Goal: Task Accomplishment & Management: Manage account settings

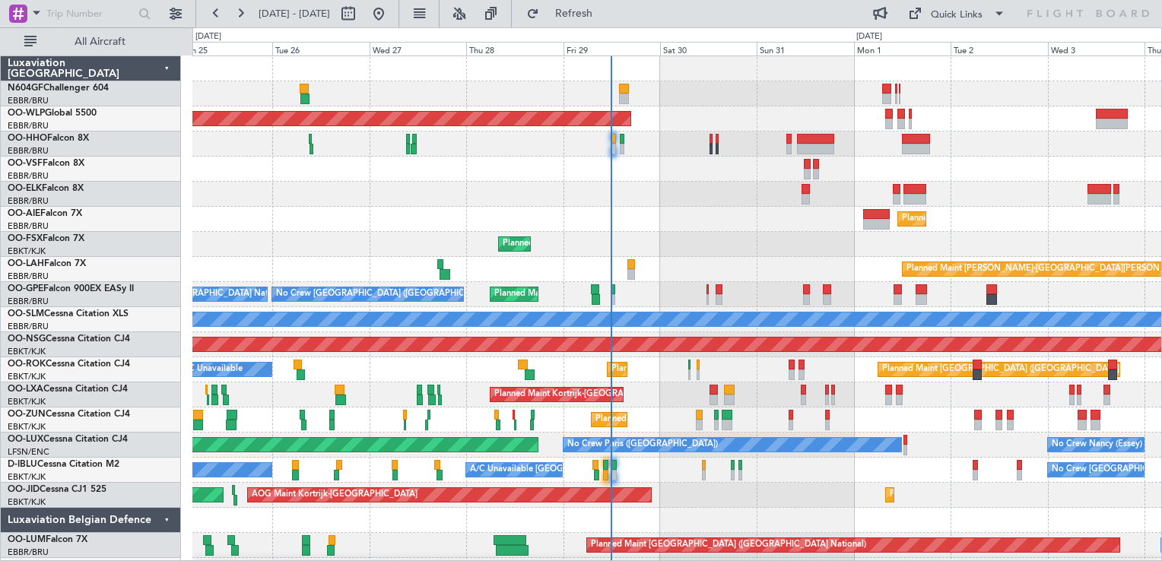
click at [761, 197] on div at bounding box center [676, 194] width 969 height 25
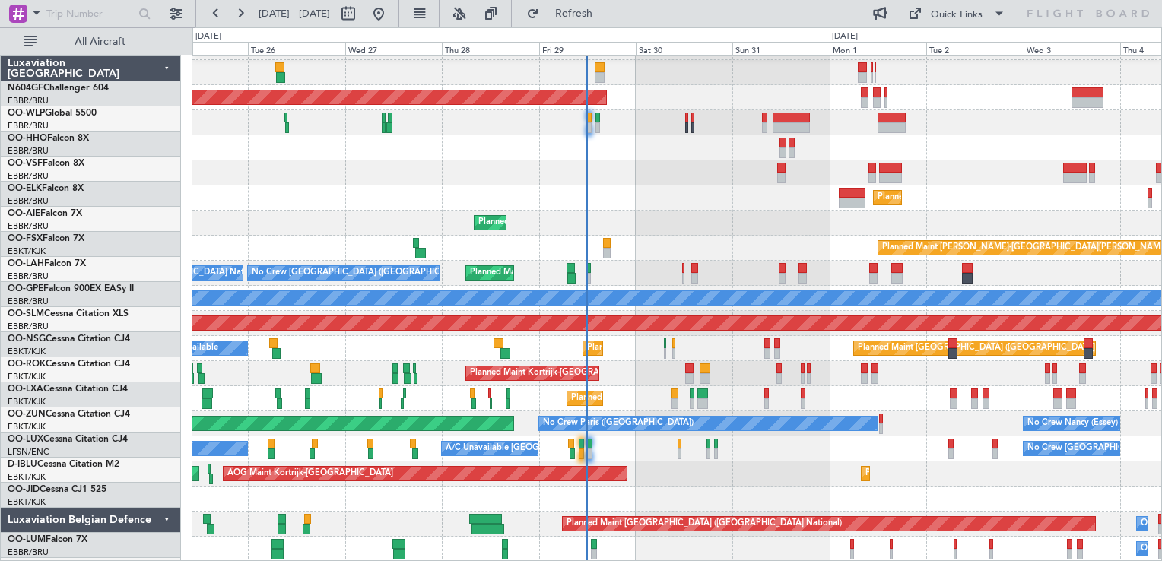
scroll to position [21, 0]
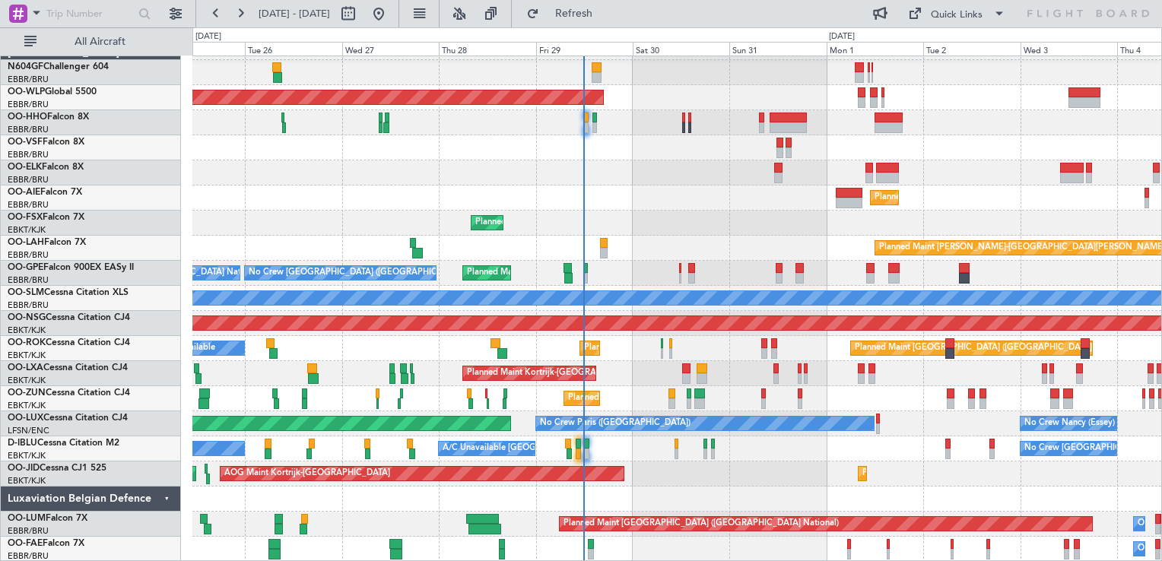
click at [664, 205] on div "Planned Maint Berlin (Brandenburg) Planned Maint London (Farnborough) Planned M…" at bounding box center [676, 298] width 969 height 527
click at [572, 236] on div "Planned Maint Kortrijk-[GEOGRAPHIC_DATA]" at bounding box center [676, 223] width 969 height 25
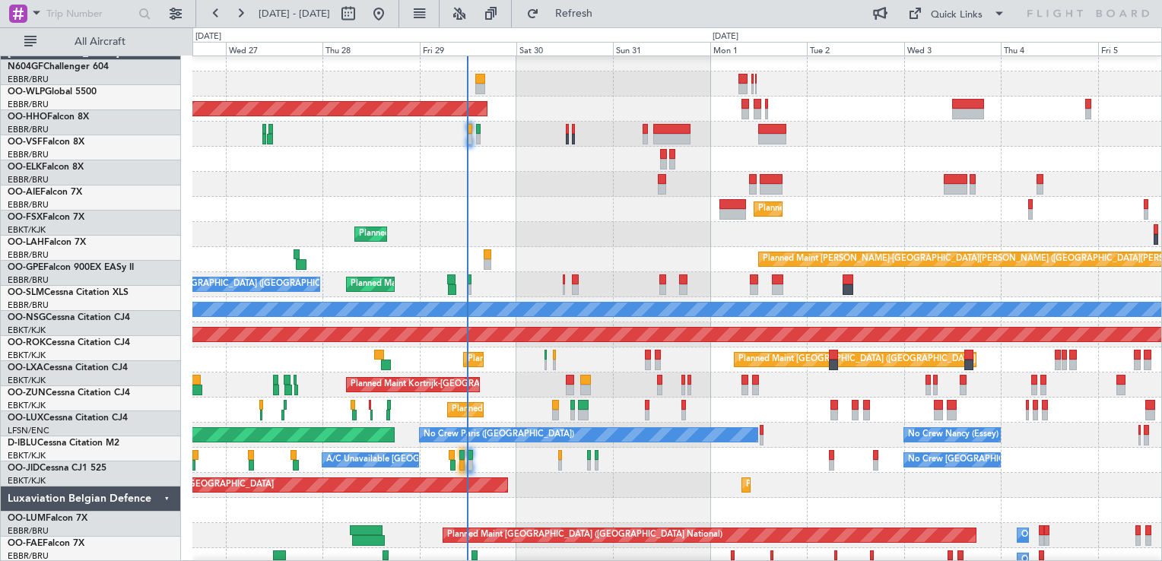
scroll to position [9, 0]
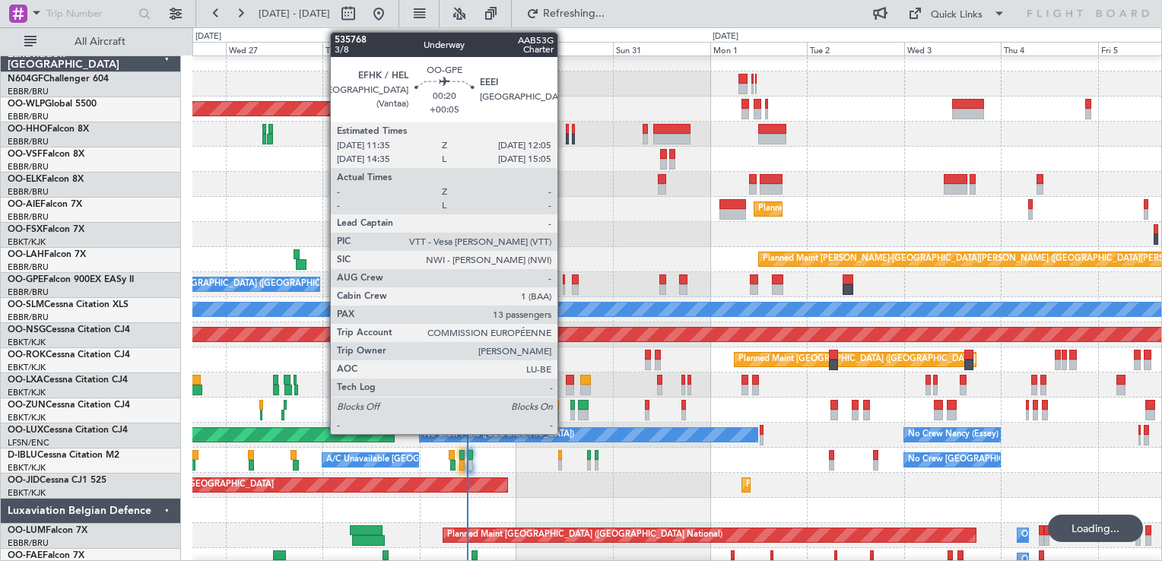
click at [564, 282] on div at bounding box center [564, 280] width 2 height 11
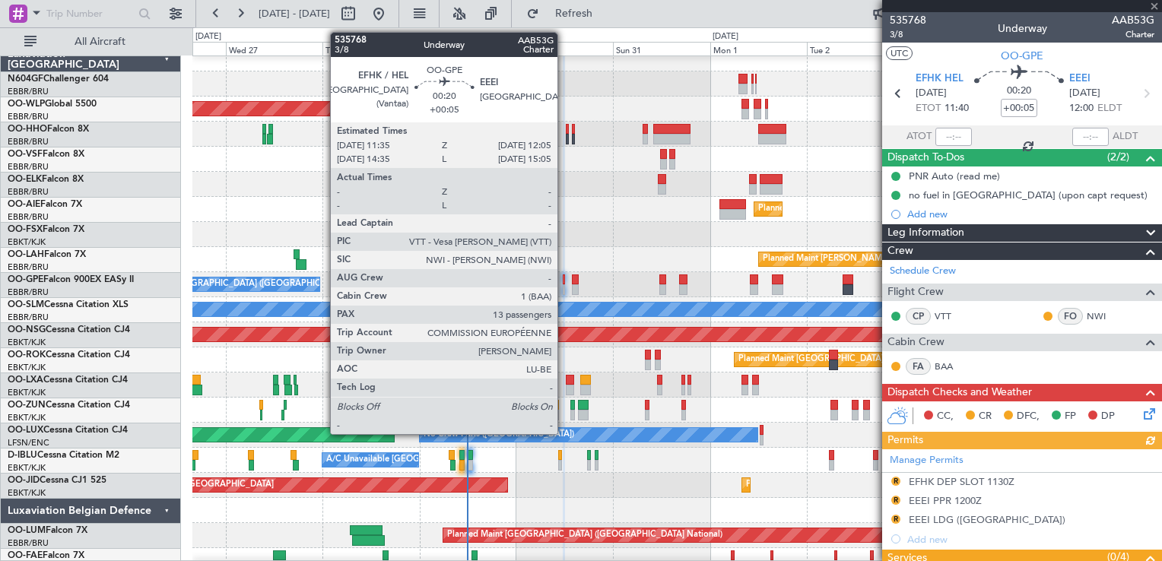
click at [564, 282] on div at bounding box center [564, 280] width 2 height 11
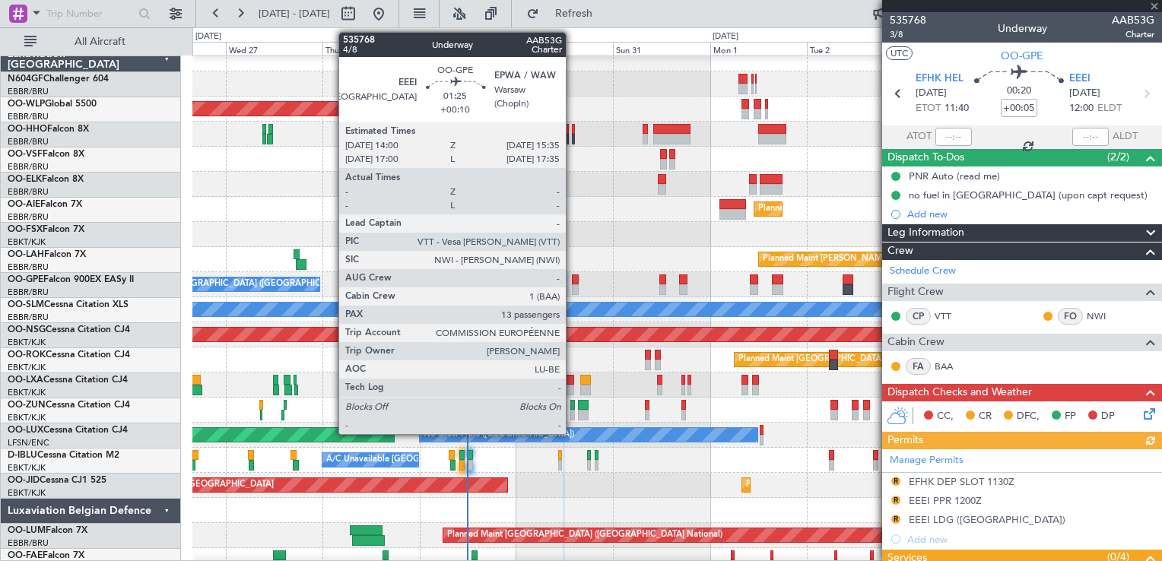
click at [573, 287] on div at bounding box center [575, 289] width 7 height 11
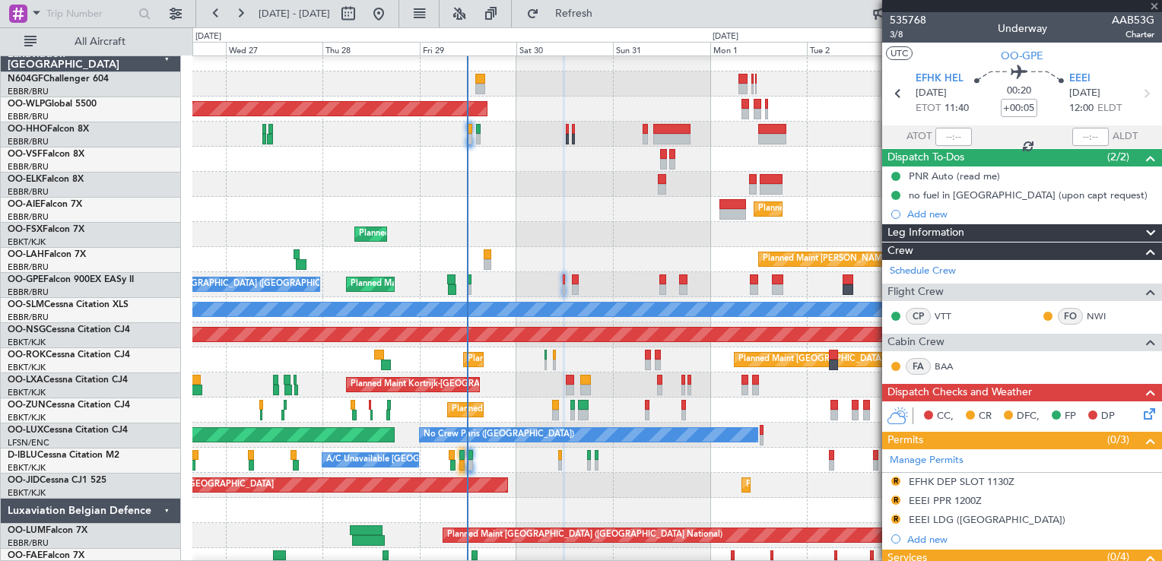
type input "+00:10"
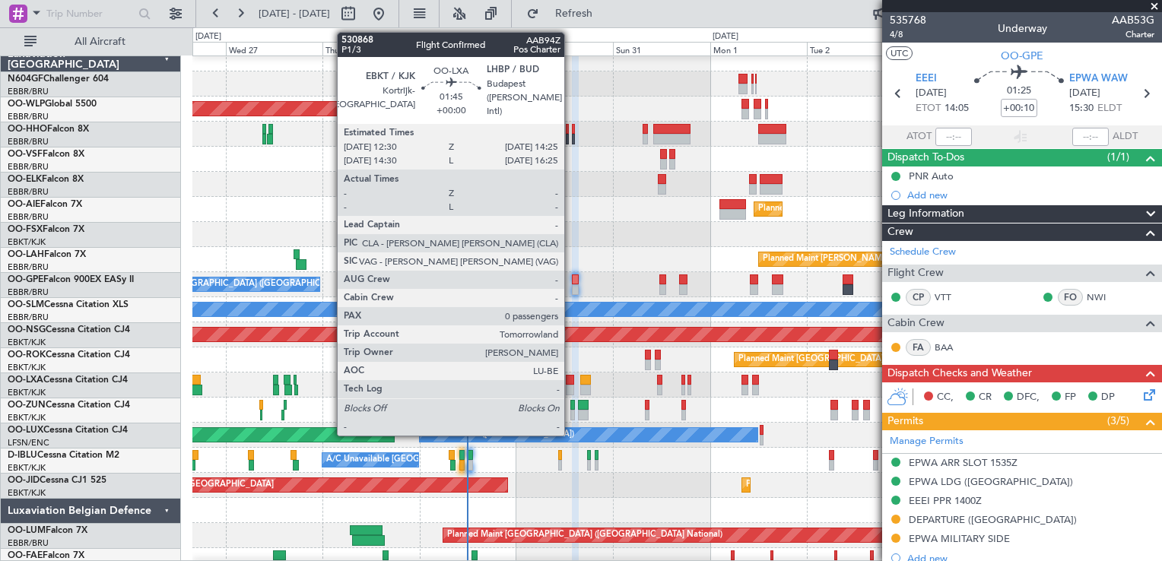
click at [571, 380] on div at bounding box center [570, 380] width 8 height 11
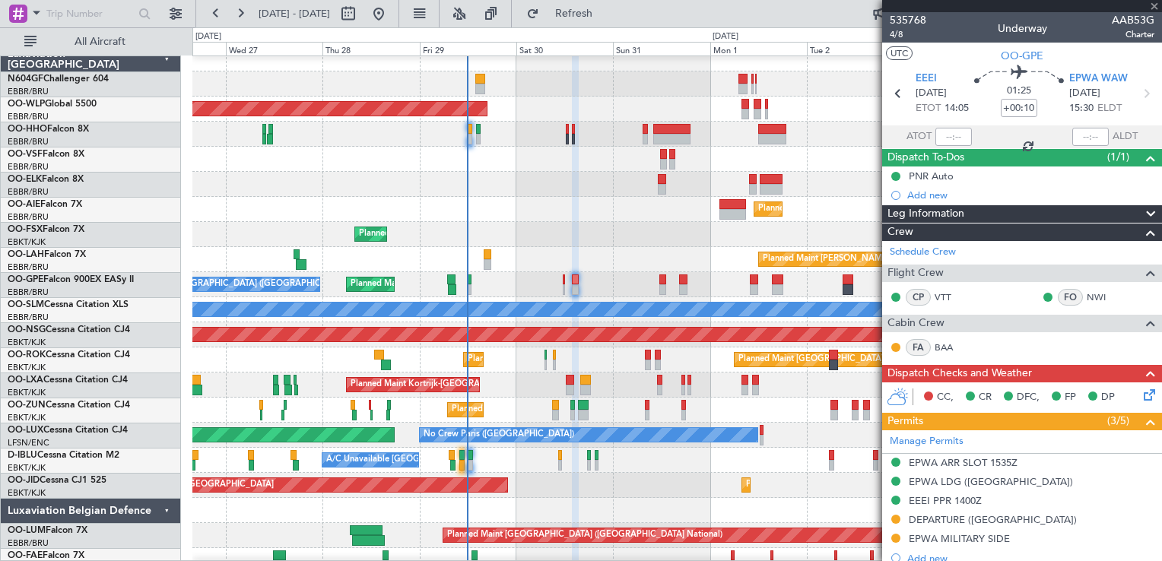
type input "0"
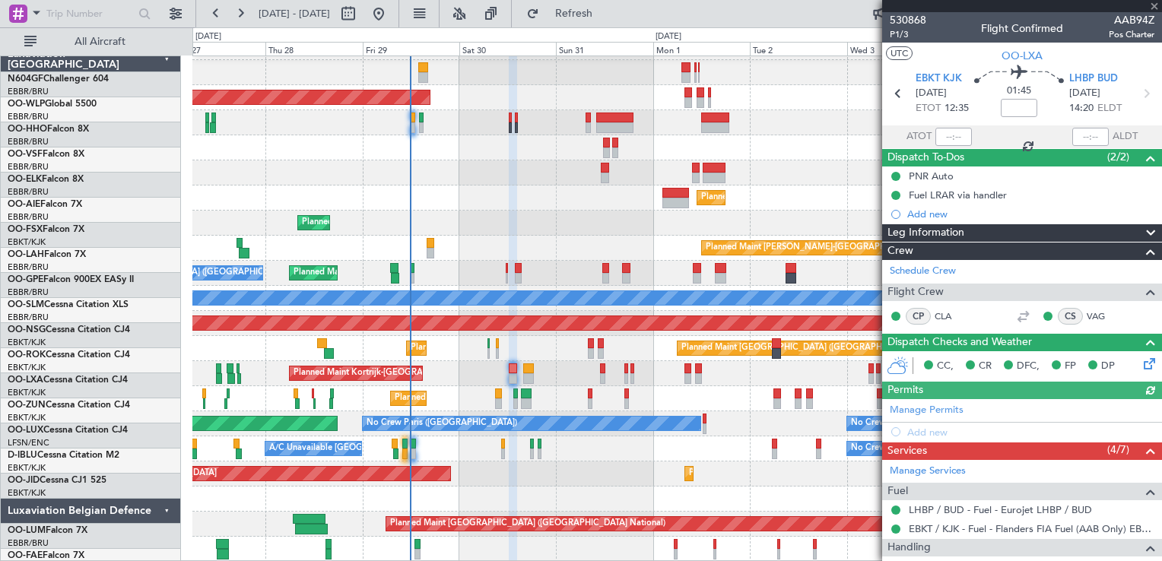
scroll to position [21, 0]
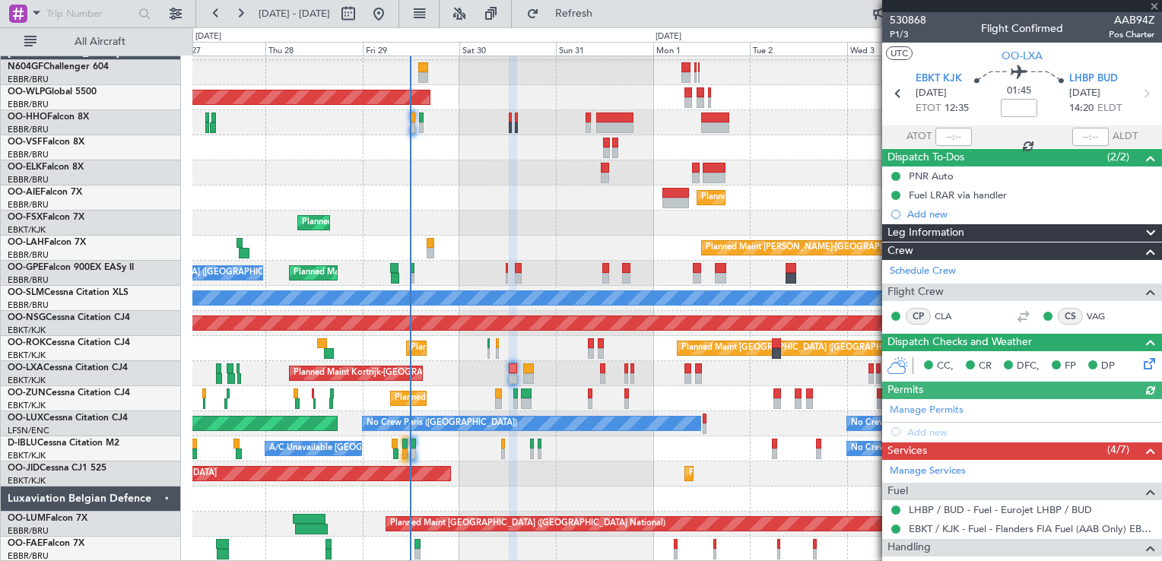
click at [557, 272] on div "Planned Maint Berlin (Brandenburg) Planned Maint Kortrijk-Wevelgem Planned Main…" at bounding box center [676, 298] width 969 height 527
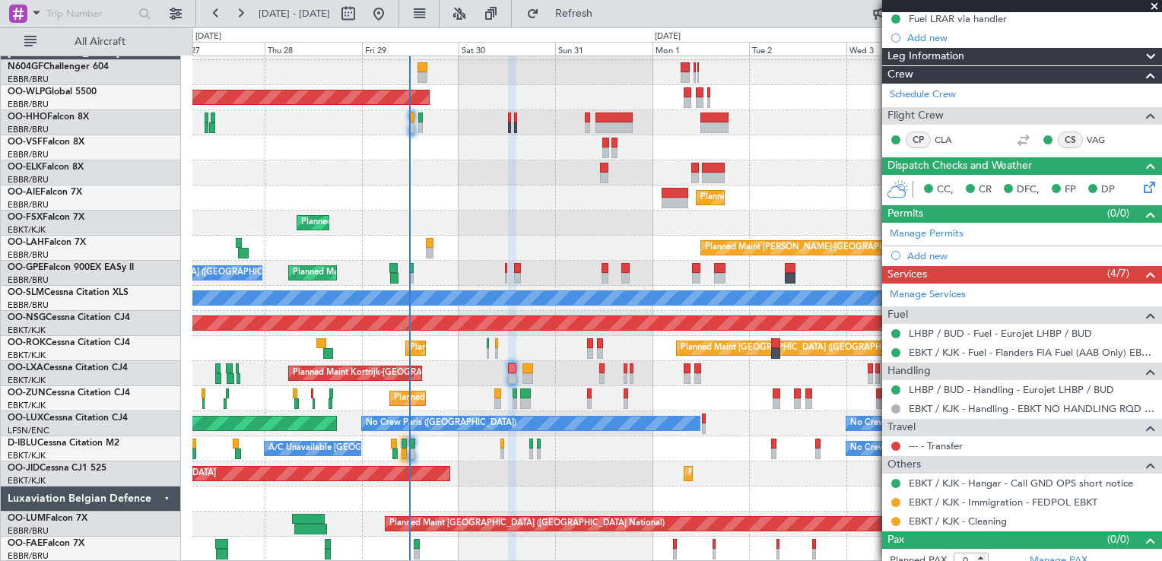
scroll to position [186, 0]
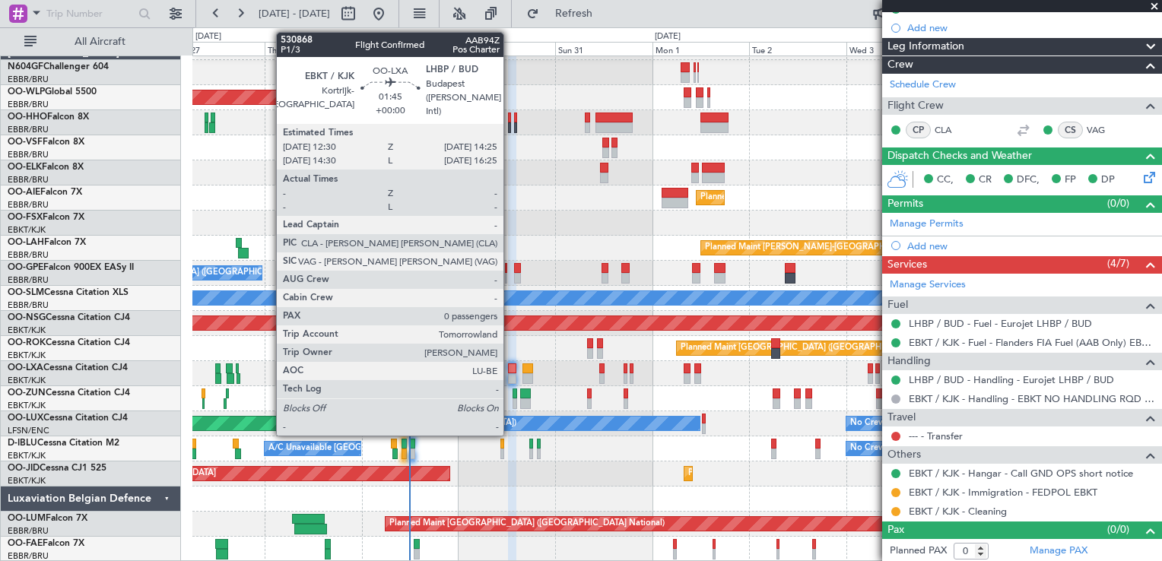
click at [510, 375] on div at bounding box center [512, 378] width 8 height 11
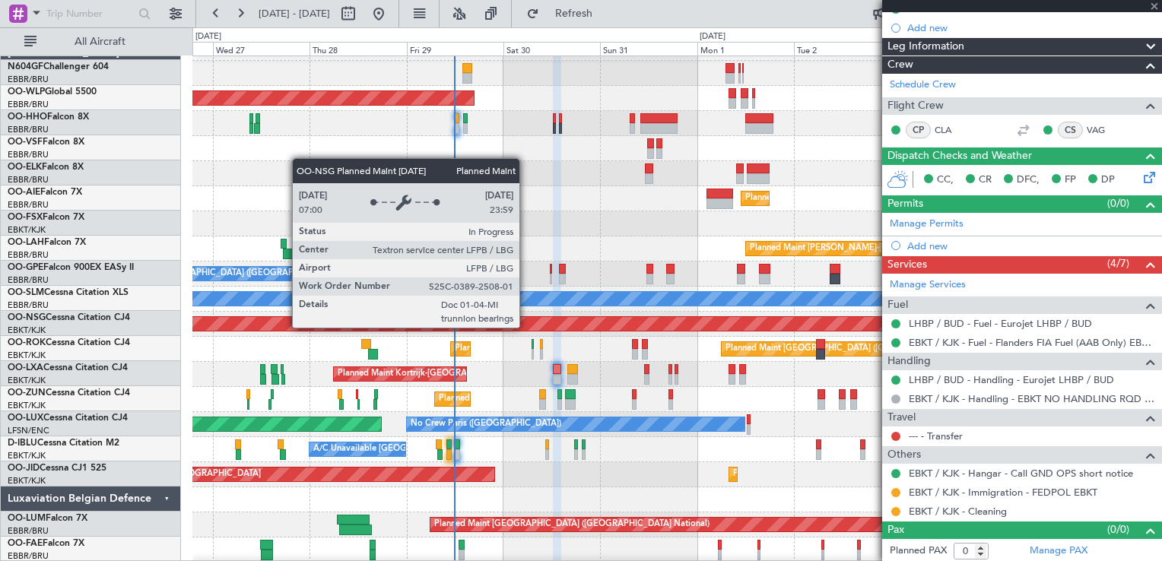
scroll to position [21, 0]
click at [572, 329] on div "Planned Maint [GEOGRAPHIC_DATA] ([GEOGRAPHIC_DATA])" at bounding box center [677, 324] width 2906 height 14
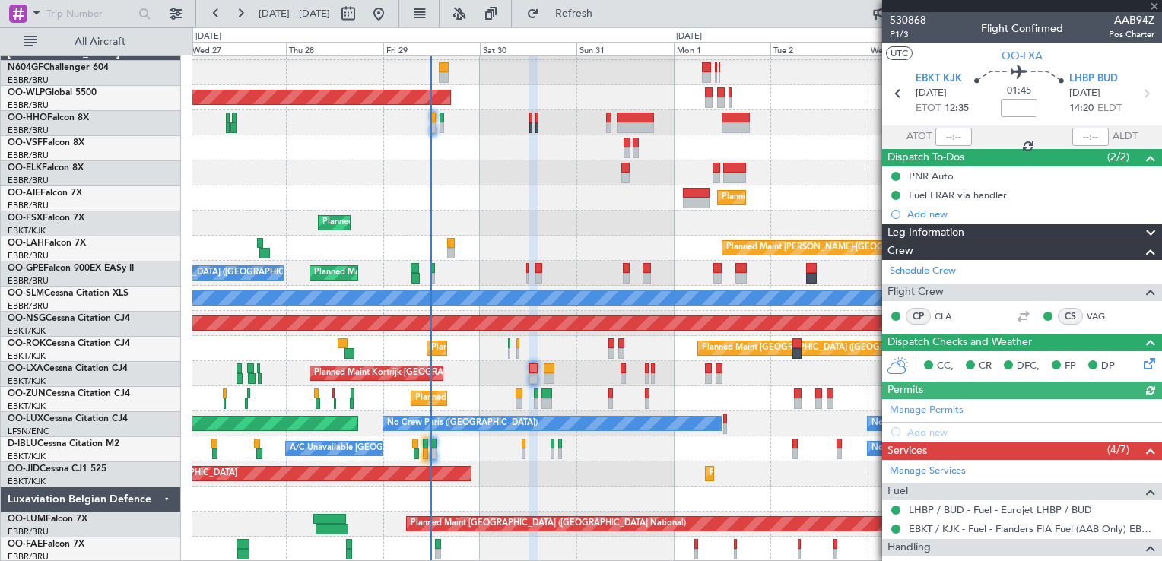
scroll to position [21, 0]
click at [529, 348] on div "Planned Maint Berlin (Brandenburg) Planned Maint Kortrijk-Wevelgem Planned Main…" at bounding box center [676, 298] width 969 height 527
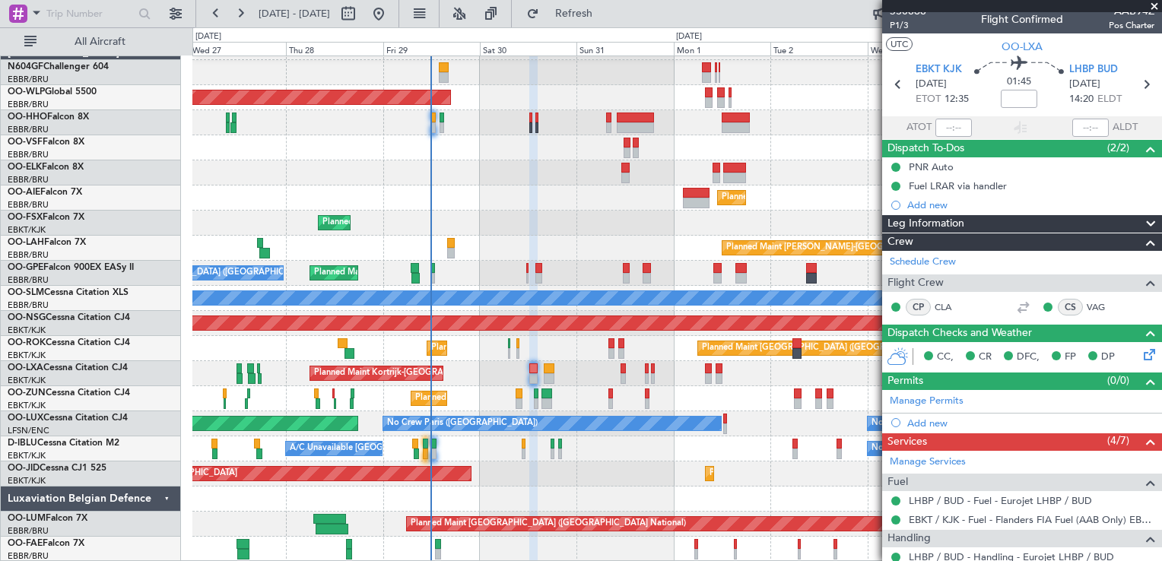
scroll to position [0, 0]
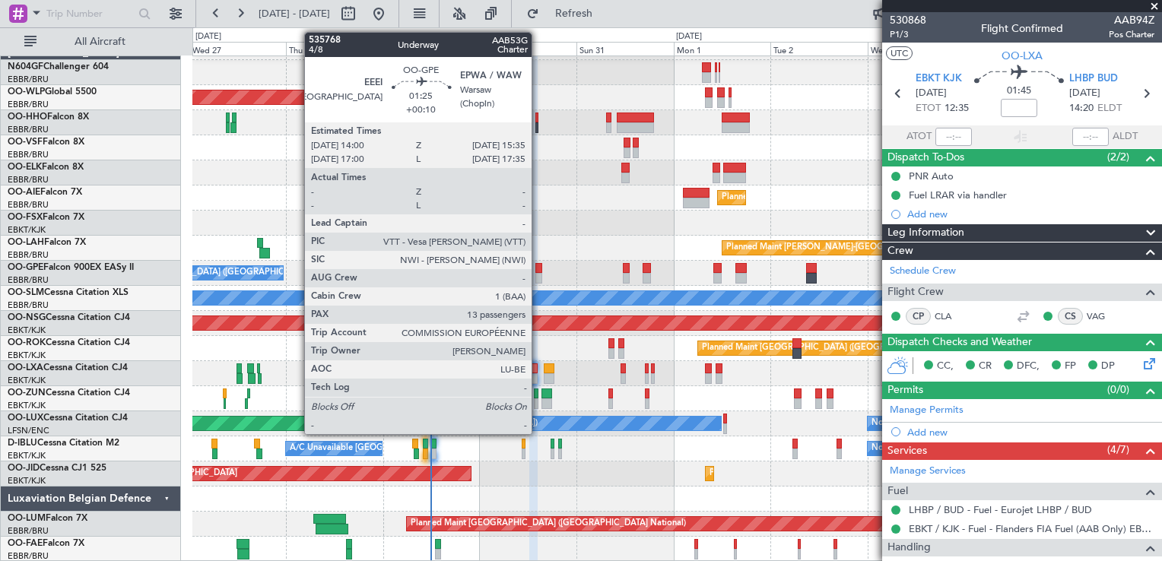
click at [539, 281] on div at bounding box center [538, 278] width 7 height 11
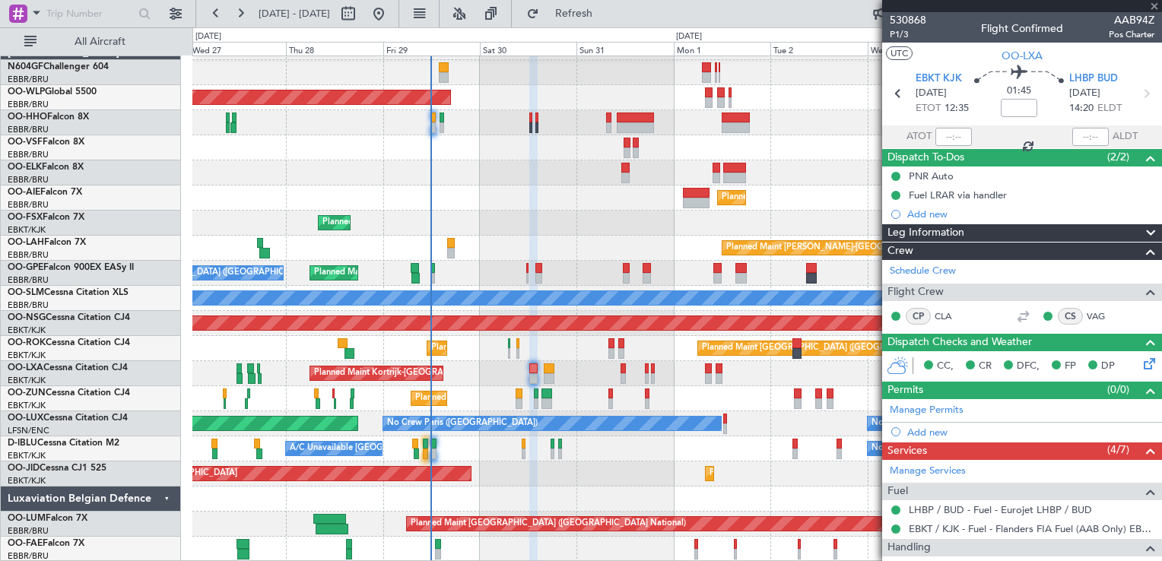
type input "+00:10"
type input "13"
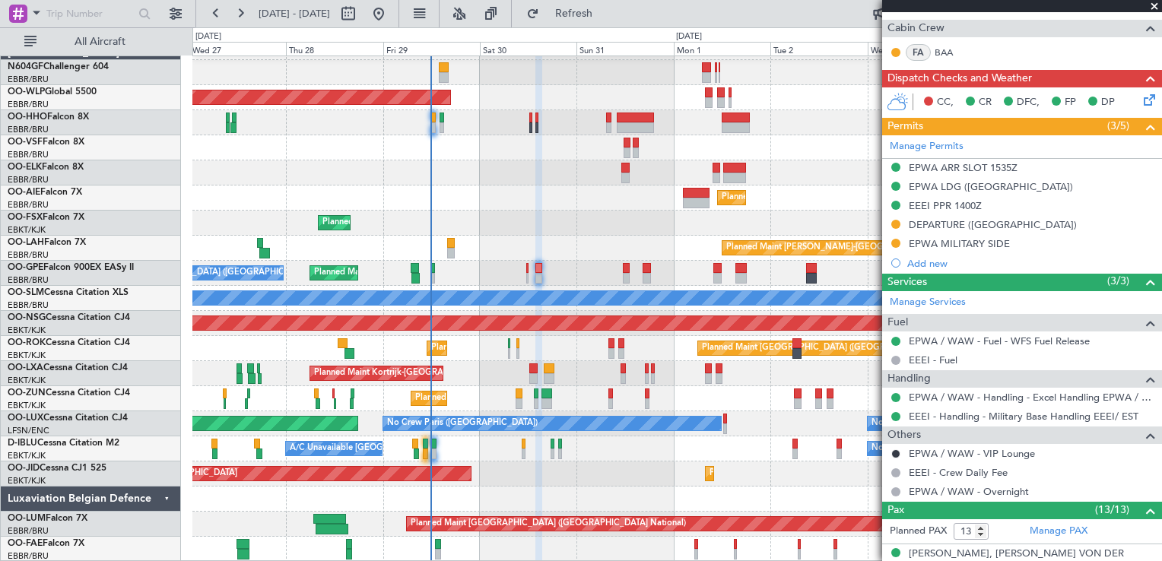
scroll to position [297, 0]
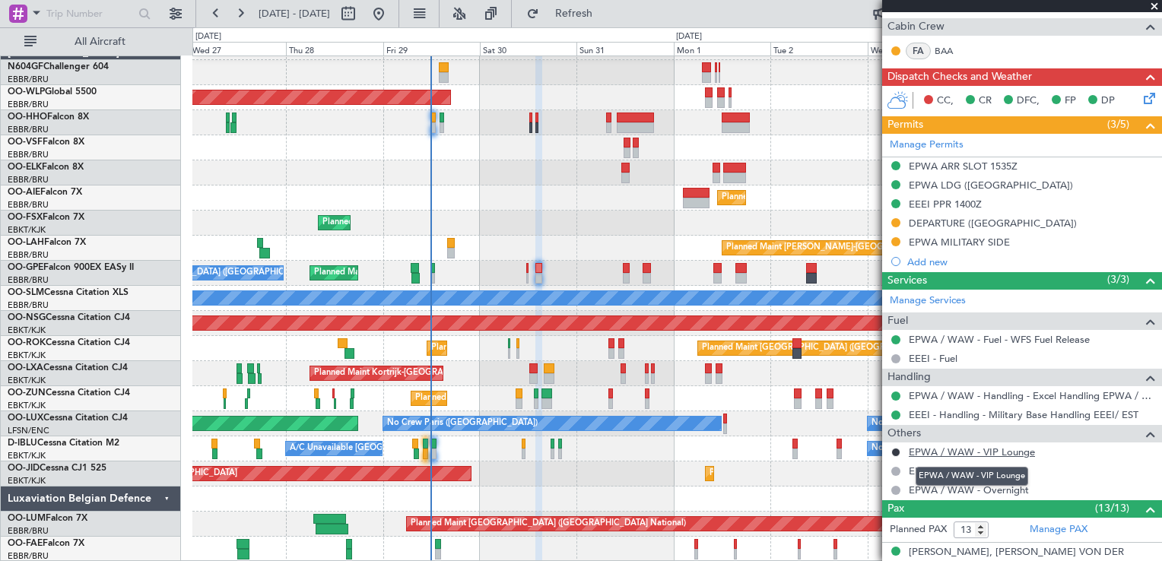
click at [934, 446] on link "EPWA / WAW - VIP Lounge" at bounding box center [972, 452] width 126 height 13
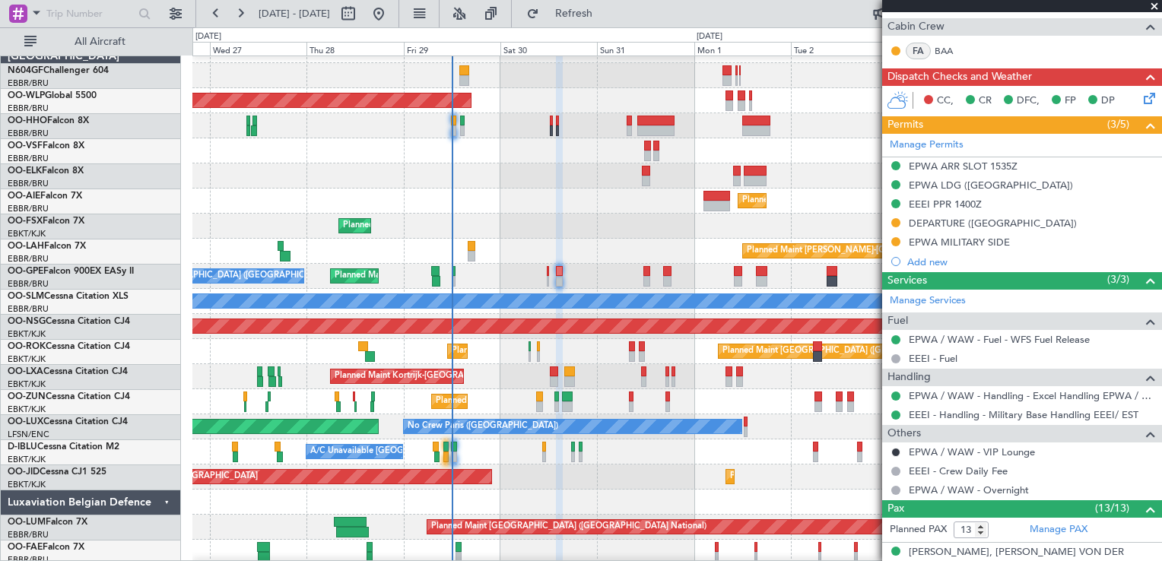
scroll to position [0, 0]
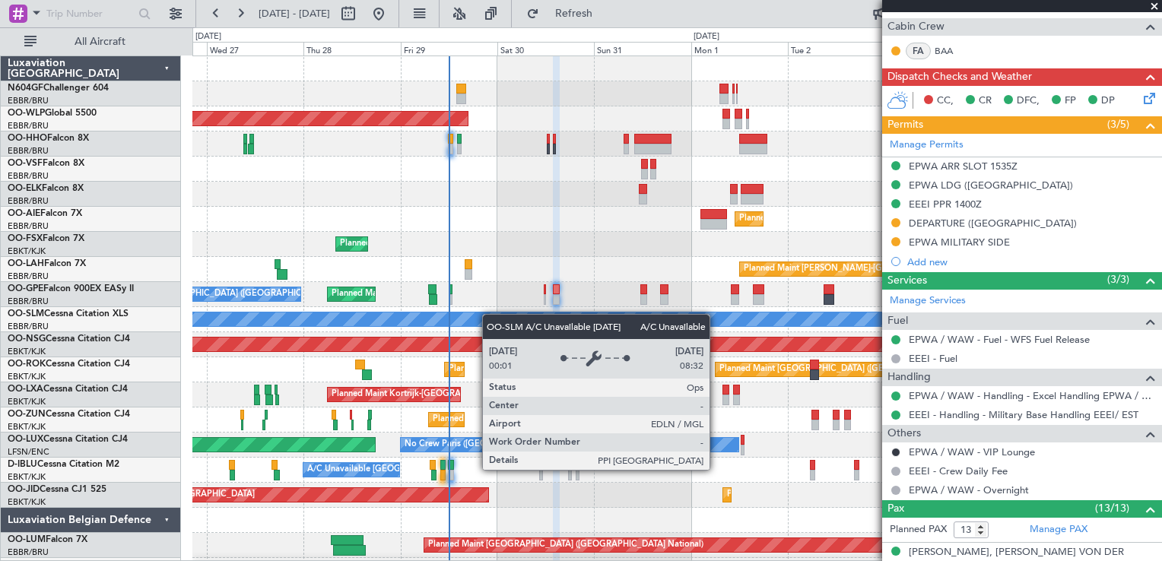
click at [507, 56] on div "Planned Maint Berlin (Brandenburg) Planned Maint Kortrijk-Wevelgem Planned Main…" at bounding box center [581, 294] width 1162 height 534
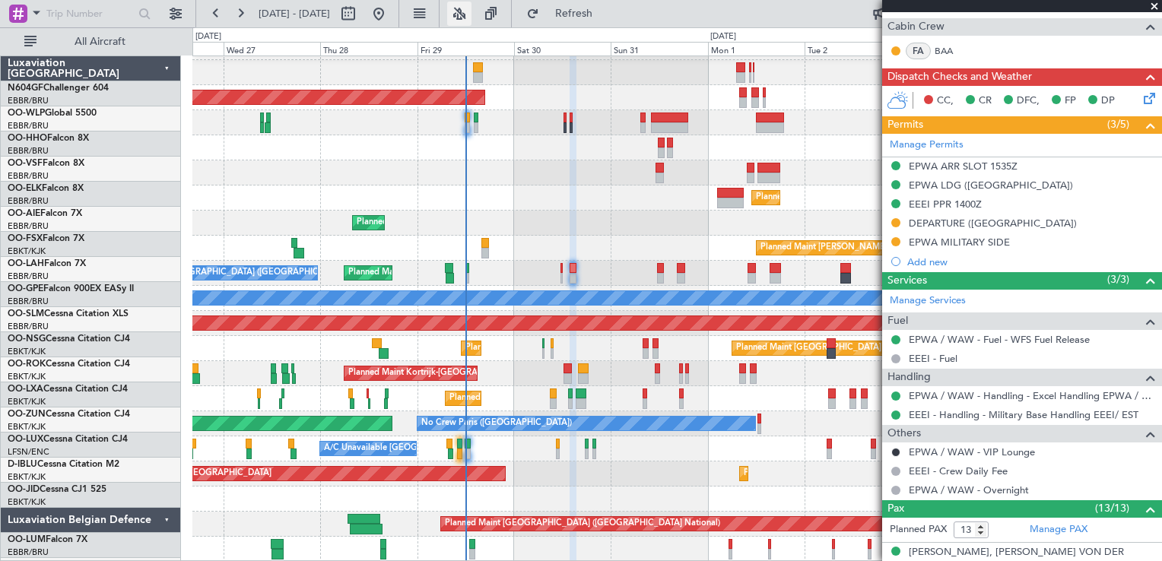
scroll to position [21, 0]
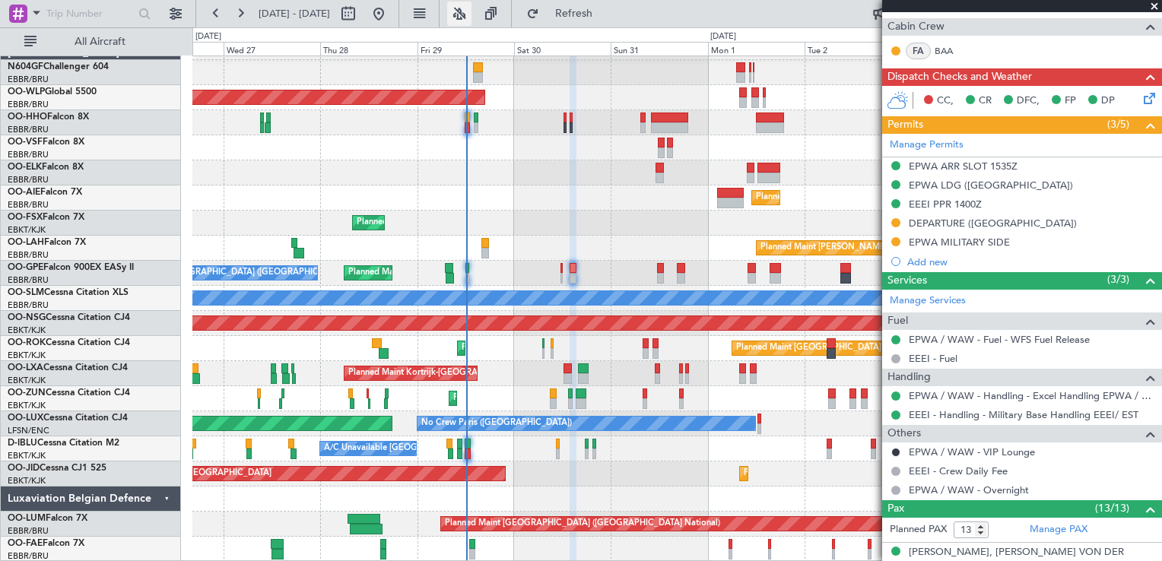
click at [472, 15] on button at bounding box center [459, 14] width 24 height 24
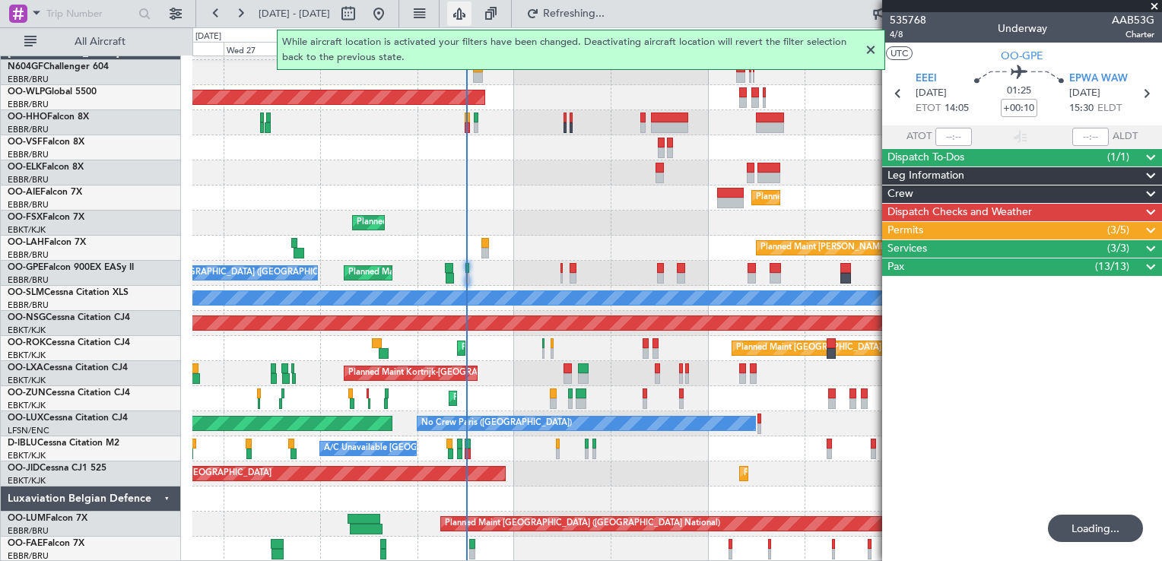
scroll to position [0, 0]
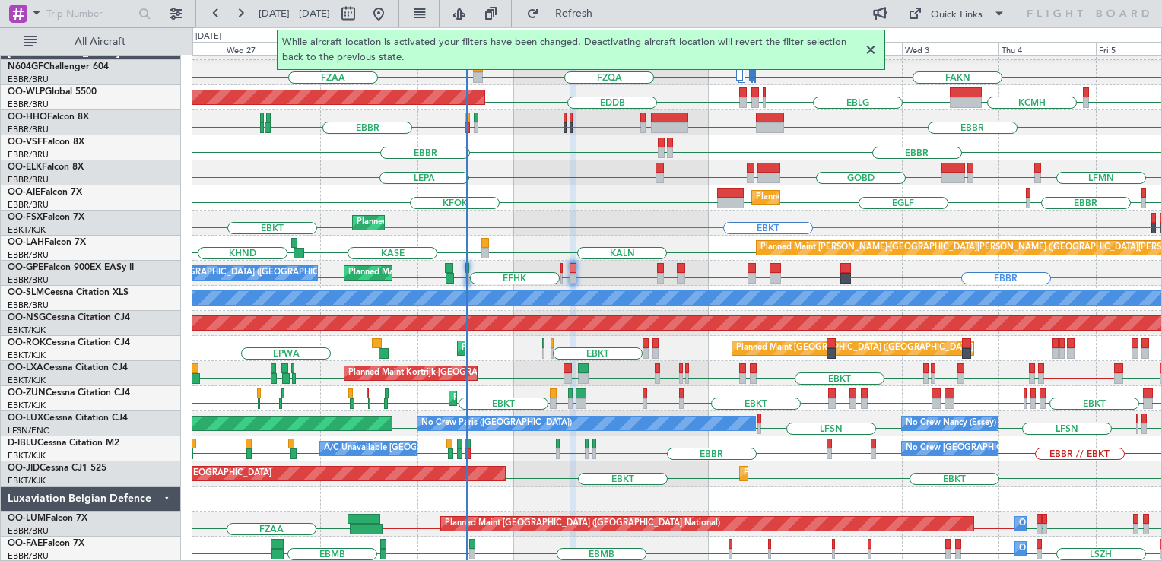
click at [736, 473] on div "EBKT EBKT Planned Maint Kortrijk-Wevelgem AOG Maint Kortrijk-Wevelgem Planned M…" at bounding box center [676, 474] width 969 height 25
click at [560, 123] on div "LIMC LSGG or LIMC LIMC EBBR KTEB LIEO LSGG EBBR LSGG LFMV" at bounding box center [676, 122] width 969 height 25
click at [472, 17] on button at bounding box center [459, 14] width 24 height 24
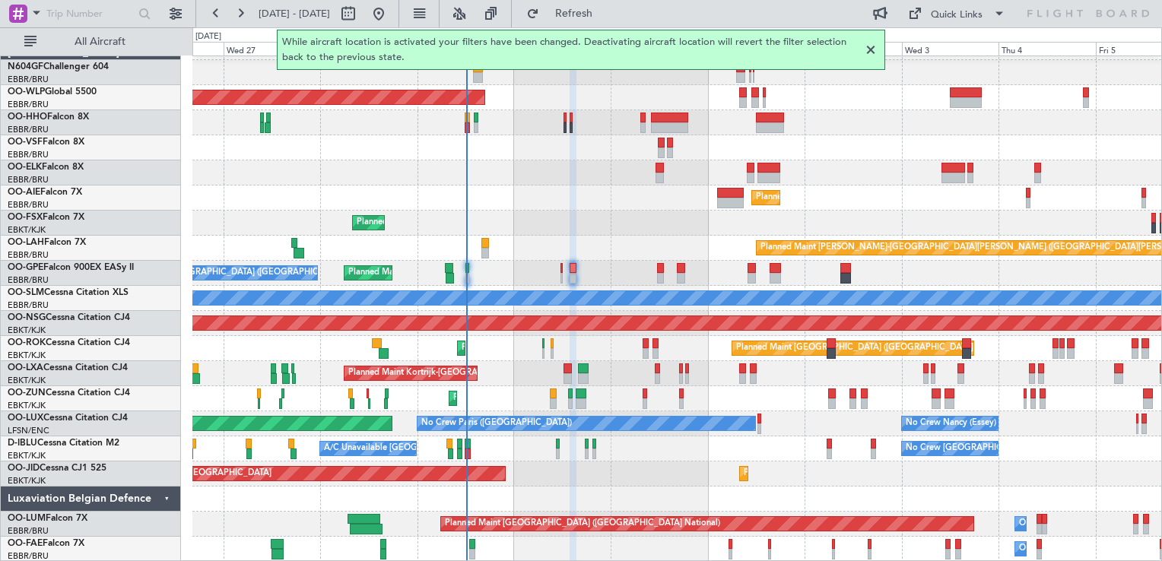
click at [551, 241] on div "Planned Maint [PERSON_NAME]-[GEOGRAPHIC_DATA][PERSON_NAME] ([GEOGRAPHIC_DATA][P…" at bounding box center [676, 248] width 969 height 25
click at [472, 18] on button at bounding box center [459, 14] width 24 height 24
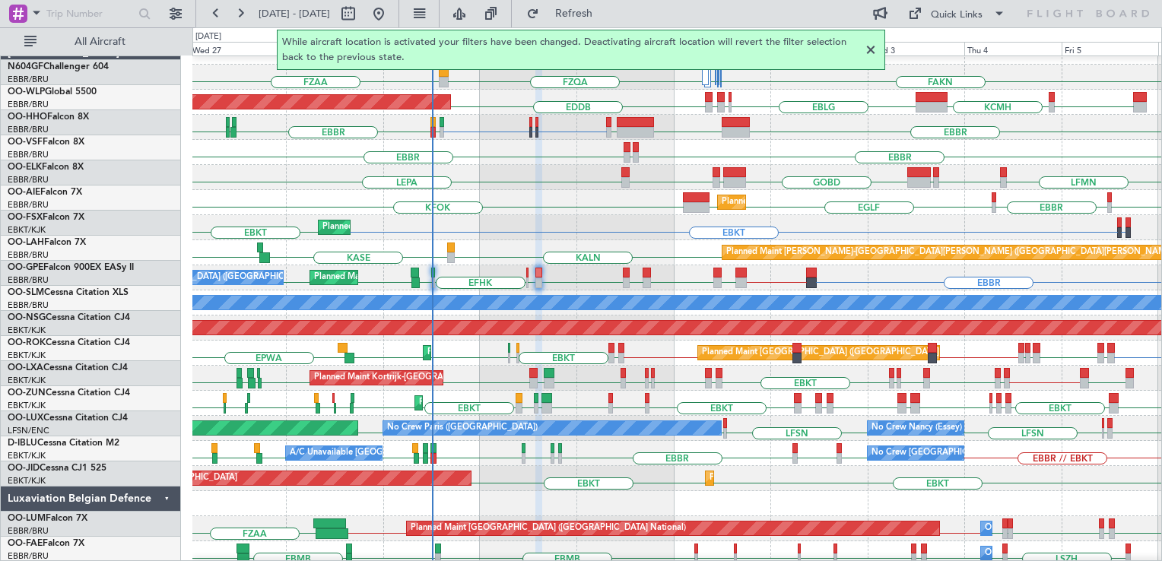
click at [572, 193] on div "KFOK EBBR EGLF EGLF EGLF Planned Maint London (Farnborough)" at bounding box center [676, 202] width 969 height 25
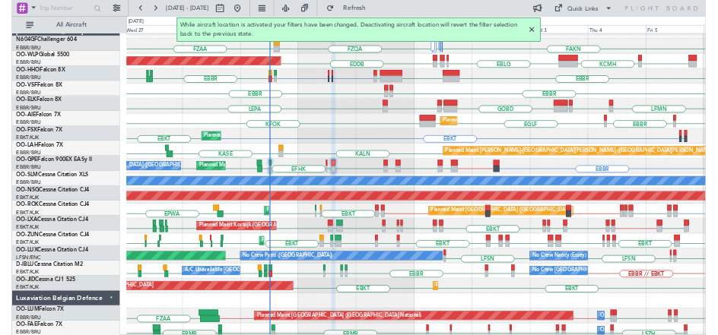
scroll to position [17, 0]
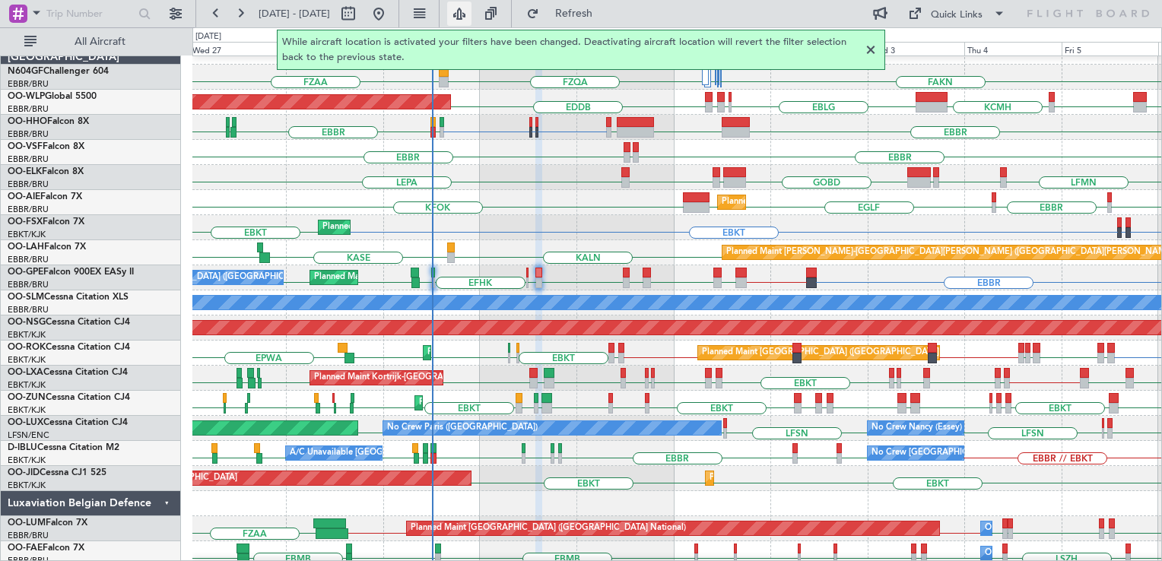
click at [472, 17] on button at bounding box center [459, 14] width 24 height 24
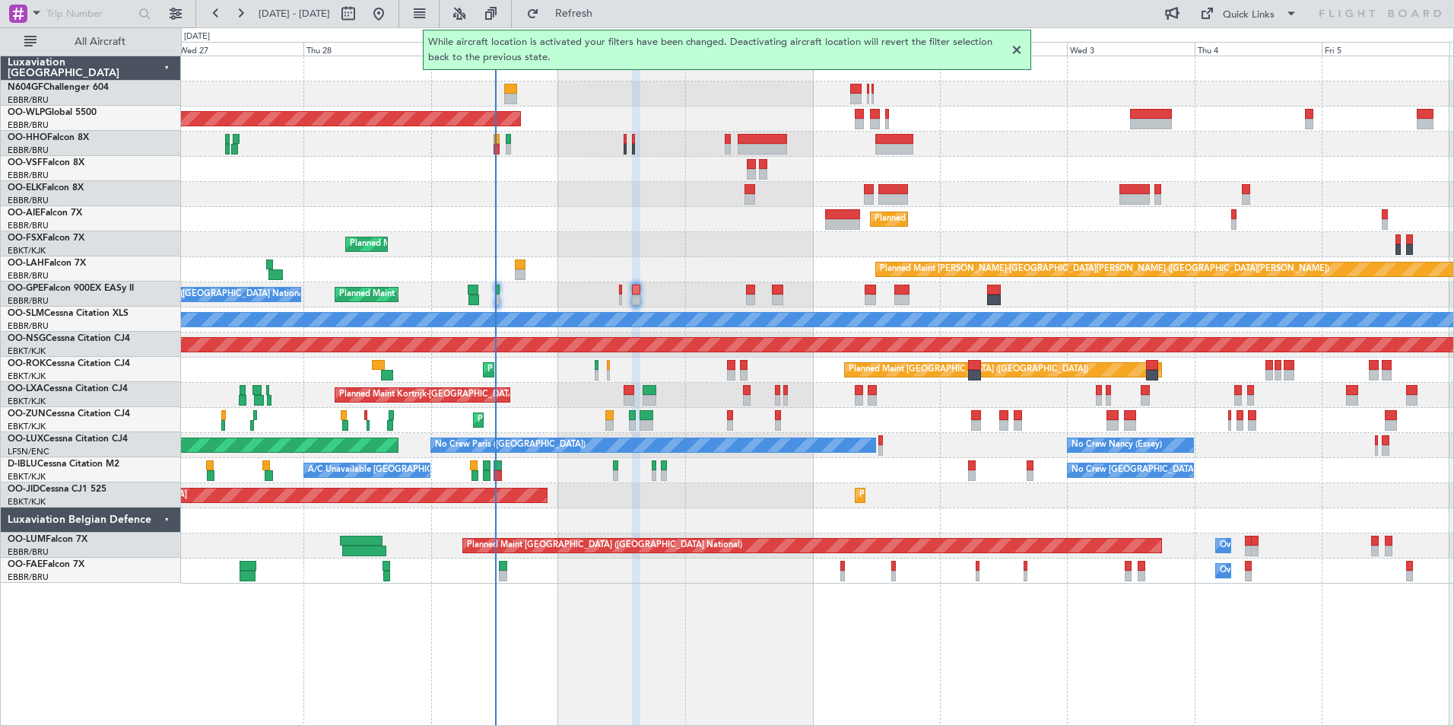
scroll to position [0, 0]
click at [1018, 49] on div at bounding box center [1017, 50] width 18 height 18
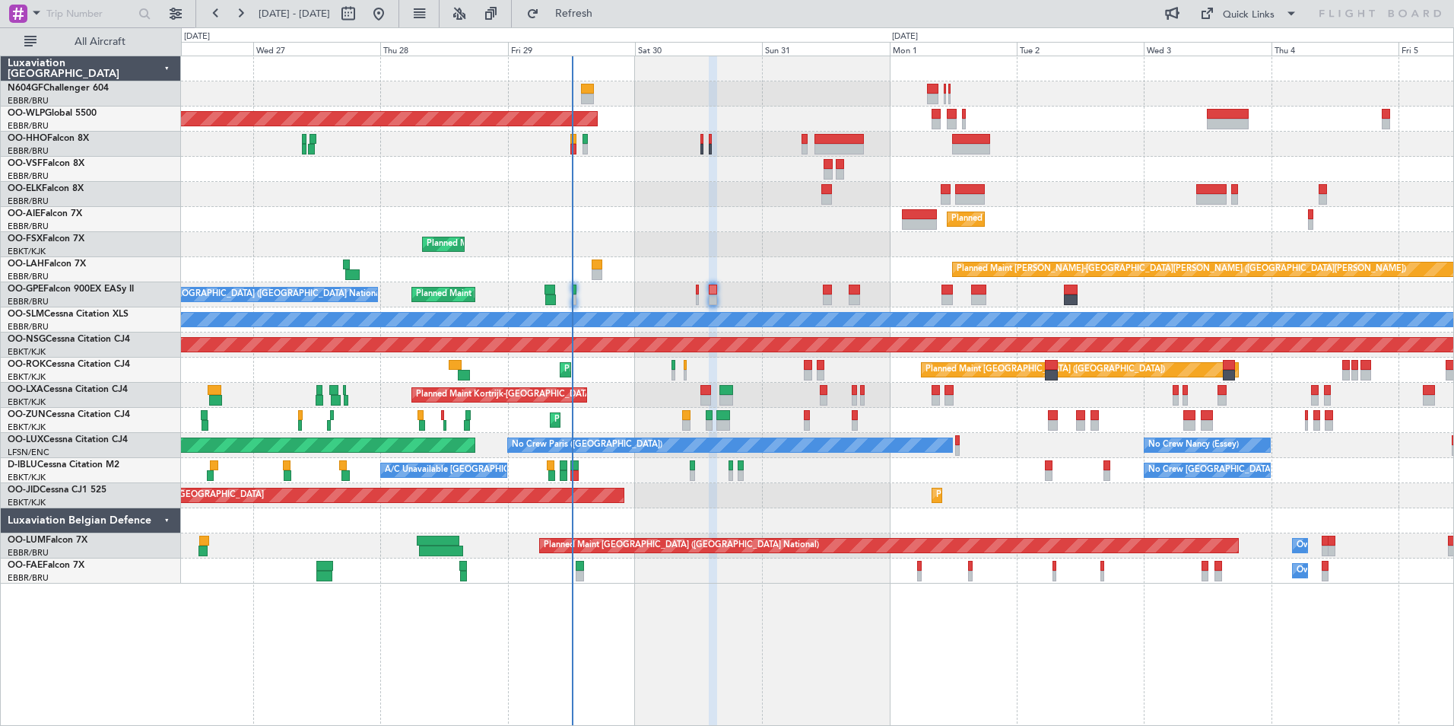
click at [736, 262] on div "Planned Maint Berlin (Brandenburg) Planned Maint London (Farnborough) Planned M…" at bounding box center [817, 319] width 1273 height 527
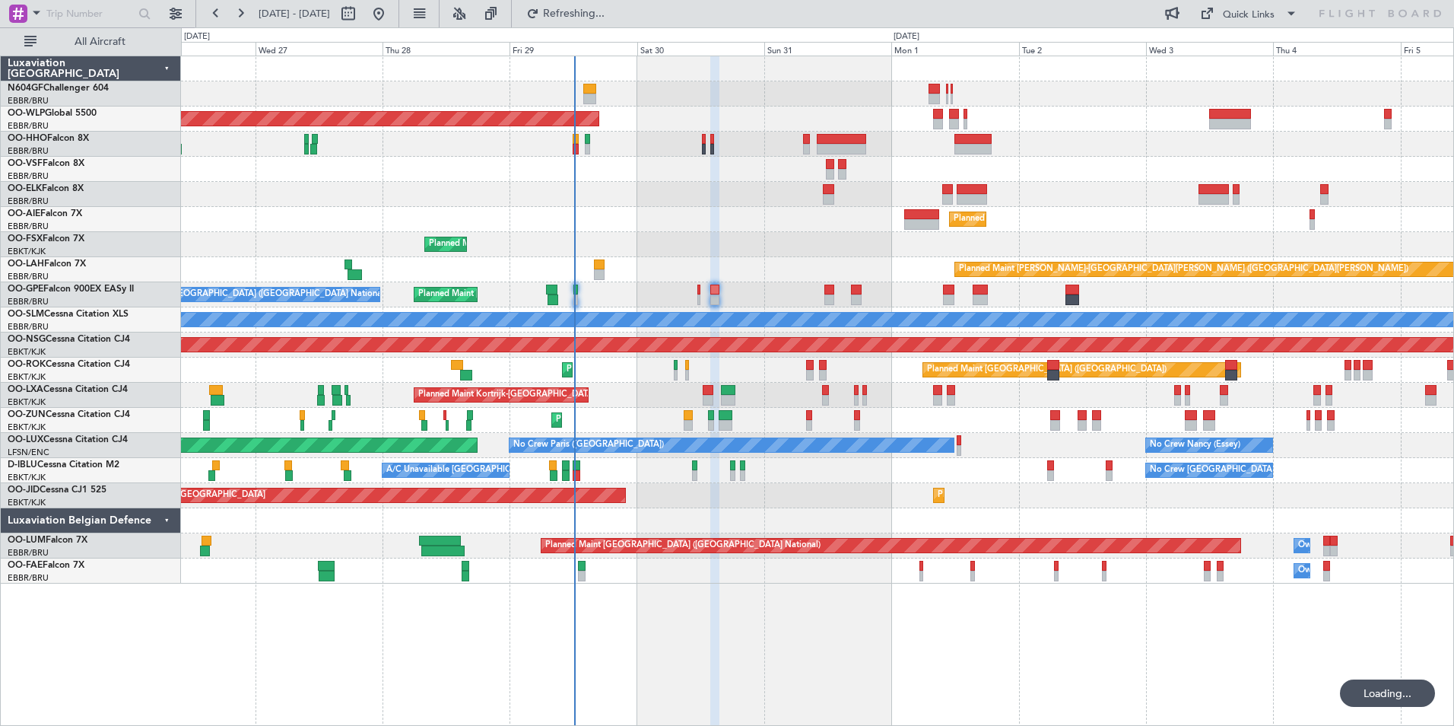
click at [834, 227] on div "Planned Maint [GEOGRAPHIC_DATA] ([GEOGRAPHIC_DATA])" at bounding box center [817, 219] width 1273 height 25
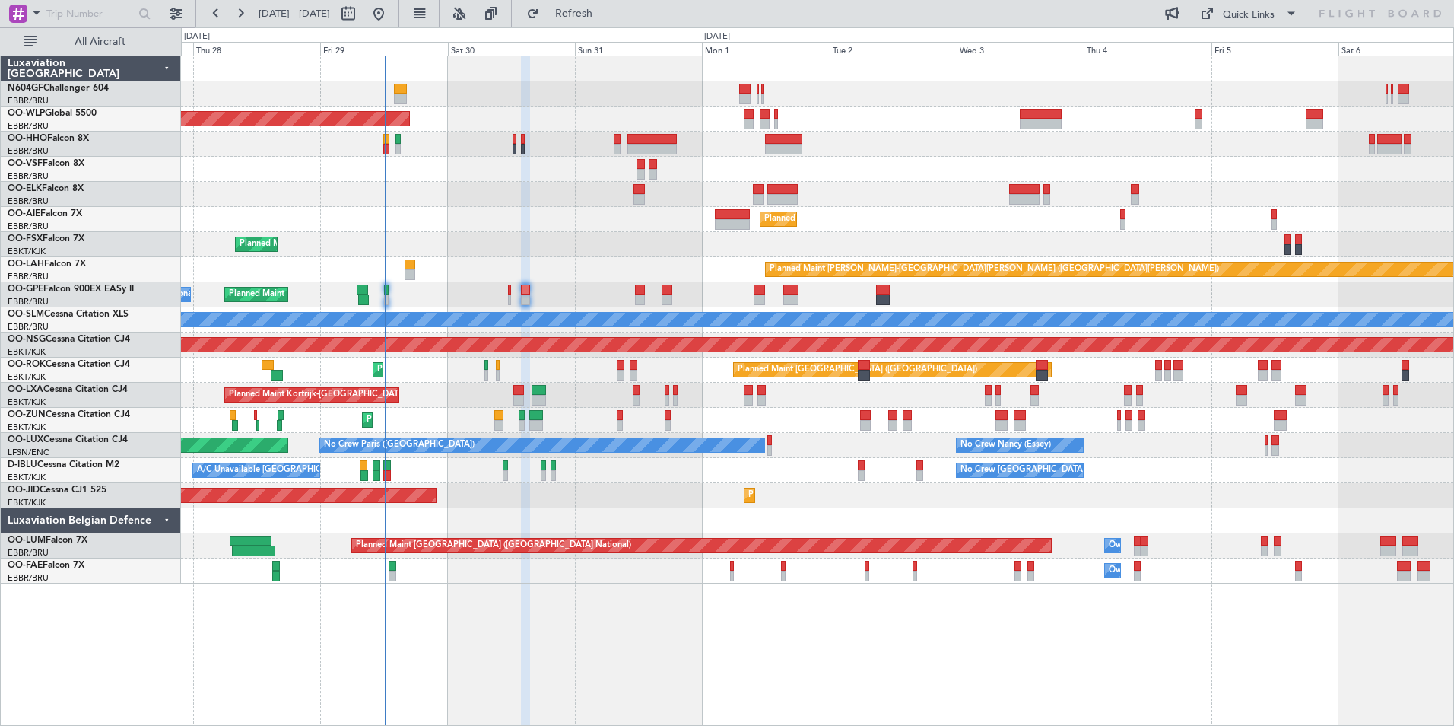
click at [832, 217] on div "Planned Maint [GEOGRAPHIC_DATA] ([GEOGRAPHIC_DATA])" at bounding box center [817, 219] width 1273 height 25
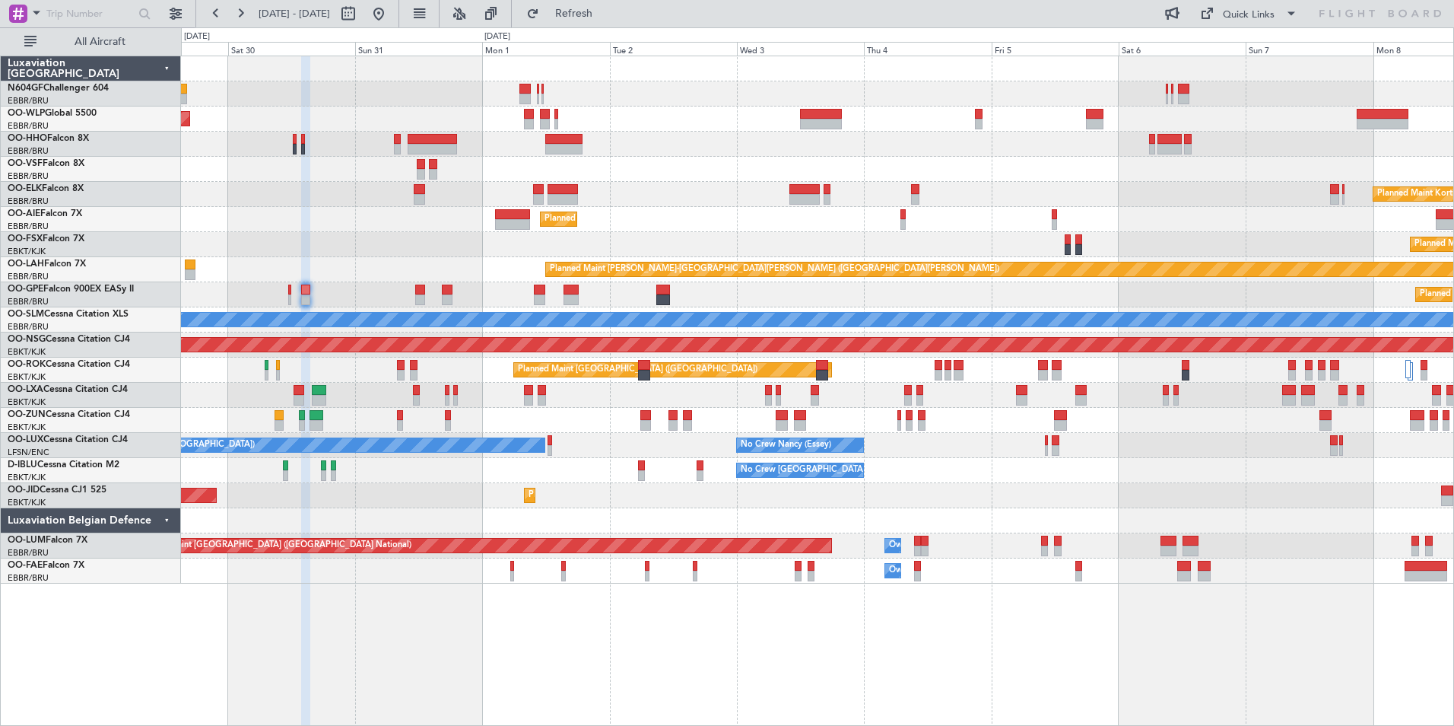
click at [948, 198] on div "Planned Maint Kortrijk-[GEOGRAPHIC_DATA]" at bounding box center [817, 194] width 1273 height 25
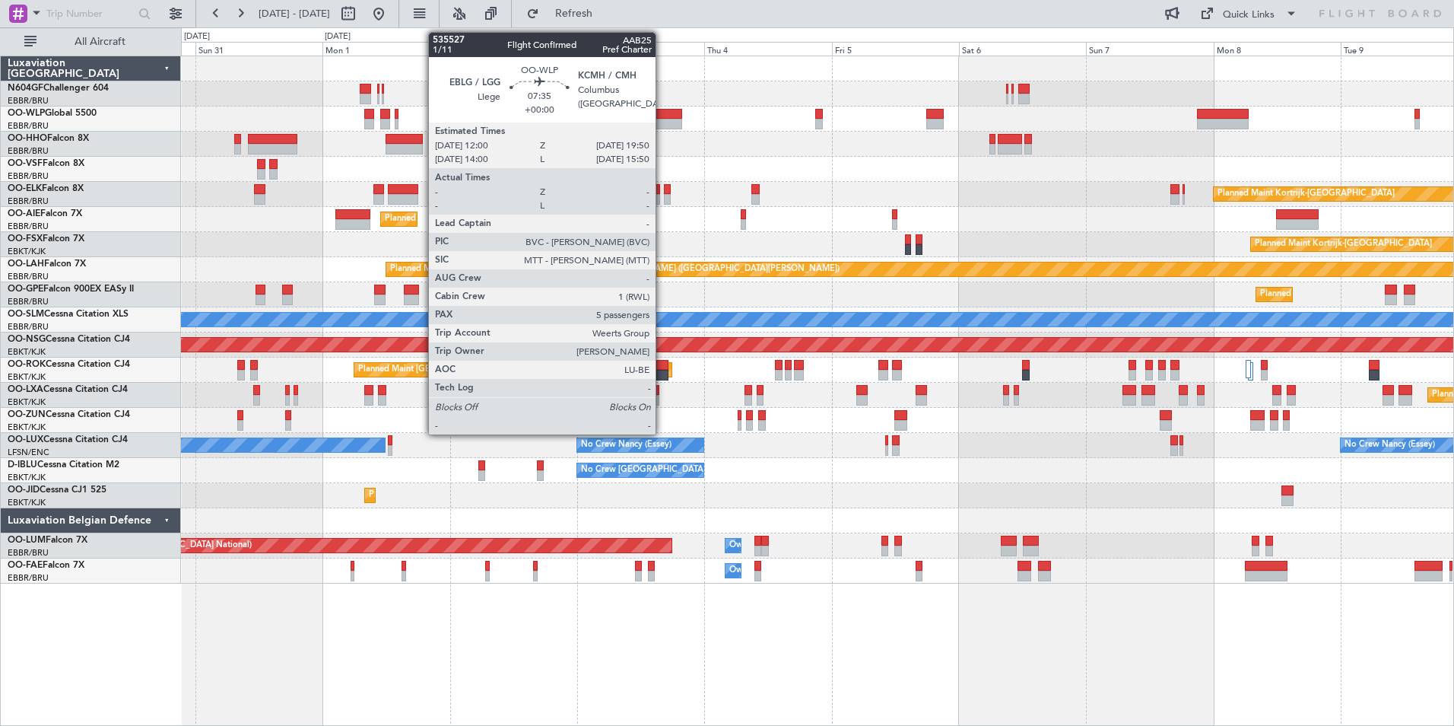
click at [662, 116] on div at bounding box center [661, 114] width 42 height 11
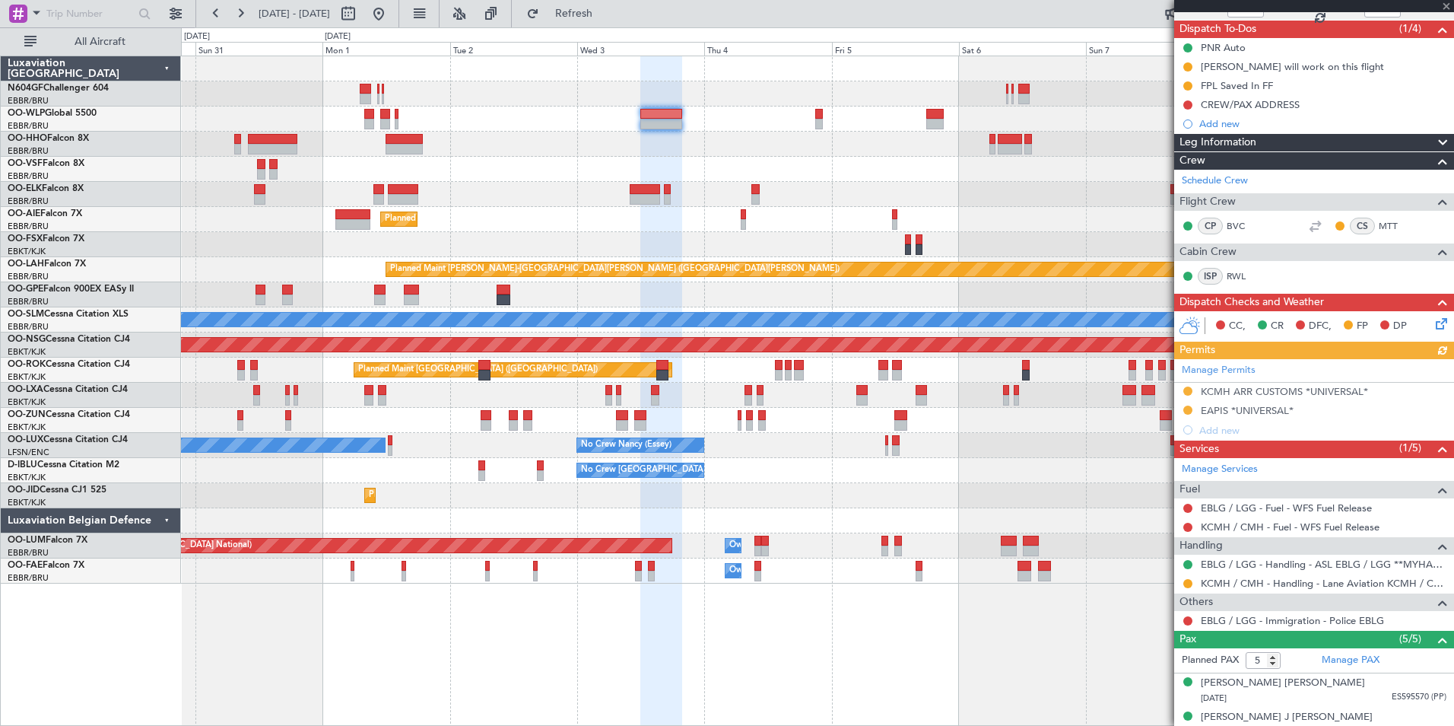
scroll to position [246, 0]
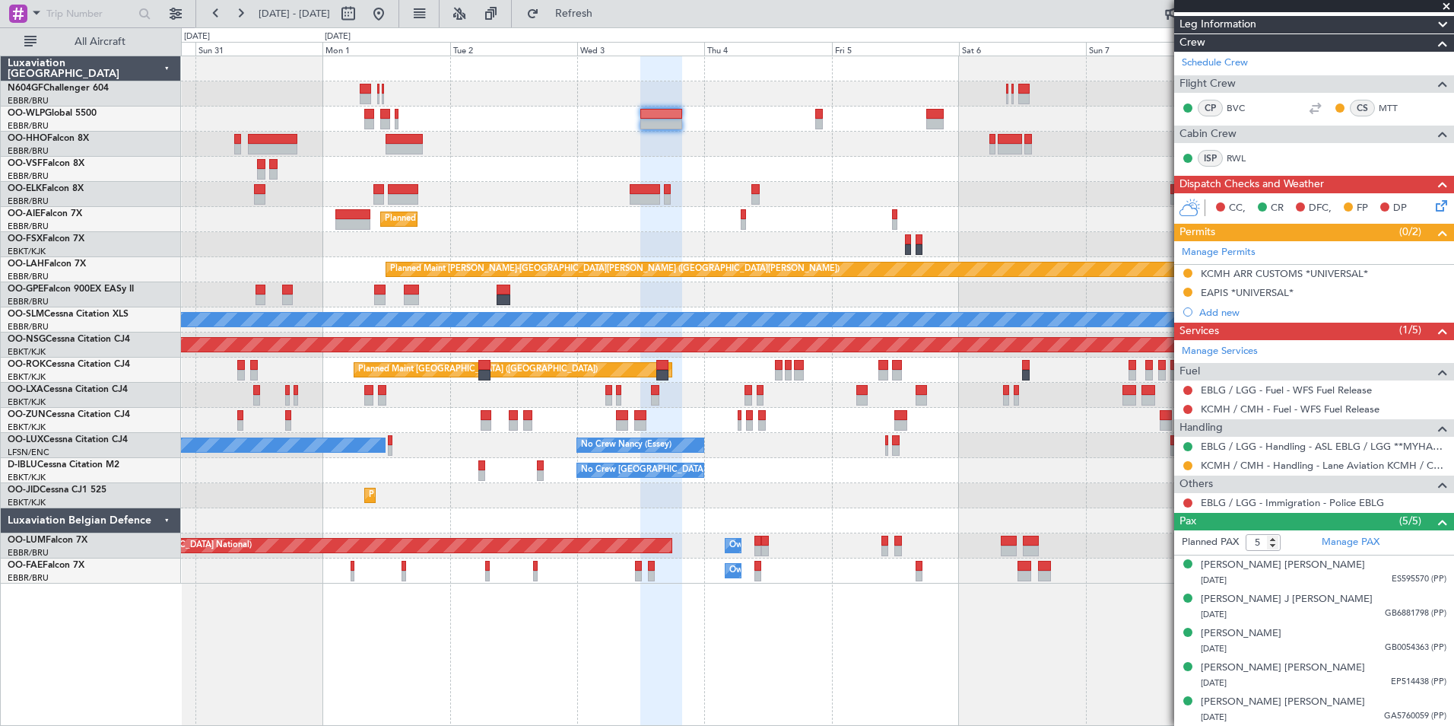
click at [723, 202] on div "Planned Maint Kortrijk-[GEOGRAPHIC_DATA]" at bounding box center [817, 194] width 1273 height 25
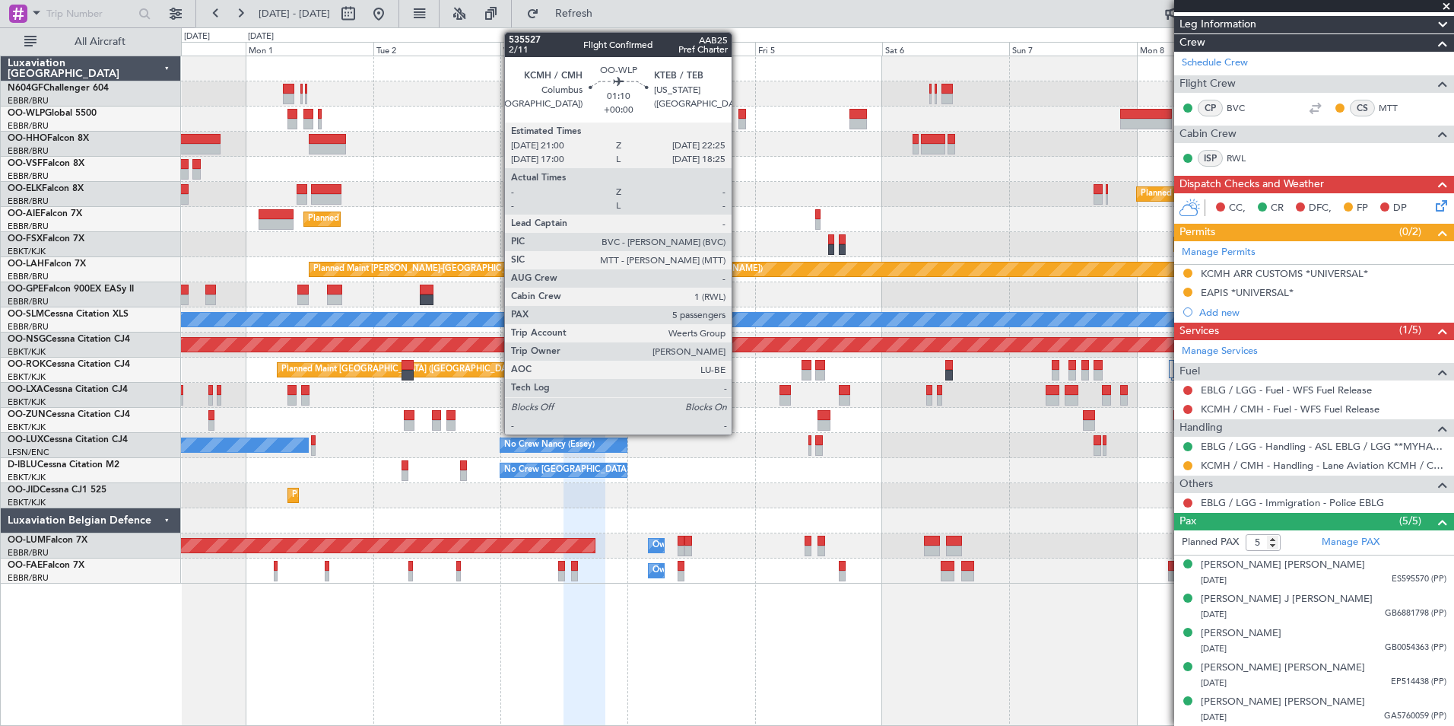
click at [739, 127] on div at bounding box center [743, 124] width 8 height 11
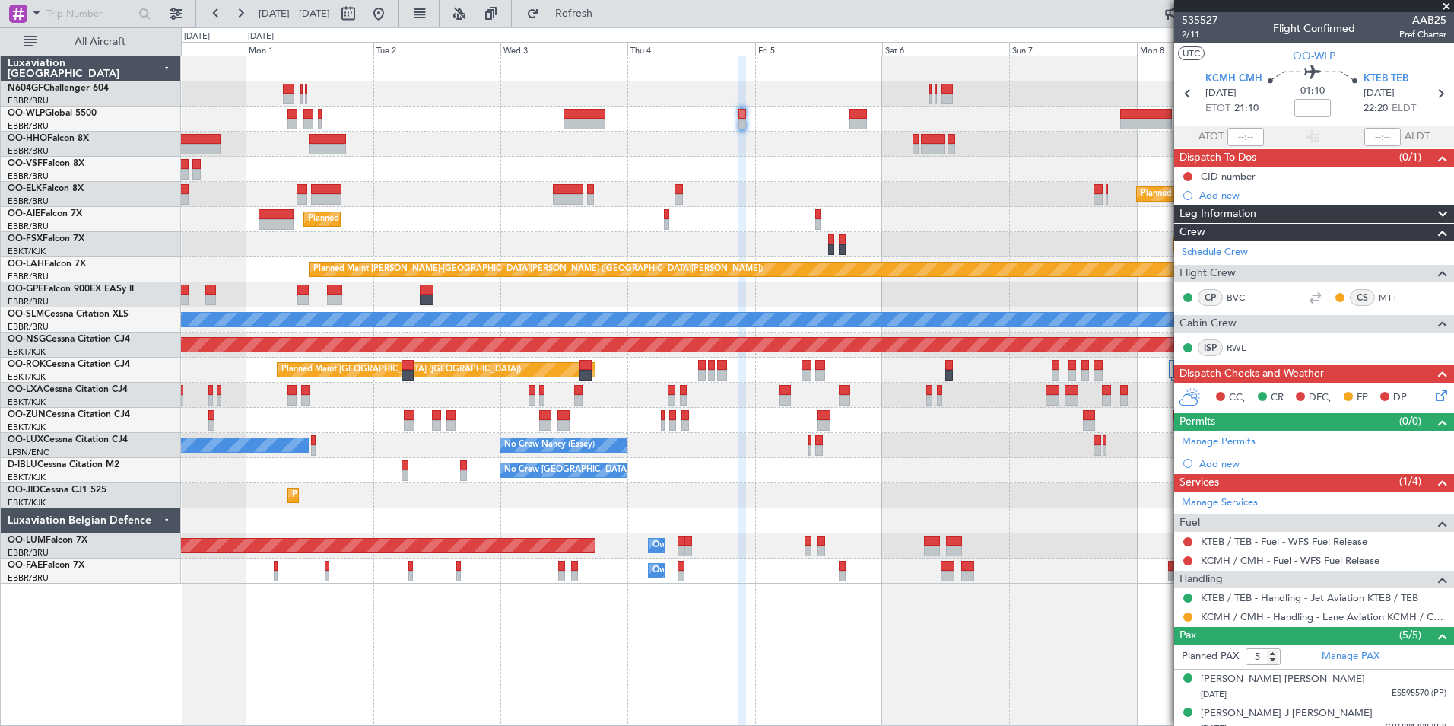
scroll to position [114, 0]
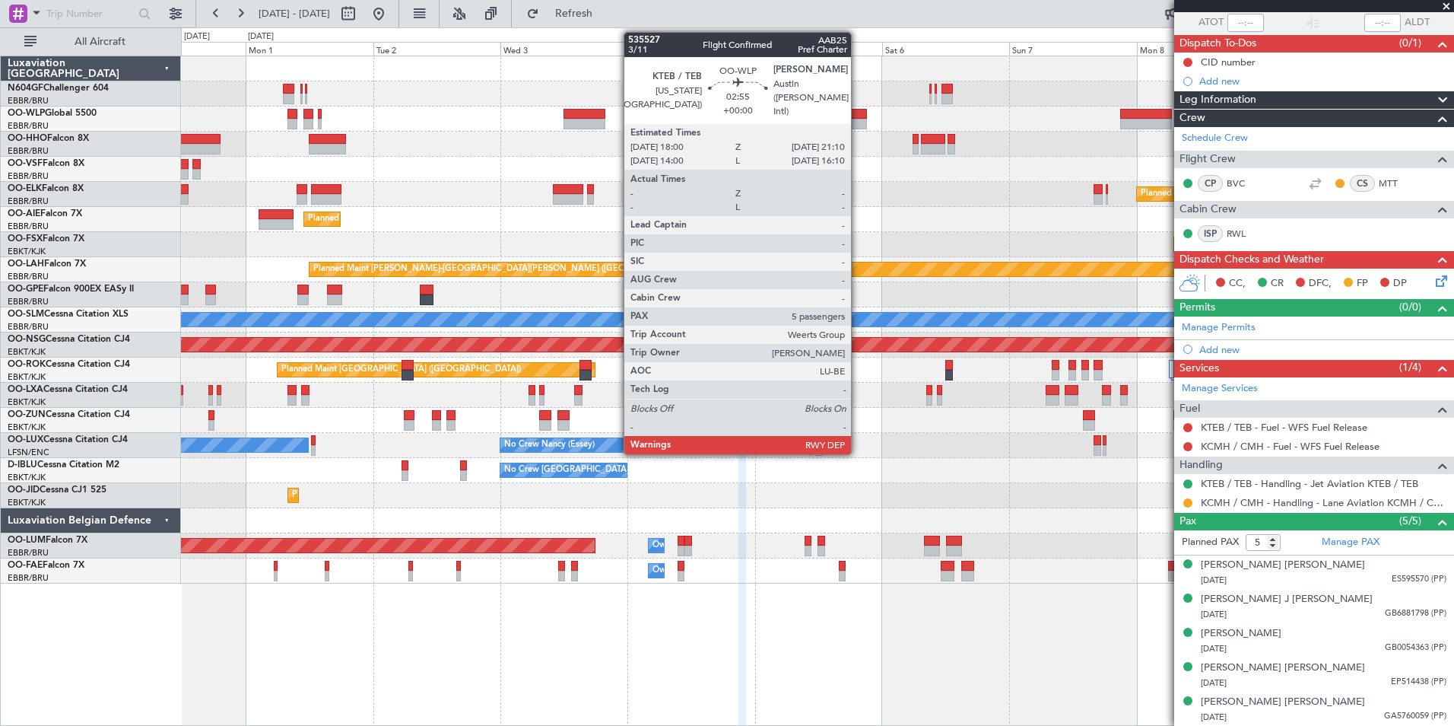
click at [858, 127] on div at bounding box center [858, 124] width 17 height 11
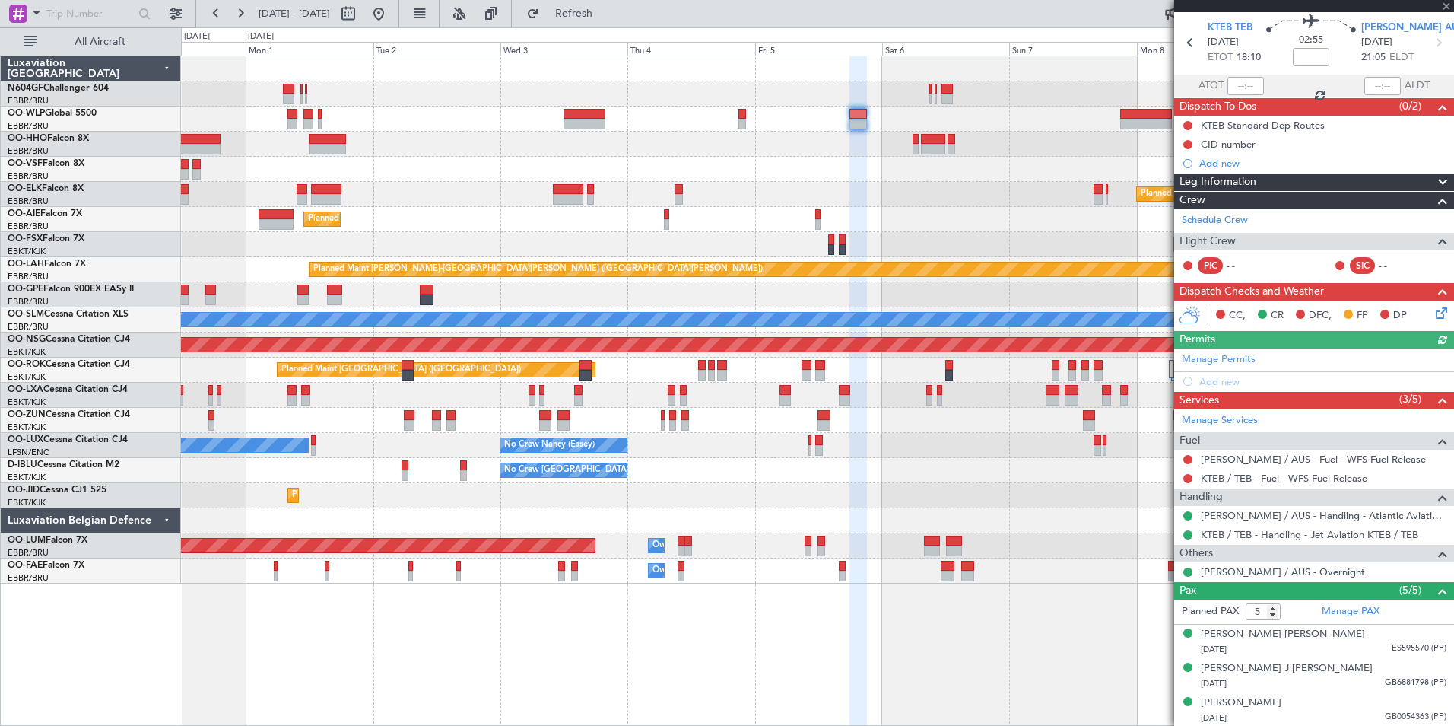
scroll to position [120, 0]
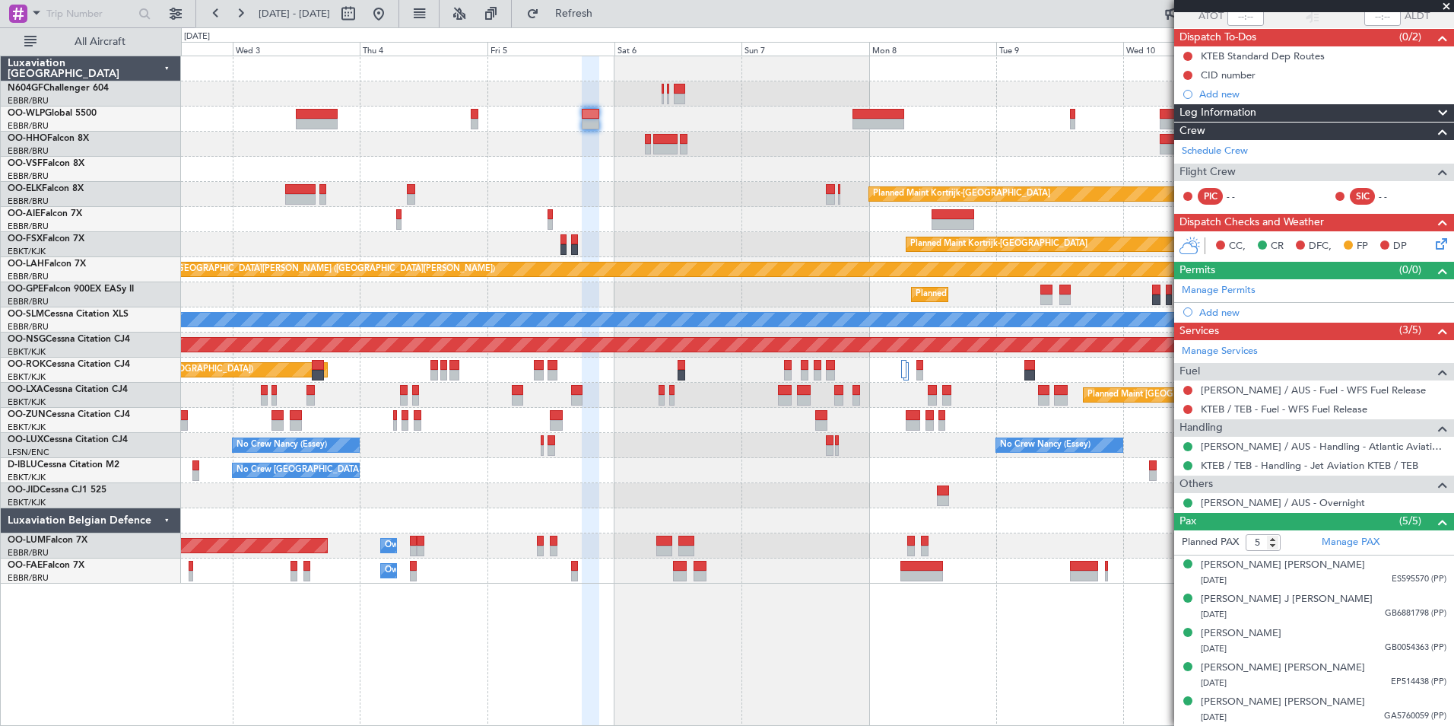
click at [780, 214] on div "Planned Maint Kortrijk-Wevelgem Planned Maint London (Farnborough) Planned Main…" at bounding box center [817, 319] width 1273 height 527
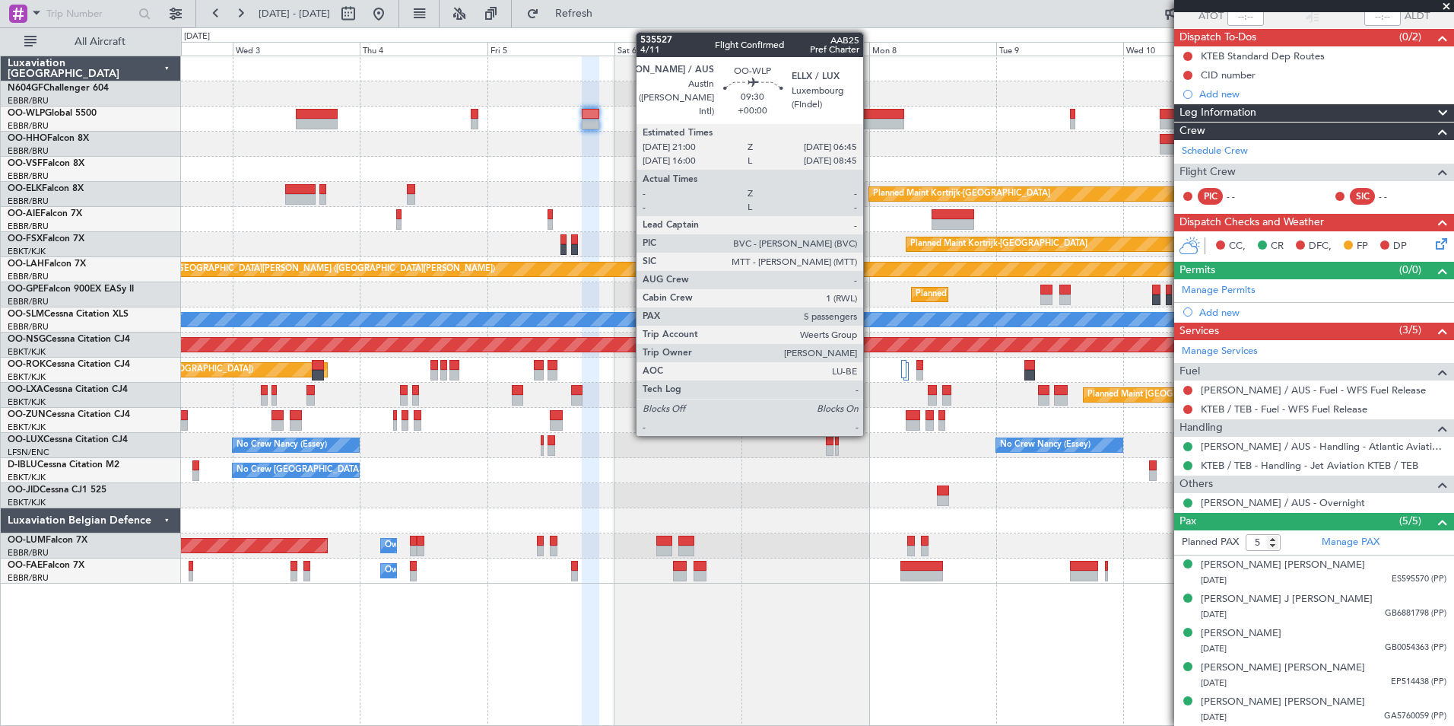
click at [870, 117] on div at bounding box center [879, 114] width 52 height 11
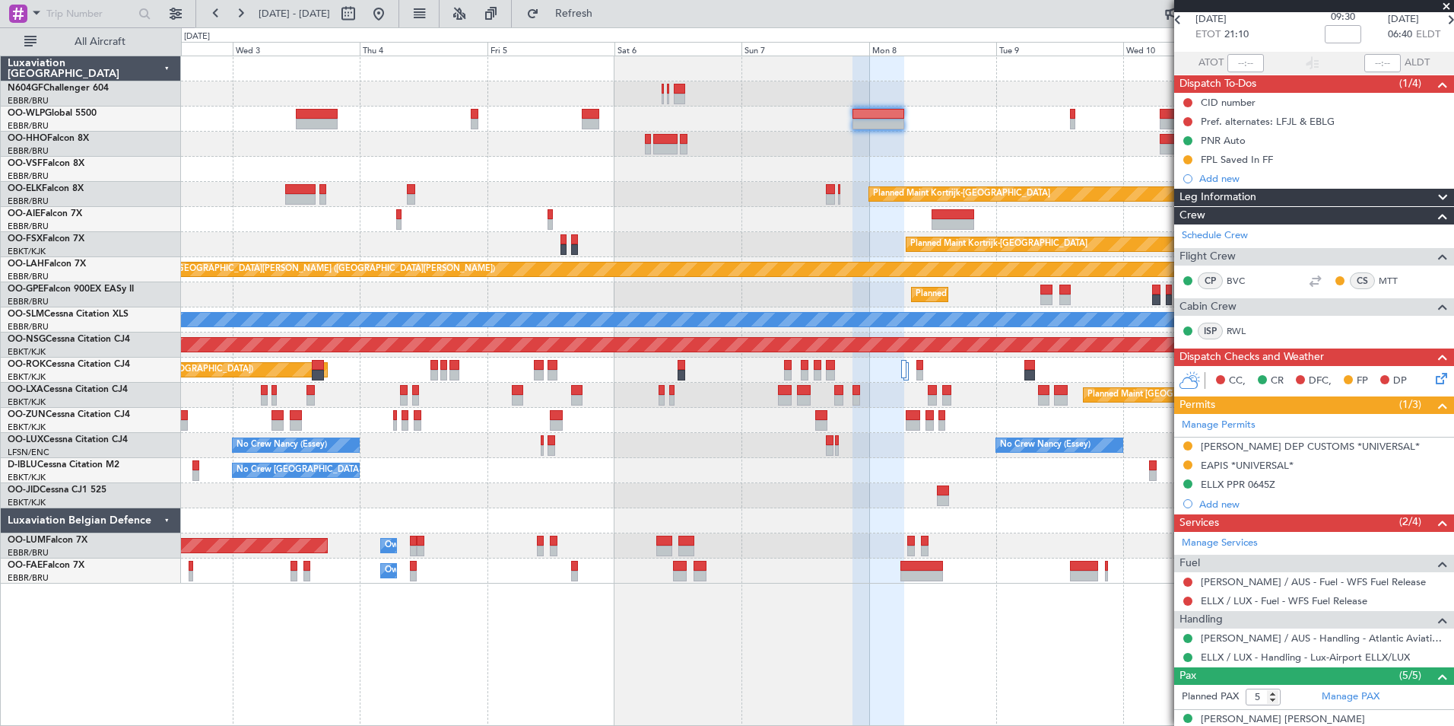
scroll to position [0, 0]
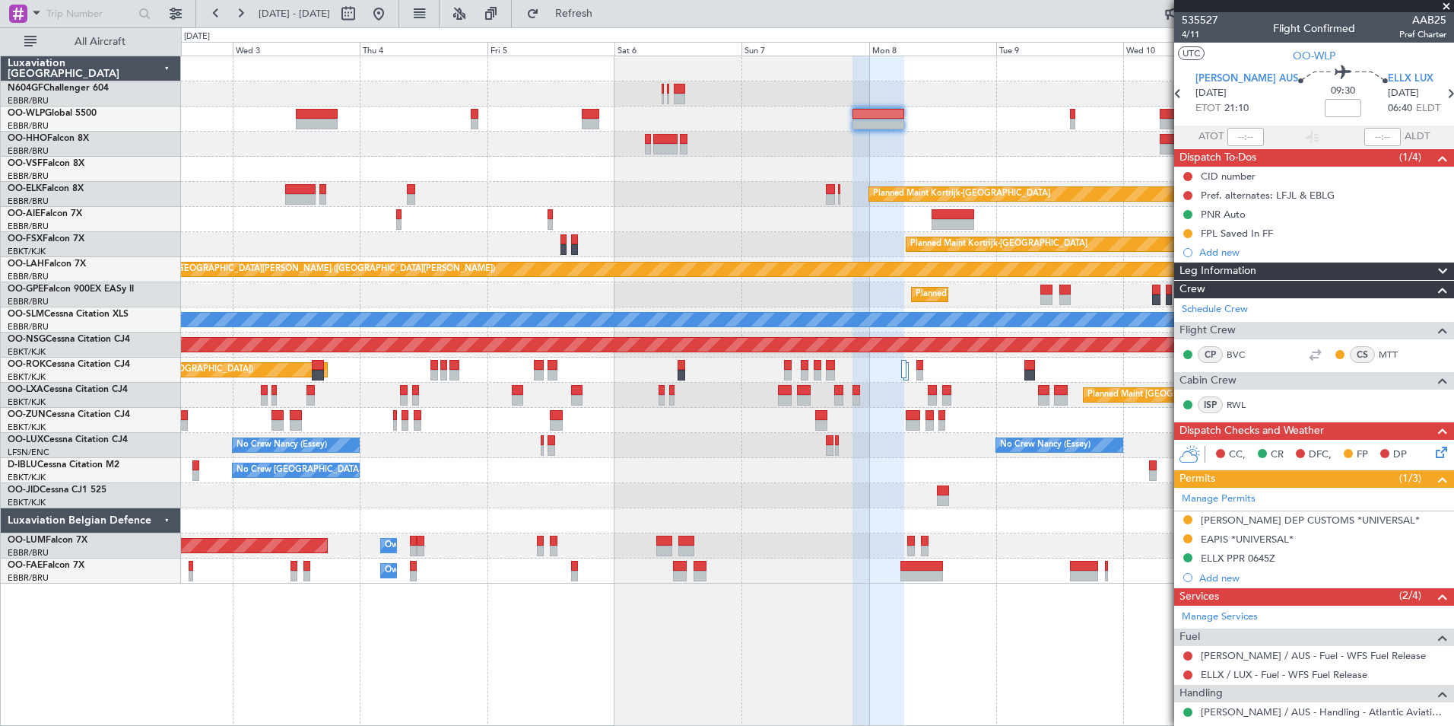
click at [1120, 131] on div "Planned Maint Kortrijk-Wevelgem Planned Maint London (Farnborough) Planned Main…" at bounding box center [817, 319] width 1273 height 527
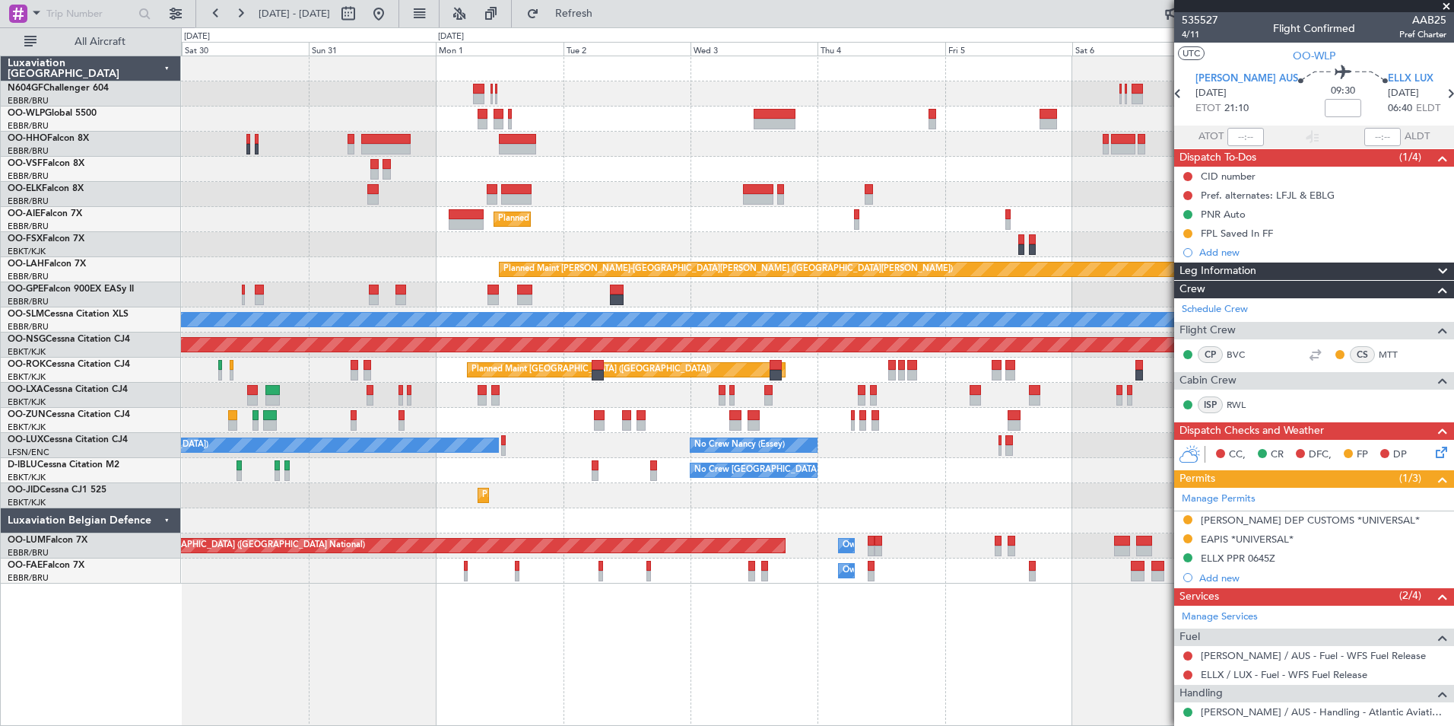
click at [879, 131] on div "Planned Maint Berlin (Brandenburg) Planned Maint Kortrijk-Wevelgem Planned Main…" at bounding box center [817, 319] width 1273 height 527
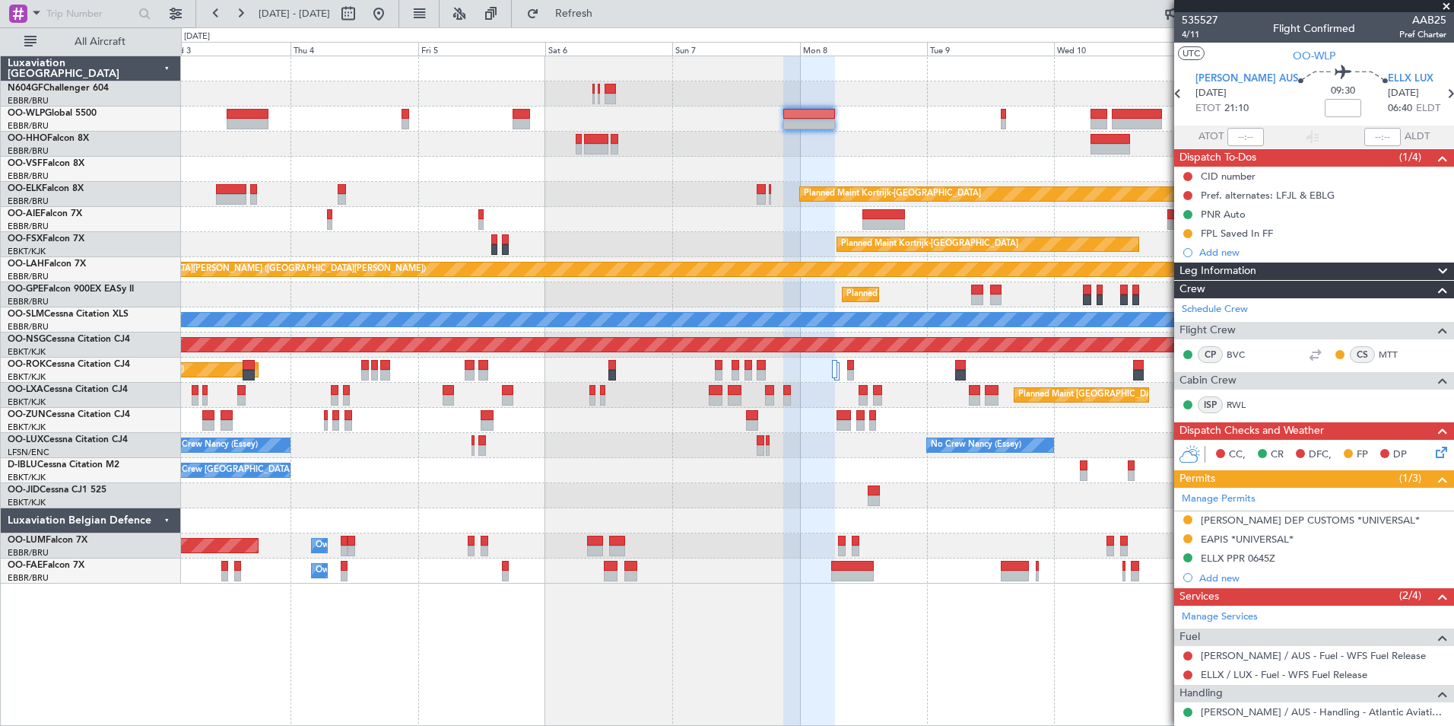
click at [536, 202] on div "Planned Maint Kortrijk-Wevelgem Planned Maint London (Farnborough) Planned Main…" at bounding box center [817, 319] width 1273 height 527
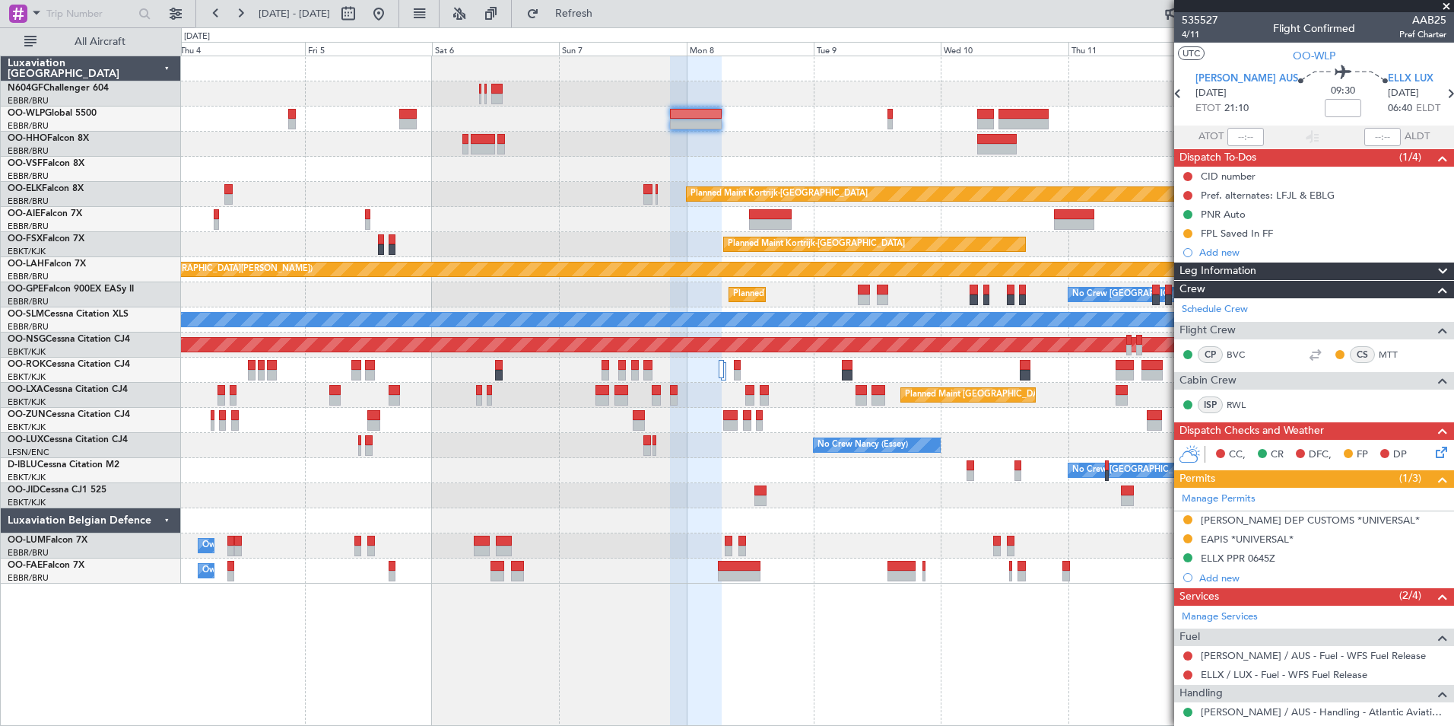
click at [820, 139] on div at bounding box center [817, 144] width 1273 height 25
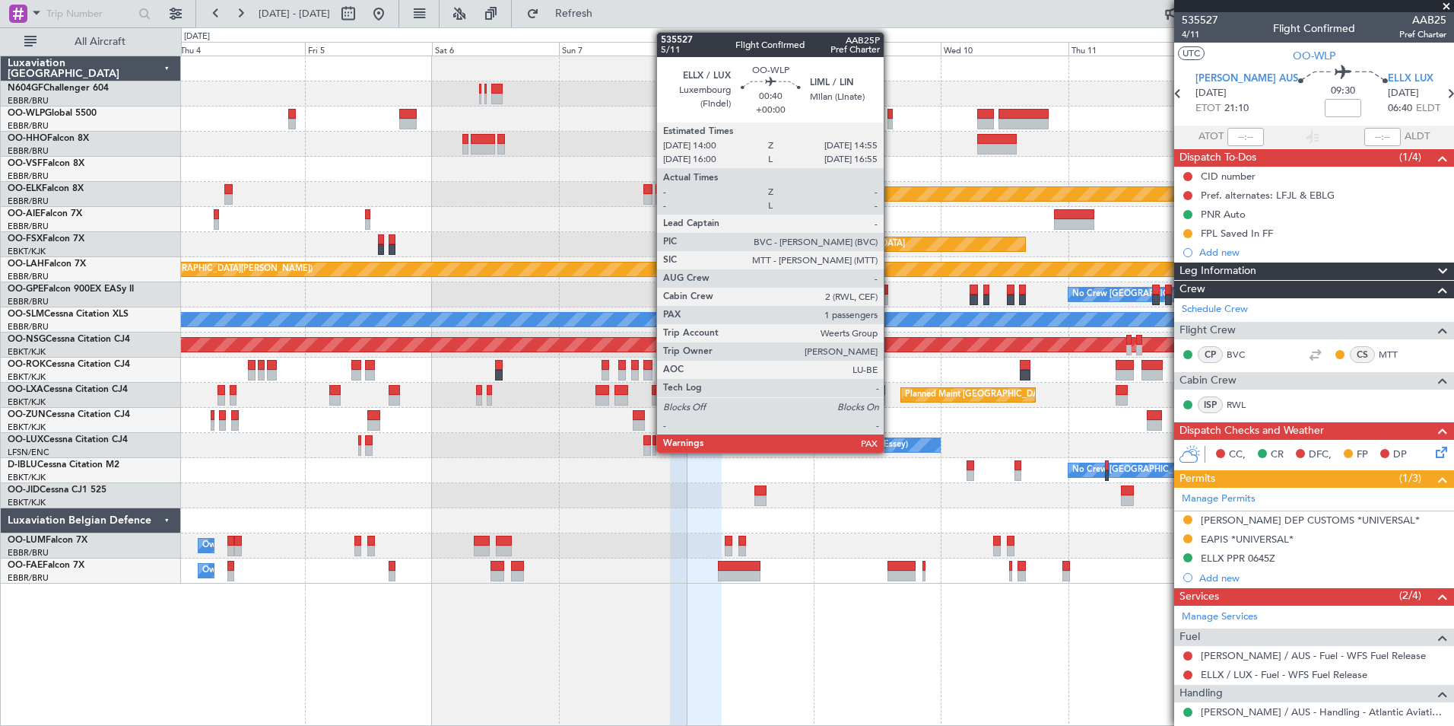
click at [891, 125] on div at bounding box center [890, 124] width 5 height 11
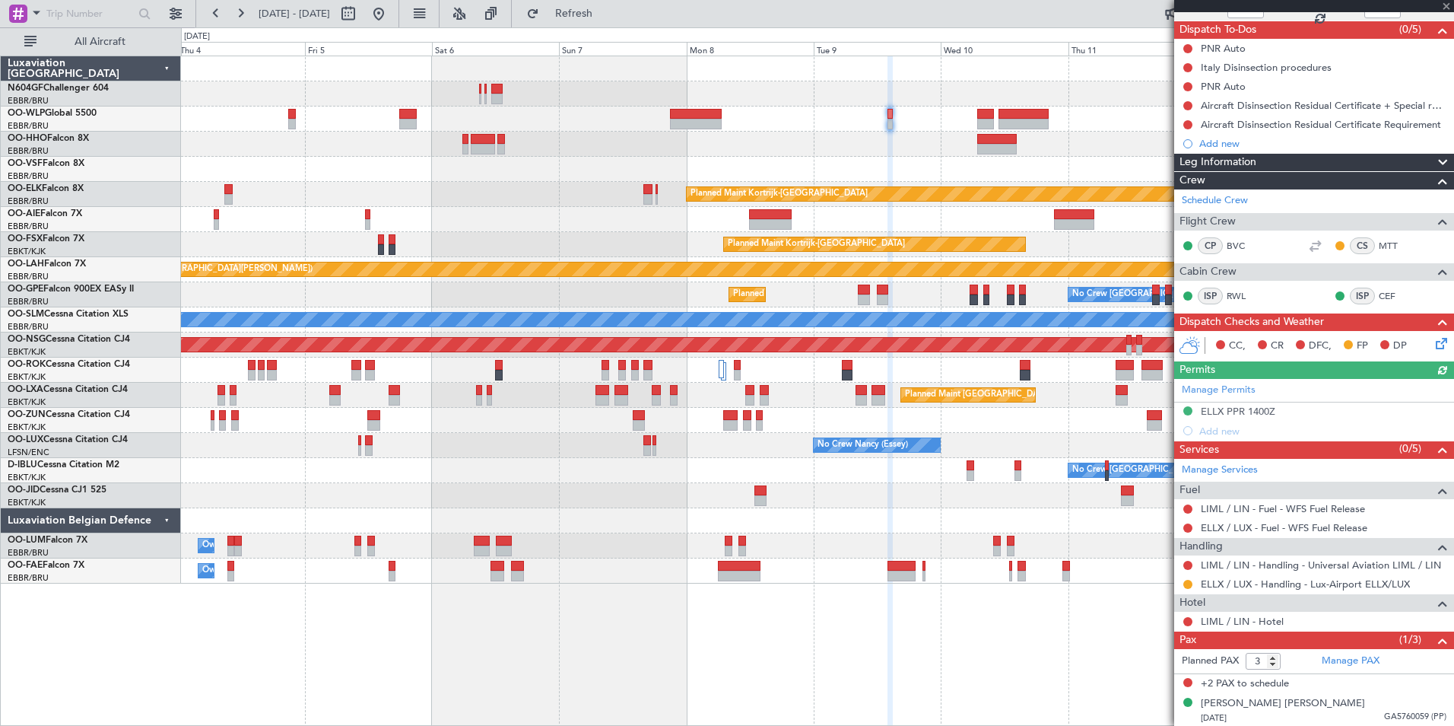
scroll to position [129, 0]
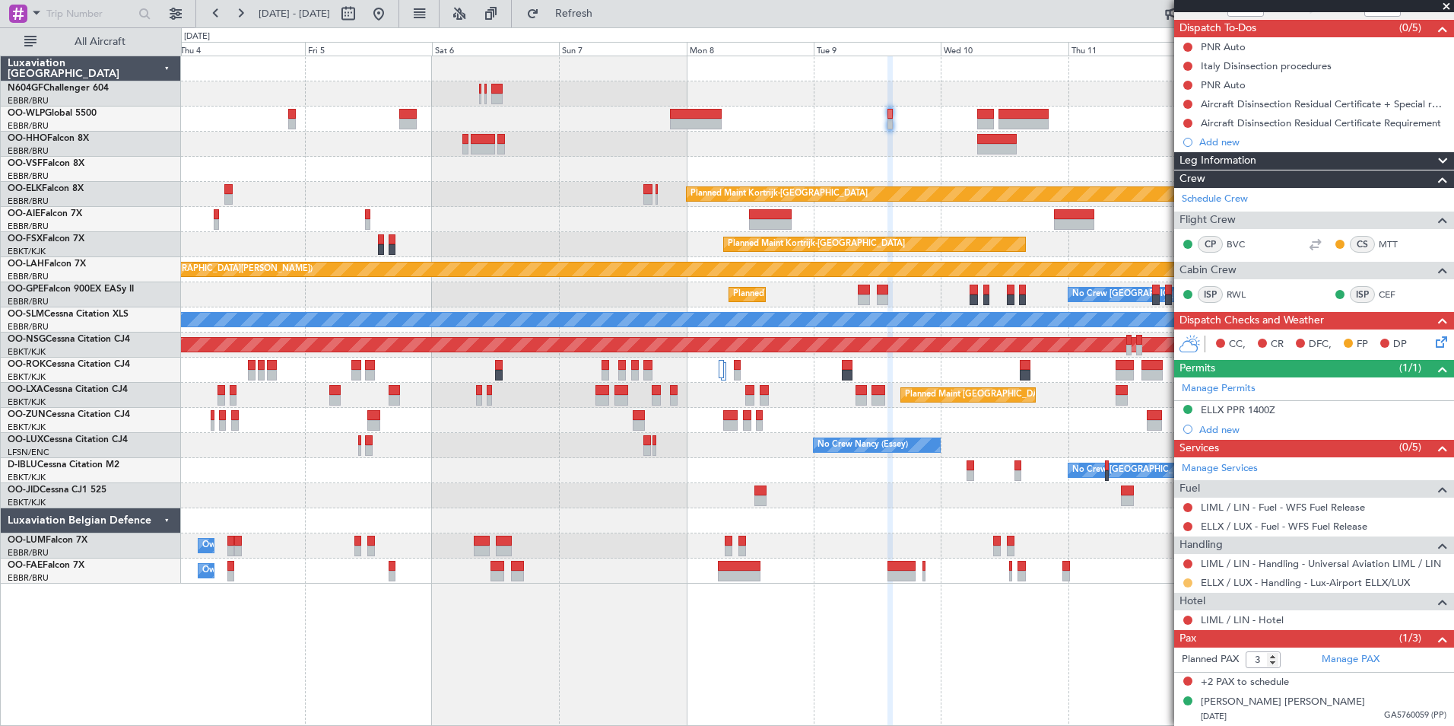
click at [1161, 561] on button at bounding box center [1188, 582] width 9 height 9
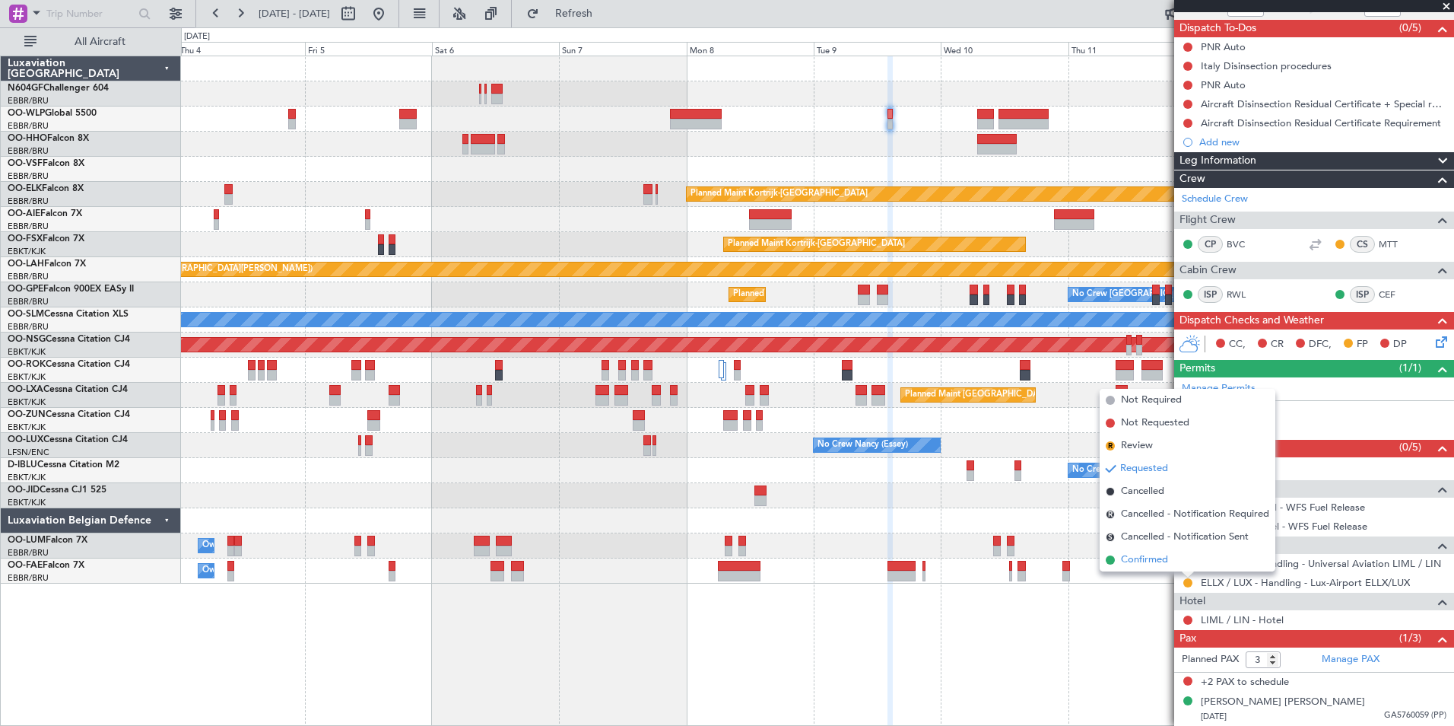
click at [1161, 560] on span "Confirmed" at bounding box center [1144, 559] width 47 height 15
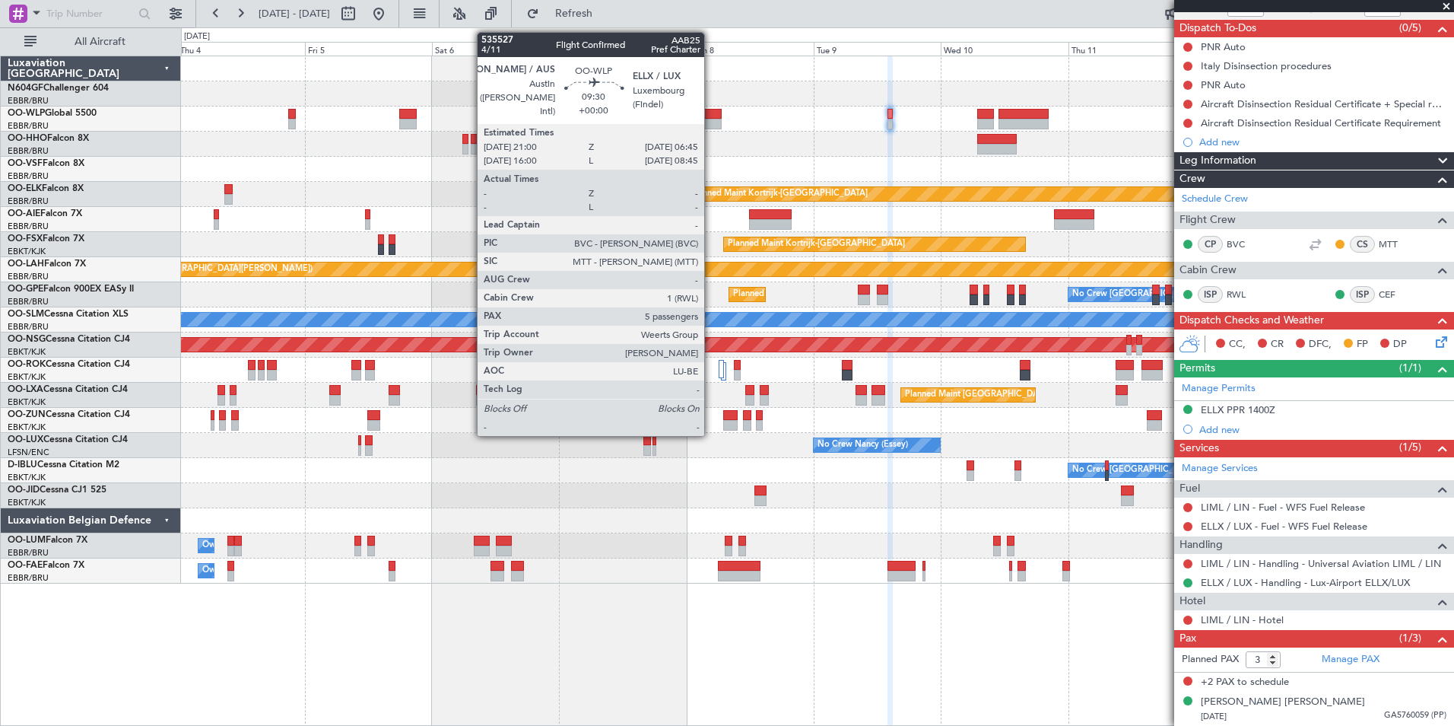
click at [711, 121] on div at bounding box center [696, 124] width 52 height 11
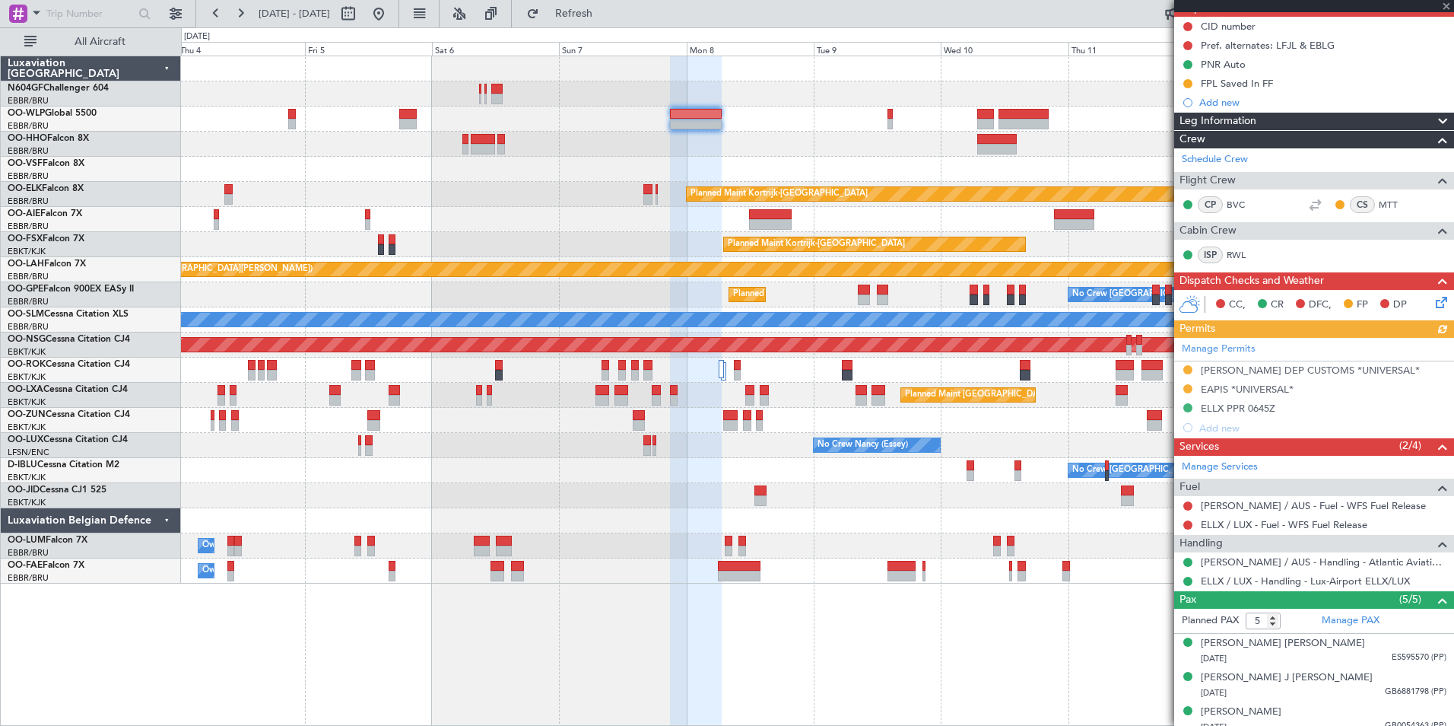
scroll to position [0, 0]
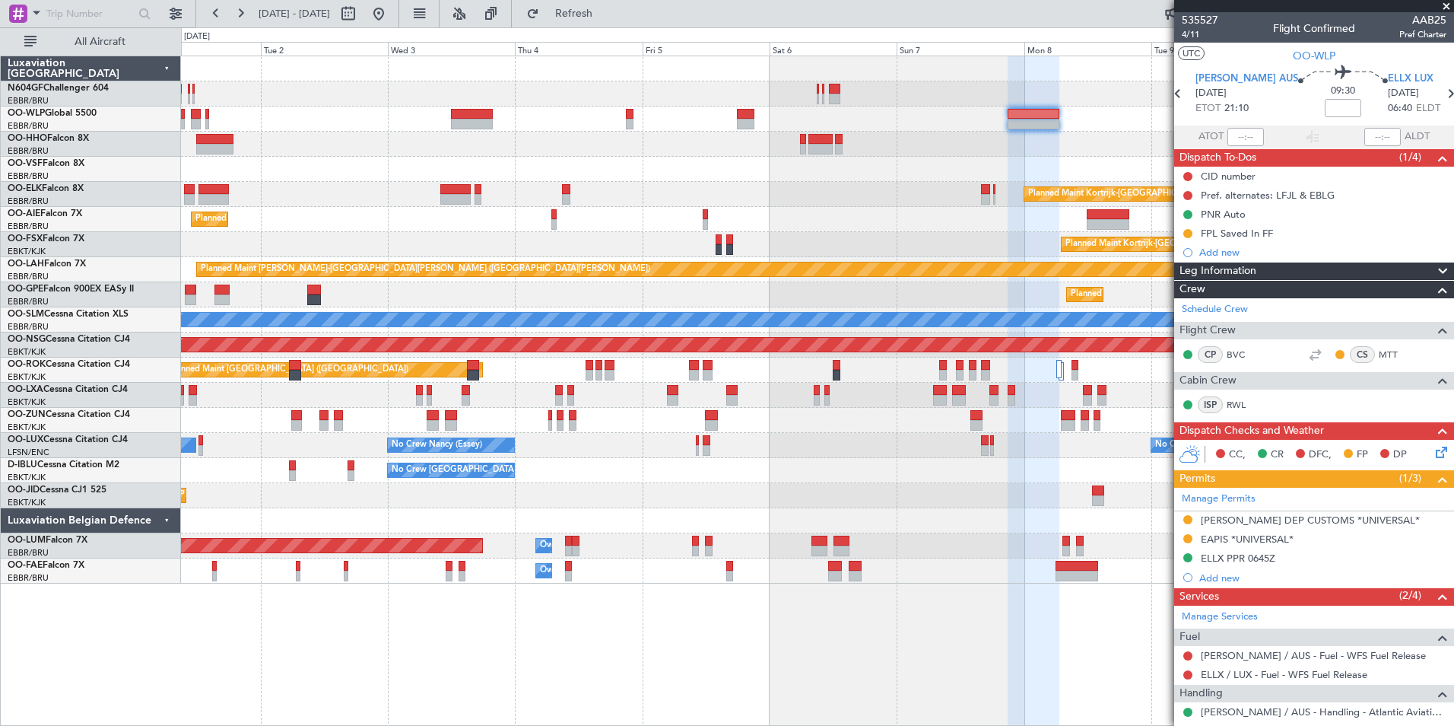
click at [1058, 100] on div "Planned Maint Kortrijk-Wevelgem Planned Maint London (Farnborough) Planned Main…" at bounding box center [817, 319] width 1273 height 527
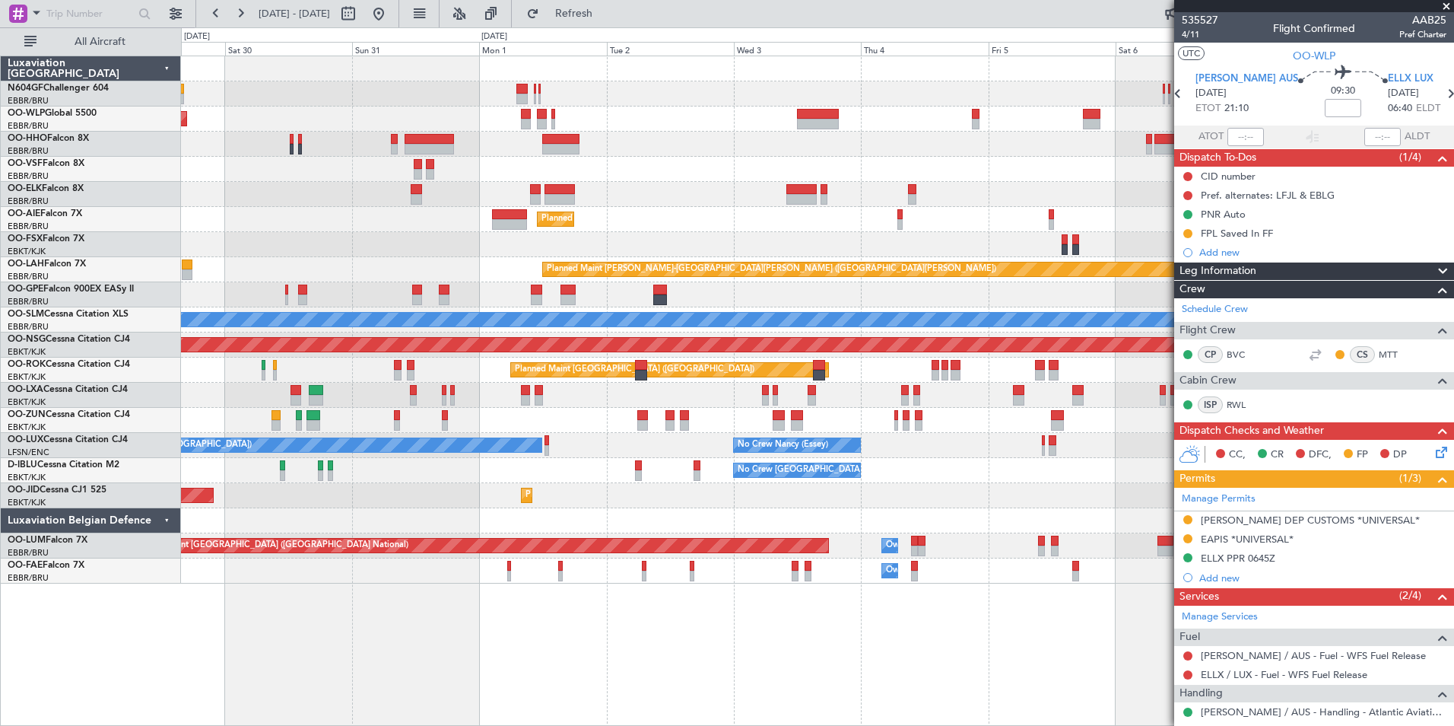
click at [1037, 450] on div "No Crew Paris (Le Bourget) No Crew Nancy (Essey) No Crew Nancy (Essey) Planned …" at bounding box center [817, 445] width 1273 height 25
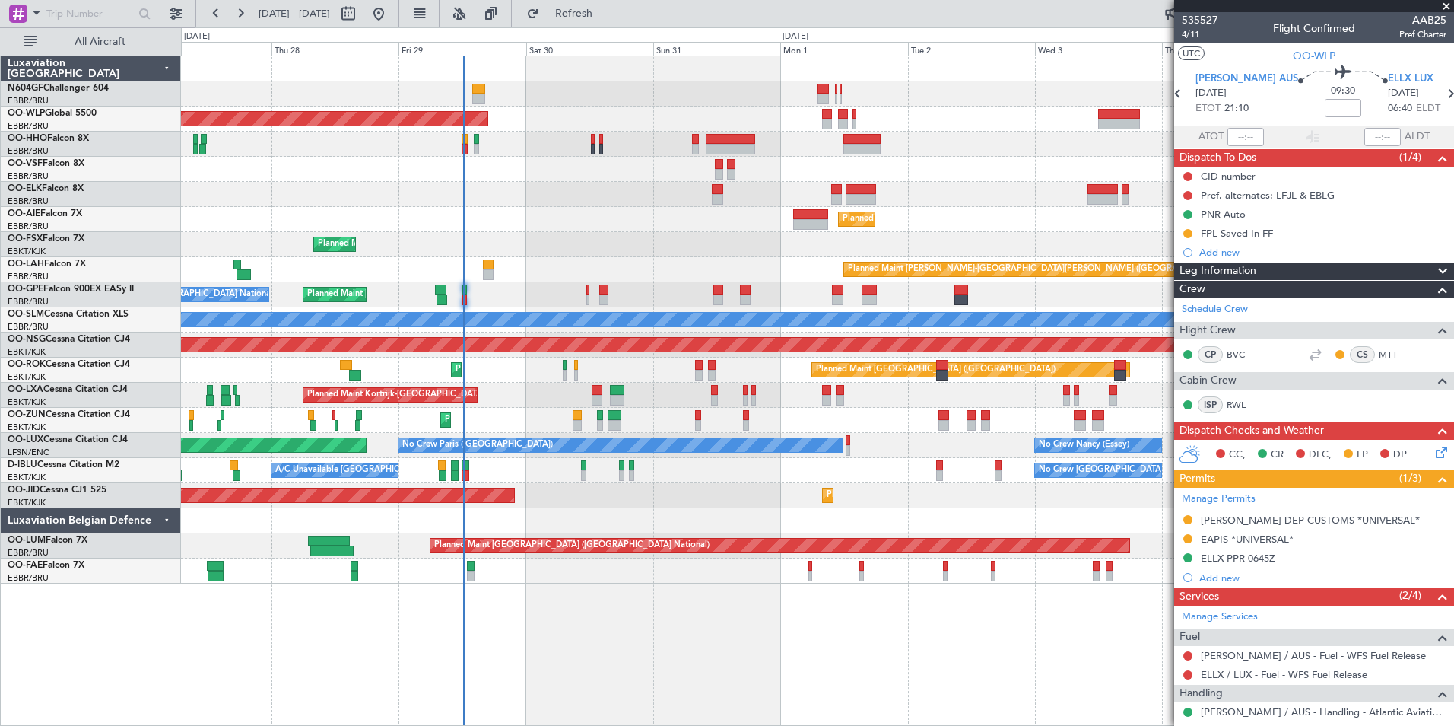
click at [950, 431] on div "Planned Maint Berlin (Brandenburg) Planned Maint Kortrijk-Wevelgem Planned Main…" at bounding box center [817, 319] width 1273 height 527
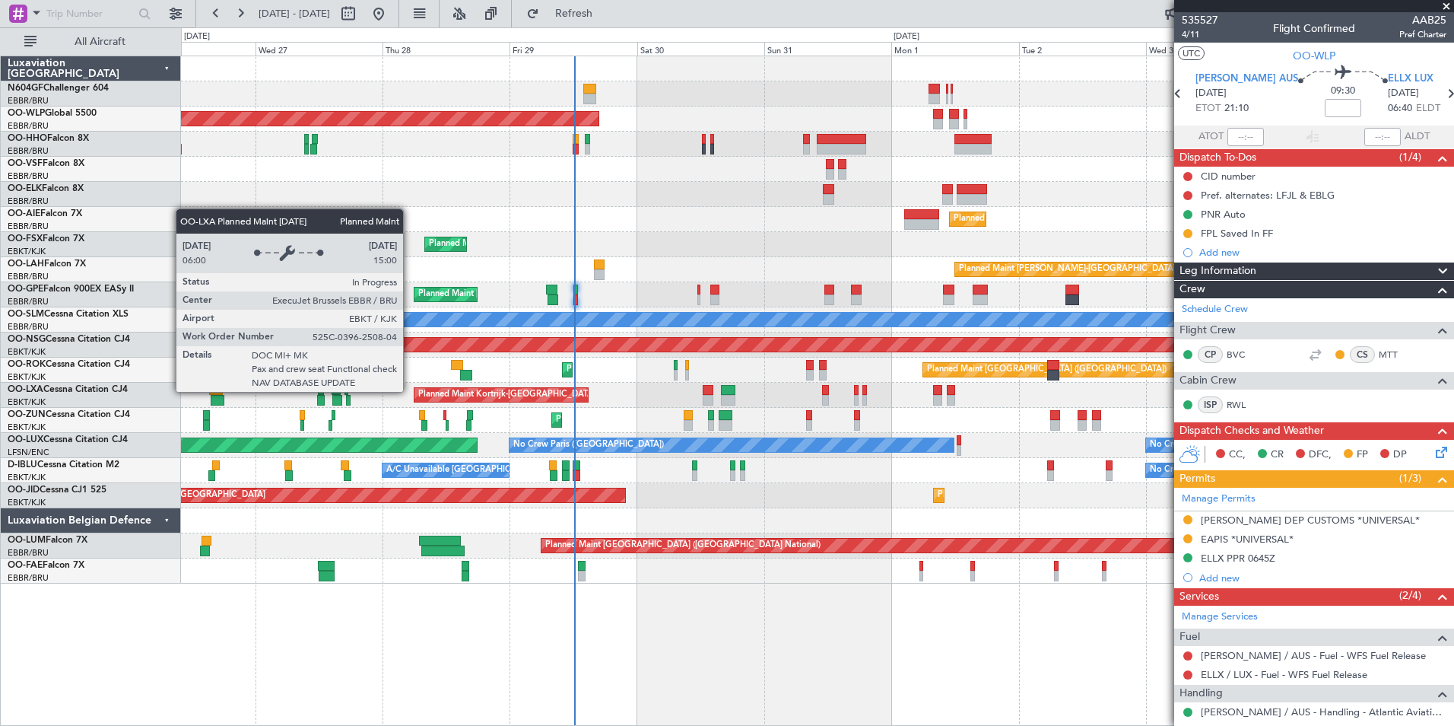
click at [521, 392] on div "Planned Maint Kortrijk-[GEOGRAPHIC_DATA]" at bounding box center [506, 394] width 177 height 23
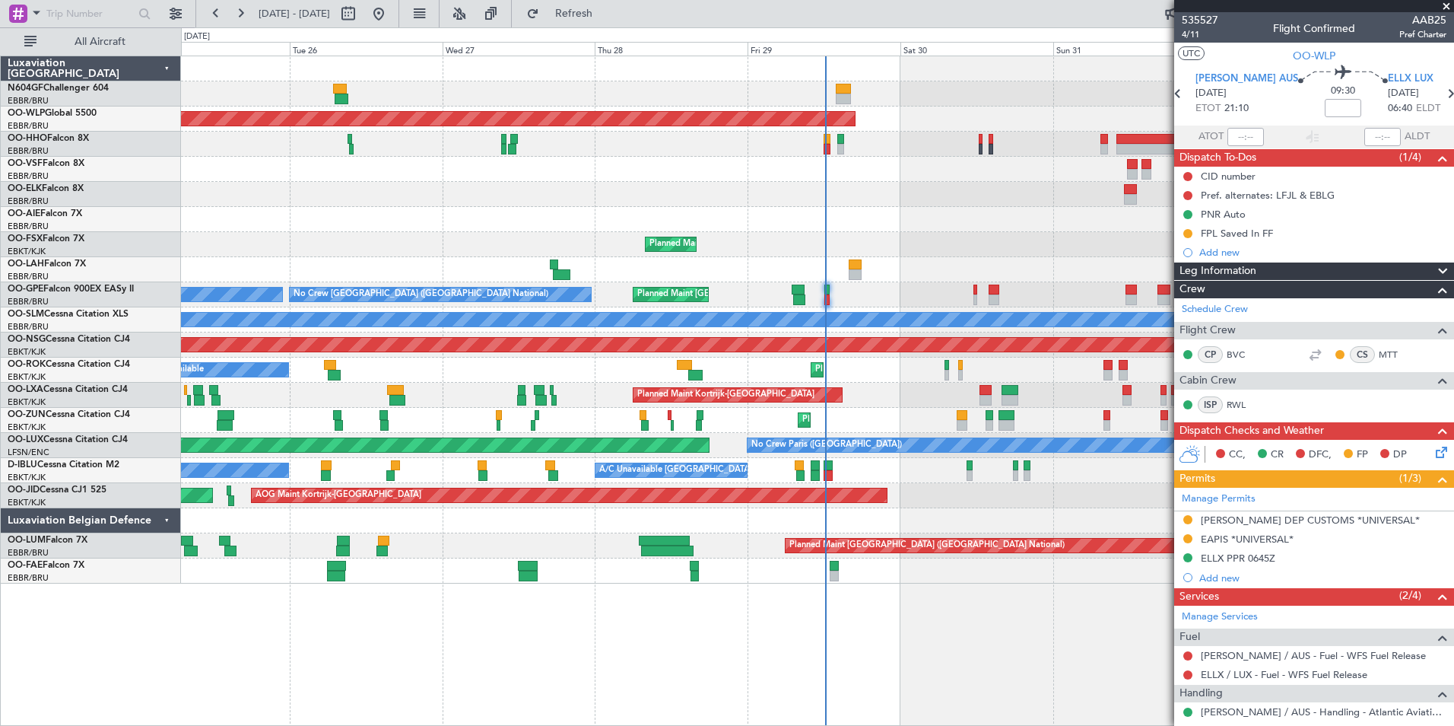
click at [734, 370] on div "Planned Maint Kortrijk-Wevelgem Planned Maint Paris (Le Bourget) A/C Unavailable" at bounding box center [817, 369] width 1273 height 25
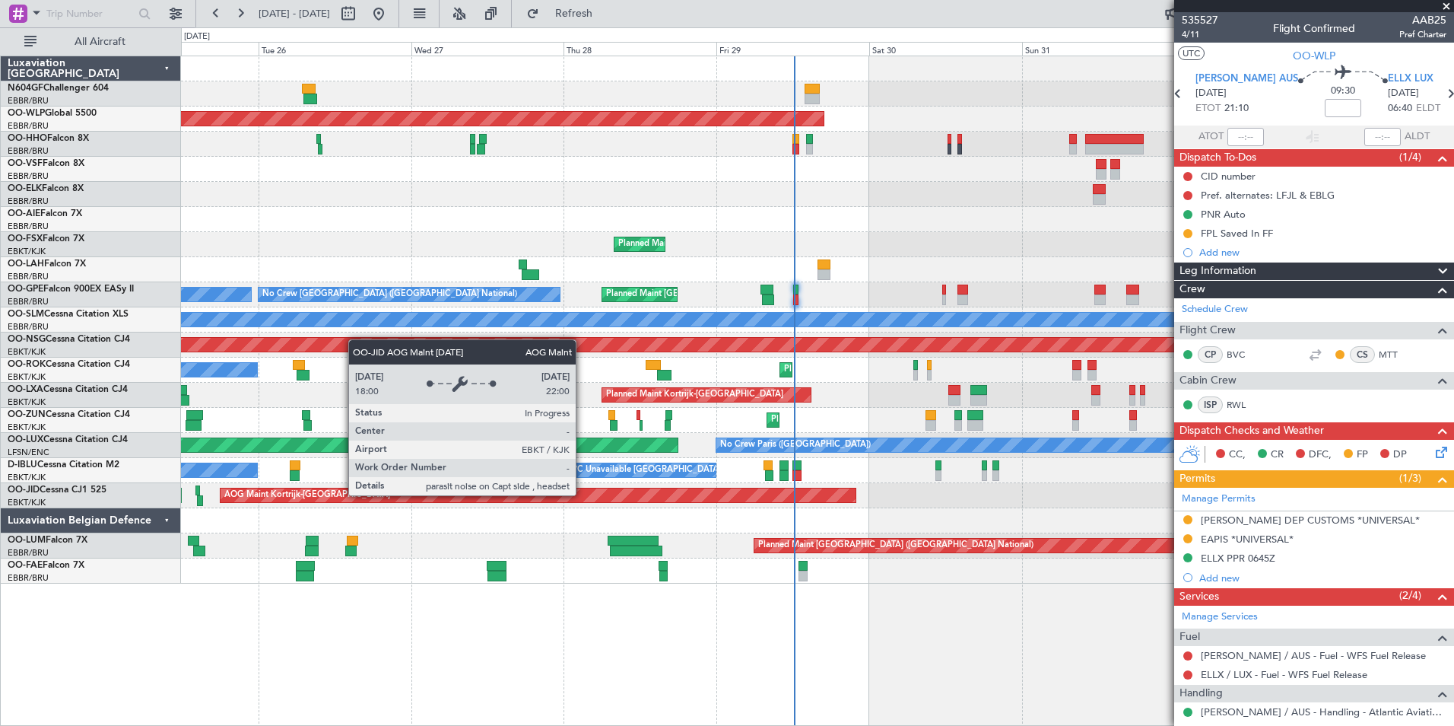
click at [529, 491] on div "AOG Maint Kortrijk-[GEOGRAPHIC_DATA]" at bounding box center [538, 495] width 635 height 14
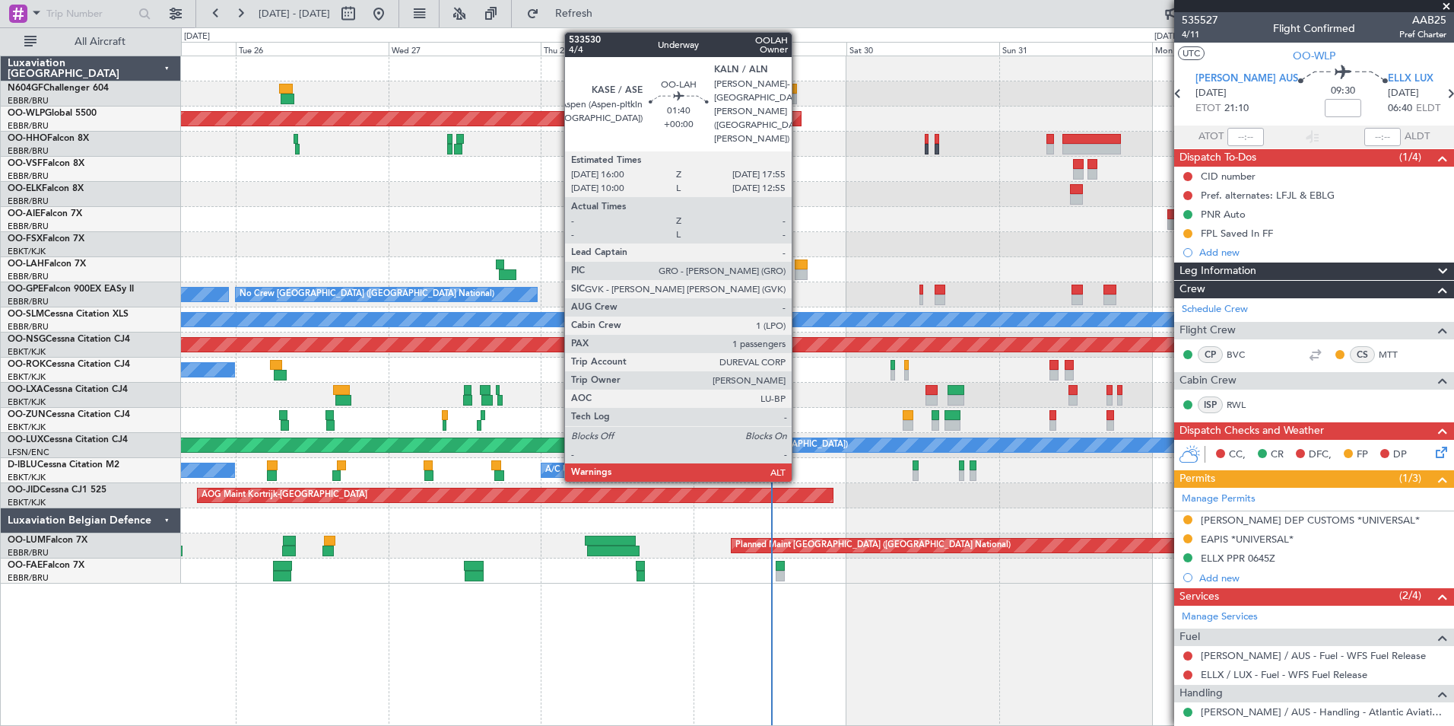
click at [799, 275] on div at bounding box center [801, 274] width 13 height 11
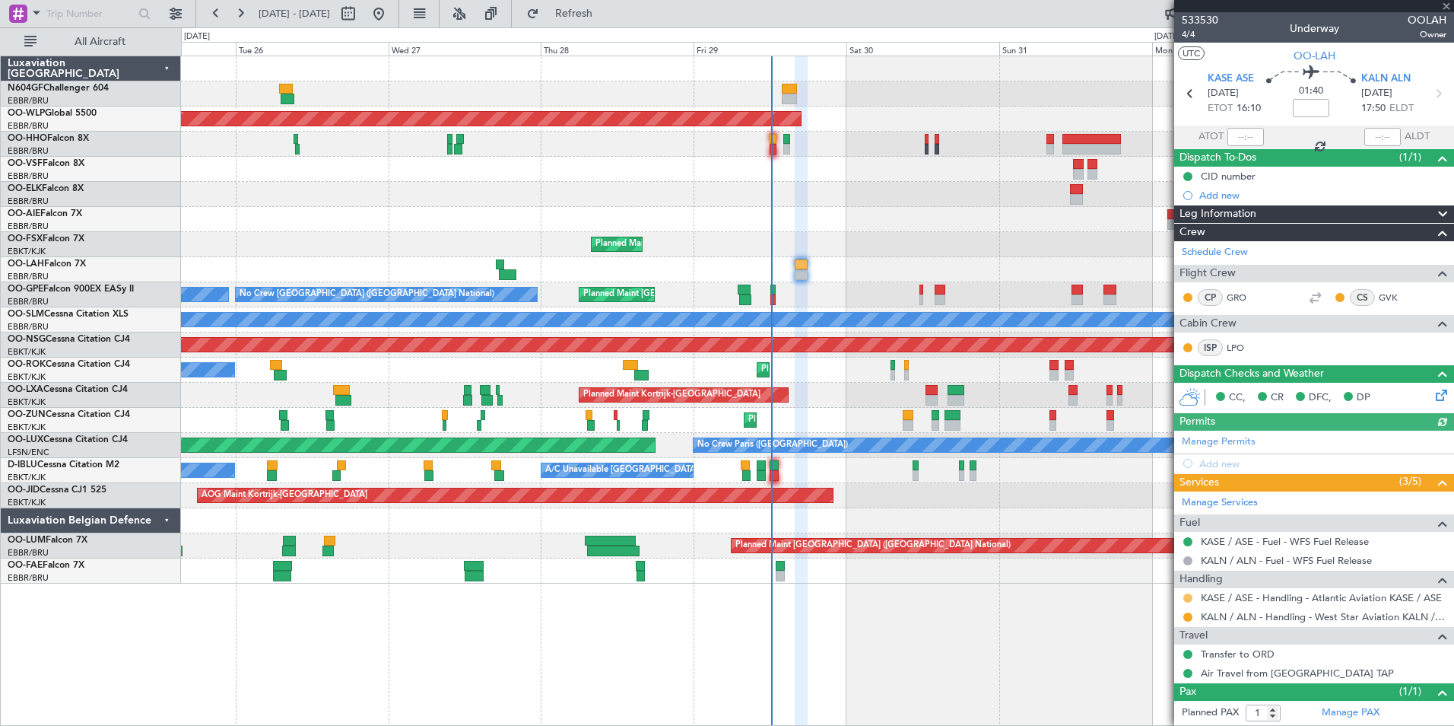
click at [1161, 561] on button at bounding box center [1188, 597] width 9 height 9
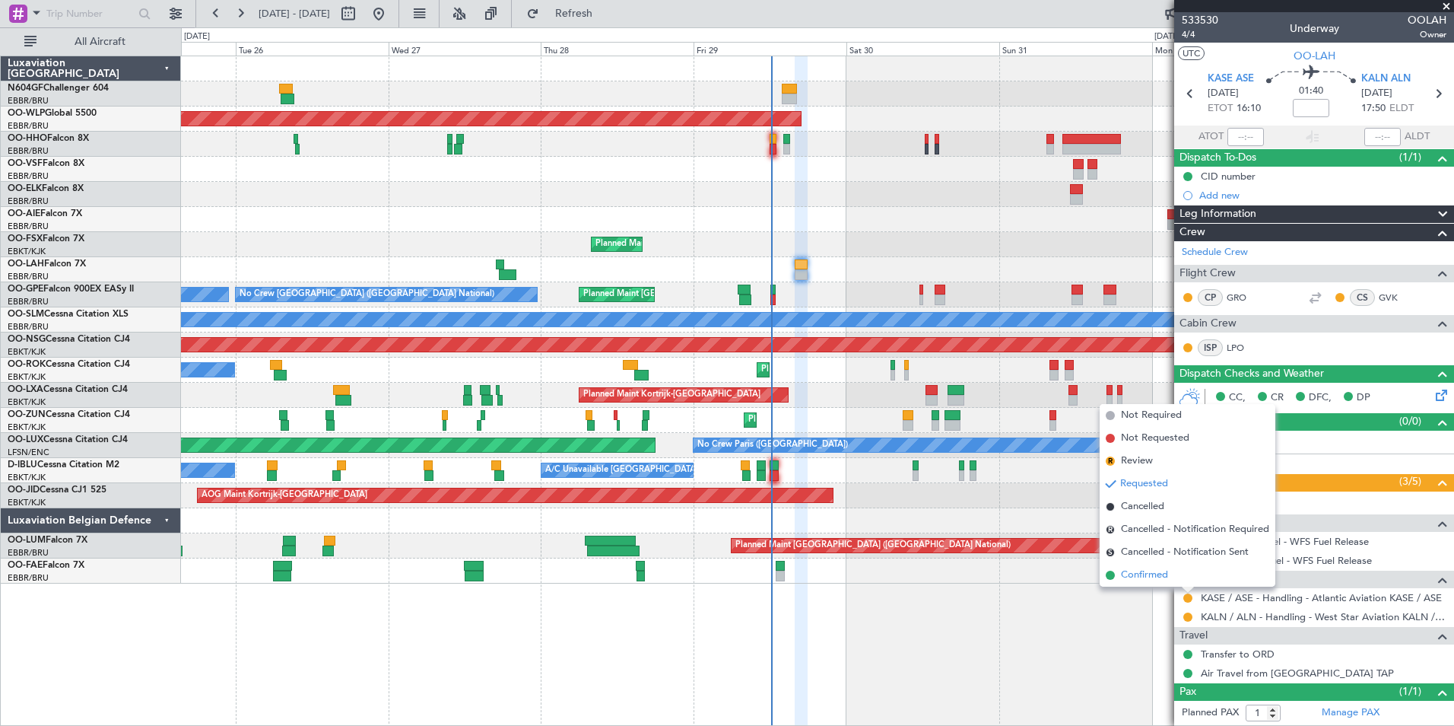
click at [1155, 561] on span "Confirmed" at bounding box center [1144, 574] width 47 height 15
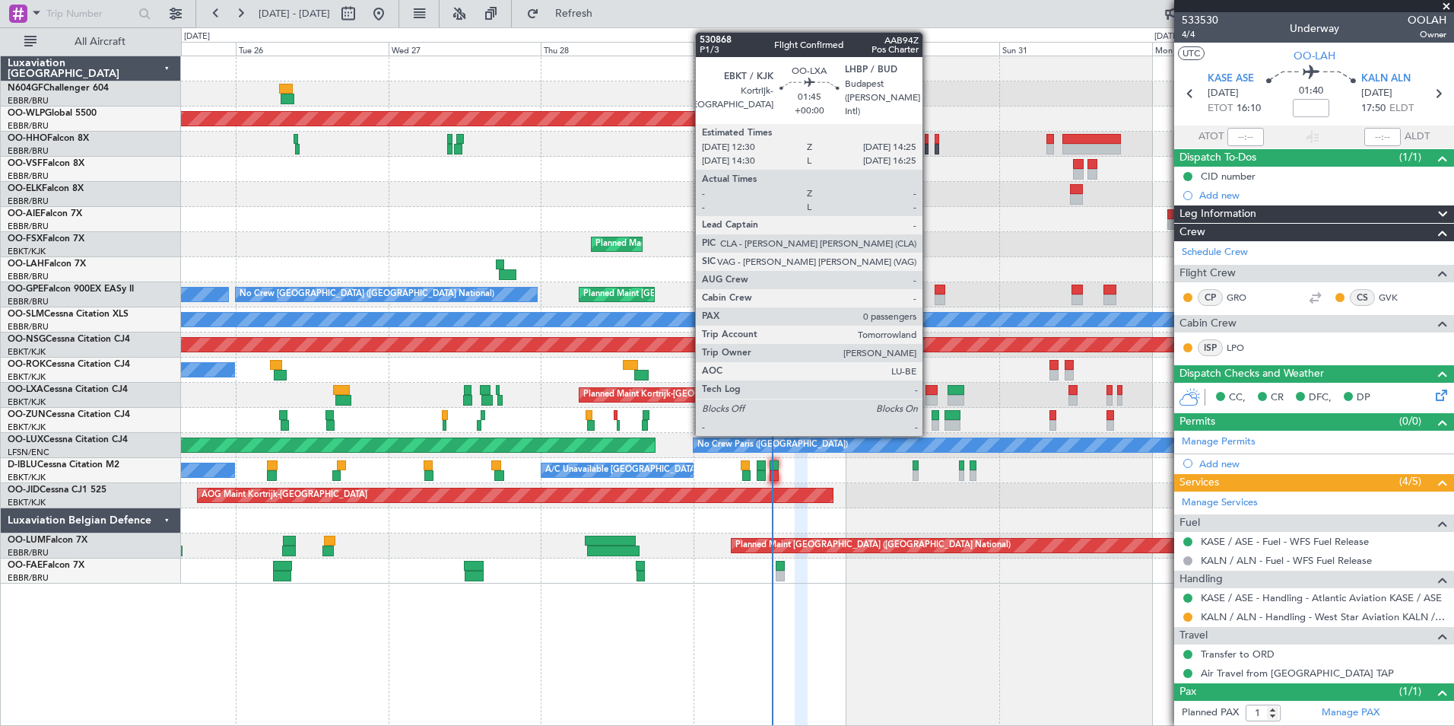
click at [929, 394] on div at bounding box center [932, 390] width 13 height 11
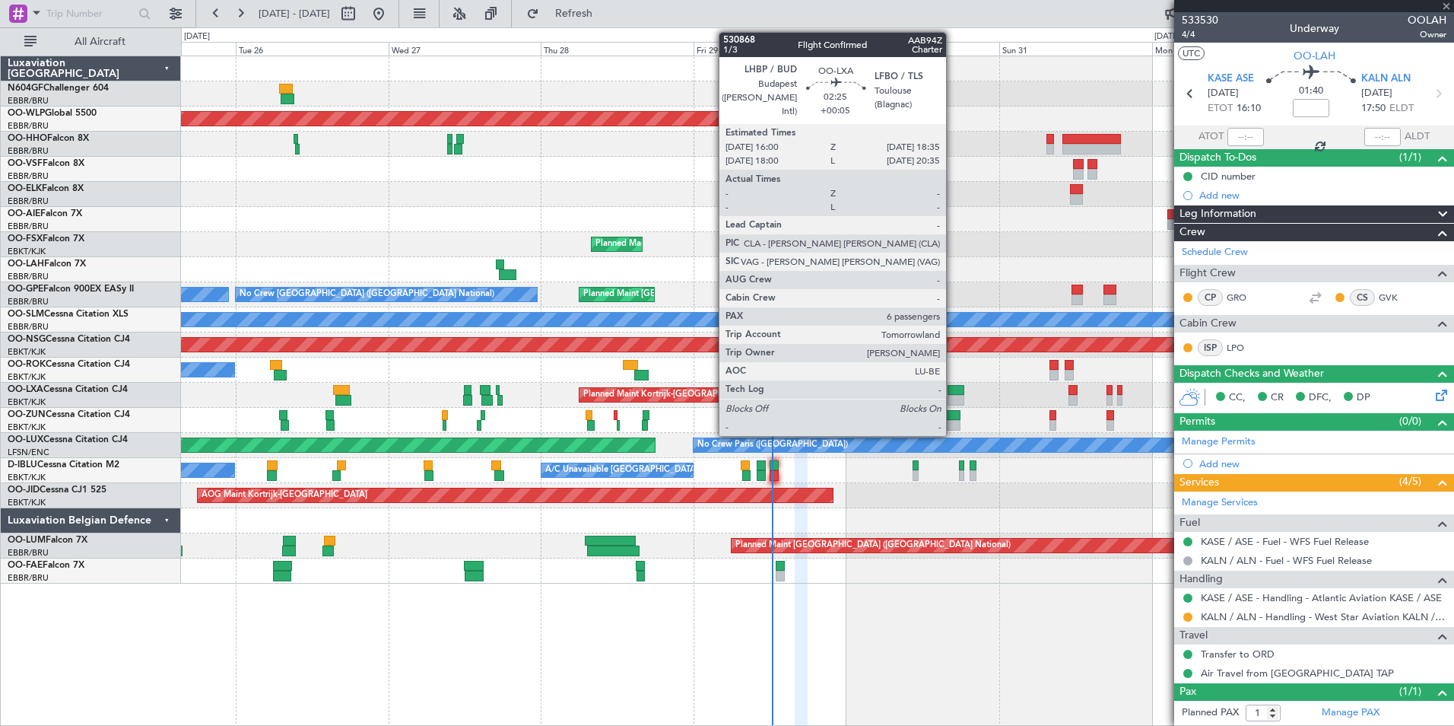
type input "0"
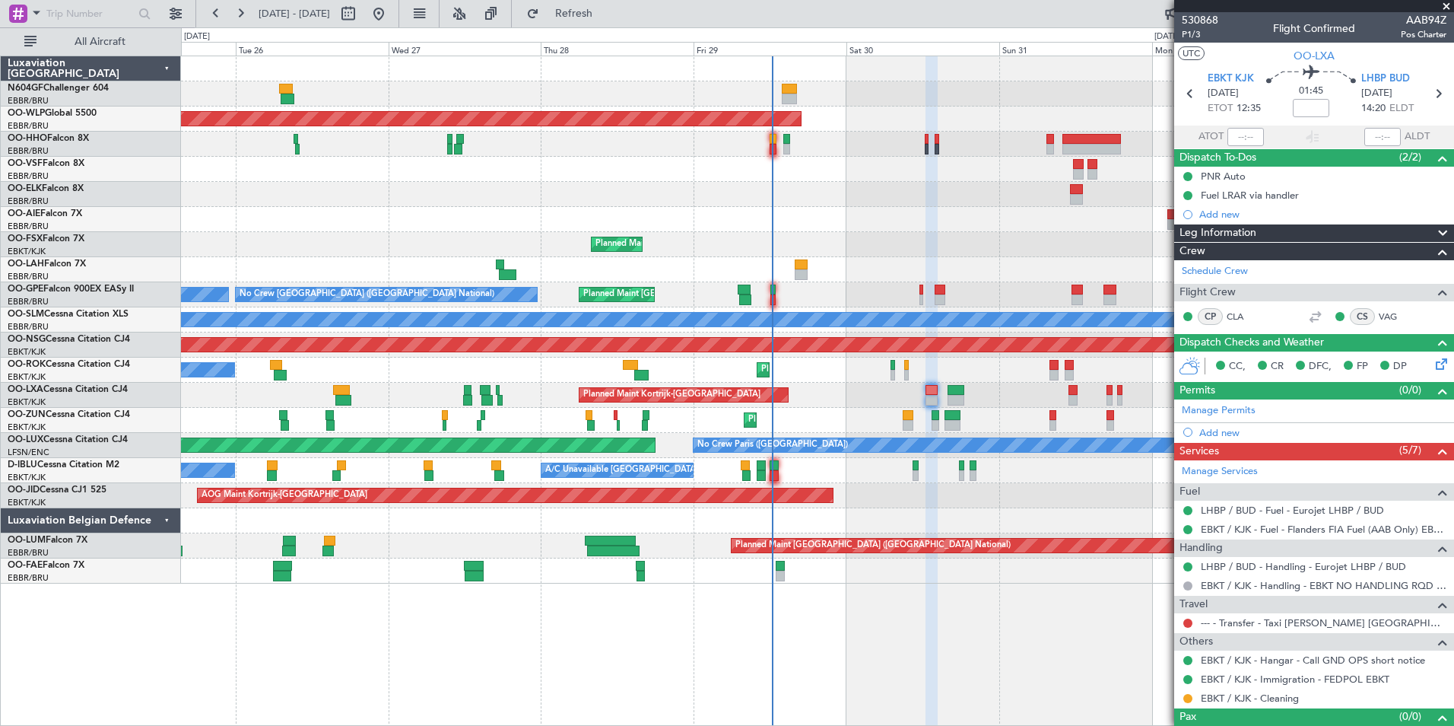
scroll to position [24, 0]
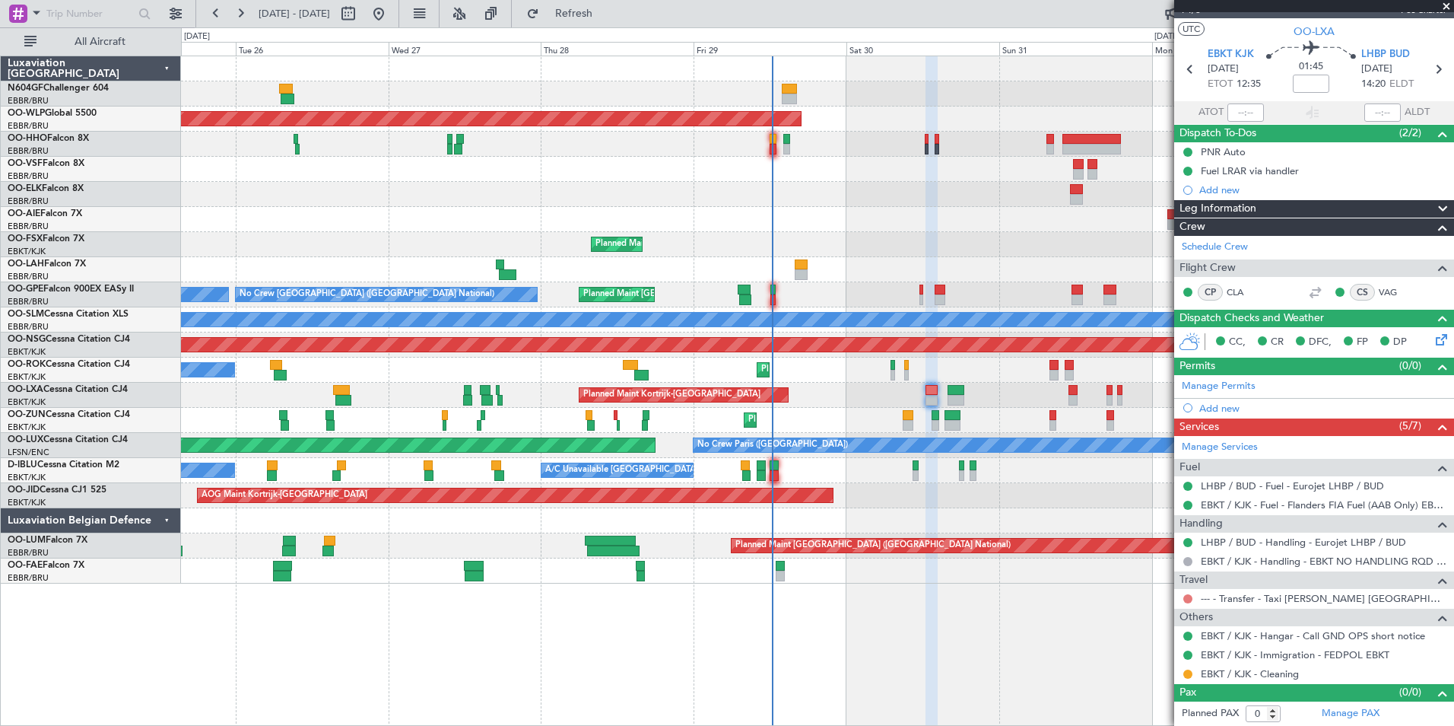
click at [1161, 561] on button at bounding box center [1188, 598] width 9 height 9
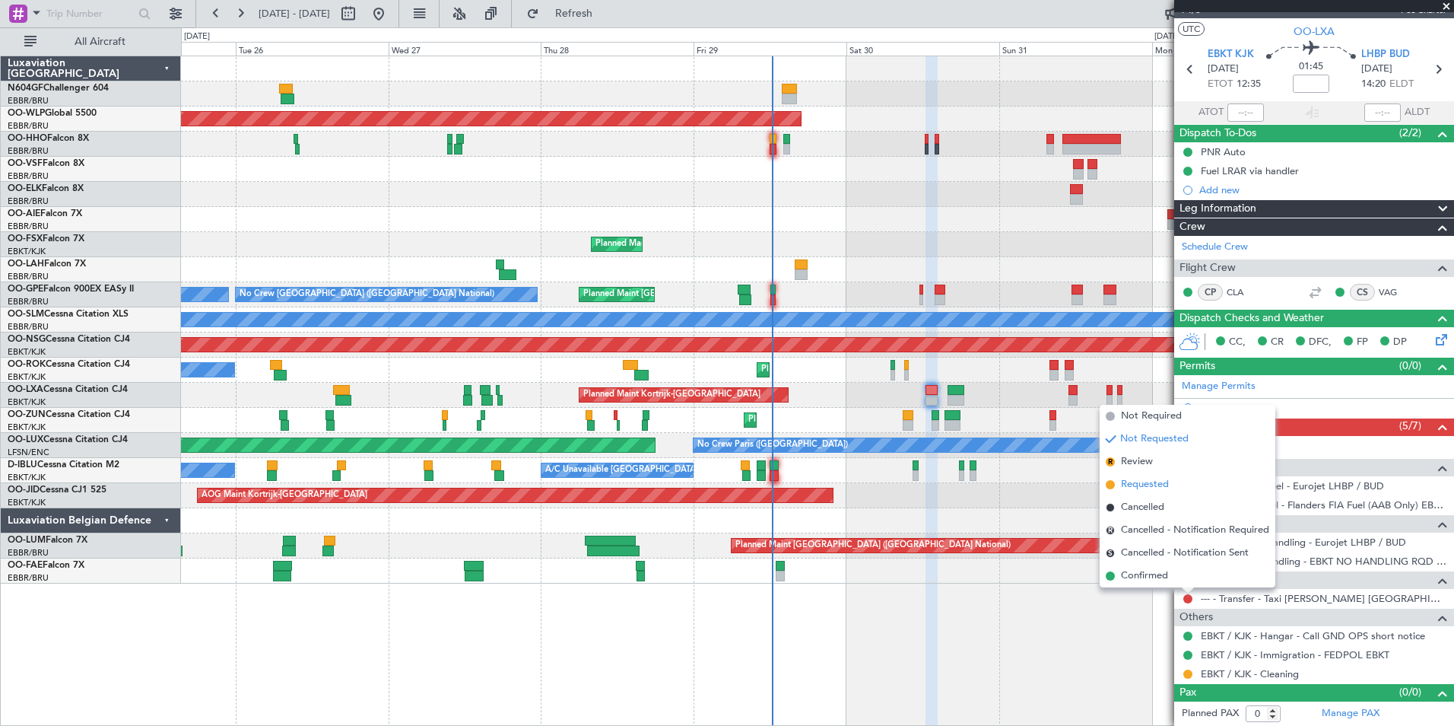
click at [1147, 490] on span "Requested" at bounding box center [1145, 484] width 48 height 15
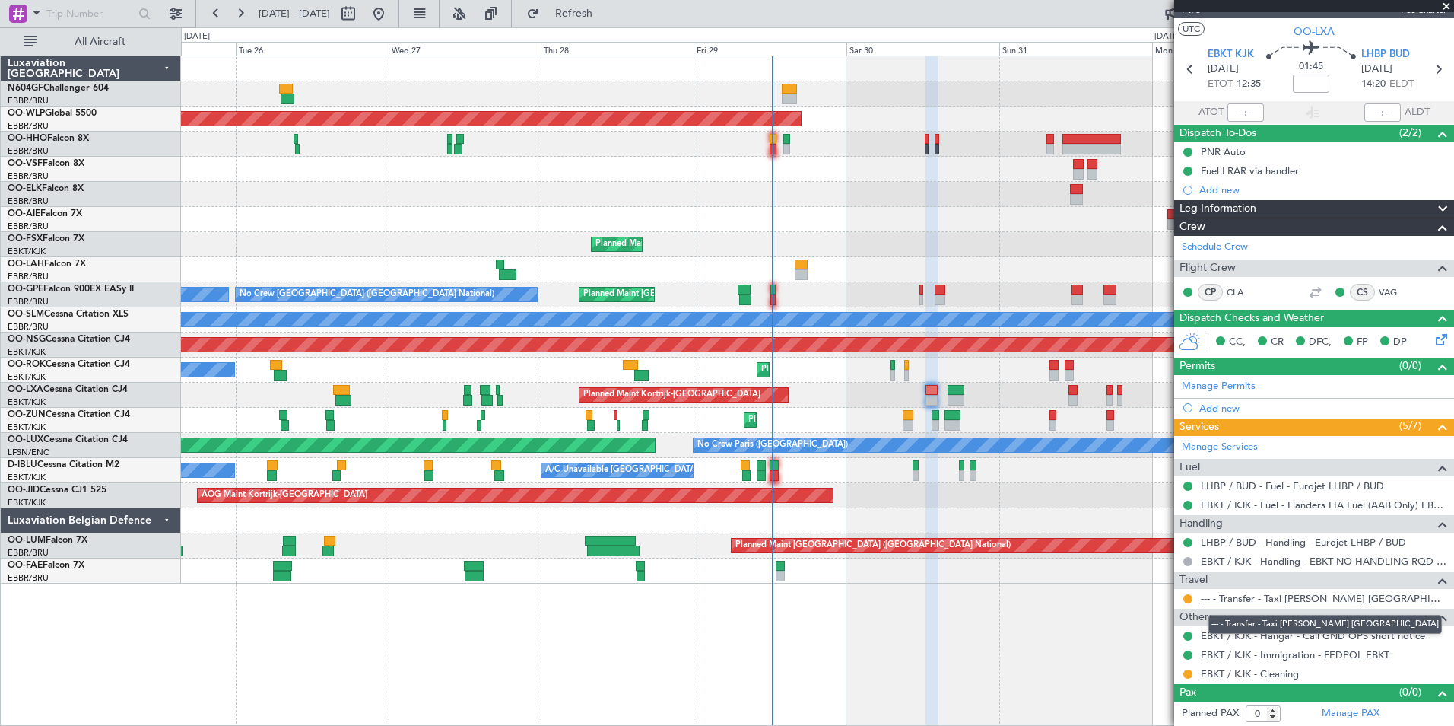
click at [1161, 561] on link "--- - Transfer - Taxi [PERSON_NAME] [GEOGRAPHIC_DATA]" at bounding box center [1324, 598] width 246 height 13
click at [777, 292] on div "No Crew Brussels (Brussels National) No Crew Brussels (Brussels National) Plann…" at bounding box center [817, 294] width 1273 height 25
click at [769, 294] on div "No Crew Brussels (Brussels National) No Crew Brussels (Brussels National) Plann…" at bounding box center [817, 294] width 1273 height 25
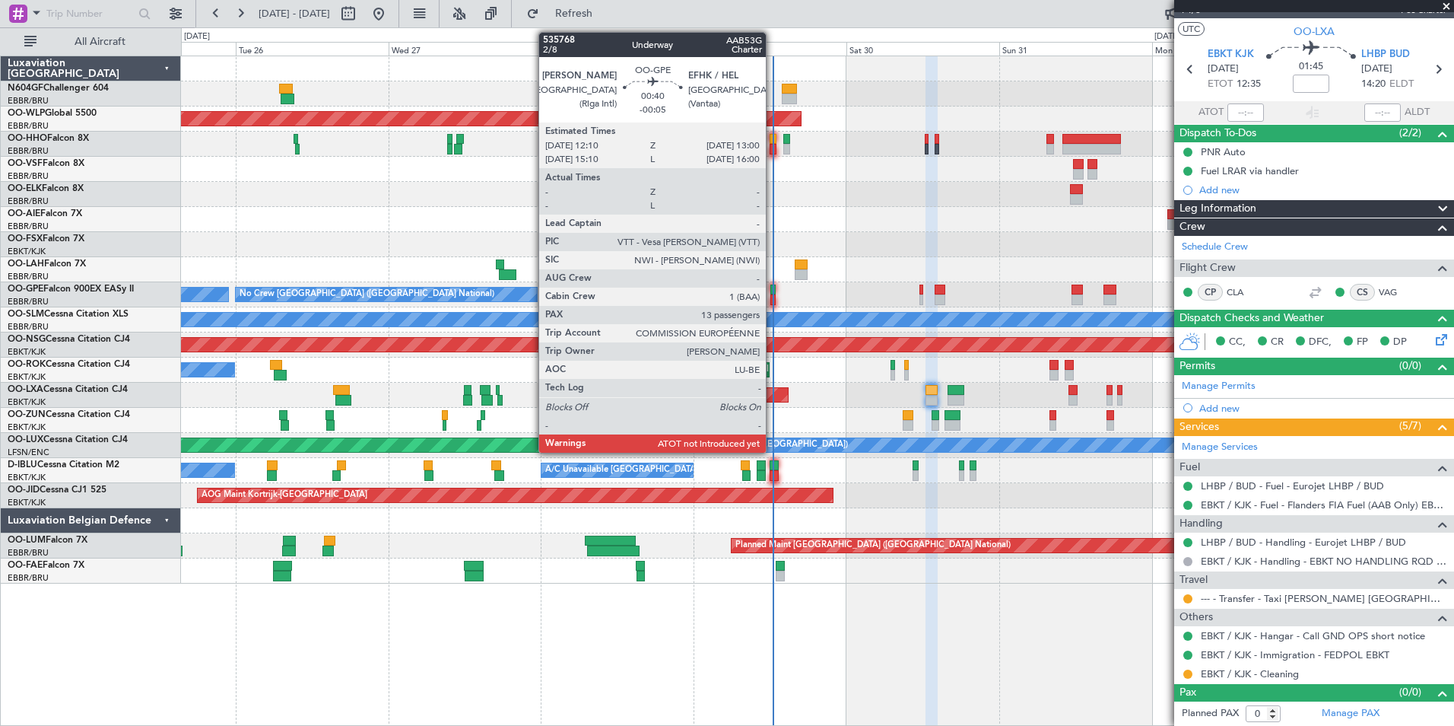
click at [773, 294] on div at bounding box center [773, 299] width 5 height 11
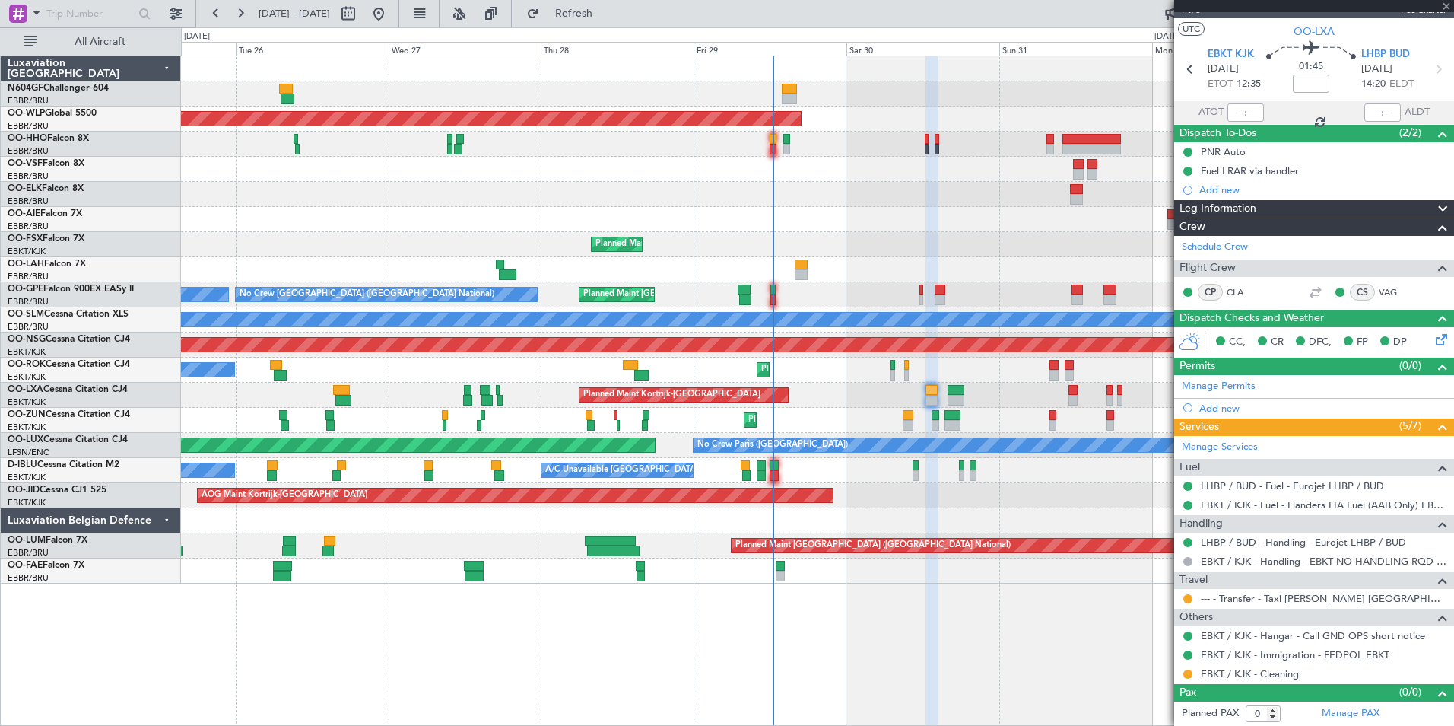
type input "-00:05"
type input "13"
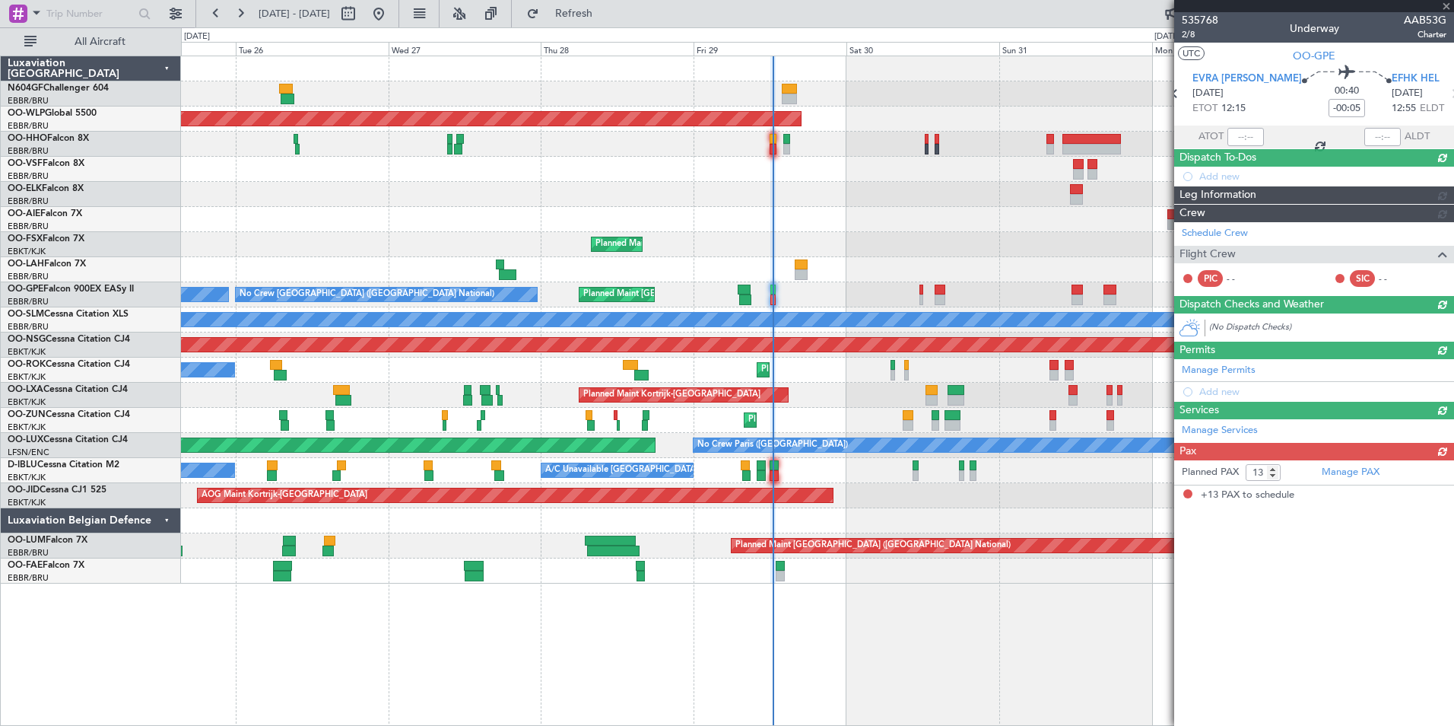
scroll to position [0, 0]
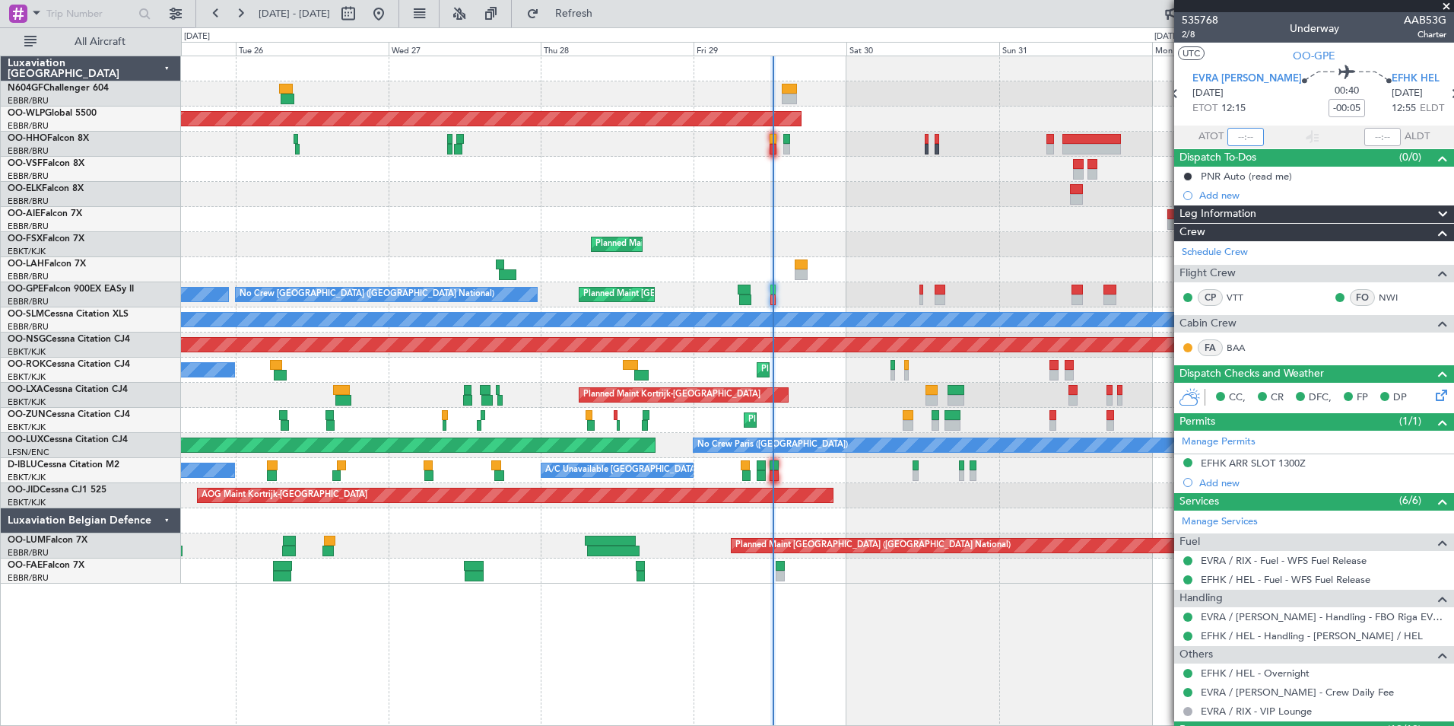
click at [1161, 135] on input "text" at bounding box center [1246, 137] width 37 height 18
click at [1161, 65] on section "UTC OO-GPE" at bounding box center [1314, 54] width 280 height 23
type input "12:24"
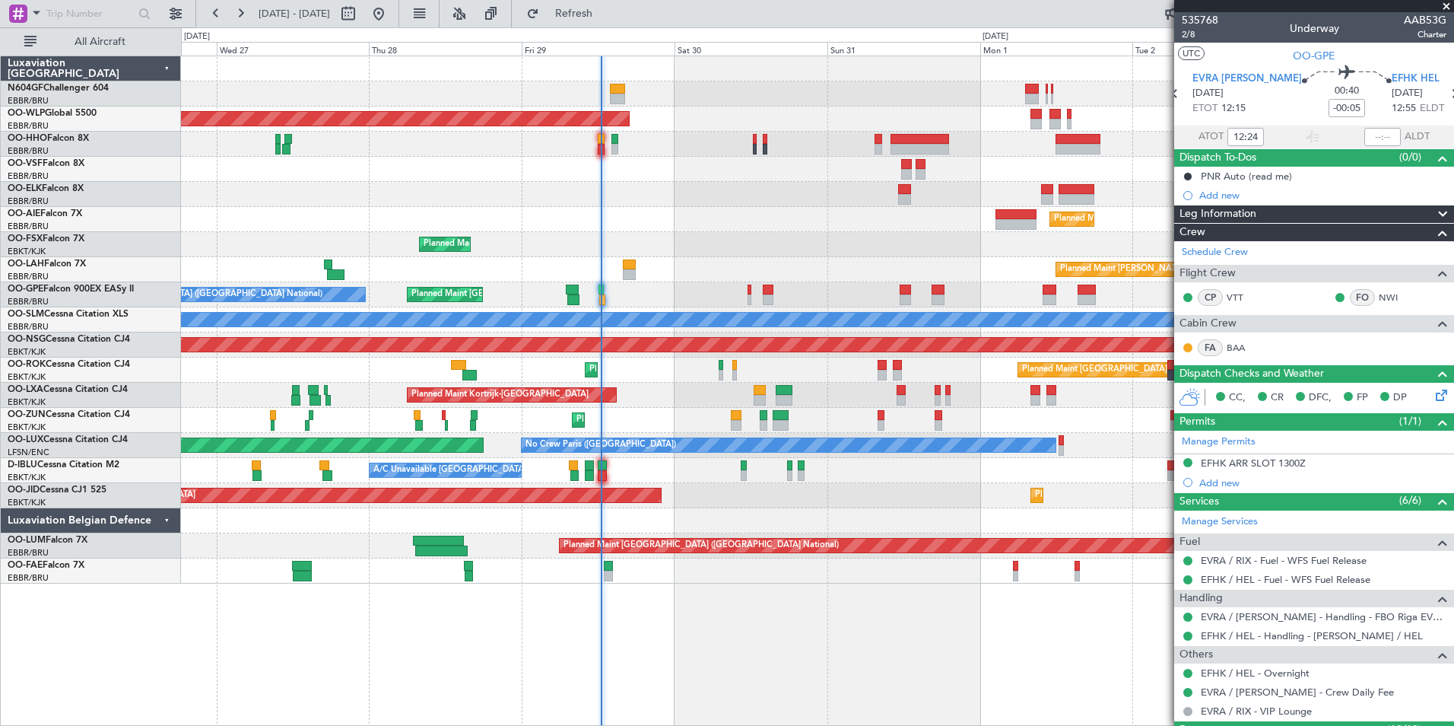
click at [811, 237] on div "Planned Maint Kortrijk-[GEOGRAPHIC_DATA]" at bounding box center [817, 244] width 1273 height 25
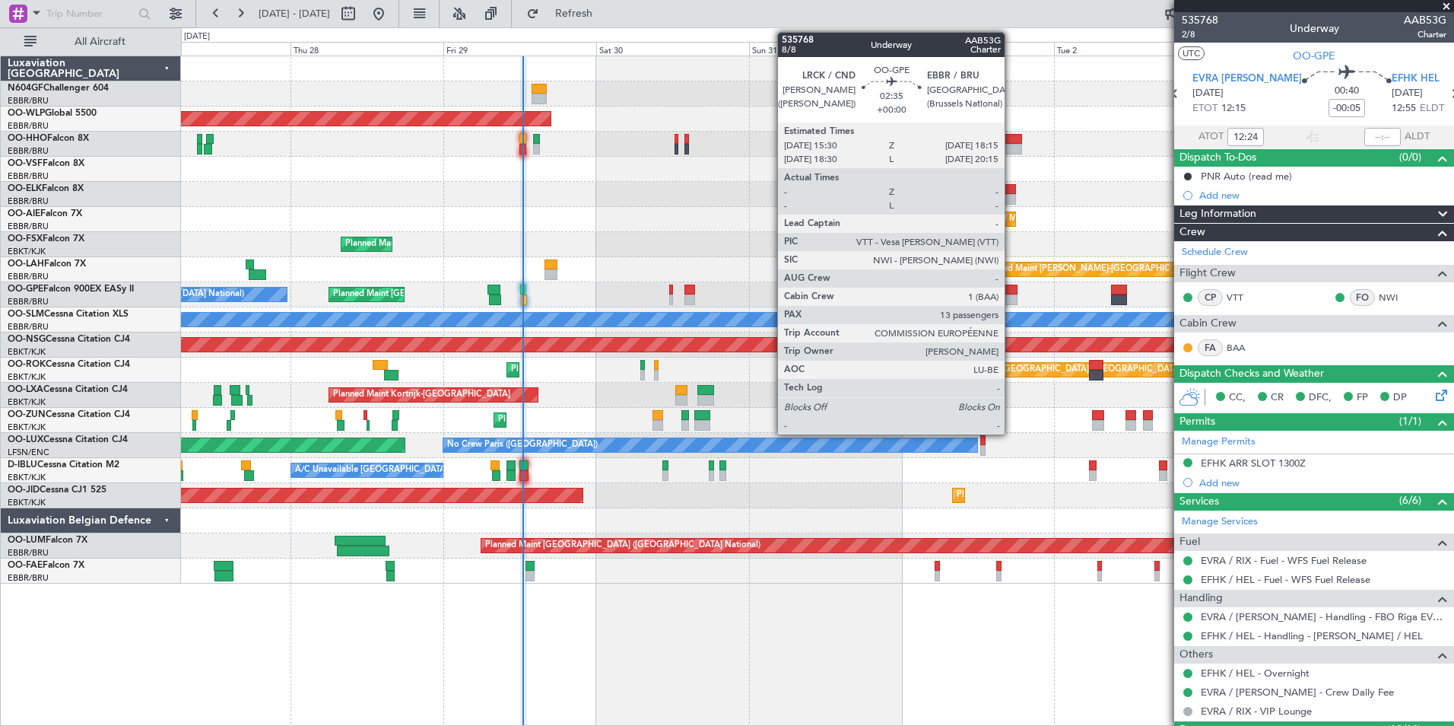
click at [1012, 300] on div at bounding box center [1008, 299] width 18 height 11
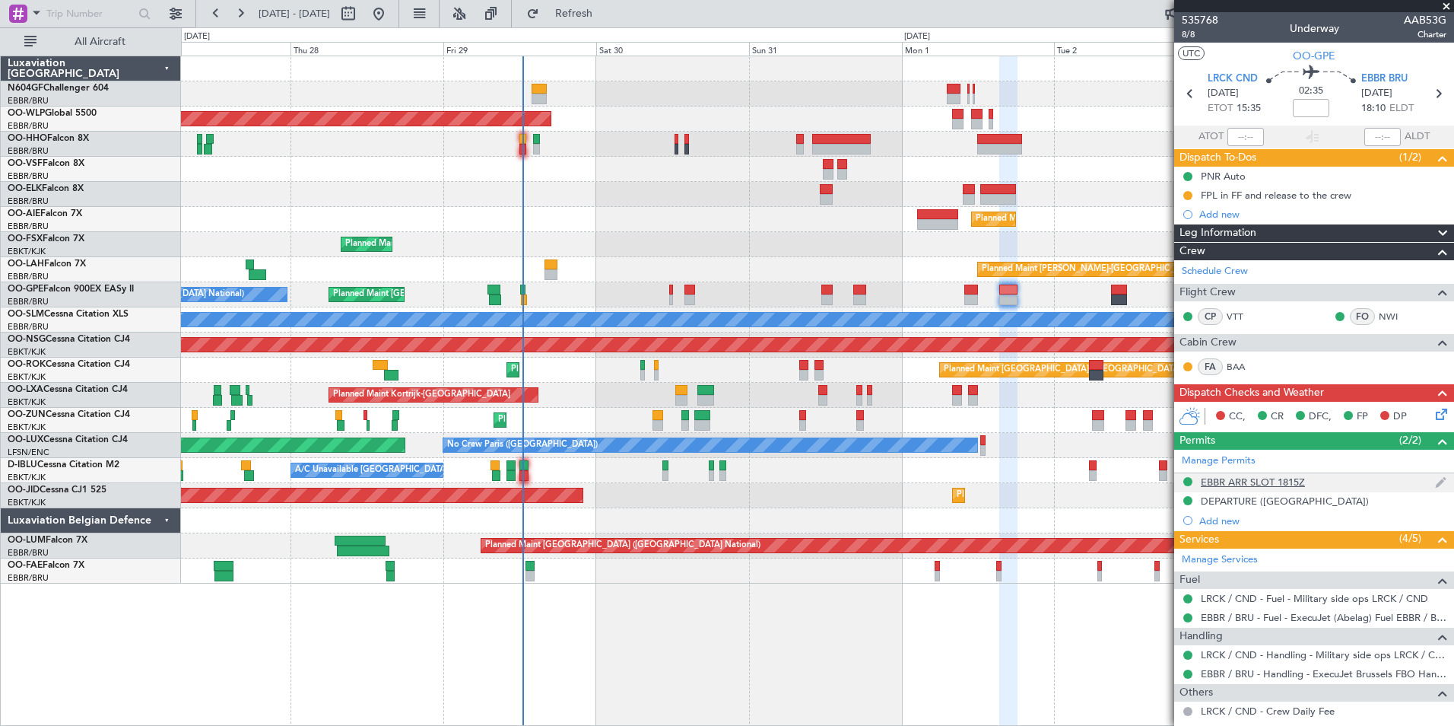
click at [1266, 483] on div "EBBR ARR SLOT 1815Z" at bounding box center [1253, 481] width 104 height 13
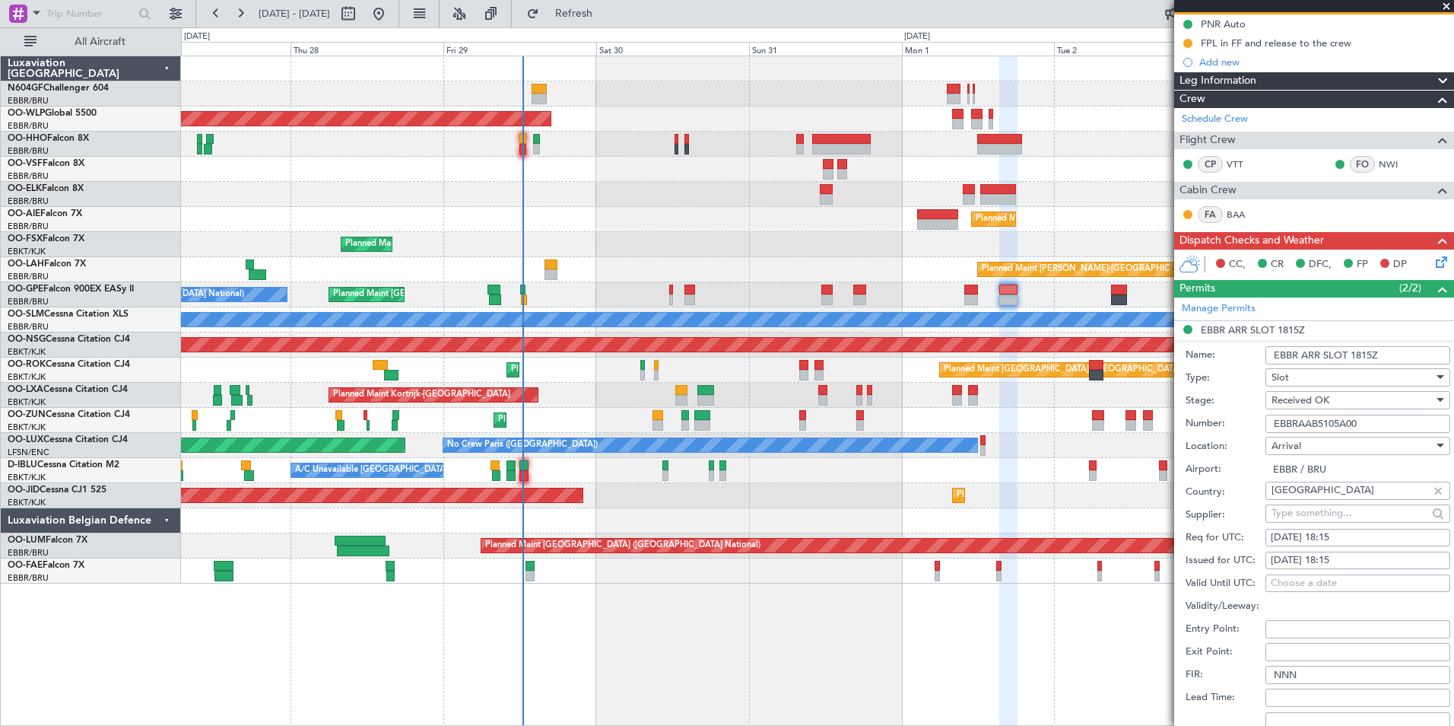
scroll to position [456, 0]
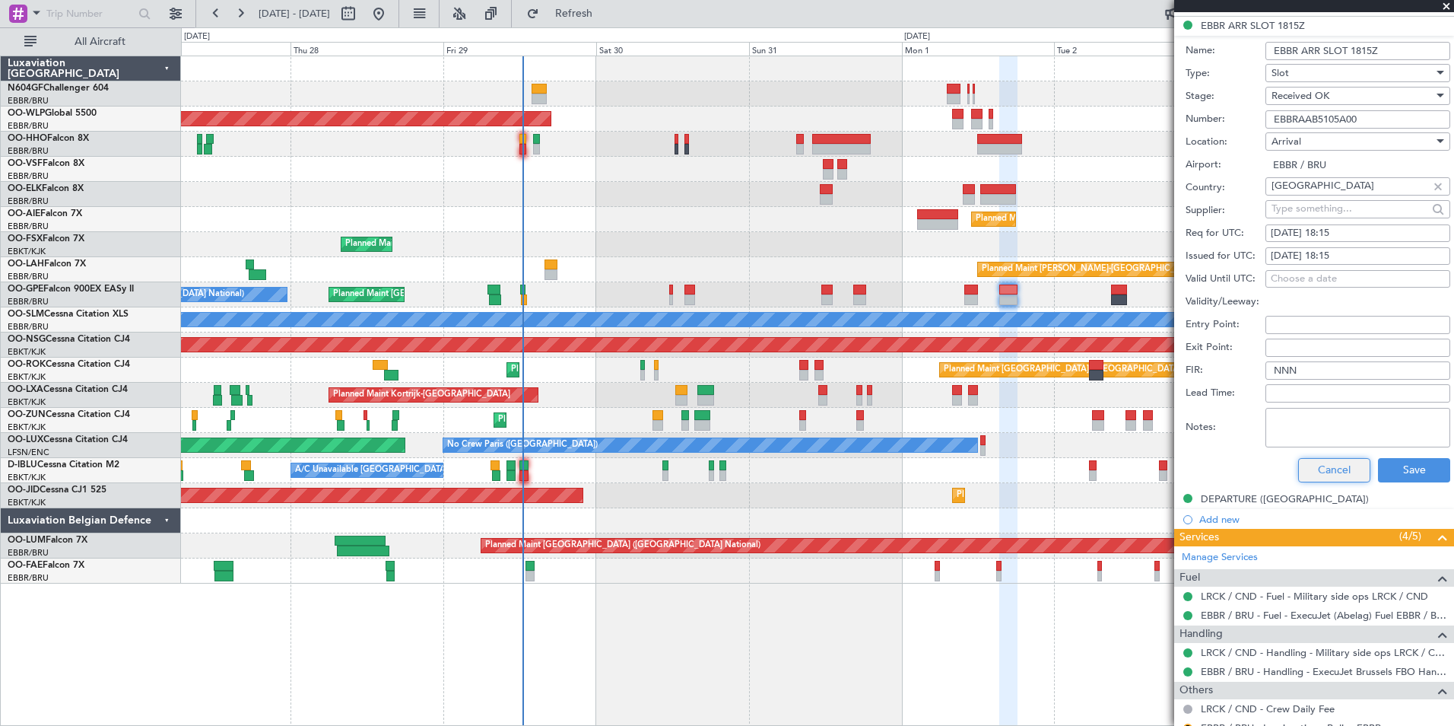
click at [1315, 469] on button "Cancel" at bounding box center [1334, 470] width 72 height 24
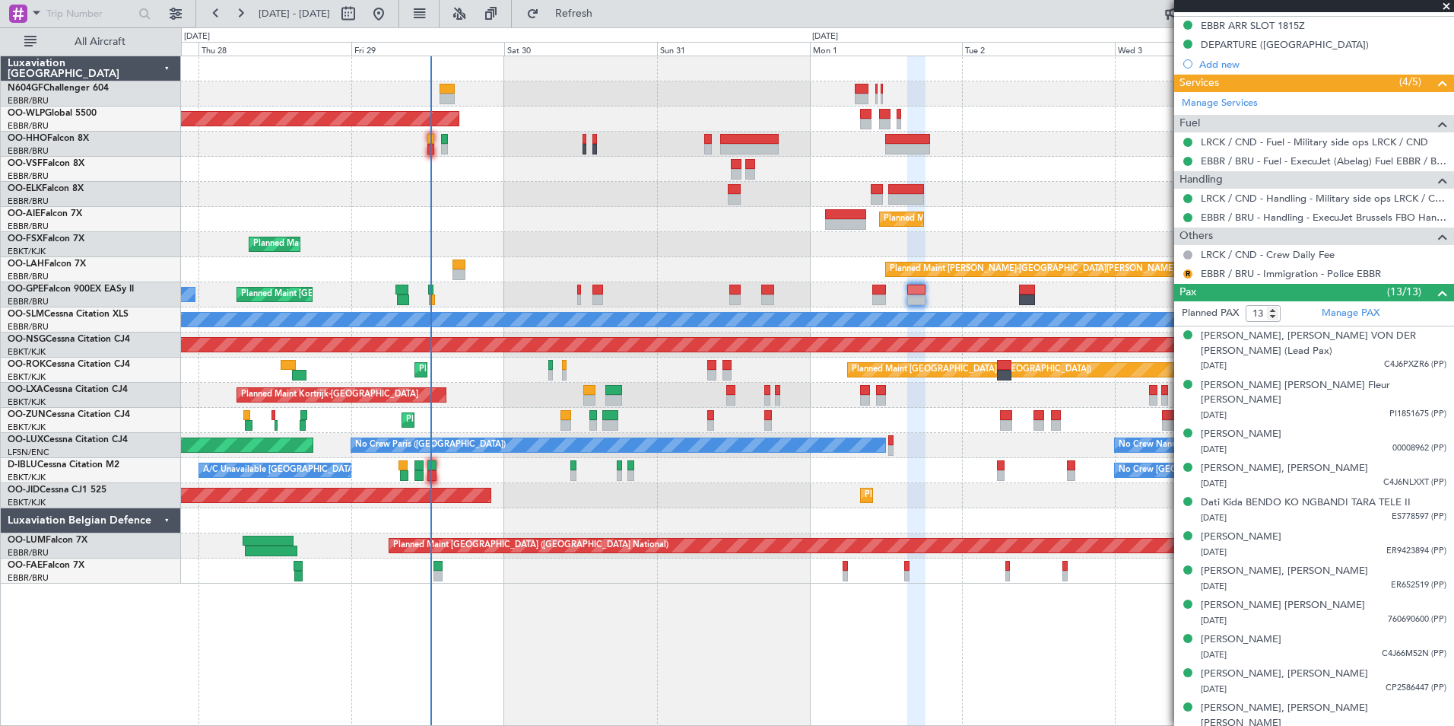
click at [685, 488] on div "Planned Maint Kortrijk-[GEOGRAPHIC_DATA] AOG Maint [GEOGRAPHIC_DATA]-[GEOGRAPHI…" at bounding box center [817, 495] width 1273 height 25
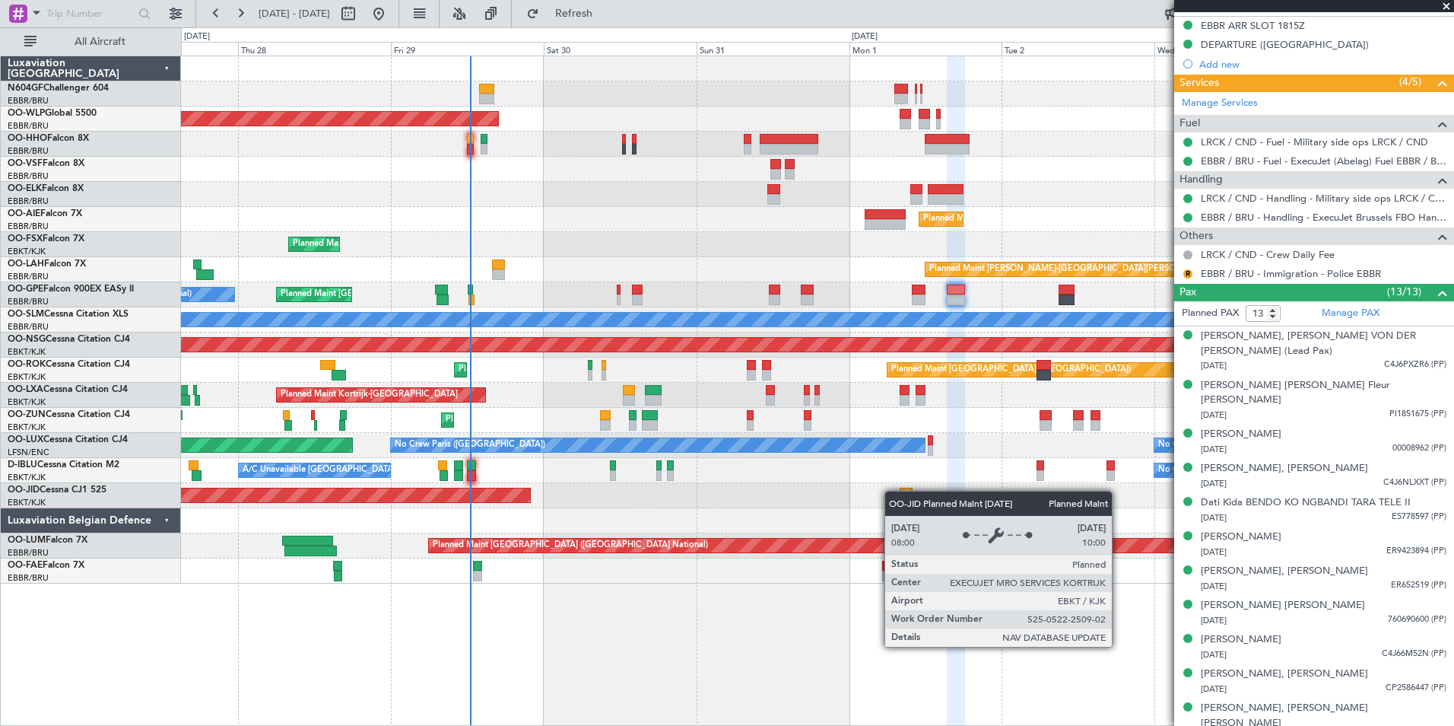
click at [906, 491] on div "Planned Maint Kortrijk-[GEOGRAPHIC_DATA]" at bounding box center [906, 495] width 11 height 14
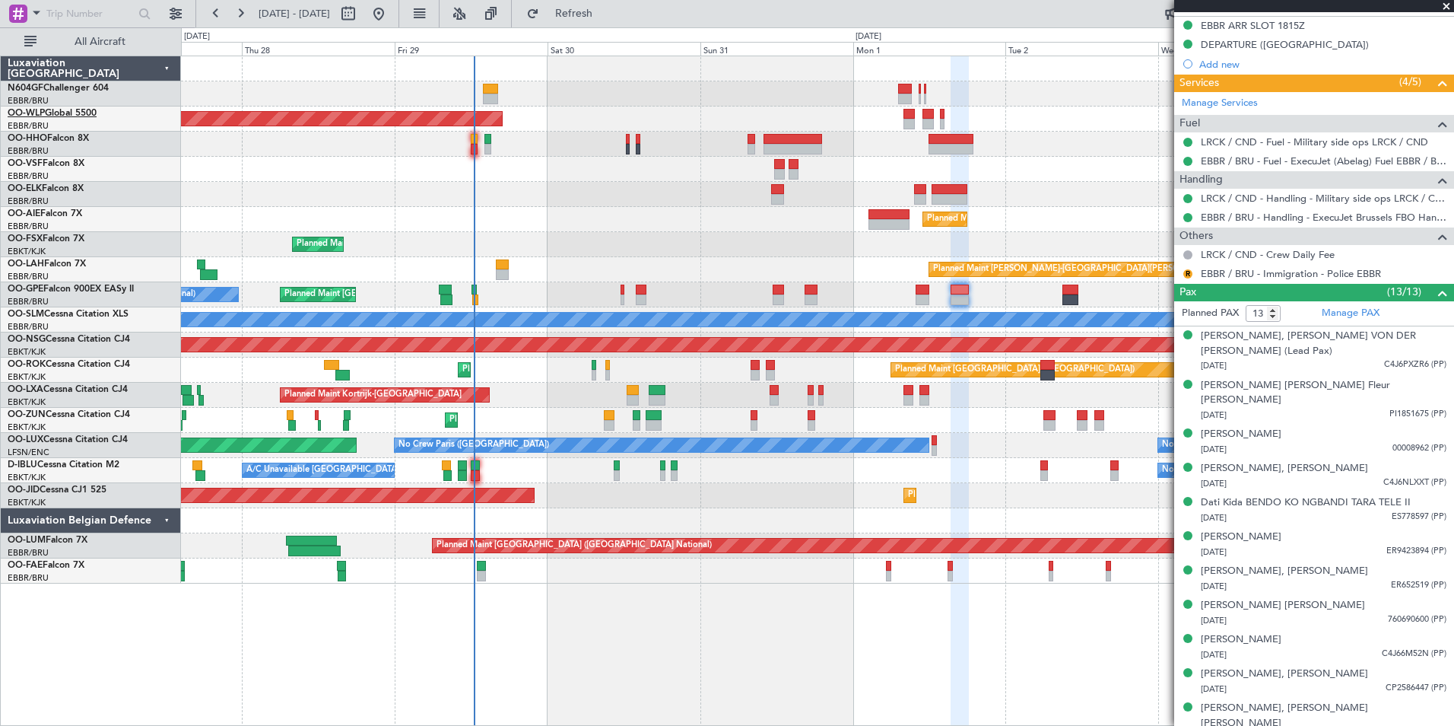
click at [61, 116] on link "OO-WLP Global 5500" at bounding box center [52, 113] width 89 height 9
click at [548, 208] on div "Planned Maint [GEOGRAPHIC_DATA] ([GEOGRAPHIC_DATA])" at bounding box center [817, 219] width 1273 height 25
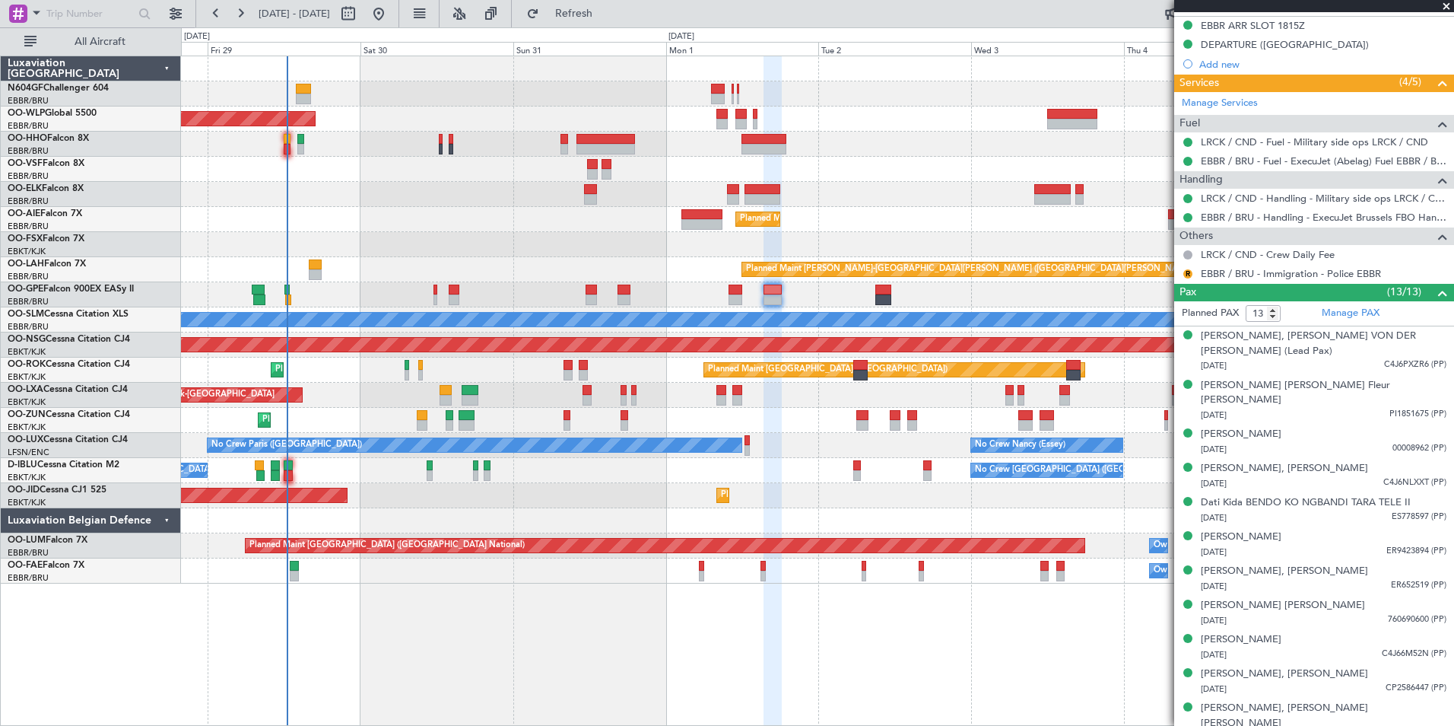
click at [664, 192] on div "Planned Maint [GEOGRAPHIC_DATA] ([GEOGRAPHIC_DATA]) Planned Maint [GEOGRAPHIC_D…" at bounding box center [817, 319] width 1273 height 527
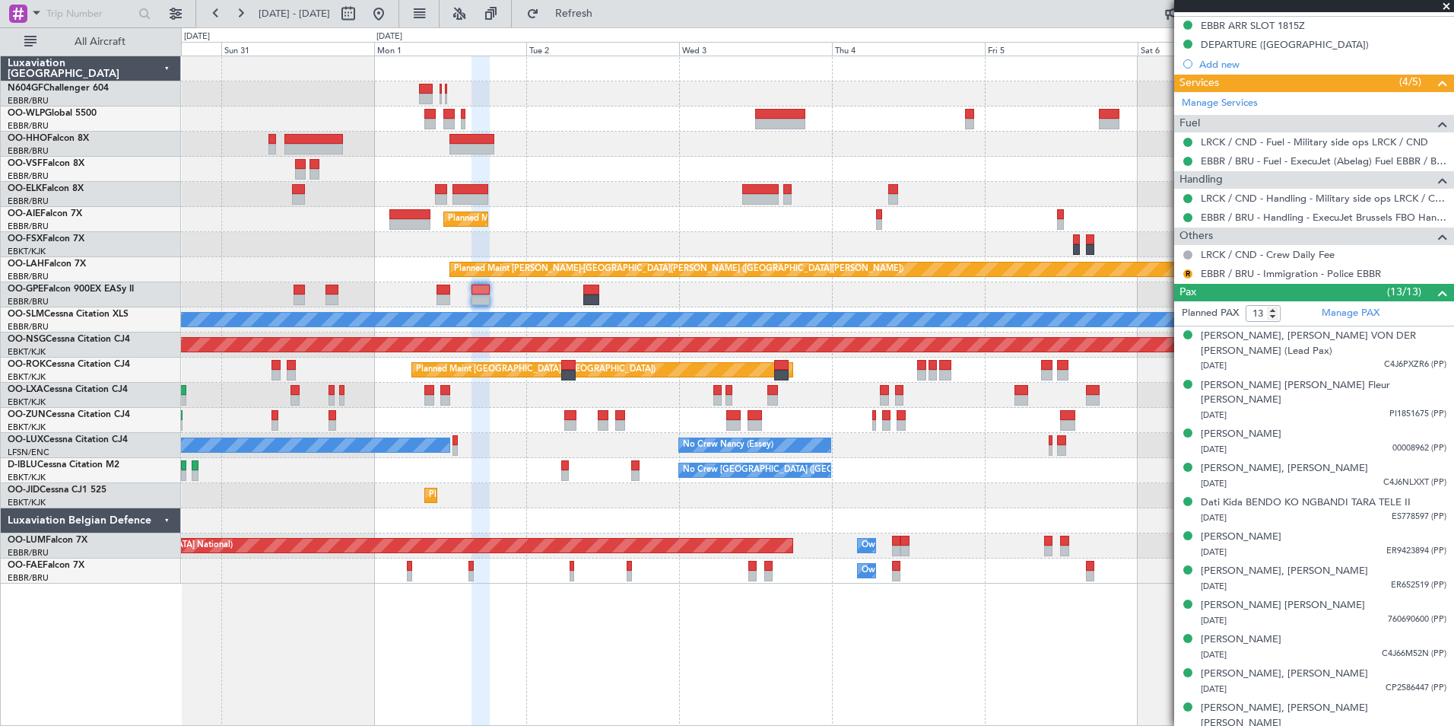
click at [781, 155] on div "Planned Maint [GEOGRAPHIC_DATA] ([GEOGRAPHIC_DATA]) Planned Maint [GEOGRAPHIC_D…" at bounding box center [817, 319] width 1273 height 527
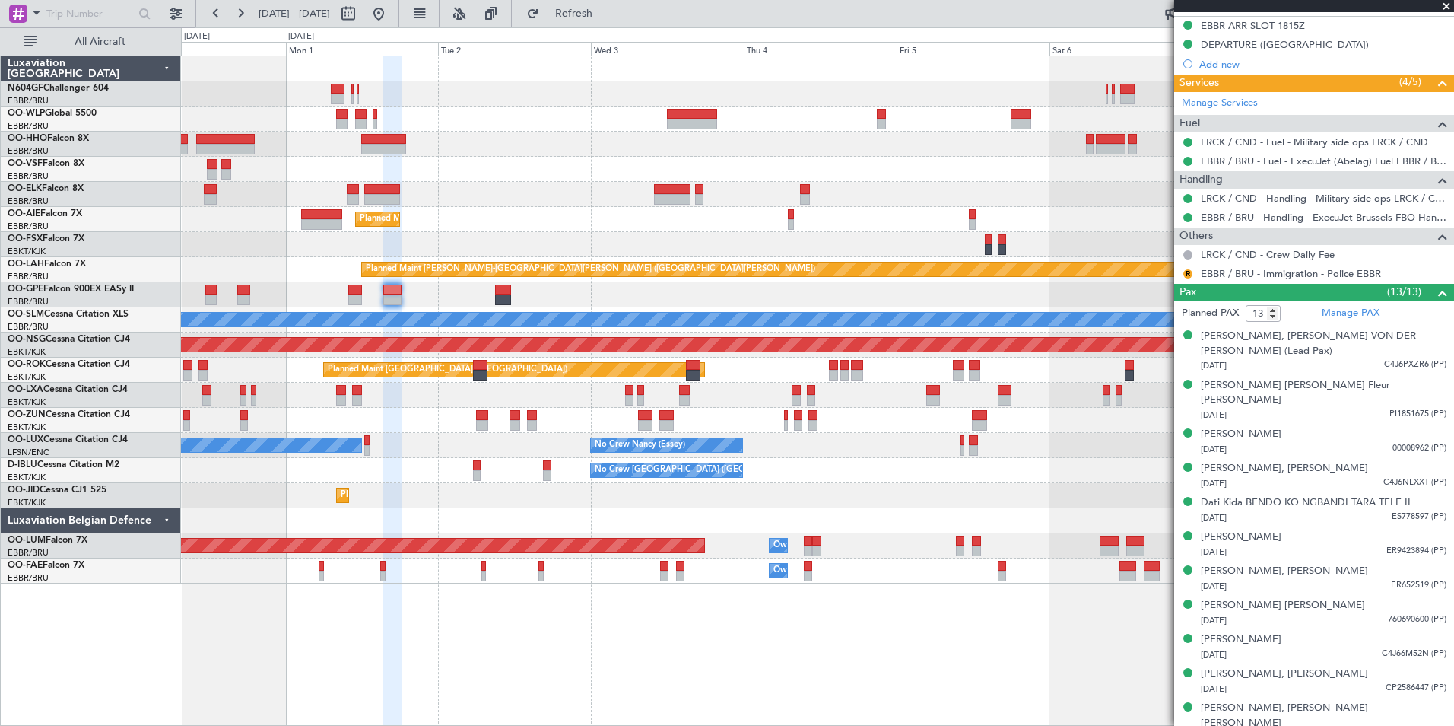
click at [872, 114] on div "Planned Maint [GEOGRAPHIC_DATA] ([GEOGRAPHIC_DATA])" at bounding box center [817, 118] width 1273 height 25
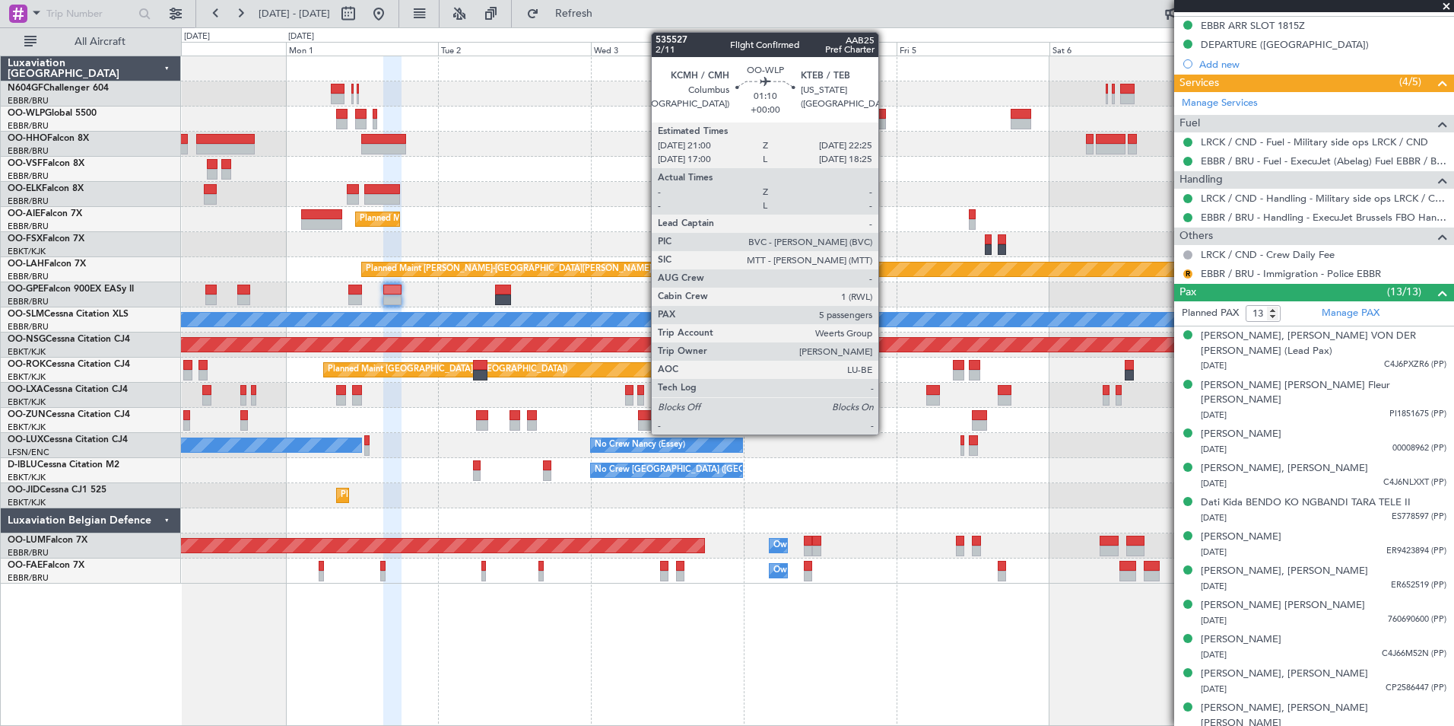
click at [885, 115] on div at bounding box center [881, 114] width 9 height 11
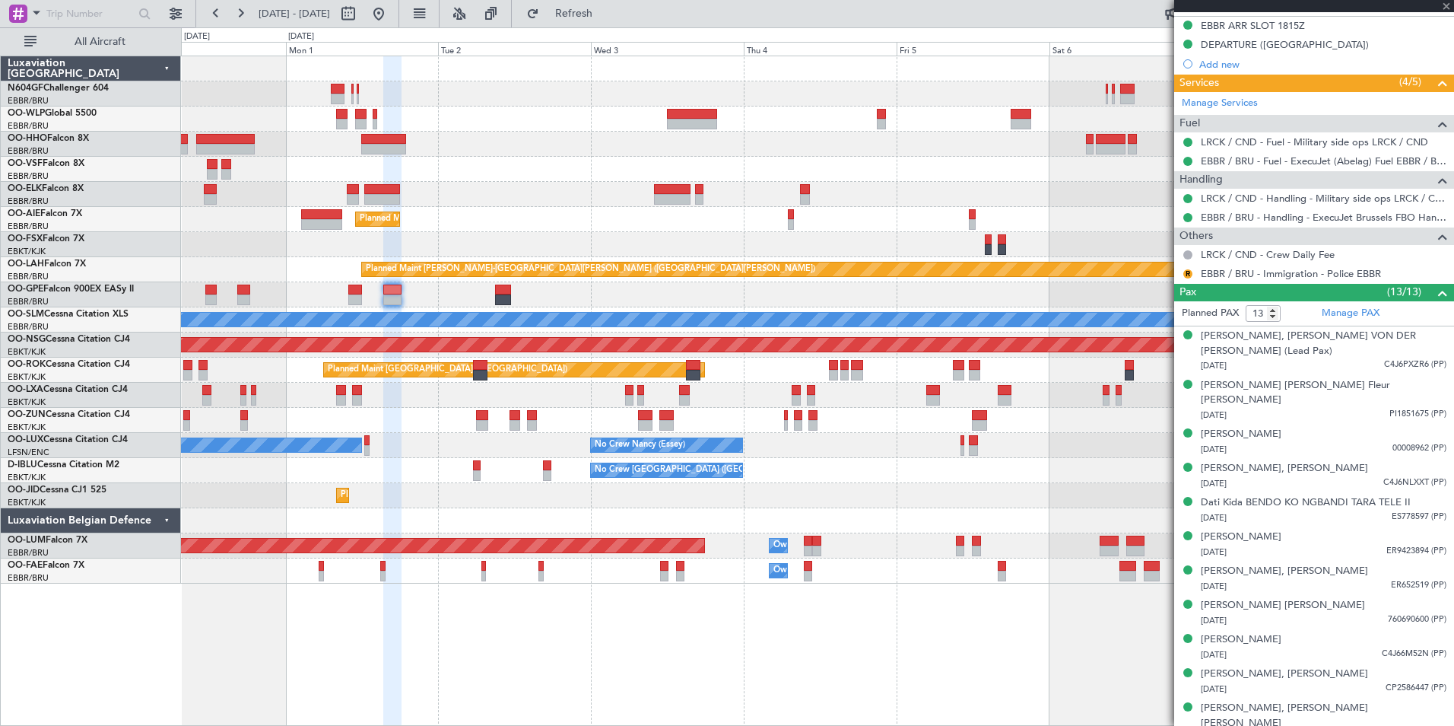
type input "5"
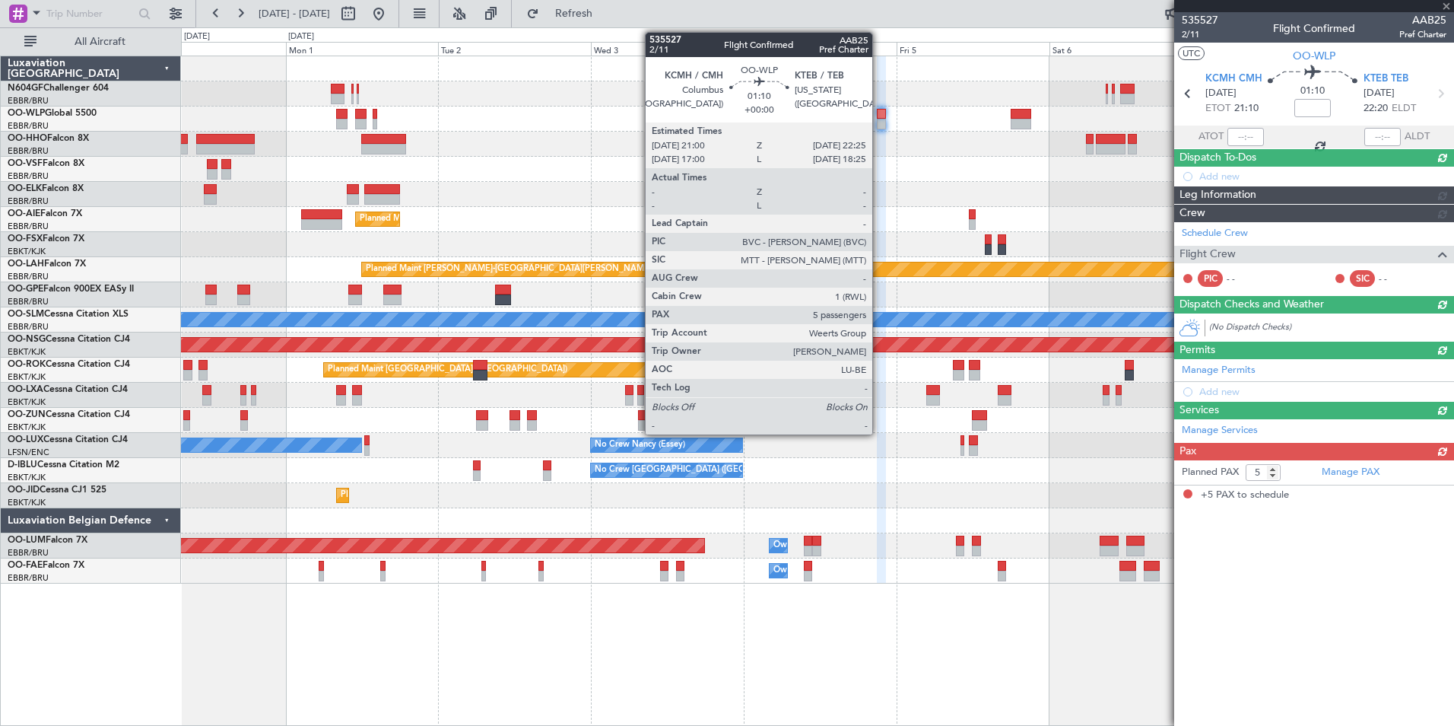
scroll to position [0, 0]
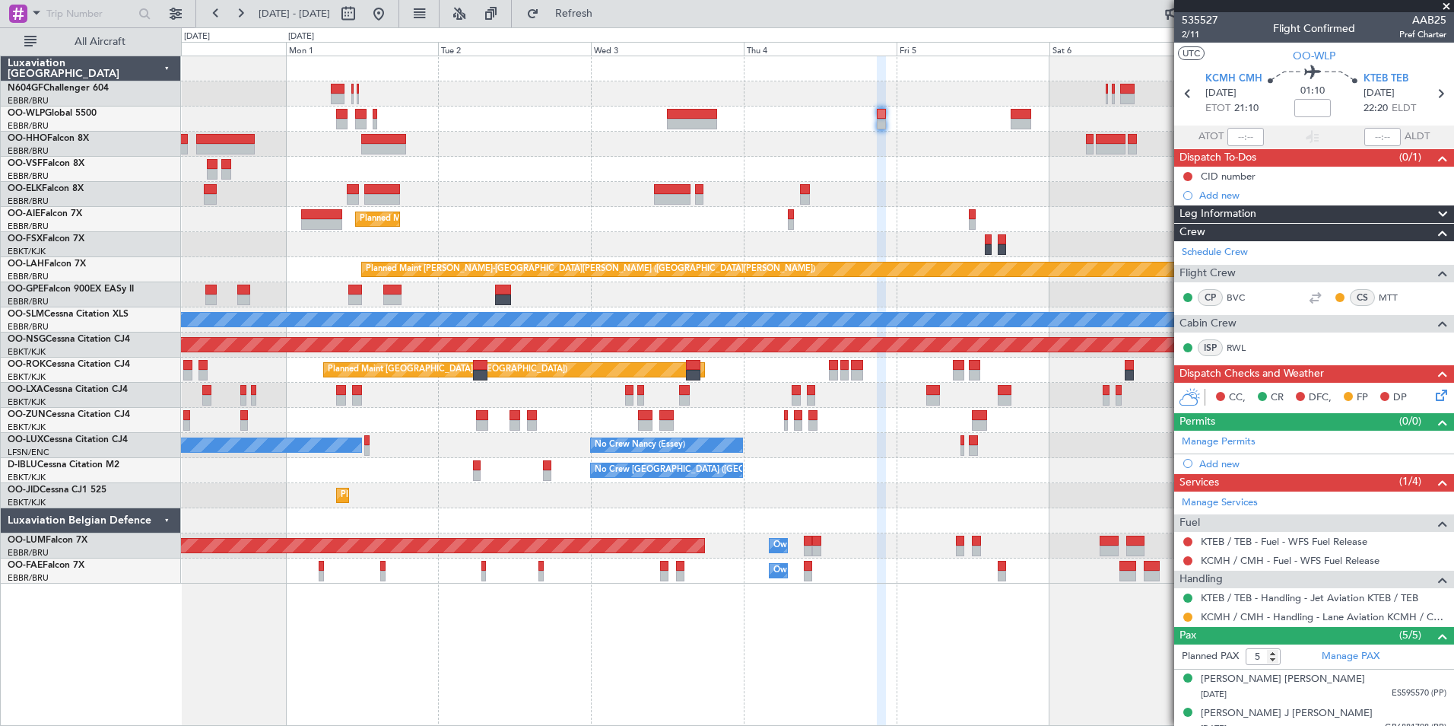
click at [1433, 392] on icon at bounding box center [1439, 392] width 12 height 12
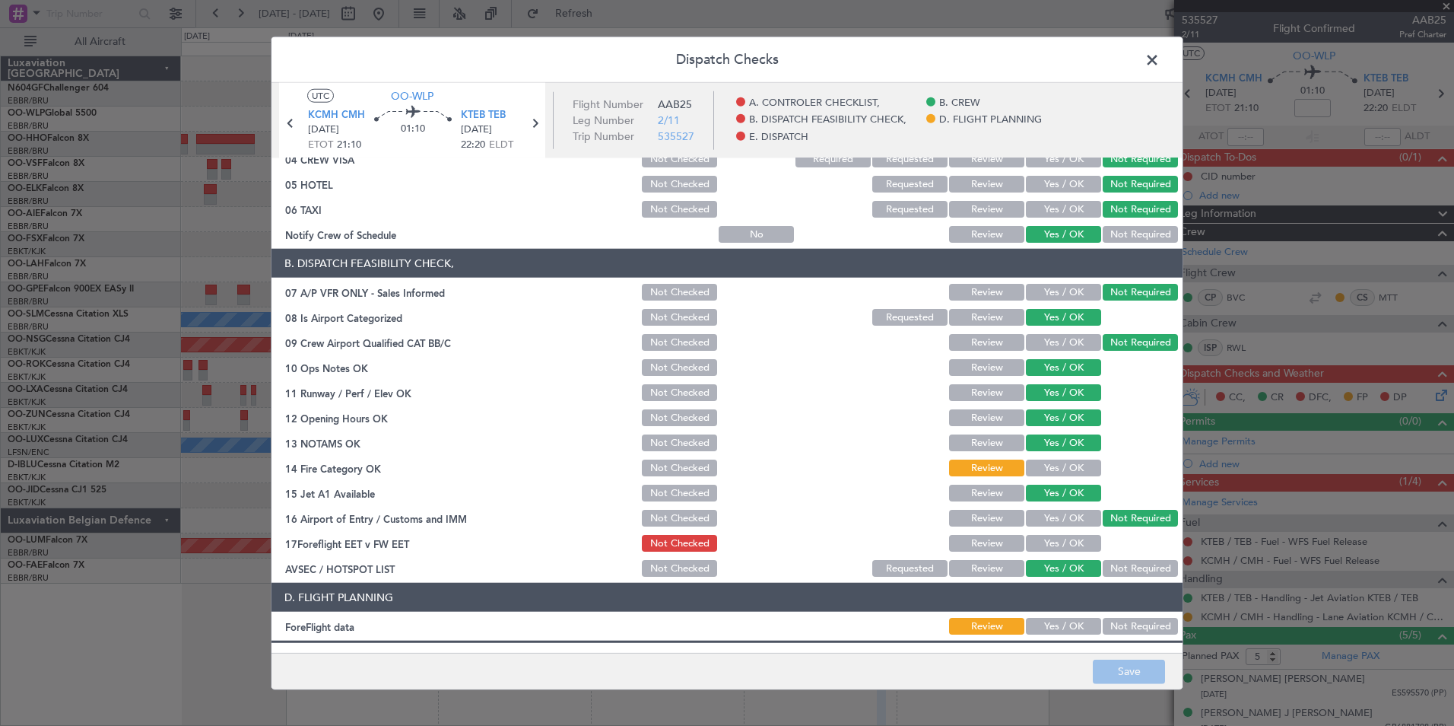
scroll to position [228, 0]
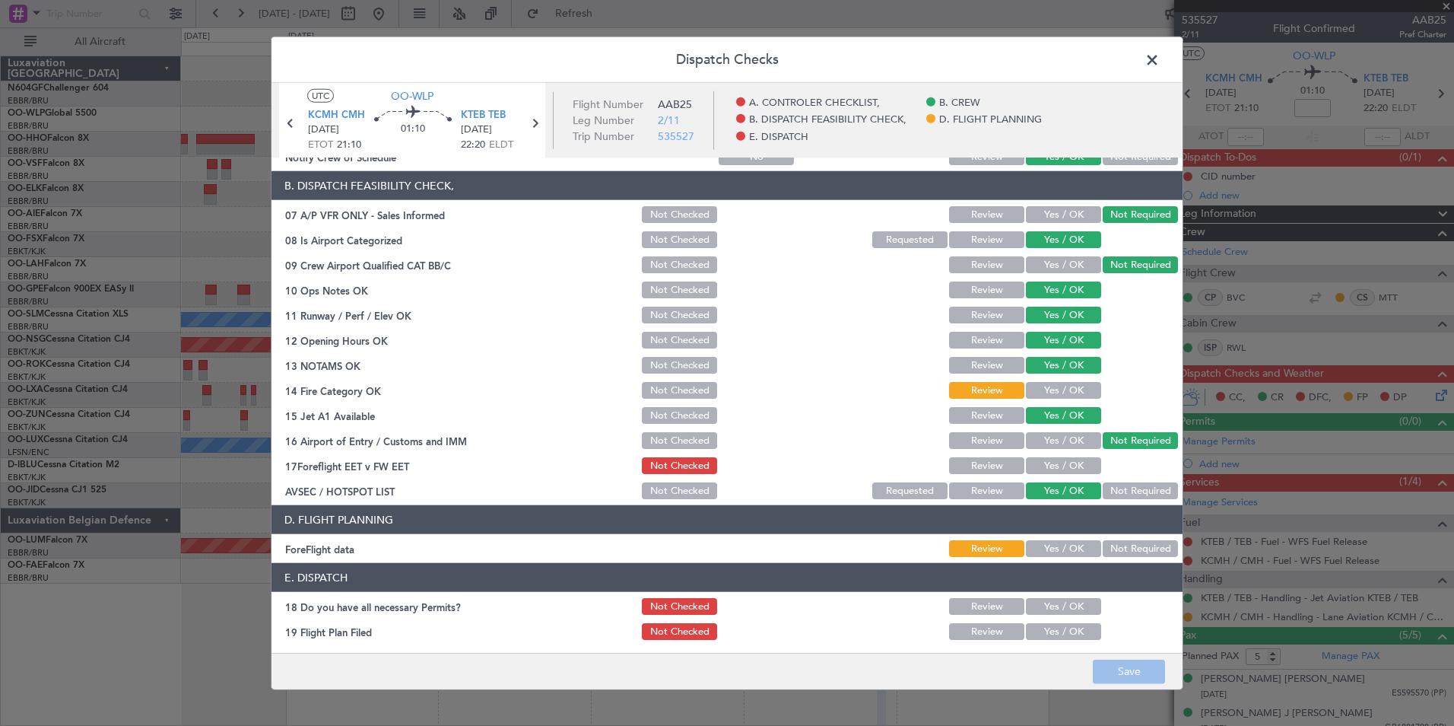
click at [1055, 398] on button "Yes / OK" at bounding box center [1063, 390] width 75 height 17
click at [1113, 674] on button "Save" at bounding box center [1129, 671] width 72 height 24
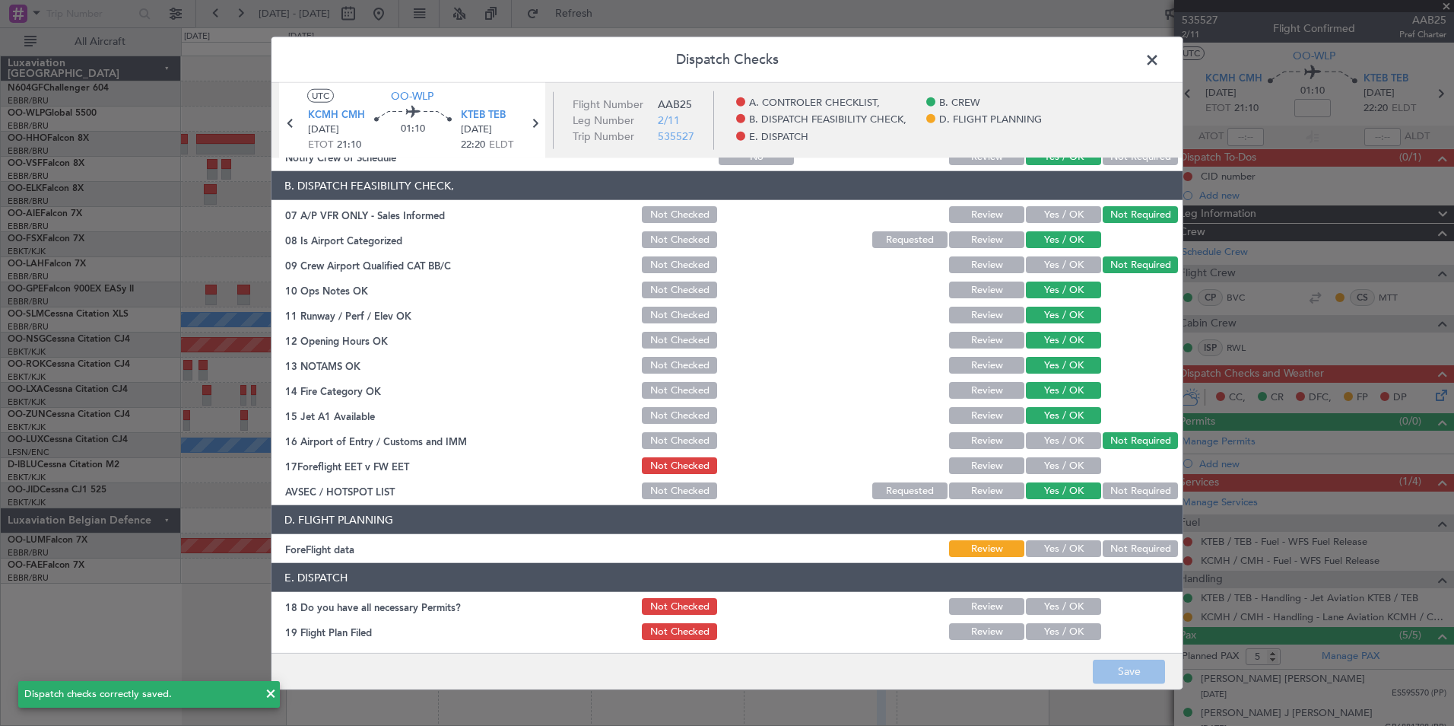
click at [1160, 57] on span at bounding box center [1160, 64] width 0 height 30
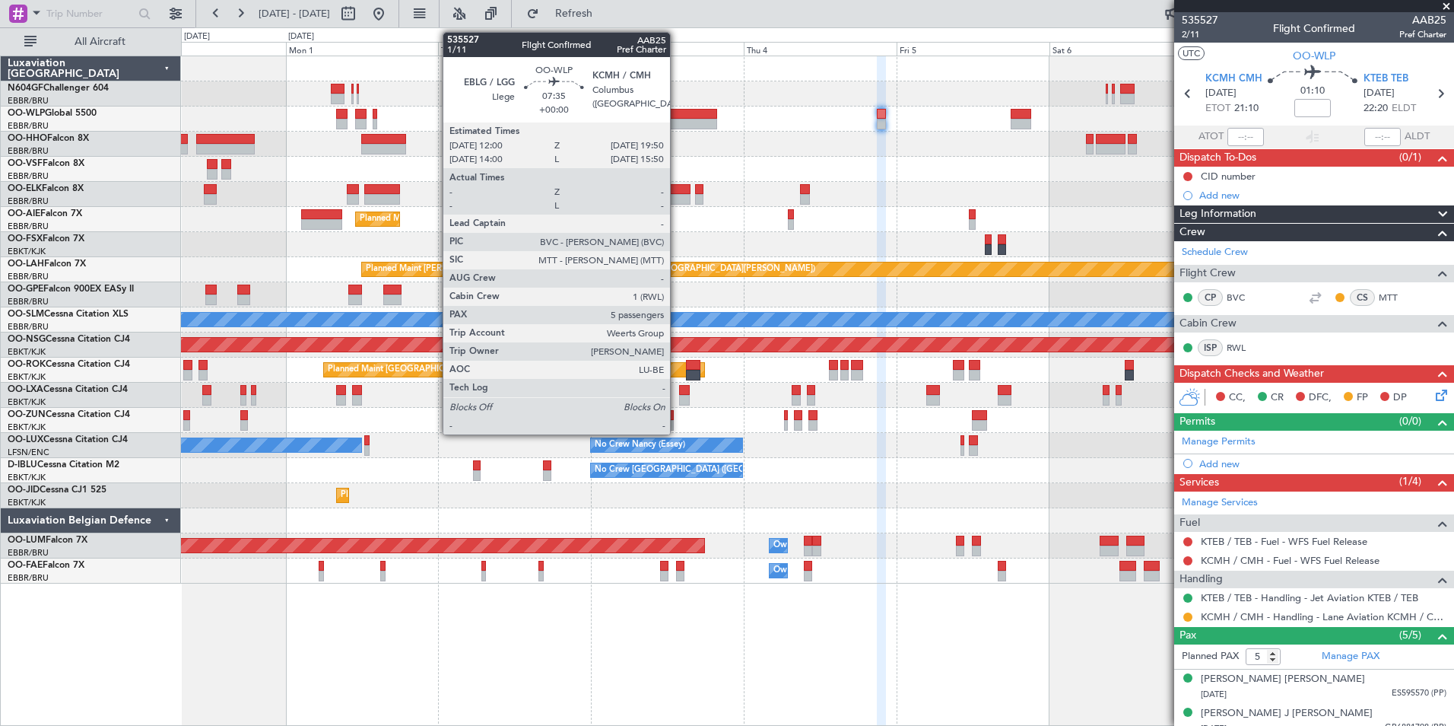
click at [677, 122] on div at bounding box center [692, 124] width 50 height 11
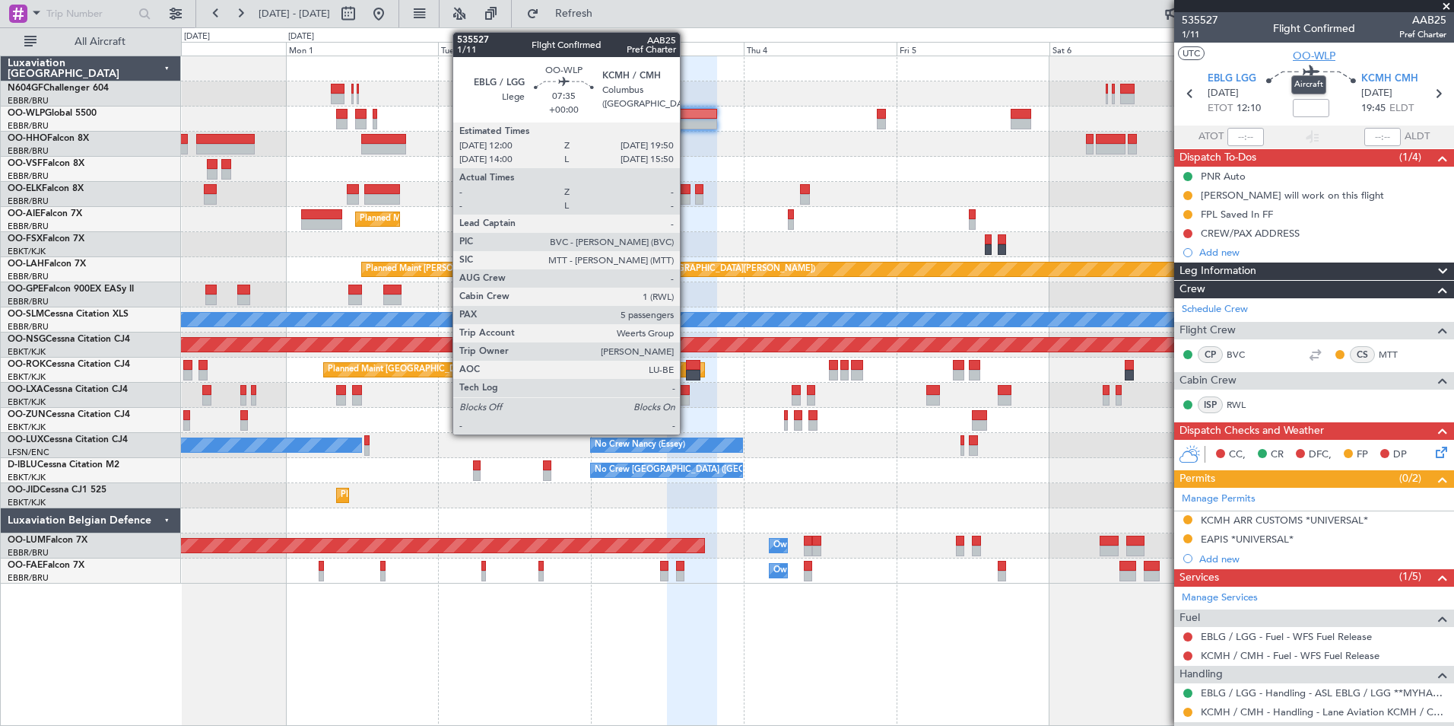
click at [1305, 59] on span "OO-WLP" at bounding box center [1314, 56] width 43 height 16
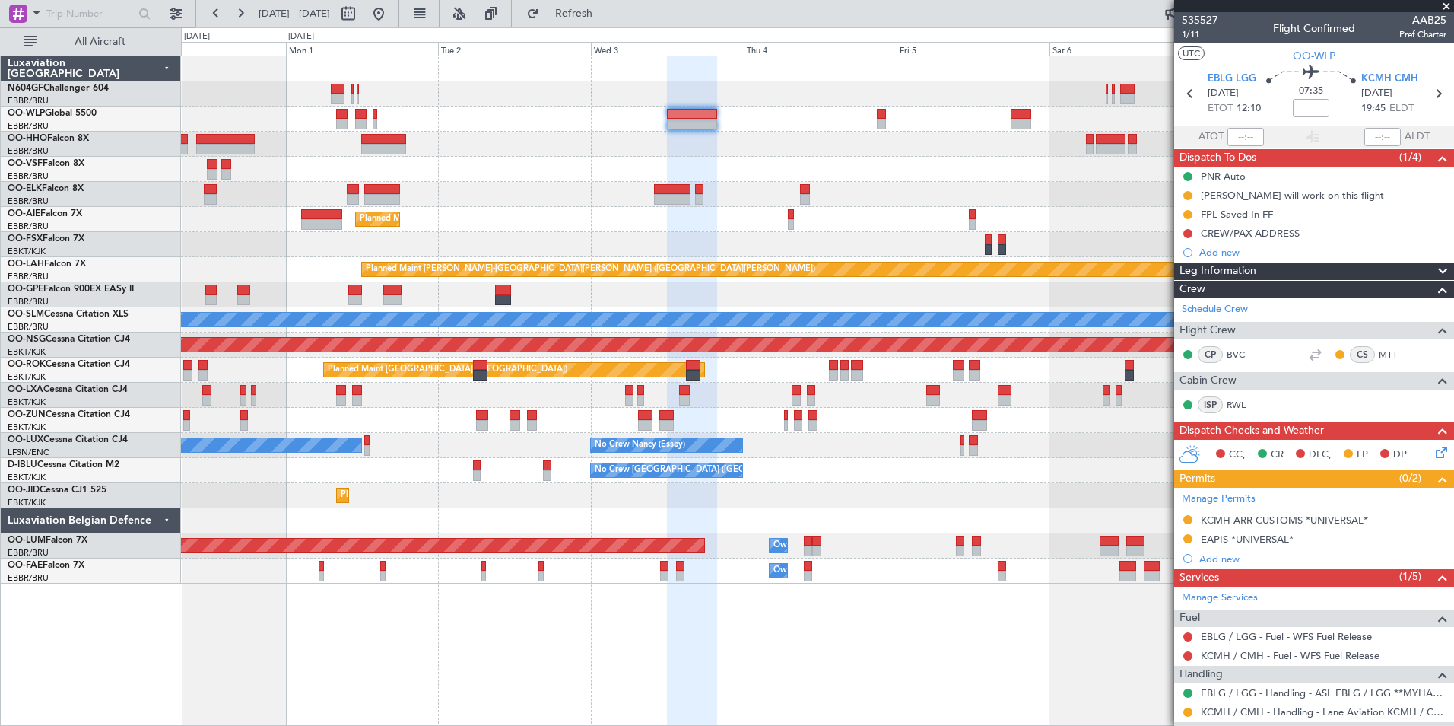
click at [925, 380] on div "Planned Maint [GEOGRAPHIC_DATA] ([GEOGRAPHIC_DATA]) Planned Maint [GEOGRAPHIC_D…" at bounding box center [817, 319] width 1273 height 527
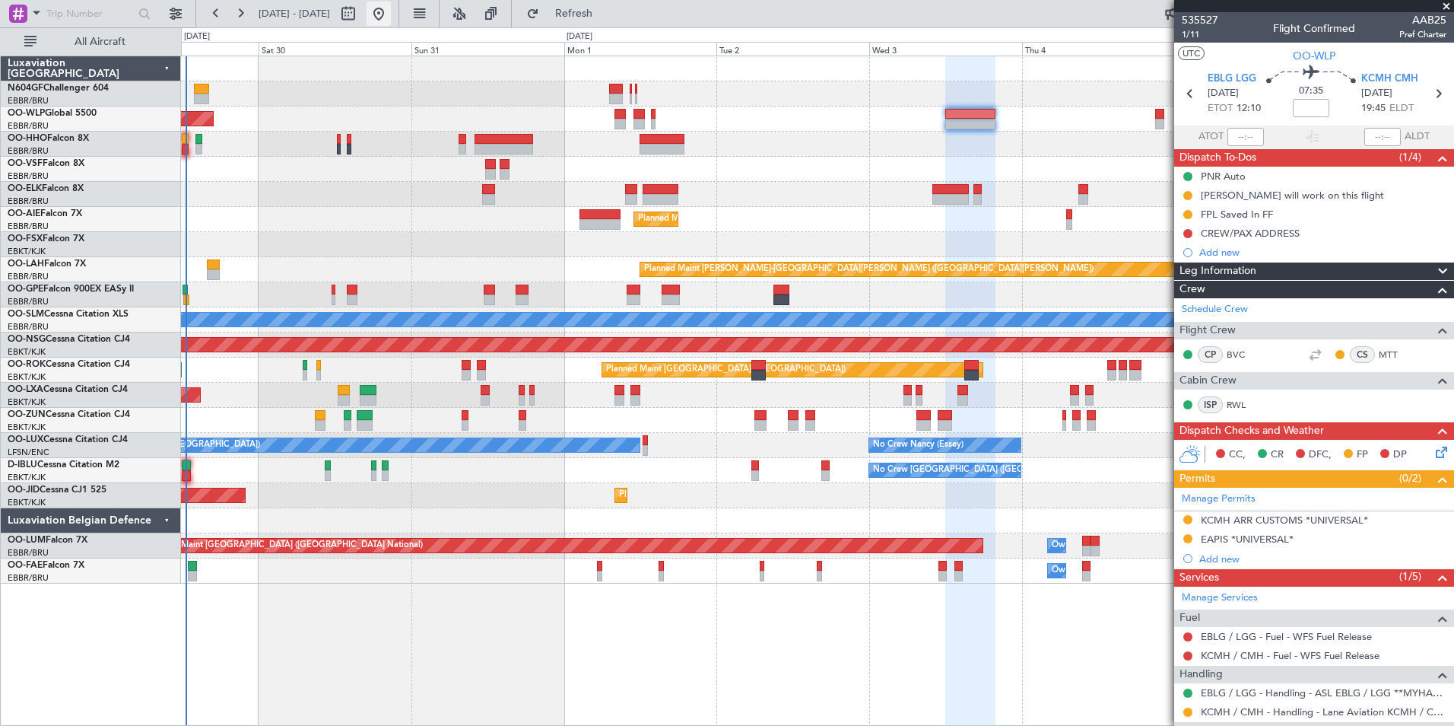
click at [391, 17] on button at bounding box center [379, 14] width 24 height 24
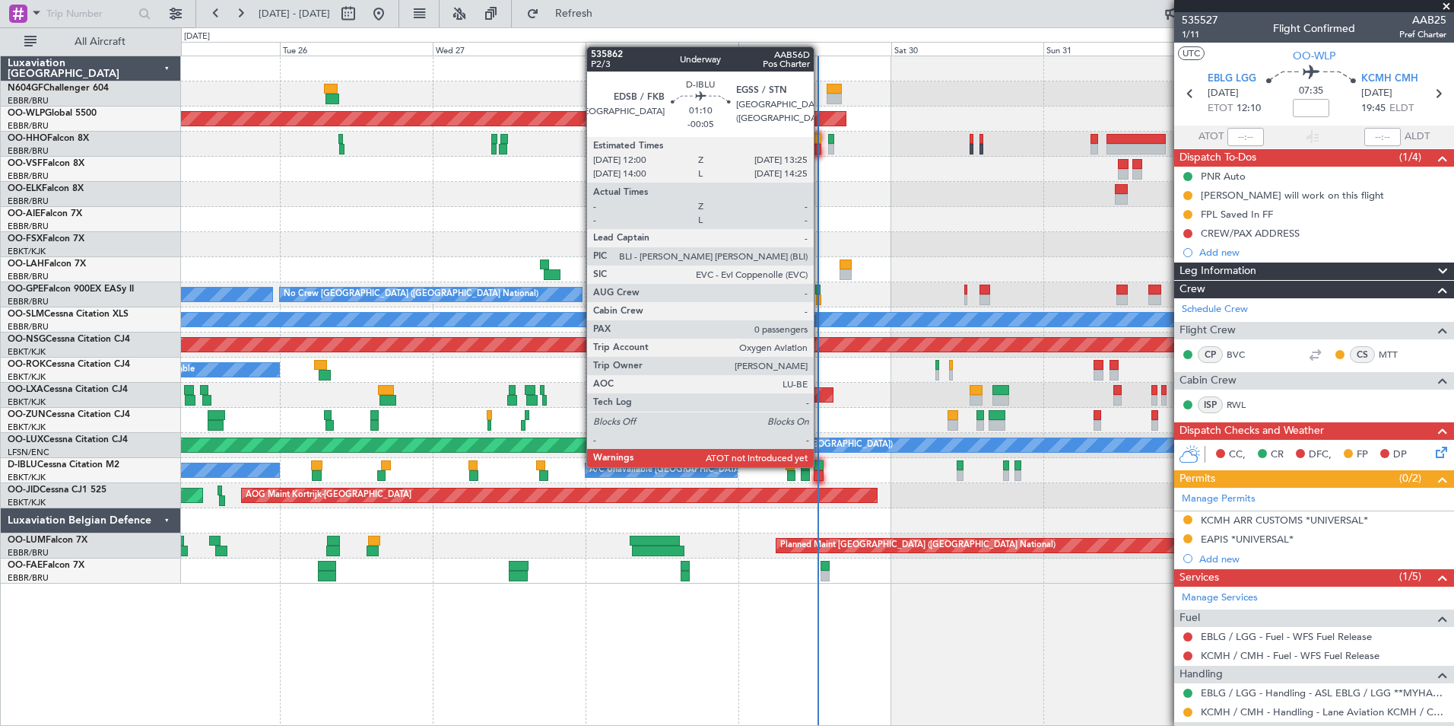
click at [821, 465] on div at bounding box center [818, 465] width 9 height 11
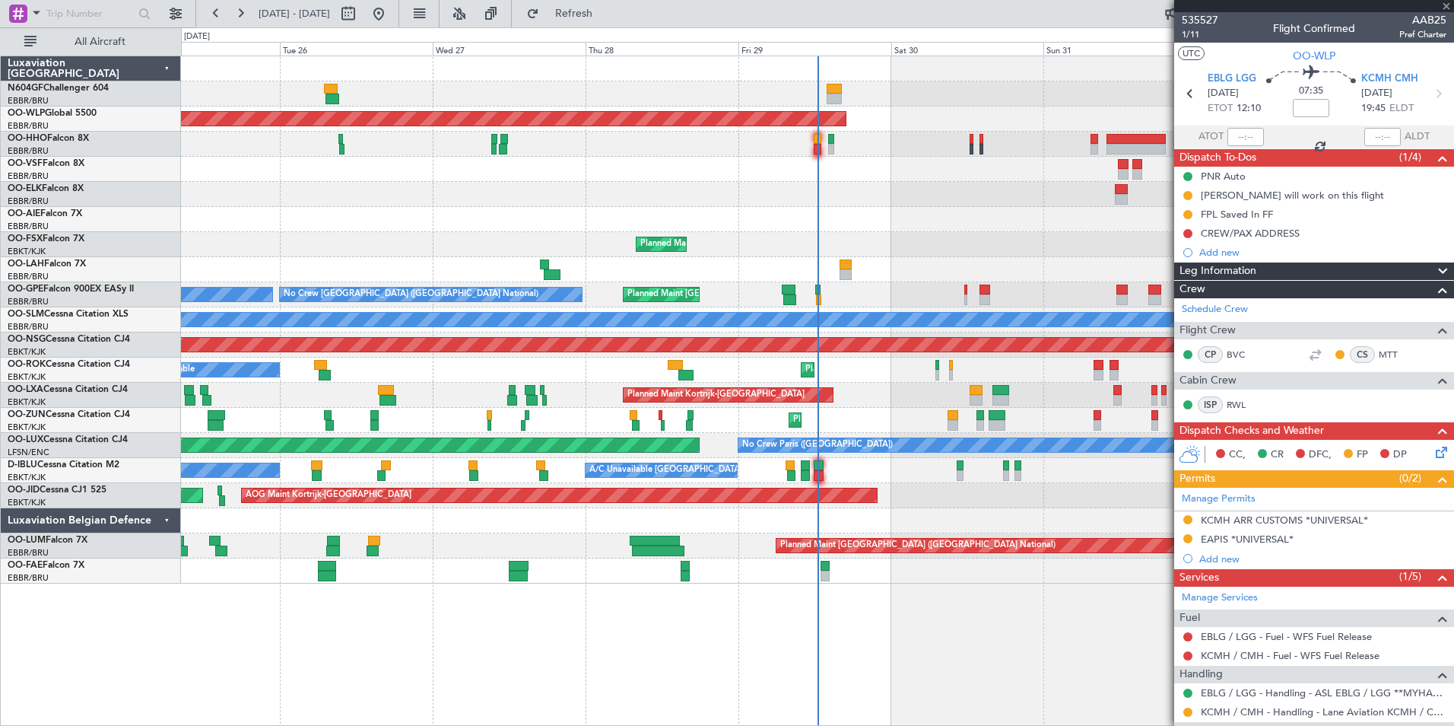
type input "-00:05"
type input "0"
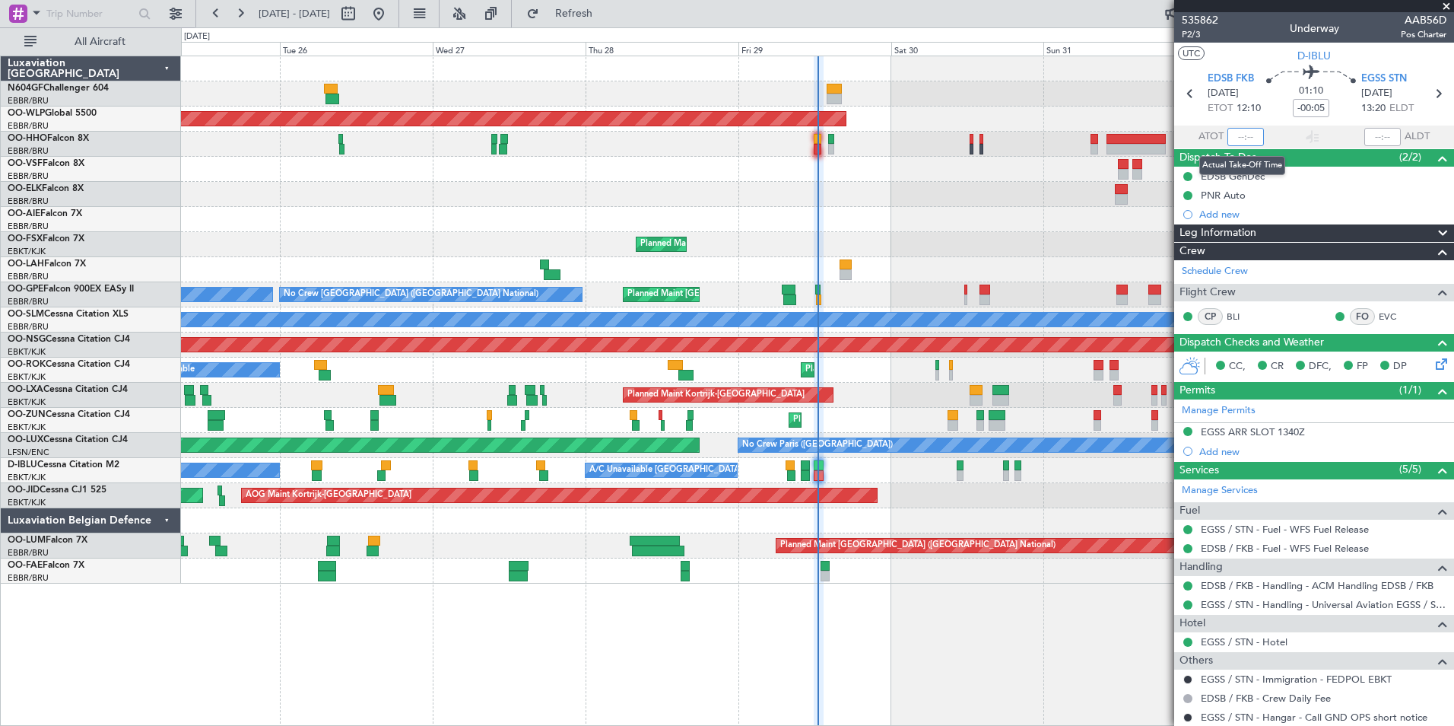
click at [1241, 134] on input "text" at bounding box center [1246, 137] width 37 height 18
click at [1243, 43] on section "UTC D-IBLU" at bounding box center [1314, 54] width 280 height 23
type input "12:10"
click at [1275, 46] on section "UTC D-IBLU" at bounding box center [1314, 54] width 280 height 23
click at [1441, 5] on span at bounding box center [1446, 7] width 15 height 14
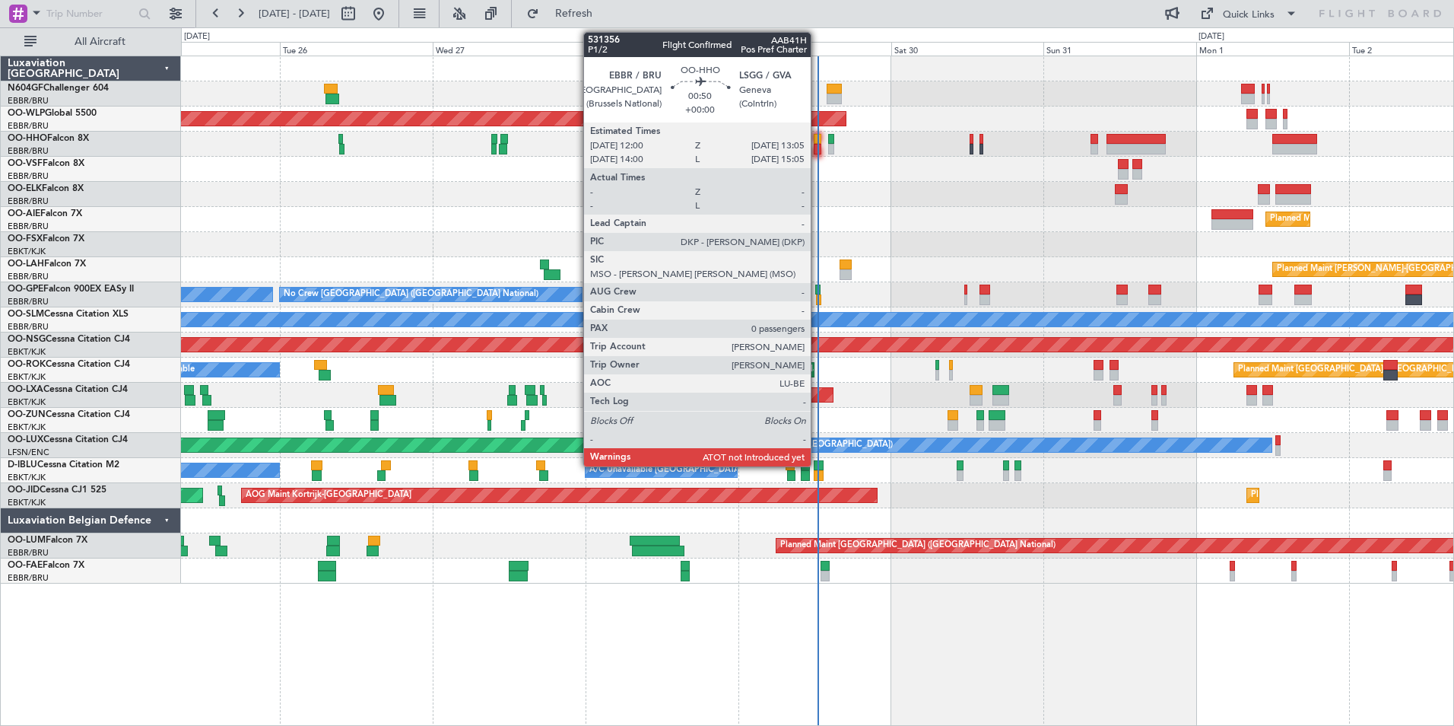
click at [818, 149] on div at bounding box center [818, 149] width 8 height 11
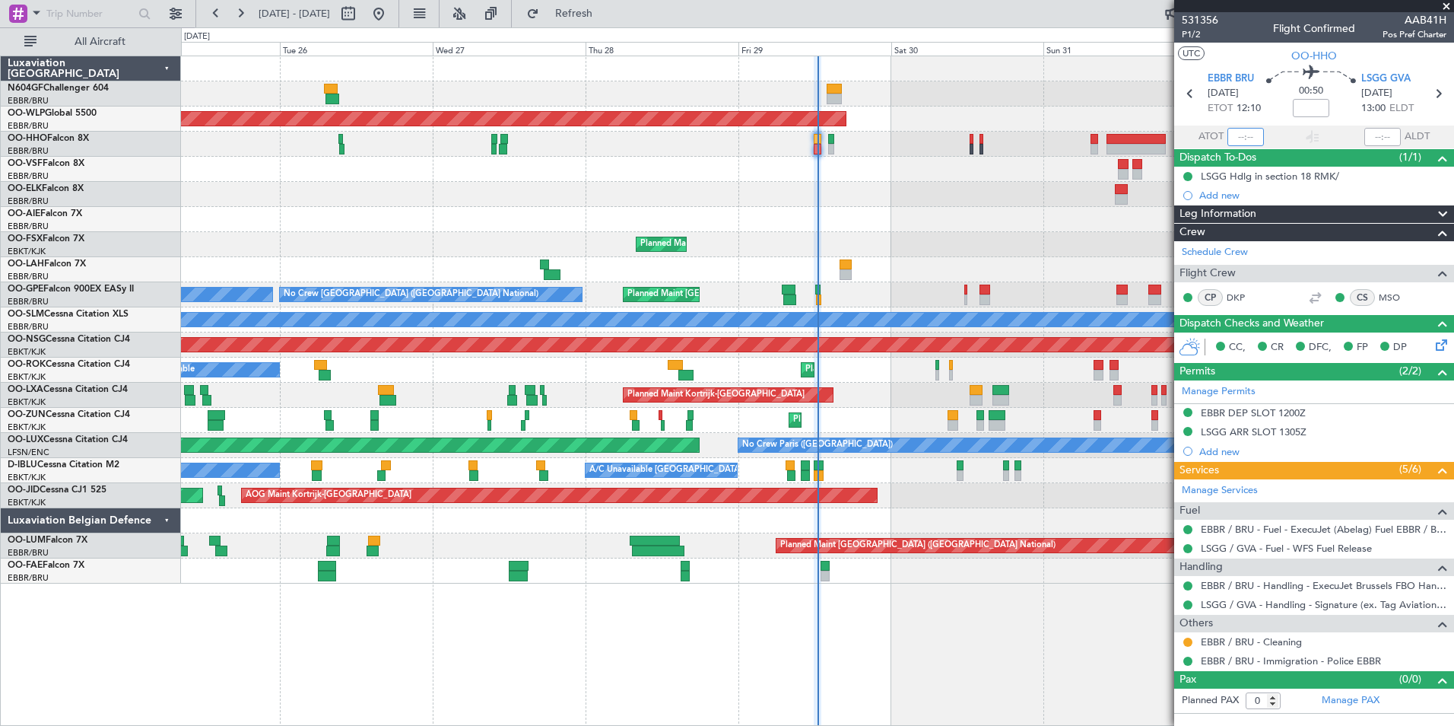
click at [1253, 129] on input "text" at bounding box center [1246, 137] width 37 height 18
click at [1246, 55] on section "UTC OO-HHO" at bounding box center [1314, 54] width 280 height 23
type input "12:27"
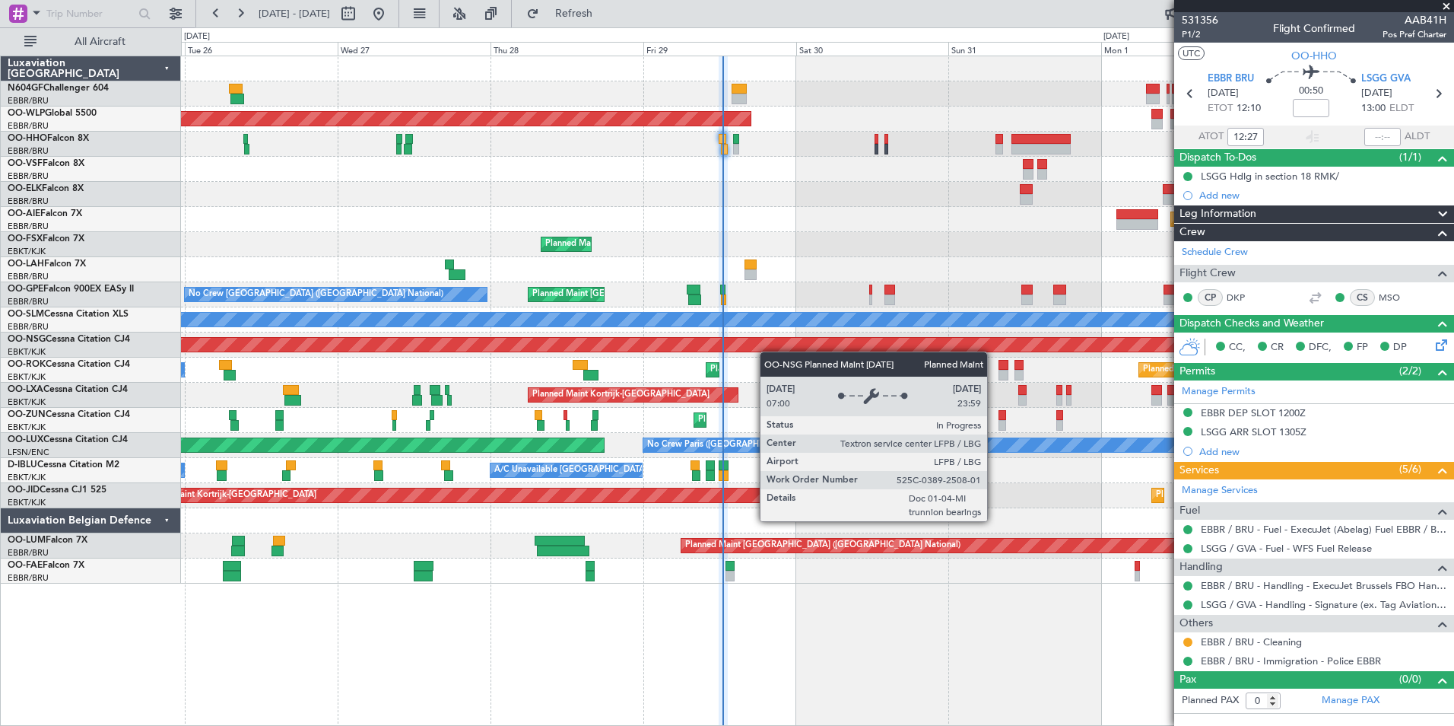
click at [734, 349] on div "Planned Maint [GEOGRAPHIC_DATA] ([GEOGRAPHIC_DATA]) Planned Maint [GEOGRAPHIC_D…" at bounding box center [817, 319] width 1273 height 527
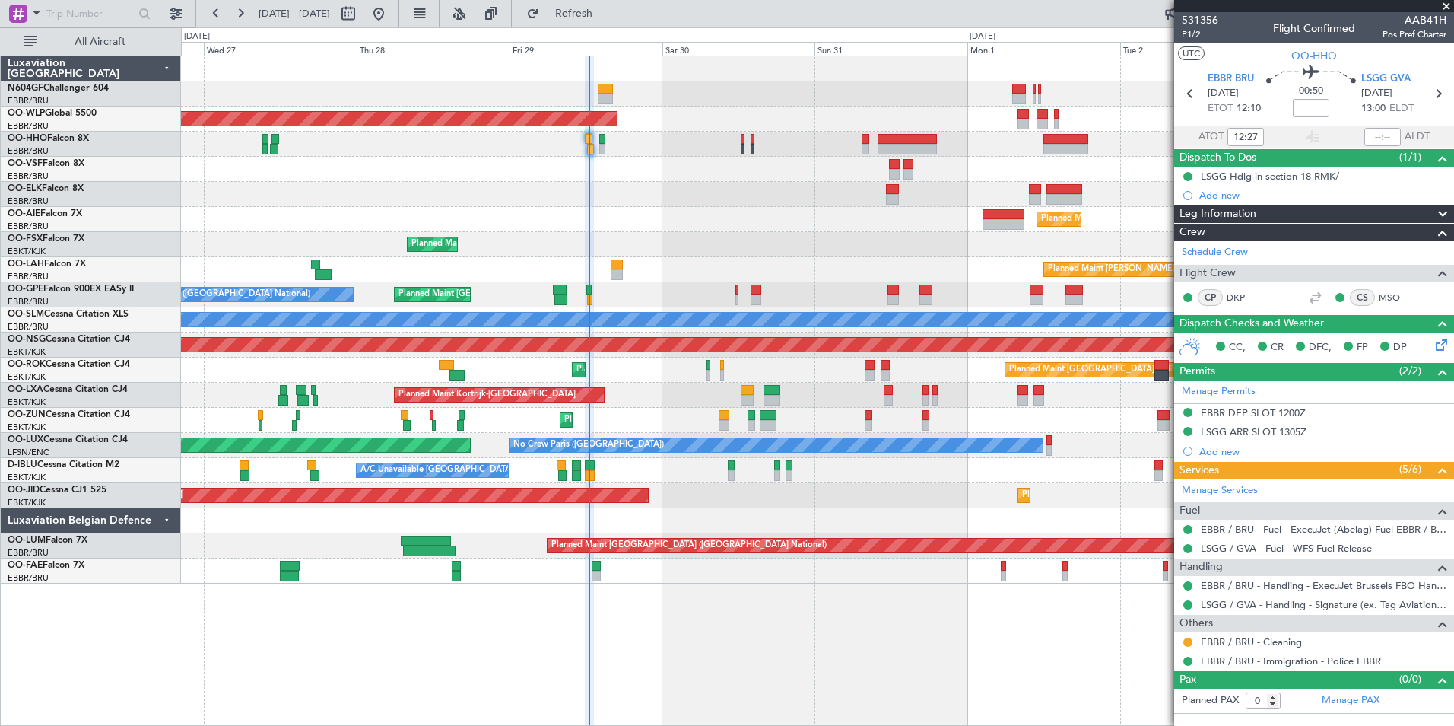
click at [742, 383] on div "Planned Maint Kortrijk-[GEOGRAPHIC_DATA]" at bounding box center [817, 395] width 1273 height 25
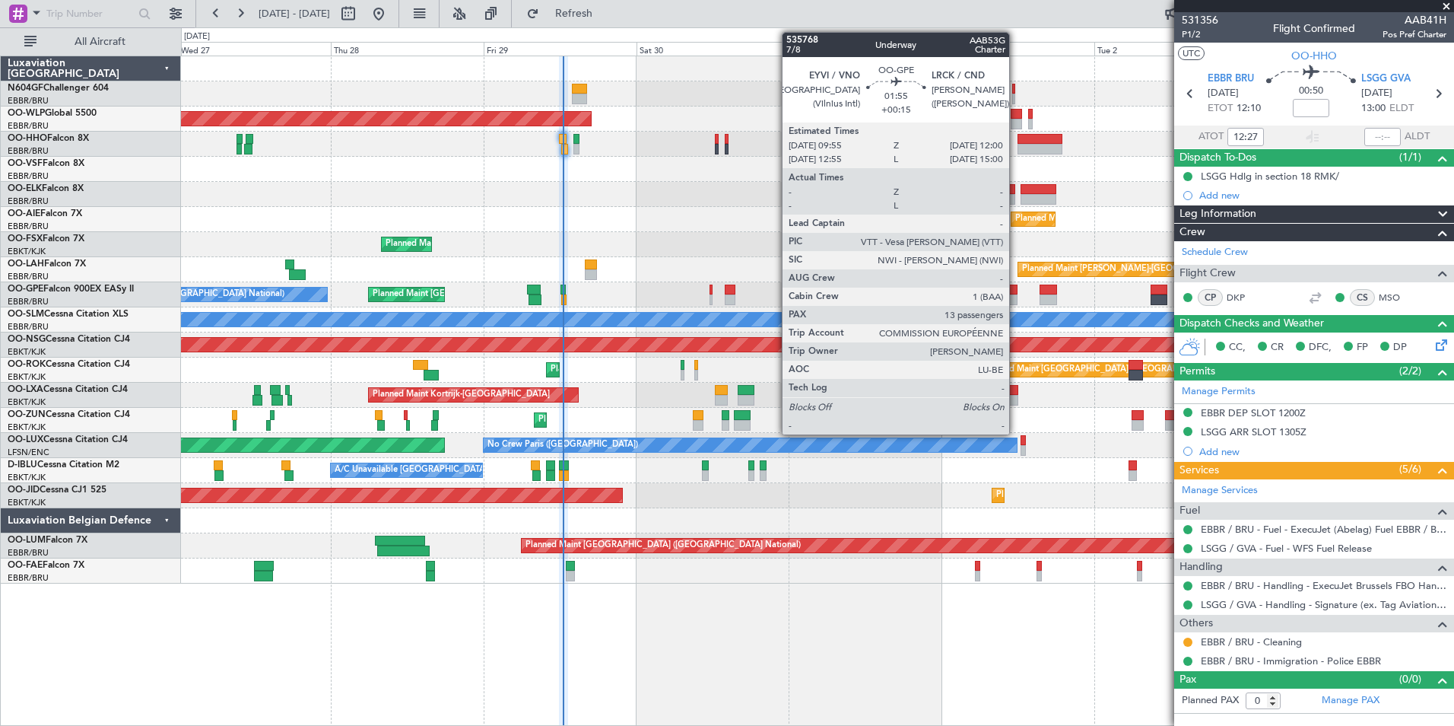
click at [1016, 292] on div at bounding box center [1011, 289] width 14 height 11
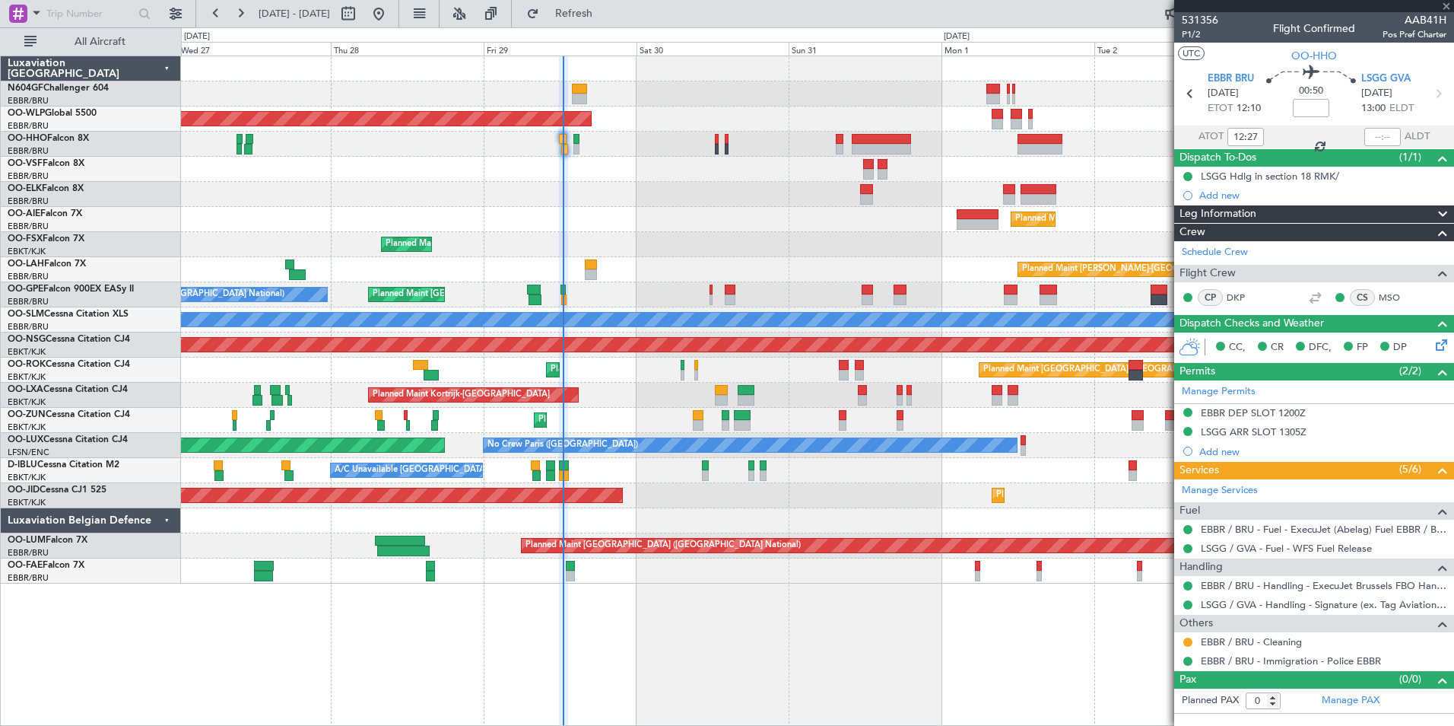
type input "+00:15"
type input "13"
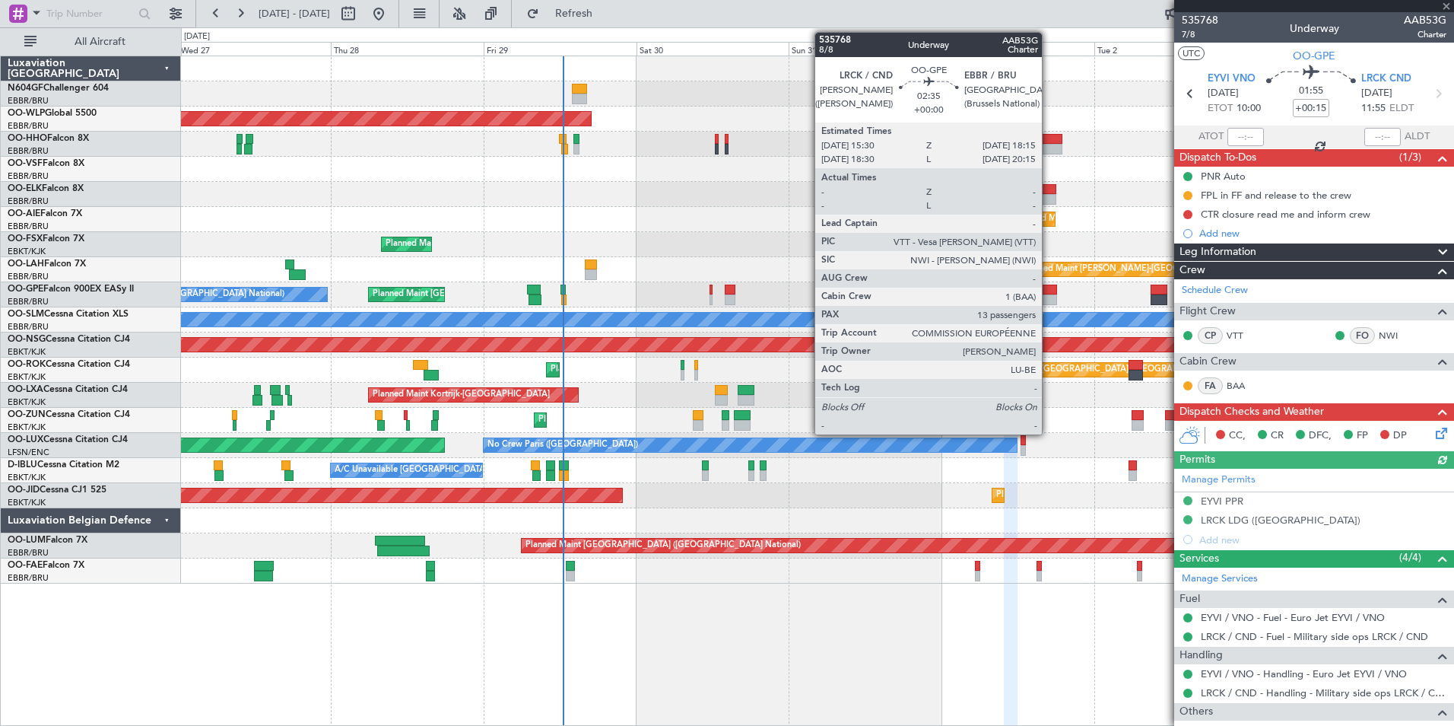
click at [1049, 297] on div at bounding box center [1049, 299] width 18 height 11
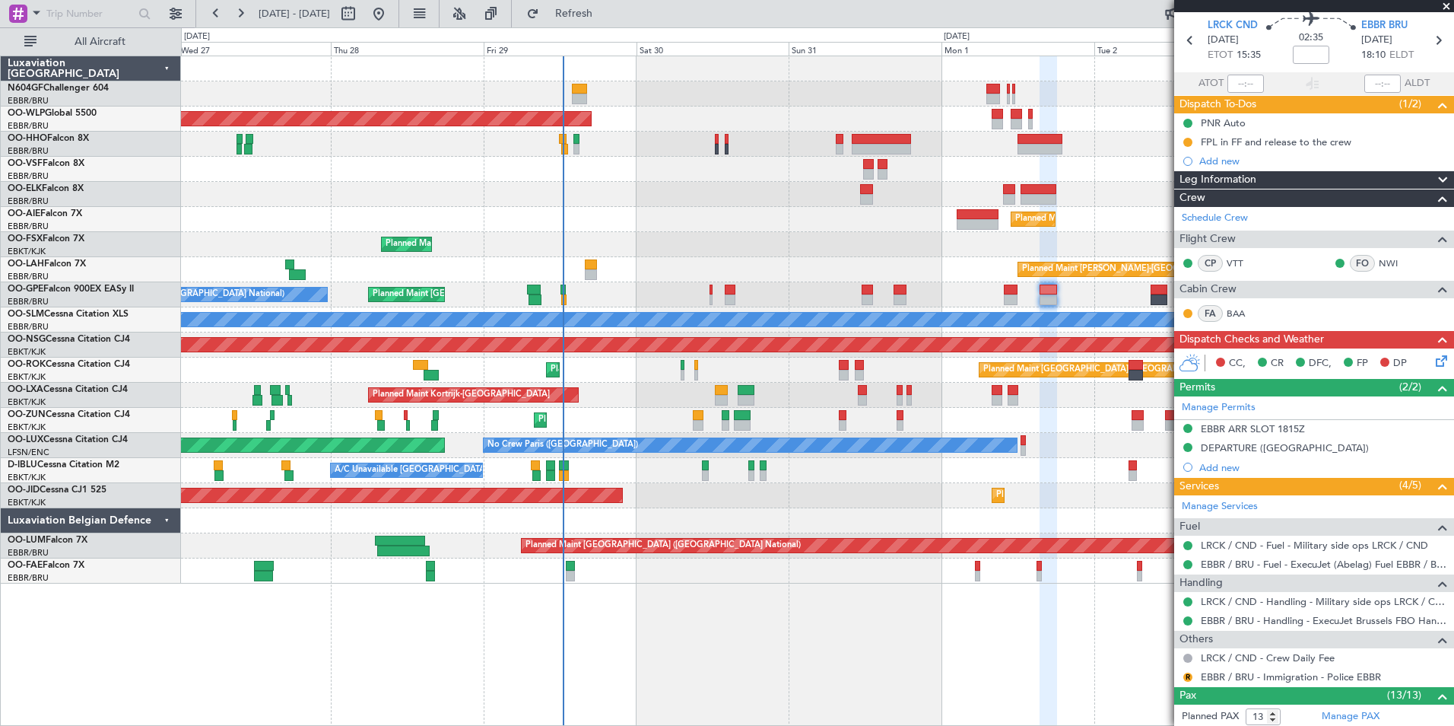
scroll to position [0, 0]
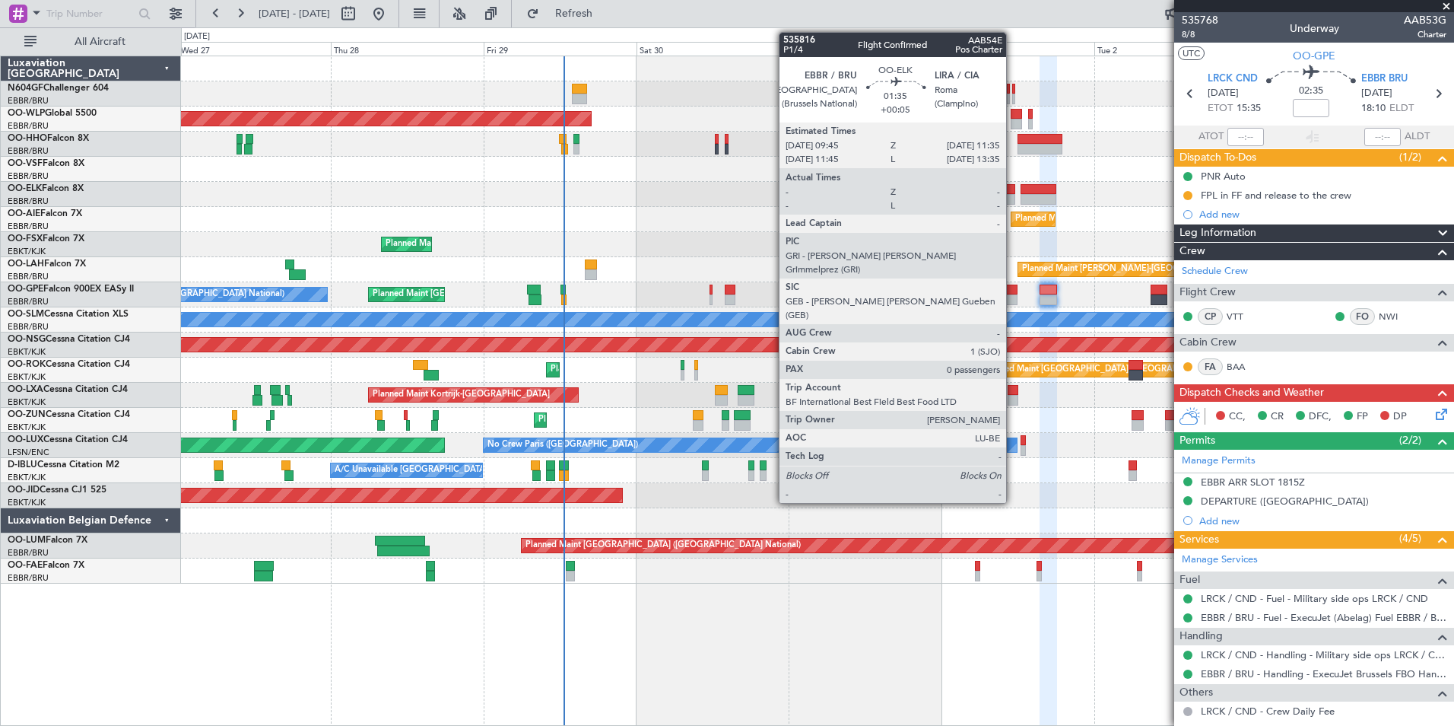
click at [558, 208] on div "Planned Maint [GEOGRAPHIC_DATA] ([GEOGRAPHIC_DATA]) Planned Maint [GEOGRAPHIC_D…" at bounding box center [817, 319] width 1273 height 527
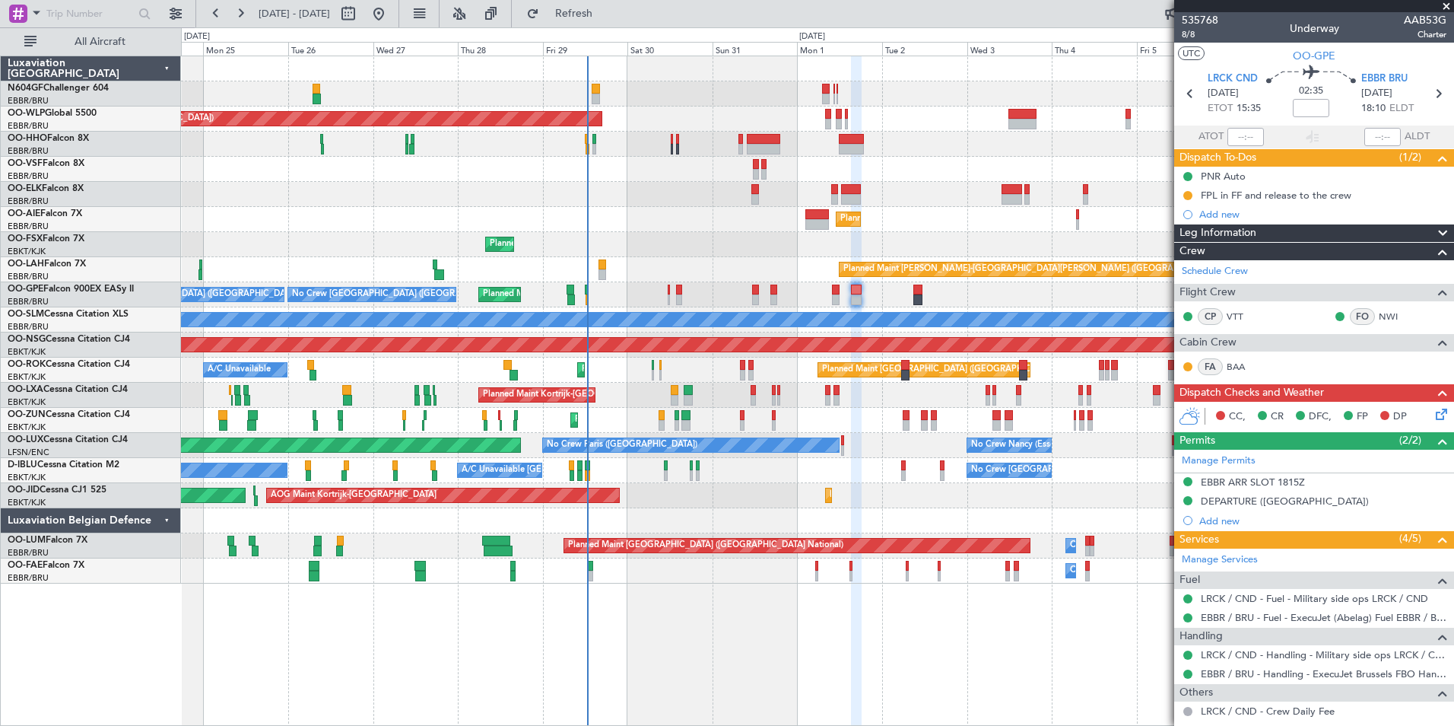
click at [1450, 8] on span at bounding box center [1446, 7] width 15 height 14
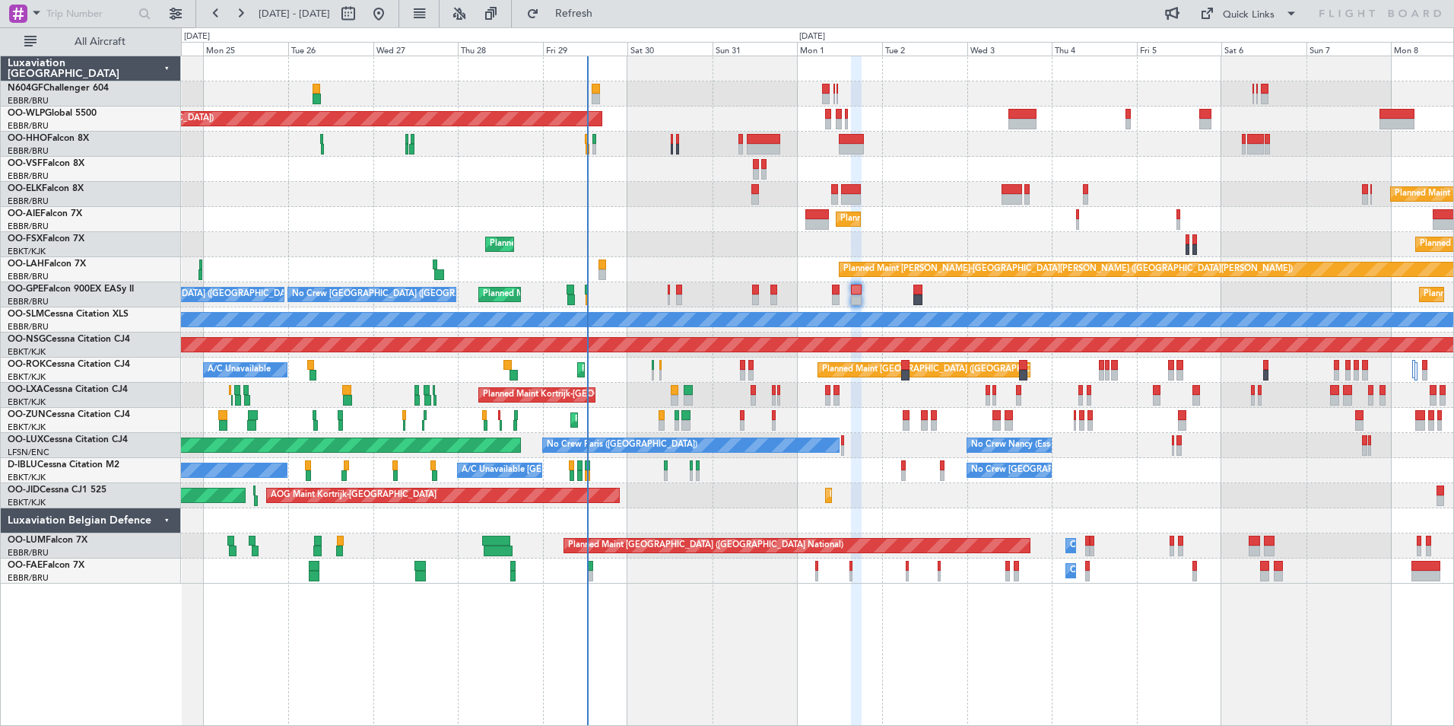
type input "0"
click at [786, 218] on div "Planned Maint [GEOGRAPHIC_DATA] ([GEOGRAPHIC_DATA]) Planned Maint [GEOGRAPHIC_D…" at bounding box center [817, 319] width 1273 height 527
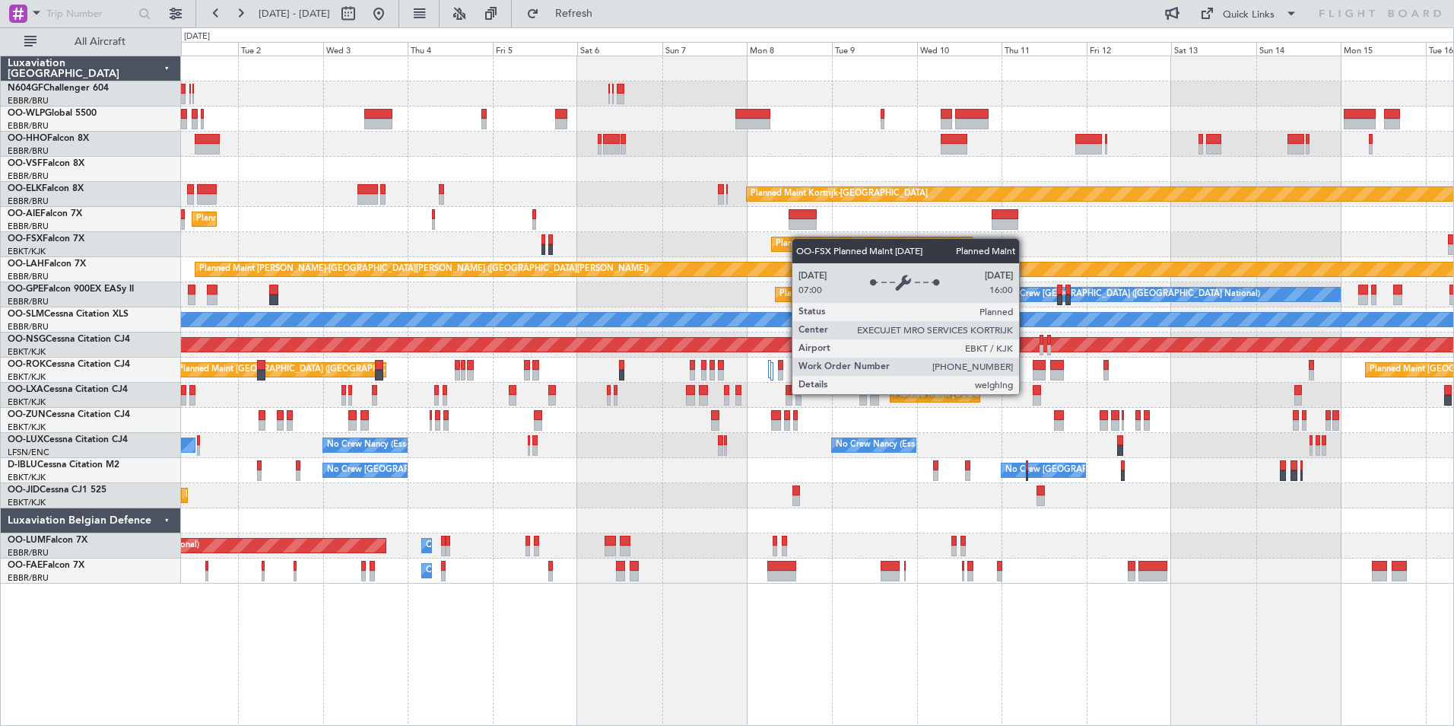
click at [799, 238] on div "Planned Maint [GEOGRAPHIC_DATA] ([GEOGRAPHIC_DATA]) Planned Maint [GEOGRAPHIC_D…" at bounding box center [817, 319] width 1273 height 527
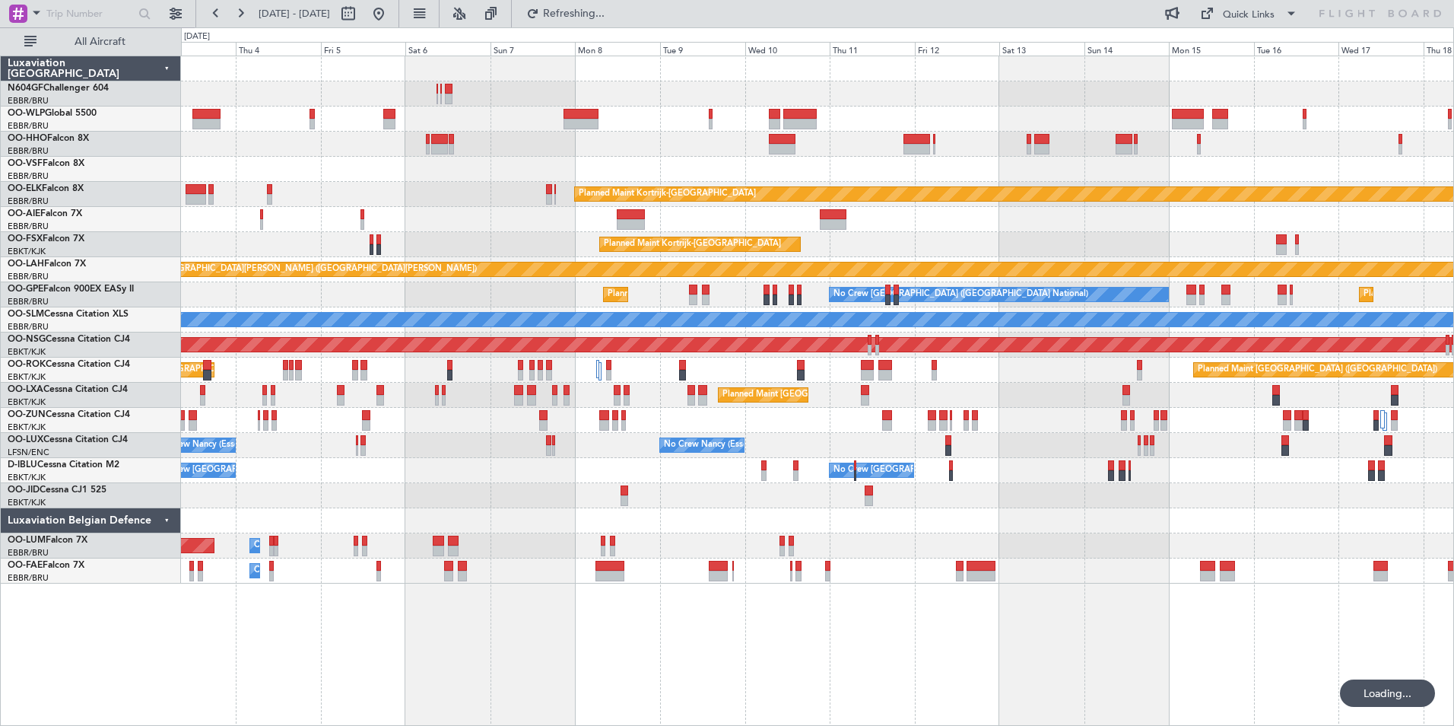
click at [929, 277] on div "Planned Maint Kortrijk-[GEOGRAPHIC_DATA] Planned Maint [GEOGRAPHIC_DATA] ([GEOG…" at bounding box center [817, 319] width 1273 height 527
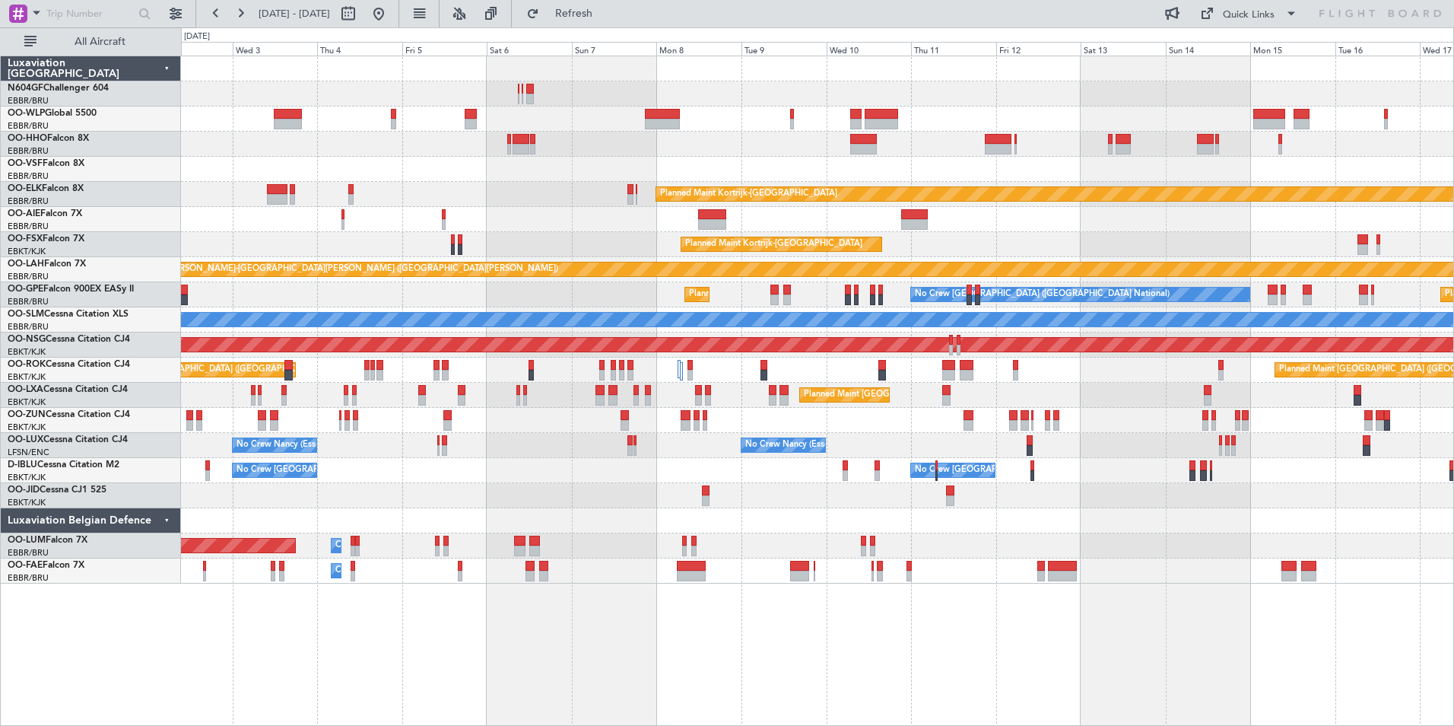
click at [1102, 479] on div "Planned Maint [GEOGRAPHIC_DATA] ([GEOGRAPHIC_DATA]) Planned Maint [GEOGRAPHIC_D…" at bounding box center [817, 319] width 1273 height 527
click at [674, 129] on div "Planned Maint [GEOGRAPHIC_DATA] ([GEOGRAPHIC_DATA])" at bounding box center [817, 118] width 1273 height 25
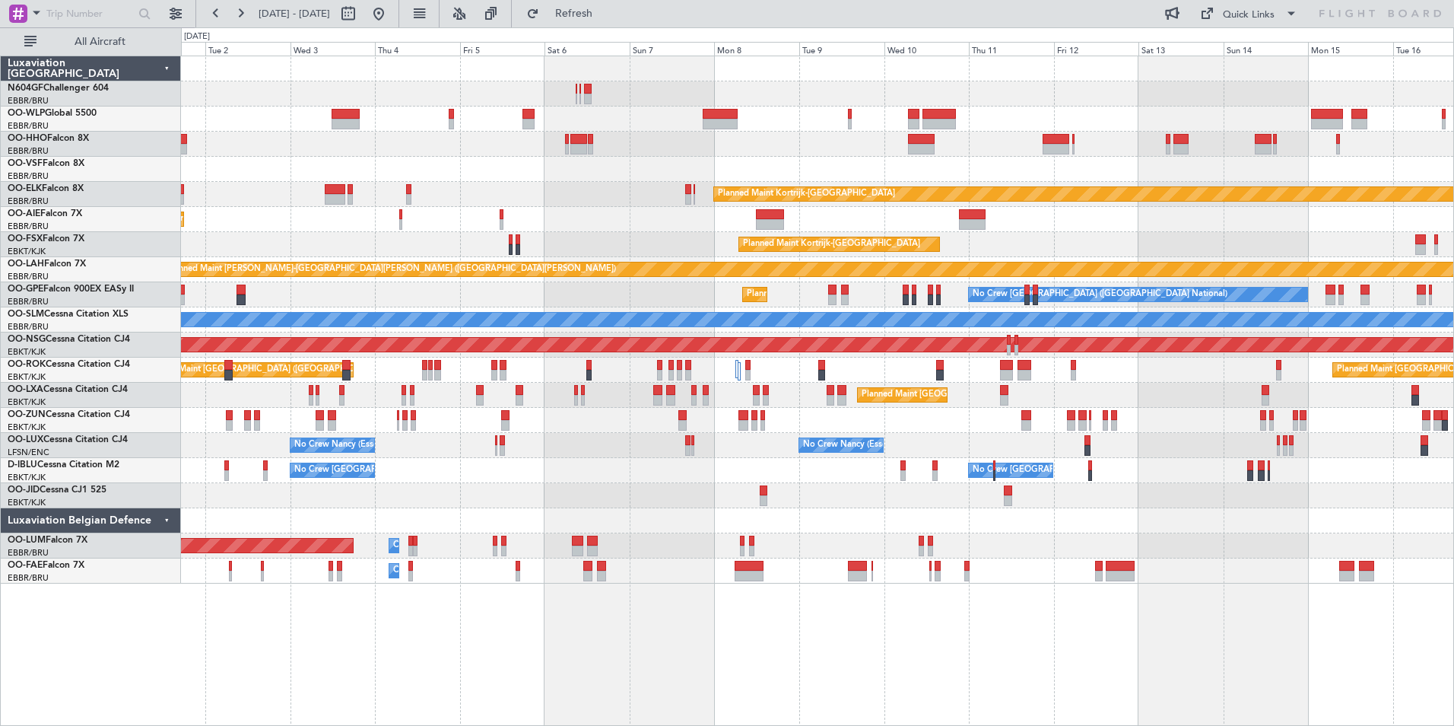
click at [1154, 154] on div at bounding box center [817, 144] width 1273 height 25
click at [809, 170] on div "Planned Maint [GEOGRAPHIC_DATA] ([GEOGRAPHIC_DATA]) Planned Maint [GEOGRAPHIC_D…" at bounding box center [817, 319] width 1273 height 527
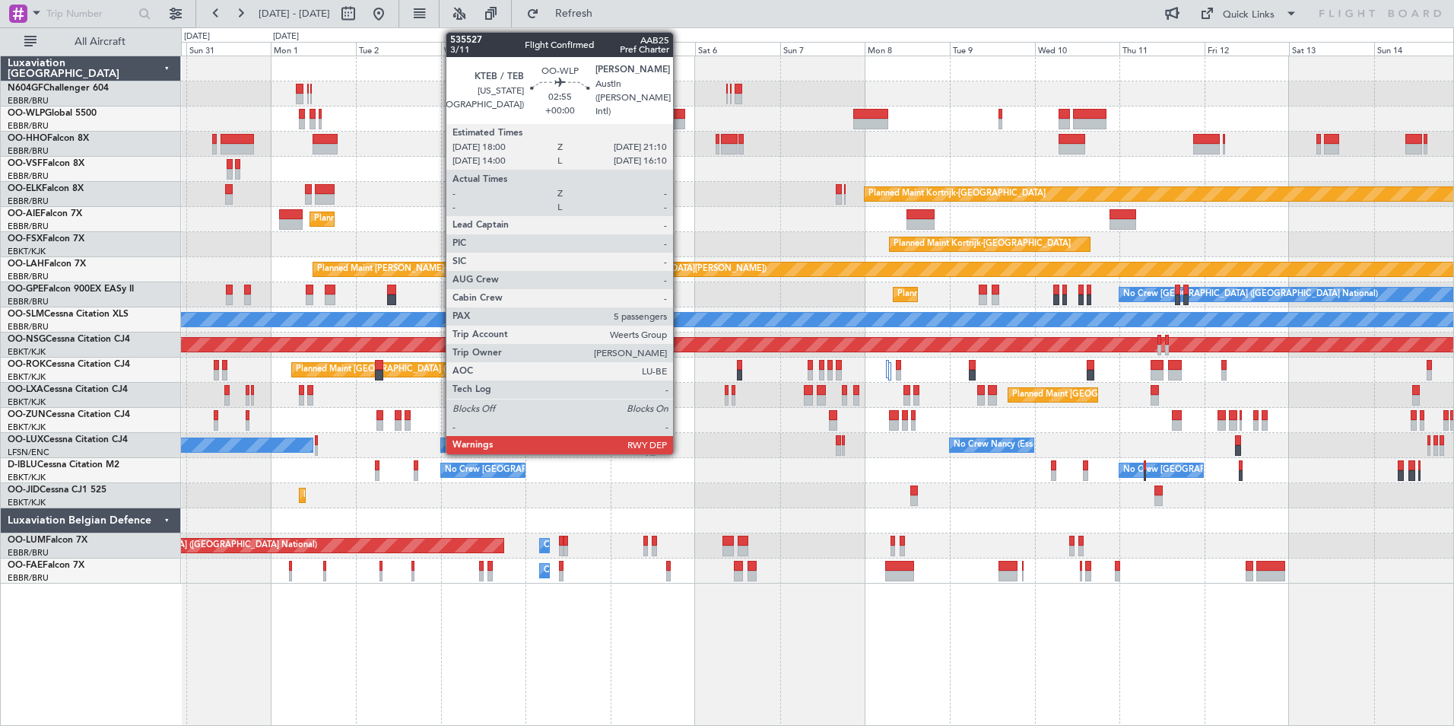
click at [680, 119] on div at bounding box center [678, 124] width 11 height 11
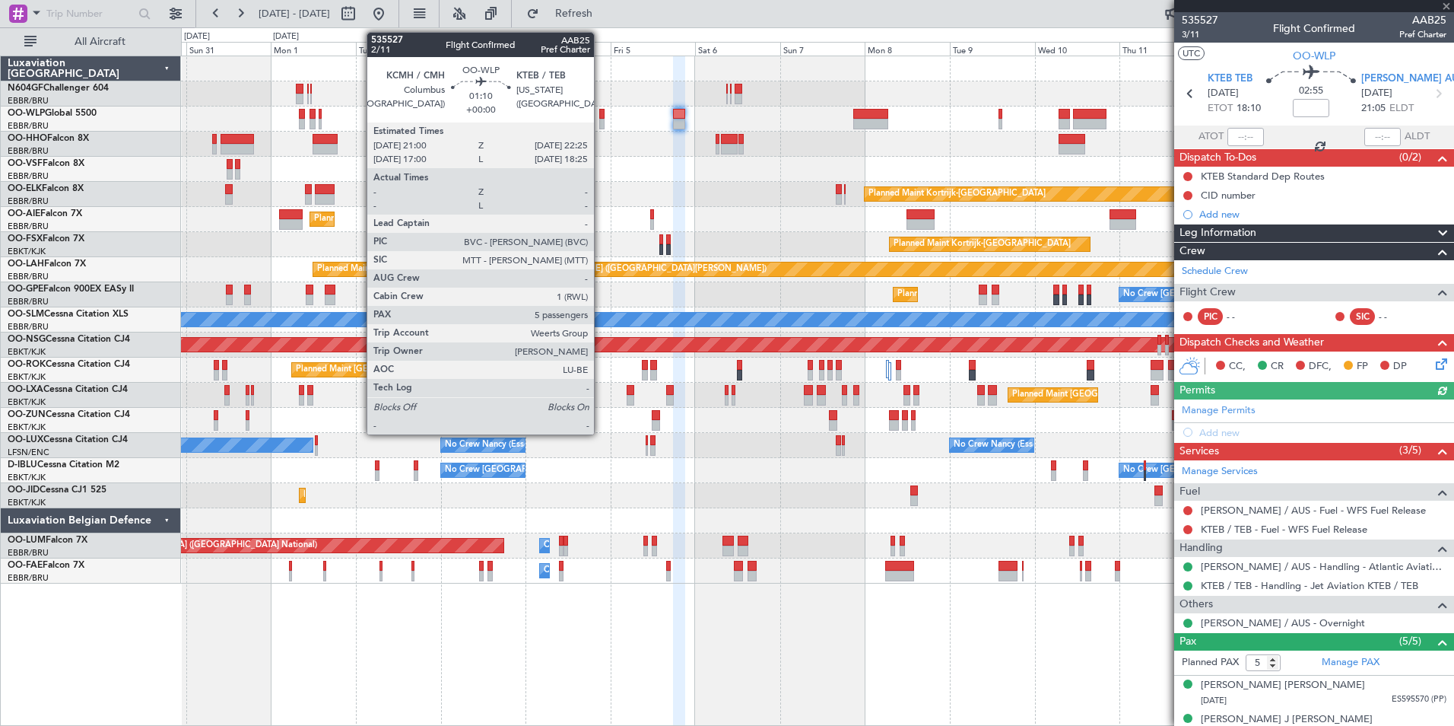
click at [601, 119] on div at bounding box center [601, 124] width 5 height 11
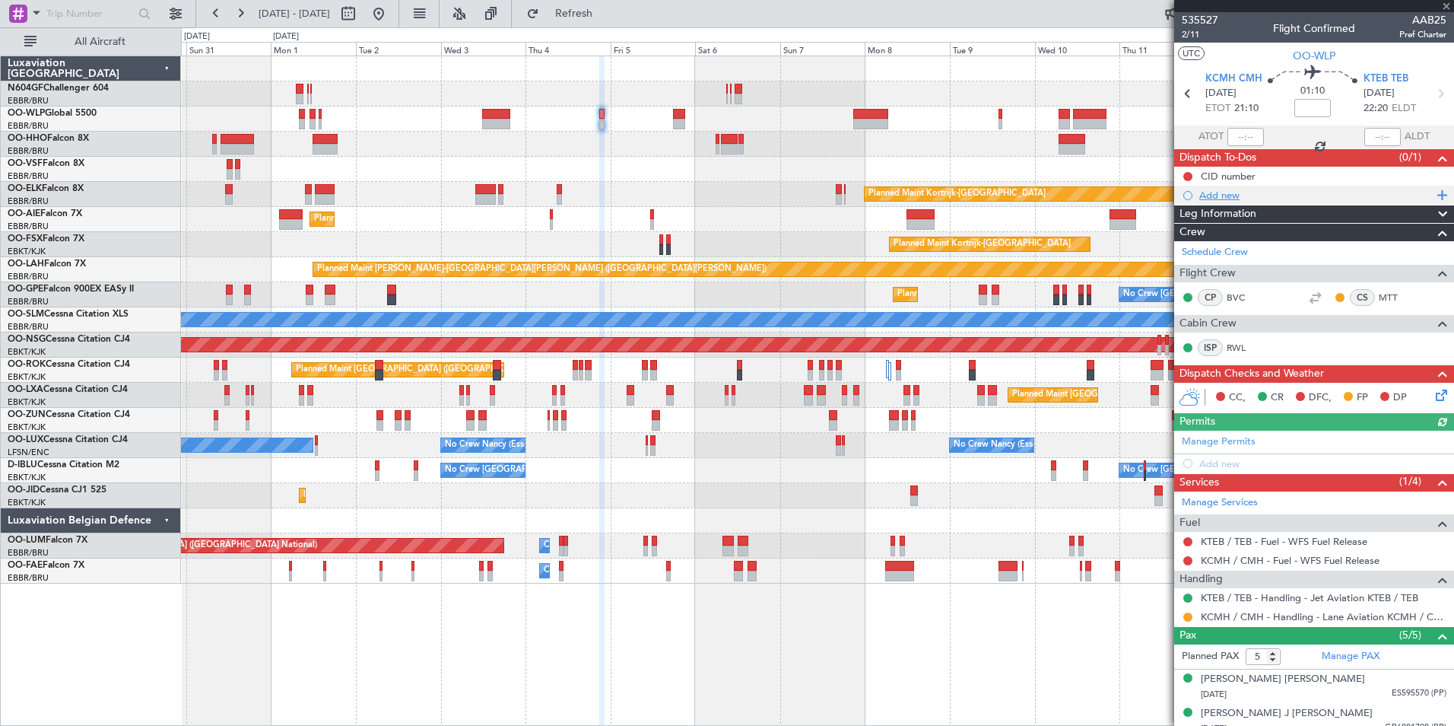
click at [1219, 199] on div "Add new" at bounding box center [1316, 195] width 234 height 13
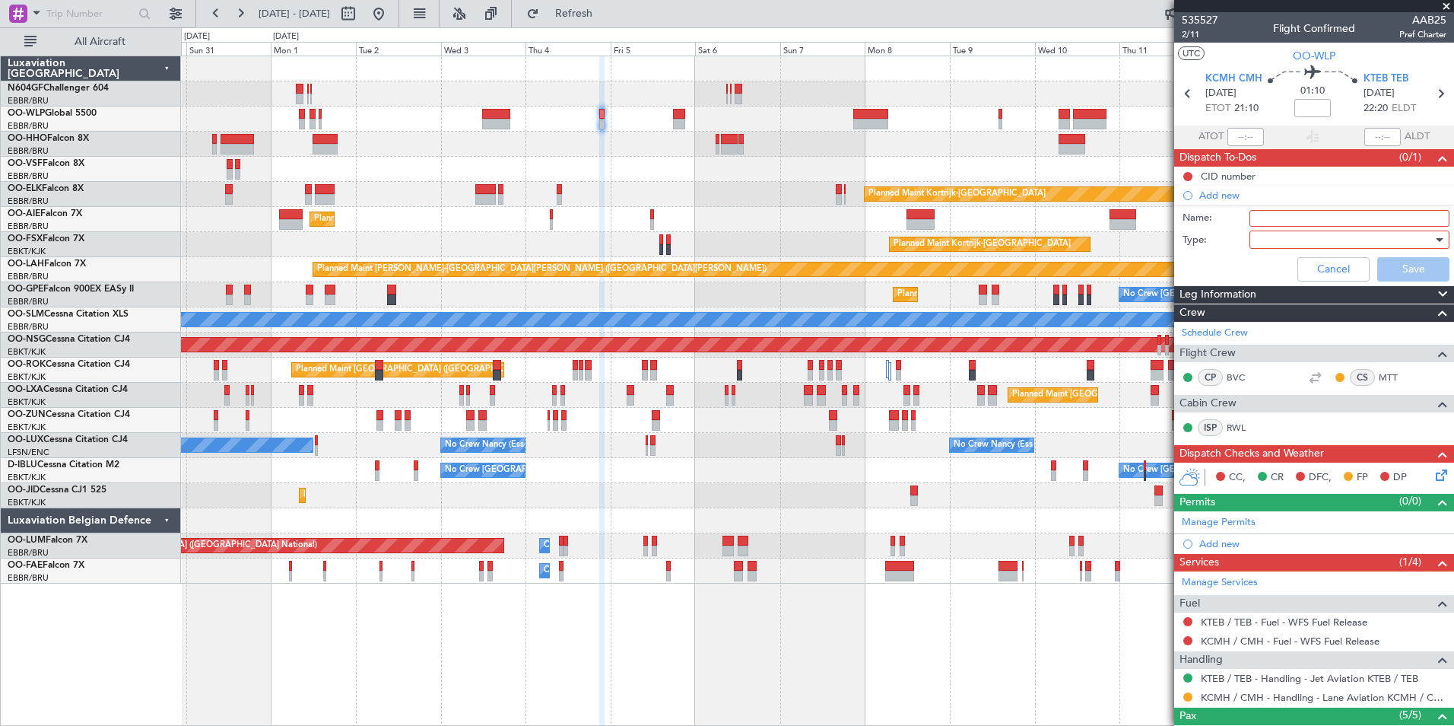
drag, startPoint x: 1269, startPoint y: 218, endPoint x: 1279, endPoint y: 220, distance: 10.9
click at [1269, 218] on input "Name:" at bounding box center [1350, 218] width 200 height 17
type input "KTEB Fire cat 6 on request"
click at [1310, 241] on div at bounding box center [1344, 239] width 177 height 23
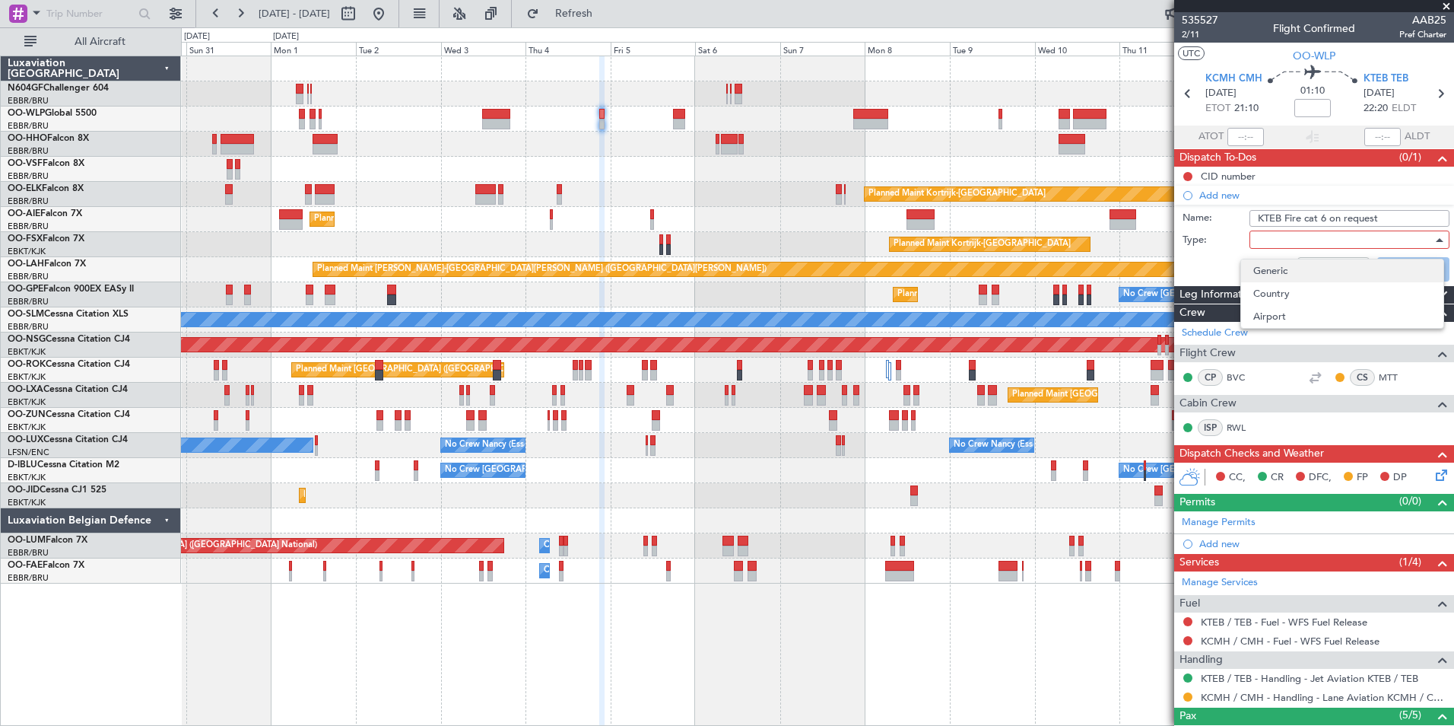
click at [1306, 272] on span "Generic" at bounding box center [1342, 270] width 178 height 23
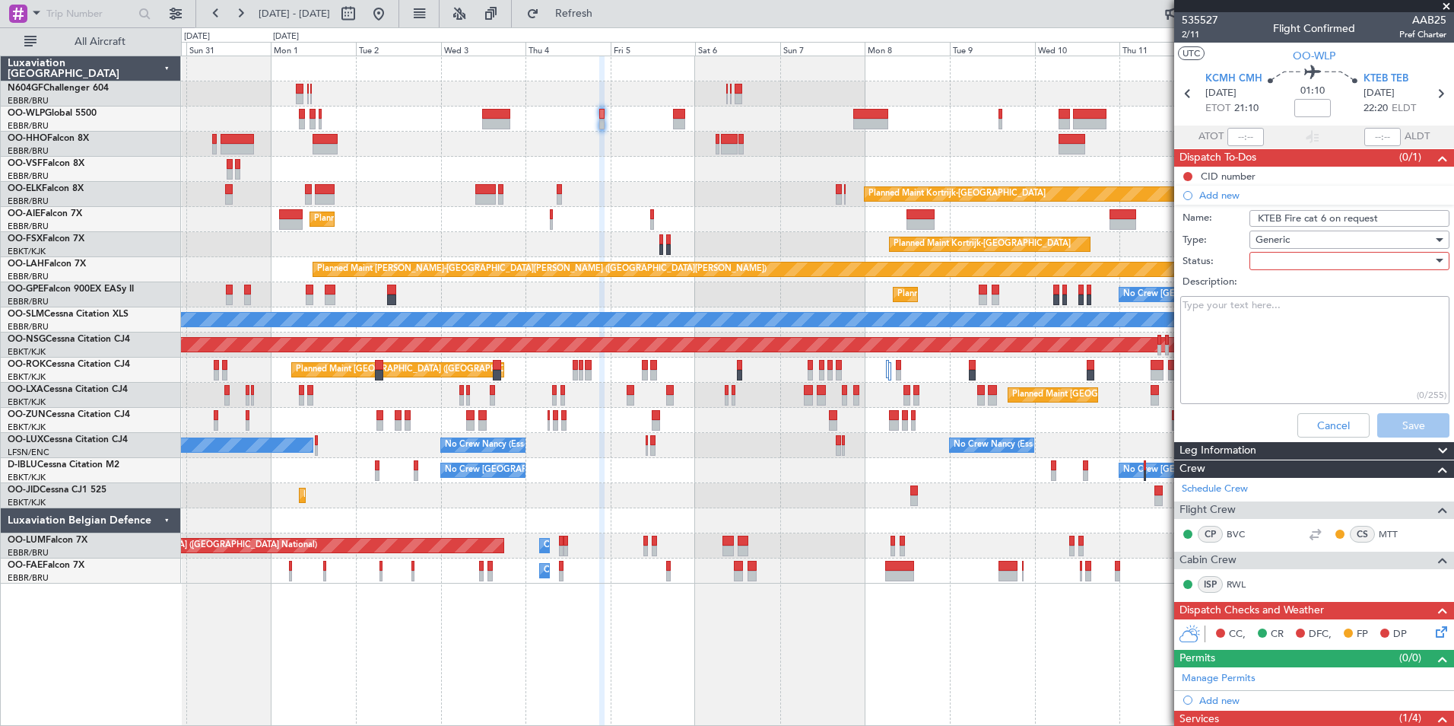
click at [1294, 265] on div at bounding box center [1344, 260] width 177 height 23
click at [1288, 294] on span "Not Started" at bounding box center [1342, 291] width 178 height 23
click at [1412, 431] on button "Save" at bounding box center [1413, 425] width 72 height 24
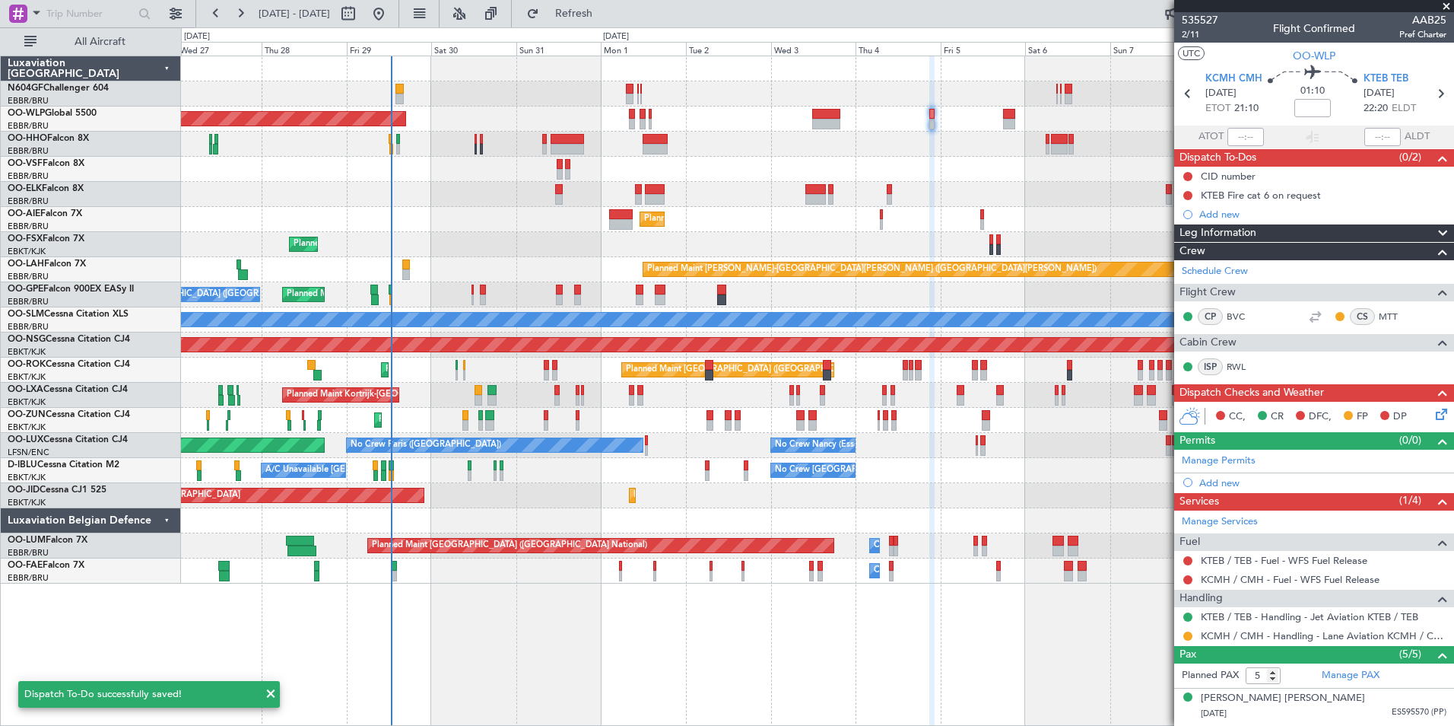
click at [1117, 197] on div "Planned Maint Kortrijk-[GEOGRAPHIC_DATA]" at bounding box center [817, 194] width 1273 height 25
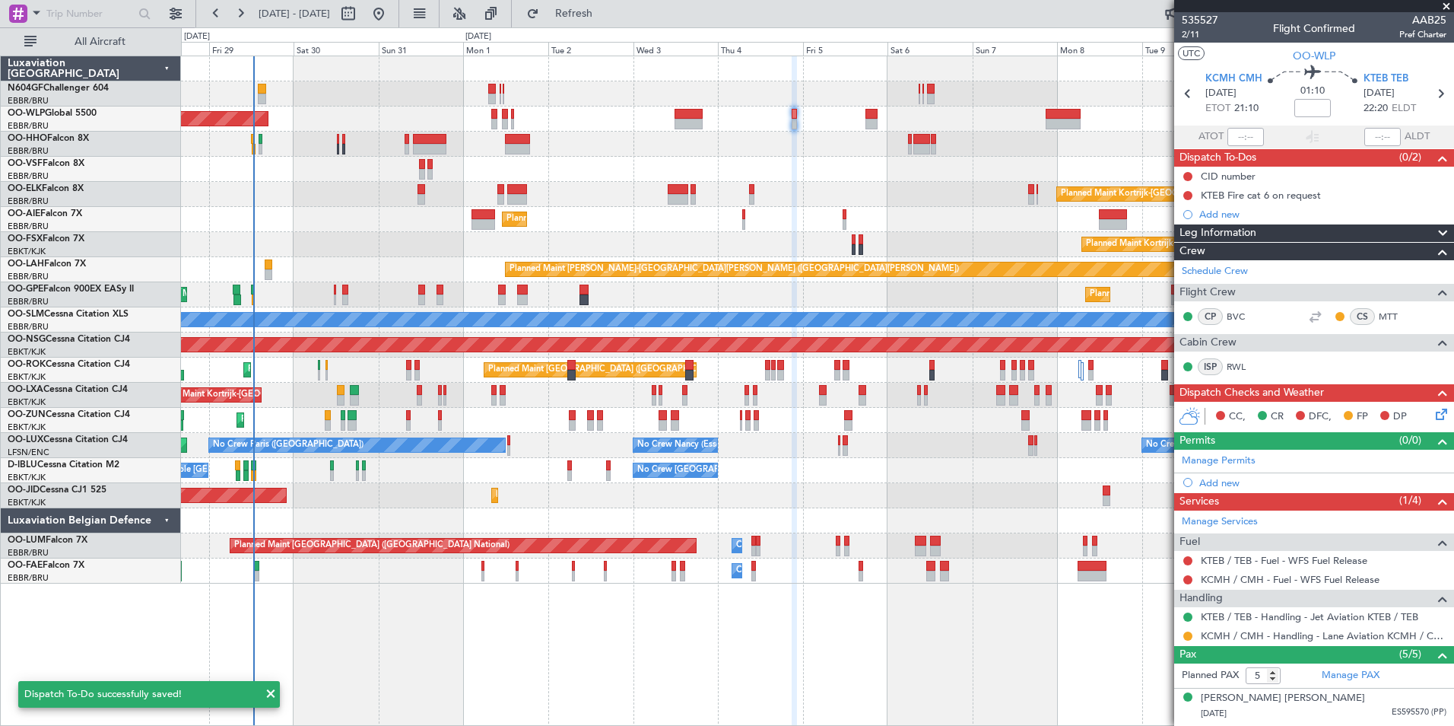
click at [771, 149] on div "Planned Maint Berlin (Brandenburg) Planned Maint Kortrijk-Wevelgem Planned Main…" at bounding box center [817, 319] width 1273 height 527
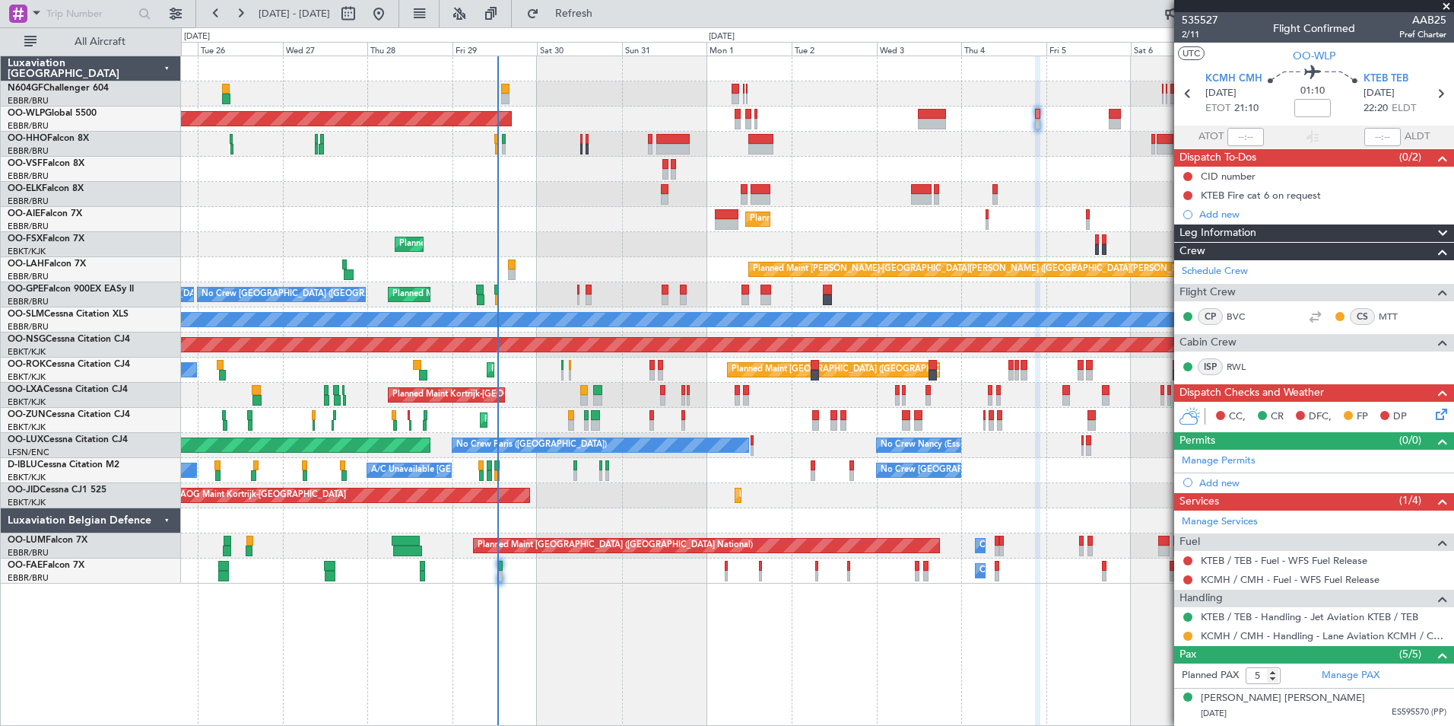
click at [963, 383] on div "Planned Maint Brussels (Brussels National) Planned Maint Kortrijk-Wevelgem A/C …" at bounding box center [817, 395] width 1273 height 25
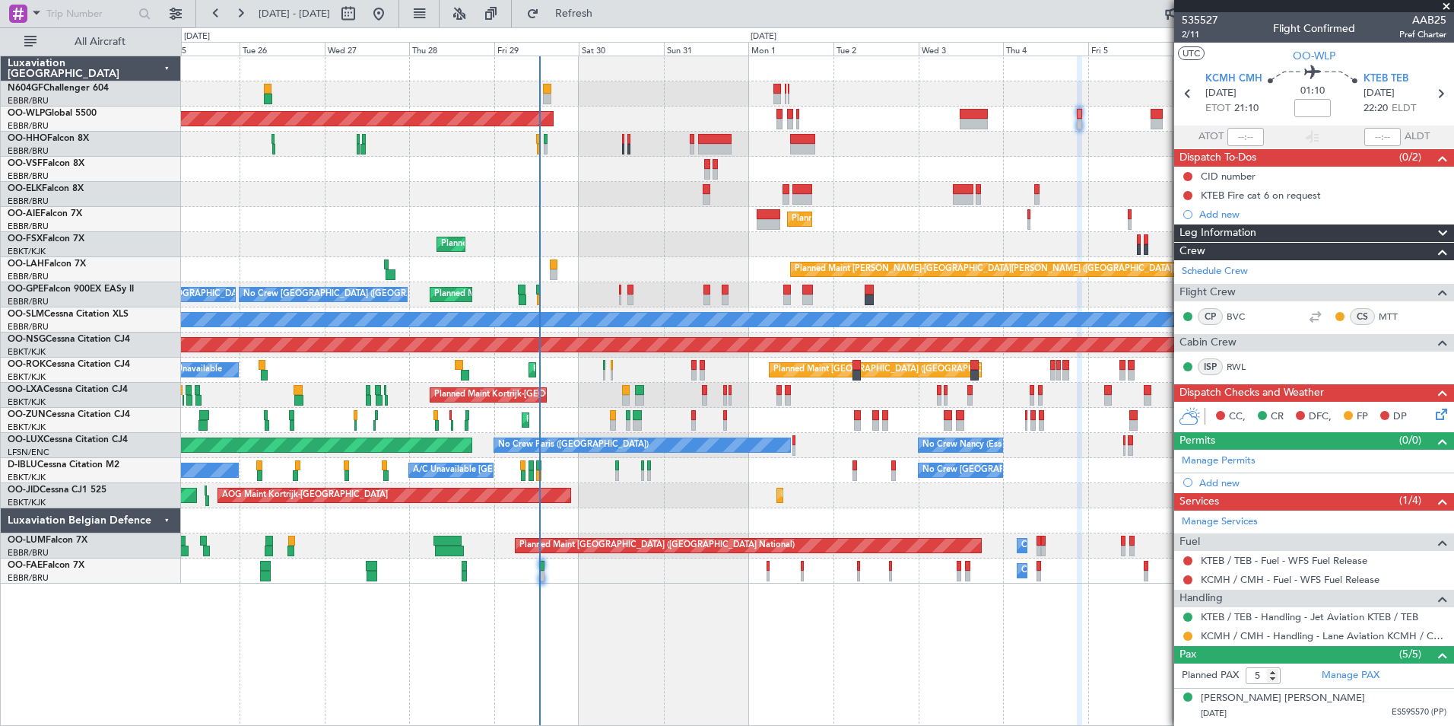
click at [571, 245] on div "Planned Maint Kortrijk-[GEOGRAPHIC_DATA] Planned Maint [GEOGRAPHIC_DATA]-[GEOGR…" at bounding box center [817, 244] width 1273 height 25
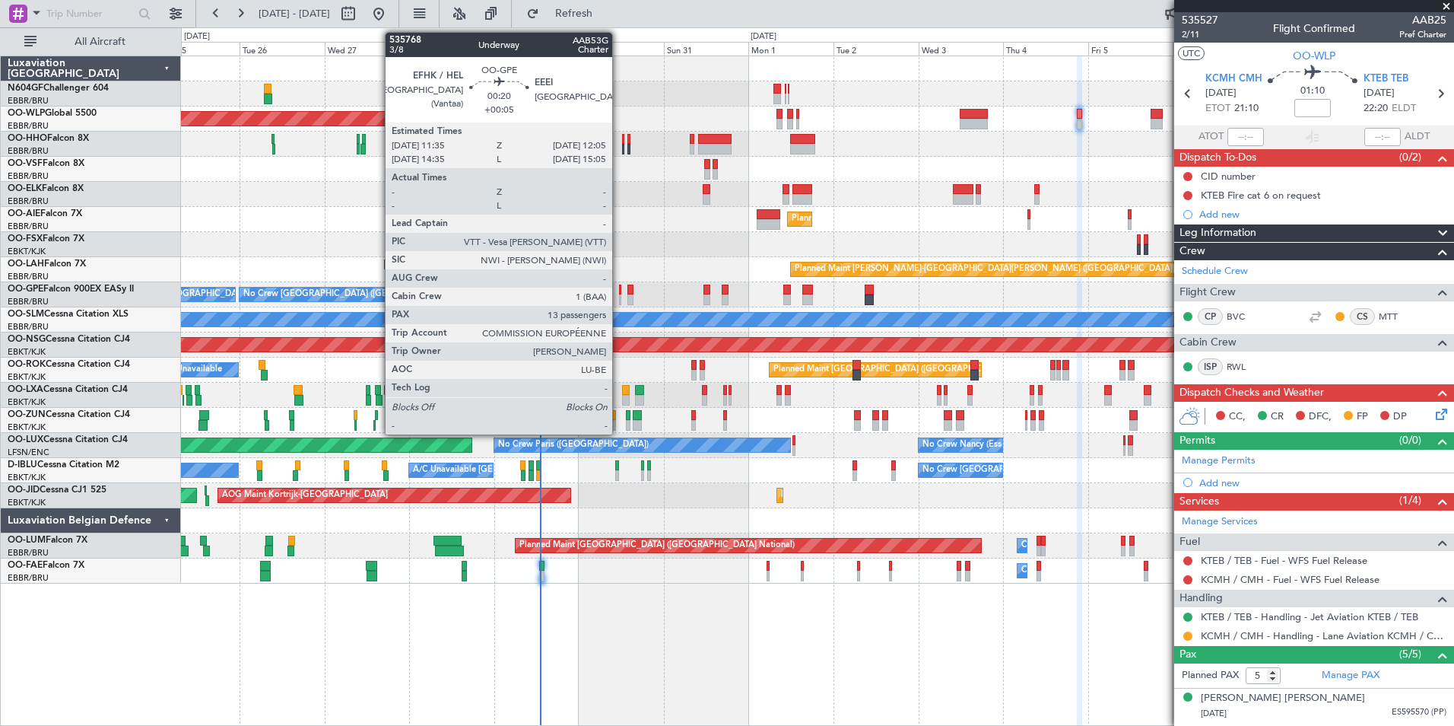
click at [619, 293] on div at bounding box center [620, 289] width 2 height 11
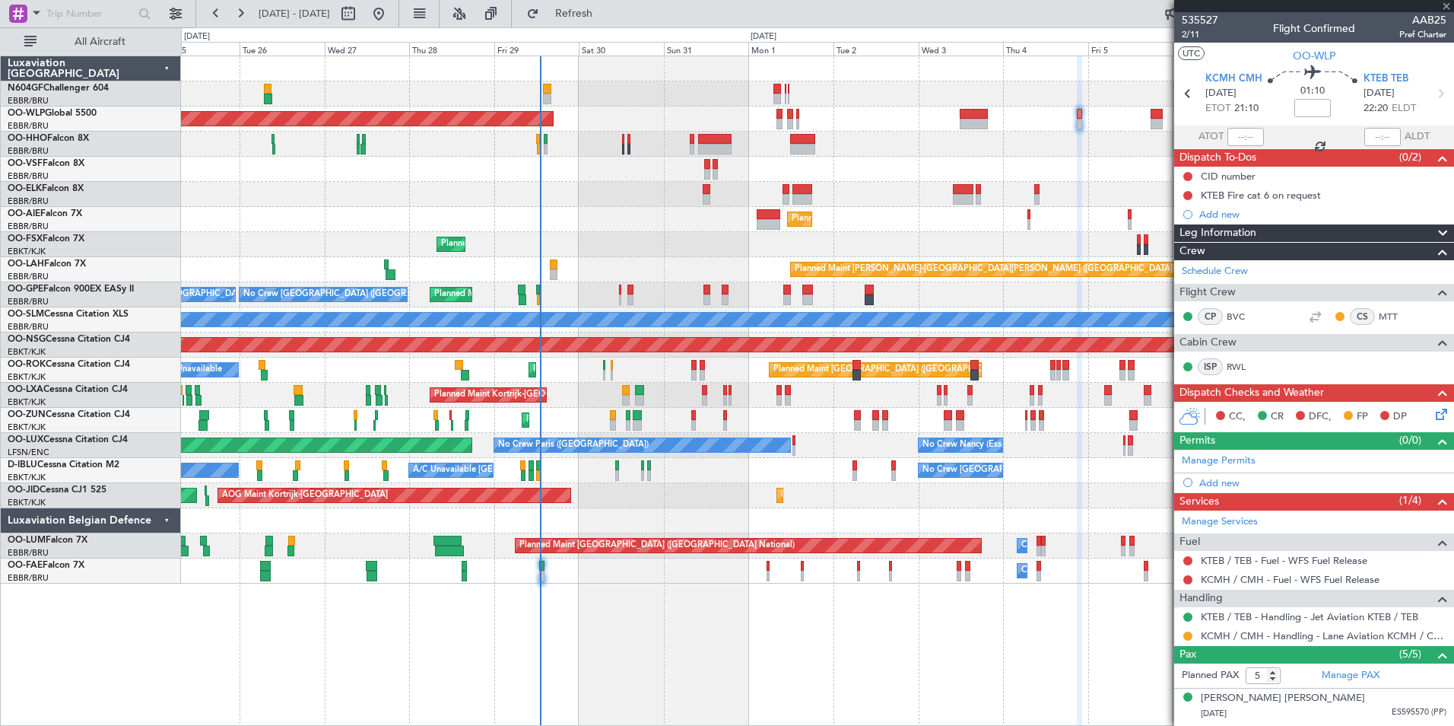
type input "+00:05"
type input "13"
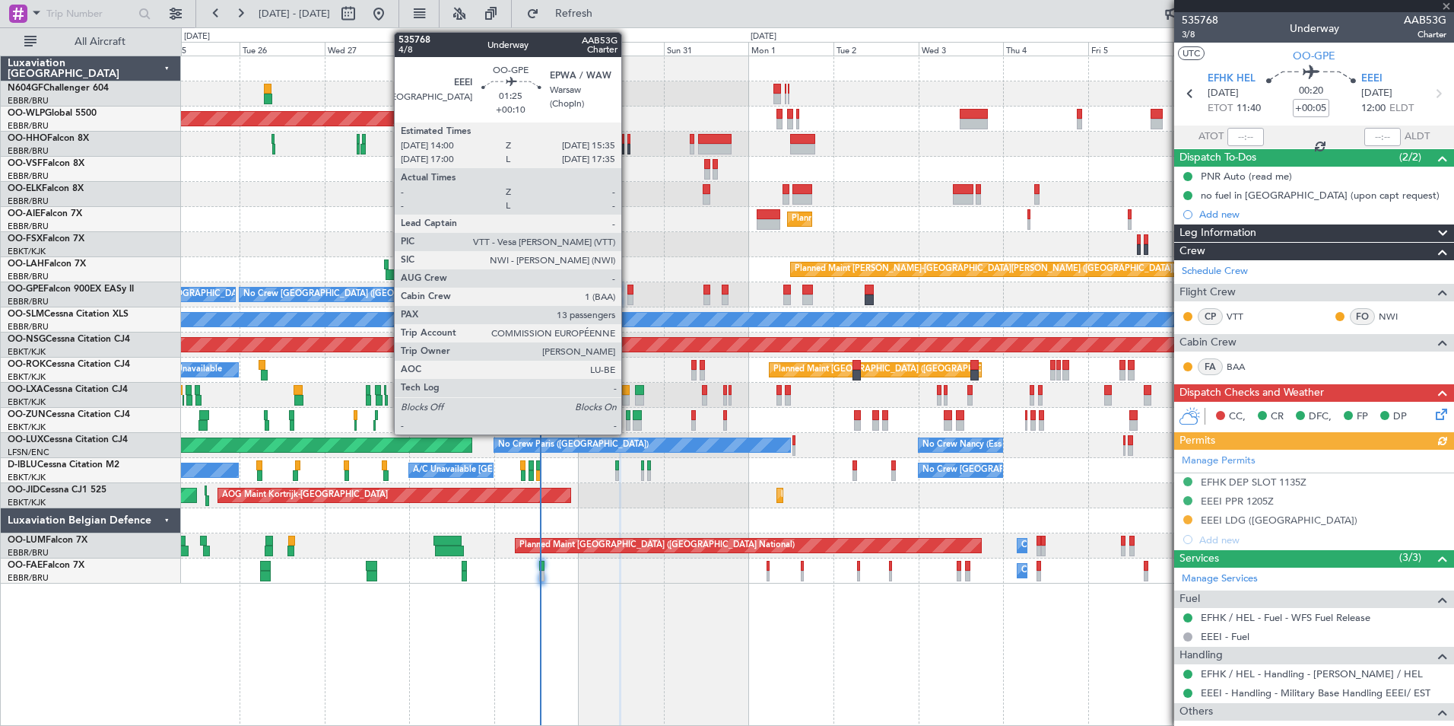
click at [628, 291] on div at bounding box center [631, 289] width 6 height 11
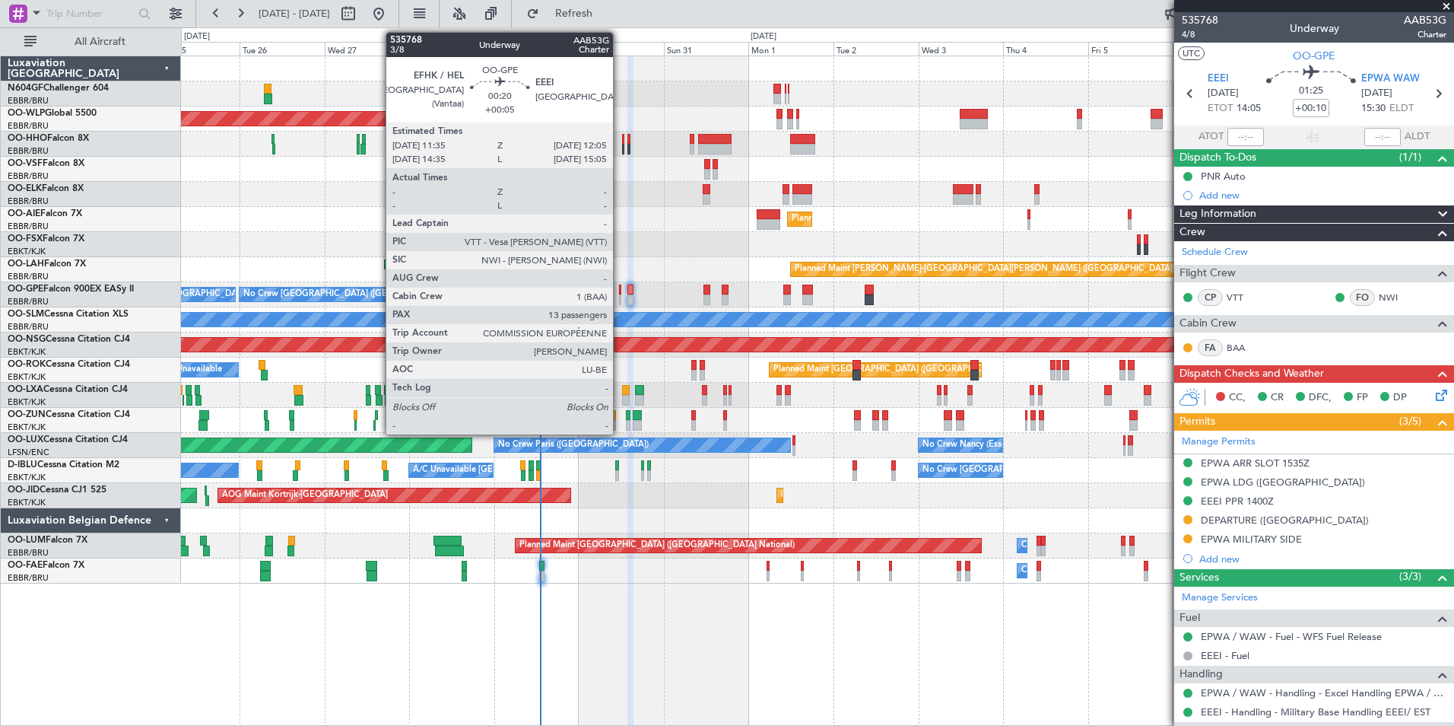
click at [620, 291] on div at bounding box center [620, 289] width 2 height 11
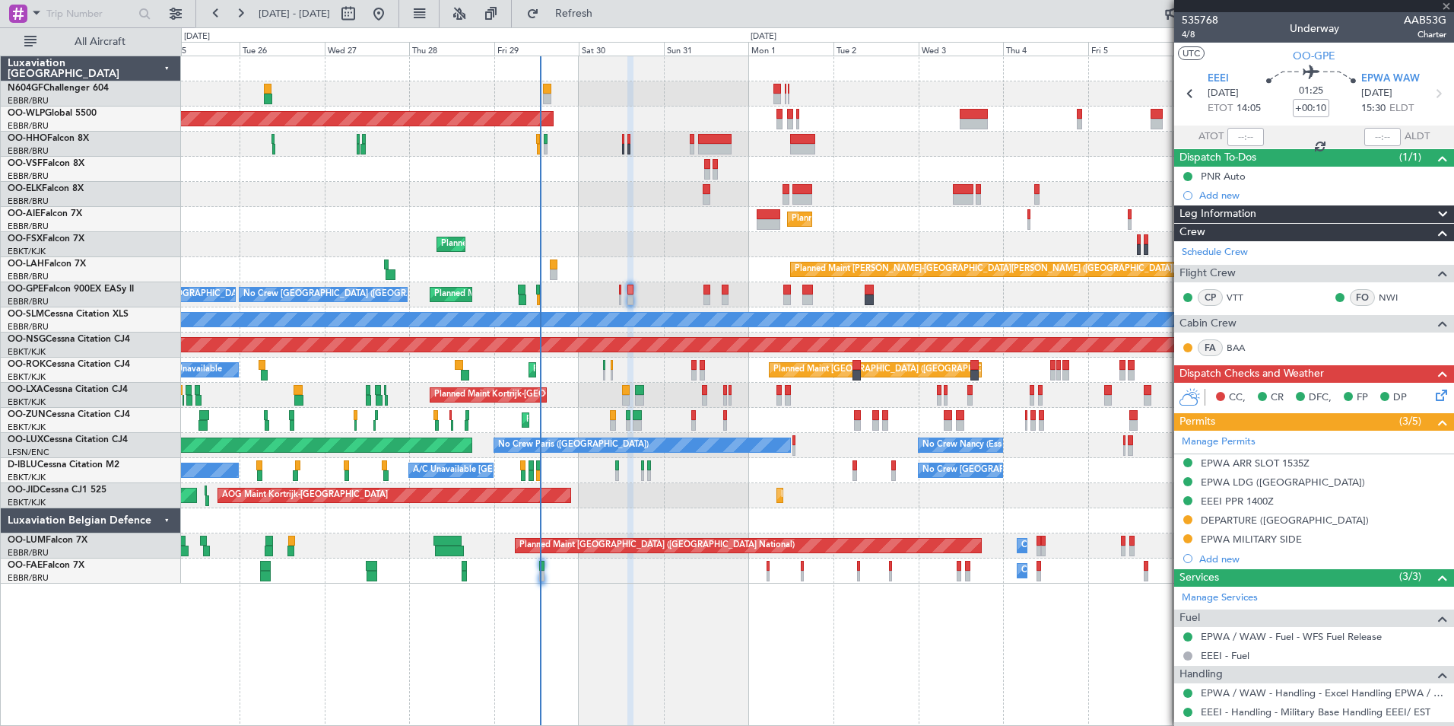
type input "+00:05"
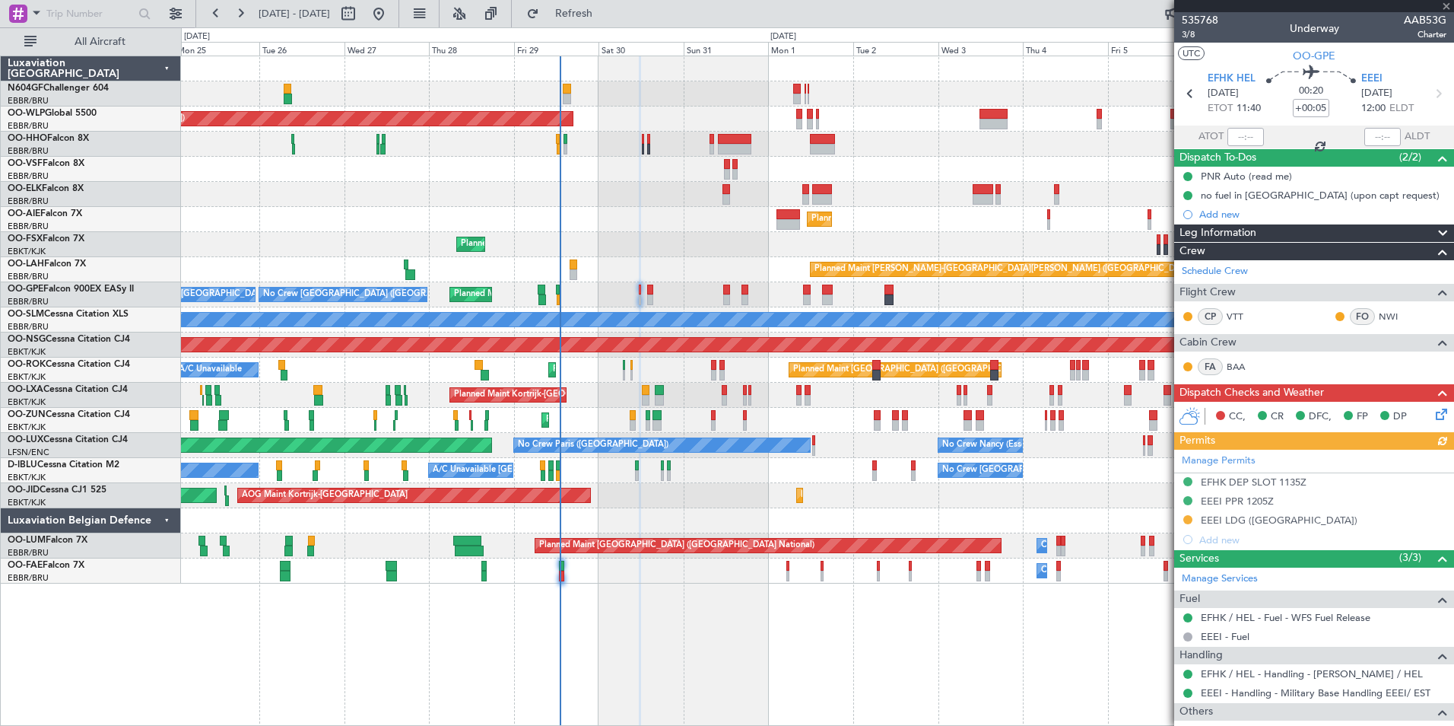
click at [666, 243] on div "Planned Maint Kortrijk-Wevelgem Planned Maint Kortrijk-Wevelgem" at bounding box center [817, 244] width 1273 height 25
click at [547, 168] on div "Planned Maint Berlin (Brandenburg) Planned Maint Kortrijk-Wevelgem Planned Main…" at bounding box center [817, 319] width 1273 height 527
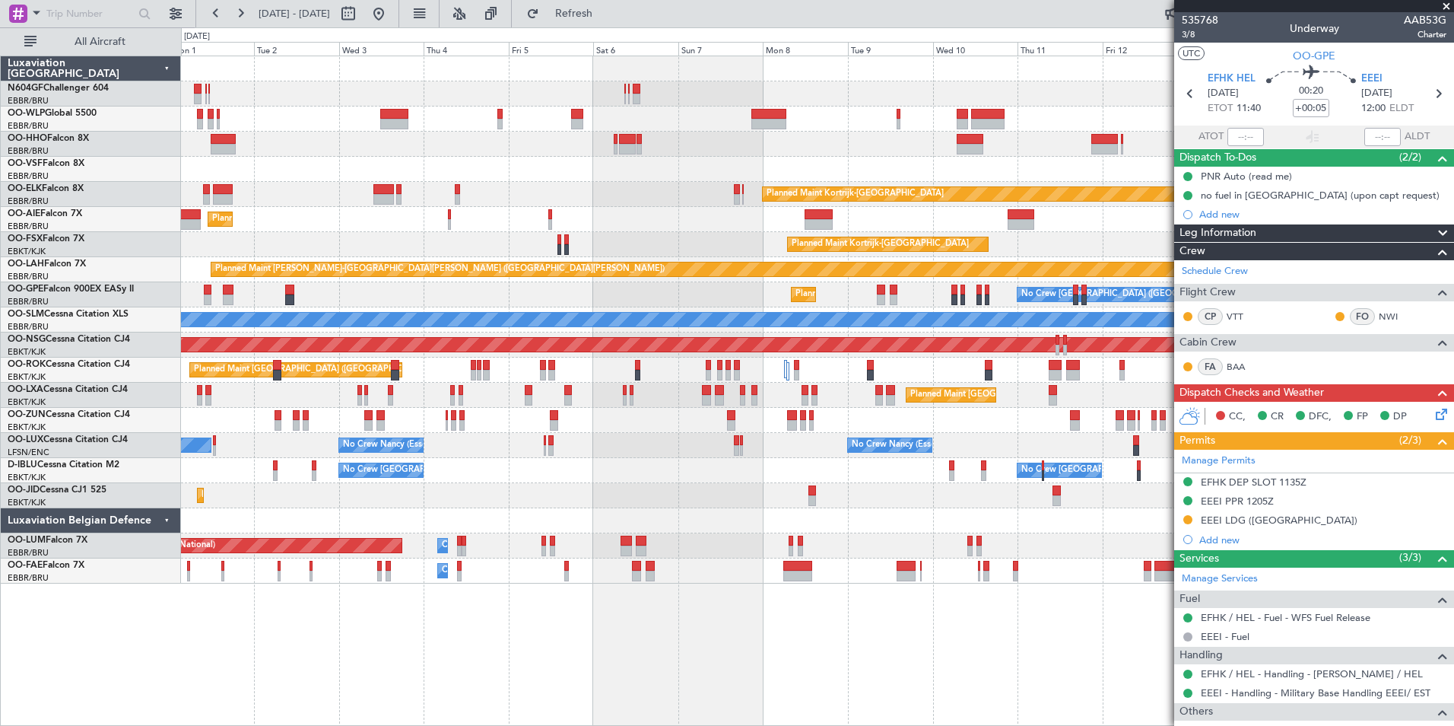
click at [678, 185] on div "Planned Maint Kortrijk-[GEOGRAPHIC_DATA]" at bounding box center [817, 194] width 1273 height 25
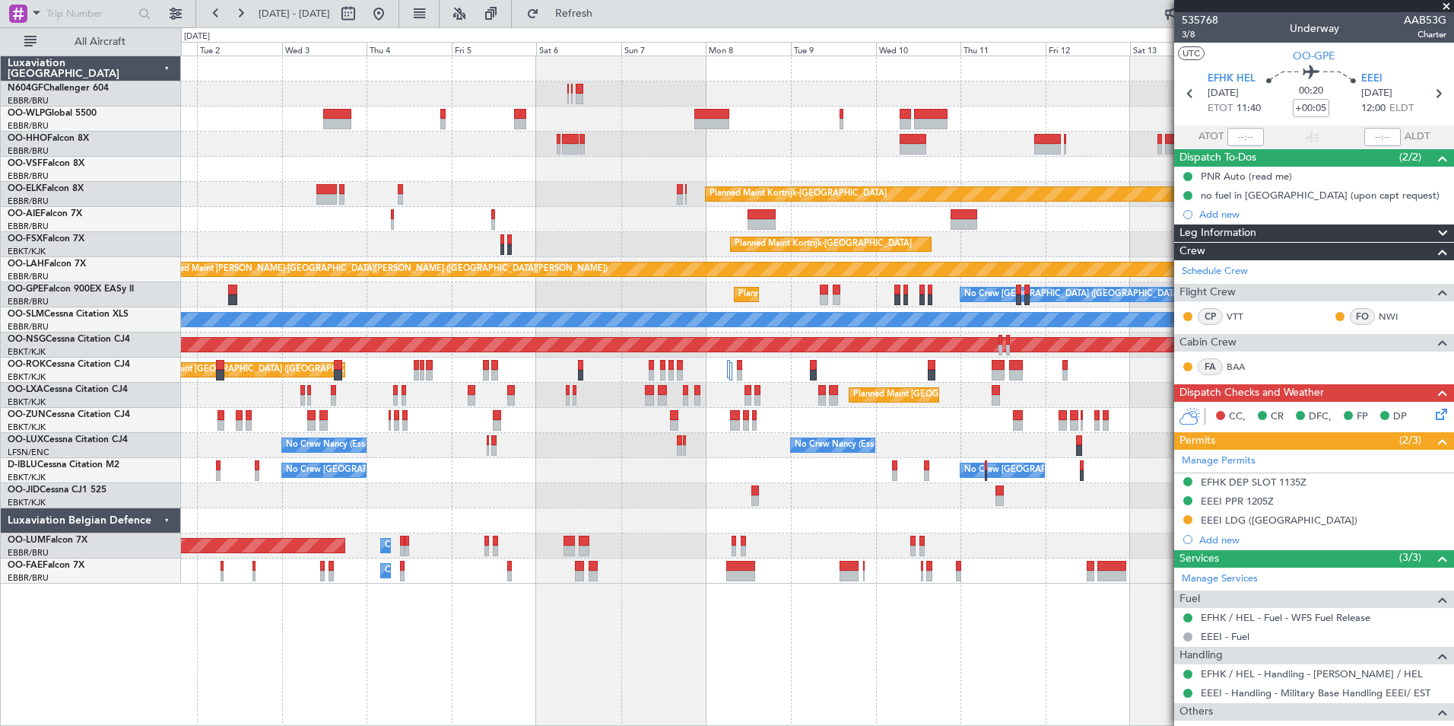
click at [844, 222] on div "Planned Maint [GEOGRAPHIC_DATA] ([GEOGRAPHIC_DATA])" at bounding box center [817, 219] width 1273 height 25
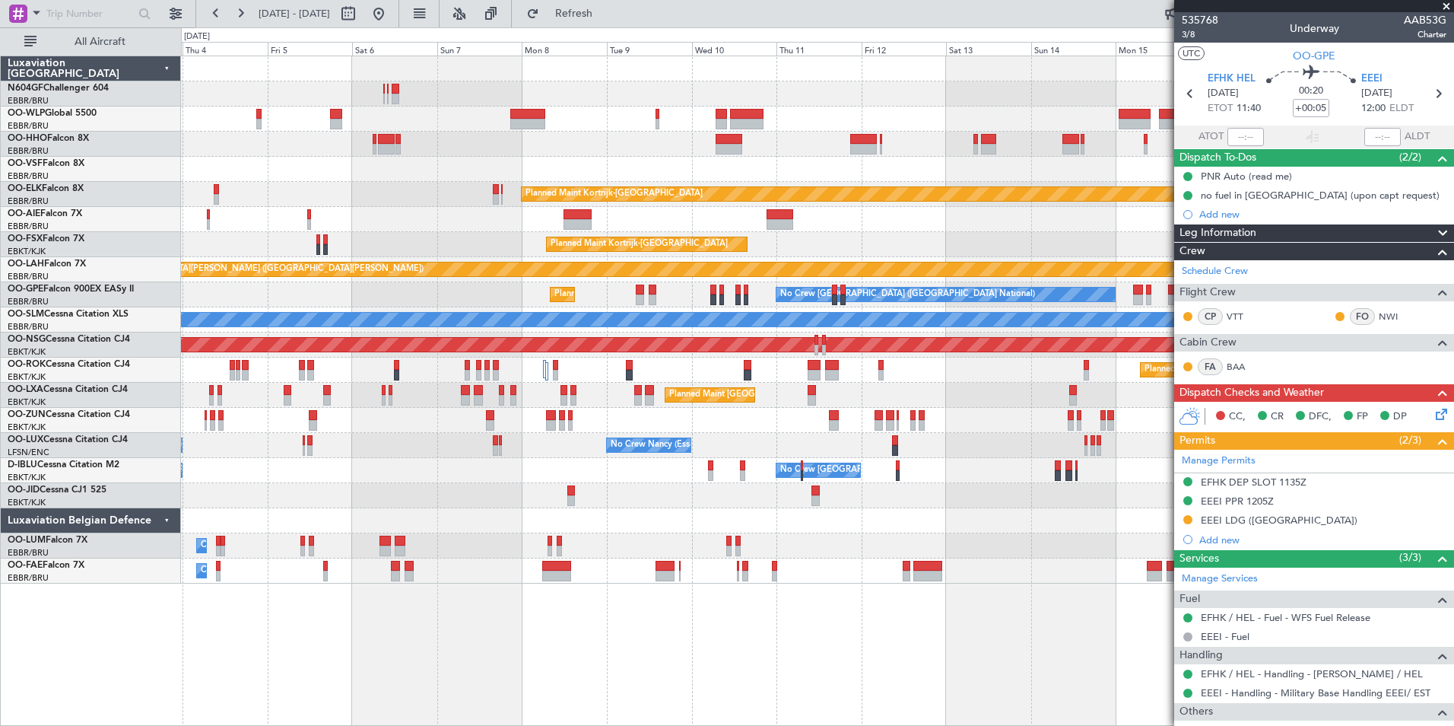
click at [544, 175] on div "Planned Maint Kortrijk-Wevelgem Planned Maint London (Farnborough) Planned Main…" at bounding box center [817, 319] width 1273 height 527
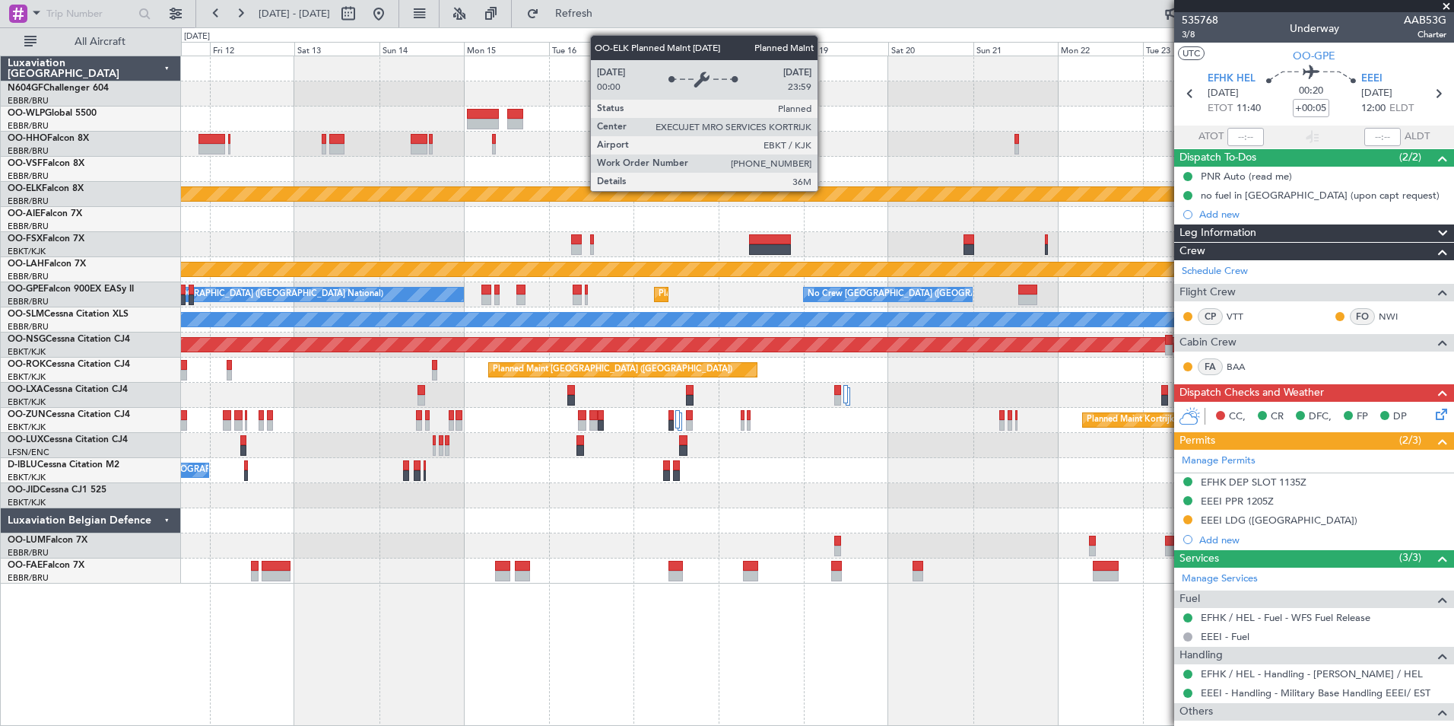
click at [576, 192] on div "Planned Maint Kortrijk-[GEOGRAPHIC_DATA]" at bounding box center [675, 194] width 1611 height 14
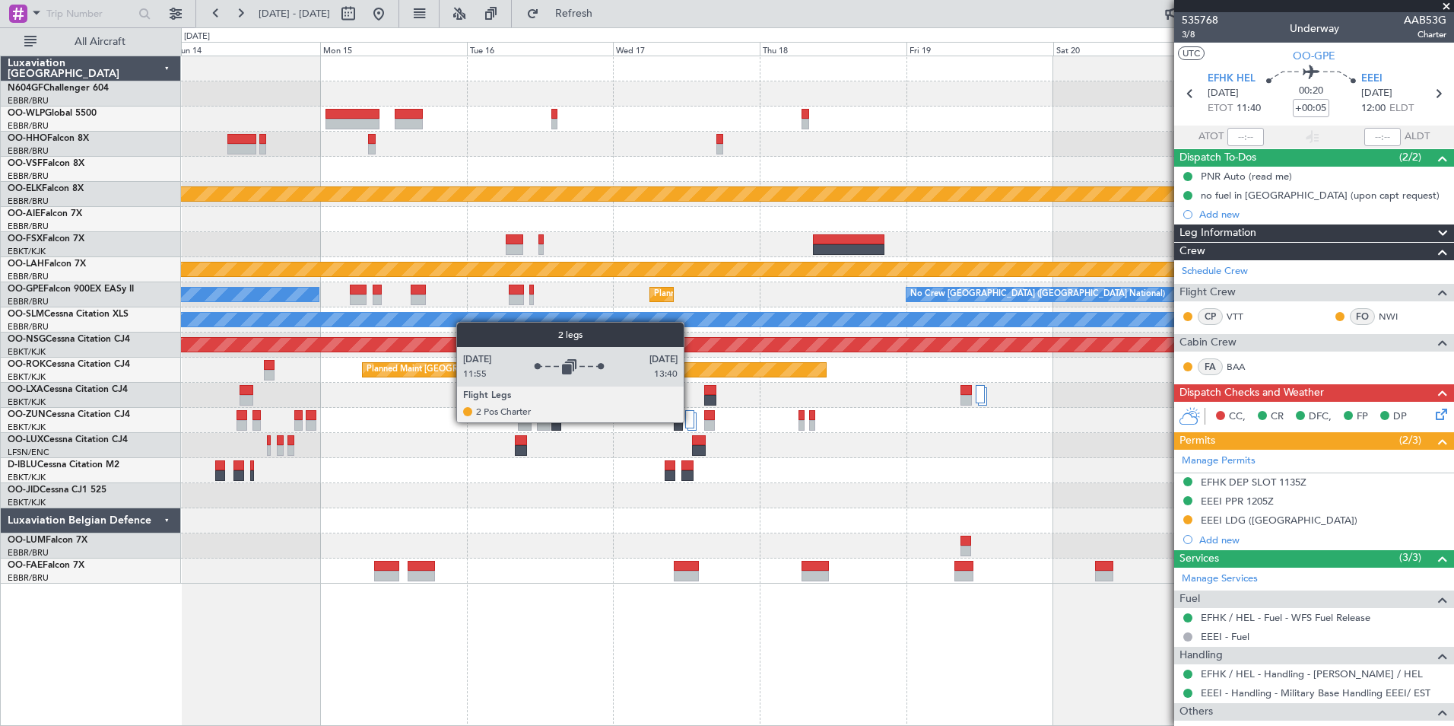
click at [691, 421] on div at bounding box center [689, 419] width 9 height 18
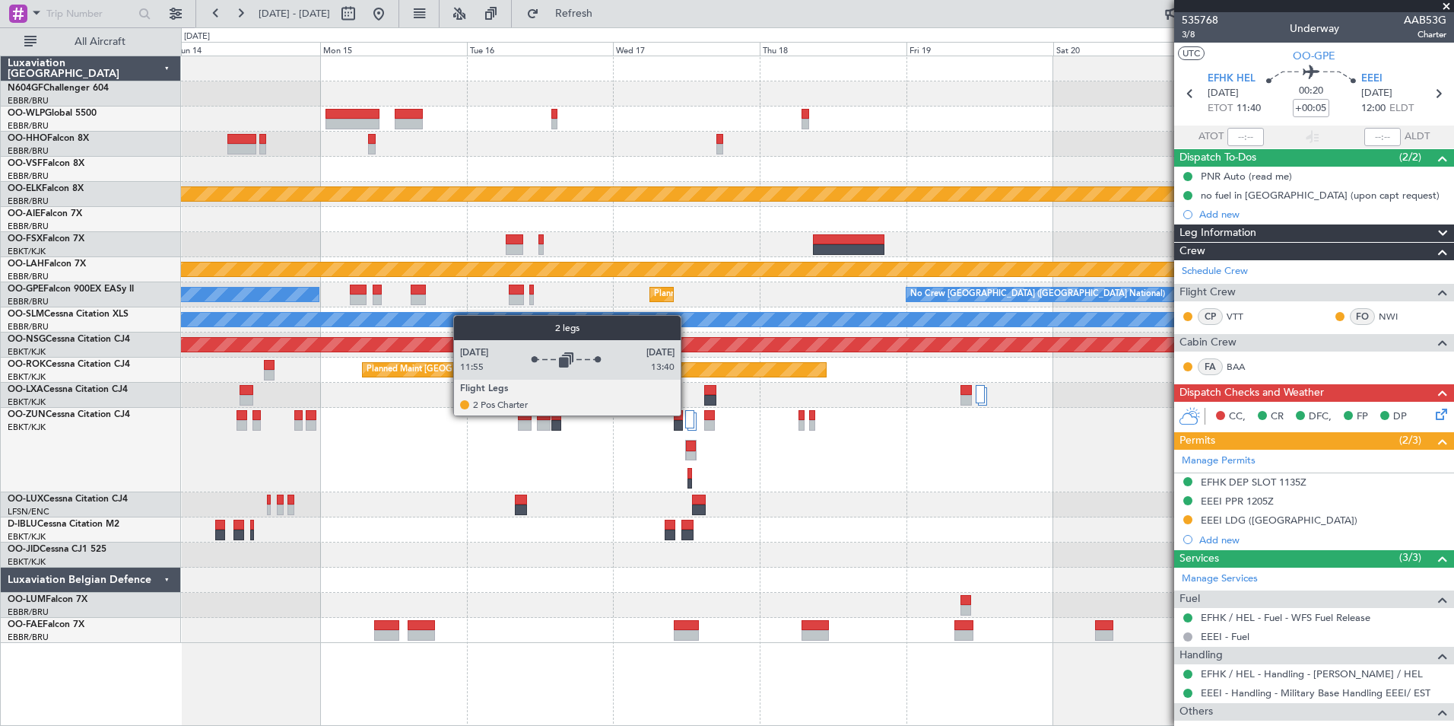
click at [688, 415] on div at bounding box center [689, 419] width 9 height 18
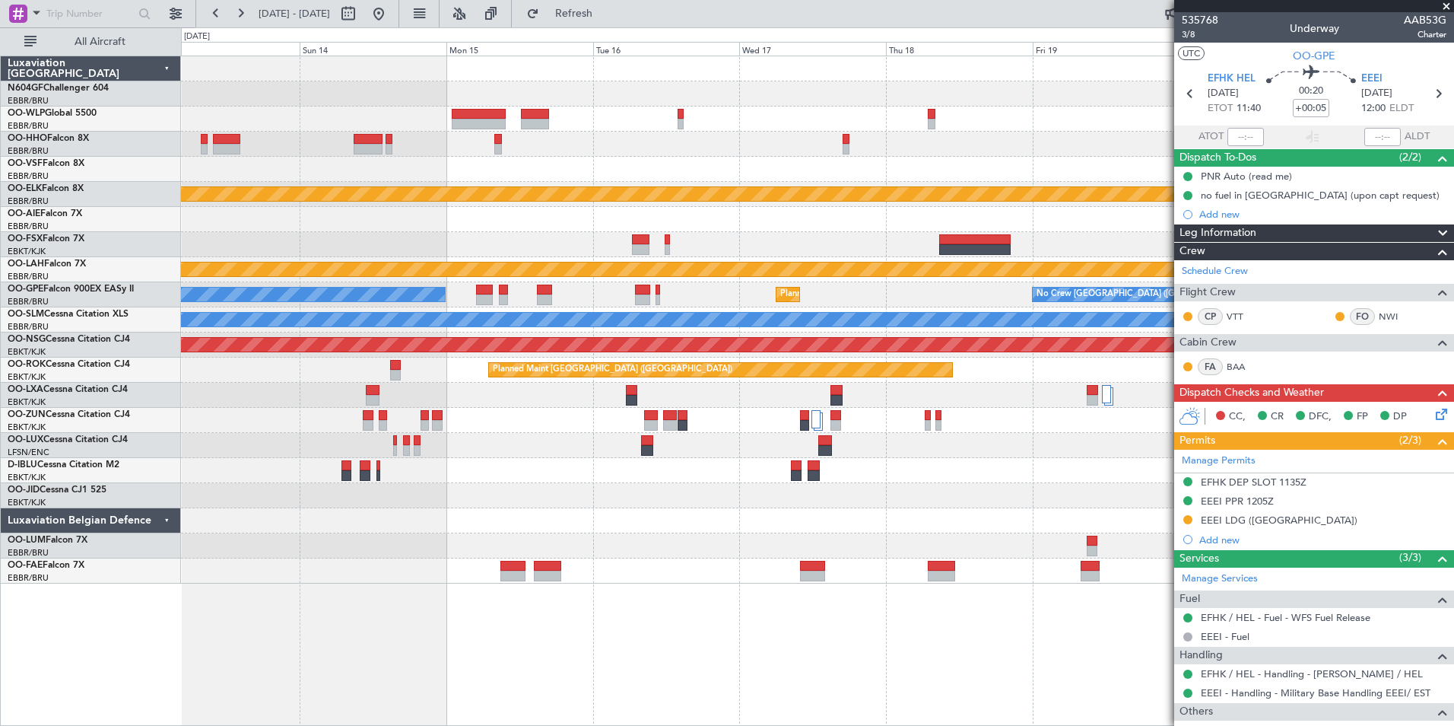
click at [706, 454] on div "Planned Maint Kortrijk-Wevelgem Planned Maint Alton-st Louis (St Louis Regl) Pl…" at bounding box center [817, 319] width 1273 height 527
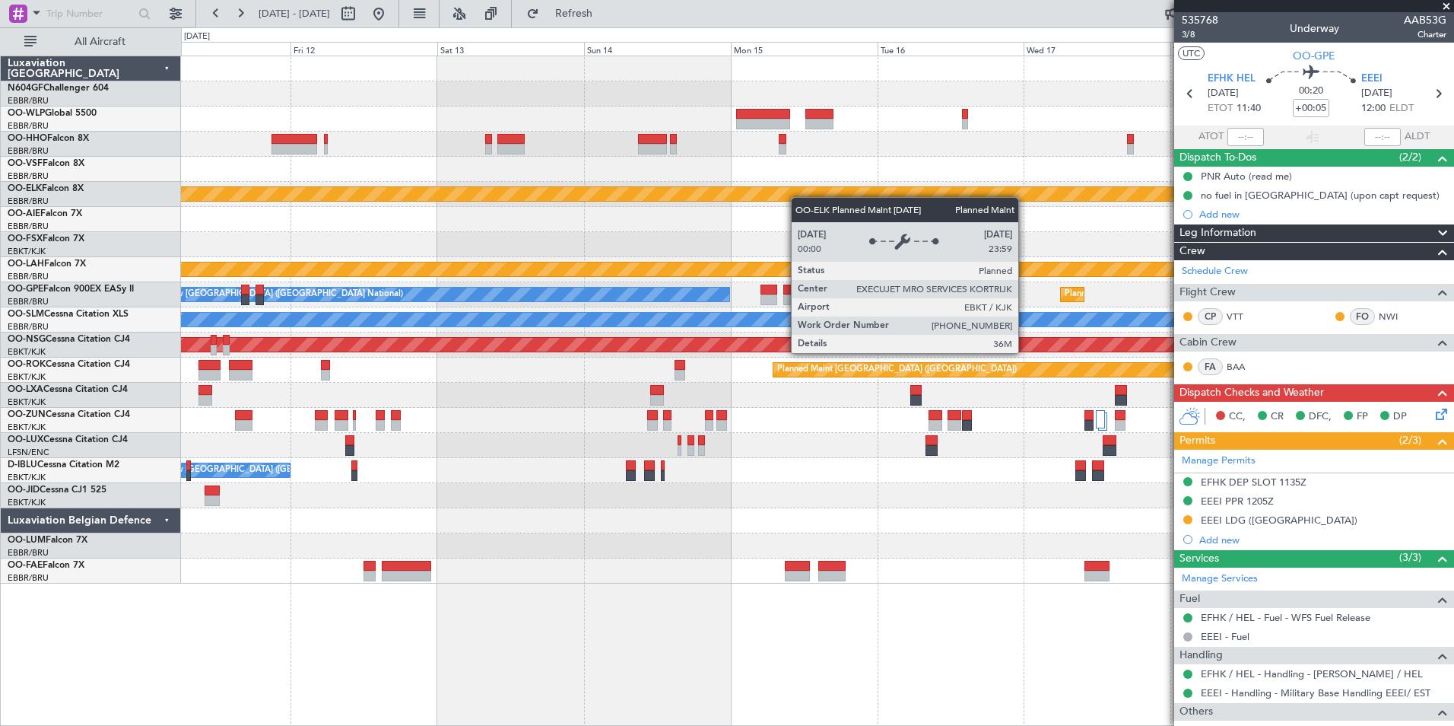
click at [853, 194] on div "Planned Maint Kortrijk-Wevelgem Planned Maint Kortrijk-Wevelgem Planned Maint A…" at bounding box center [817, 319] width 1273 height 527
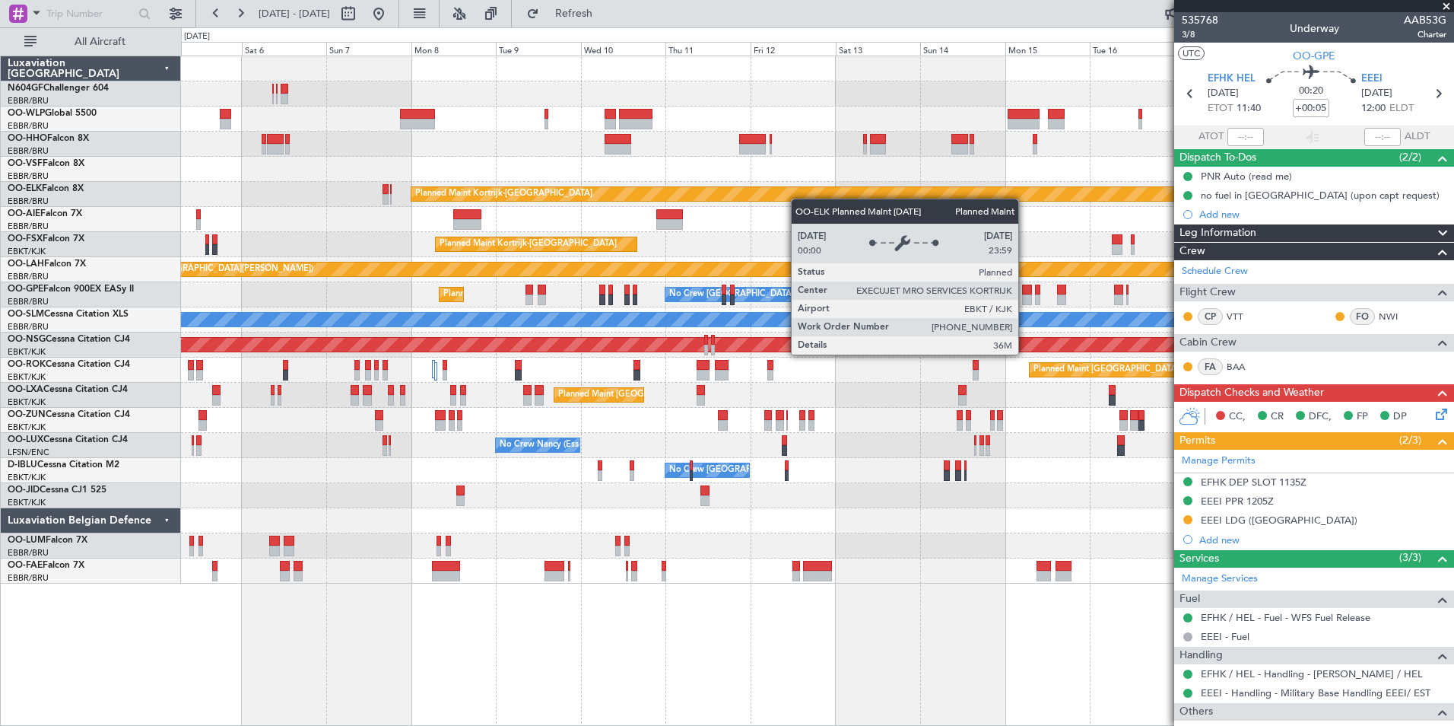
click at [904, 197] on div "Planned Maint Kortrijk-[GEOGRAPHIC_DATA]" at bounding box center [1216, 194] width 1611 height 14
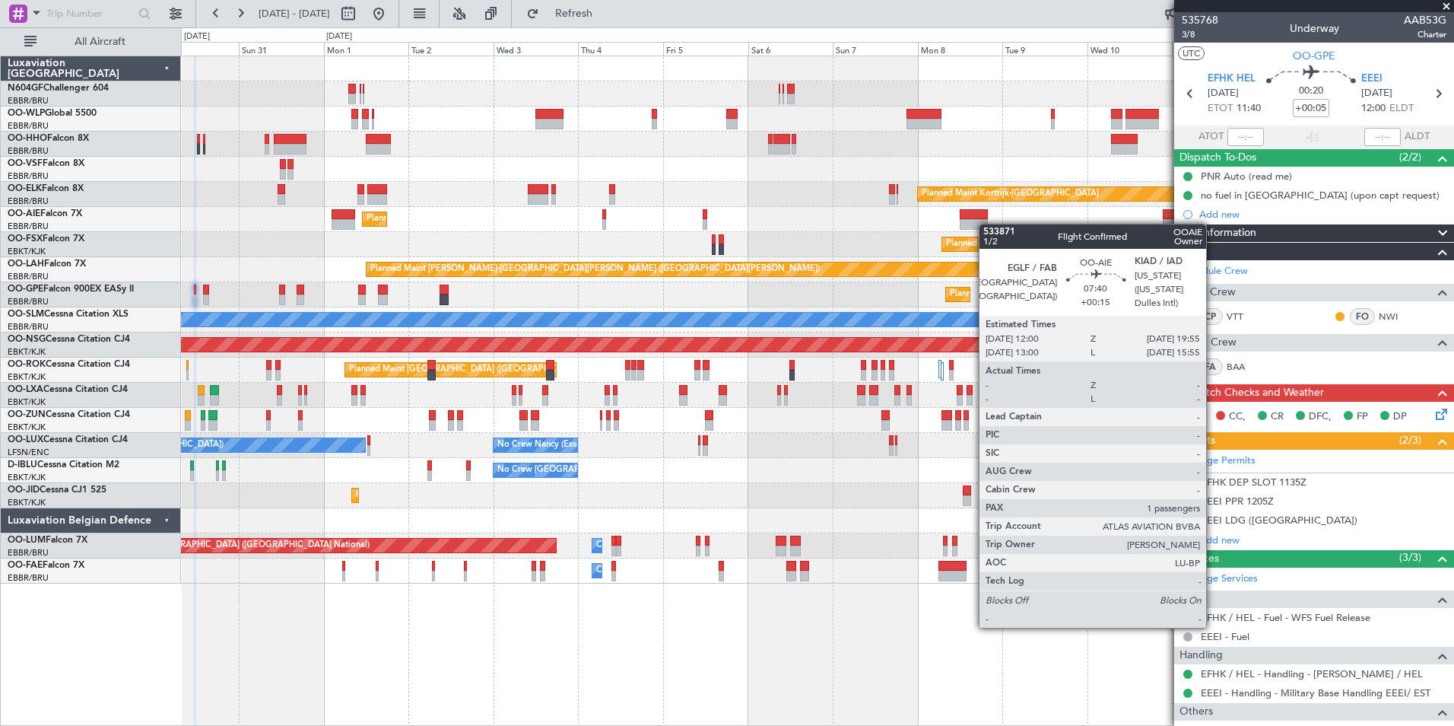
click at [987, 224] on div "Planned Maint [GEOGRAPHIC_DATA] ([GEOGRAPHIC_DATA])" at bounding box center [817, 219] width 1273 height 25
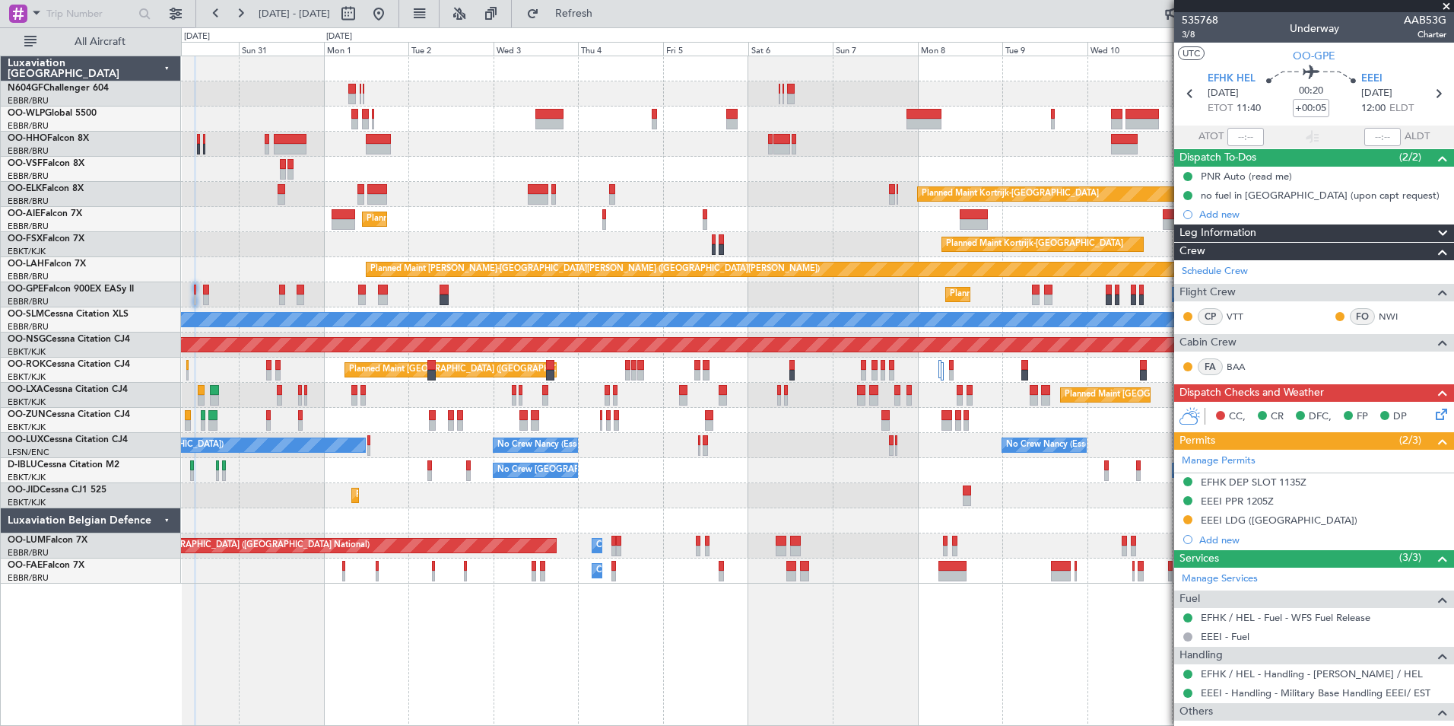
click at [959, 256] on div "Planned Maint Berlin (Brandenburg) Planned Maint Kortrijk-Wevelgem Planned Main…" at bounding box center [817, 319] width 1273 height 527
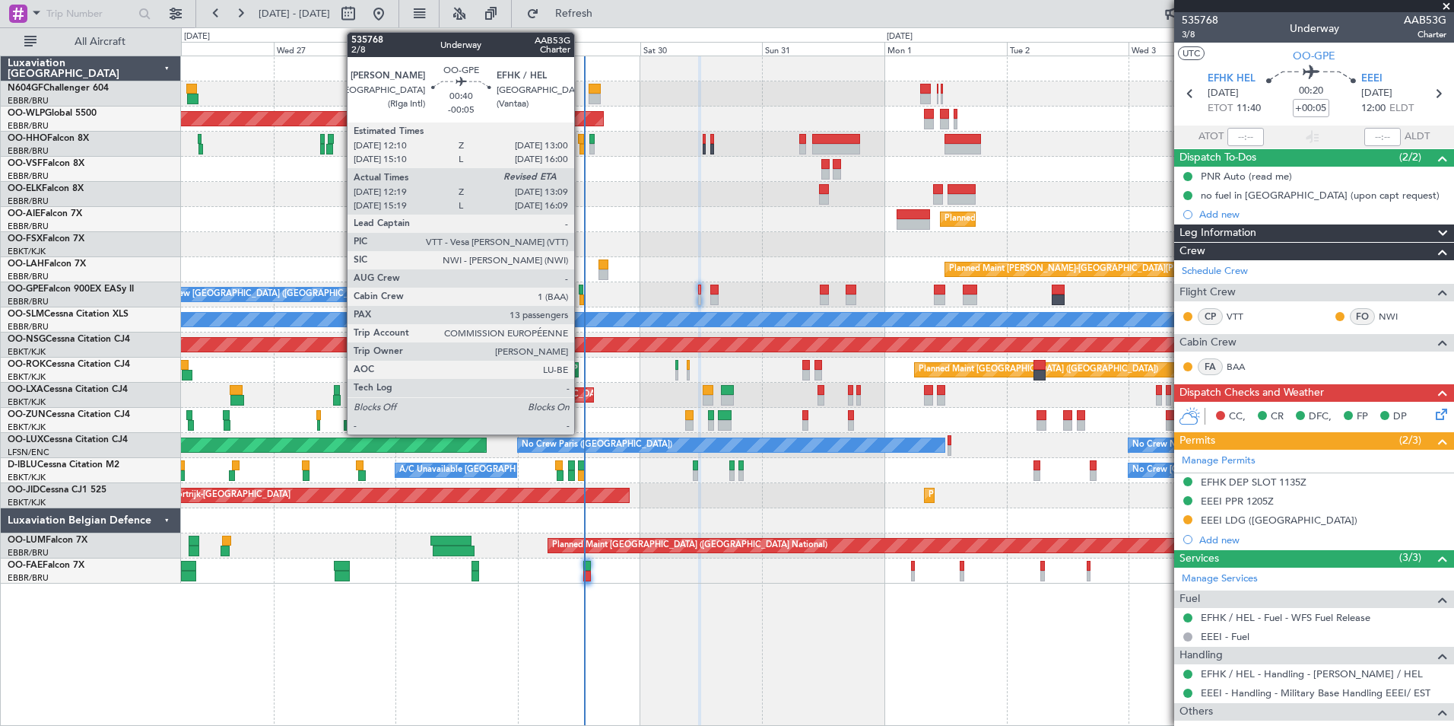
click at [581, 294] on div at bounding box center [581, 289] width 5 height 11
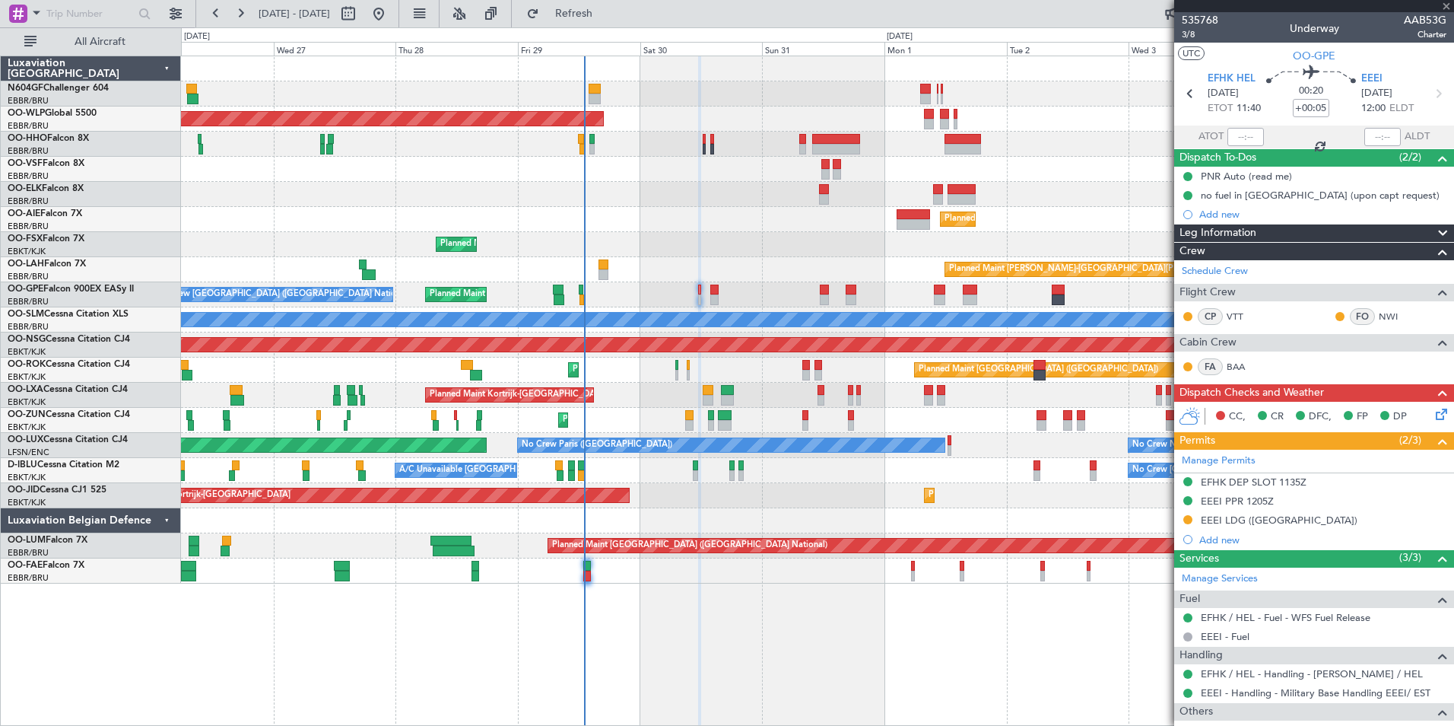
type input "-00:05"
type input "12:24"
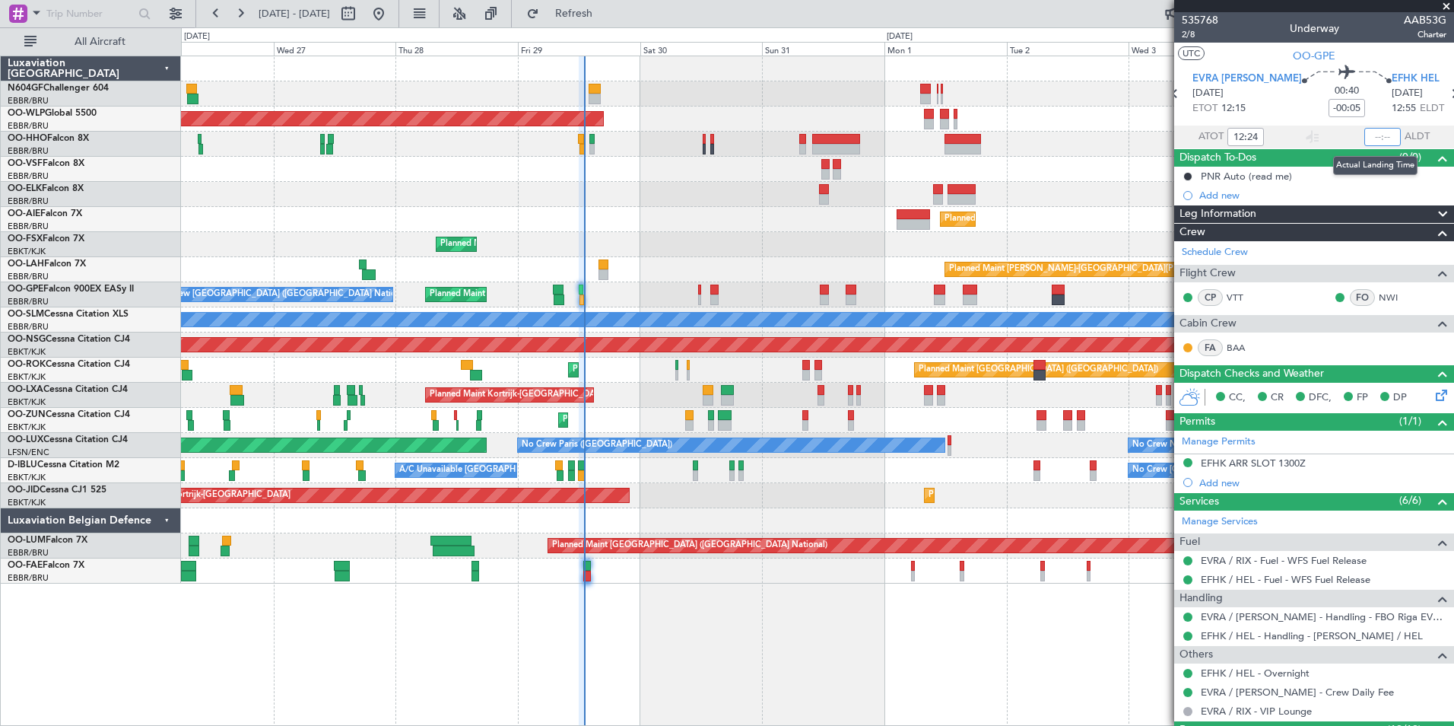
click at [1381, 139] on input "text" at bounding box center [1383, 137] width 37 height 18
click at [1409, 46] on section "UTC OO-GPE" at bounding box center [1314, 54] width 280 height 23
type input "13:02"
click at [202, 197] on div "Planned Maint Berlin (Brandenburg) Planned Maint Kortrijk-Wevelgem Planned Main…" at bounding box center [817, 319] width 1273 height 527
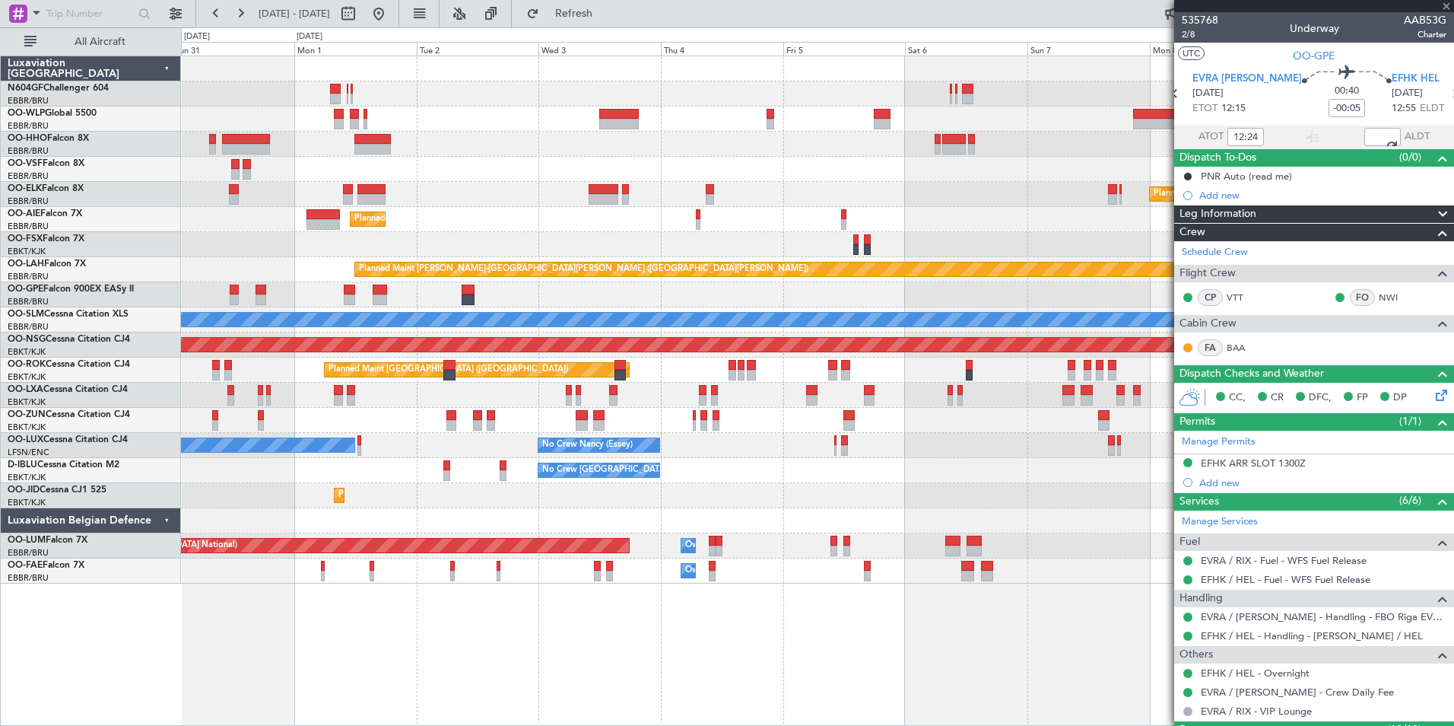
click at [291, 249] on div "Planned Maint Berlin (Brandenburg) Planned Maint Kortrijk-Wevelgem Planned Main…" at bounding box center [817, 319] width 1273 height 527
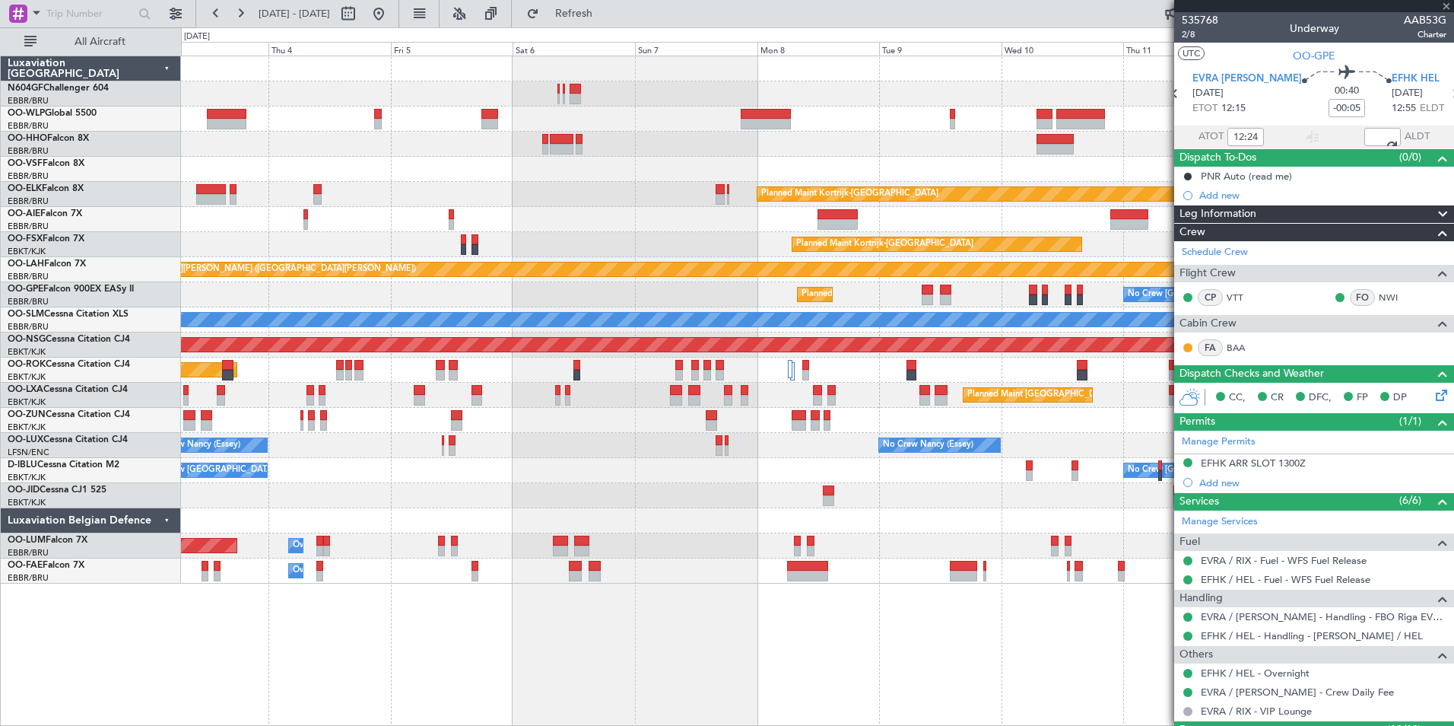
click at [333, 235] on div "Planned Maint Kortrijk-[GEOGRAPHIC_DATA]" at bounding box center [817, 244] width 1273 height 25
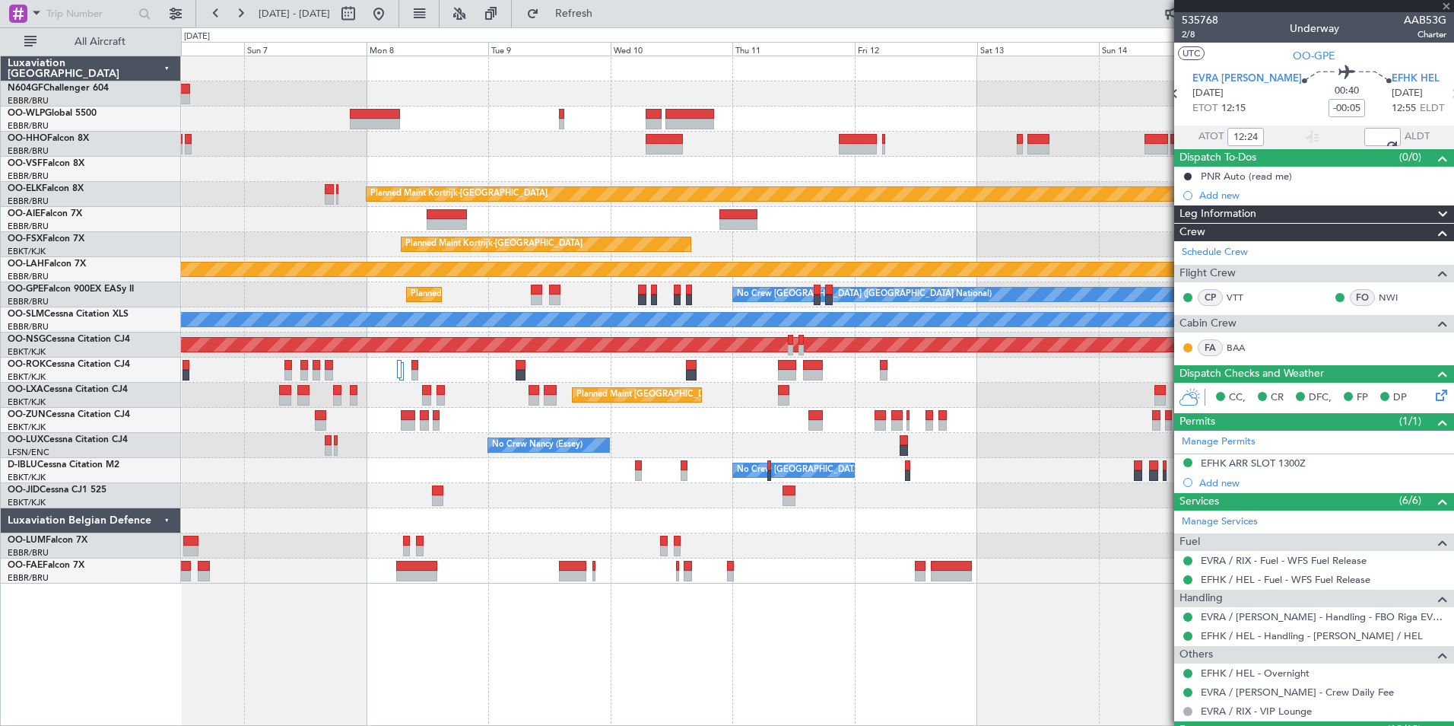
click at [424, 245] on div "Planned Maint Kortrijk-[GEOGRAPHIC_DATA]" at bounding box center [546, 244] width 291 height 15
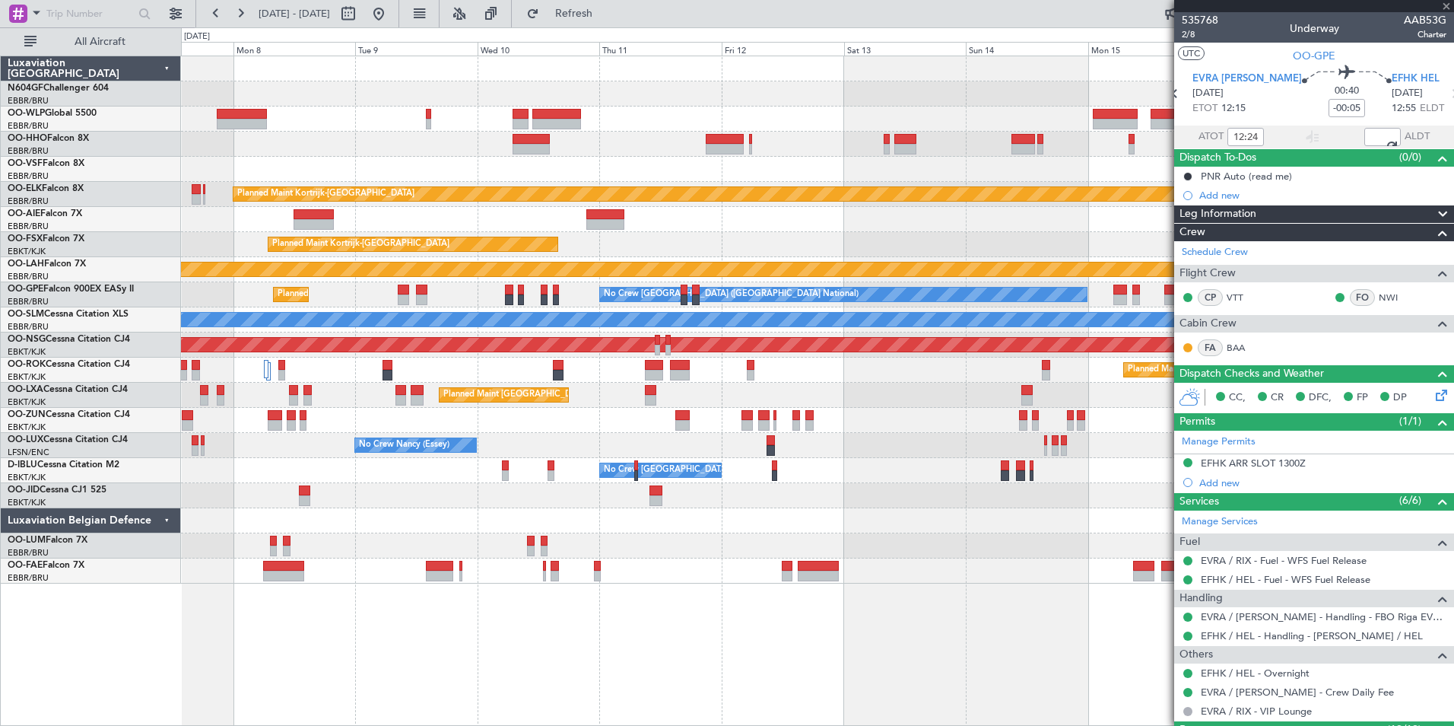
click at [363, 276] on div "Planned Maint Kortrijk-Wevelgem Planned Maint Kortrijk-Wevelgem Planned Maint A…" at bounding box center [817, 319] width 1273 height 527
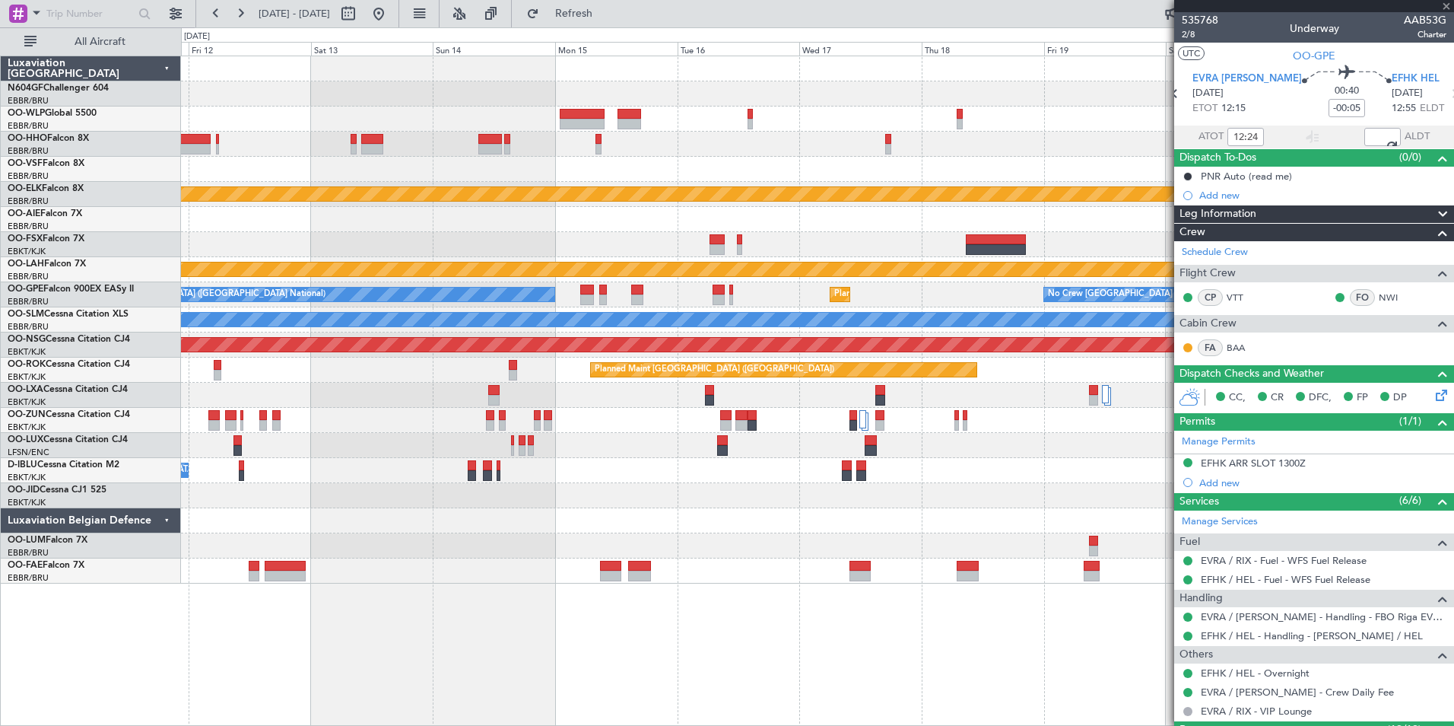
click at [990, 280] on div "Planned Maint [PERSON_NAME]-[GEOGRAPHIC_DATA][PERSON_NAME] ([GEOGRAPHIC_DATA][P…" at bounding box center [817, 269] width 1273 height 25
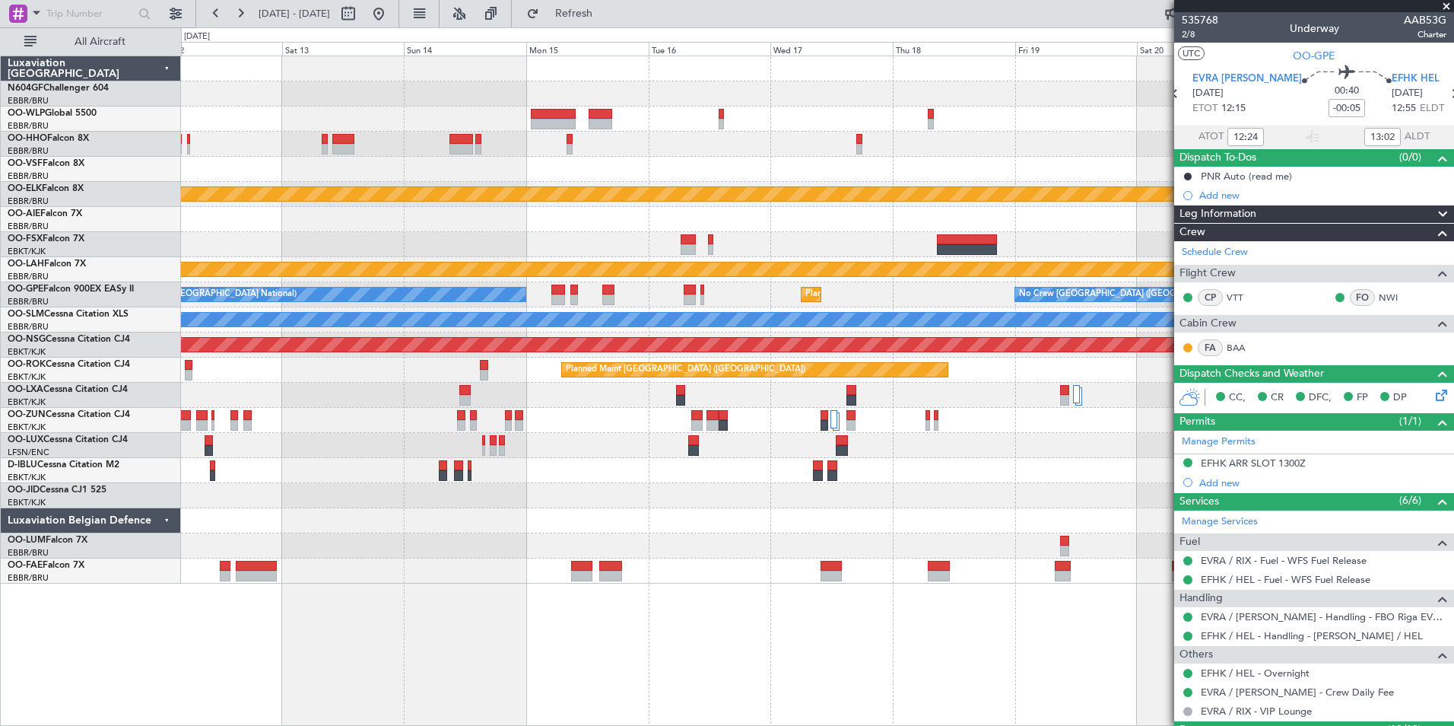
click at [1451, 2] on span at bounding box center [1446, 7] width 15 height 14
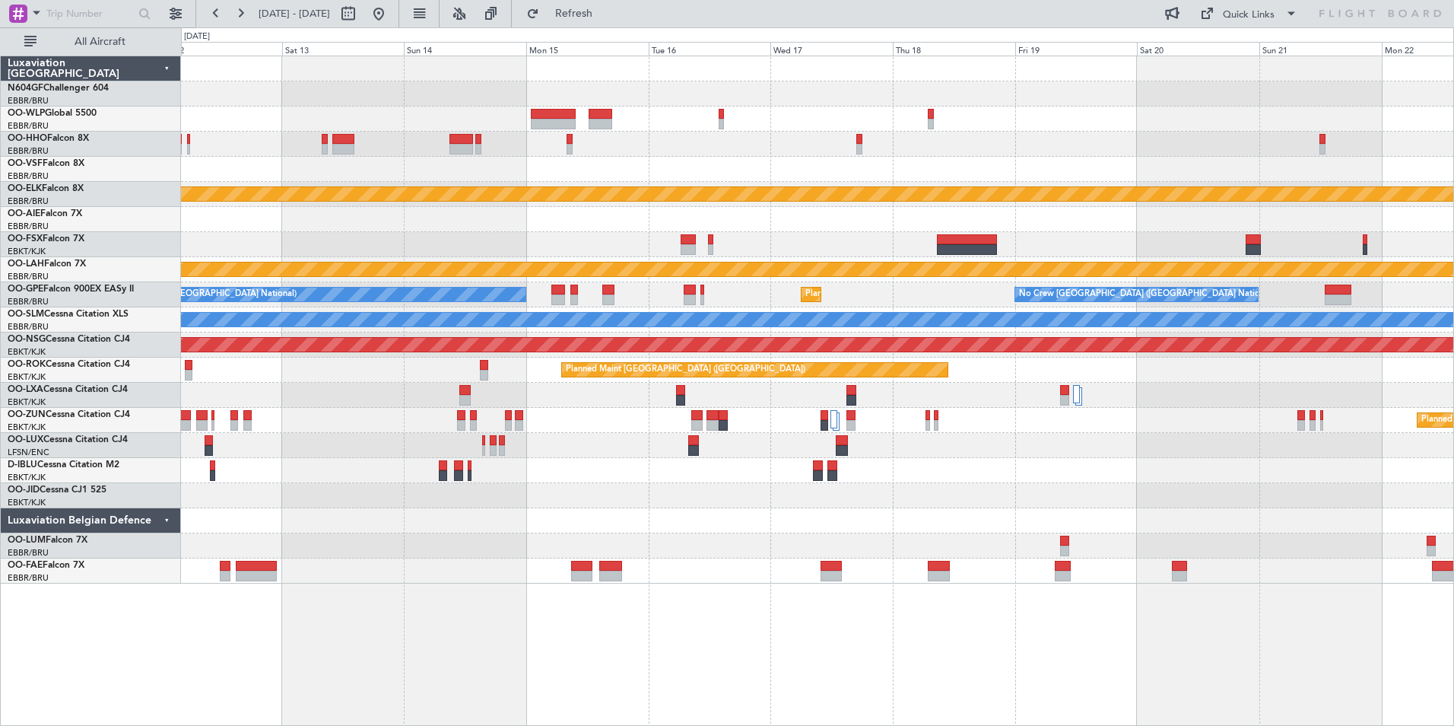
type input "0"
click at [771, 225] on div "Planned Maint Kortrijk-Wevelgem Planned Maint Kortrijk-Wevelgem Planned Maint A…" at bounding box center [817, 319] width 1273 height 527
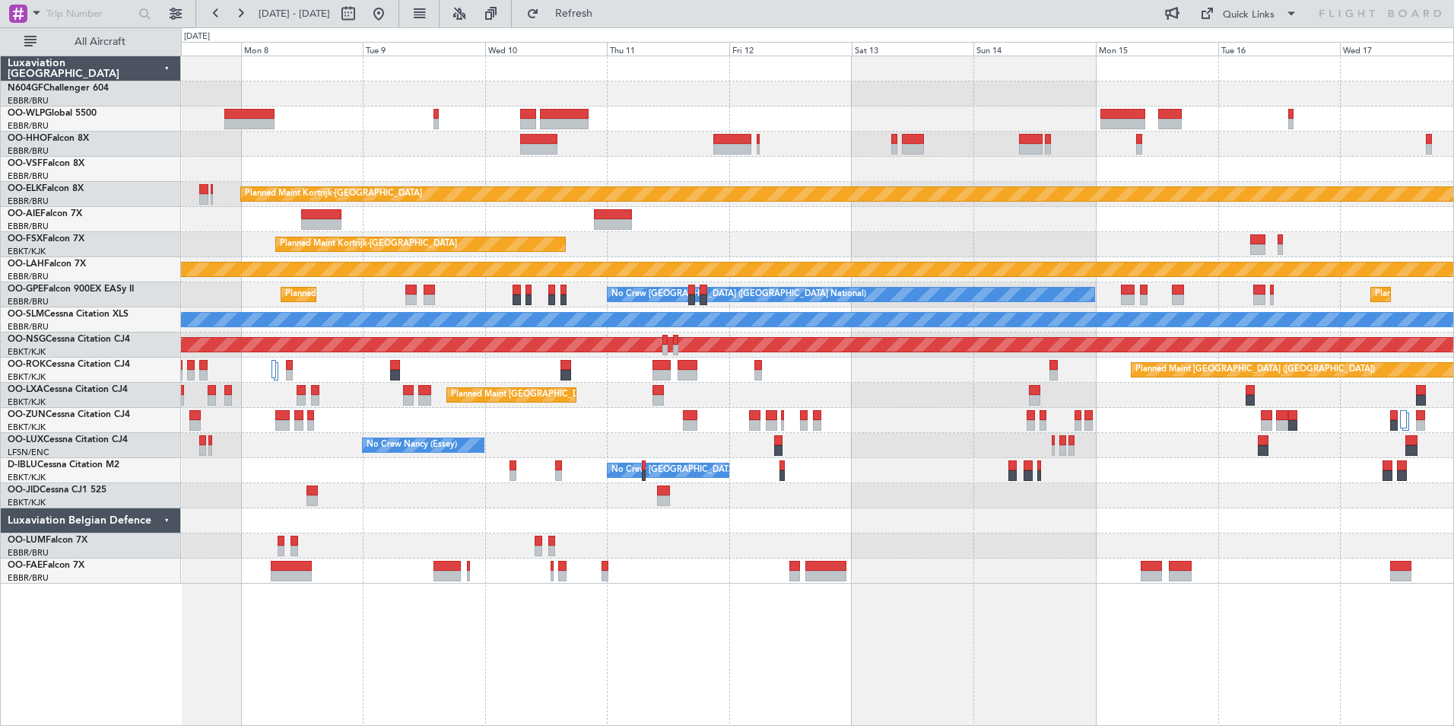
click at [933, 182] on div "Planned Maint Kortrijk-[GEOGRAPHIC_DATA]" at bounding box center [817, 194] width 1273 height 25
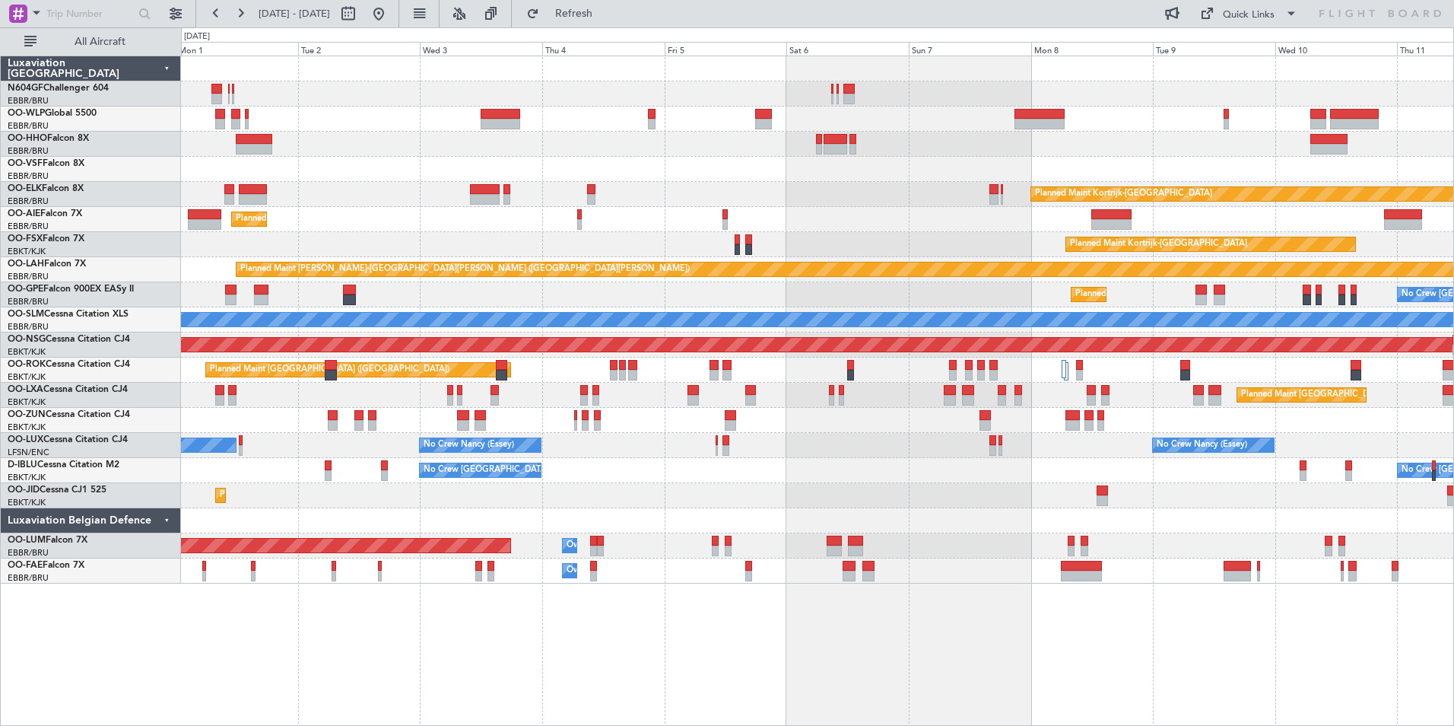
click at [640, 469] on div "No Crew Brussels (Brussels National) No Crew Brussels (Brussels National)" at bounding box center [817, 470] width 1273 height 25
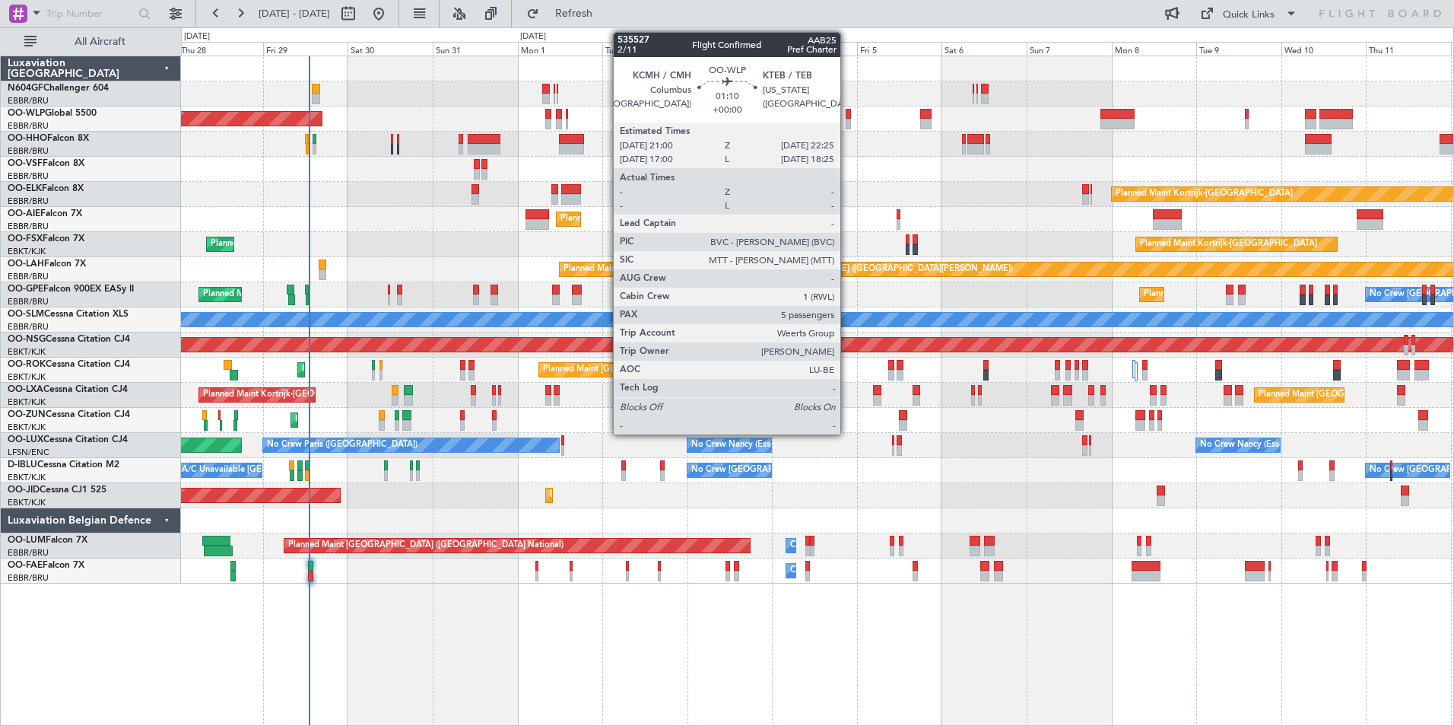
click at [847, 119] on div at bounding box center [848, 124] width 5 height 11
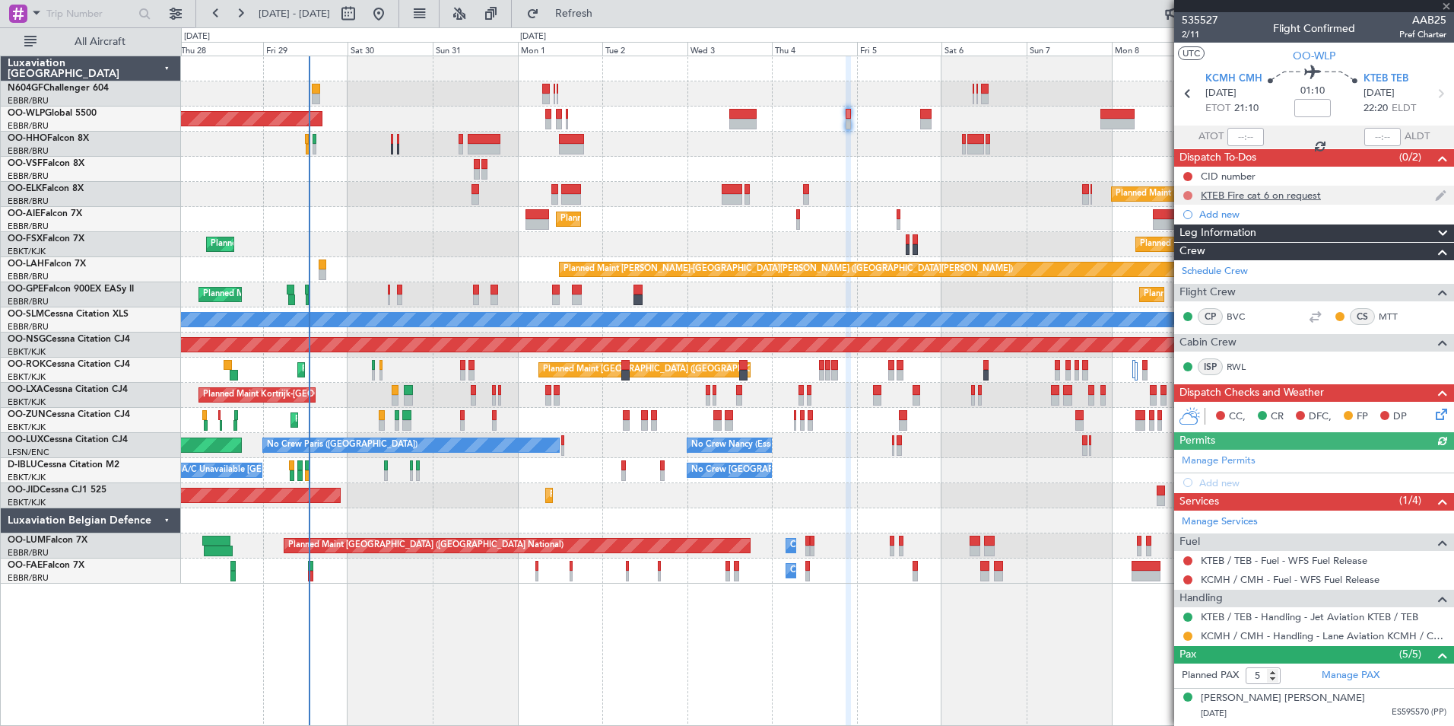
click at [1187, 192] on button at bounding box center [1188, 195] width 9 height 9
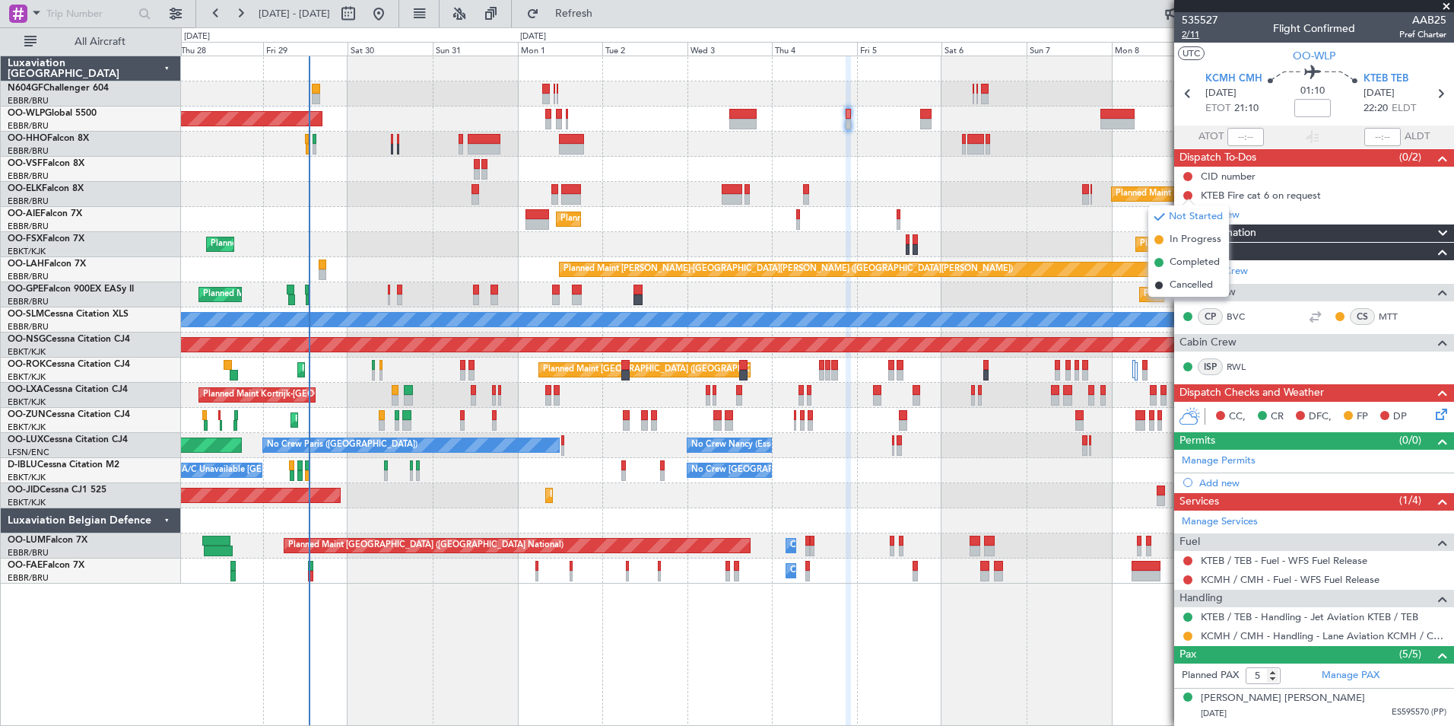
click at [1211, 35] on span "2/11" at bounding box center [1200, 34] width 37 height 13
click at [599, 6] on button "Refresh" at bounding box center [565, 14] width 91 height 24
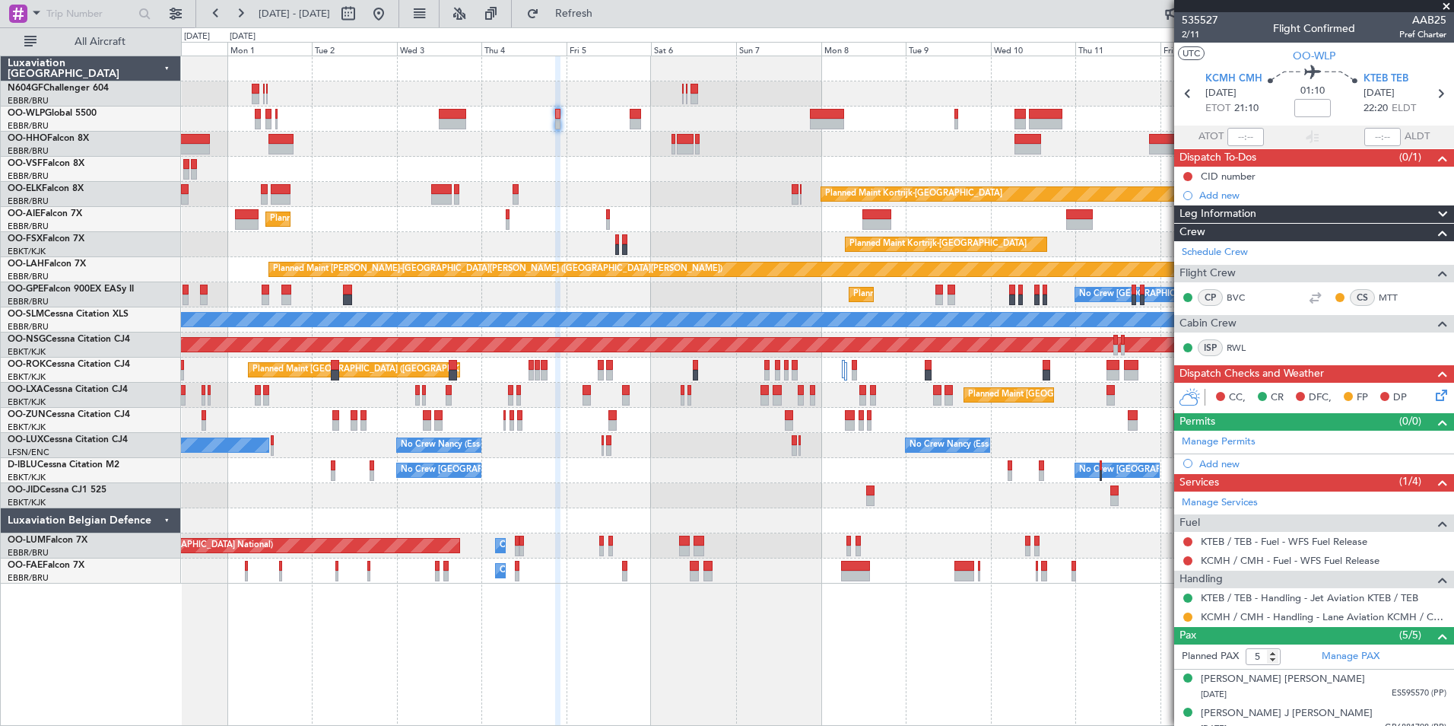
click at [529, 421] on div "Planned Maint Berlin (Brandenburg) Planned Maint Kortrijk-Wevelgem Planned Main…" at bounding box center [817, 319] width 1273 height 527
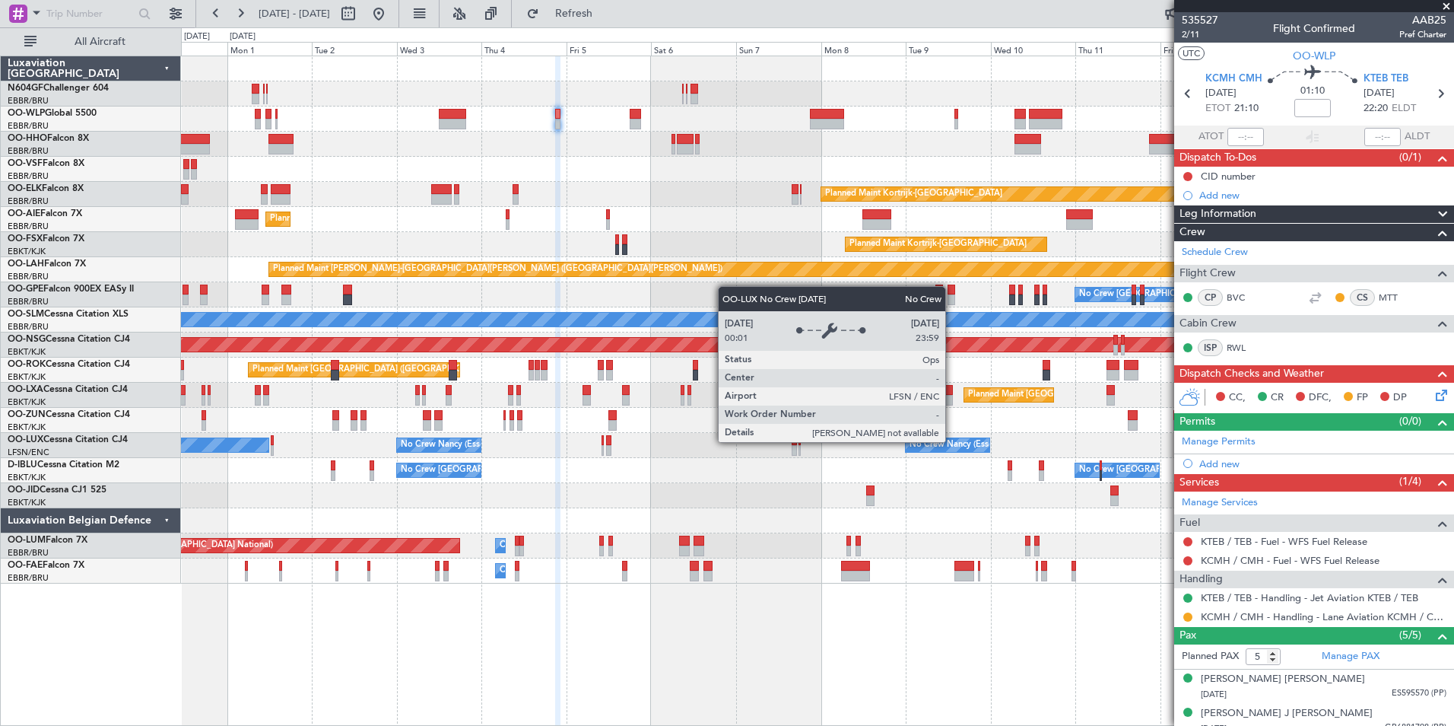
click at [450, 468] on div "Planned Maint Berlin (Brandenburg) Planned Maint Kortrijk-Wevelgem Planned Main…" at bounding box center [817, 319] width 1273 height 527
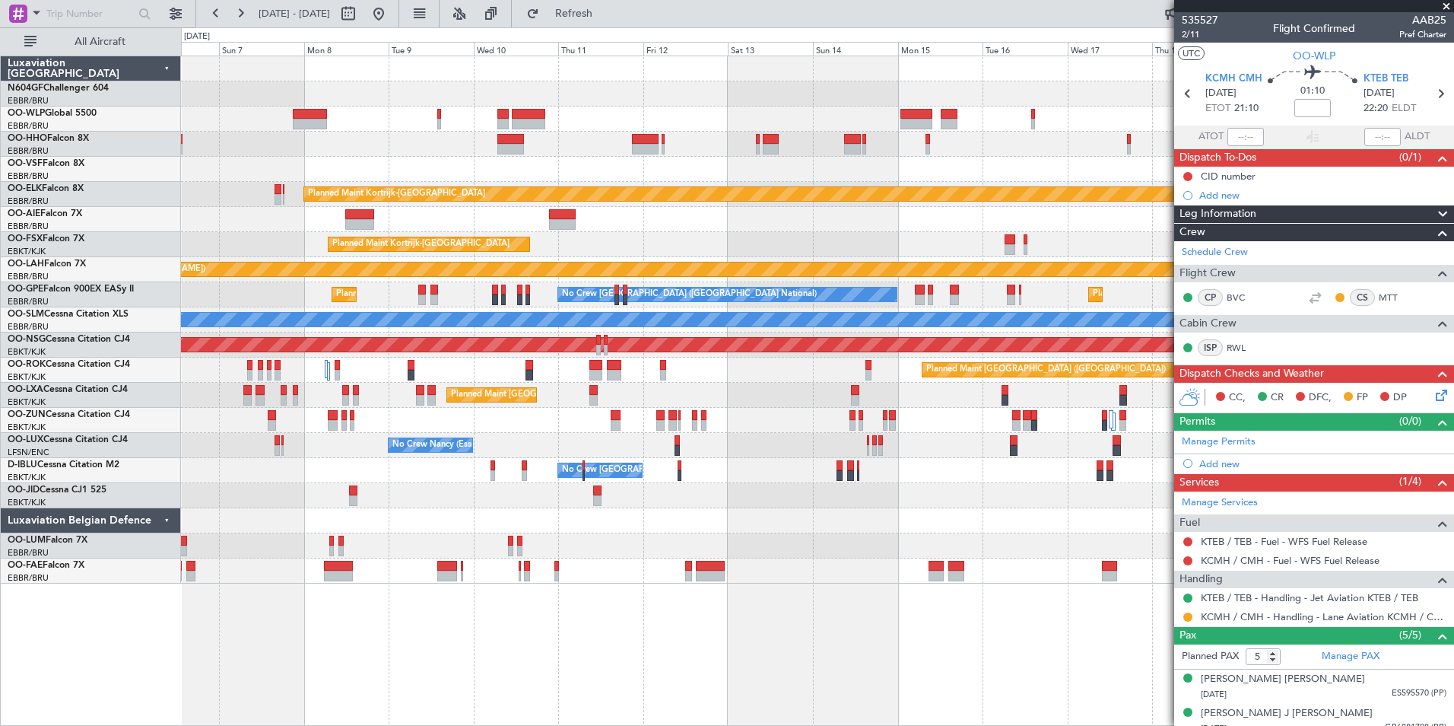
click at [739, 437] on div "Planned Maint Kortrijk-Wevelgem Planned Maint Kortrijk-Wevelgem Planned Maint A…" at bounding box center [817, 319] width 1273 height 527
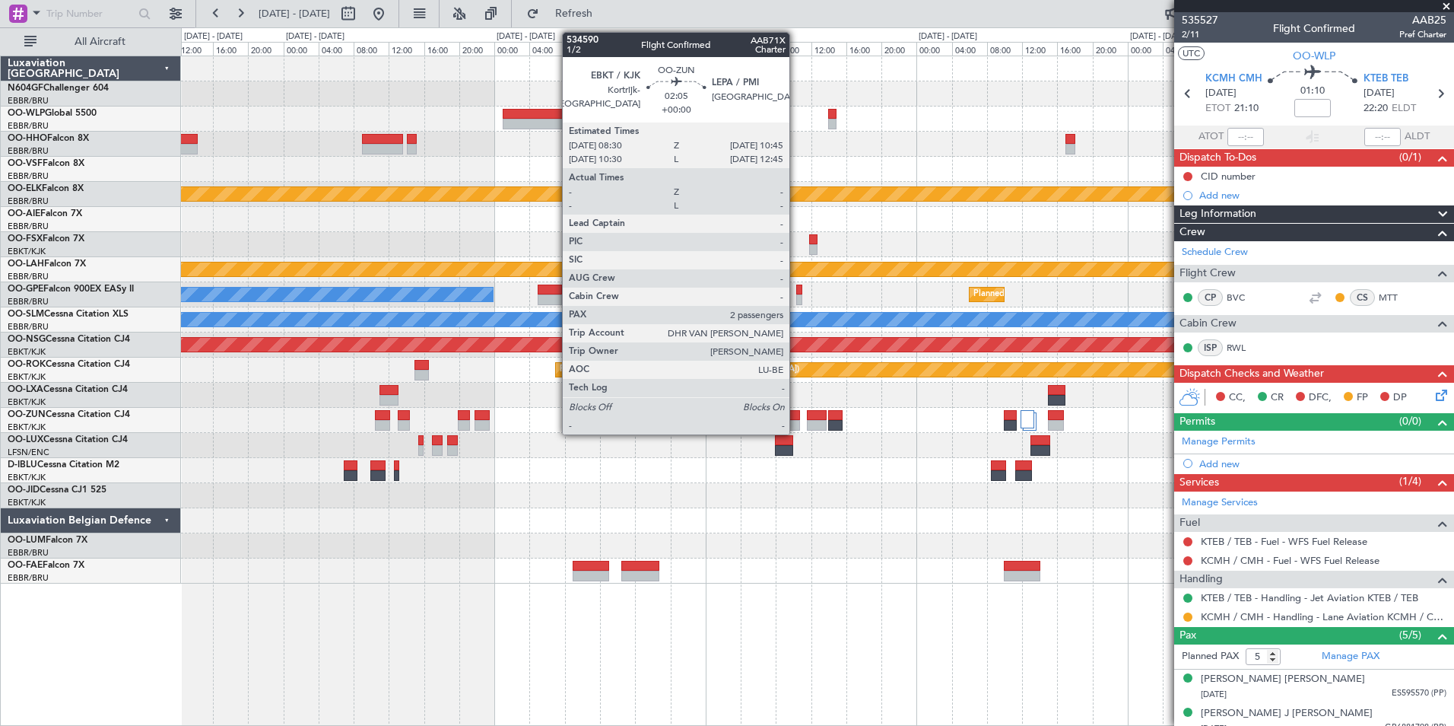
click at [796, 418] on div at bounding box center [790, 415] width 21 height 11
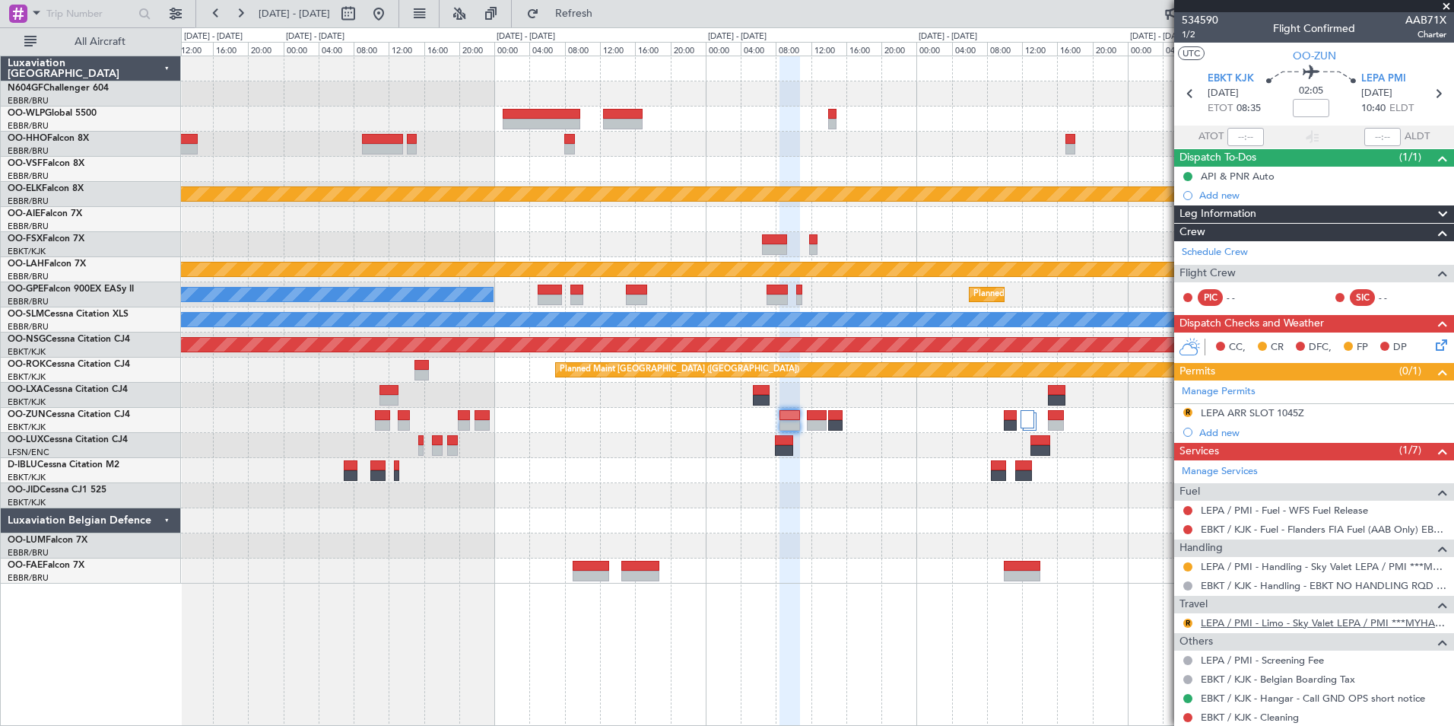
click at [1260, 624] on link "LEPA / PMI - Limo - Sky Valet LEPA / PMI ***MYHANDLING***" at bounding box center [1324, 622] width 246 height 13
click at [568, 17] on button "Refresh" at bounding box center [565, 14] width 91 height 24
click at [1187, 409] on button "R" at bounding box center [1188, 412] width 9 height 9
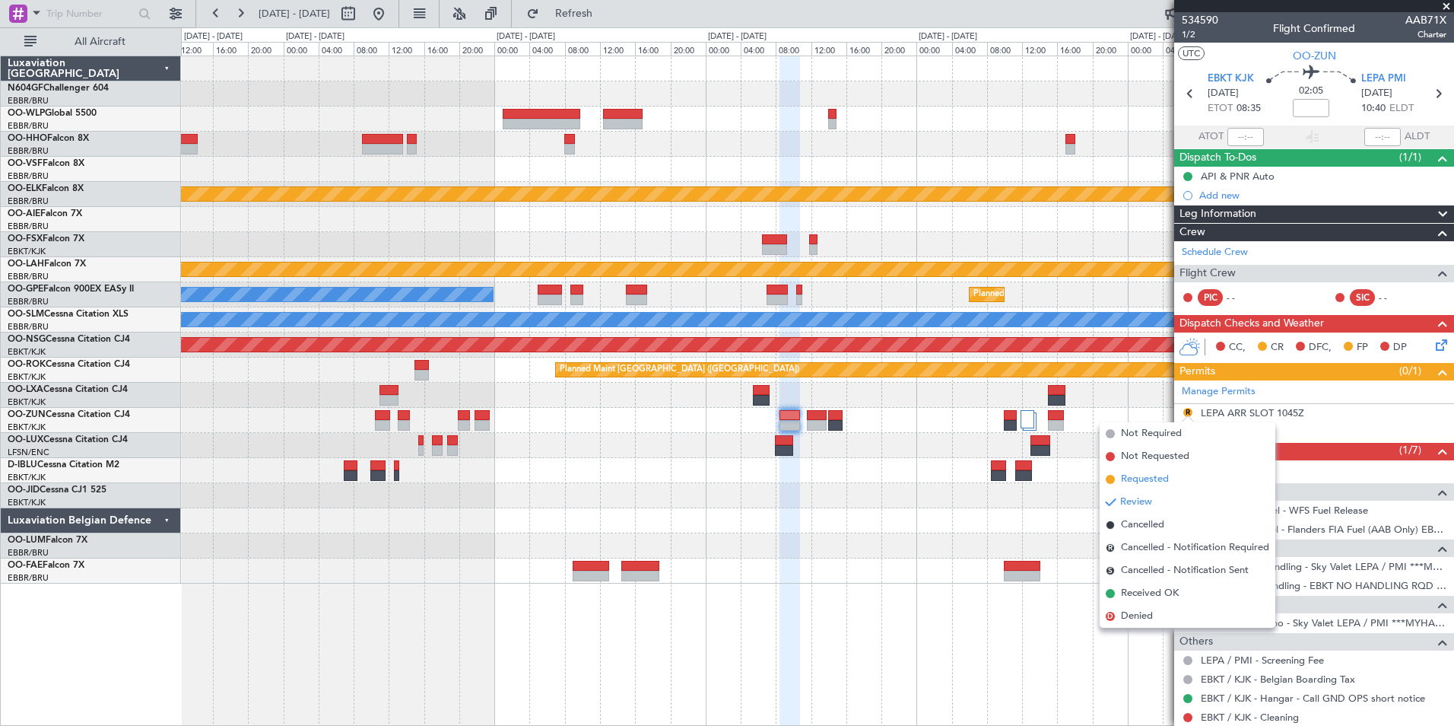
click at [1155, 472] on span "Requested" at bounding box center [1145, 479] width 48 height 15
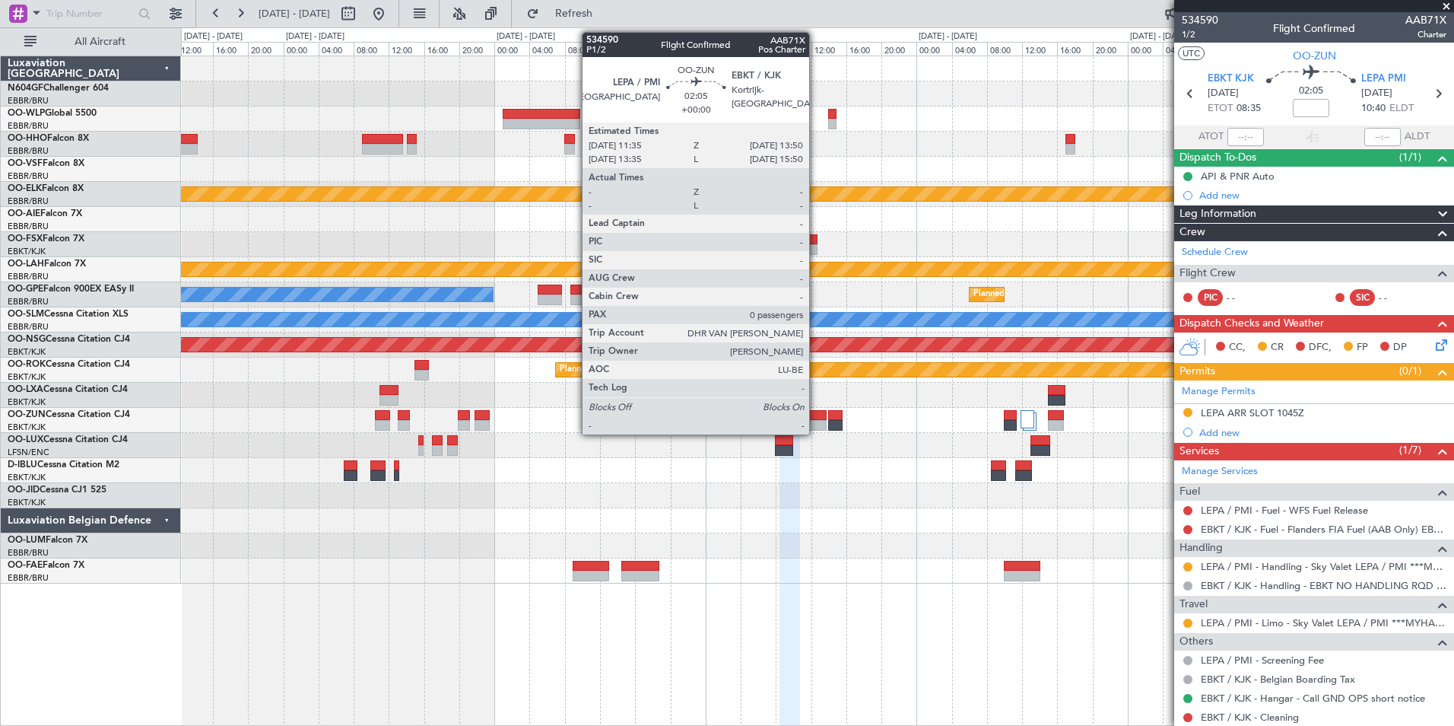
click at [816, 417] on div at bounding box center [817, 415] width 21 height 11
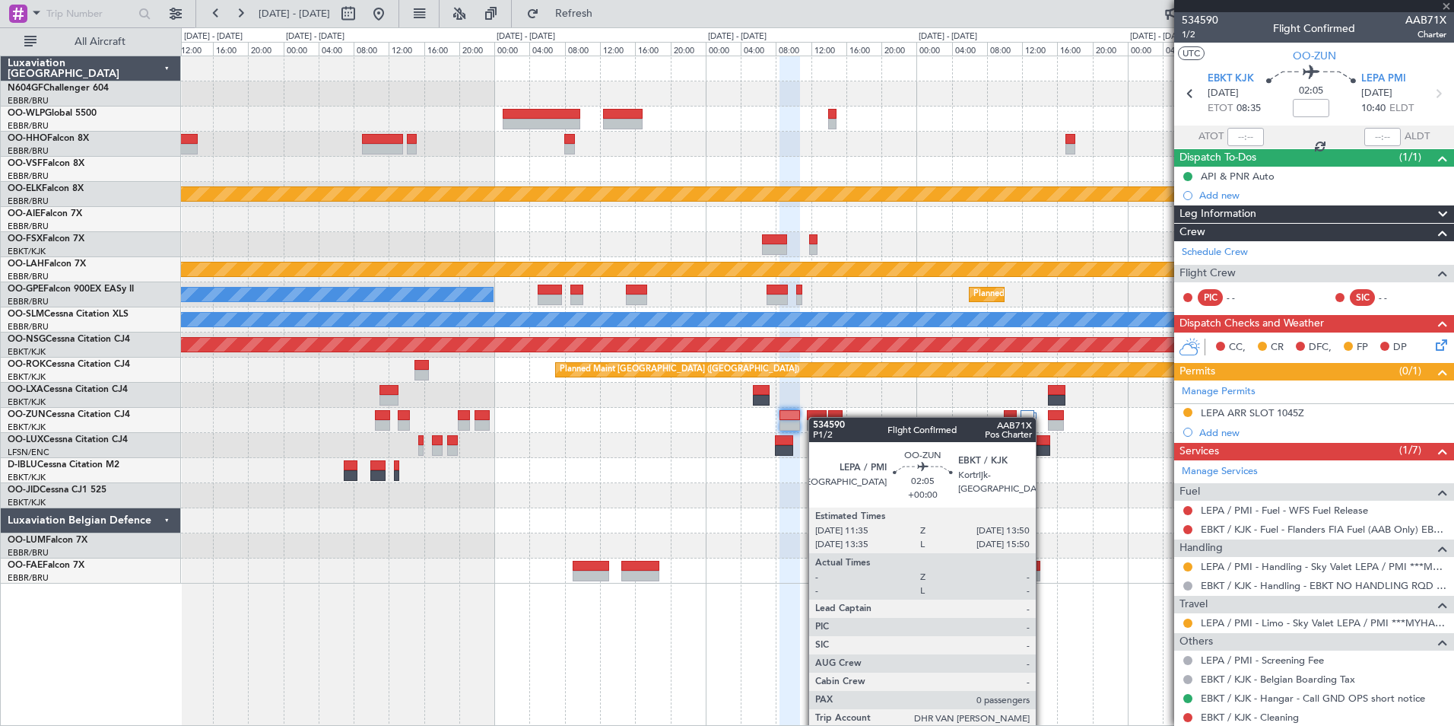
type input "0"
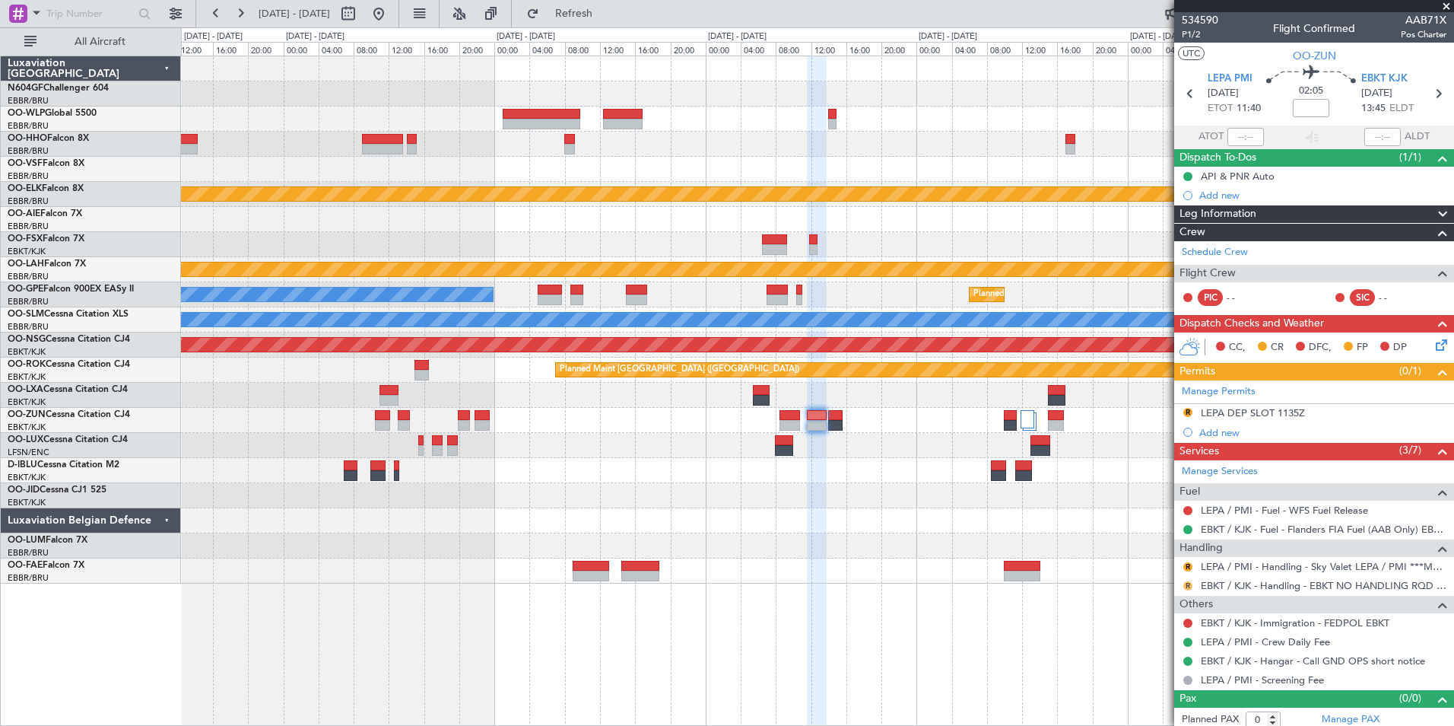
click at [1190, 586] on button "R" at bounding box center [1188, 585] width 9 height 9
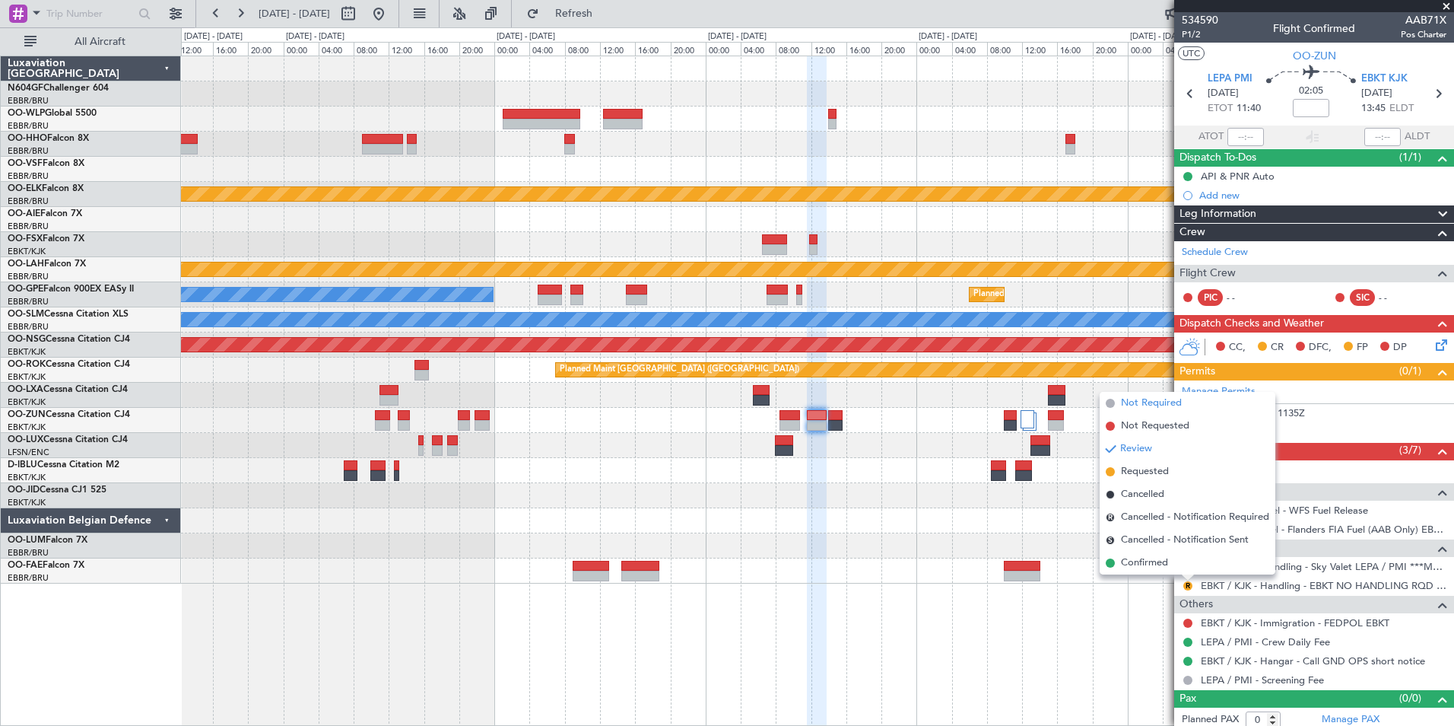
click at [1149, 401] on span "Not Required" at bounding box center [1151, 403] width 61 height 15
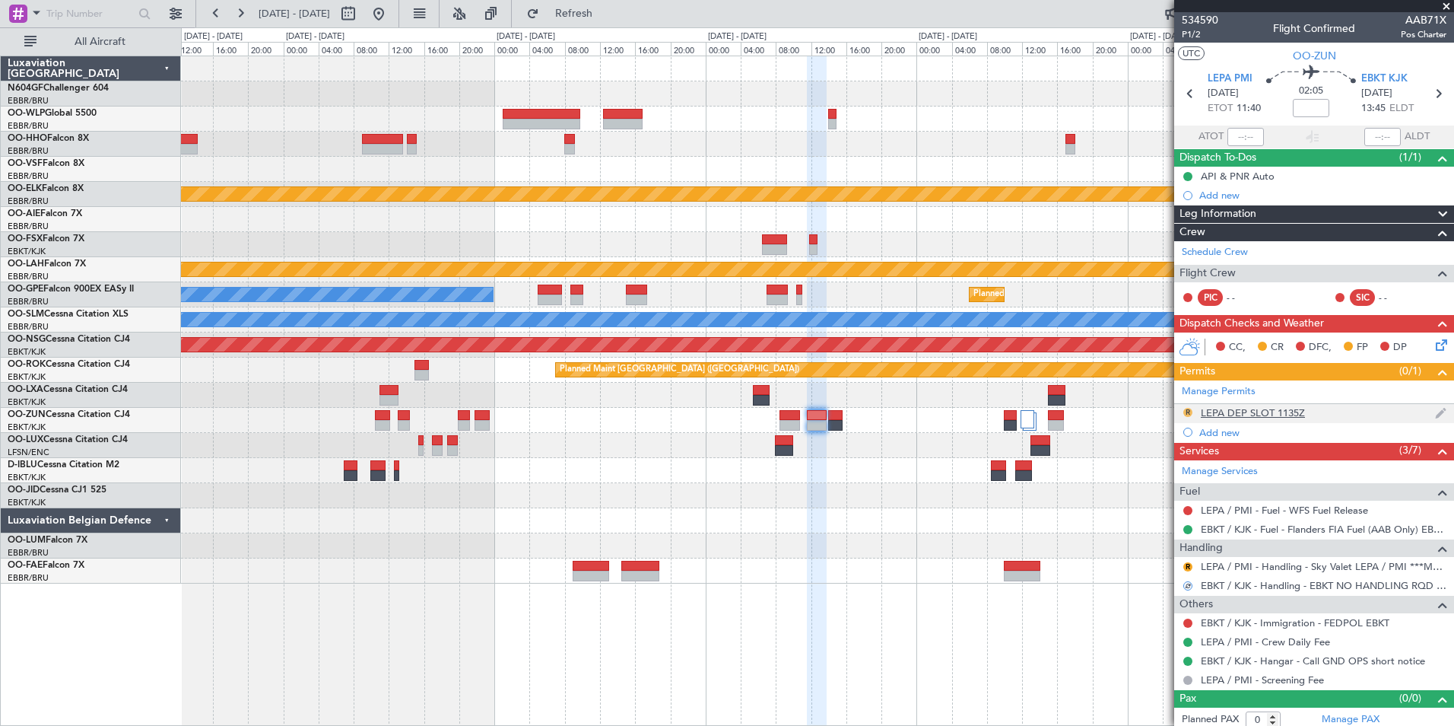
click at [1186, 408] on button "R" at bounding box center [1188, 412] width 9 height 9
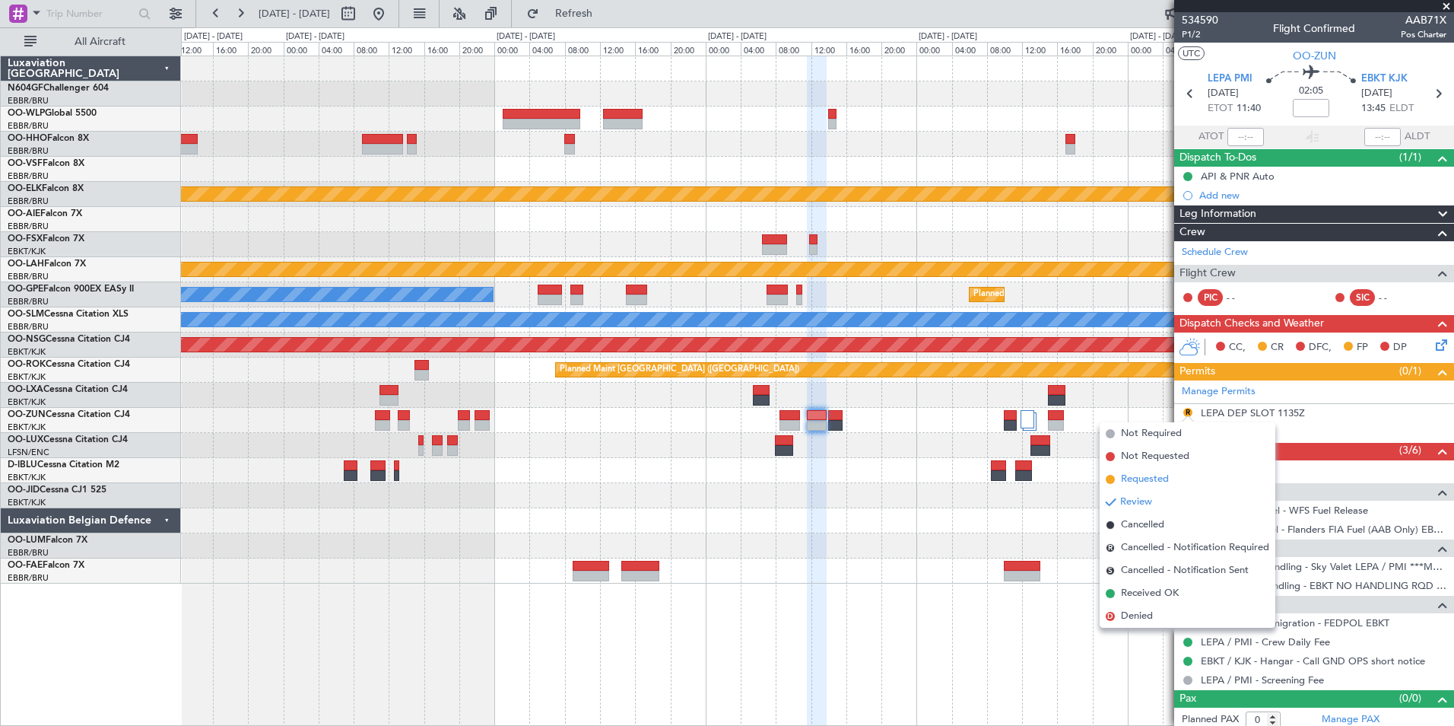
click at [1162, 490] on li "Requested" at bounding box center [1188, 479] width 176 height 23
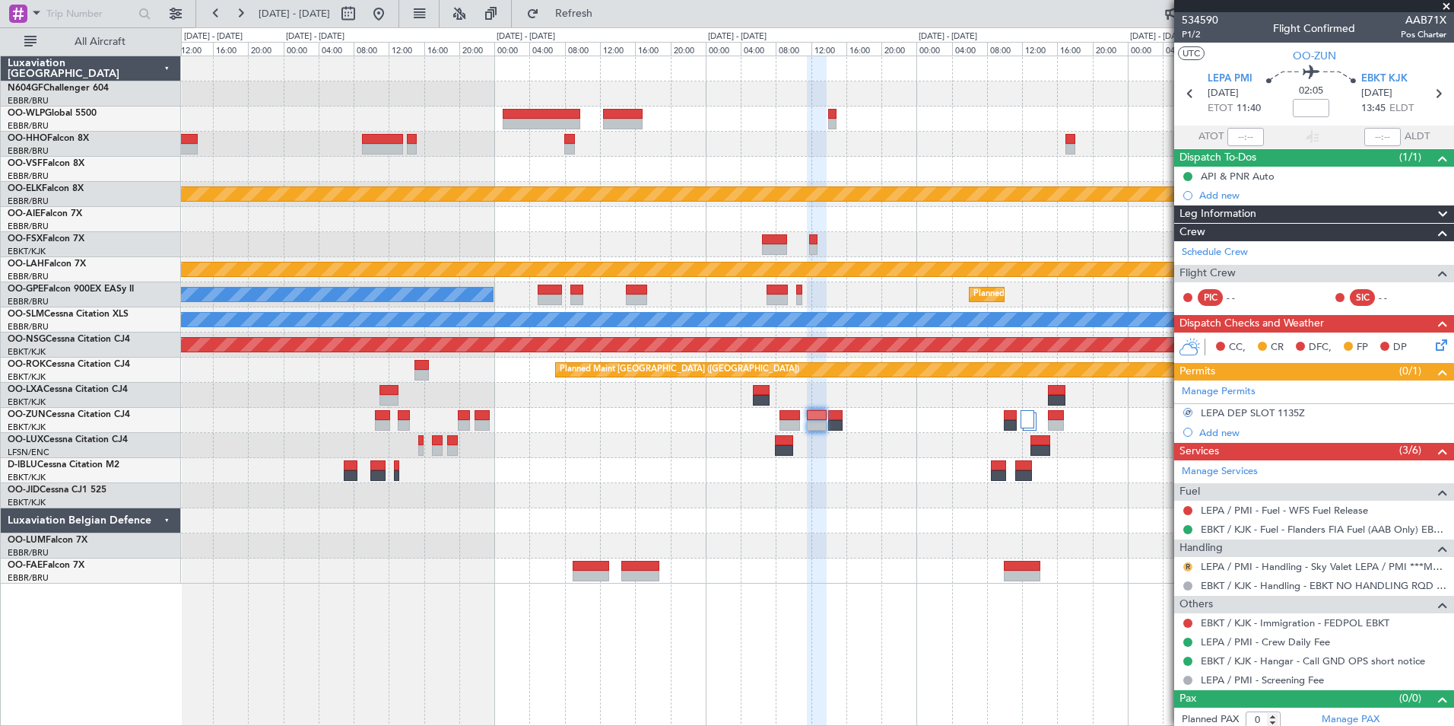
click at [1188, 562] on button "R" at bounding box center [1188, 566] width 9 height 9
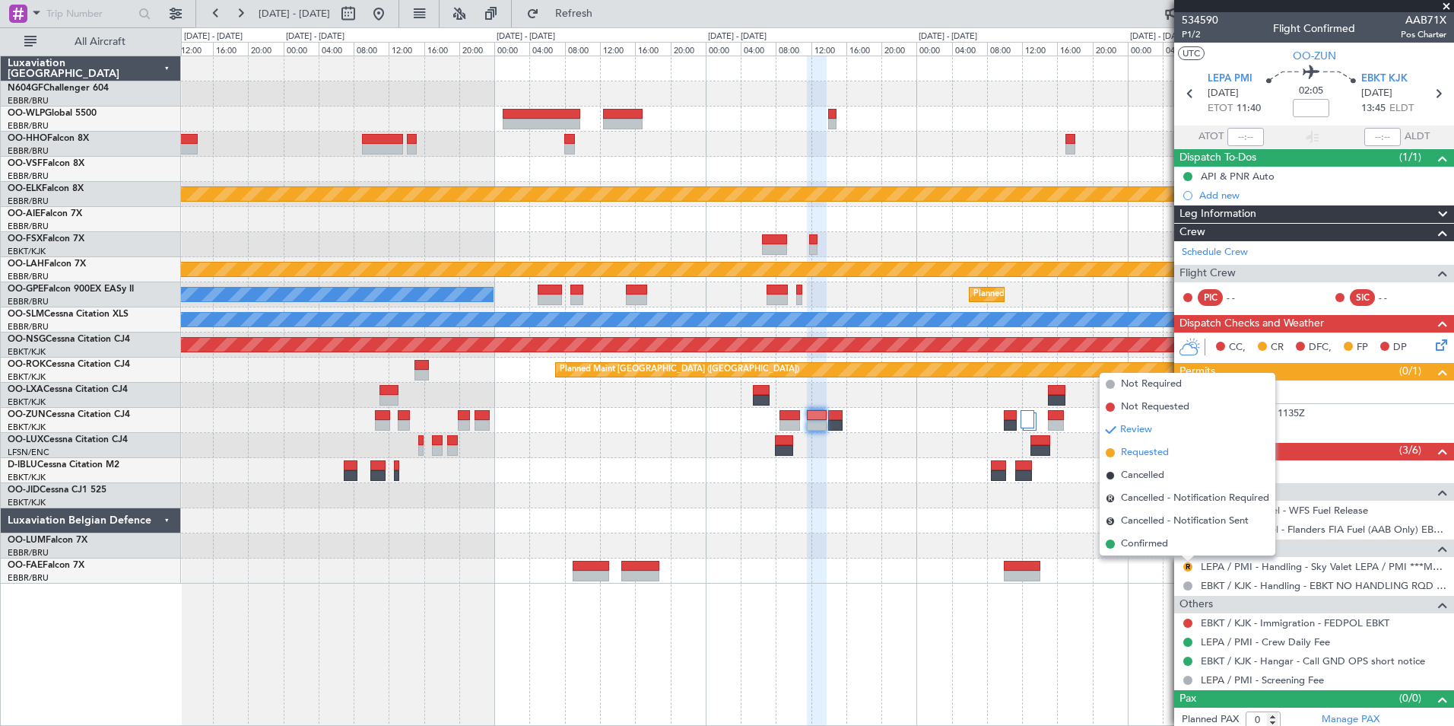
click at [1155, 447] on span "Requested" at bounding box center [1145, 452] width 48 height 15
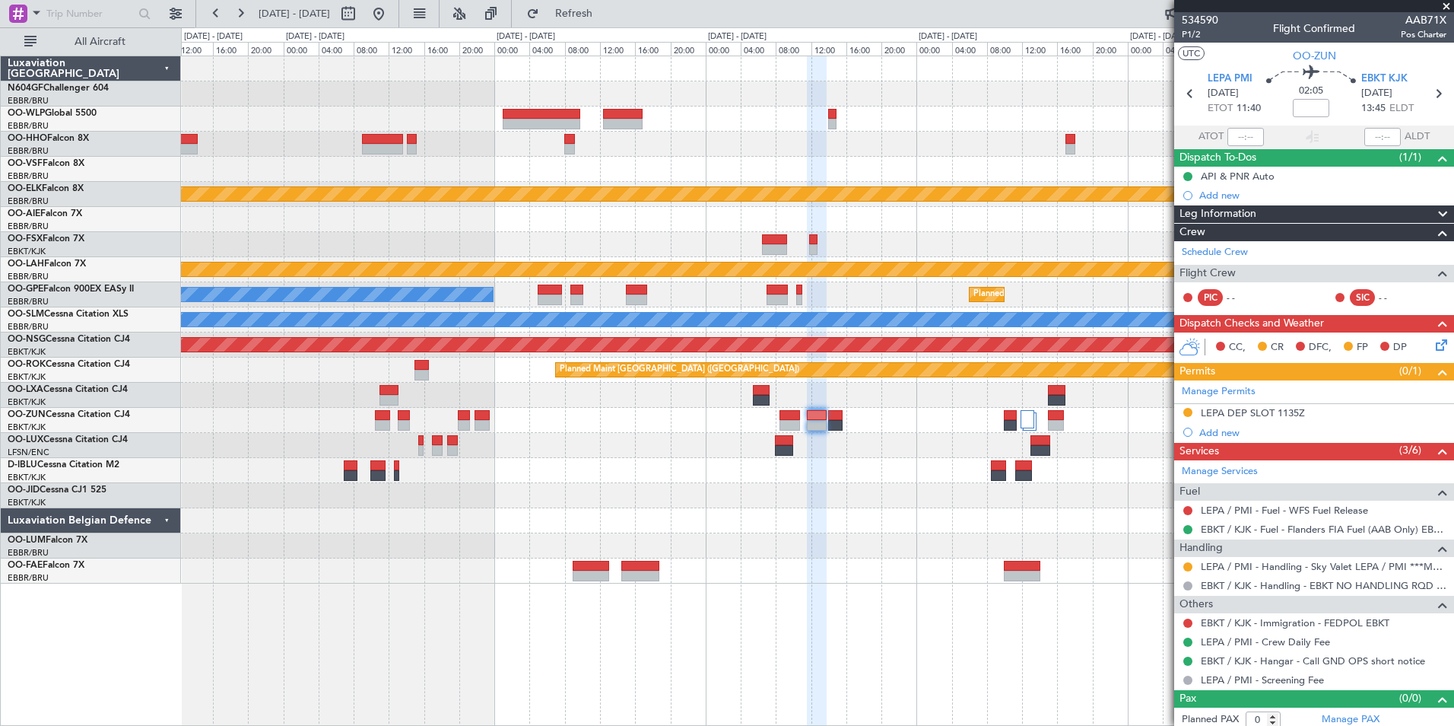
click at [1085, 370] on div "Planned Maint Kortrijk-Wevelgem Planned Maint Alton-st Louis (St Louis Regl) No…" at bounding box center [817, 319] width 1273 height 527
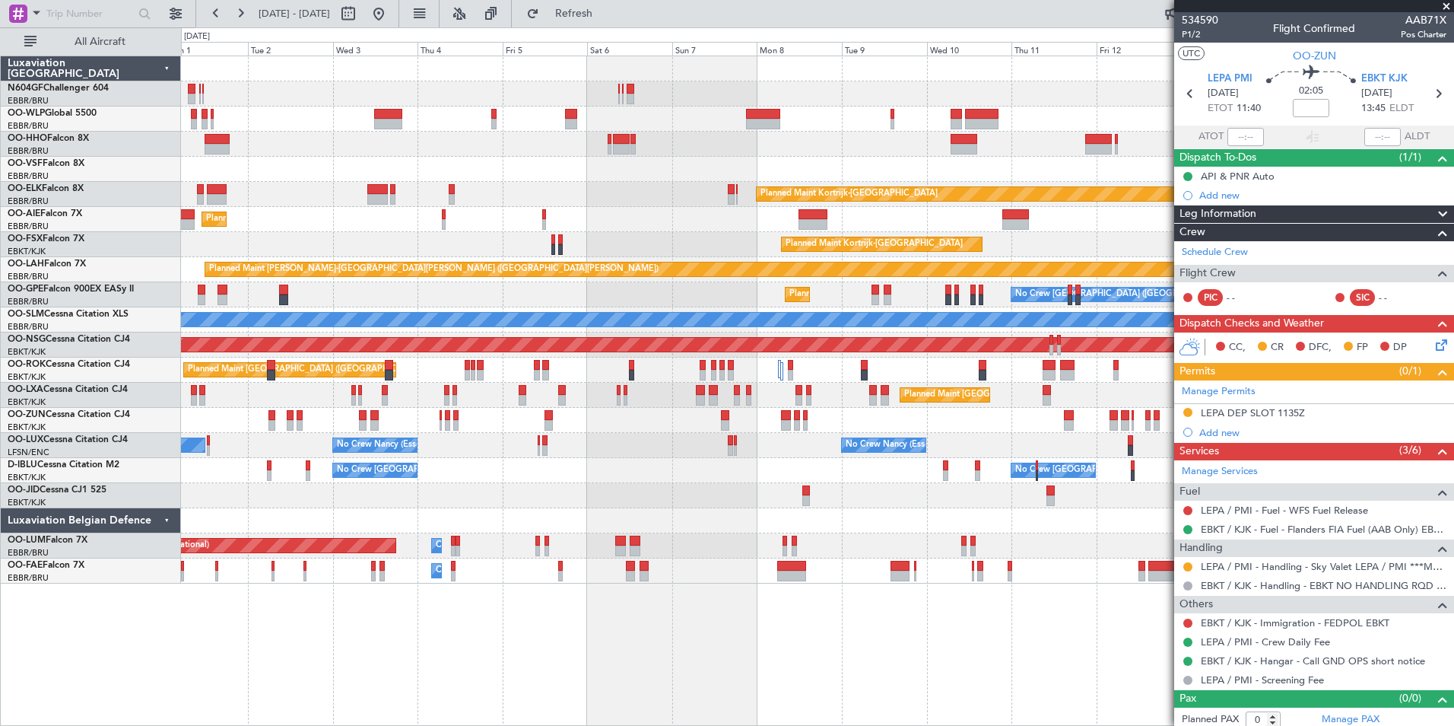
click at [1171, 383] on div "Planned Maint Brussels (Brussels National) Planned Maint Kortrijk-Wevelgem" at bounding box center [817, 395] width 1273 height 25
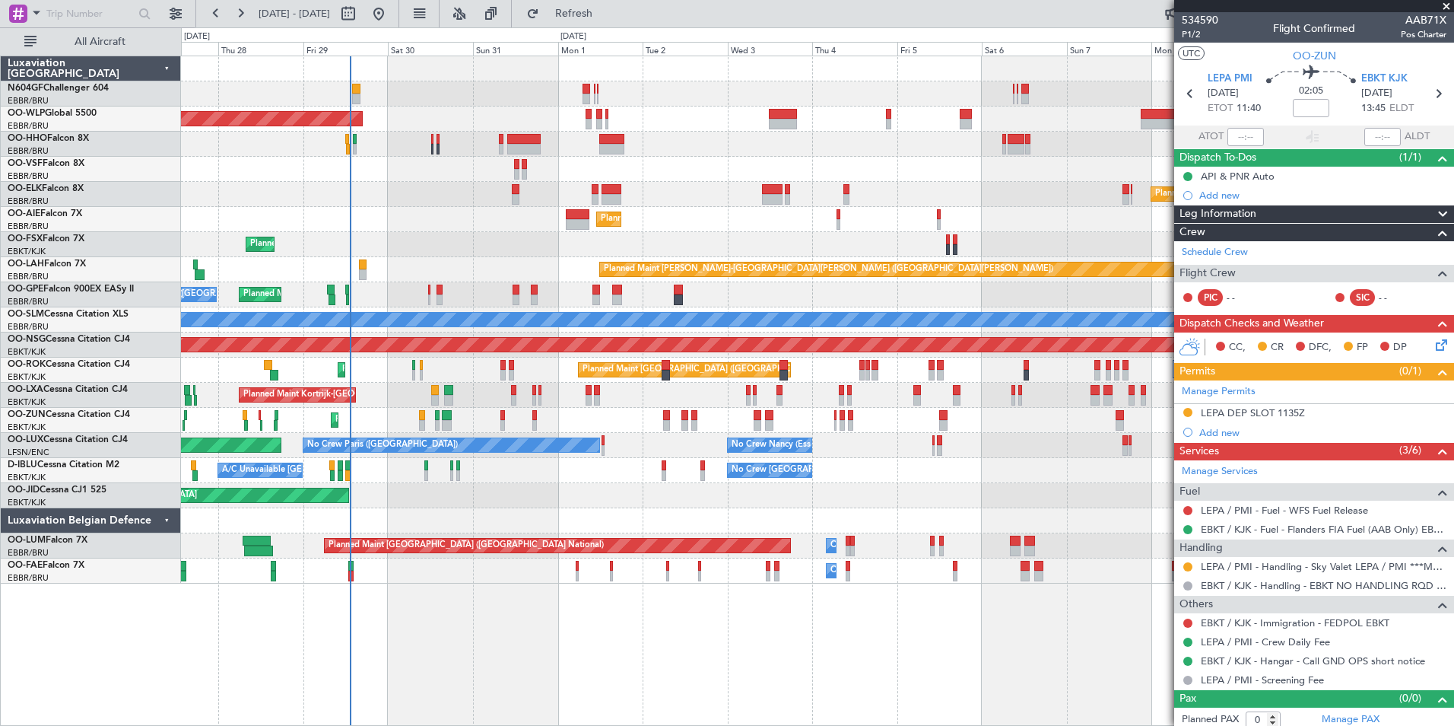
click at [970, 481] on div "Planned Maint Berlin (Brandenburg) Planned Maint Kortrijk-Wevelgem Planned Main…" at bounding box center [817, 319] width 1273 height 527
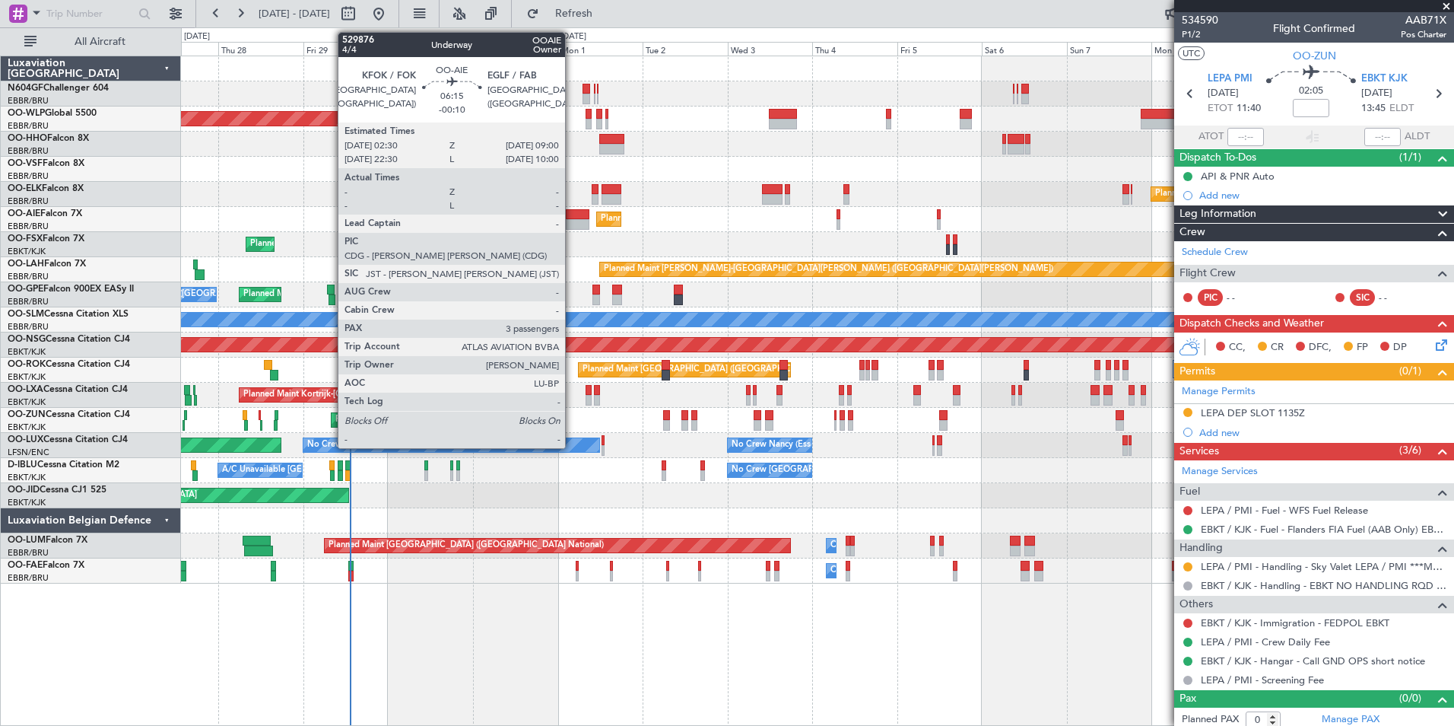
click at [572, 210] on div at bounding box center [578, 214] width 24 height 11
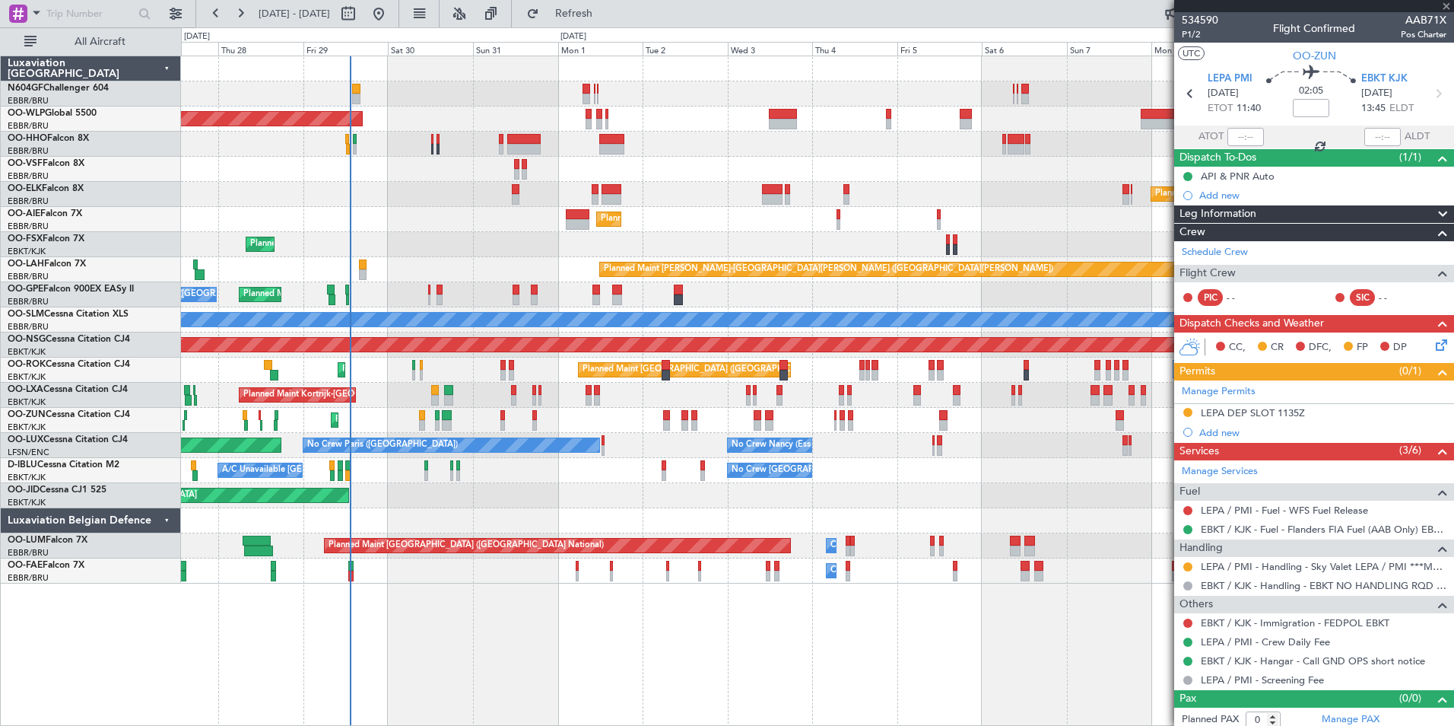
click at [489, 236] on div "Planned Maint Kortrijk-[GEOGRAPHIC_DATA] Planned Maint [GEOGRAPHIC_DATA]-[GEOGR…" at bounding box center [817, 244] width 1273 height 25
type input "-00:10"
type input "3"
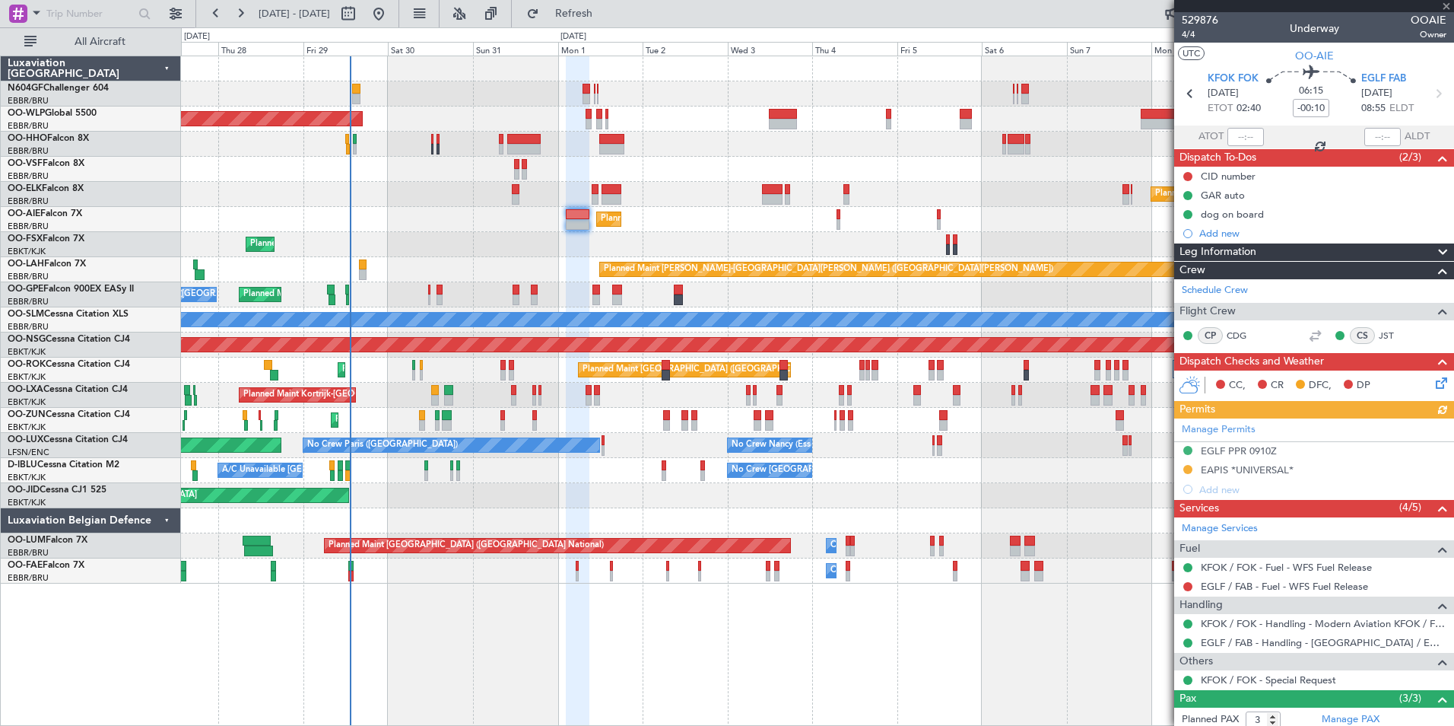
scroll to position [124, 0]
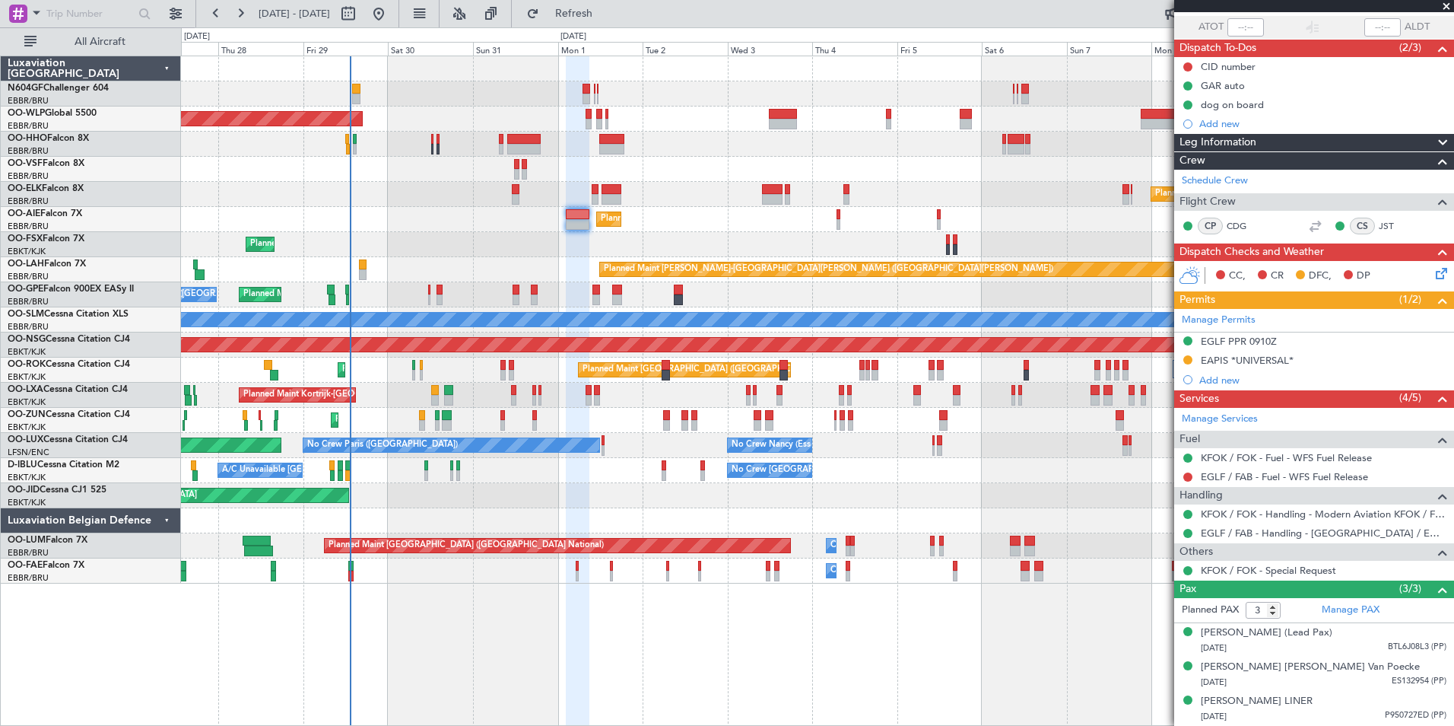
click at [394, 232] on div "Planned Maint Kortrijk-[GEOGRAPHIC_DATA] Planned Maint [GEOGRAPHIC_DATA]-[GEOGR…" at bounding box center [817, 244] width 1273 height 25
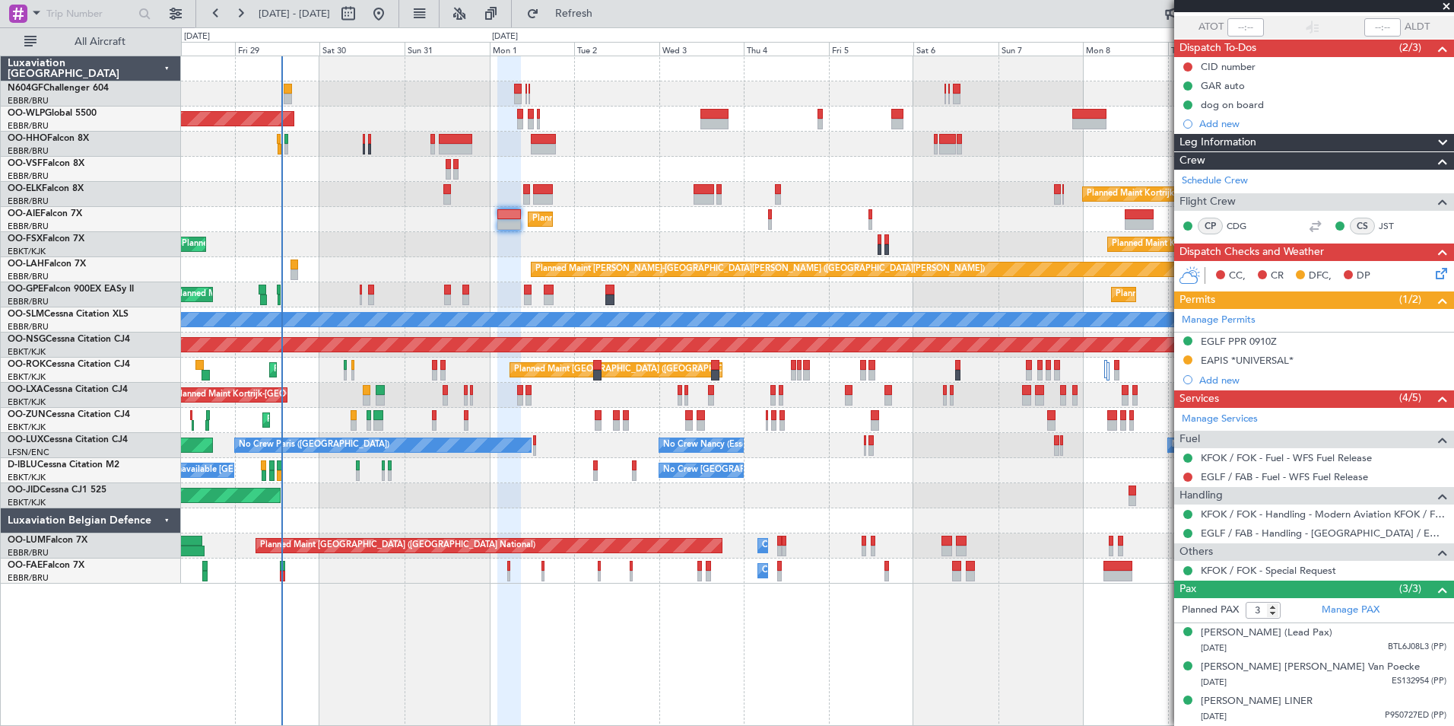
click at [446, 230] on div "Planned Maint [GEOGRAPHIC_DATA] ([GEOGRAPHIC_DATA])" at bounding box center [817, 219] width 1273 height 25
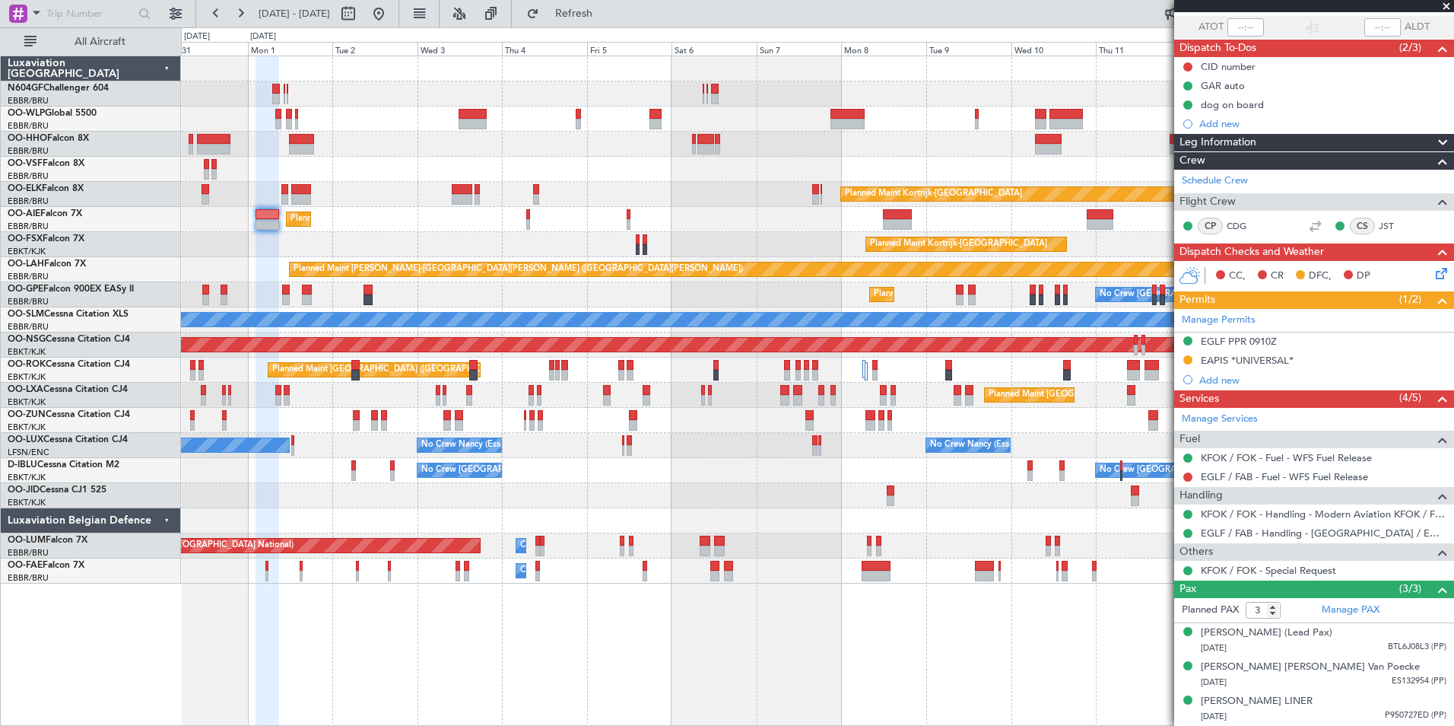
click at [621, 174] on div at bounding box center [817, 169] width 1273 height 25
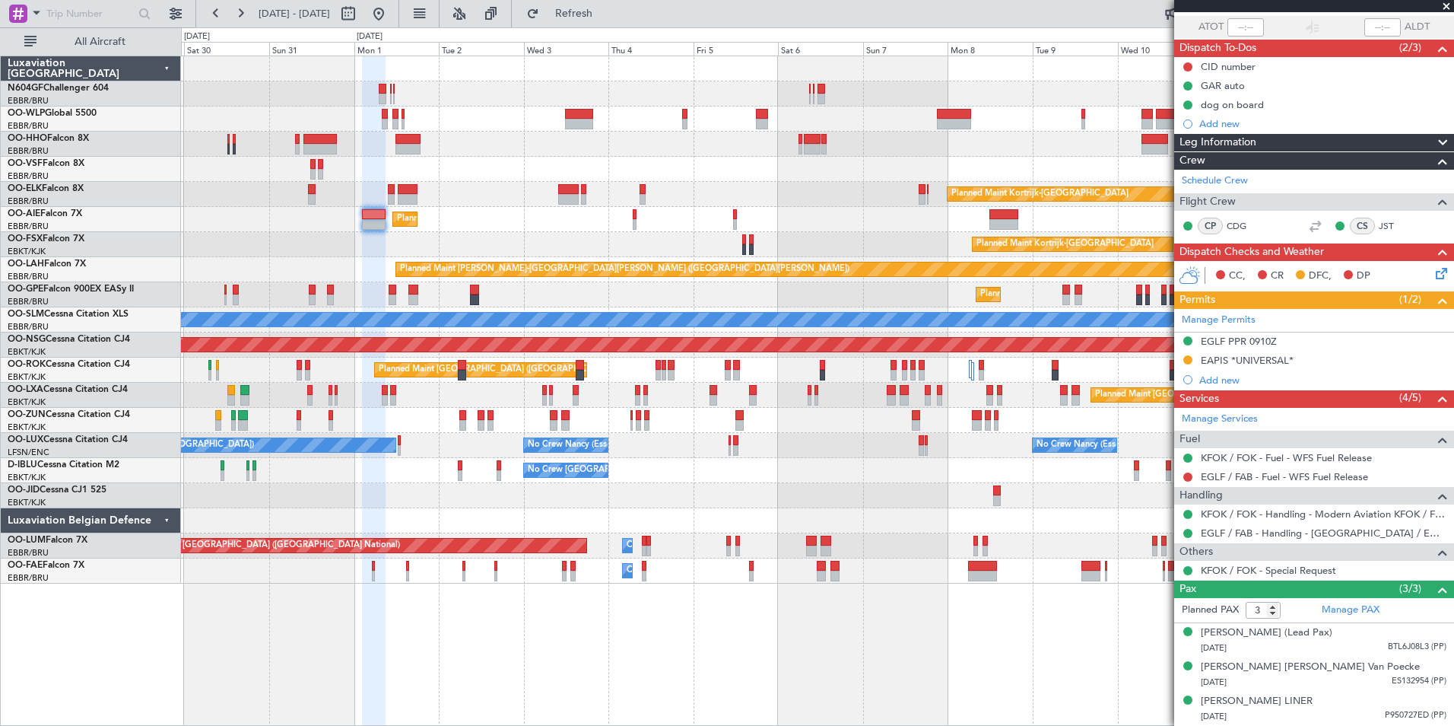
click at [732, 502] on div "Planned Maint Kortrijk-[GEOGRAPHIC_DATA] AOG Maint [GEOGRAPHIC_DATA]-[GEOGRAPHI…" at bounding box center [817, 495] width 1273 height 25
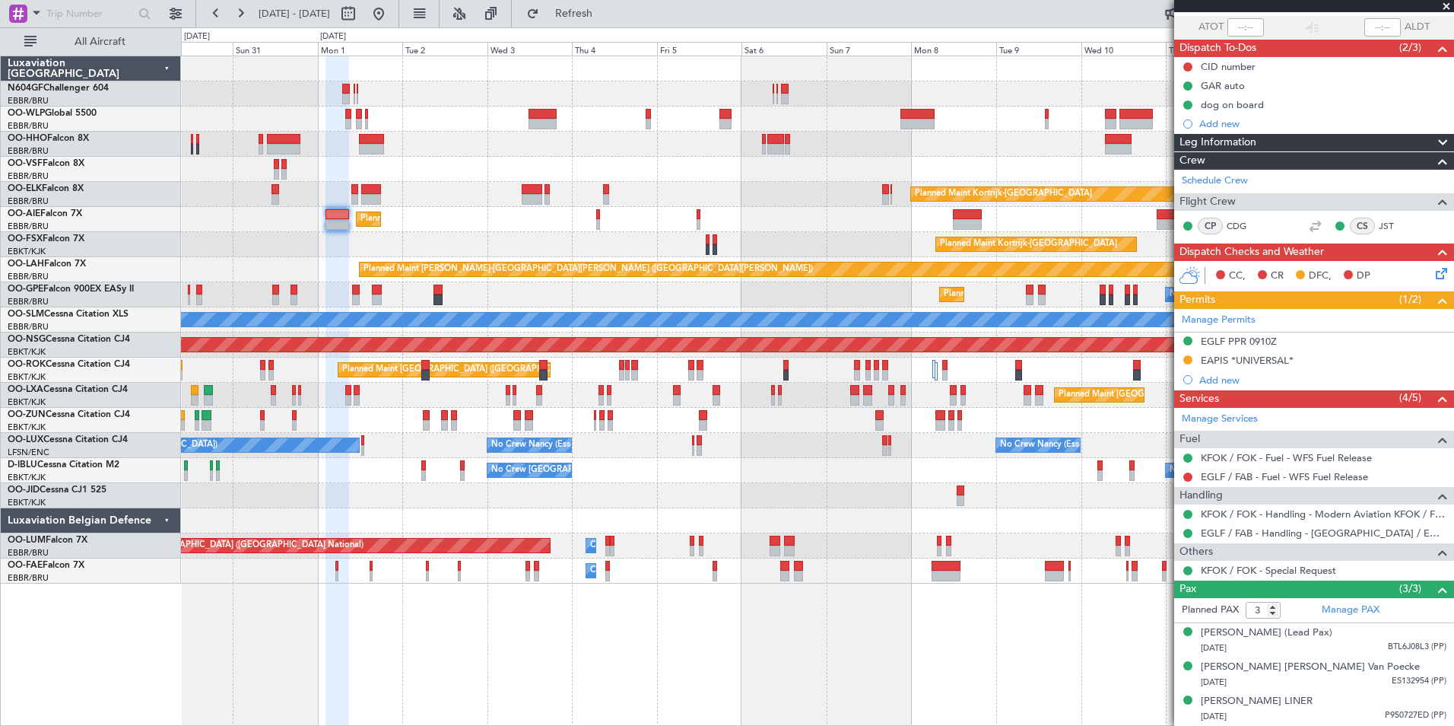
click at [392, 400] on div "Planned Maint Brussels (Brussels National) Planned Maint Kortrijk-Wevelgem" at bounding box center [817, 395] width 1273 height 25
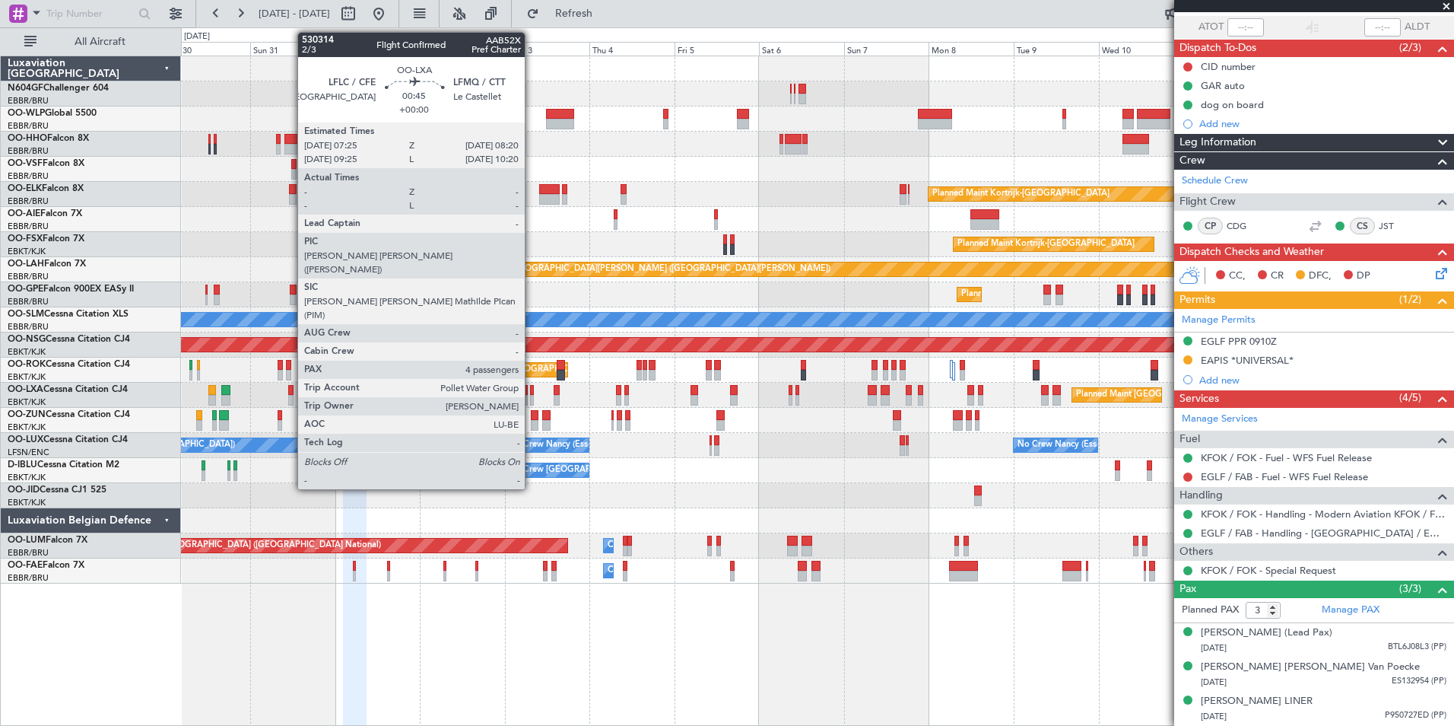
click at [532, 394] on div at bounding box center [532, 390] width 4 height 11
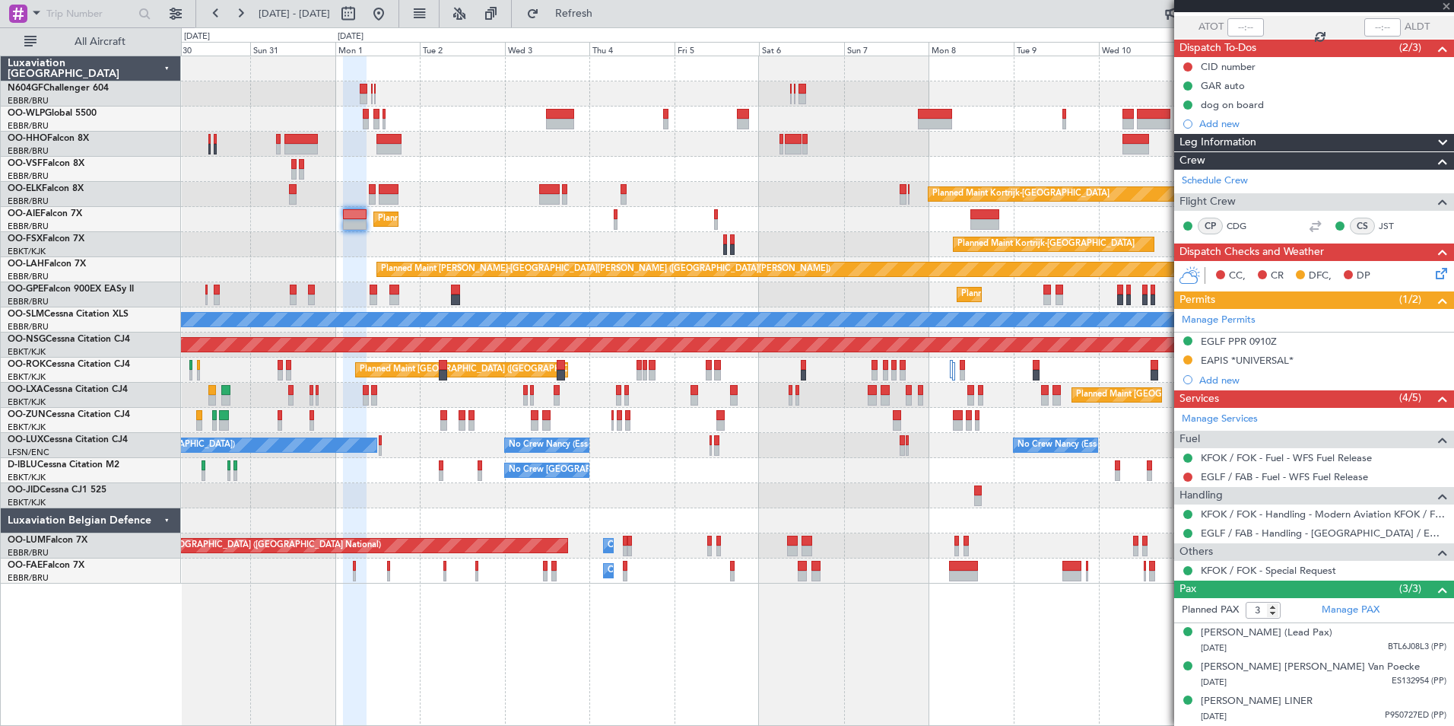
type input "4"
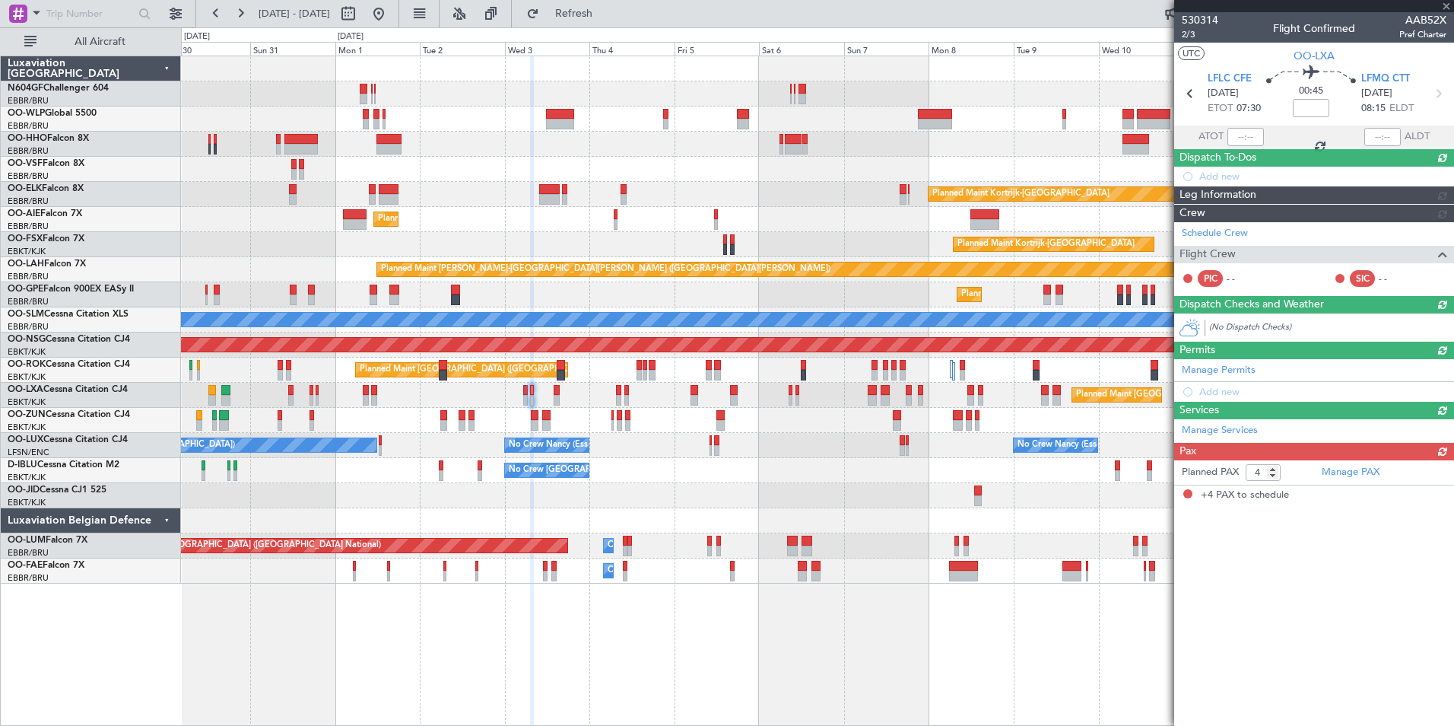
scroll to position [0, 0]
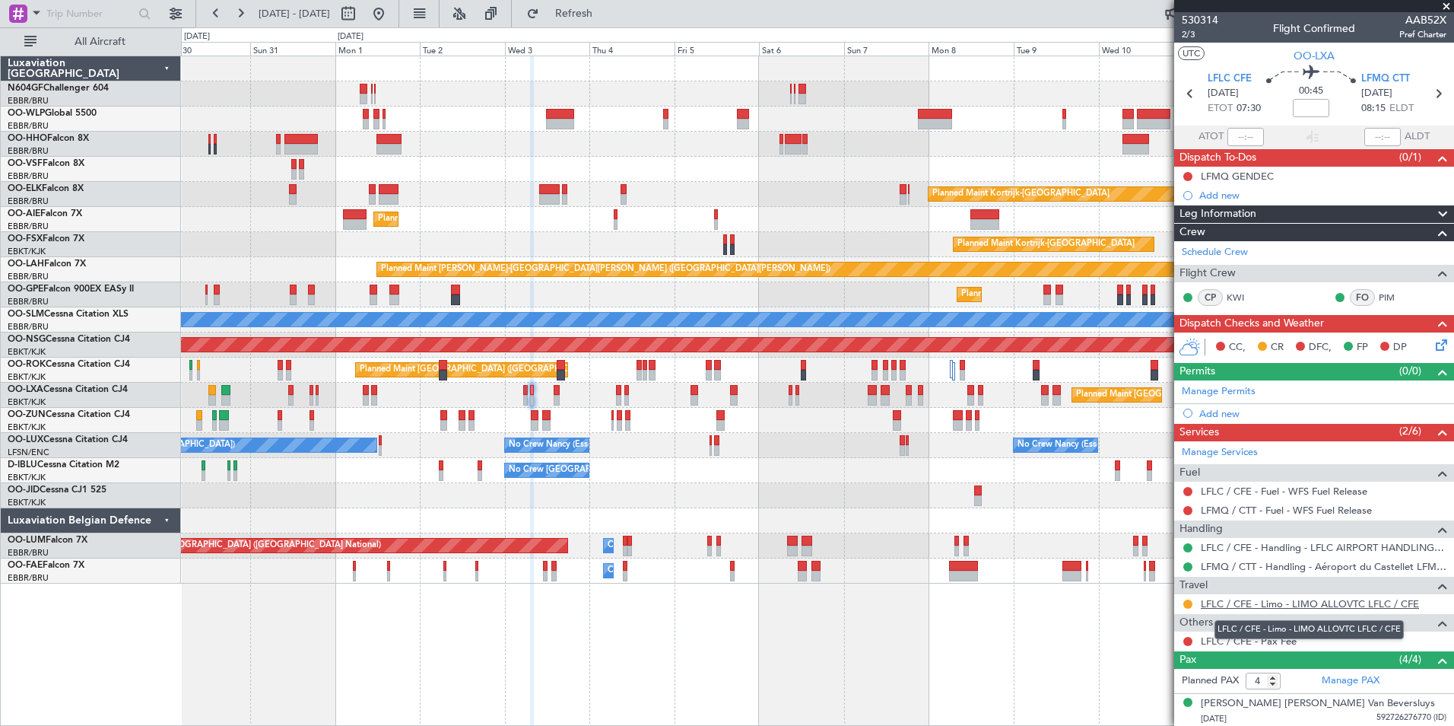
click at [1260, 606] on link "LFLC / CFE - Limo - LIMO ALLOVTC LFLC / CFE" at bounding box center [1310, 603] width 218 height 13
click at [1188, 601] on button at bounding box center [1188, 603] width 9 height 9
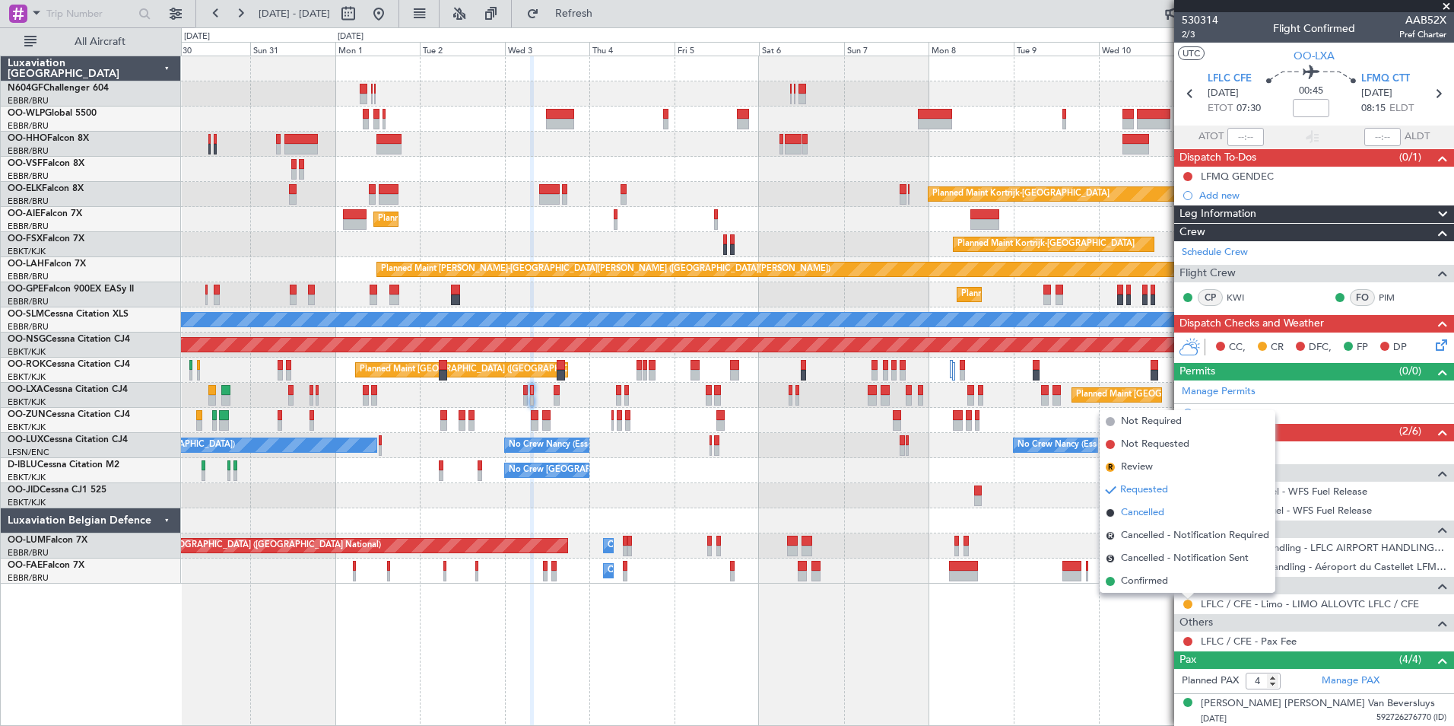
click at [1136, 506] on span "Cancelled" at bounding box center [1142, 512] width 43 height 15
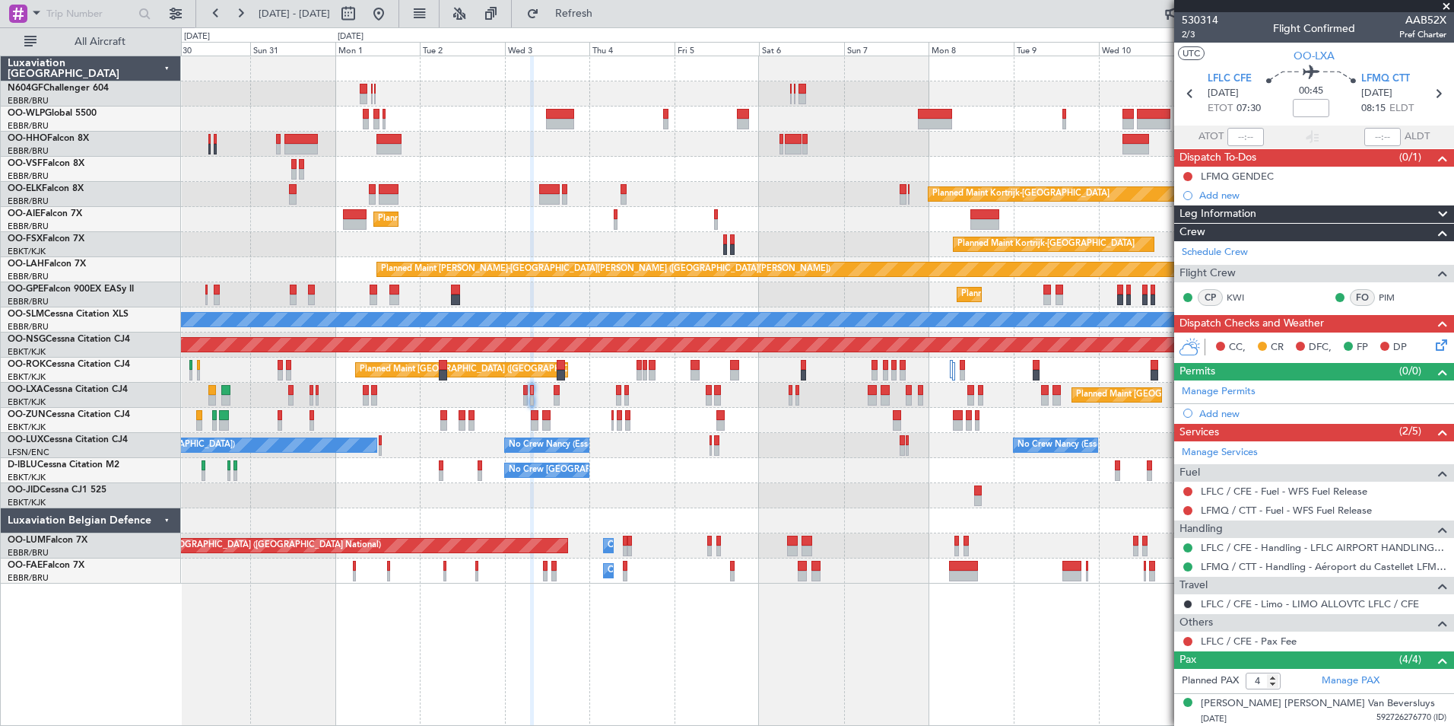
click at [871, 157] on div "Planned Maint Berlin (Brandenburg) Planned Maint Kortrijk-Wevelgem Planned Main…" at bounding box center [817, 319] width 1273 height 527
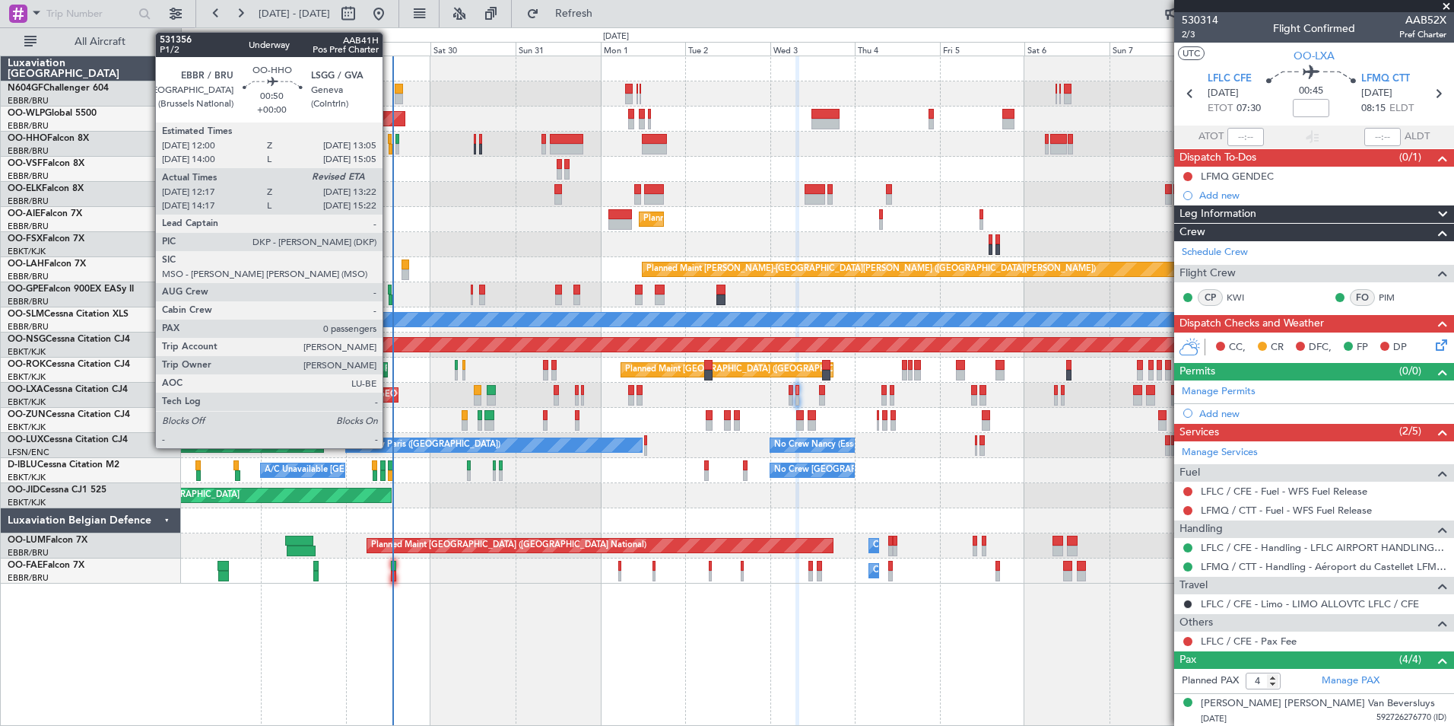
click at [389, 145] on div at bounding box center [391, 149] width 5 height 11
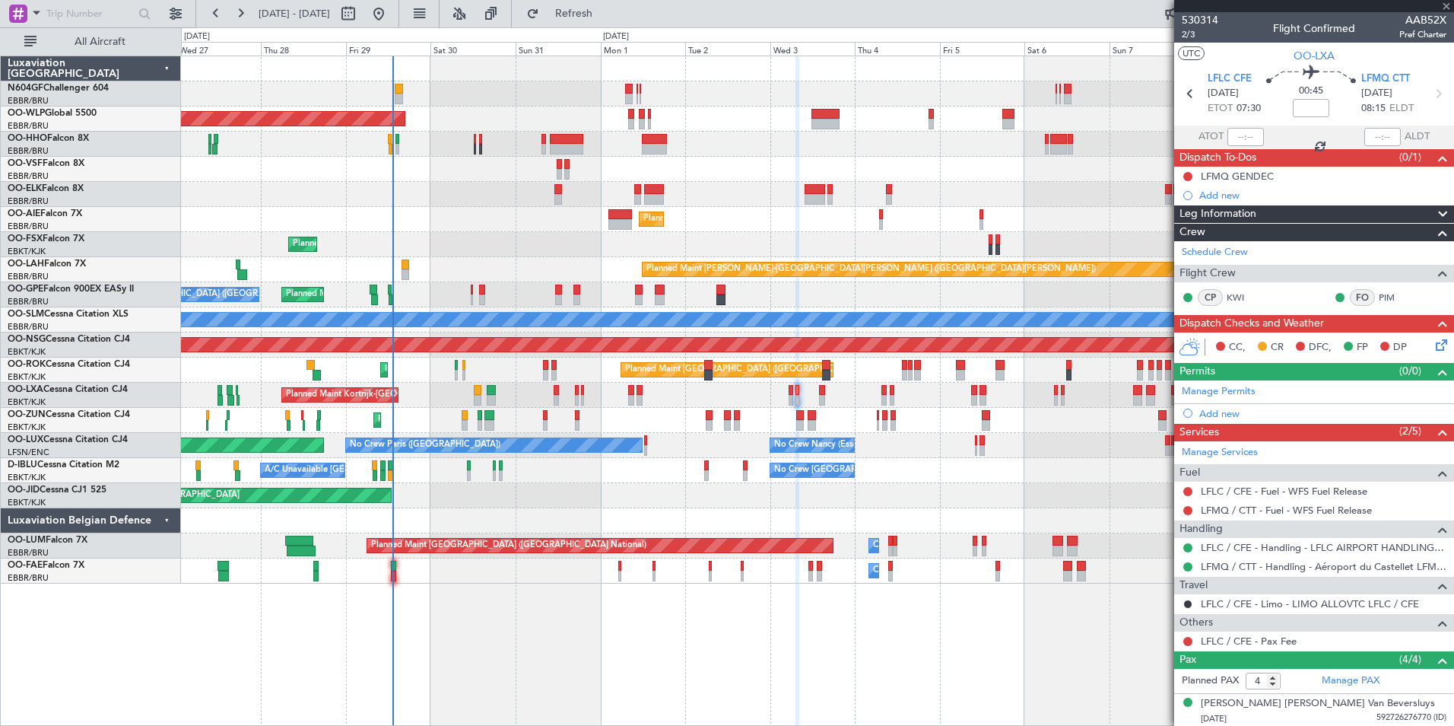
type input "12:27"
type input "0"
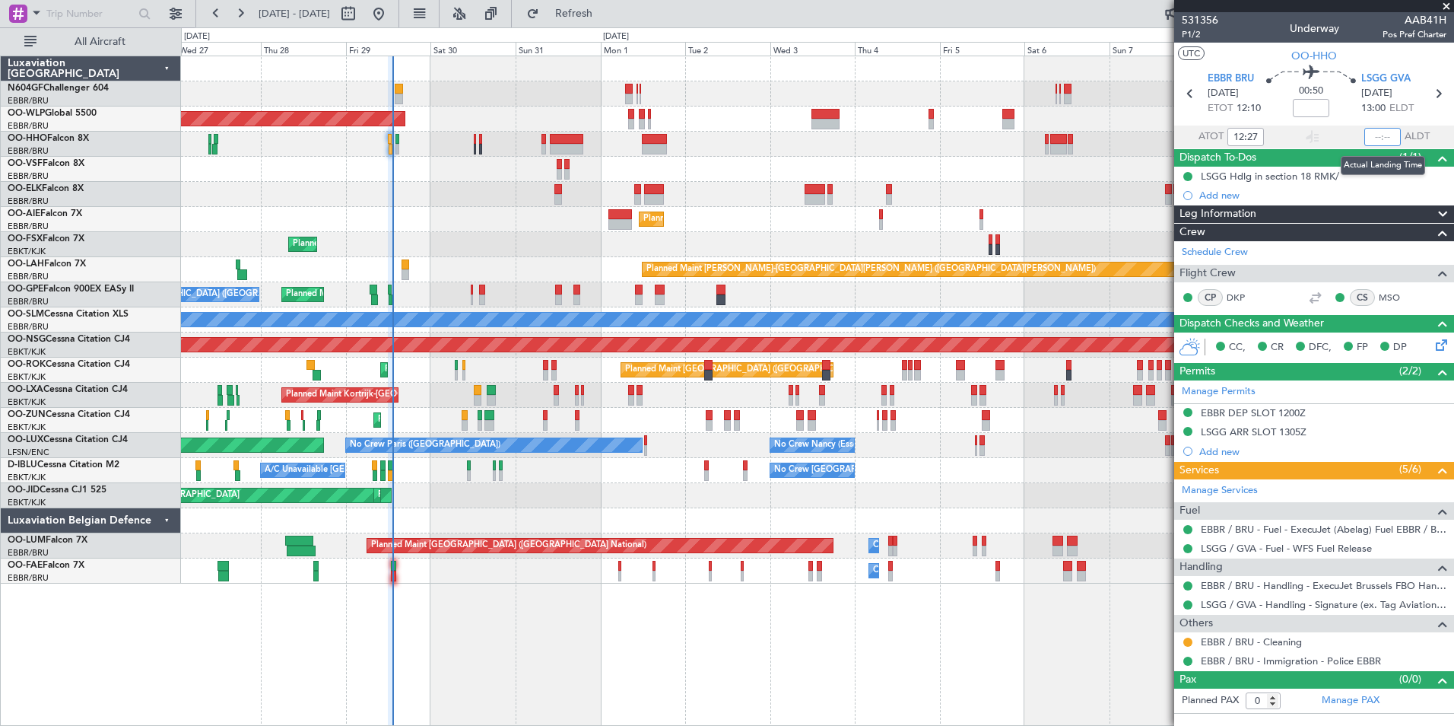
click at [1378, 134] on input "text" at bounding box center [1383, 137] width 37 height 18
click at [1413, 45] on mat-tooltip-component "Leg Type" at bounding box center [1412, 61] width 62 height 40
type input "13:19"
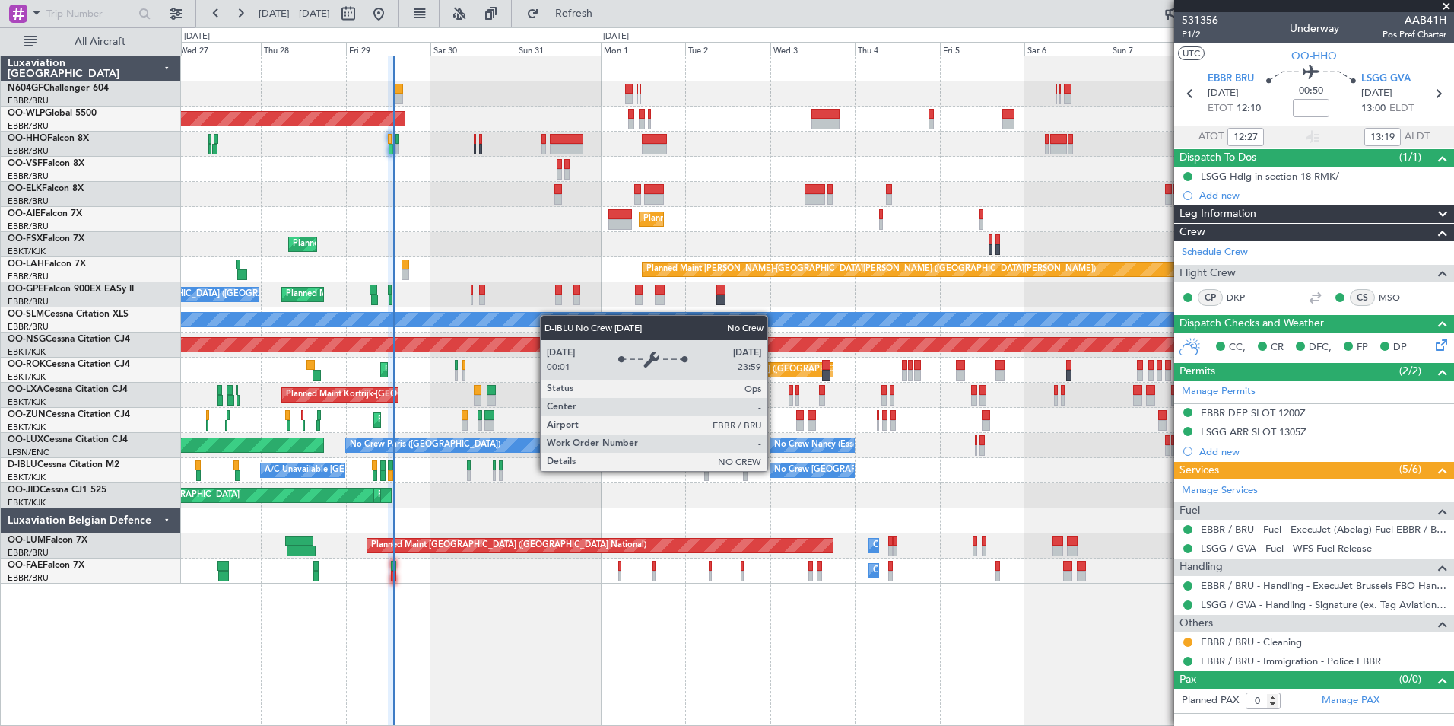
click at [333, 526] on div "Planned Maint Berlin (Brandenburg) Planned Maint Kortrijk-Wevelgem Planned Main…" at bounding box center [817, 319] width 1273 height 527
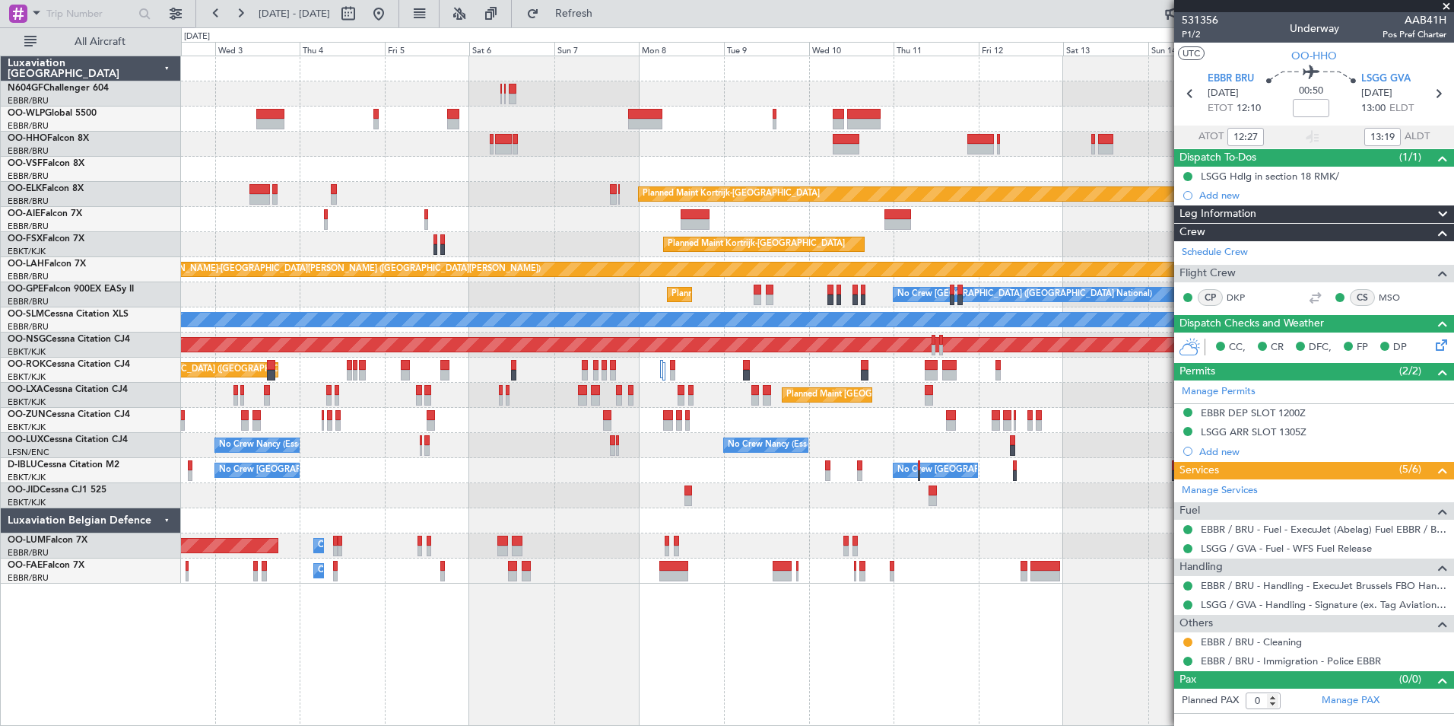
click at [478, 491] on div "Planned Maint Kortrijk-Wevelgem Planned Maint London (Farnborough) Planned Main…" at bounding box center [817, 319] width 1273 height 527
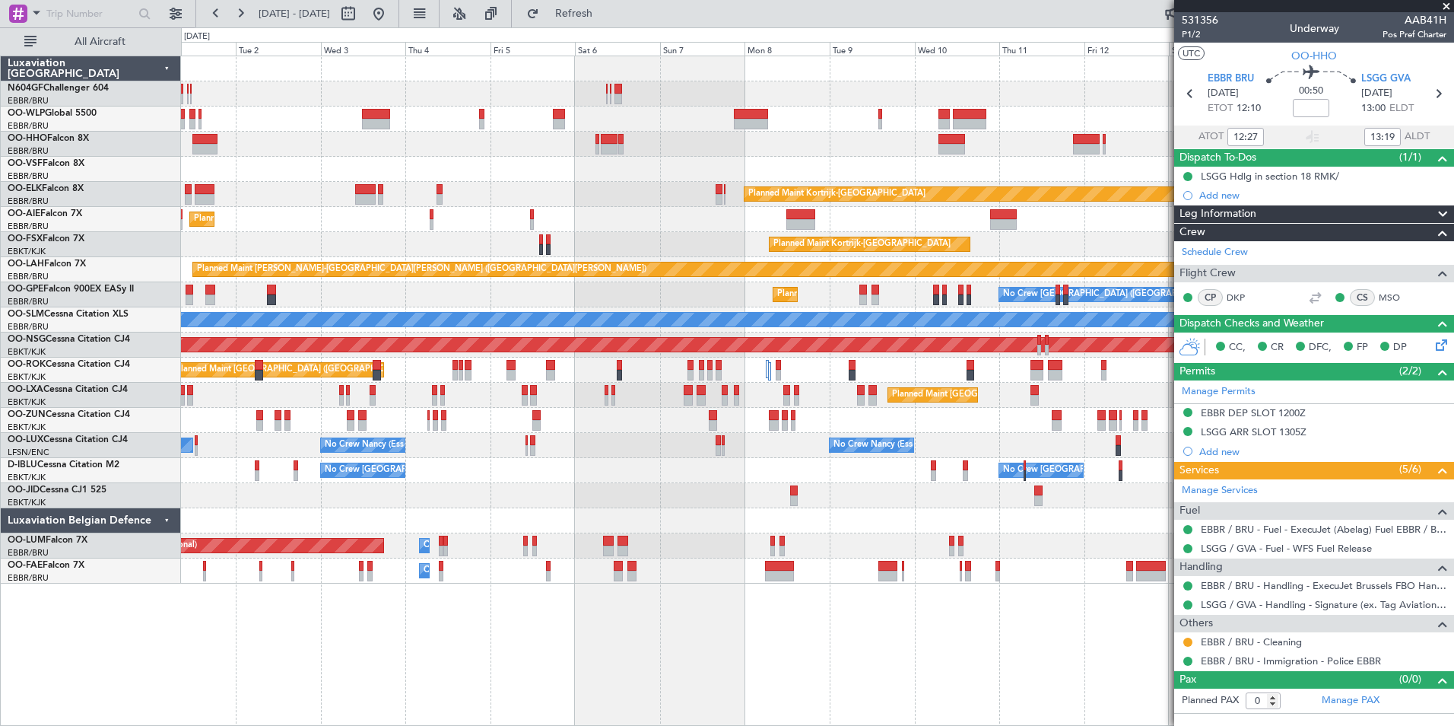
click at [647, 491] on div "Planned Maint Kortrijk-[GEOGRAPHIC_DATA] AOG Maint [GEOGRAPHIC_DATA]-[GEOGRAPHI…" at bounding box center [817, 495] width 1273 height 25
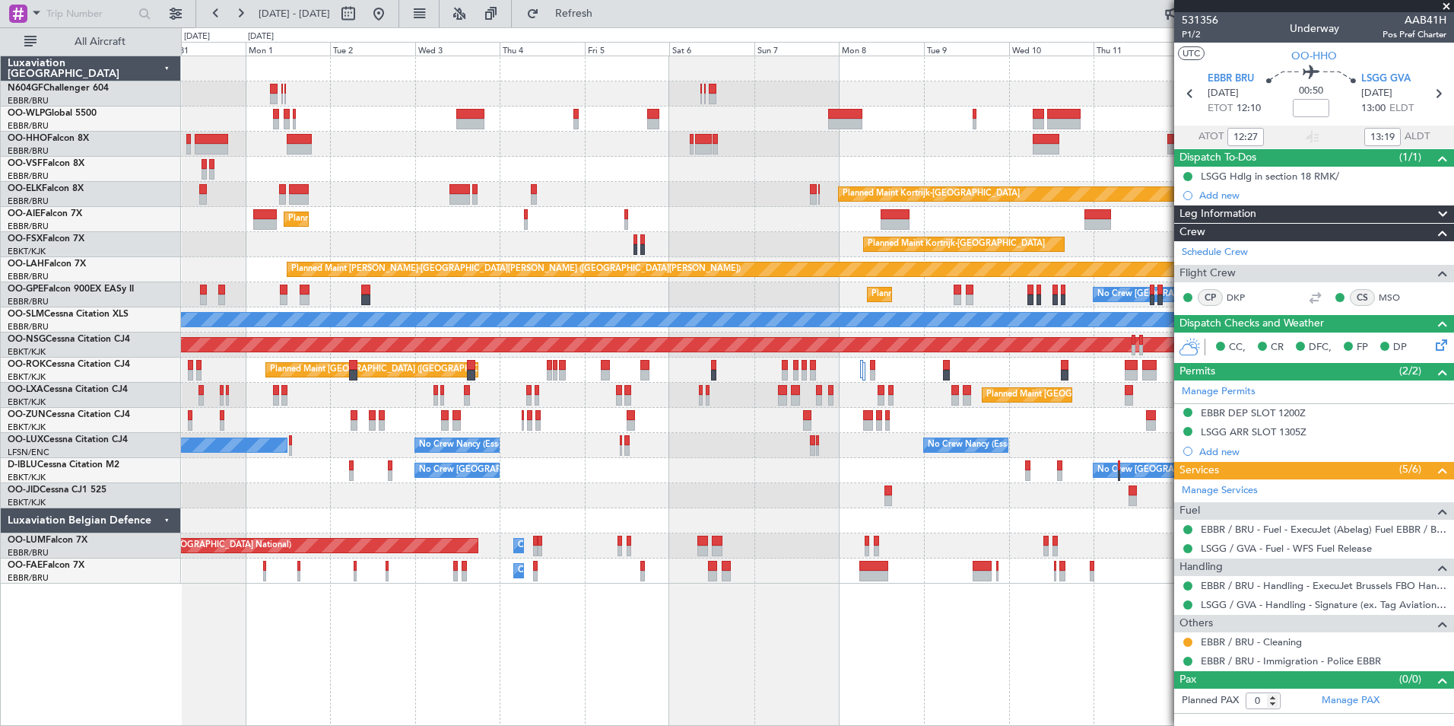
click at [745, 237] on div "Planned Maint Berlin (Brandenburg) Planned Maint Kortrijk-Wevelgem Planned Main…" at bounding box center [817, 319] width 1273 height 527
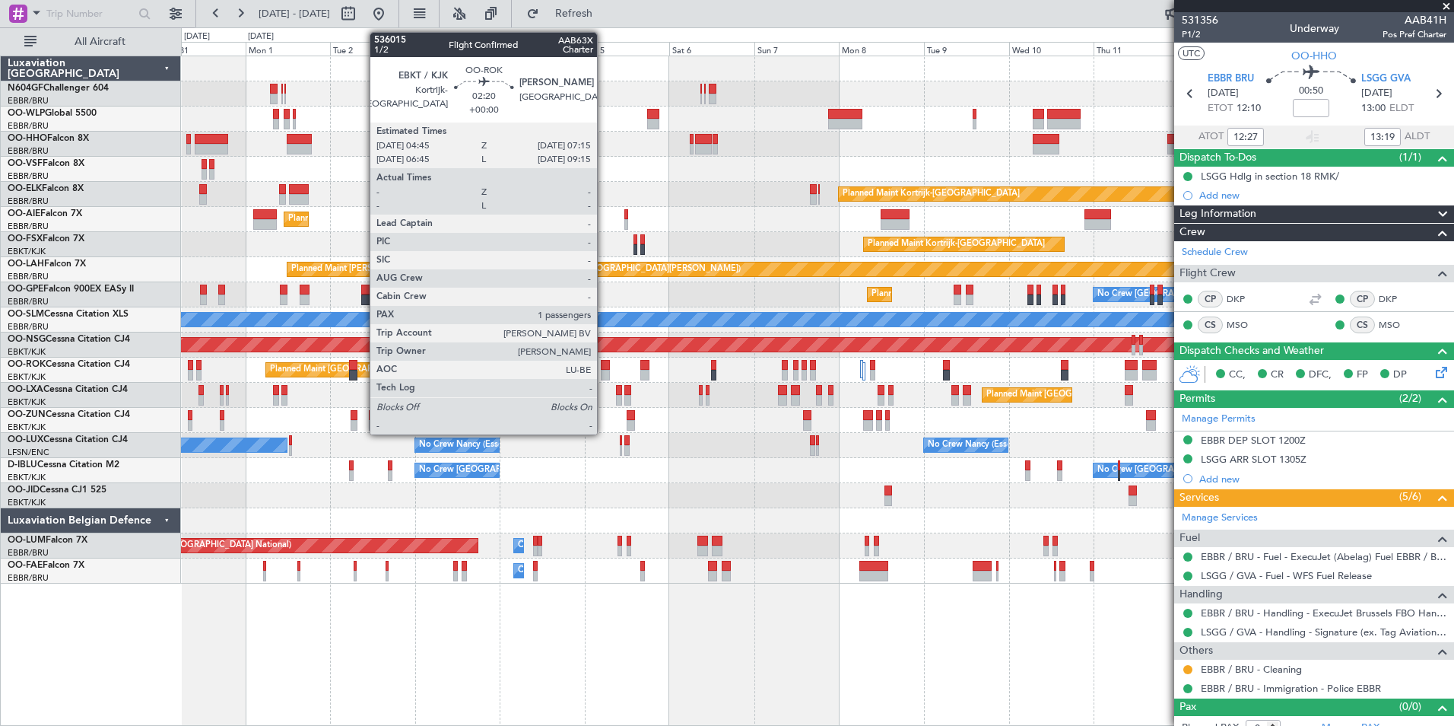
click at [604, 377] on div at bounding box center [605, 375] width 9 height 11
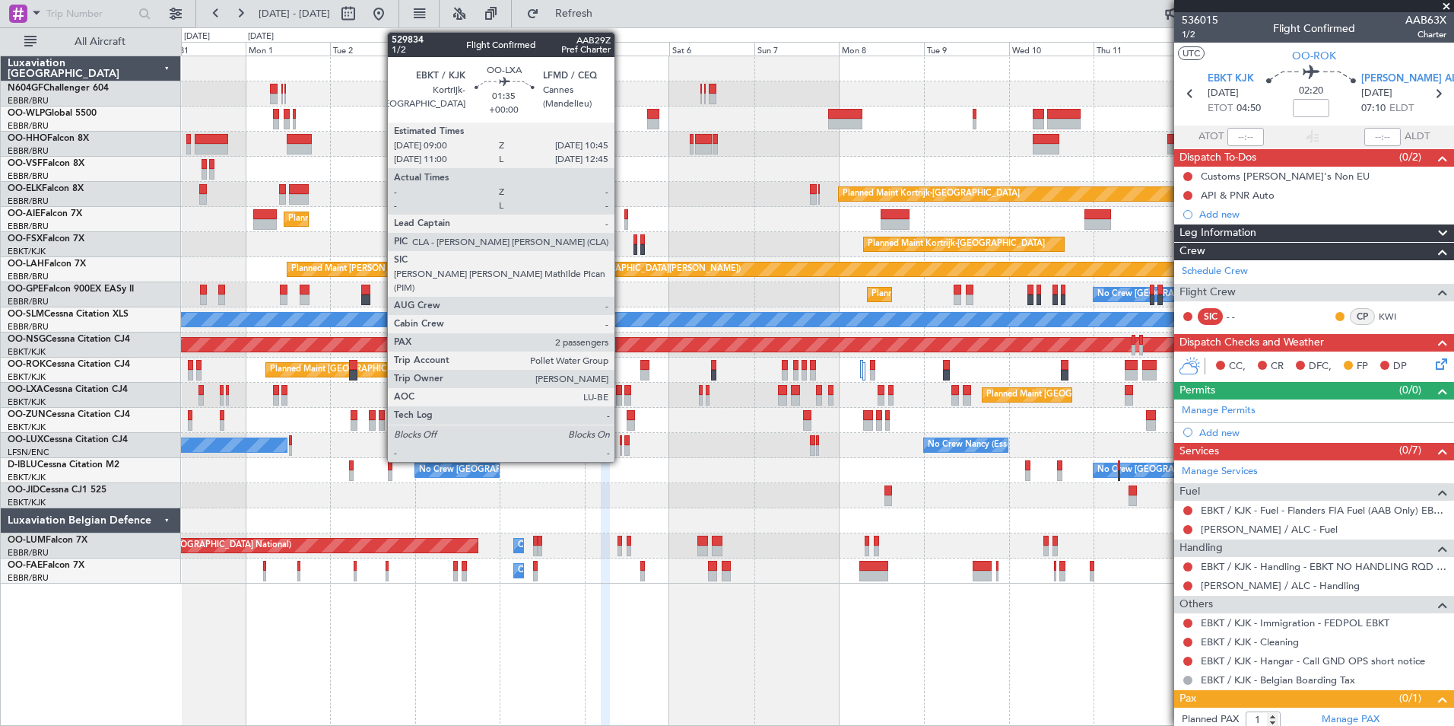
click at [621, 392] on div at bounding box center [619, 390] width 7 height 11
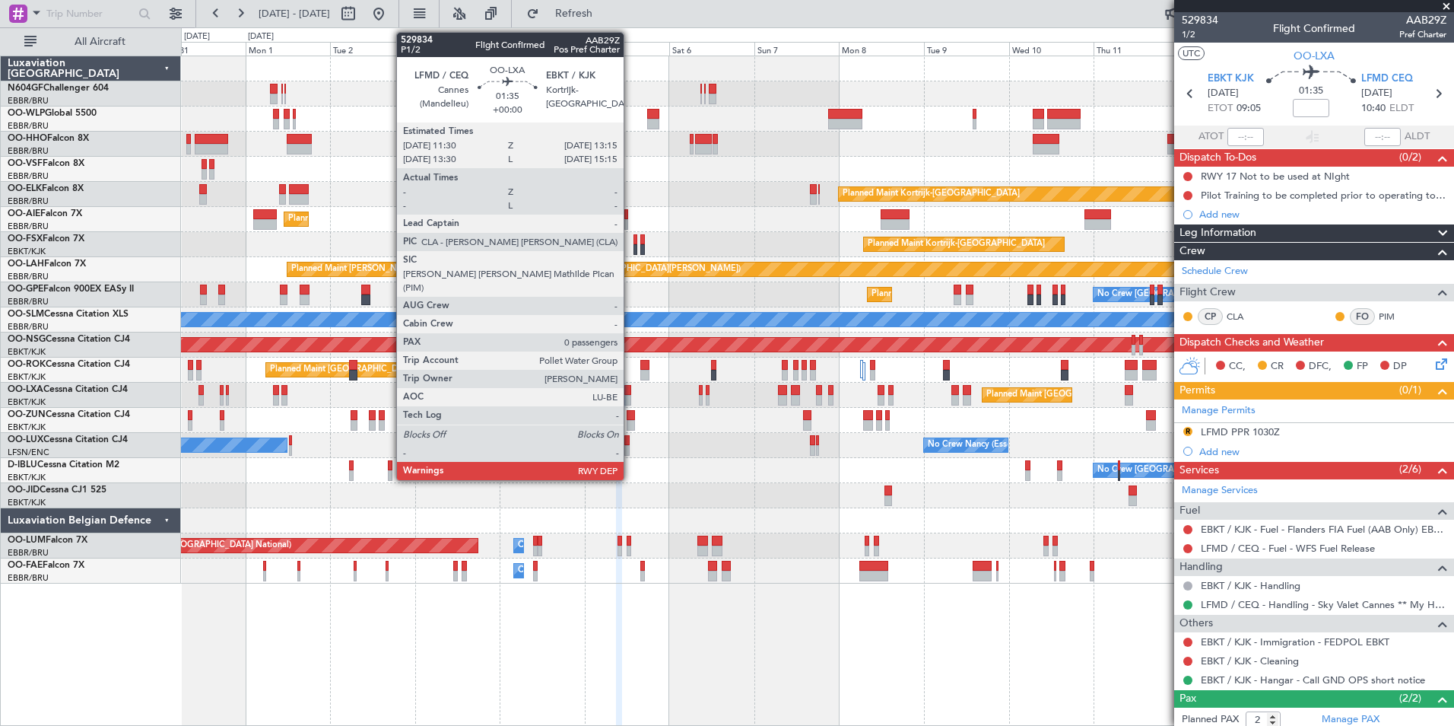
click at [631, 394] on div at bounding box center [627, 390] width 7 height 11
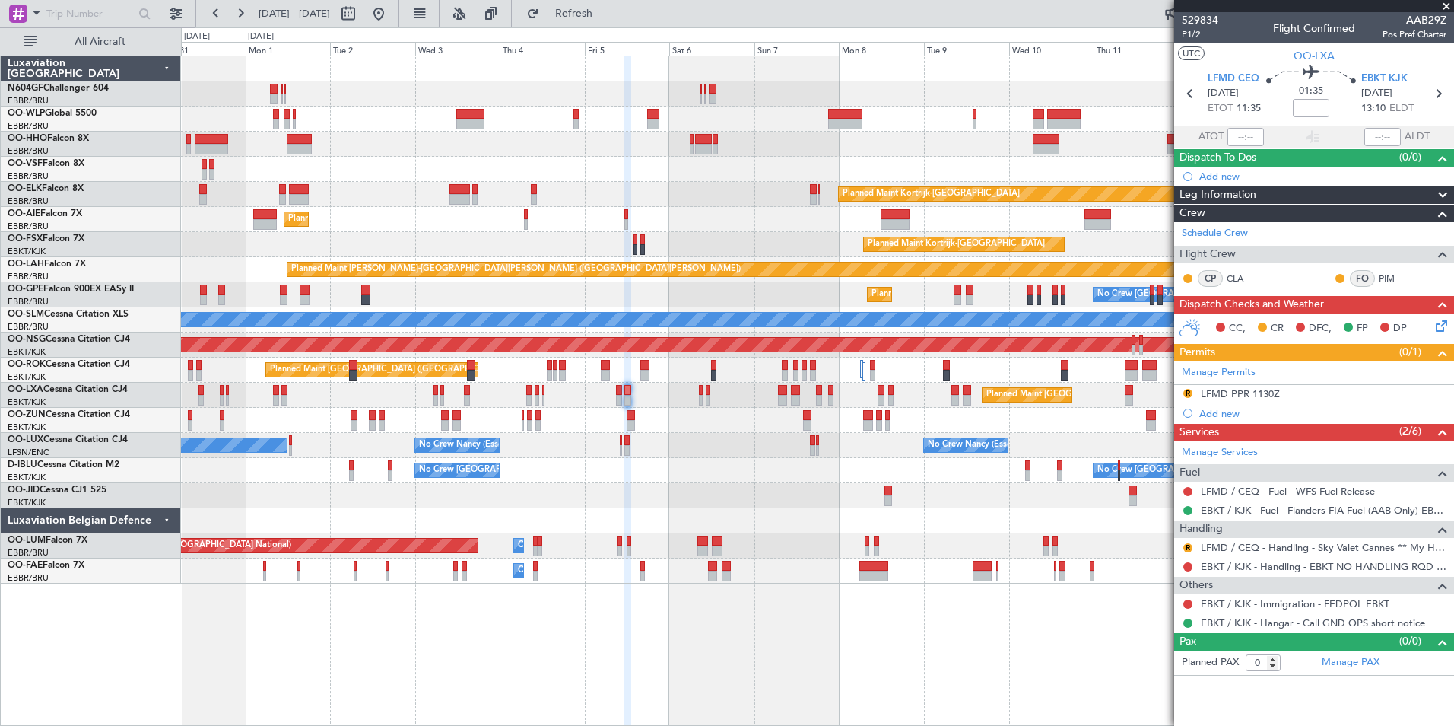
click at [628, 461] on div "No Crew Brussels (Brussels National) No Crew Brussels (Brussels National) A/C U…" at bounding box center [817, 470] width 1273 height 25
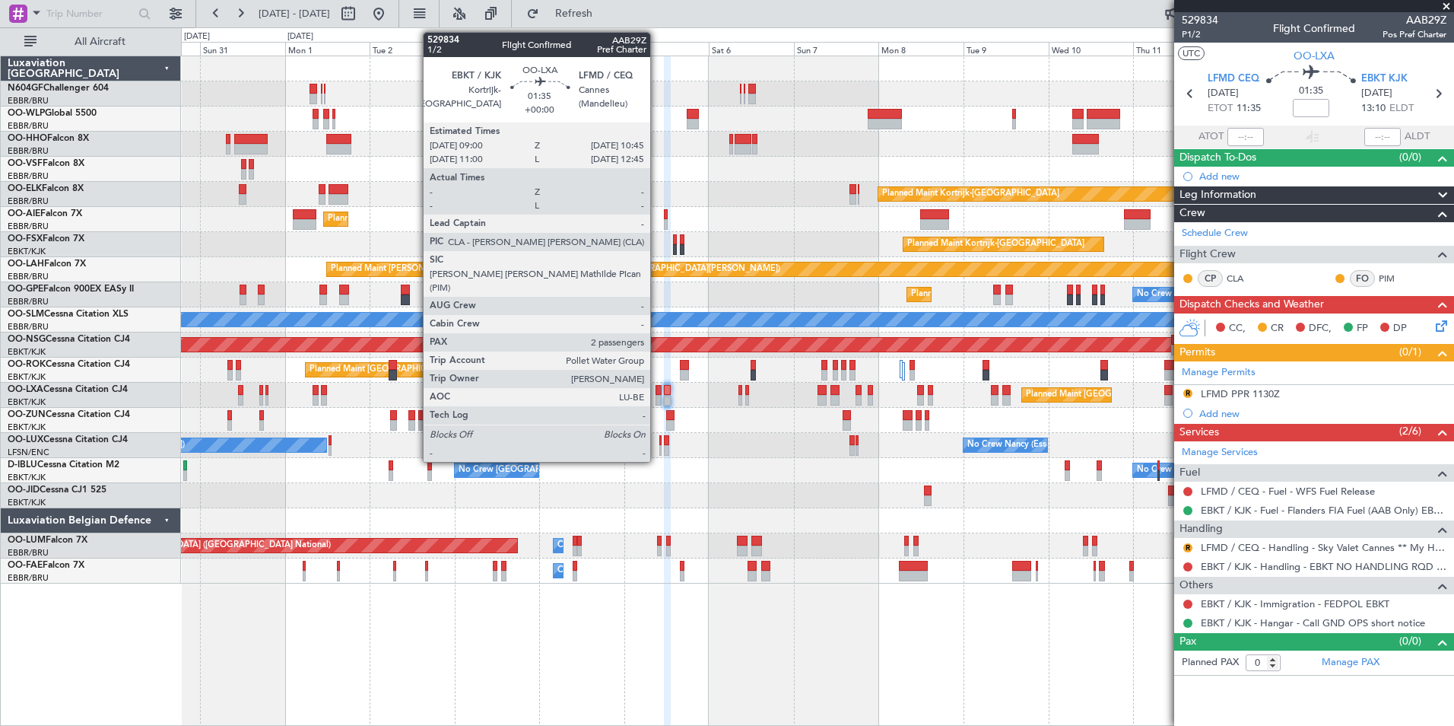
click at [657, 393] on div at bounding box center [659, 390] width 7 height 11
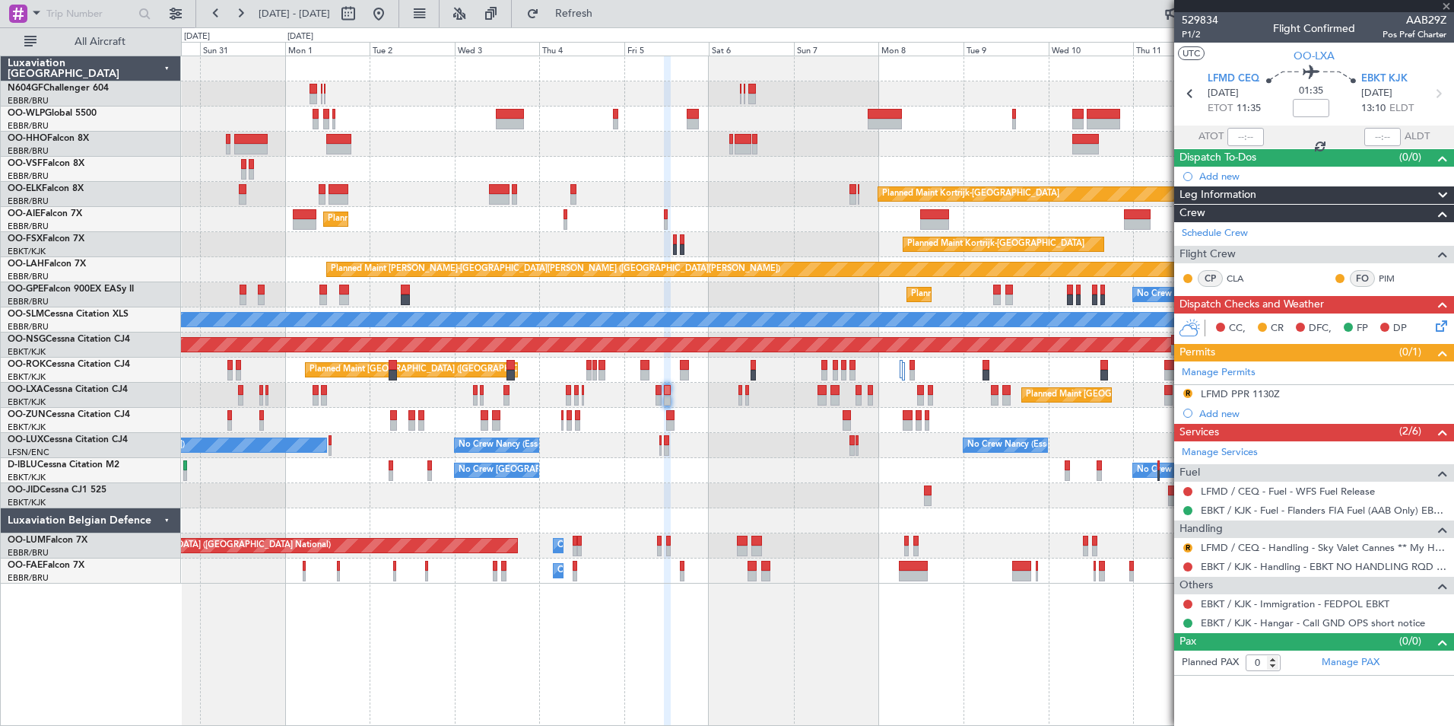
type input "2"
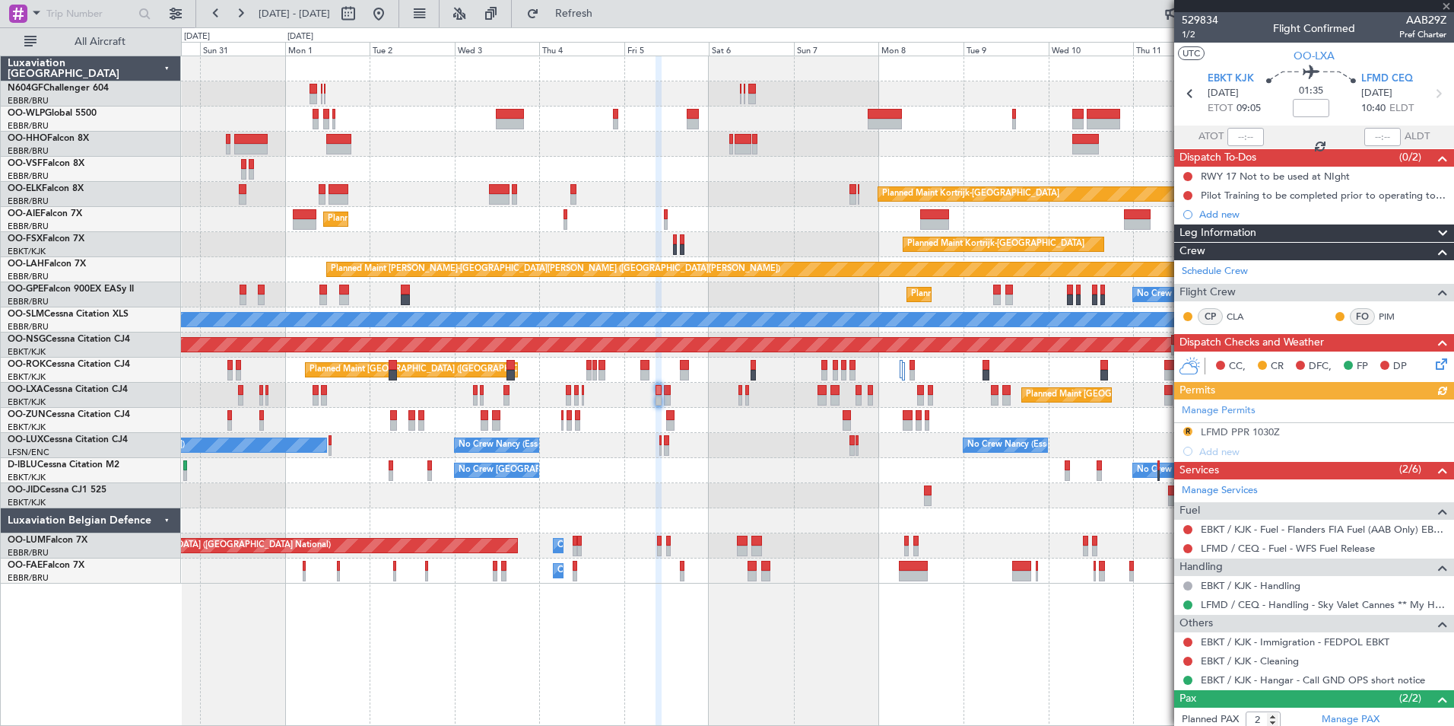
click at [640, 469] on div "No Crew Brussels (Brussels National) No Crew Brussels (Brussels National) A/C U…" at bounding box center [817, 470] width 1273 height 25
click at [1220, 433] on div "LFMD PPR 1030Z" at bounding box center [1240, 431] width 79 height 13
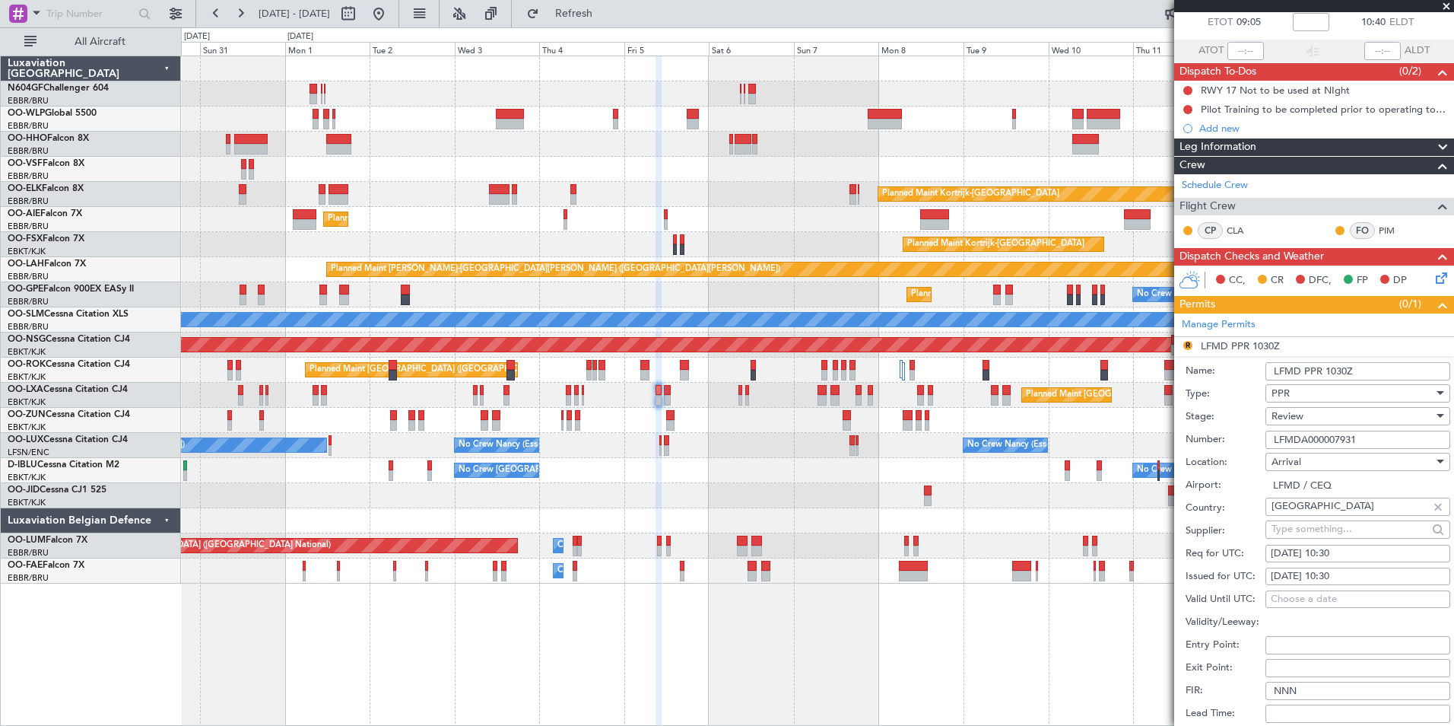
scroll to position [152, 0]
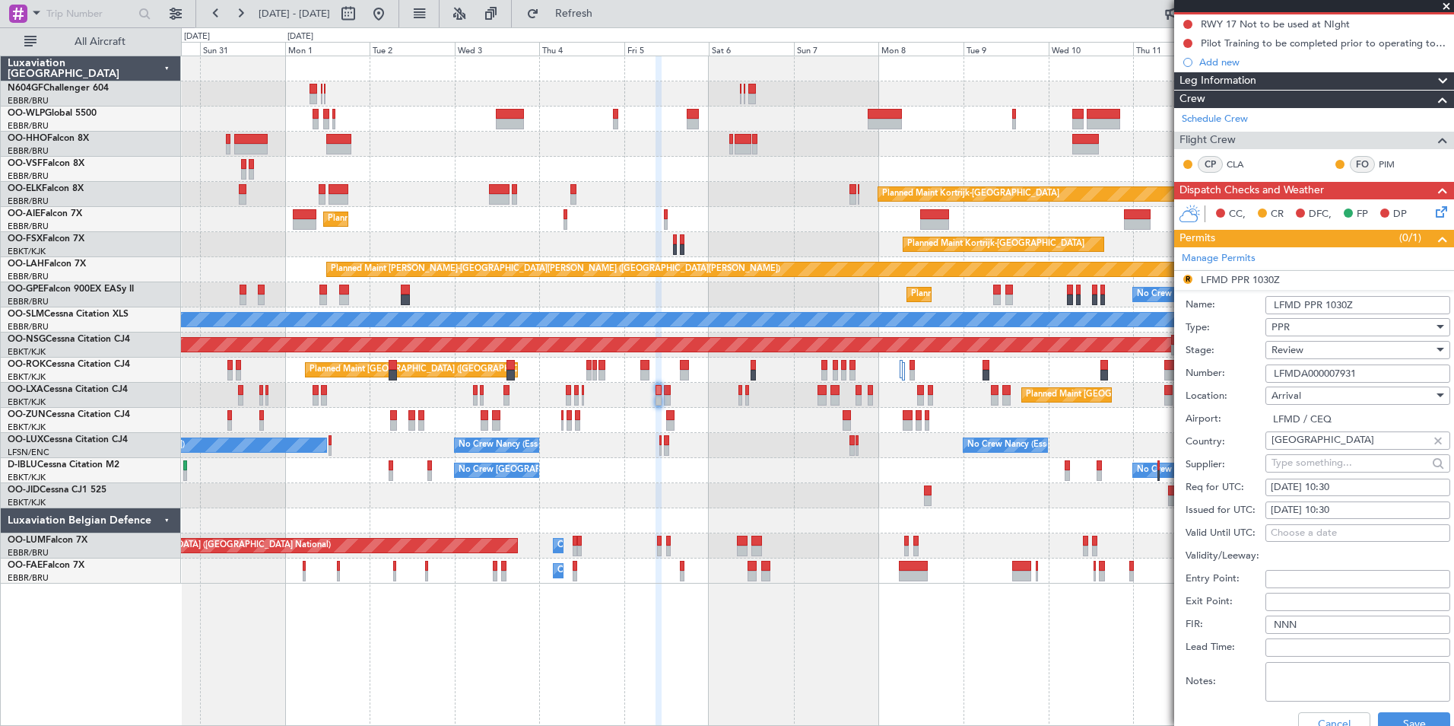
click at [1346, 491] on div "05/09/2025 10:30" at bounding box center [1358, 487] width 174 height 15
select select "9"
select select "2025"
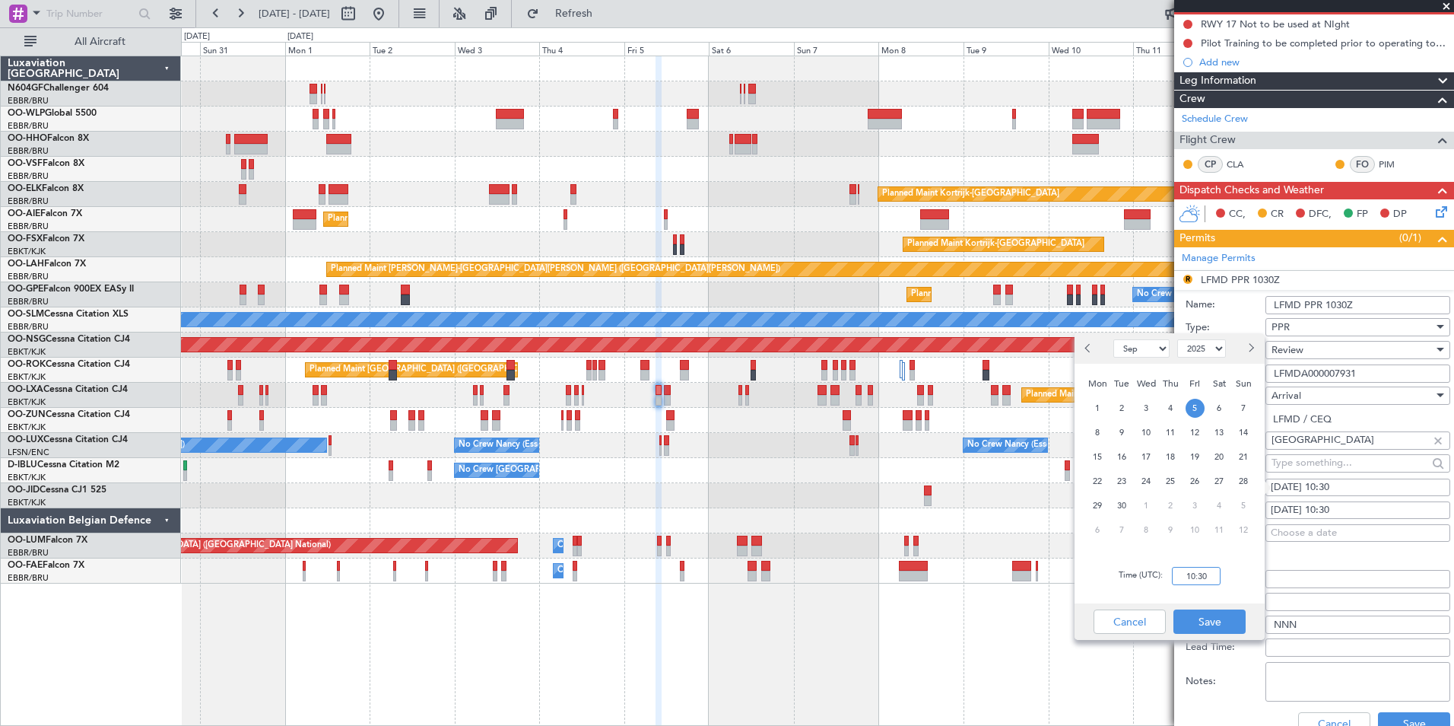
click at [1207, 576] on input "10:30" at bounding box center [1196, 576] width 49 height 18
type input "10:45"
click at [1231, 598] on div "Time (UTC): 10:45" at bounding box center [1170, 575] width 190 height 55
click at [1219, 608] on div "Cancel Save" at bounding box center [1170, 621] width 190 height 37
click at [1214, 621] on button "Save" at bounding box center [1210, 621] width 72 height 24
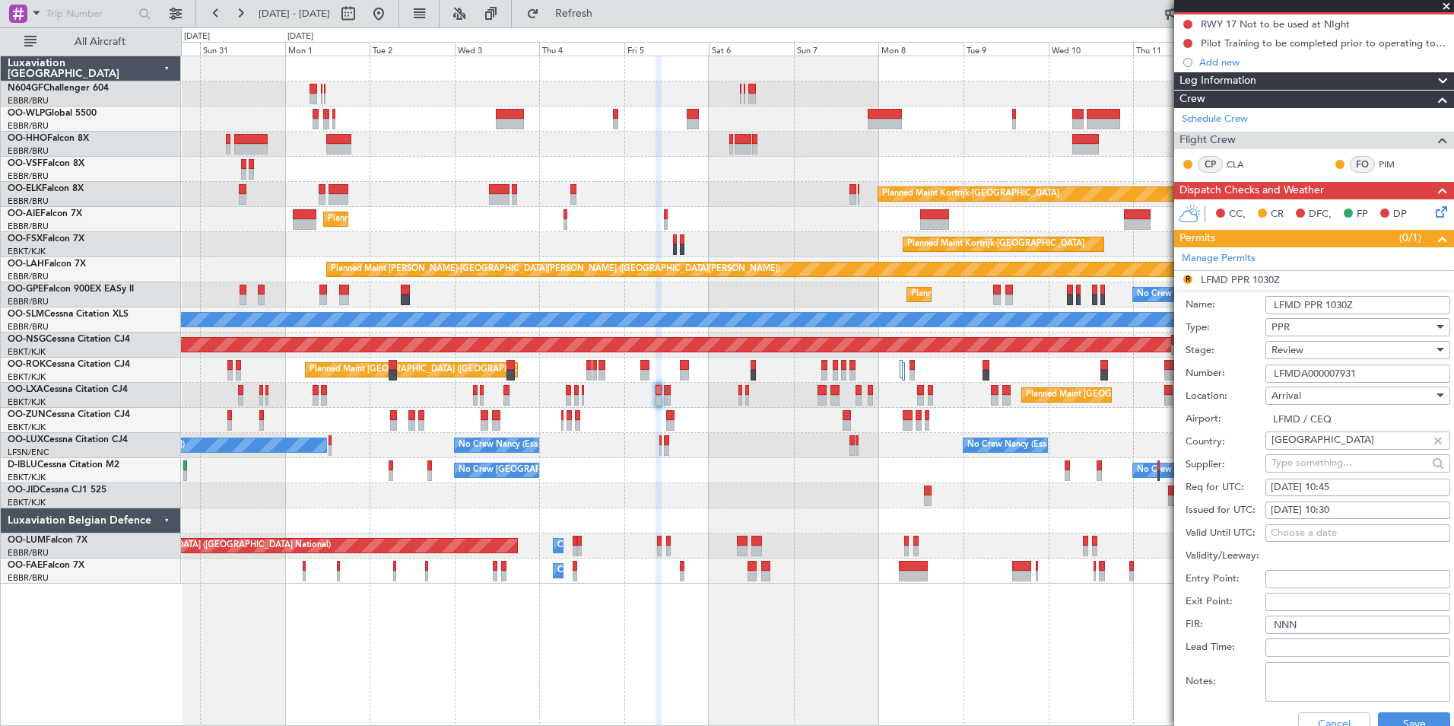
click at [1312, 347] on div "Review" at bounding box center [1353, 349] width 162 height 23
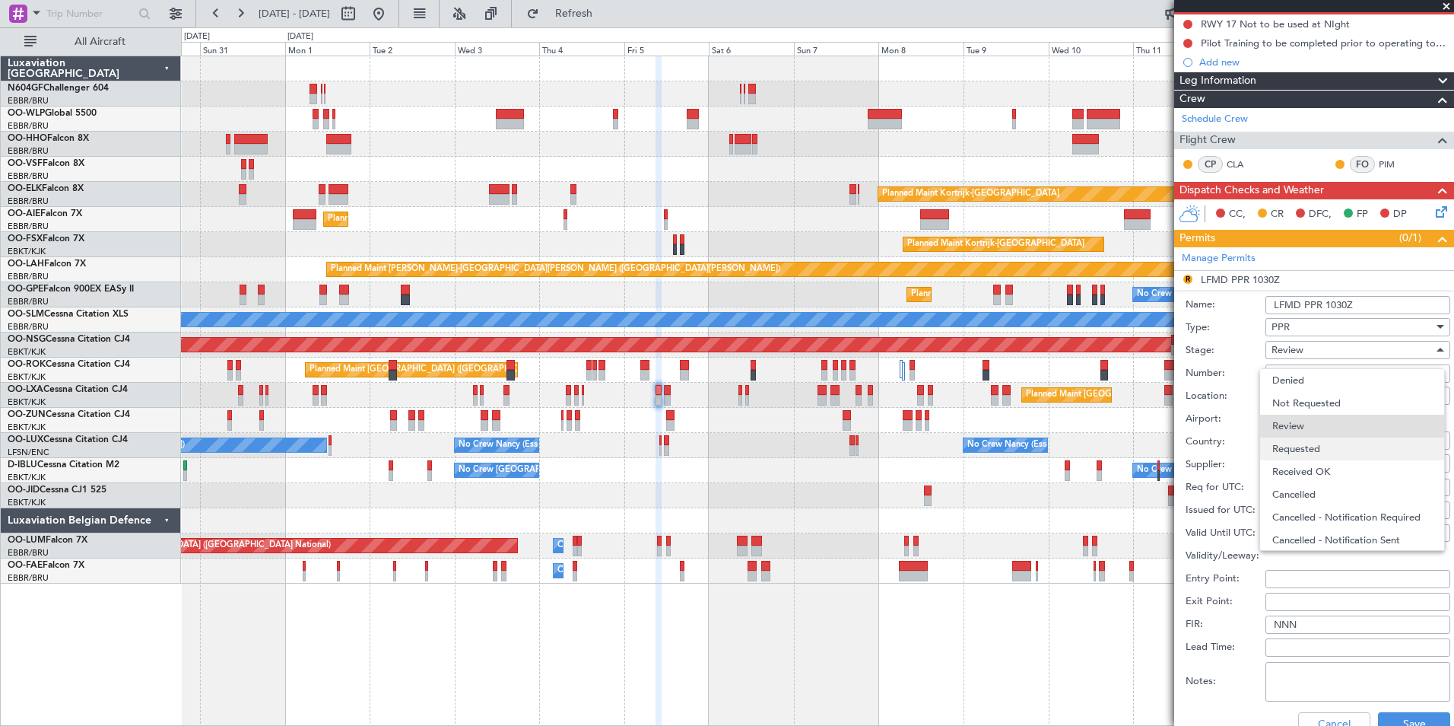
click at [1312, 446] on span "Requested" at bounding box center [1353, 448] width 160 height 23
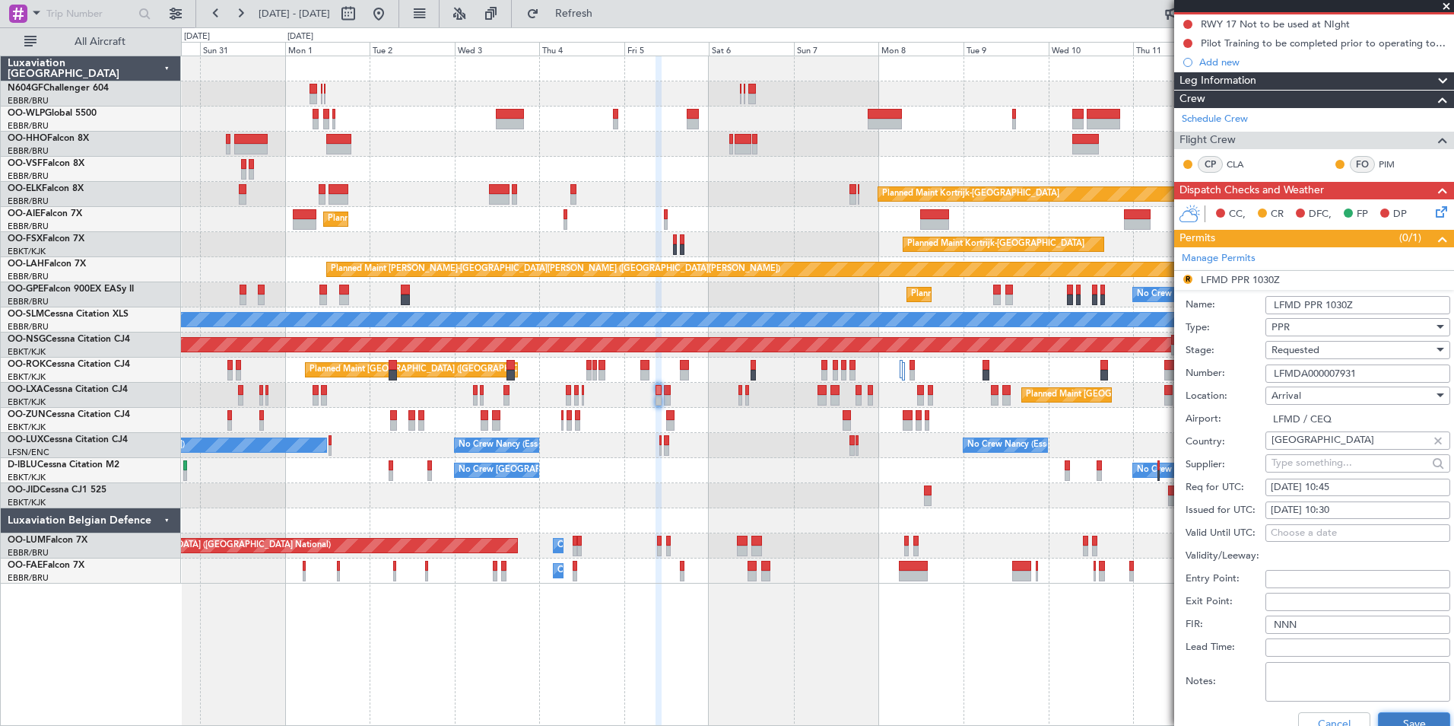
click at [1406, 713] on button "Save" at bounding box center [1414, 724] width 72 height 24
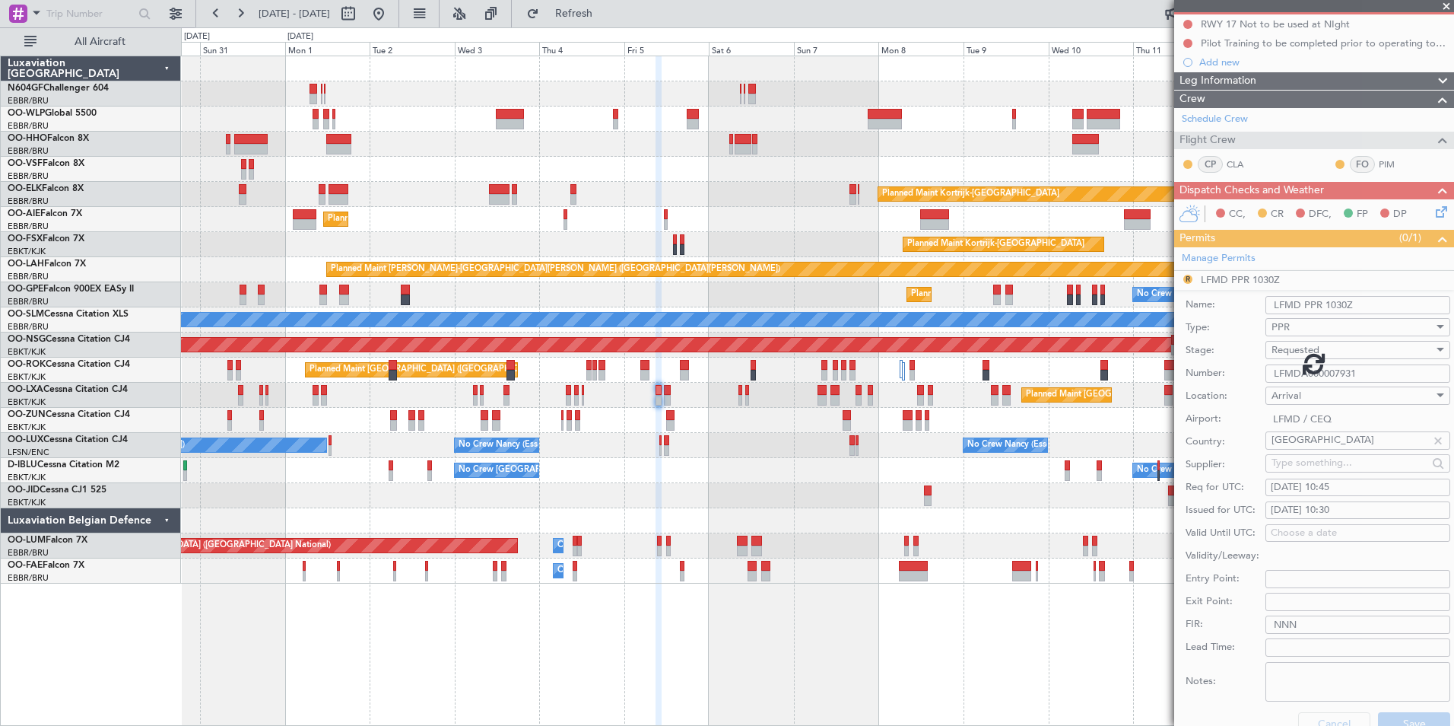
scroll to position [75, 0]
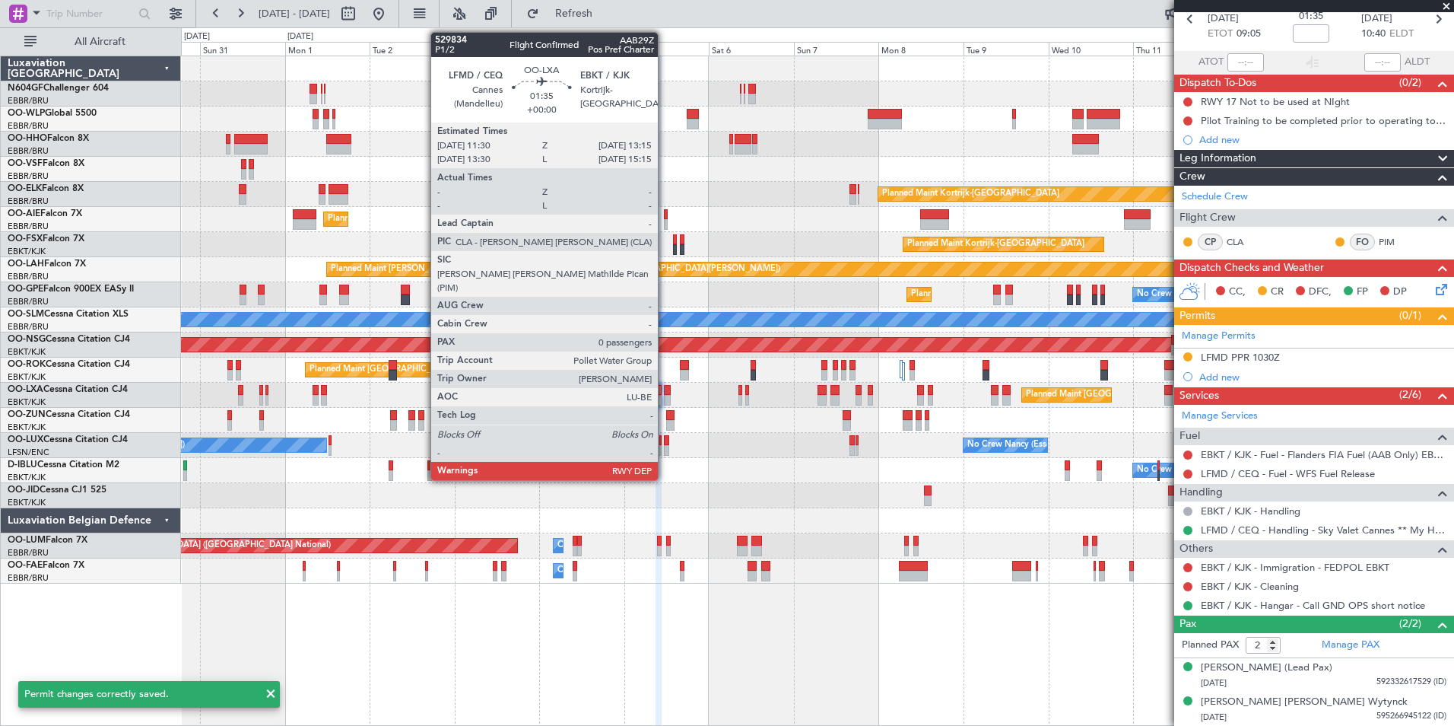
click at [665, 394] on div at bounding box center [667, 390] width 7 height 11
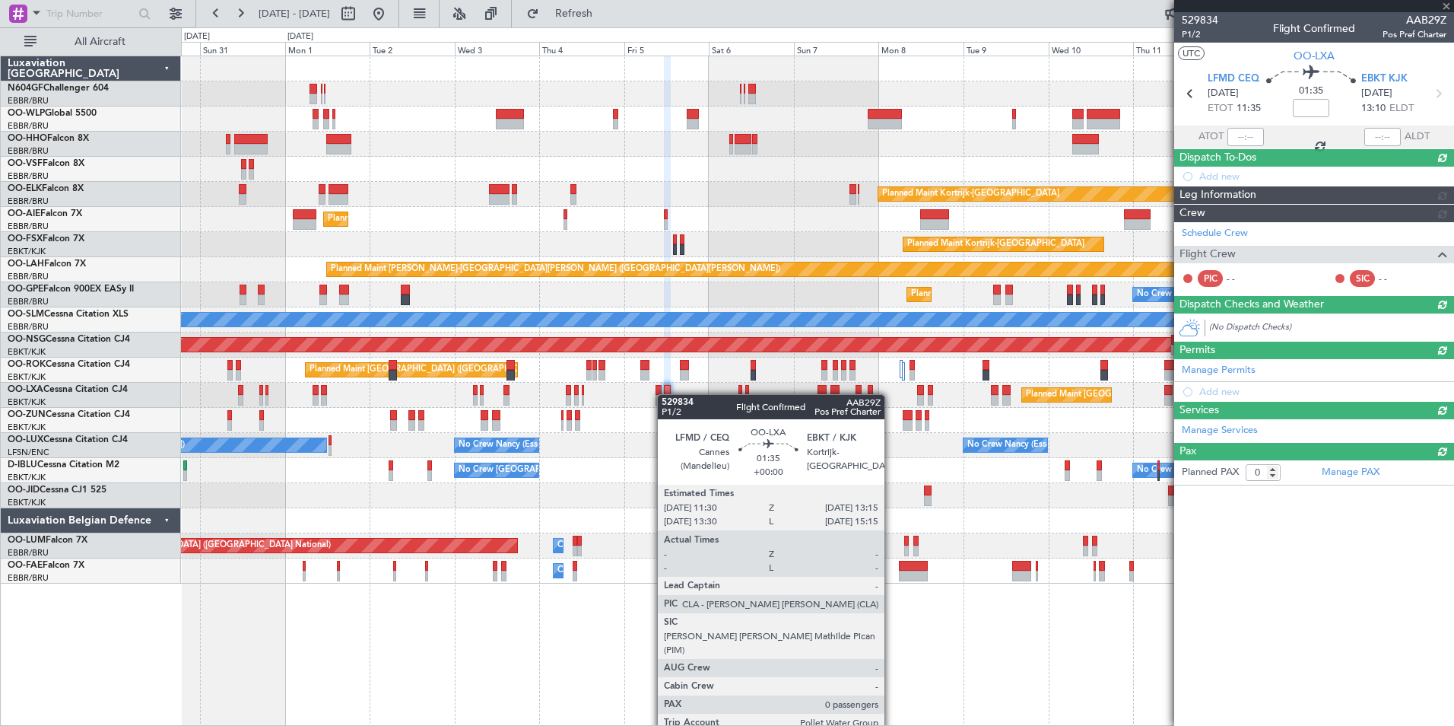
scroll to position [0, 0]
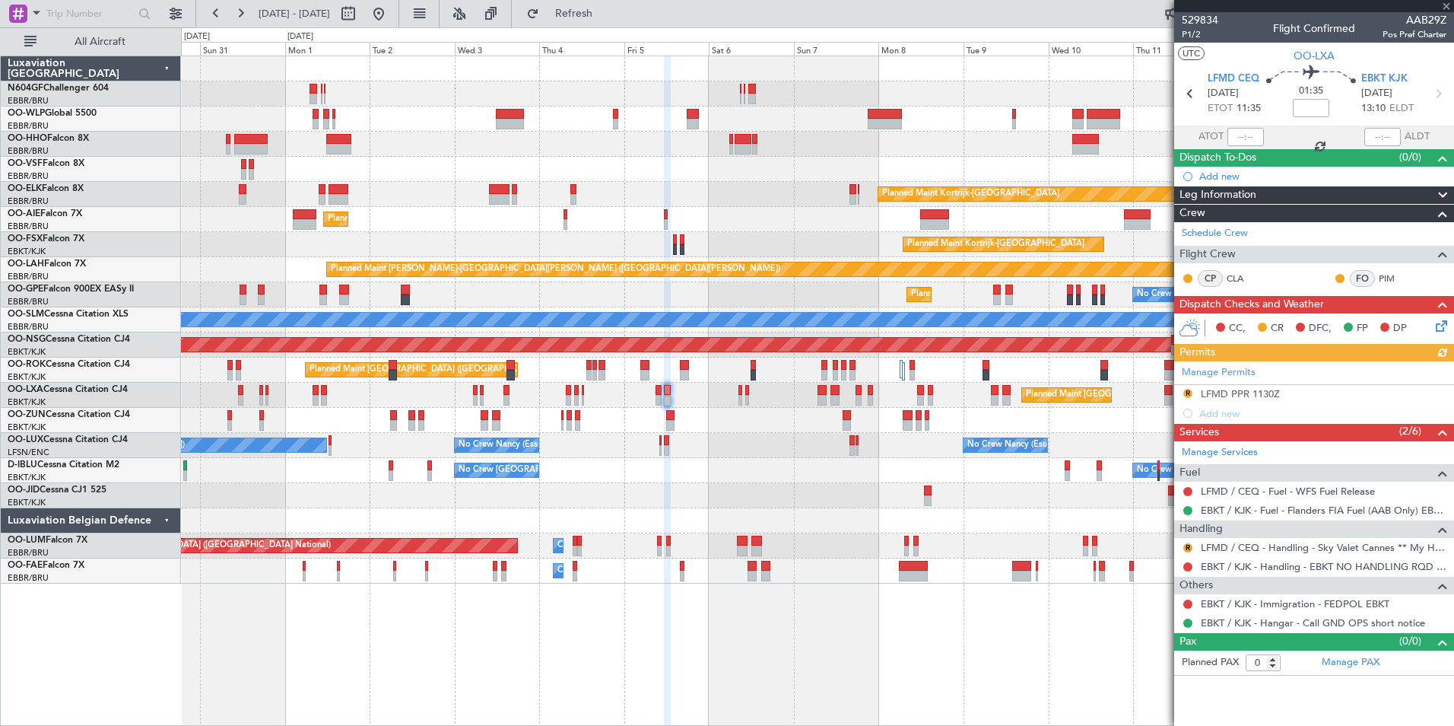
click at [1192, 543] on div "R" at bounding box center [1188, 548] width 12 height 12
click at [1184, 544] on button "R" at bounding box center [1188, 547] width 9 height 9
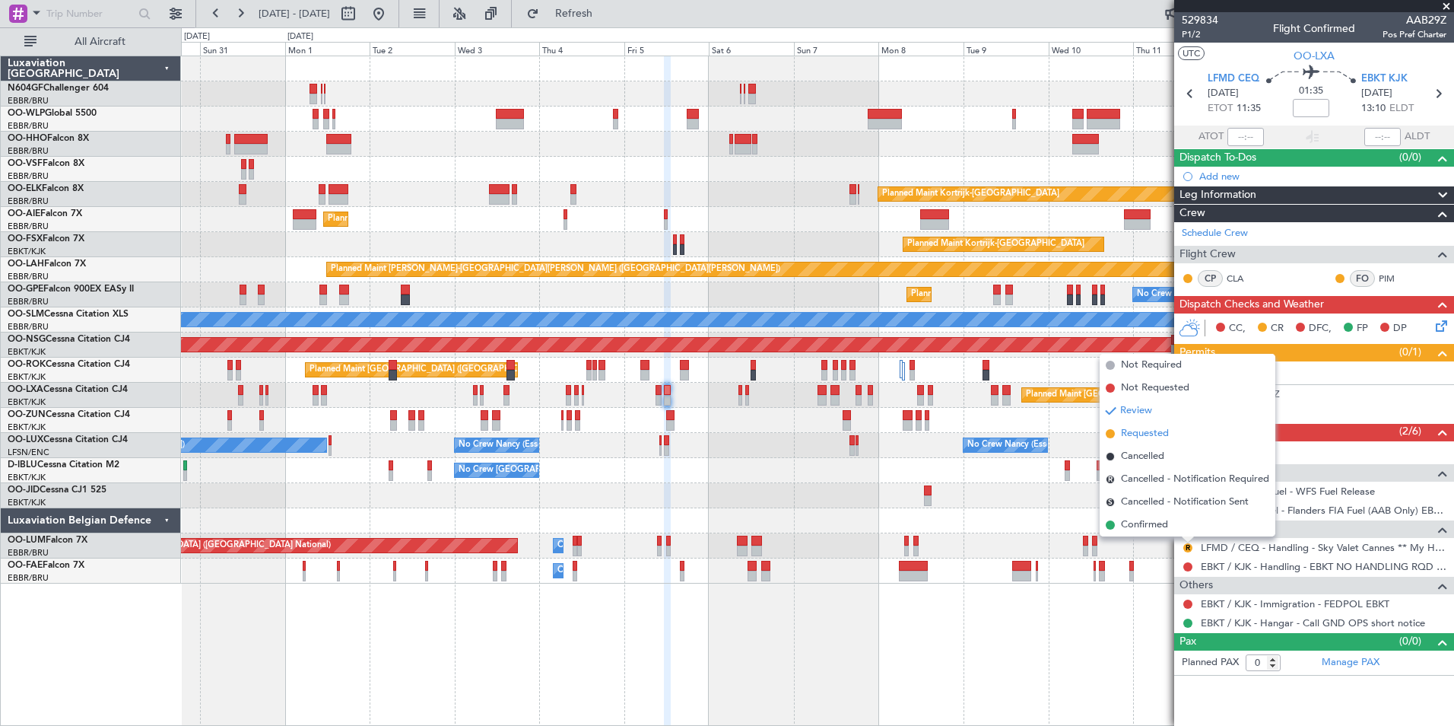
click at [1149, 434] on span "Requested" at bounding box center [1145, 433] width 48 height 15
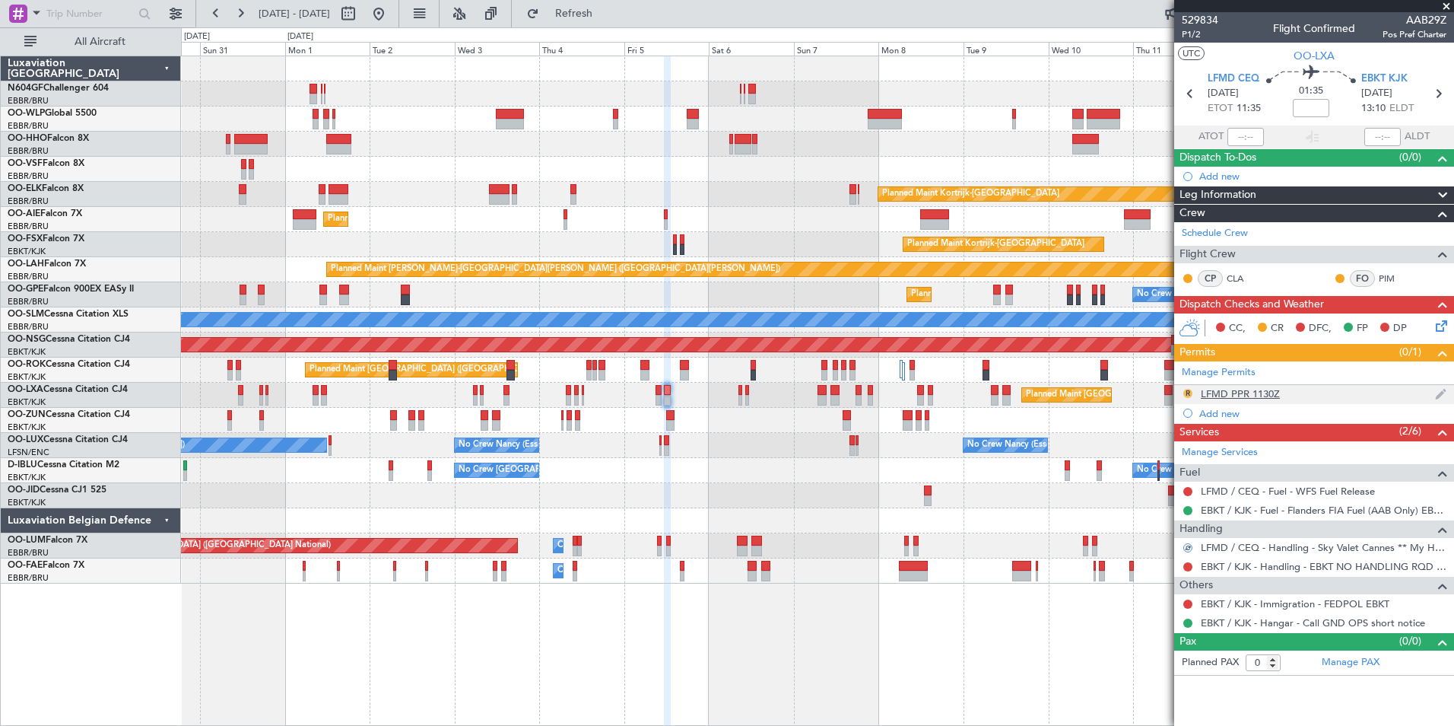
click at [1184, 391] on button "R" at bounding box center [1188, 393] width 9 height 9
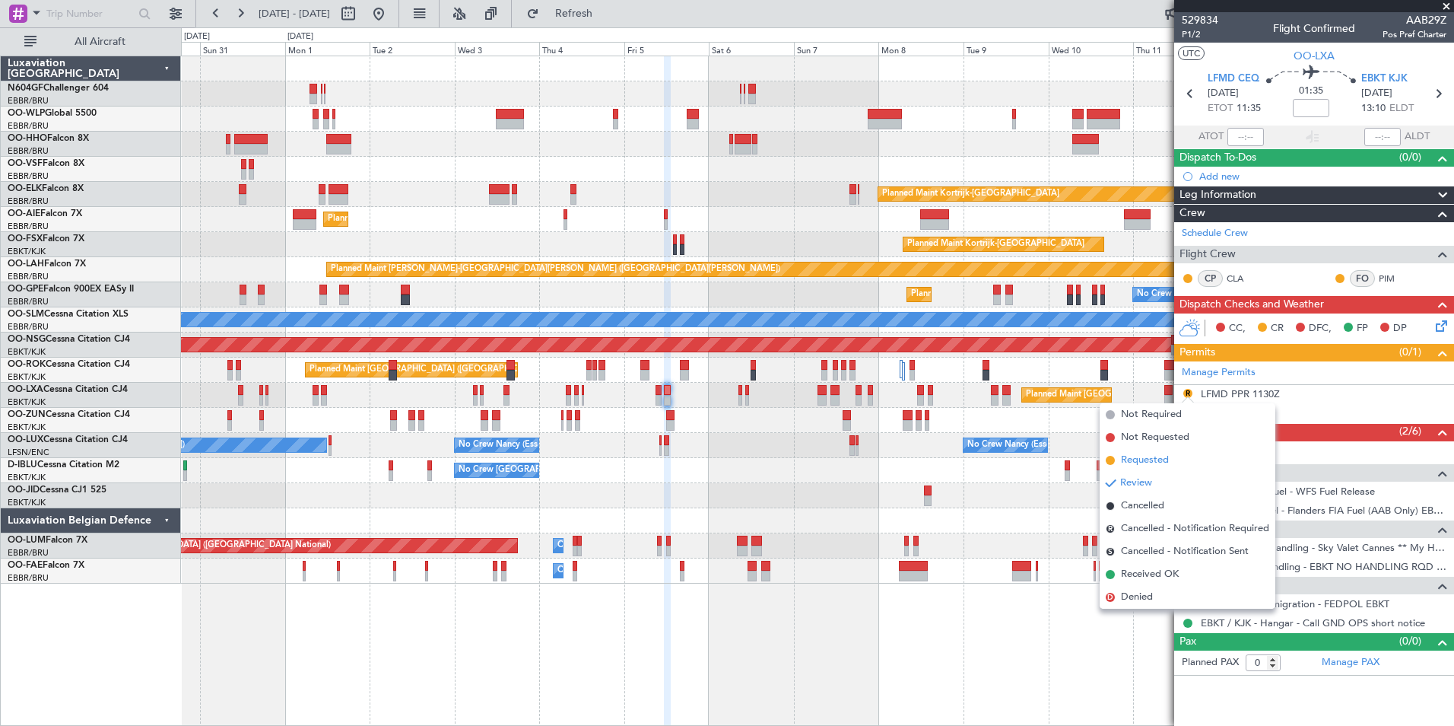
click at [1147, 457] on span "Requested" at bounding box center [1145, 460] width 48 height 15
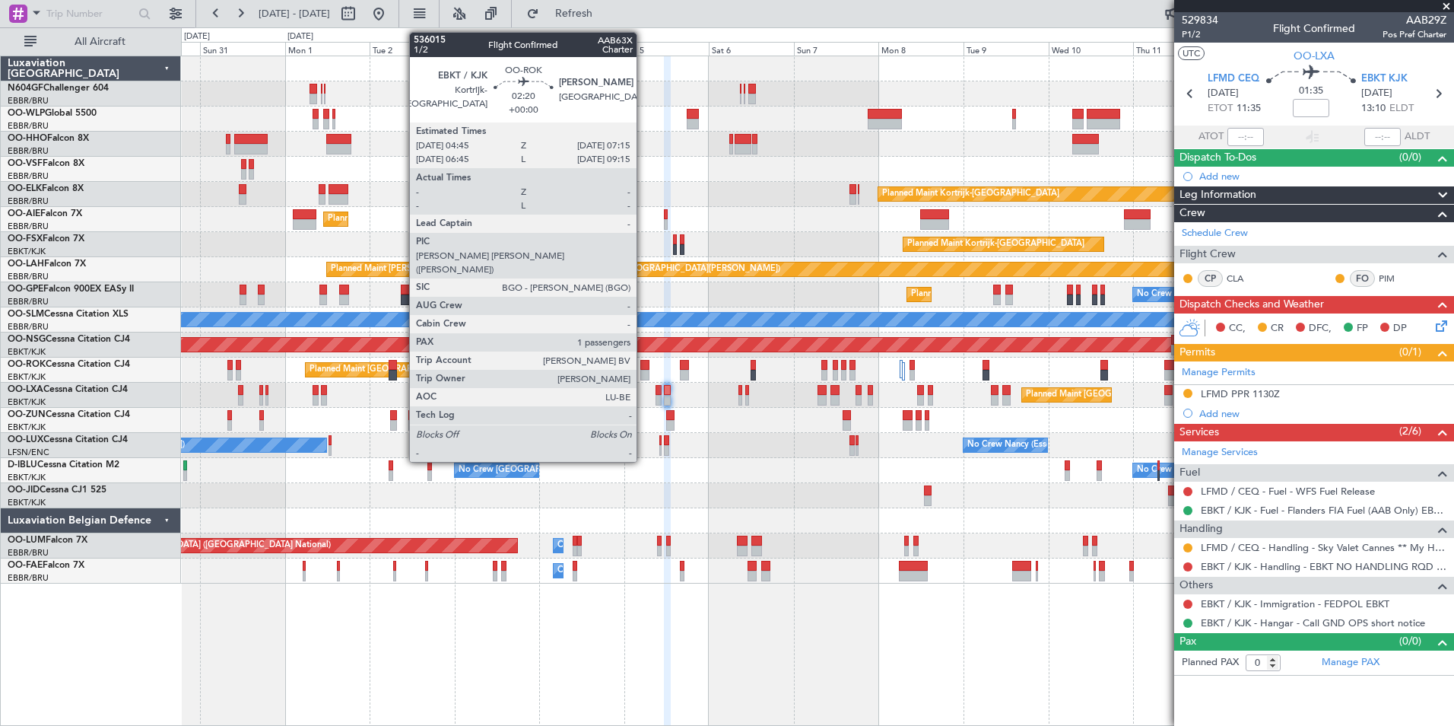
click at [643, 376] on div at bounding box center [644, 375] width 9 height 11
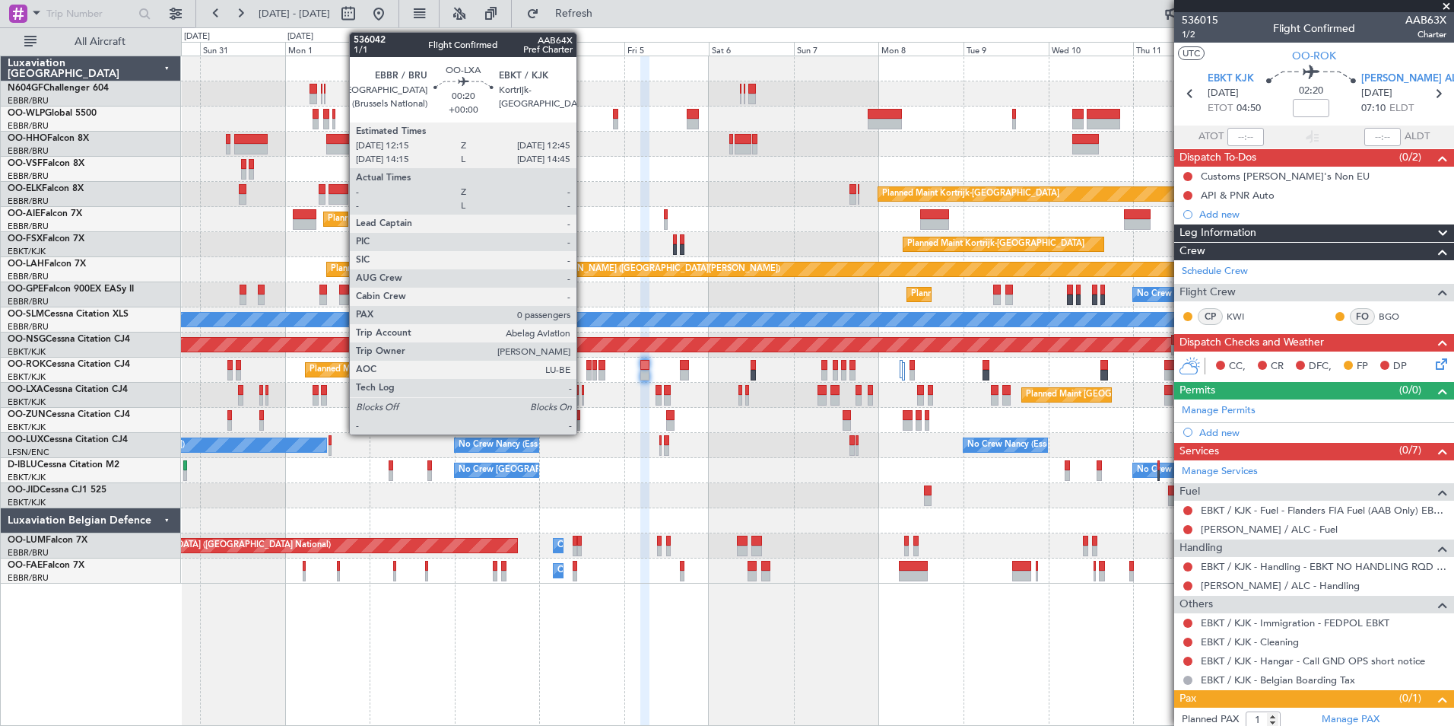
click at [583, 399] on div at bounding box center [583, 400] width 2 height 11
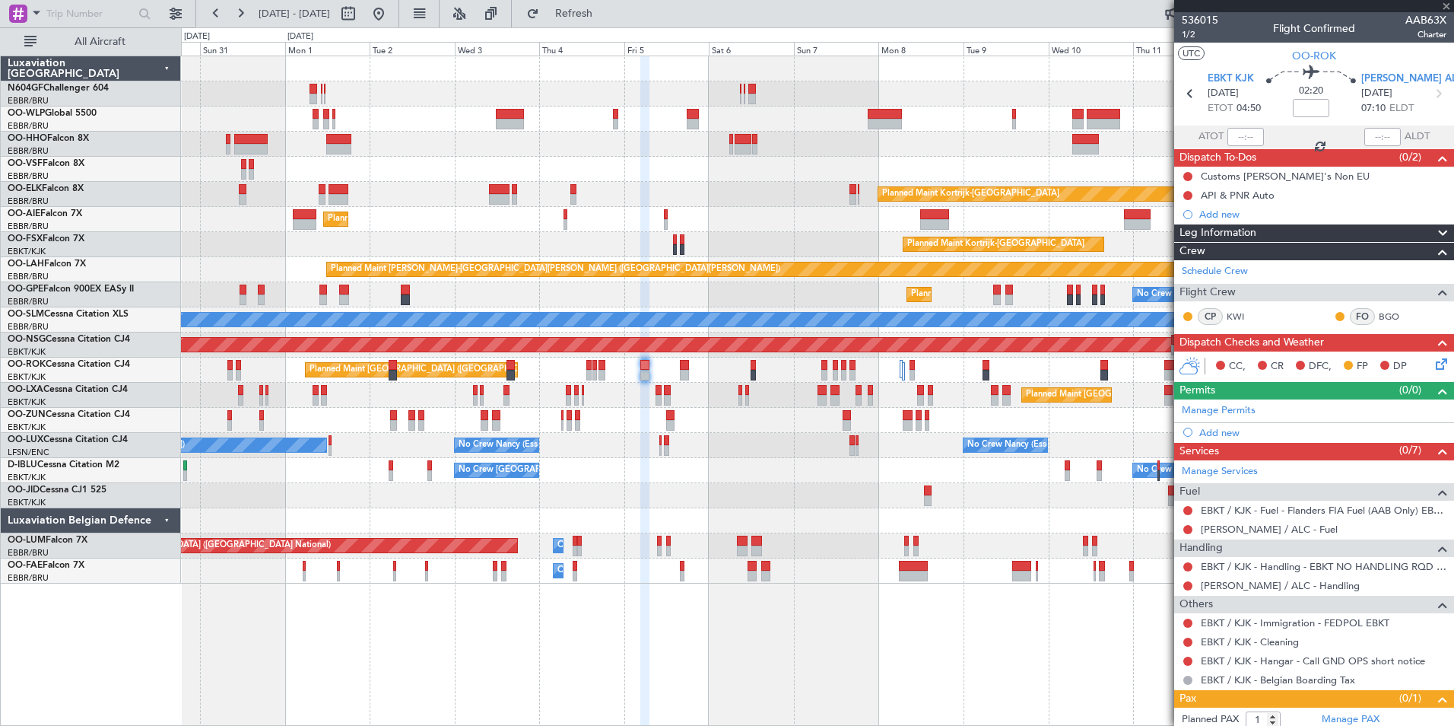
type input "0"
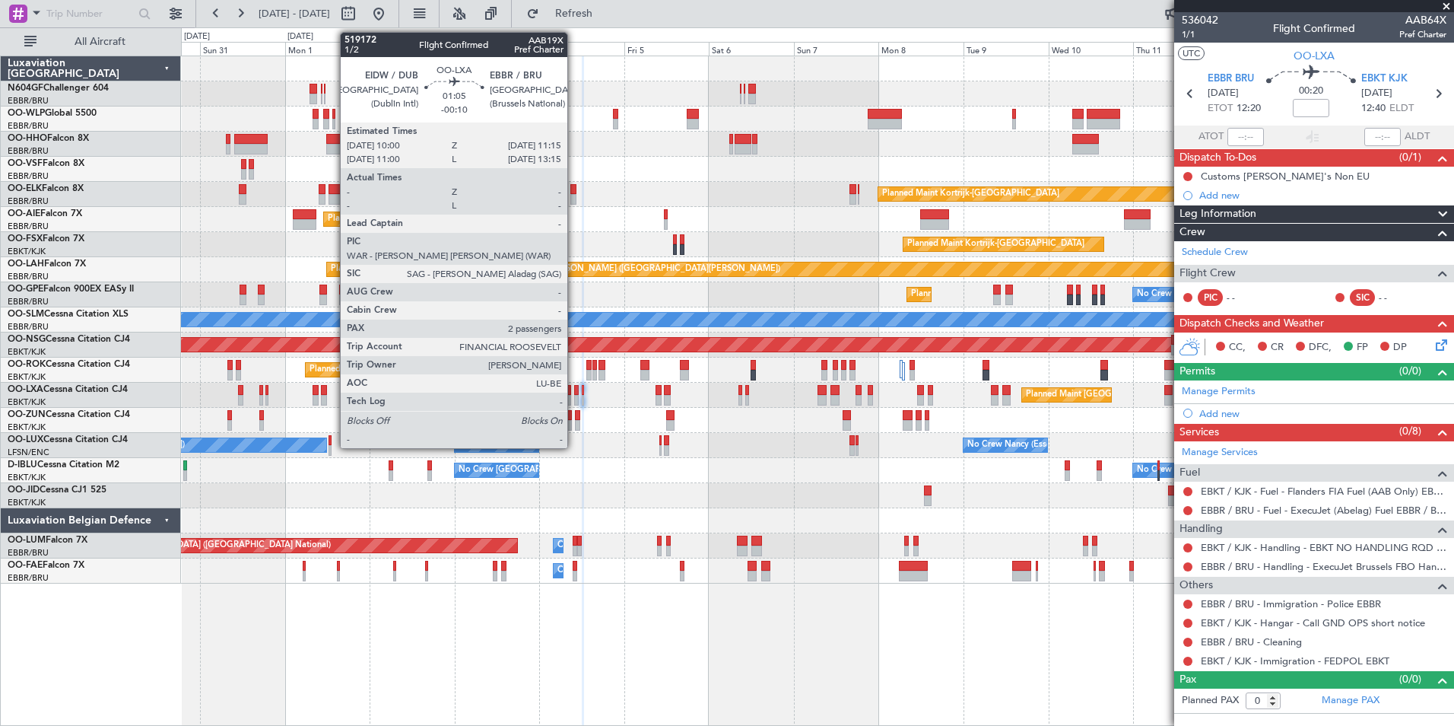
click at [574, 400] on div at bounding box center [576, 400] width 5 height 11
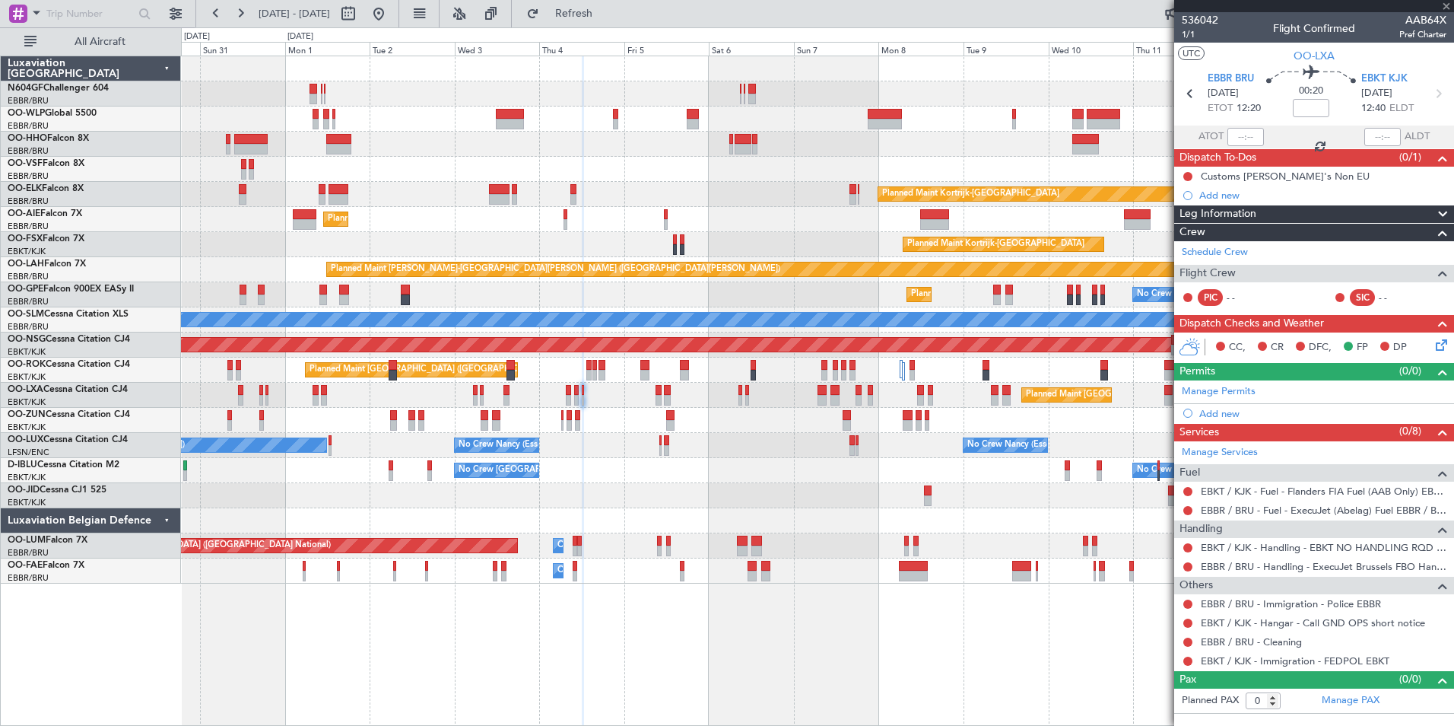
type input "-00:10"
type input "2"
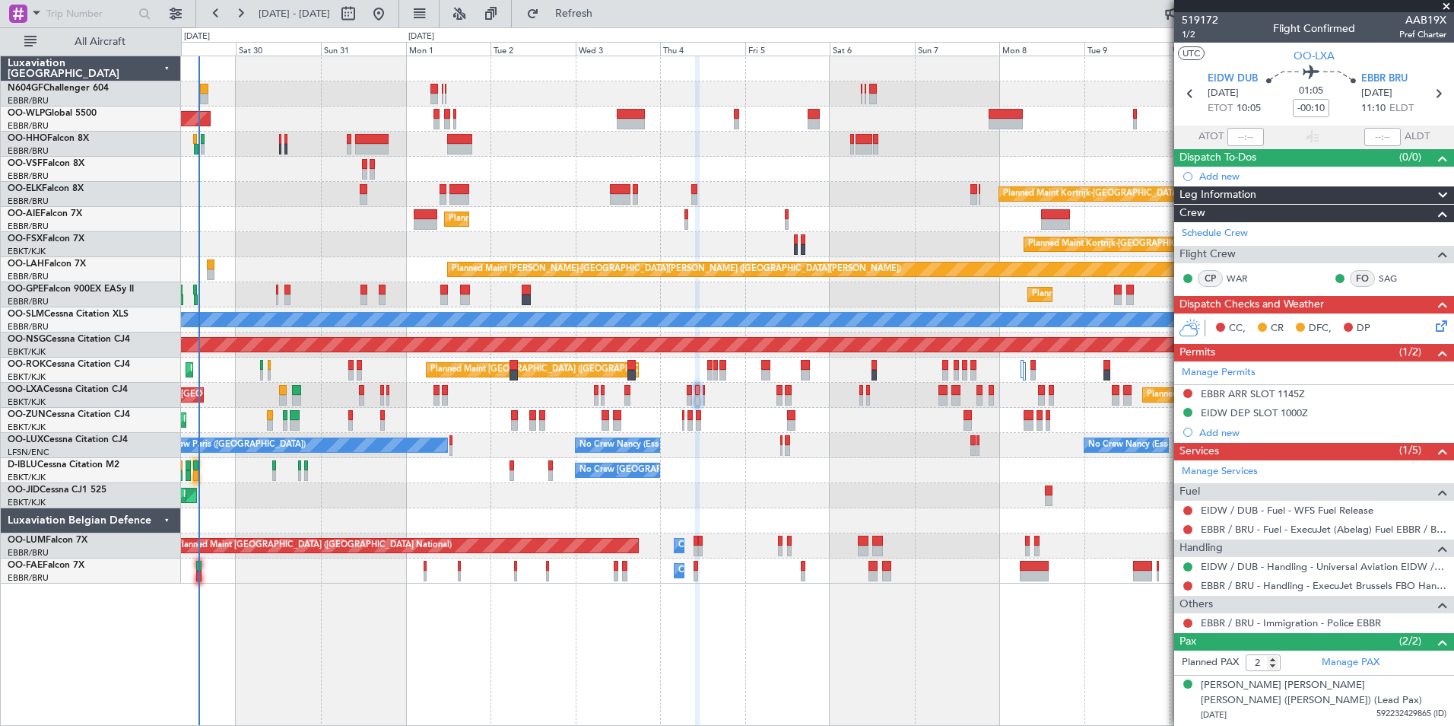
click at [678, 453] on div "No Crew Nancy (Essey) No Crew Paris (Le Bourget) No Crew Nancy (Essey) Planned …" at bounding box center [817, 445] width 1273 height 25
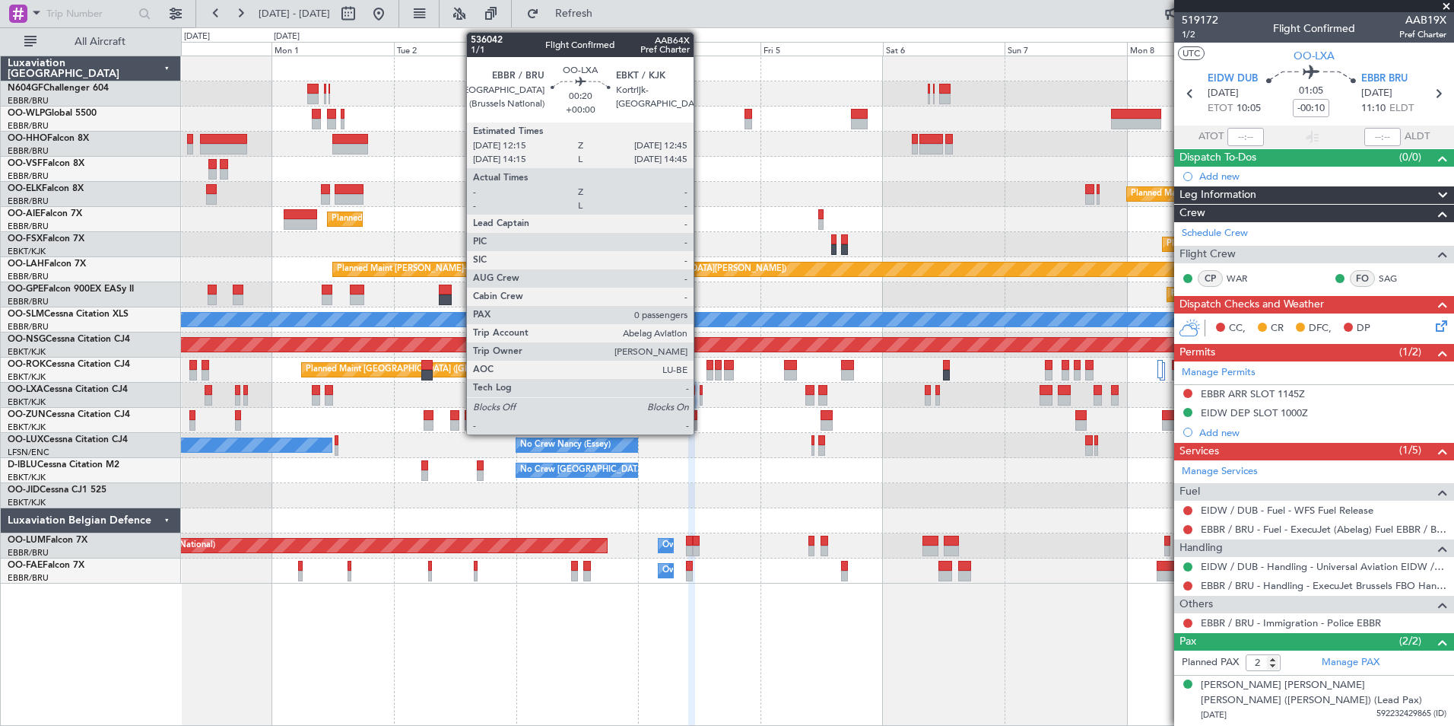
click at [701, 394] on div at bounding box center [701, 390] width 3 height 11
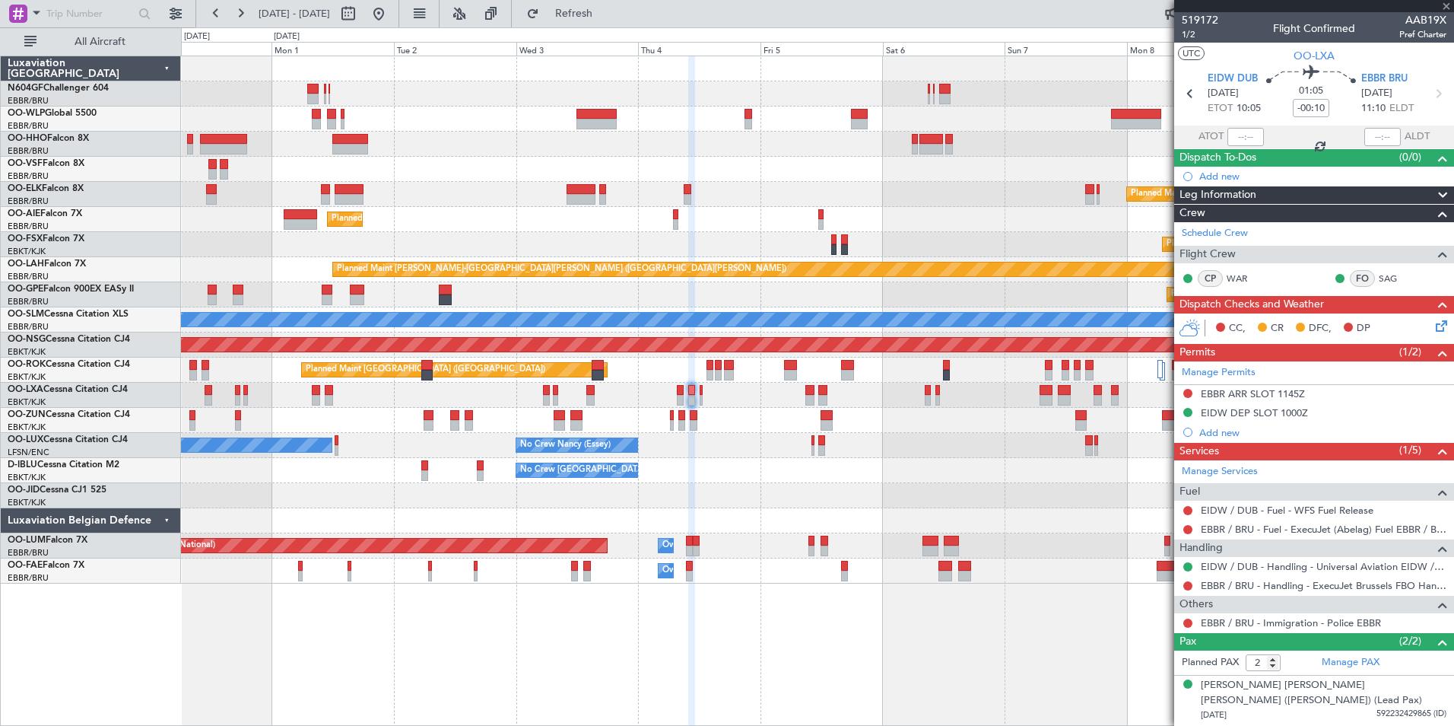
type input "0"
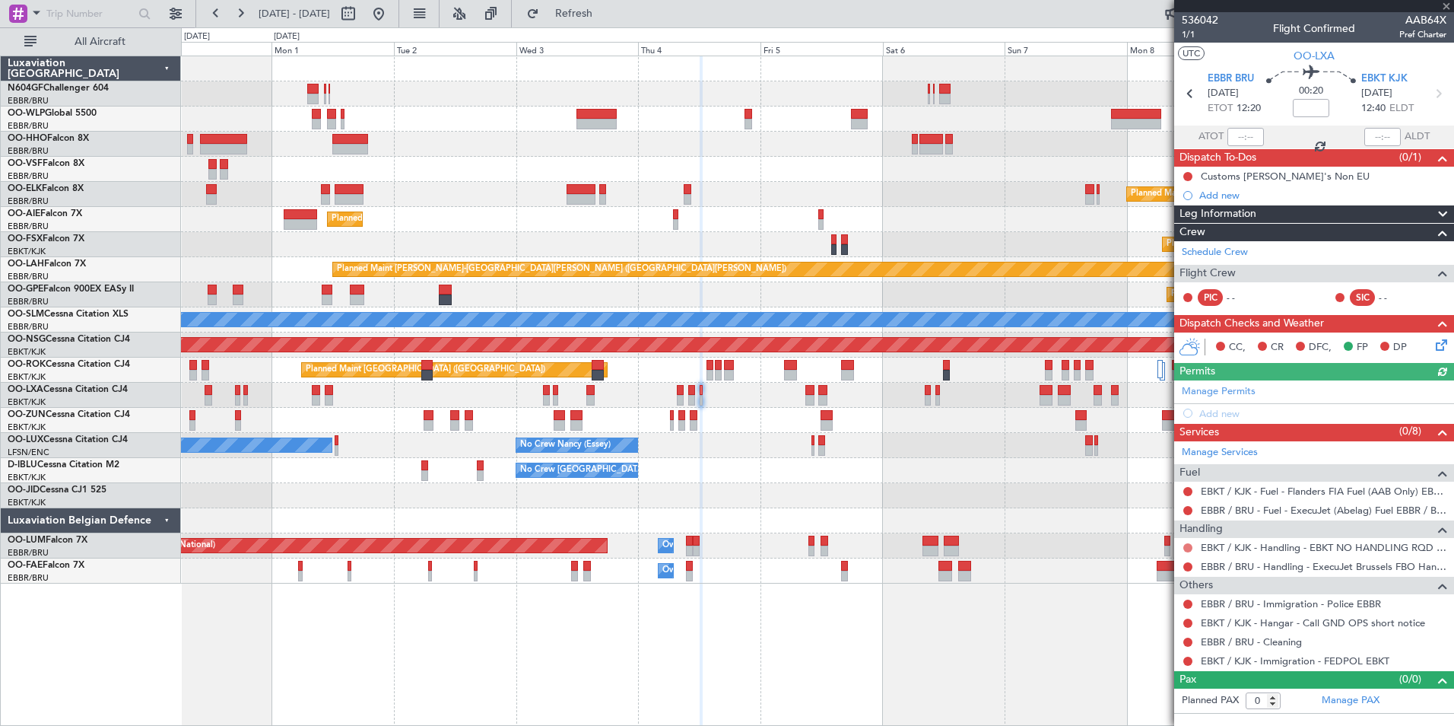
click at [1189, 545] on button at bounding box center [1188, 547] width 9 height 9
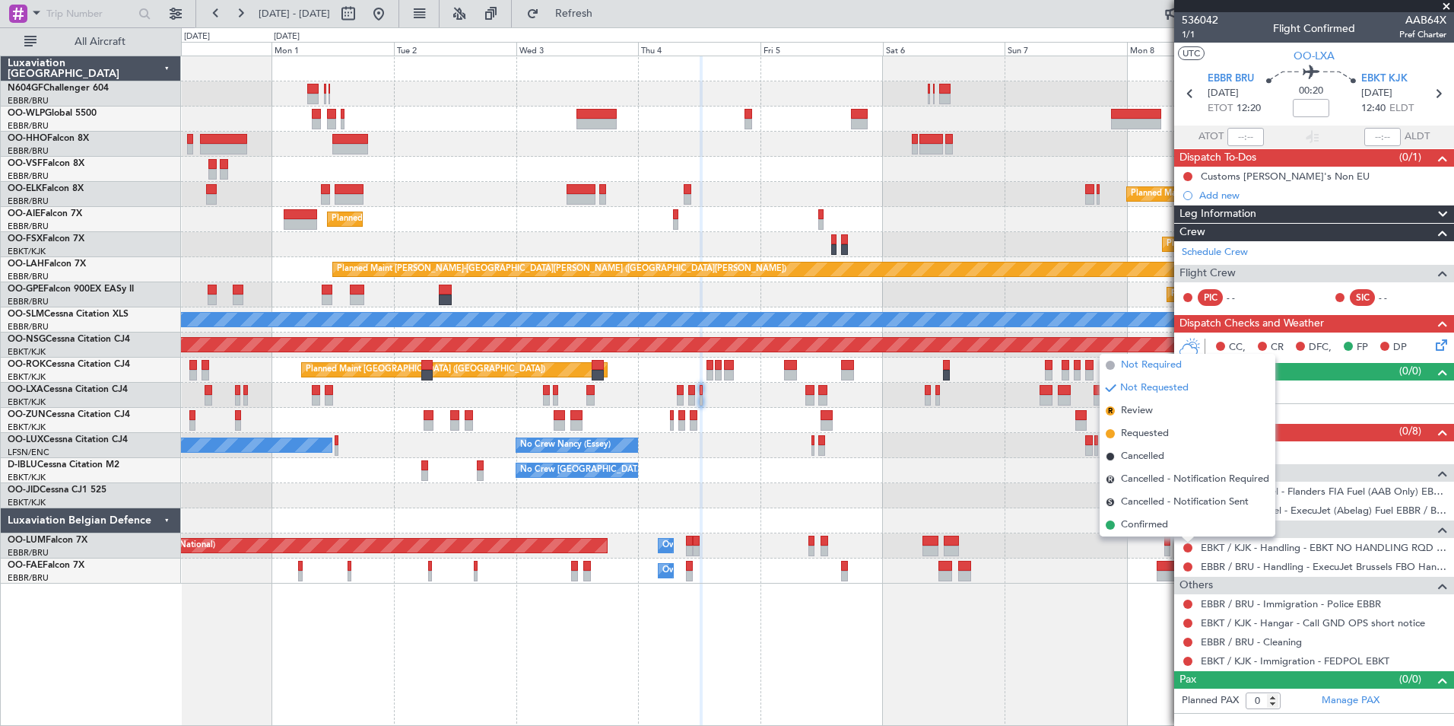
click at [1127, 369] on span "Not Required" at bounding box center [1151, 364] width 61 height 15
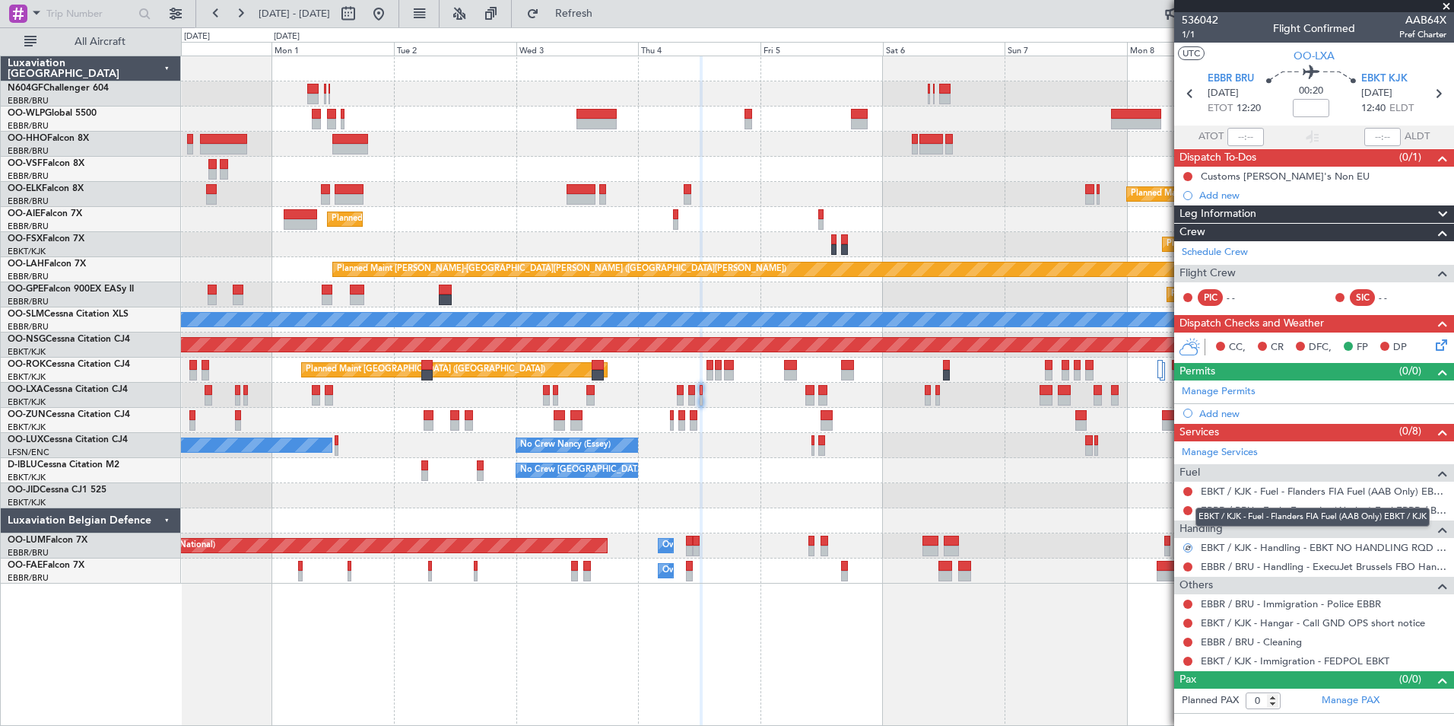
click at [1188, 507] on mat-tooltip-component "EBKT / KJK - Fuel - Flanders FIA Fuel (AAB Only) EBKT / KJK" at bounding box center [1313, 517] width 256 height 40
click at [1185, 509] on button at bounding box center [1188, 510] width 9 height 9
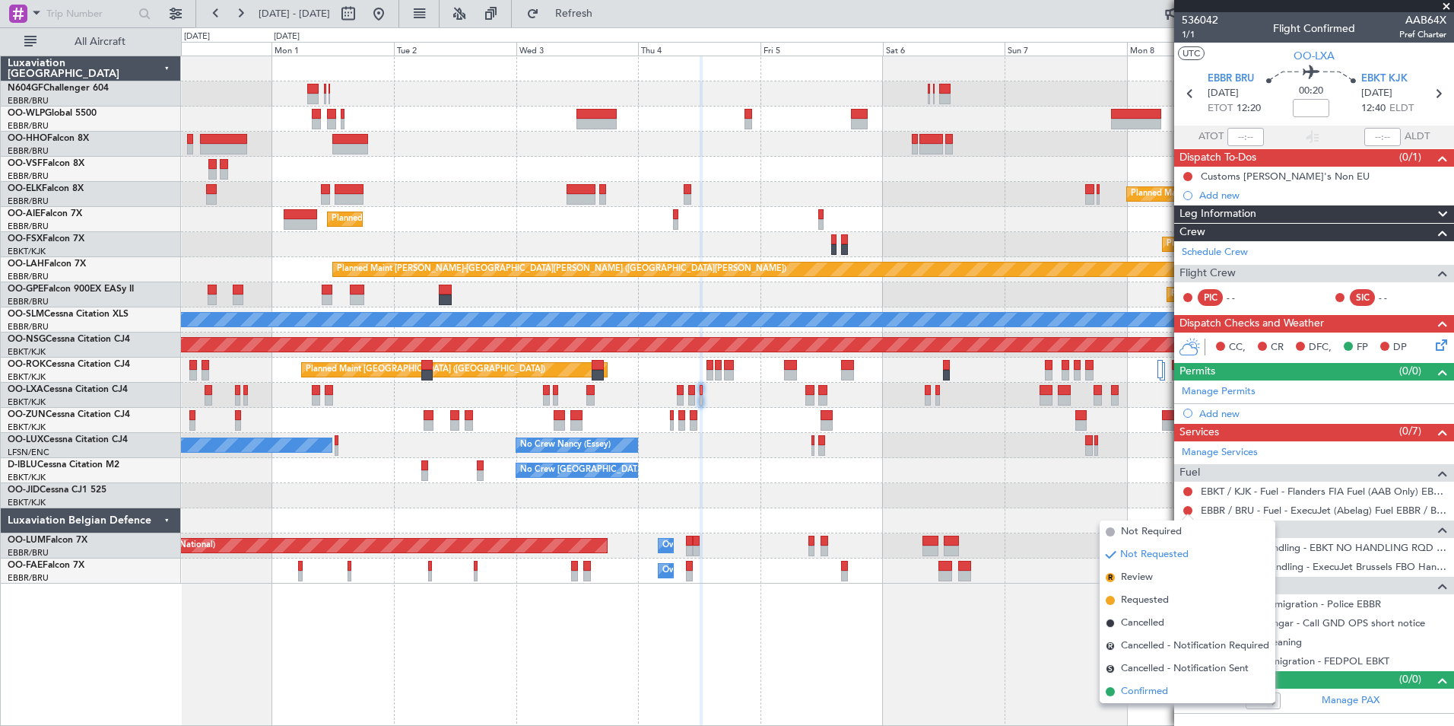
click at [1140, 690] on span "Confirmed" at bounding box center [1144, 691] width 47 height 15
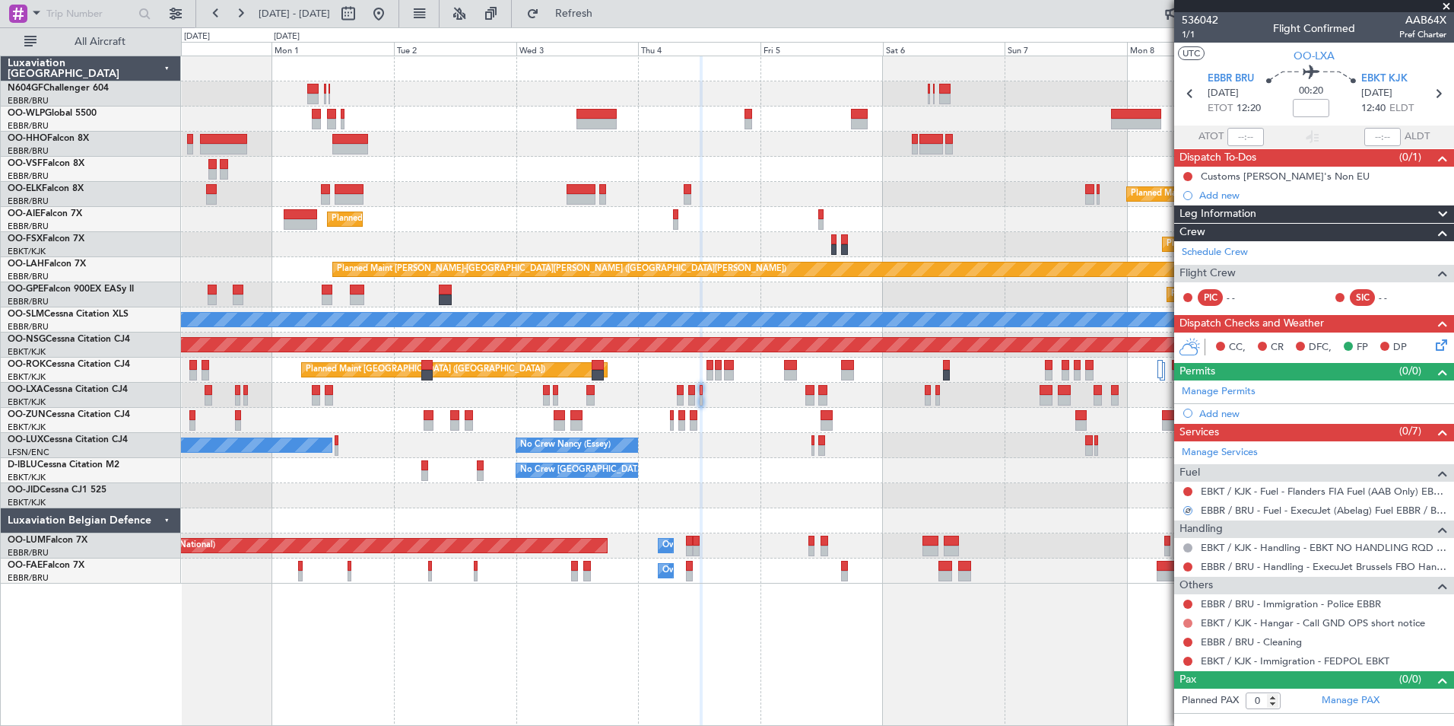
click at [1188, 624] on button at bounding box center [1188, 622] width 9 height 9
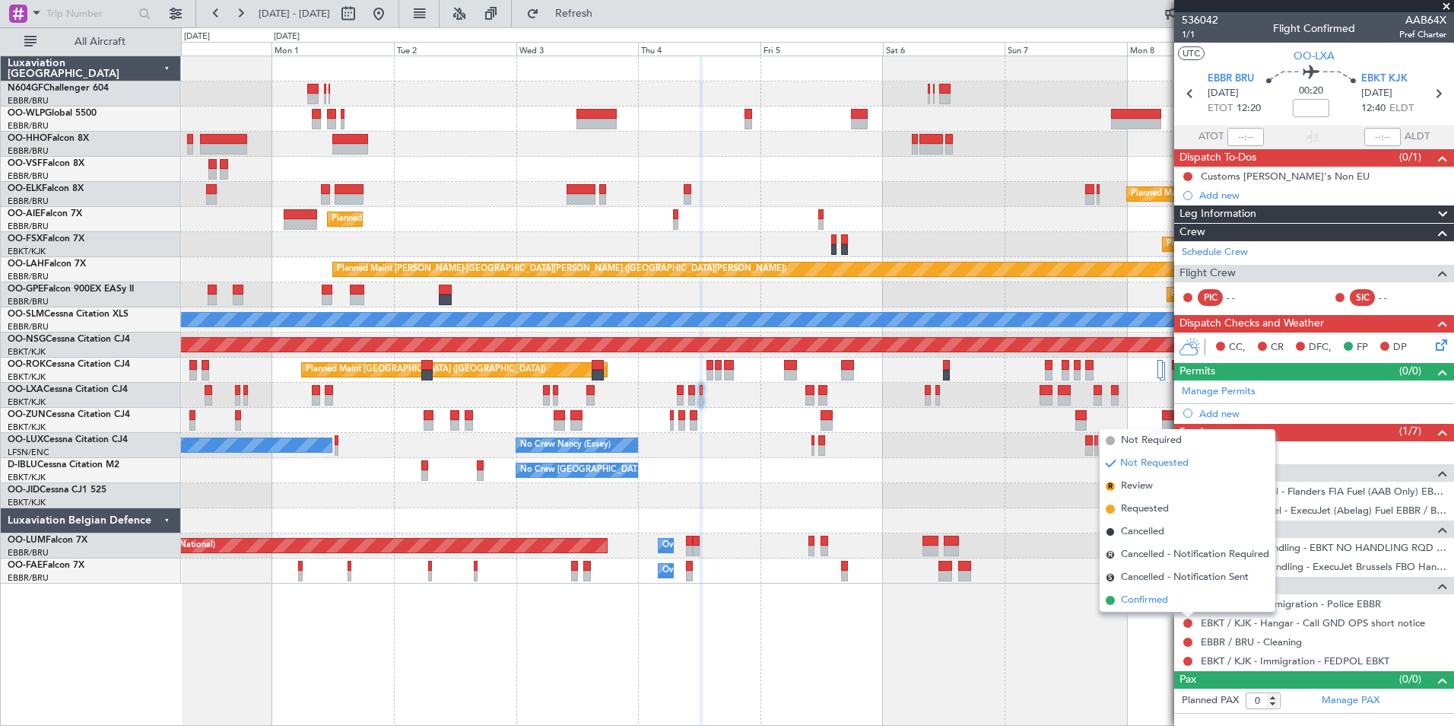
click at [1156, 605] on span "Confirmed" at bounding box center [1144, 600] width 47 height 15
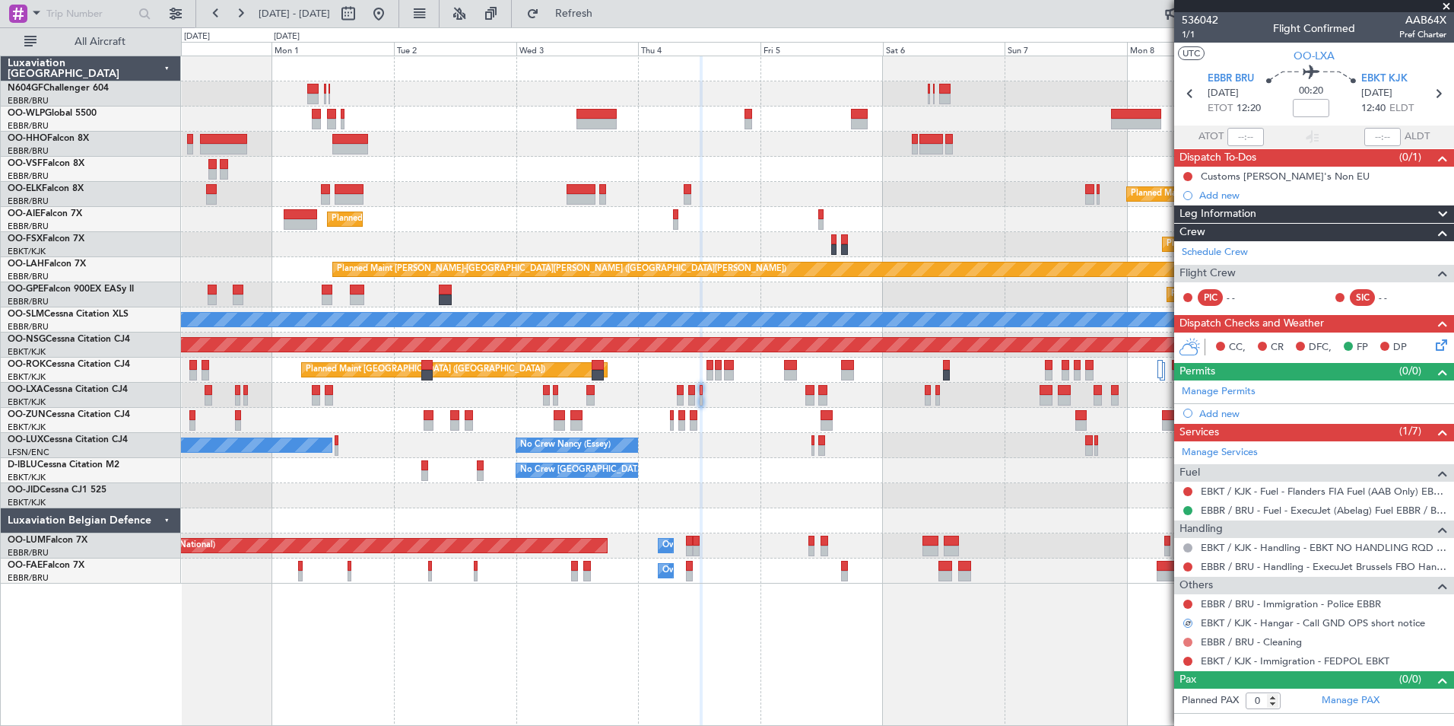
click at [1191, 640] on button at bounding box center [1188, 641] width 9 height 9
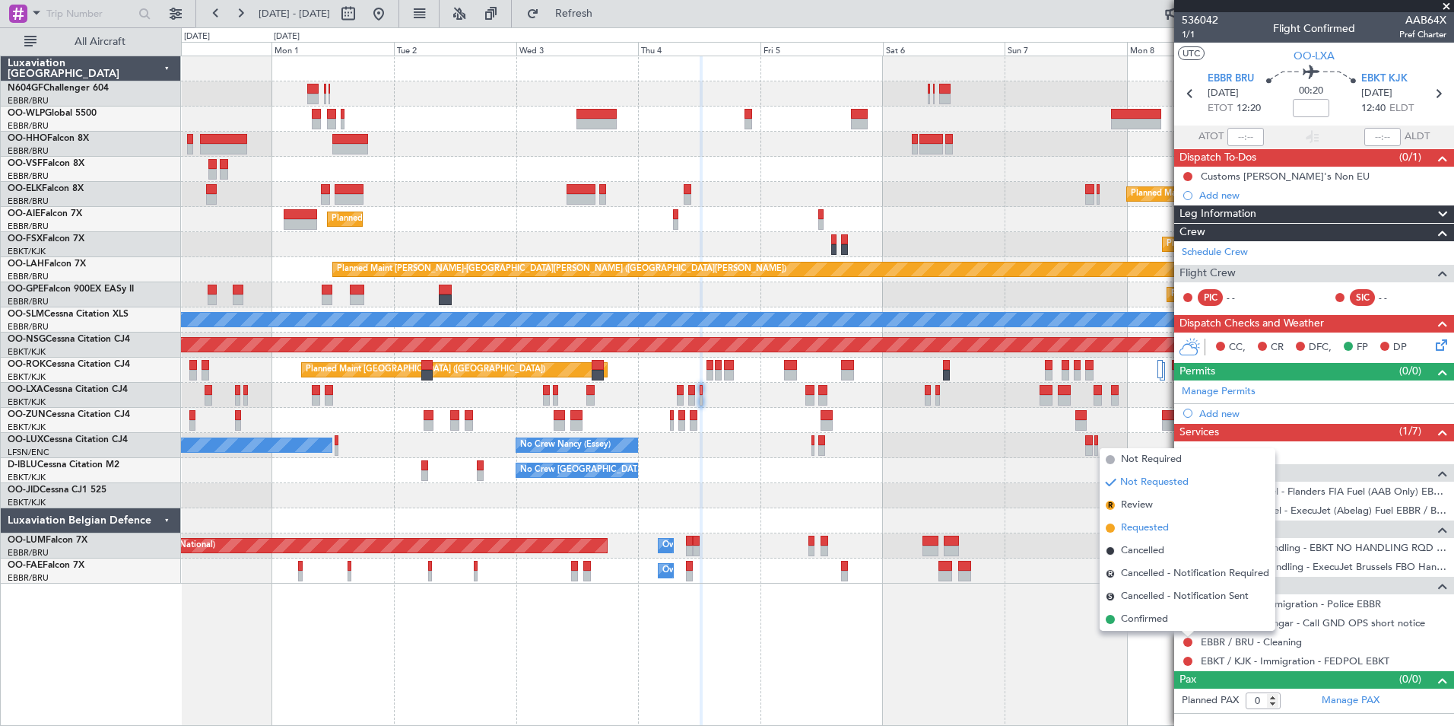
click at [1134, 537] on li "Requested" at bounding box center [1188, 527] width 176 height 23
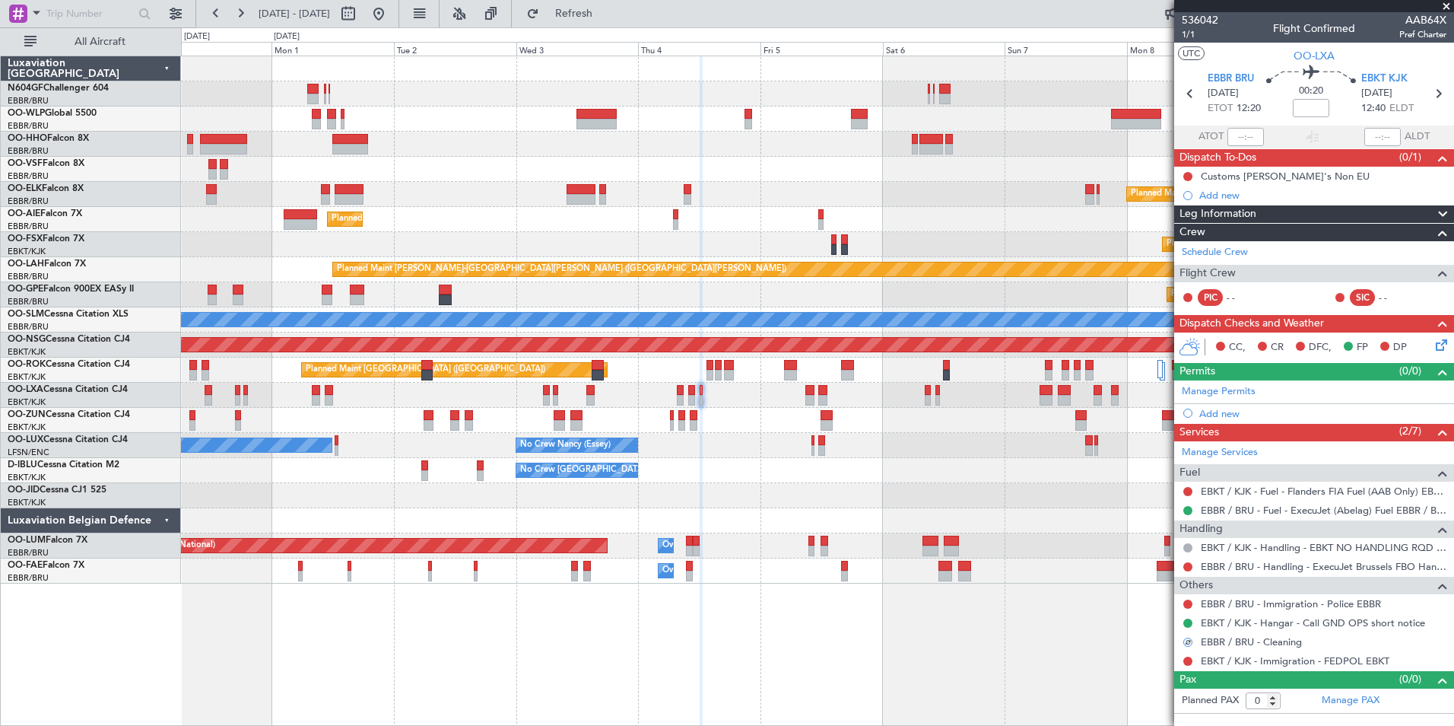
click at [1434, 347] on icon at bounding box center [1439, 342] width 12 height 12
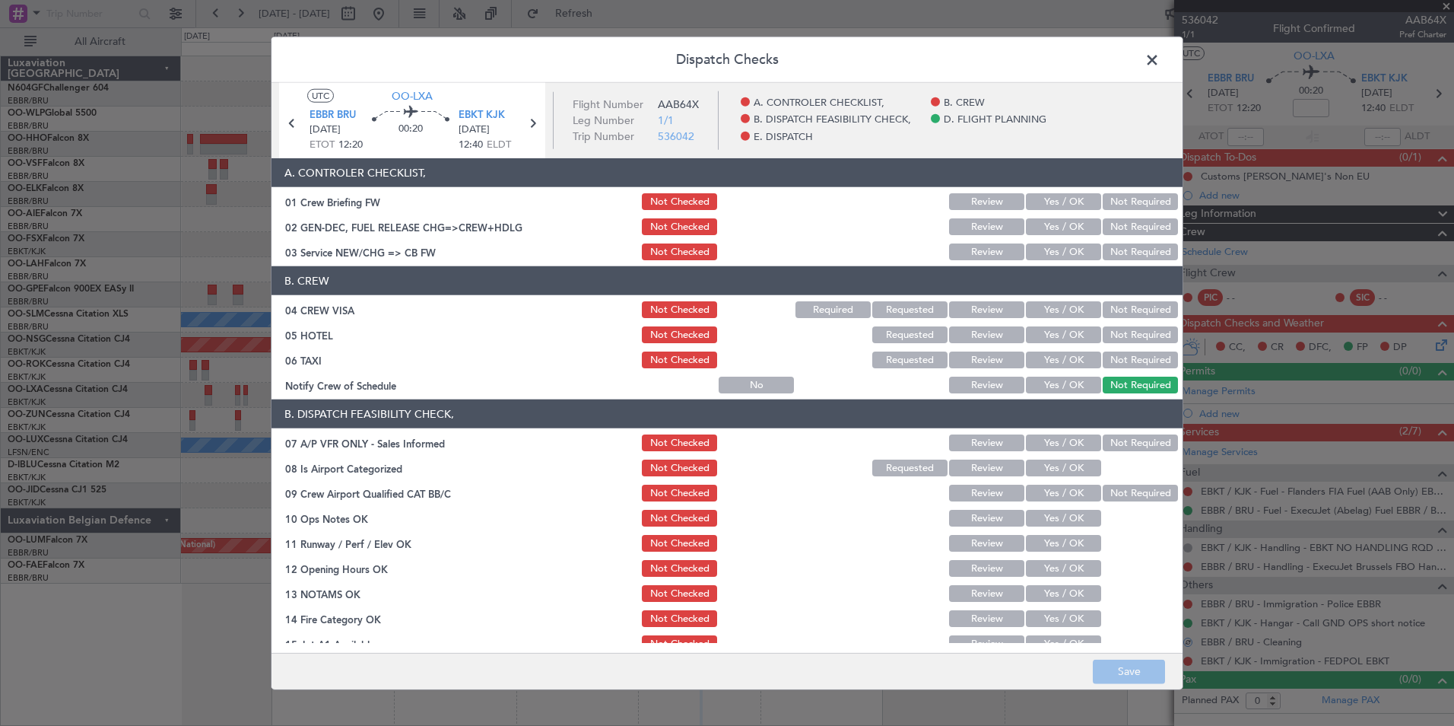
click at [1066, 249] on button "Yes / OK" at bounding box center [1063, 251] width 75 height 17
click at [1113, 306] on button "Not Required" at bounding box center [1140, 309] width 75 height 17
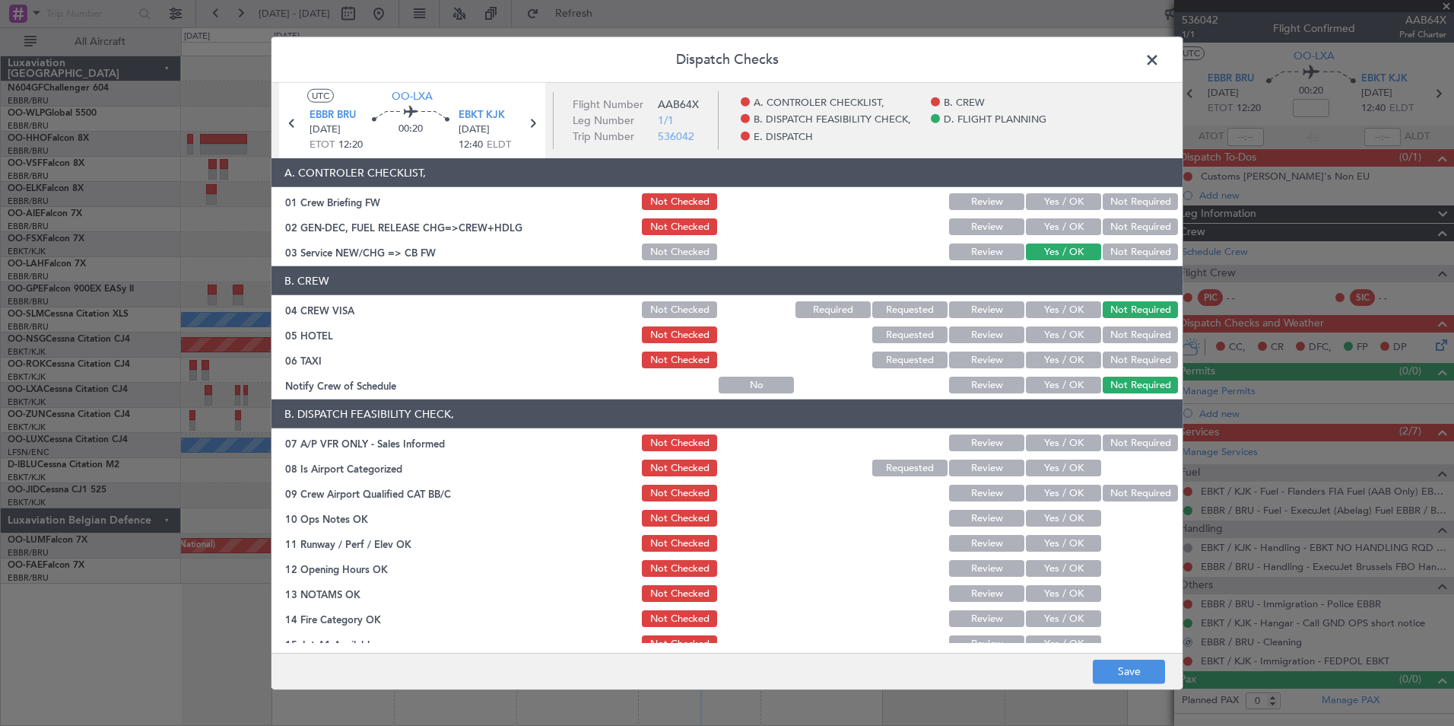
click at [1106, 330] on button "Not Required" at bounding box center [1140, 334] width 75 height 17
click at [1103, 363] on button "Not Required" at bounding box center [1140, 359] width 75 height 17
click at [1072, 386] on button "Yes / OK" at bounding box center [1063, 385] width 75 height 17
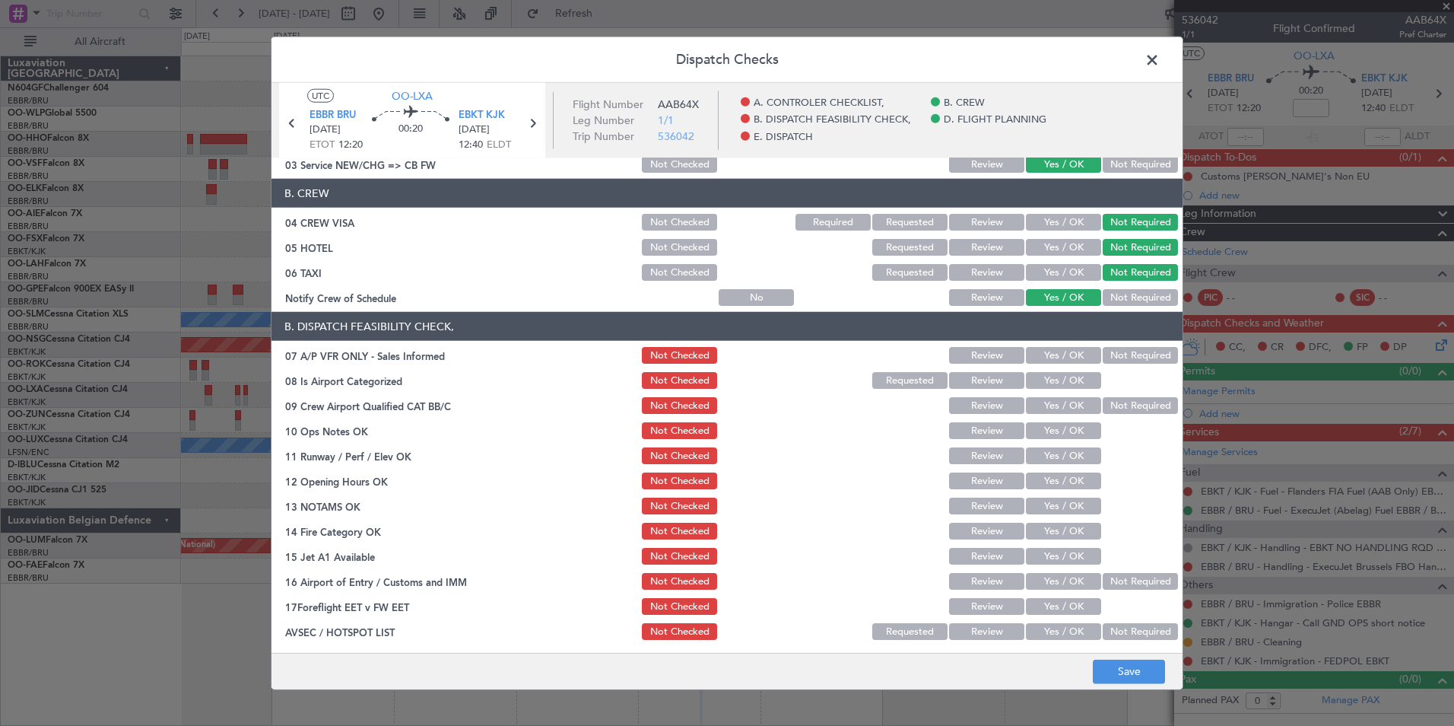
scroll to position [152, 0]
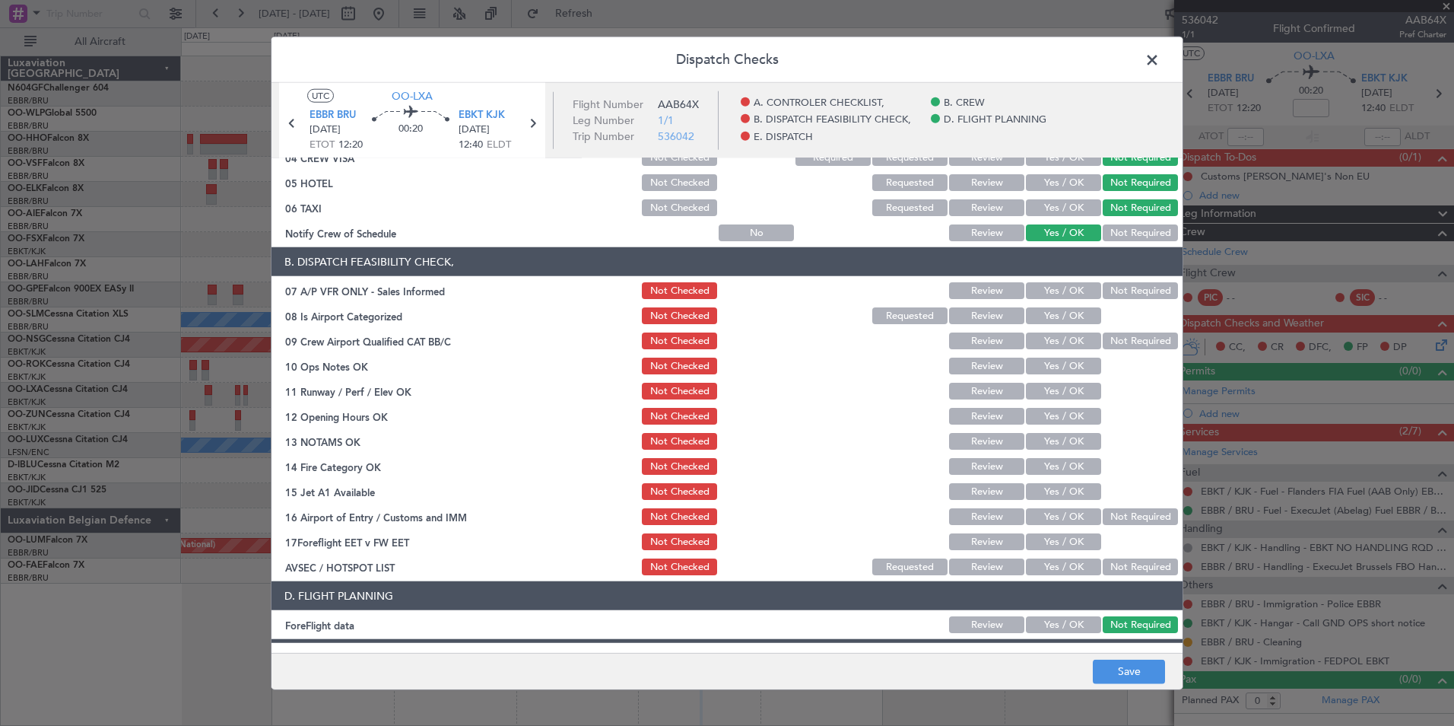
click at [1107, 283] on button "Not Required" at bounding box center [1140, 290] width 75 height 17
click at [1075, 312] on button "Yes / OK" at bounding box center [1063, 315] width 75 height 17
click at [1110, 341] on button "Not Required" at bounding box center [1140, 340] width 75 height 17
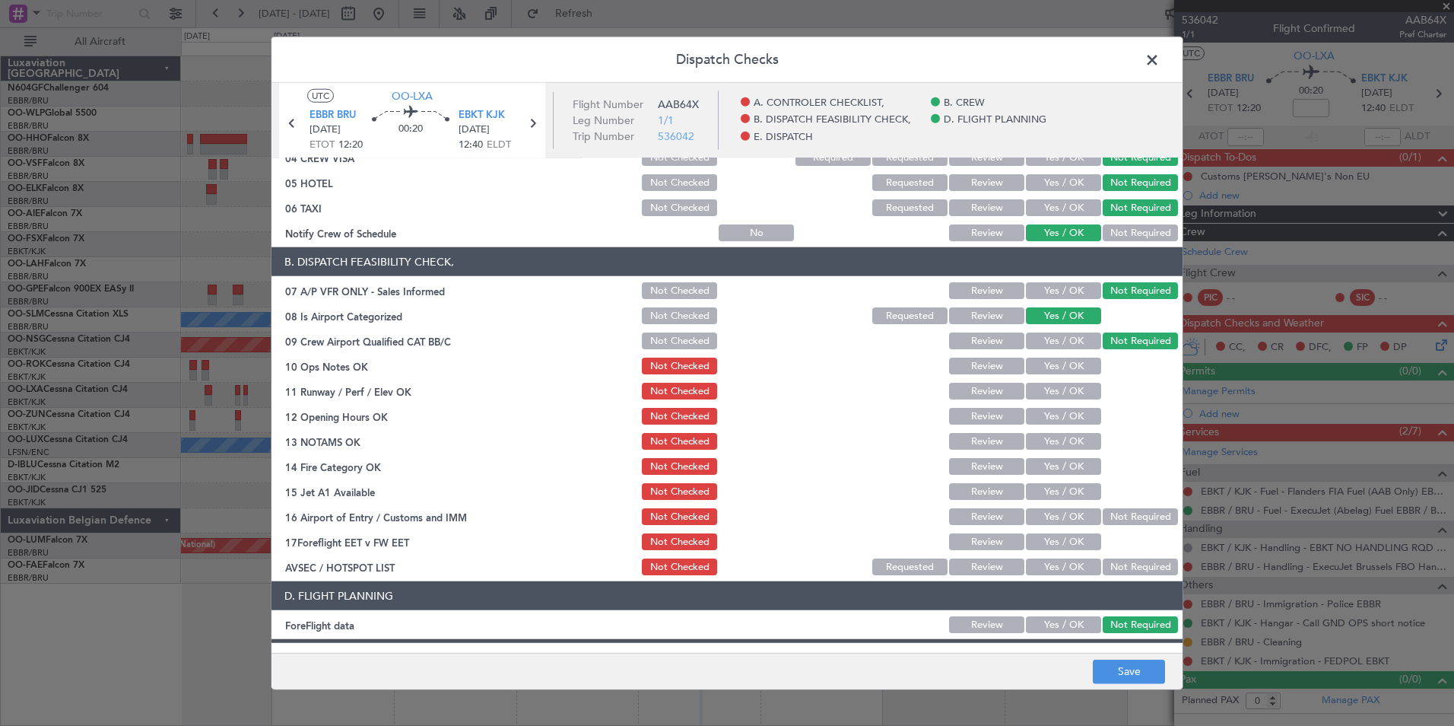
click at [1058, 365] on button "Yes / OK" at bounding box center [1063, 365] width 75 height 17
click at [1057, 389] on button "Yes / OK" at bounding box center [1063, 391] width 75 height 17
drag, startPoint x: 1054, startPoint y: 420, endPoint x: 1053, endPoint y: 433, distance: 13.0
click at [1054, 421] on button "Yes / OK" at bounding box center [1063, 416] width 75 height 17
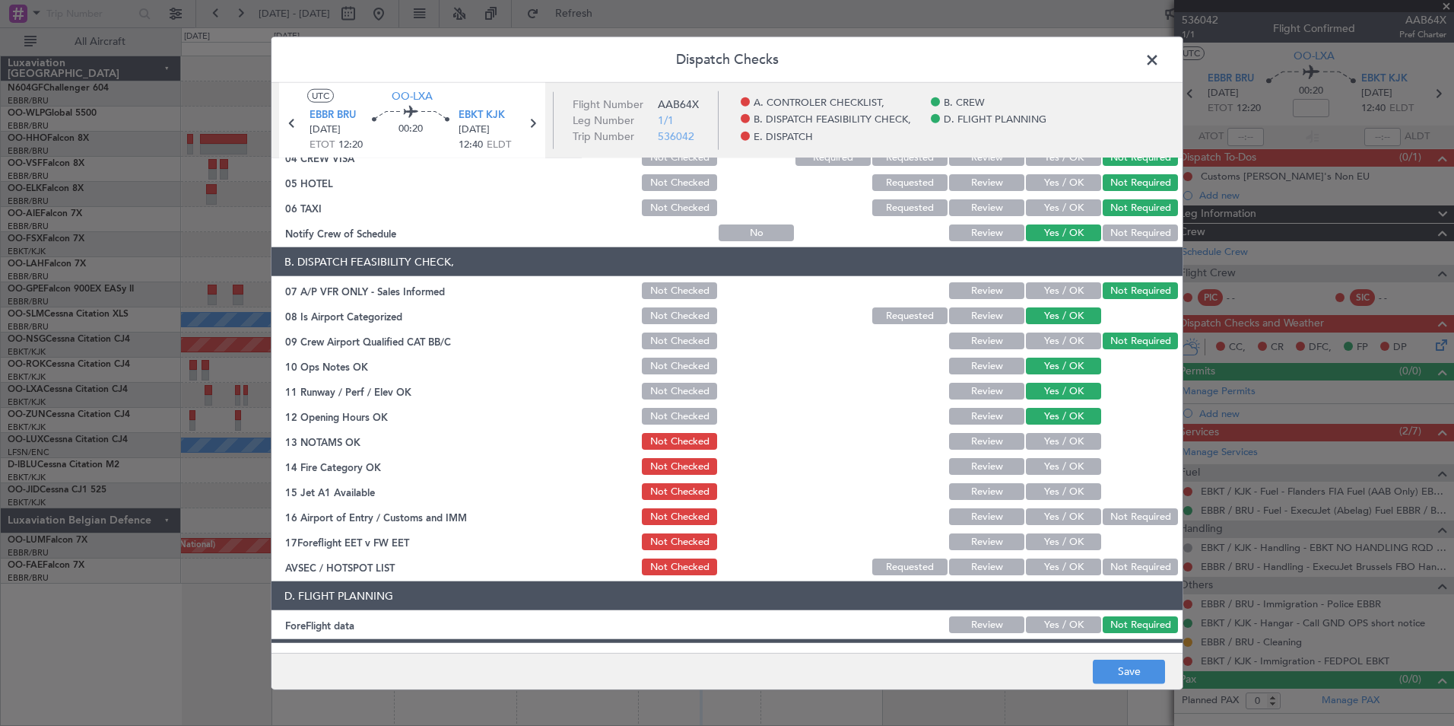
drag, startPoint x: 1052, startPoint y: 439, endPoint x: 1045, endPoint y: 460, distance: 22.4
click at [1051, 444] on button "Yes / OK" at bounding box center [1063, 441] width 75 height 17
click at [1043, 472] on button "Yes / OK" at bounding box center [1063, 466] width 75 height 17
click at [1043, 478] on section "B. DISPATCH FEASIBILITY CHECK, 07 A/P VFR ONLY - Sales Informed Not Checked Rev…" at bounding box center [727, 412] width 911 height 330
click at [1052, 493] on button "Yes / OK" at bounding box center [1063, 491] width 75 height 17
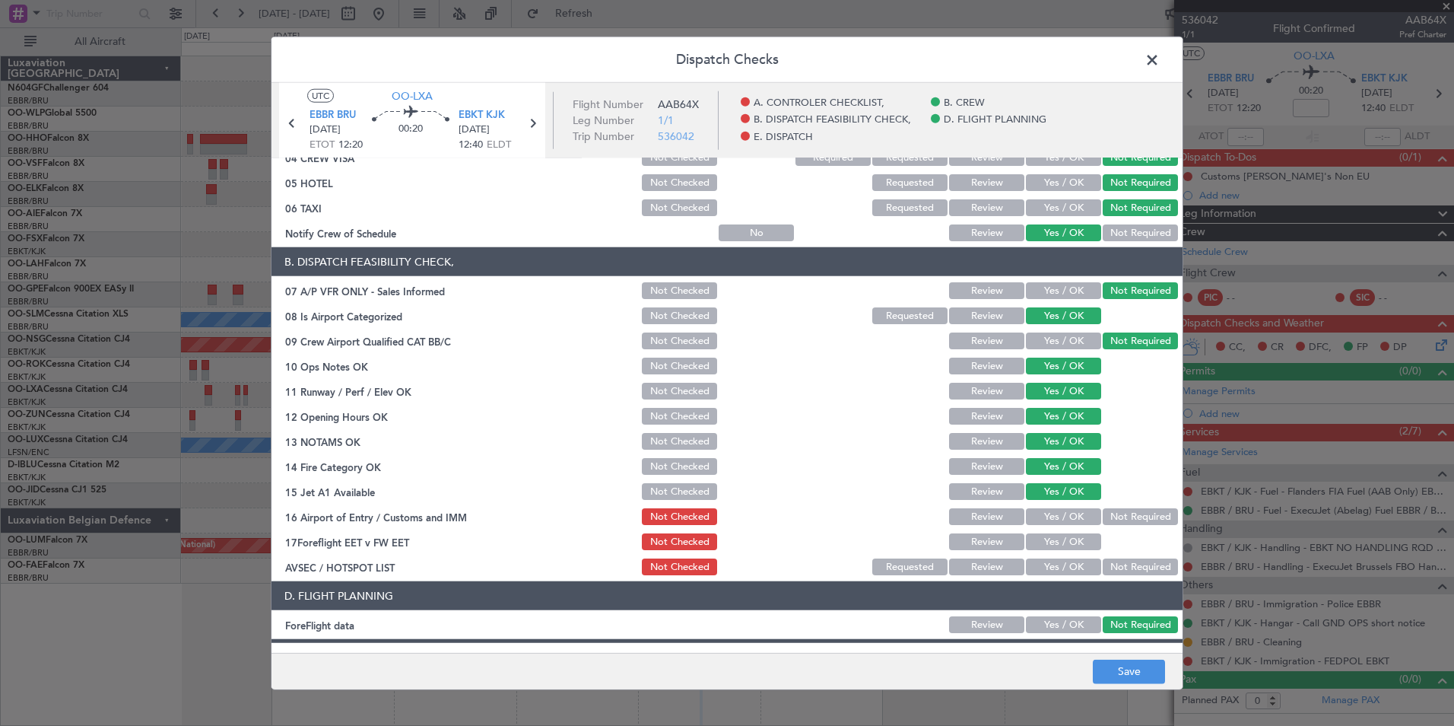
click at [1109, 508] on button "Not Required" at bounding box center [1140, 516] width 75 height 17
click at [1056, 572] on button "Yes / OK" at bounding box center [1063, 566] width 75 height 17
click at [1091, 671] on footer "Save" at bounding box center [727, 670] width 911 height 37
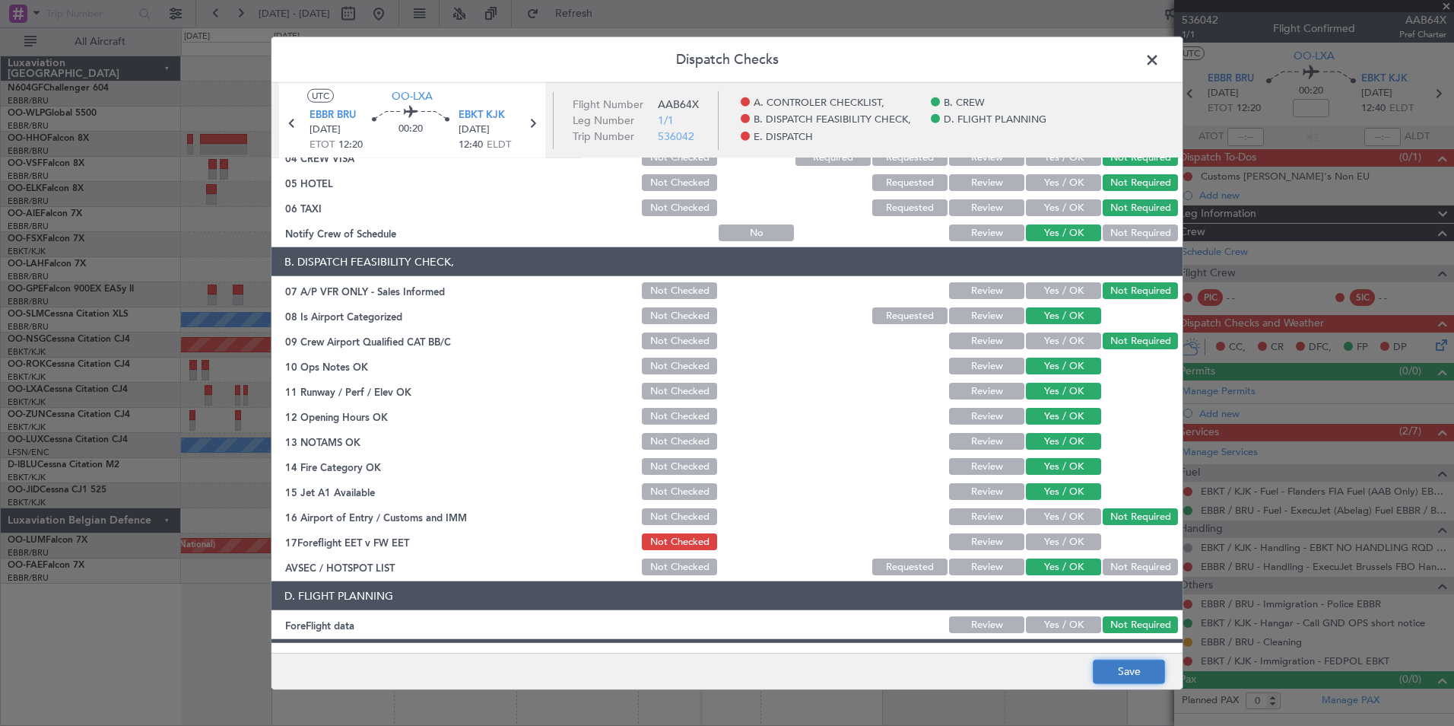
click at [1107, 680] on button "Save" at bounding box center [1129, 671] width 72 height 24
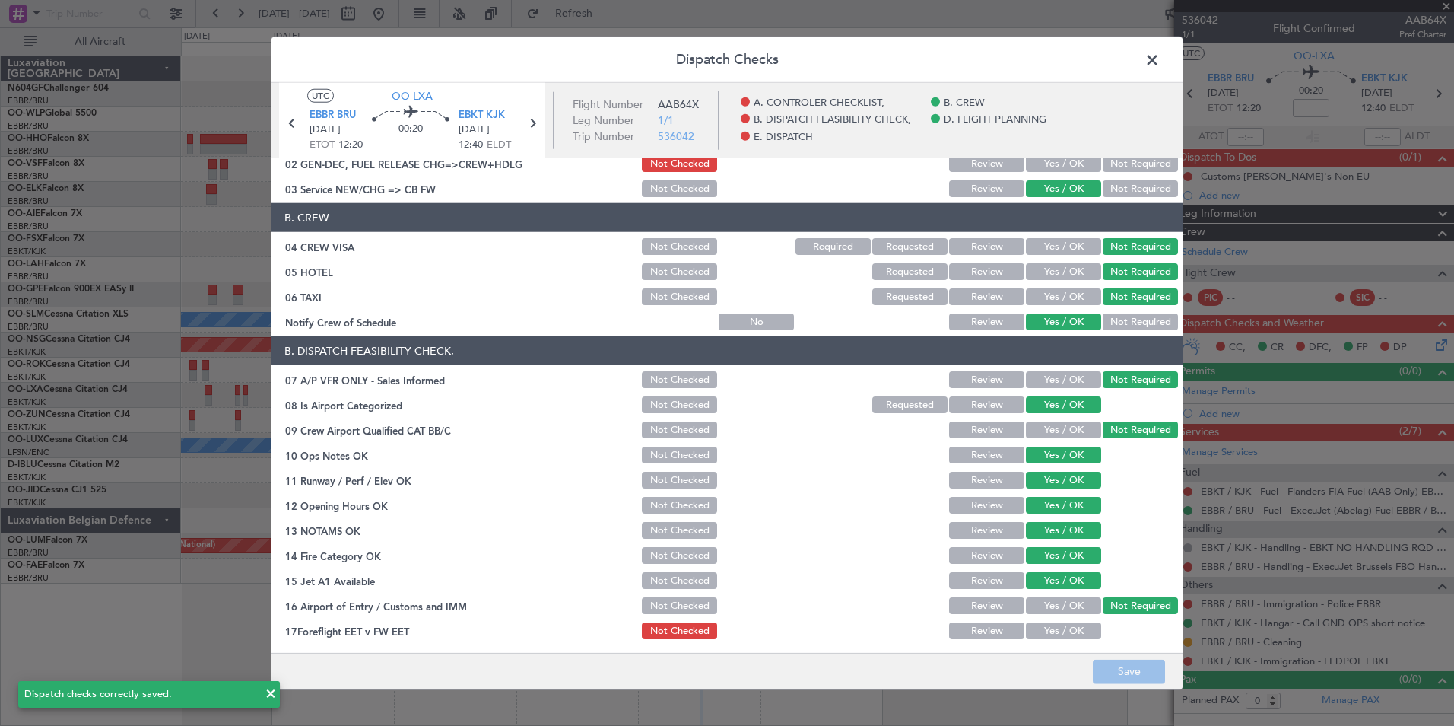
scroll to position [0, 0]
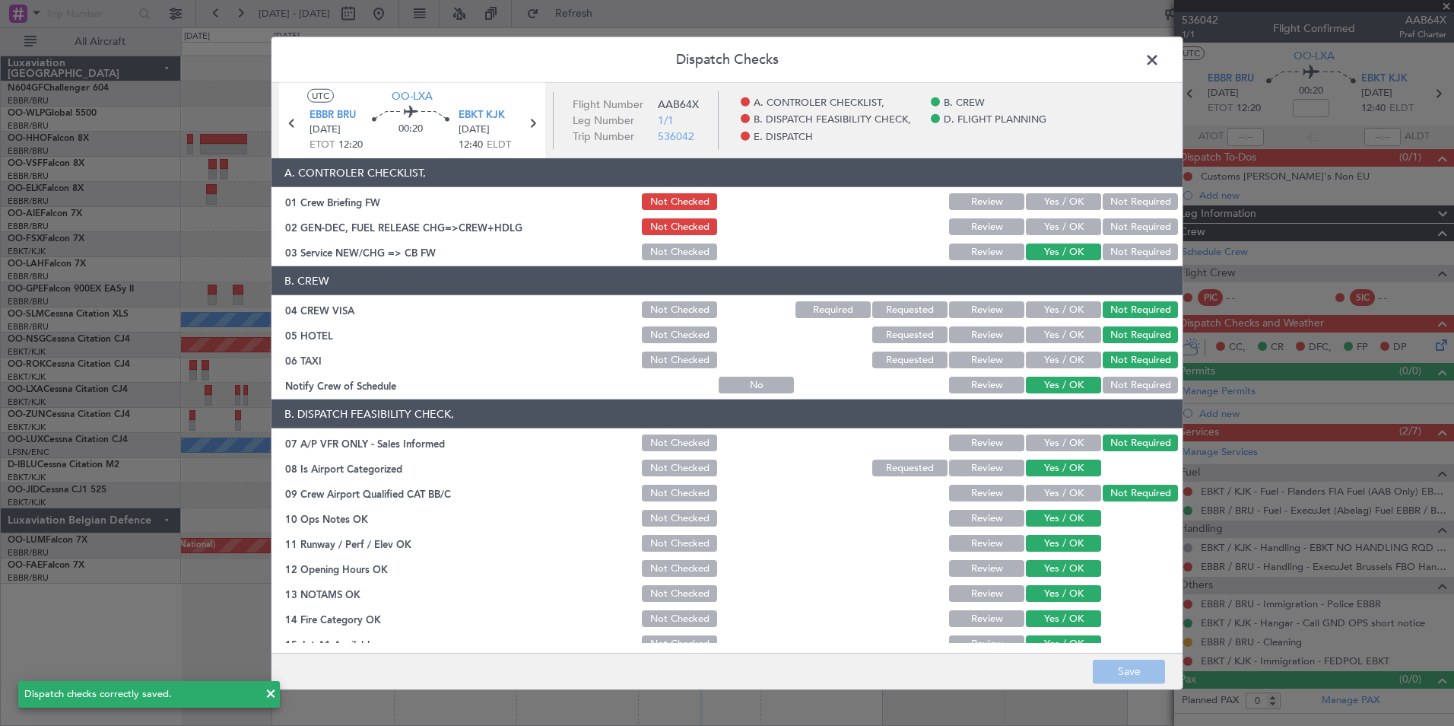
click at [682, 358] on button "Not Checked" at bounding box center [679, 359] width 75 height 17
click at [1131, 677] on button "Save" at bounding box center [1129, 671] width 72 height 24
click at [1160, 57] on span at bounding box center [1160, 64] width 0 height 30
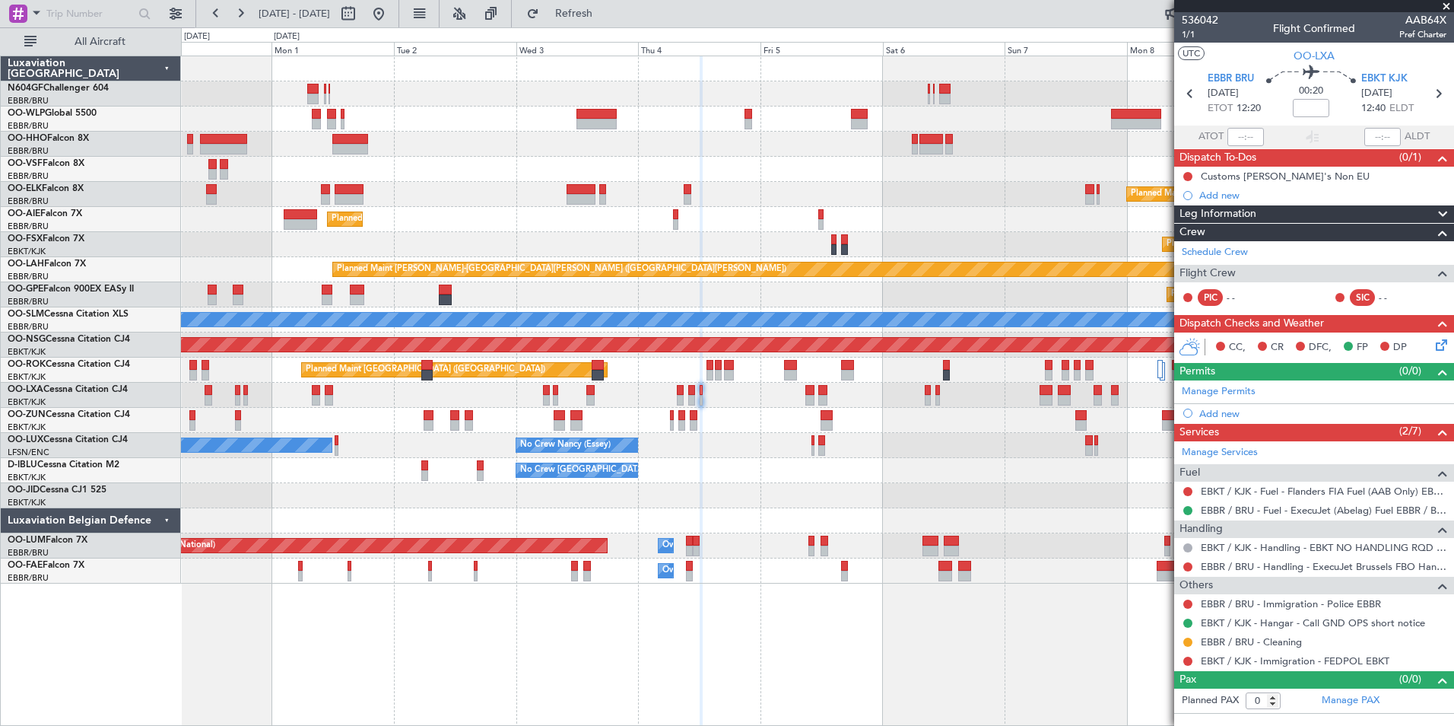
click at [1439, 342] on icon at bounding box center [1439, 342] width 12 height 12
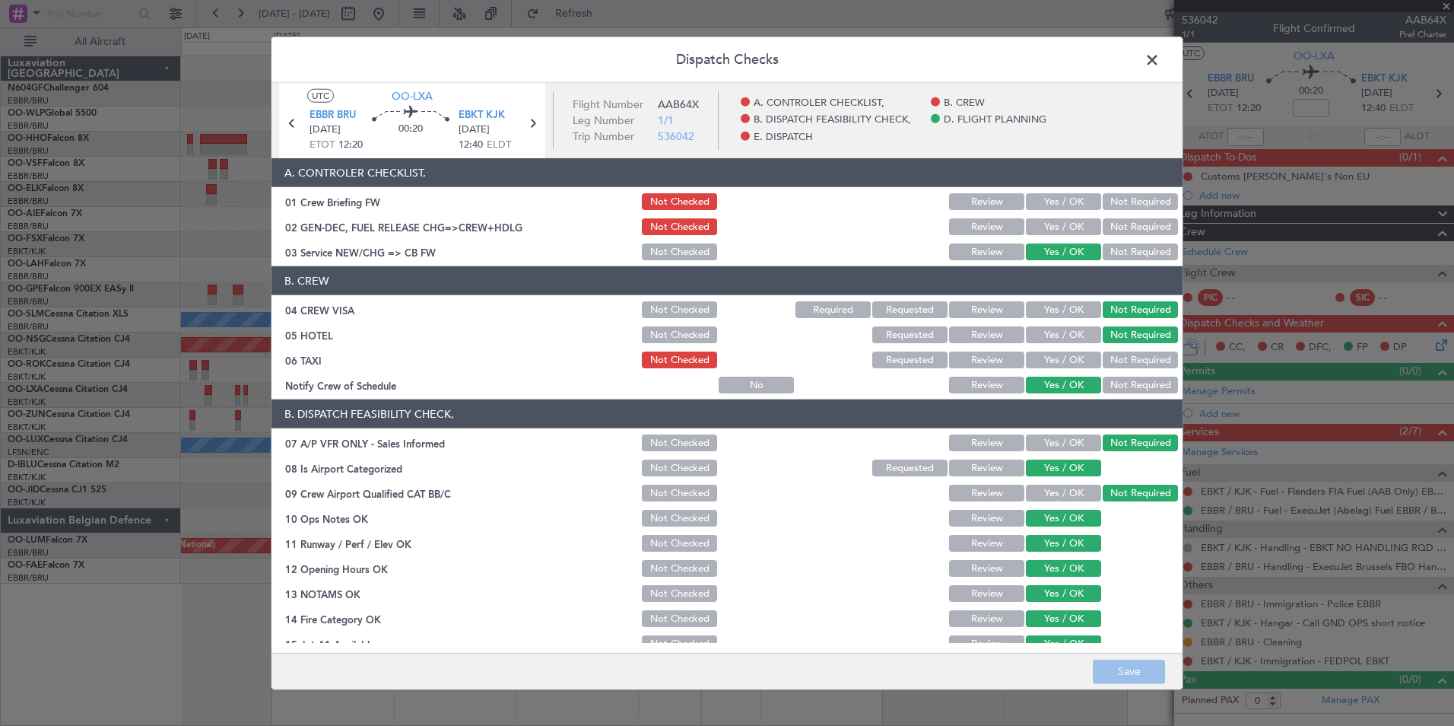
click at [1110, 357] on button "Not Required" at bounding box center [1140, 359] width 75 height 17
click at [1155, 660] on button "Save" at bounding box center [1129, 671] width 72 height 24
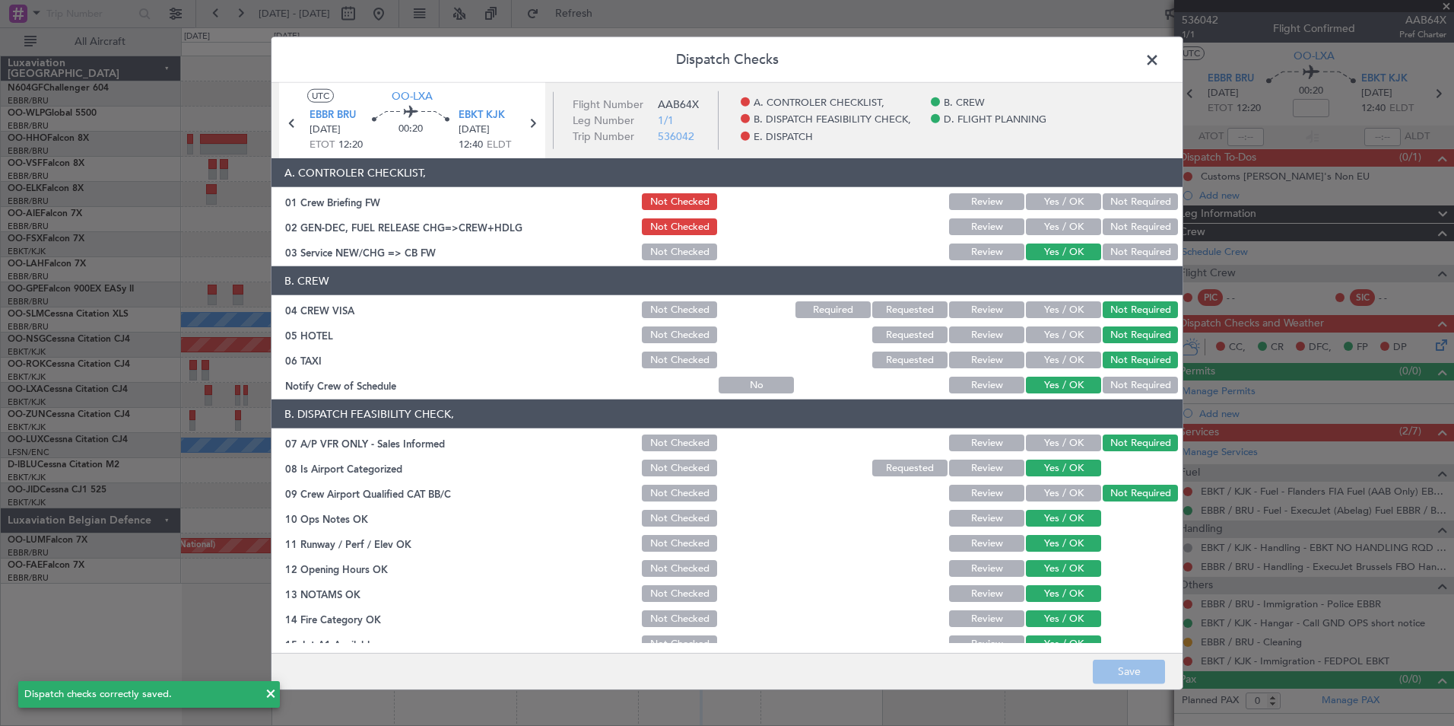
click at [1164, 59] on header "Dispatch Checks" at bounding box center [727, 60] width 911 height 46
click at [1160, 65] on span at bounding box center [1160, 64] width 0 height 30
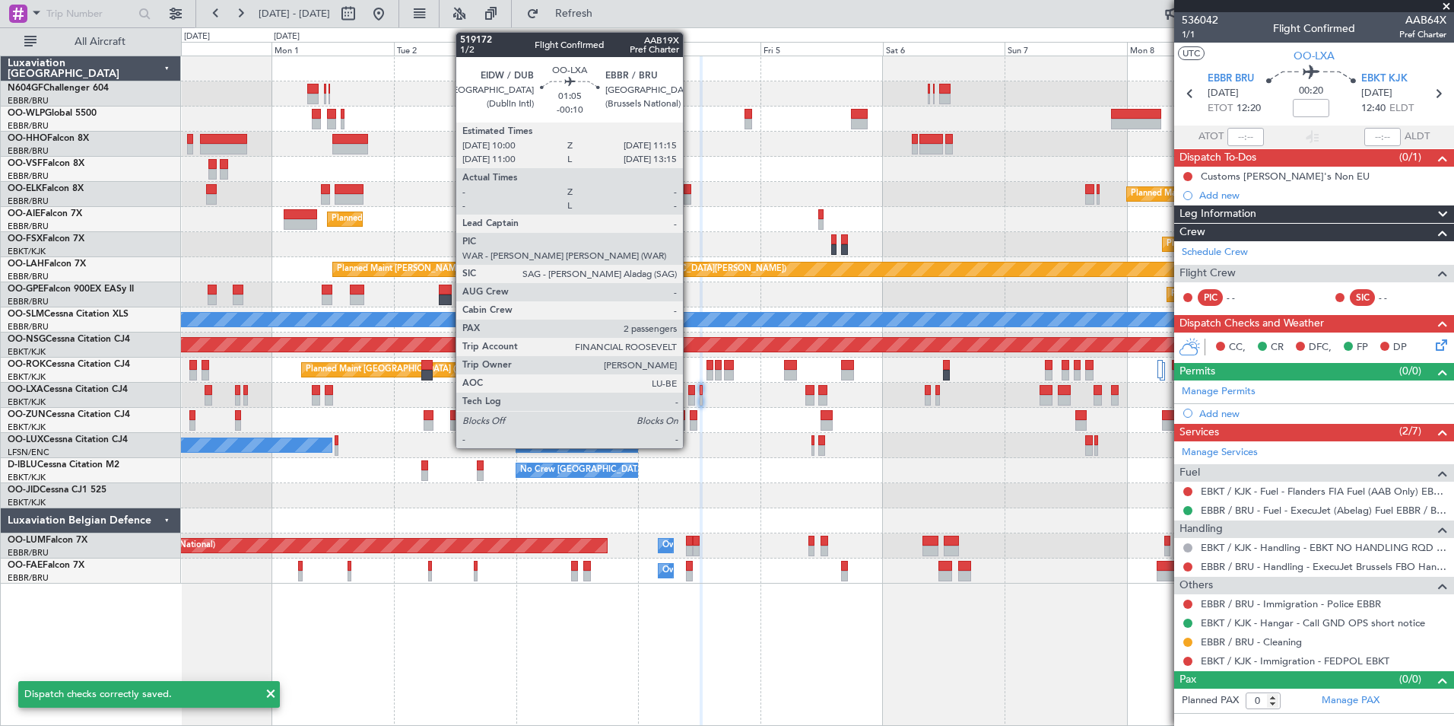
click at [690, 399] on div at bounding box center [691, 400] width 7 height 11
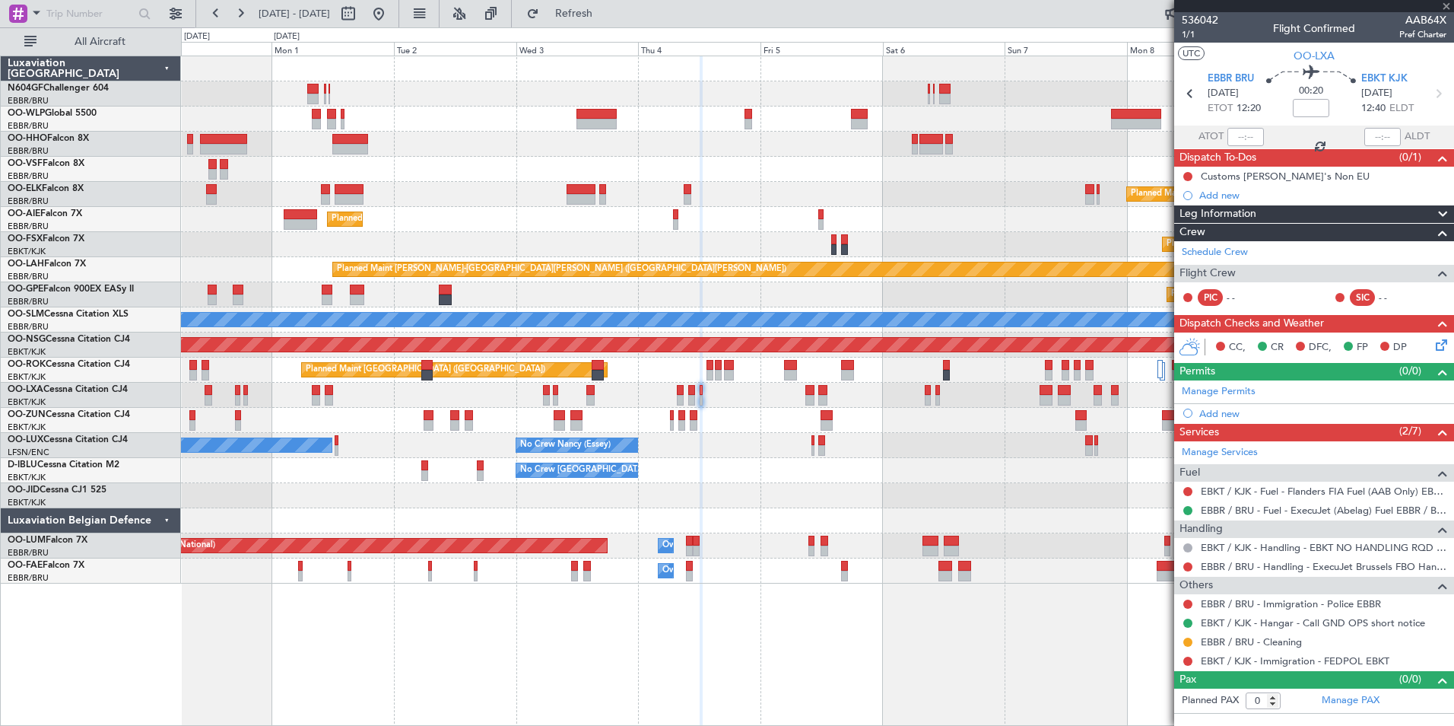
type input "-00:10"
type input "2"
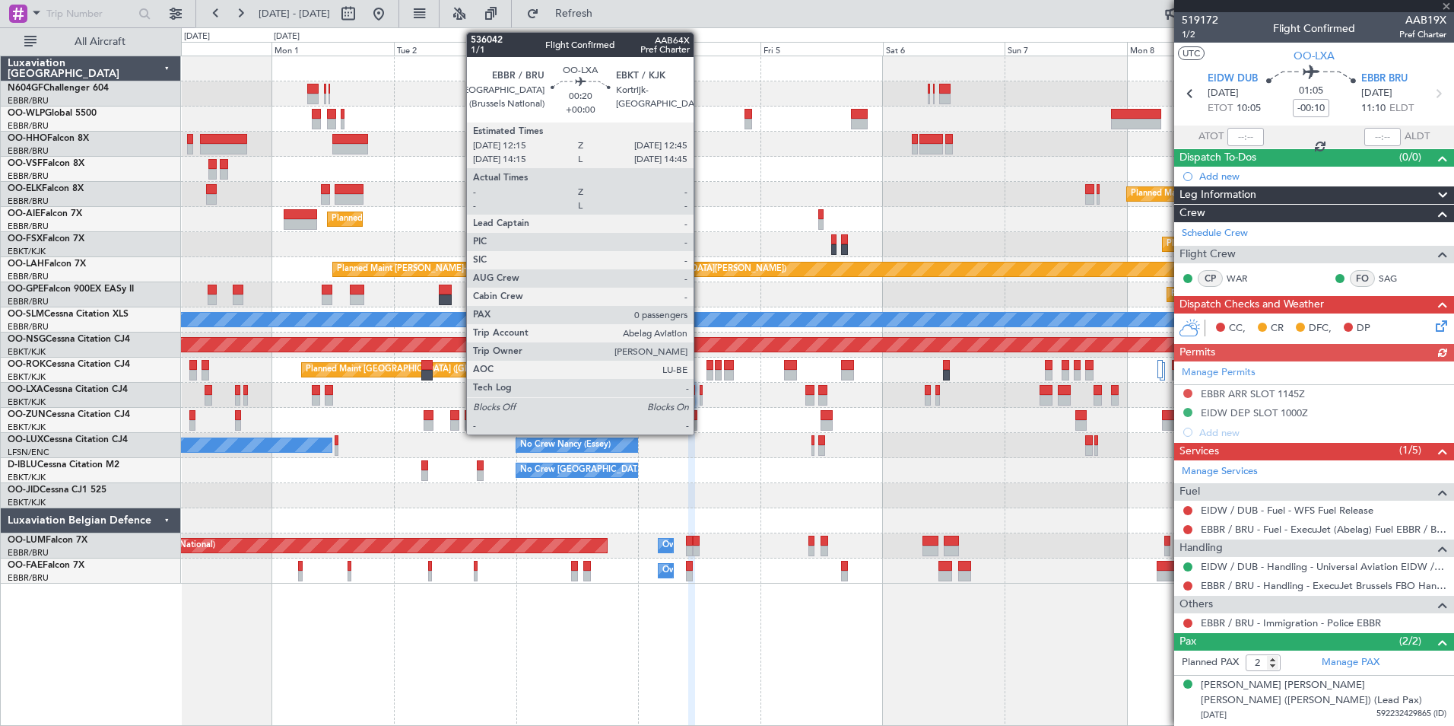
click at [701, 391] on div at bounding box center [701, 390] width 3 height 11
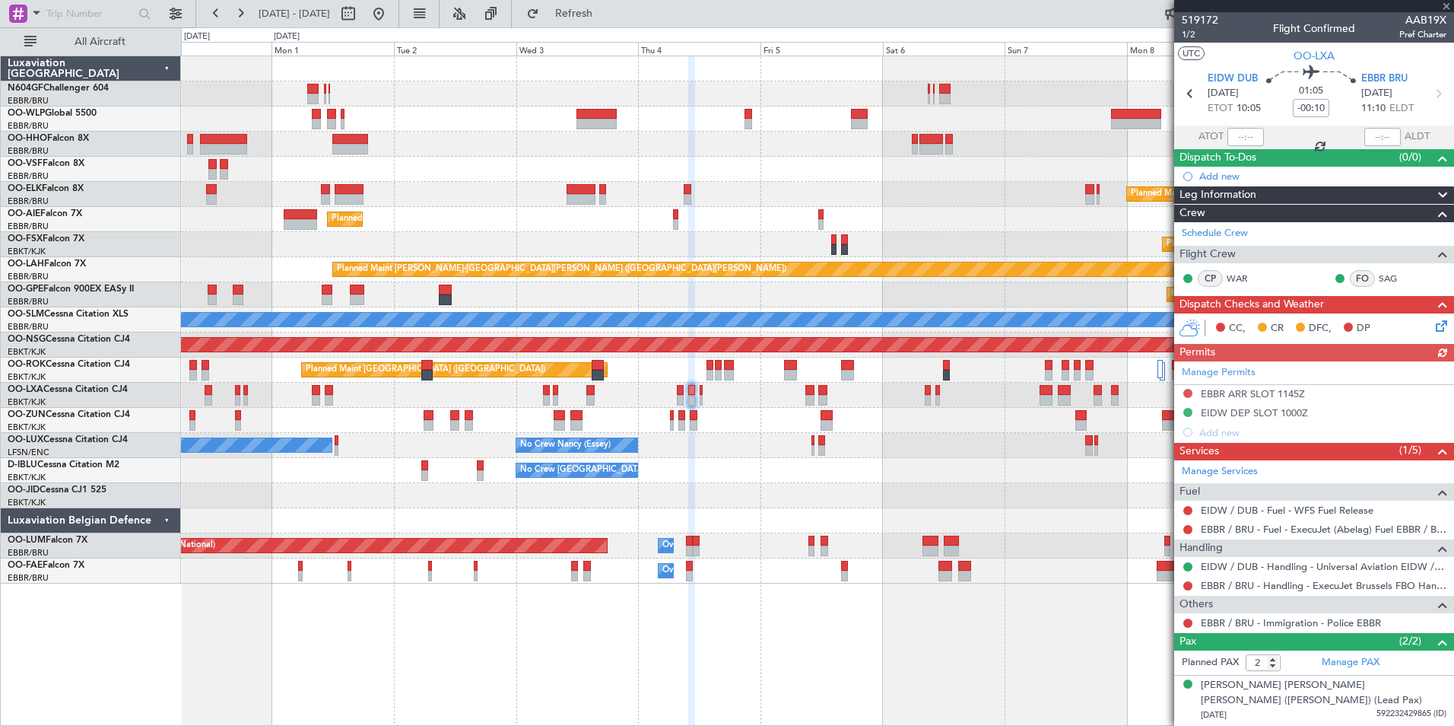
type input "0"
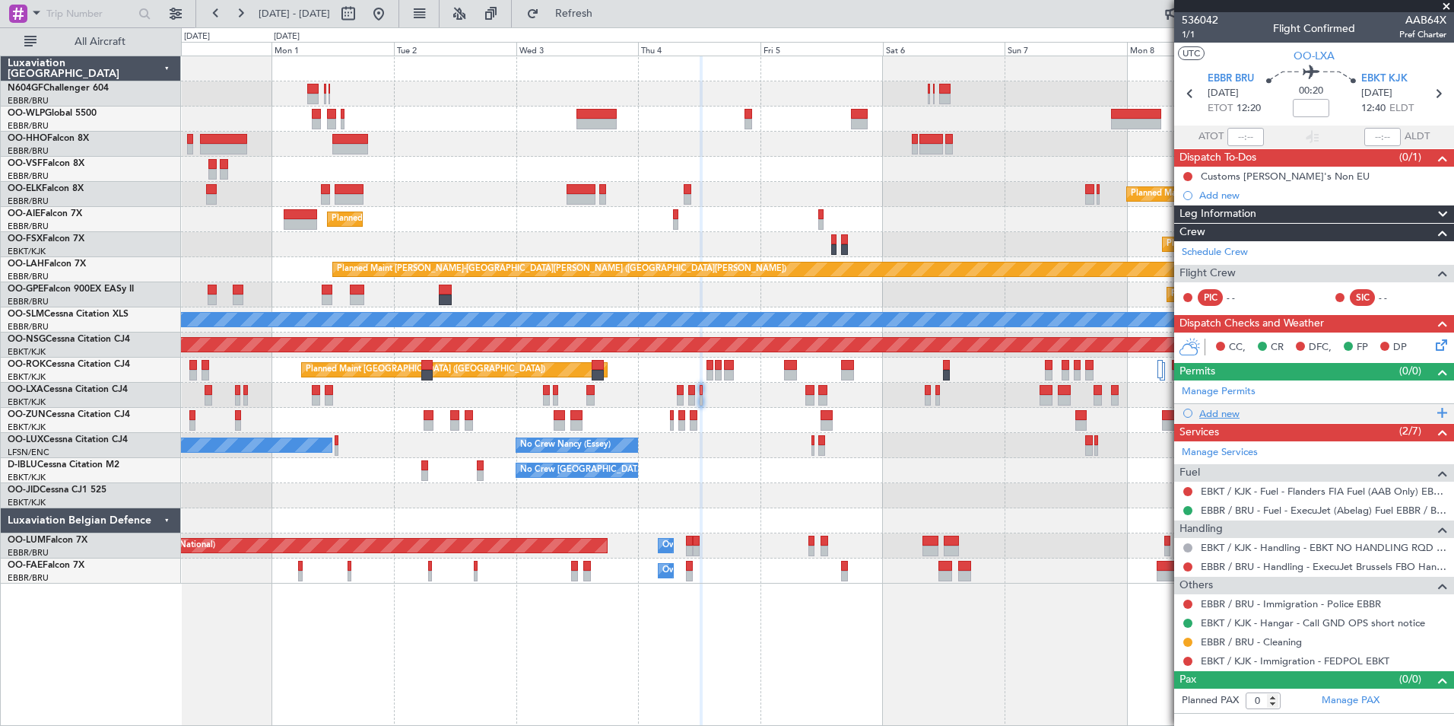
click at [1231, 414] on div "Add new" at bounding box center [1316, 413] width 234 height 13
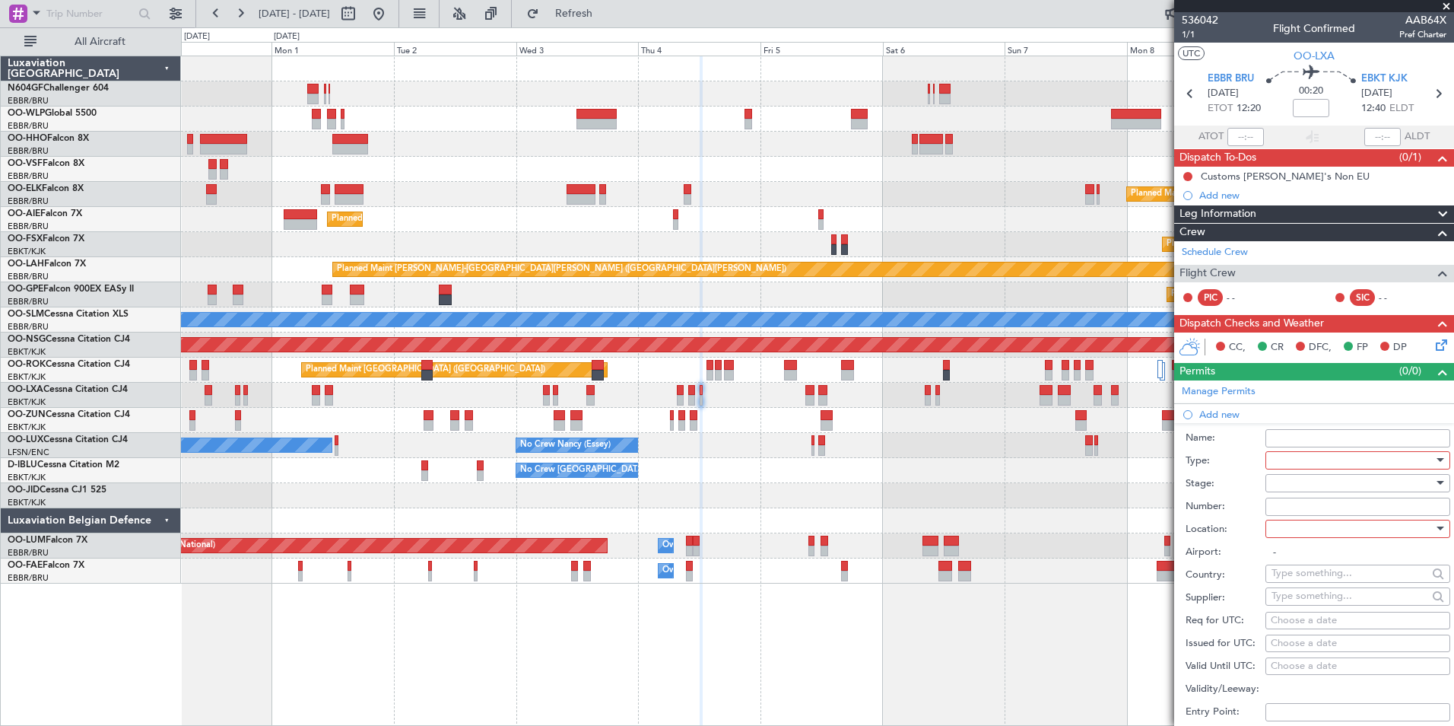
click at [1324, 462] on div at bounding box center [1353, 460] width 162 height 23
click at [1298, 597] on span "Slot" at bounding box center [1353, 603] width 160 height 23
click at [1323, 474] on div at bounding box center [1353, 483] width 162 height 23
click at [1307, 543] on span "Not Requested" at bounding box center [1353, 536] width 160 height 23
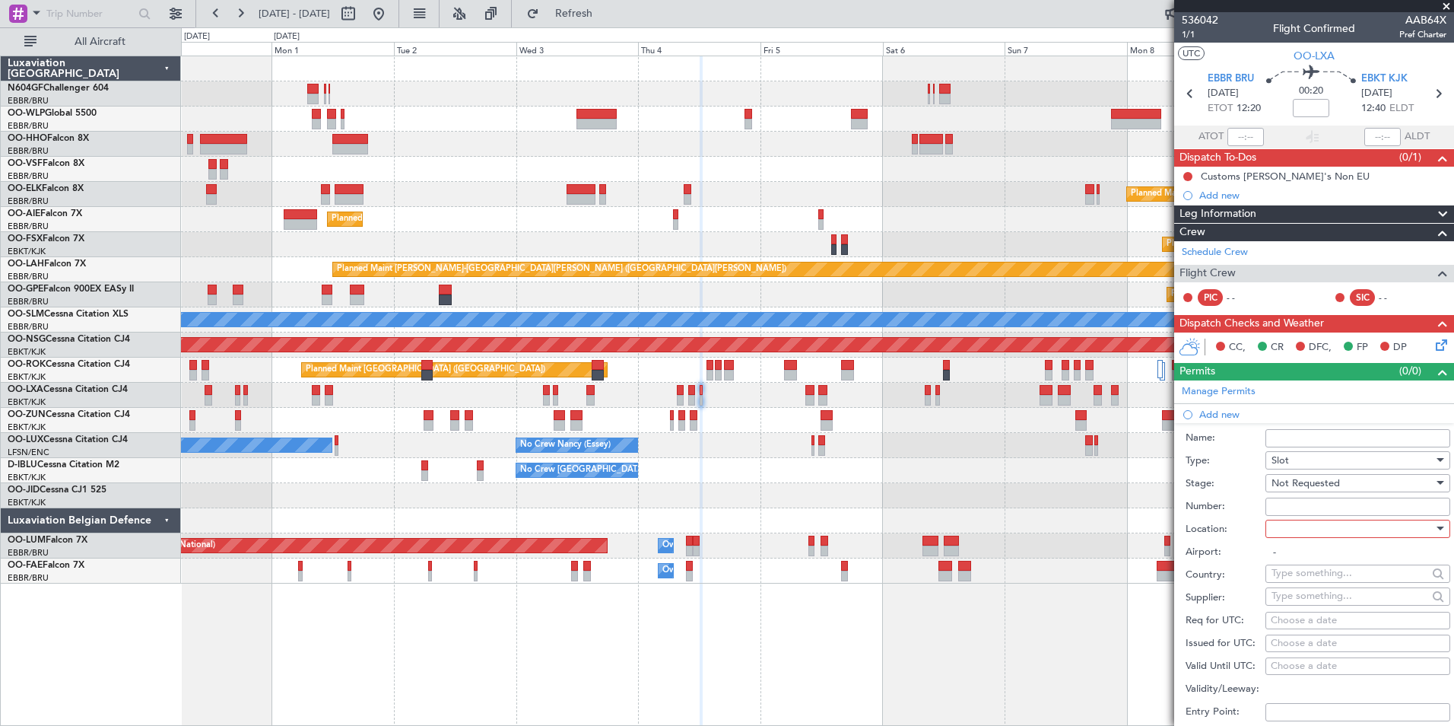
click at [1292, 528] on div at bounding box center [1353, 528] width 162 height 23
click at [1304, 567] on span "Departure" at bounding box center [1353, 559] width 160 height 23
type input "EBBR / BRU"
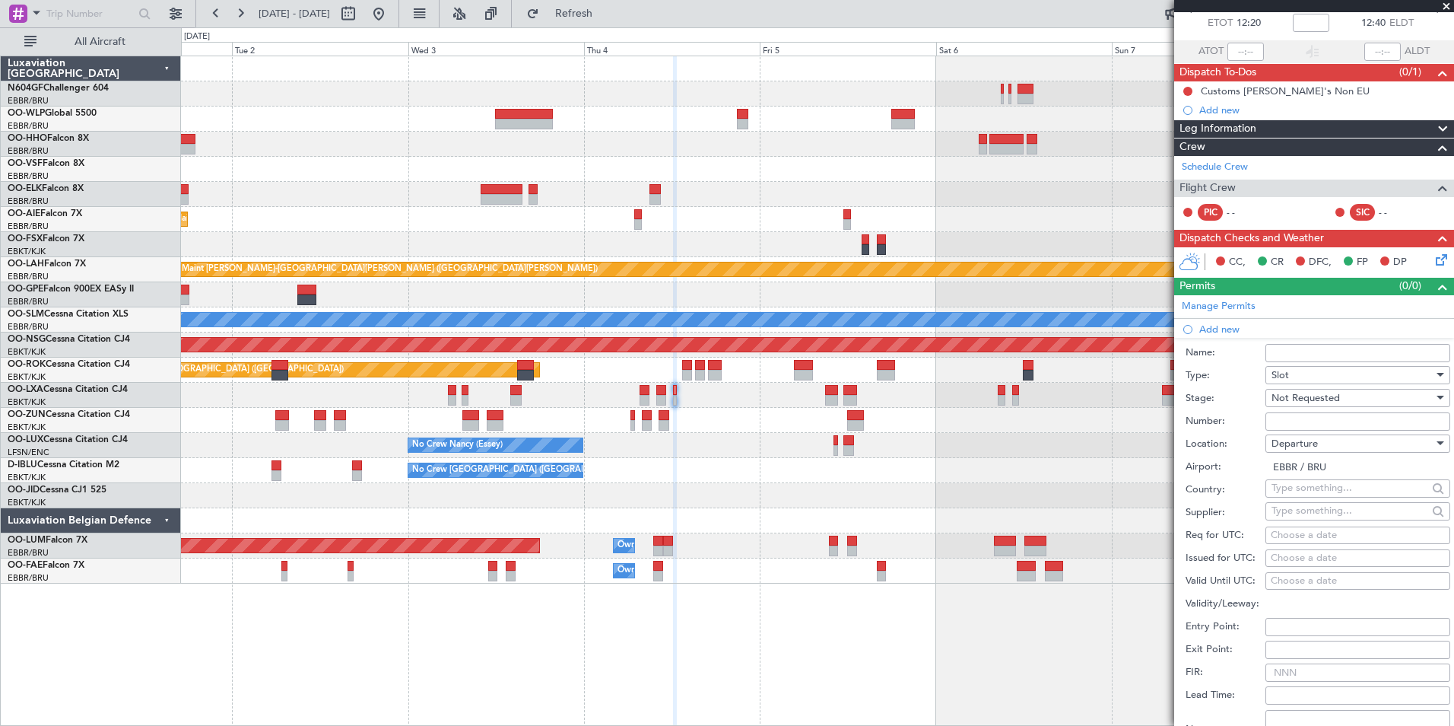
scroll to position [152, 0]
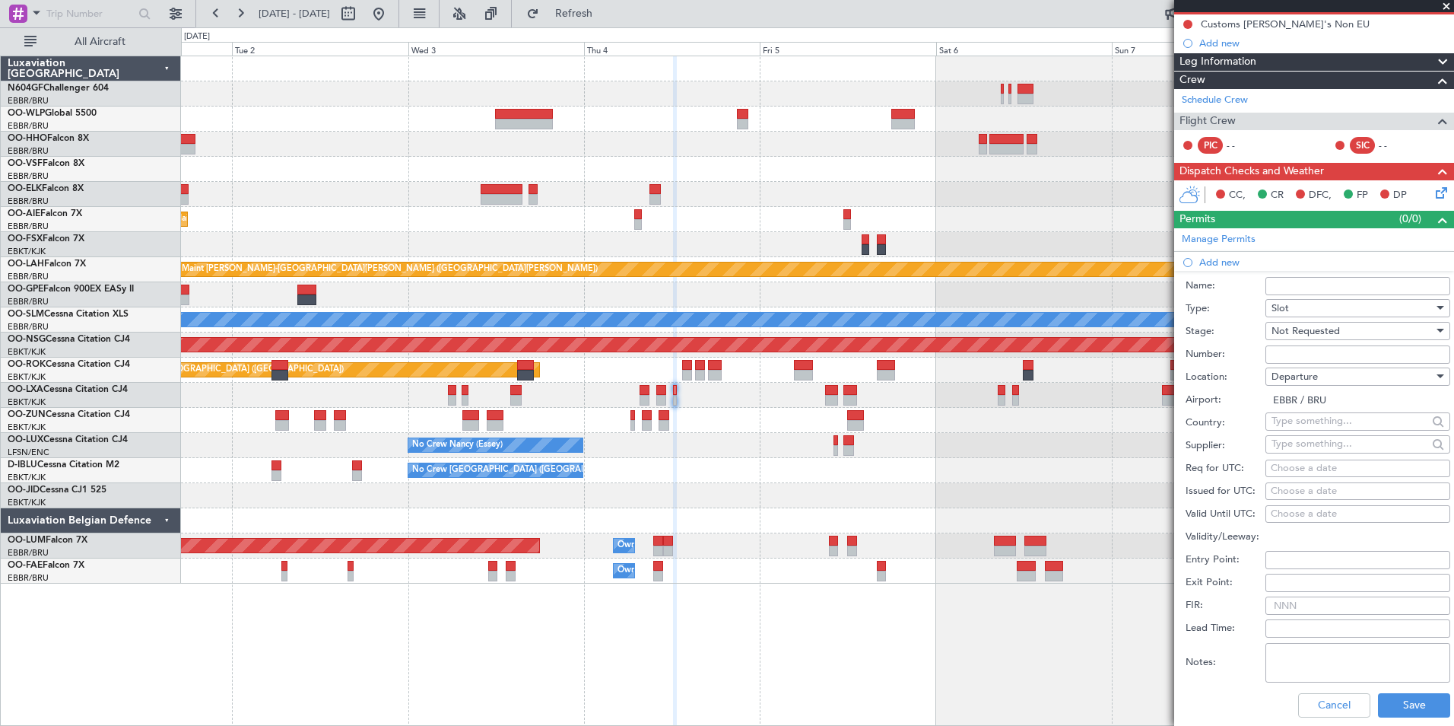
click at [1275, 462] on div "Choose a date" at bounding box center [1358, 468] width 174 height 15
select select "8"
select select "2025"
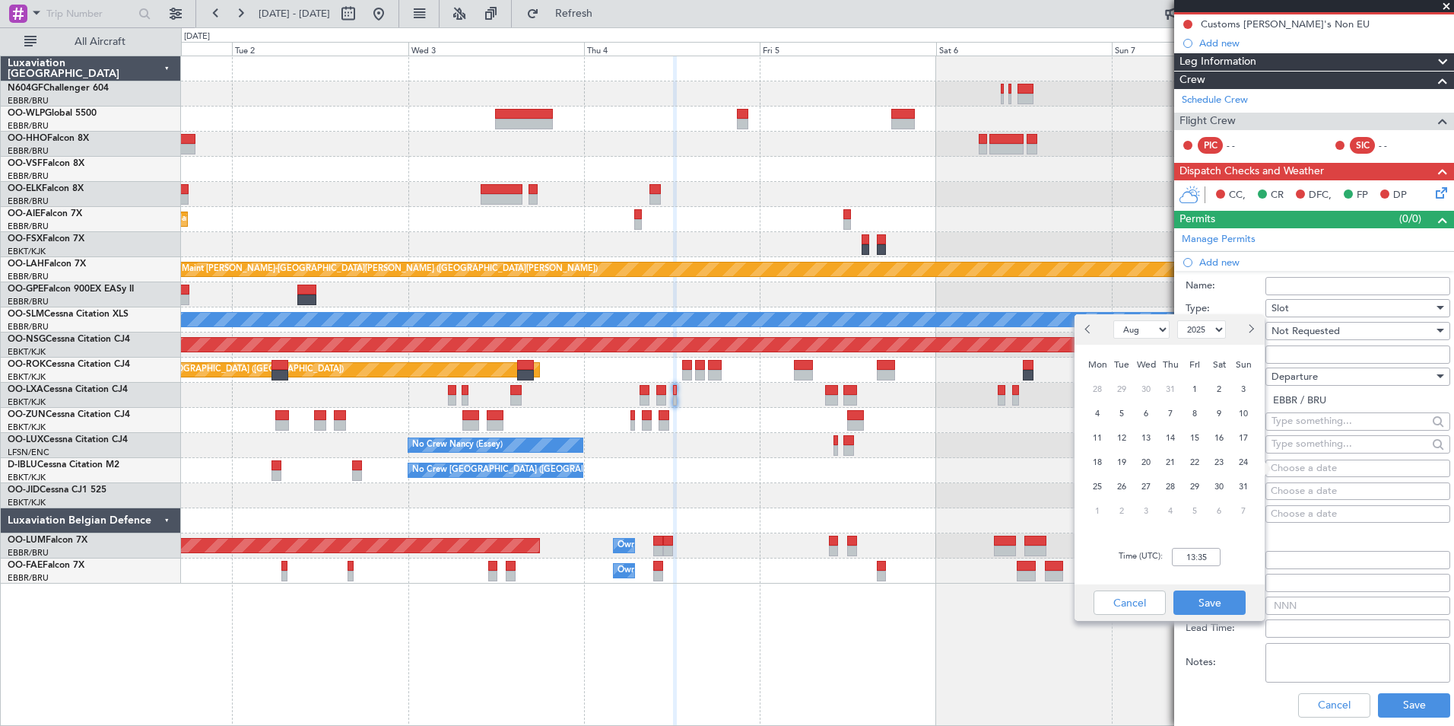
click at [1136, 326] on select "Jan Feb Mar Apr May Jun [DATE] Aug Sep Oct Nov Dec" at bounding box center [1142, 329] width 56 height 18
select select "9"
click at [1114, 320] on select "Jan Feb Mar Apr May Jun [DATE] Aug Sep Oct Nov Dec" at bounding box center [1142, 329] width 56 height 18
click at [1167, 395] on span "4" at bounding box center [1170, 389] width 19 height 19
click at [1211, 560] on input "00:00" at bounding box center [1196, 557] width 49 height 18
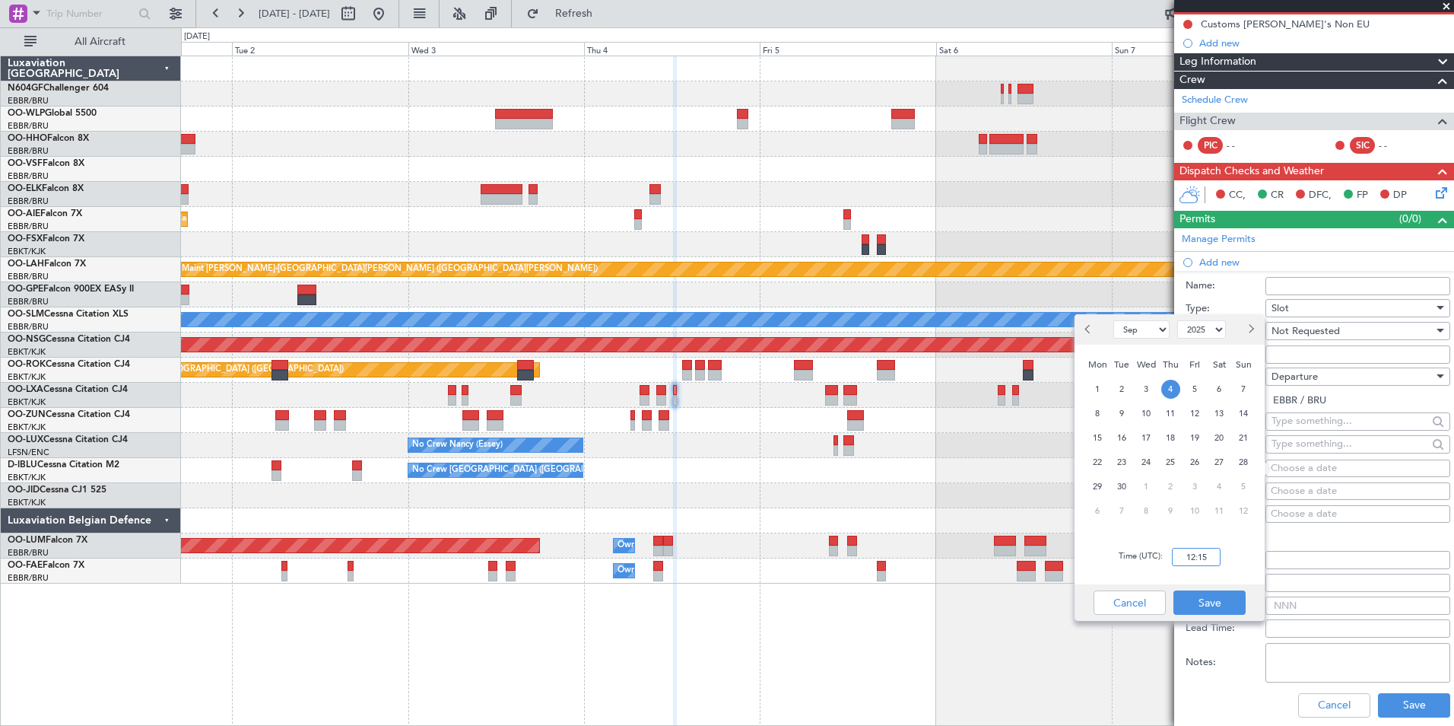
type input "12:15"
click at [1238, 564] on div "Time (UTC): 12:15" at bounding box center [1170, 556] width 190 height 55
click at [1219, 597] on button "Save" at bounding box center [1210, 602] width 72 height 24
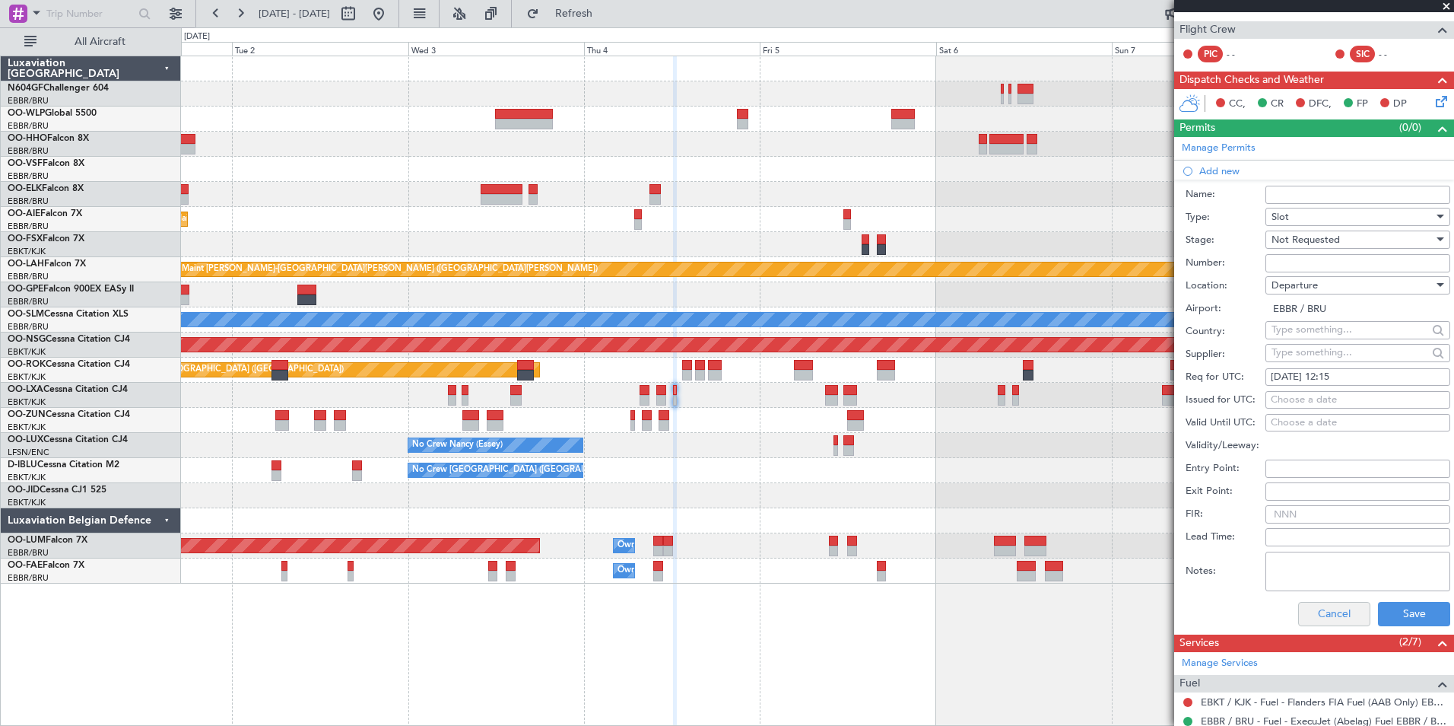
scroll to position [304, 0]
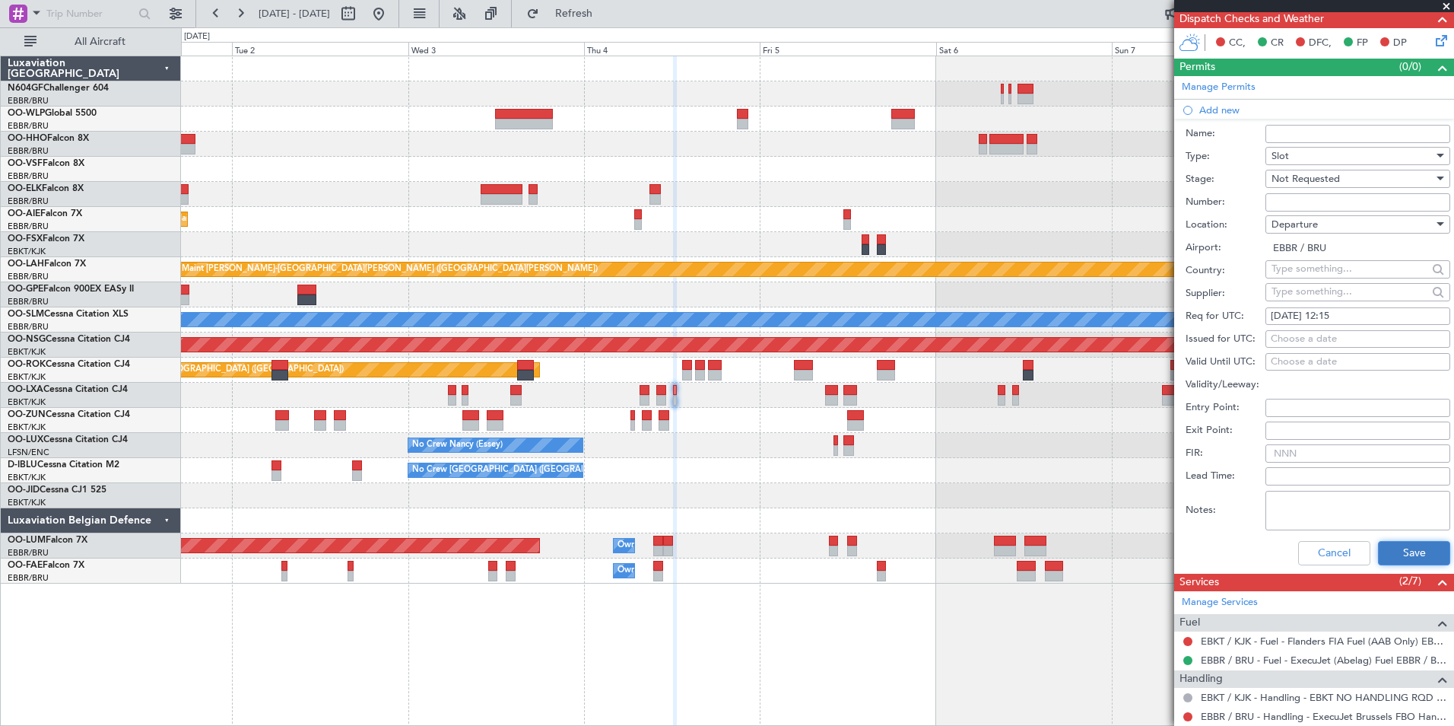
click at [1391, 549] on button "Save" at bounding box center [1414, 553] width 72 height 24
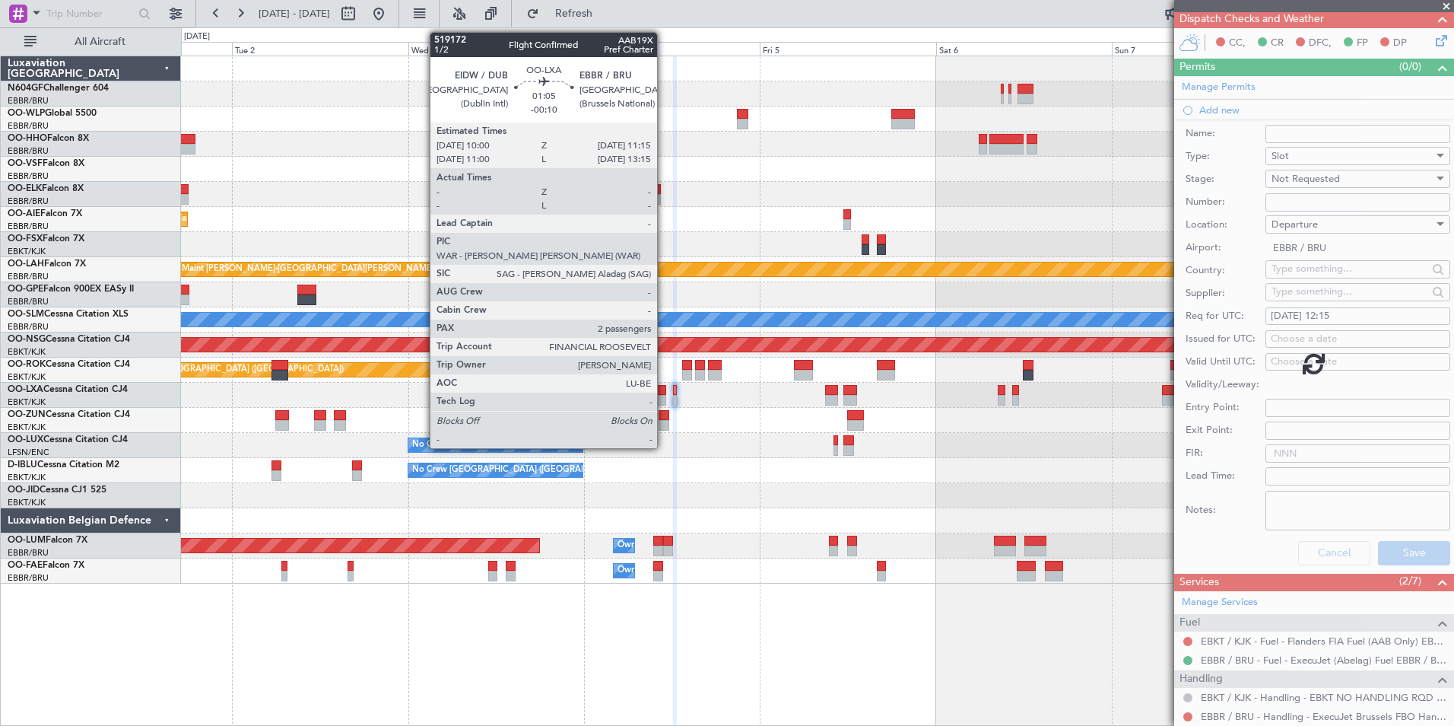
scroll to position [6, 0]
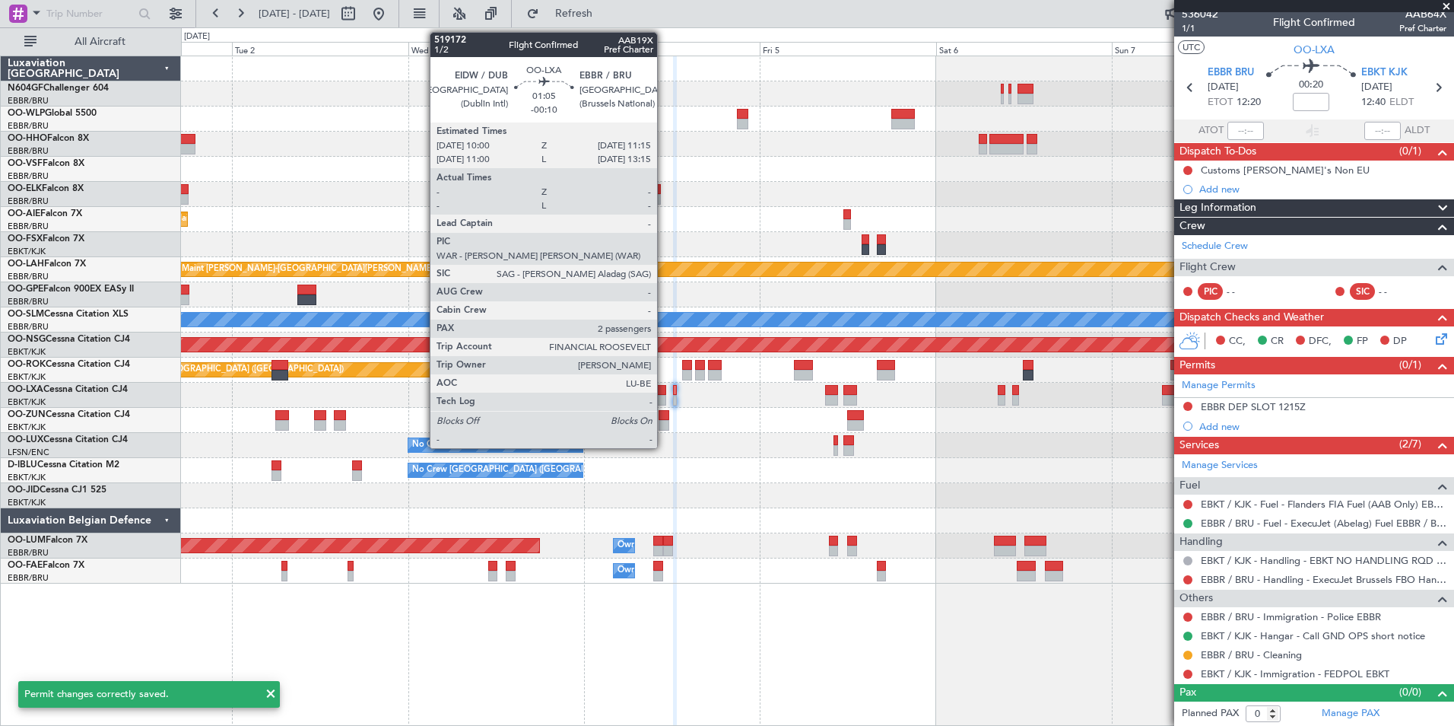
click at [664, 392] on div at bounding box center [661, 390] width 10 height 11
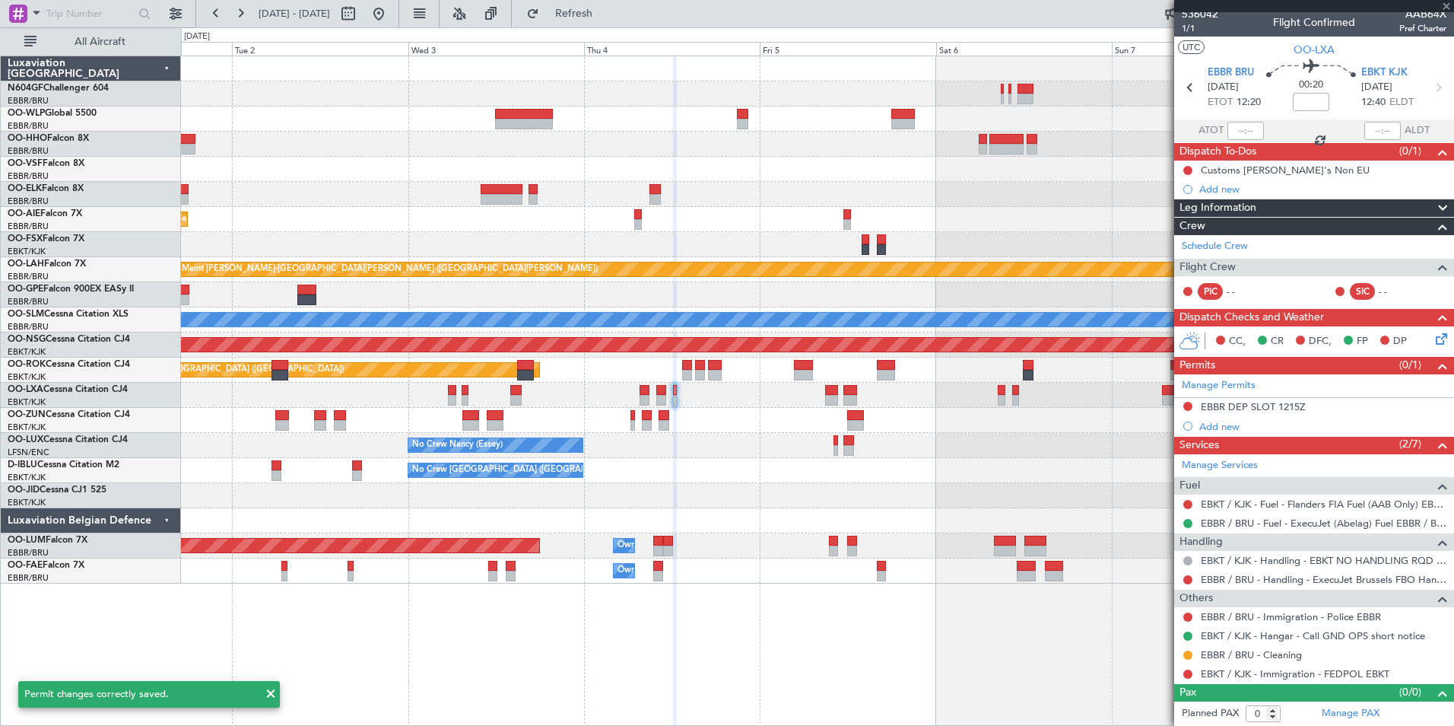
type input "-00:10"
type input "2"
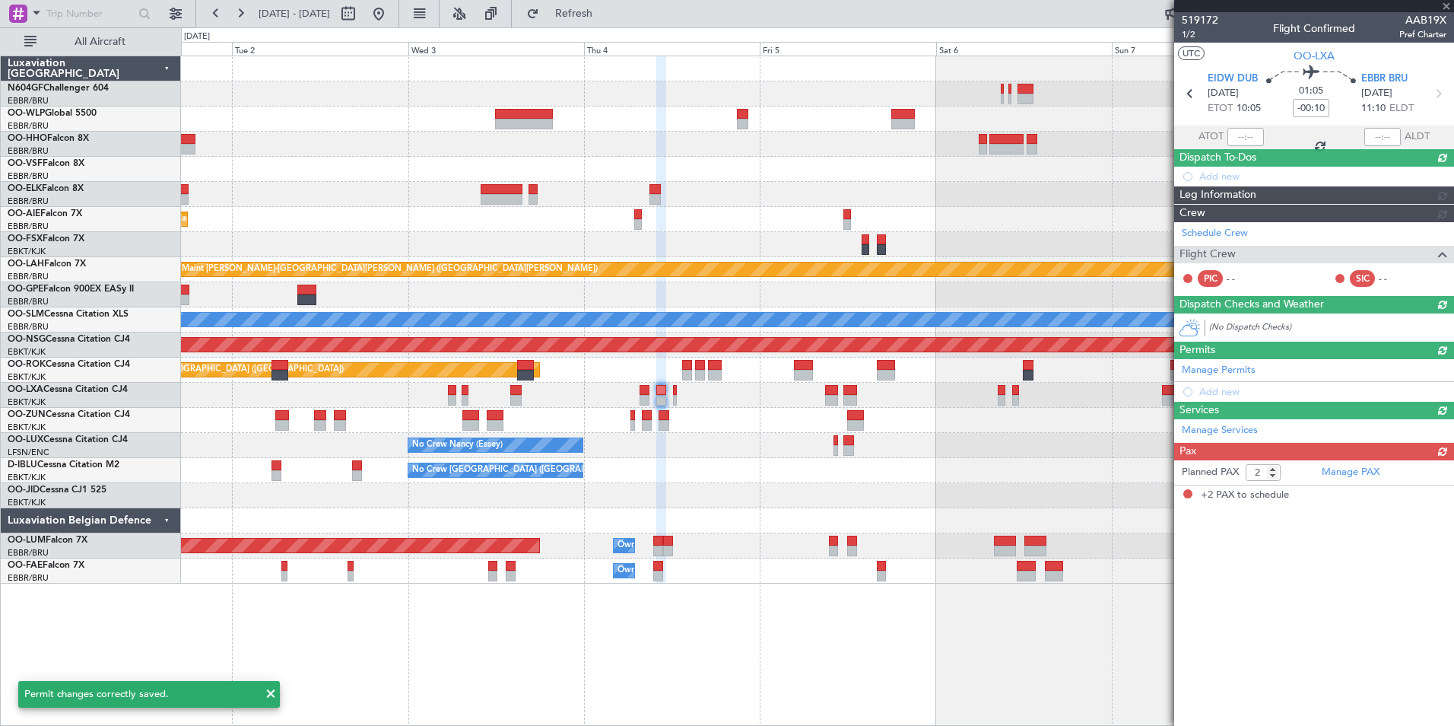
scroll to position [0, 0]
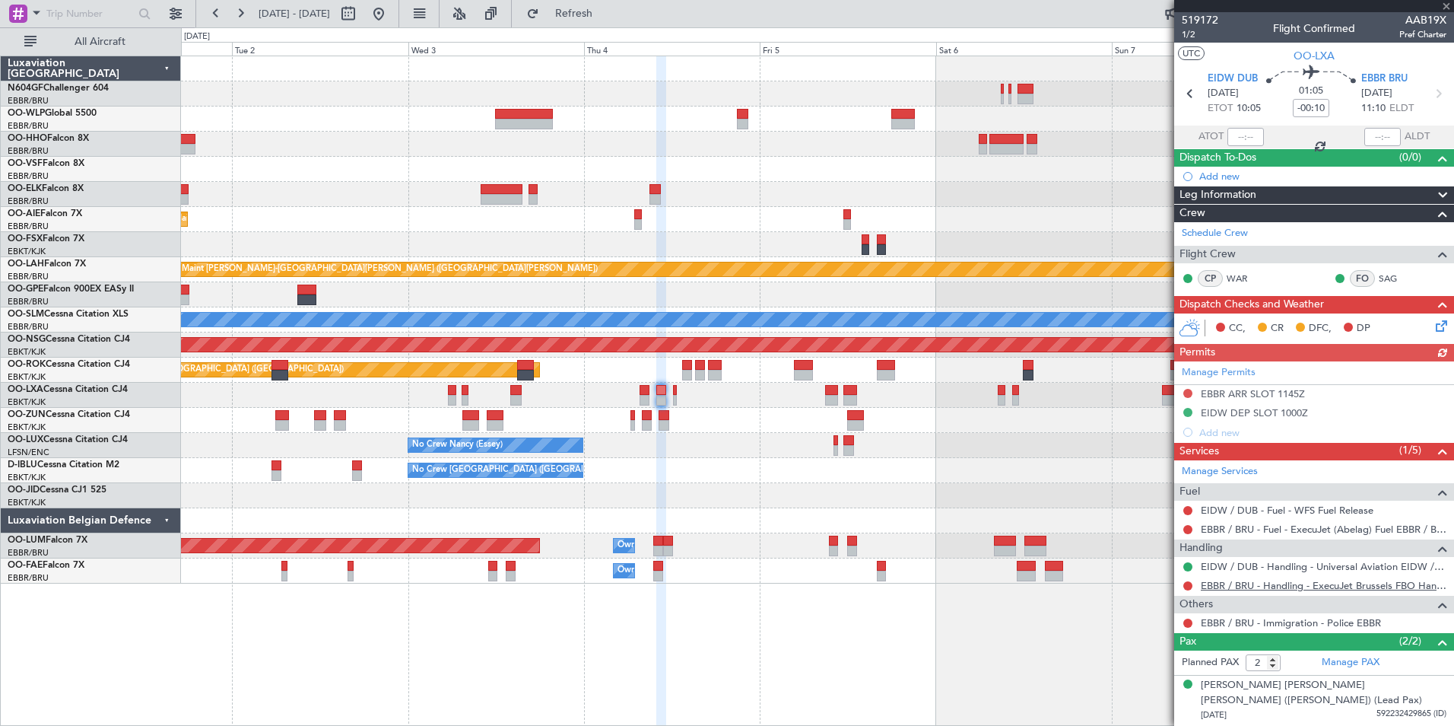
click at [1246, 582] on link "EBBR / BRU - Handling - ExecuJet Brussels FBO Handling Abelag" at bounding box center [1324, 585] width 246 height 13
click at [577, 20] on button "Refresh" at bounding box center [565, 14] width 91 height 24
click at [1190, 392] on button at bounding box center [1188, 393] width 9 height 9
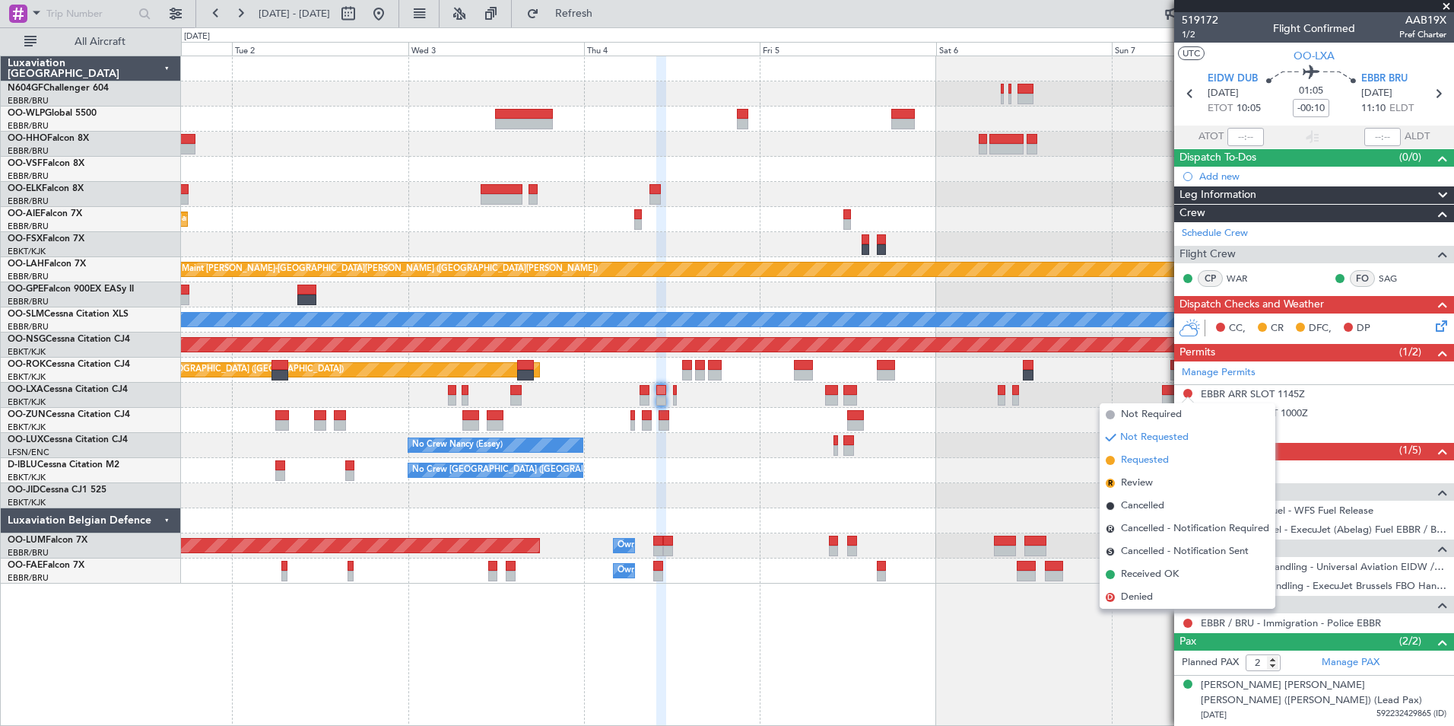
click at [1171, 456] on li "Requested" at bounding box center [1188, 460] width 176 height 23
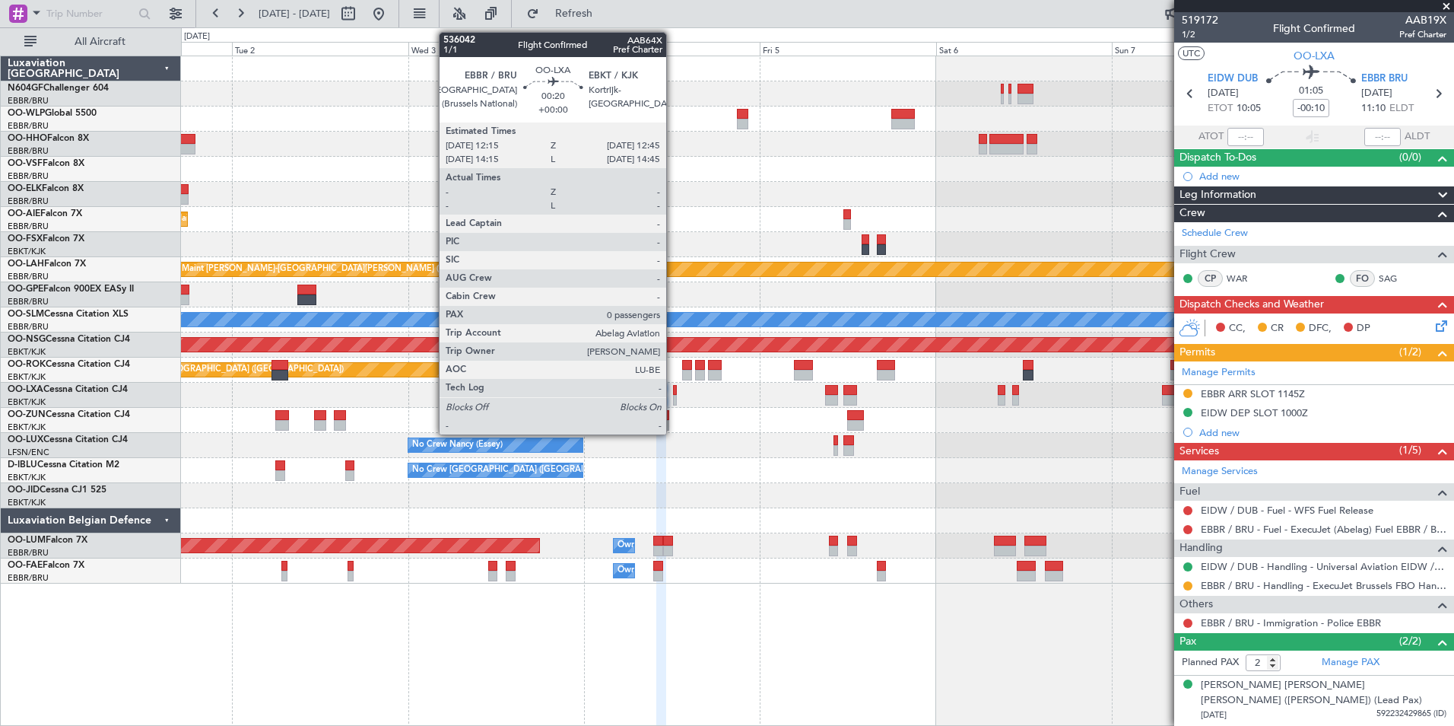
click at [673, 404] on div at bounding box center [675, 400] width 4 height 11
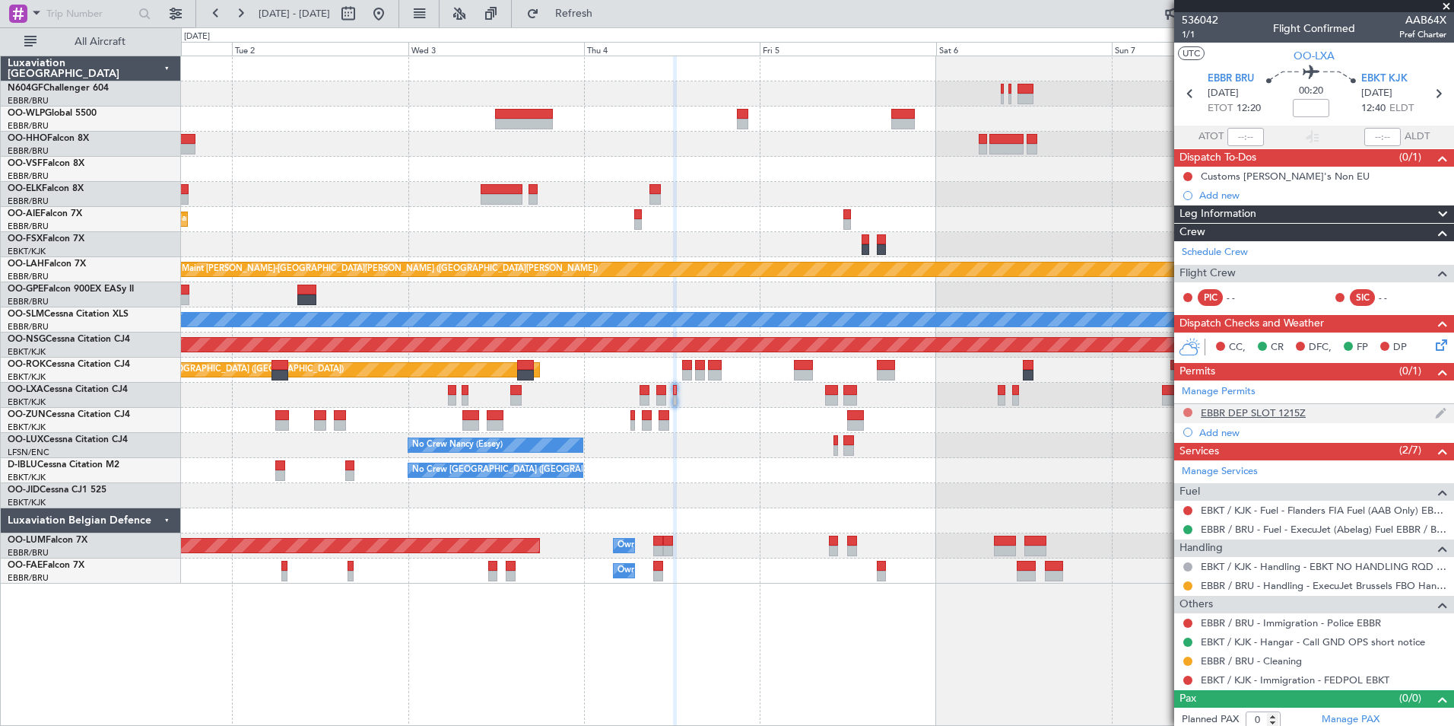
click at [1190, 412] on button at bounding box center [1188, 412] width 9 height 9
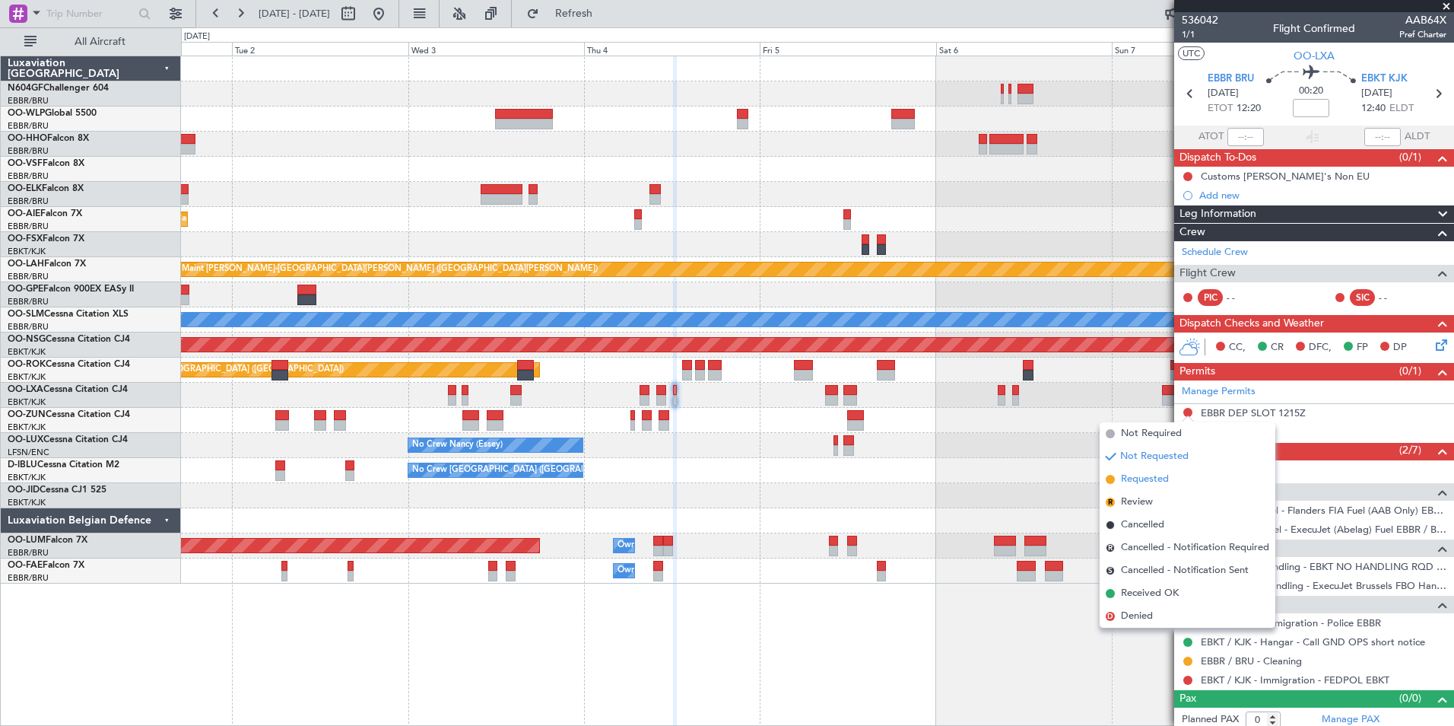
click at [1177, 477] on li "Requested" at bounding box center [1188, 479] width 176 height 23
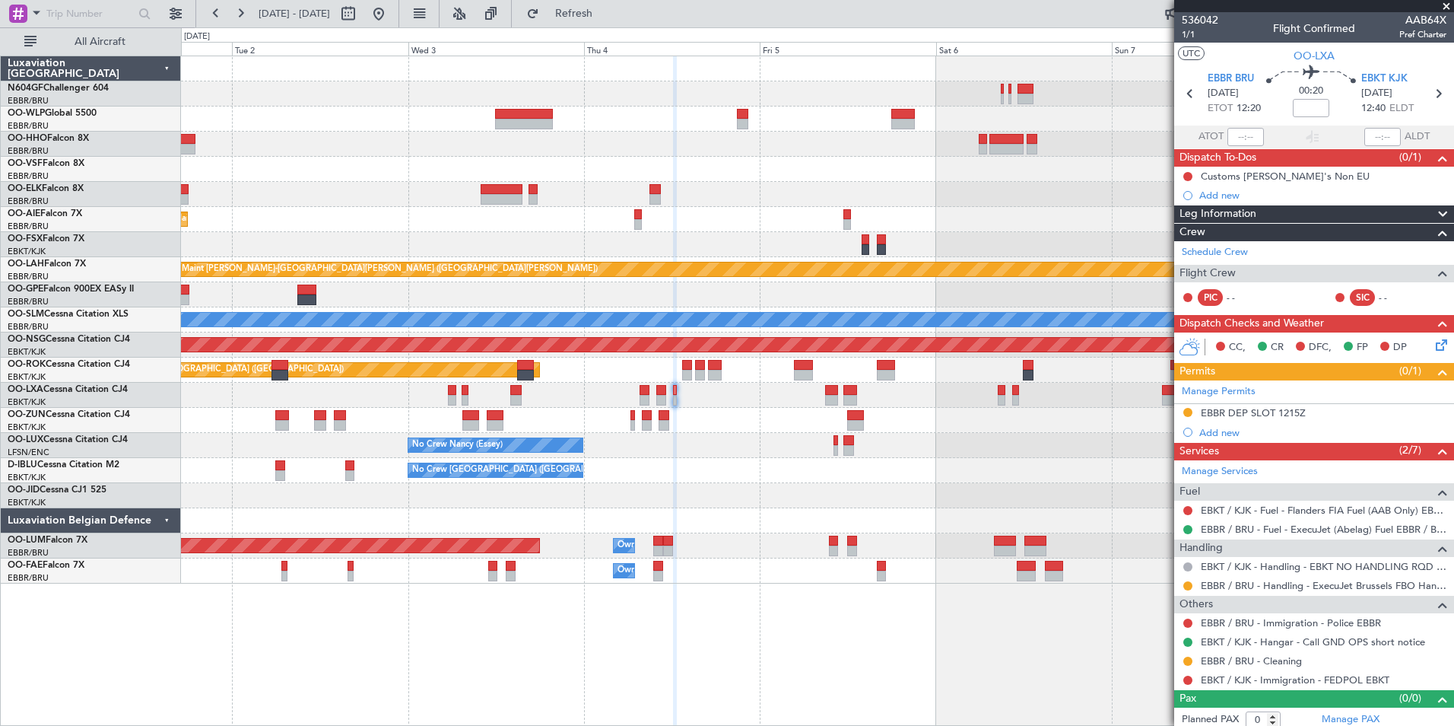
click at [740, 419] on div at bounding box center [817, 420] width 1273 height 25
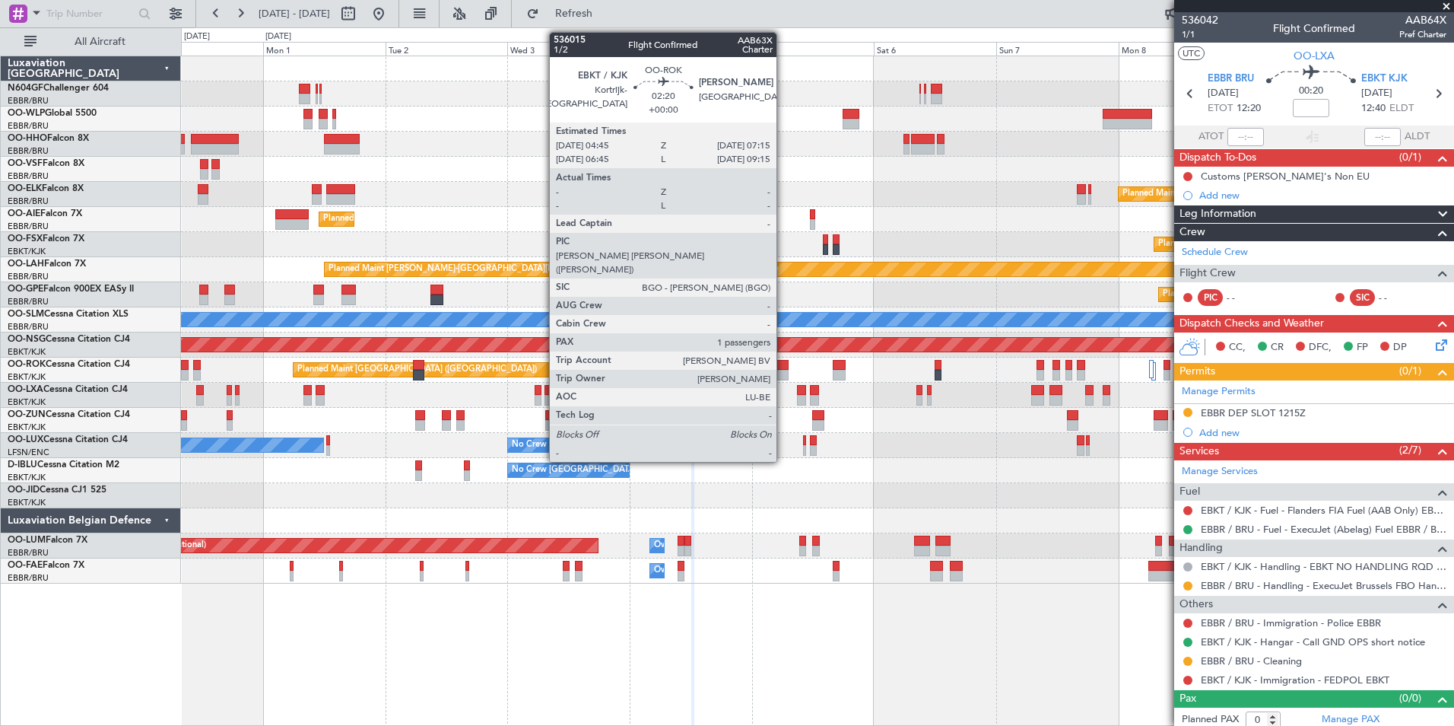
click at [783, 377] on div at bounding box center [782, 375] width 13 height 11
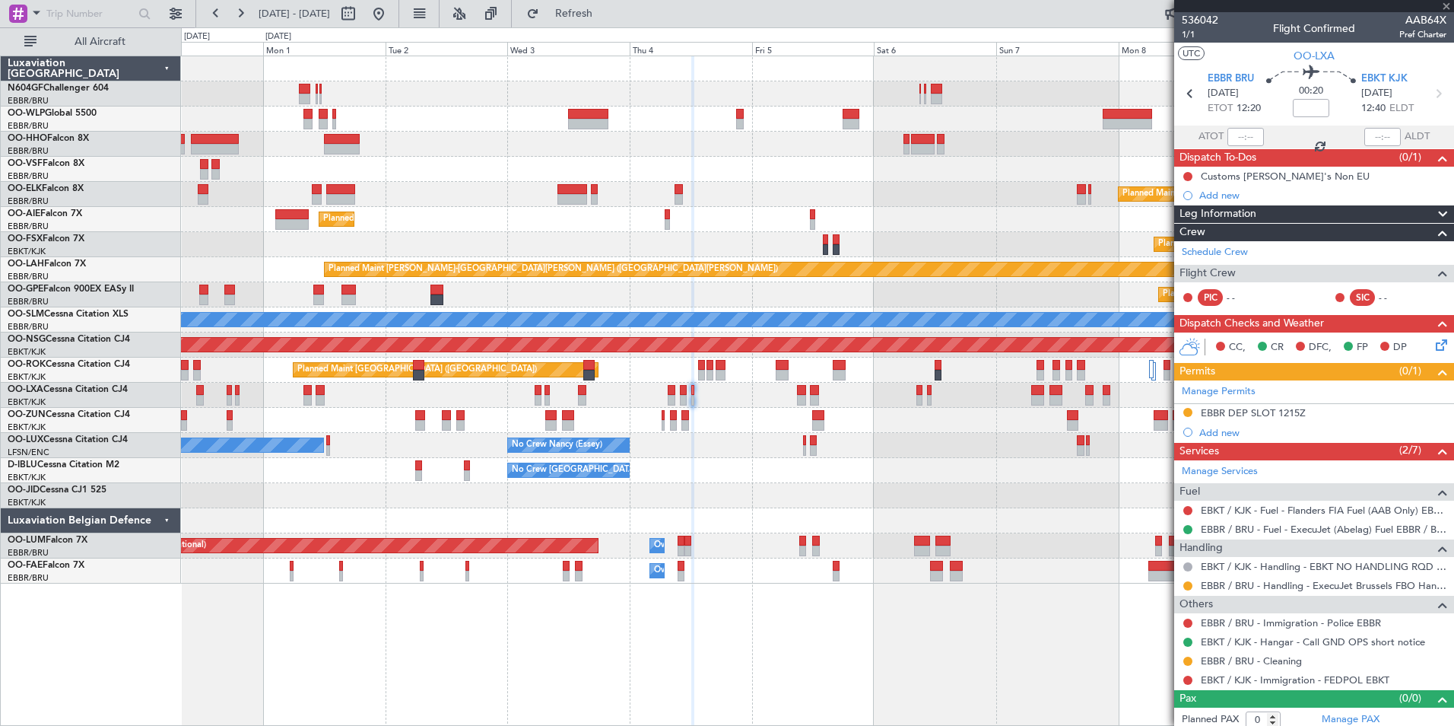
type input "1"
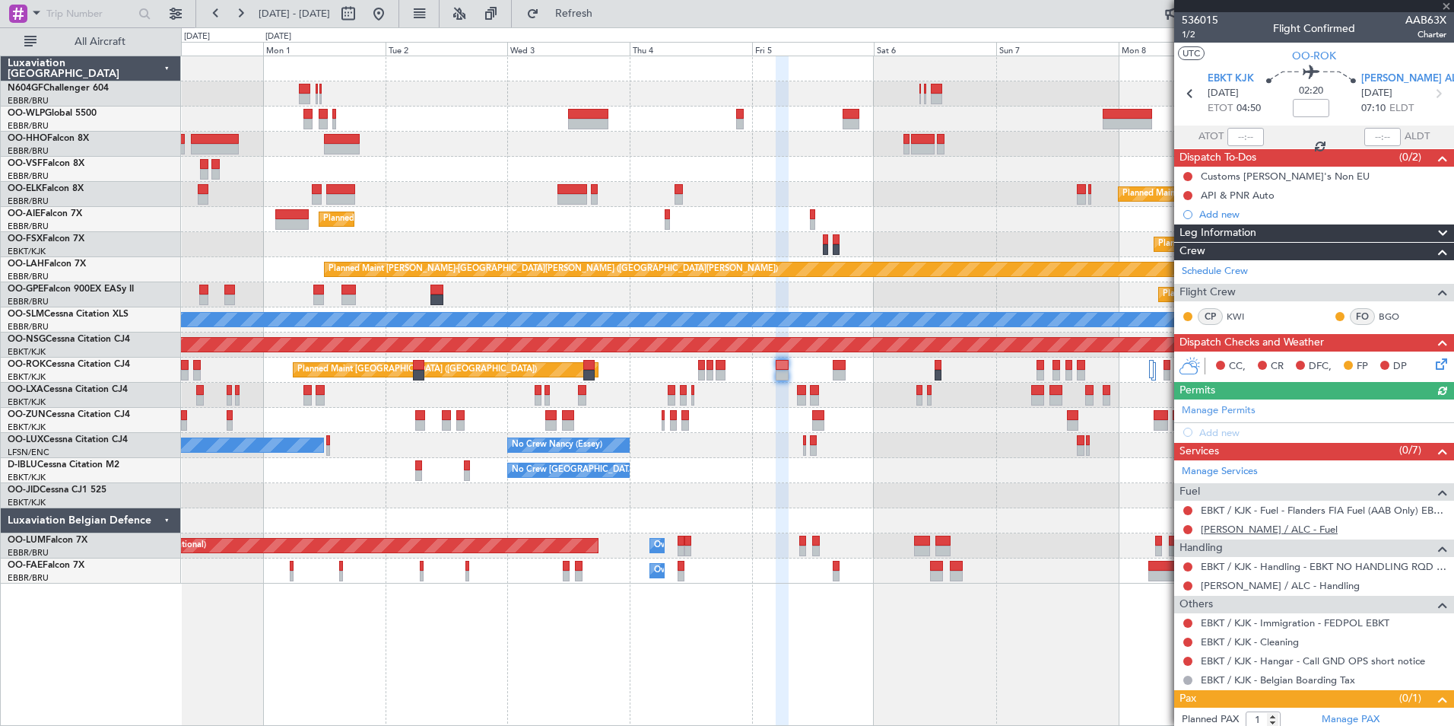
click at [1234, 532] on link "LEAL / ALC - Fuel" at bounding box center [1269, 529] width 137 height 13
click at [611, 2] on button "Refresh" at bounding box center [565, 14] width 91 height 24
click at [1185, 567] on button at bounding box center [1188, 566] width 9 height 9
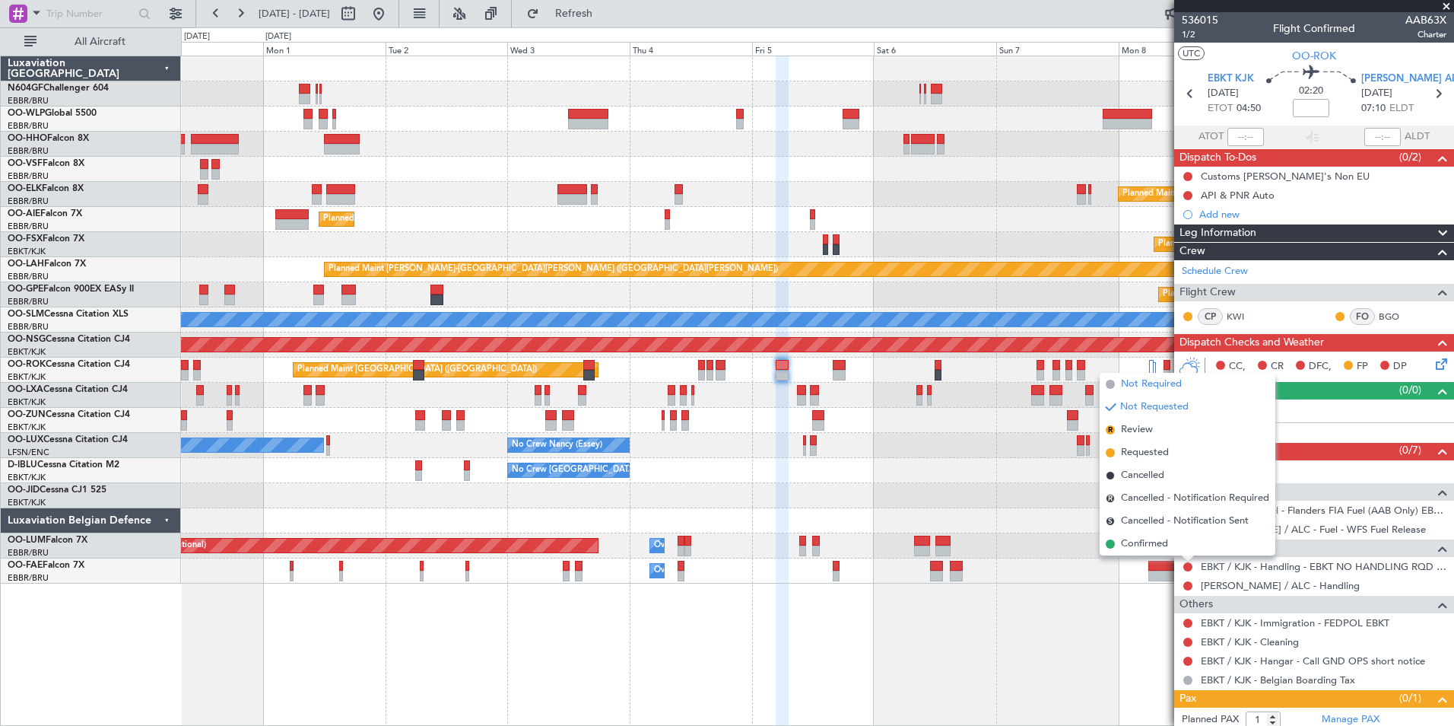
click at [1141, 392] on li "Not Required" at bounding box center [1188, 384] width 176 height 23
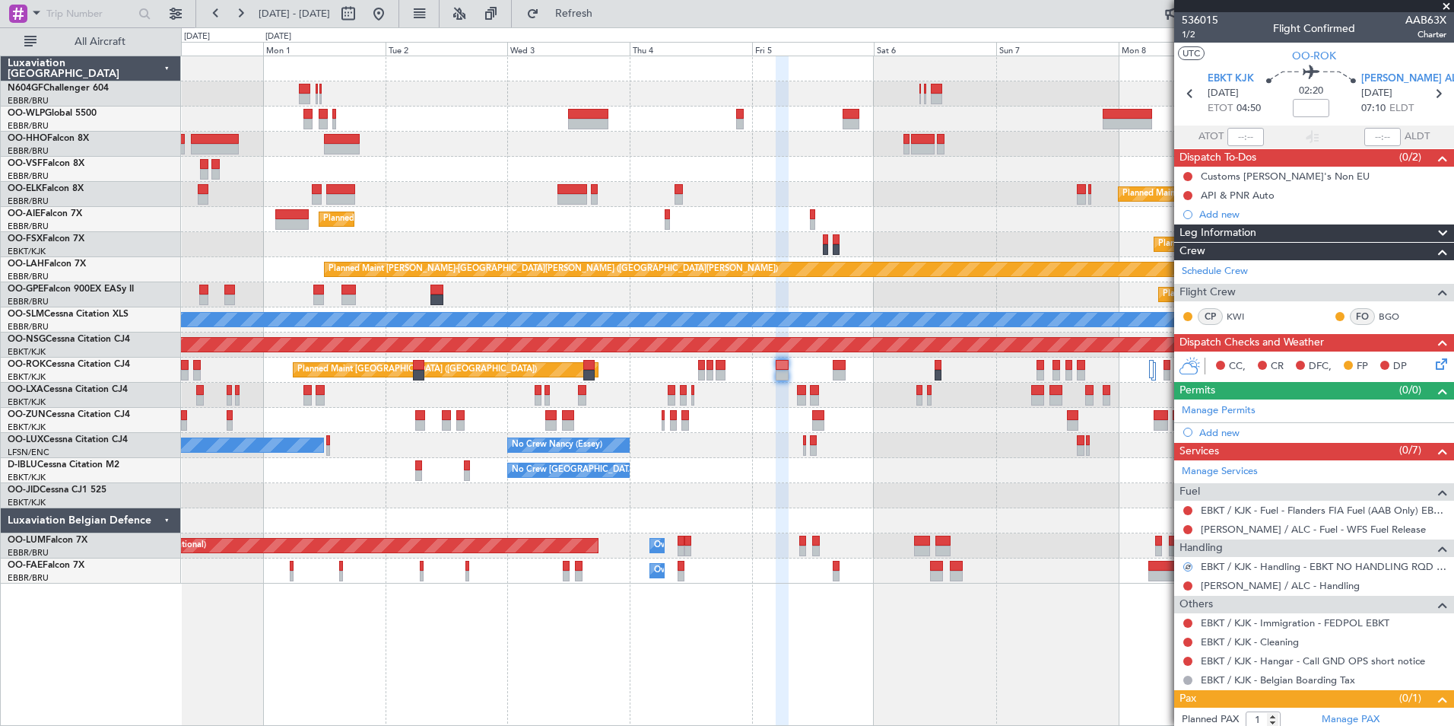
click at [1433, 361] on icon at bounding box center [1439, 361] width 12 height 12
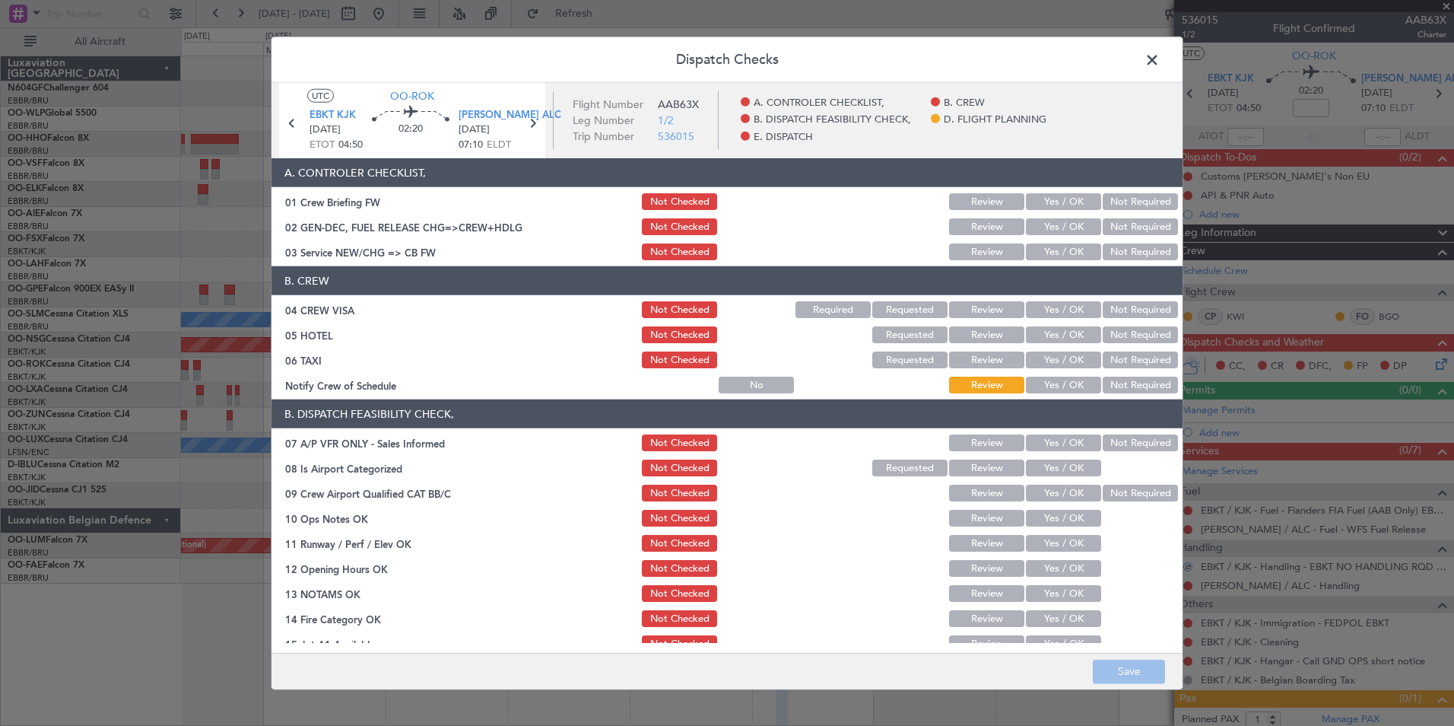
click at [1042, 256] on button "Yes / OK" at bounding box center [1063, 251] width 75 height 17
click at [1117, 312] on button "Not Required" at bounding box center [1140, 309] width 75 height 17
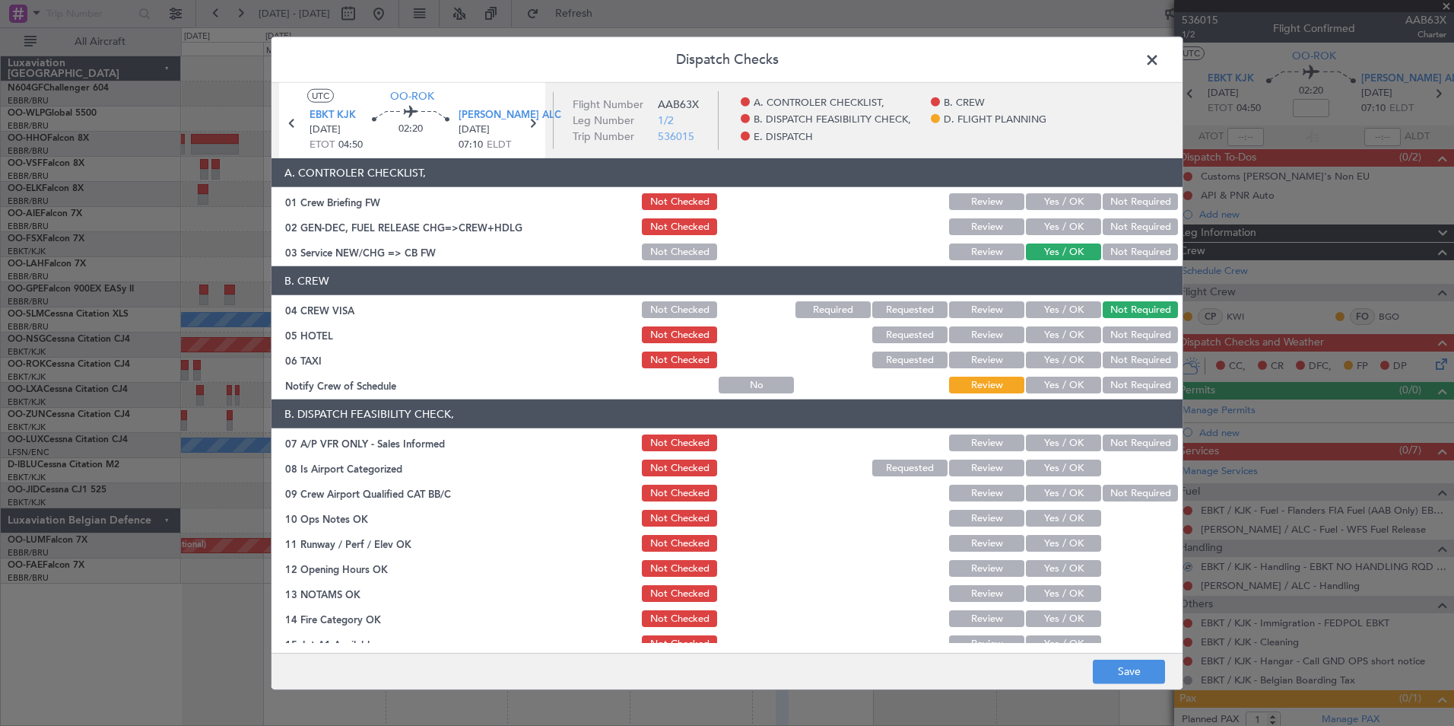
click at [1117, 329] on button "Not Required" at bounding box center [1140, 334] width 75 height 17
click at [1114, 356] on button "Not Required" at bounding box center [1140, 359] width 75 height 17
click at [1043, 390] on button "Yes / OK" at bounding box center [1063, 385] width 75 height 17
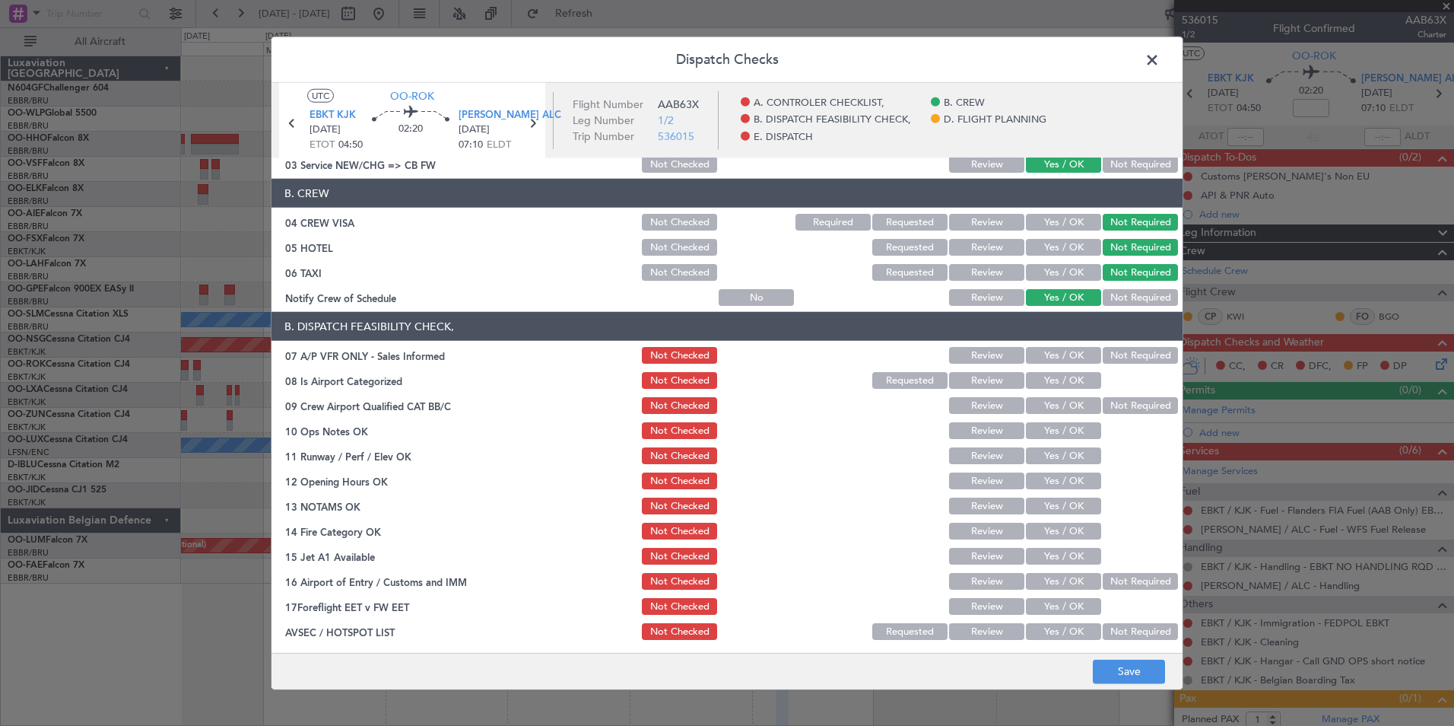
scroll to position [152, 0]
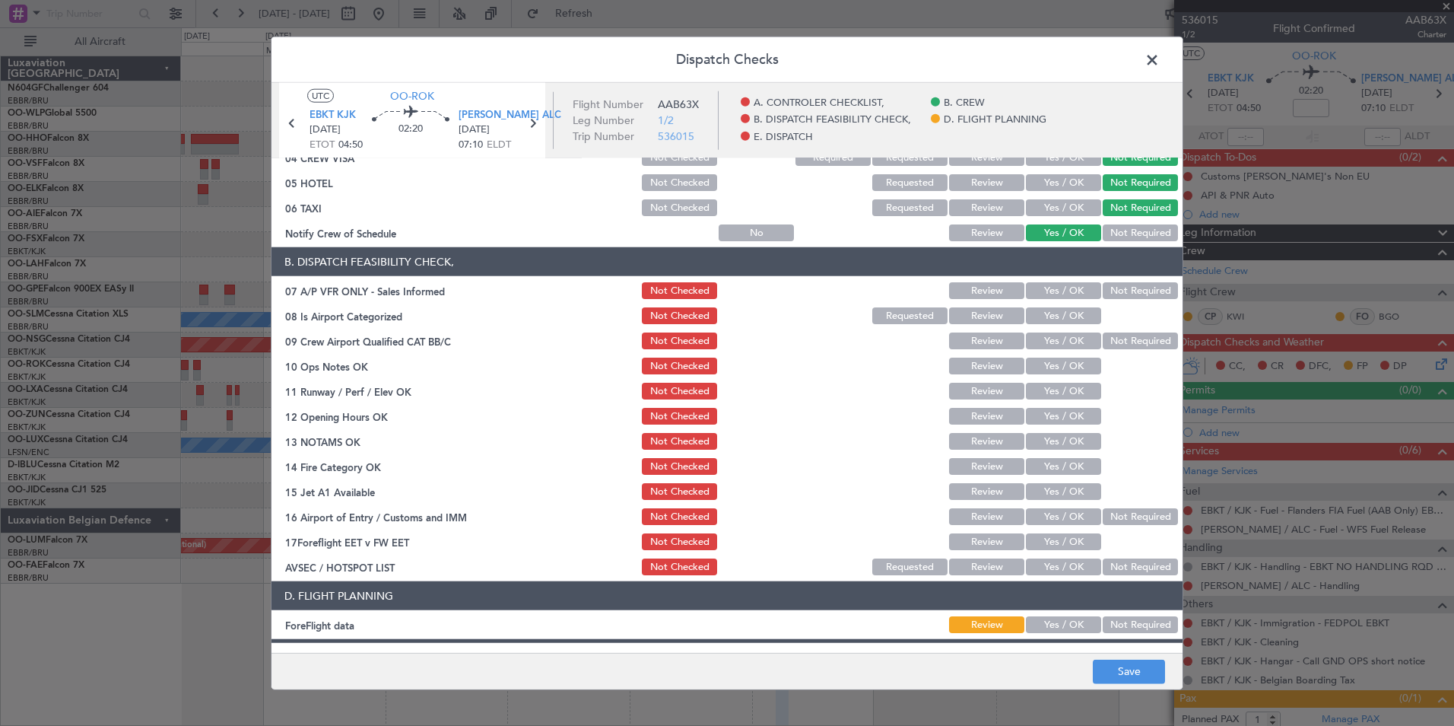
click at [1103, 292] on button "Not Required" at bounding box center [1140, 290] width 75 height 17
click at [1063, 317] on button "Yes / OK" at bounding box center [1063, 315] width 75 height 17
click at [1109, 343] on button "Not Required" at bounding box center [1140, 340] width 75 height 17
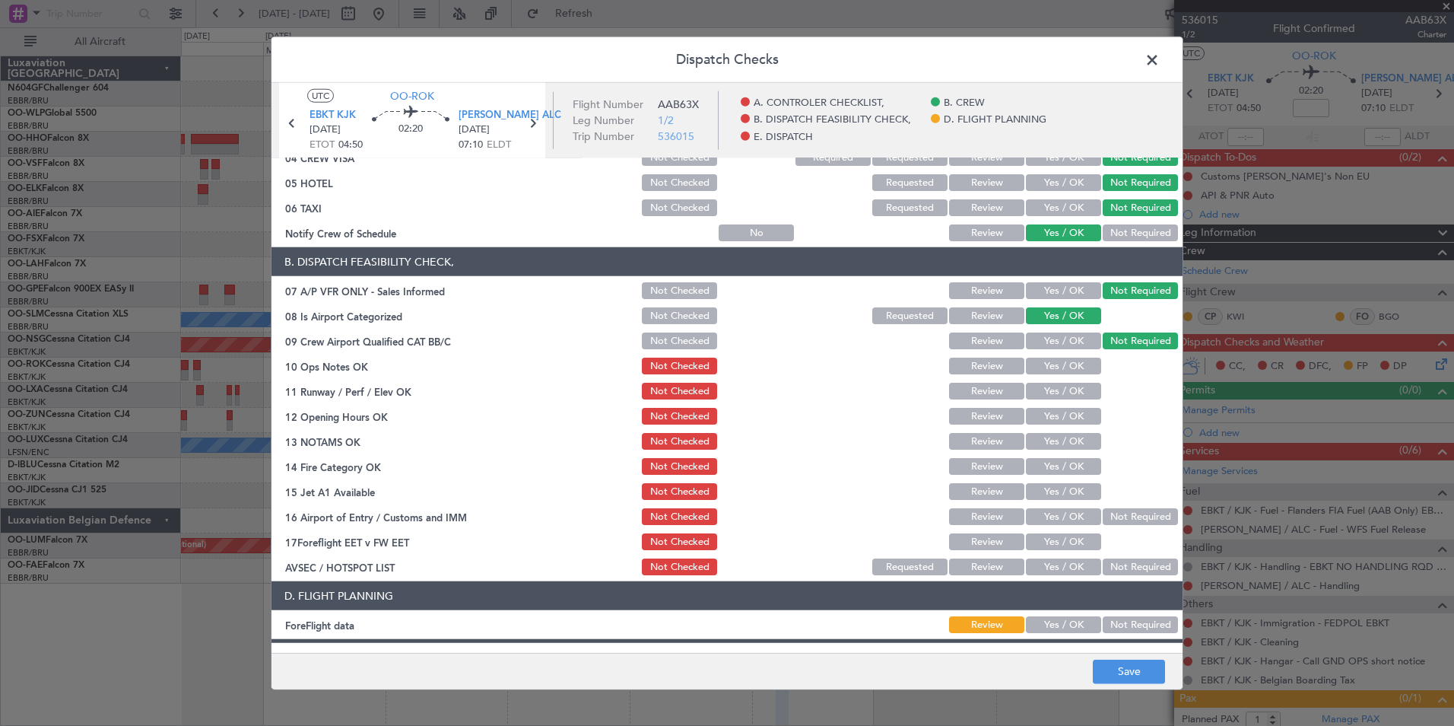
click at [1072, 367] on button "Yes / OK" at bounding box center [1063, 365] width 75 height 17
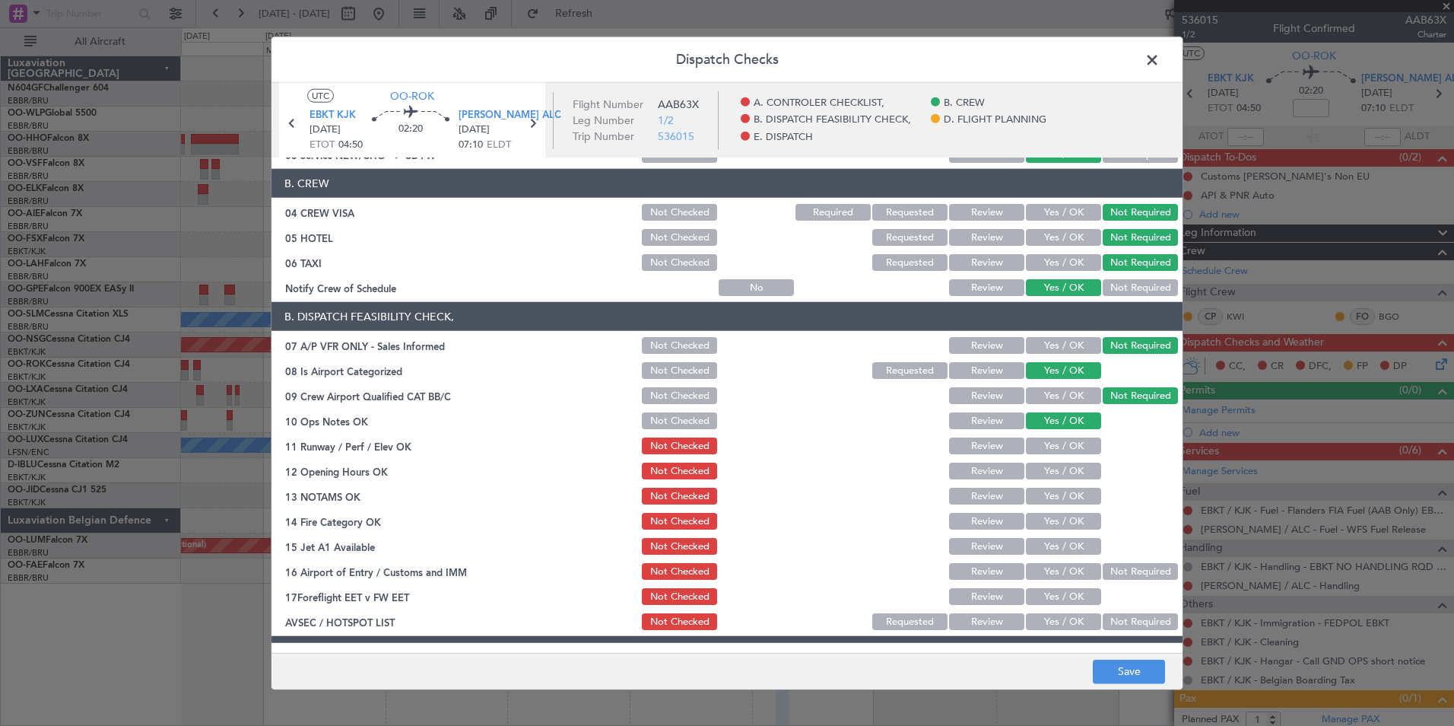
scroll to position [76, 0]
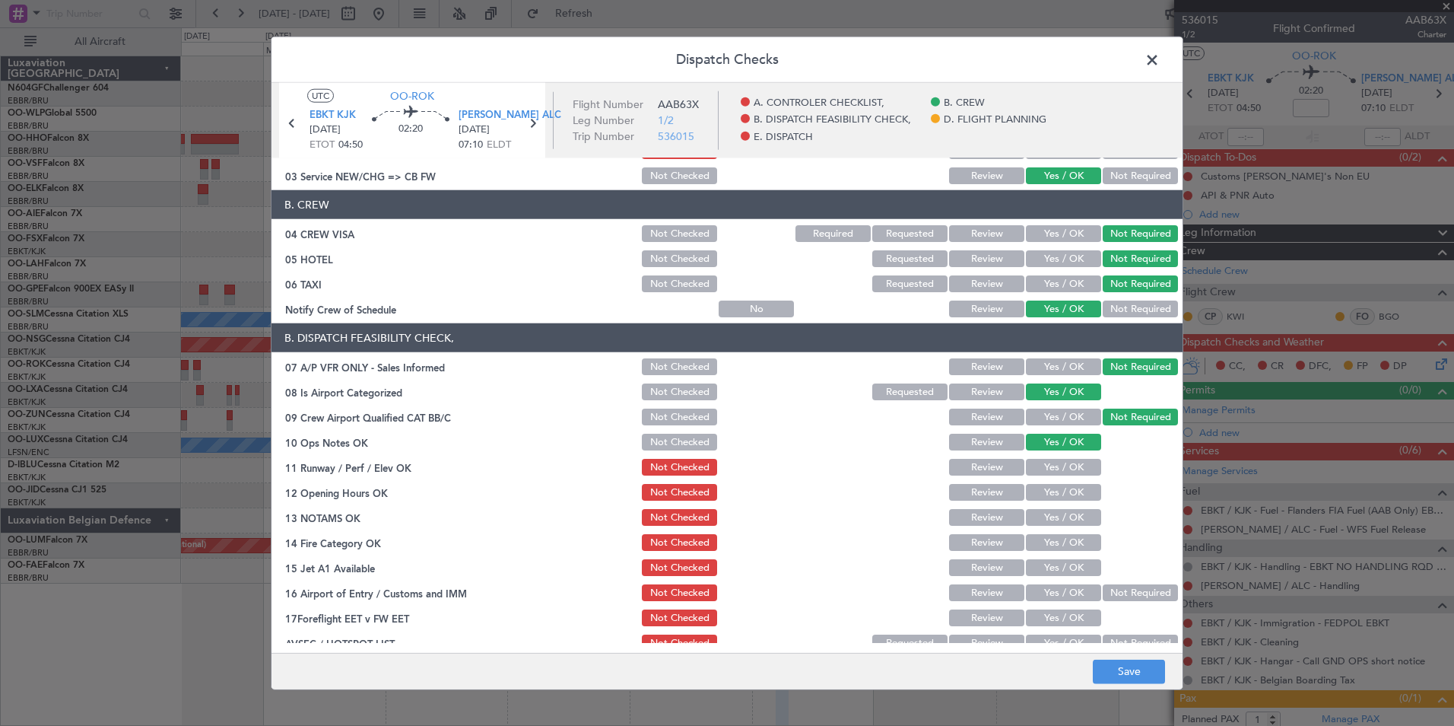
drag, startPoint x: 641, startPoint y: 259, endPoint x: 650, endPoint y: 265, distance: 11.0
click at [642, 261] on button "Not Checked" at bounding box center [679, 258] width 75 height 17
click at [1055, 461] on button "Yes / OK" at bounding box center [1063, 467] width 75 height 17
click at [1055, 499] on button "Yes / OK" at bounding box center [1063, 492] width 75 height 17
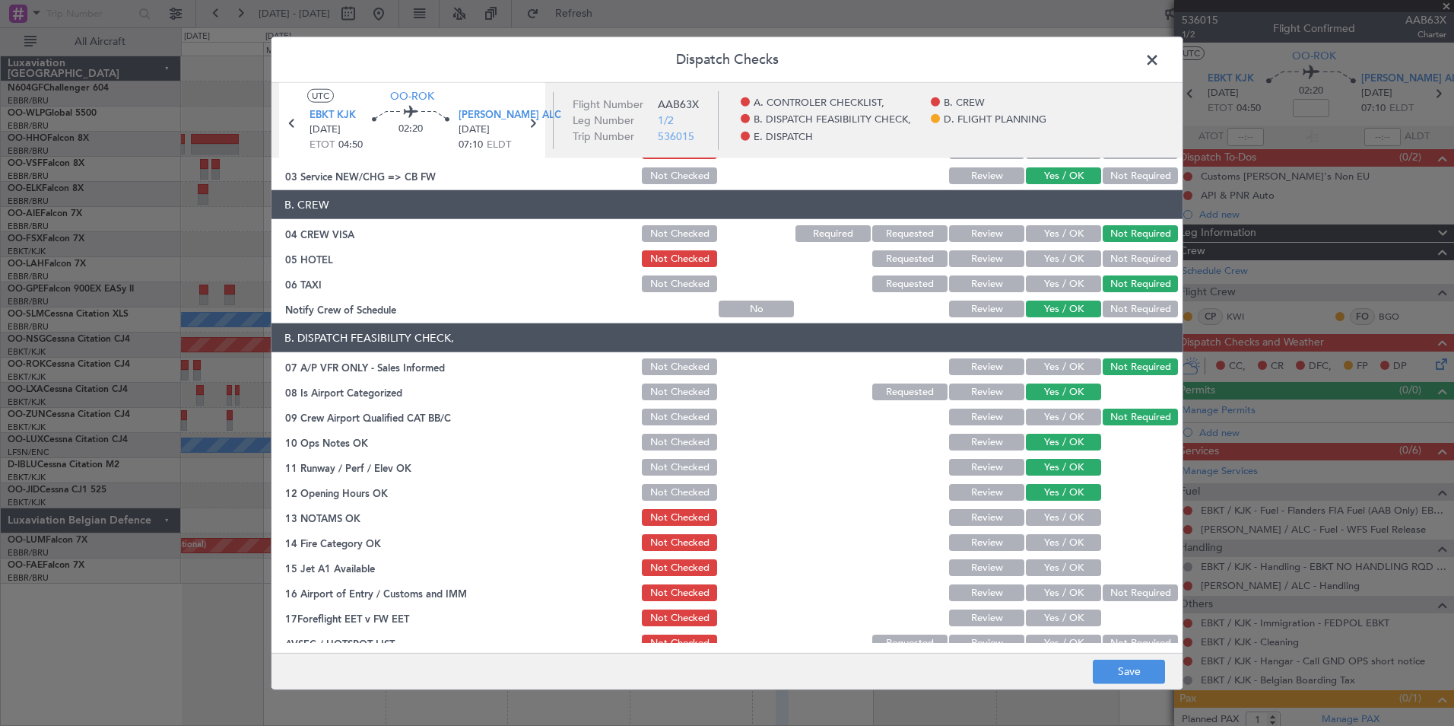
click at [1046, 529] on section "B. DISPATCH FEASIBILITY CHECK, 07 A/P VFR ONLY - Sales Informed Not Checked Rev…" at bounding box center [727, 488] width 911 height 330
click at [1049, 521] on button "Yes / OK" at bounding box center [1063, 517] width 75 height 17
drag, startPoint x: 1049, startPoint y: 540, endPoint x: 1051, endPoint y: 553, distance: 13.1
click at [1049, 541] on button "Yes / OK" at bounding box center [1063, 542] width 75 height 17
click at [1056, 564] on button "Yes / OK" at bounding box center [1063, 567] width 75 height 17
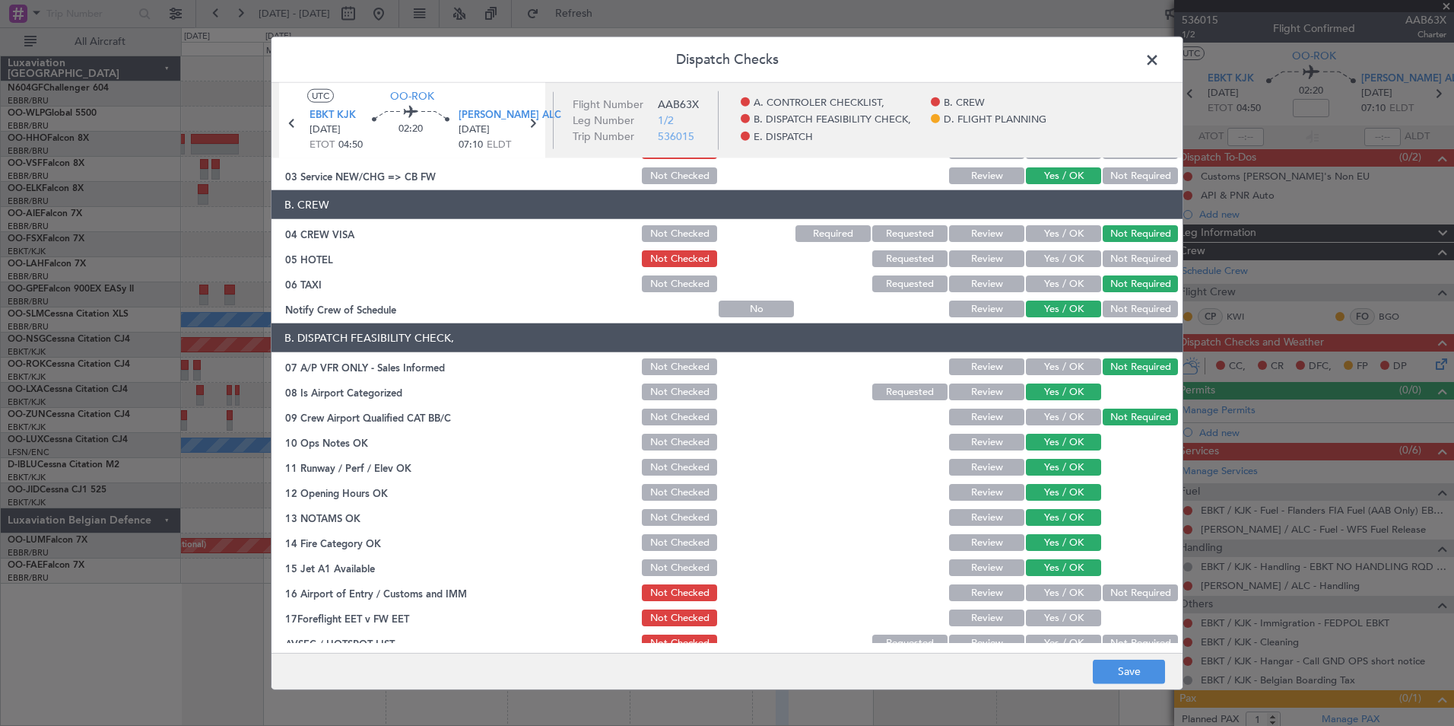
click at [1119, 583] on div "Not Required" at bounding box center [1139, 592] width 77 height 21
click at [1115, 586] on button "Not Required" at bounding box center [1140, 592] width 75 height 17
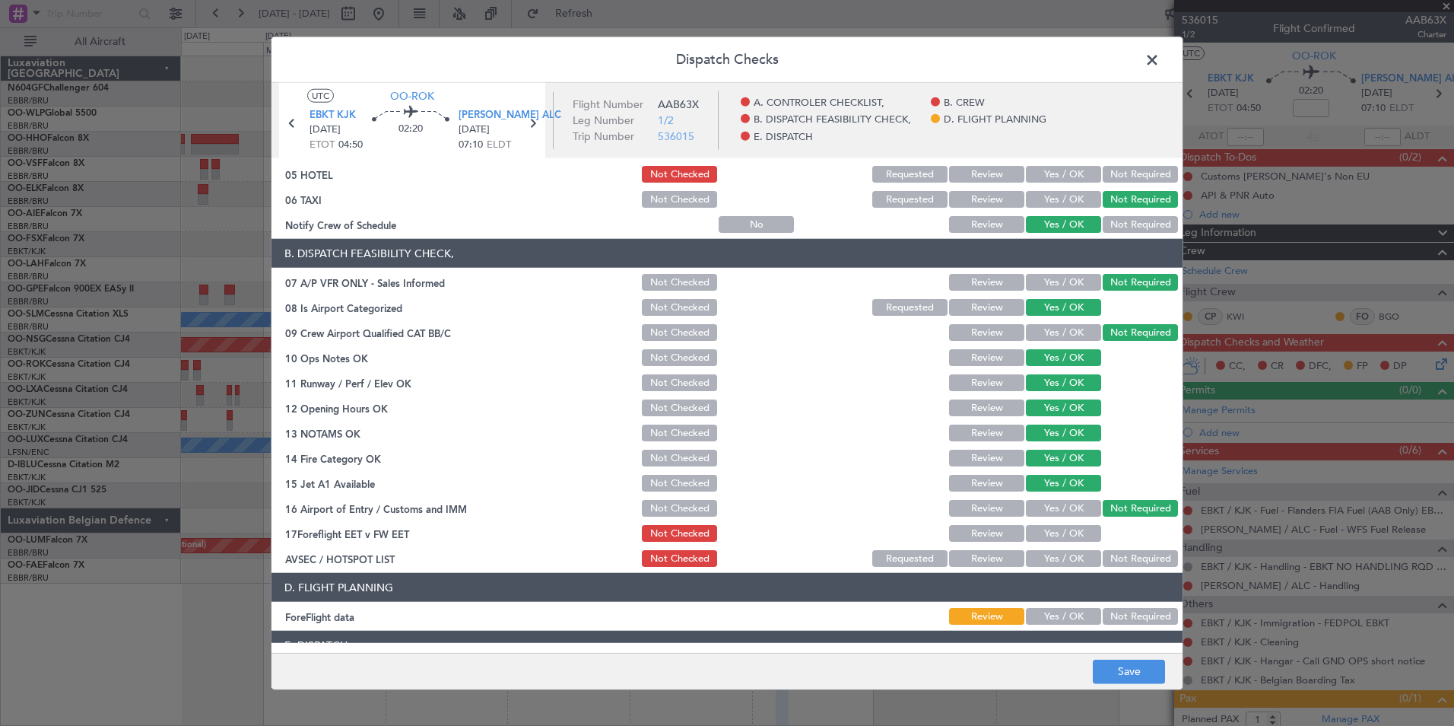
scroll to position [281, 0]
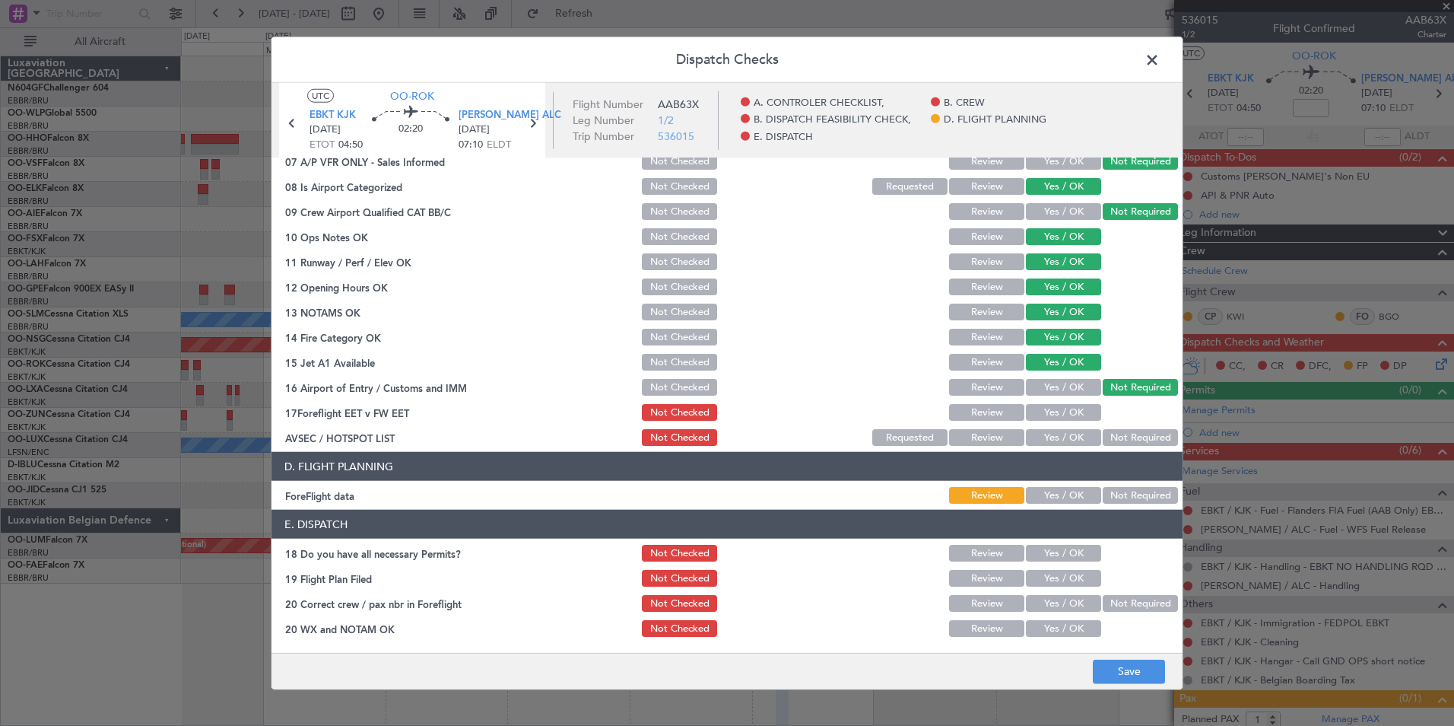
click at [1053, 443] on button "Yes / OK" at bounding box center [1063, 437] width 75 height 17
click at [1104, 662] on button "Save" at bounding box center [1129, 671] width 72 height 24
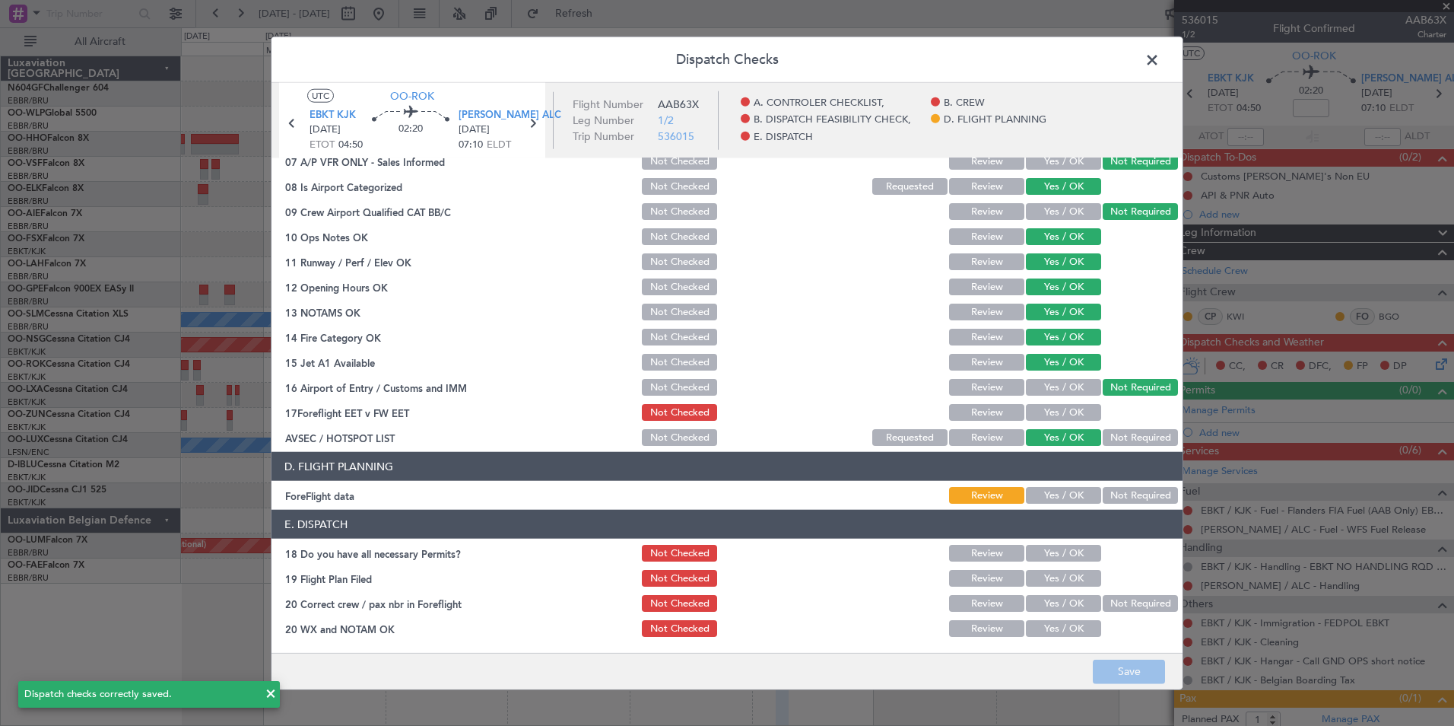
click at [1160, 58] on span at bounding box center [1160, 64] width 0 height 30
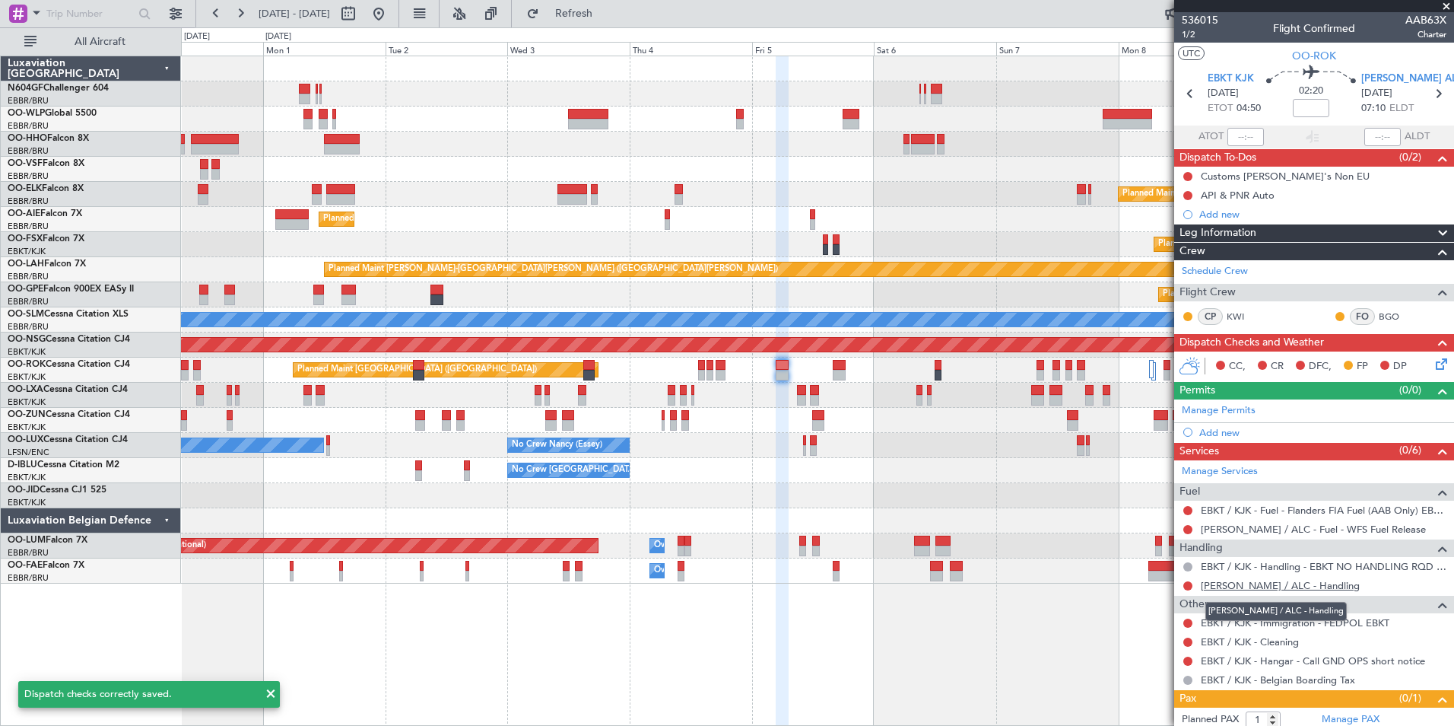
click at [1247, 586] on link "LEAL / ALC - Handling" at bounding box center [1280, 585] width 159 height 13
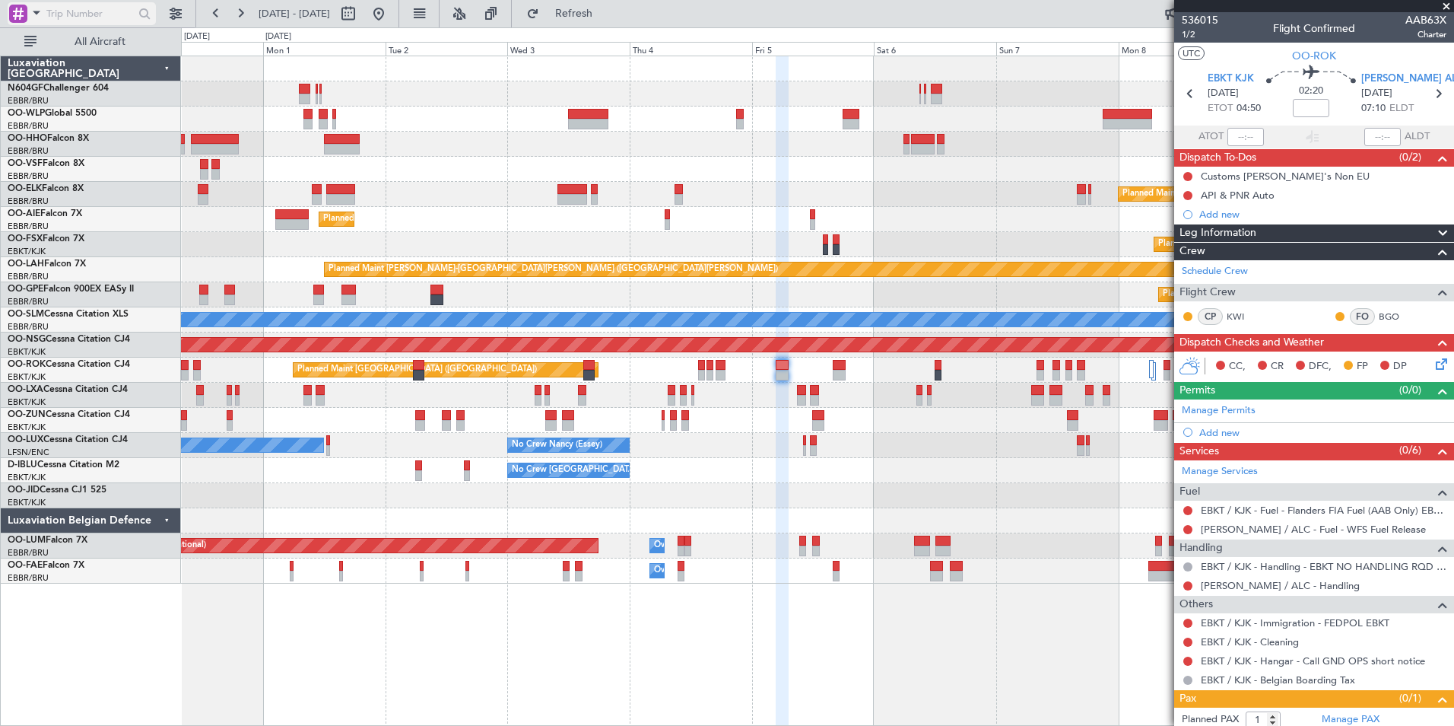
click at [37, 12] on span at bounding box center [36, 12] width 18 height 19
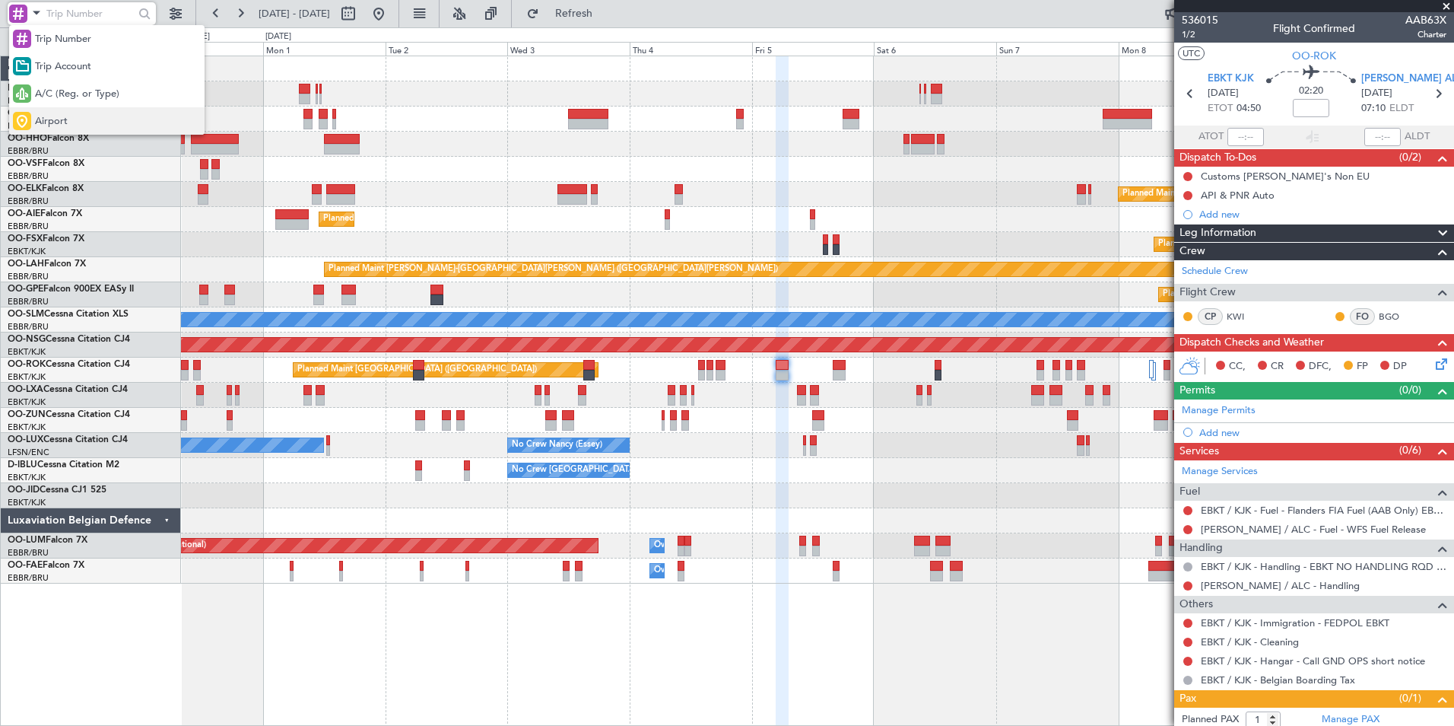
click at [72, 109] on div "Airport" at bounding box center [106, 120] width 195 height 27
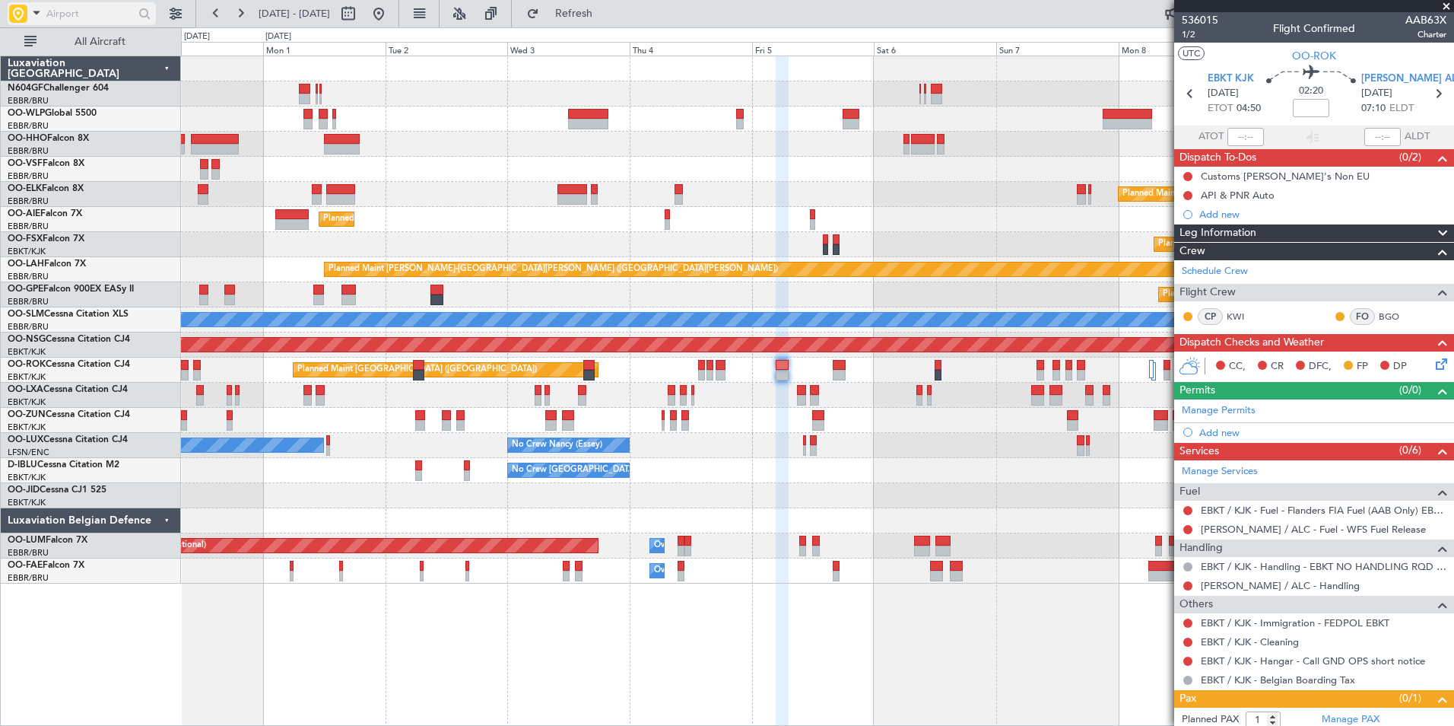
click at [83, 20] on input "text" at bounding box center [89, 13] width 87 height 23
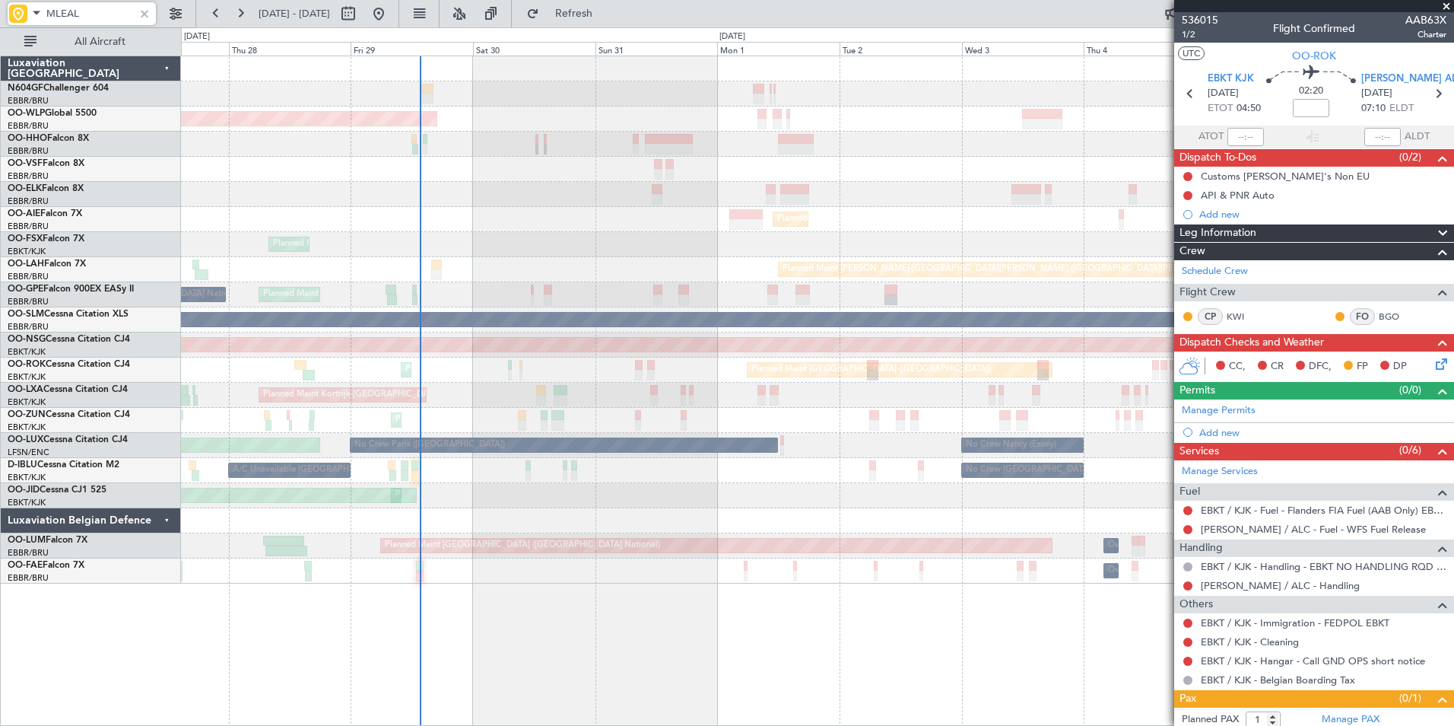
click at [879, 146] on div "Planned Maint Berlin (Brandenburg) Planned Maint Kortrijk-Wevelgem Planned Main…" at bounding box center [817, 319] width 1273 height 527
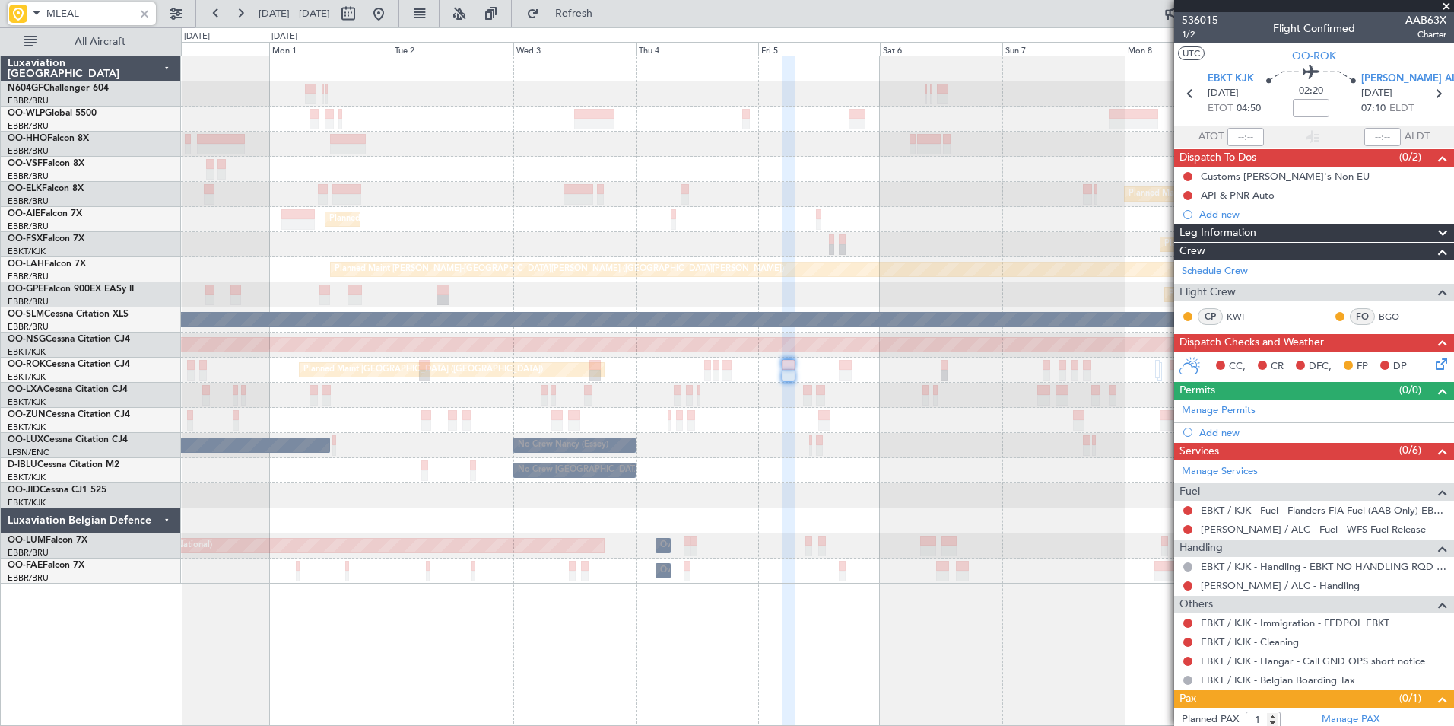
click at [431, 187] on div "Planned Maint Berlin (Brandenburg) Planned Maint Kortrijk-Wevelgem Planned Main…" at bounding box center [817, 319] width 1273 height 527
type input "M"
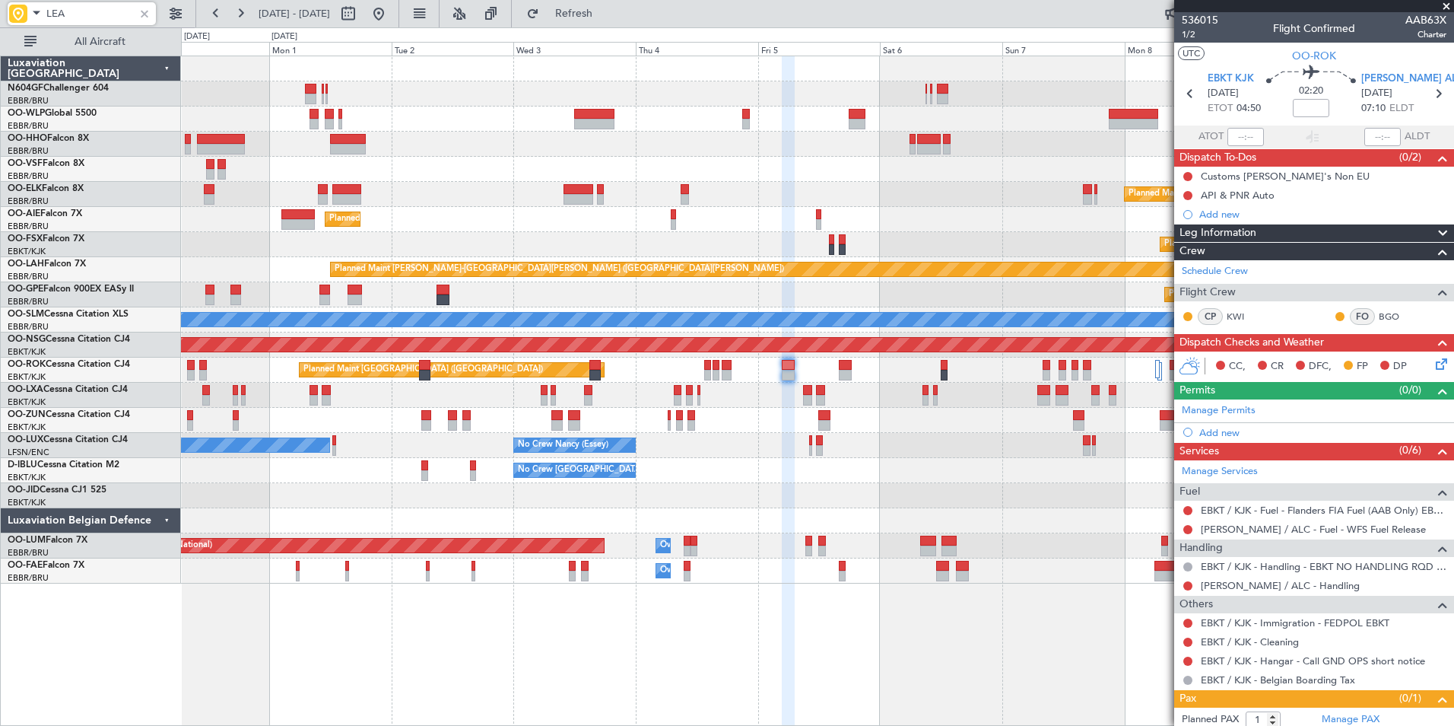
type input "LEAL"
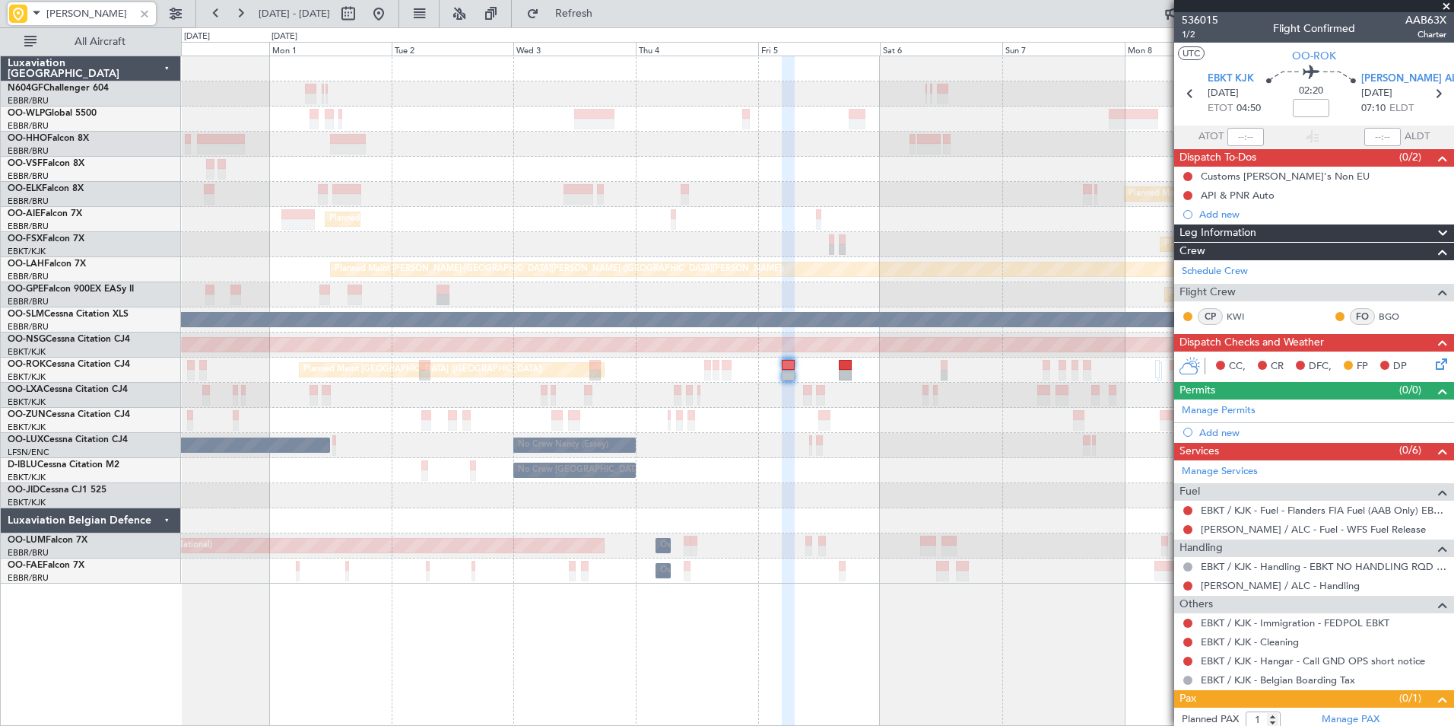
click at [955, 177] on div "Planned Maint Berlin (Brandenburg) Planned Maint Kortrijk-Wevelgem Planned Main…" at bounding box center [817, 319] width 1273 height 527
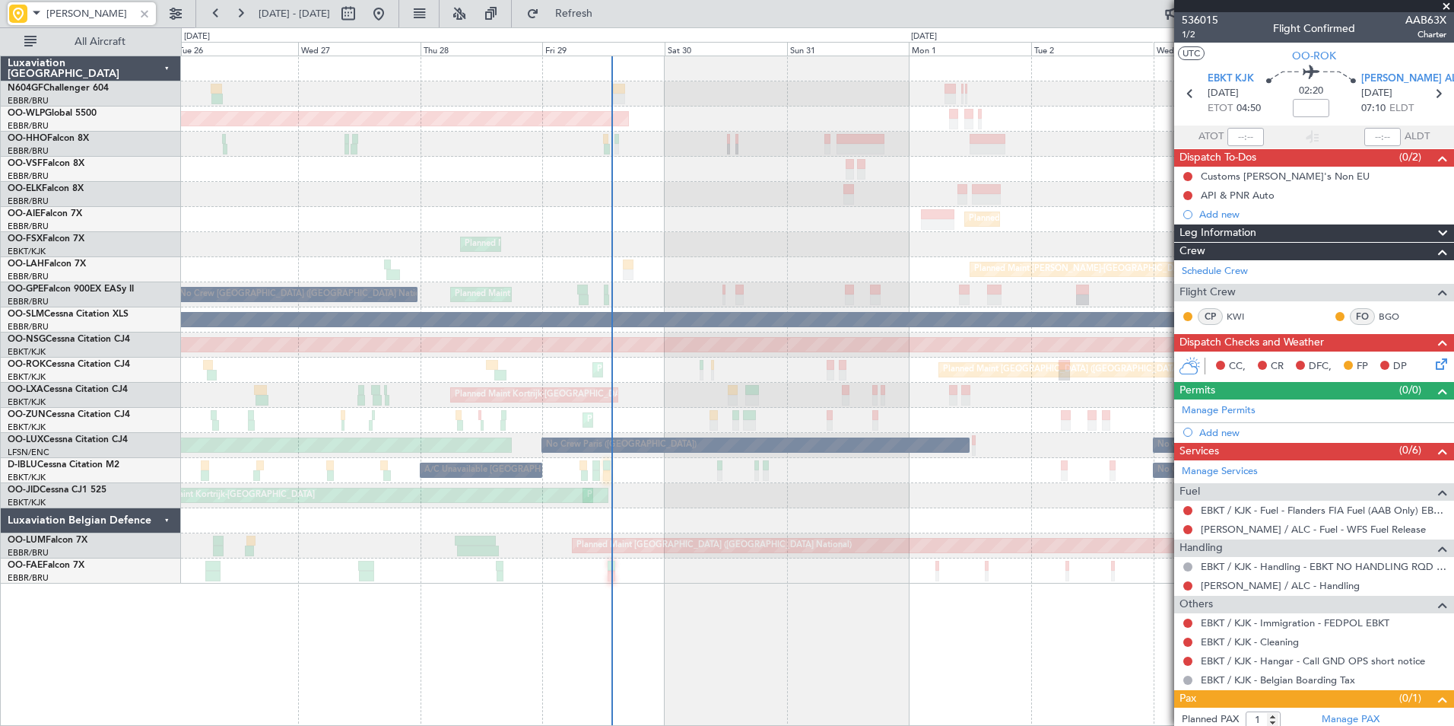
click at [849, 207] on div "Planned Maint Berlin (Brandenburg) Planned Maint Kortrijk-Wevelgem Planned Main…" at bounding box center [817, 319] width 1273 height 527
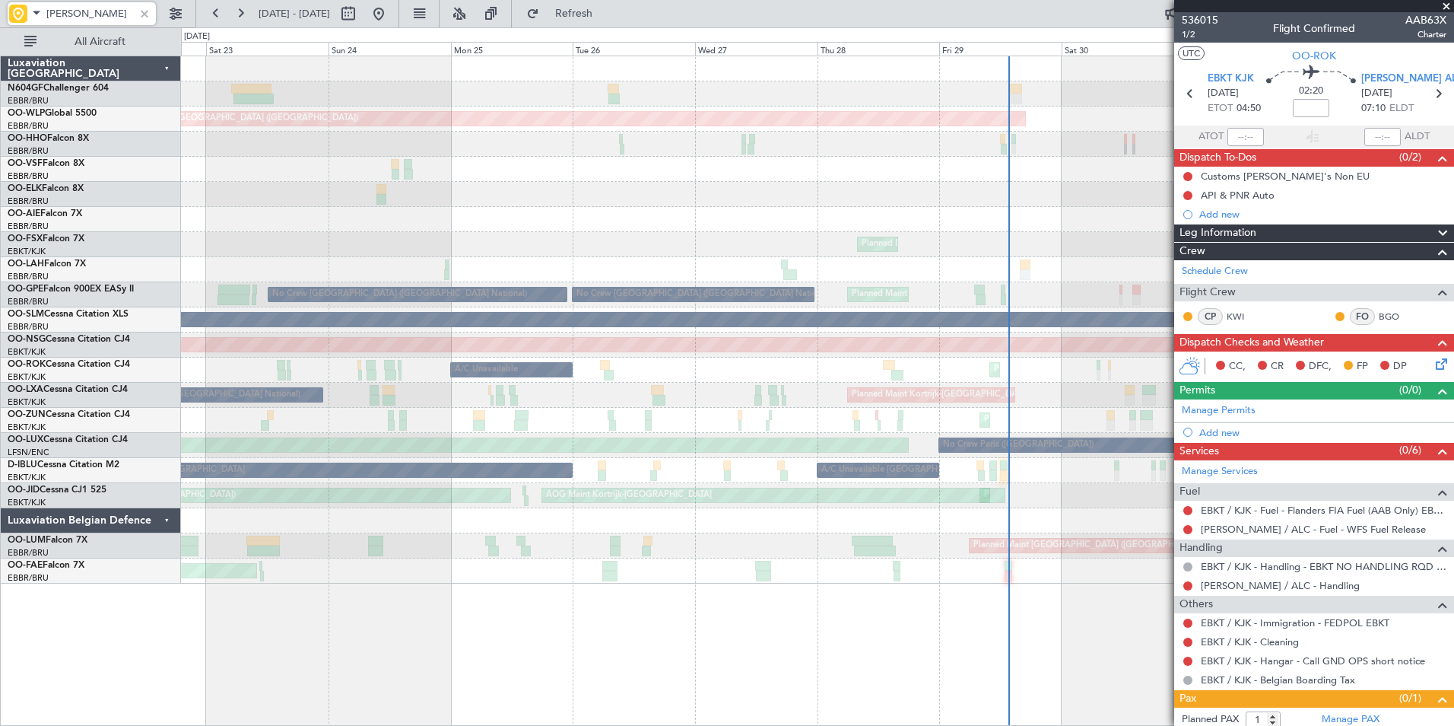
click at [990, 139] on div "Planned Maint Berlin (Brandenburg) Planned Maint London (Farnborough) Planned M…" at bounding box center [817, 319] width 1273 height 527
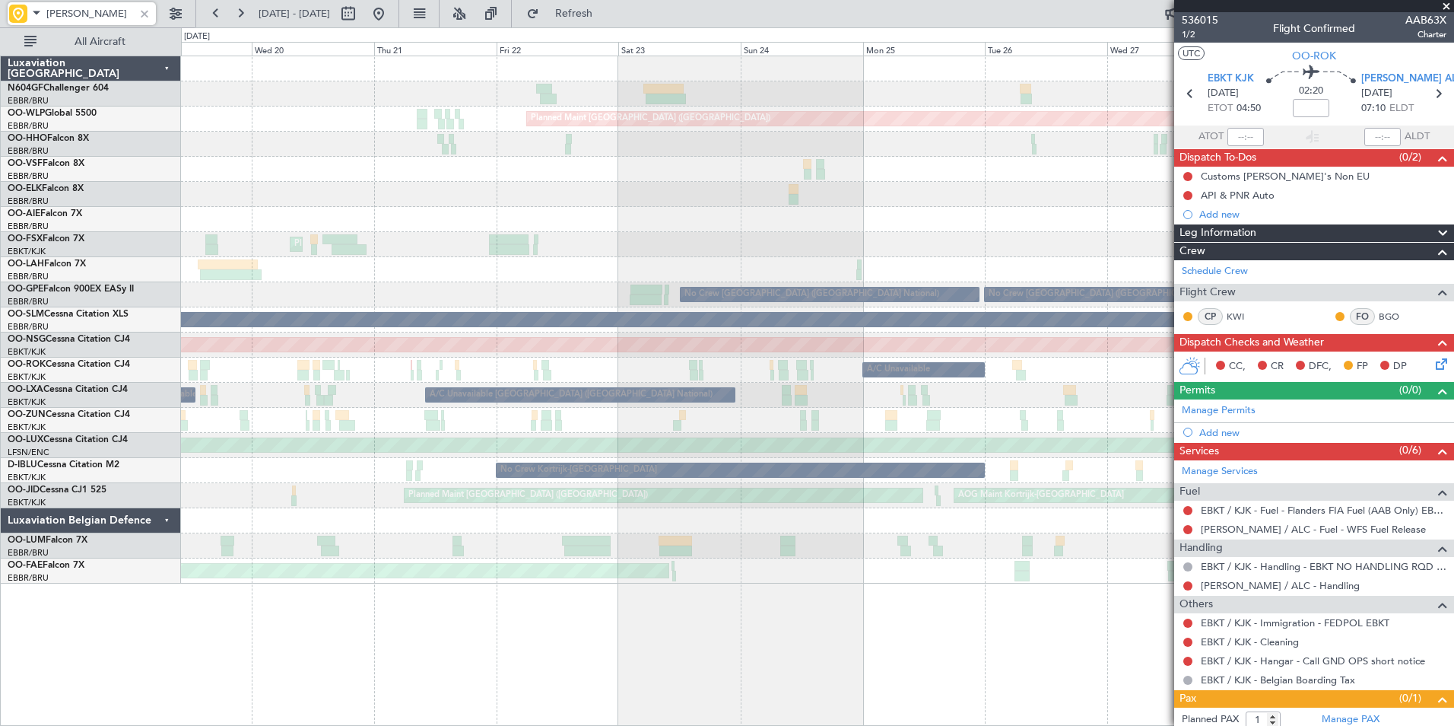
click at [1067, 116] on div "Planned Maint Berlin (Brandenburg) AOG Maint Geneva (Cointrin) Planned Maint Ko…" at bounding box center [817, 319] width 1273 height 527
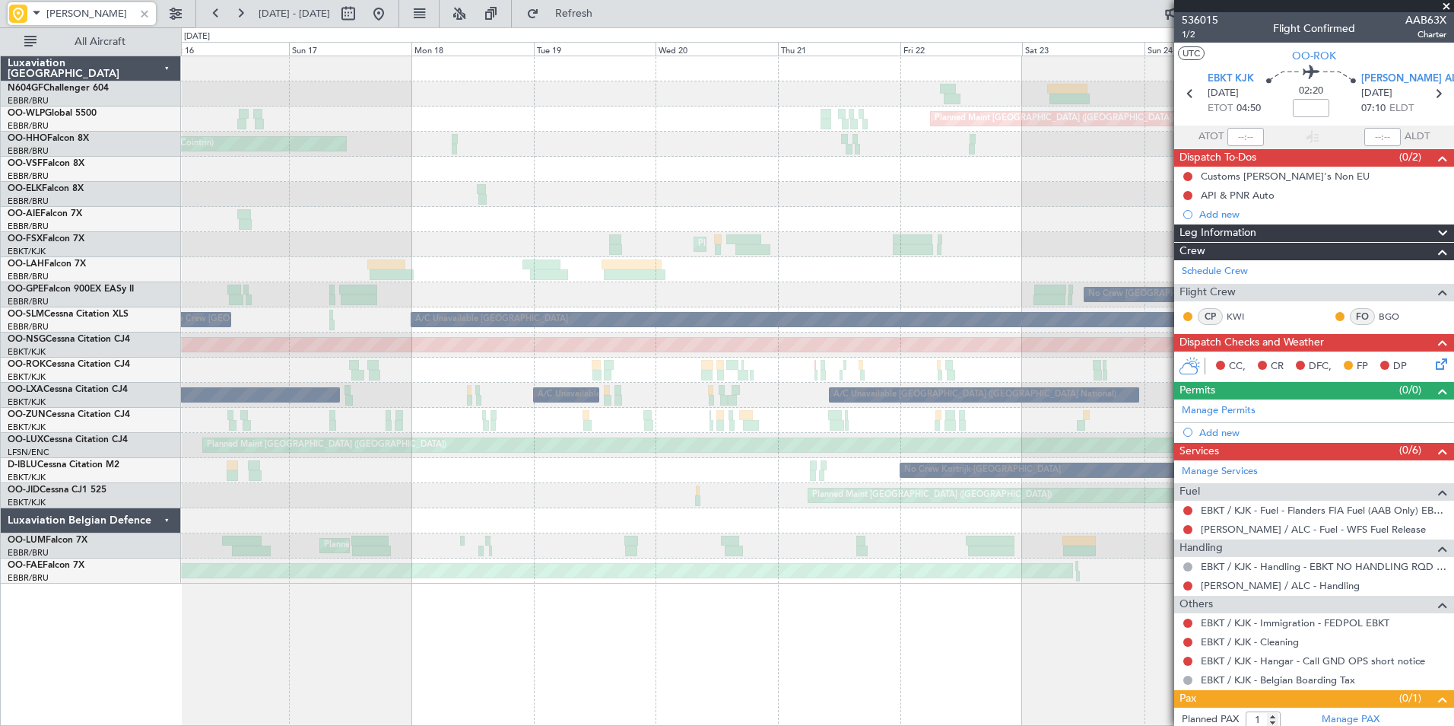
click at [970, 116] on div "Planned Maint Berlin (Brandenburg) AOG Maint Geneva (Cointrin) Planned Maint Ko…" at bounding box center [817, 319] width 1273 height 527
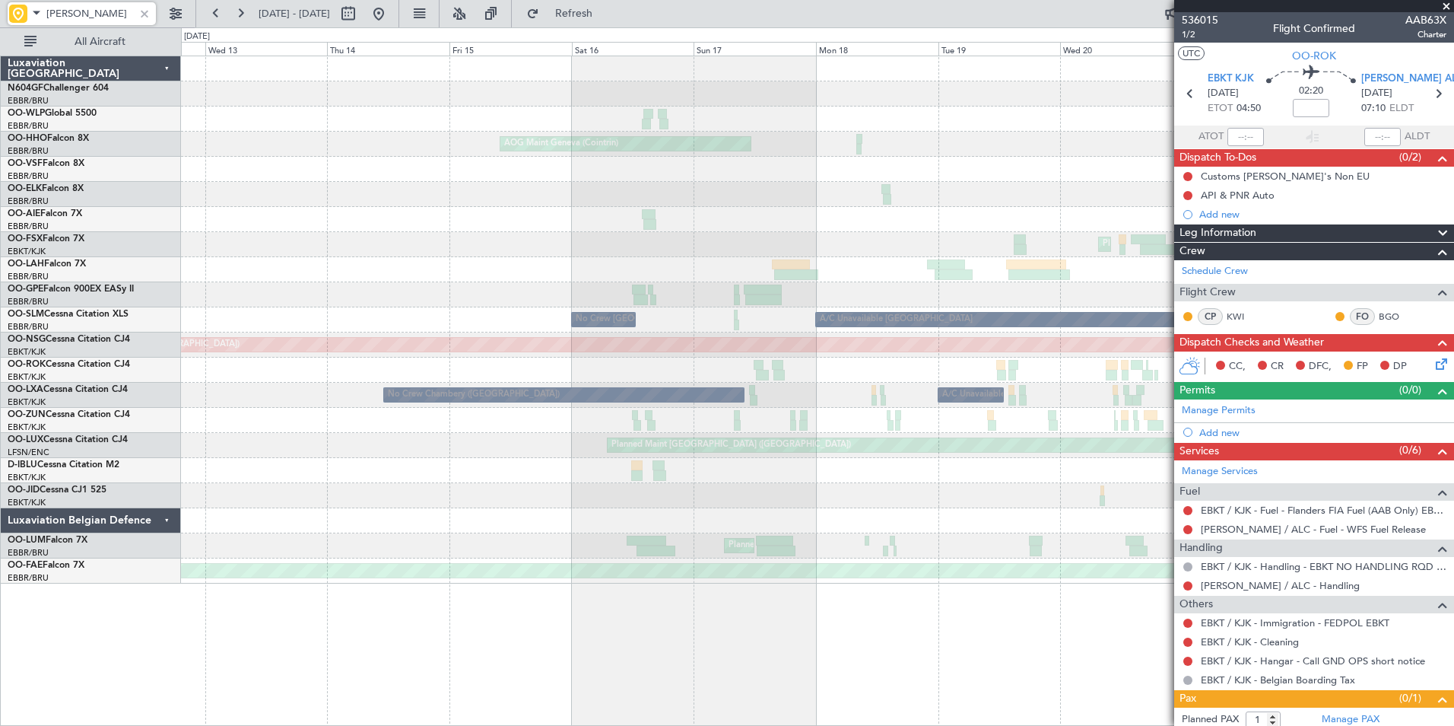
click at [863, 111] on div "Planned Maint Berlin (Brandenburg) AOG Maint Geneva (Cointrin) Planned Maint Ko…" at bounding box center [817, 319] width 1273 height 527
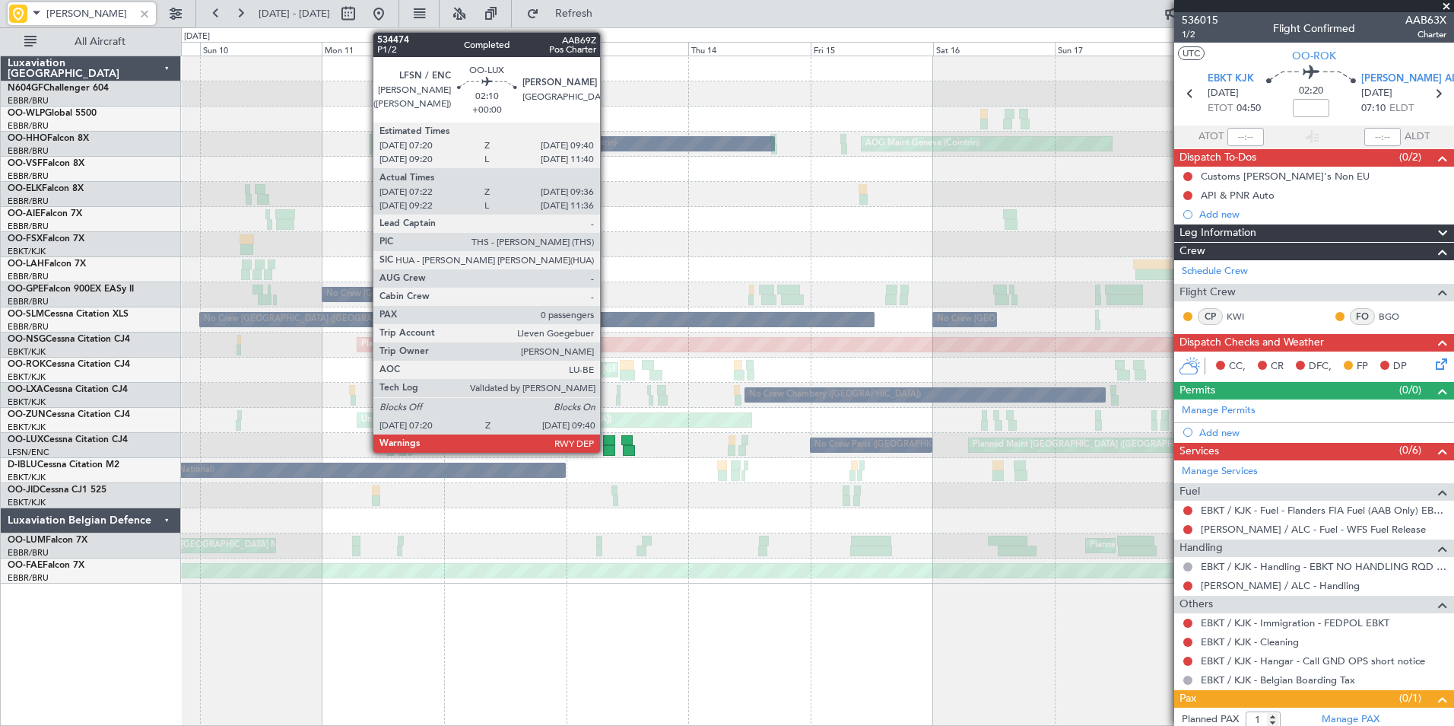
click at [607, 446] on div at bounding box center [609, 450] width 12 height 11
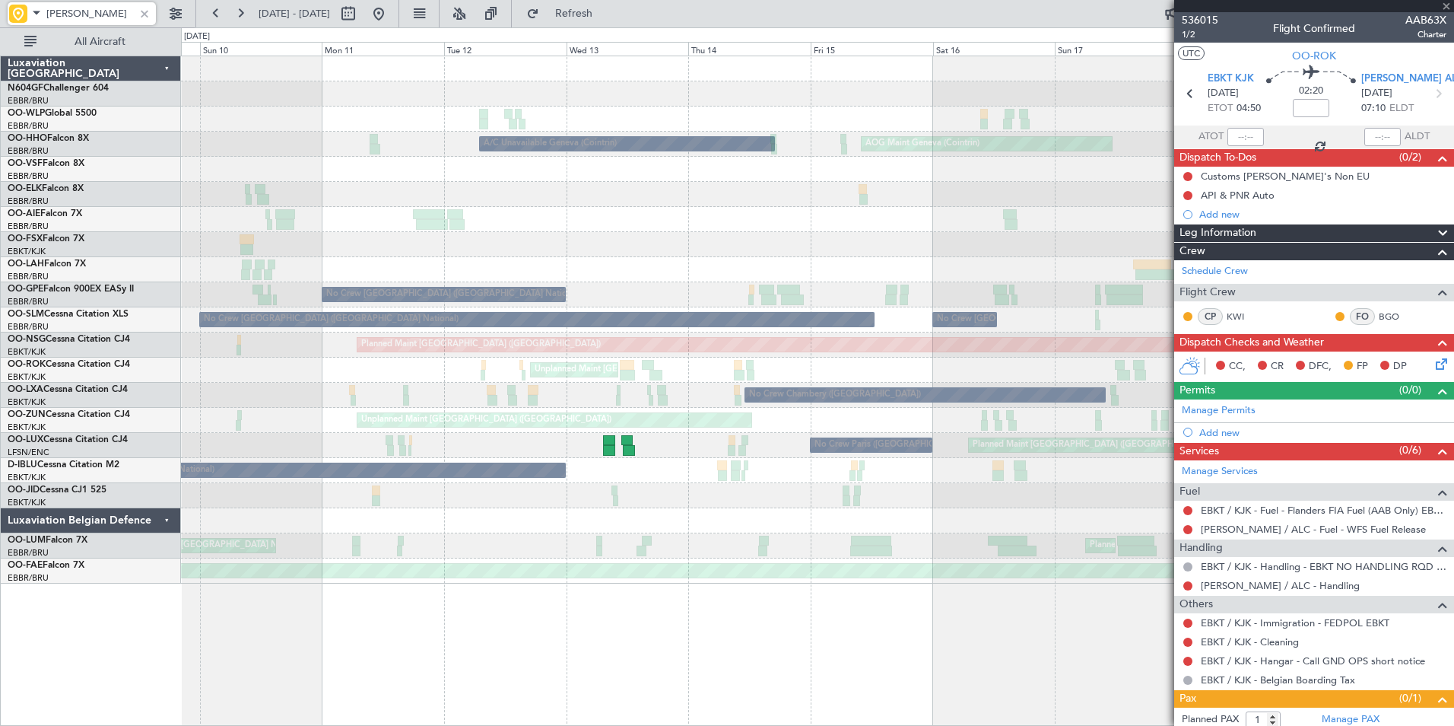
type input "07:27"
type input "09:31"
type input "0"
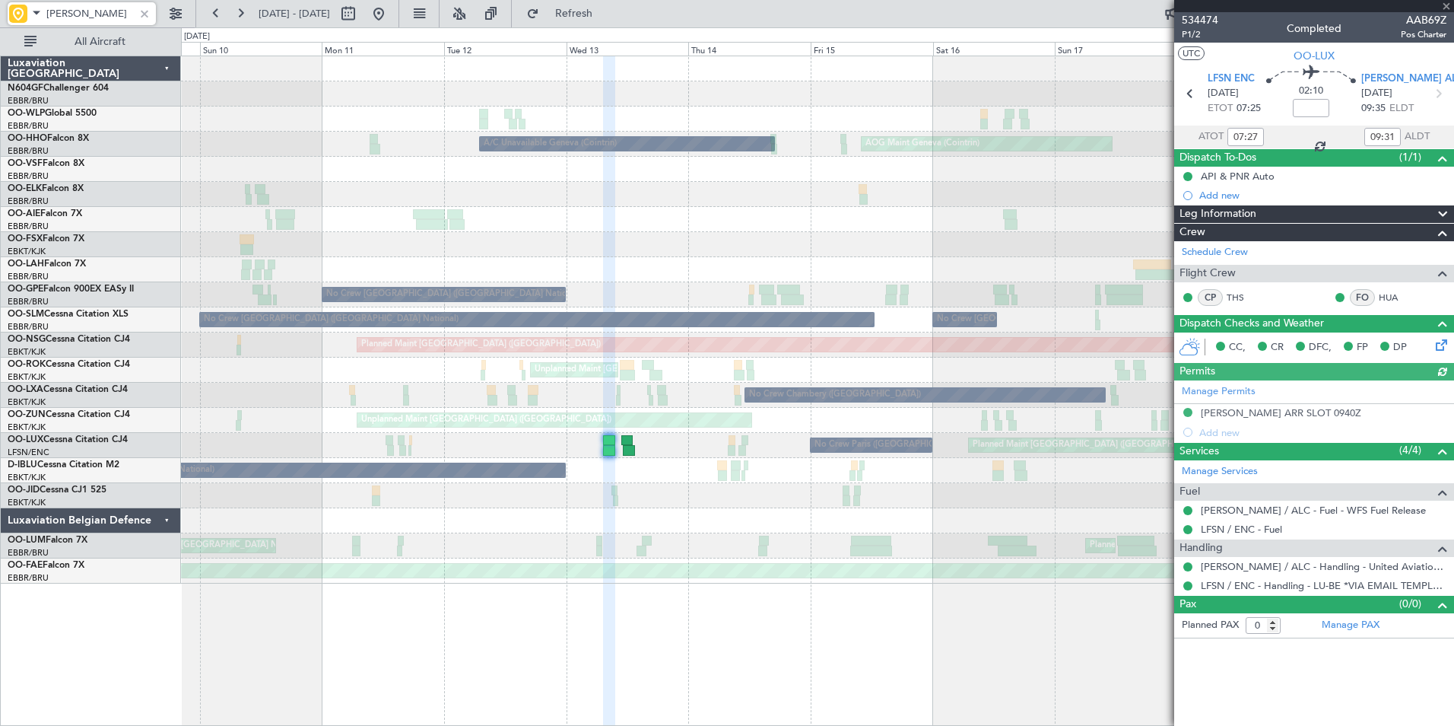
click at [567, 400] on div "No Crew Chambery (Aix-les-bains) A/C Unavailable Brussels (Brussels National) A…" at bounding box center [817, 395] width 1273 height 25
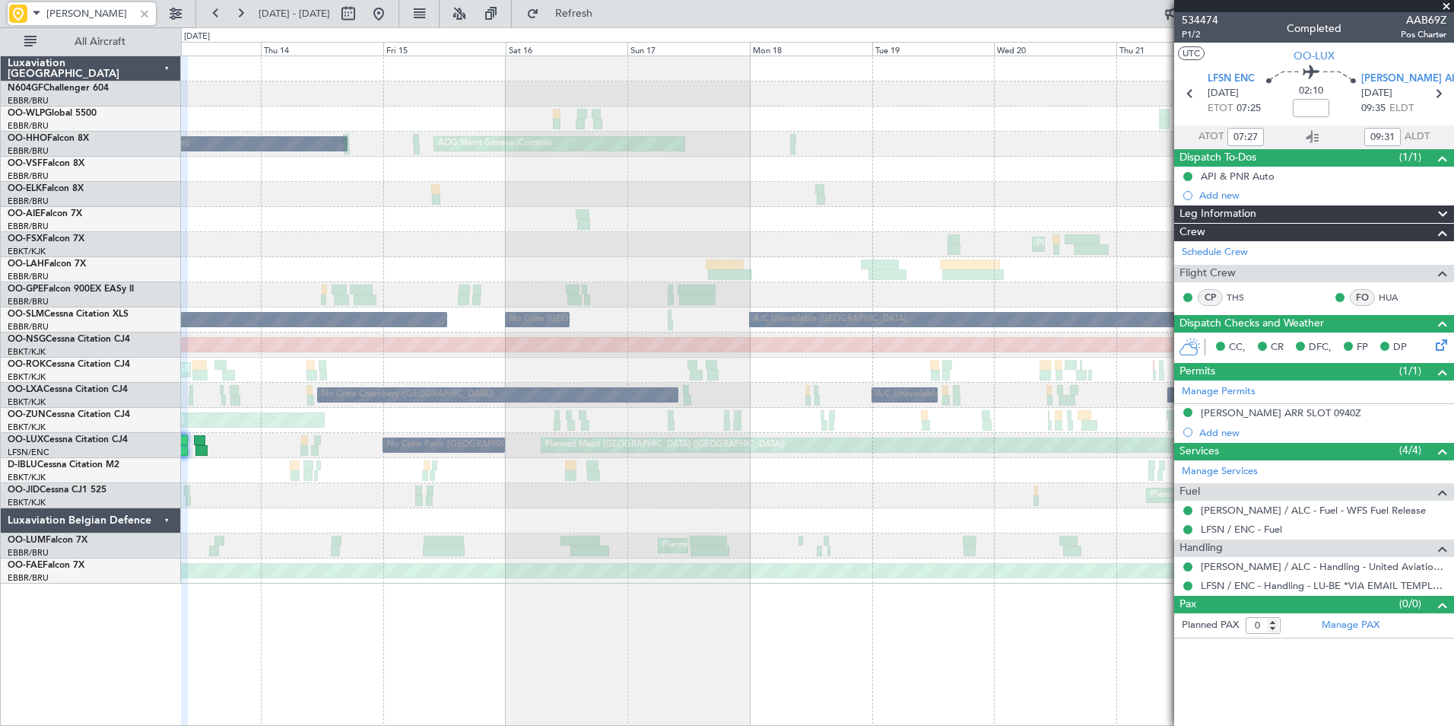
click at [656, 380] on div "Unplanned Maint Kortrijk-Wevelgem A/C Unavailable" at bounding box center [817, 369] width 1273 height 25
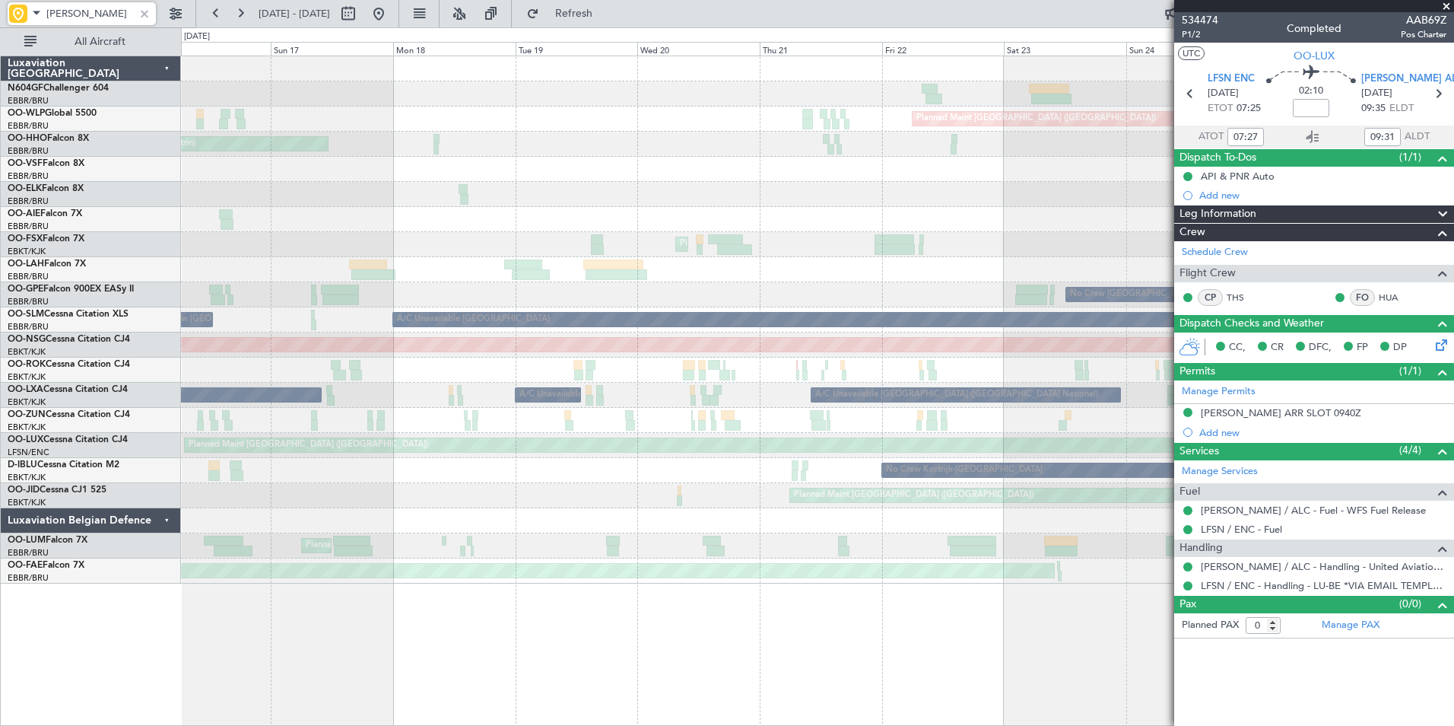
click at [502, 370] on div "A/C Unavailable" at bounding box center [817, 369] width 1273 height 25
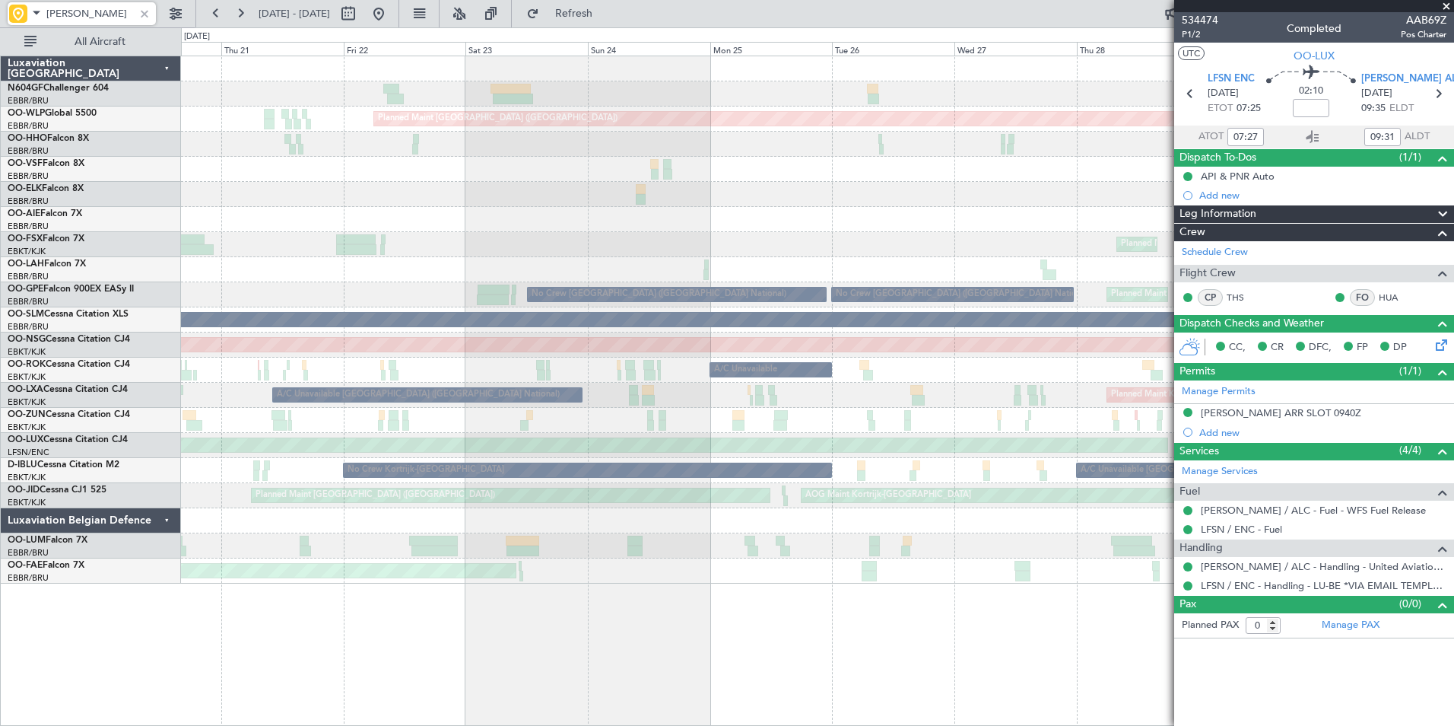
click at [328, 336] on div "Planned Maint [GEOGRAPHIC_DATA] ([GEOGRAPHIC_DATA])" at bounding box center [817, 344] width 1273 height 25
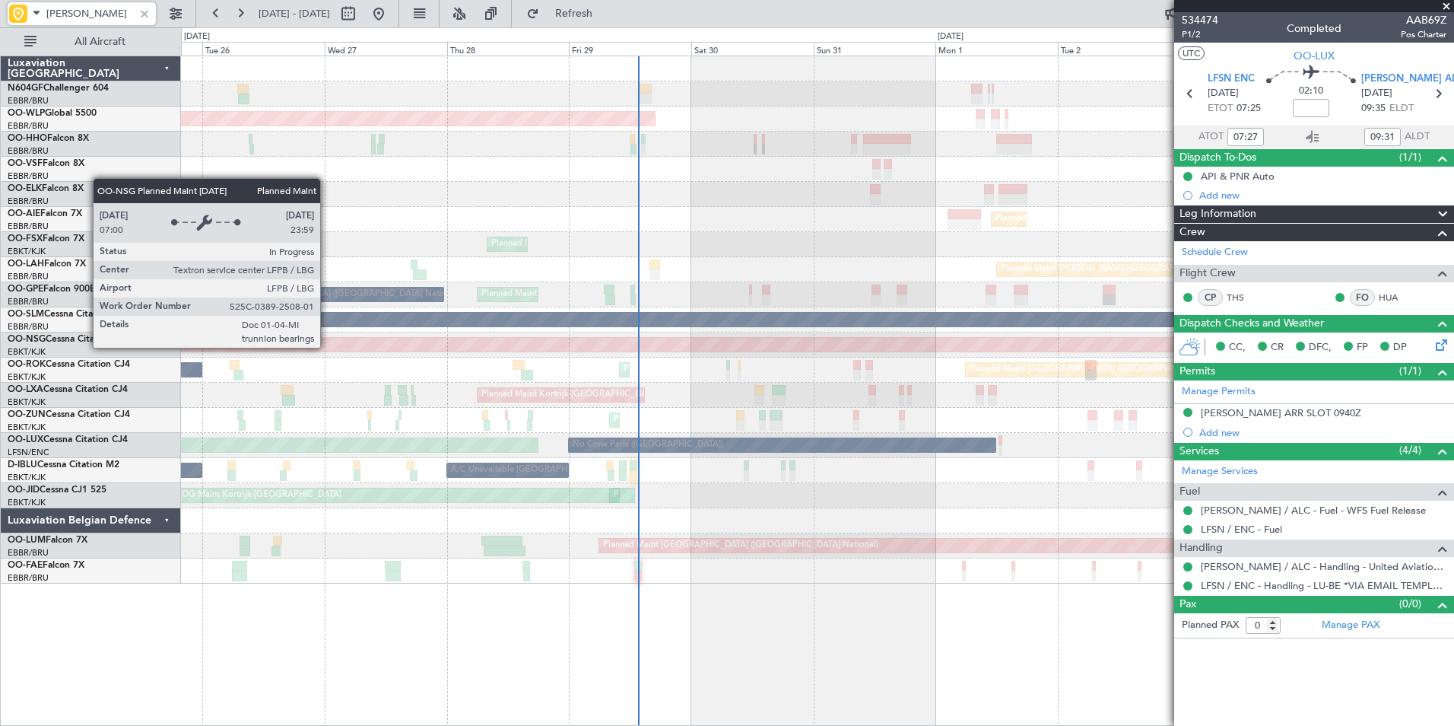
click at [443, 351] on div "Planned Maint [GEOGRAPHIC_DATA] ([GEOGRAPHIC_DATA])" at bounding box center [817, 345] width 3817 height 14
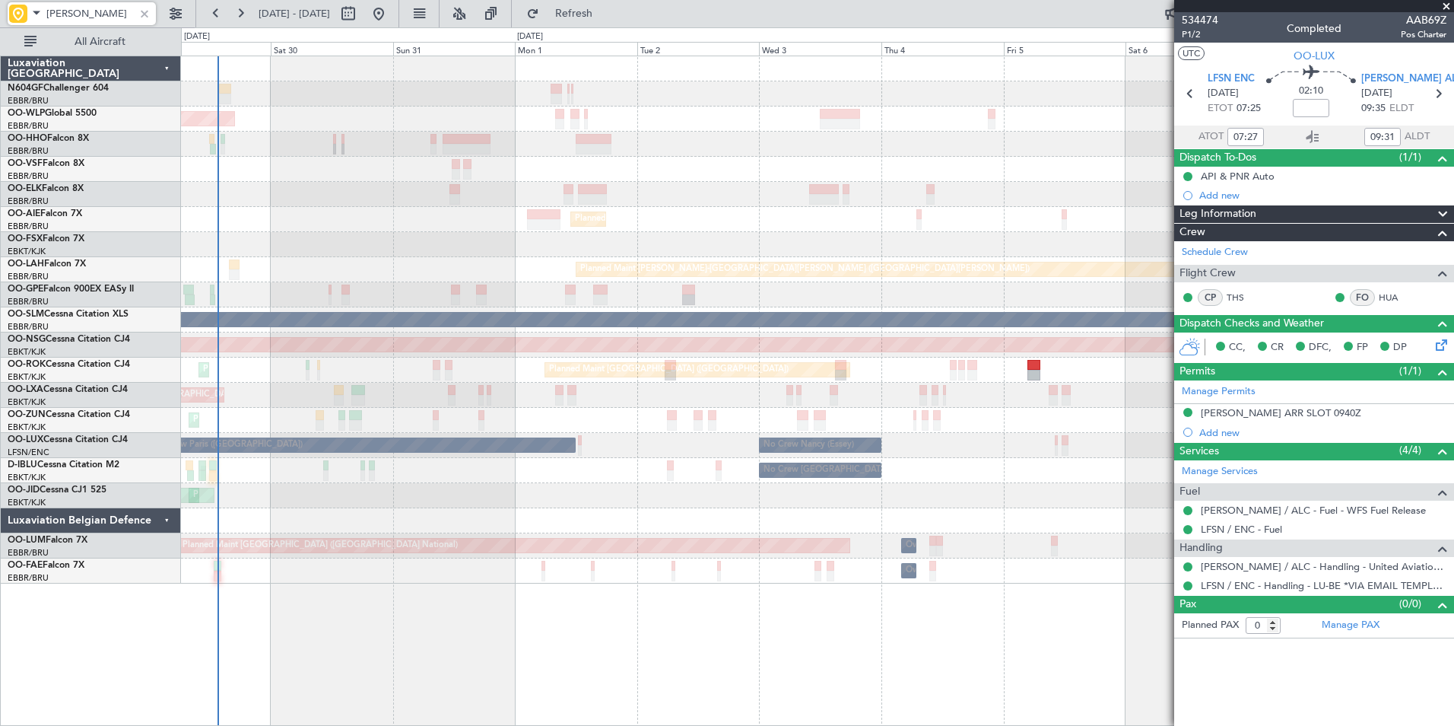
click at [597, 374] on div "Planned Maint Berlin (Brandenburg) Planned Maint Kortrijk-Wevelgem Planned Main…" at bounding box center [817, 319] width 1273 height 527
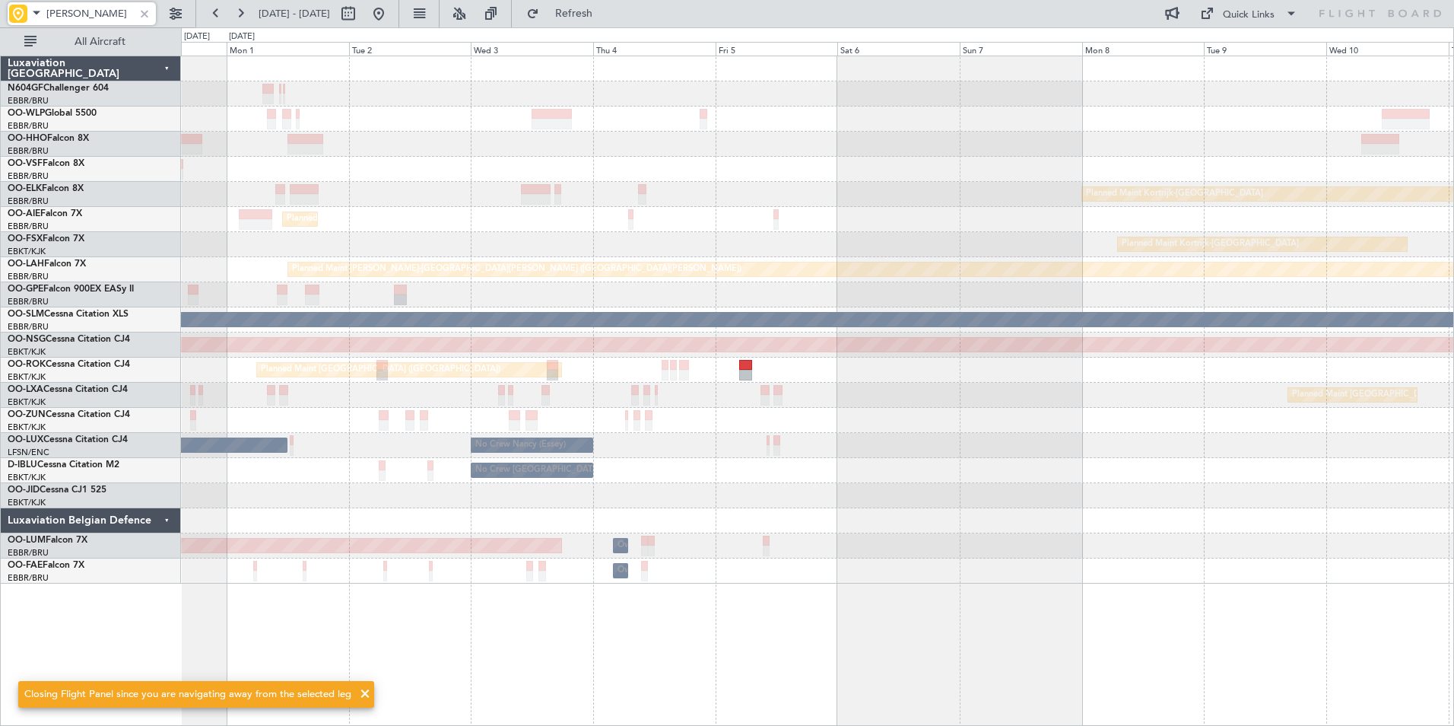
click at [822, 392] on div "Planned Maint Berlin (Brandenburg) Planned Maint Kortrijk-Wevelgem Planned Main…" at bounding box center [817, 319] width 1273 height 527
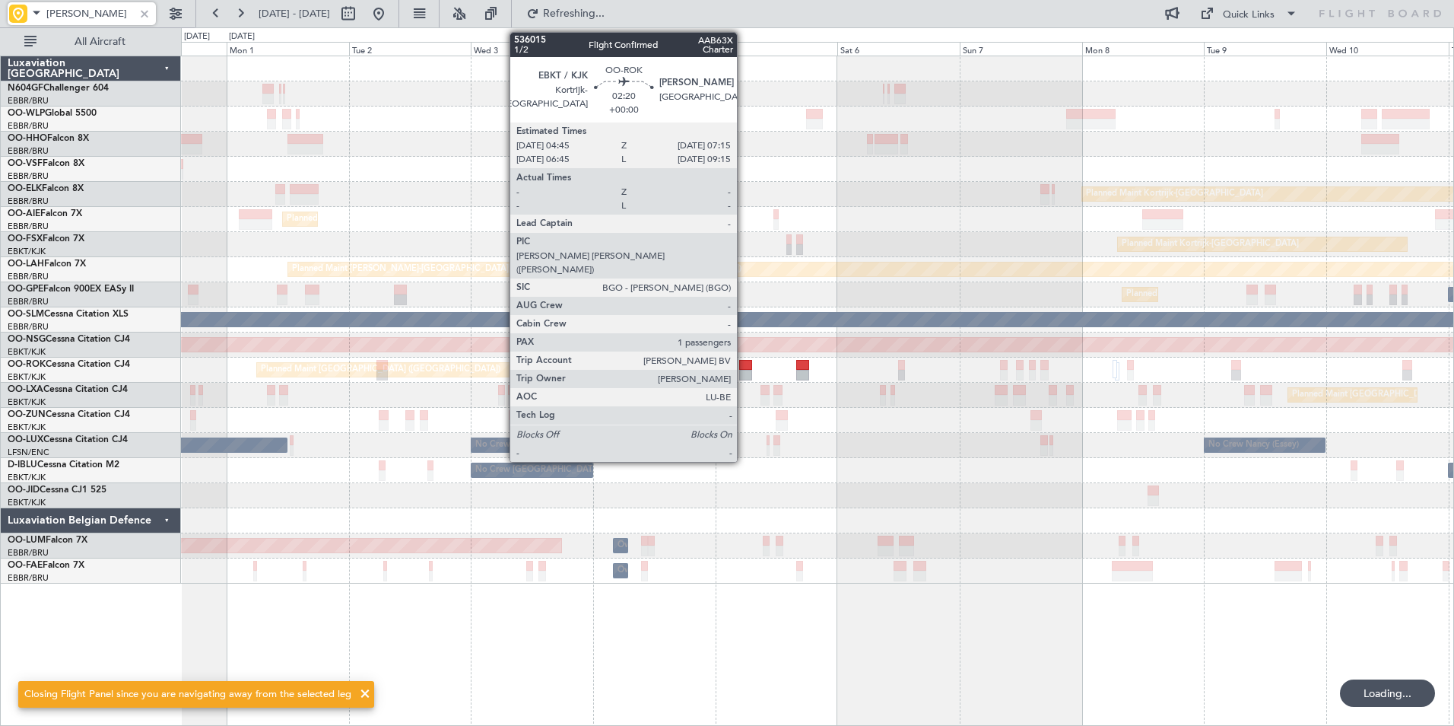
click at [745, 370] on div at bounding box center [745, 375] width 13 height 11
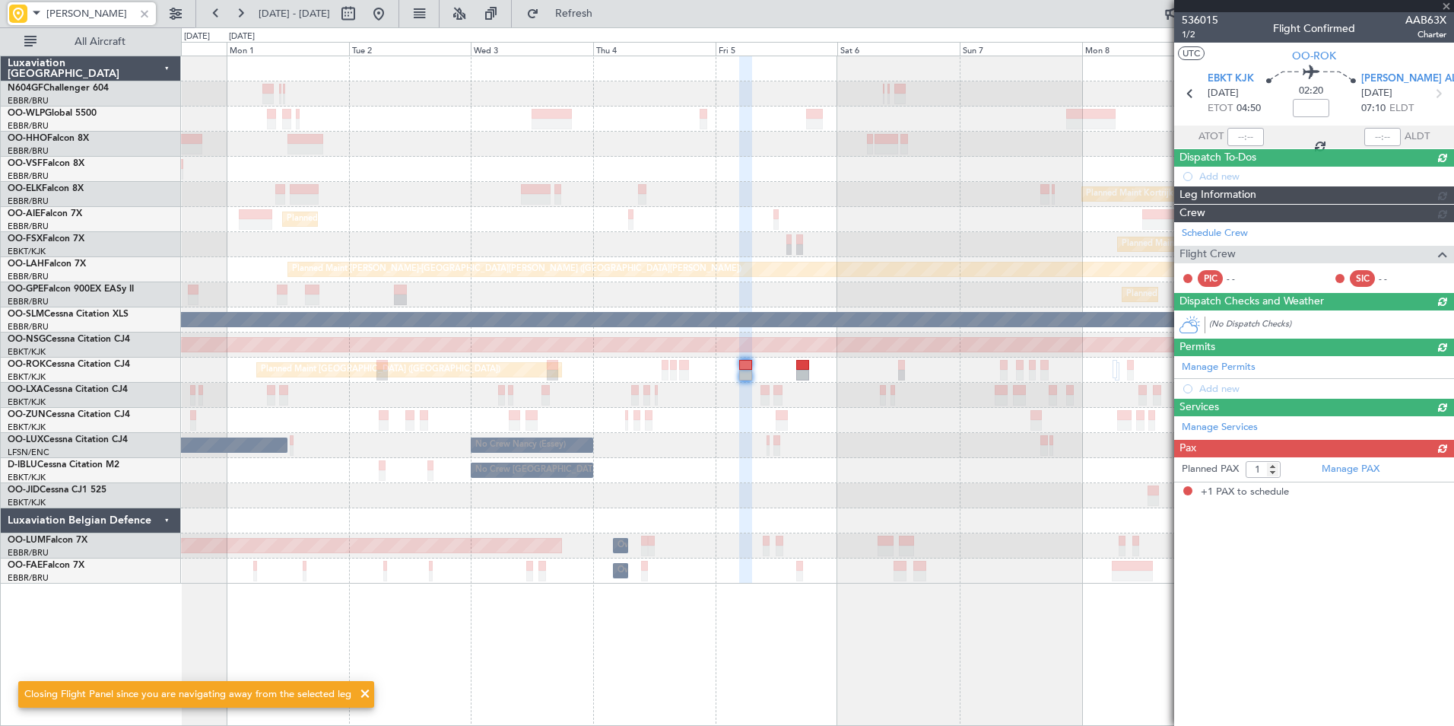
type input "LEAL"
click at [28, 12] on span at bounding box center [36, 12] width 18 height 19
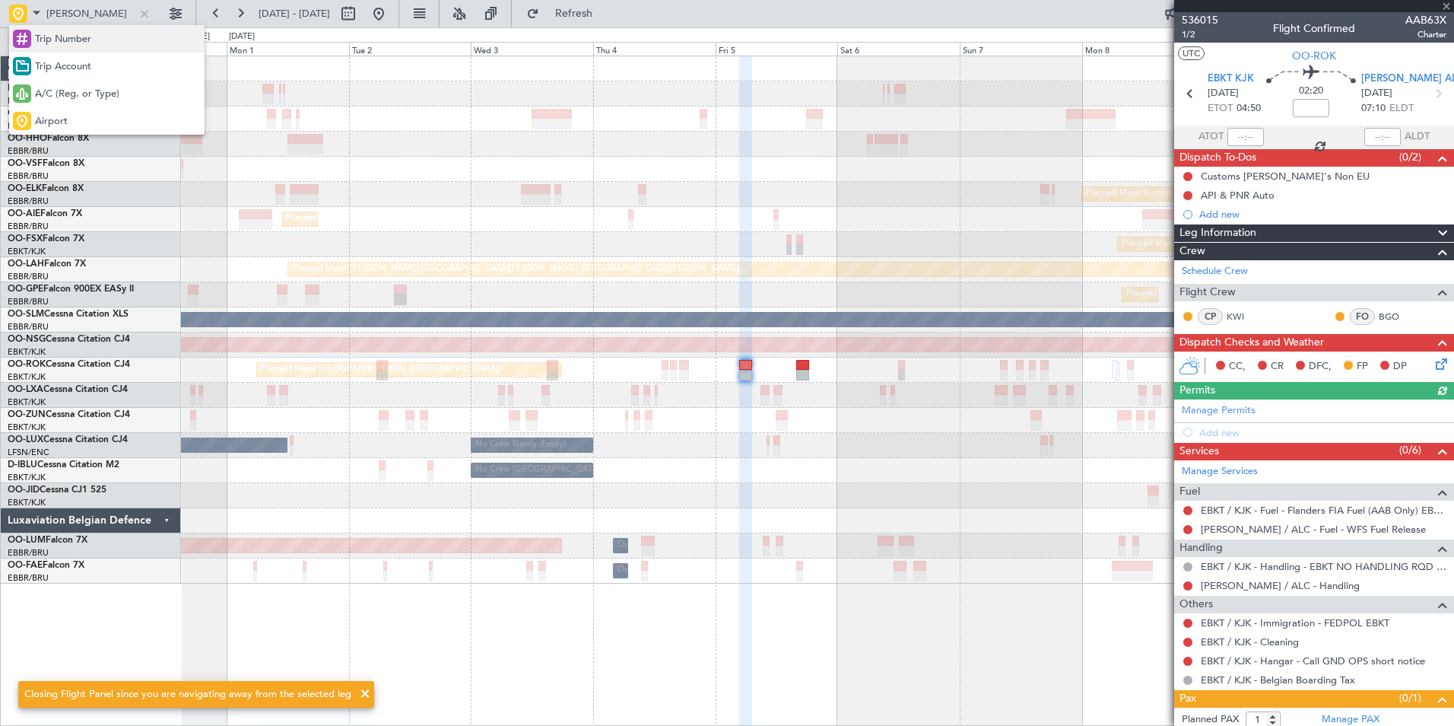
click at [58, 37] on span "Trip Number" at bounding box center [63, 39] width 56 height 15
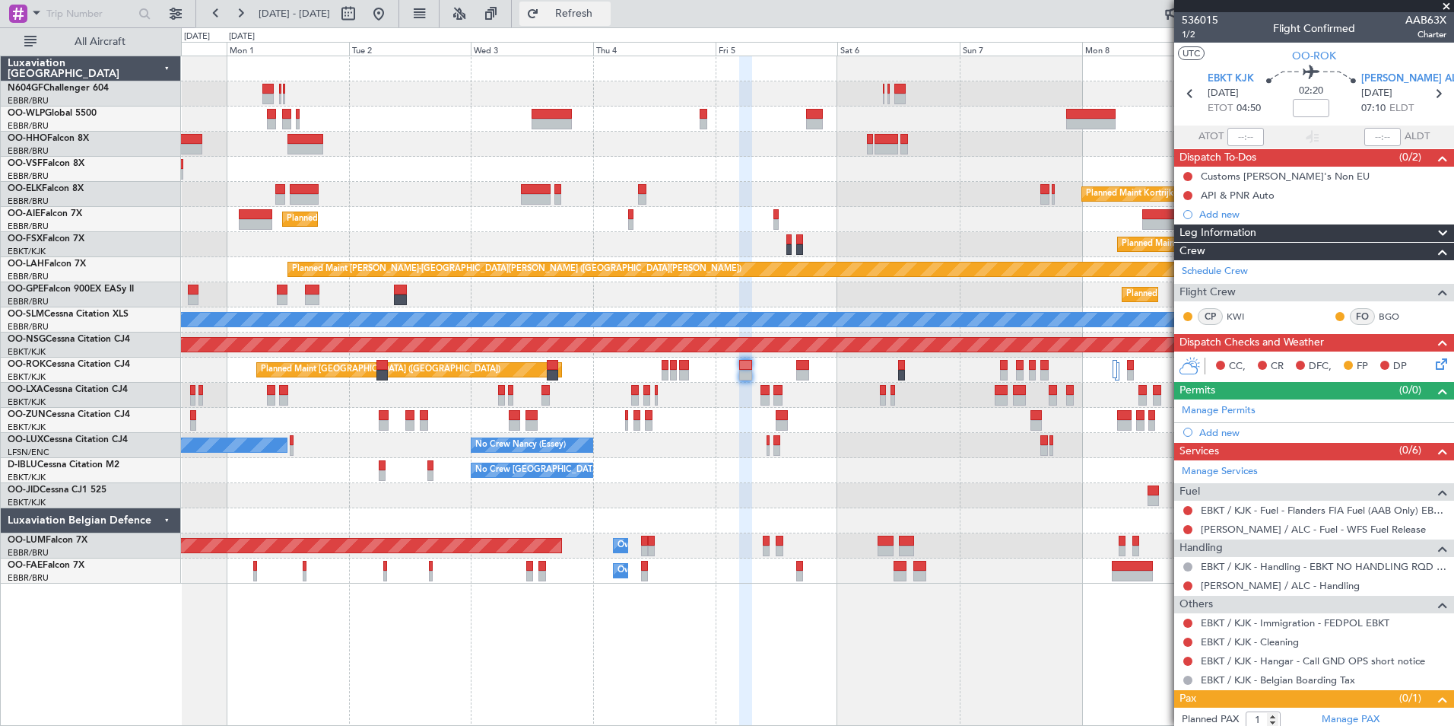
click at [592, 24] on button "Refresh" at bounding box center [565, 14] width 91 height 24
click at [1188, 643] on button at bounding box center [1188, 641] width 9 height 9
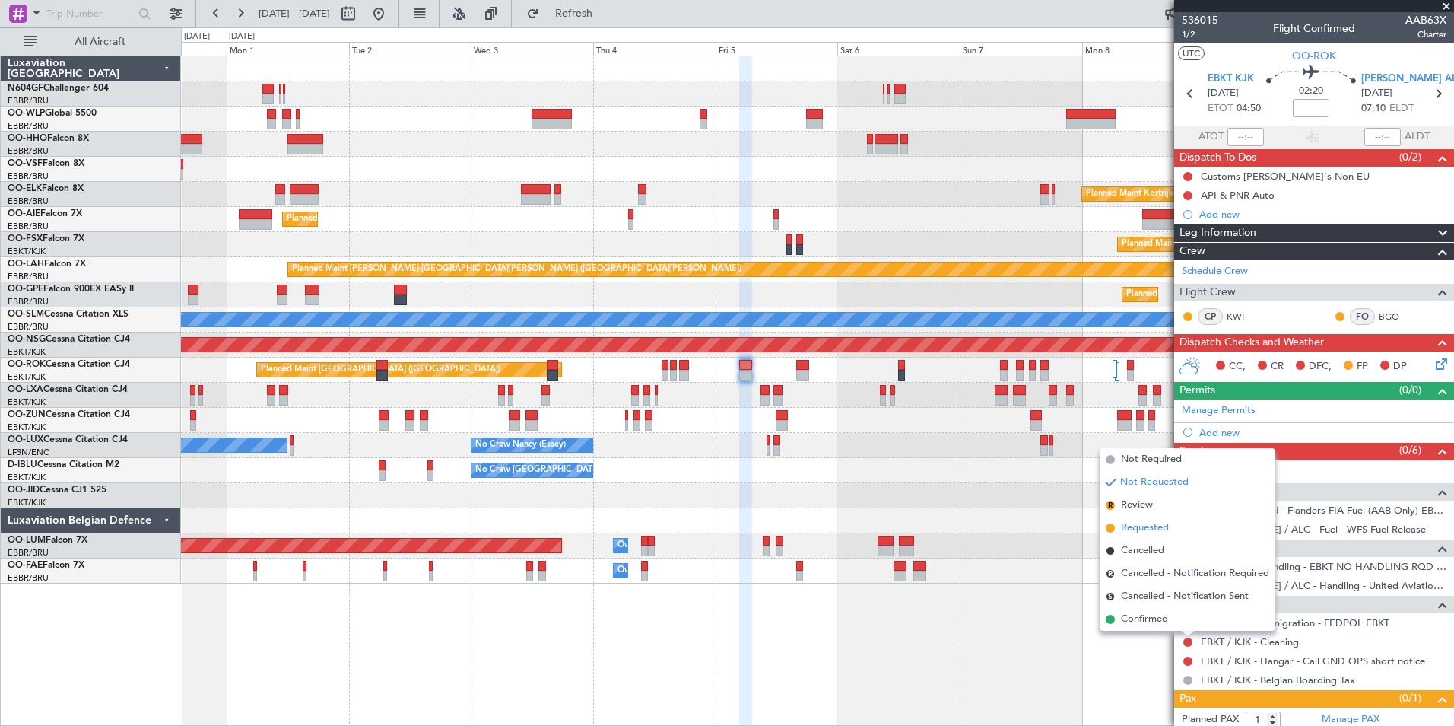
click at [1145, 529] on span "Requested" at bounding box center [1145, 527] width 48 height 15
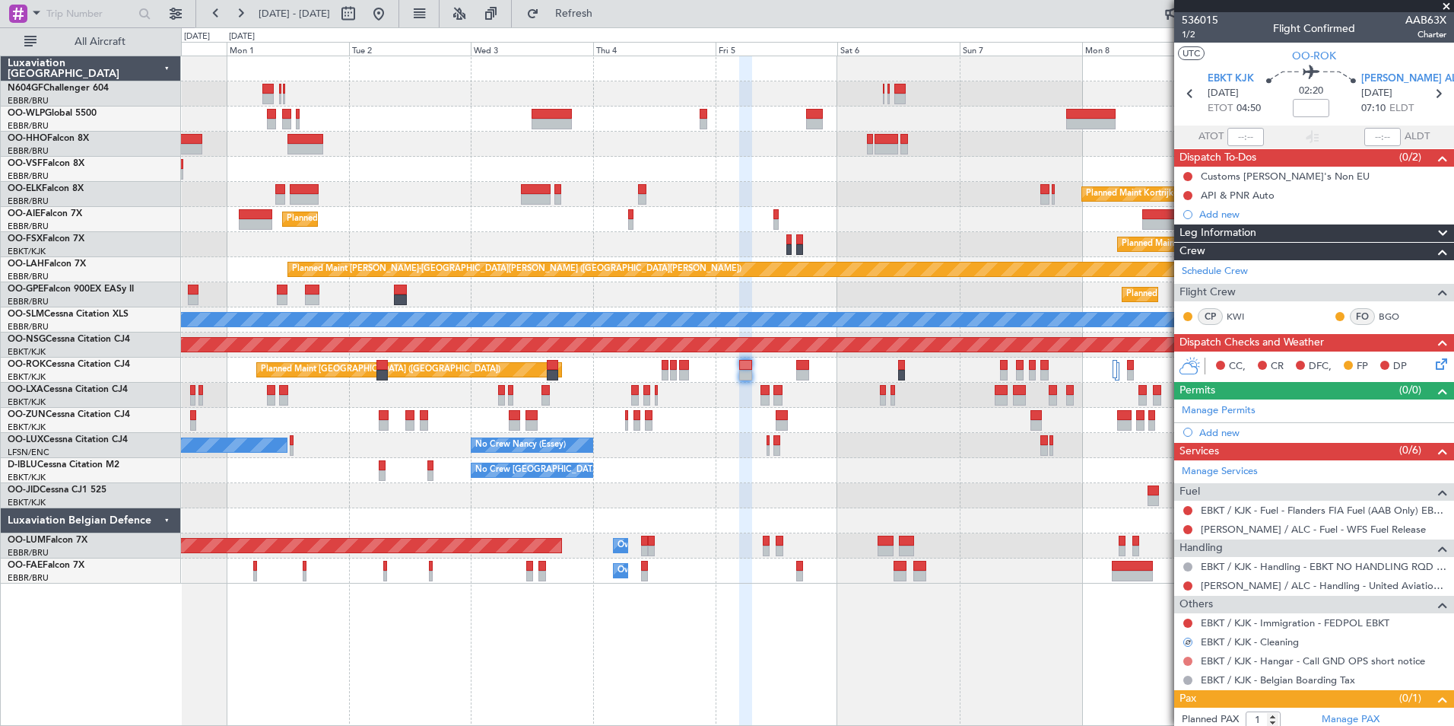
click at [1188, 663] on button at bounding box center [1188, 660] width 9 height 9
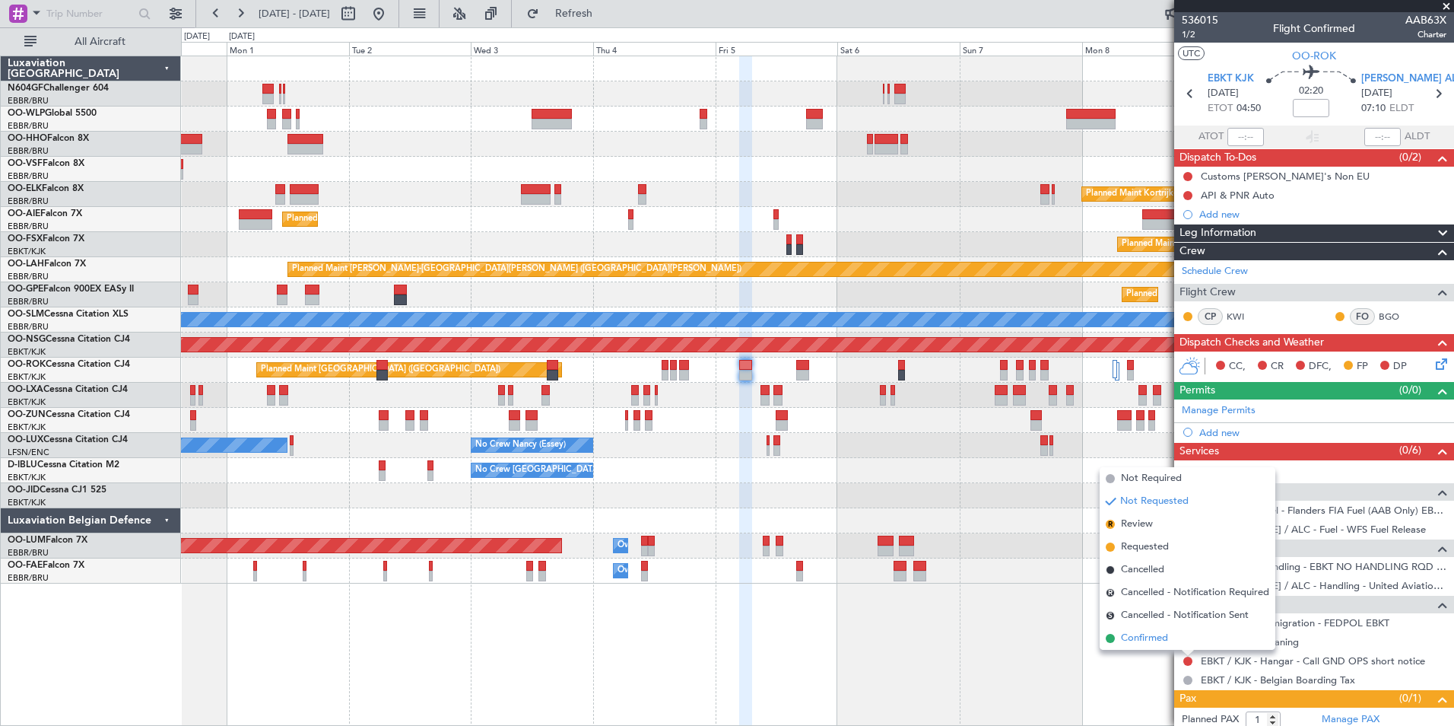
click at [1140, 630] on li "Confirmed" at bounding box center [1188, 638] width 176 height 23
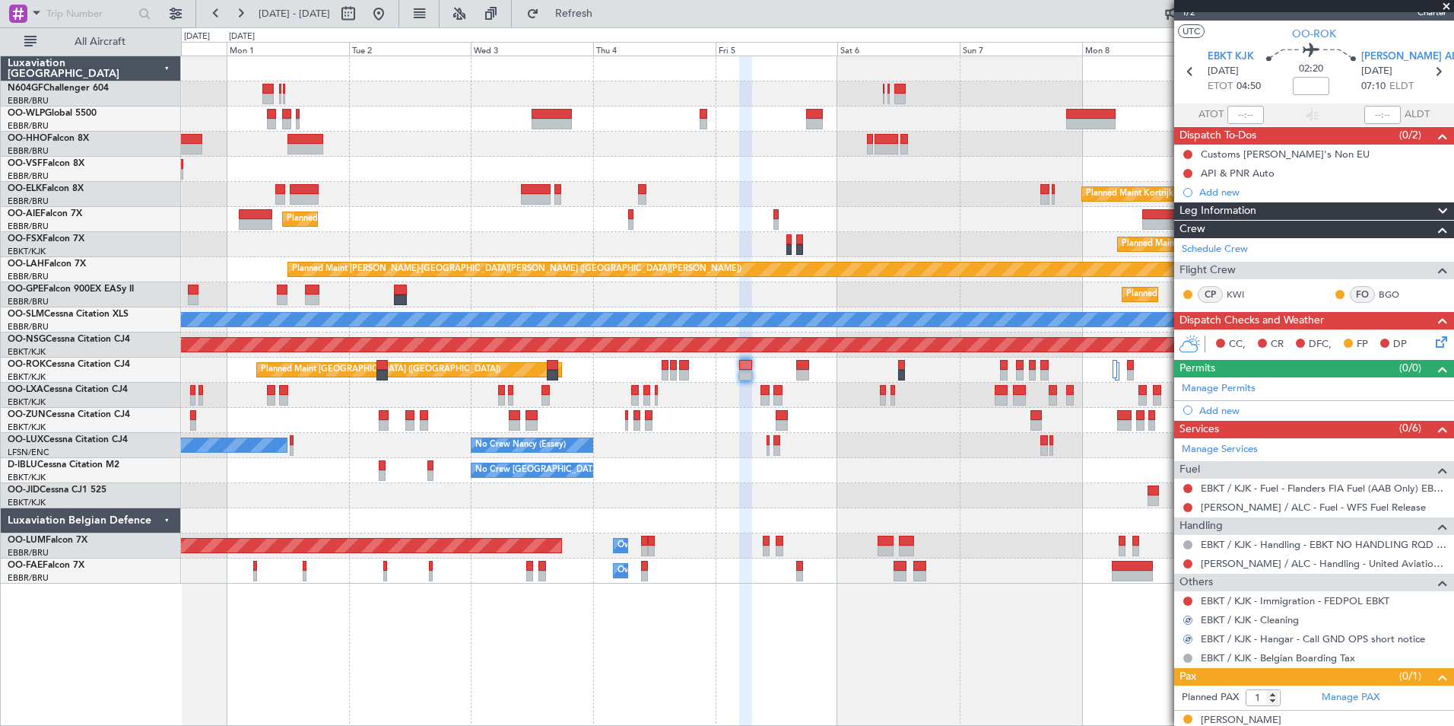
scroll to position [40, 0]
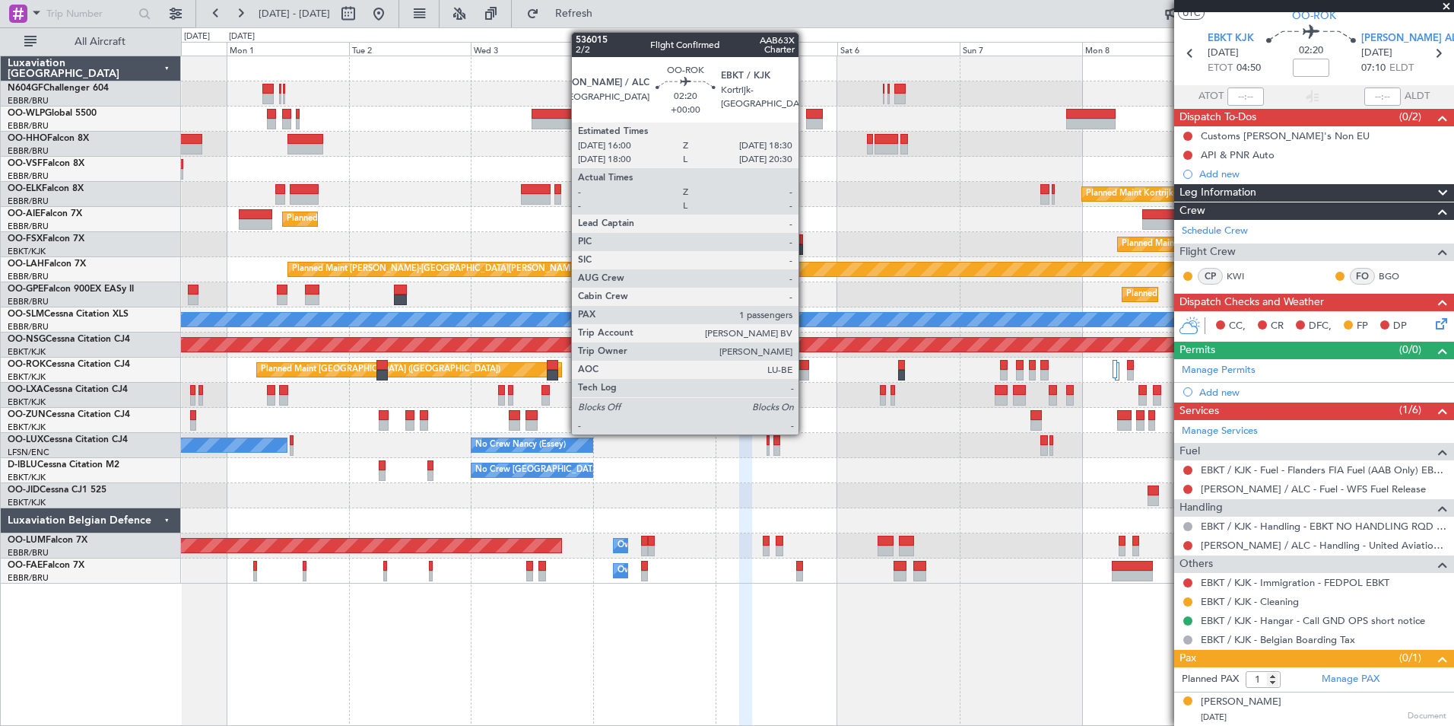
click at [805, 372] on div at bounding box center [802, 375] width 13 height 11
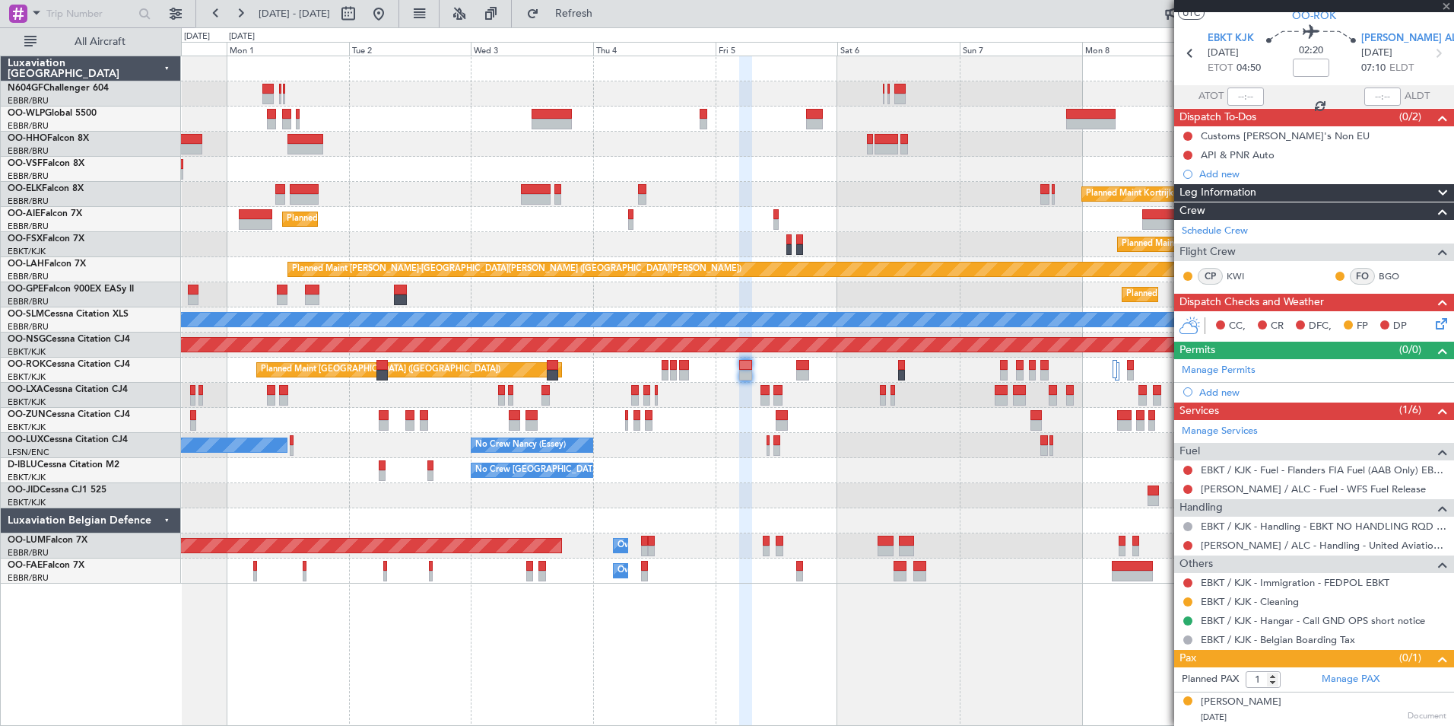
scroll to position [0, 0]
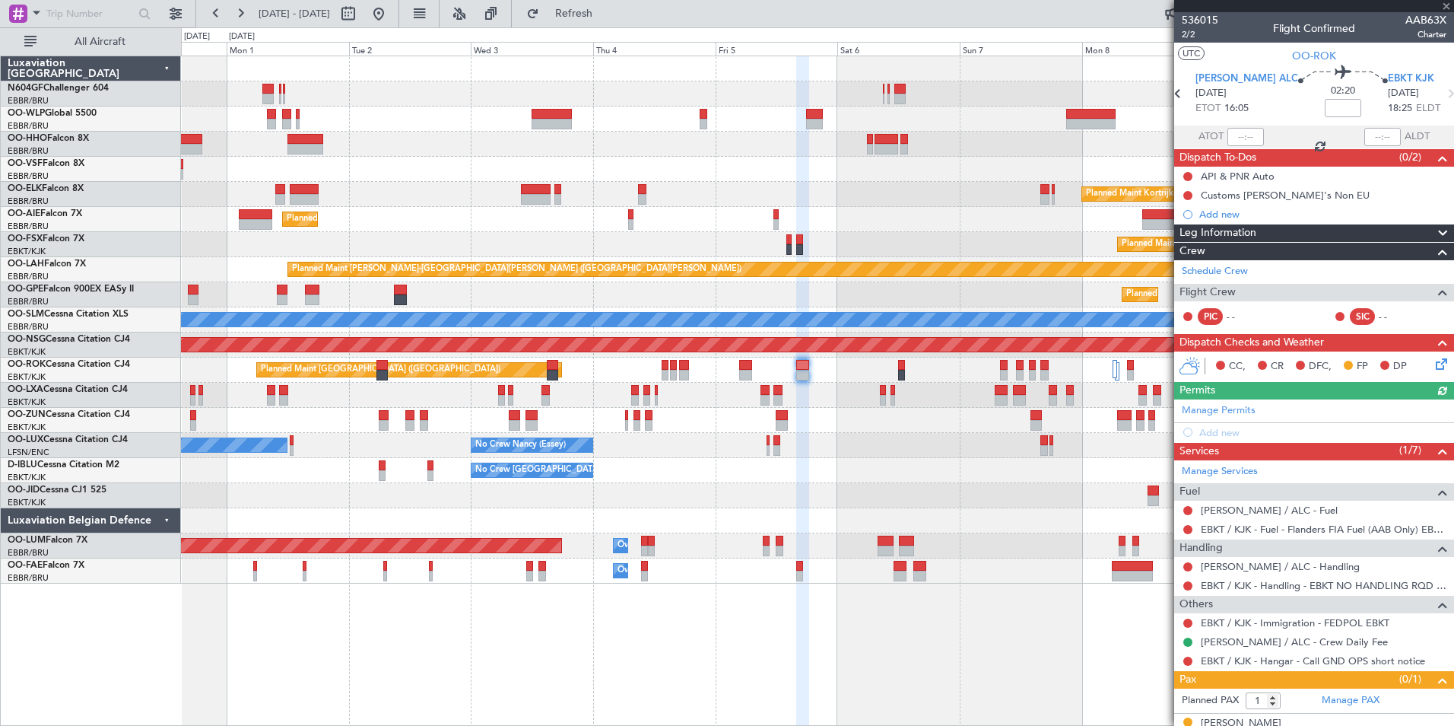
click at [1433, 363] on icon at bounding box center [1439, 361] width 12 height 12
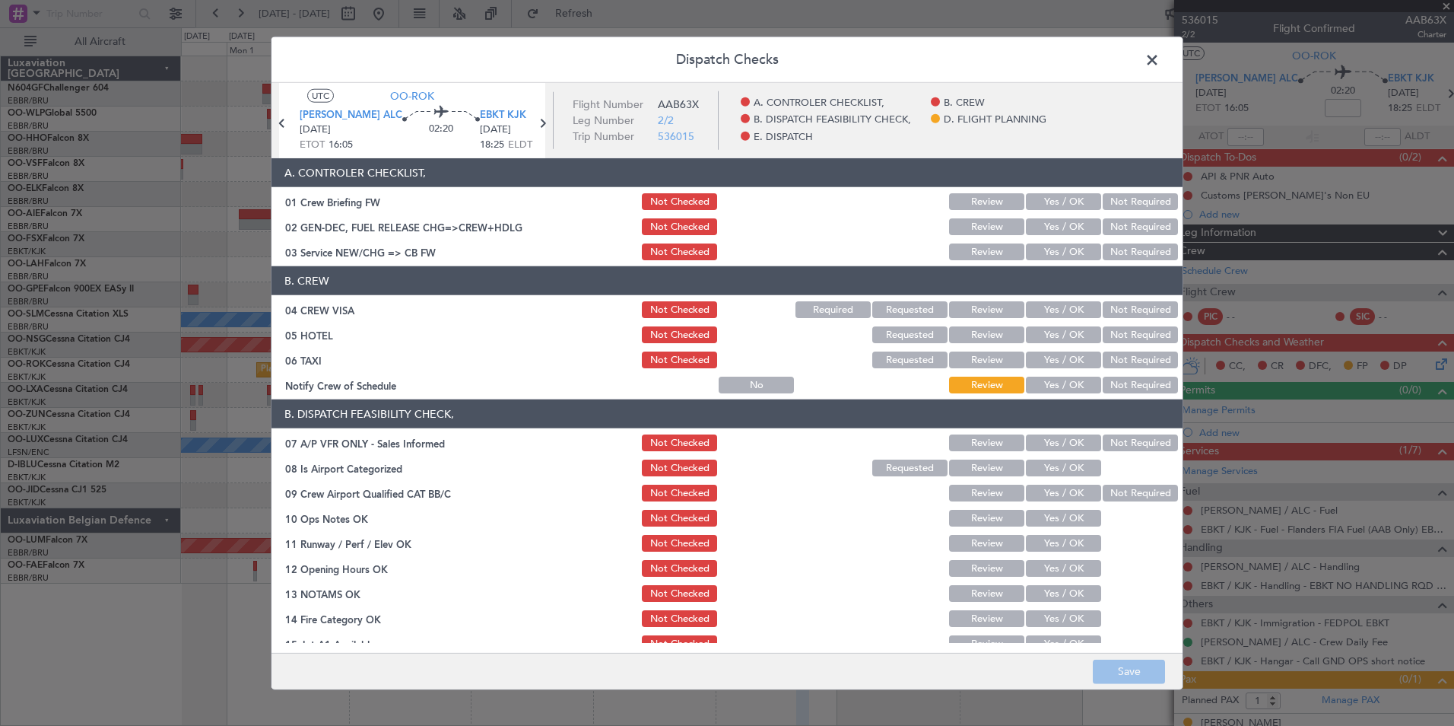
click at [1050, 246] on button "Yes / OK" at bounding box center [1063, 251] width 75 height 17
click at [1107, 300] on div "Not Required" at bounding box center [1139, 309] width 77 height 21
click at [1107, 325] on div "Not Required" at bounding box center [1139, 334] width 77 height 21
click at [1107, 310] on button "Not Required" at bounding box center [1140, 309] width 75 height 17
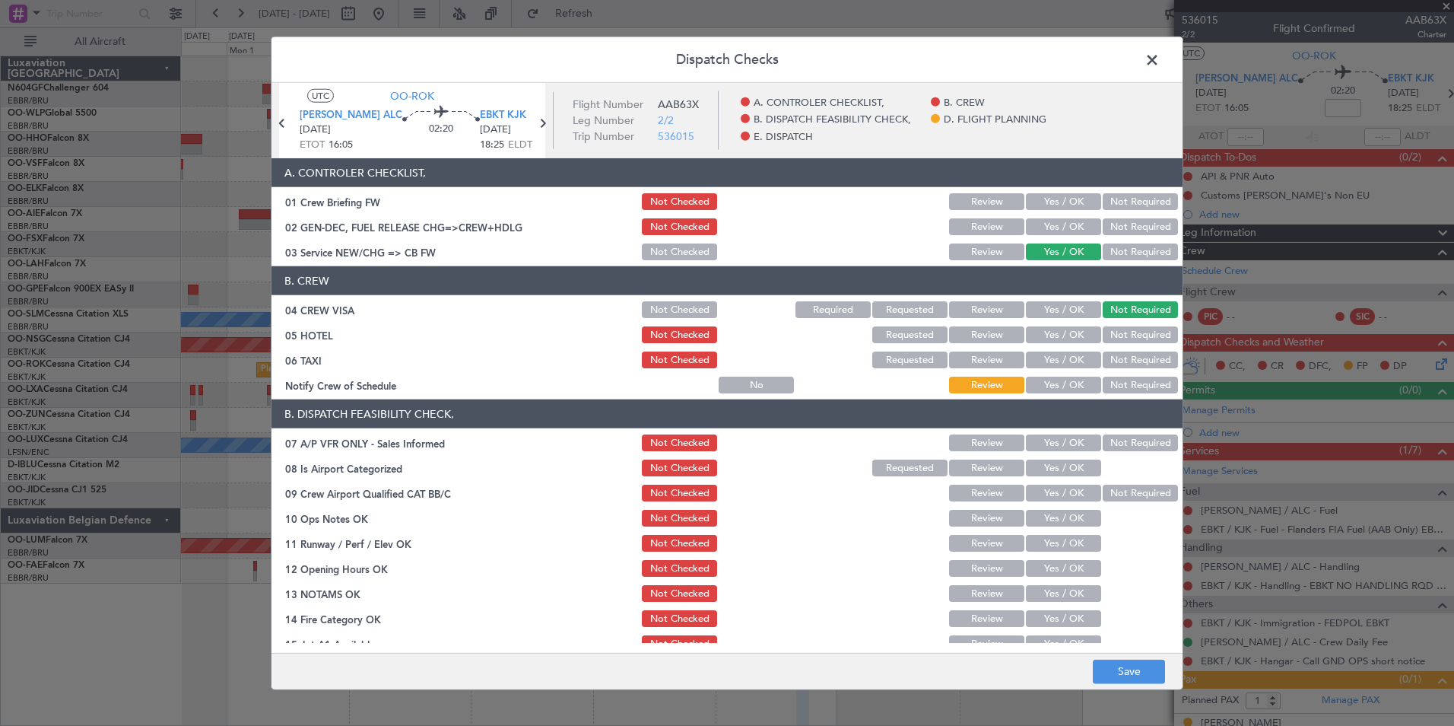
click at [1107, 342] on button "Not Required" at bounding box center [1140, 334] width 75 height 17
click at [1103, 360] on button "Not Required" at bounding box center [1140, 359] width 75 height 17
click at [1055, 392] on button "Yes / OK" at bounding box center [1063, 385] width 75 height 17
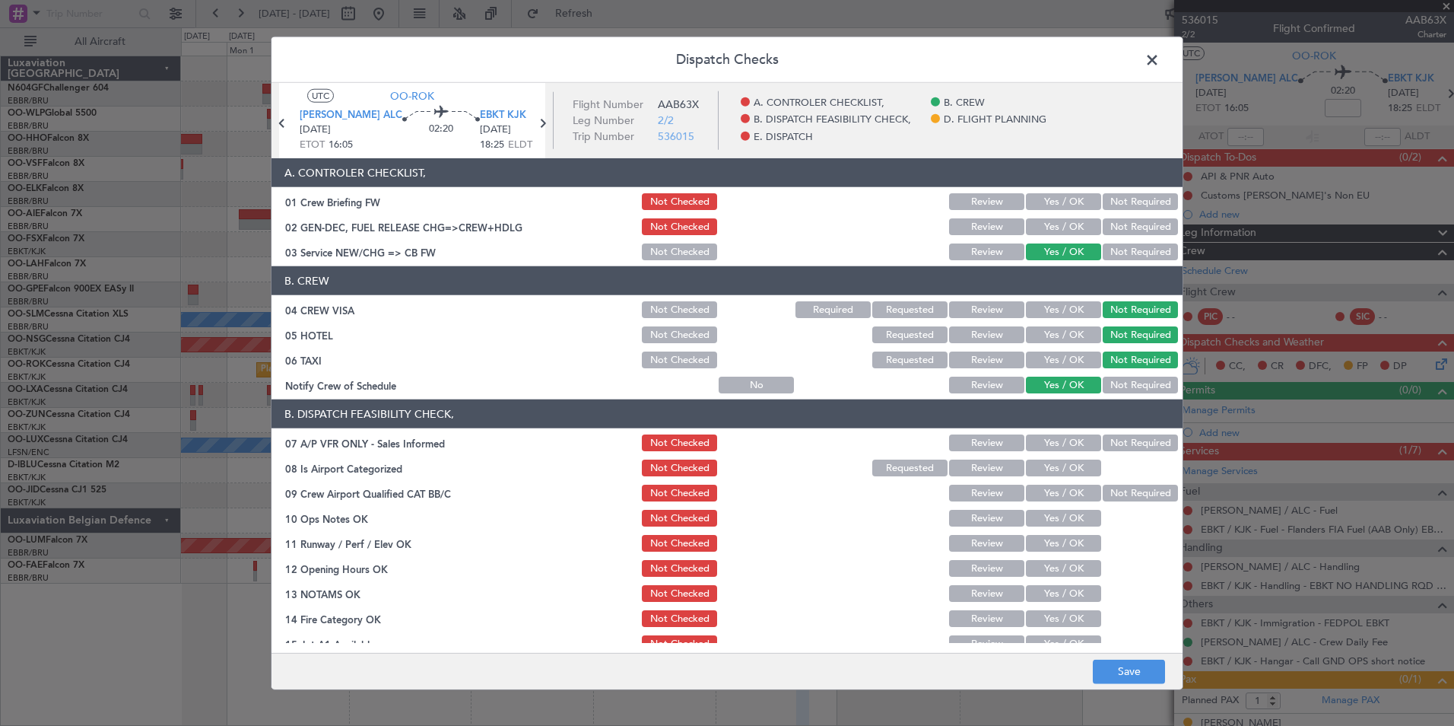
click at [1103, 439] on button "Not Required" at bounding box center [1140, 442] width 75 height 17
click at [1063, 467] on button "Yes / OK" at bounding box center [1063, 467] width 75 height 17
click at [1088, 487] on button "Yes / OK" at bounding box center [1063, 493] width 75 height 17
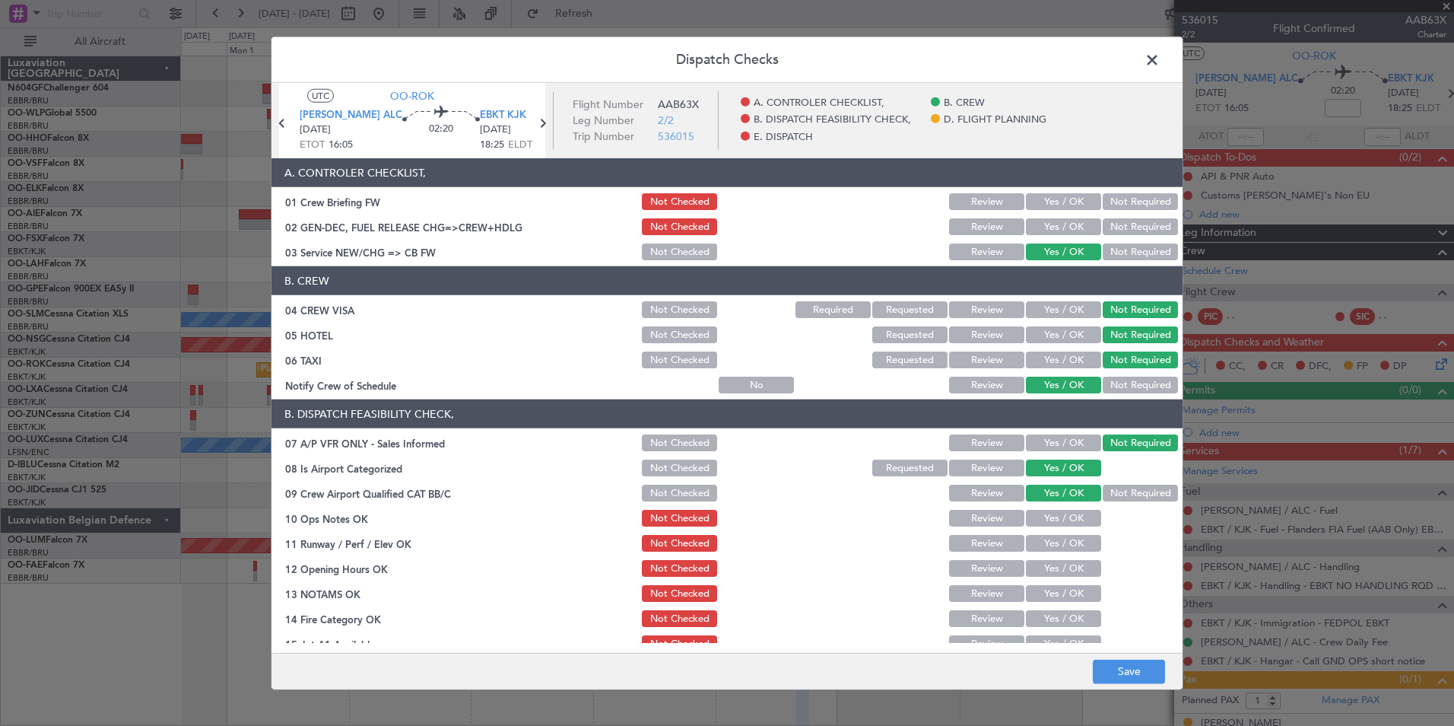
click at [1103, 491] on button "Not Required" at bounding box center [1140, 493] width 75 height 17
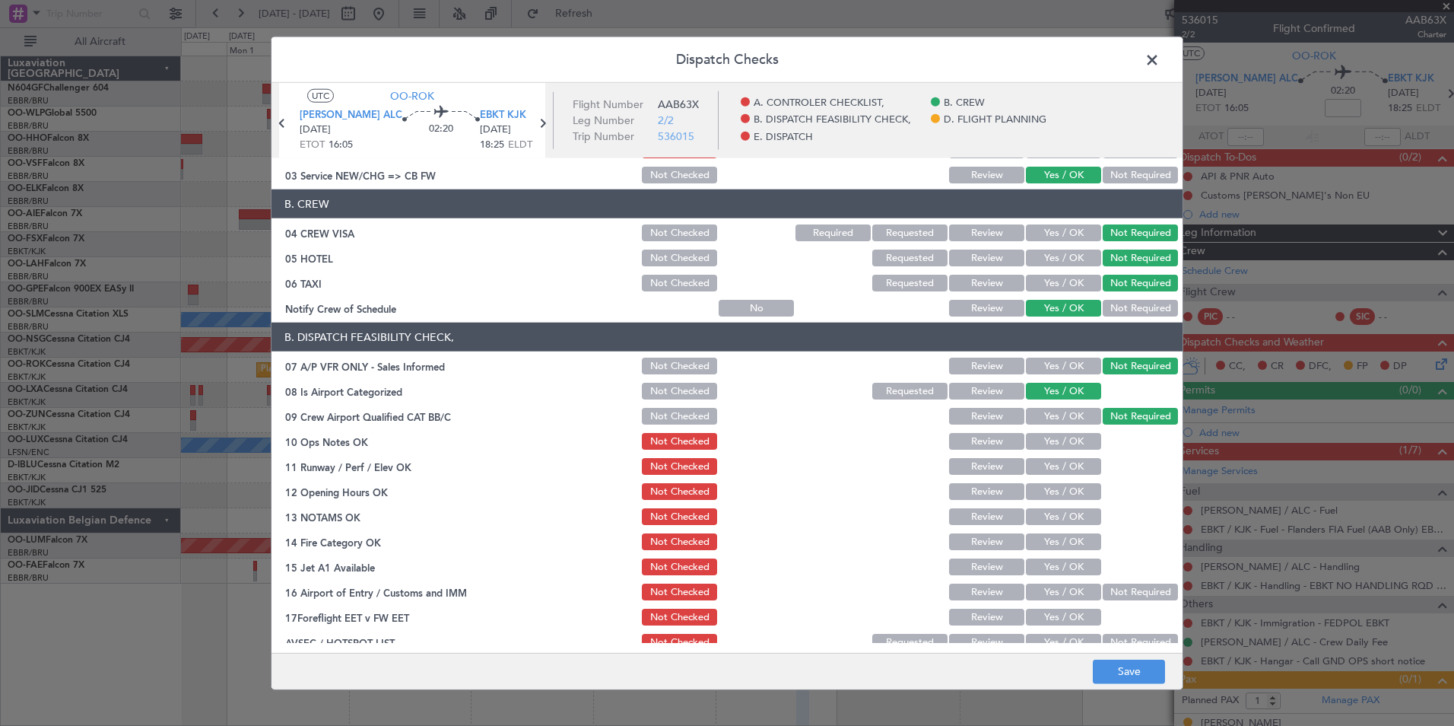
scroll to position [152, 0]
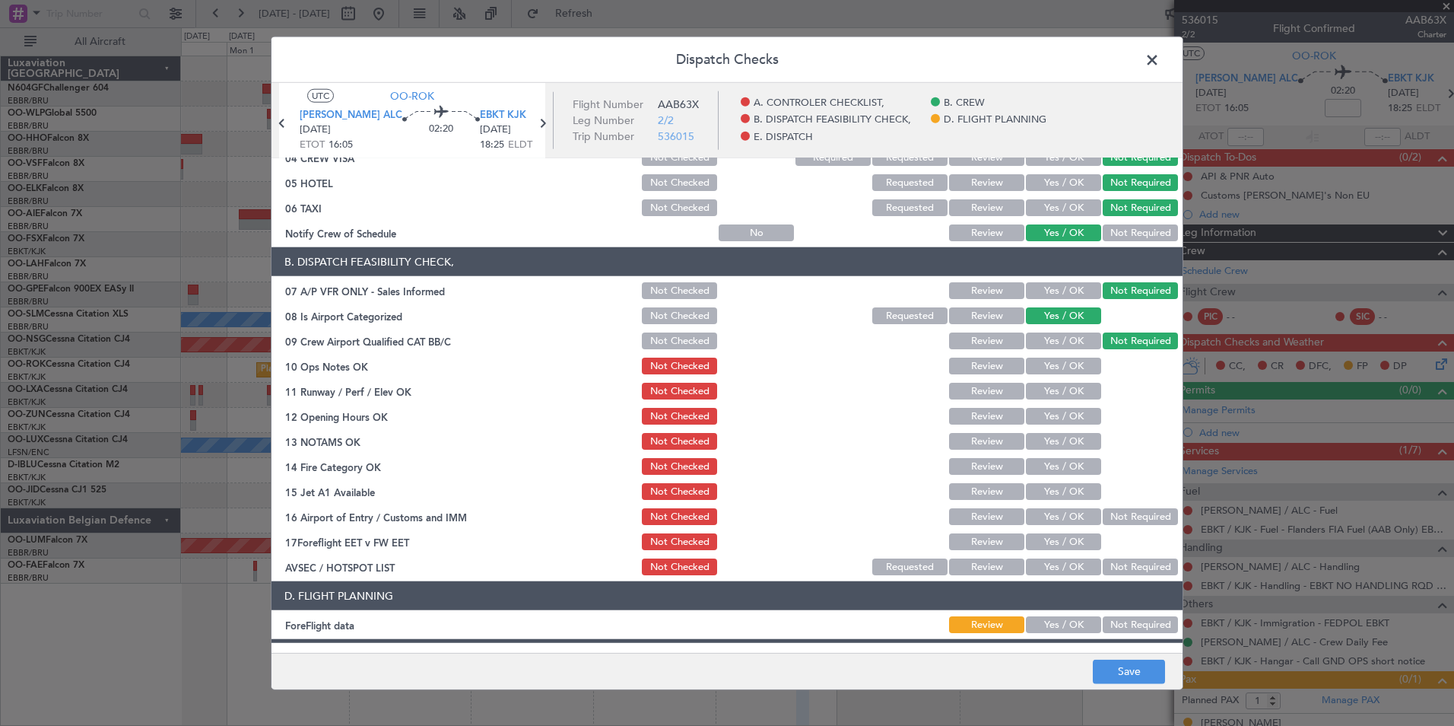
click at [1033, 368] on button "Yes / OK" at bounding box center [1063, 365] width 75 height 17
click at [1044, 391] on button "Yes / OK" at bounding box center [1063, 391] width 75 height 17
drag, startPoint x: 1049, startPoint y: 419, endPoint x: 1052, endPoint y: 427, distance: 8.2
click at [1050, 420] on button "Yes / OK" at bounding box center [1063, 416] width 75 height 17
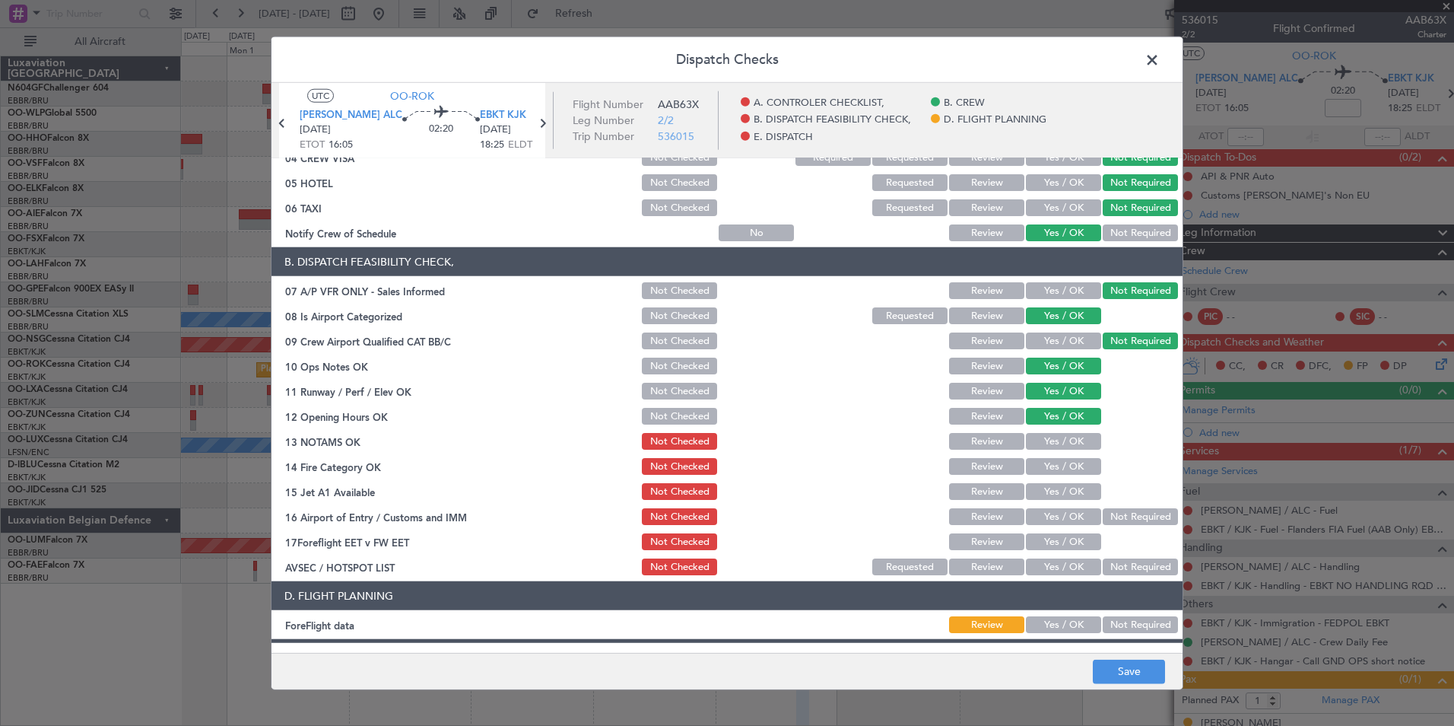
drag, startPoint x: 1054, startPoint y: 434, endPoint x: 1056, endPoint y: 442, distance: 8.7
click at [1056, 434] on button "Yes / OK" at bounding box center [1063, 441] width 75 height 17
drag, startPoint x: 1058, startPoint y: 455, endPoint x: 1058, endPoint y: 465, distance: 10.6
click at [1058, 465] on section "B. DISPATCH FEASIBILITY CHECK, 07 A/P VFR ONLY - Sales Informed Not Checked Rev…" at bounding box center [727, 412] width 911 height 330
click at [1058, 467] on button "Yes / OK" at bounding box center [1063, 466] width 75 height 17
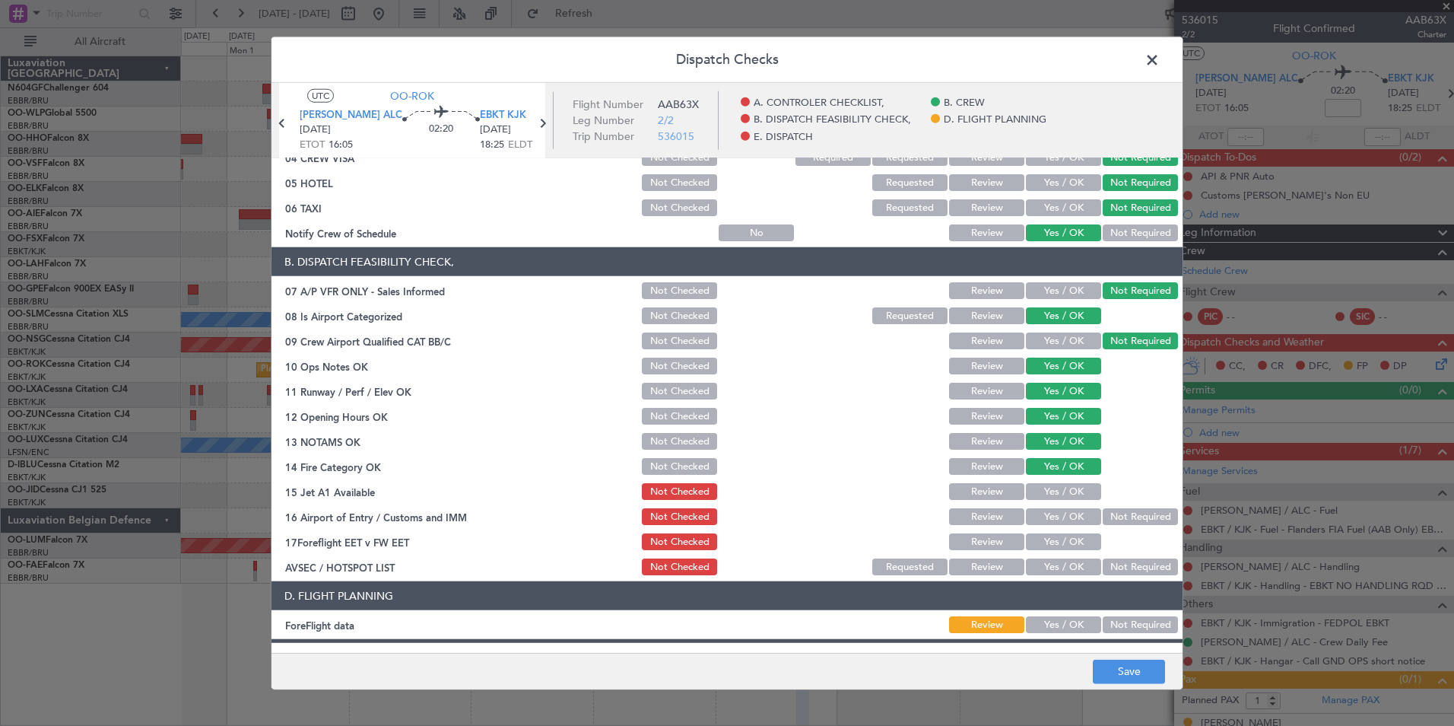
drag, startPoint x: 1068, startPoint y: 487, endPoint x: 1104, endPoint y: 515, distance: 45.5
click at [1069, 487] on button "Yes / OK" at bounding box center [1063, 491] width 75 height 17
click at [1111, 520] on button "Not Required" at bounding box center [1140, 516] width 75 height 17
click at [1069, 559] on button "Yes / OK" at bounding box center [1063, 566] width 75 height 17
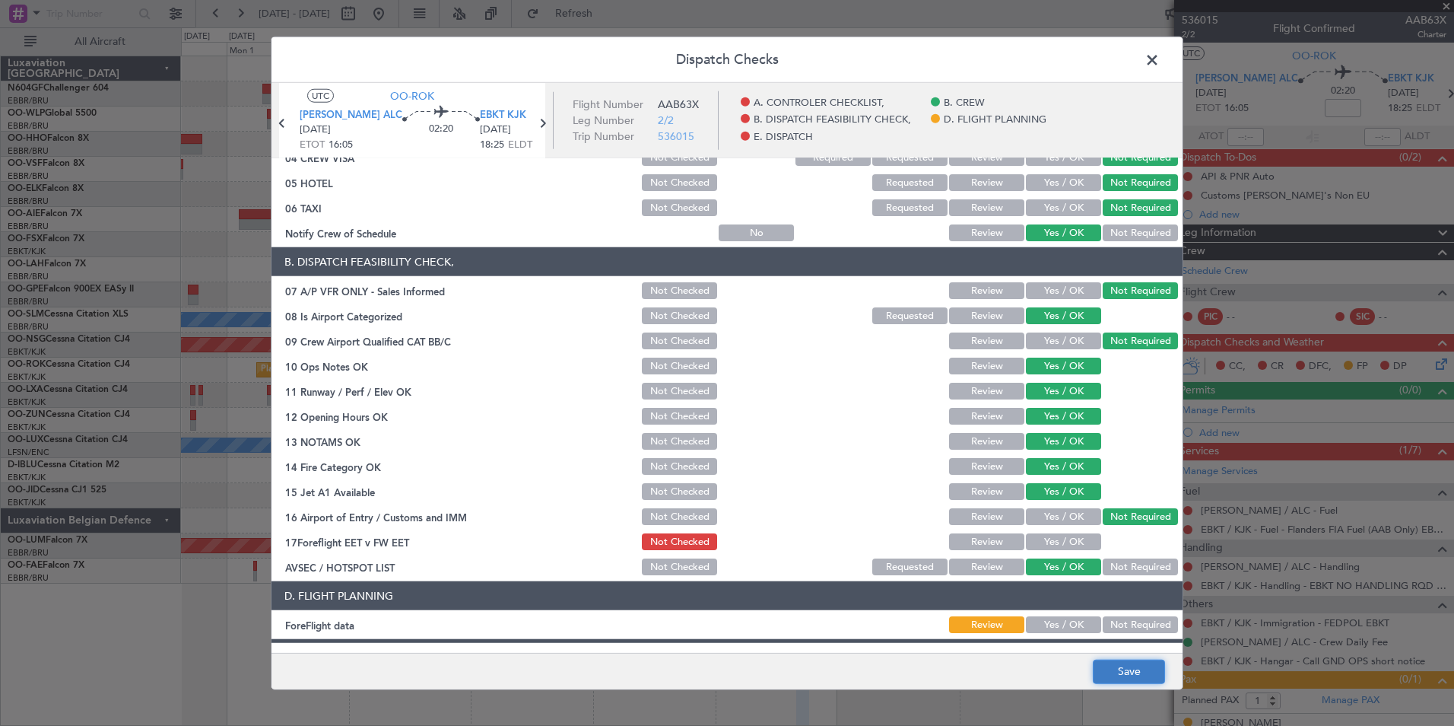
click at [1107, 669] on button "Save" at bounding box center [1129, 671] width 72 height 24
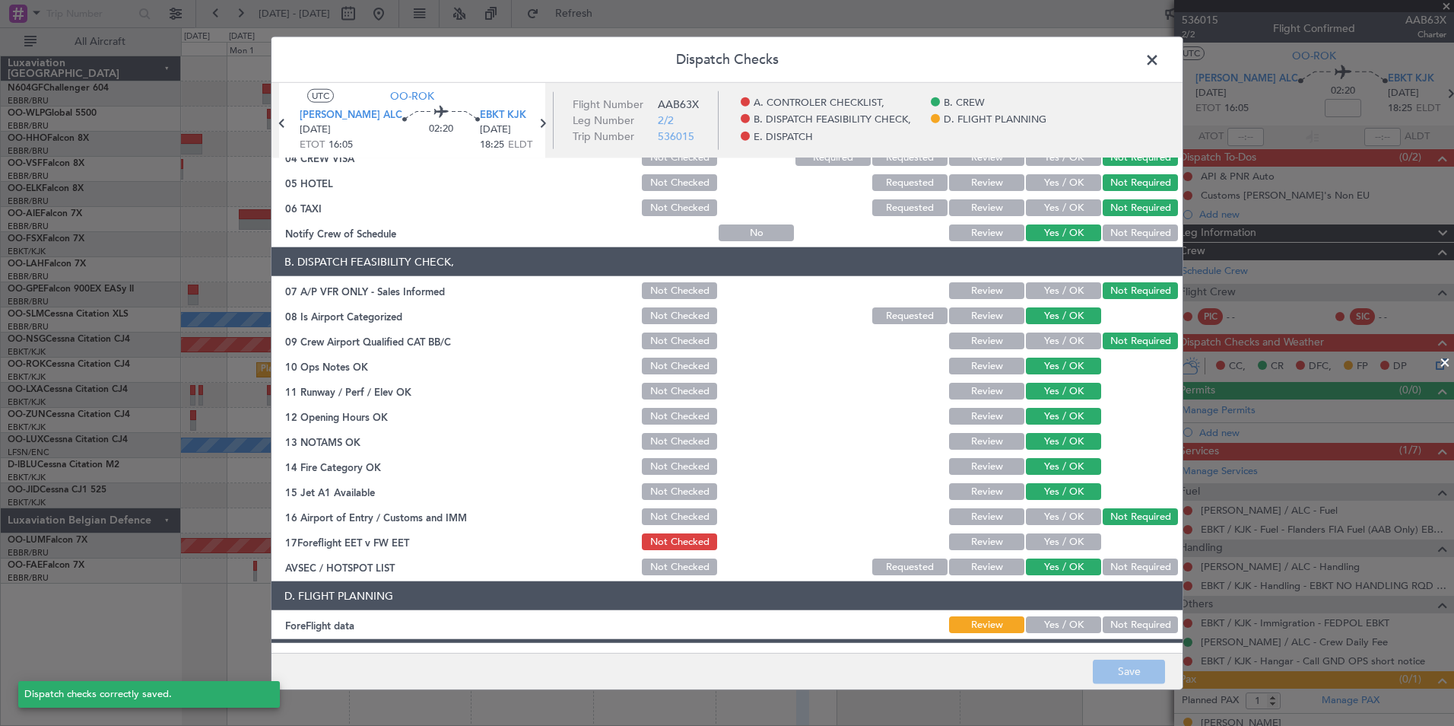
click at [1160, 56] on span at bounding box center [1160, 64] width 0 height 30
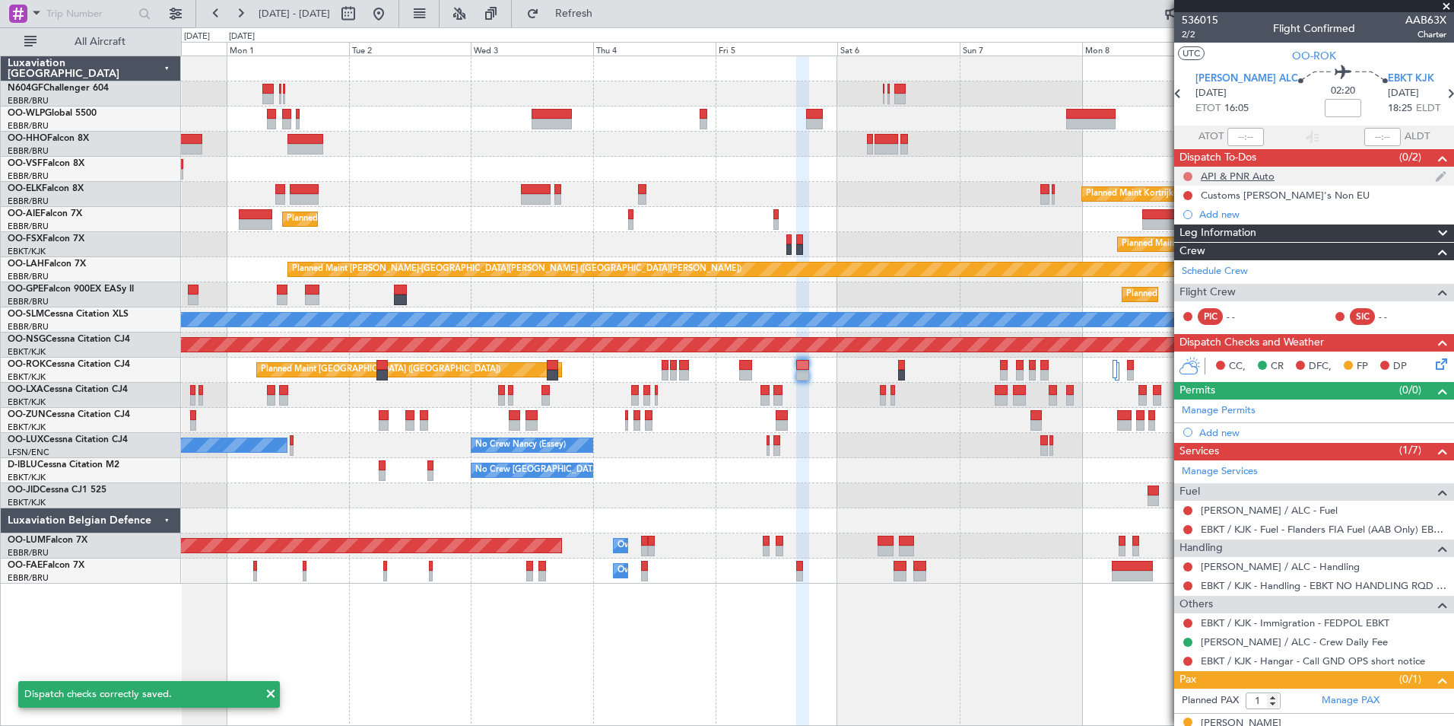
click at [1188, 174] on button at bounding box center [1188, 176] width 9 height 9
click at [1178, 242] on span "Completed" at bounding box center [1195, 243] width 50 height 15
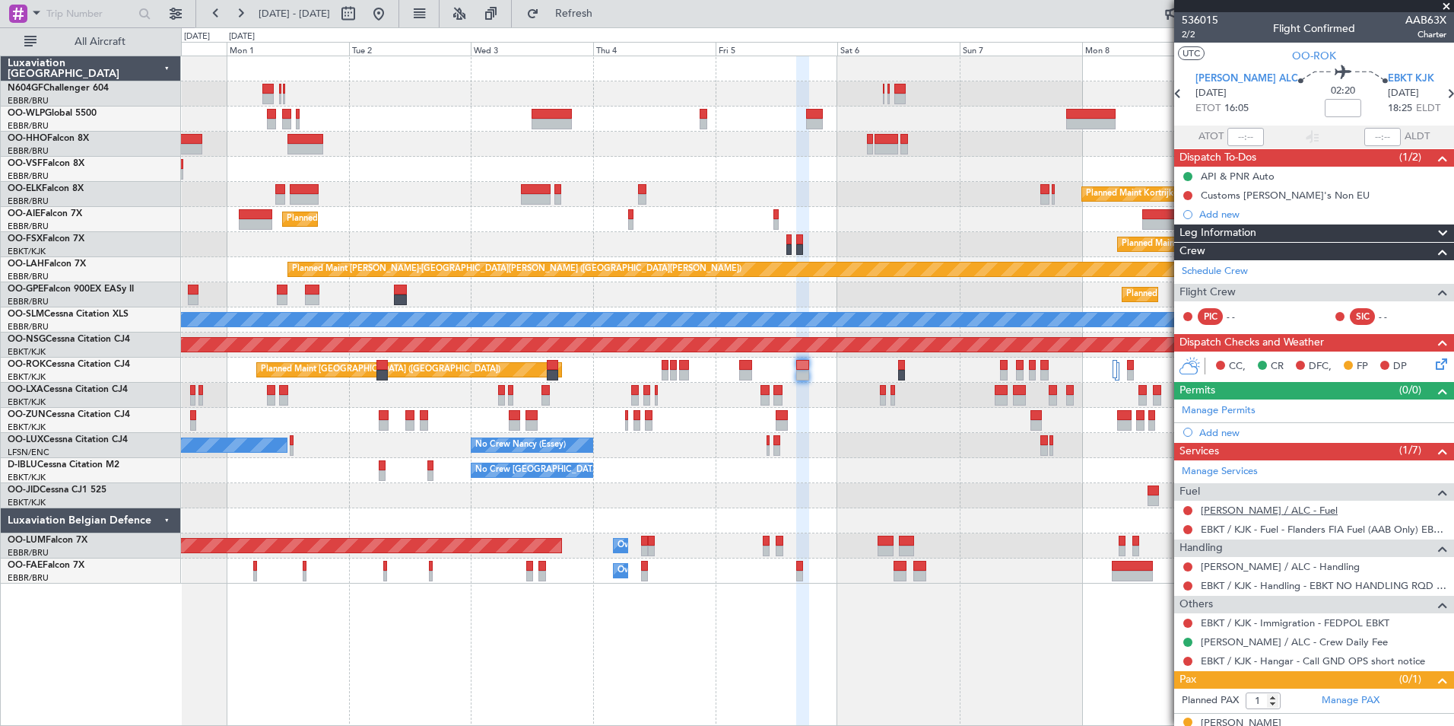
click at [1252, 504] on link "LEAL / ALC - Fuel" at bounding box center [1269, 510] width 137 height 13
click at [606, 16] on span "Refresh" at bounding box center [574, 13] width 64 height 11
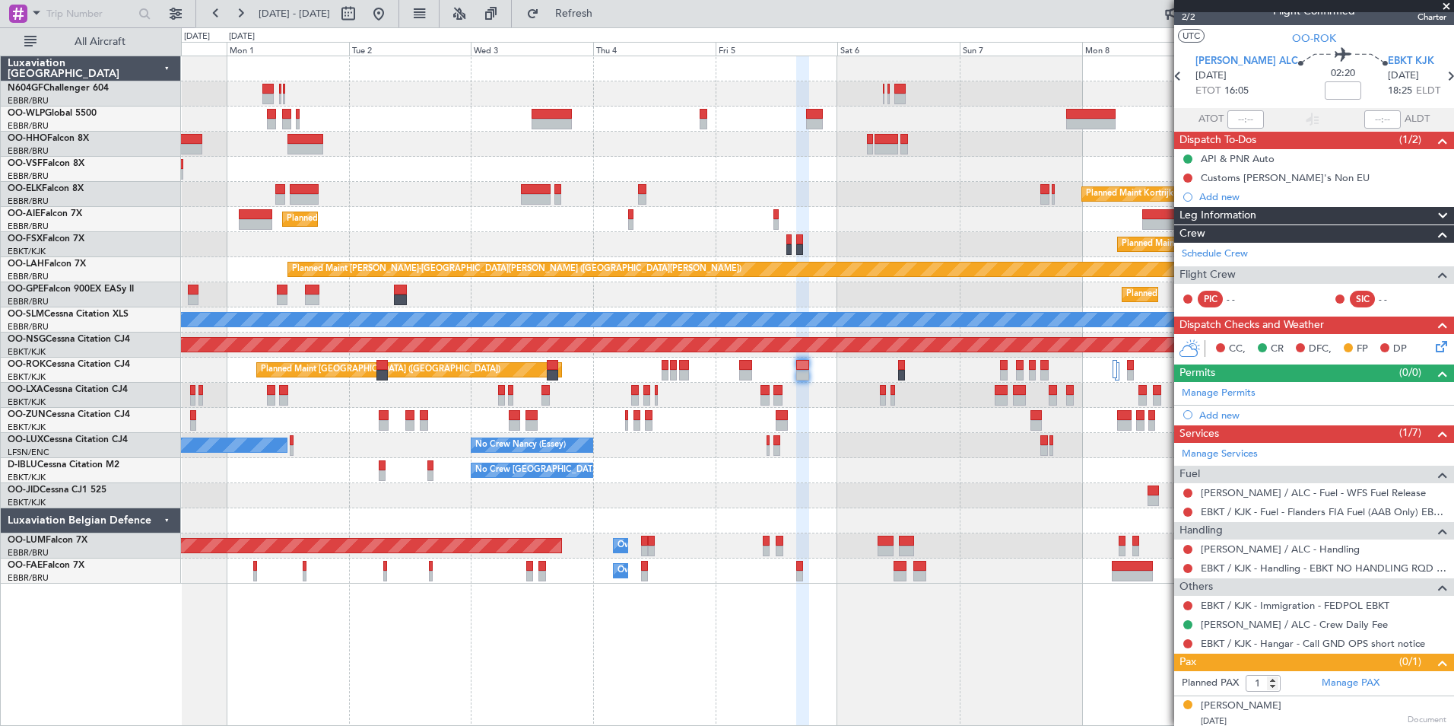
scroll to position [21, 0]
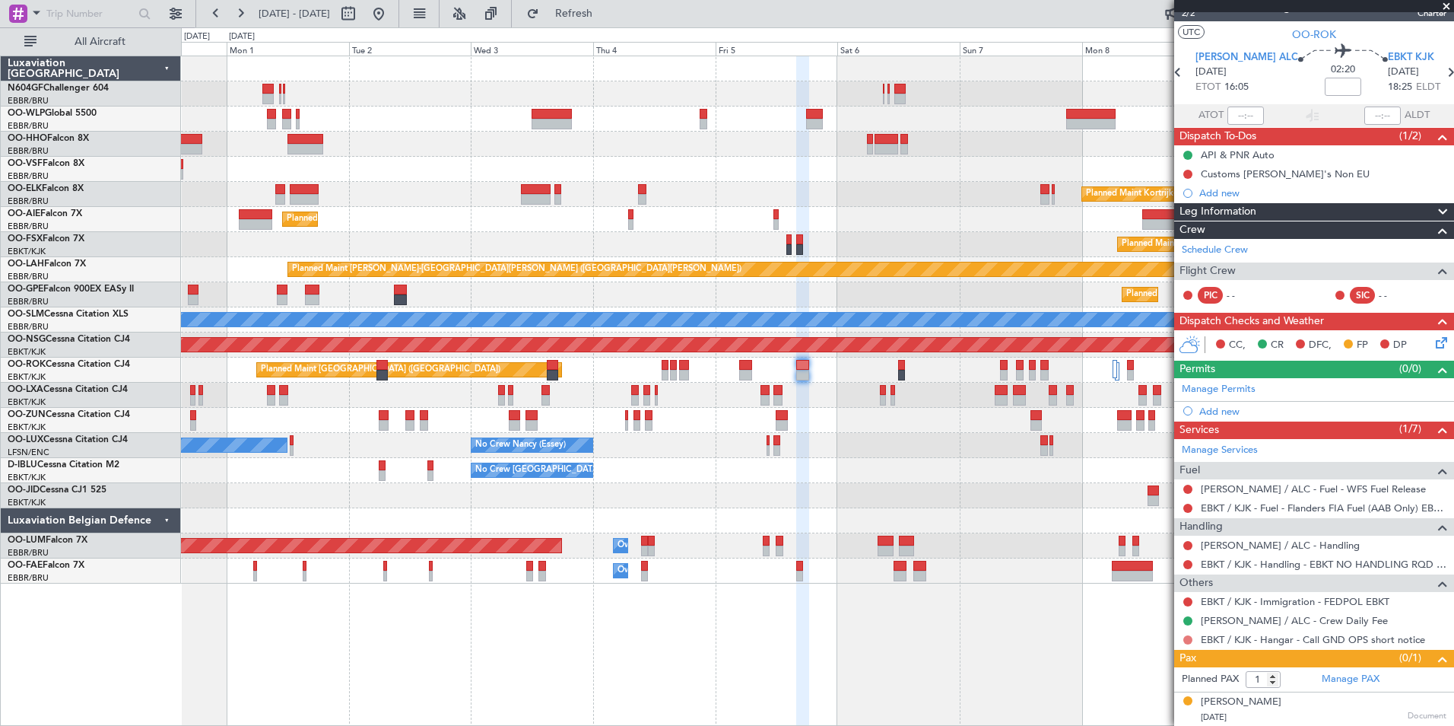
click at [1190, 640] on button at bounding box center [1188, 639] width 9 height 9
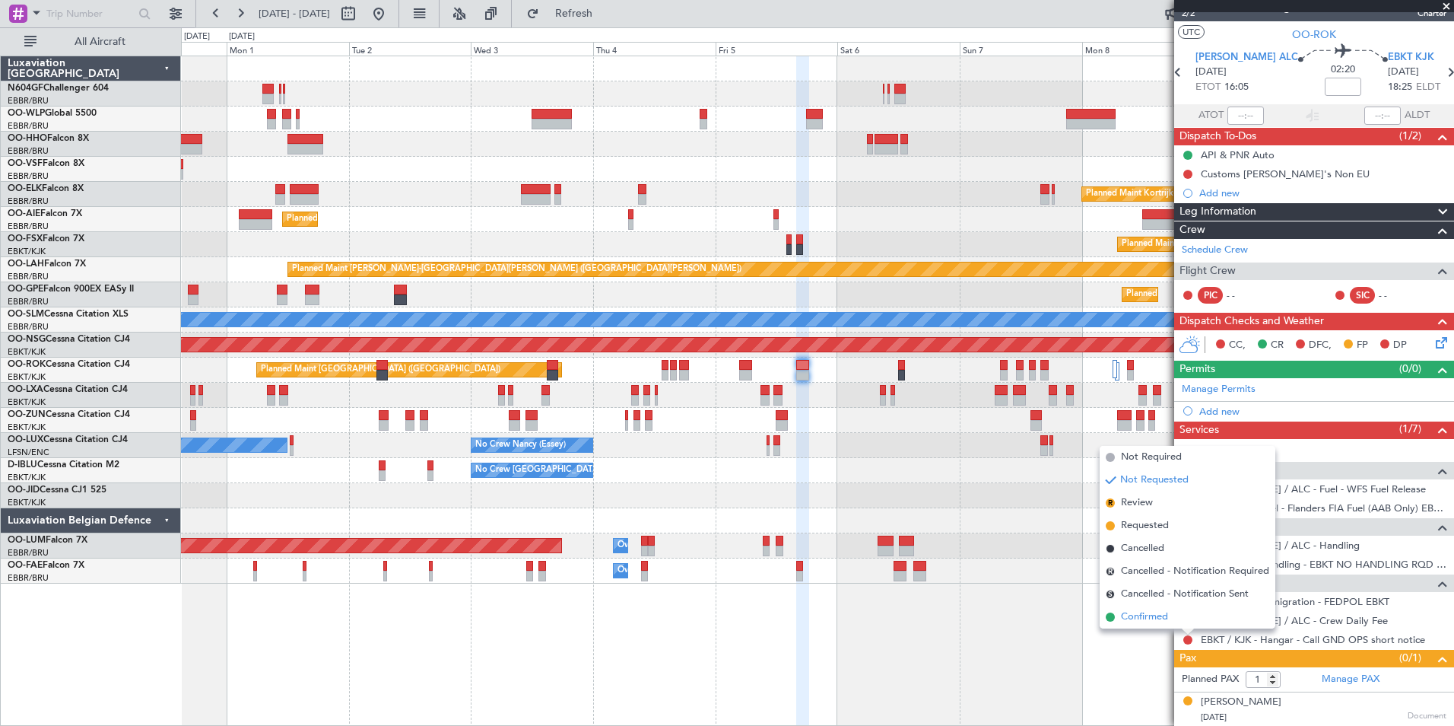
click at [1176, 620] on li "Confirmed" at bounding box center [1188, 616] width 176 height 23
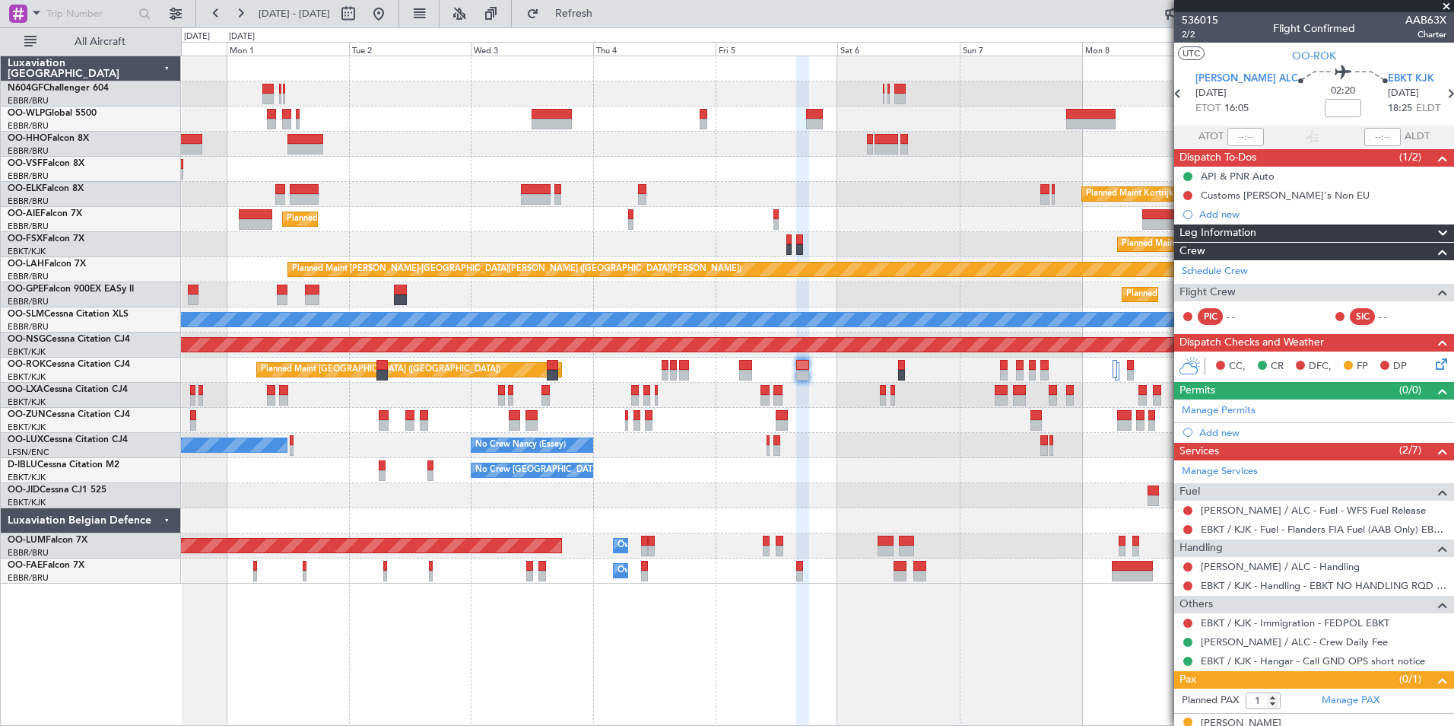
scroll to position [21, 0]
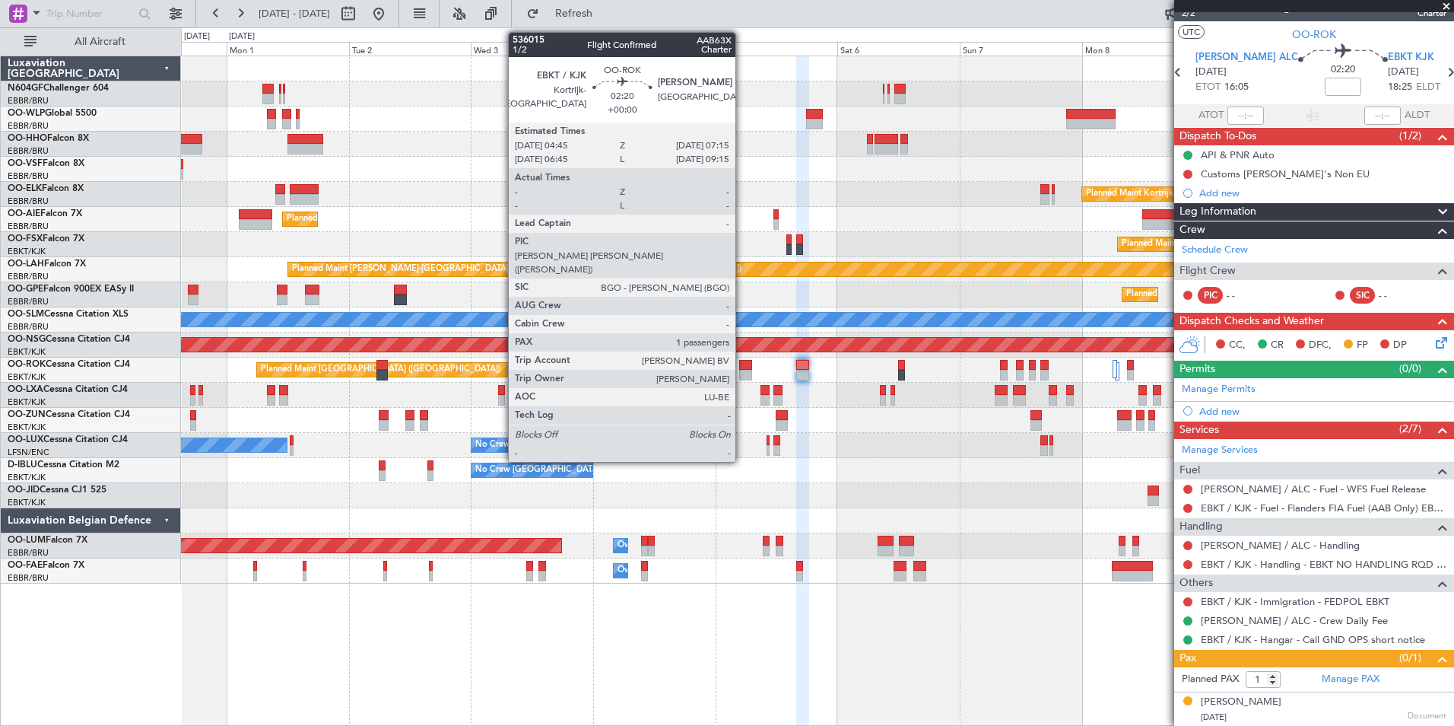
click at [745, 367] on div at bounding box center [745, 365] width 13 height 11
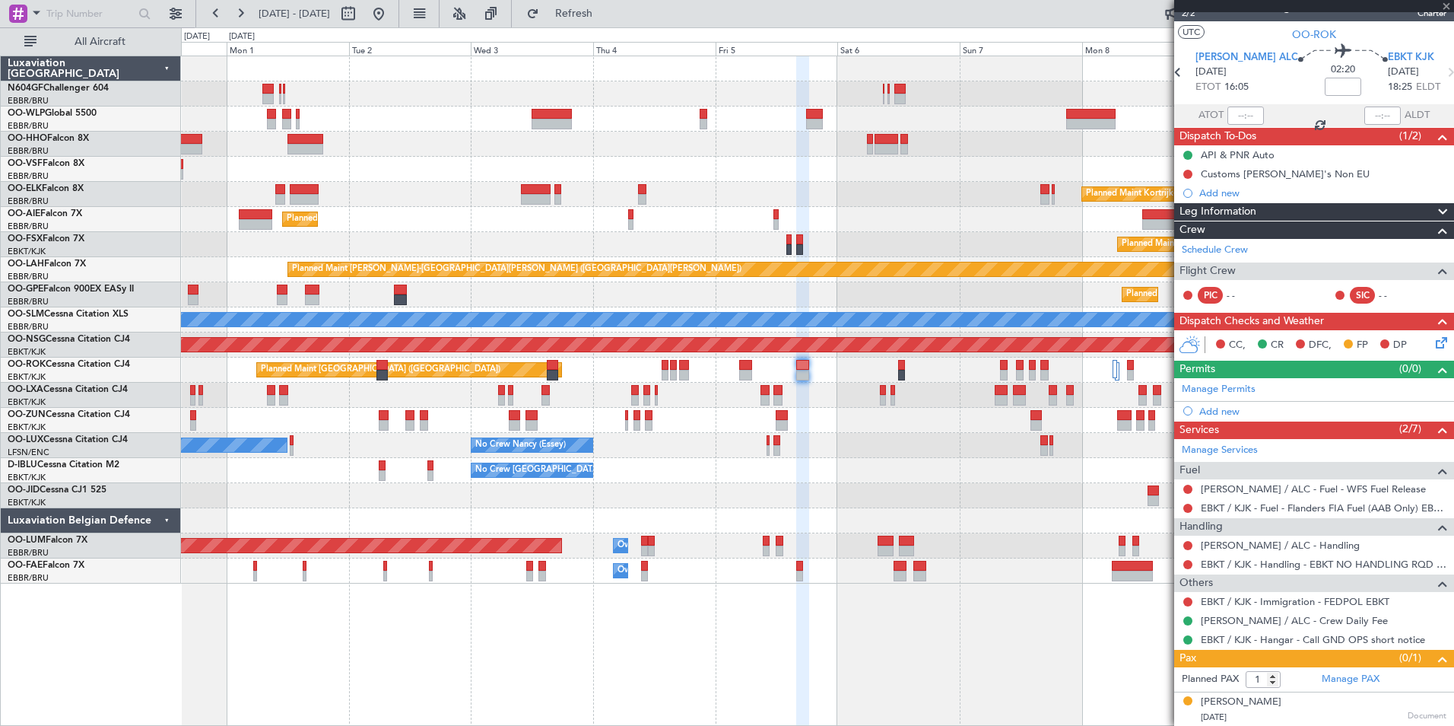
scroll to position [0, 0]
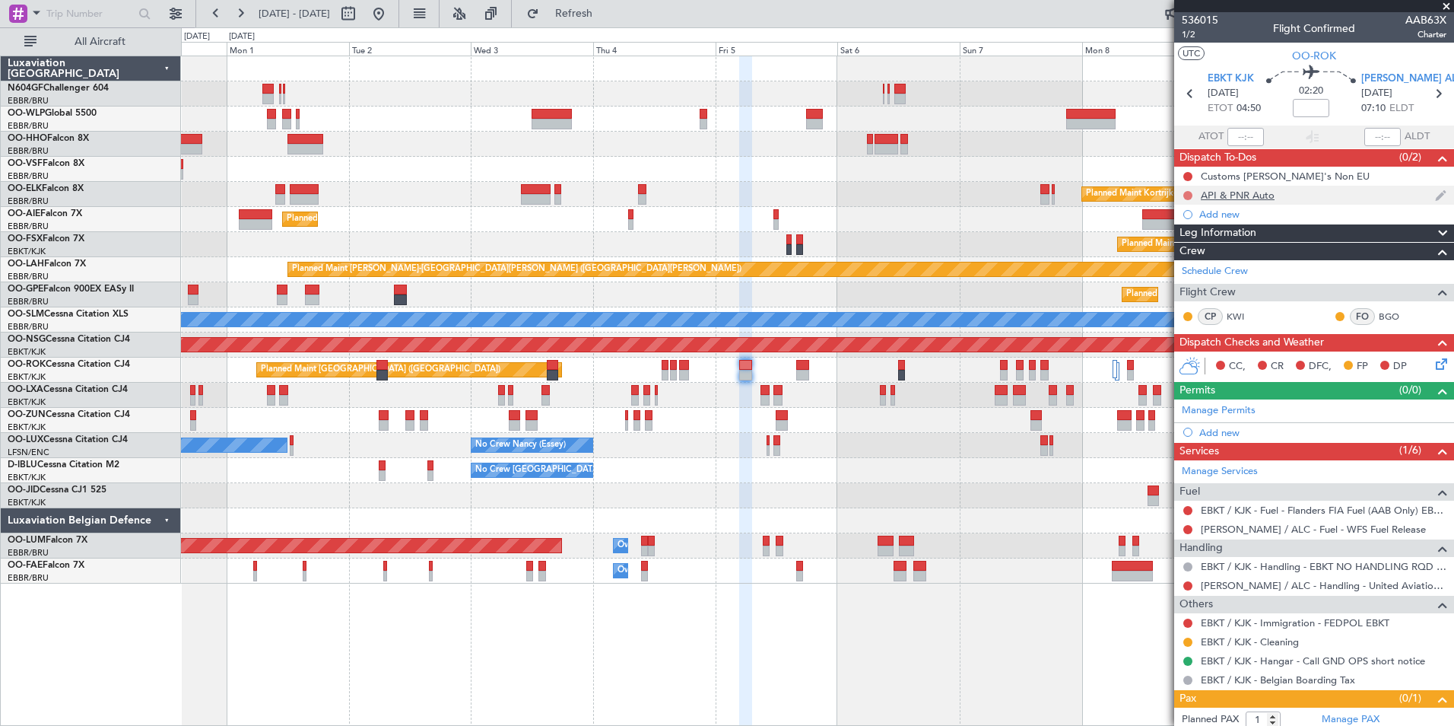
click at [1187, 195] on button at bounding box center [1188, 195] width 9 height 9
click at [1212, 262] on span "Completed" at bounding box center [1195, 262] width 50 height 15
click at [1370, 71] on span "[PERSON_NAME] ALC" at bounding box center [1413, 78] width 103 height 15
click at [1222, 428] on div "Add new" at bounding box center [1316, 432] width 234 height 13
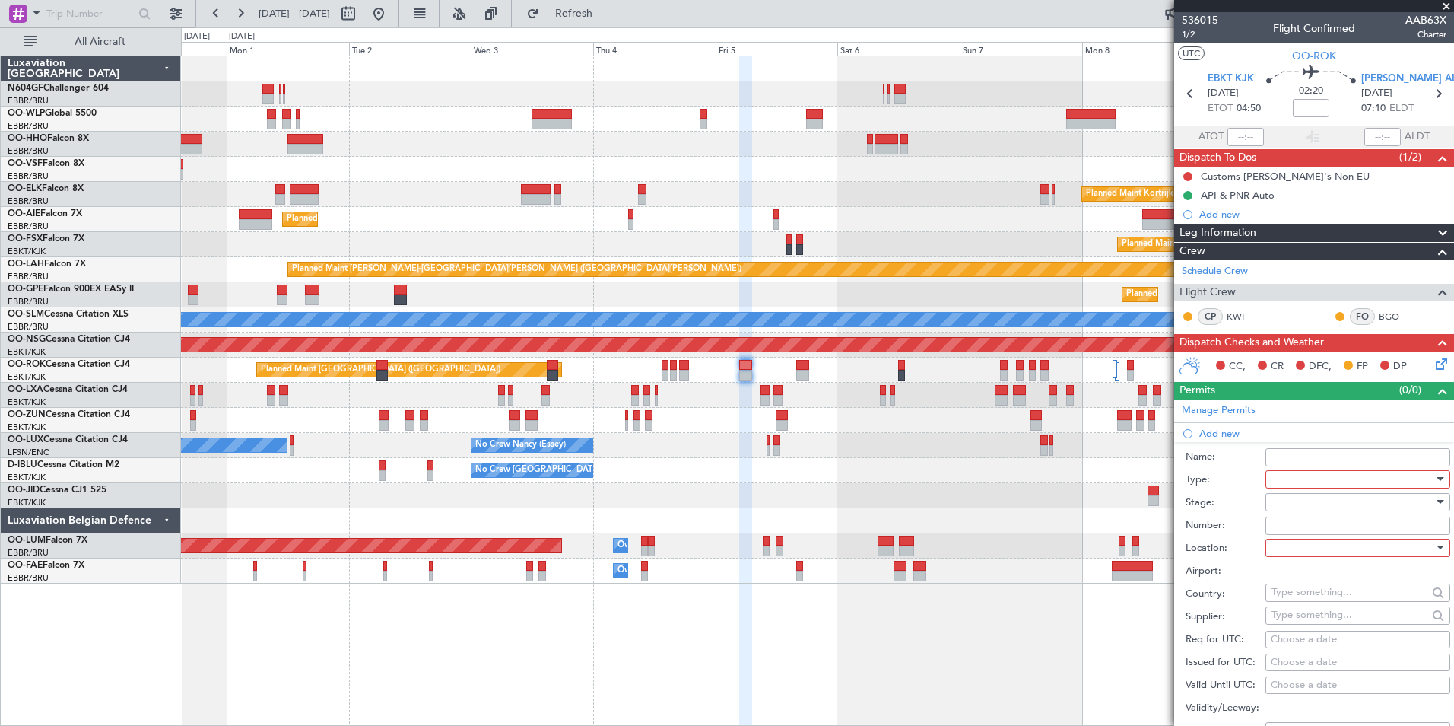
click at [1289, 491] on div at bounding box center [1353, 502] width 162 height 23
click at [1281, 480] on div at bounding box center [727, 363] width 1454 height 726
click at [1281, 480] on div at bounding box center [1353, 479] width 162 height 23
click at [1295, 621] on span "Slot" at bounding box center [1353, 623] width 160 height 23
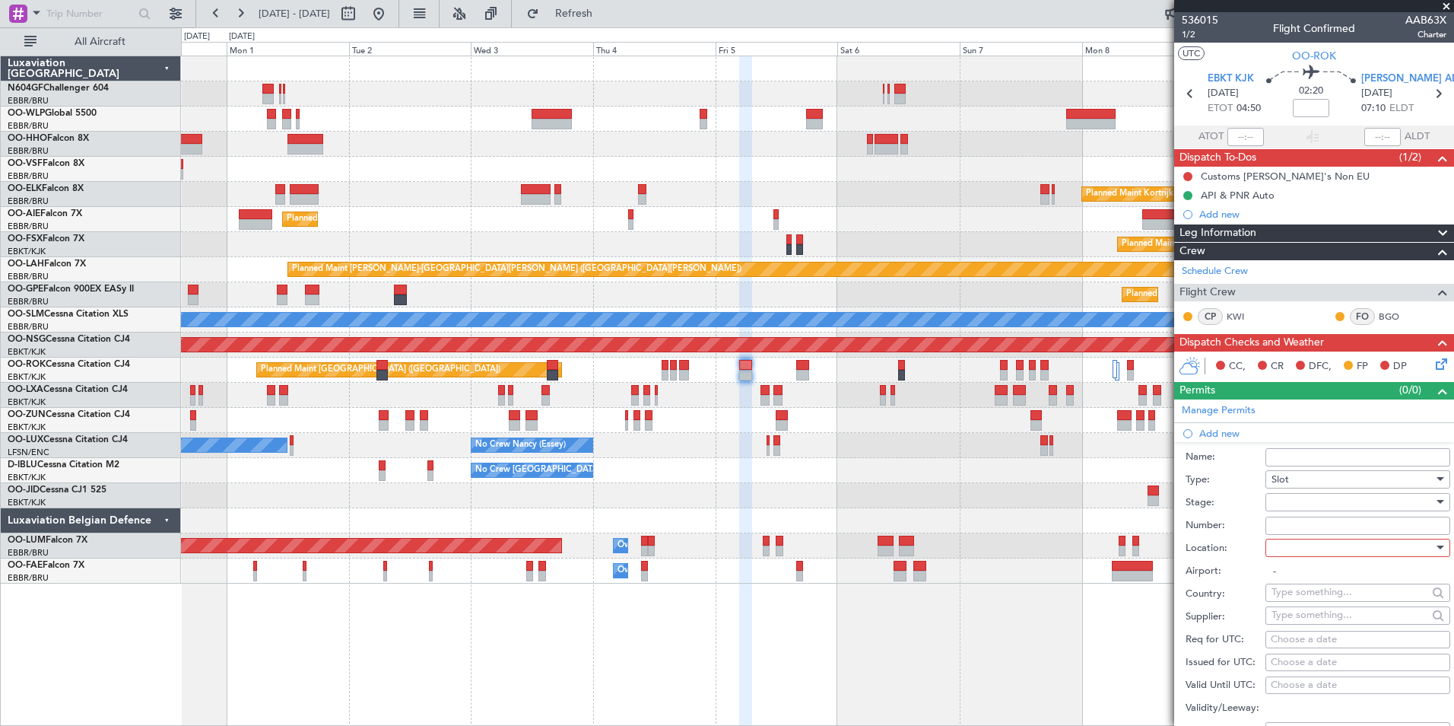
click at [1302, 511] on div at bounding box center [1353, 502] width 162 height 23
click at [1315, 546] on span "Not Requested" at bounding box center [1353, 555] width 160 height 23
click at [1314, 551] on div at bounding box center [1353, 547] width 162 height 23
click at [1321, 624] on span "Arrival" at bounding box center [1353, 623] width 160 height 23
type input "[PERSON_NAME] / ALC"
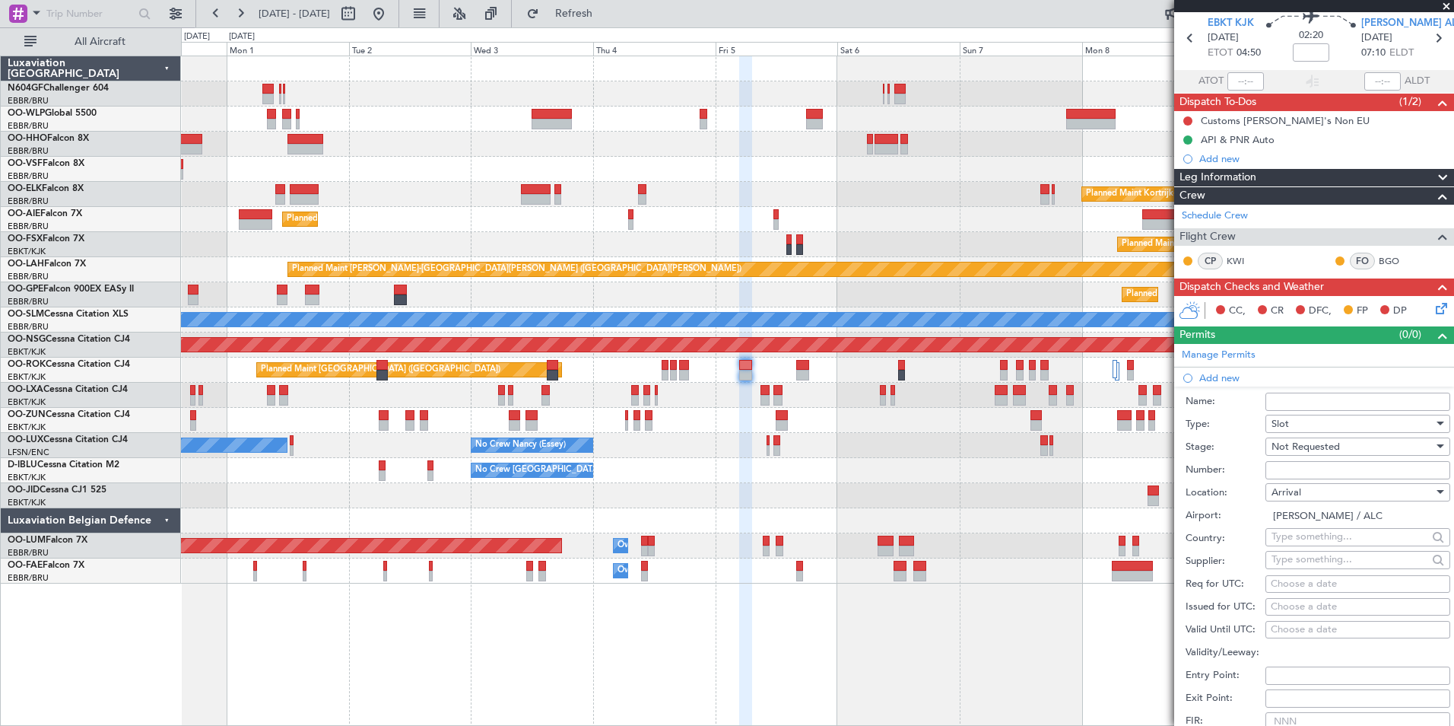
scroll to position [76, 0]
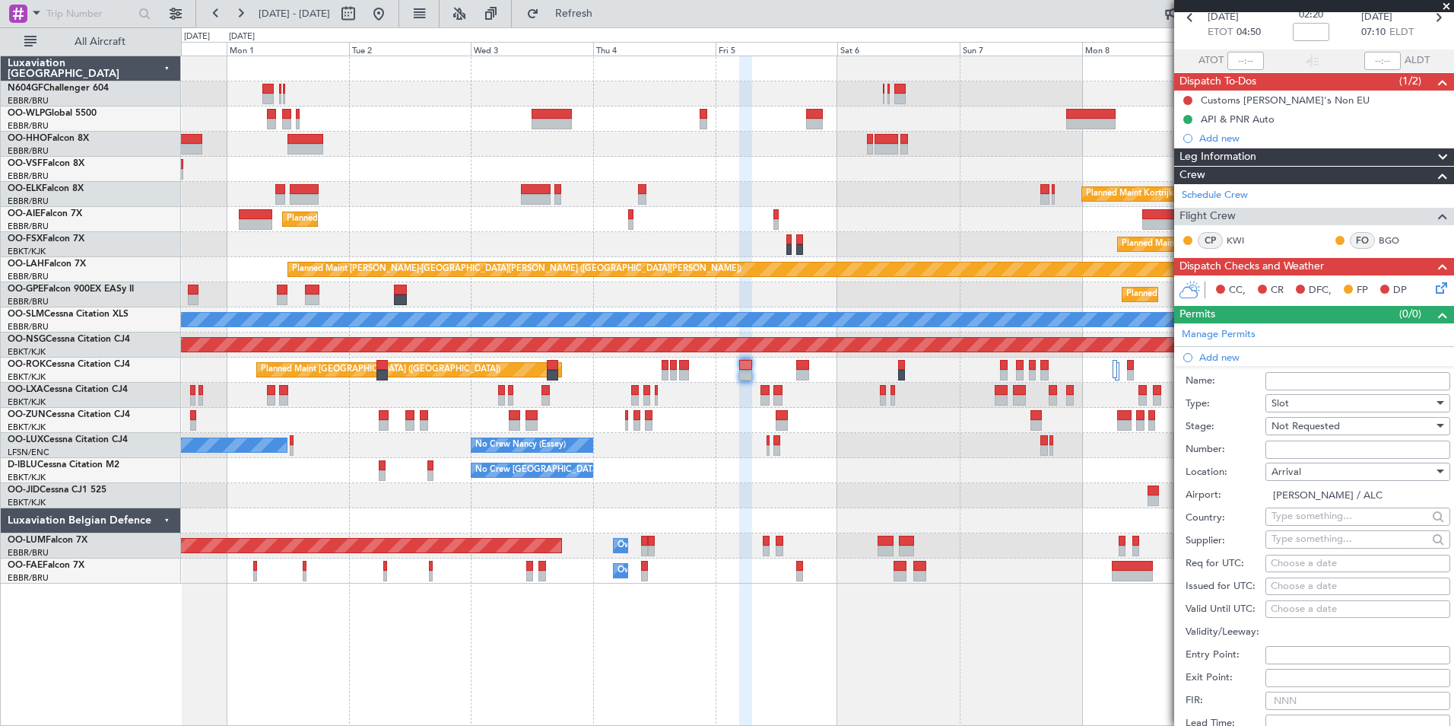
click at [1307, 561] on div "Choose a date" at bounding box center [1358, 563] width 174 height 15
select select "8"
select select "2025"
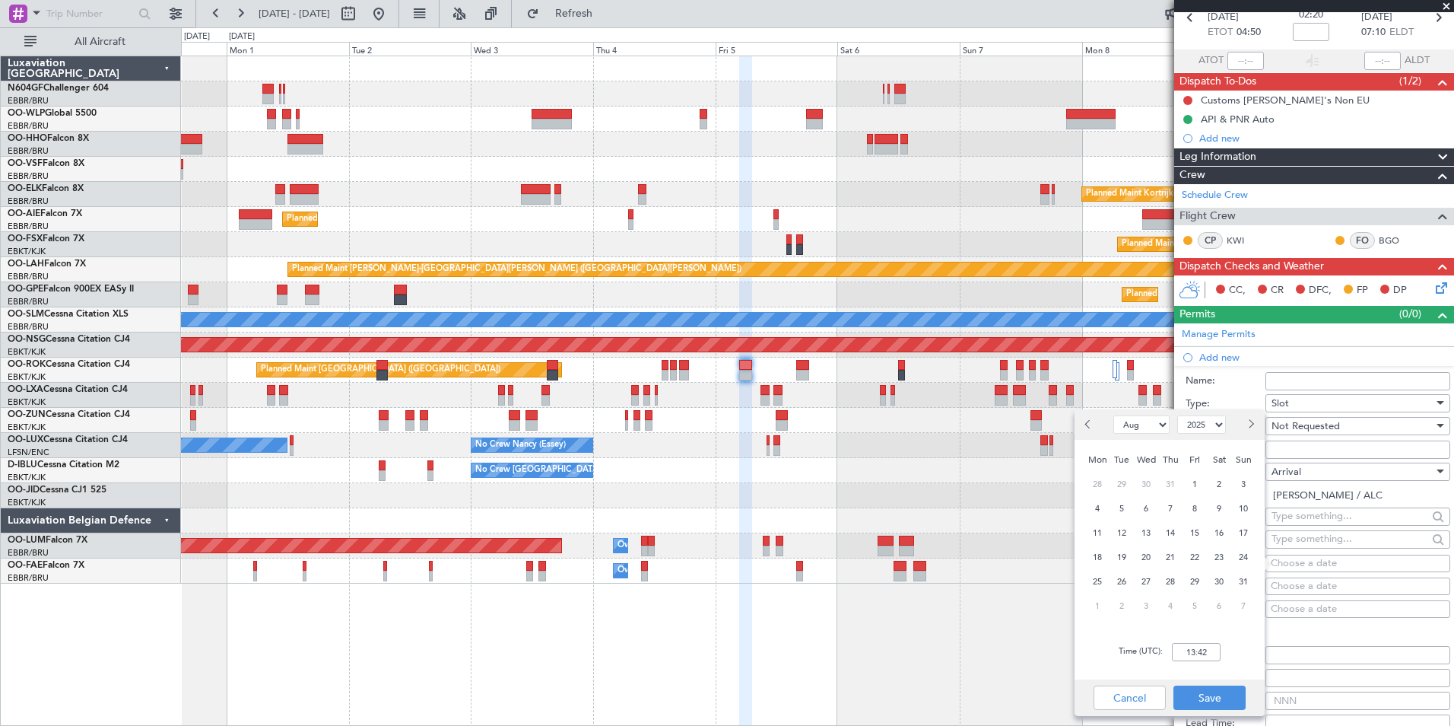
click at [1137, 423] on select "Jan Feb Mar Apr May Jun Jul Aug Sep Oct Nov Dec" at bounding box center [1142, 424] width 56 height 18
select select "9"
click at [1114, 415] on select "Jan Feb Mar Apr May Jun Jul Aug Sep Oct Nov Dec" at bounding box center [1142, 424] width 56 height 18
click at [1192, 488] on span "5" at bounding box center [1195, 484] width 19 height 19
click at [1206, 650] on input "00:00" at bounding box center [1196, 652] width 49 height 18
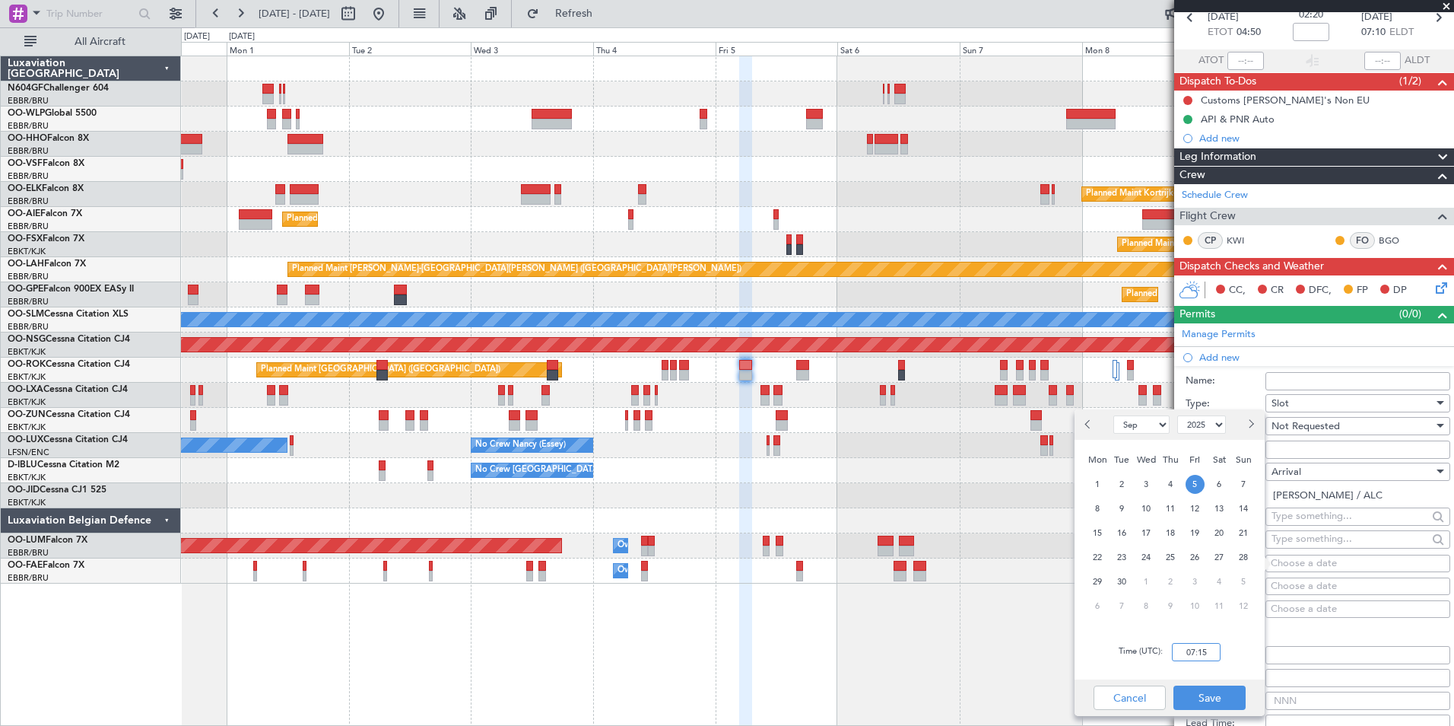
type input "07:15"
click at [1246, 660] on div "Time (UTC): 07:15" at bounding box center [1170, 651] width 190 height 55
click at [1217, 683] on div "Cancel Save" at bounding box center [1170, 697] width 190 height 37
click at [1219, 709] on button "Save" at bounding box center [1210, 697] width 72 height 24
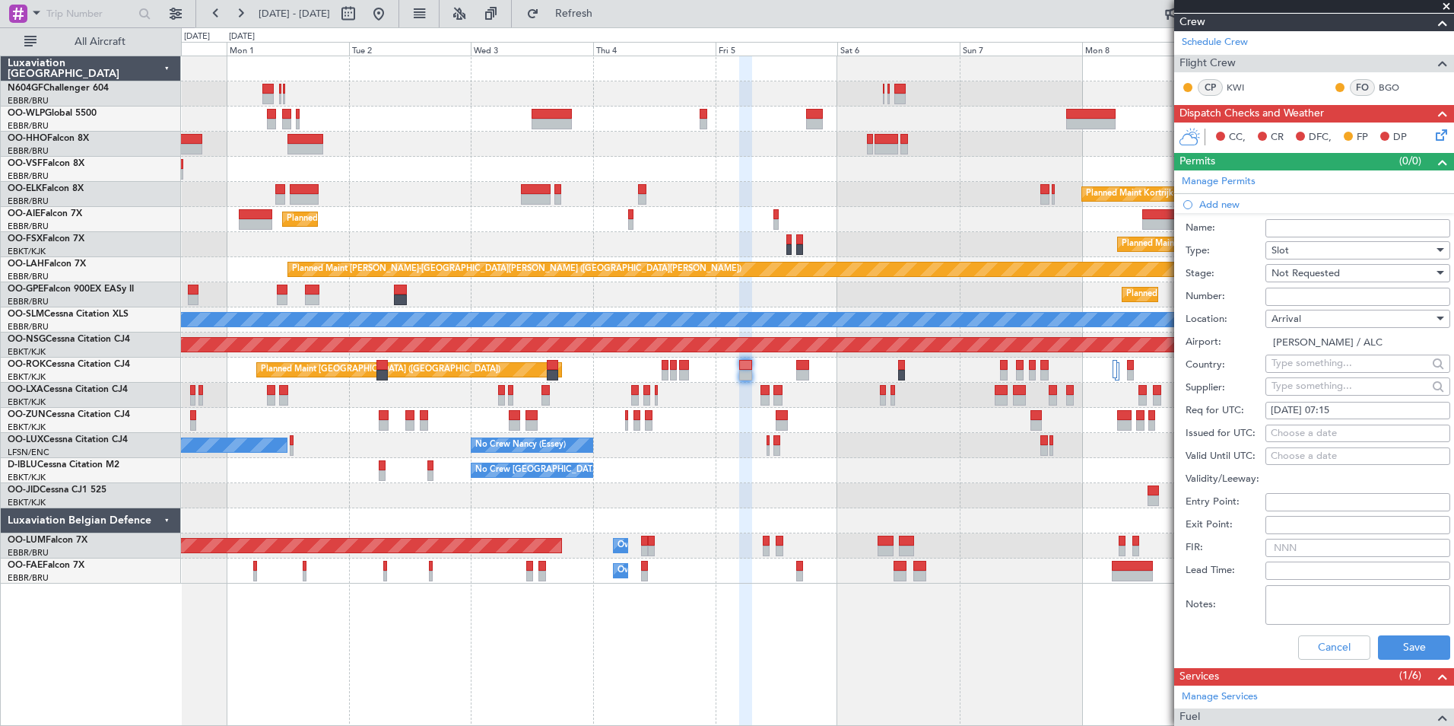
scroll to position [304, 0]
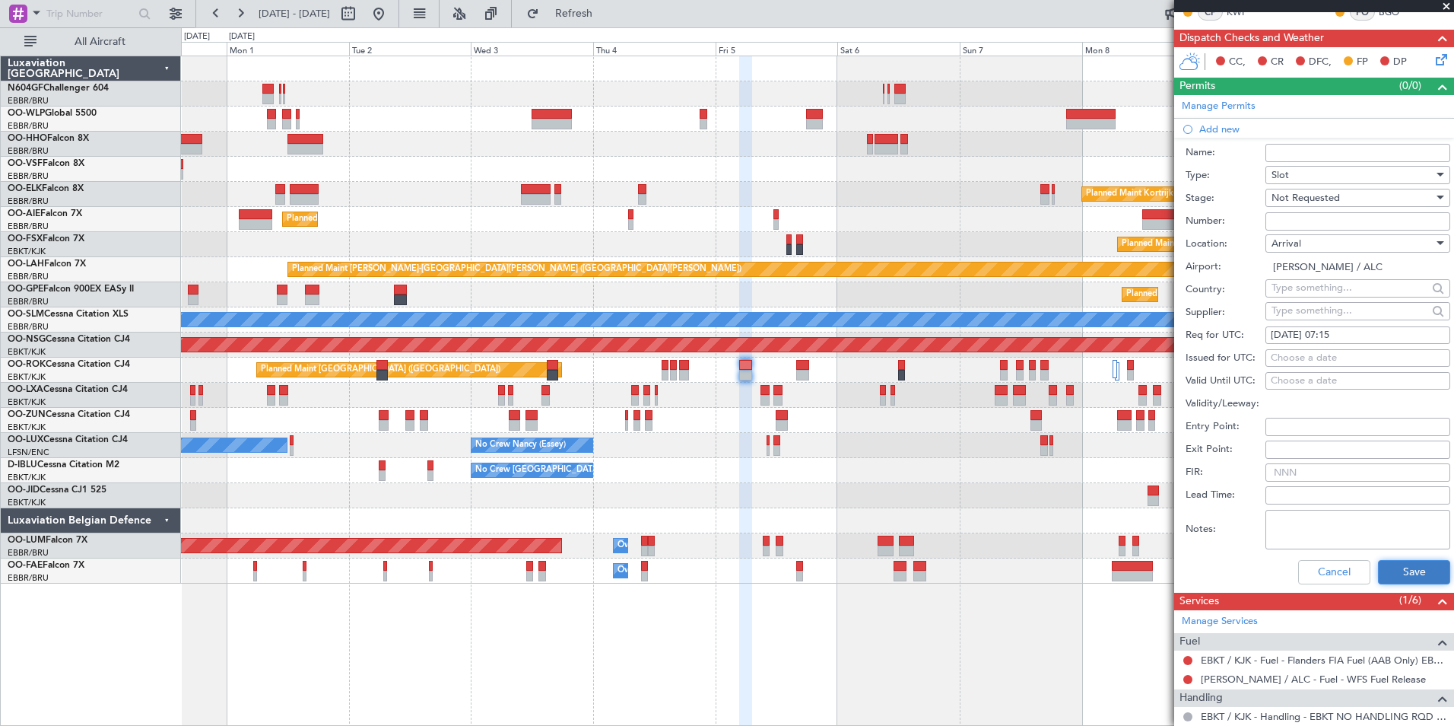
click at [1391, 561] on button "Save" at bounding box center [1414, 572] width 72 height 24
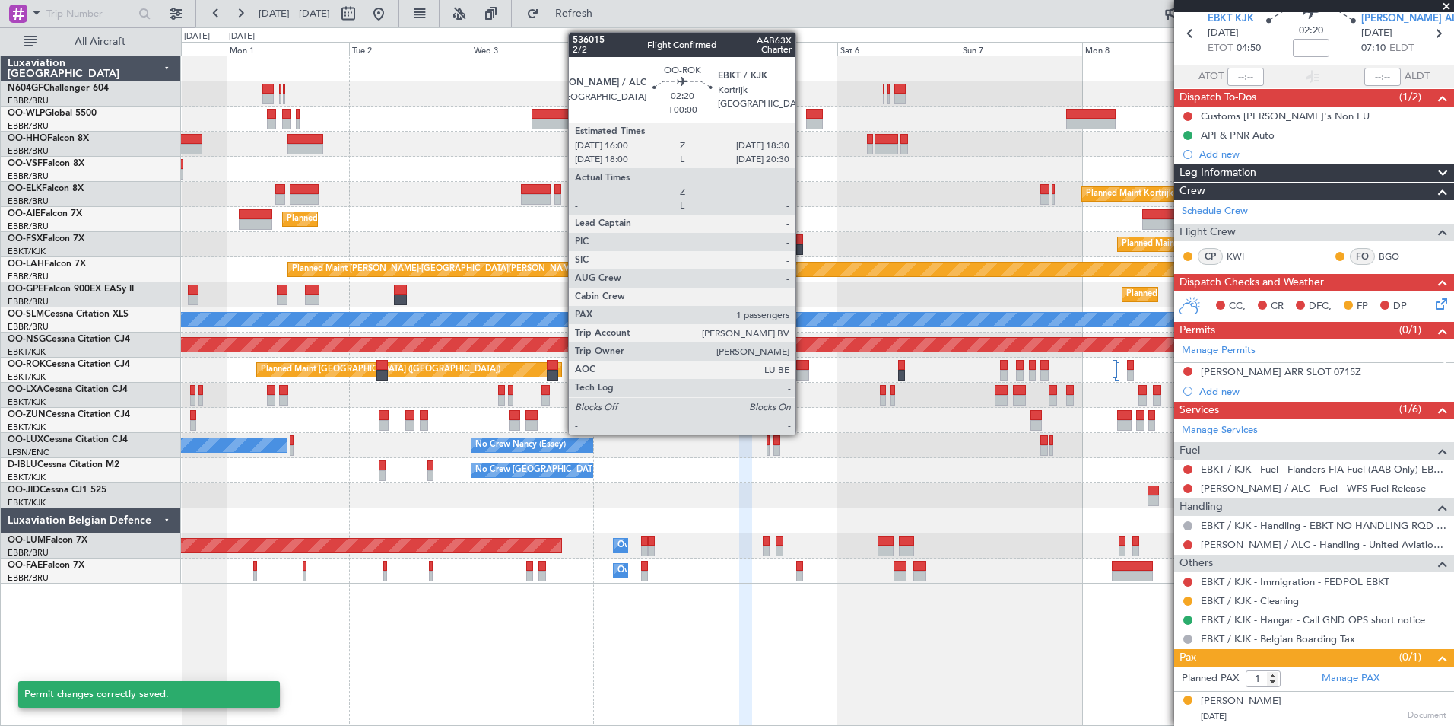
scroll to position [59, 0]
click at [802, 368] on div at bounding box center [802, 365] width 13 height 11
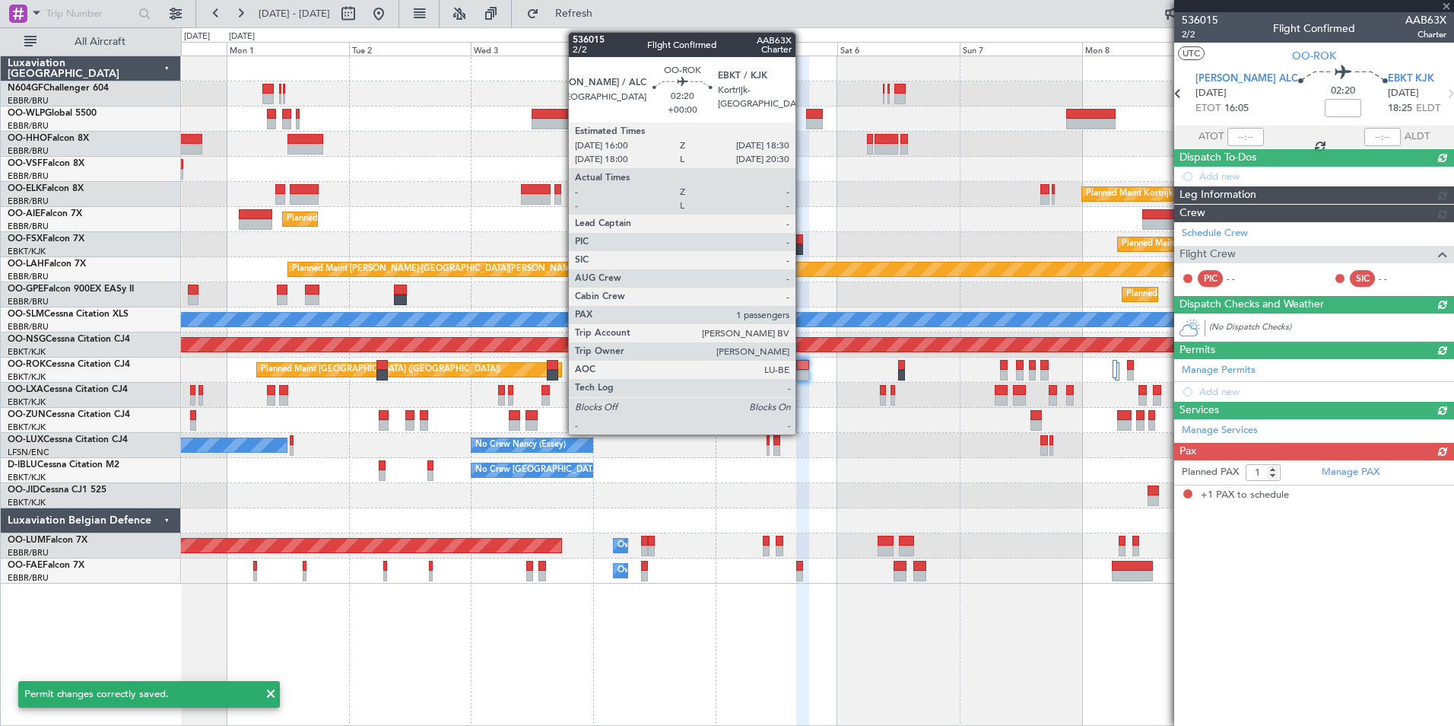
scroll to position [0, 0]
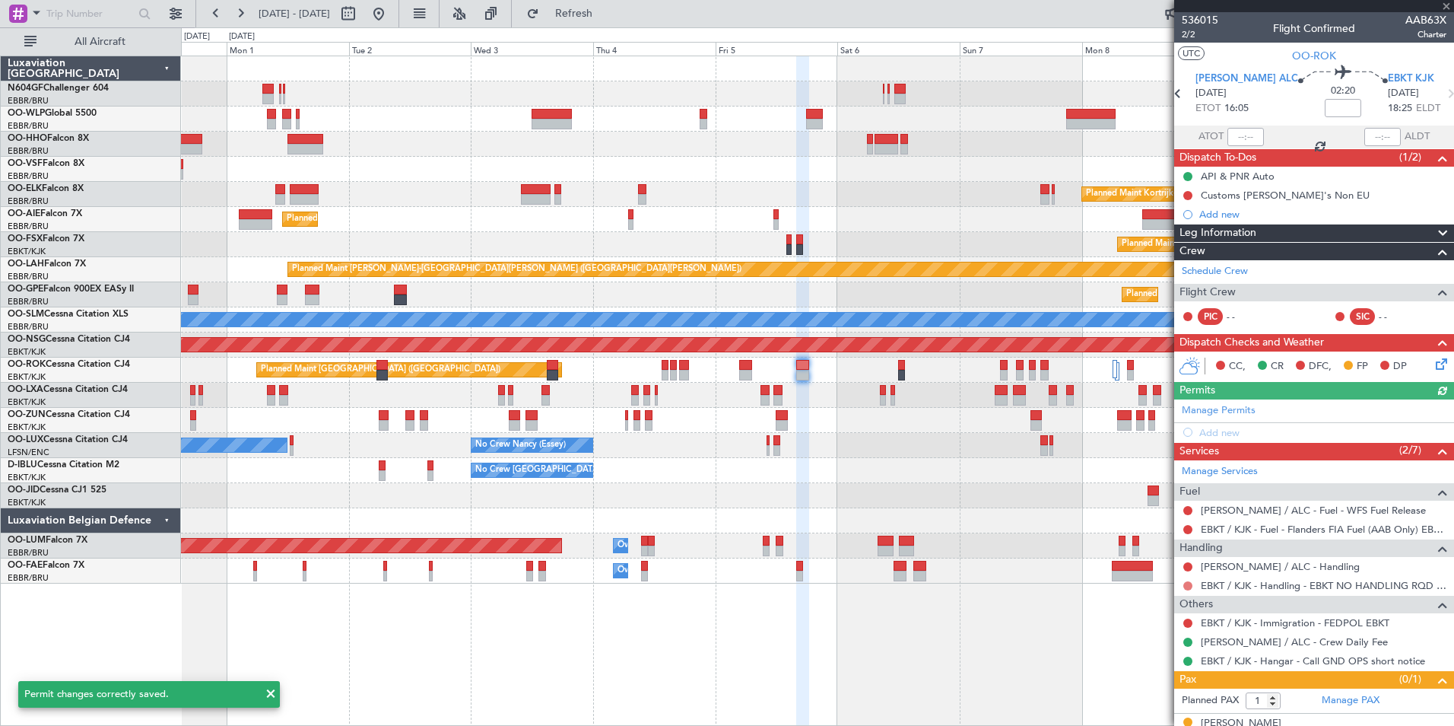
click at [1190, 586] on button at bounding box center [1188, 585] width 9 height 9
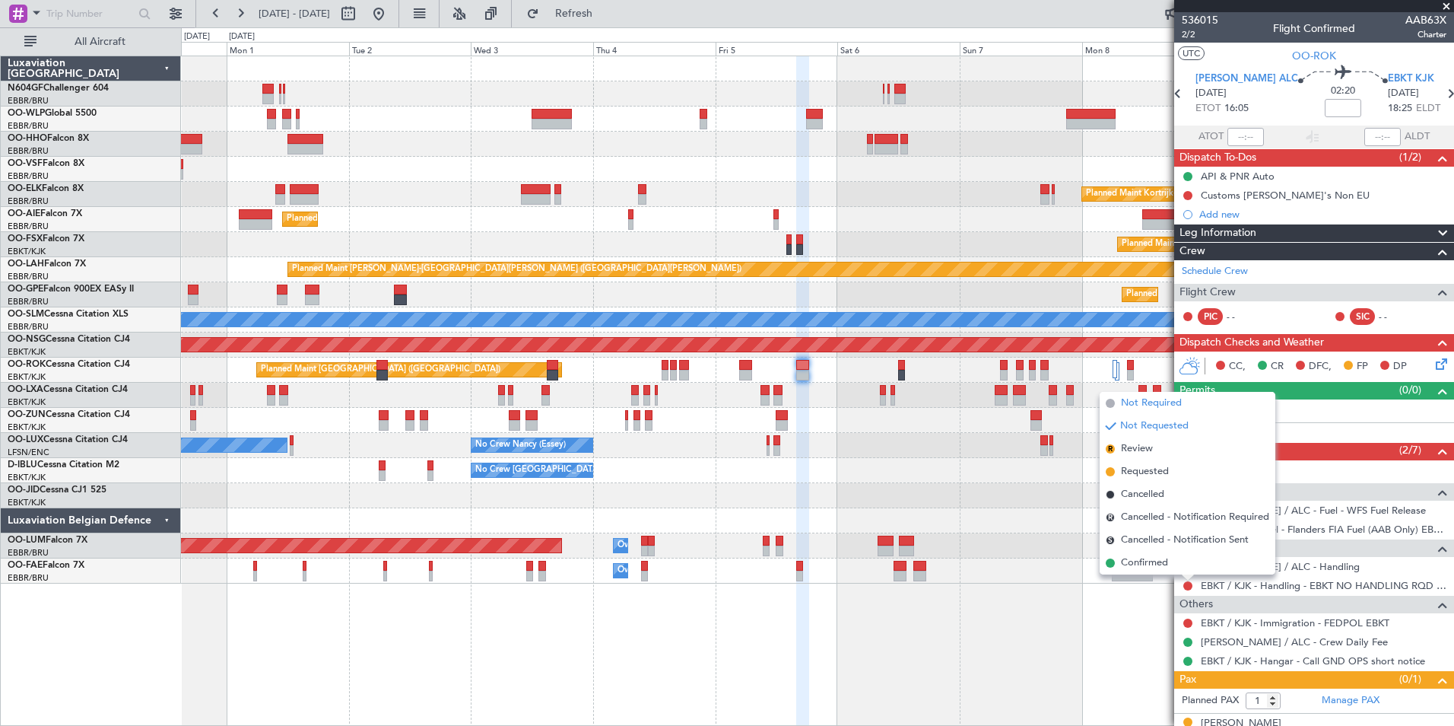
click at [1141, 406] on span "Not Required" at bounding box center [1151, 403] width 61 height 15
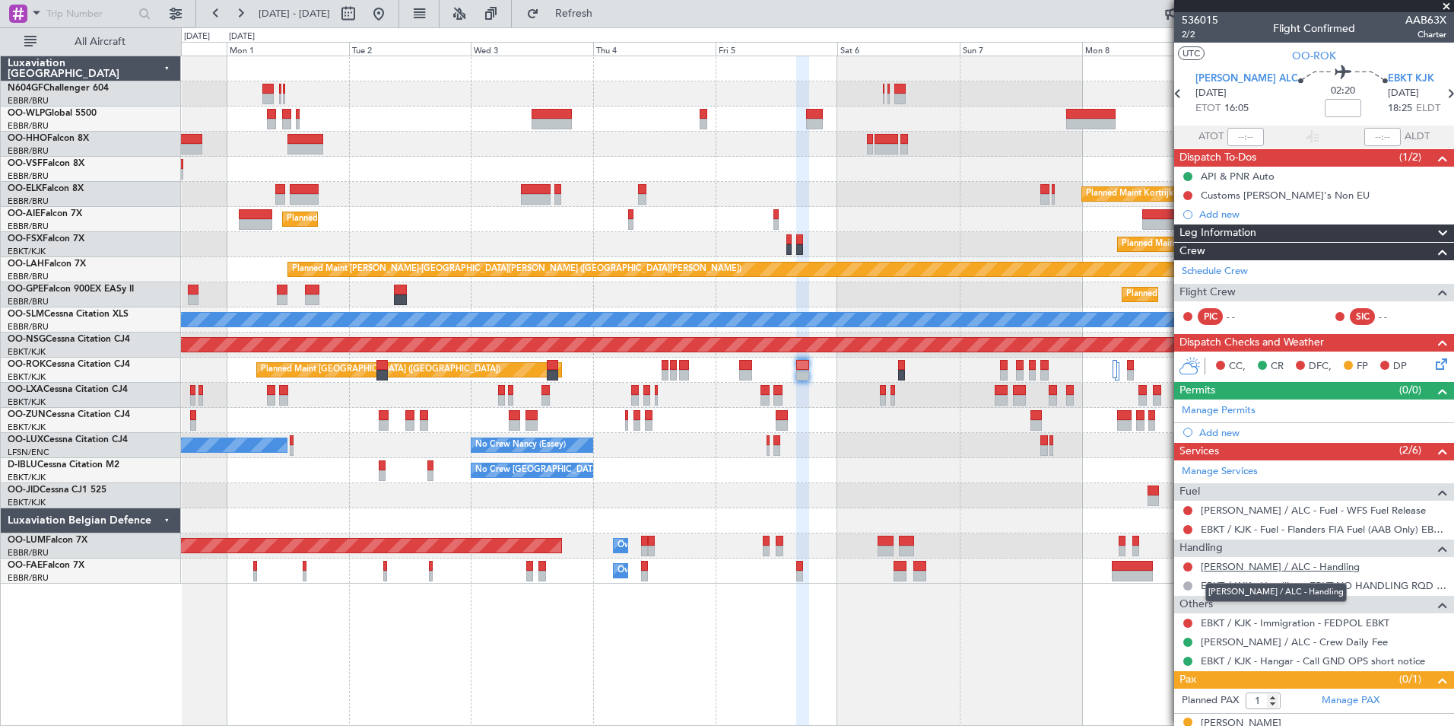
click at [1271, 561] on link "LEAL / ALC - Handling" at bounding box center [1280, 566] width 159 height 13
click at [583, 14] on button "Refresh" at bounding box center [565, 14] width 91 height 24
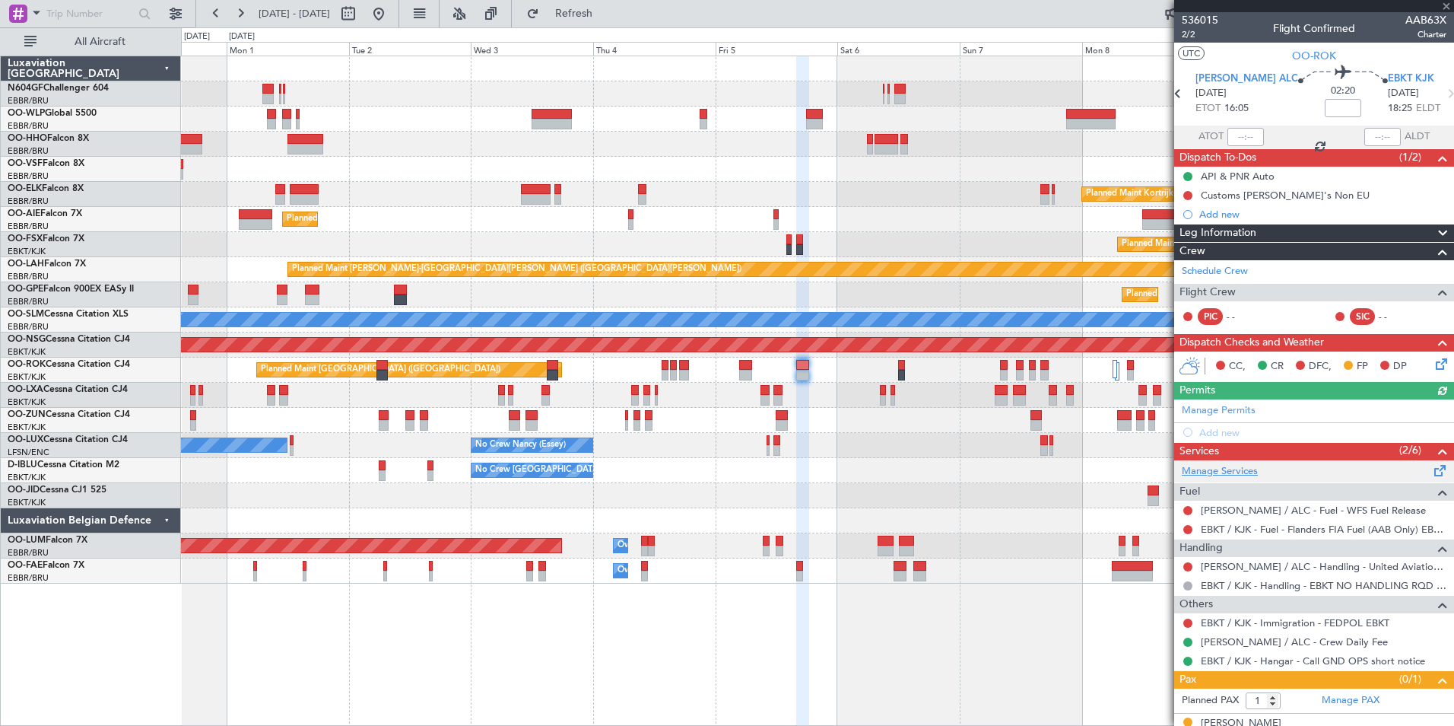
click at [1220, 471] on link "Manage Services" at bounding box center [1220, 471] width 76 height 15
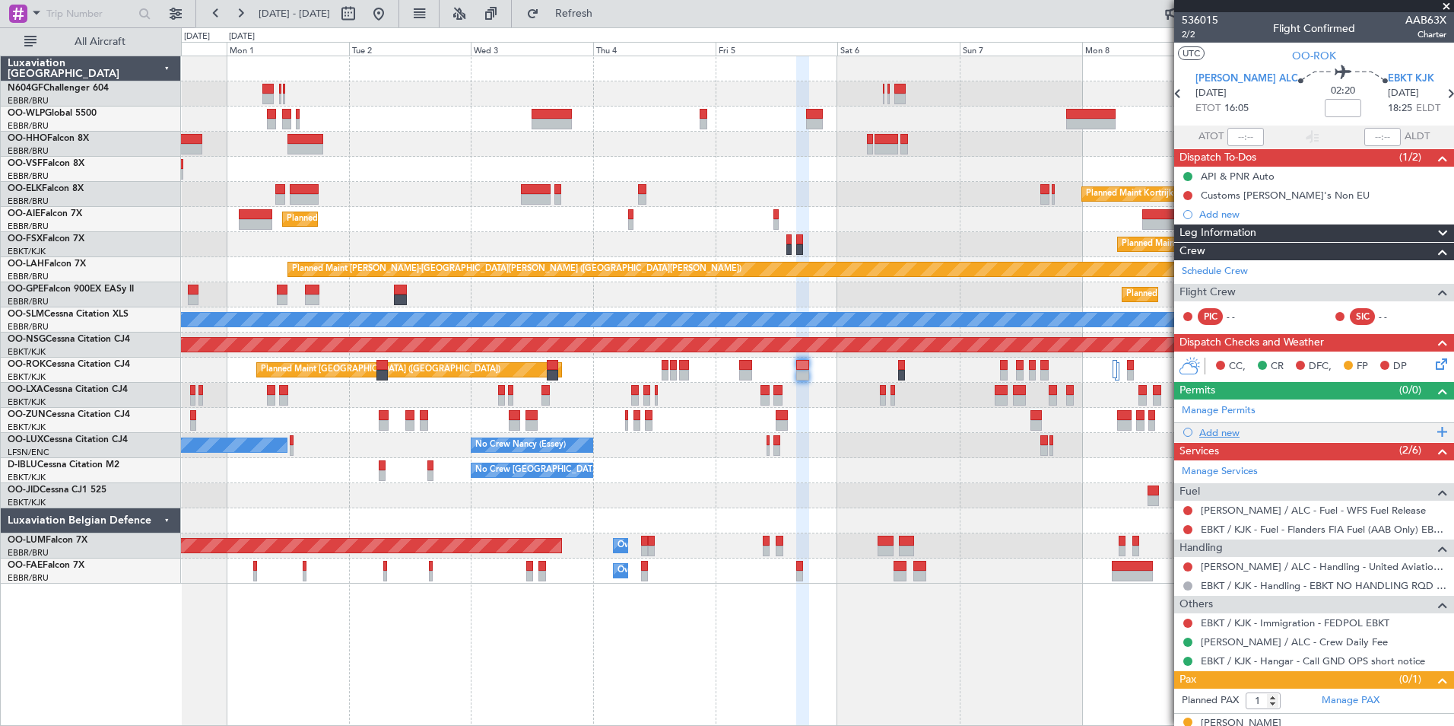
click at [1208, 432] on div "Add new" at bounding box center [1316, 432] width 234 height 13
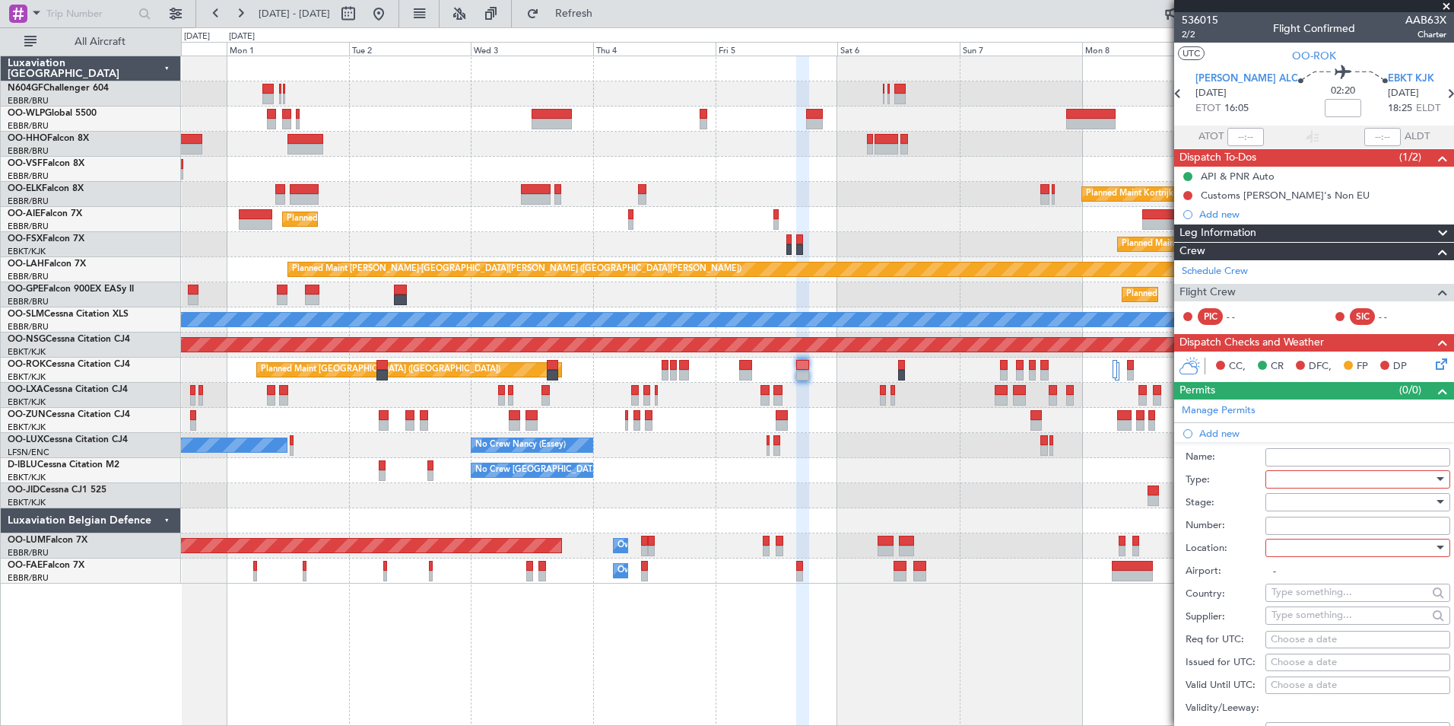
click at [1301, 479] on div at bounding box center [1353, 479] width 162 height 23
click at [1286, 618] on span "Slot" at bounding box center [1353, 622] width 160 height 23
click at [1302, 498] on div at bounding box center [1353, 502] width 162 height 23
click at [1315, 556] on span "Not Requested" at bounding box center [1353, 555] width 160 height 23
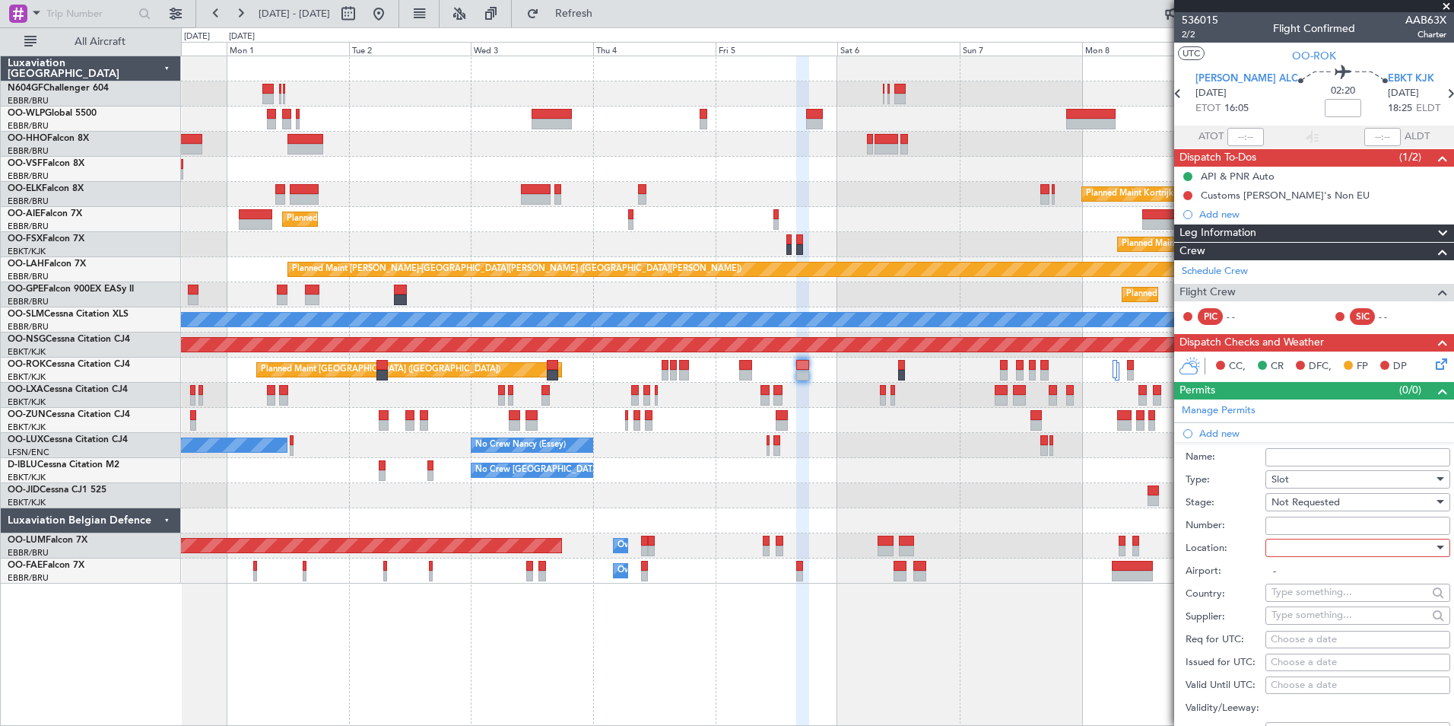
click at [1295, 547] on div at bounding box center [1353, 547] width 162 height 23
click at [1309, 578] on span "Departure" at bounding box center [1353, 578] width 160 height 23
type input "[PERSON_NAME] / ALC"
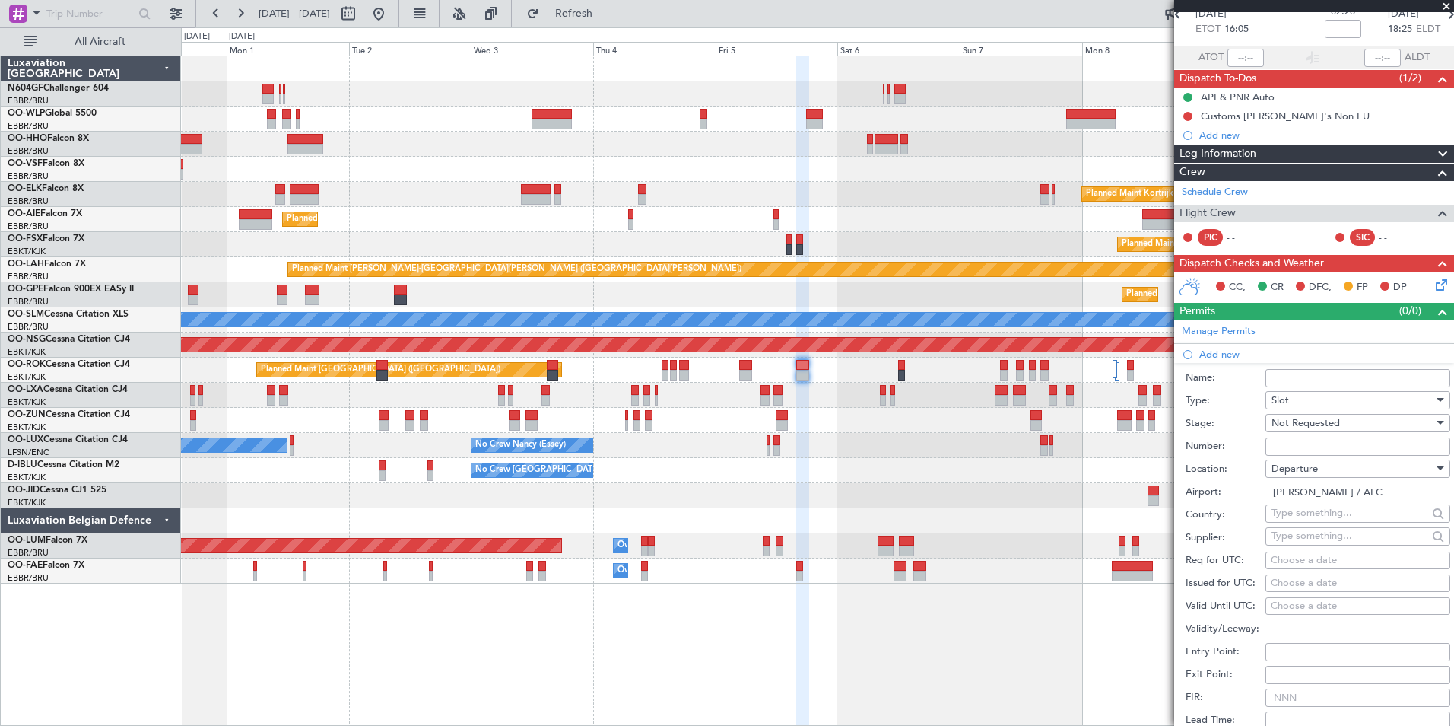
scroll to position [152, 0]
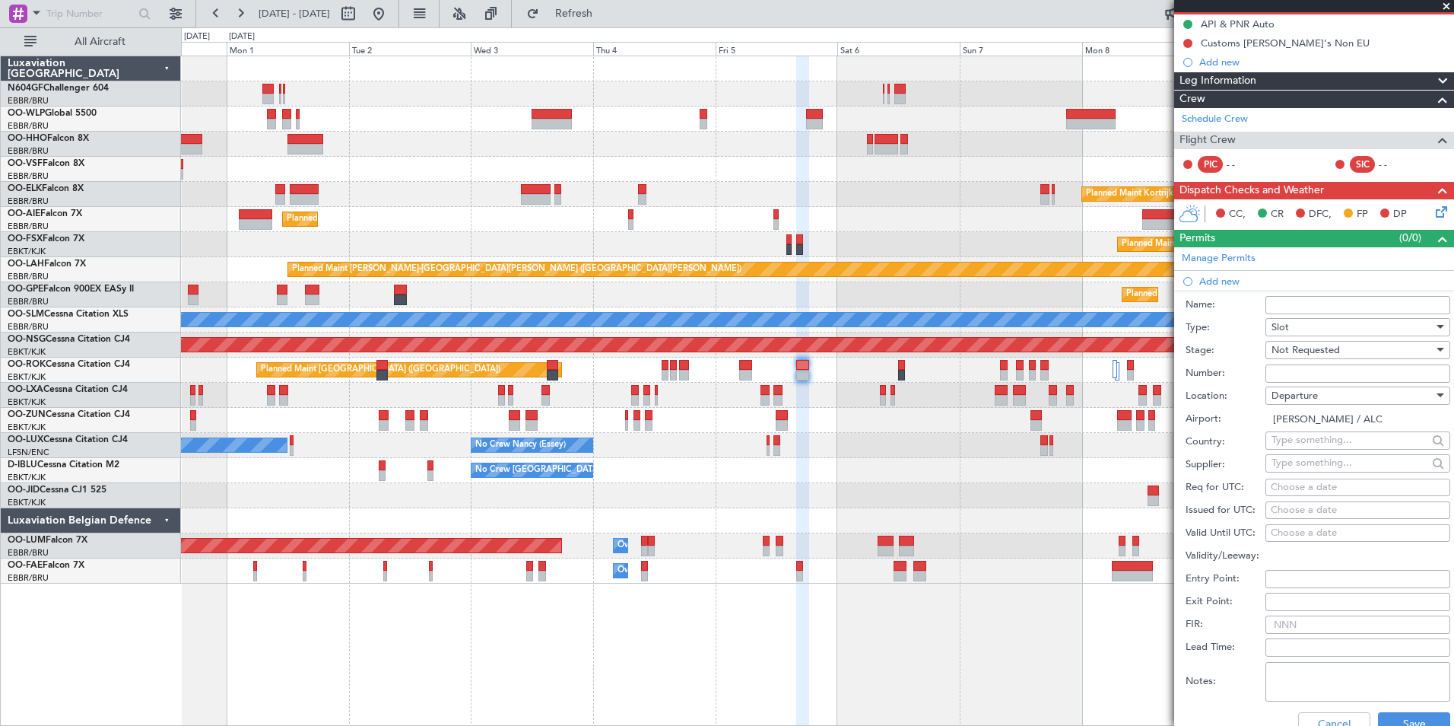
click at [1299, 488] on div "Choose a date" at bounding box center [1358, 487] width 174 height 15
select select "8"
select select "2025"
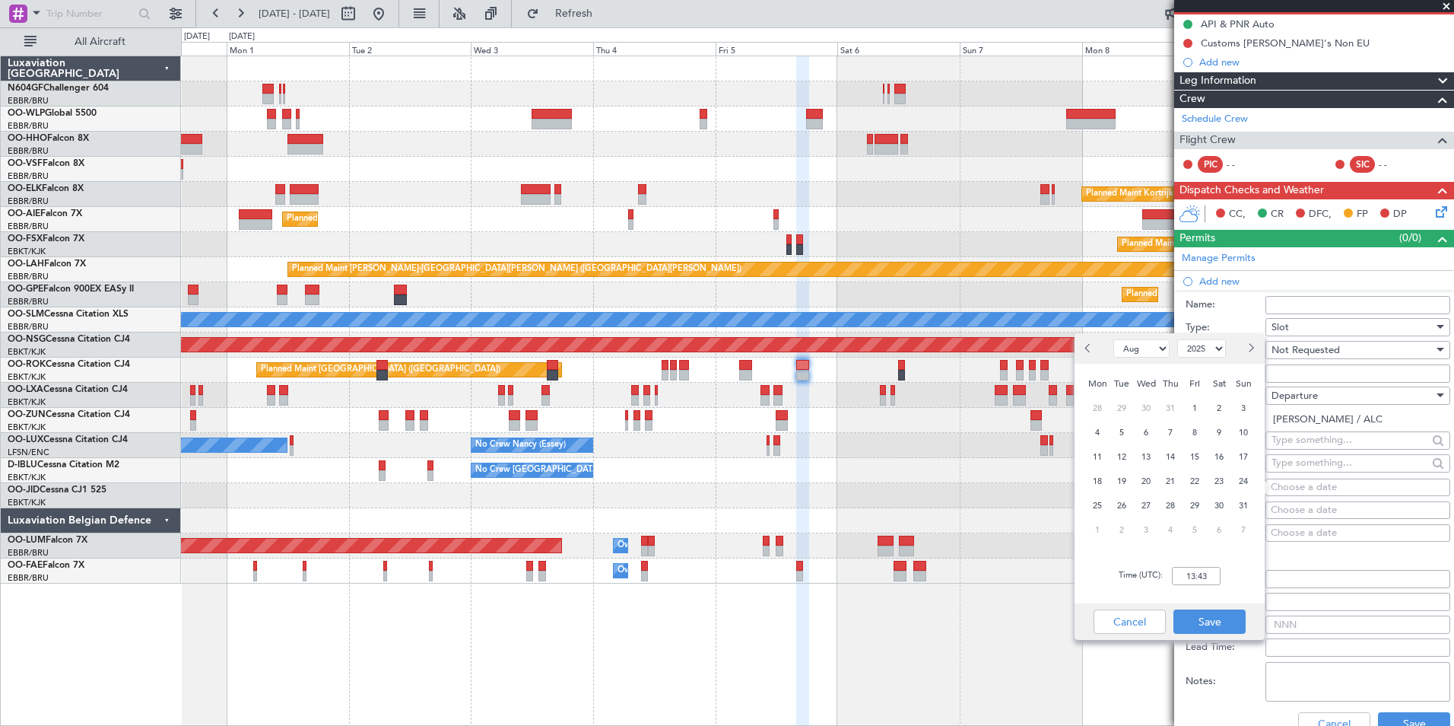
click at [1140, 352] on select "Jan Feb Mar Apr May Jun Jul Aug Sep Oct Nov Dec" at bounding box center [1142, 348] width 56 height 18
select select "9"
click at [1114, 339] on select "Jan Feb Mar Apr May Jun Jul Aug Sep Oct Nov Dec" at bounding box center [1142, 348] width 56 height 18
click at [1195, 402] on span "5" at bounding box center [1195, 408] width 19 height 19
click at [1200, 567] on input "00:00" at bounding box center [1196, 576] width 49 height 18
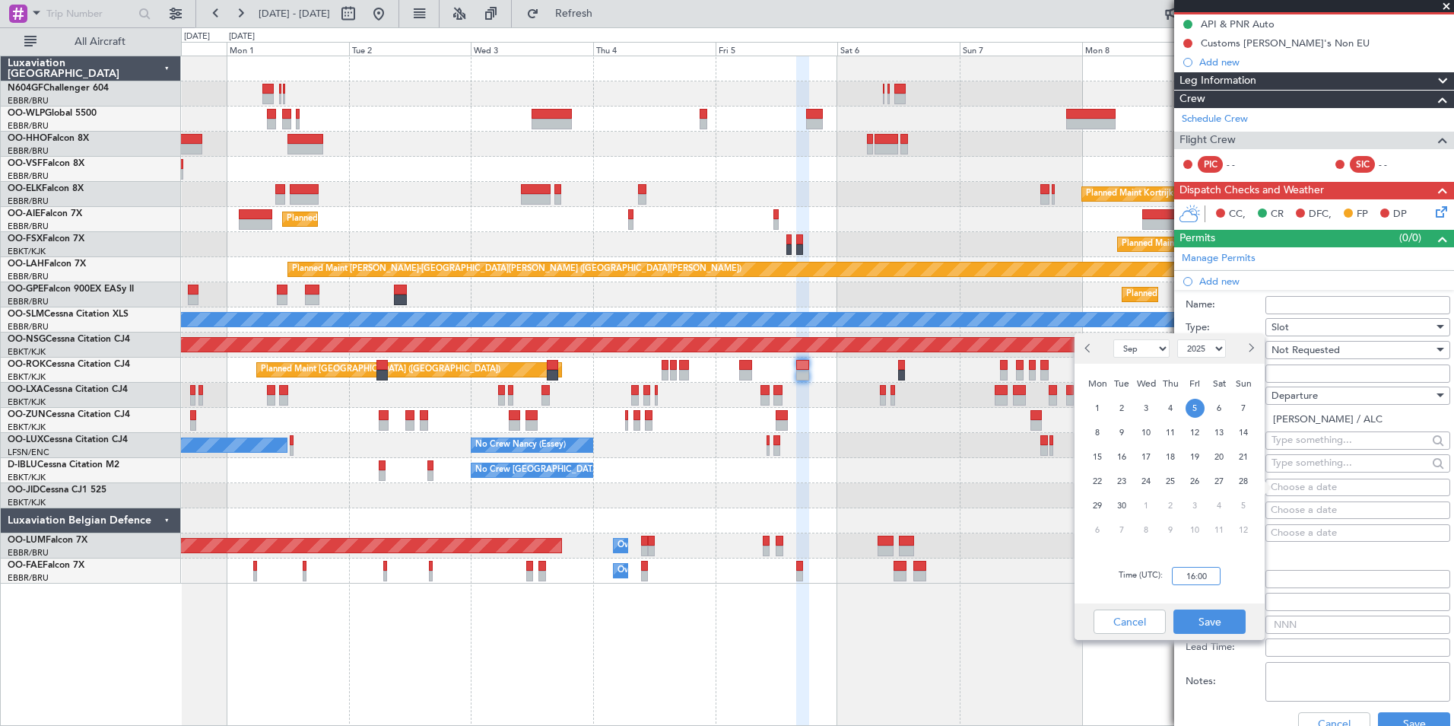
type input "16:00"
click at [1223, 567] on div "Time (UTC): 16:00" at bounding box center [1170, 575] width 190 height 55
click at [1220, 615] on button "Save" at bounding box center [1210, 621] width 72 height 24
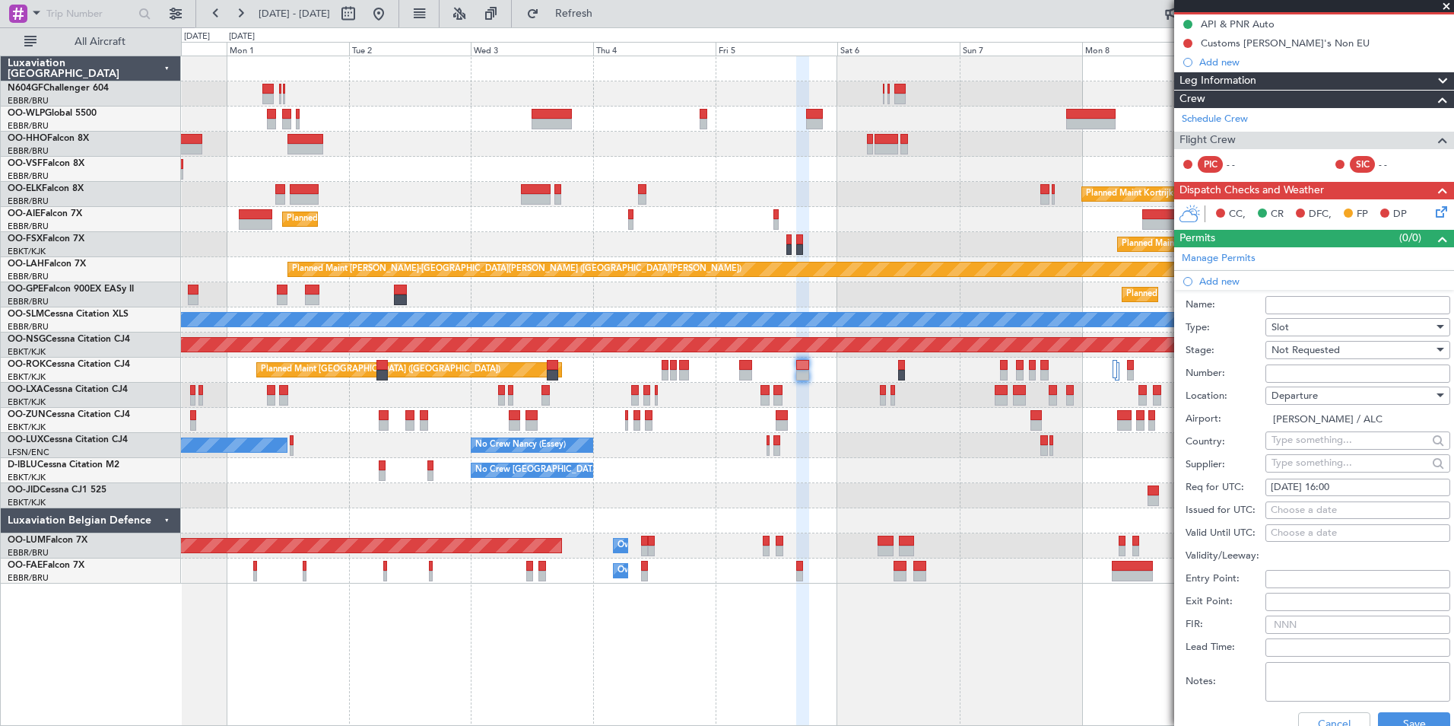
scroll to position [304, 0]
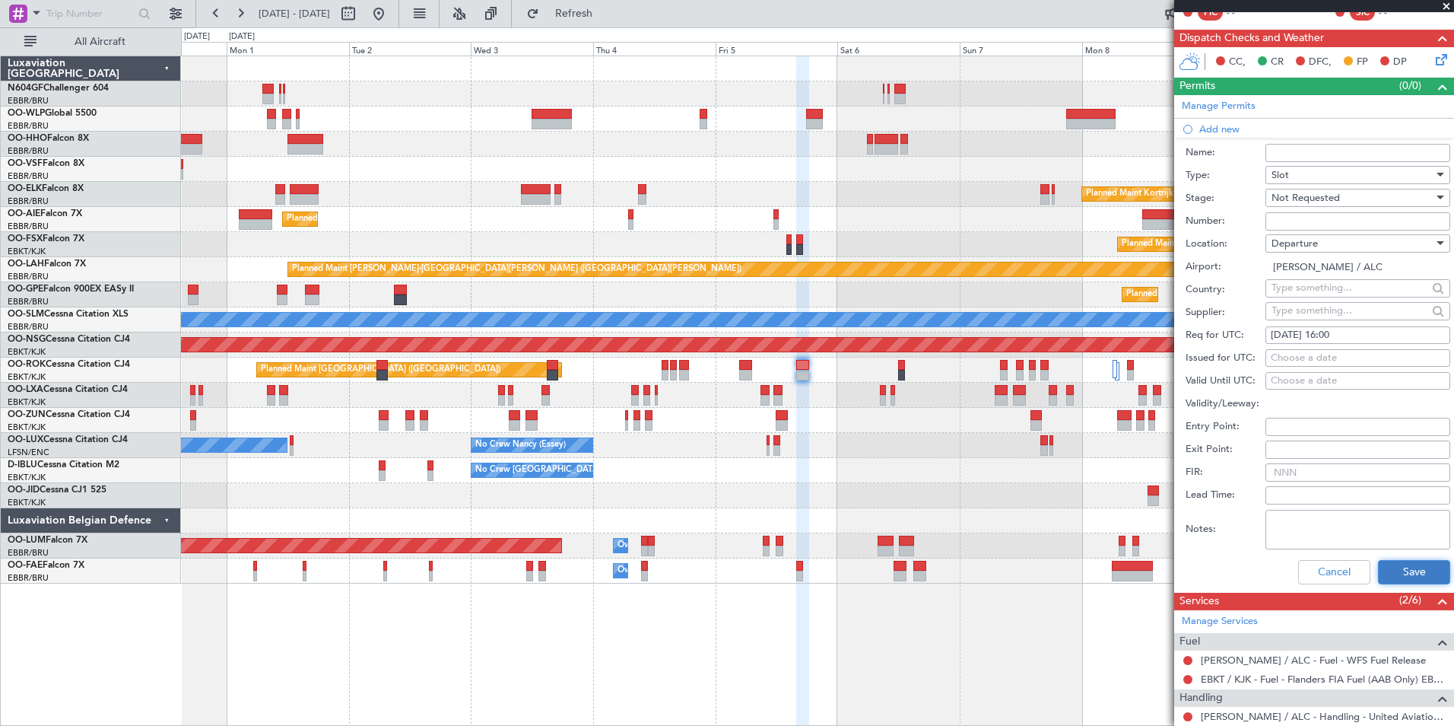
click at [1400, 562] on button "Save" at bounding box center [1414, 572] width 72 height 24
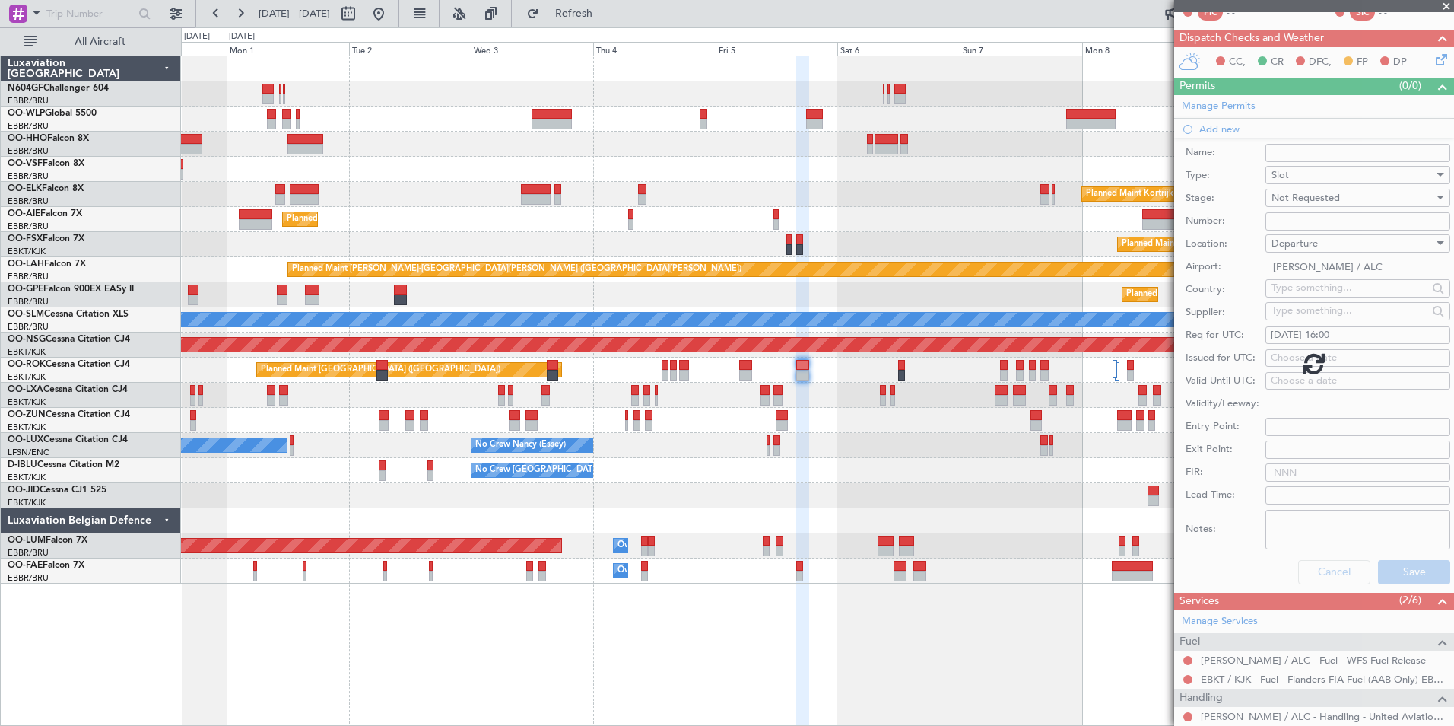
scroll to position [40, 0]
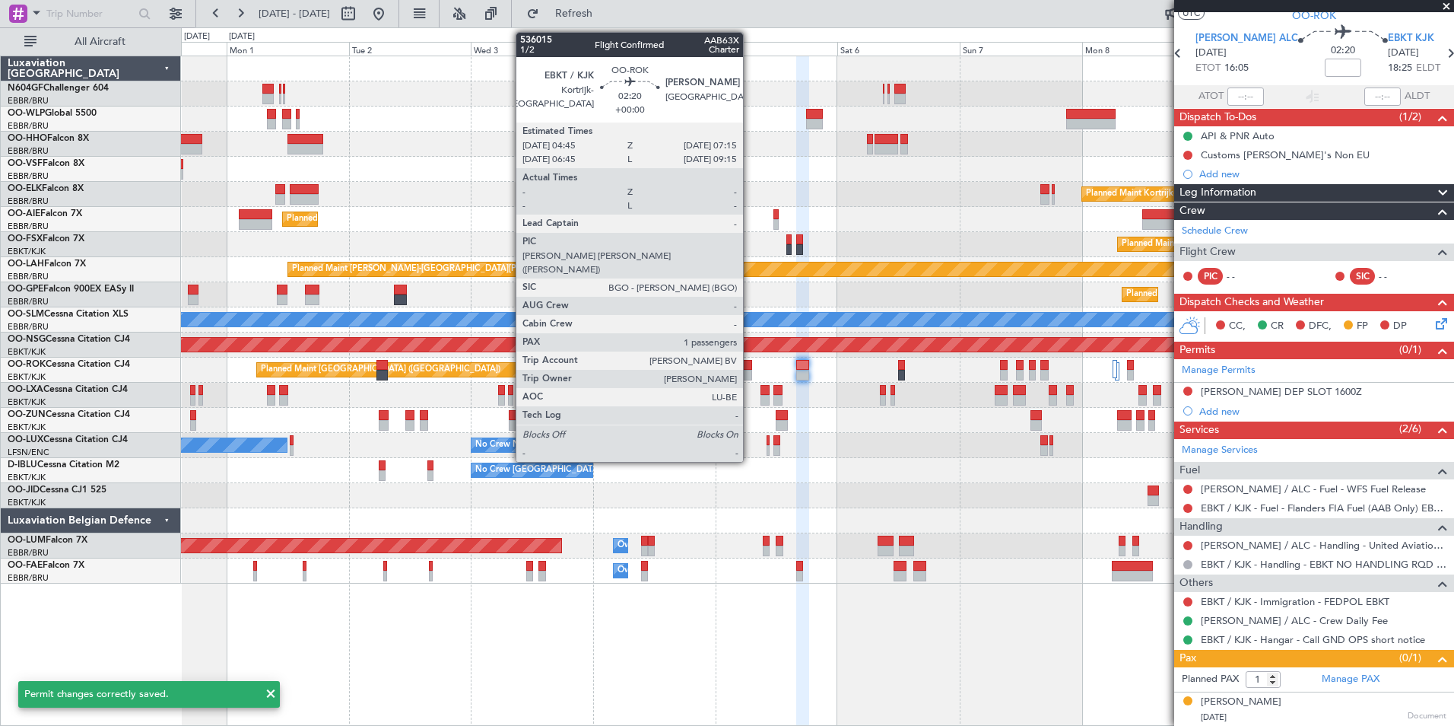
click at [749, 373] on div at bounding box center [745, 375] width 13 height 11
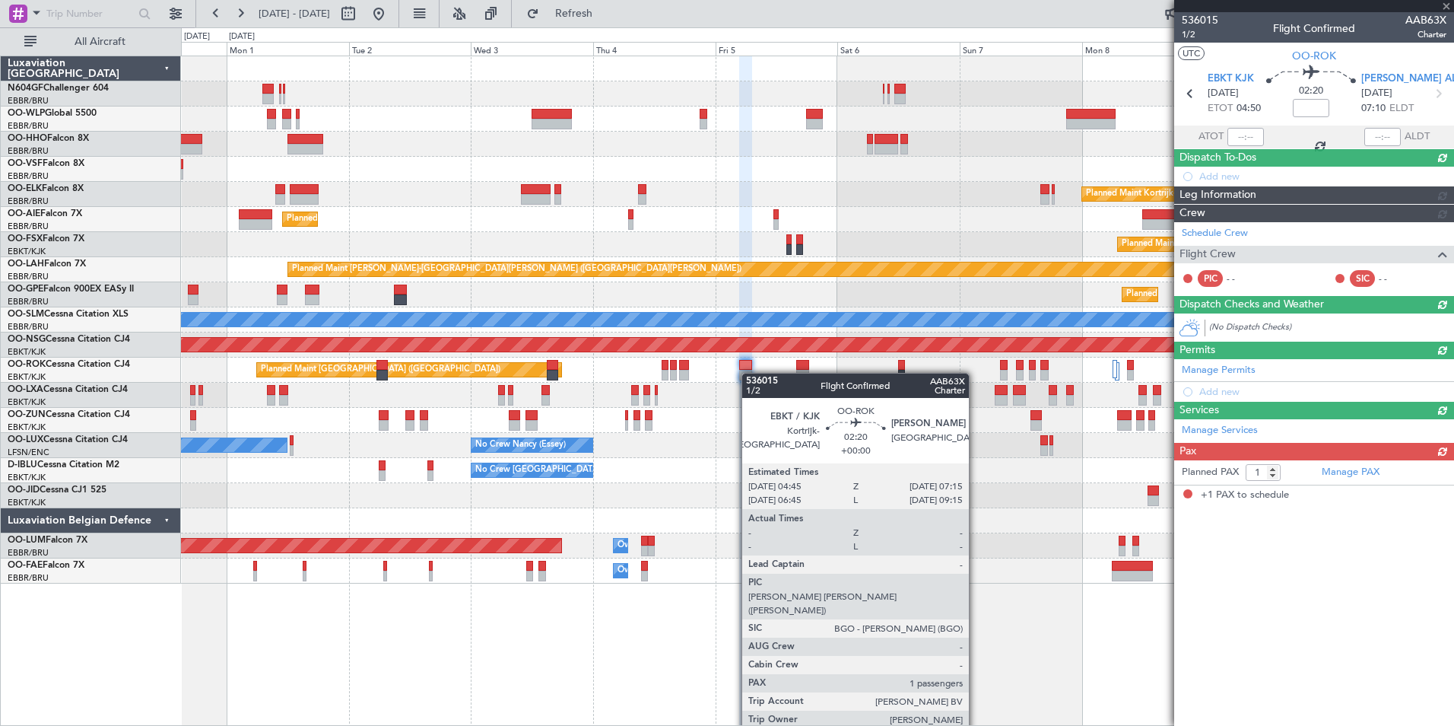
scroll to position [0, 0]
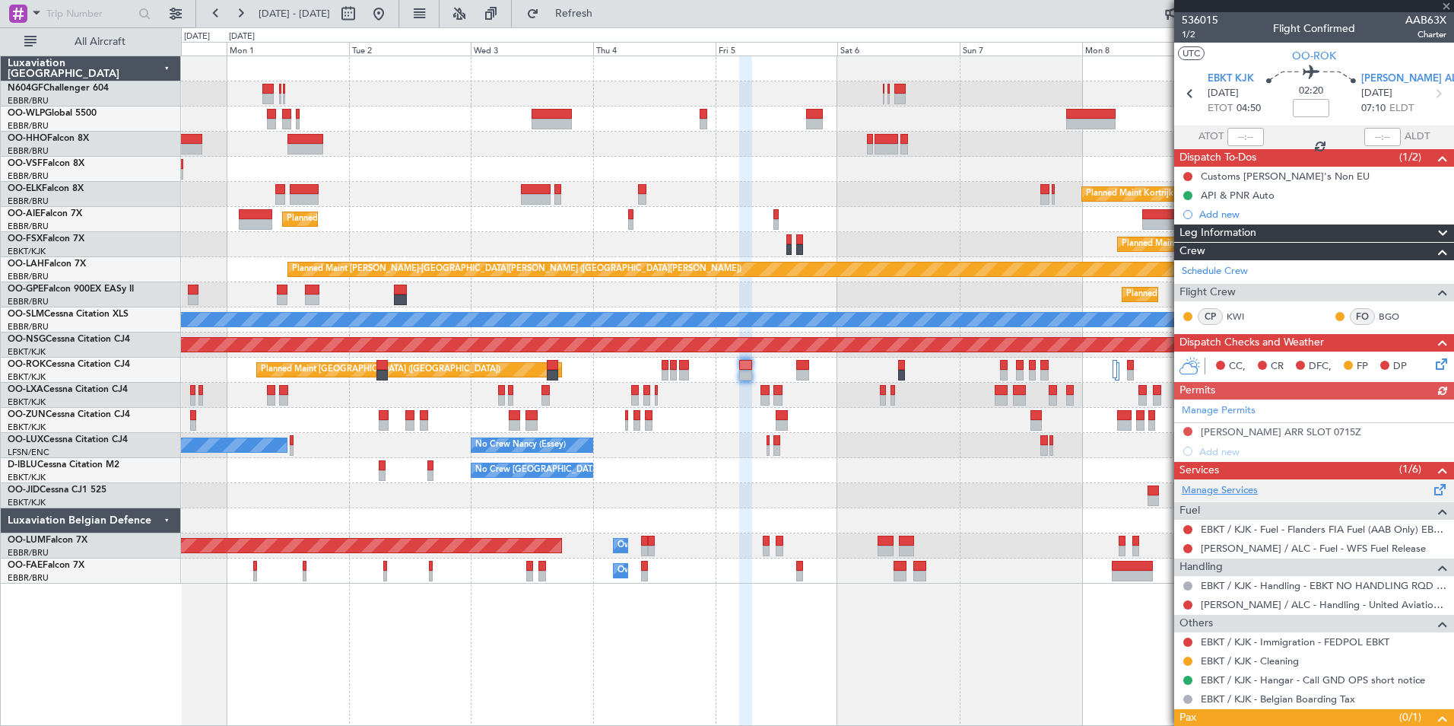
click at [1216, 495] on link "Manage Services" at bounding box center [1220, 490] width 76 height 15
click at [596, 4] on button "Refresh" at bounding box center [565, 14] width 91 height 24
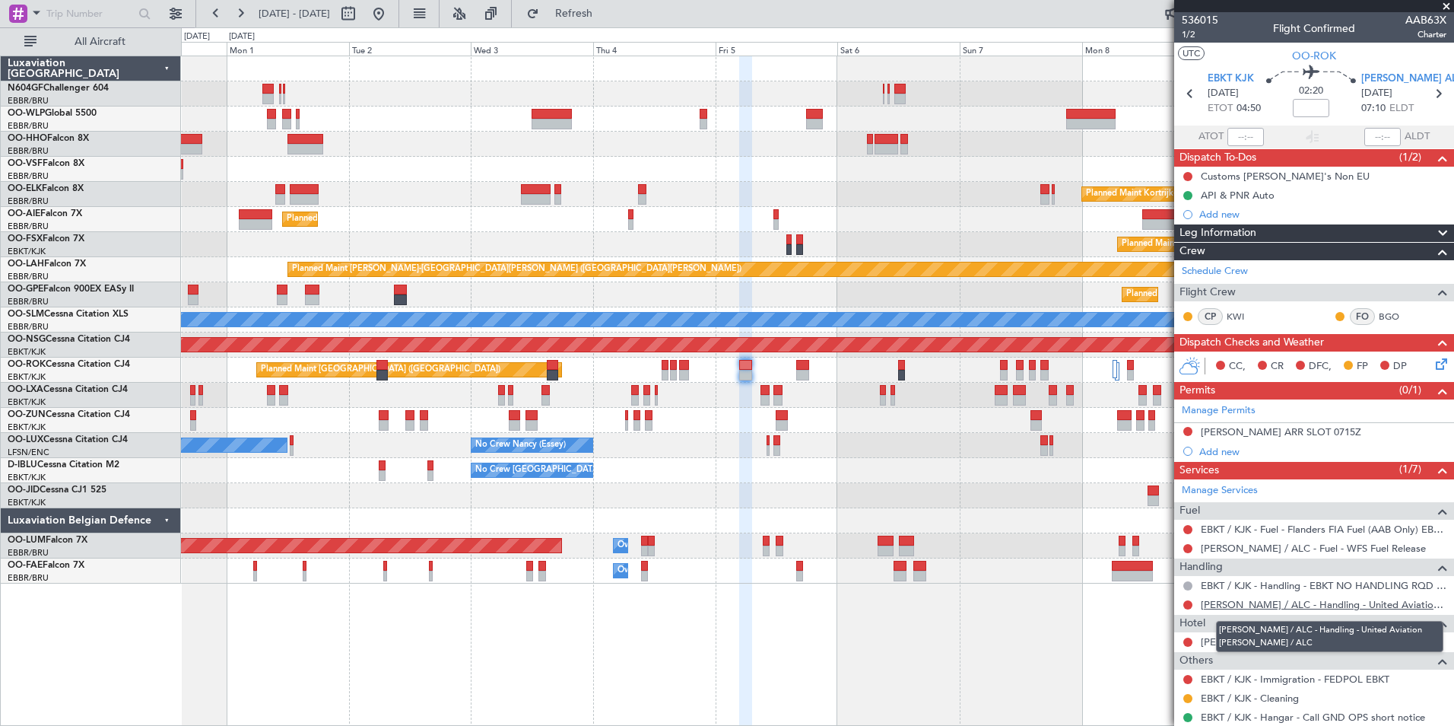
click at [1219, 606] on link "LEAL / ALC - Handling - United Aviation LEAL / ALC" at bounding box center [1324, 604] width 246 height 13
click at [561, 11] on fb-refresh-button "Refresh" at bounding box center [565, 13] width 106 height 27
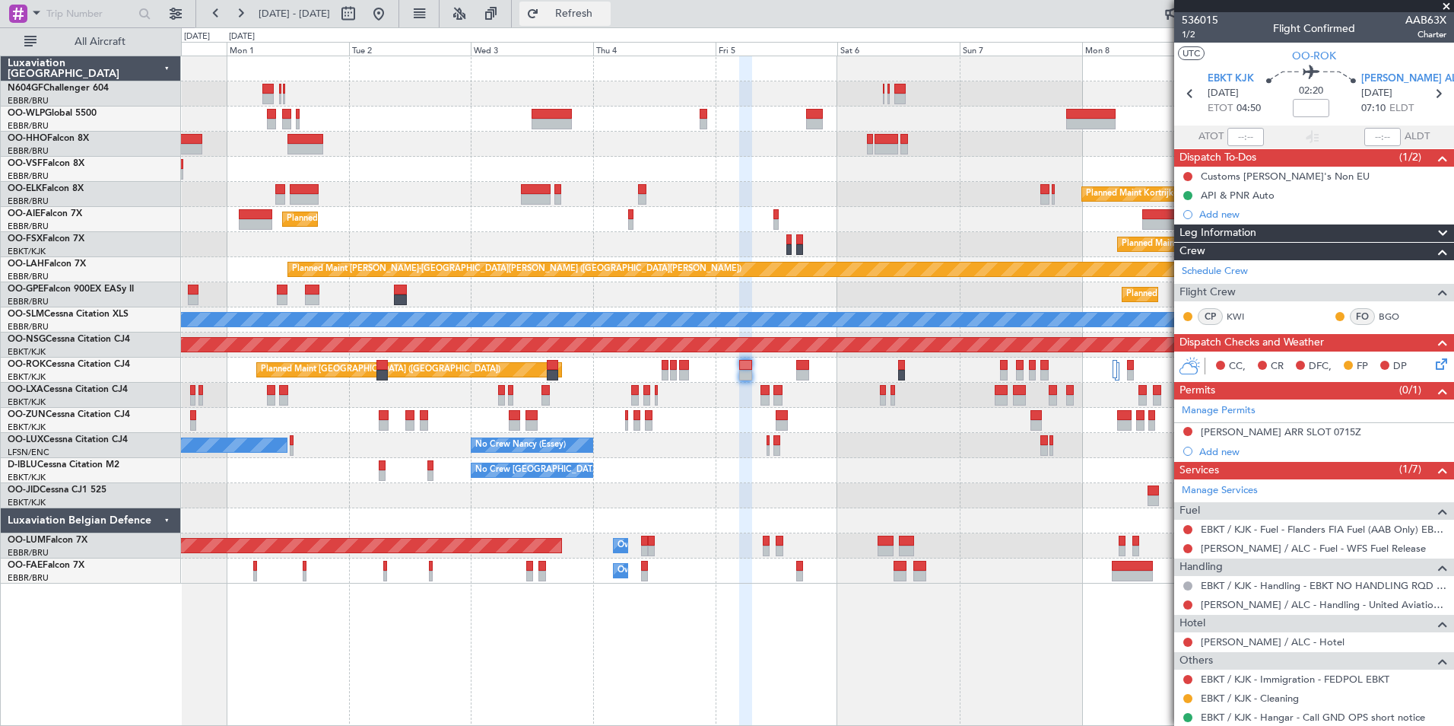
click at [580, 17] on button "Refresh" at bounding box center [565, 14] width 91 height 24
click at [1185, 428] on button at bounding box center [1188, 431] width 9 height 9
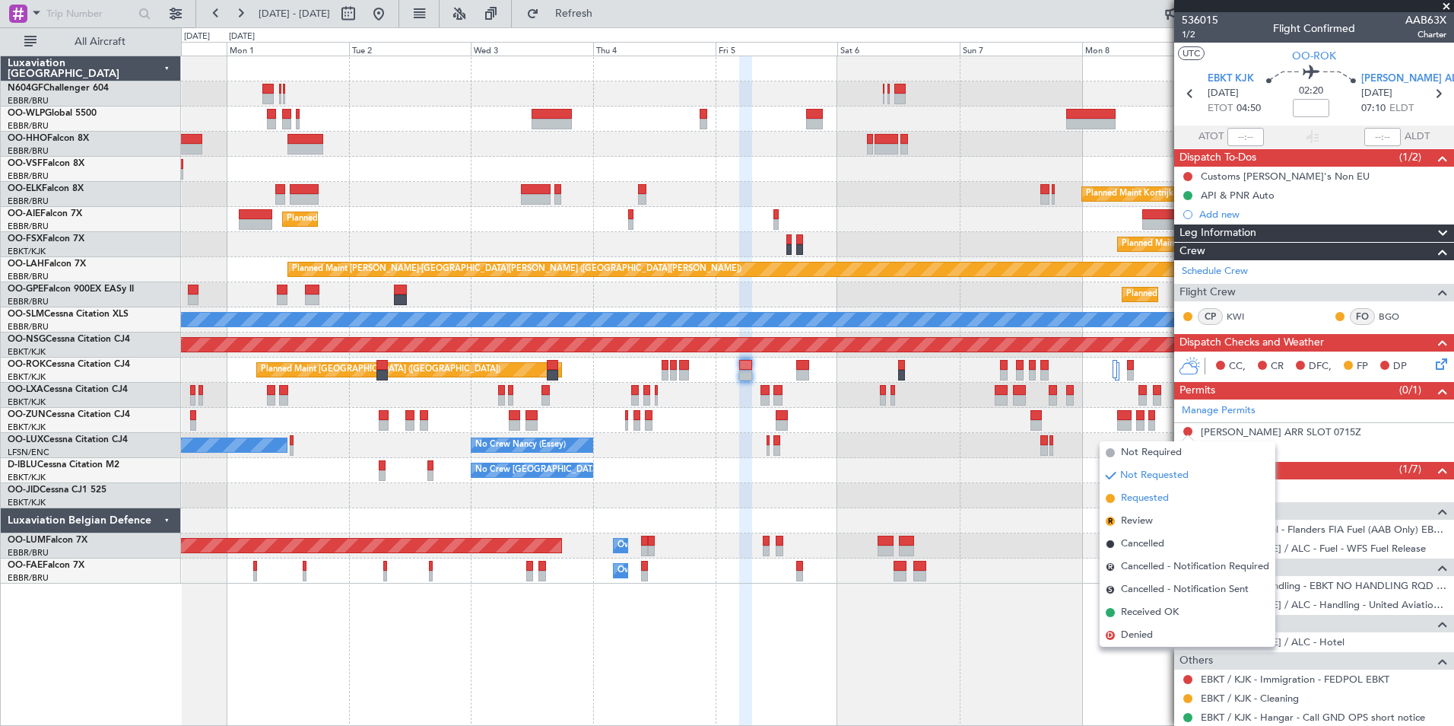
click at [1161, 494] on span "Requested" at bounding box center [1145, 498] width 48 height 15
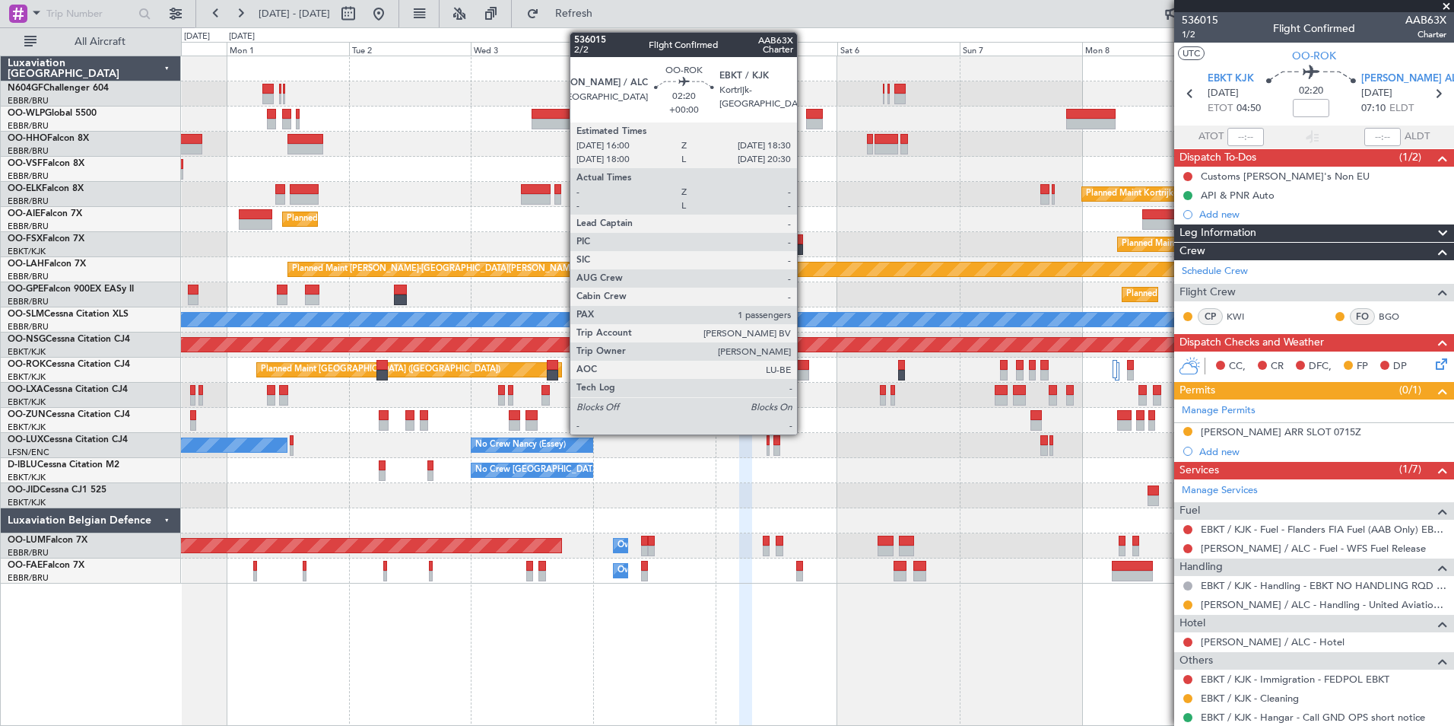
click at [804, 373] on div at bounding box center [802, 375] width 13 height 11
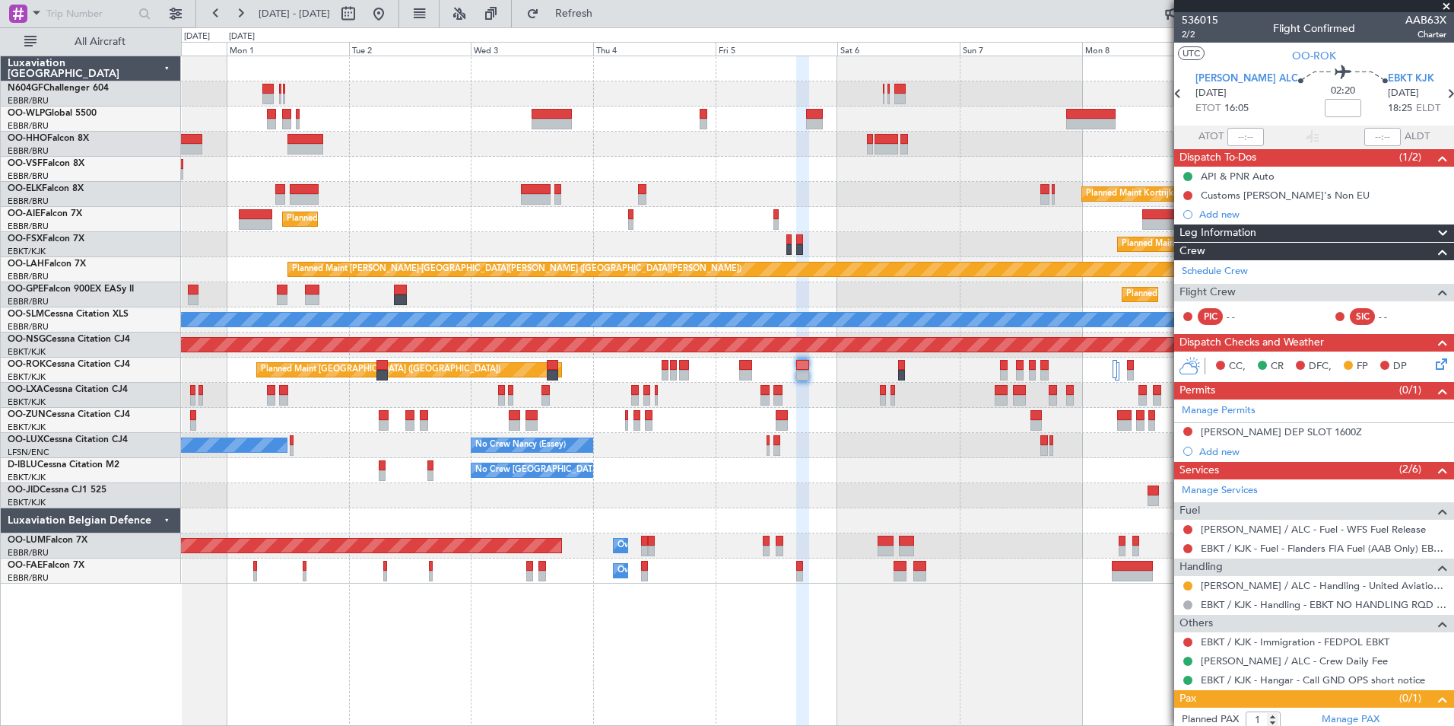
click at [1186, 427] on button at bounding box center [1188, 431] width 9 height 9
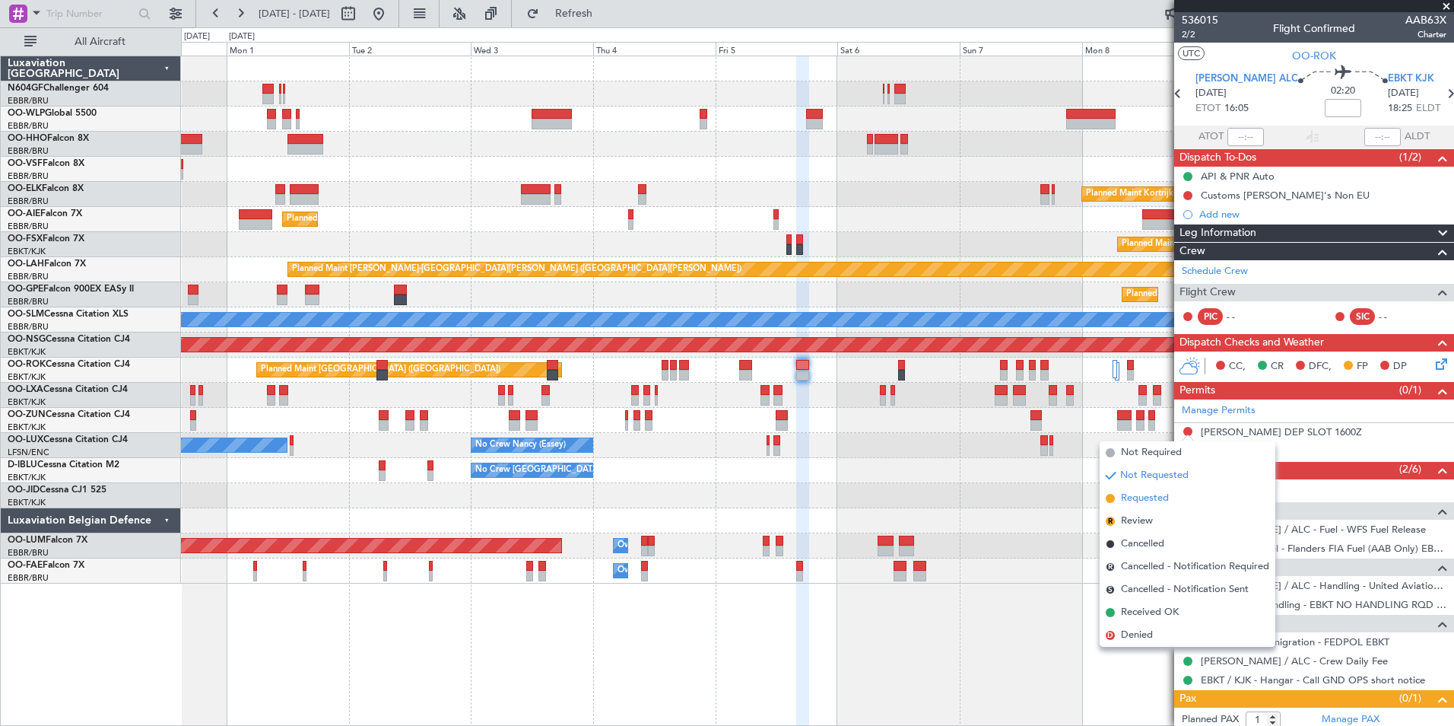
click at [1161, 498] on span "Requested" at bounding box center [1145, 498] width 48 height 15
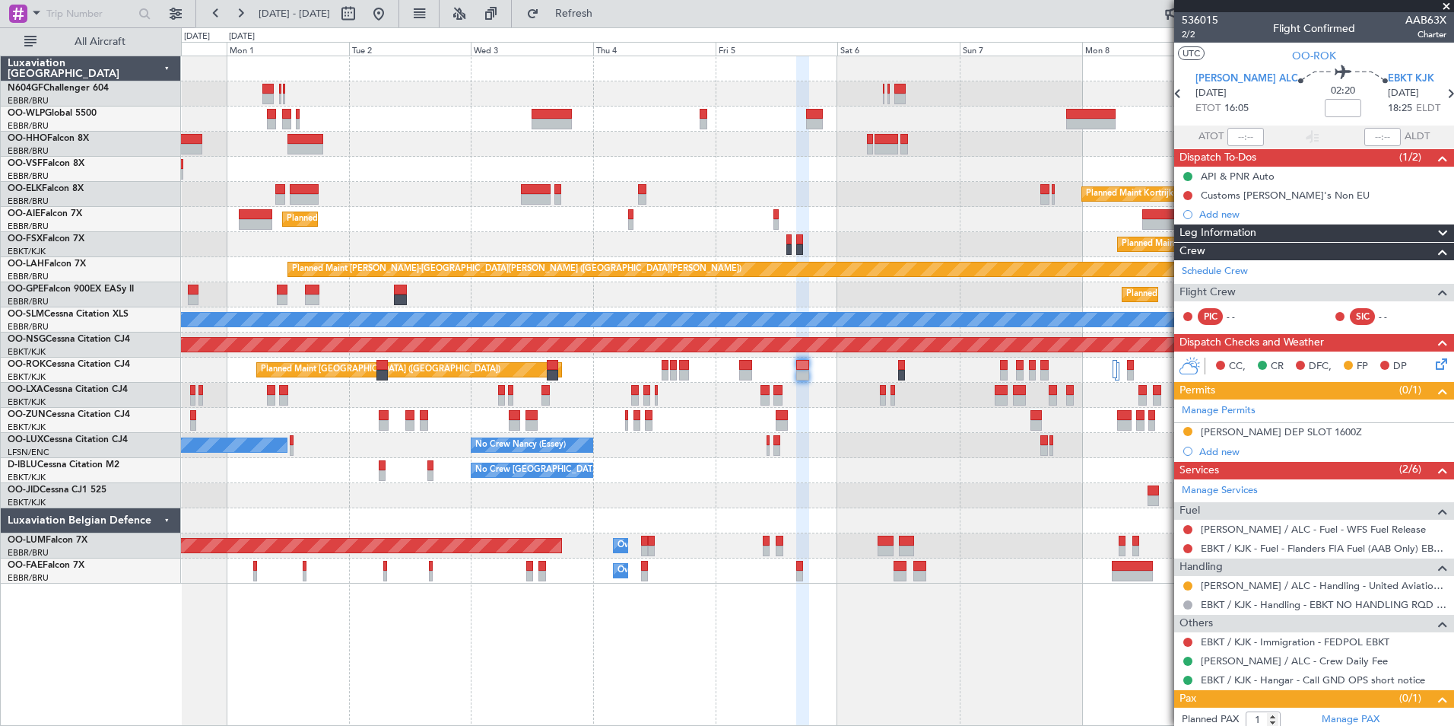
click at [1044, 475] on div "No Crew Brussels (Brussels National) No Crew Brussels (Brussels National)" at bounding box center [817, 470] width 1273 height 25
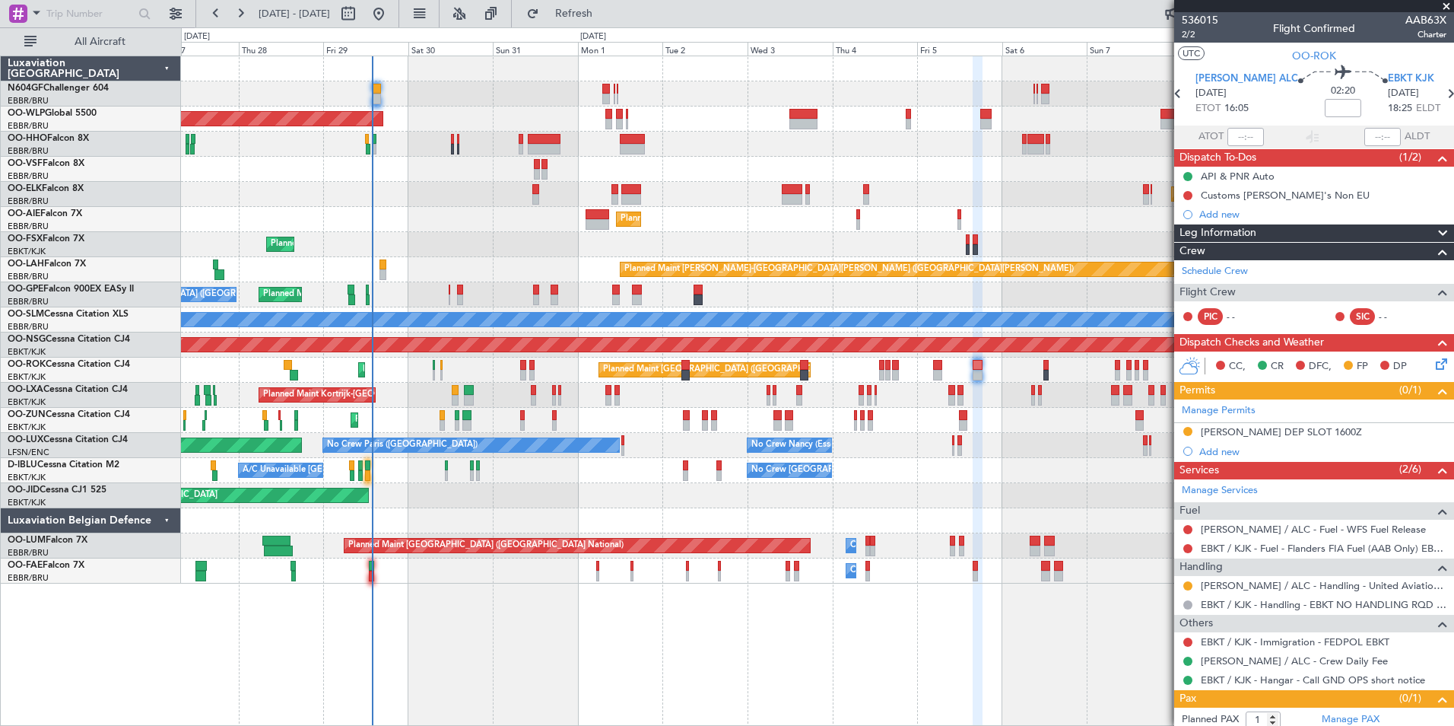
click at [1443, 7] on span at bounding box center [1446, 7] width 15 height 14
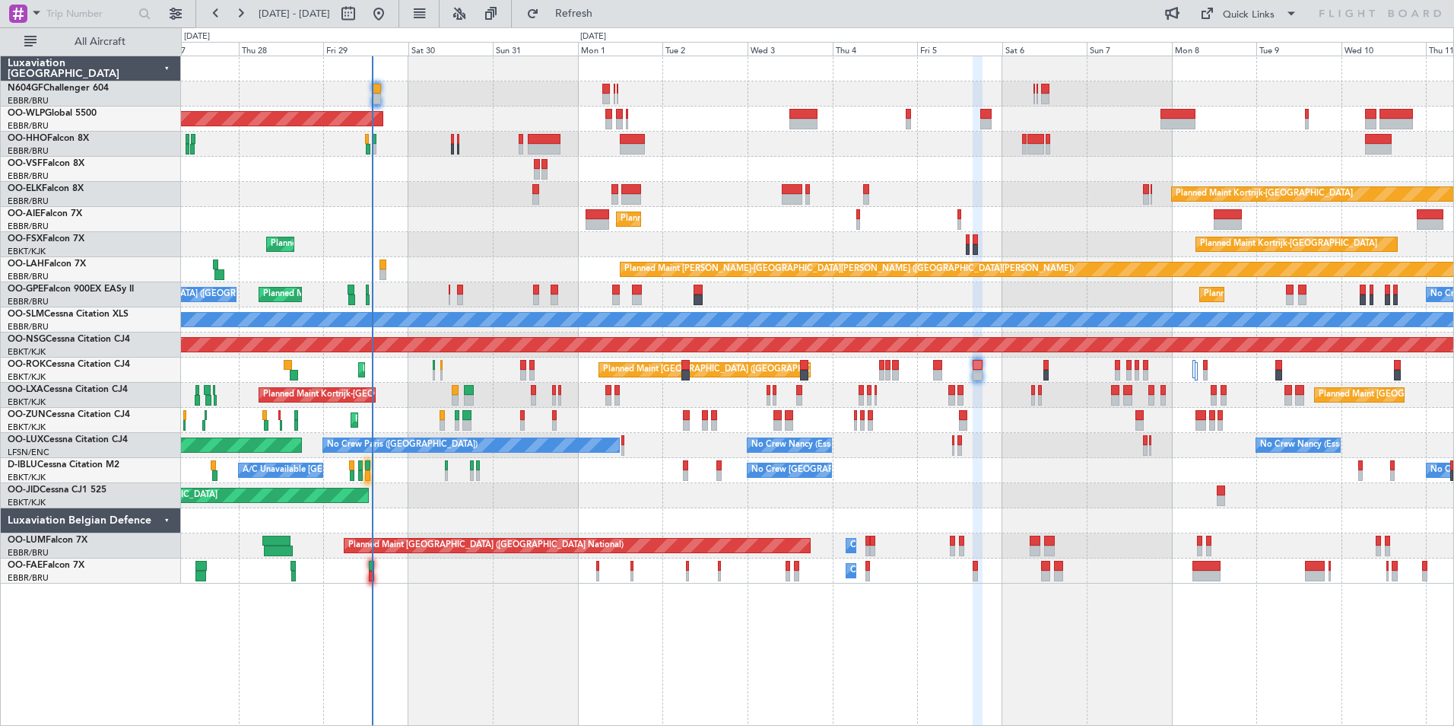
type input "0"
click at [391, 7] on button at bounding box center [379, 14] width 24 height 24
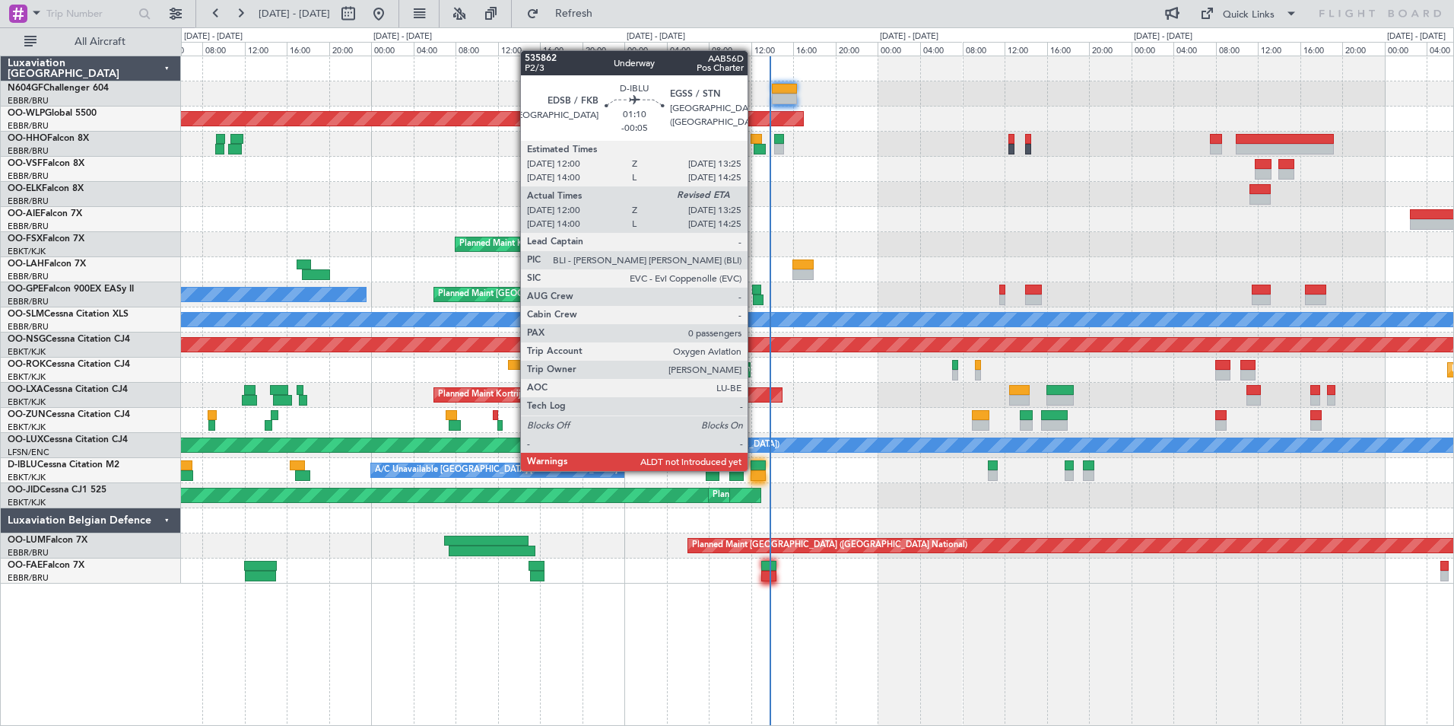
click at [755, 469] on div at bounding box center [758, 465] width 15 height 11
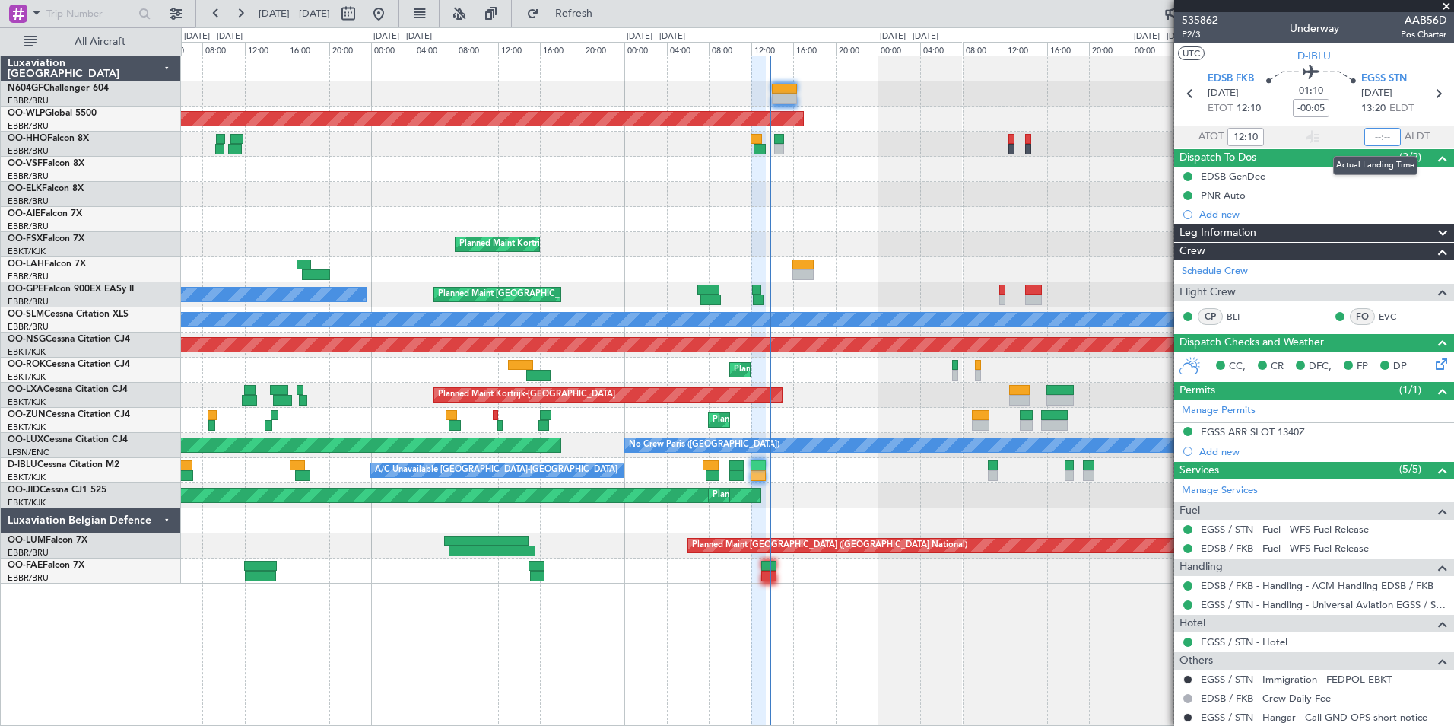
click at [1372, 135] on input "text" at bounding box center [1383, 137] width 37 height 18
click at [1390, 49] on section "UTC D-IBLU" at bounding box center [1314, 54] width 280 height 23
type input "13:21"
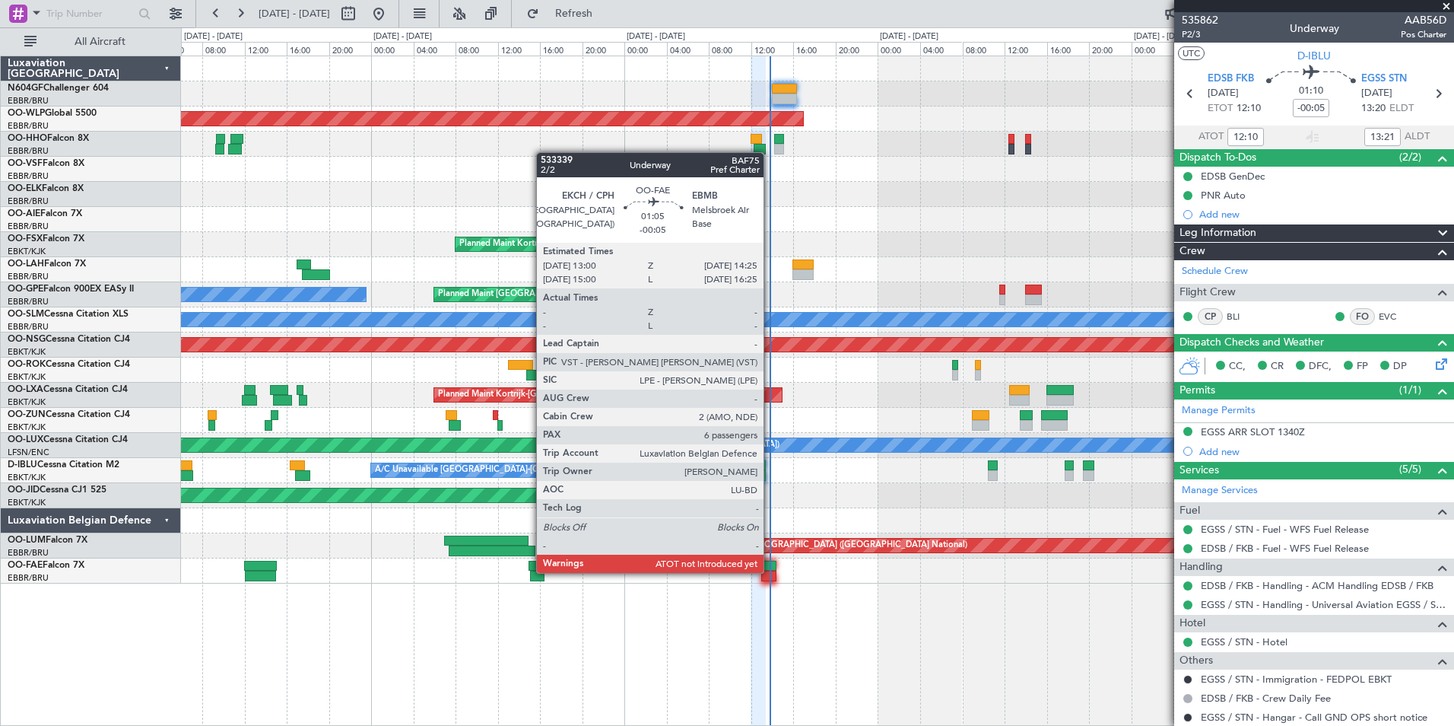
click at [771, 571] on div at bounding box center [768, 575] width 15 height 11
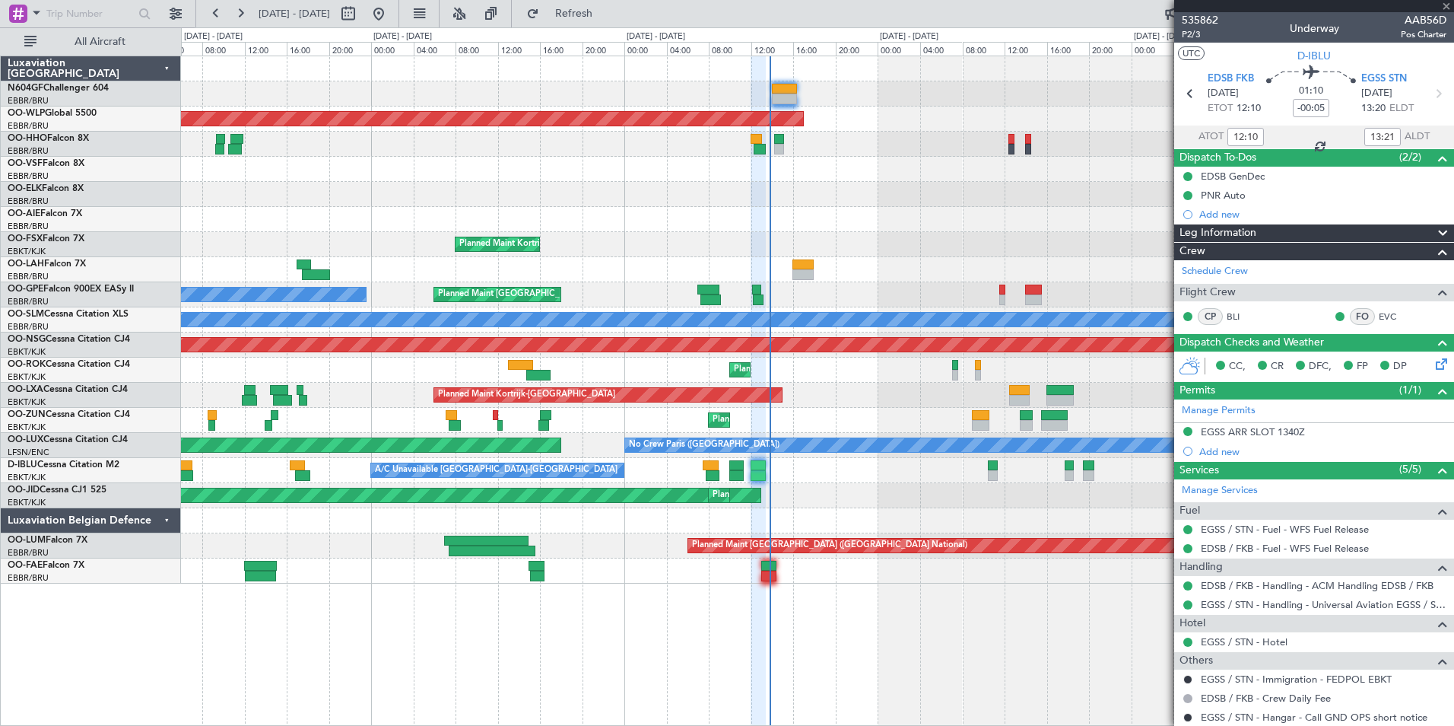
type input "6"
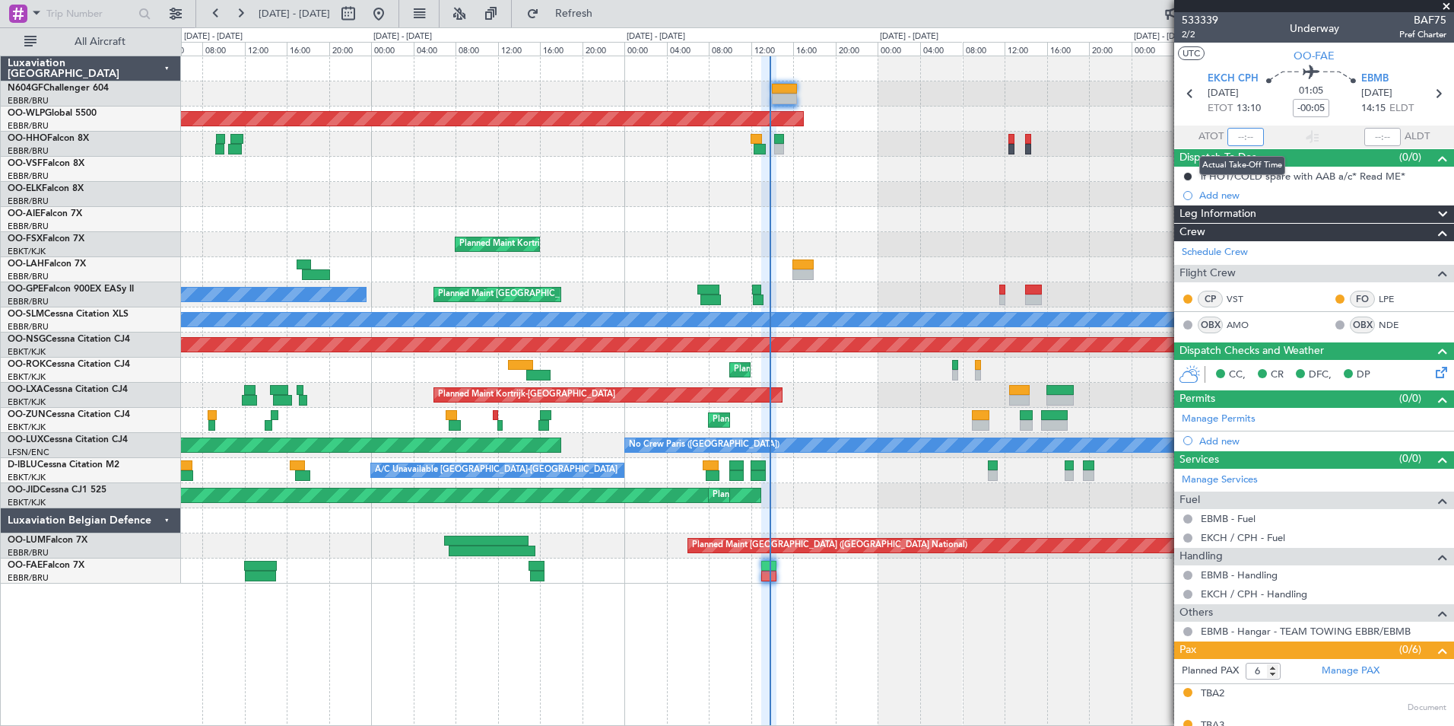
click at [1249, 131] on input "text" at bounding box center [1246, 137] width 37 height 18
click at [1236, 48] on section "UTC OO-FAE" at bounding box center [1314, 54] width 280 height 23
type input "13:46"
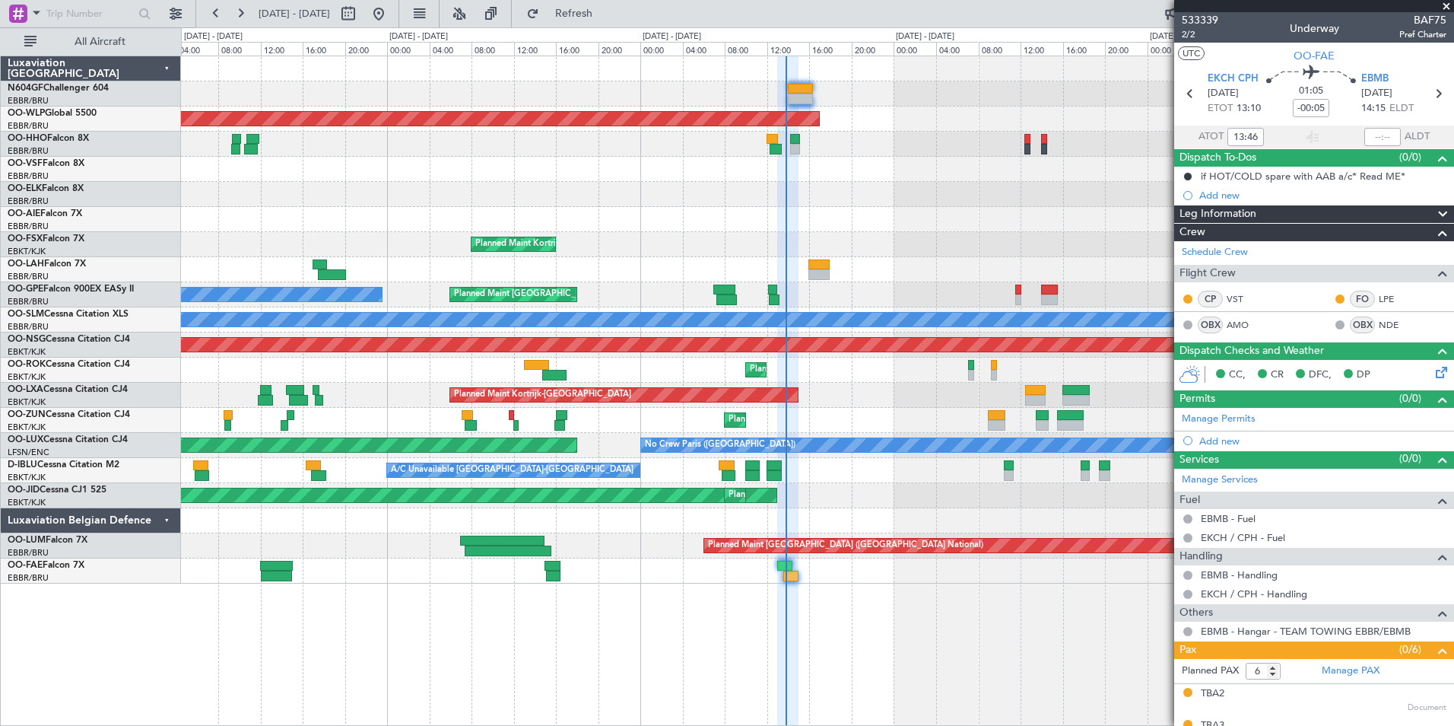
click at [809, 360] on div "Planned Maint Kortrijk-Wevelgem Planned Maint Paris (Le Bourget) A/C Unavailable" at bounding box center [817, 369] width 1273 height 25
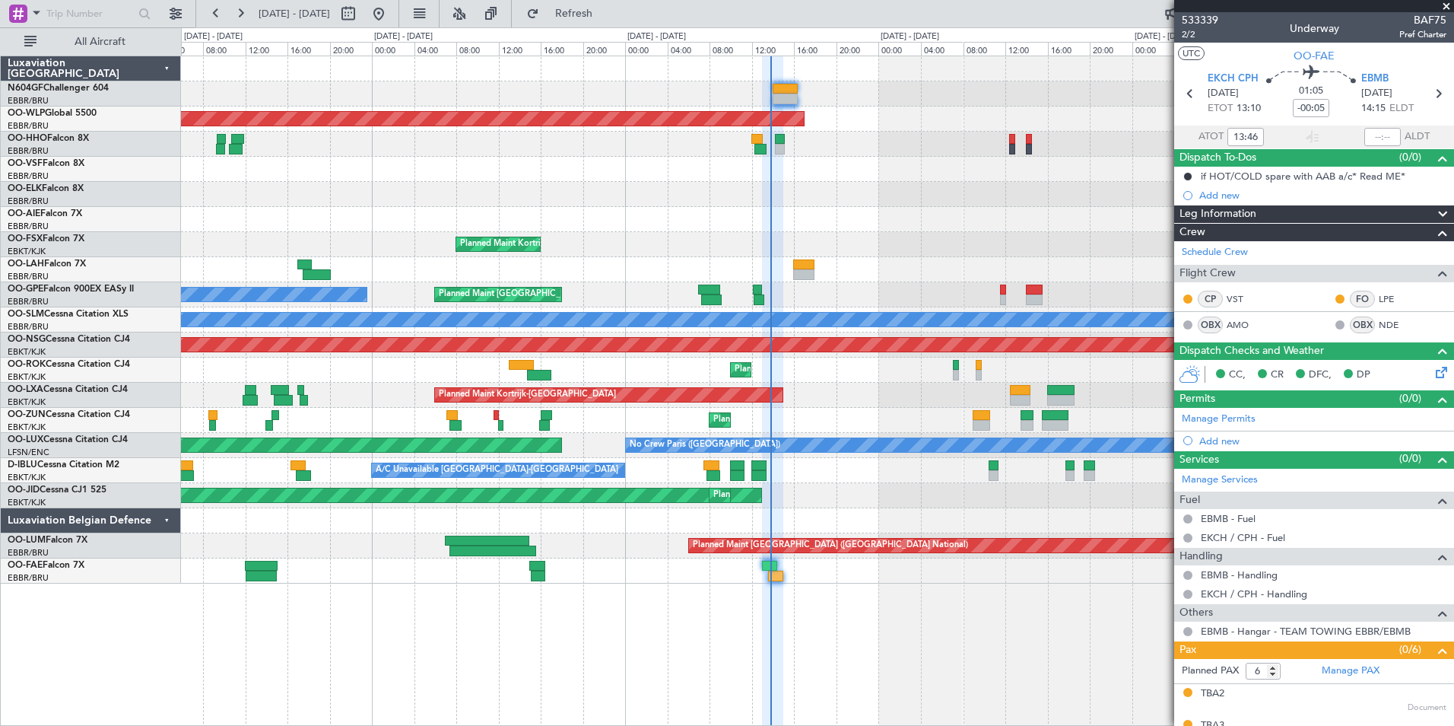
click at [767, 367] on div "Planned Maint Kortrijk-Wevelgem Planned Maint Paris (Le Bourget) A/C Unavailable" at bounding box center [817, 369] width 1273 height 25
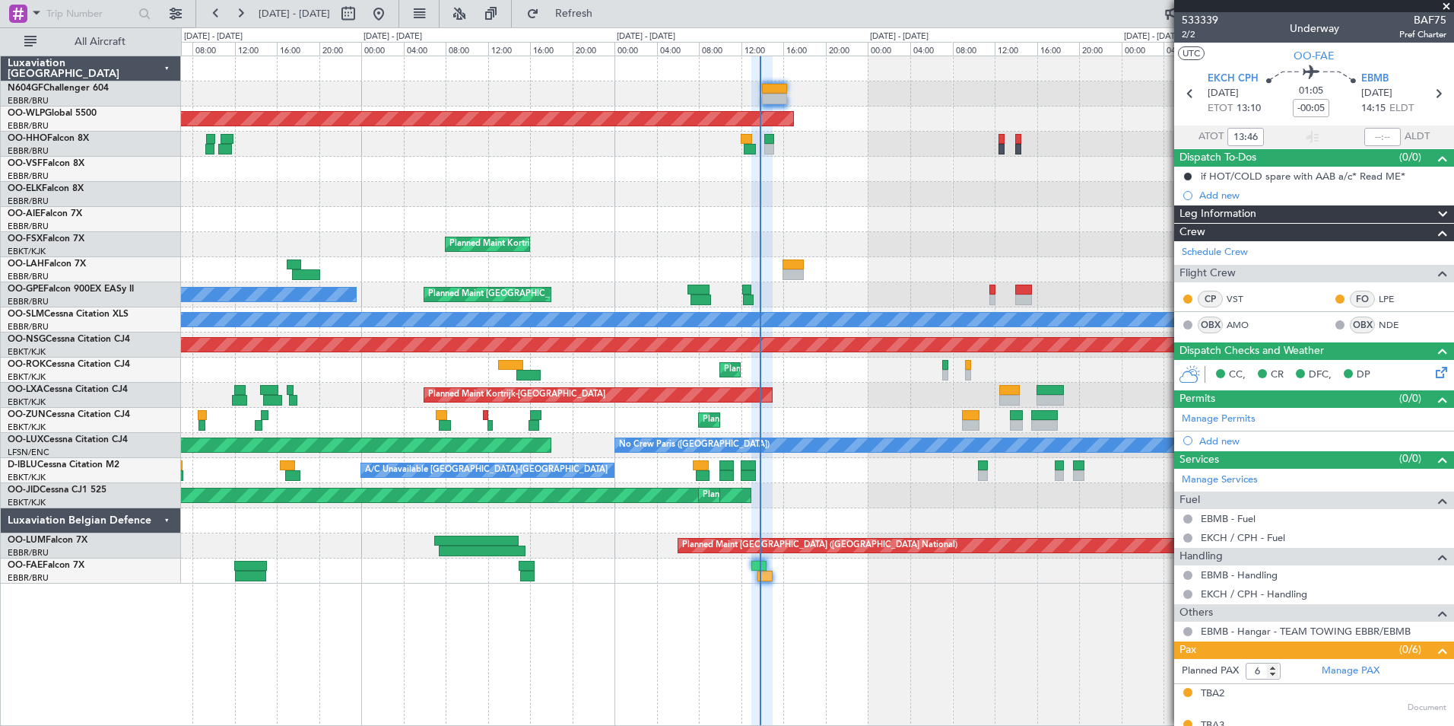
click at [844, 397] on div "Planned Maint Kortrijk-[GEOGRAPHIC_DATA]" at bounding box center [817, 395] width 1273 height 25
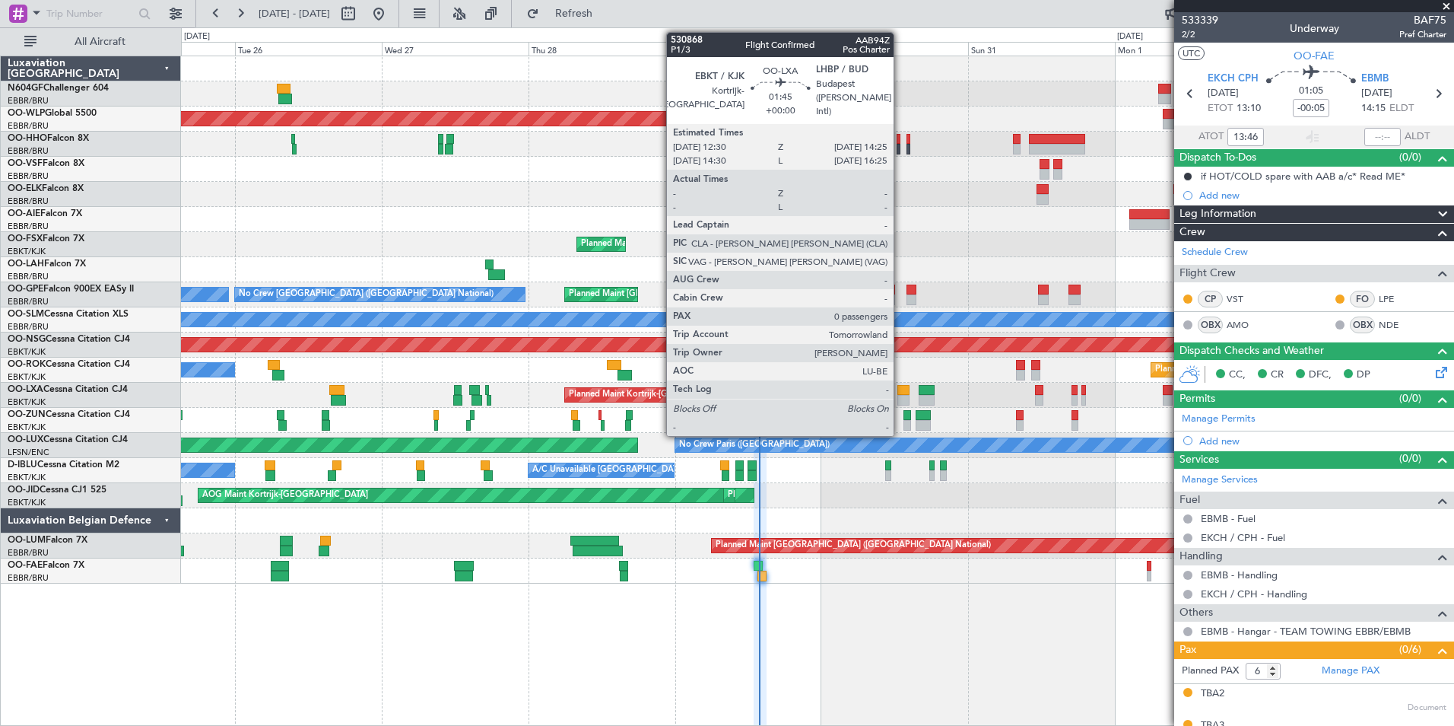
click at [901, 399] on div at bounding box center [904, 400] width 12 height 11
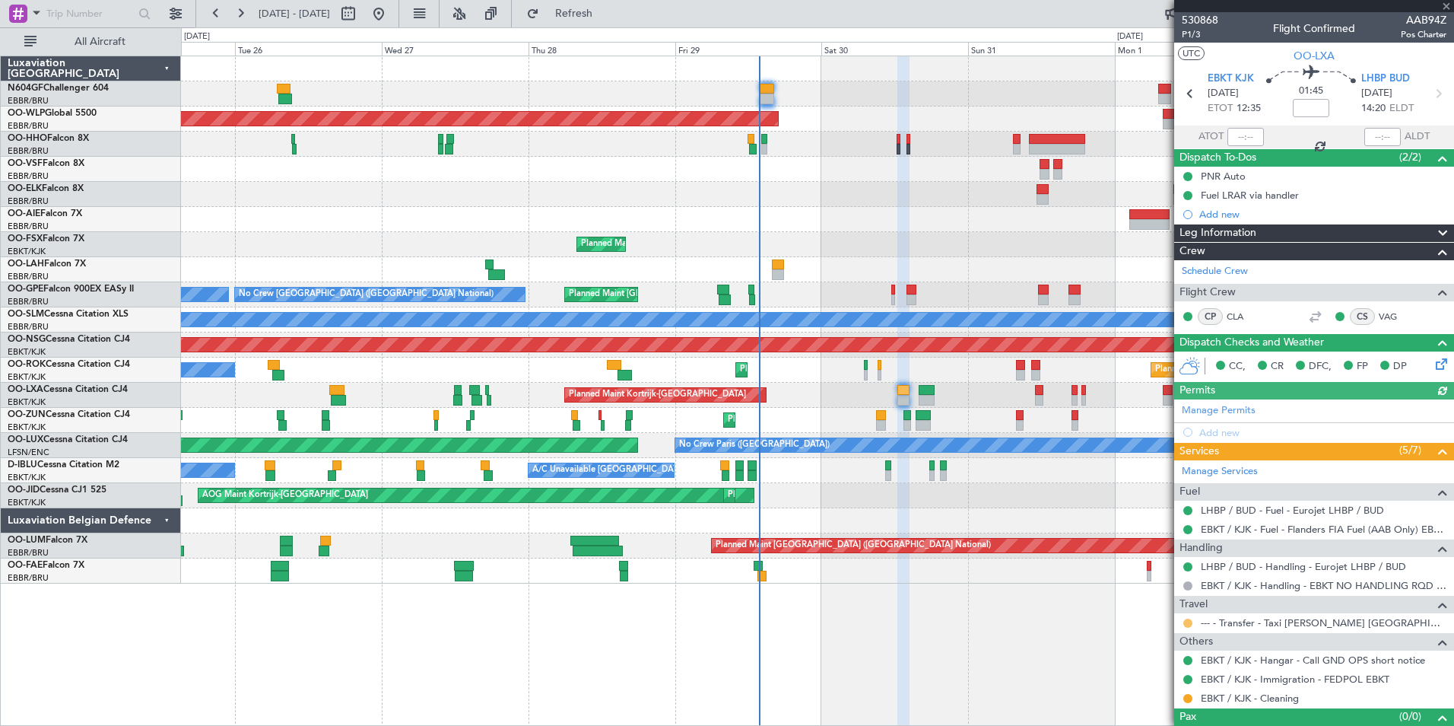
click at [1185, 618] on button at bounding box center [1188, 622] width 9 height 9
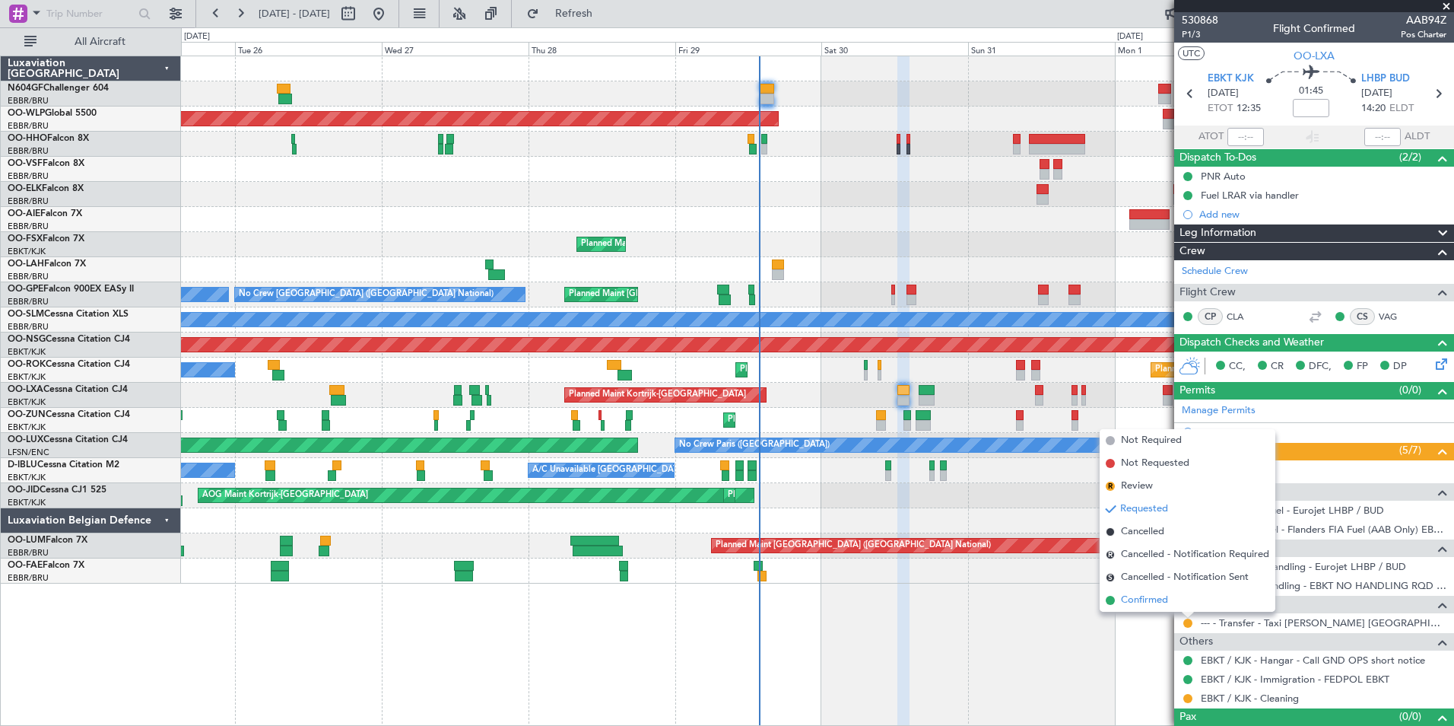
click at [1153, 597] on span "Confirmed" at bounding box center [1144, 600] width 47 height 15
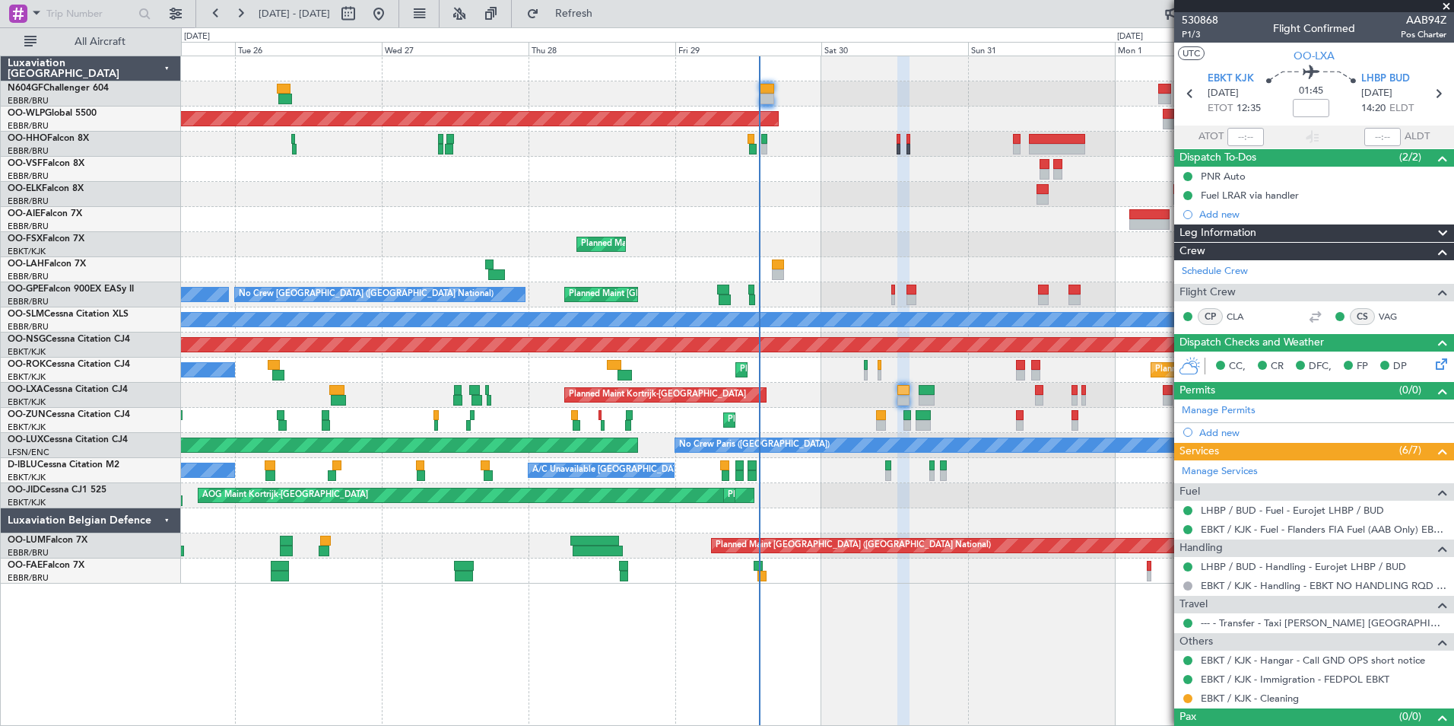
click at [662, 238] on div "Planned Maint Kortrijk-[GEOGRAPHIC_DATA]" at bounding box center [817, 244] width 1273 height 25
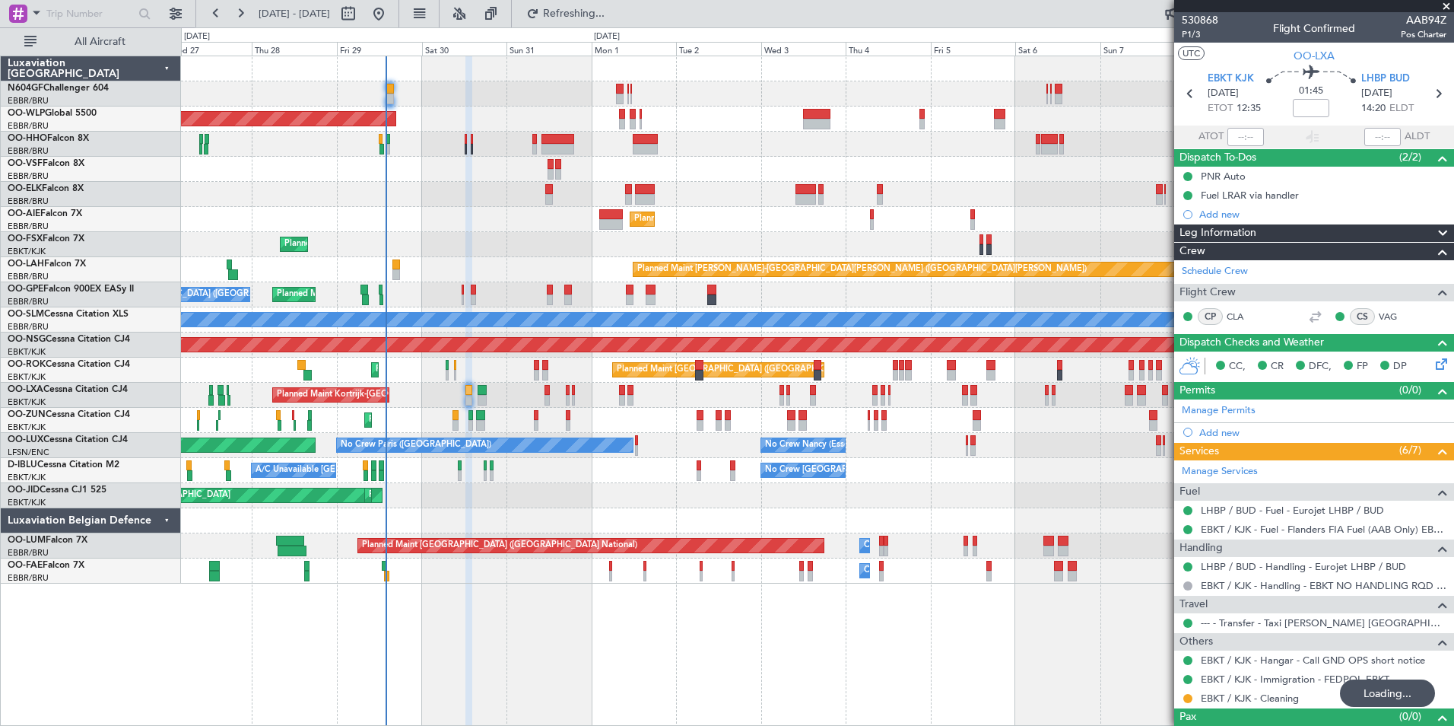
click at [710, 246] on div "Planned Maint Kortrijk-Wevelgem Planned Maint Kortrijk-Wevelgem" at bounding box center [817, 244] width 1273 height 25
click at [615, 215] on div "Planned Maint Berlin (Brandenburg) Planned Maint Kortrijk-Wevelgem Planned Main…" at bounding box center [817, 319] width 1273 height 527
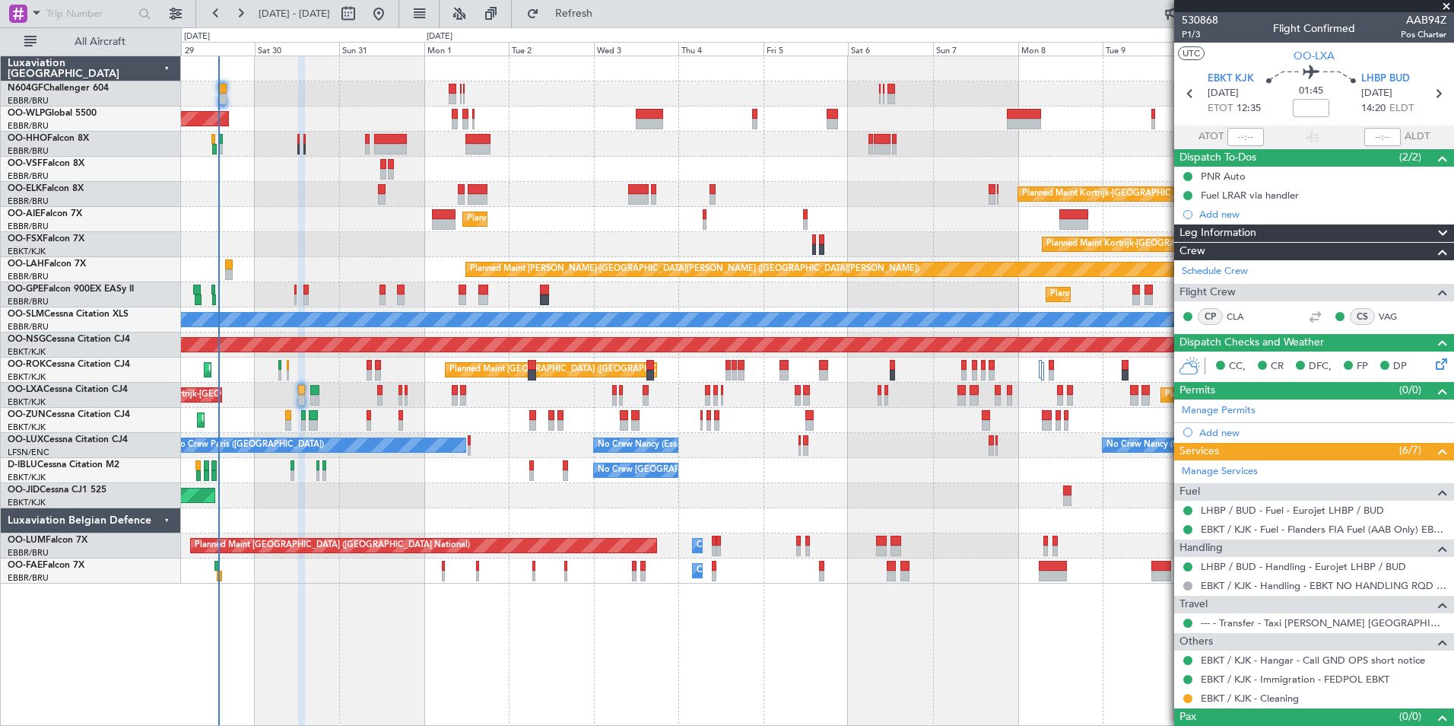
click at [785, 435] on div "No Crew Nancy (Essey) No Crew Paris (Le Bourget) No Crew Nancy (Essey) Planned …" at bounding box center [817, 445] width 1273 height 25
click at [746, 383] on div "Planned Maint Brussels (Brussels National) Planned Maint Kortrijk-Wevelgem" at bounding box center [817, 395] width 1273 height 25
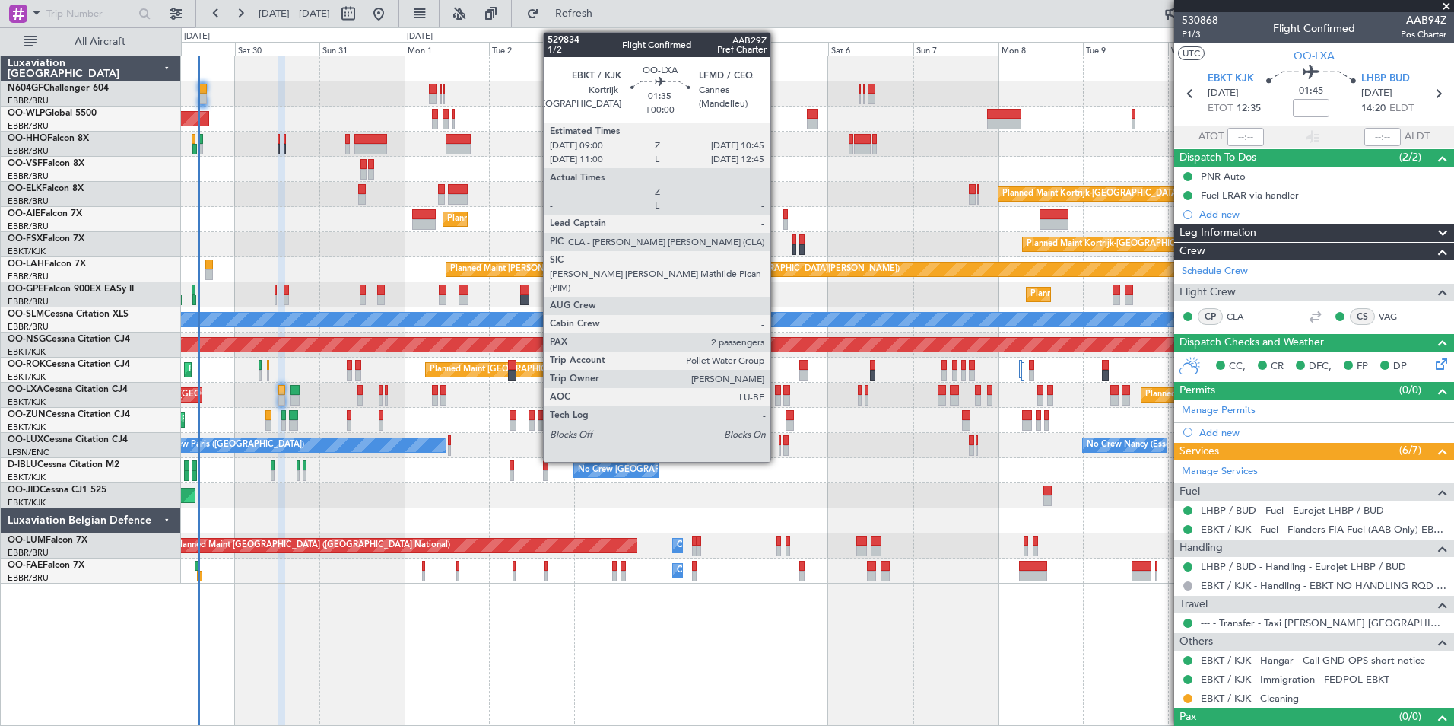
click at [777, 386] on div at bounding box center [778, 390] width 7 height 11
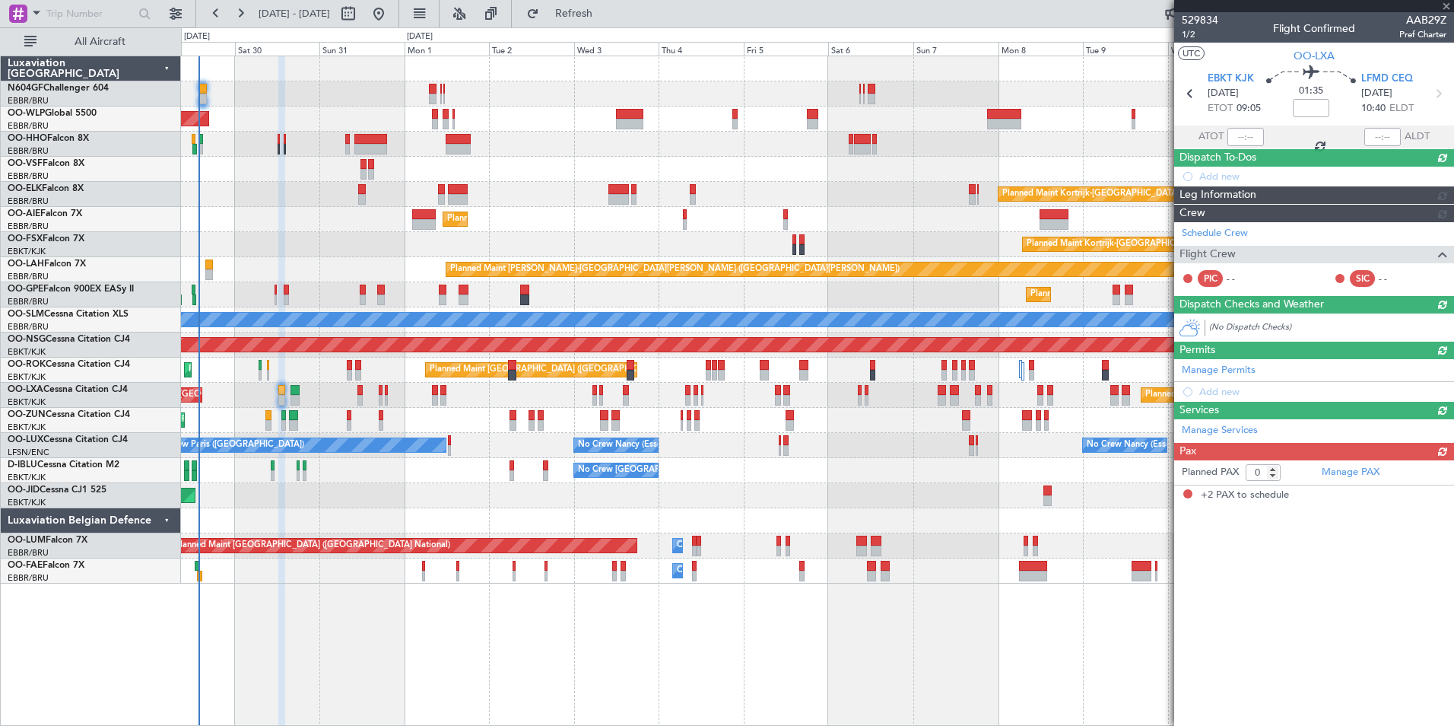
type input "2"
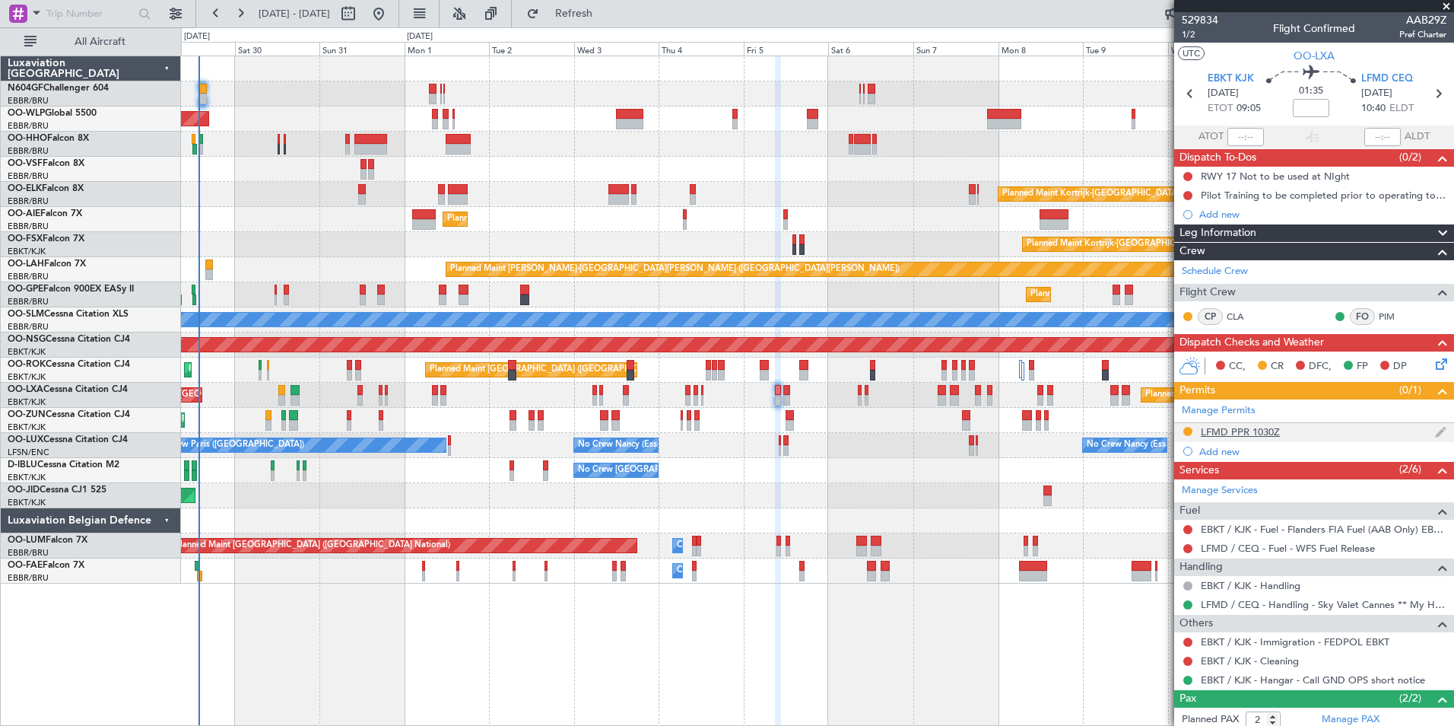
click at [1234, 425] on div "LFMD PPR 1030Z" at bounding box center [1240, 431] width 79 height 13
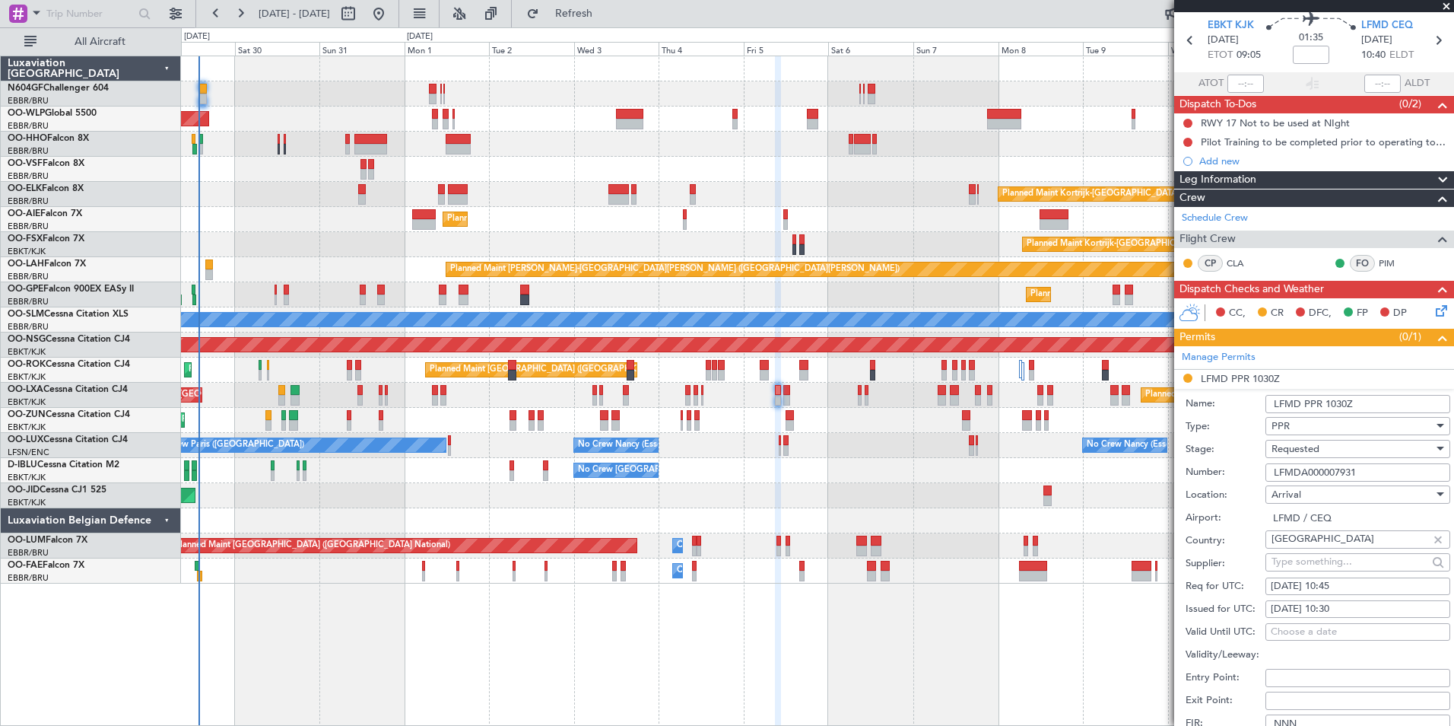
scroll to position [76, 0]
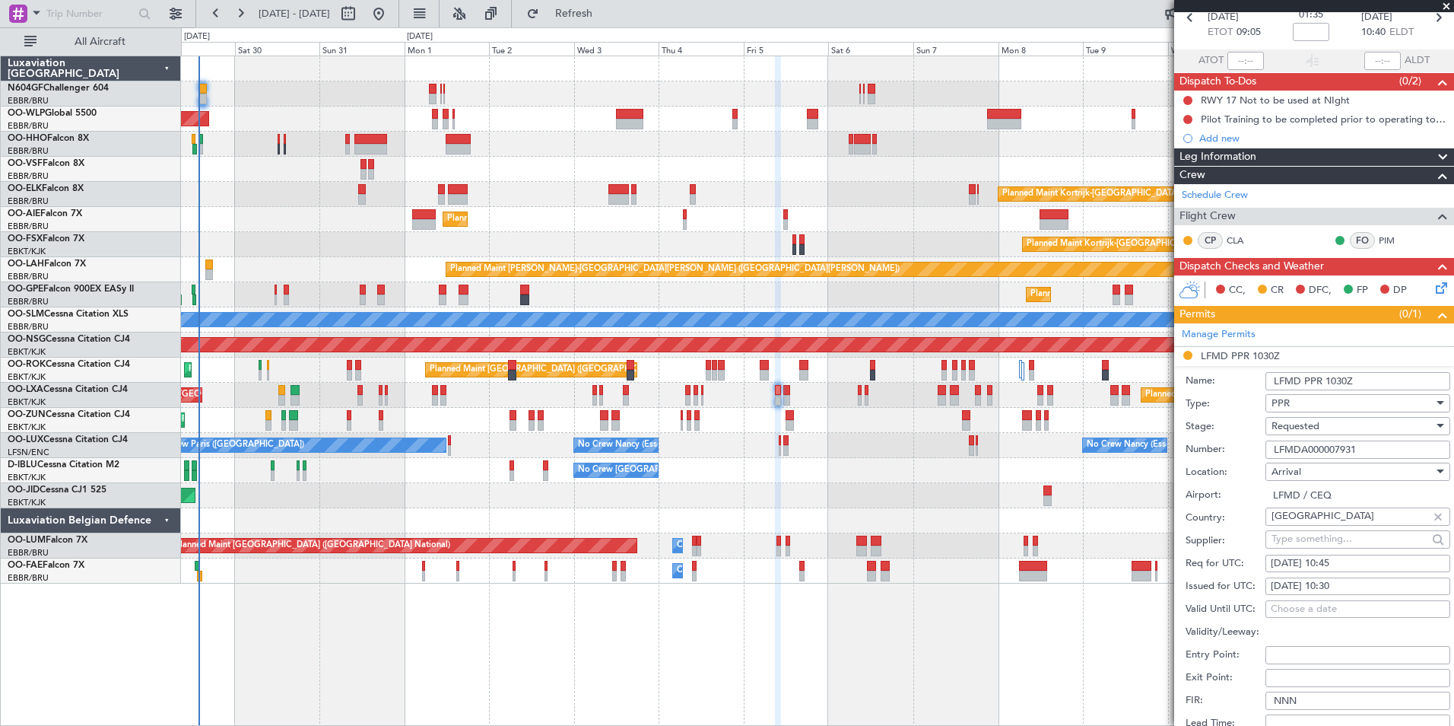
click at [1342, 427] on div "Requested" at bounding box center [1353, 426] width 162 height 23
click at [1322, 535] on span "Received OK" at bounding box center [1353, 540] width 160 height 23
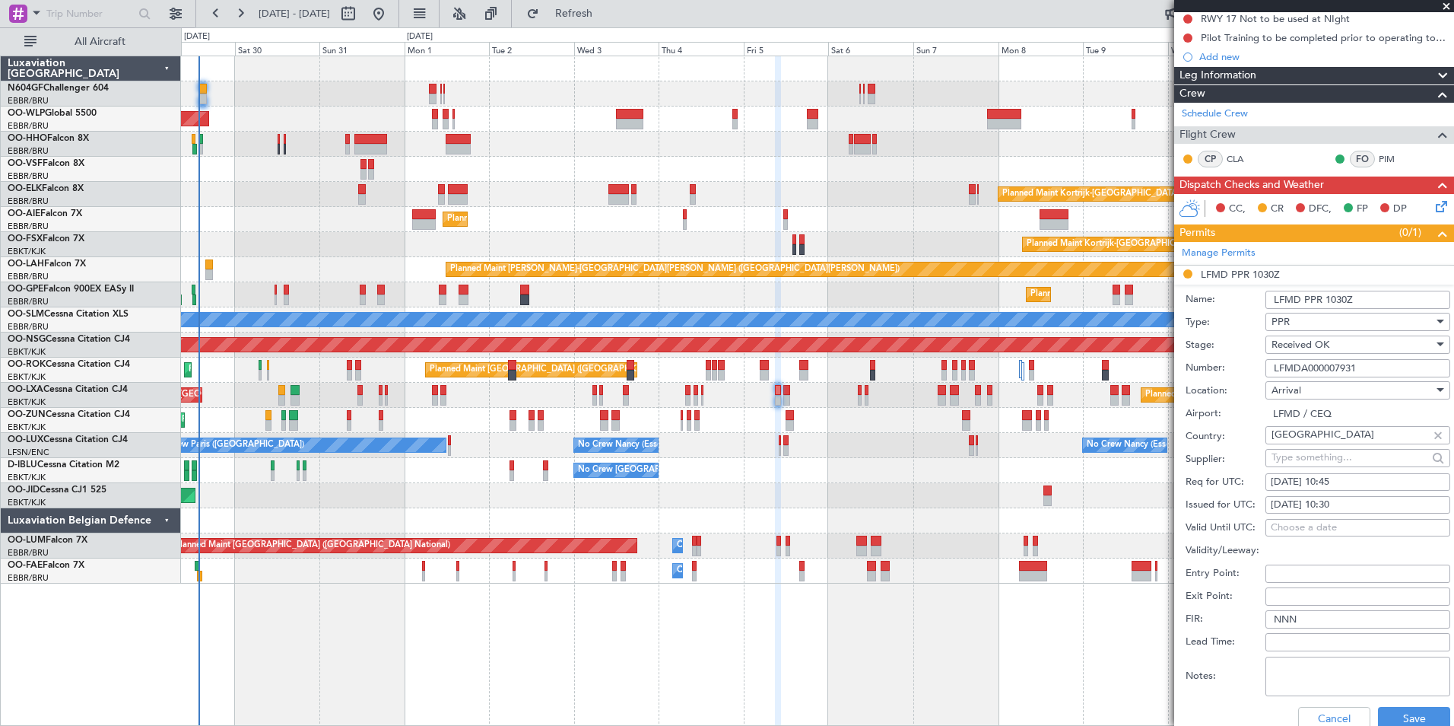
scroll to position [228, 0]
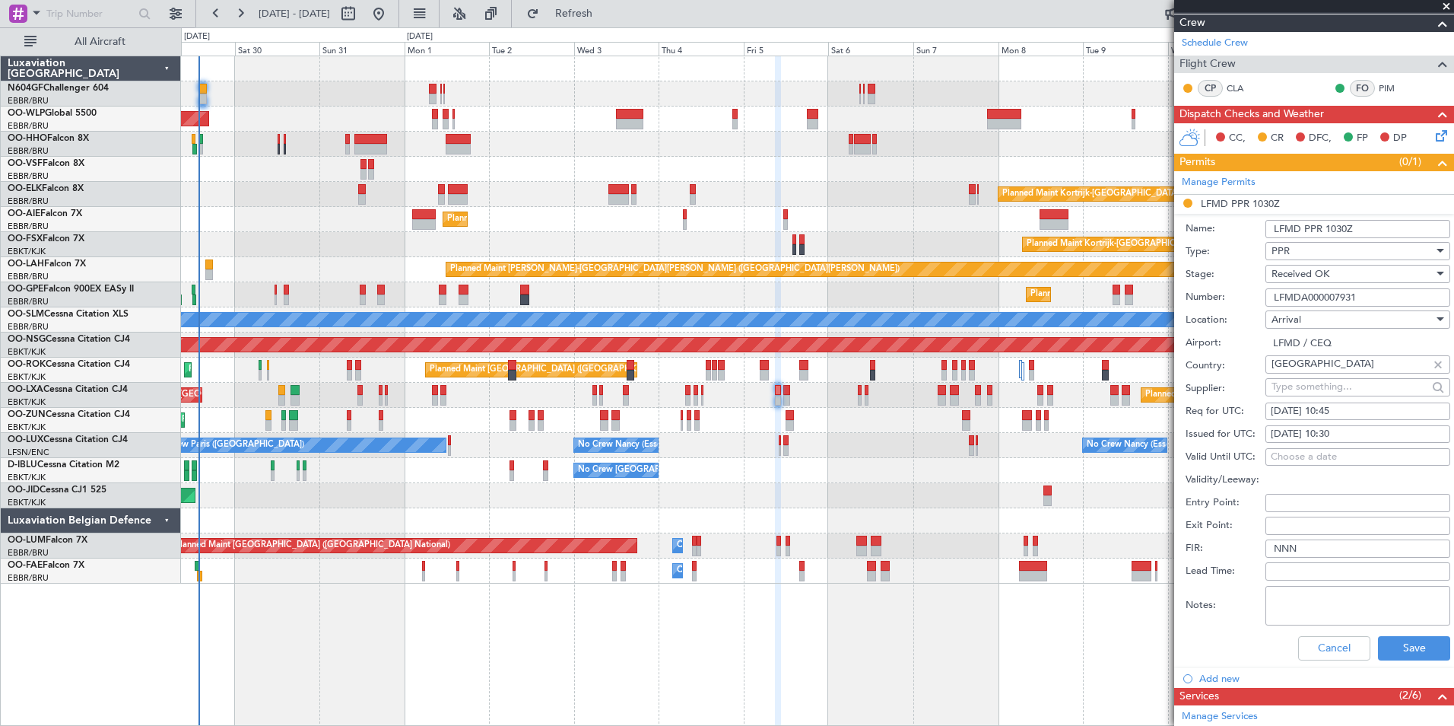
click at [1357, 408] on div "05/09/2025 10:45" at bounding box center [1358, 411] width 174 height 15
select select "9"
select select "2025"
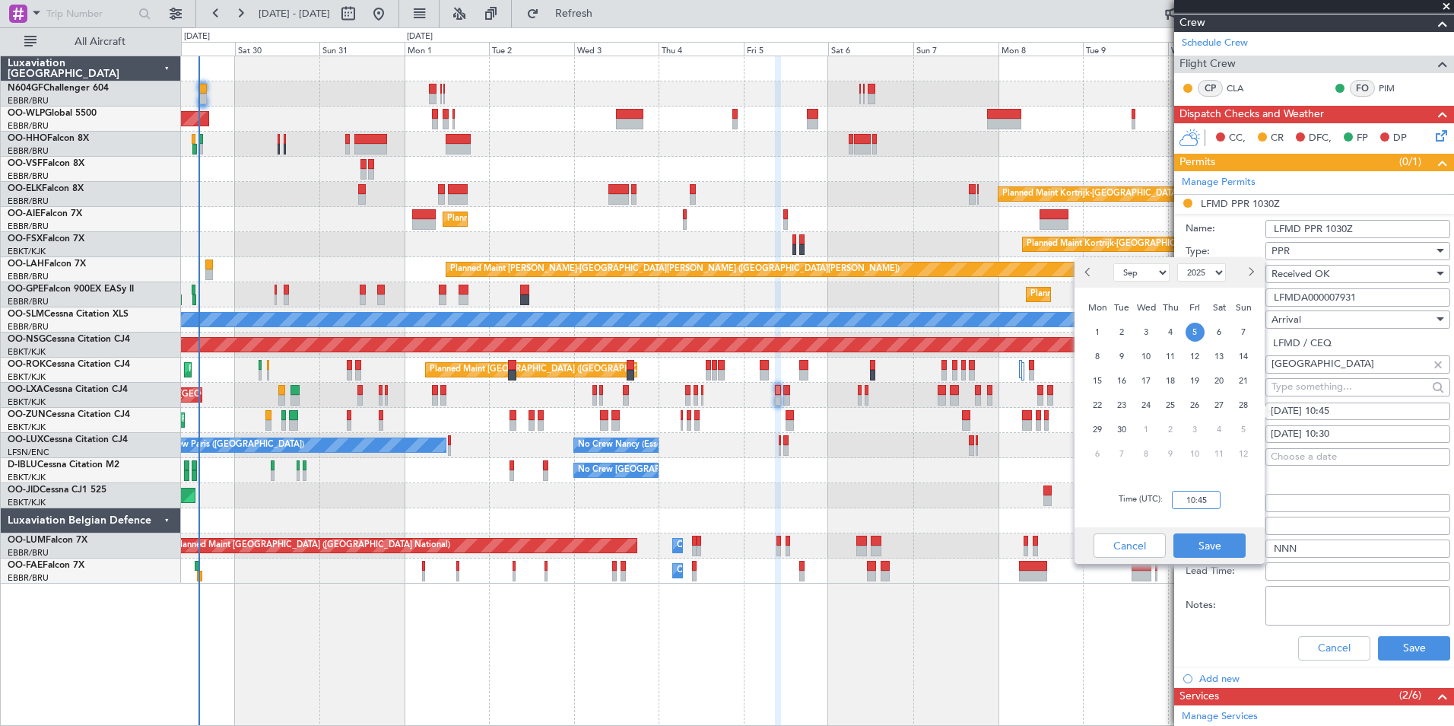
click at [1215, 497] on input "10:45" at bounding box center [1196, 500] width 49 height 18
type input "10:50"
click at [1238, 484] on div "Time (UTC): 10:50" at bounding box center [1170, 499] width 190 height 55
click at [1219, 536] on button "Save" at bounding box center [1210, 545] width 72 height 24
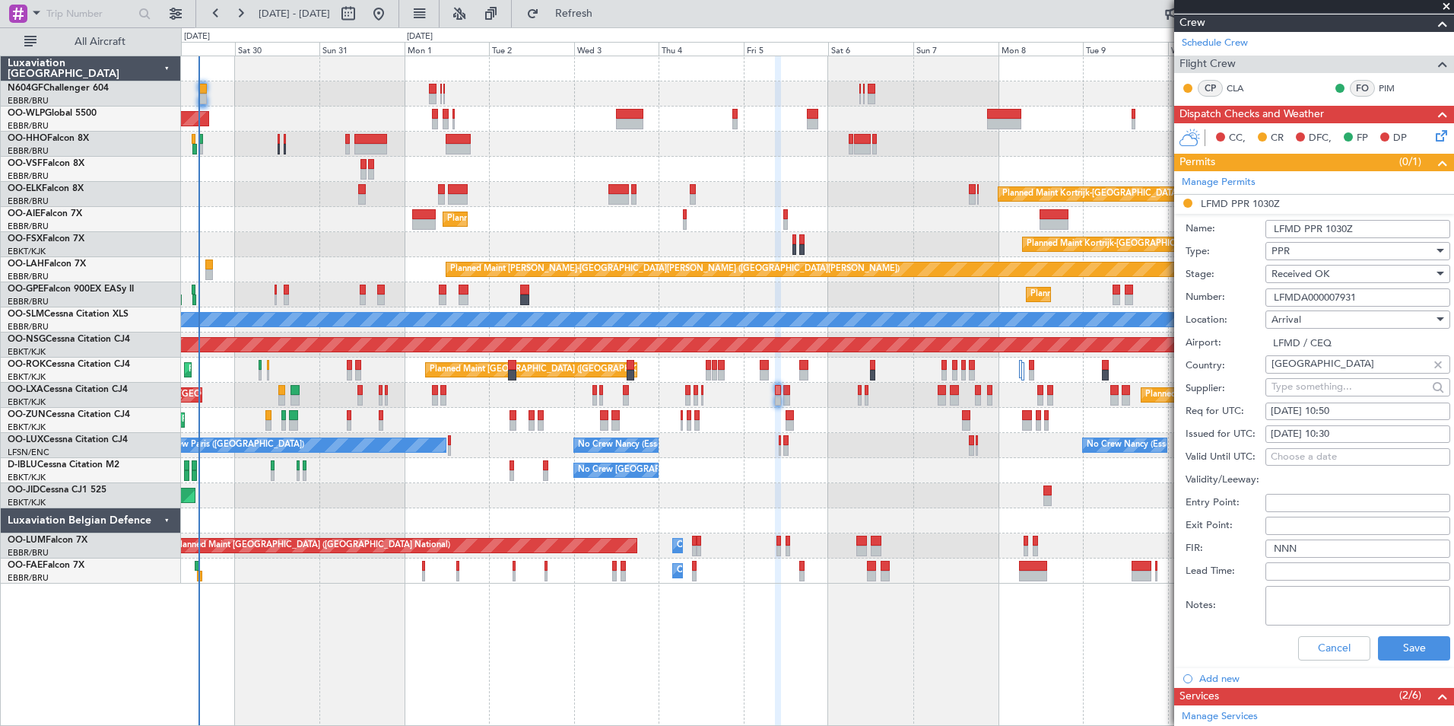
click at [1342, 421] on div "Req for UTC: 05/09/2025 10:50" at bounding box center [1318, 411] width 265 height 23
click at [1344, 431] on div "05/09/2025 10:30" at bounding box center [1358, 434] width 174 height 15
select select "9"
select select "2025"
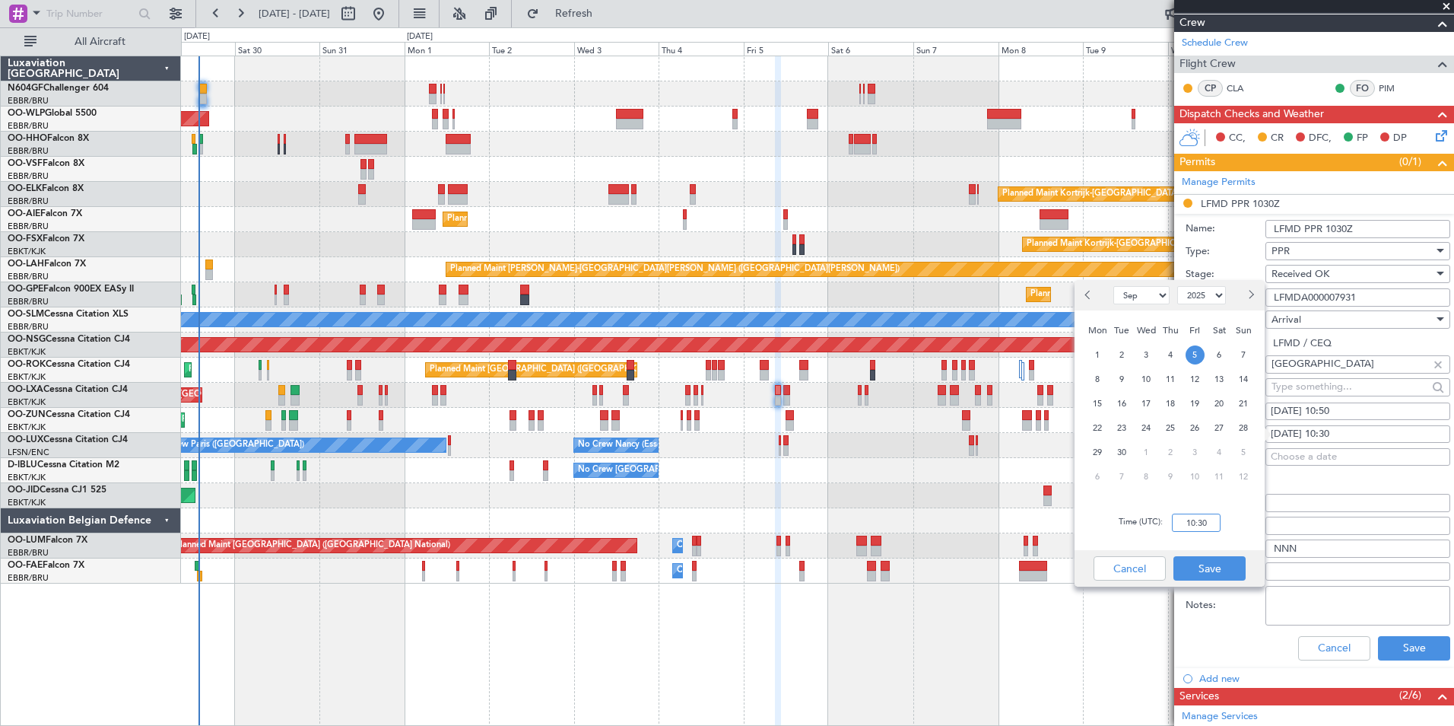
click at [1201, 529] on input "10:30" at bounding box center [1196, 522] width 49 height 18
click at [1232, 523] on div "Time (UTC): 1050" at bounding box center [1170, 522] width 190 height 55
type input "10:50"
click at [1234, 561] on button "Save" at bounding box center [1210, 568] width 72 height 24
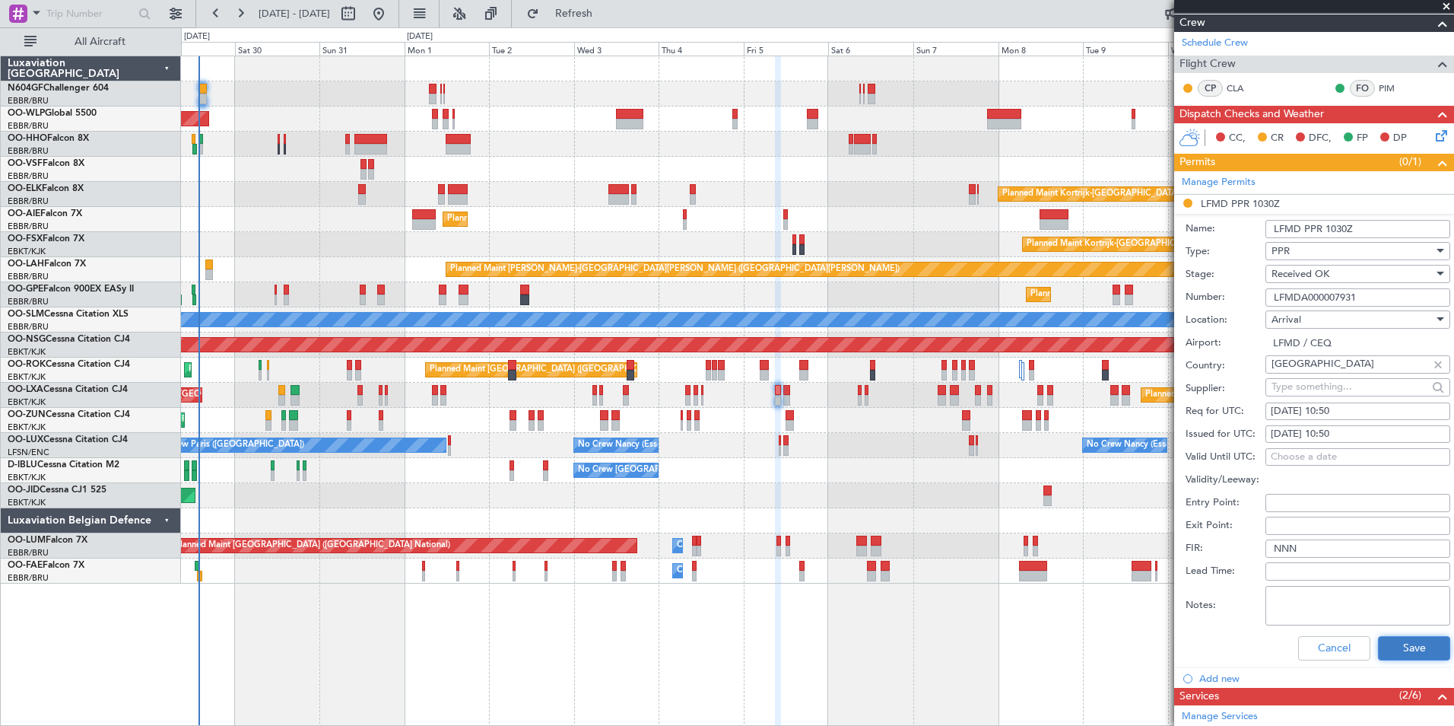
click at [1406, 643] on button "Save" at bounding box center [1414, 648] width 72 height 24
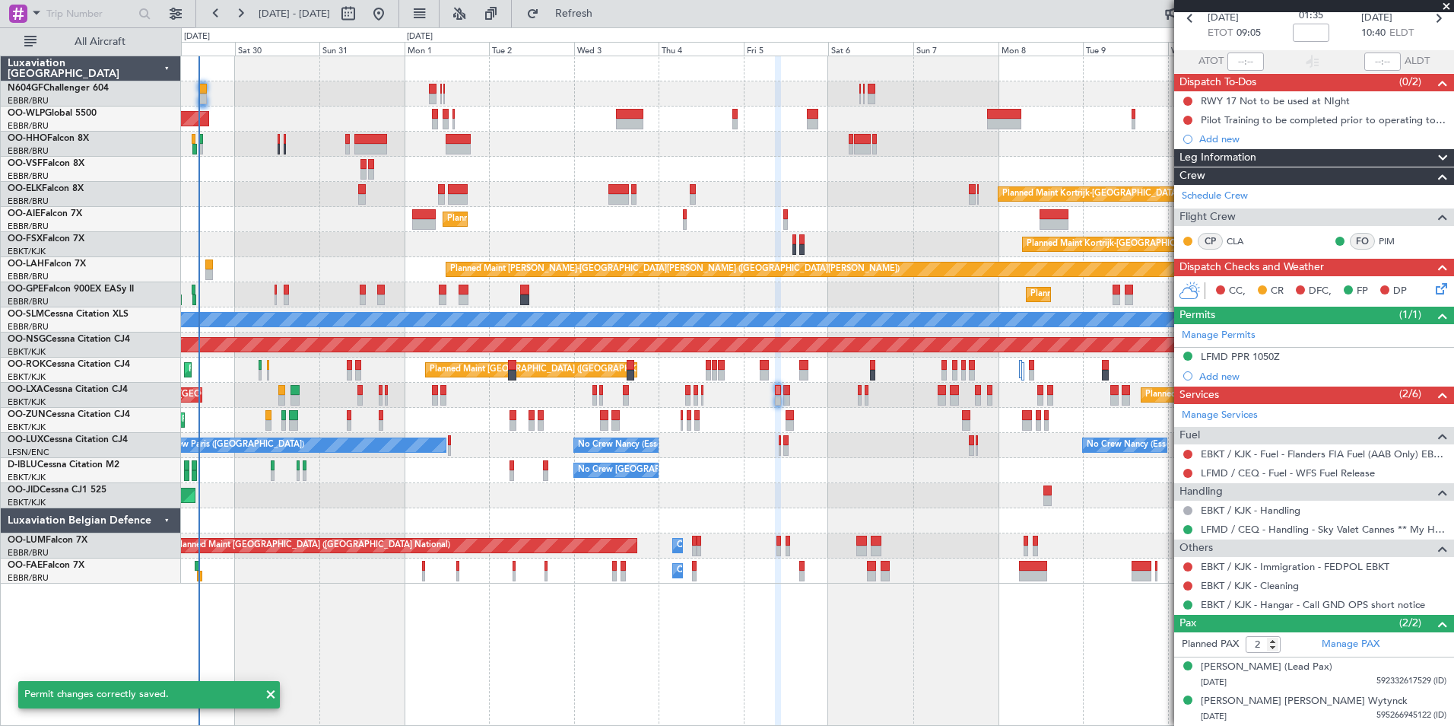
scroll to position [75, 0]
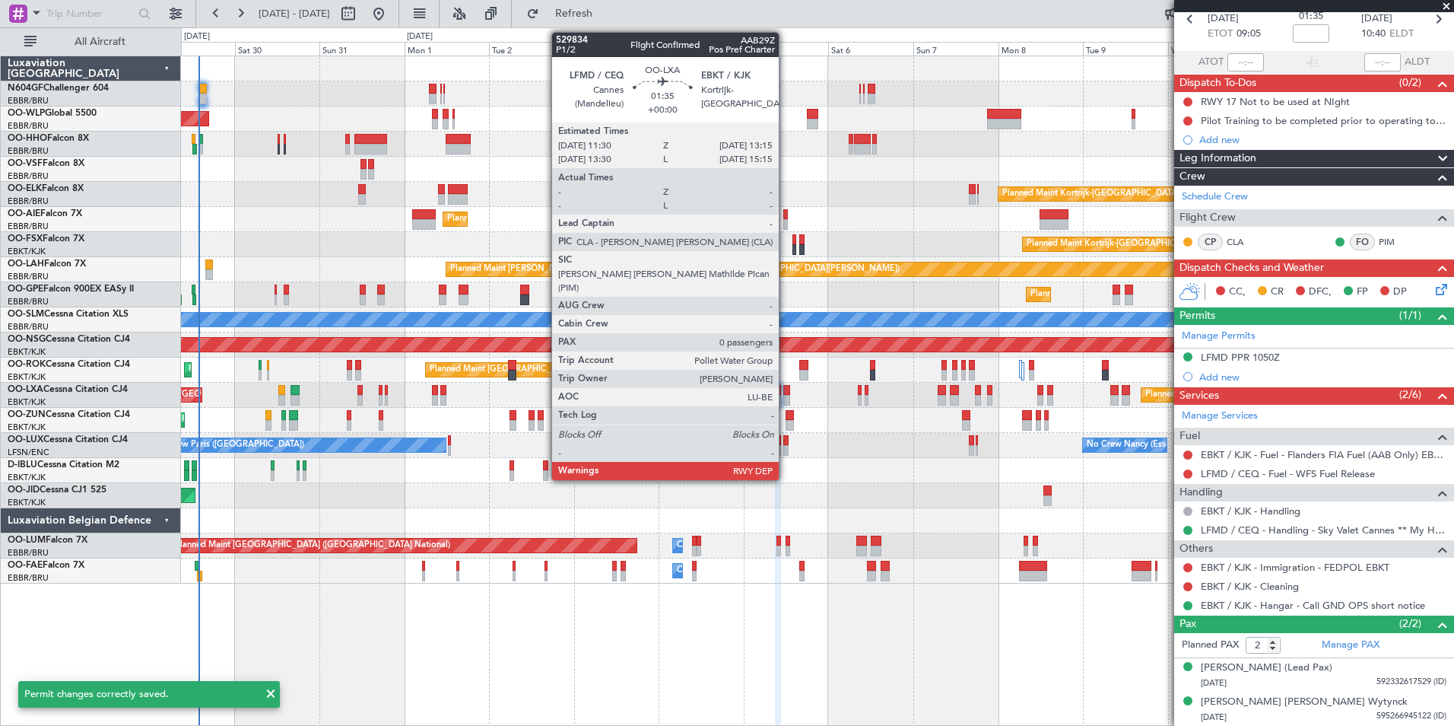
click at [786, 401] on div at bounding box center [786, 400] width 7 height 11
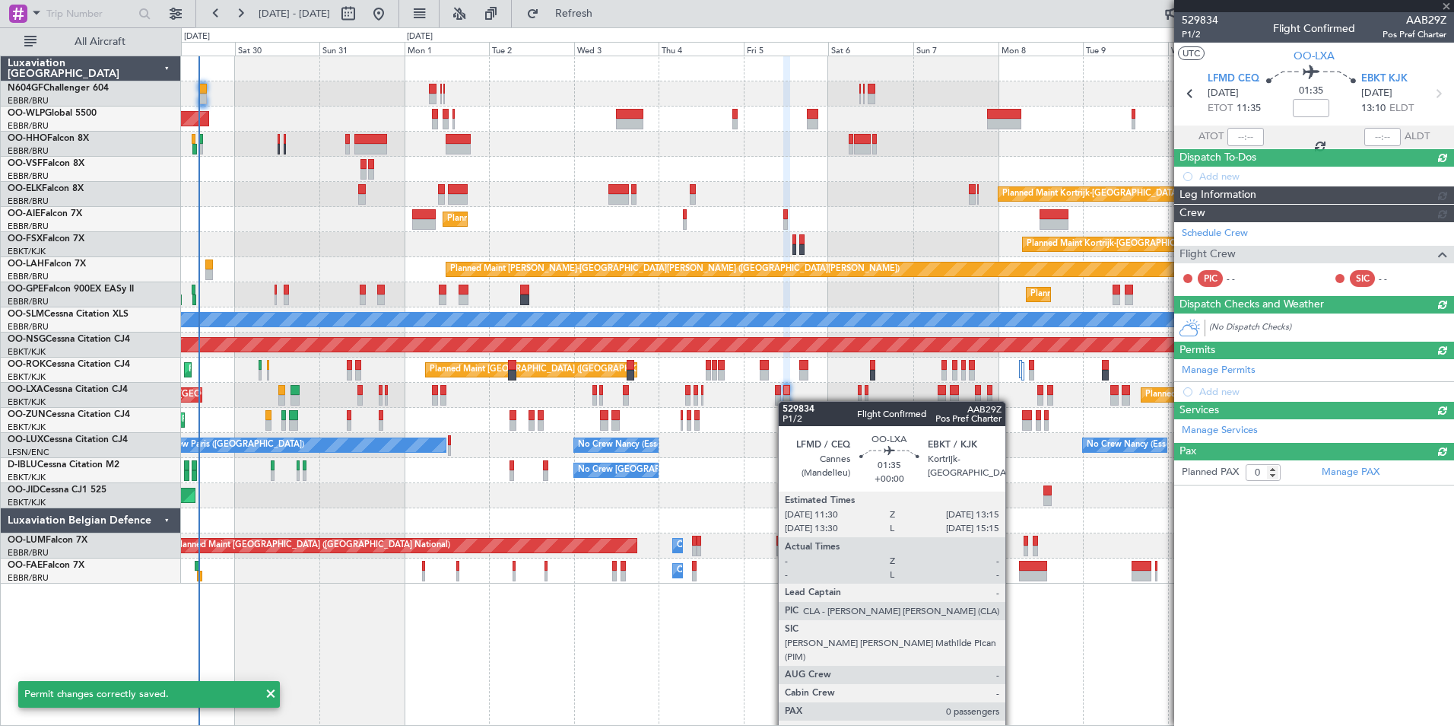
scroll to position [0, 0]
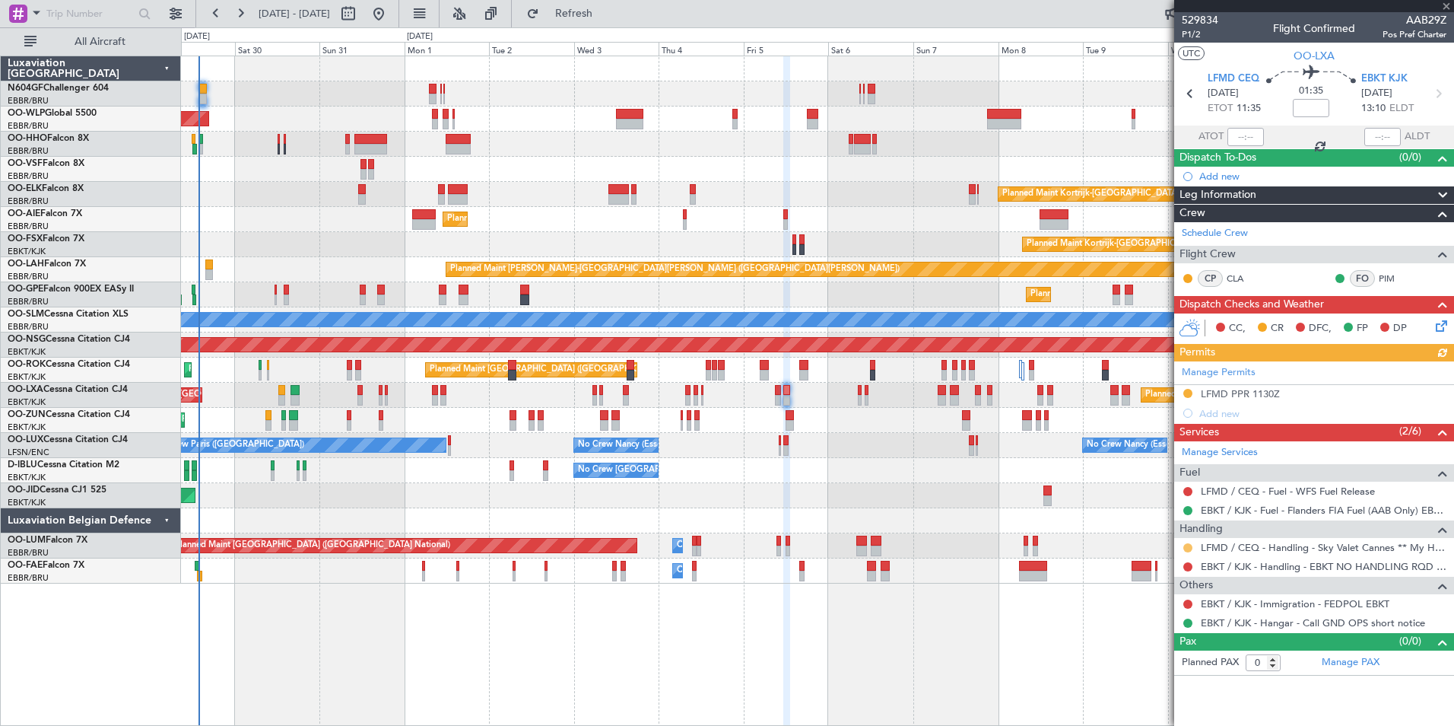
click at [1190, 544] on button at bounding box center [1188, 547] width 9 height 9
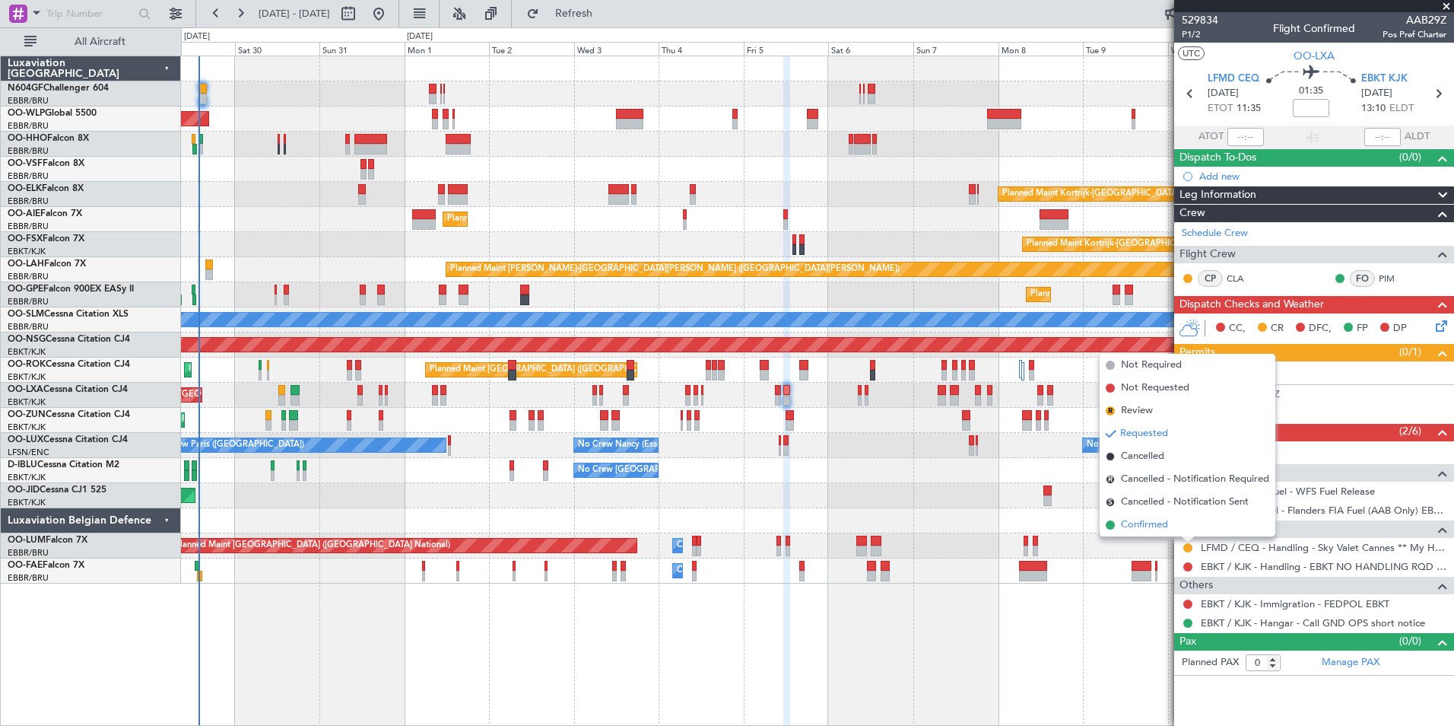
click at [1171, 519] on li "Confirmed" at bounding box center [1188, 524] width 176 height 23
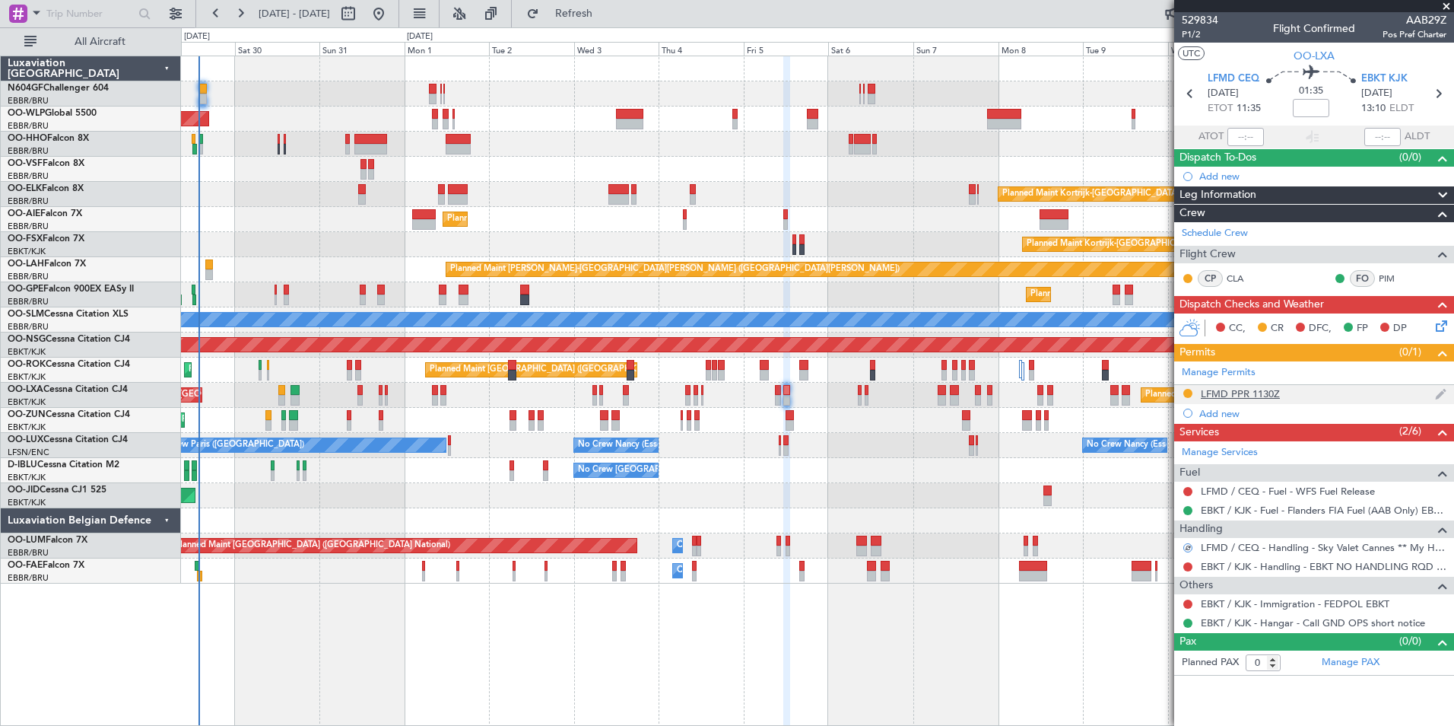
click at [1219, 392] on div "LFMD PPR 1130Z" at bounding box center [1240, 393] width 79 height 13
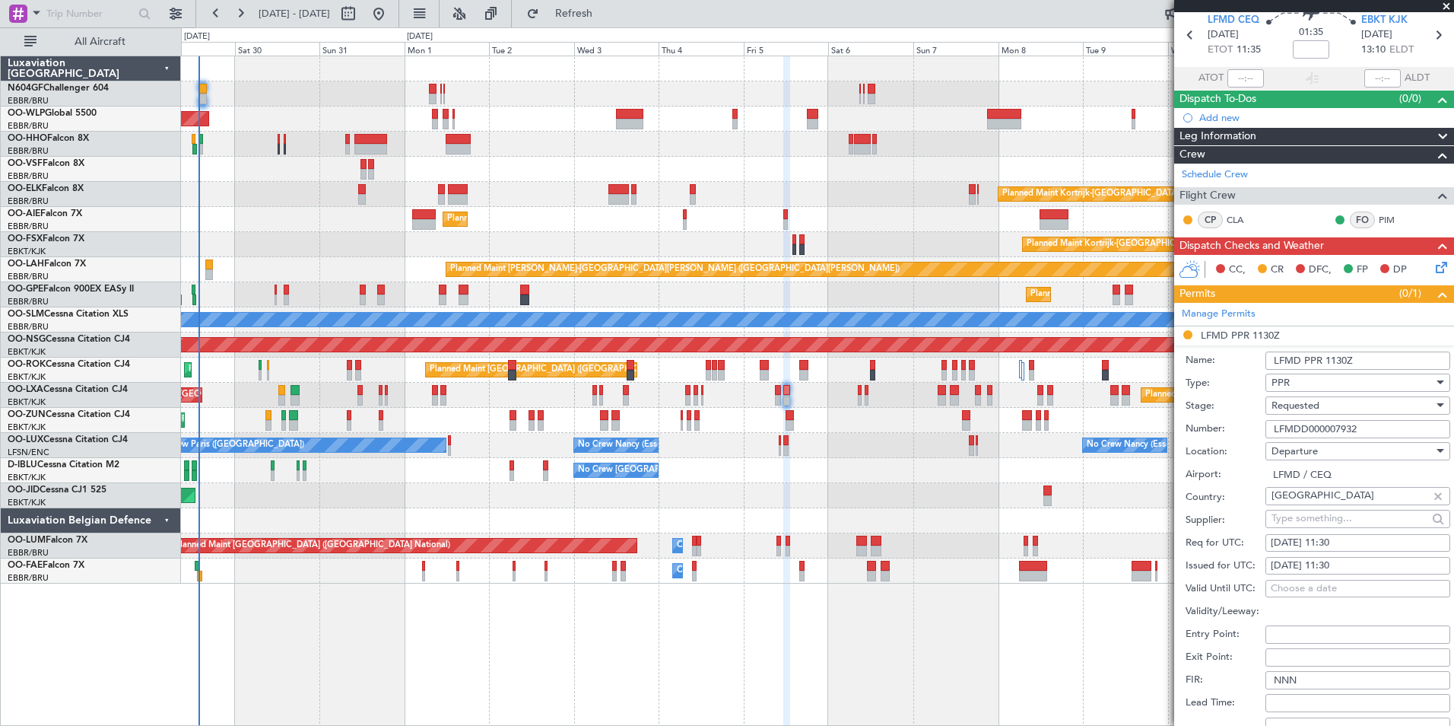
scroll to position [152, 0]
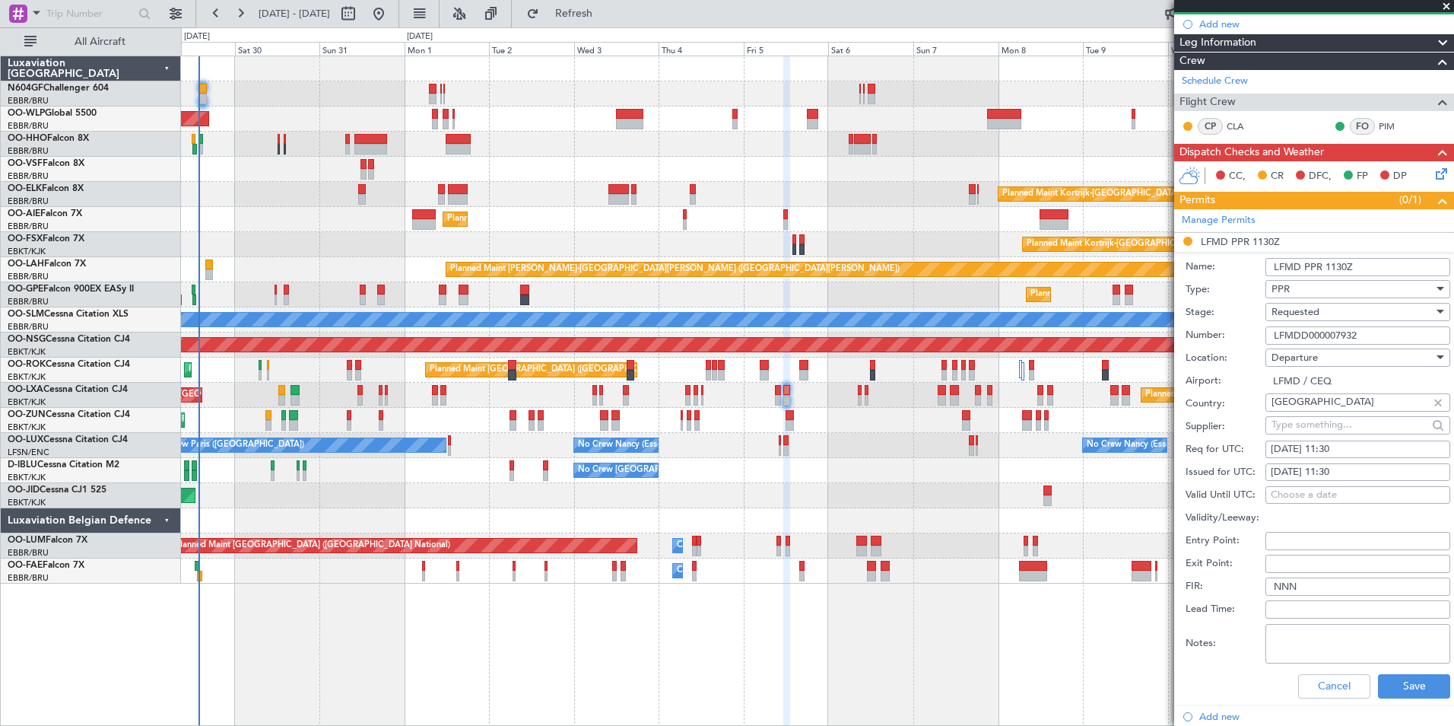
click at [1336, 313] on div "Requested" at bounding box center [1353, 311] width 162 height 23
click at [1332, 429] on span "Received OK" at bounding box center [1353, 426] width 160 height 23
click at [1395, 683] on button "Save" at bounding box center [1414, 686] width 72 height 24
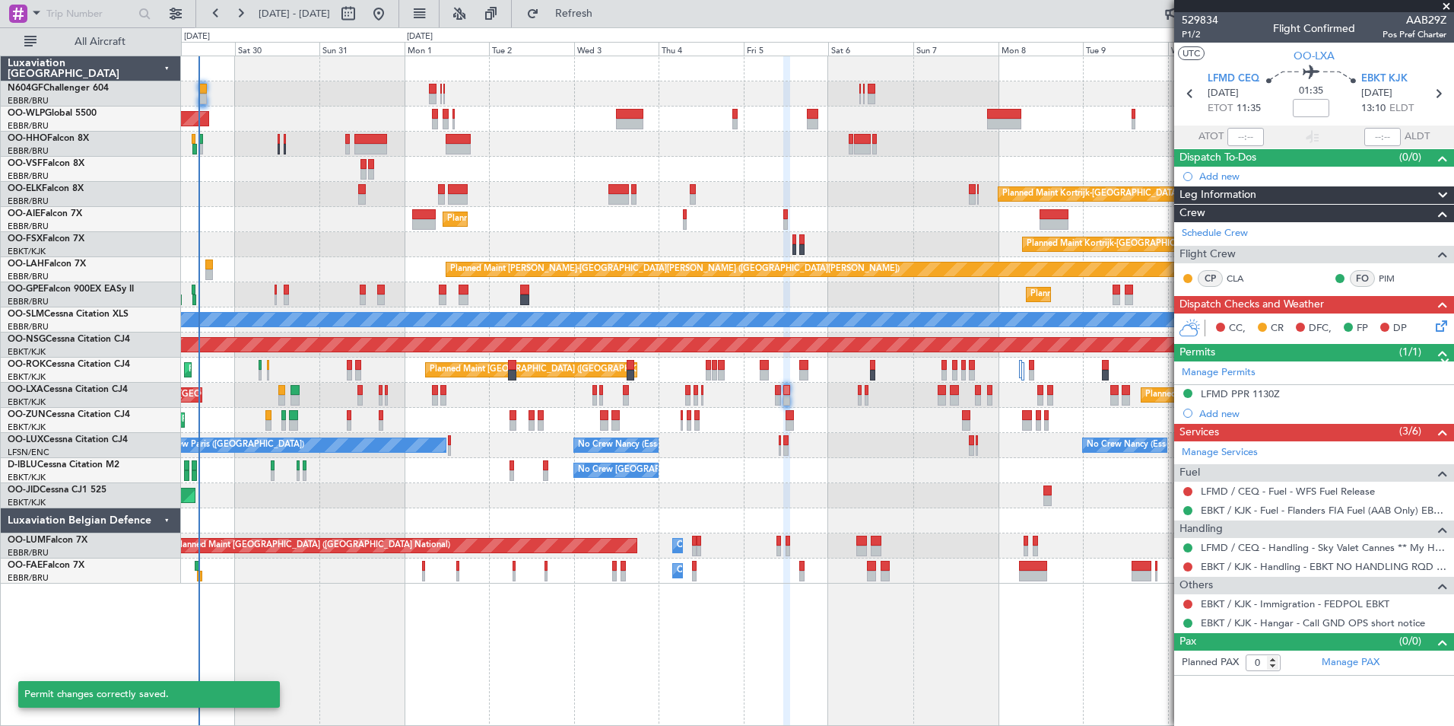
scroll to position [0, 0]
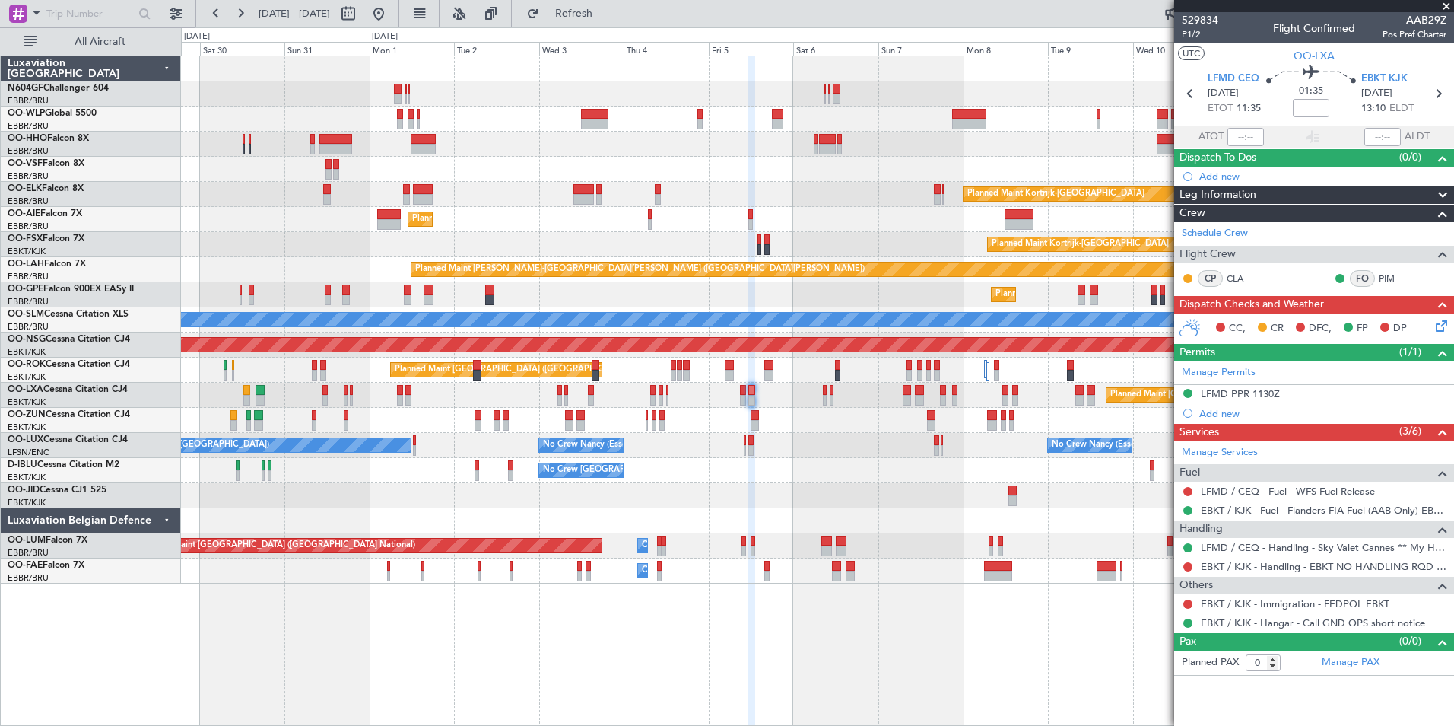
click at [829, 415] on div "Planned Maint Kortrijk-[GEOGRAPHIC_DATA]" at bounding box center [817, 420] width 1273 height 25
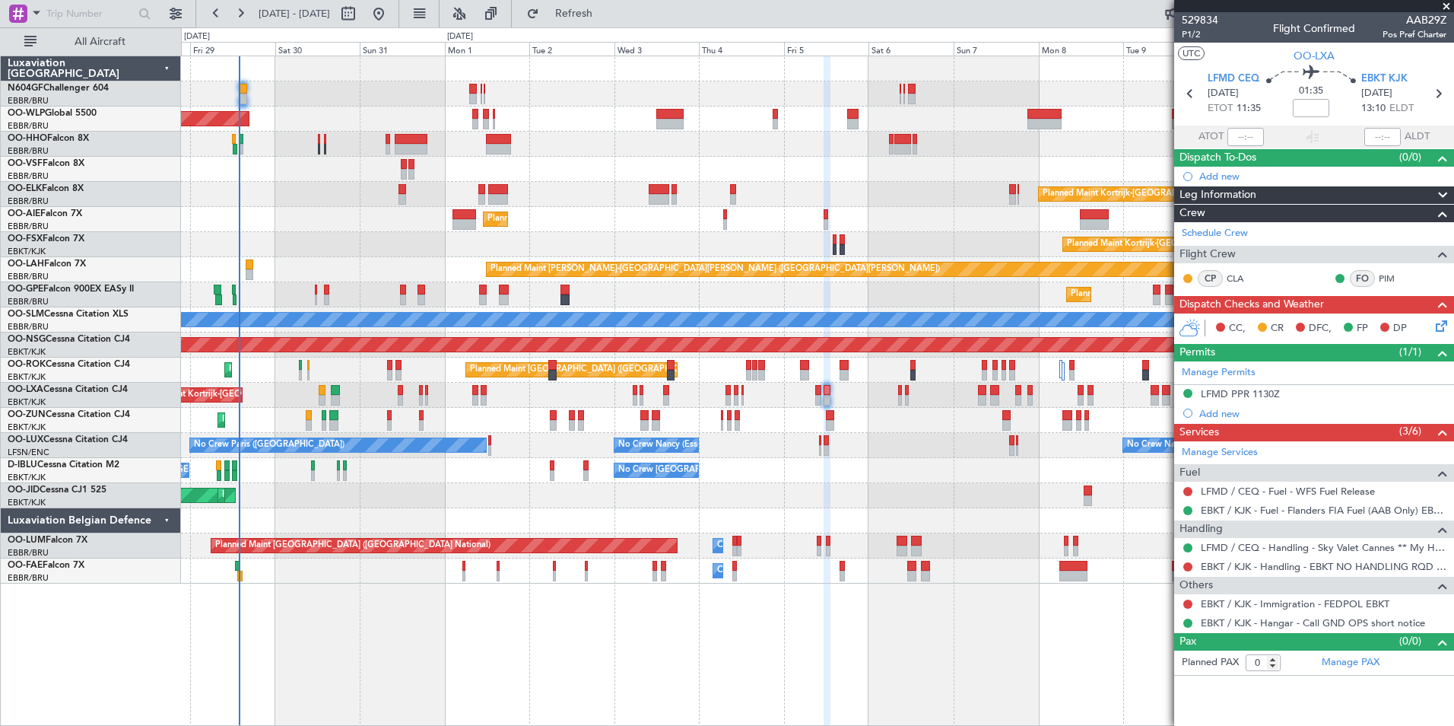
click at [771, 430] on div "Planned Maint Kortrijk-[GEOGRAPHIC_DATA]" at bounding box center [817, 420] width 1273 height 25
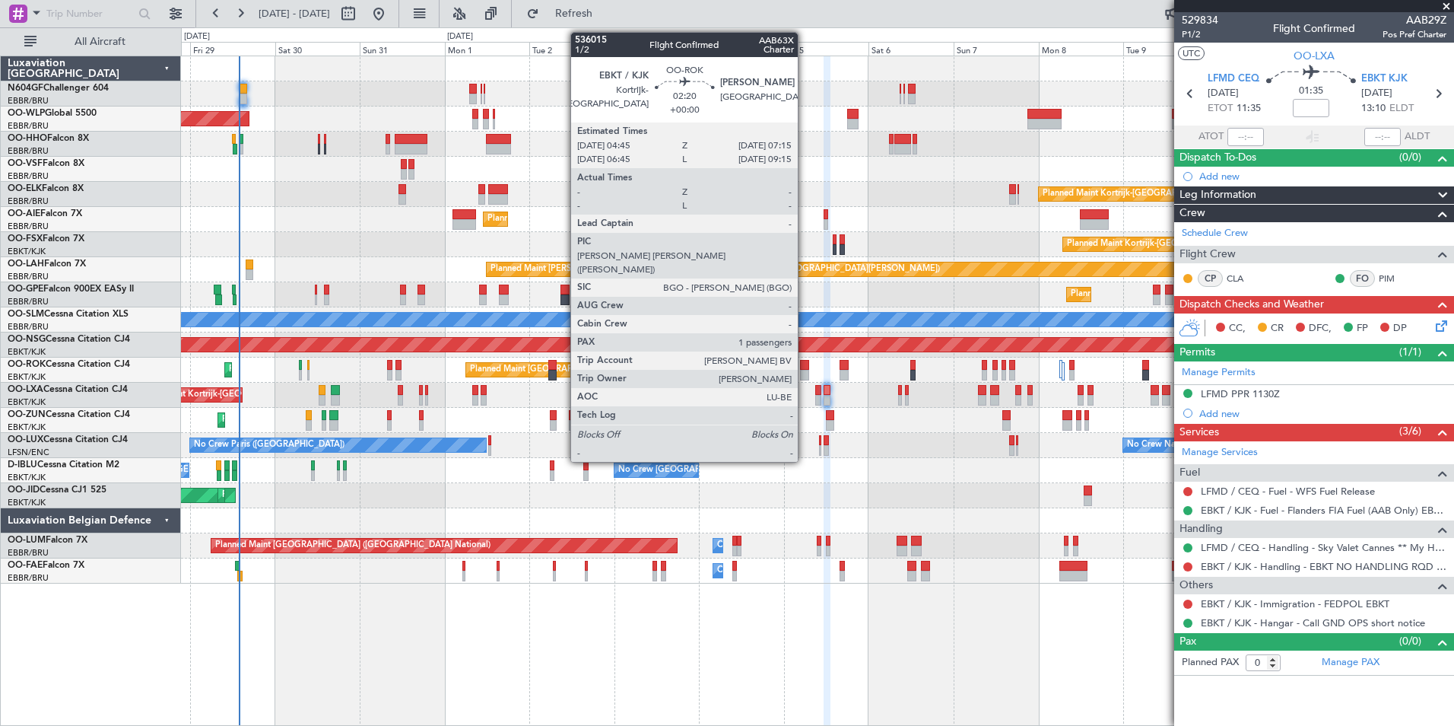
click at [805, 367] on div at bounding box center [804, 365] width 9 height 11
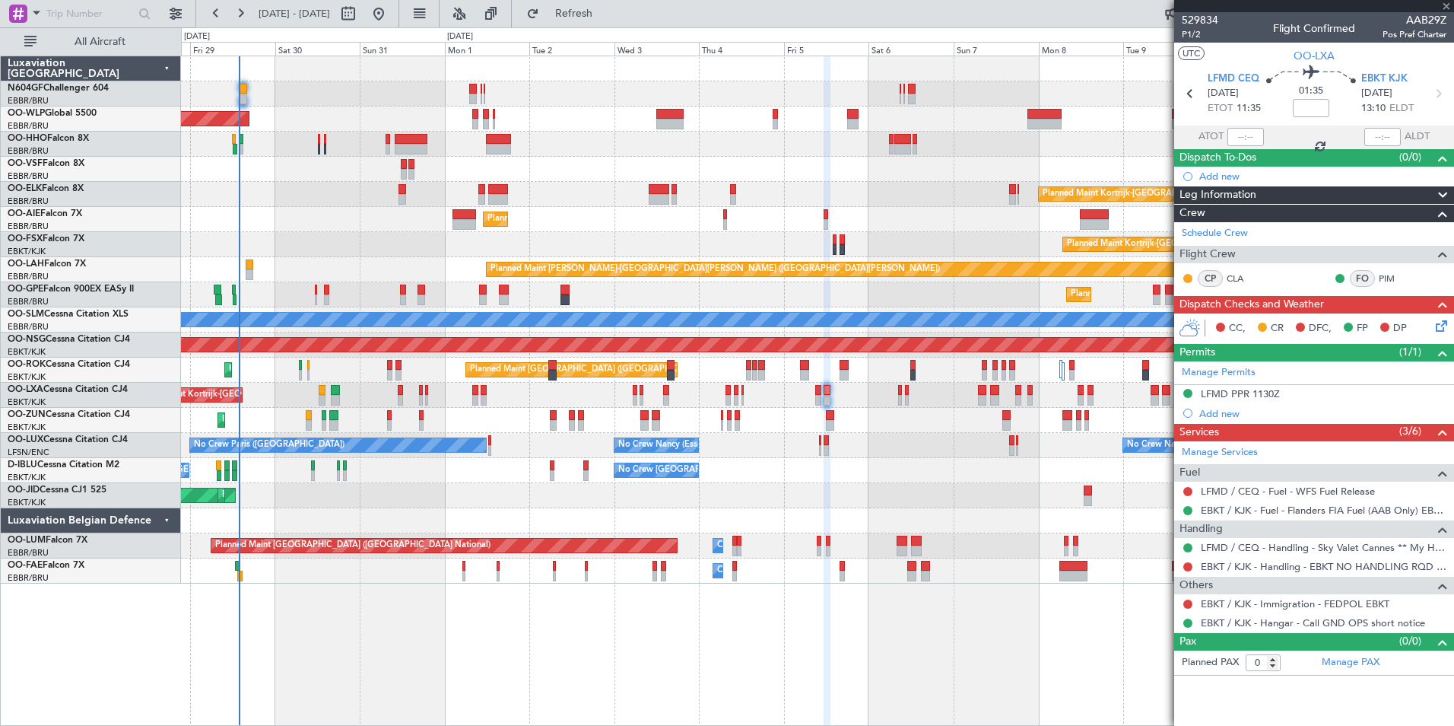
type input "1"
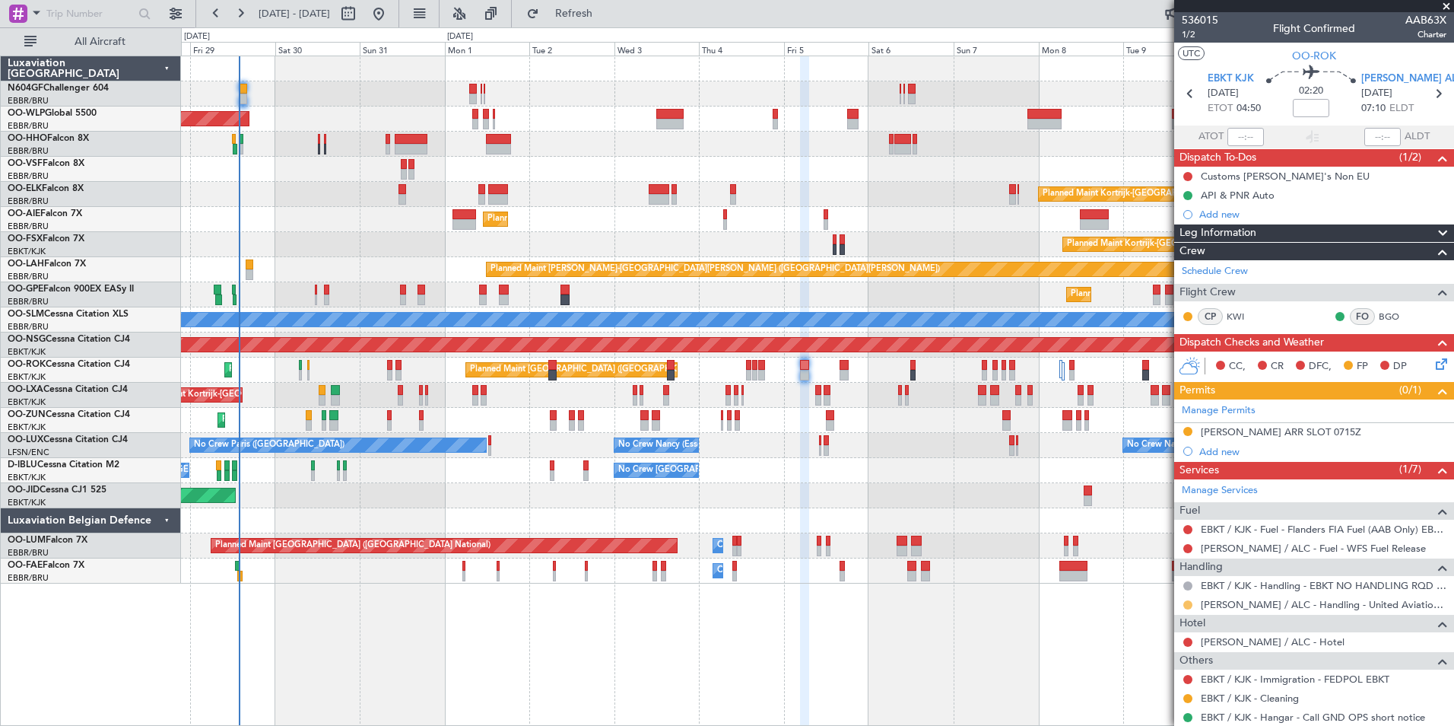
click at [1185, 605] on button at bounding box center [1188, 604] width 9 height 9
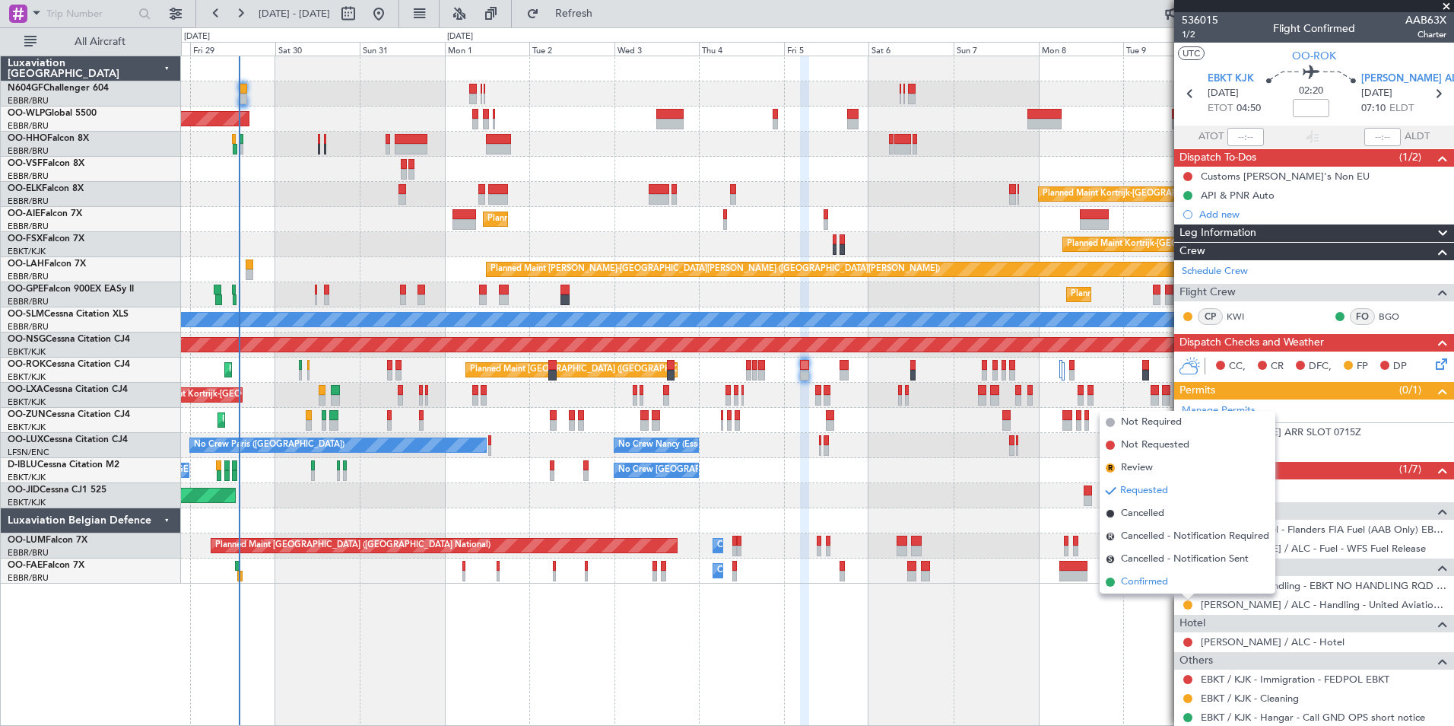
click at [1167, 587] on span "Confirmed" at bounding box center [1144, 581] width 47 height 15
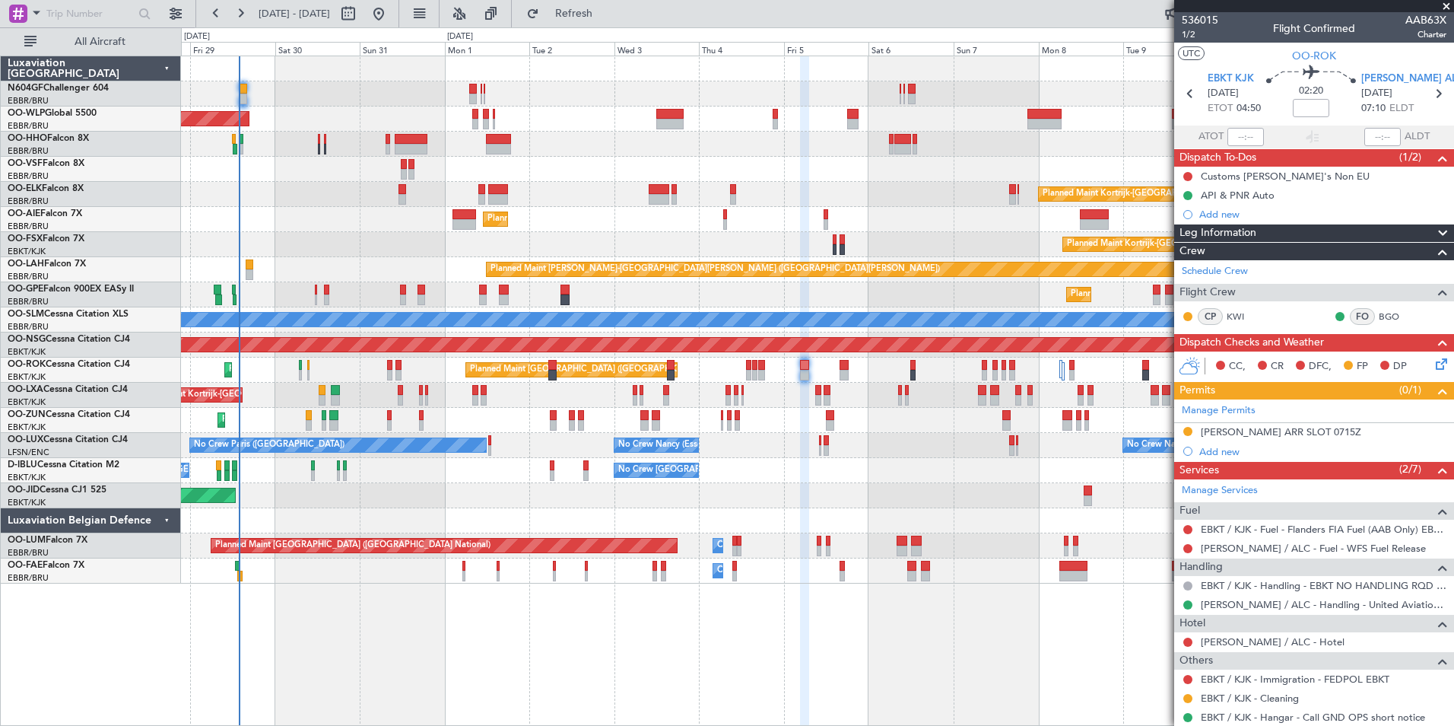
click at [1091, 653] on div "Planned Maint Berlin (Brandenburg) Planned Maint Kortrijk-Wevelgem Planned Main…" at bounding box center [817, 391] width 1273 height 670
click at [1231, 208] on div "Add new" at bounding box center [1316, 214] width 234 height 13
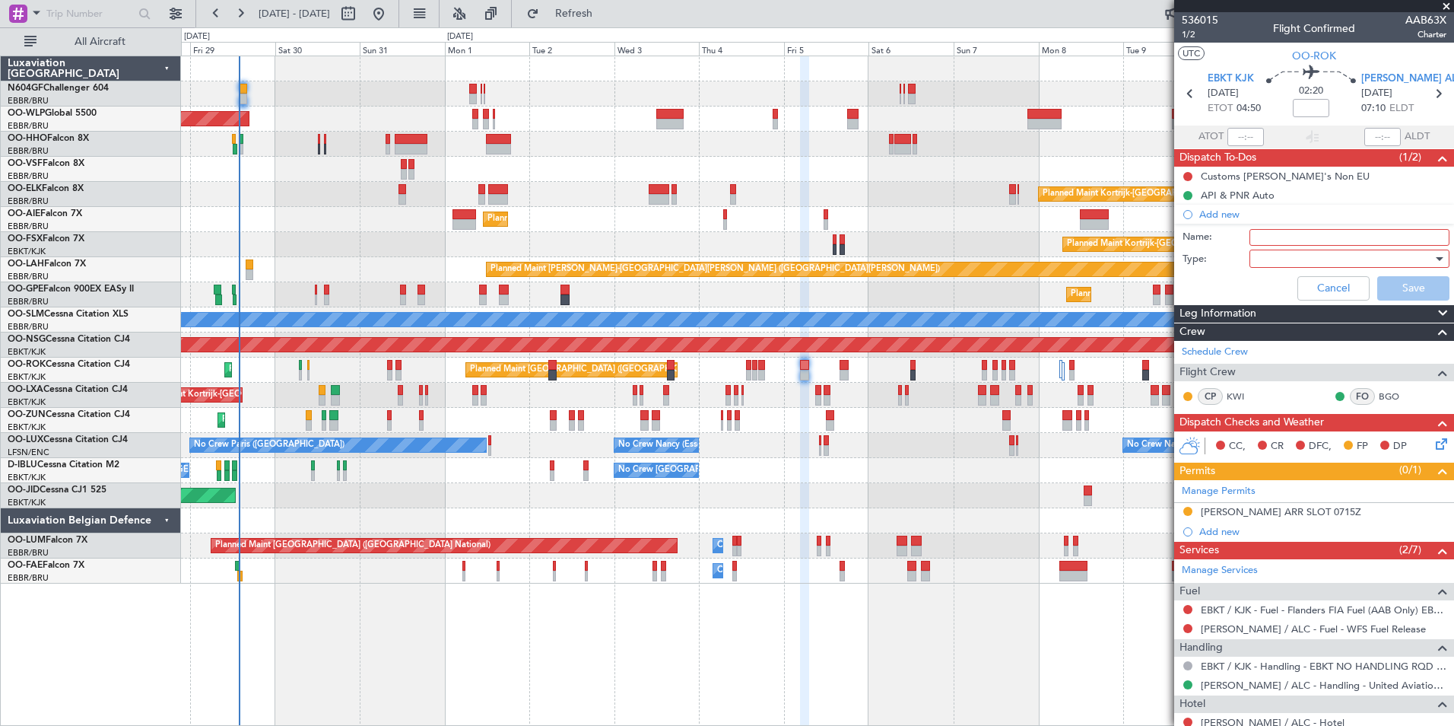
click at [1272, 241] on input "Name:" at bounding box center [1350, 237] width 200 height 17
click at [1268, 259] on div at bounding box center [1344, 258] width 177 height 23
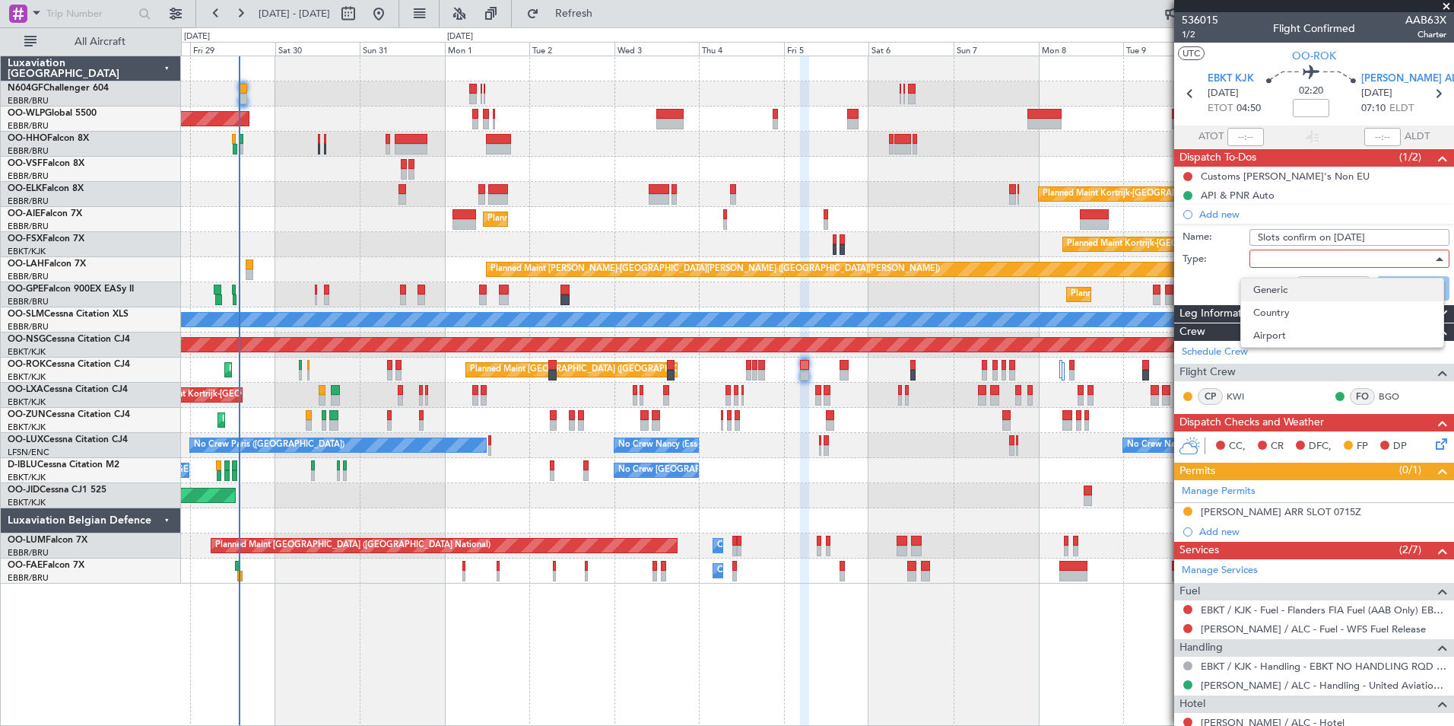
click at [1262, 297] on span "Generic" at bounding box center [1342, 289] width 178 height 23
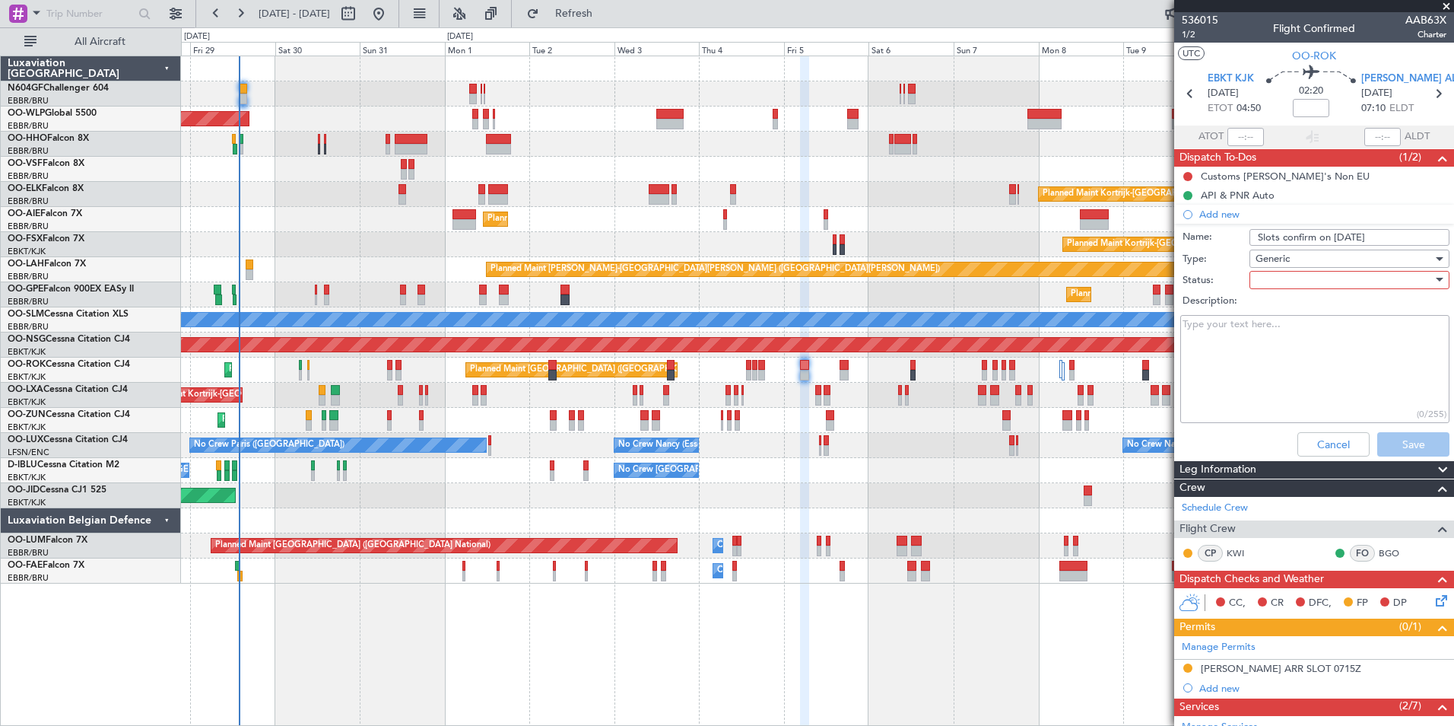
click at [1275, 235] on input "Slots confirm on 1st September" at bounding box center [1350, 237] width 200 height 17
type input "Slots will be confirm on 1st September"
click at [1292, 284] on div at bounding box center [1344, 279] width 177 height 23
click at [1285, 304] on span "Not Started" at bounding box center [1342, 310] width 178 height 23
click at [1277, 275] on span "Not Started" at bounding box center [1283, 280] width 54 height 14
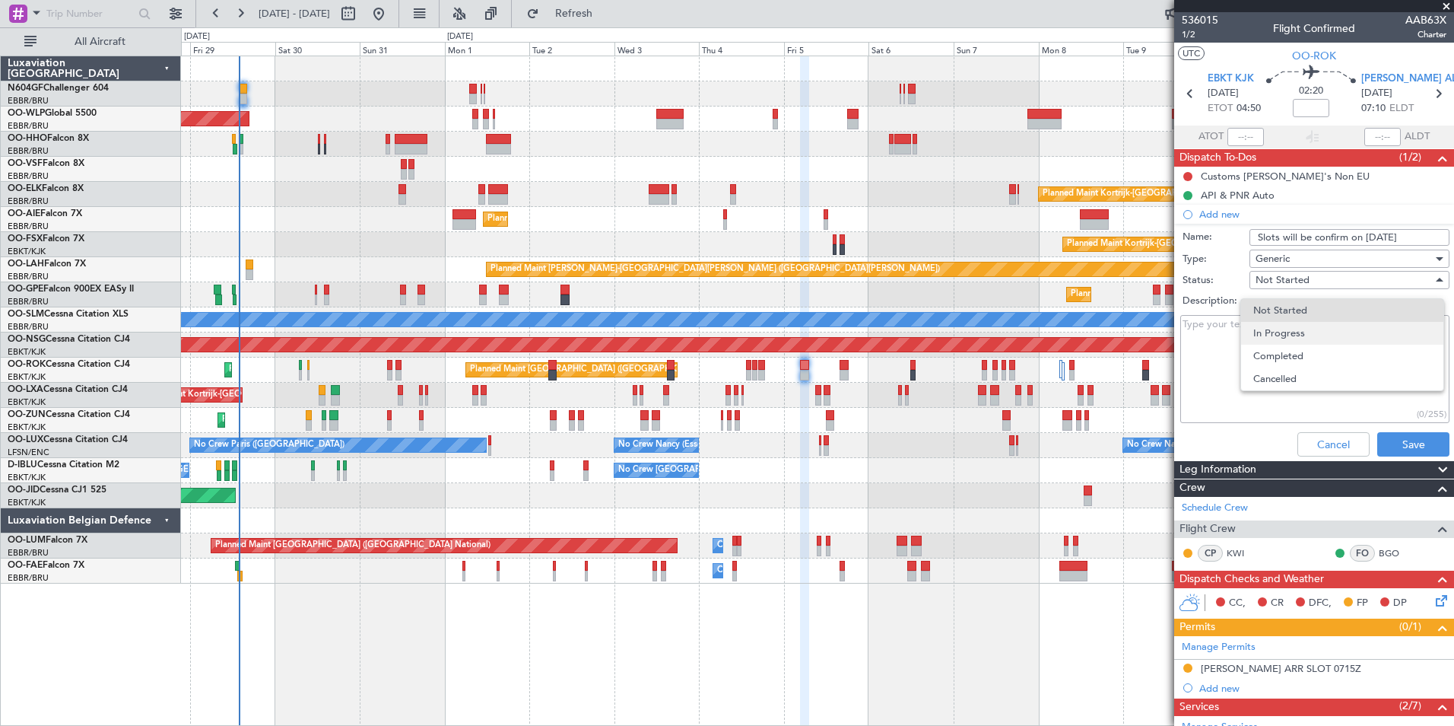
drag, startPoint x: 1278, startPoint y: 275, endPoint x: 1278, endPoint y: 333, distance: 58.6
click at [1278, 333] on span "In Progress" at bounding box center [1342, 333] width 178 height 23
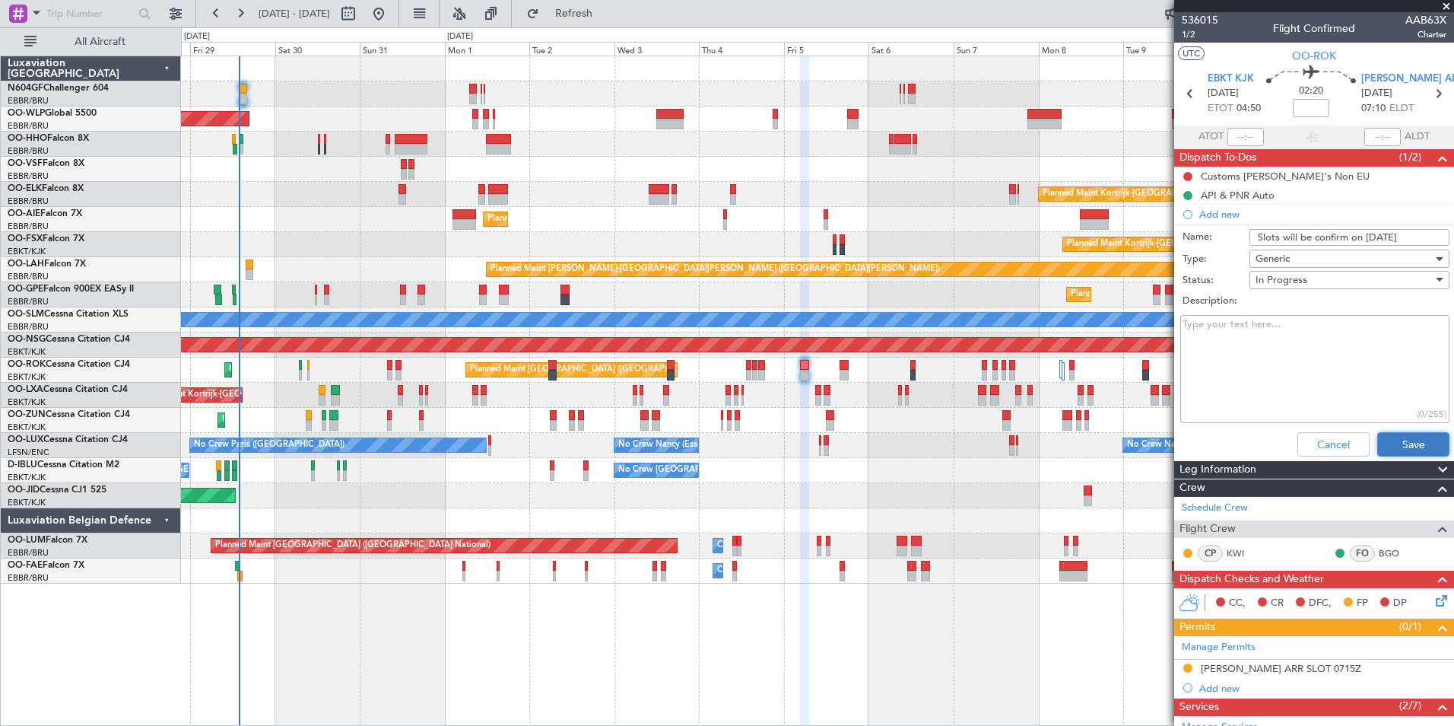
click at [1385, 446] on button "Save" at bounding box center [1413, 444] width 72 height 24
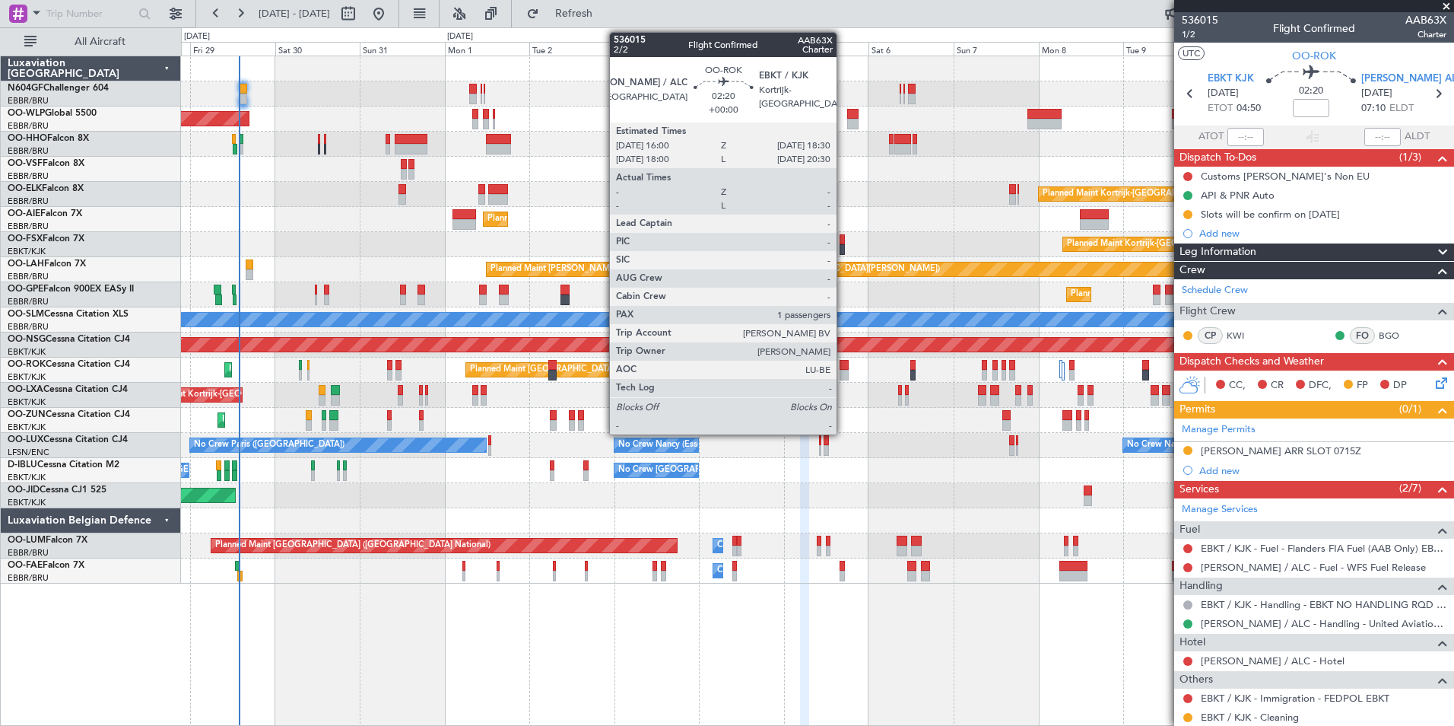
click at [844, 367] on div at bounding box center [844, 365] width 9 height 11
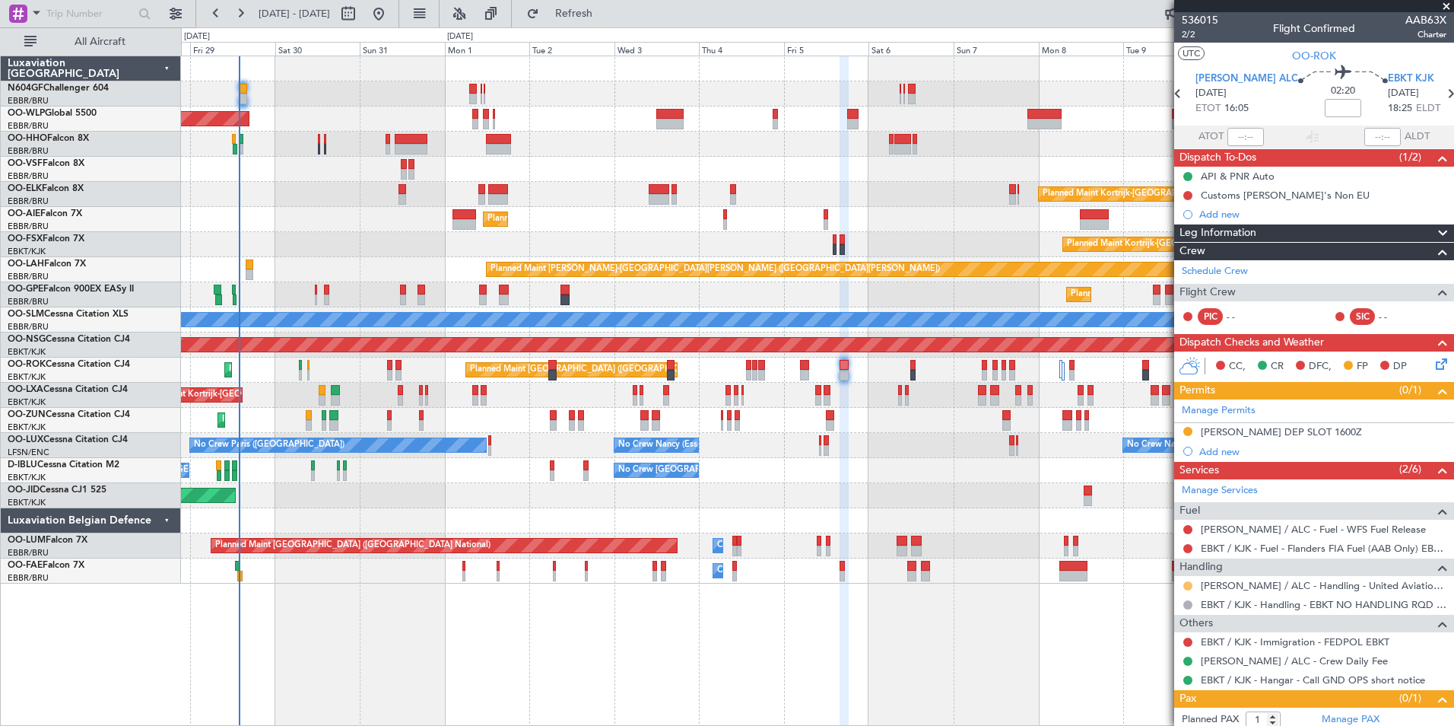
click at [1186, 583] on button at bounding box center [1188, 585] width 9 height 9
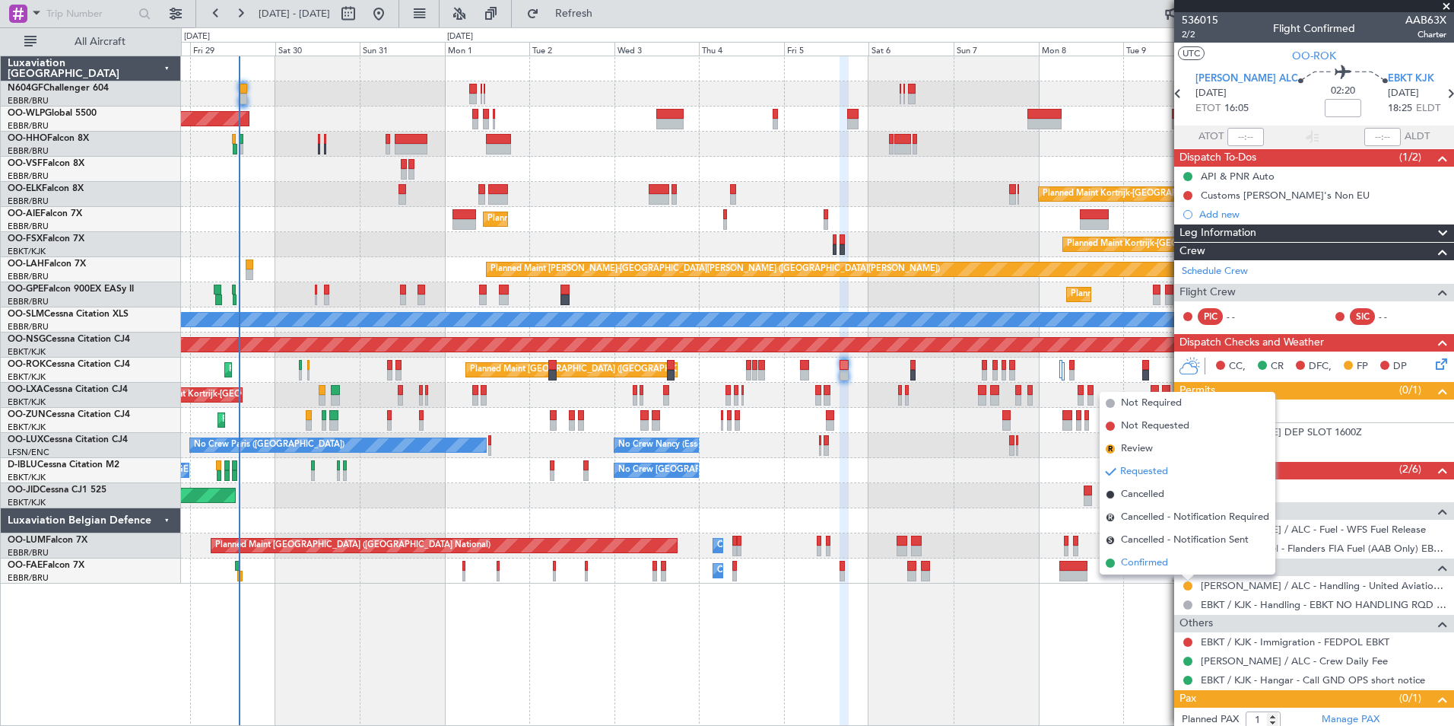
click at [1165, 566] on span "Confirmed" at bounding box center [1144, 562] width 47 height 15
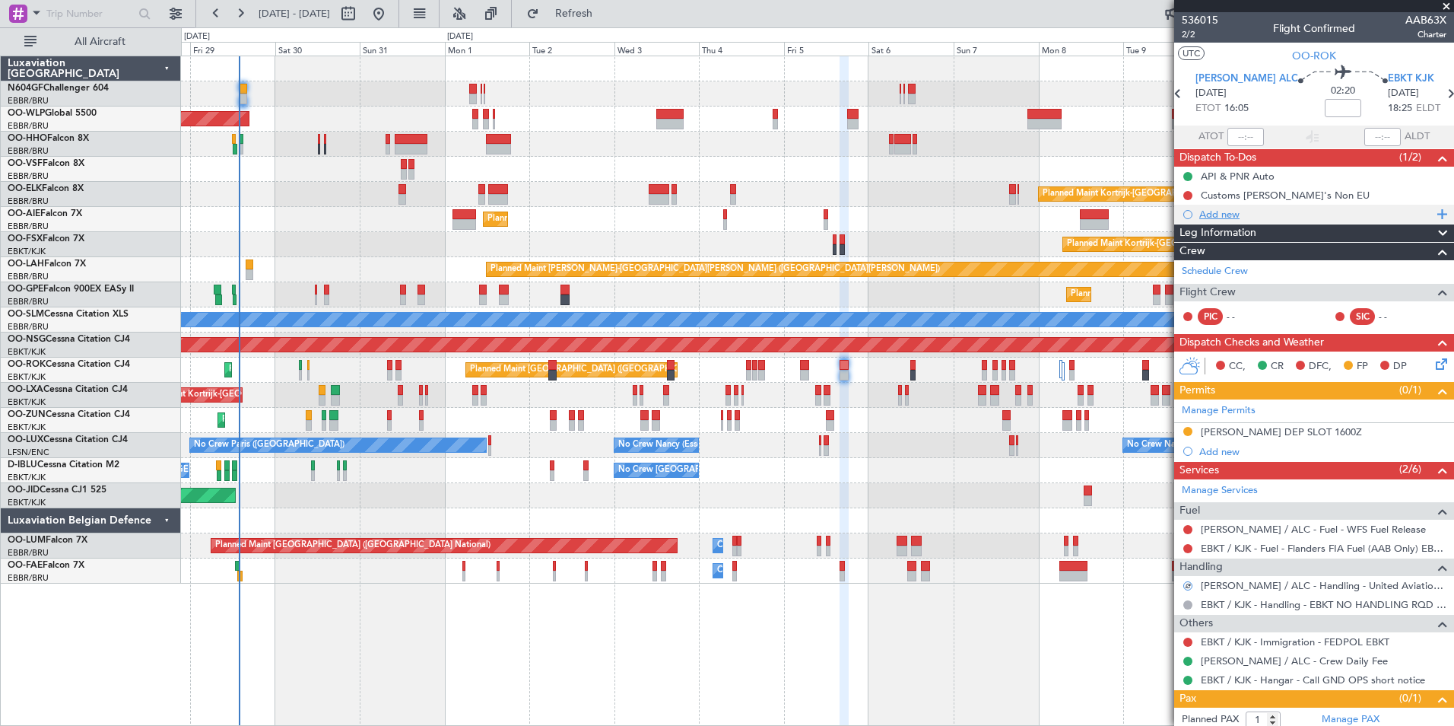
click at [1211, 221] on div "Add new" at bounding box center [1314, 214] width 280 height 19
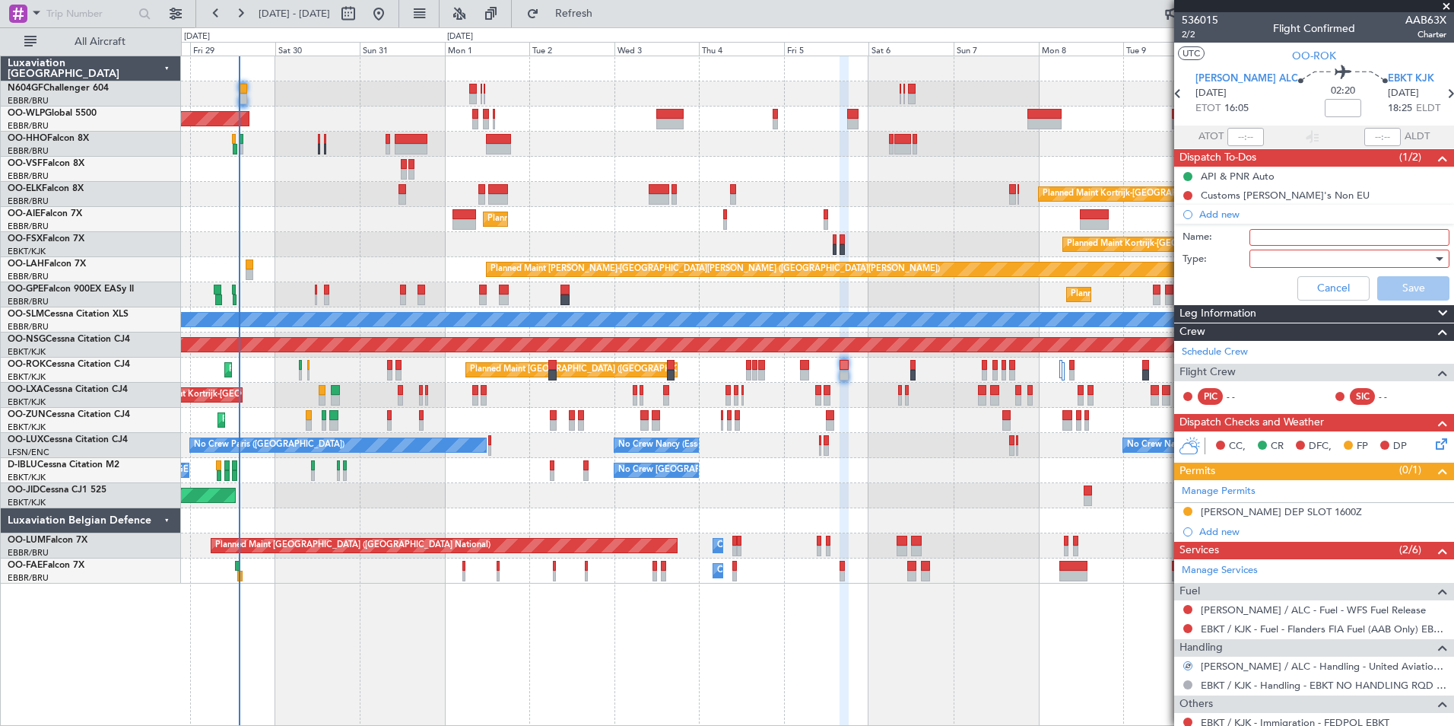
click at [1265, 237] on input "Name:" at bounding box center [1350, 237] width 200 height 17
type input "Slots will be confirm on 1st September"
click at [1260, 261] on div at bounding box center [1344, 258] width 177 height 23
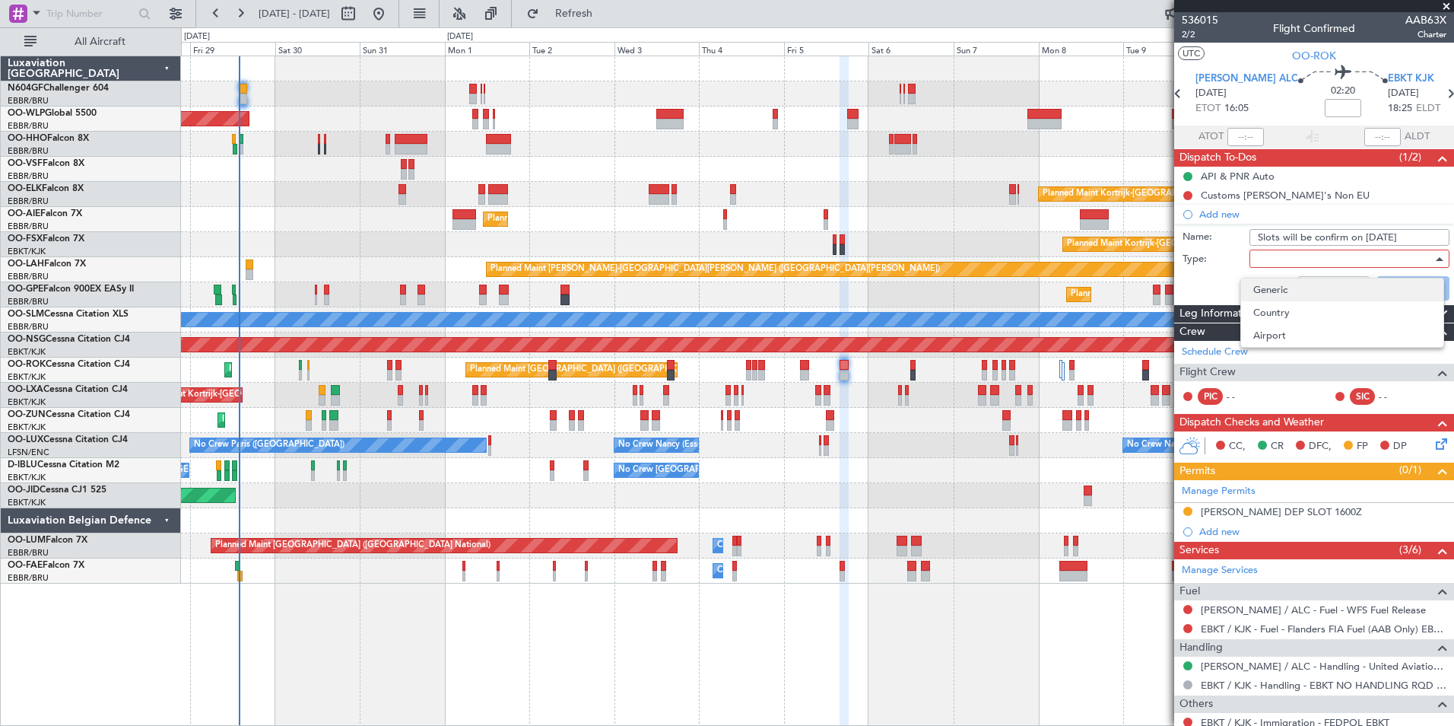
click at [1278, 286] on span "Generic" at bounding box center [1342, 289] width 178 height 23
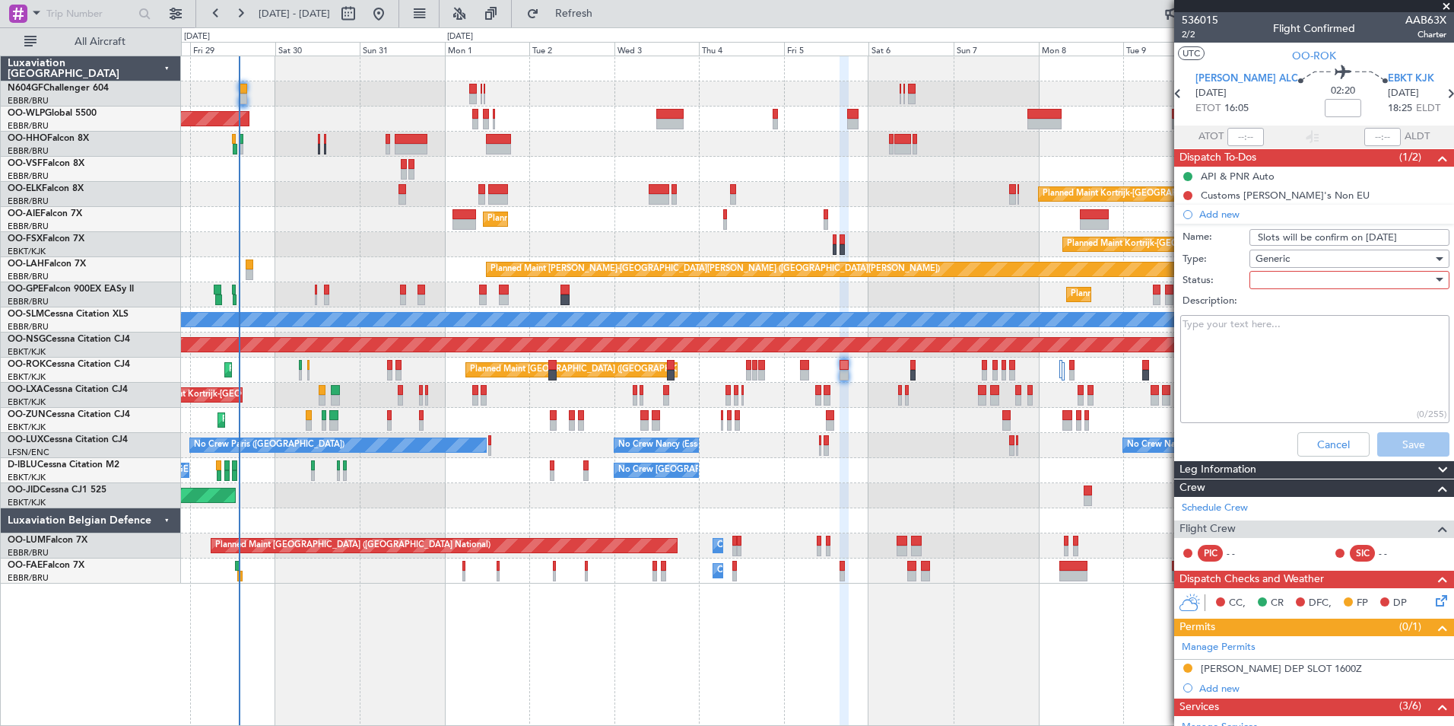
click at [1274, 283] on div at bounding box center [1344, 279] width 177 height 23
click at [1282, 329] on span "In Progress" at bounding box center [1342, 333] width 178 height 23
click at [1378, 438] on button "Save" at bounding box center [1413, 444] width 72 height 24
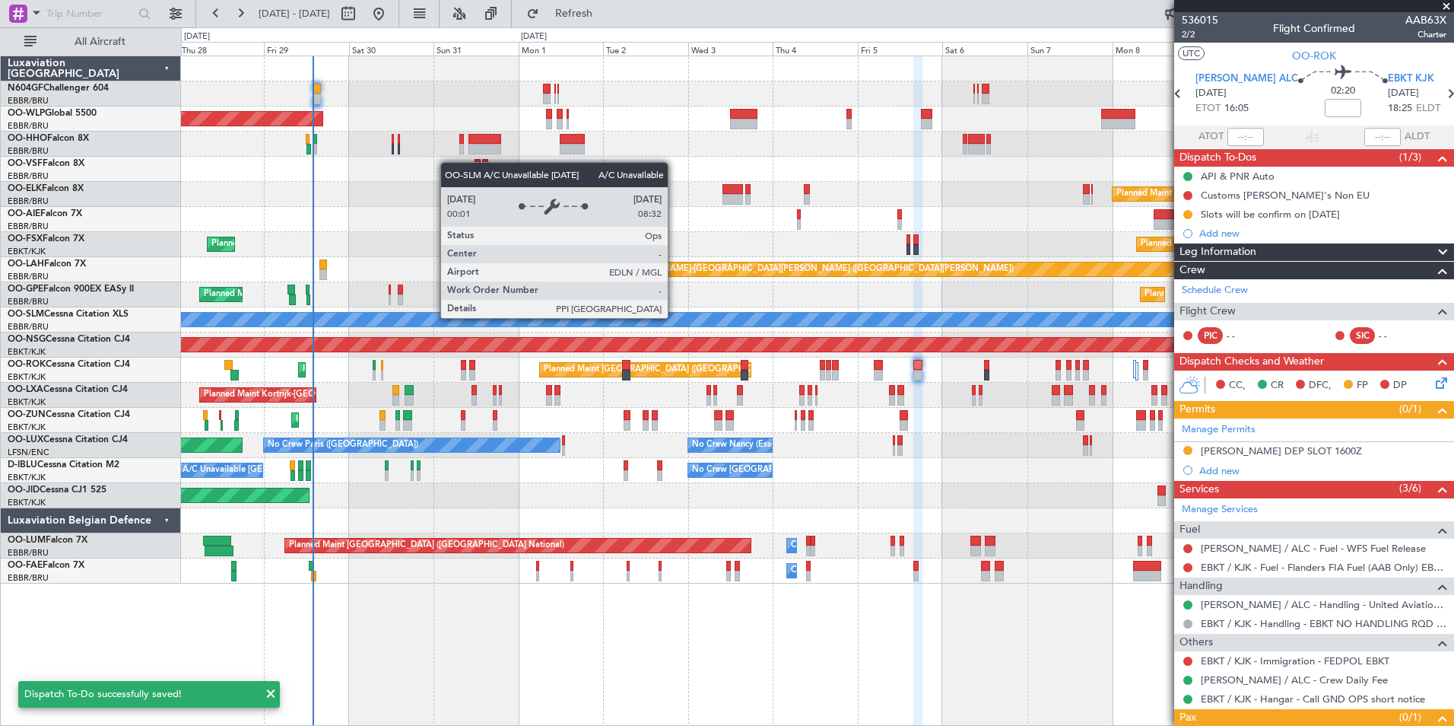
click at [748, 322] on div "A/C Unavailable [GEOGRAPHIC_DATA]" at bounding box center [1028, 320] width 3395 height 14
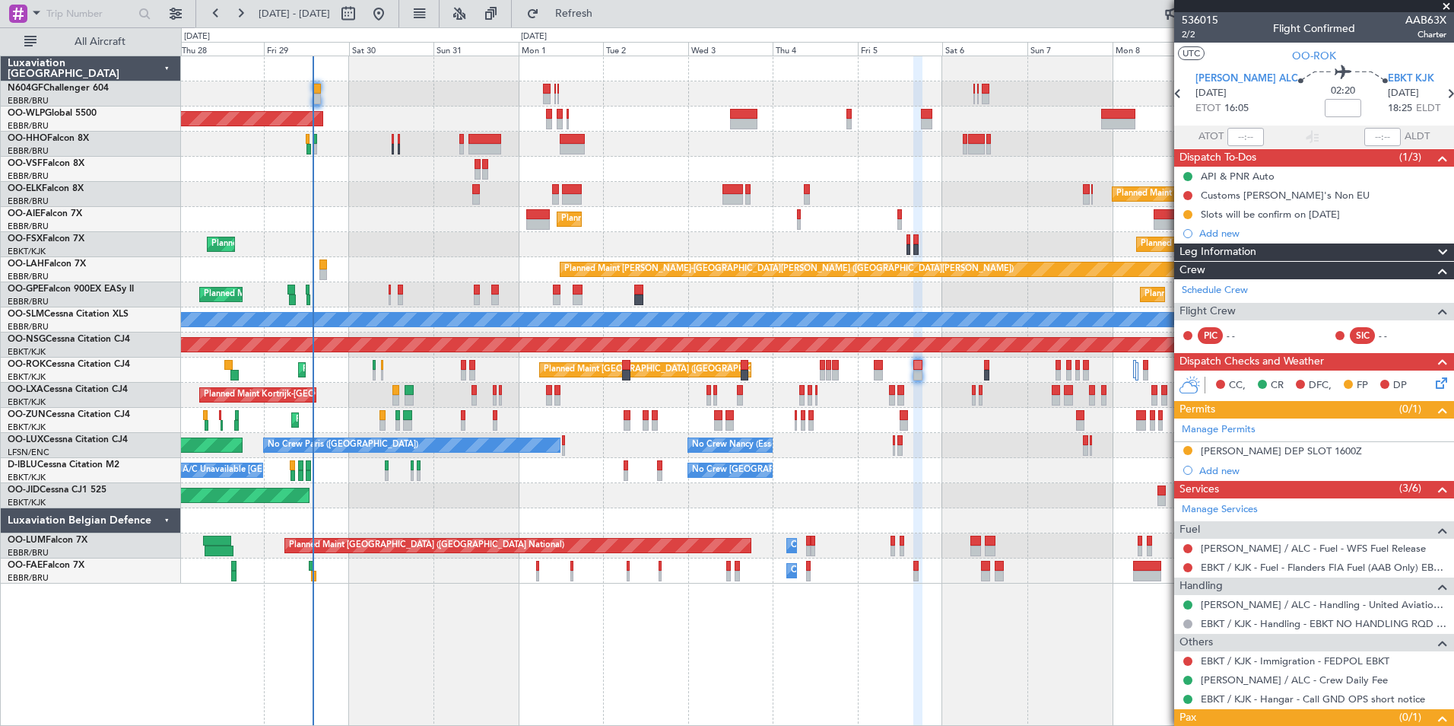
scroll to position [59, 0]
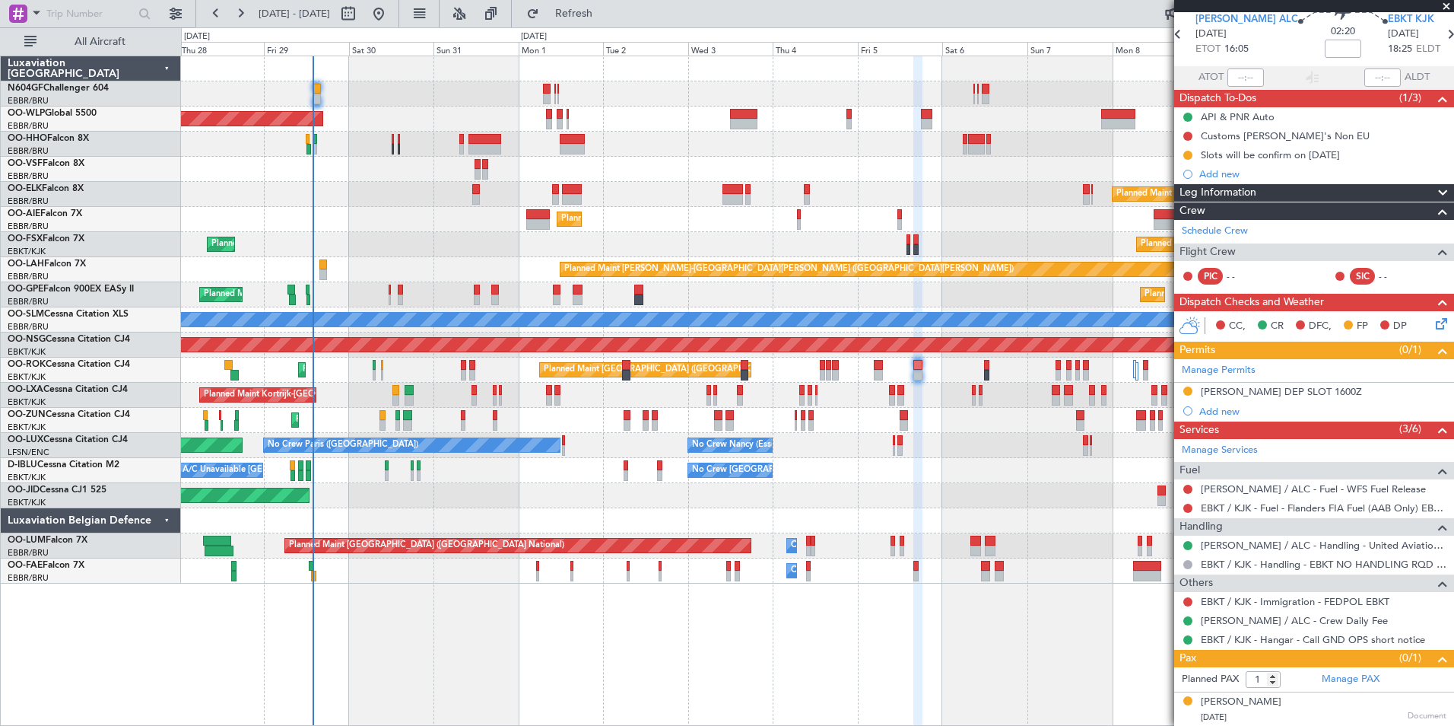
click at [729, 265] on div "Planned Maint Berlin (Brandenburg) Planned Maint Kortrijk-Wevelgem Planned Main…" at bounding box center [817, 319] width 1273 height 527
click at [711, 226] on div "Planned Maint [GEOGRAPHIC_DATA] ([GEOGRAPHIC_DATA])" at bounding box center [817, 219] width 1273 height 25
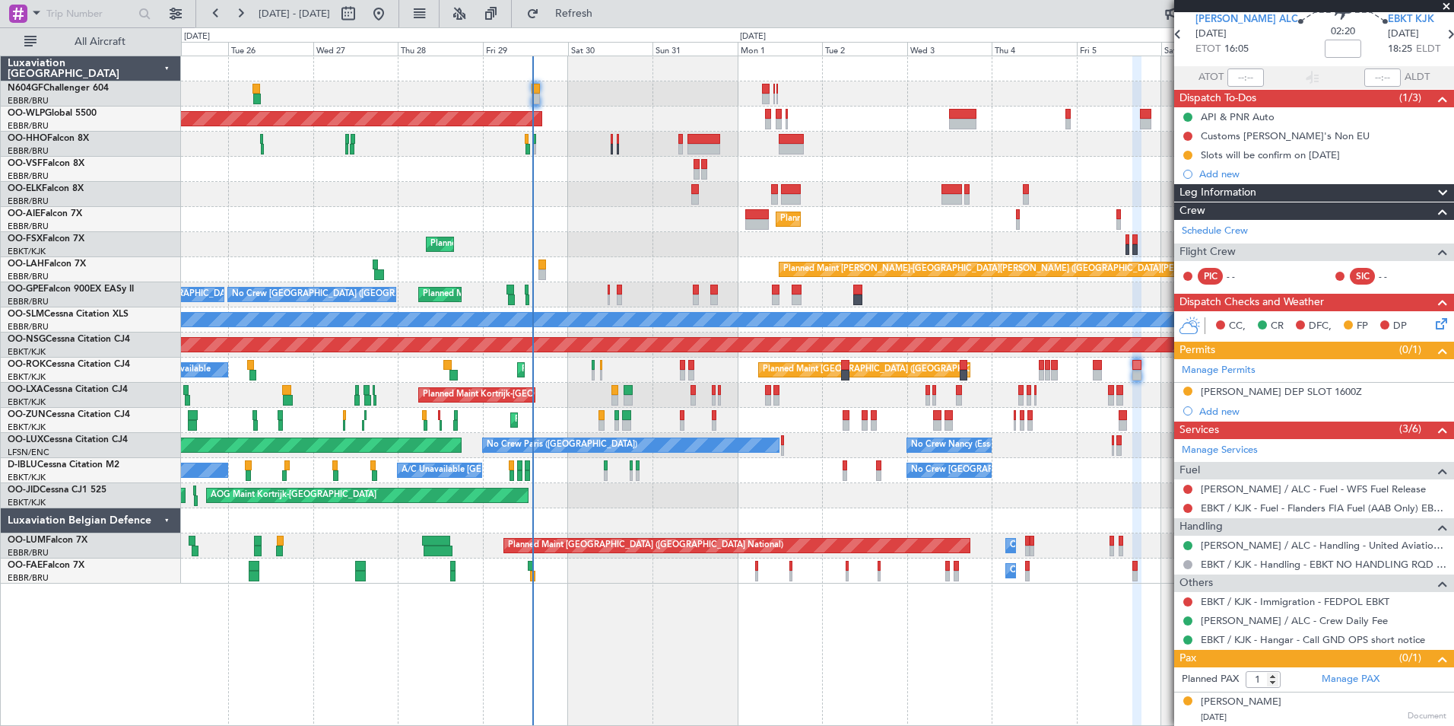
click at [666, 478] on div "Planned Maint Berlin (Brandenburg) Planned Maint Kortrijk-Wevelgem Planned Main…" at bounding box center [817, 319] width 1273 height 527
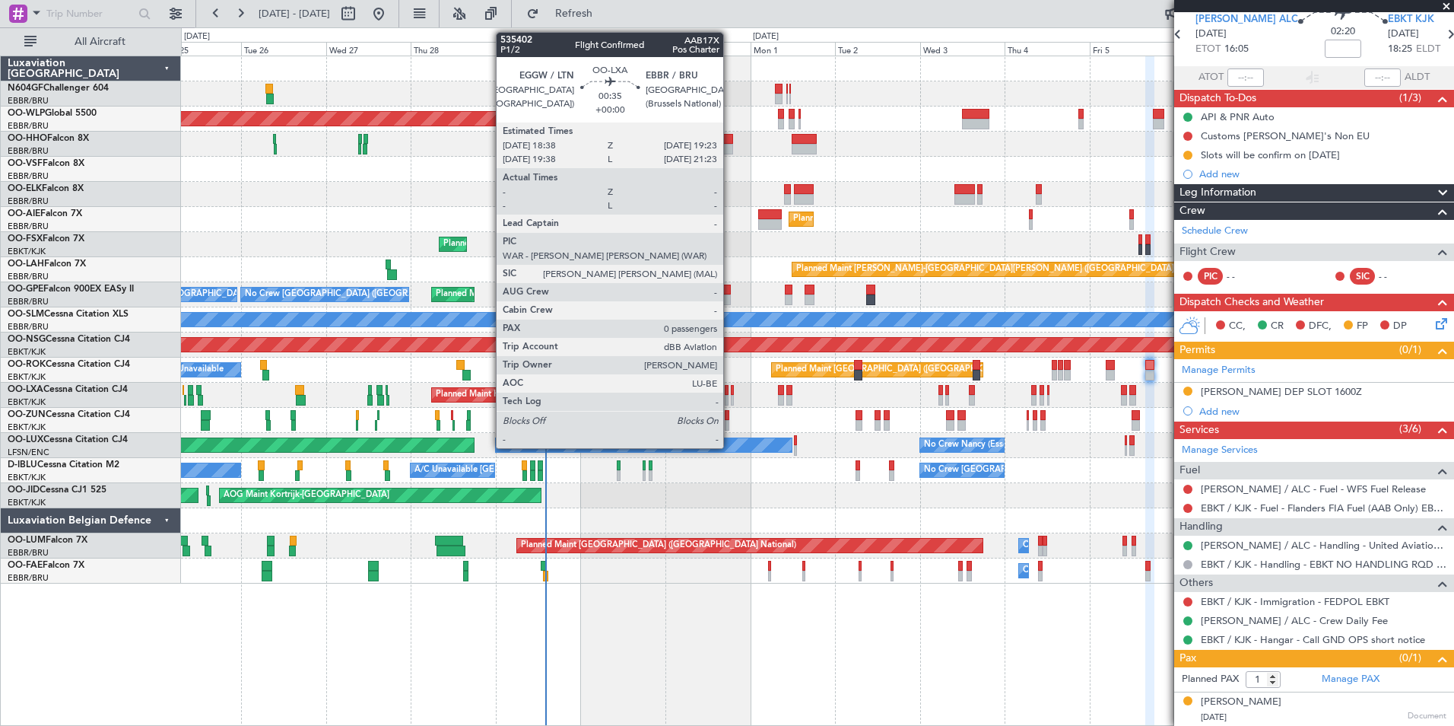
click at [731, 396] on div at bounding box center [732, 400] width 3 height 11
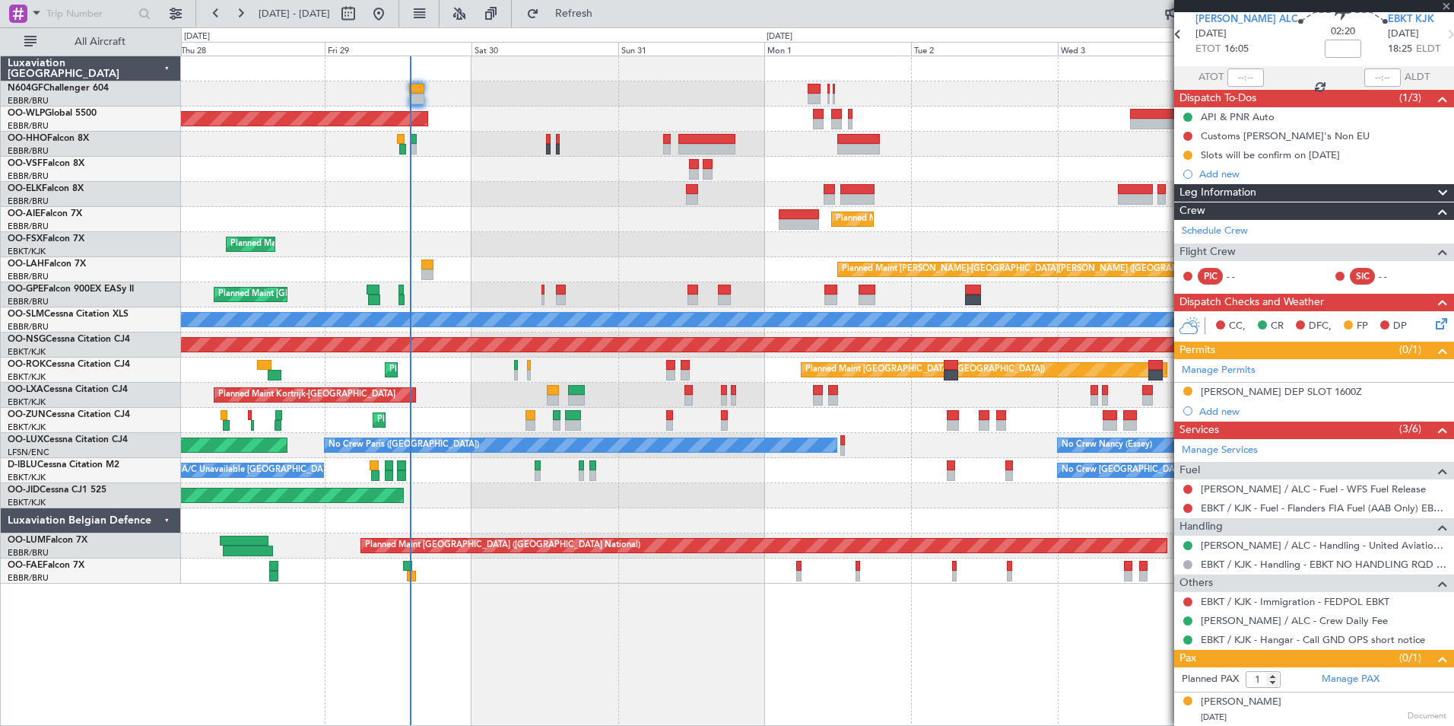
type input "0"
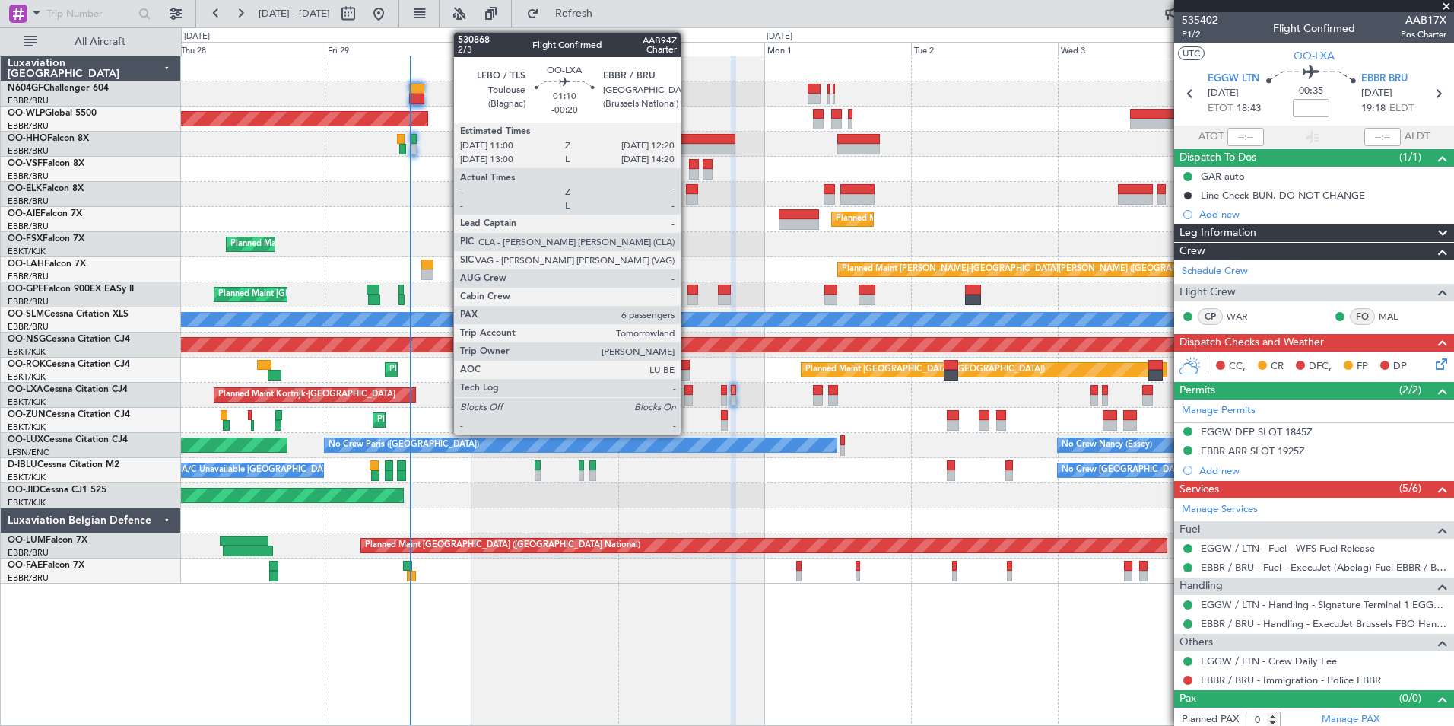
click at [688, 391] on div at bounding box center [689, 390] width 8 height 11
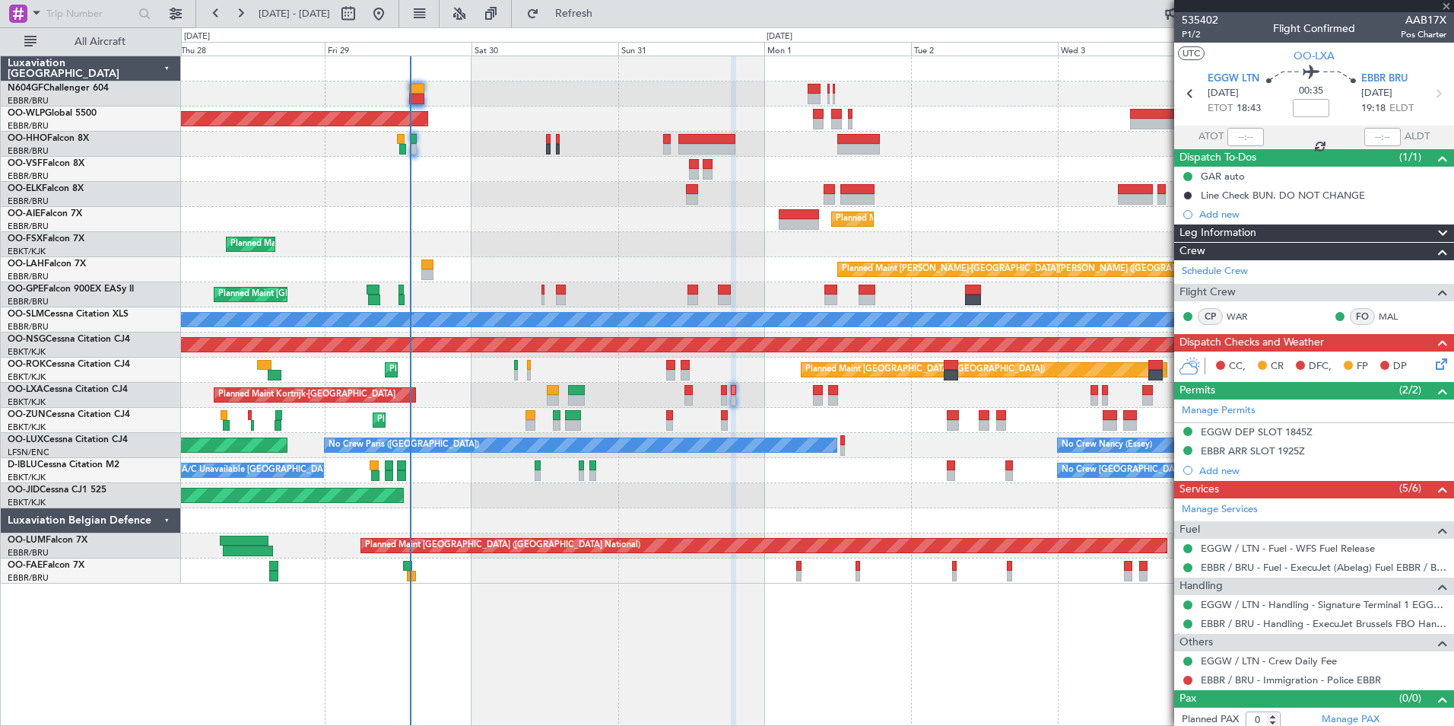
type input "-00:20"
type input "6"
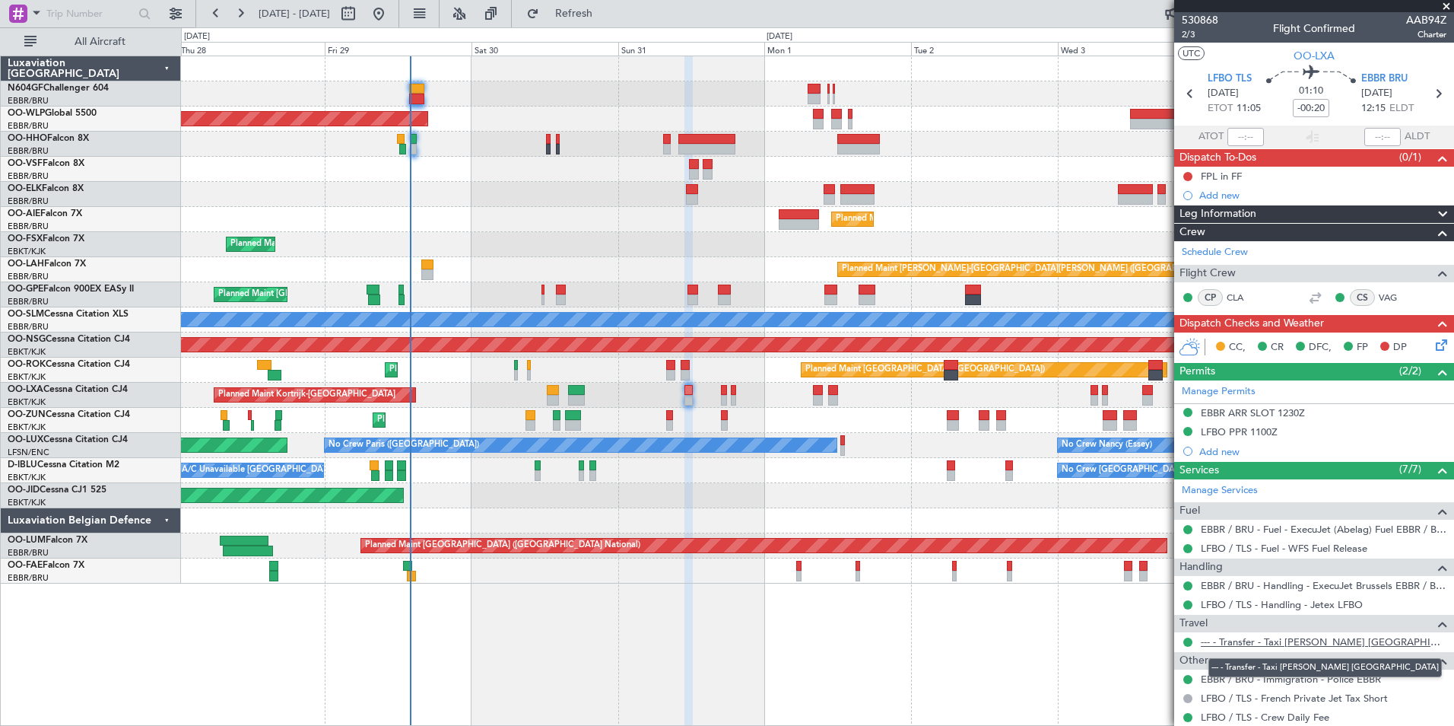
click at [1226, 642] on link "--- - Transfer - Taxi [PERSON_NAME] [GEOGRAPHIC_DATA]" at bounding box center [1324, 641] width 246 height 13
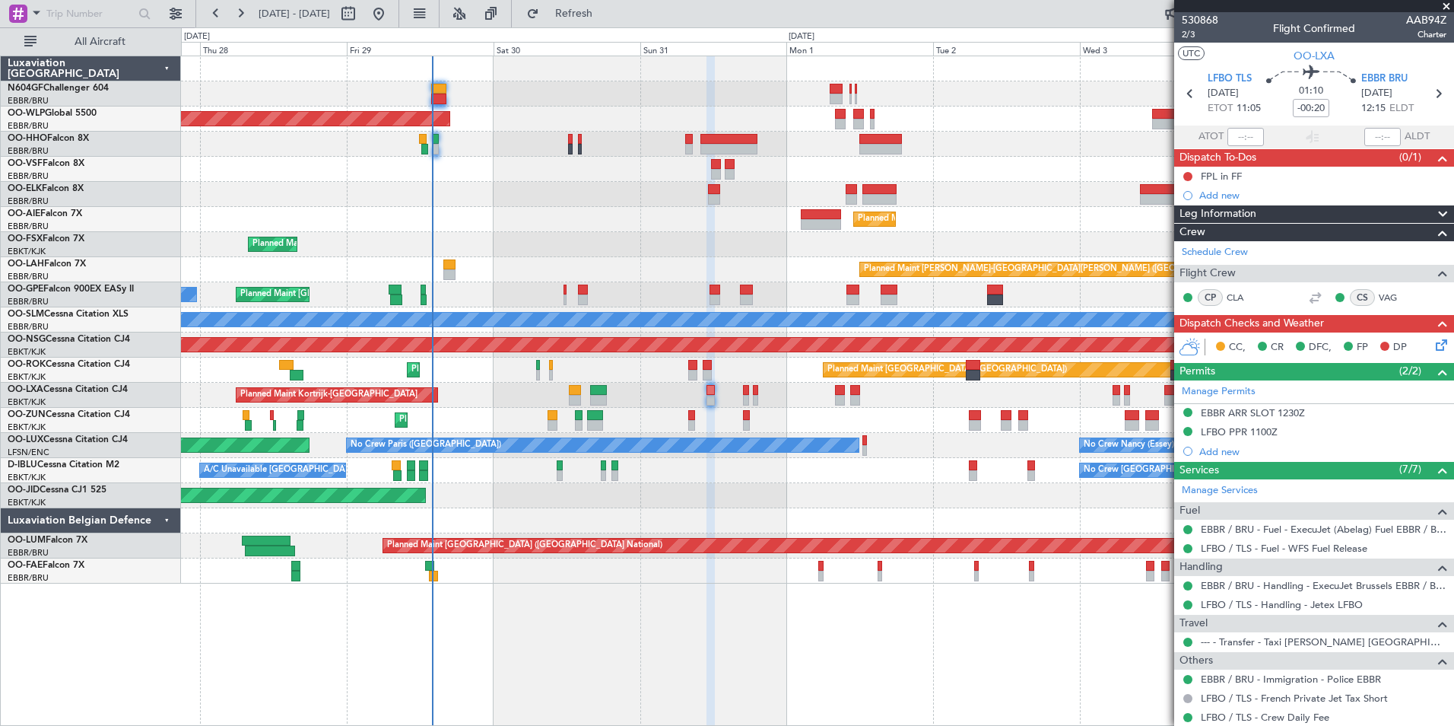
click at [687, 388] on div "Planned Maint Kortrijk-[GEOGRAPHIC_DATA]" at bounding box center [817, 395] width 1273 height 25
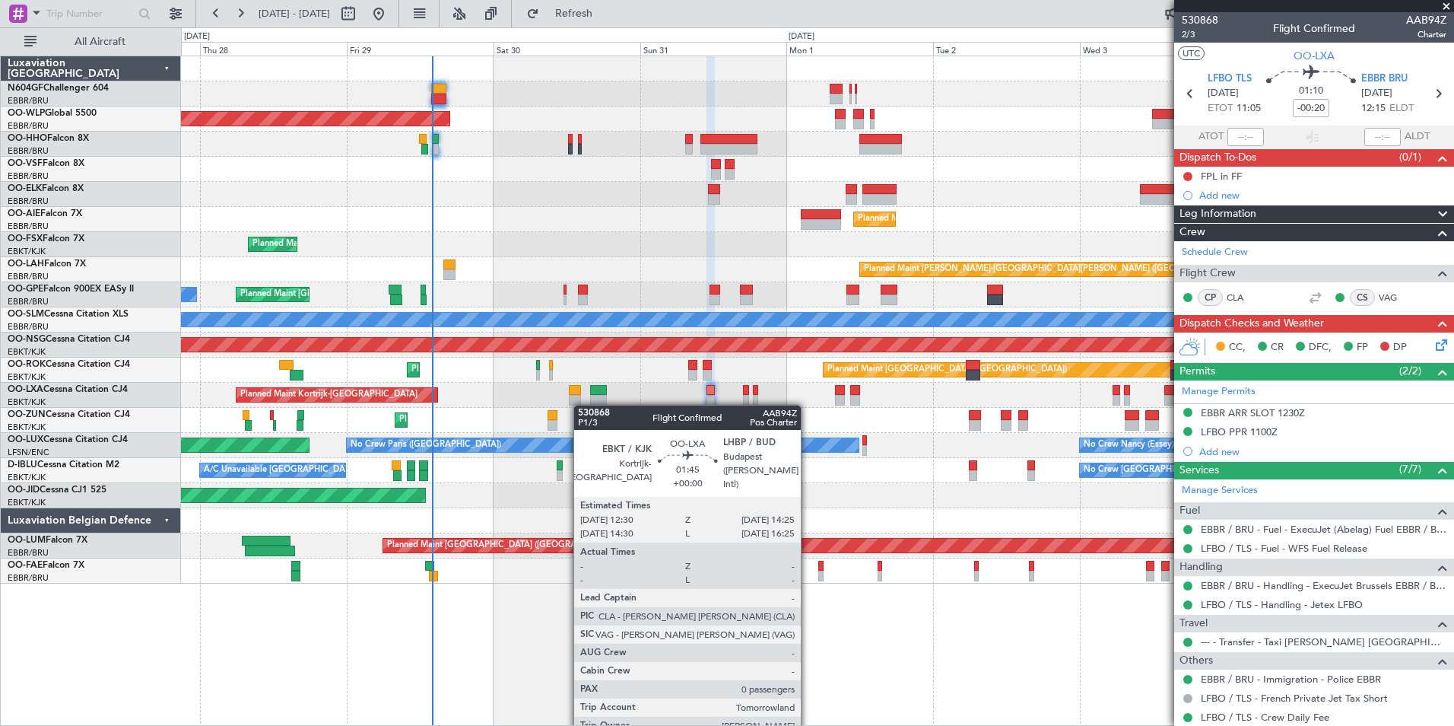
click at [581, 405] on div at bounding box center [575, 400] width 12 height 11
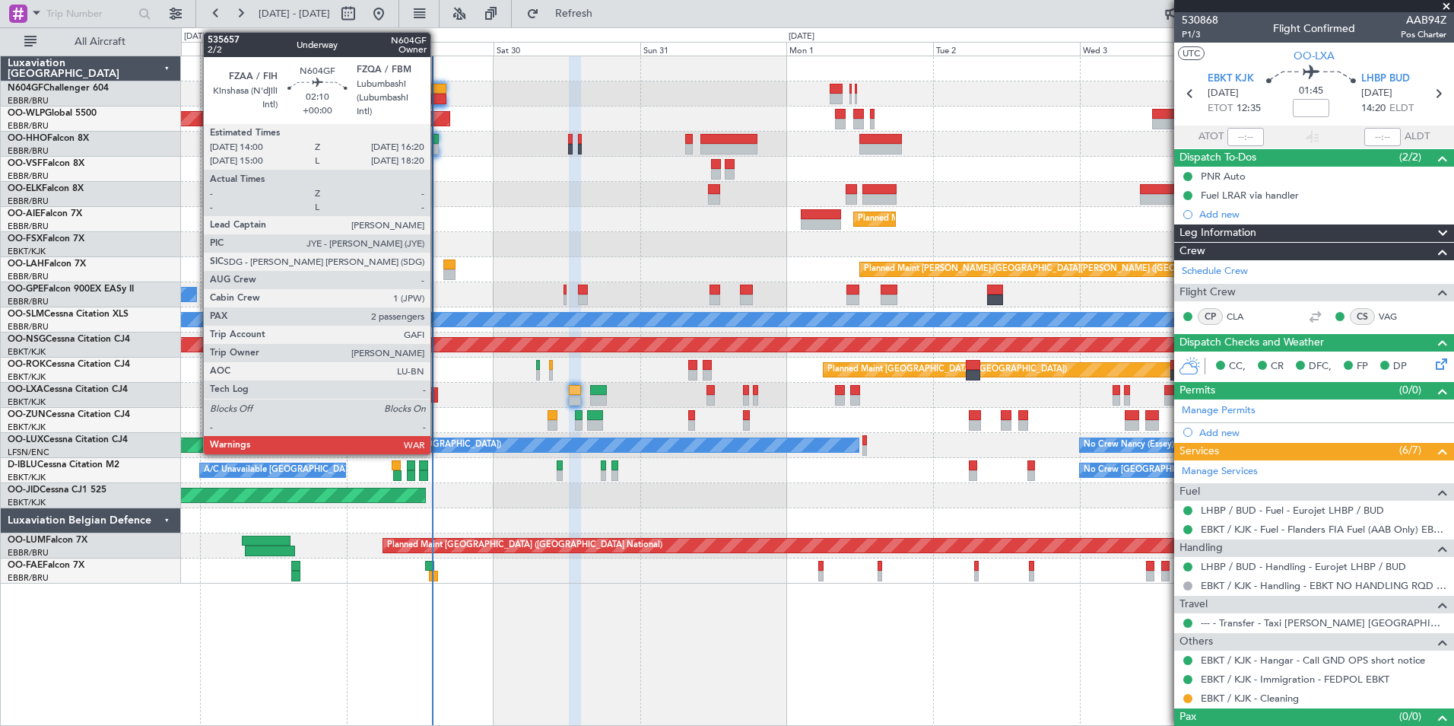
click at [437, 89] on div at bounding box center [438, 89] width 14 height 11
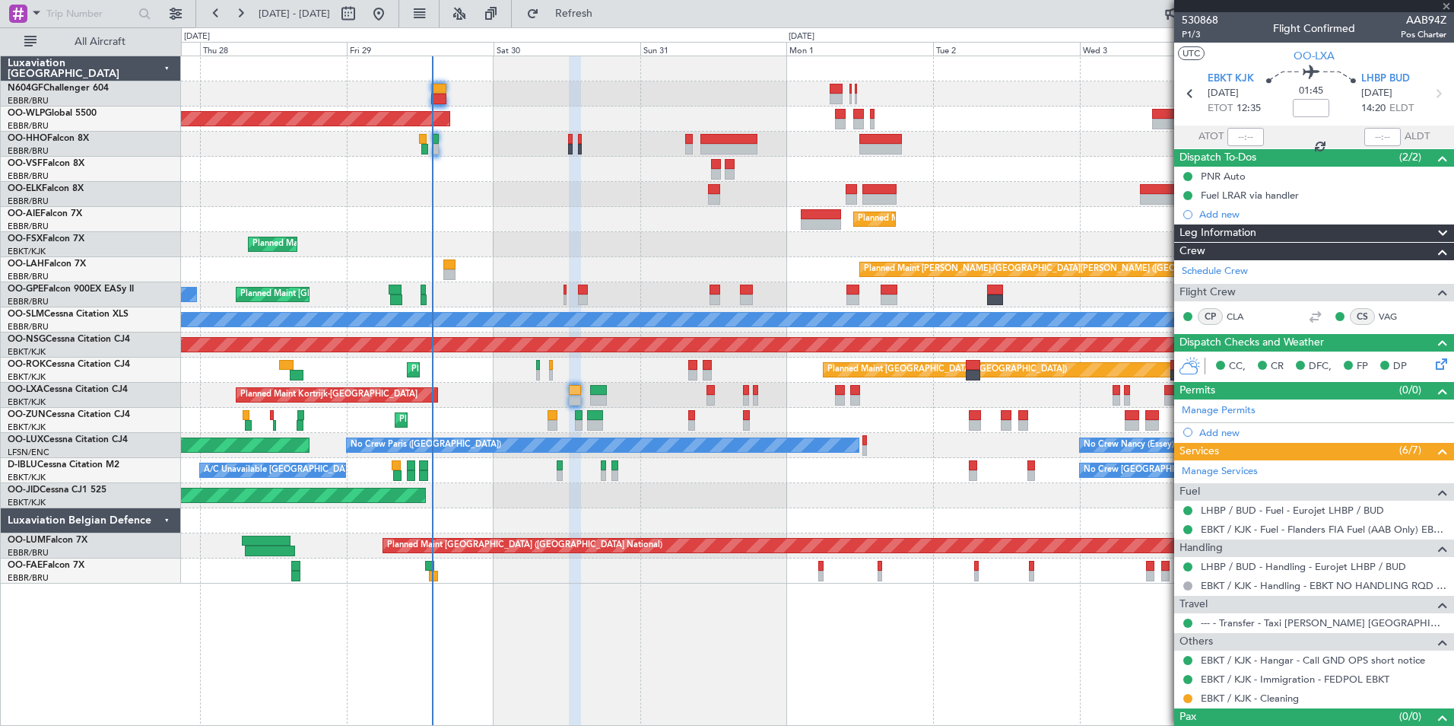
type input "2"
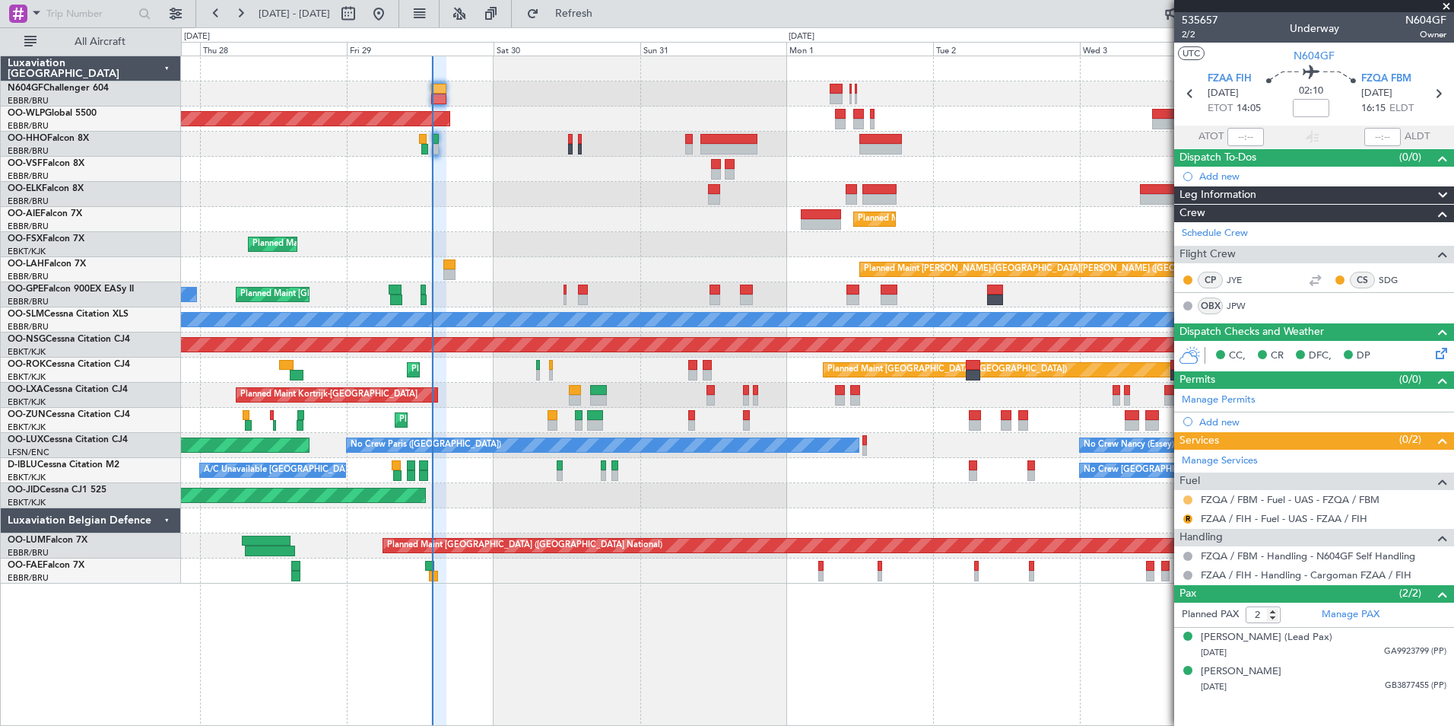
click at [1187, 497] on button at bounding box center [1188, 499] width 9 height 9
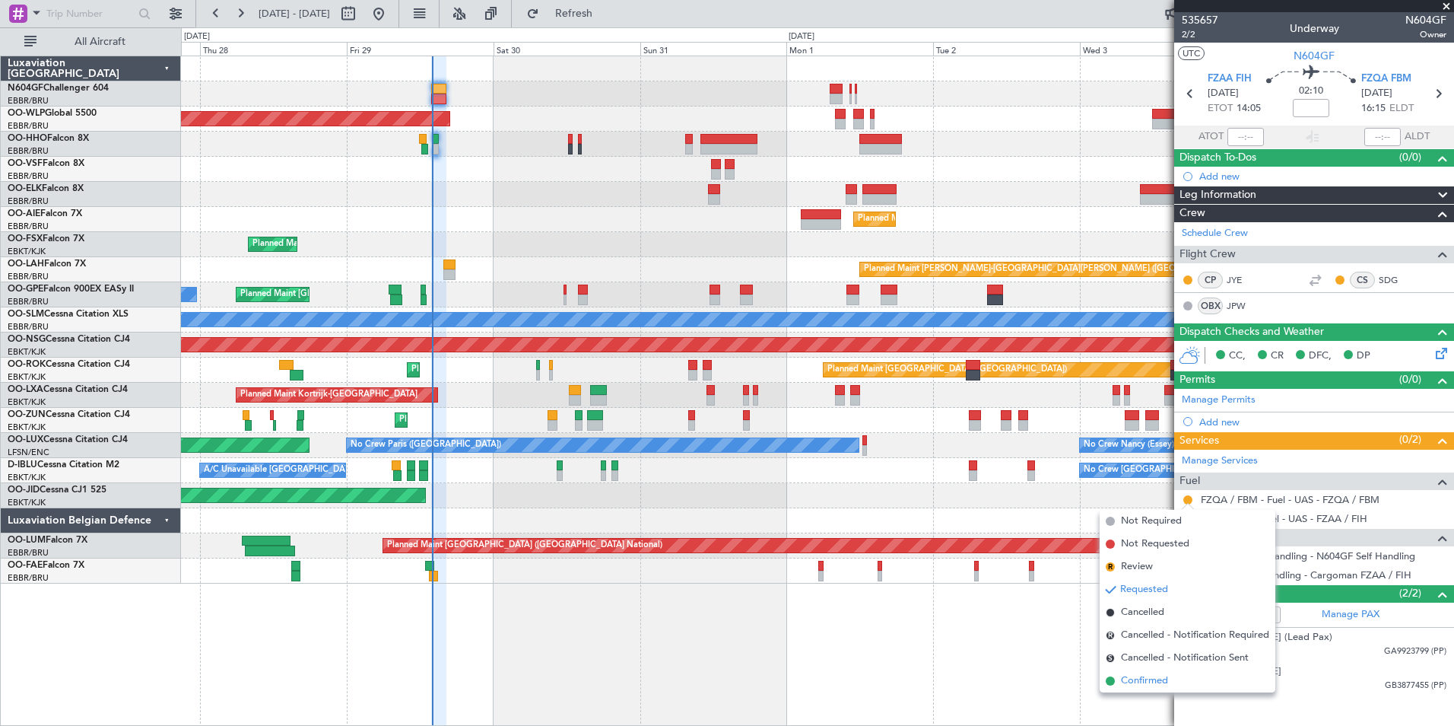
click at [1144, 676] on span "Confirmed" at bounding box center [1144, 680] width 47 height 15
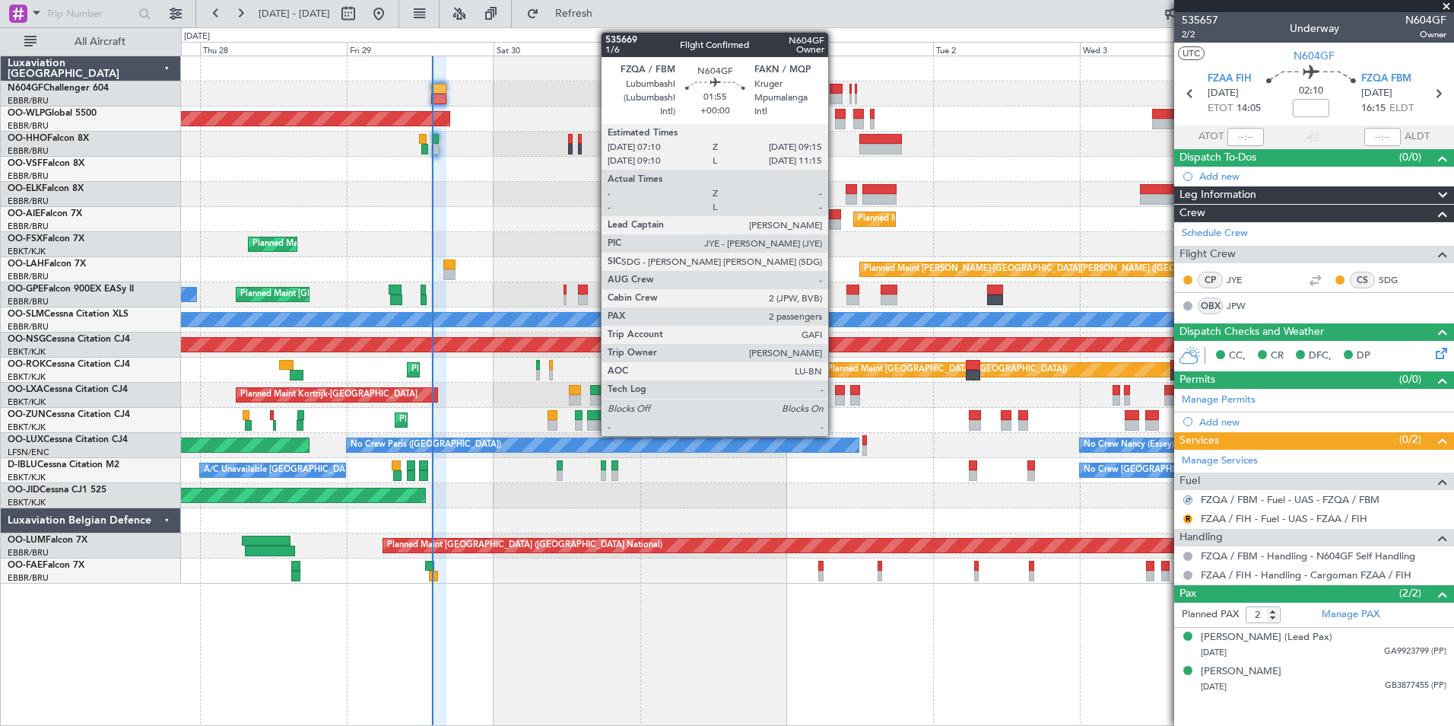
click at [835, 94] on div at bounding box center [836, 99] width 13 height 11
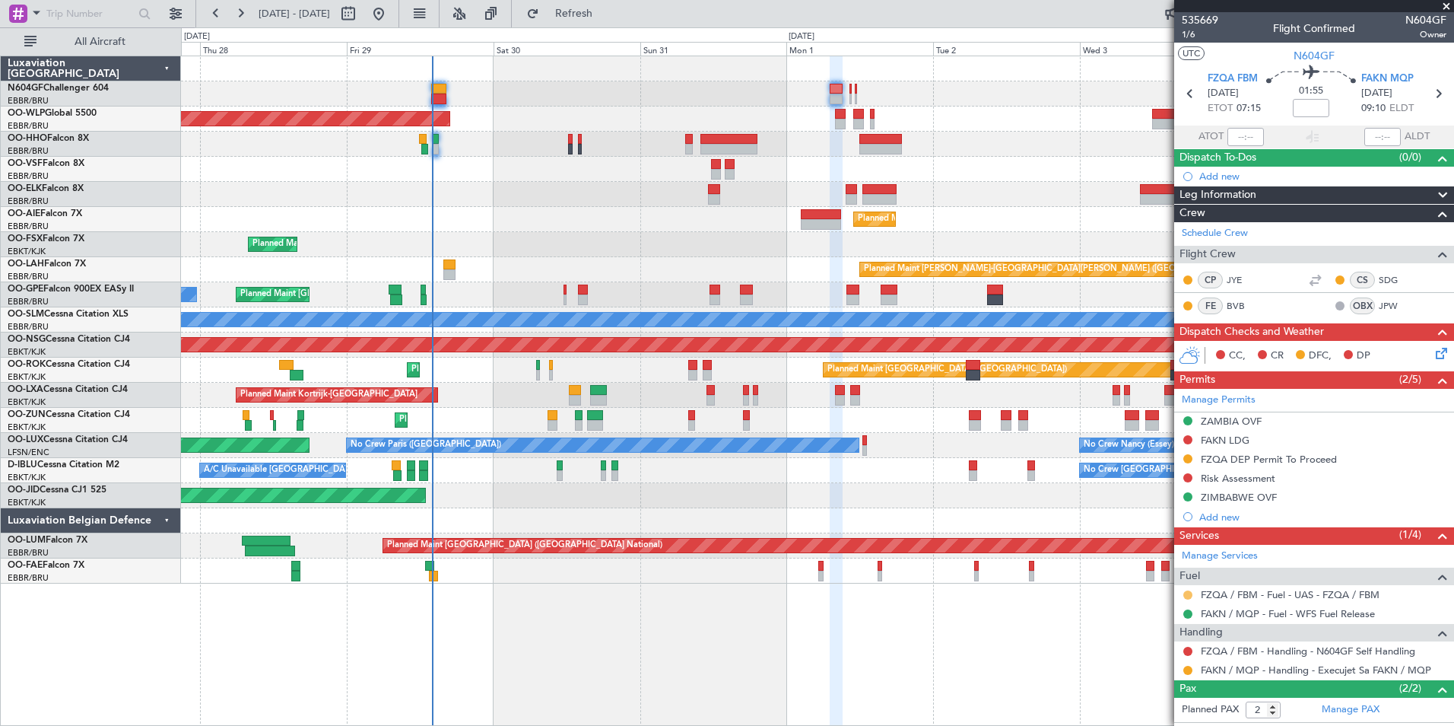
click at [1190, 590] on button at bounding box center [1188, 594] width 9 height 9
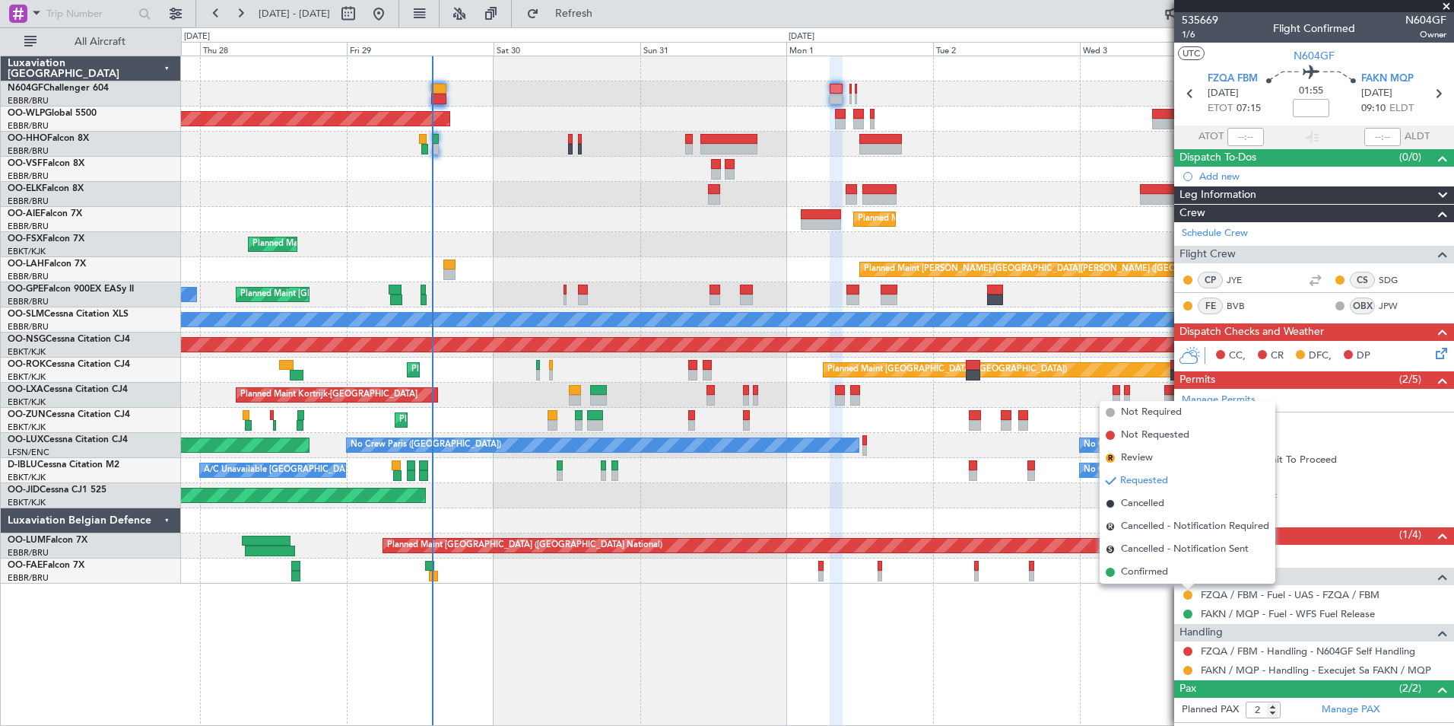
click at [1174, 586] on div "FZQA / FBM - Fuel - UAS - FZQA / FBM" at bounding box center [1314, 594] width 280 height 19
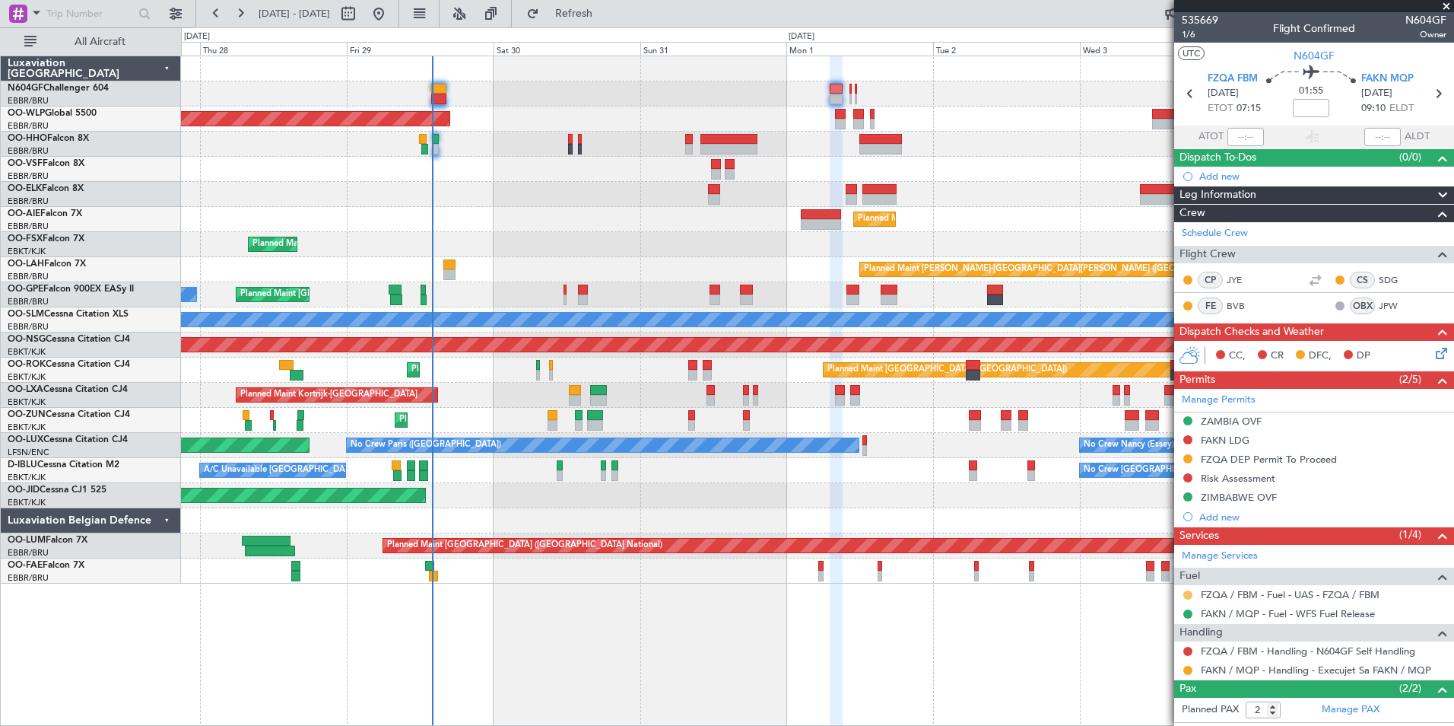
click at [1192, 596] on button at bounding box center [1188, 594] width 9 height 9
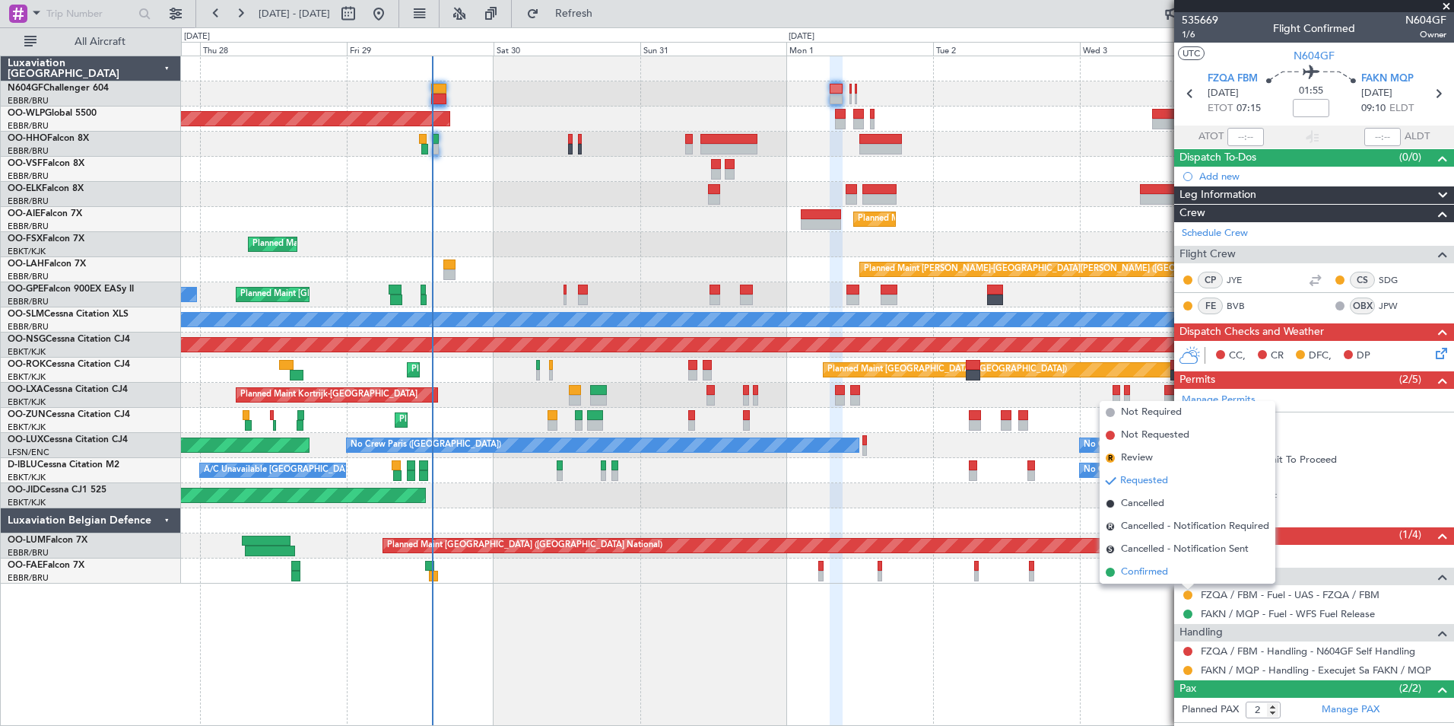
click at [1162, 574] on span "Confirmed" at bounding box center [1144, 571] width 47 height 15
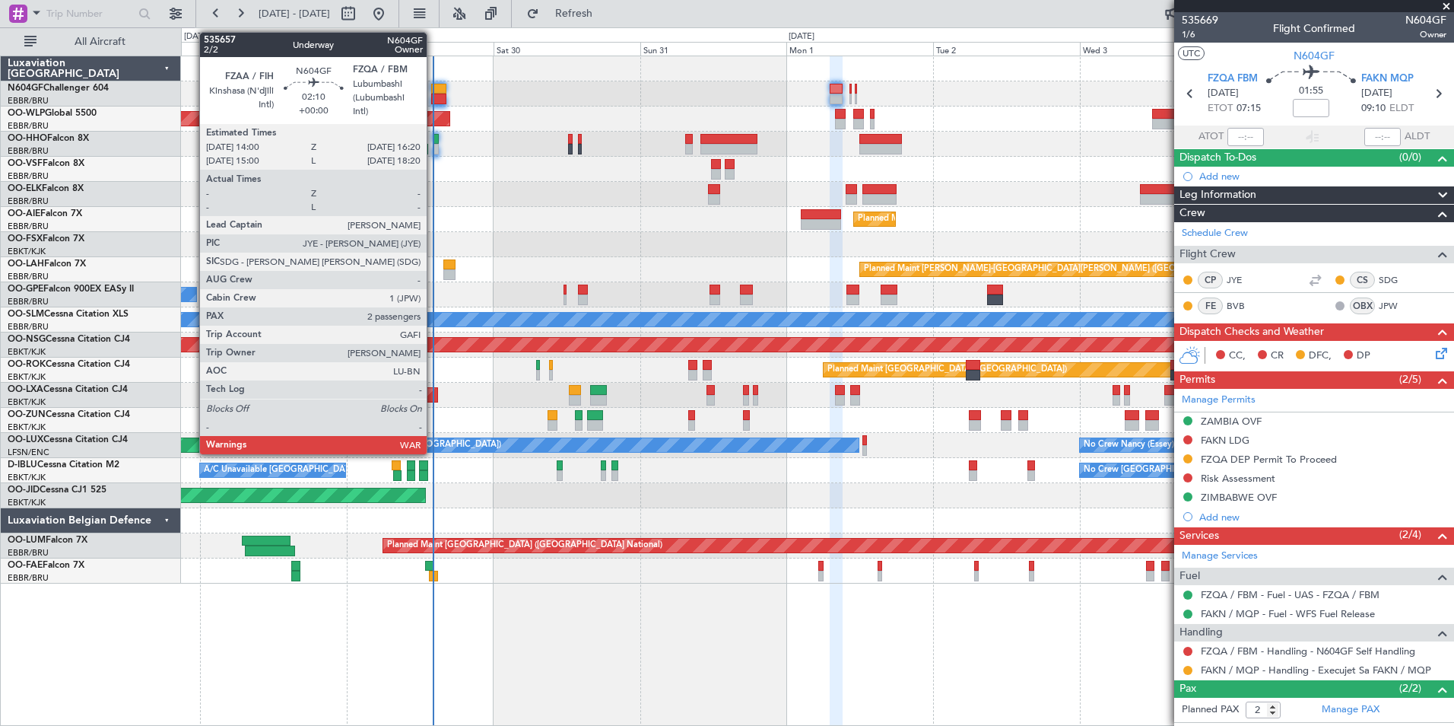
click at [434, 91] on div at bounding box center [438, 89] width 14 height 11
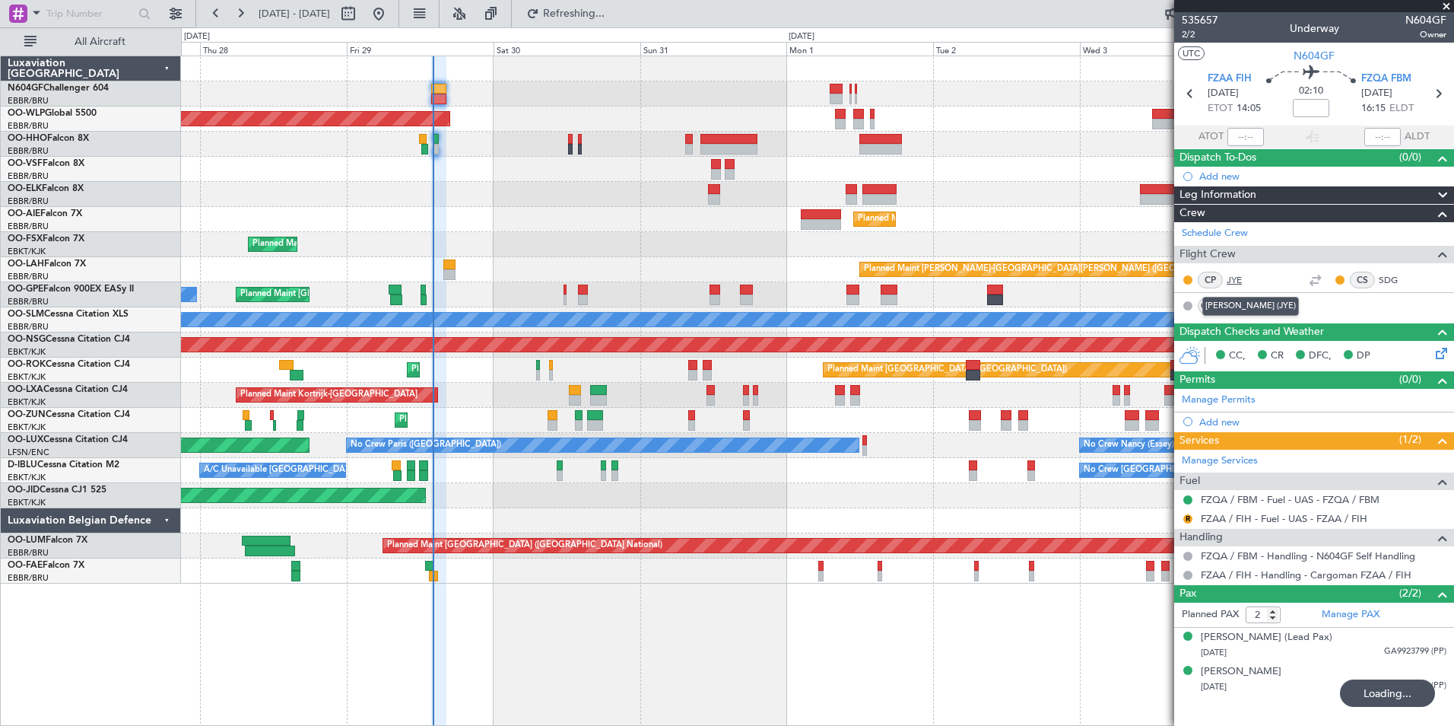
click at [1236, 279] on link "JYE" at bounding box center [1244, 280] width 34 height 14
click at [1238, 283] on link "JYE" at bounding box center [1244, 280] width 34 height 14
click at [1399, 282] on link "SDG" at bounding box center [1396, 280] width 34 height 14
click at [643, 263] on div "Planned Maint [PERSON_NAME]-[GEOGRAPHIC_DATA][PERSON_NAME] ([GEOGRAPHIC_DATA][P…" at bounding box center [817, 269] width 1273 height 25
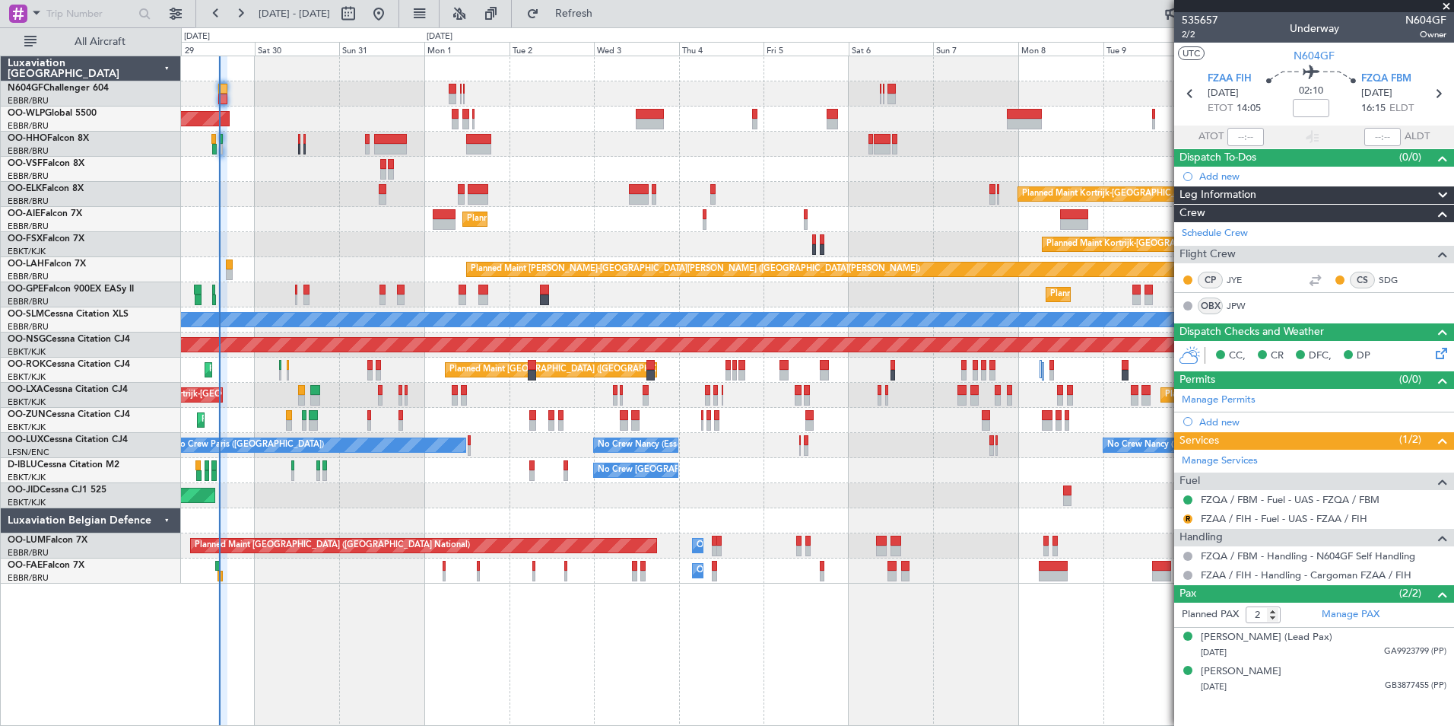
click at [558, 221] on div "Planned Maint Berlin (Brandenburg) Planned Maint Kortrijk-Wevelgem Planned Main…" at bounding box center [817, 319] width 1273 height 527
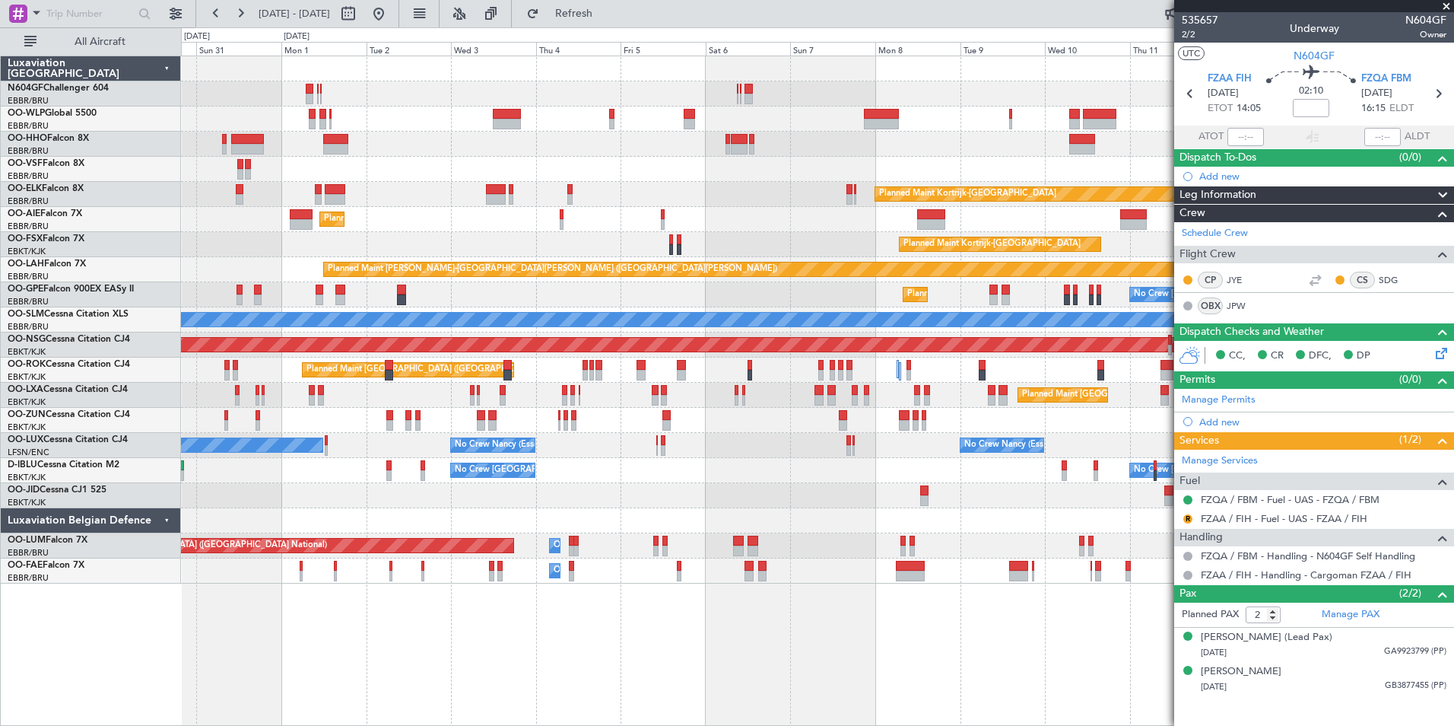
click at [624, 227] on div "Planned Maint [GEOGRAPHIC_DATA] ([GEOGRAPHIC_DATA])" at bounding box center [817, 219] width 1273 height 25
click at [466, 176] on div at bounding box center [817, 169] width 1273 height 25
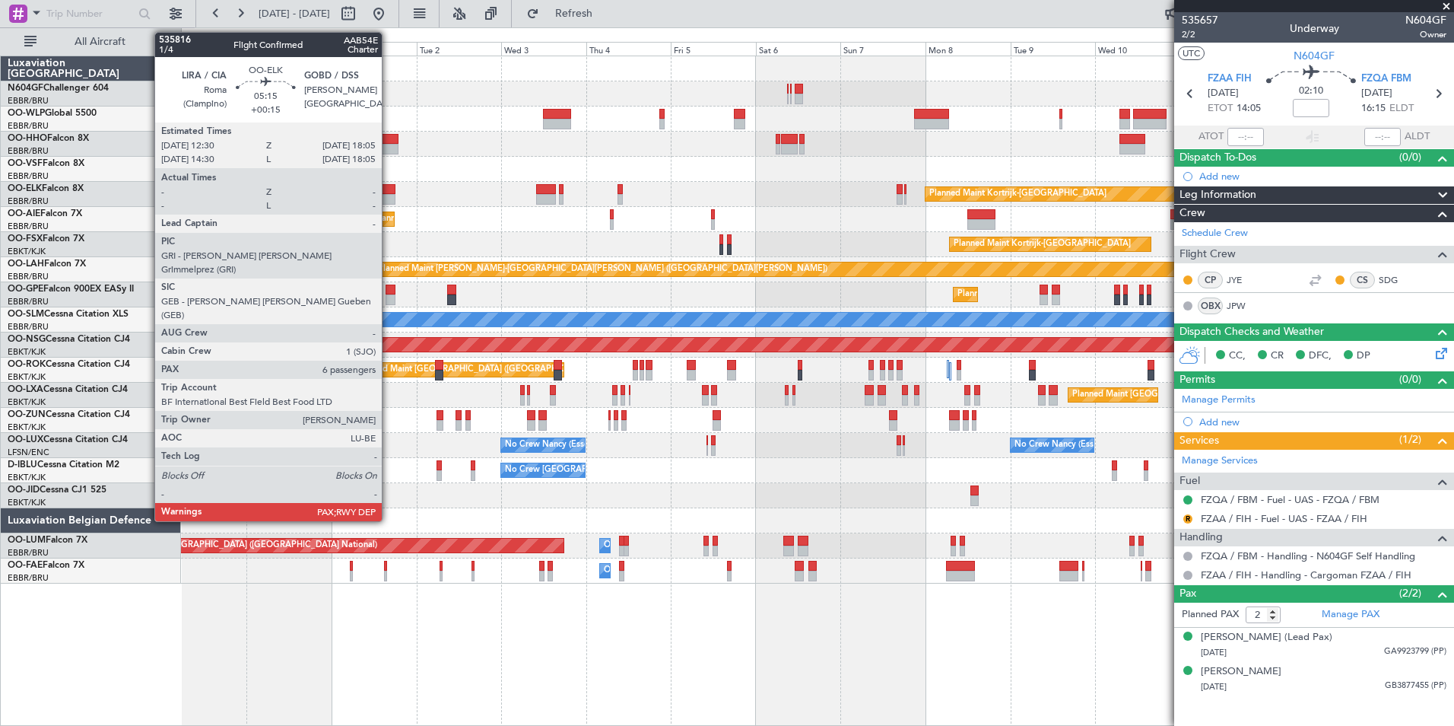
click at [389, 193] on div at bounding box center [385, 189] width 20 height 11
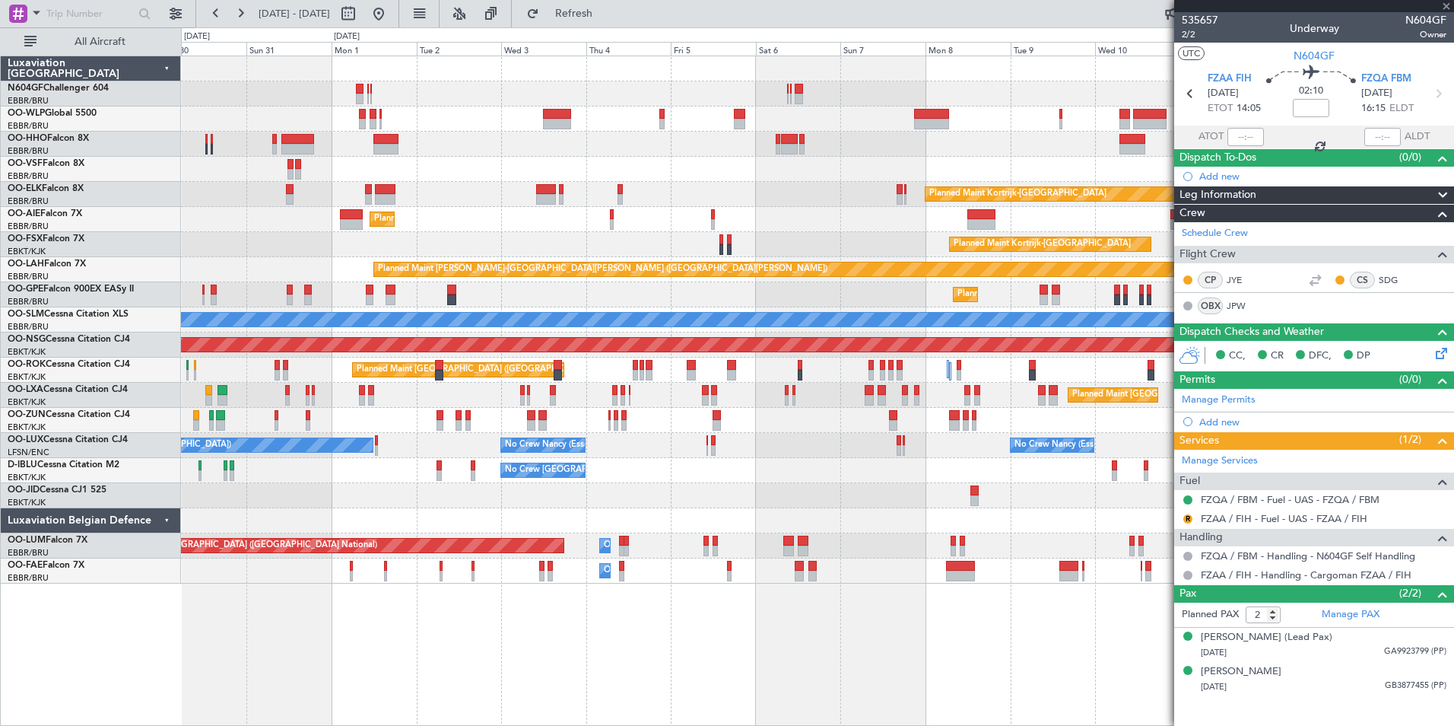
type input "+00:15"
type input "6"
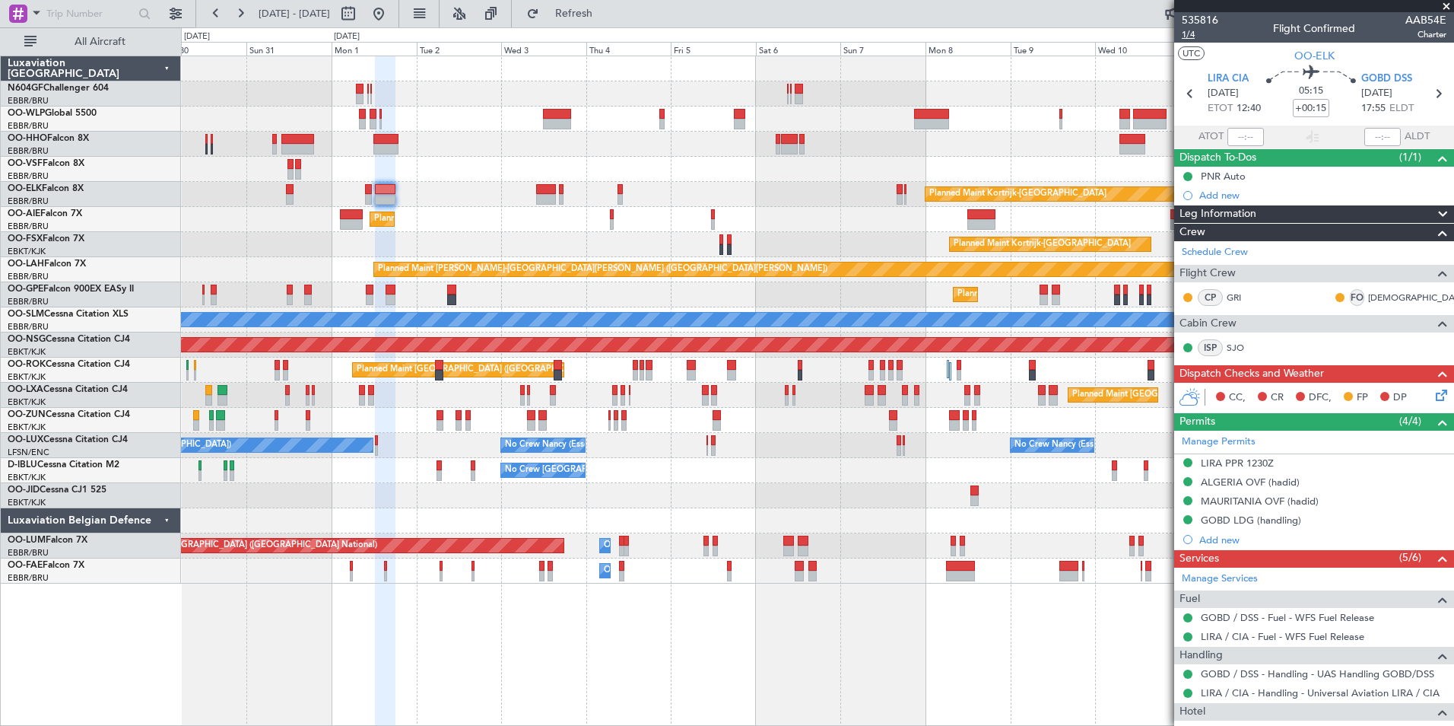
click at [1200, 33] on span "1/4" at bounding box center [1200, 34] width 37 height 13
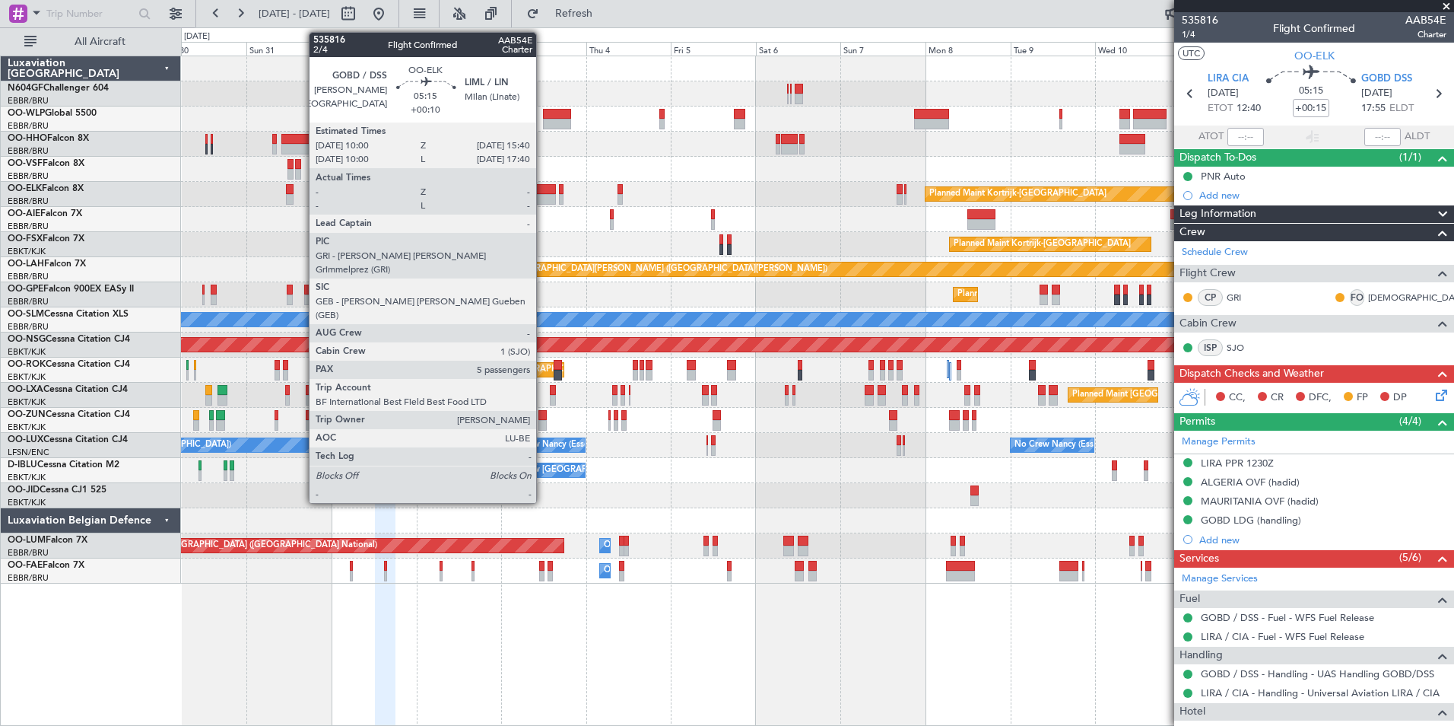
click at [543, 199] on div at bounding box center [546, 199] width 21 height 11
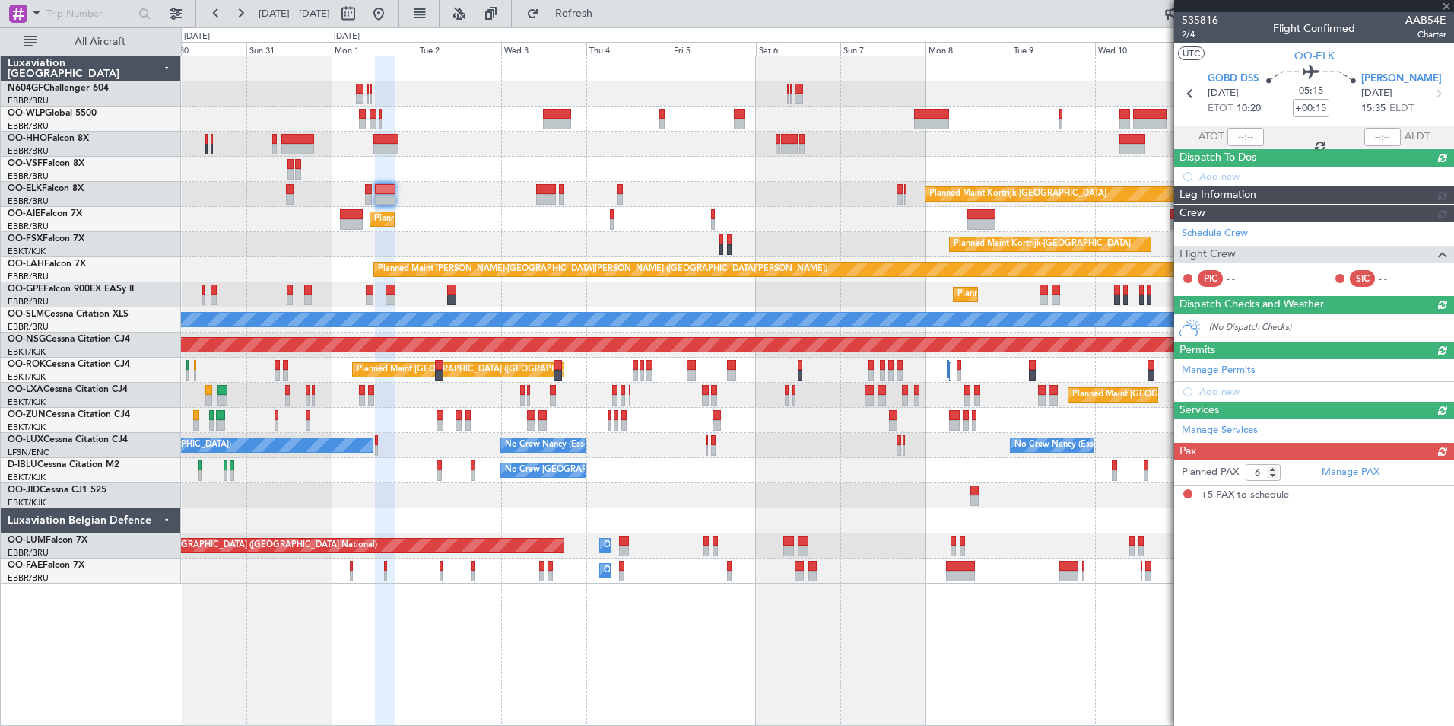
type input "+00:10"
type input "5"
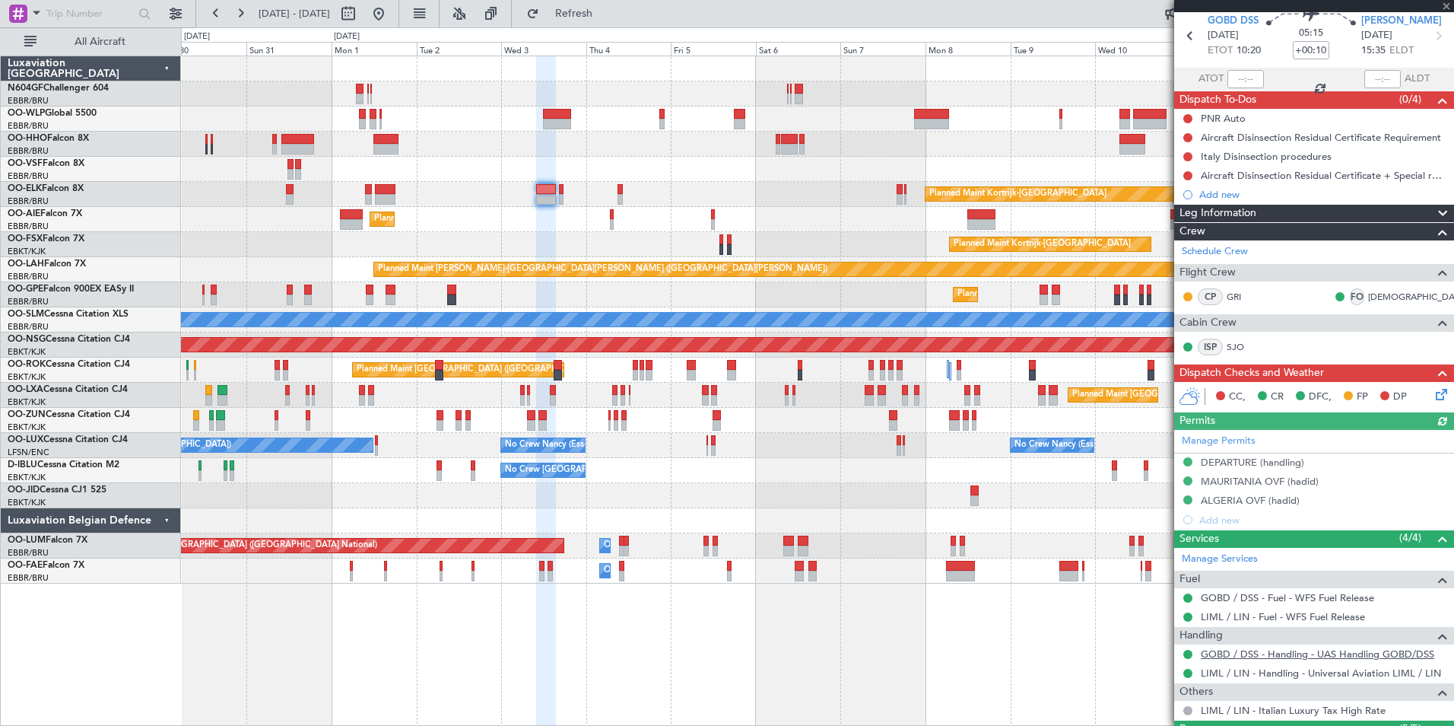
scroll to position [265, 0]
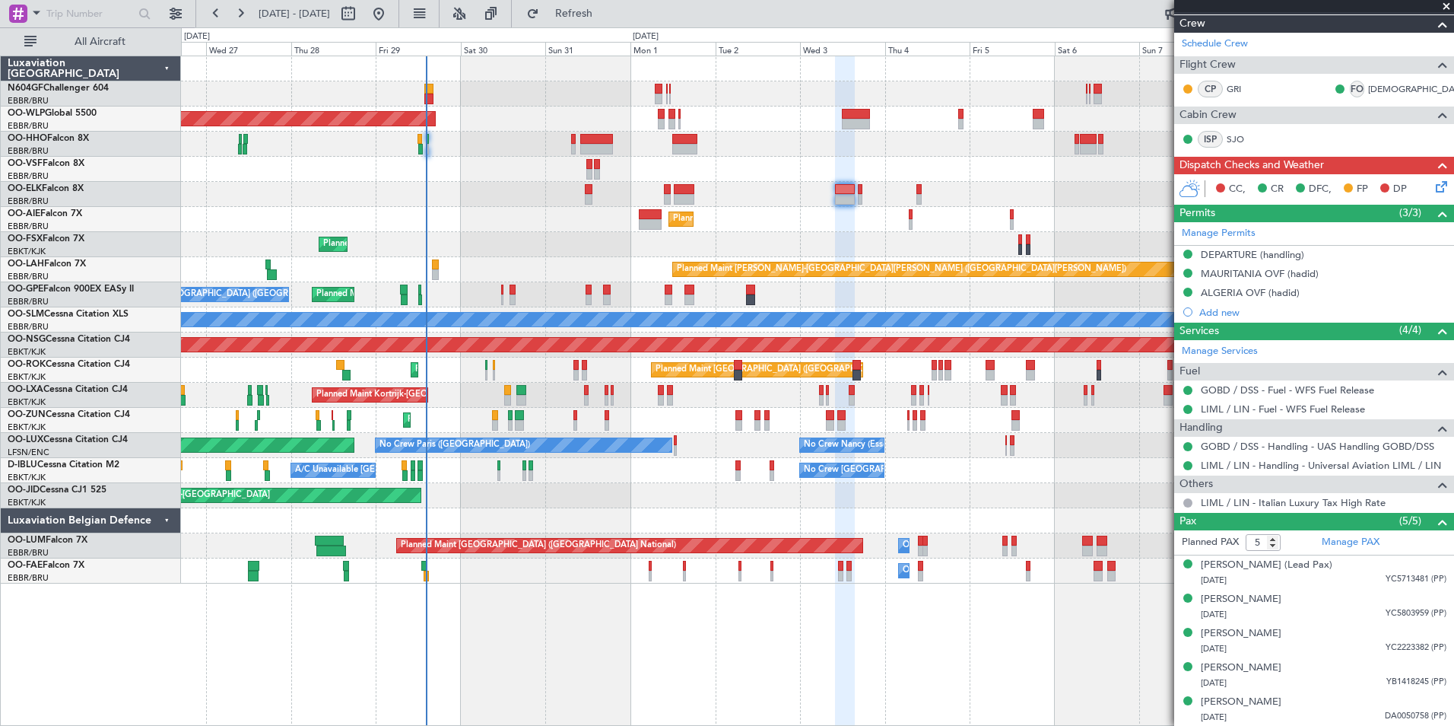
click at [710, 200] on div "Planned Maint Berlin (Brandenburg) Planned Maint Kortrijk-Wevelgem Planned Main…" at bounding box center [817, 319] width 1273 height 527
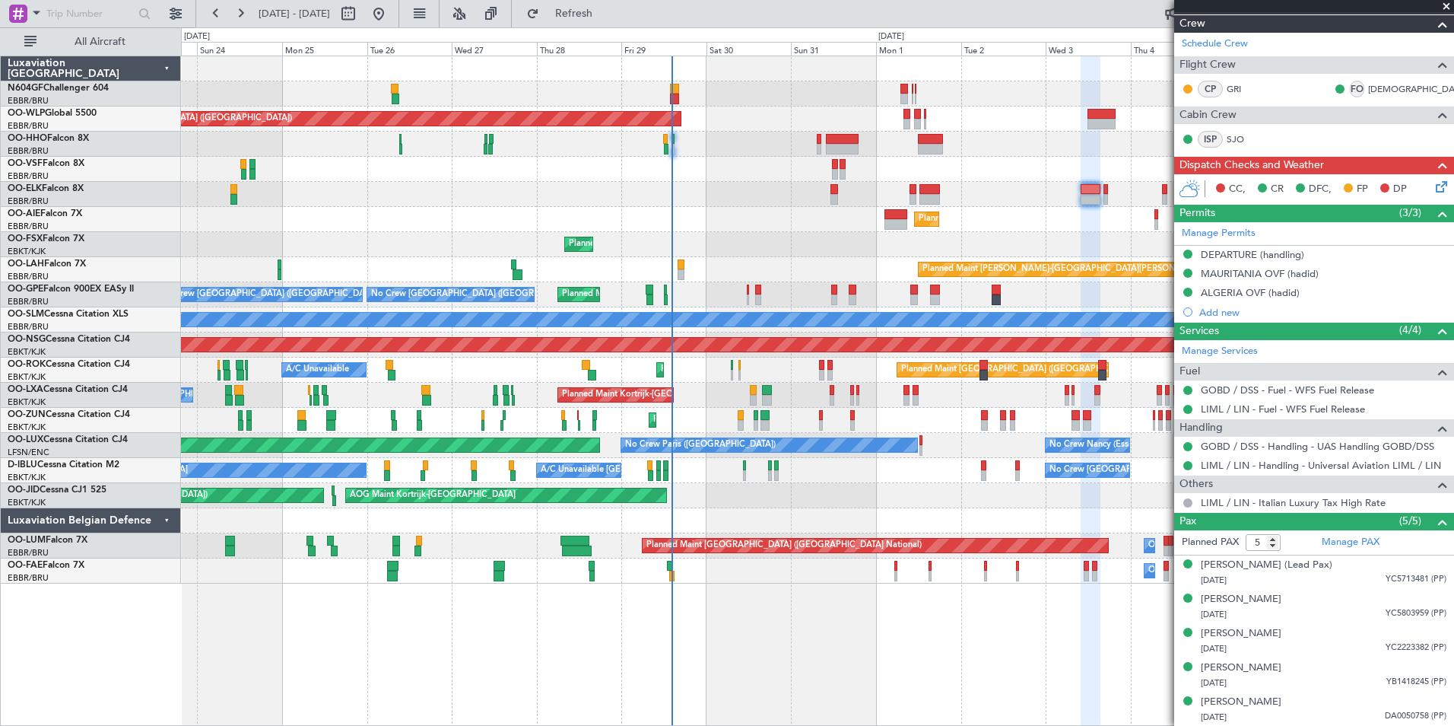
click at [615, 183] on div "Planned Maint Berlin (Brandenburg) Planned Maint Kortrijk-Wevelgem Planned Main…" at bounding box center [817, 319] width 1273 height 527
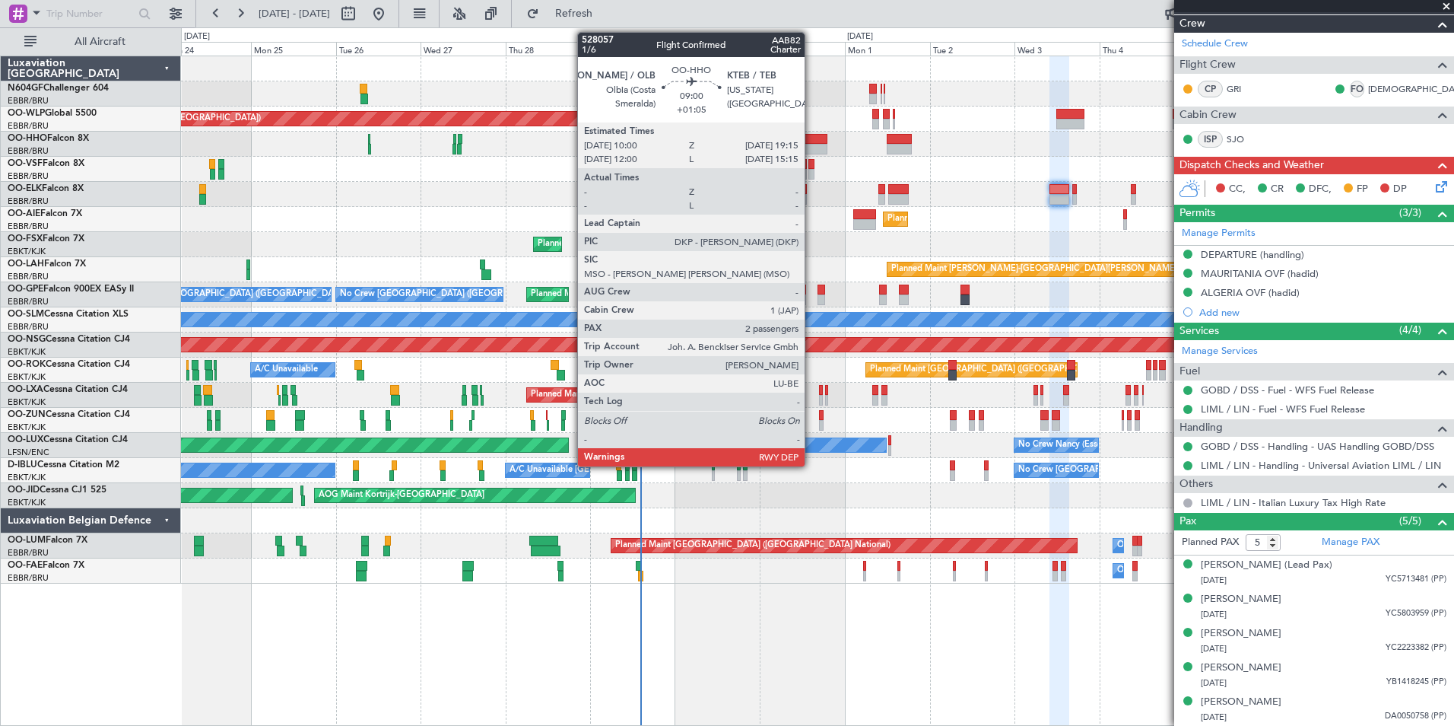
click at [812, 138] on div at bounding box center [811, 139] width 33 height 11
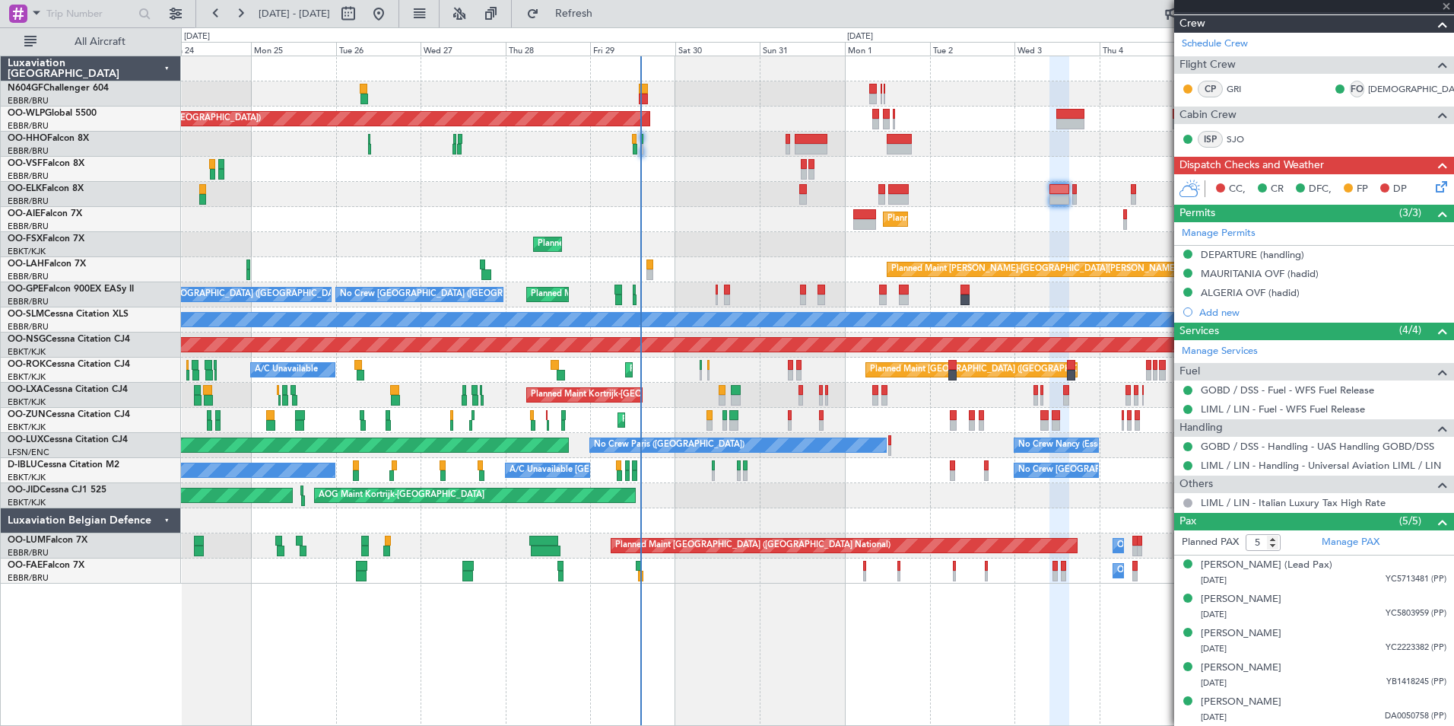
type input "+01:05"
type input "2"
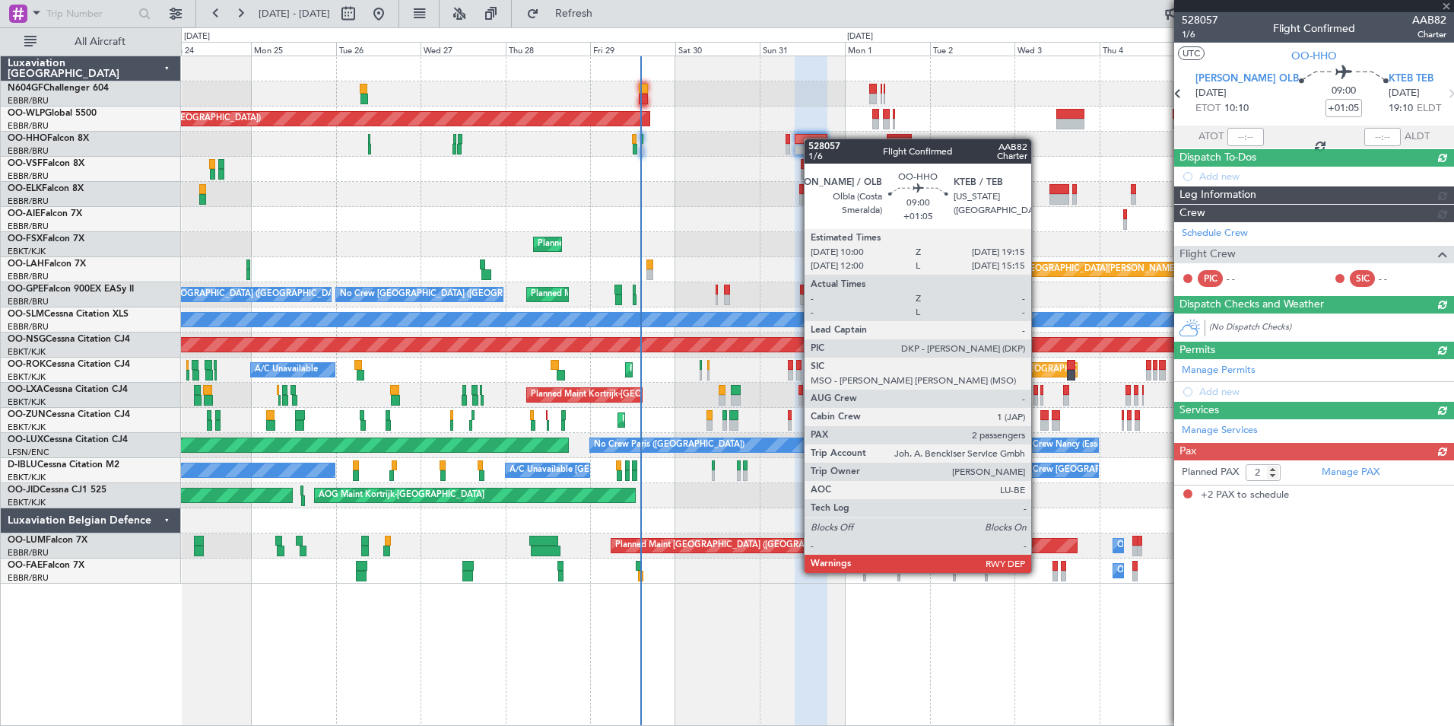
scroll to position [0, 0]
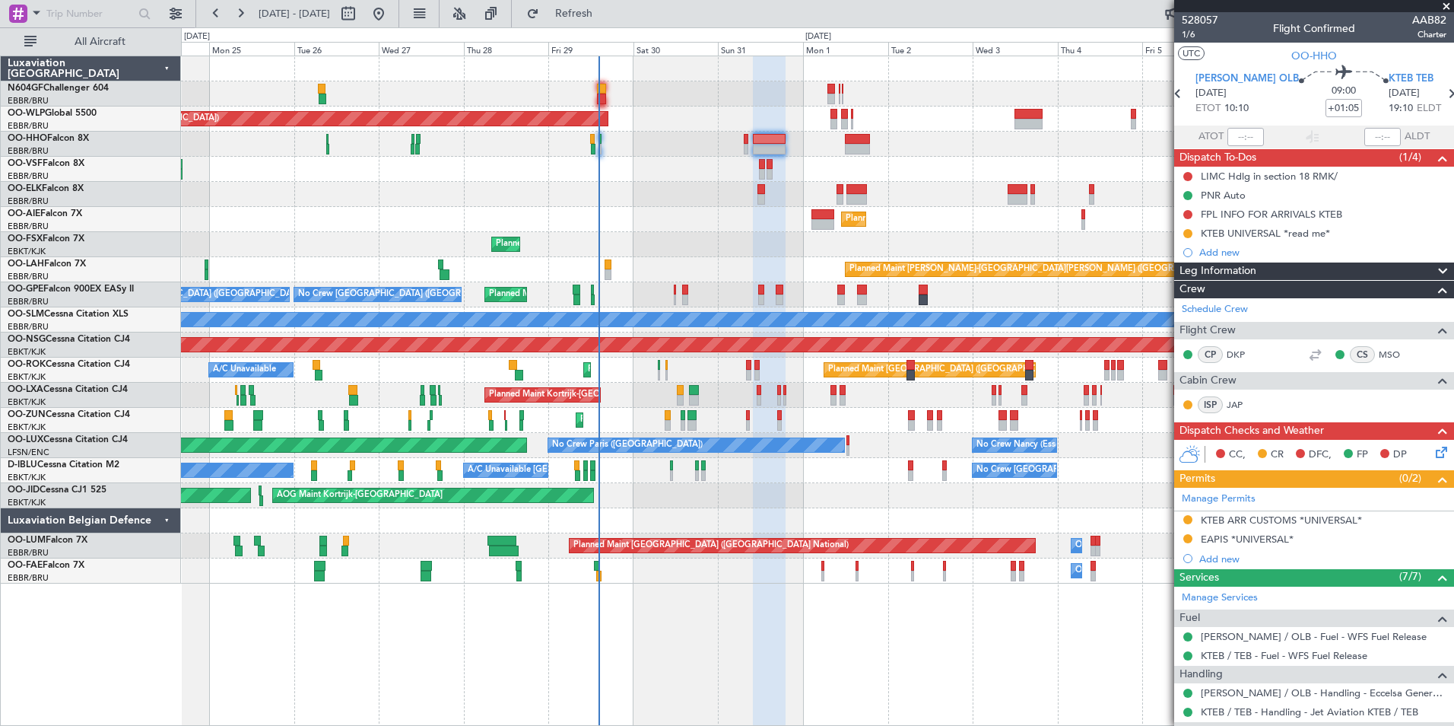
click at [743, 223] on div "Planned Maint [GEOGRAPHIC_DATA] ([GEOGRAPHIC_DATA])" at bounding box center [817, 219] width 1273 height 25
click at [1187, 35] on span "1/6" at bounding box center [1200, 34] width 37 height 13
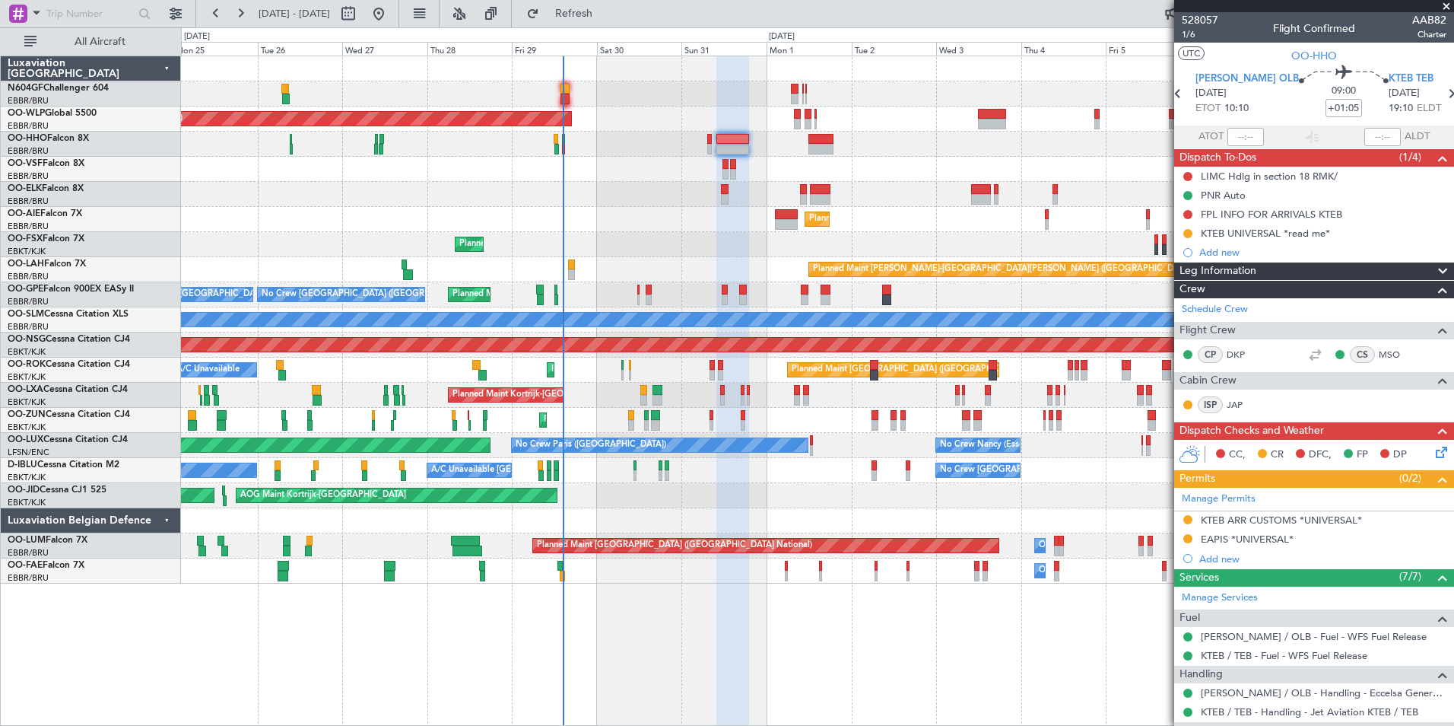
click at [646, 215] on div "Planned Maint [GEOGRAPHIC_DATA] ([GEOGRAPHIC_DATA])" at bounding box center [817, 219] width 1273 height 25
click at [1186, 518] on div "Manage Permits KTEB ARR CUSTOMS *UNIVERSAL* EAPIS *UNIVERSAL* Add new" at bounding box center [1314, 528] width 280 height 81
click at [1185, 515] on button at bounding box center [1188, 519] width 9 height 9
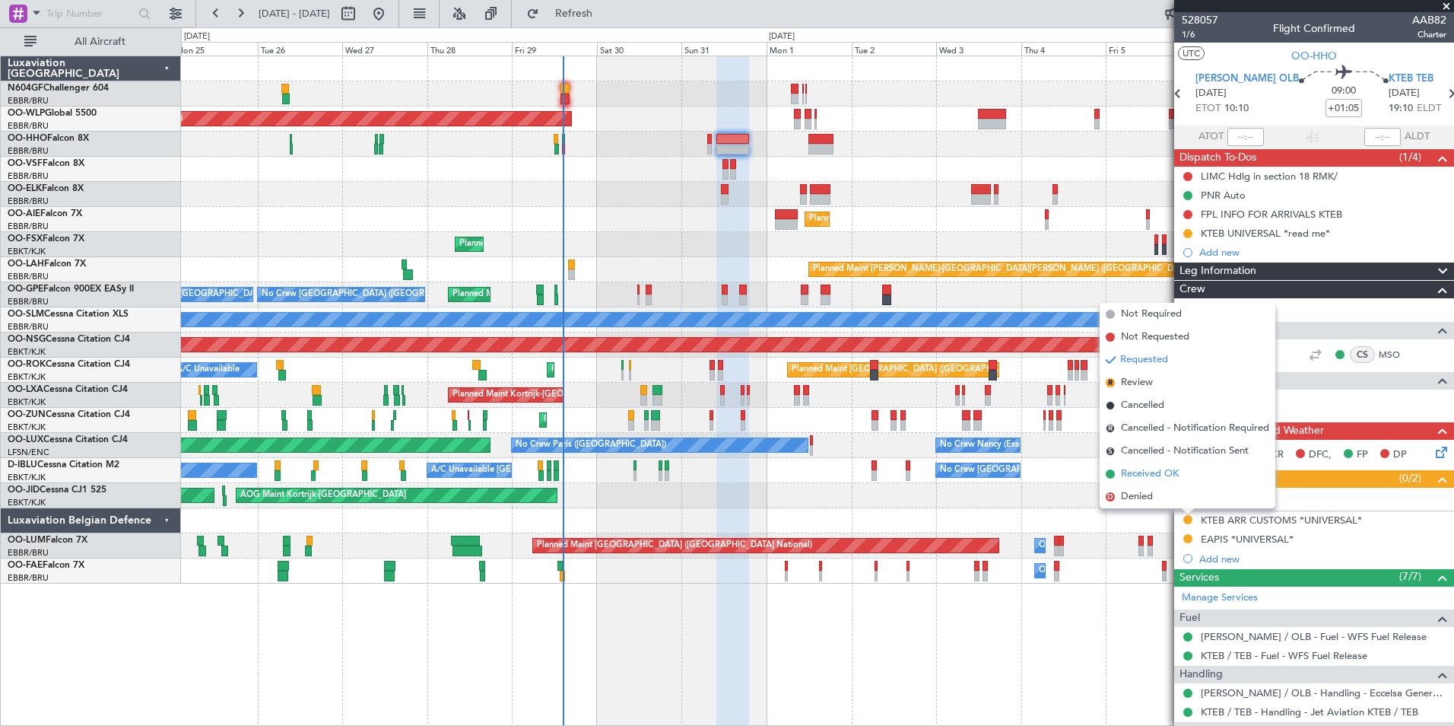
click at [1149, 478] on span "Received OK" at bounding box center [1150, 473] width 58 height 15
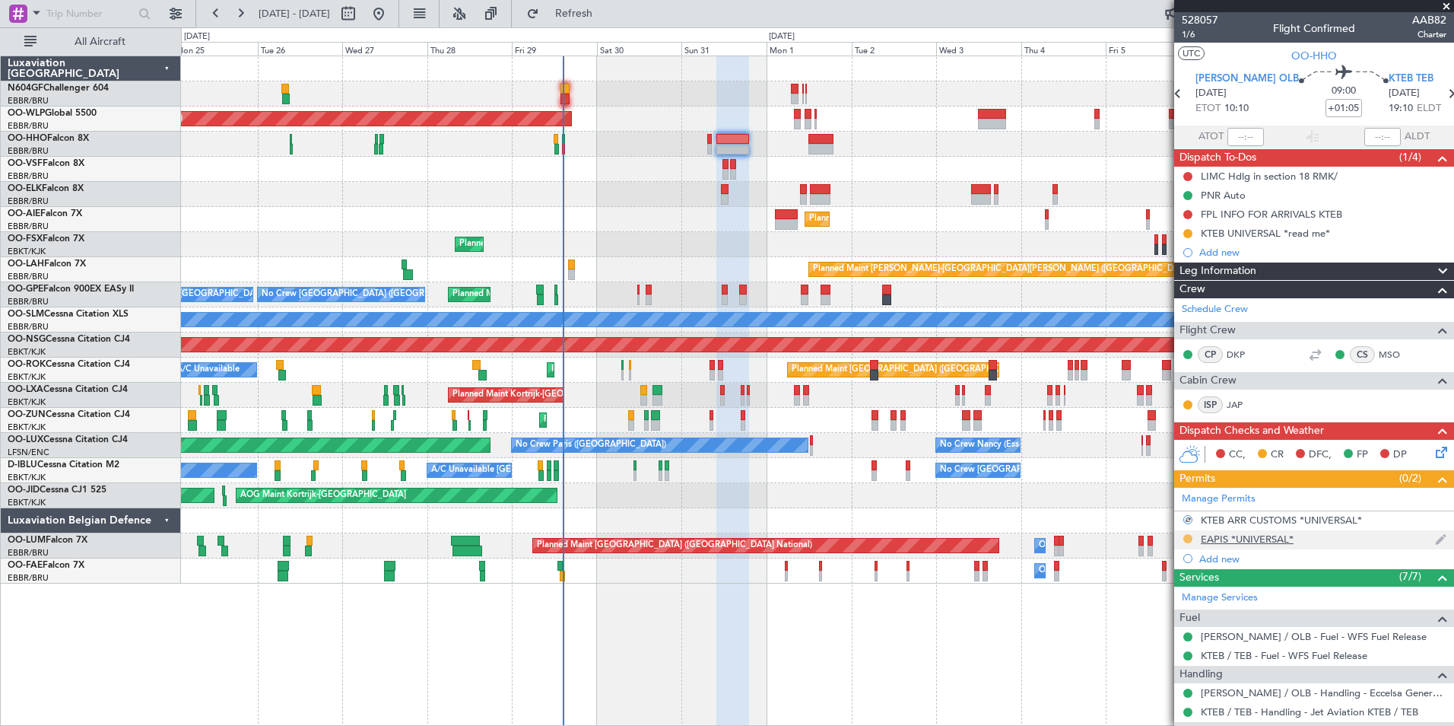
click at [1185, 536] on button at bounding box center [1188, 538] width 9 height 9
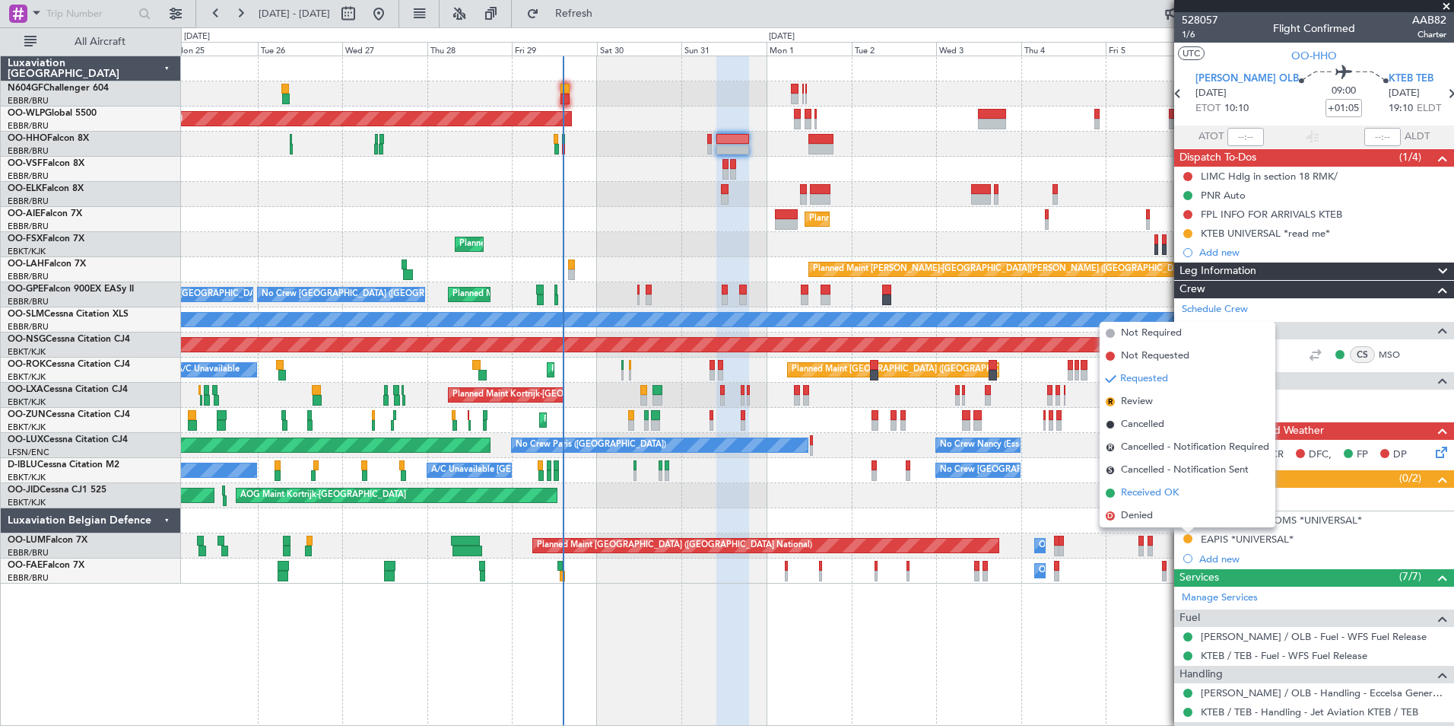
click at [1151, 495] on span "Received OK" at bounding box center [1150, 492] width 58 height 15
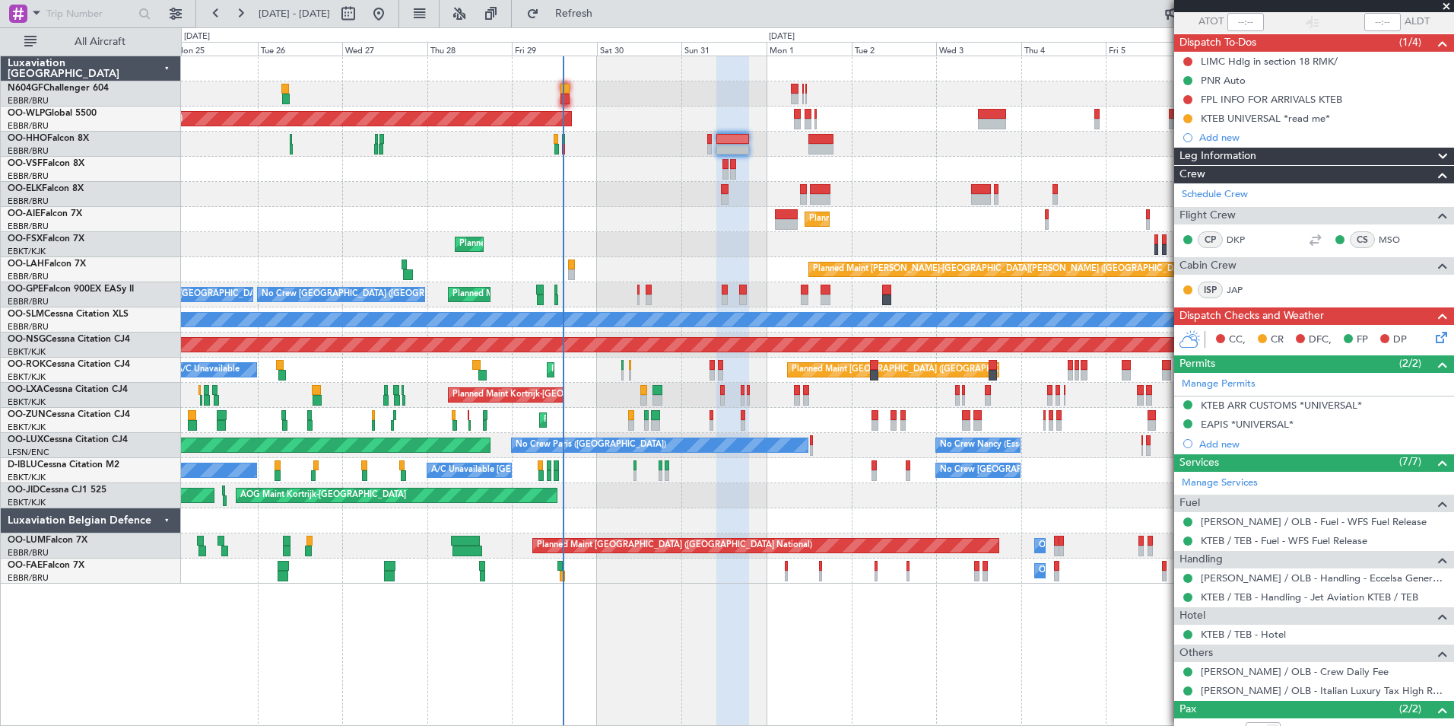
scroll to position [215, 0]
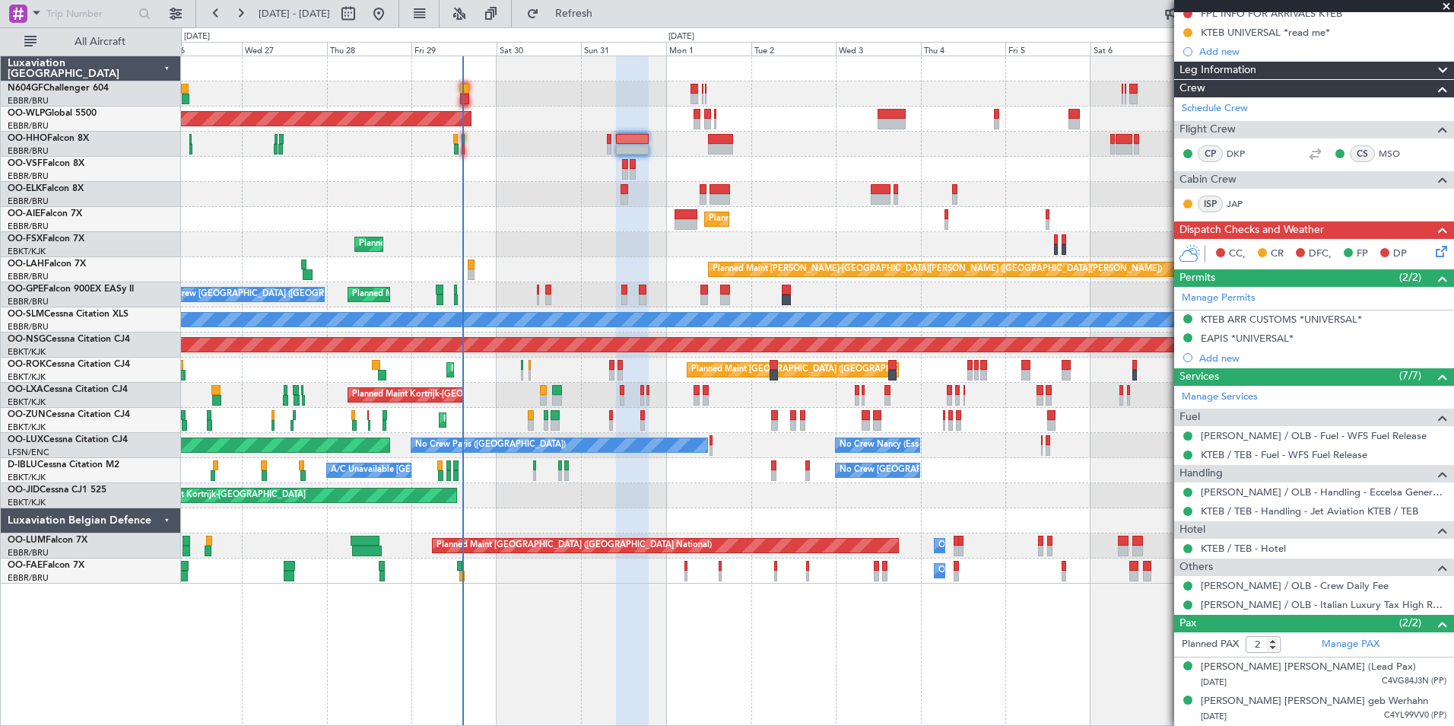
click at [498, 178] on div "Planned Maint Berlin (Brandenburg) Planned Maint Kortrijk-Wevelgem Planned Main…" at bounding box center [817, 319] width 1273 height 527
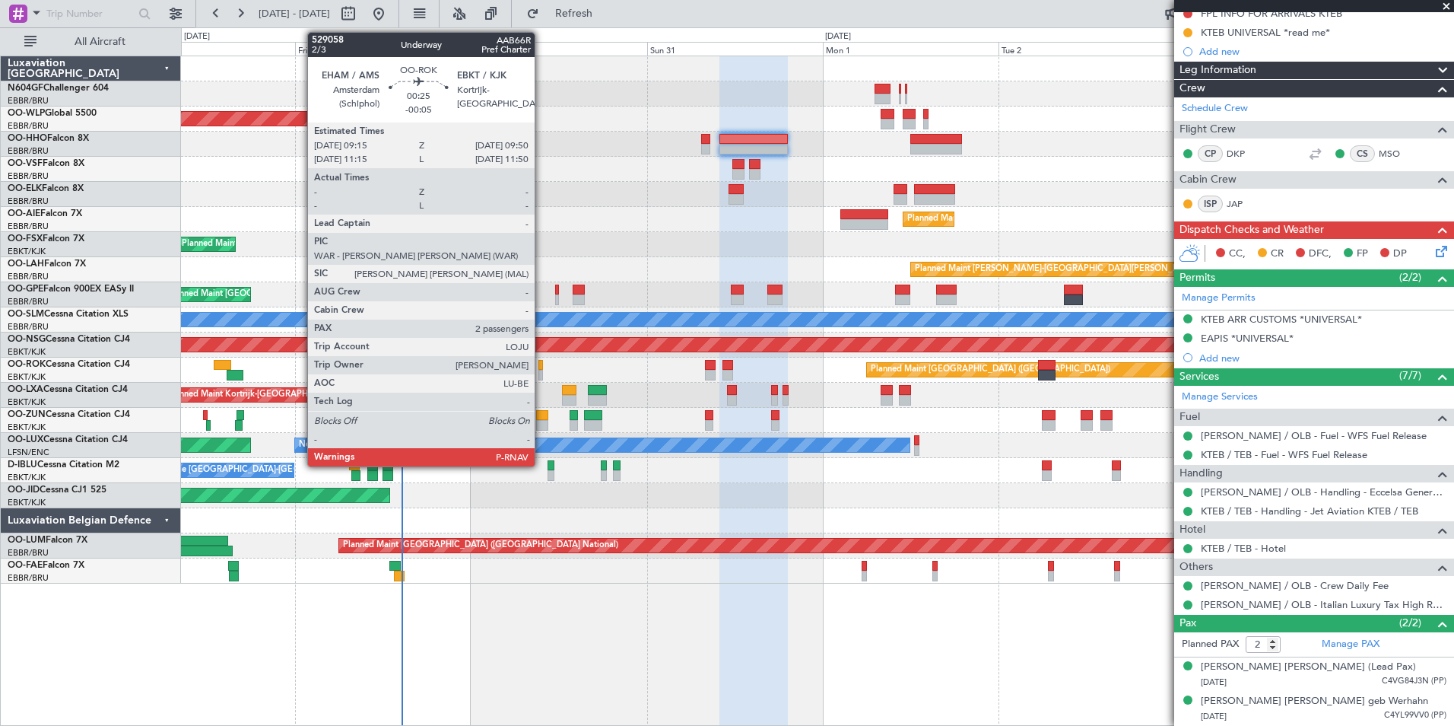
click at [542, 366] on div at bounding box center [541, 365] width 5 height 11
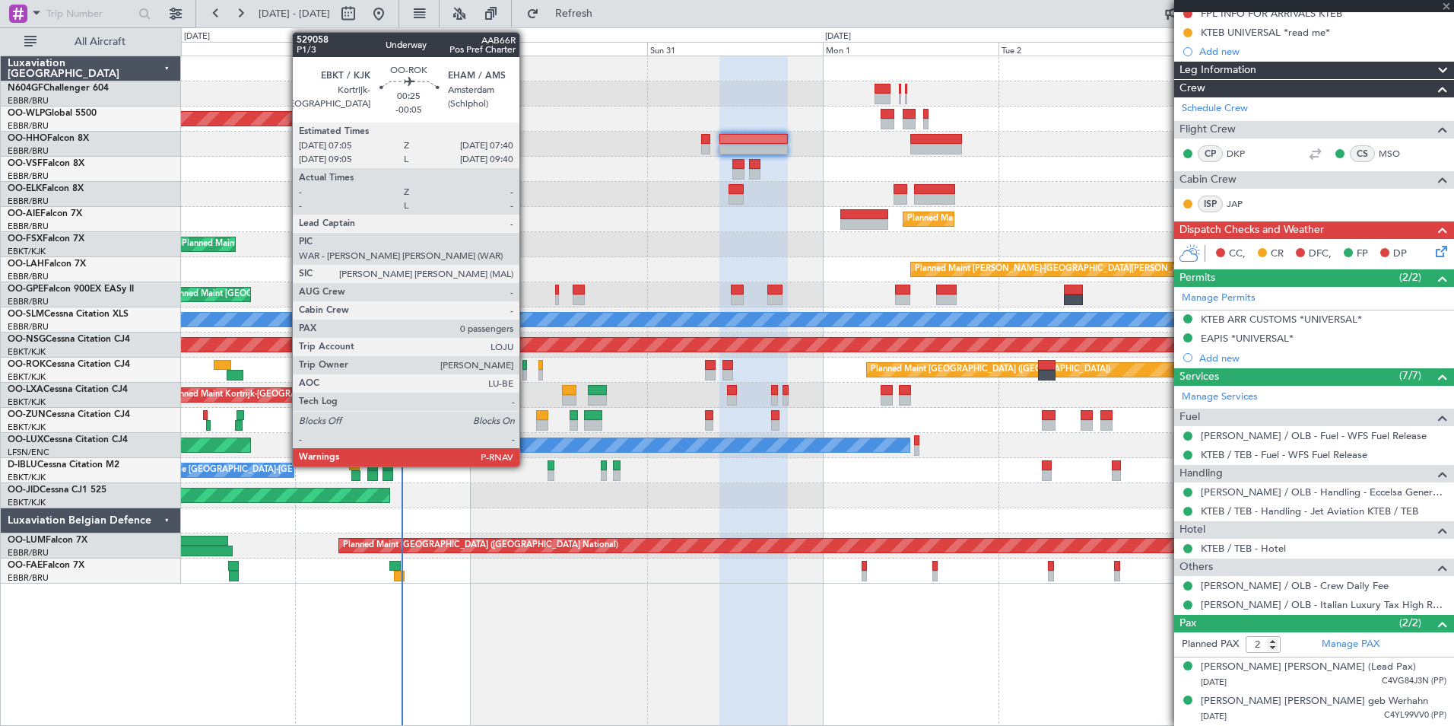
type input "-00:05"
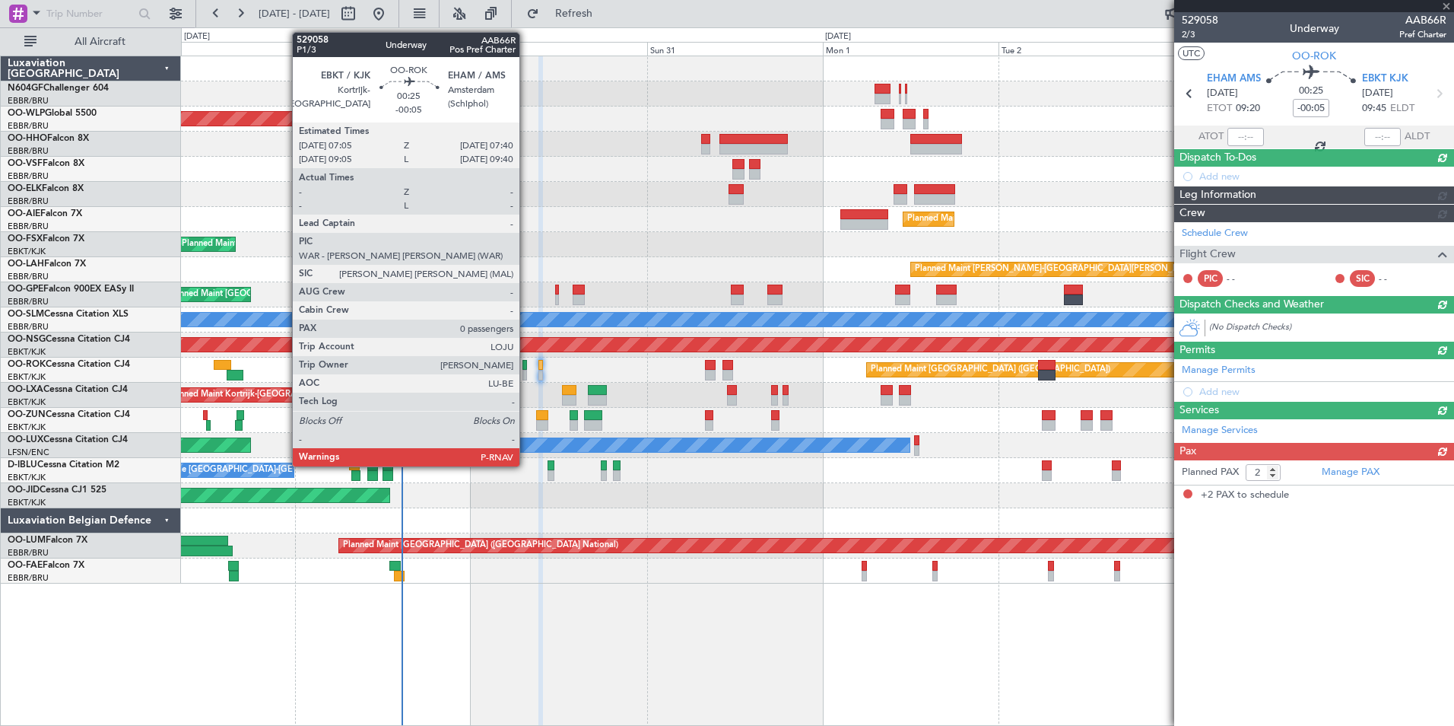
scroll to position [0, 0]
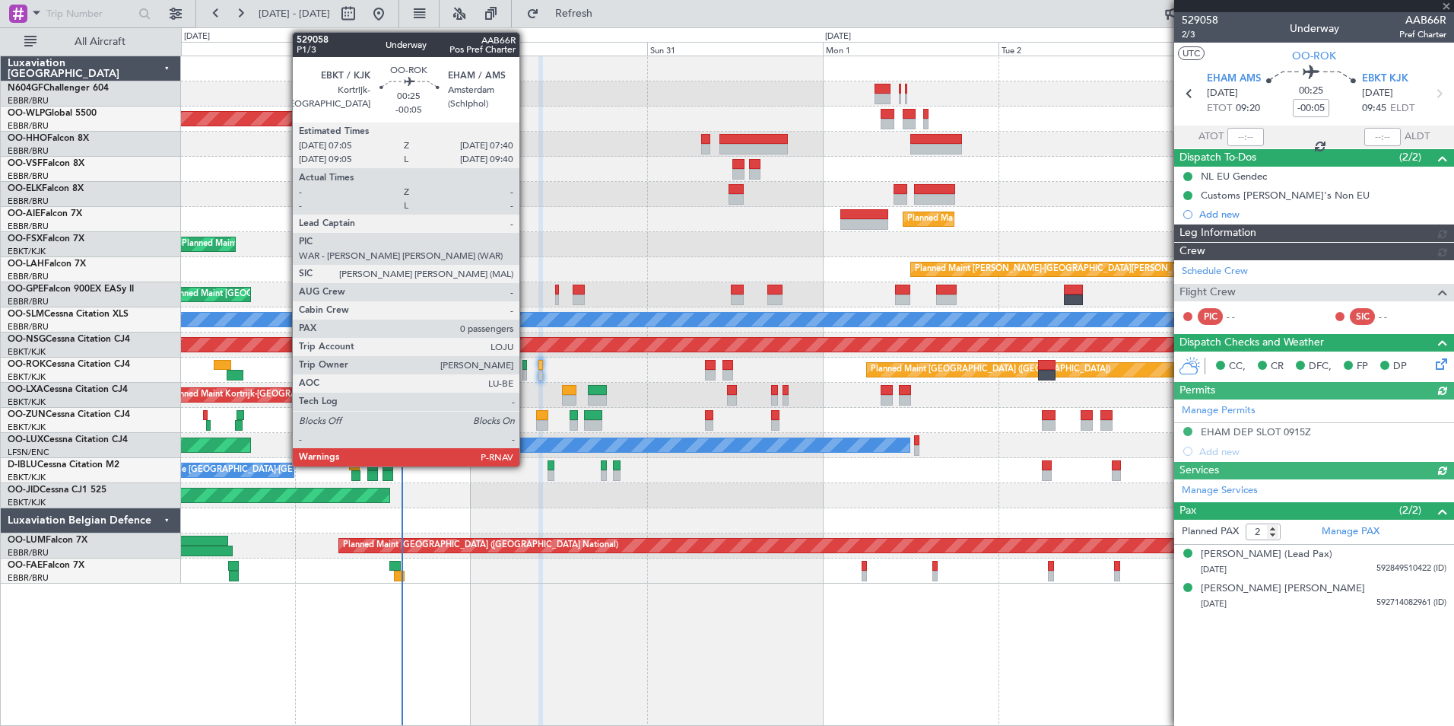
click at [526, 367] on div at bounding box center [525, 365] width 5 height 11
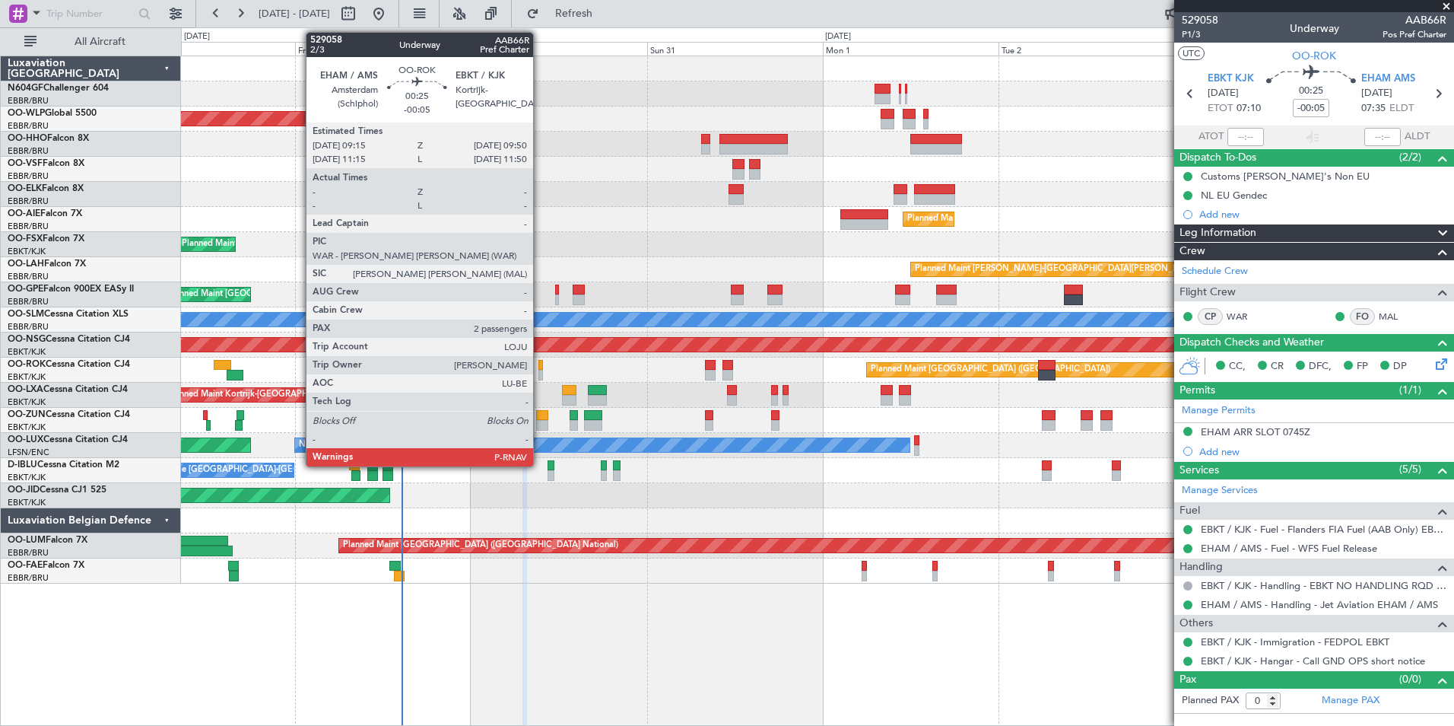
click at [540, 370] on div at bounding box center [541, 375] width 5 height 11
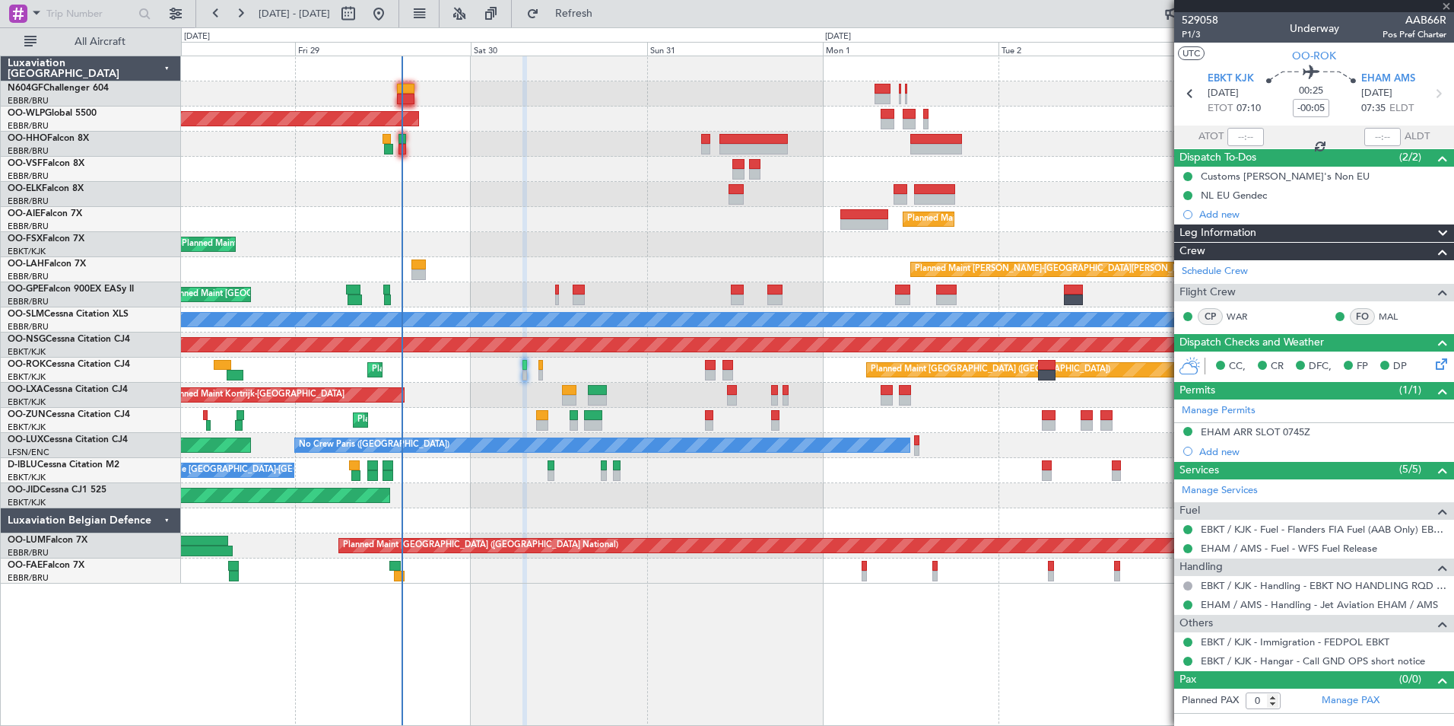
type input "2"
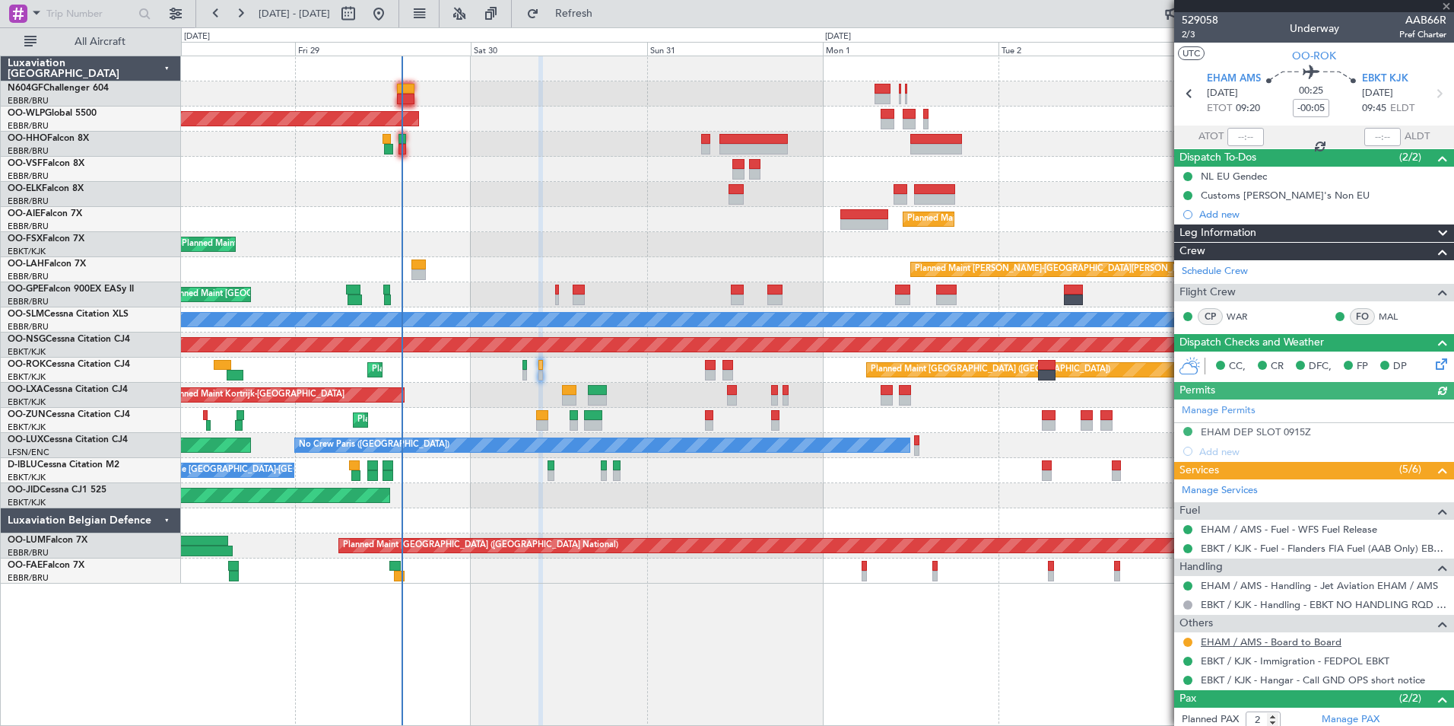
click at [1222, 643] on link "EHAM / AMS - Board to Board" at bounding box center [1271, 641] width 141 height 13
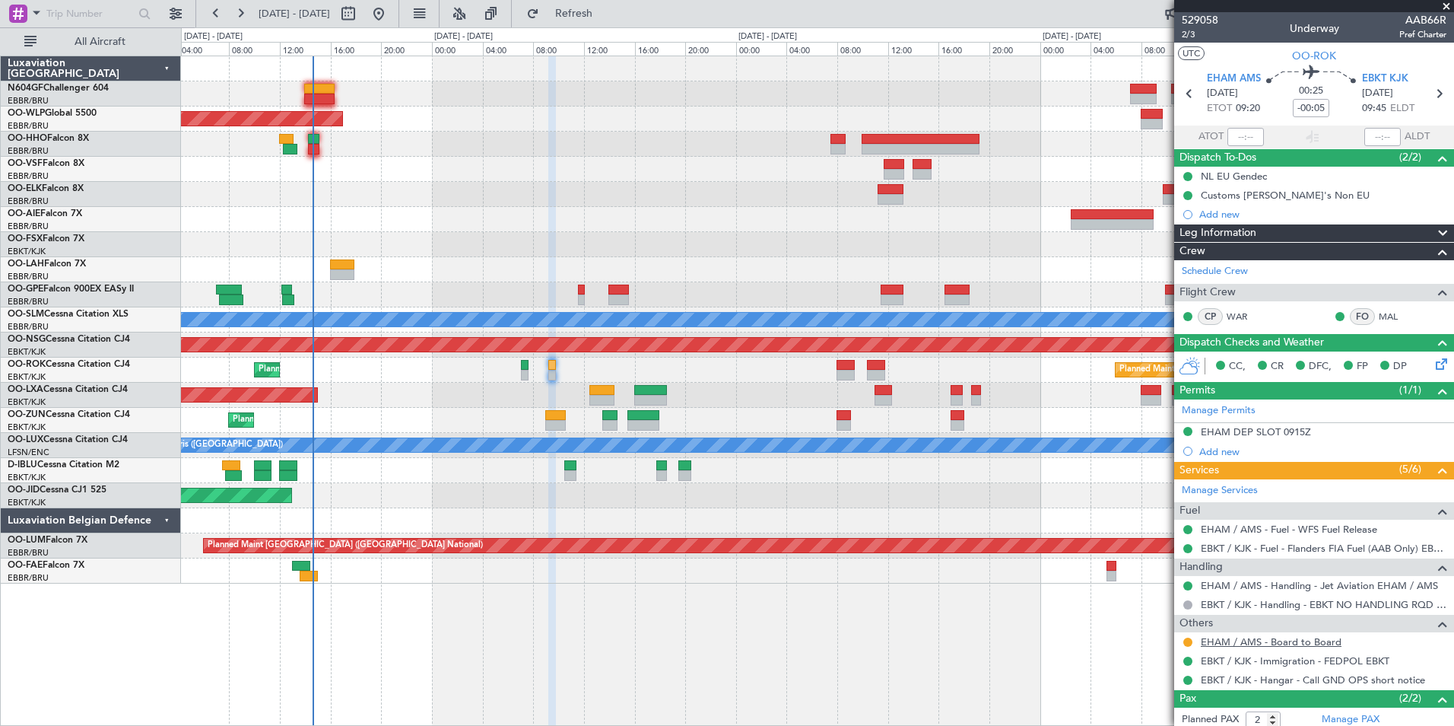
click at [1209, 640] on link "EHAM / AMS - Board to Board" at bounding box center [1271, 641] width 141 height 13
click at [606, 19] on span "Refresh" at bounding box center [574, 13] width 64 height 11
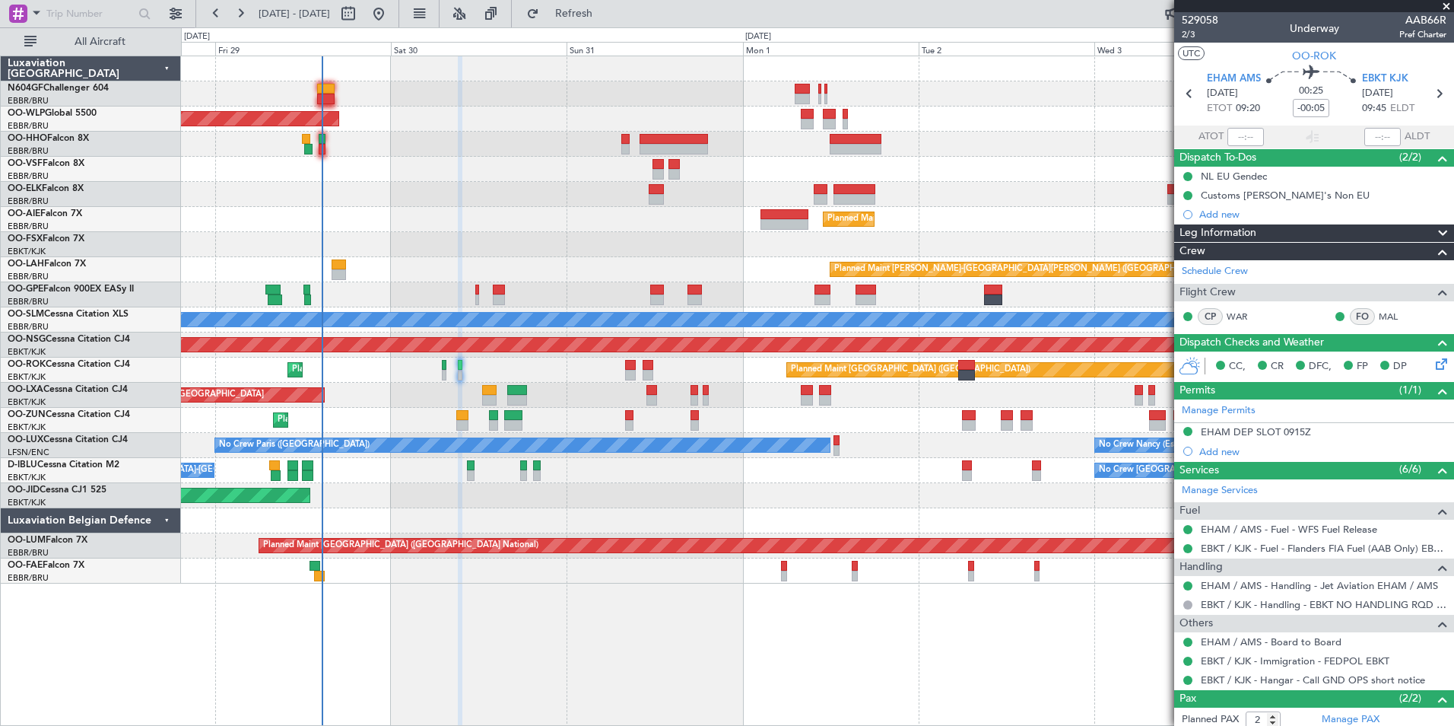
click at [586, 371] on div "Planned Maint Kortrijk-Wevelgem Planned Maint Paris (Le Bourget)" at bounding box center [817, 369] width 1273 height 25
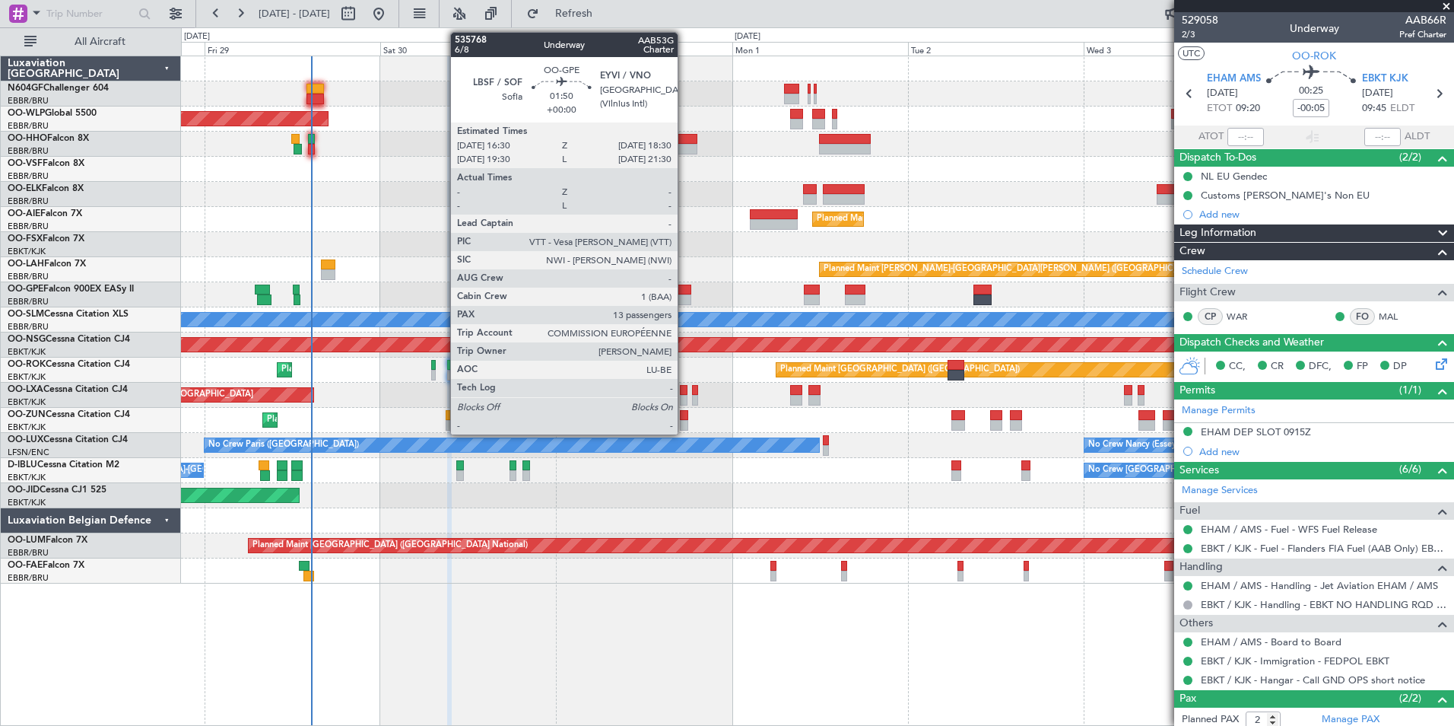
click at [685, 297] on div at bounding box center [684, 299] width 15 height 11
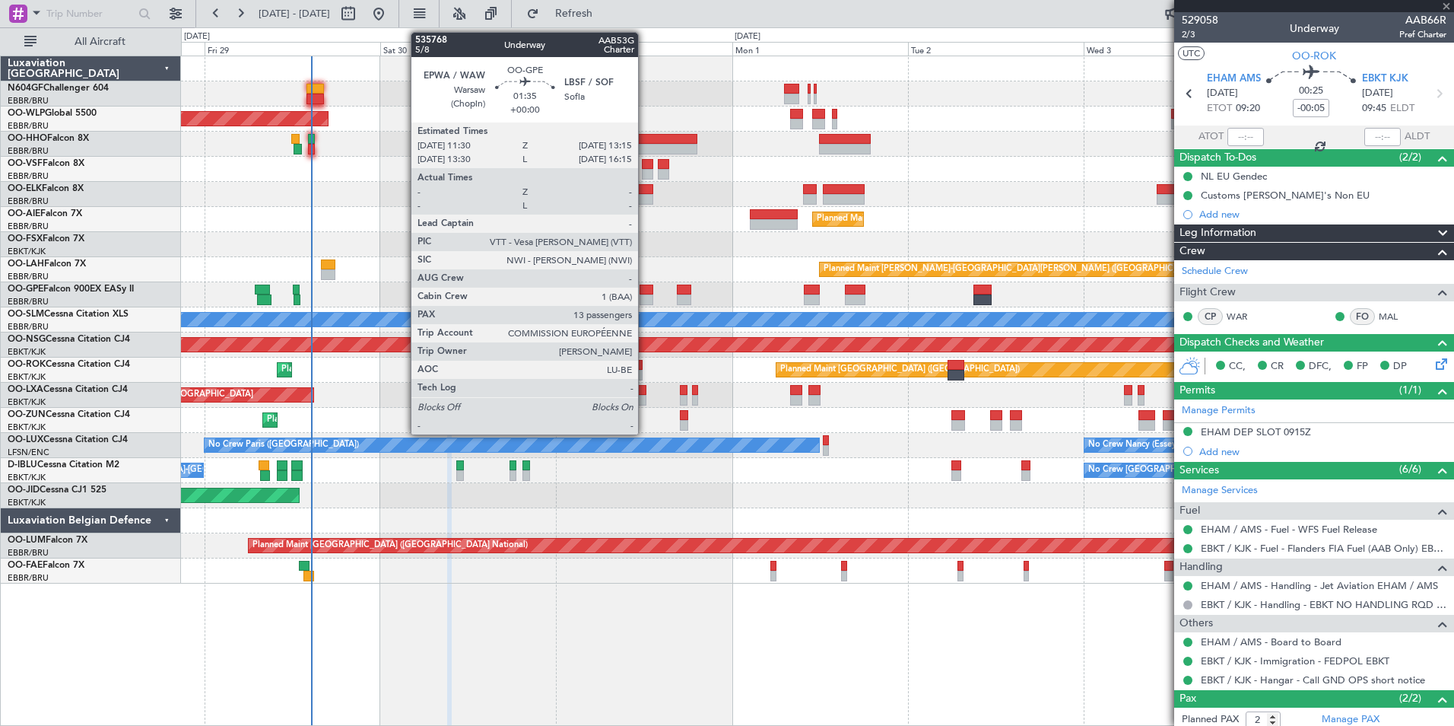
type input "13"
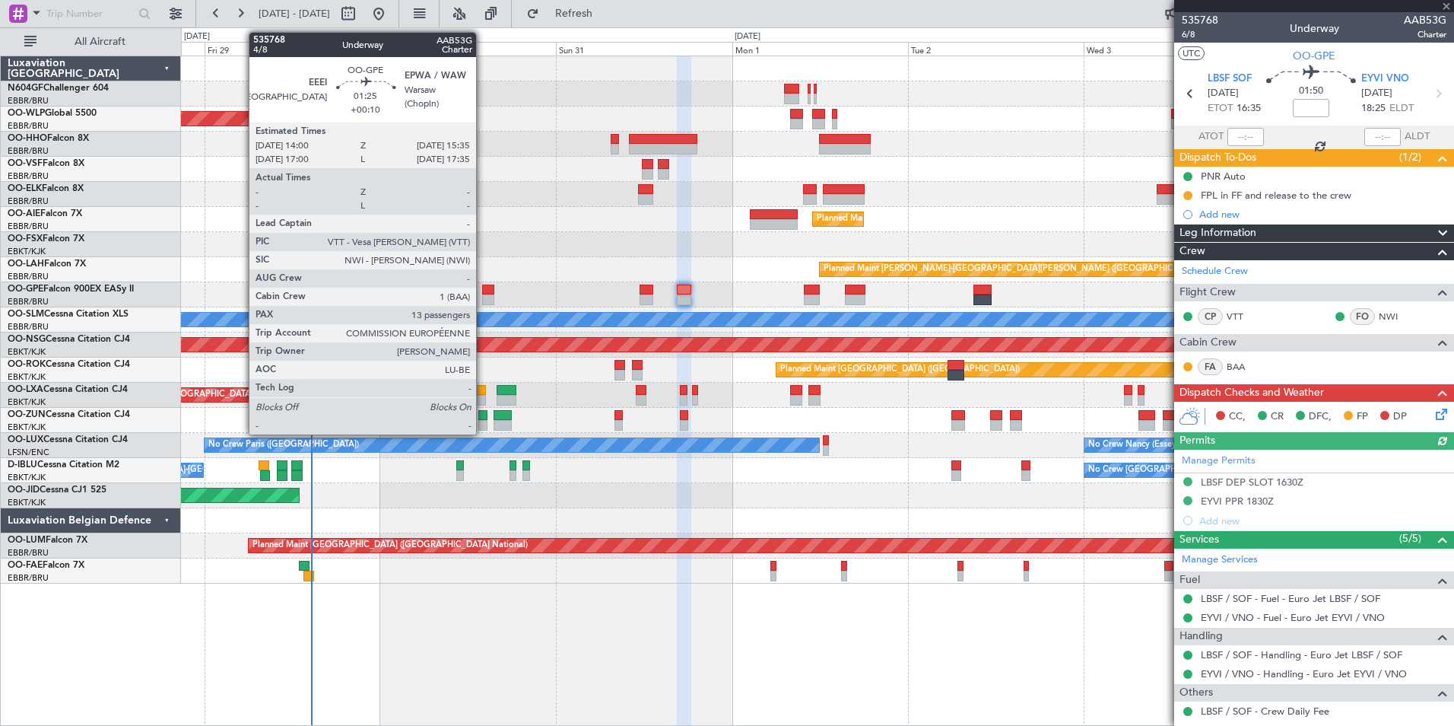
click at [483, 291] on div at bounding box center [488, 289] width 12 height 11
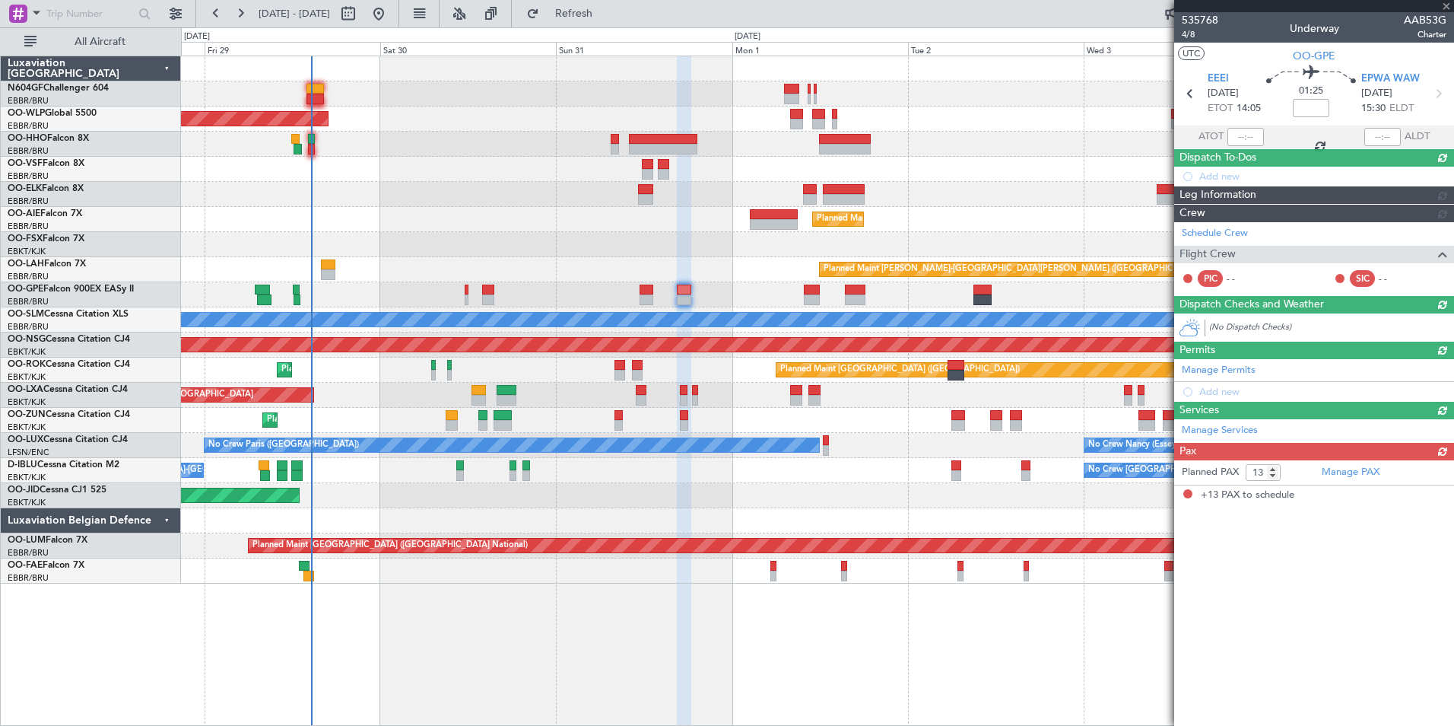
type input "+00:10"
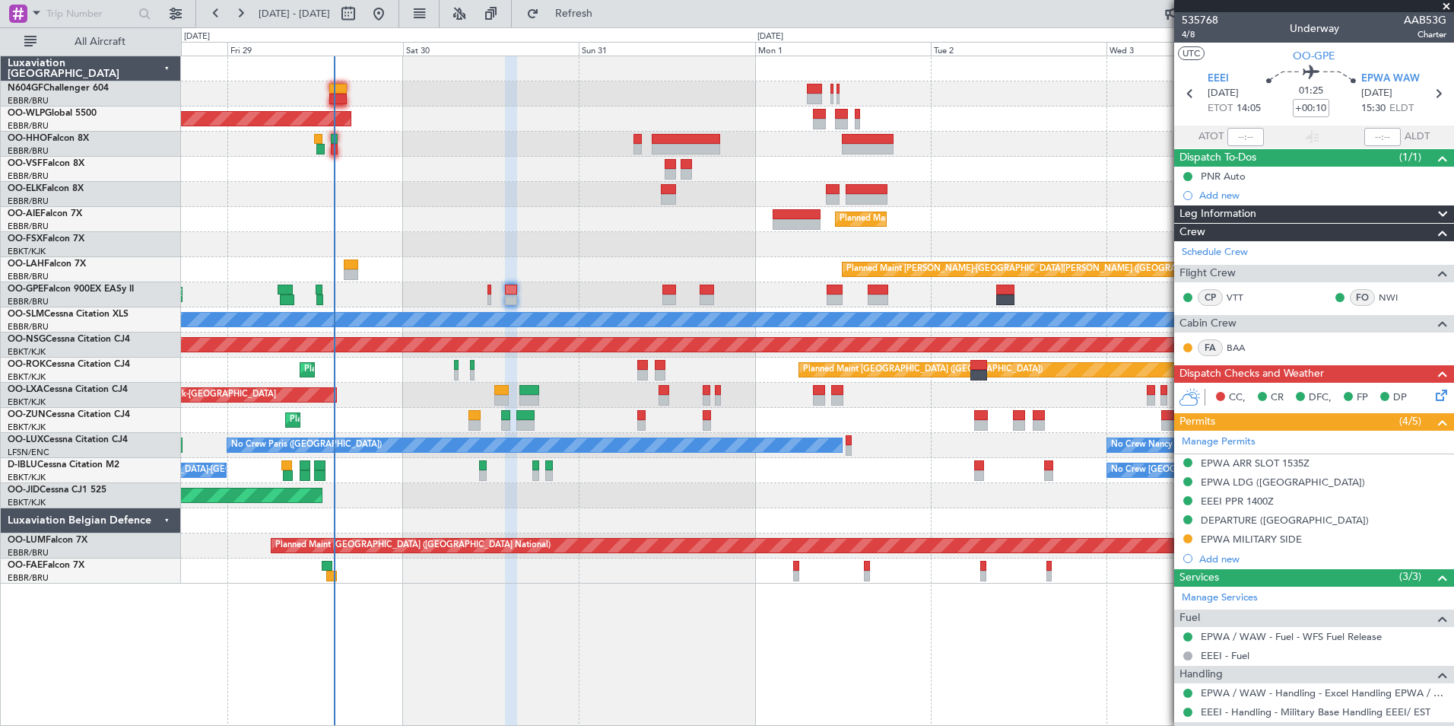
click at [605, 283] on div "Planned Maint Brussels (Brussels National) No Crew Brussels (Brussels National)" at bounding box center [817, 294] width 1273 height 25
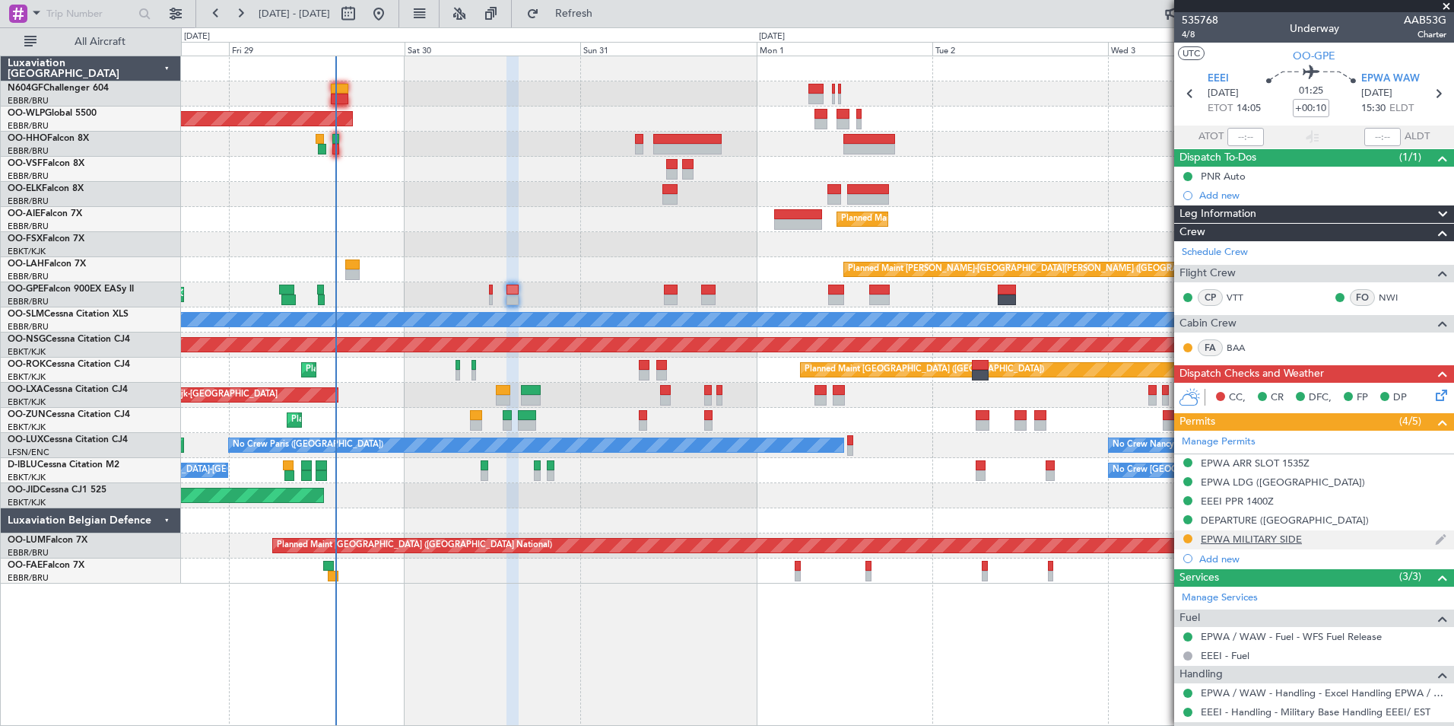
click at [1226, 540] on div "EPWA MILITARY SIDE" at bounding box center [1251, 538] width 101 height 13
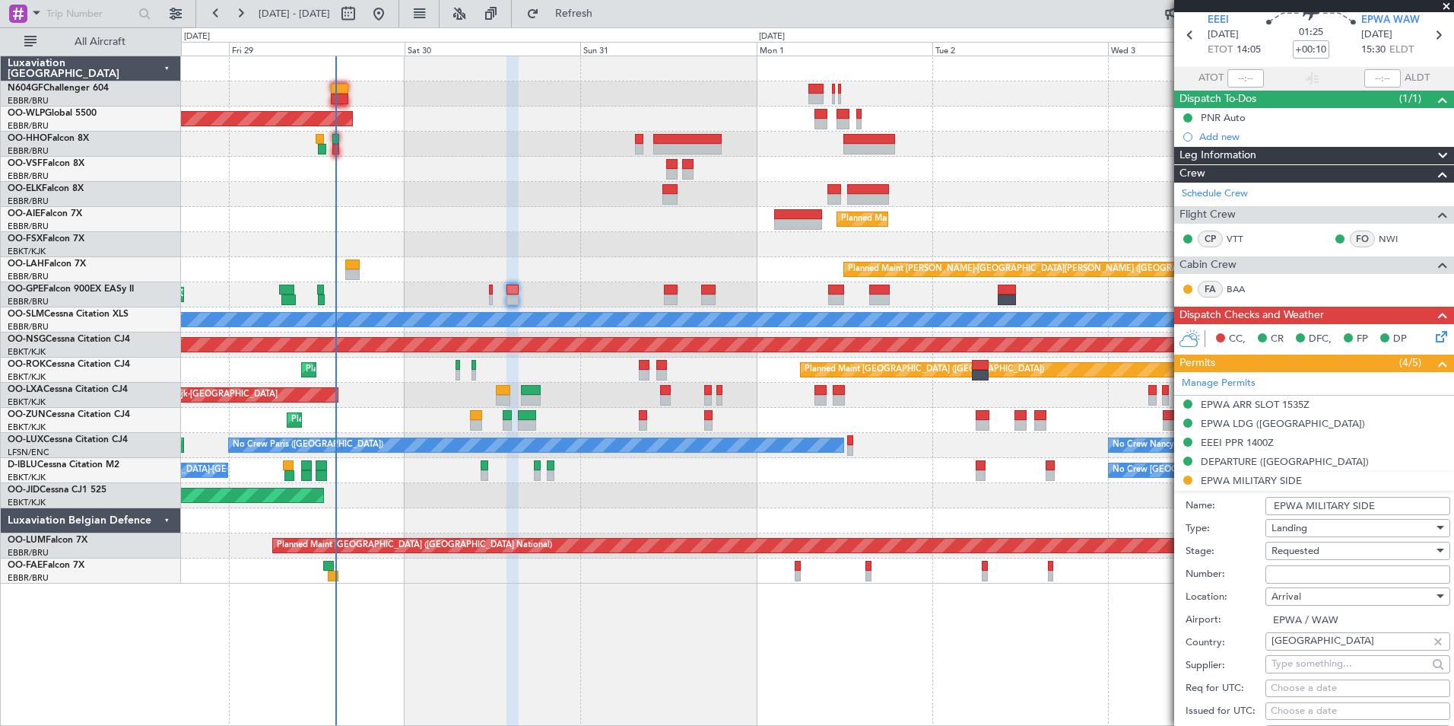
scroll to position [228, 0]
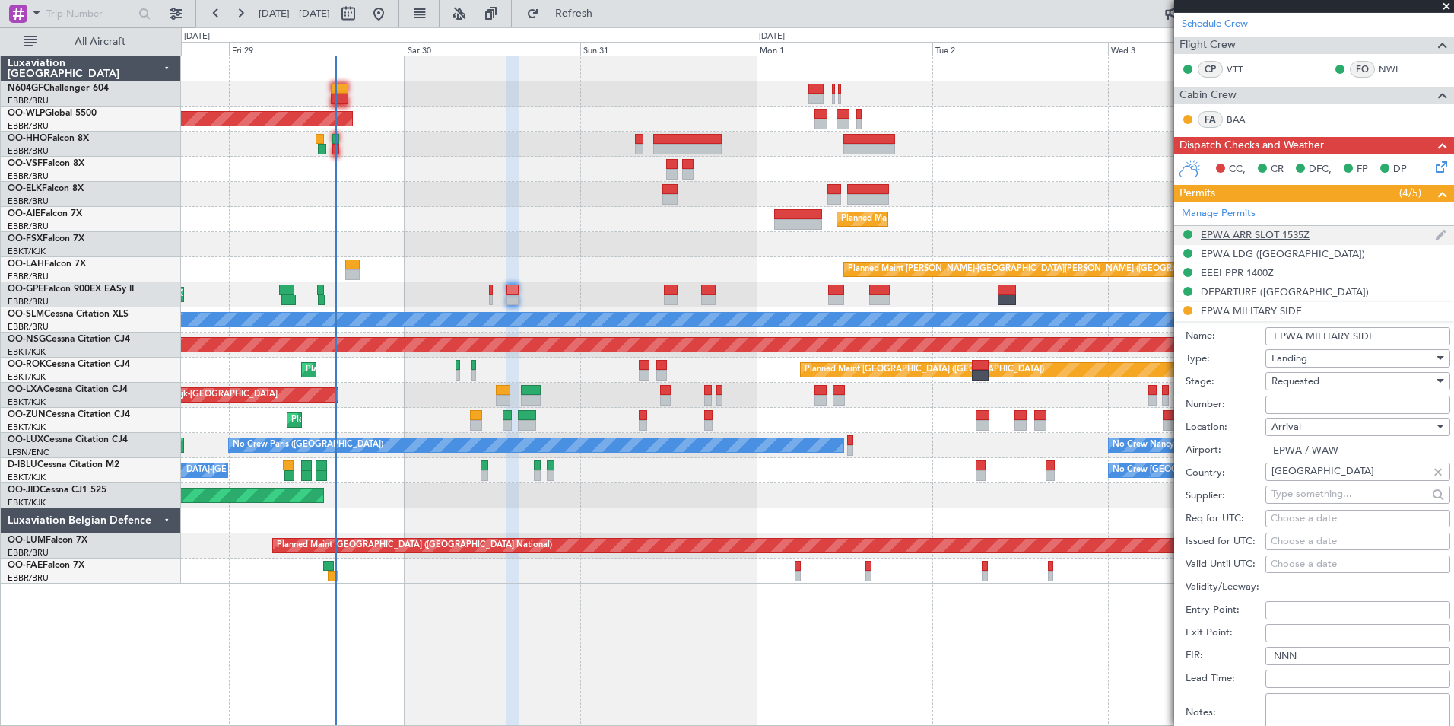
click at [1238, 241] on div "EPWA ARR SLOT 1535Z" at bounding box center [1314, 235] width 280 height 19
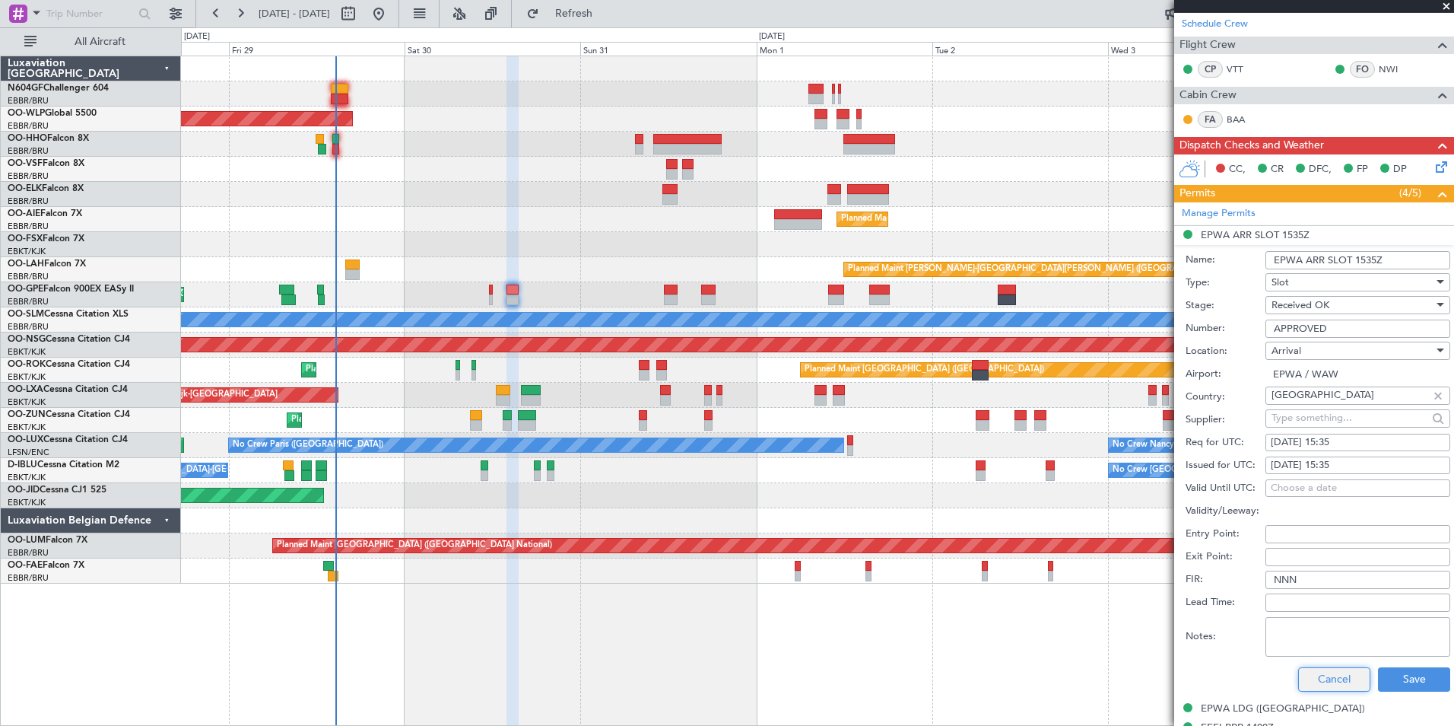
click at [1317, 682] on button "Cancel" at bounding box center [1334, 679] width 72 height 24
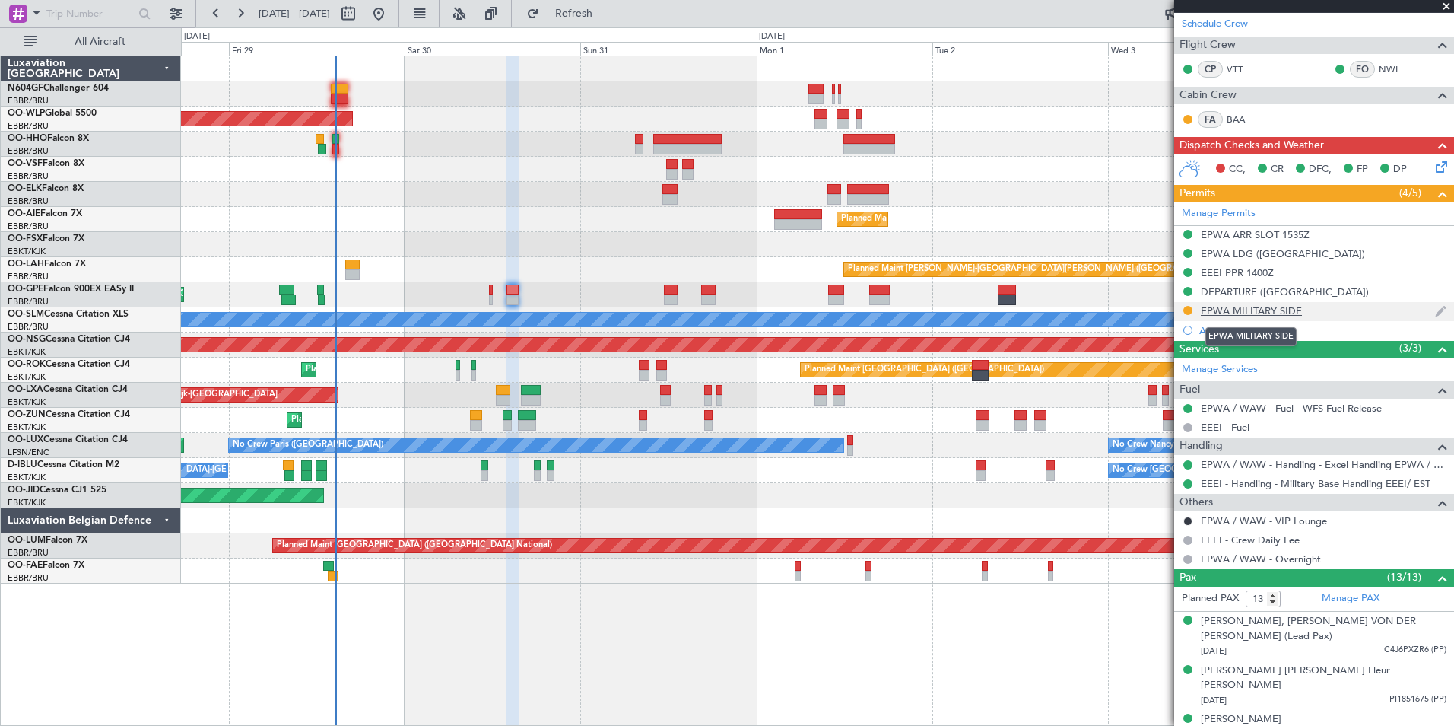
click at [1270, 312] on div "EPWA MILITARY SIDE" at bounding box center [1251, 310] width 101 height 13
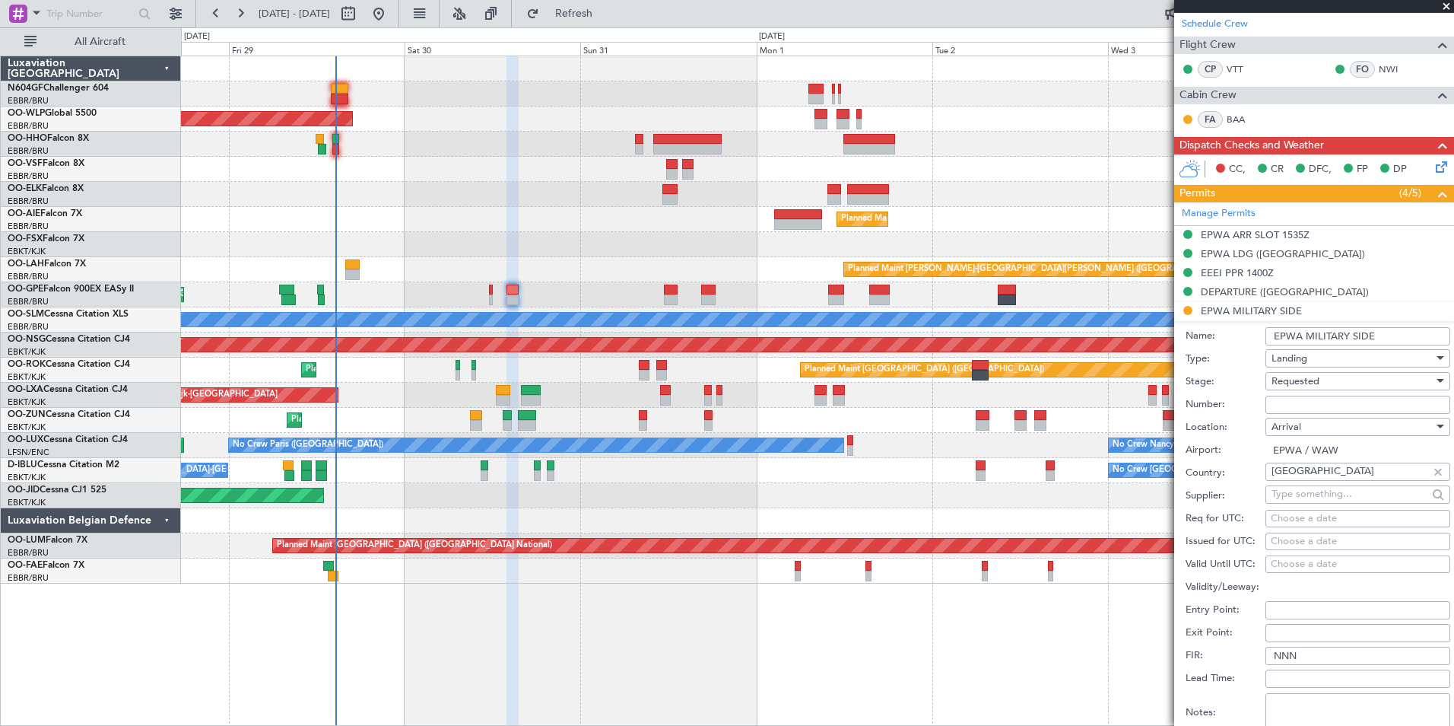
click at [1301, 405] on input "Number:" at bounding box center [1358, 405] width 185 height 18
paste input "189-25"
type input "189-25"
click at [1354, 381] on div "Requested" at bounding box center [1353, 381] width 162 height 23
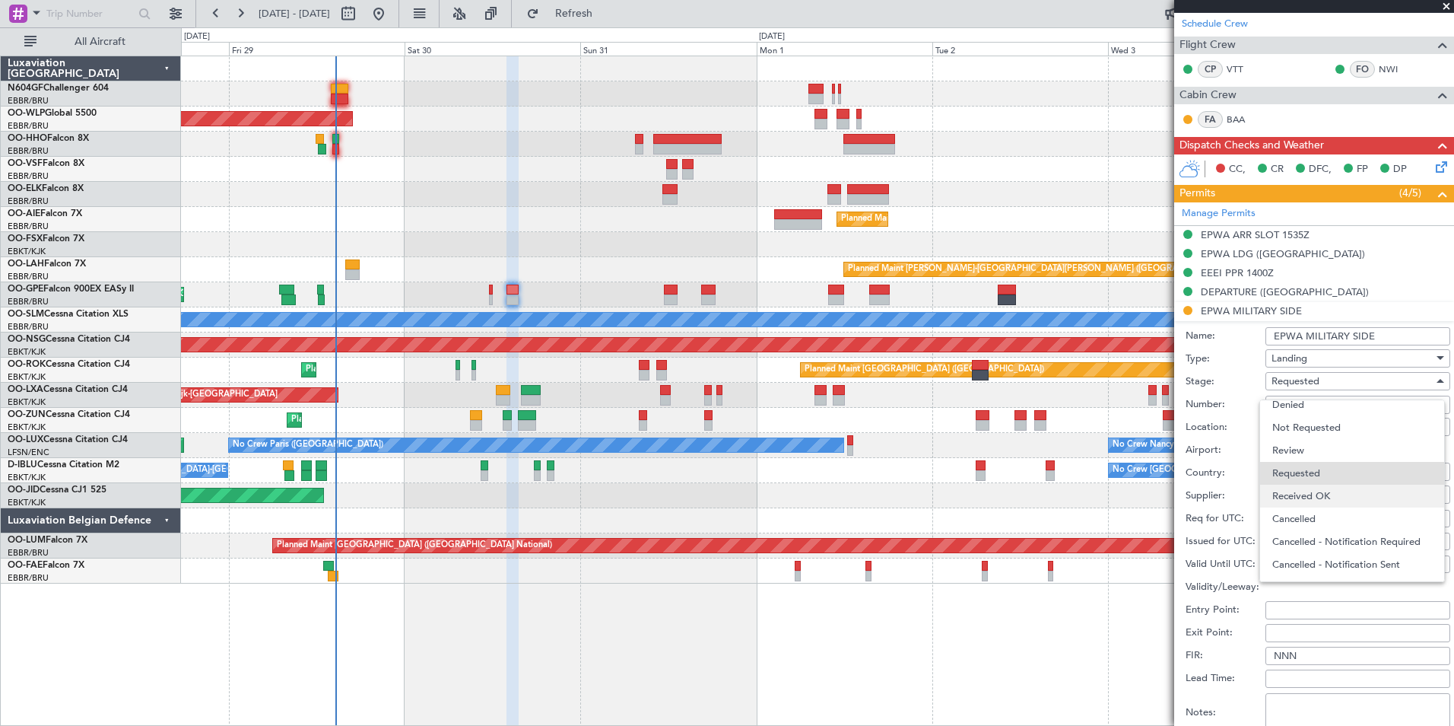
click at [1310, 501] on span "Received OK" at bounding box center [1353, 496] width 160 height 23
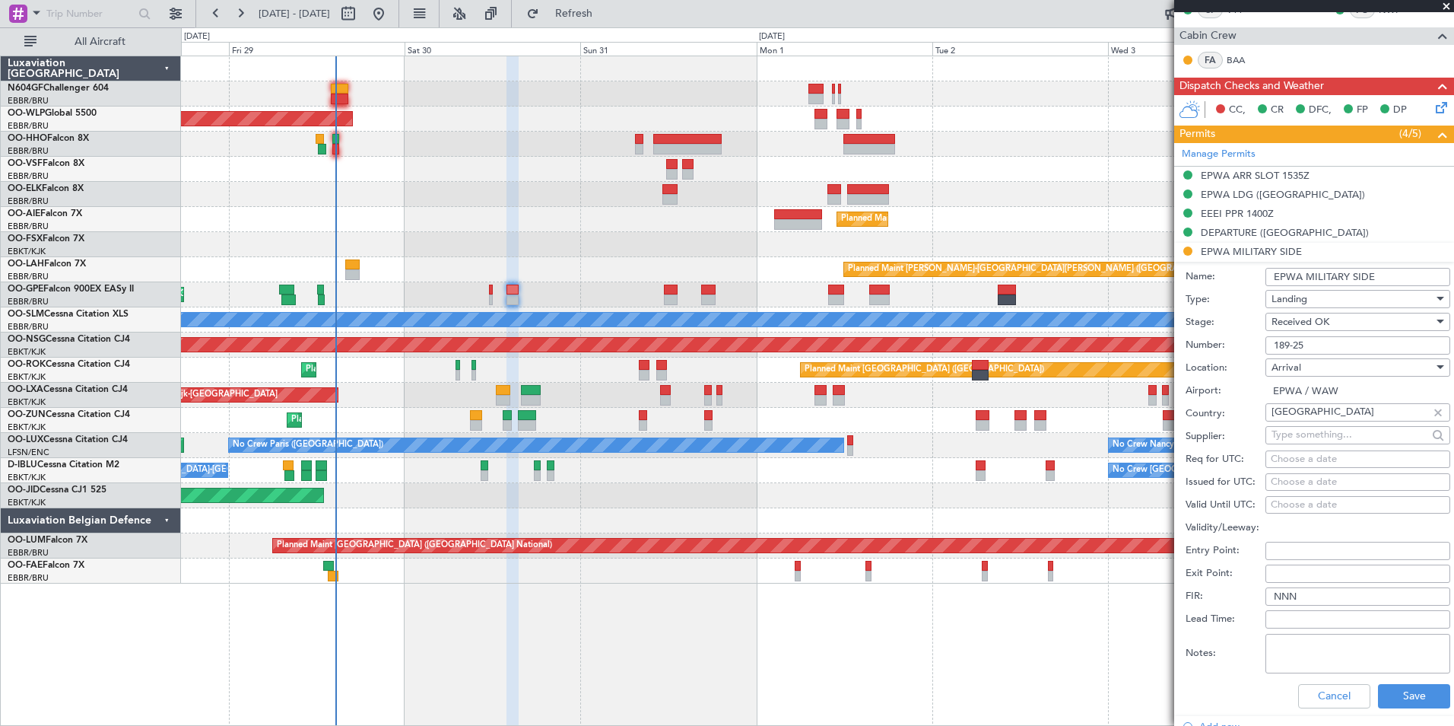
scroll to position [456, 0]
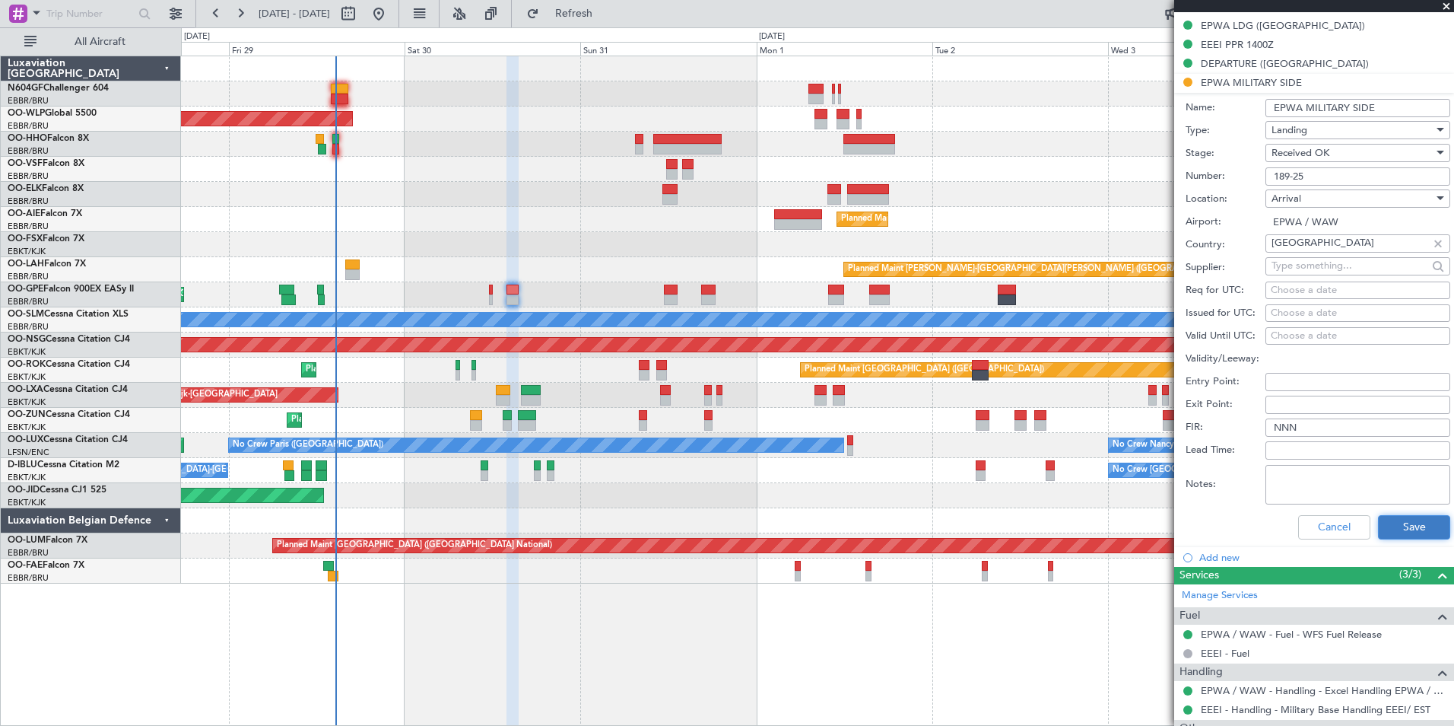
click at [1404, 520] on button "Save" at bounding box center [1414, 527] width 72 height 24
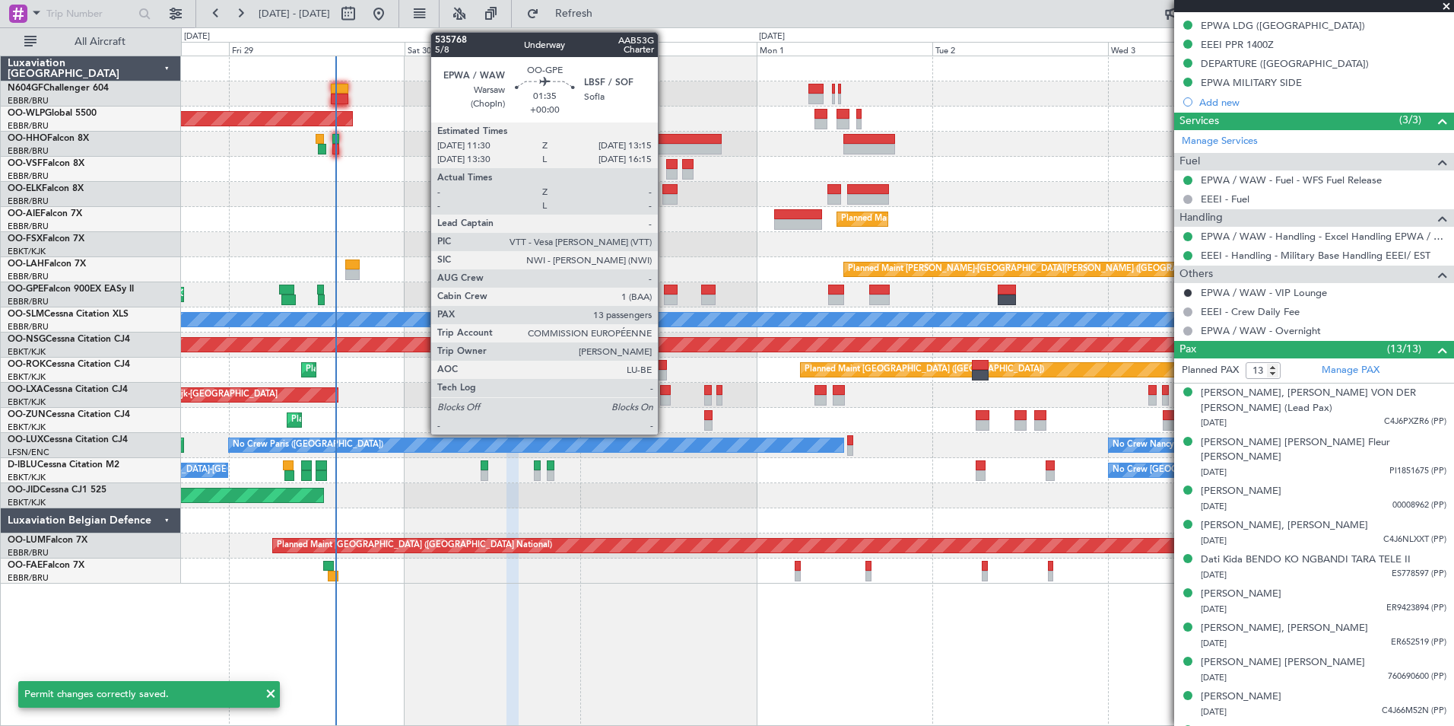
click at [665, 290] on div at bounding box center [670, 289] width 13 height 11
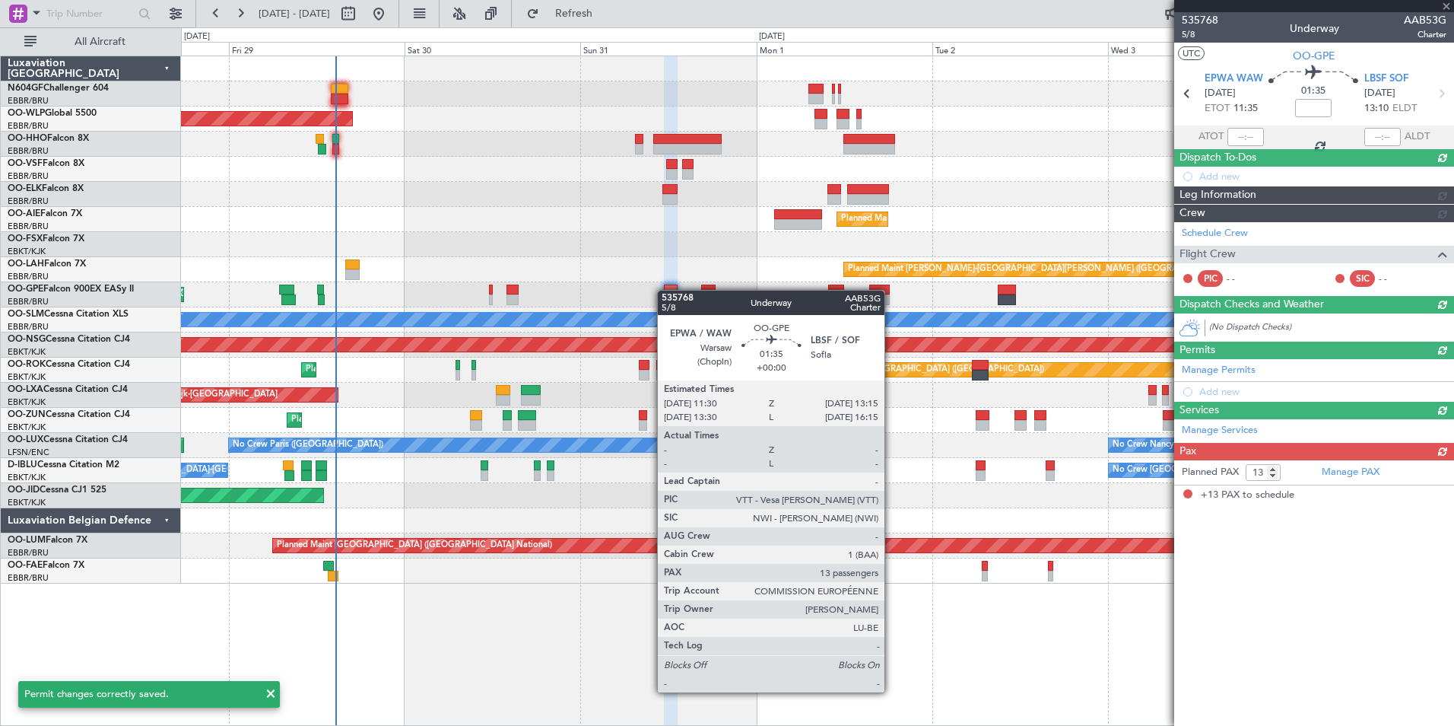
scroll to position [0, 0]
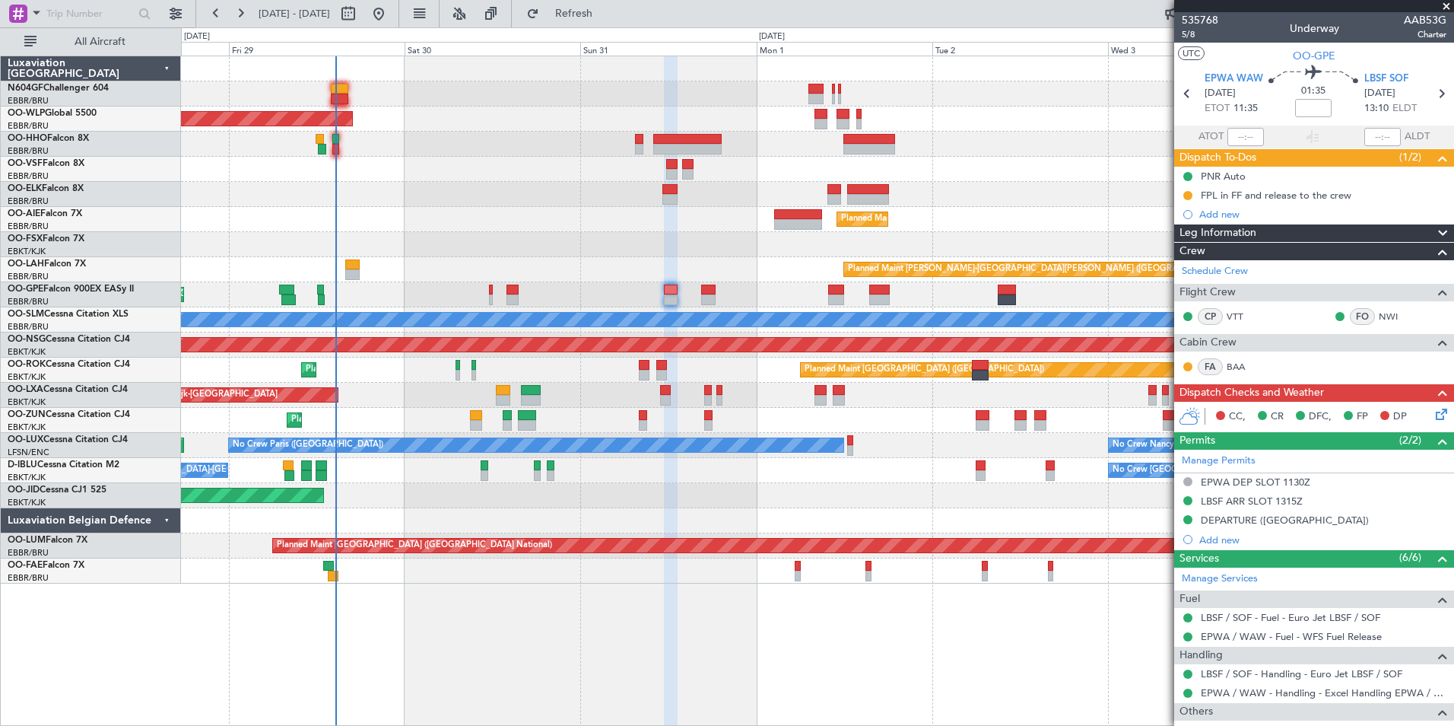
click at [664, 278] on div "Planned Maint [PERSON_NAME]-[GEOGRAPHIC_DATA][PERSON_NAME] ([GEOGRAPHIC_DATA][P…" at bounding box center [817, 269] width 1273 height 25
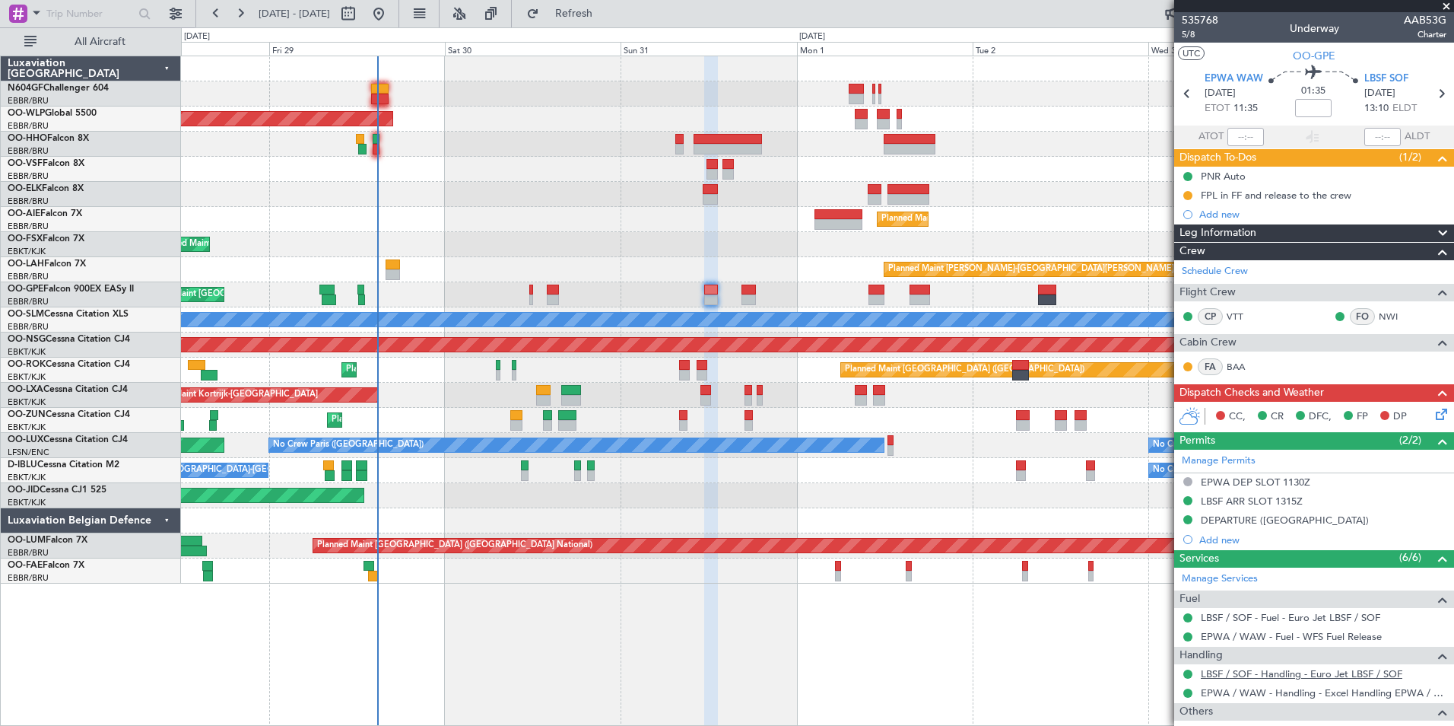
click at [1242, 672] on link "LBSF / SOF - Handling - Euro Jet LBSF / SOF" at bounding box center [1302, 673] width 202 height 13
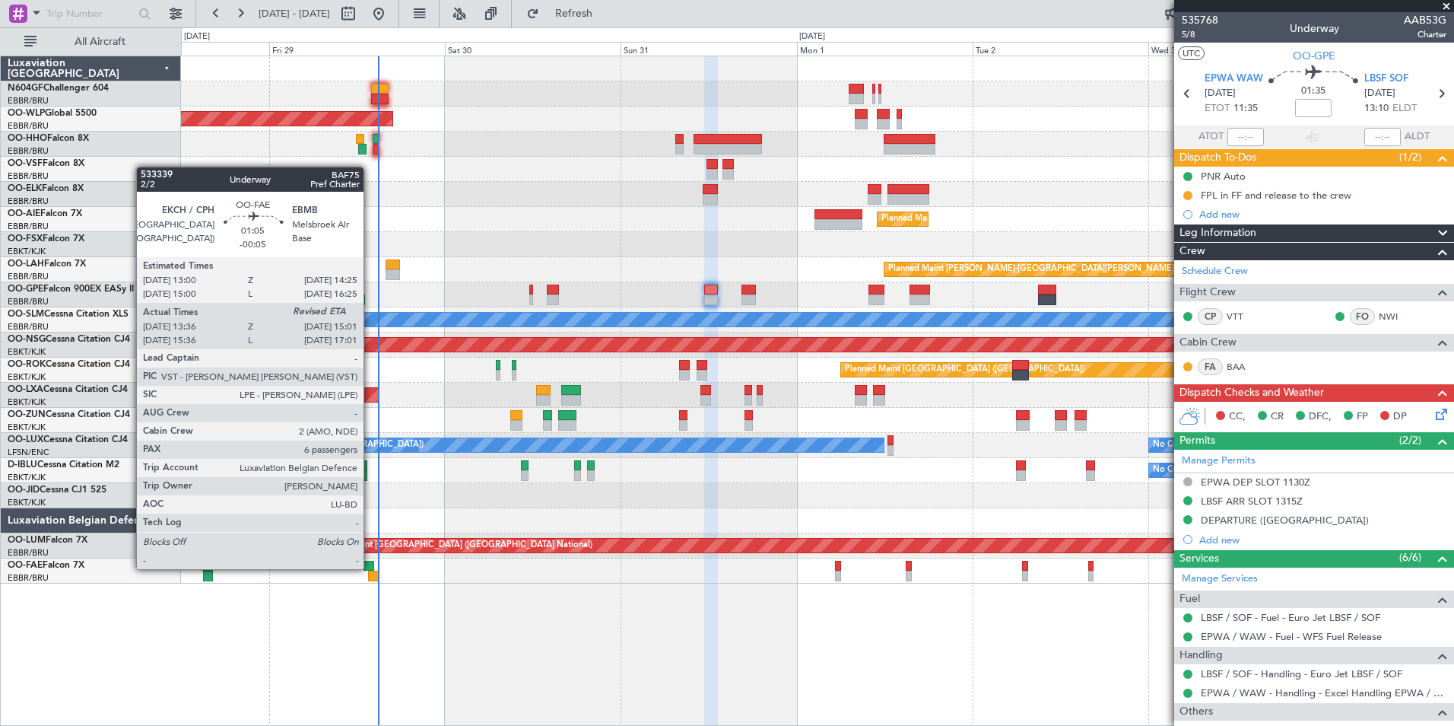
click at [370, 567] on div at bounding box center [369, 566] width 11 height 11
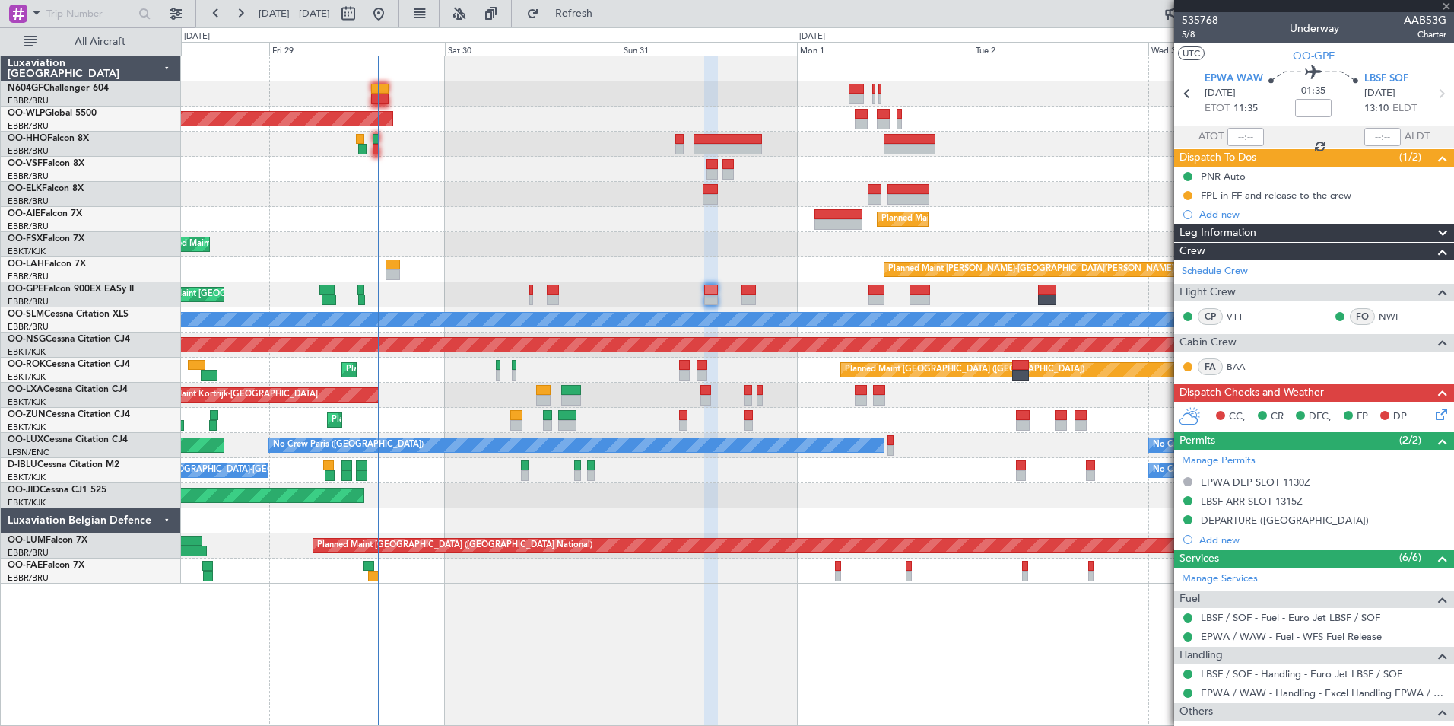
type input "-00:05"
type input "13:46"
type input "6"
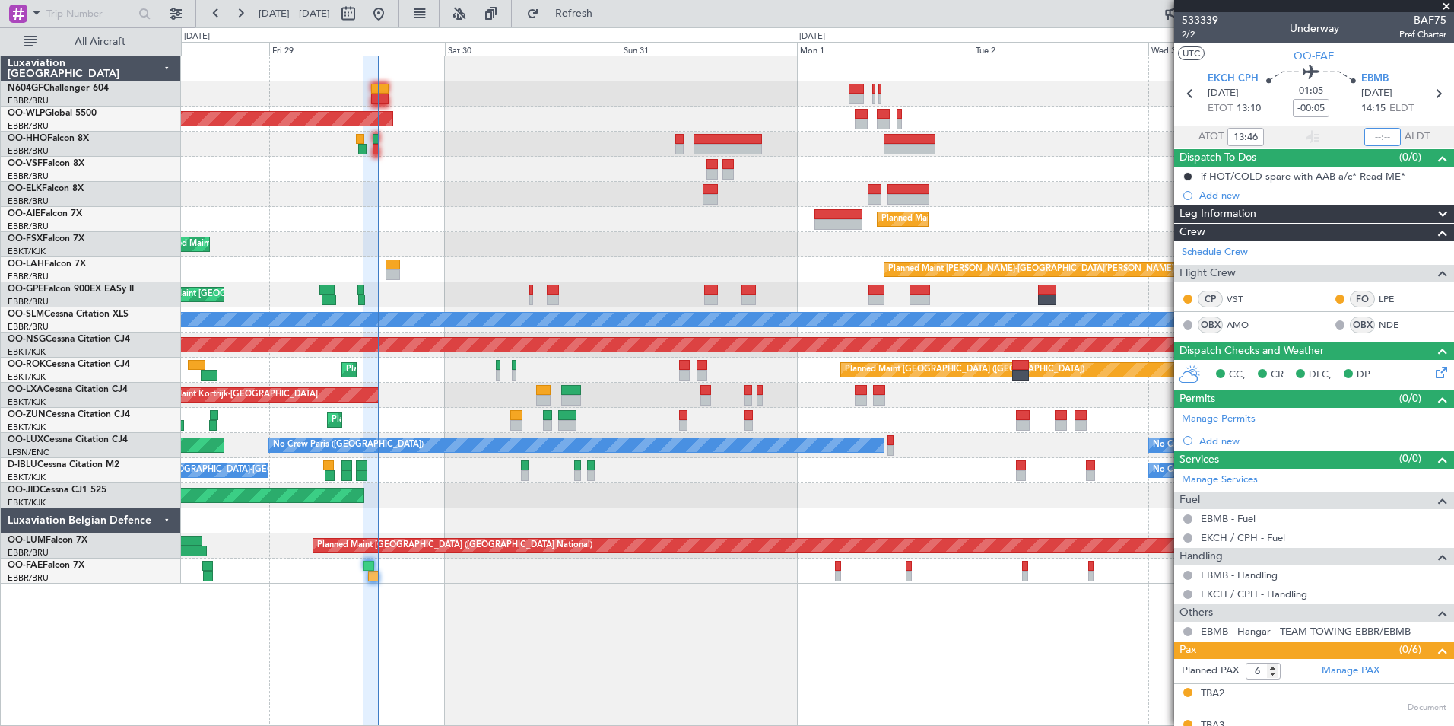
click at [1380, 140] on input "text" at bounding box center [1383, 137] width 37 height 18
type input "14:52"
click at [1353, 61] on section "UTC OO-FAE" at bounding box center [1314, 54] width 280 height 23
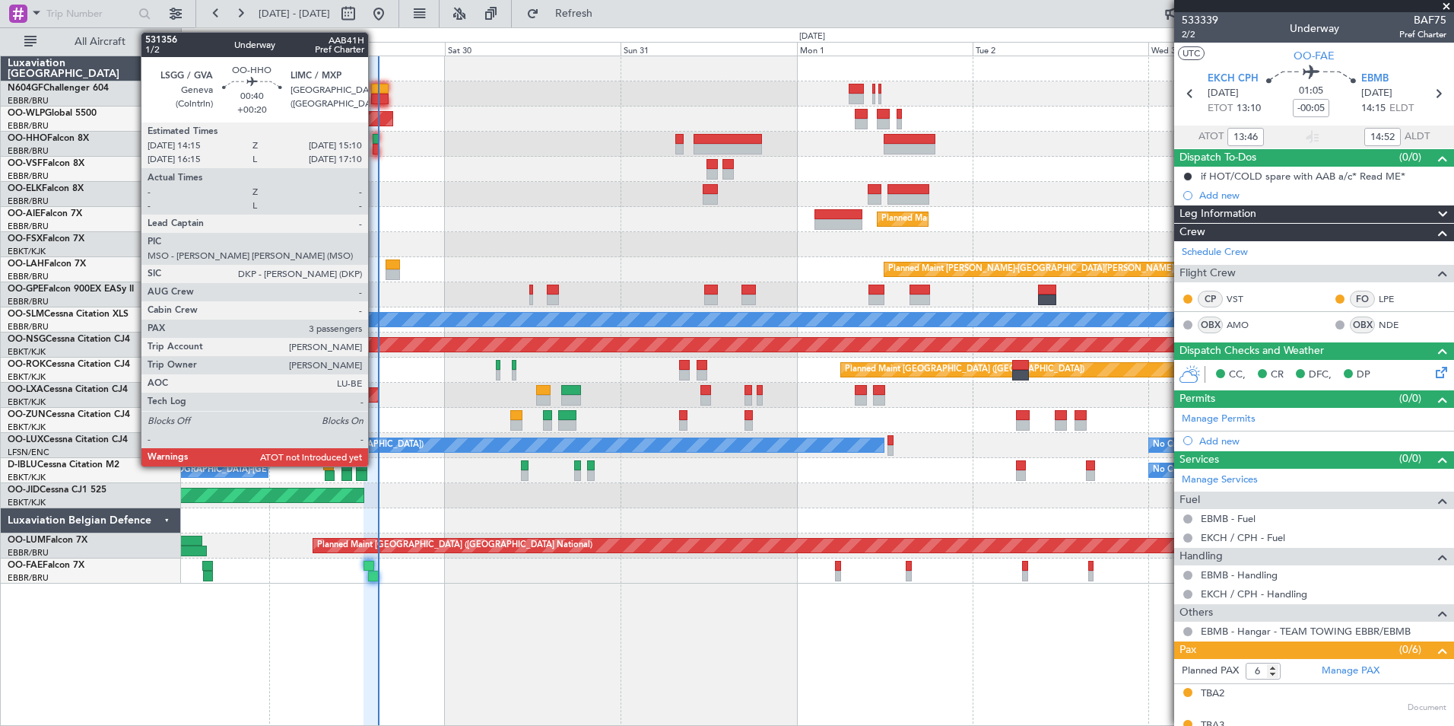
click at [375, 134] on div at bounding box center [376, 139] width 7 height 11
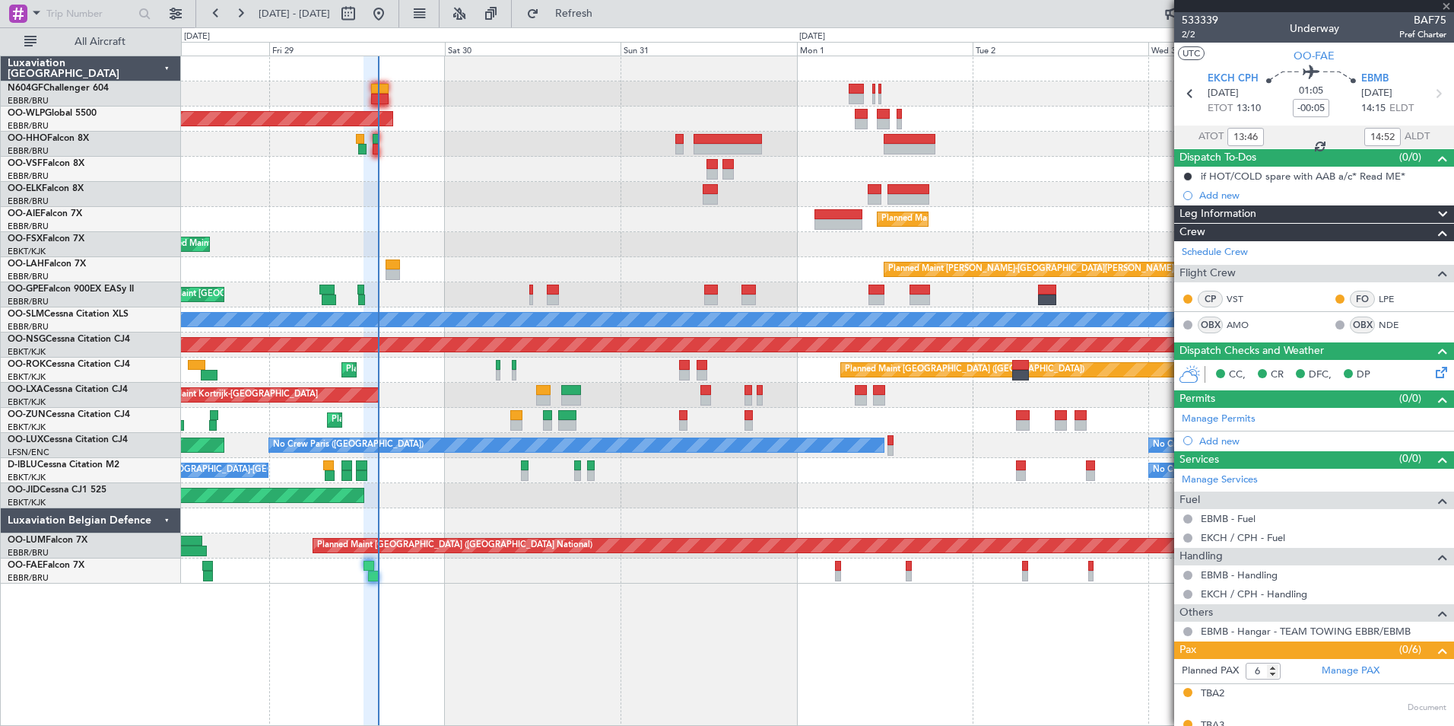
type input "+00:20"
type input "3"
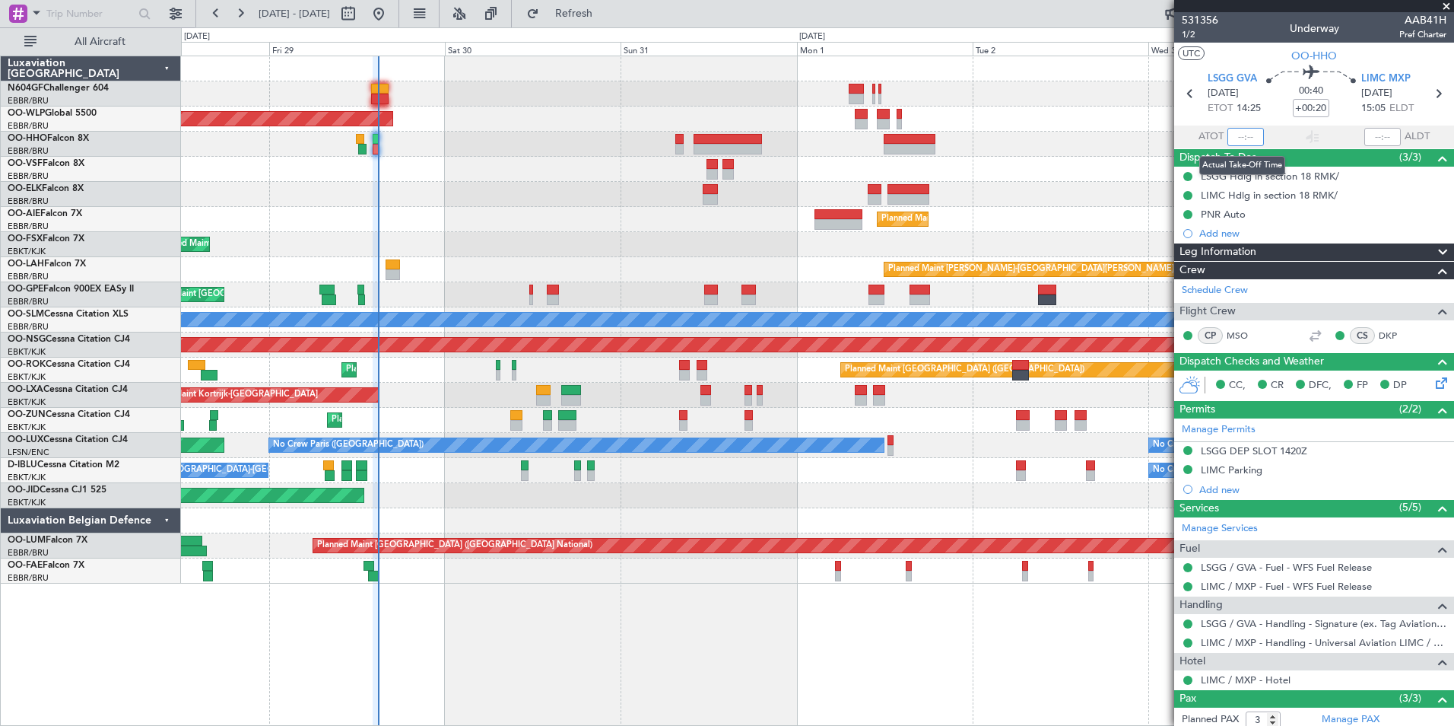
click at [1244, 135] on input "text" at bounding box center [1246, 137] width 37 height 18
click at [1222, 52] on section "UTC OO-HHO" at bounding box center [1314, 54] width 280 height 23
type input "14:43"
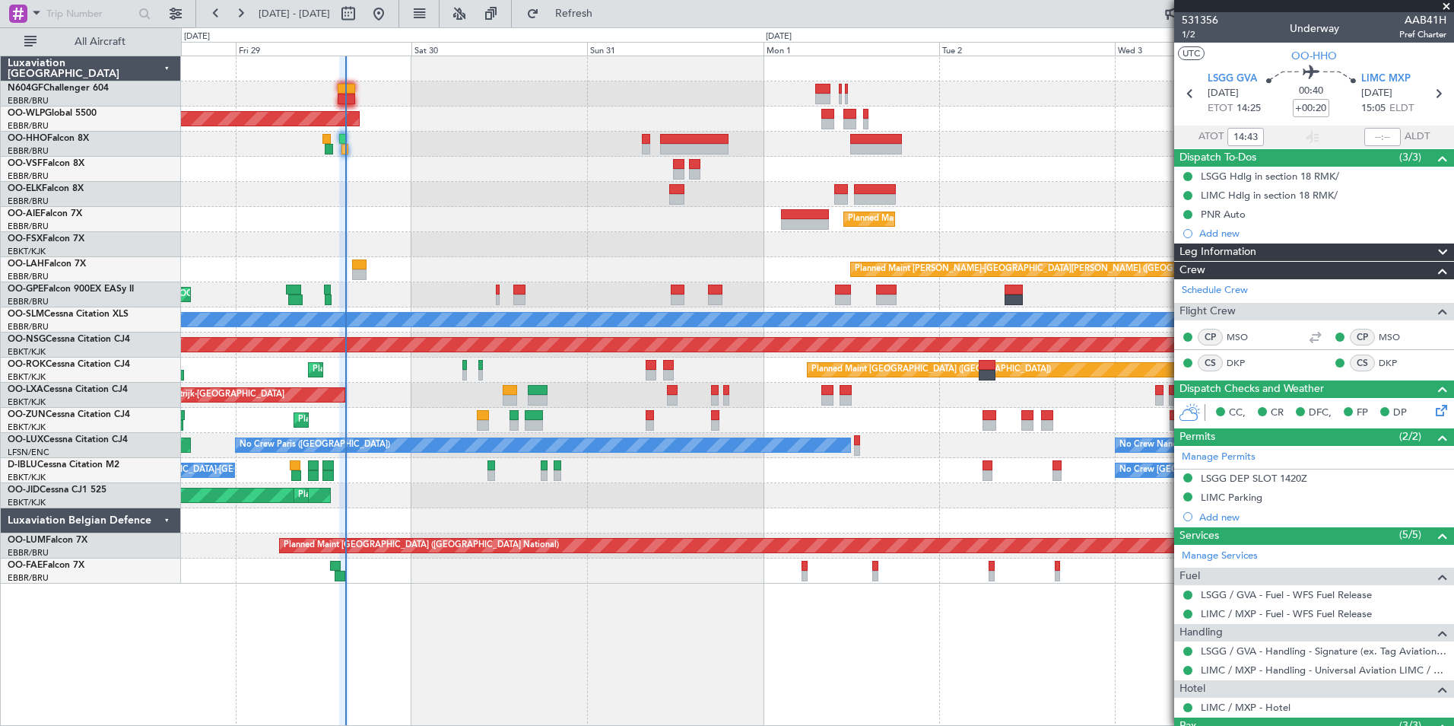
click at [568, 201] on div "Planned Maint Berlin (Brandenburg) Planned Maint London (Farnborough) Planned M…" at bounding box center [817, 319] width 1273 height 527
click at [781, 224] on div "Planned Maint [GEOGRAPHIC_DATA] ([GEOGRAPHIC_DATA])" at bounding box center [817, 219] width 1273 height 25
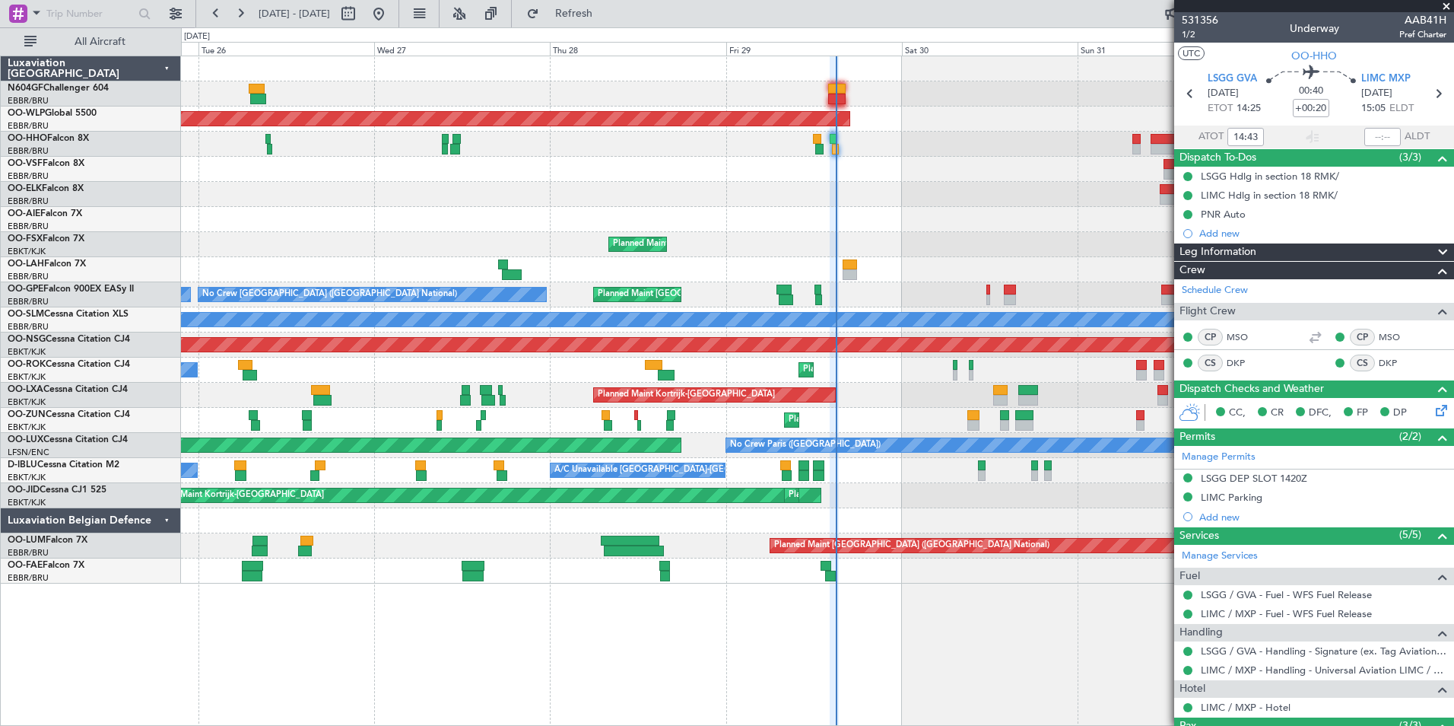
click at [777, 256] on div "Planned Maint Berlin (Brandenburg) Planned Maint London (Farnborough) Planned M…" at bounding box center [817, 319] width 1273 height 527
click at [652, 240] on div "Planned Maint Kortrijk-[GEOGRAPHIC_DATA]" at bounding box center [817, 244] width 1273 height 25
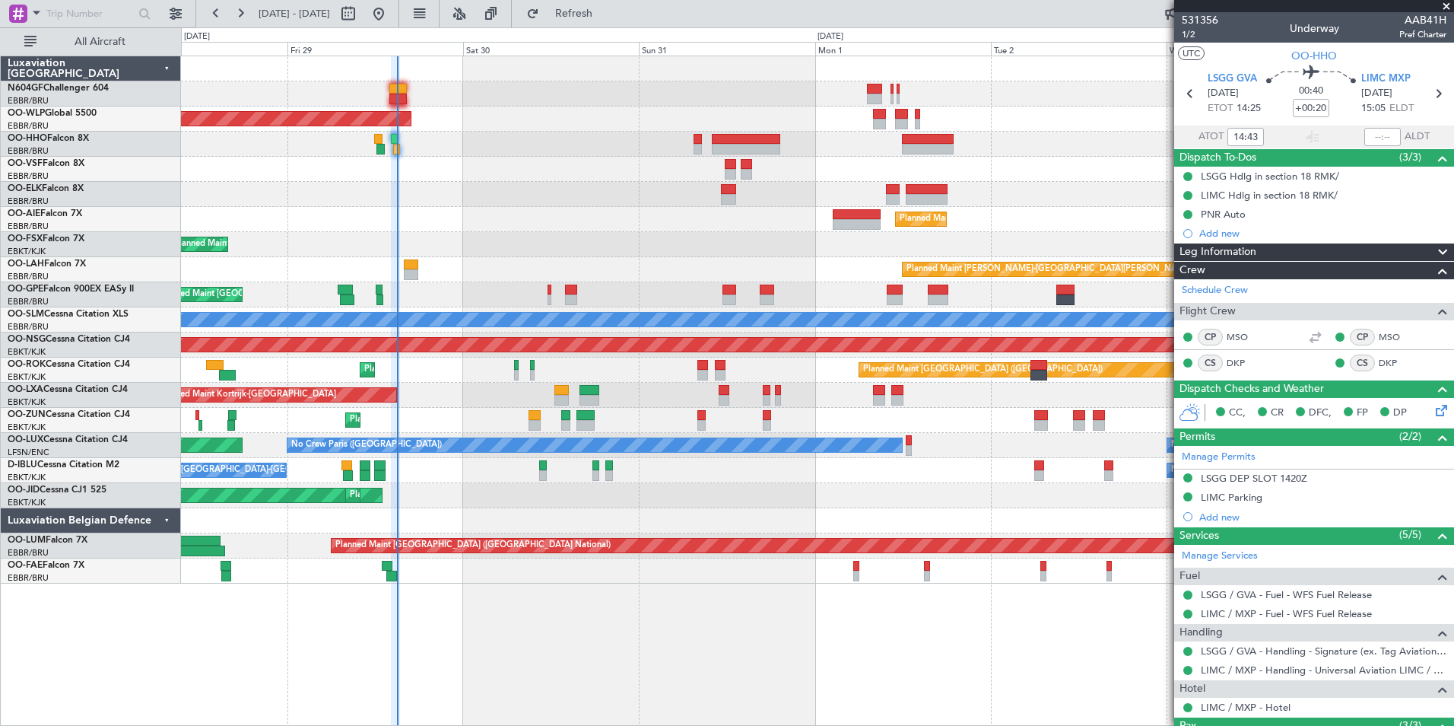
click at [733, 234] on div "Planned Maint Kortrijk-[GEOGRAPHIC_DATA]" at bounding box center [817, 244] width 1273 height 25
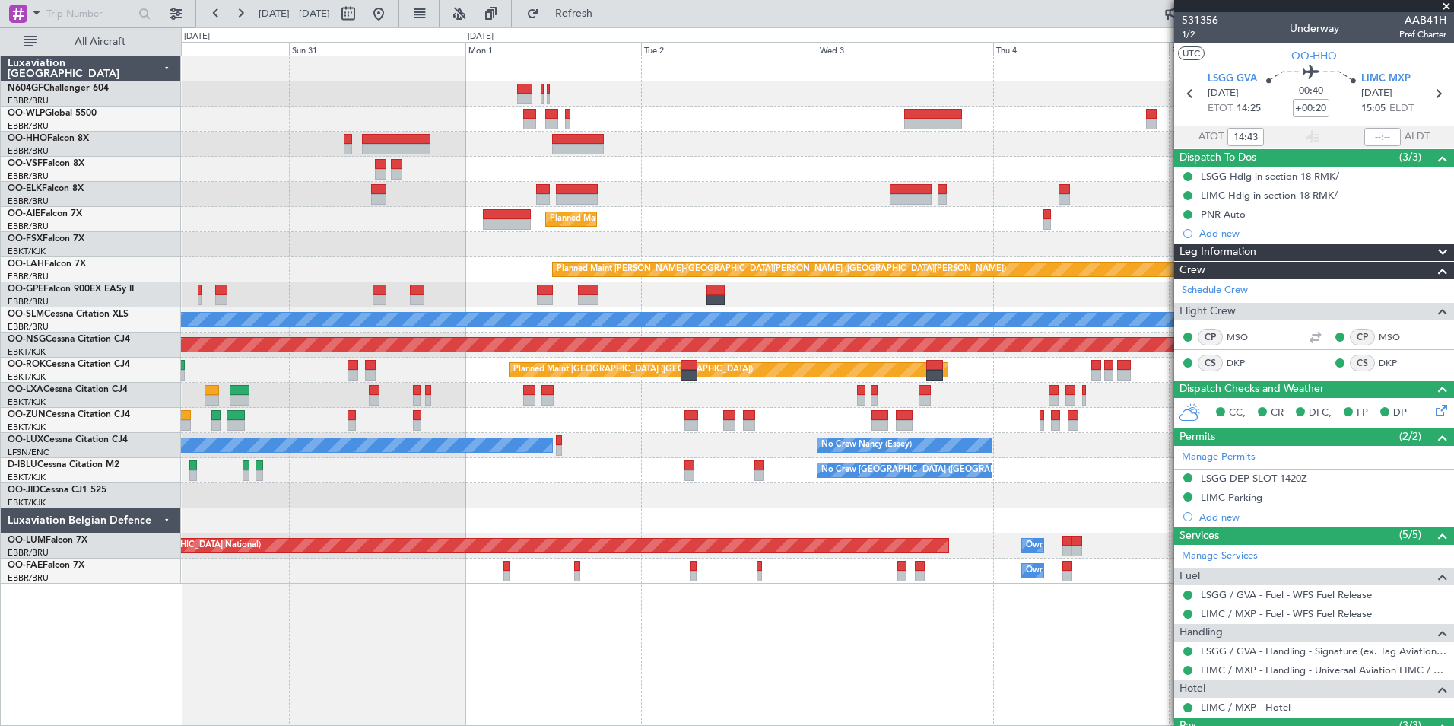
click at [451, 265] on div "Planned Maint Berlin (Brandenburg) Planned Maint Kortrijk-Wevelgem Planned Main…" at bounding box center [817, 319] width 1273 height 527
click at [535, 280] on div "Planned Maint Berlin (Brandenburg) Planned Maint Kortrijk-Wevelgem Planned Main…" at bounding box center [817, 319] width 1273 height 527
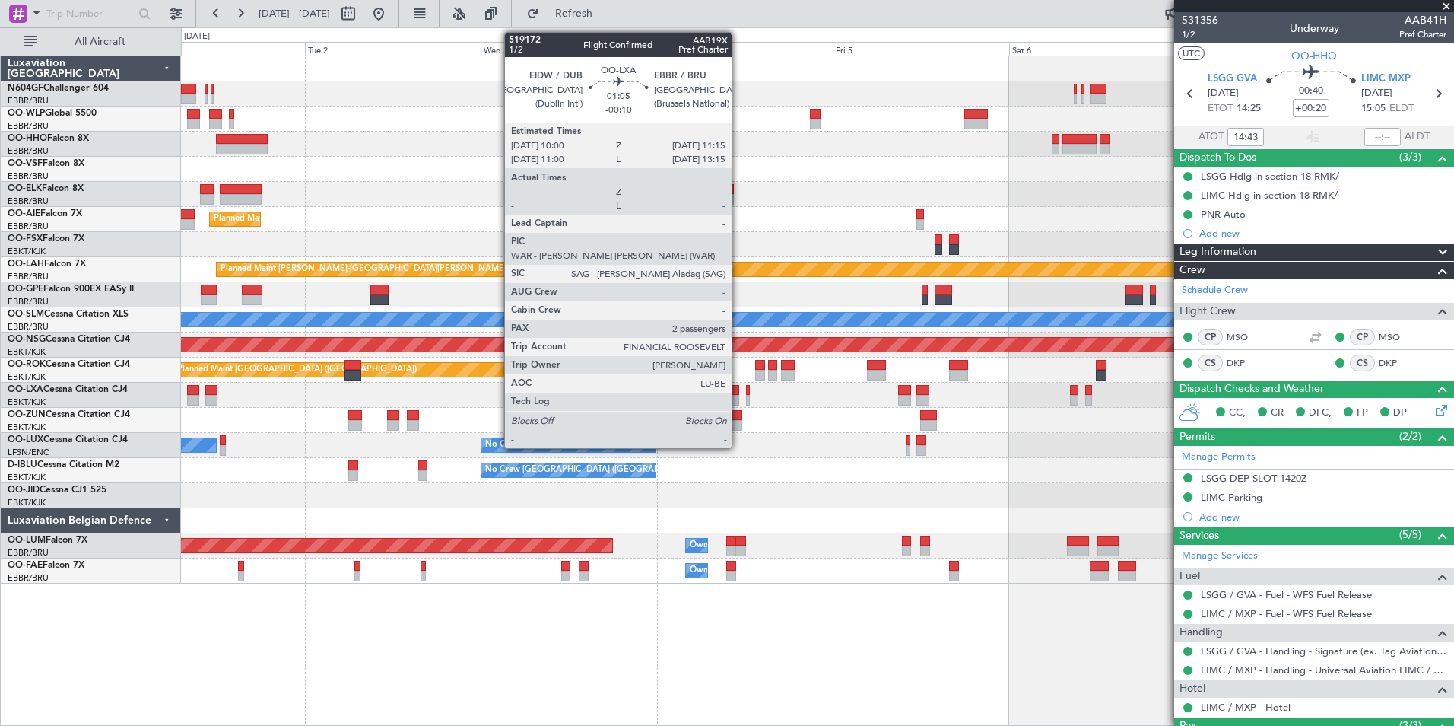
click at [739, 393] on div at bounding box center [734, 390] width 10 height 11
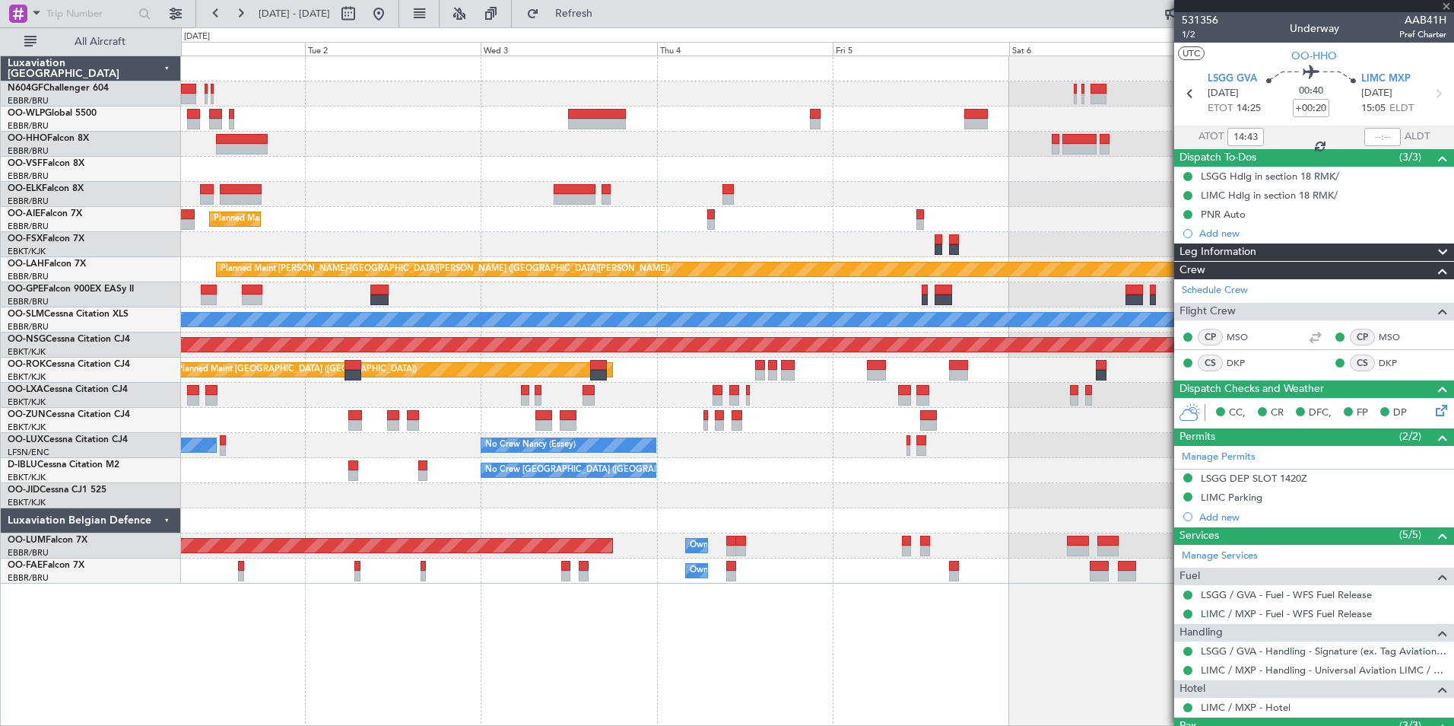
type input "-00:10"
type input "2"
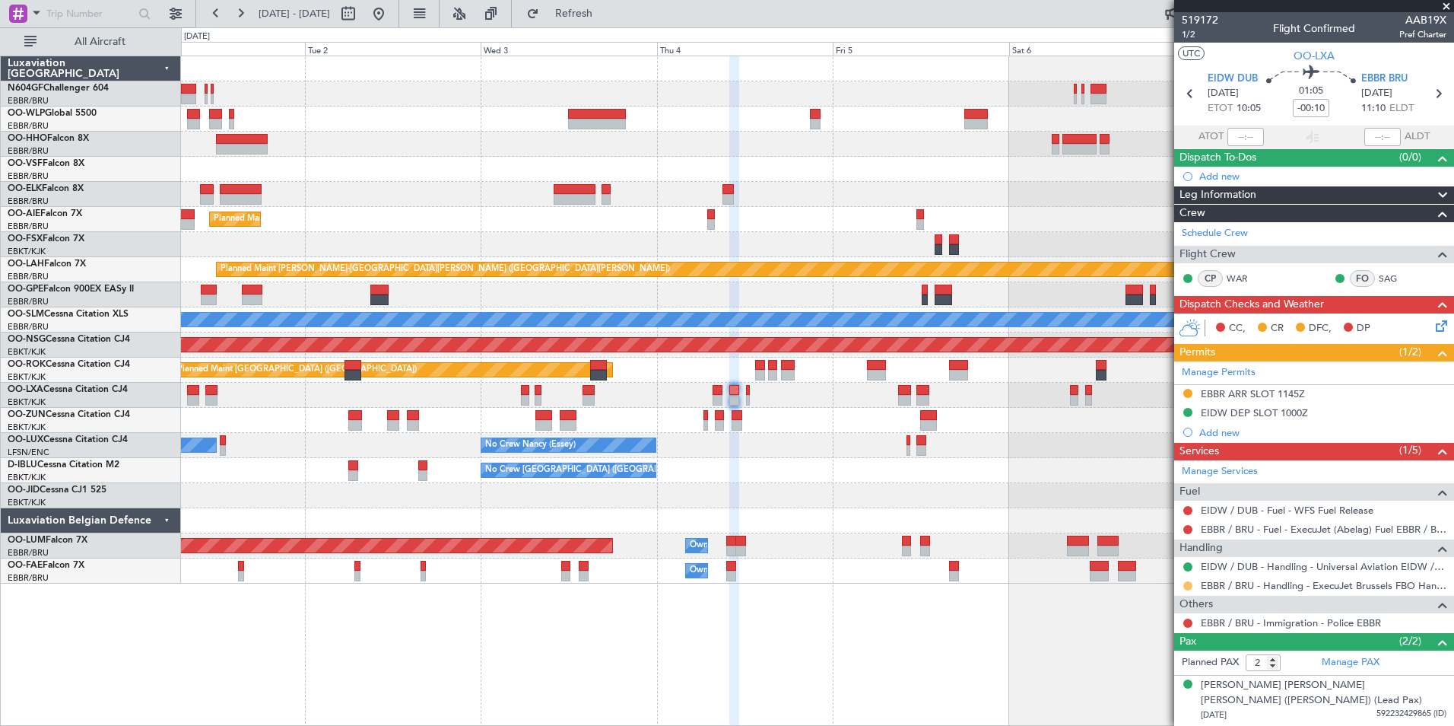
click at [1186, 586] on button at bounding box center [1188, 585] width 9 height 9
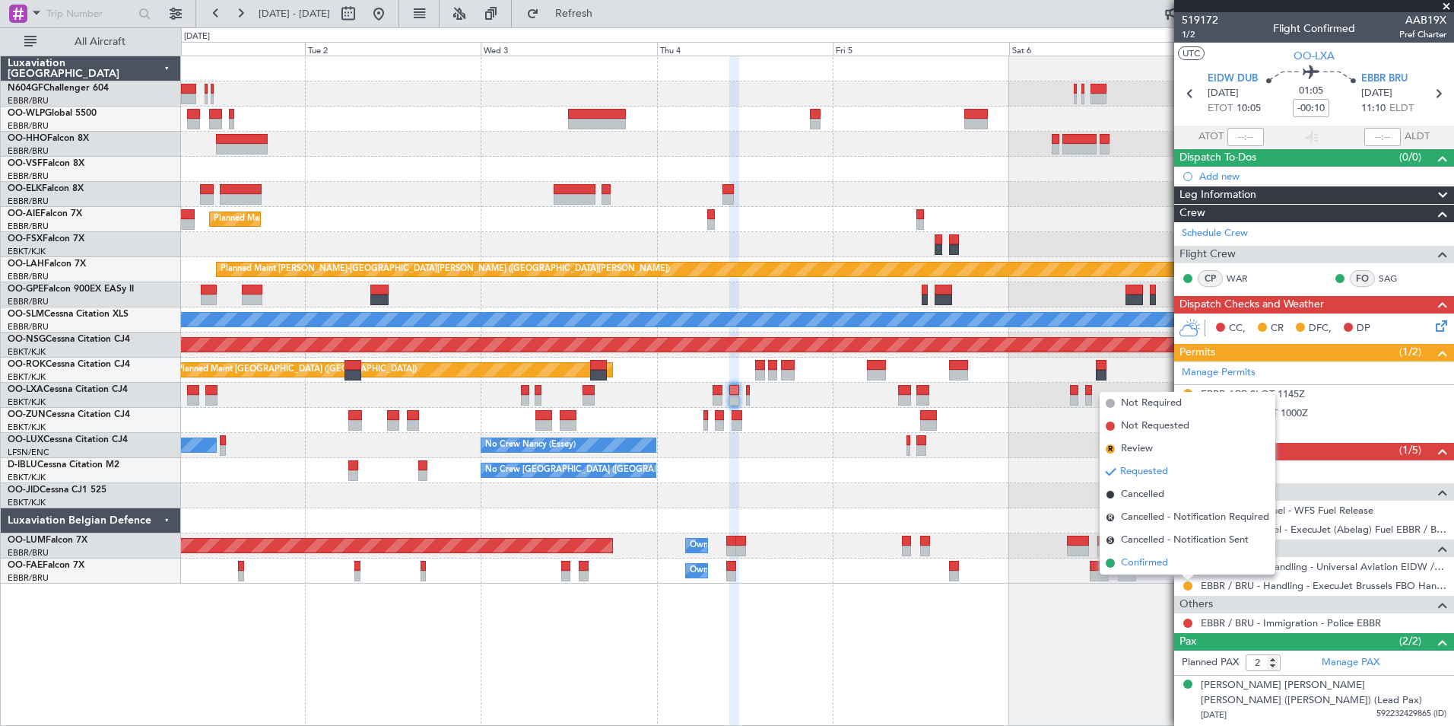
click at [1166, 564] on span "Confirmed" at bounding box center [1144, 562] width 47 height 15
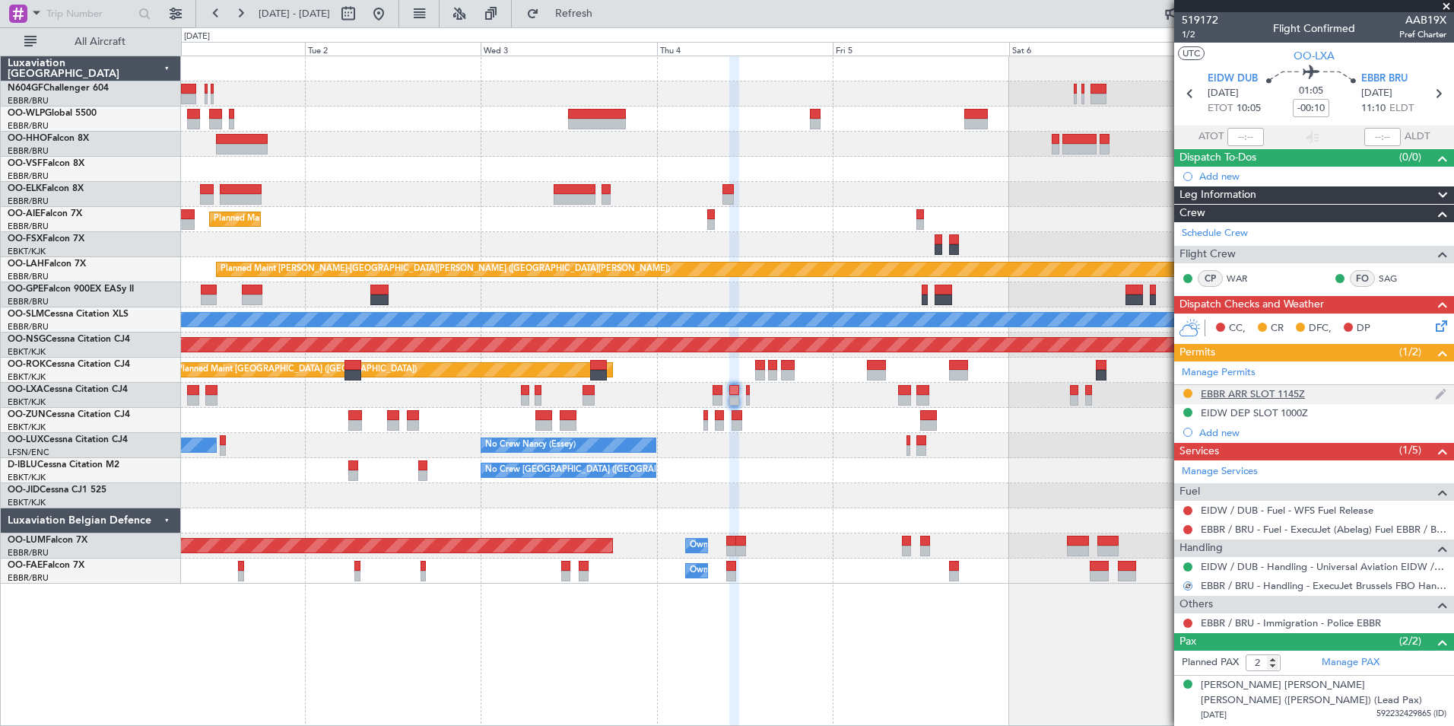
click at [1249, 398] on div "EBBR ARR SLOT 1145Z" at bounding box center [1253, 393] width 104 height 13
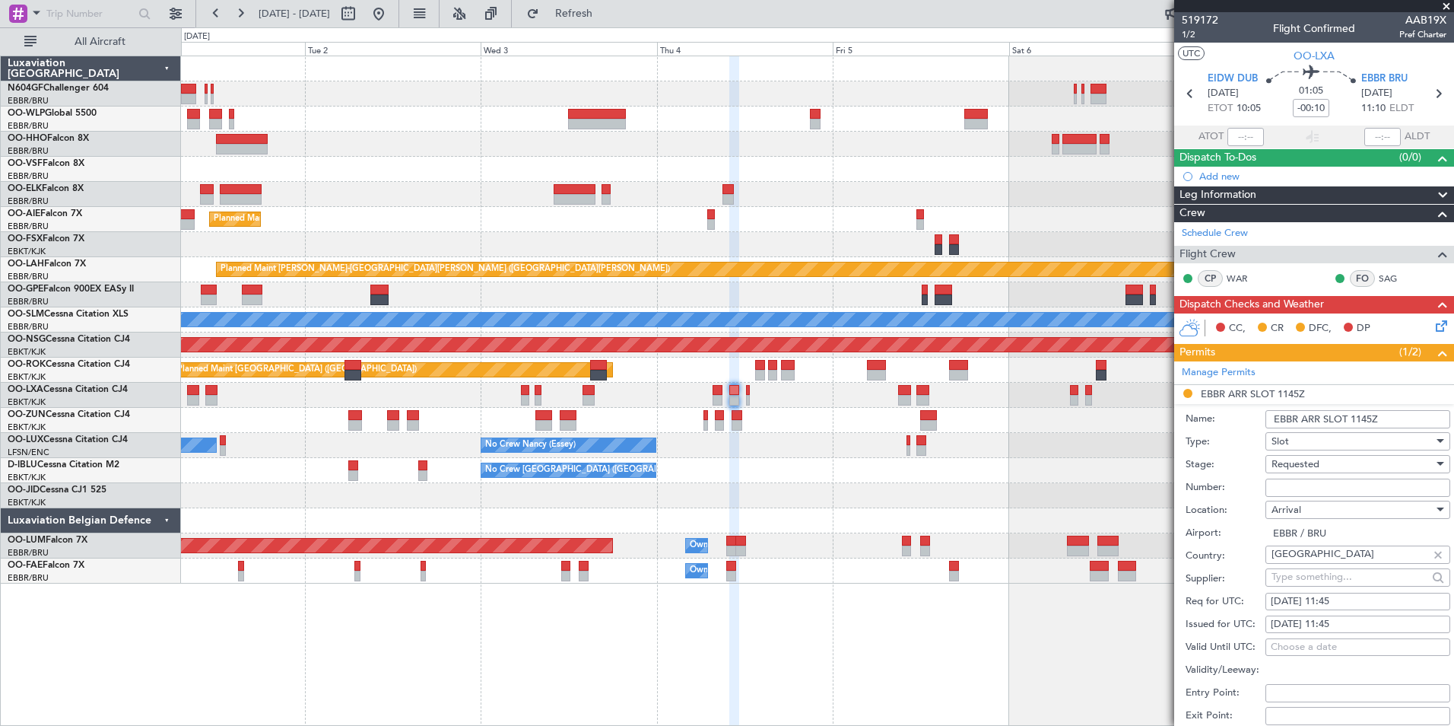
click at [1311, 478] on input "Number:" at bounding box center [1358, 487] width 185 height 18
paste input "EBBRAAB5408A"
type input "EBBRAAB5408A00"
click at [1341, 463] on div "Requested" at bounding box center [1353, 464] width 162 height 23
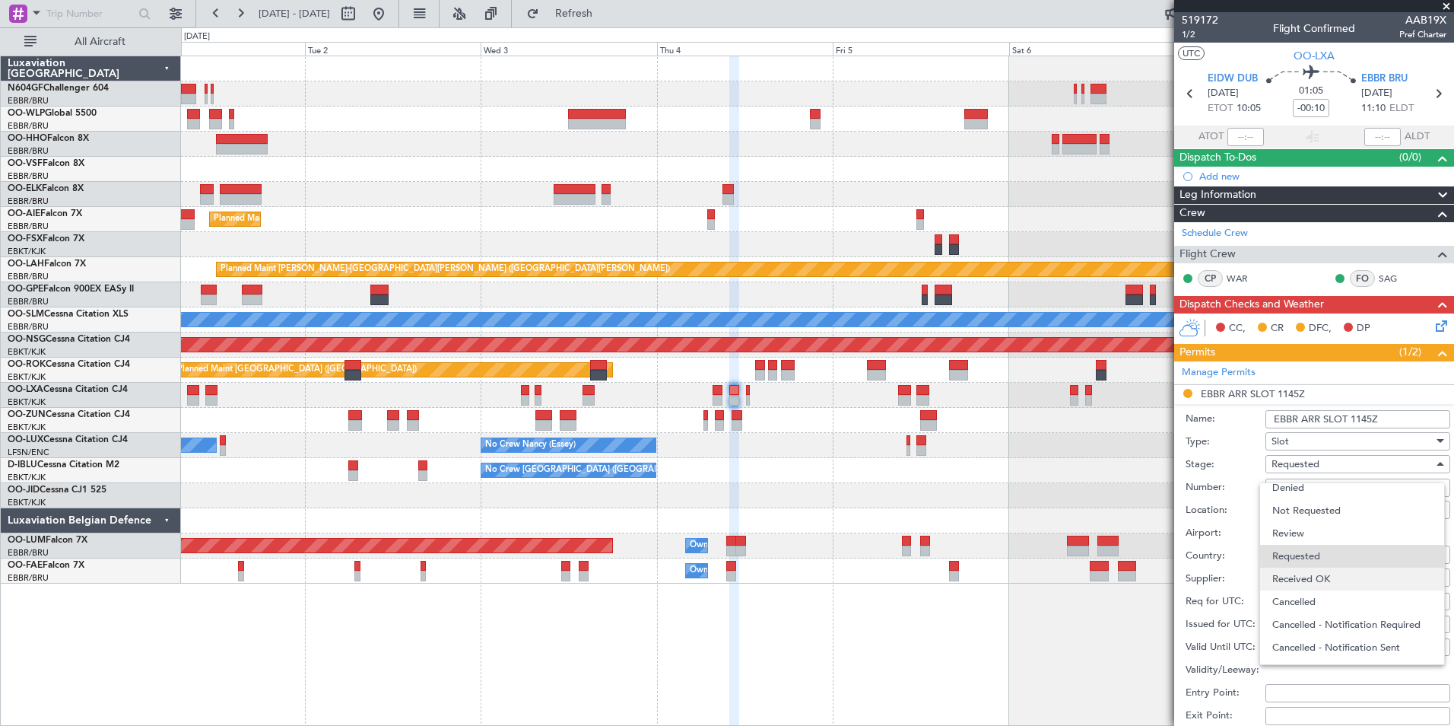
click at [1336, 575] on span "Received OK" at bounding box center [1353, 578] width 160 height 23
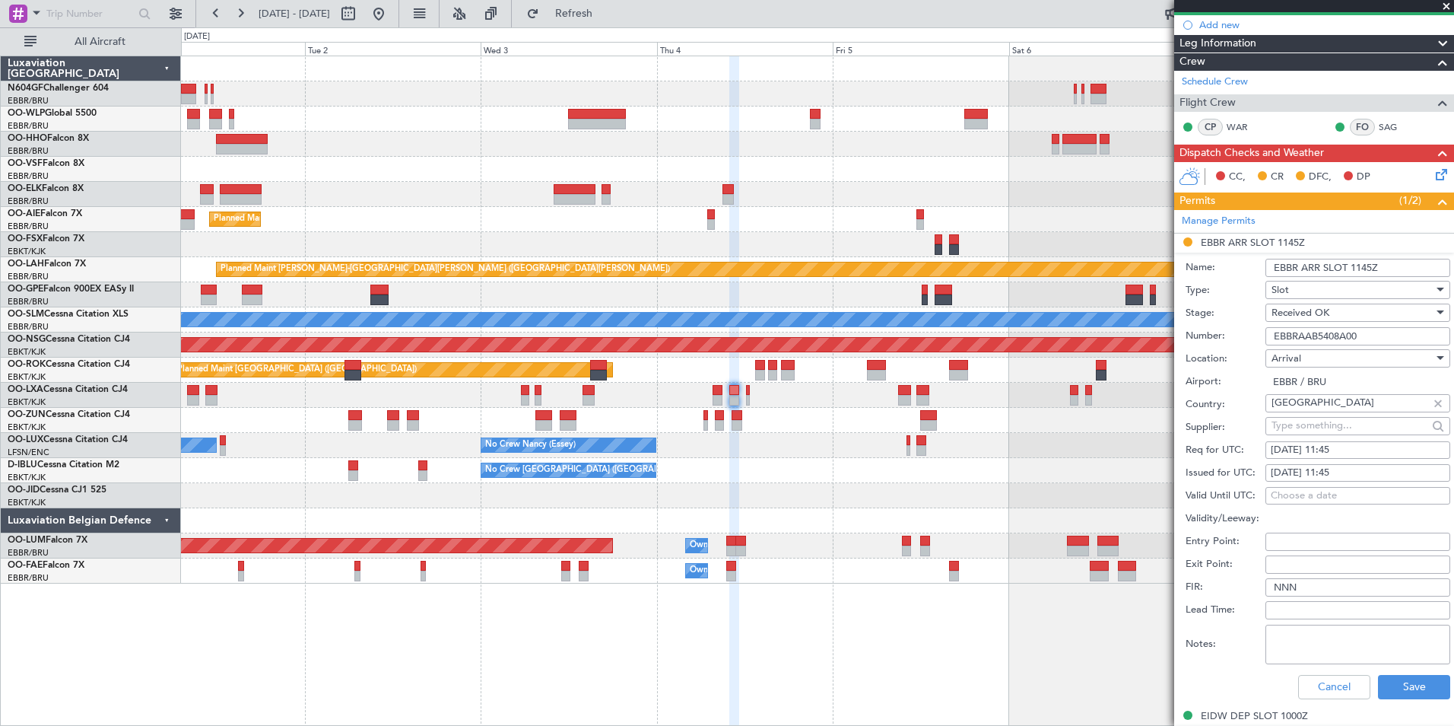
scroll to position [152, 0]
click at [1387, 674] on button "Save" at bounding box center [1414, 686] width 72 height 24
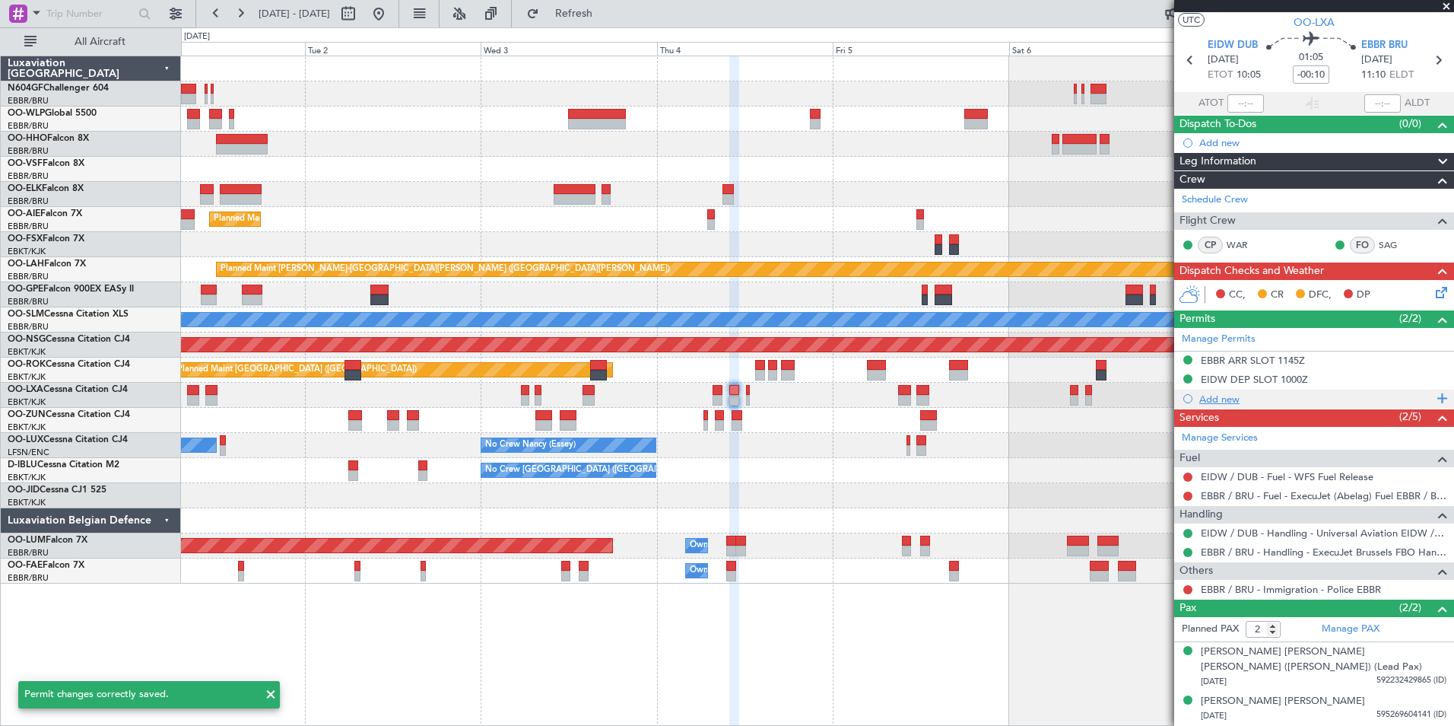
scroll to position [33, 0]
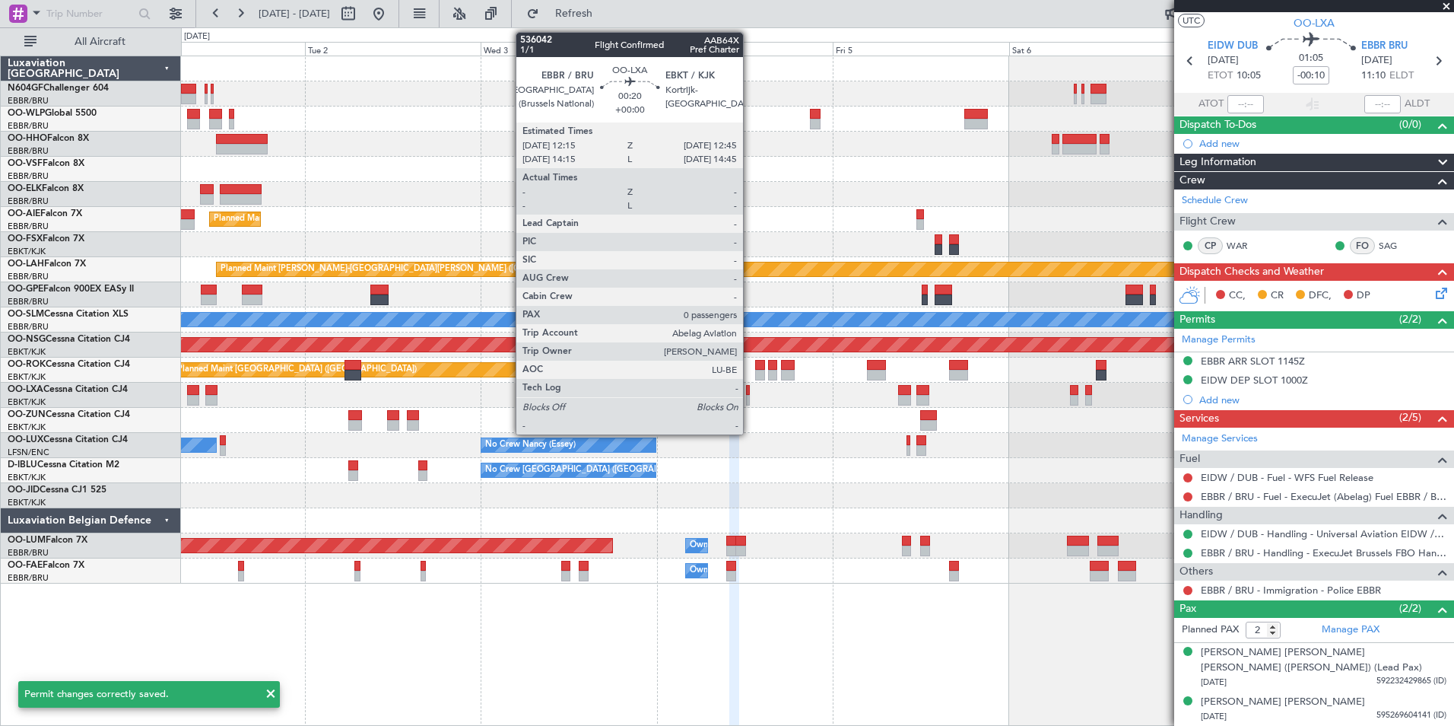
click at [750, 391] on div at bounding box center [748, 390] width 4 height 11
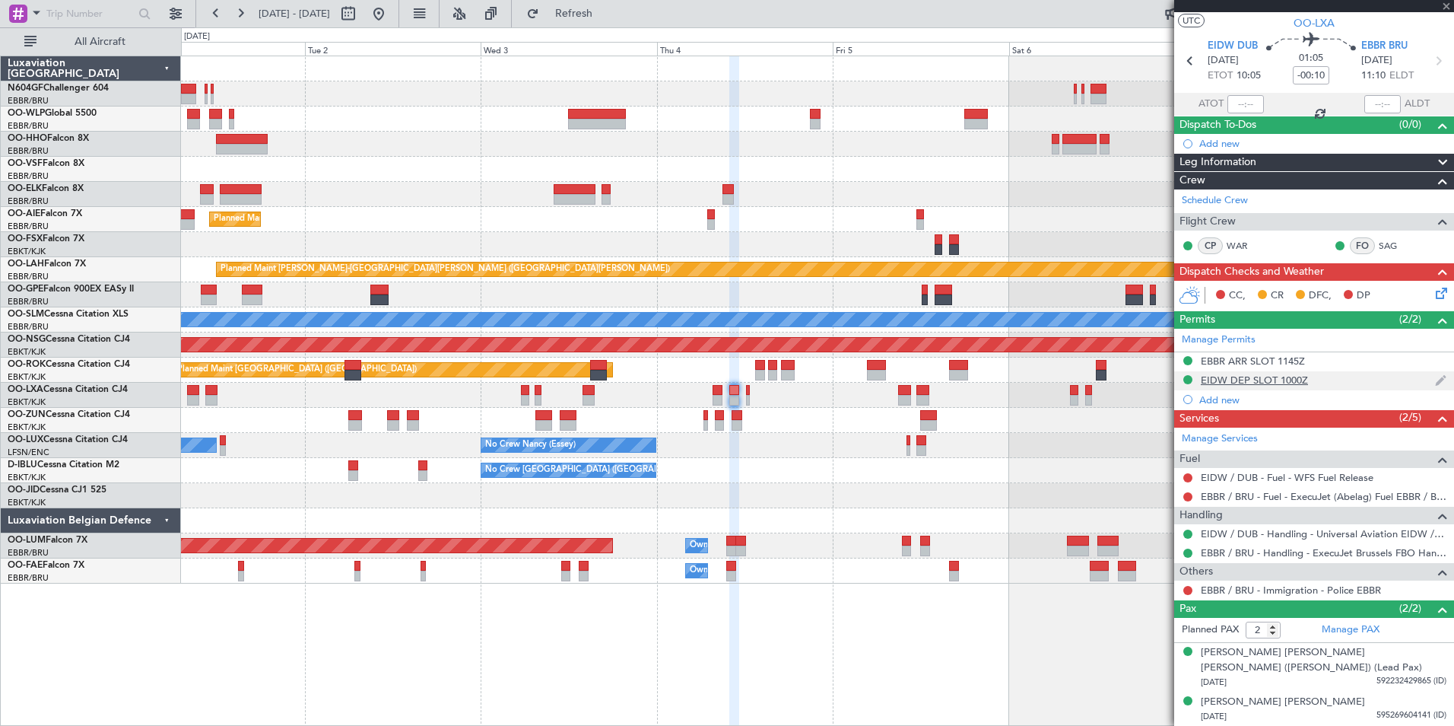
type input "0"
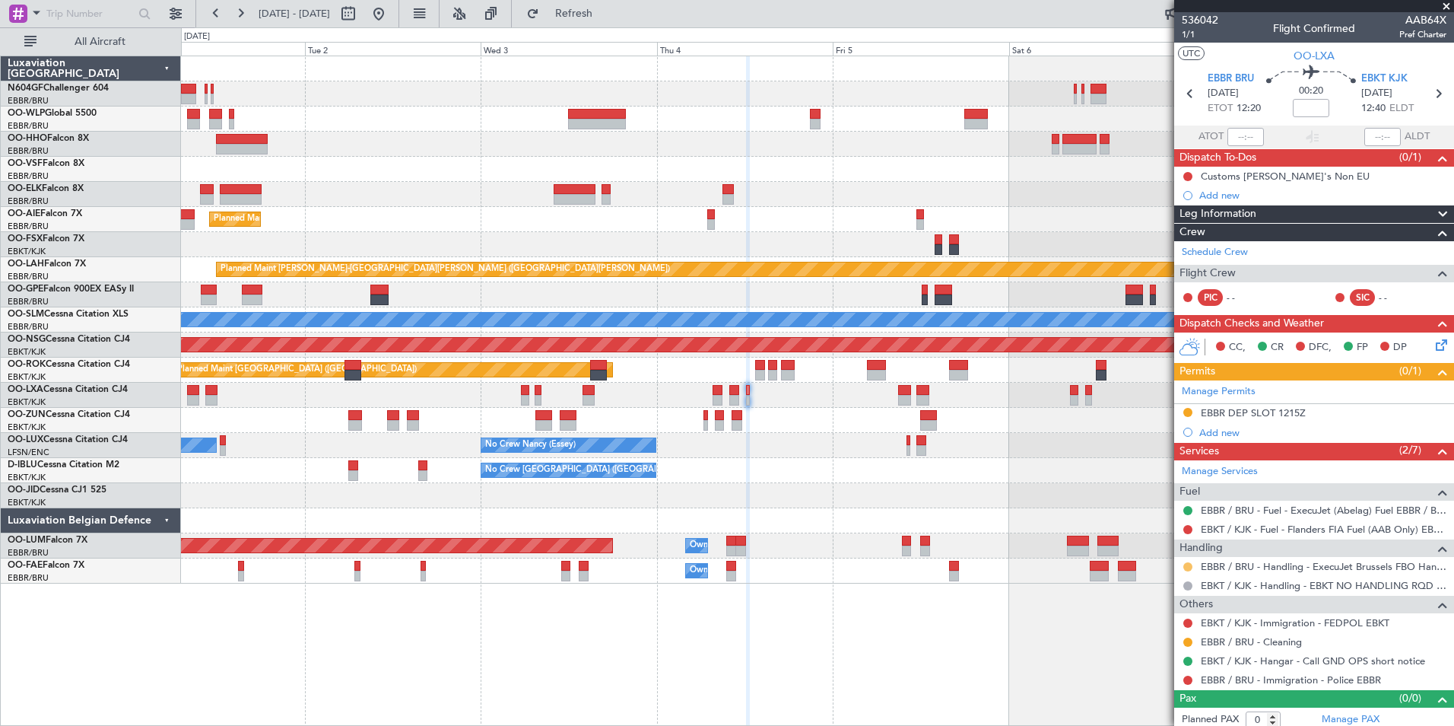
click at [1189, 564] on button at bounding box center [1188, 566] width 9 height 9
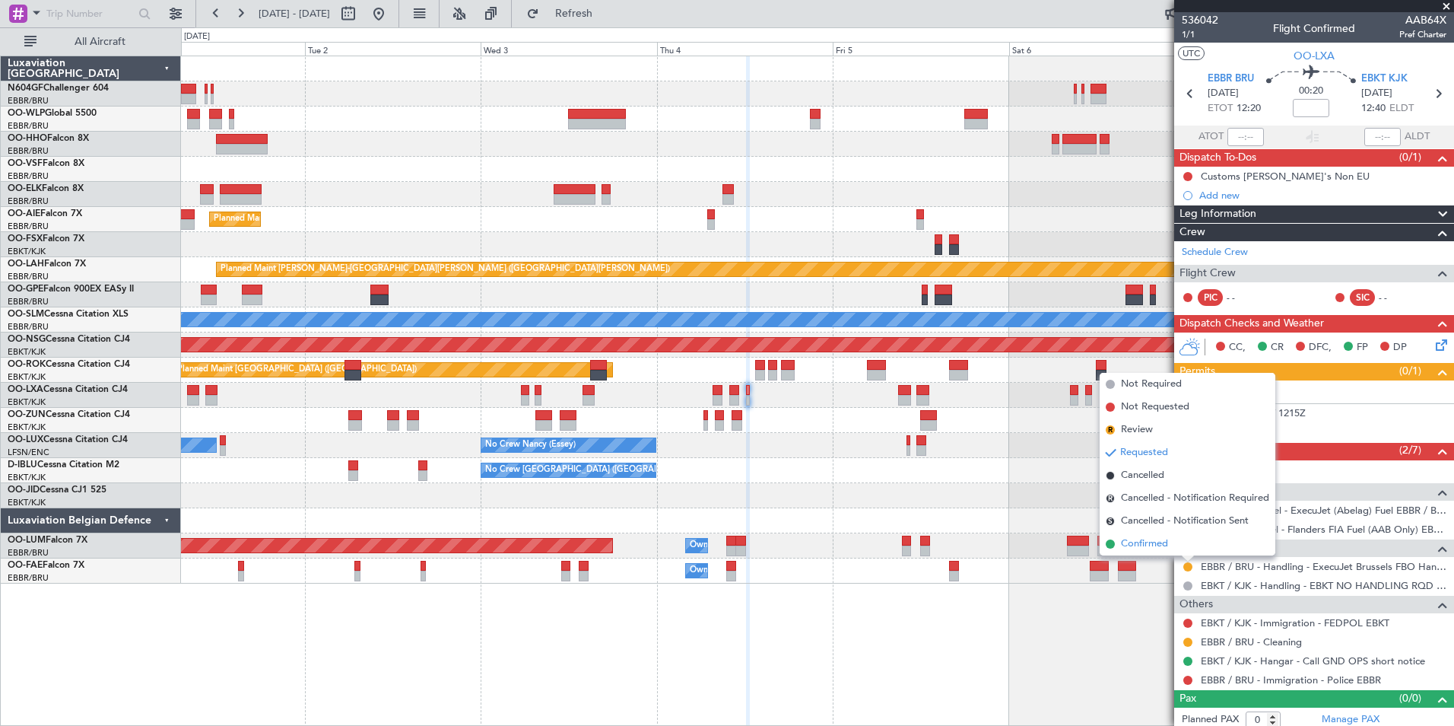
click at [1165, 541] on span "Confirmed" at bounding box center [1144, 543] width 47 height 15
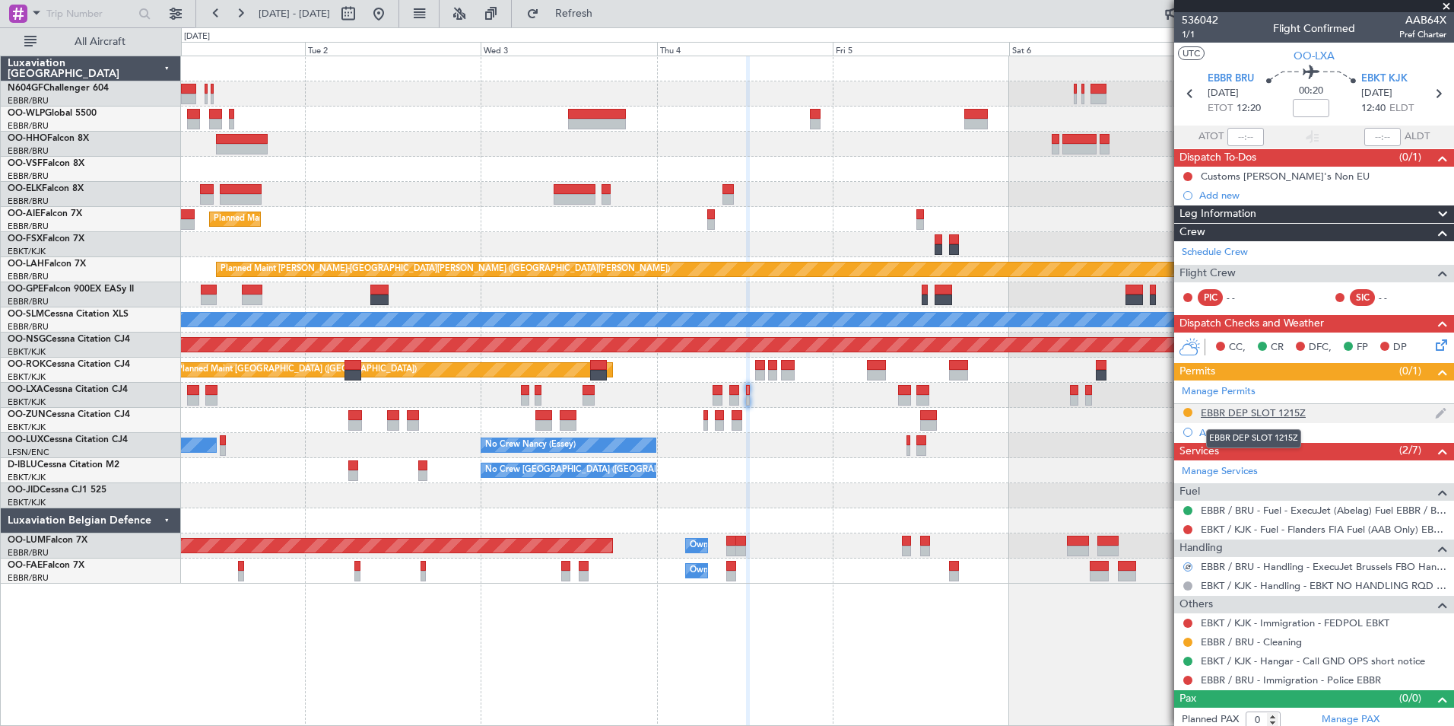
click at [1248, 410] on div "EBBR DEP SLOT 1215Z" at bounding box center [1253, 412] width 105 height 13
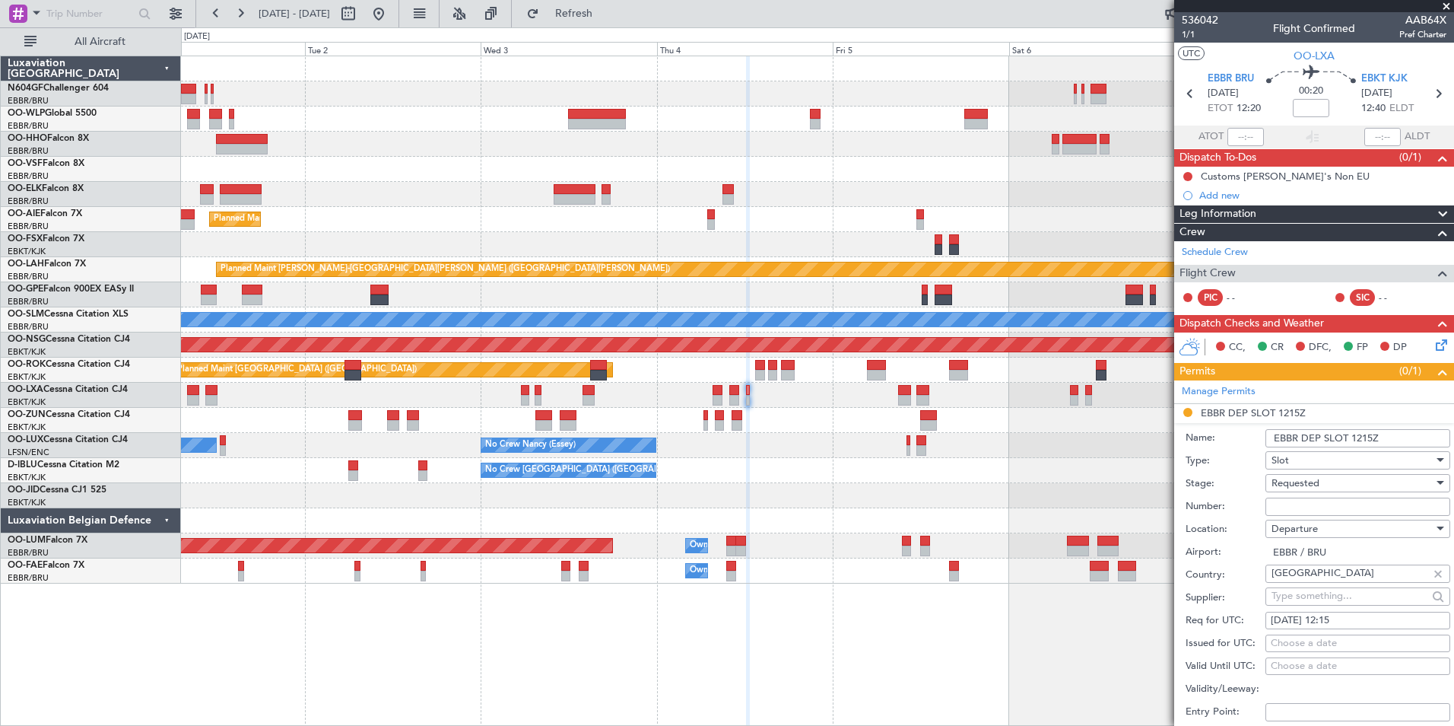
click at [1292, 510] on input "Number:" at bounding box center [1358, 506] width 185 height 18
paste input "EBBRAAB5409D"
type input "EBBRAAB5409D"
click at [1335, 477] on div "Requested" at bounding box center [1353, 483] width 162 height 23
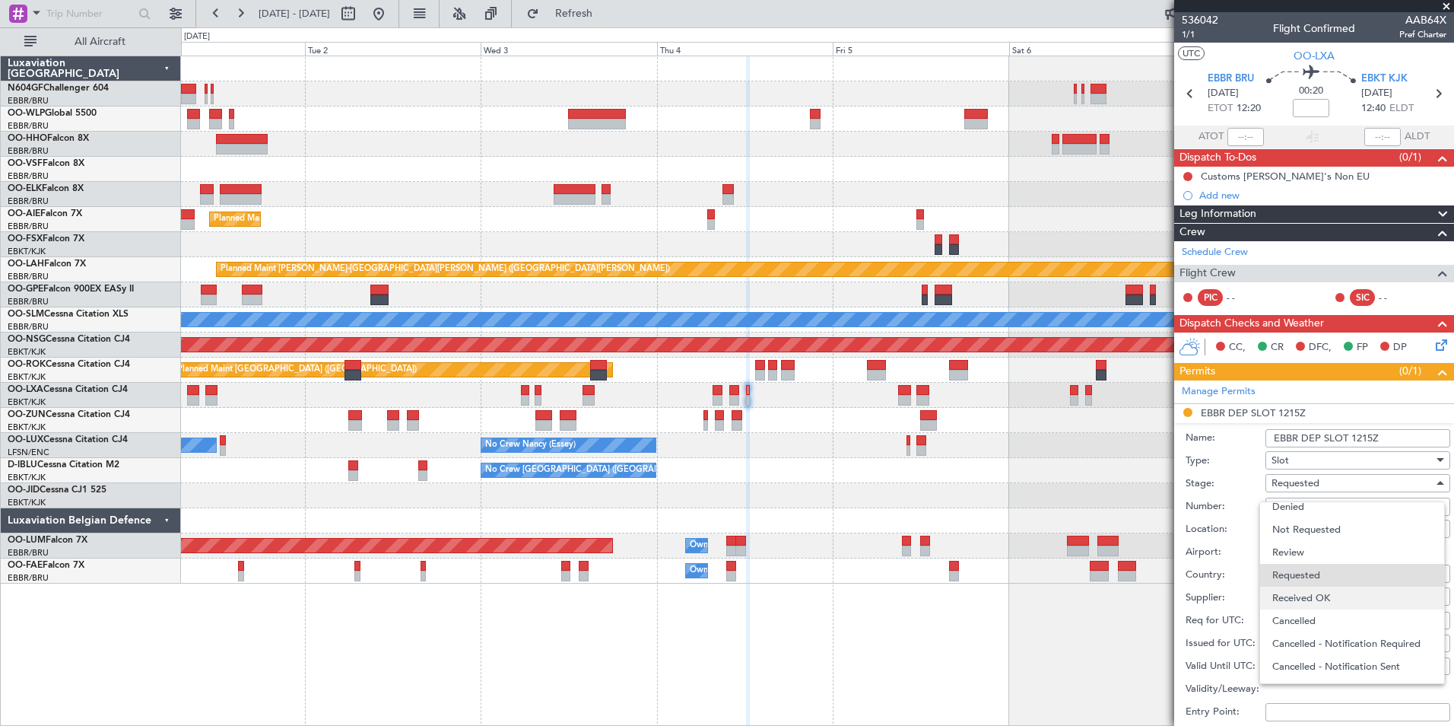
click at [1313, 596] on span "Received OK" at bounding box center [1353, 597] width 160 height 23
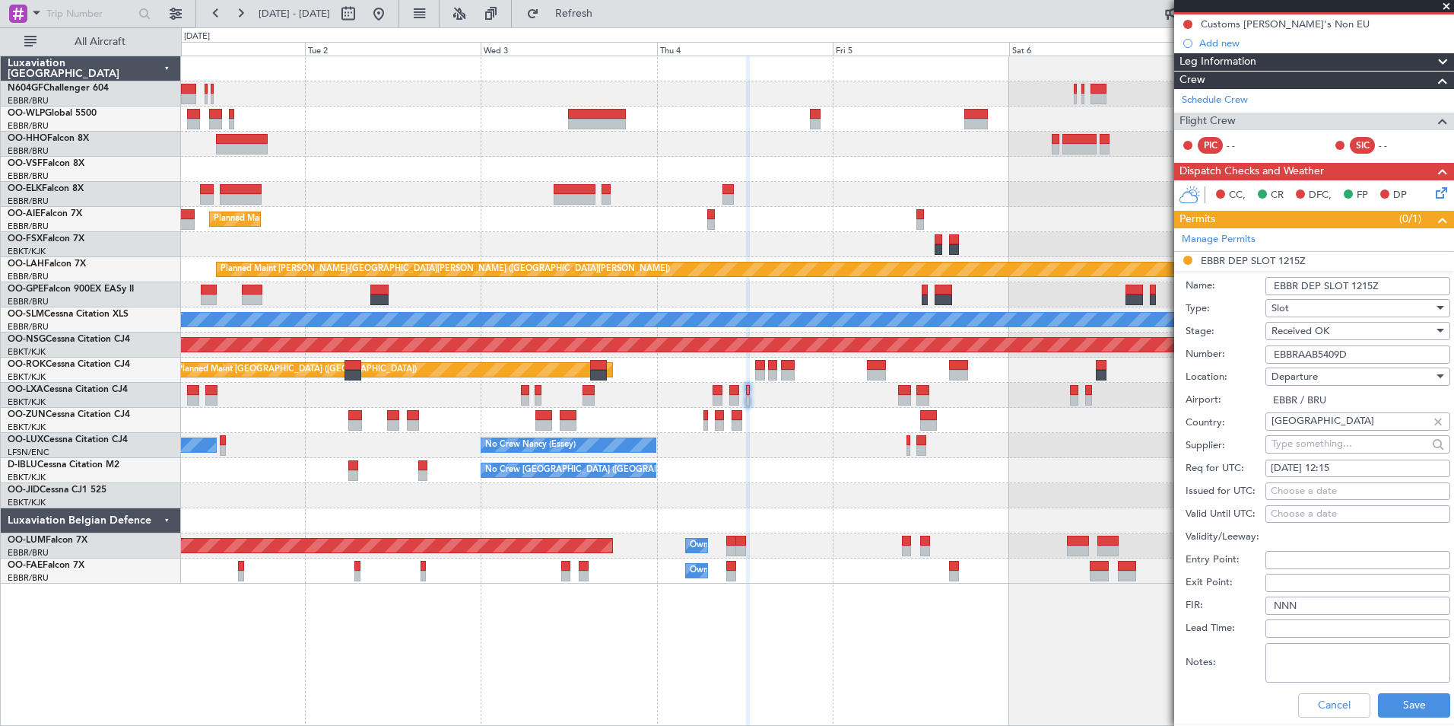
scroll to position [304, 0]
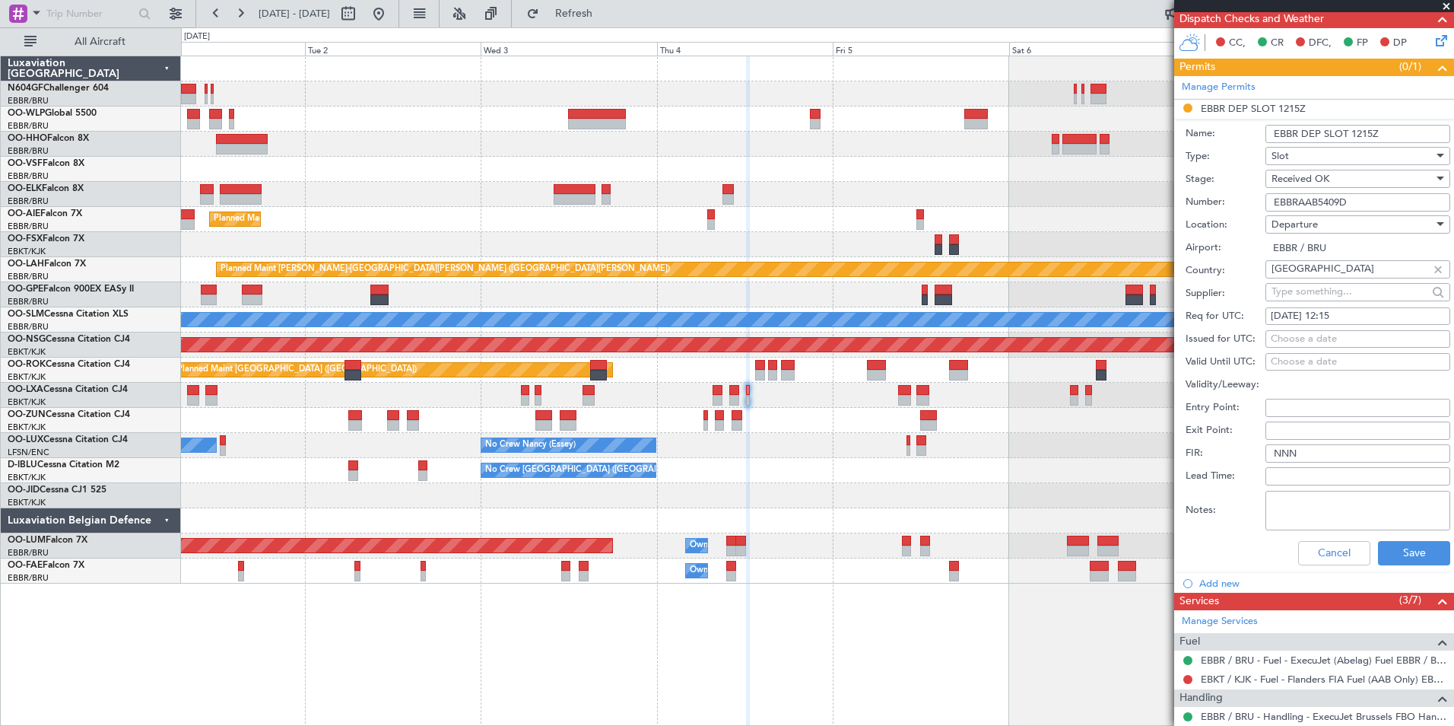
click at [1396, 538] on div "Cancel Save" at bounding box center [1318, 553] width 265 height 40
click at [1397, 554] on button "Save" at bounding box center [1414, 553] width 72 height 24
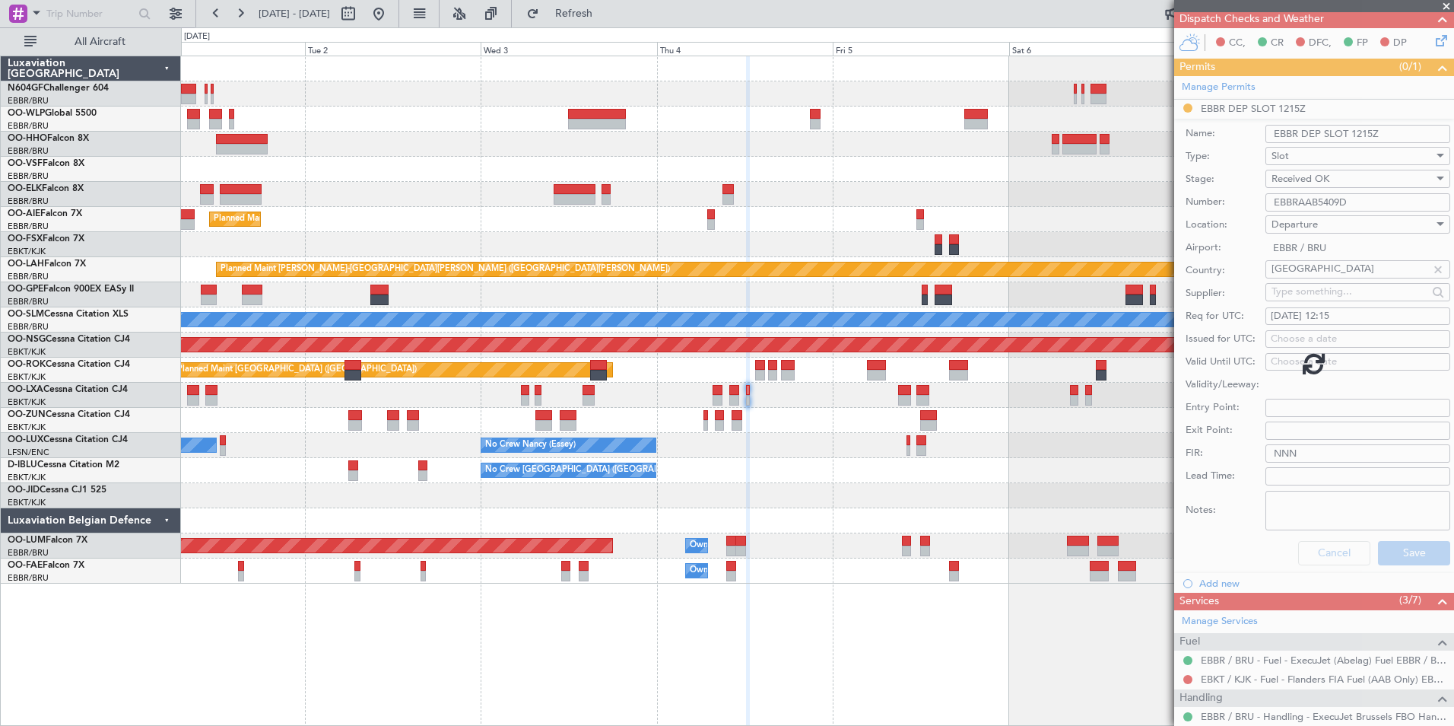
scroll to position [6, 0]
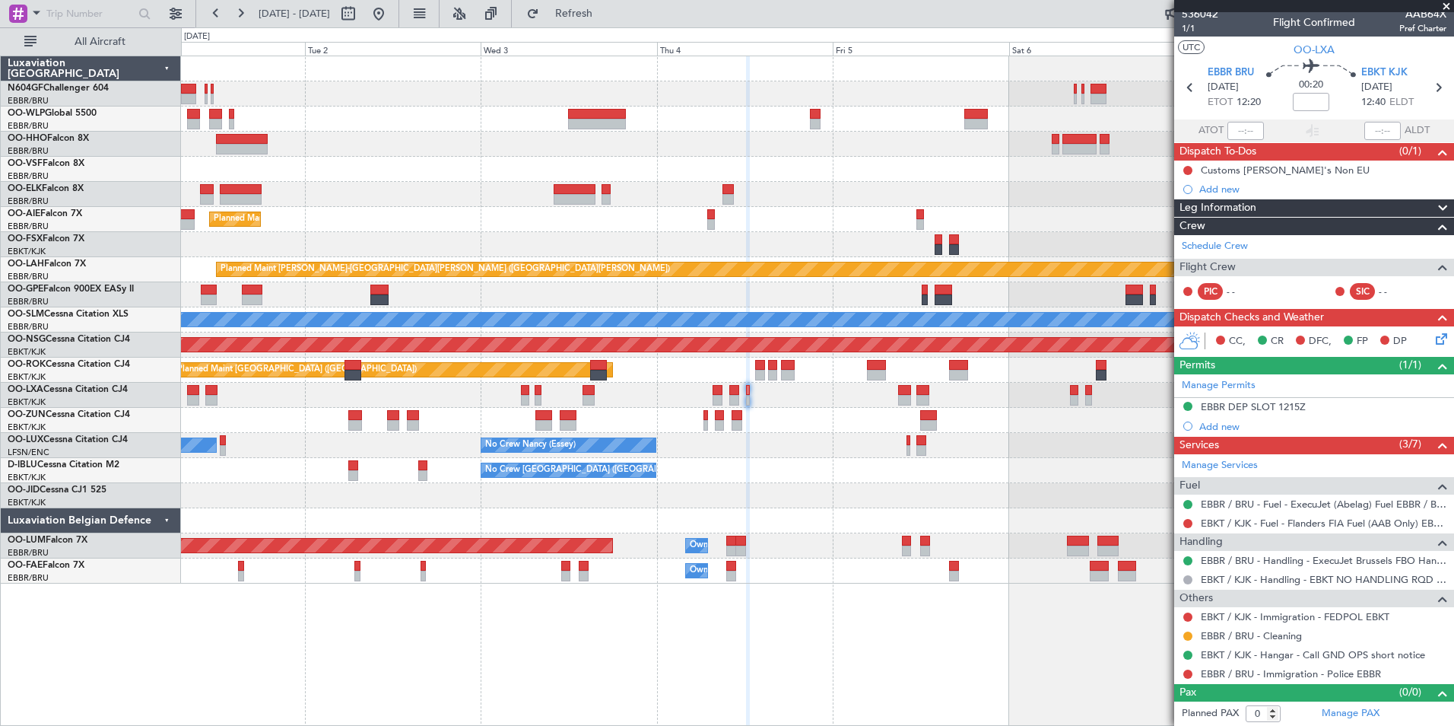
click at [849, 282] on div "Planned Maint [GEOGRAPHIC_DATA] ([GEOGRAPHIC_DATA] National)" at bounding box center [817, 294] width 1273 height 25
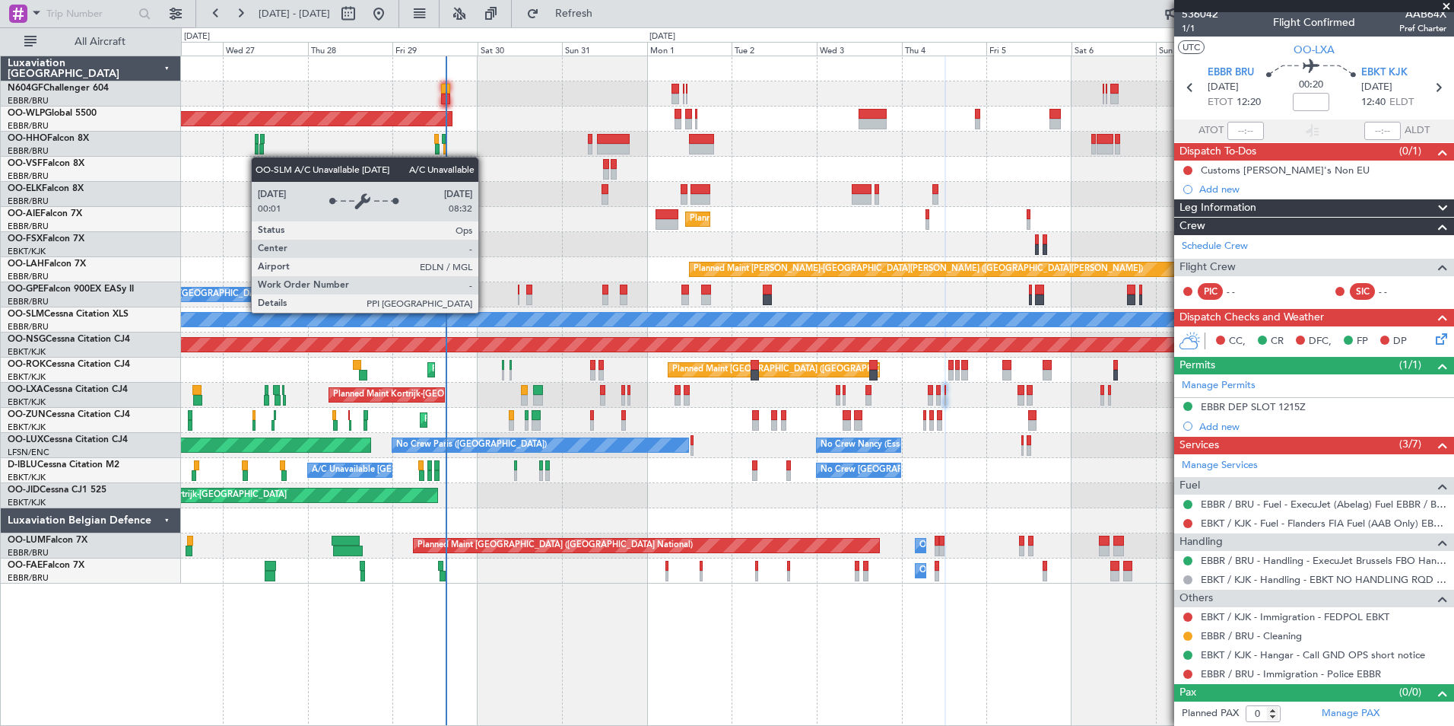
click at [595, 316] on div "A/C Unavailable [GEOGRAPHIC_DATA]" at bounding box center [1092, 319] width 3268 height 15
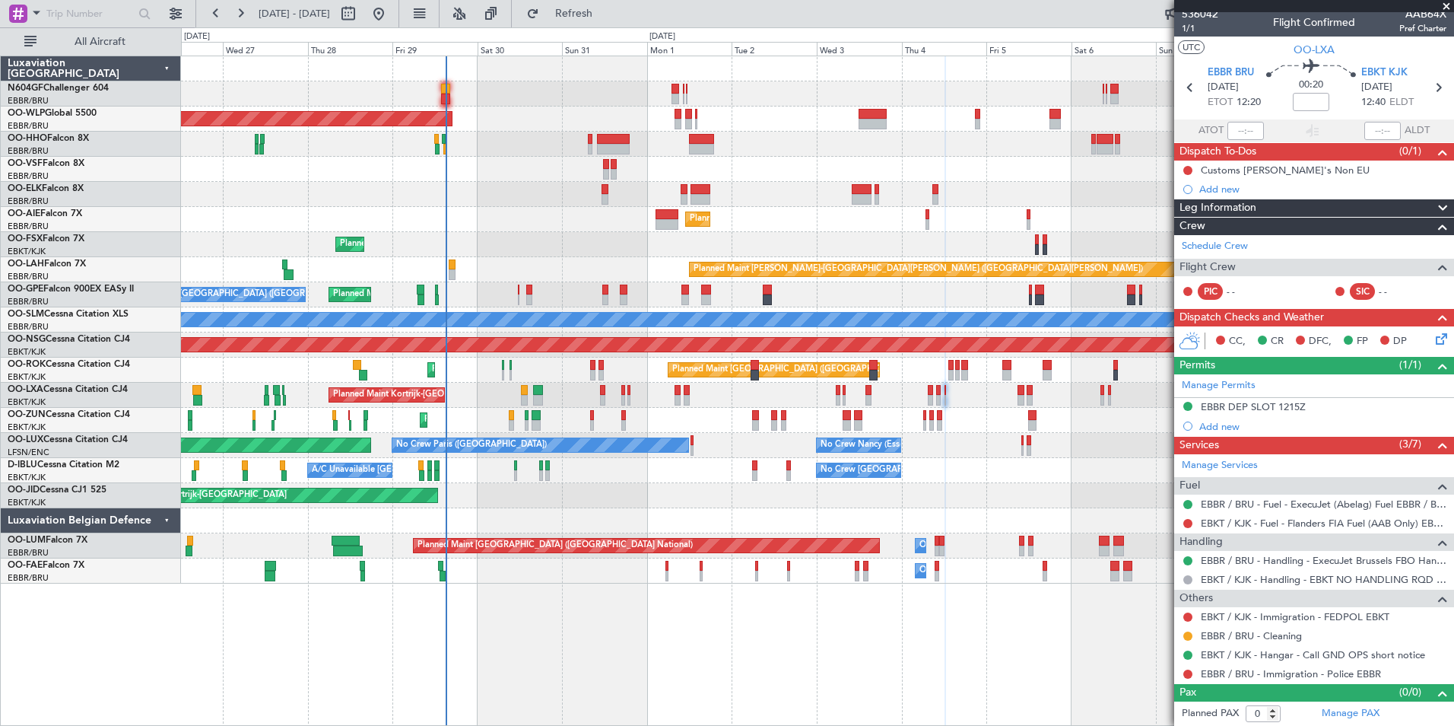
click at [516, 295] on div "Planned Maint [GEOGRAPHIC_DATA] ([GEOGRAPHIC_DATA] National) Planned Maint [GEO…" at bounding box center [817, 294] width 1273 height 25
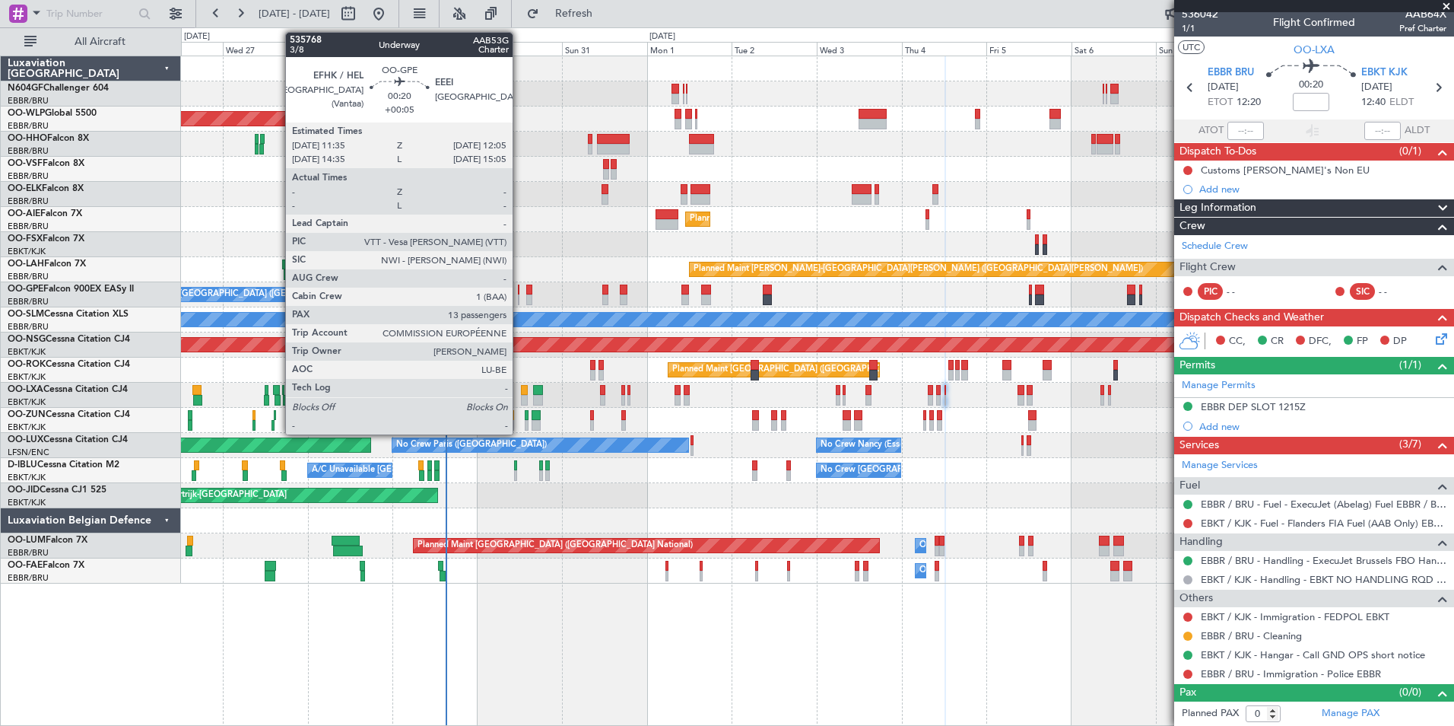
click at [520, 295] on div at bounding box center [519, 299] width 2 height 11
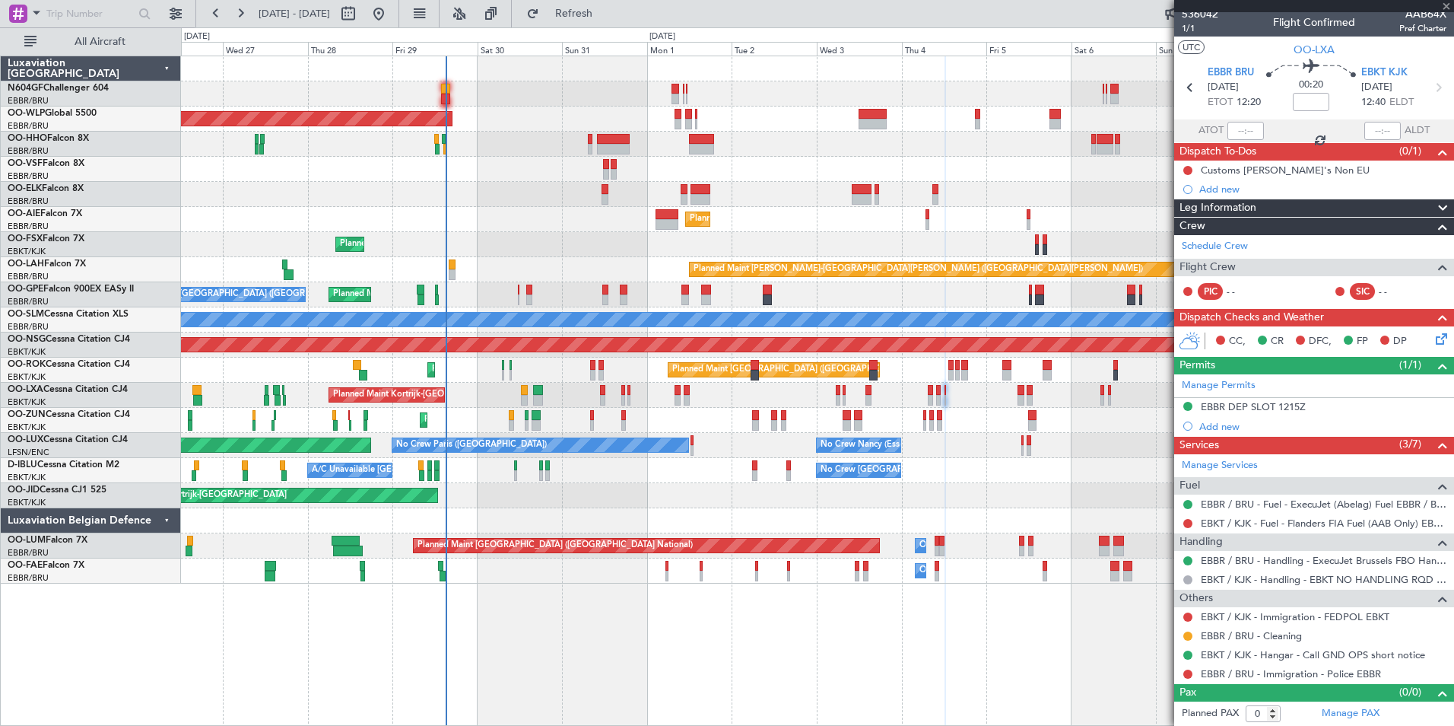
type input "+00:05"
type input "13"
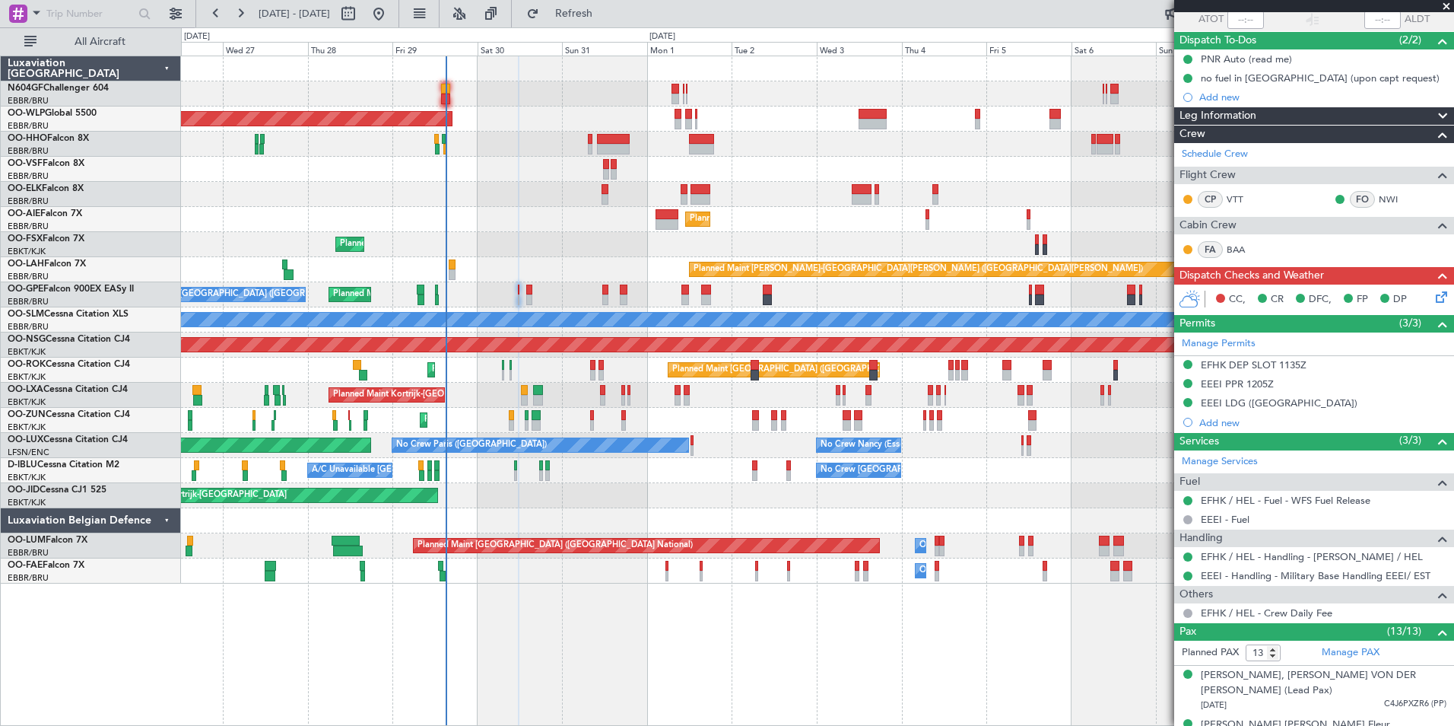
scroll to position [0, 0]
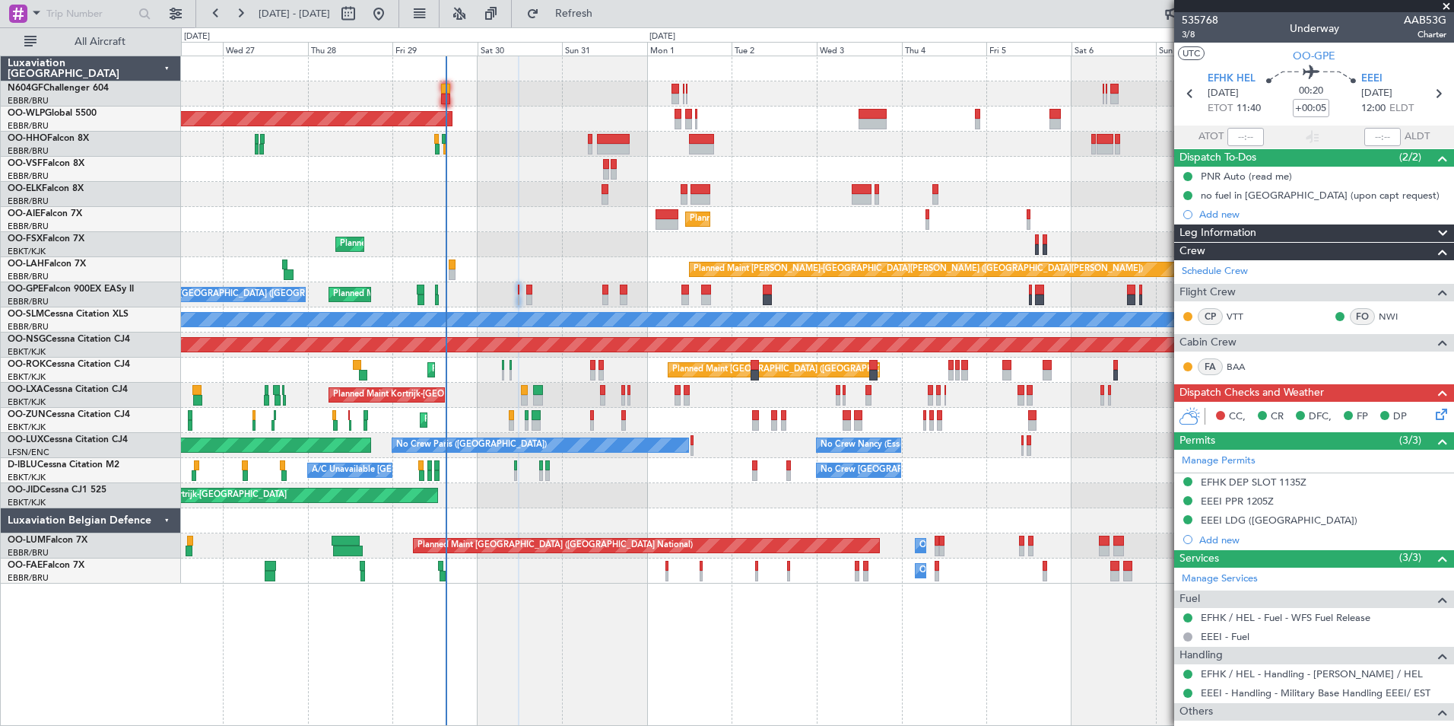
click at [1433, 410] on icon at bounding box center [1439, 411] width 12 height 12
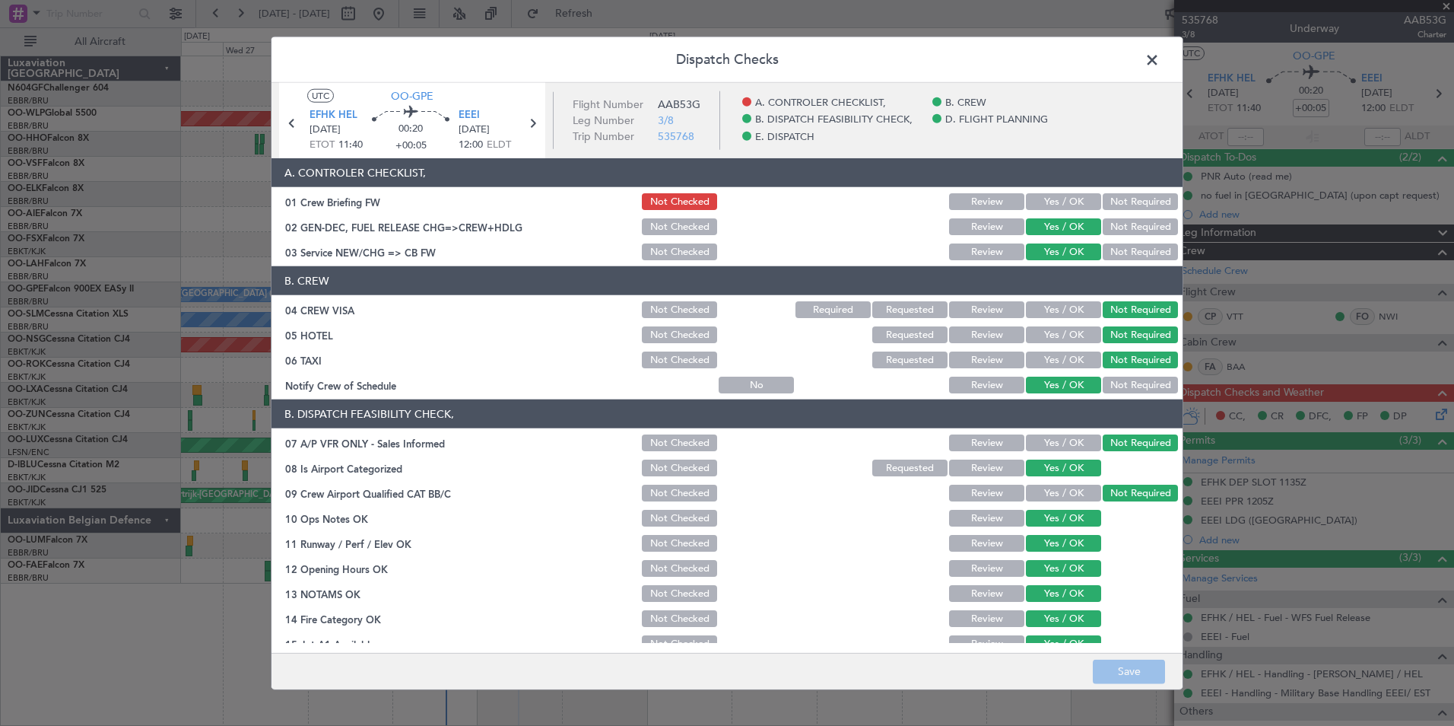
click at [1160, 67] on span at bounding box center [1160, 64] width 0 height 30
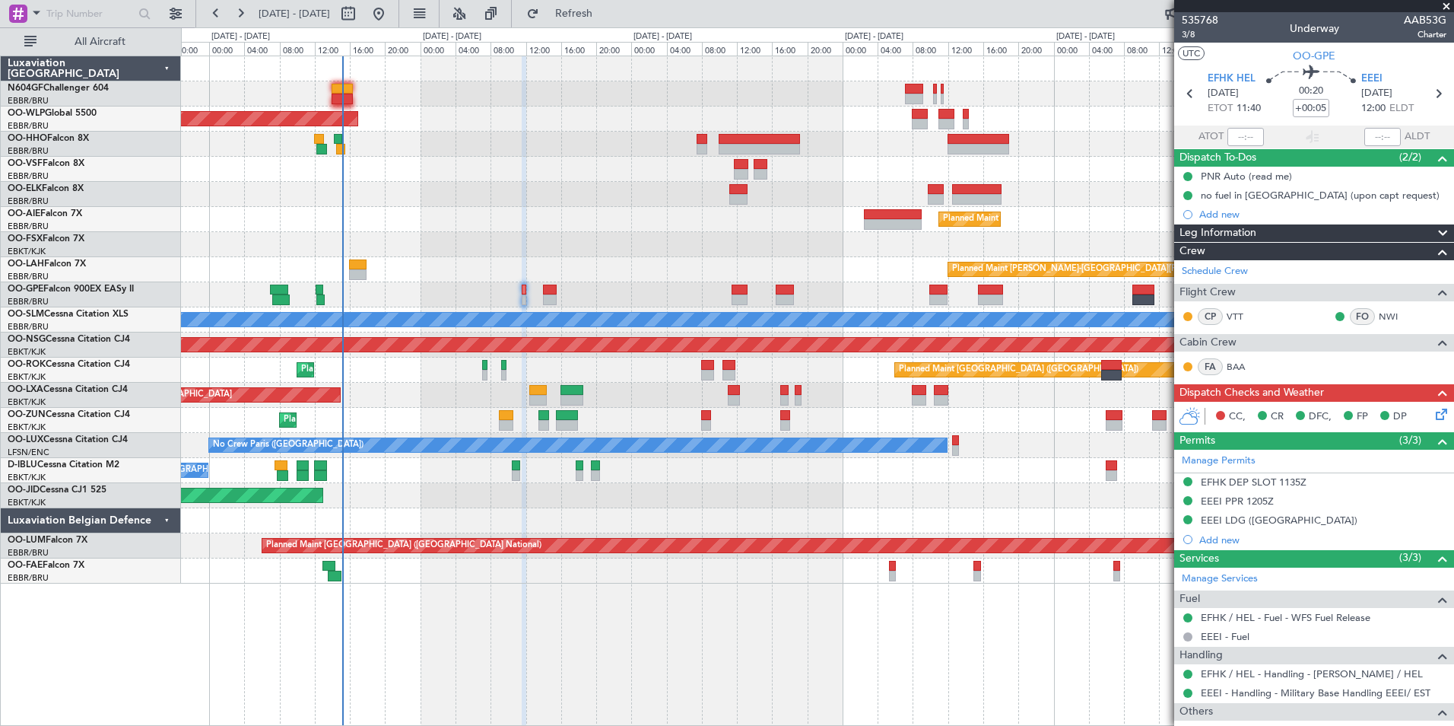
click at [1218, 483] on div "EFHK DEP SLOT 1135Z" at bounding box center [1254, 481] width 106 height 13
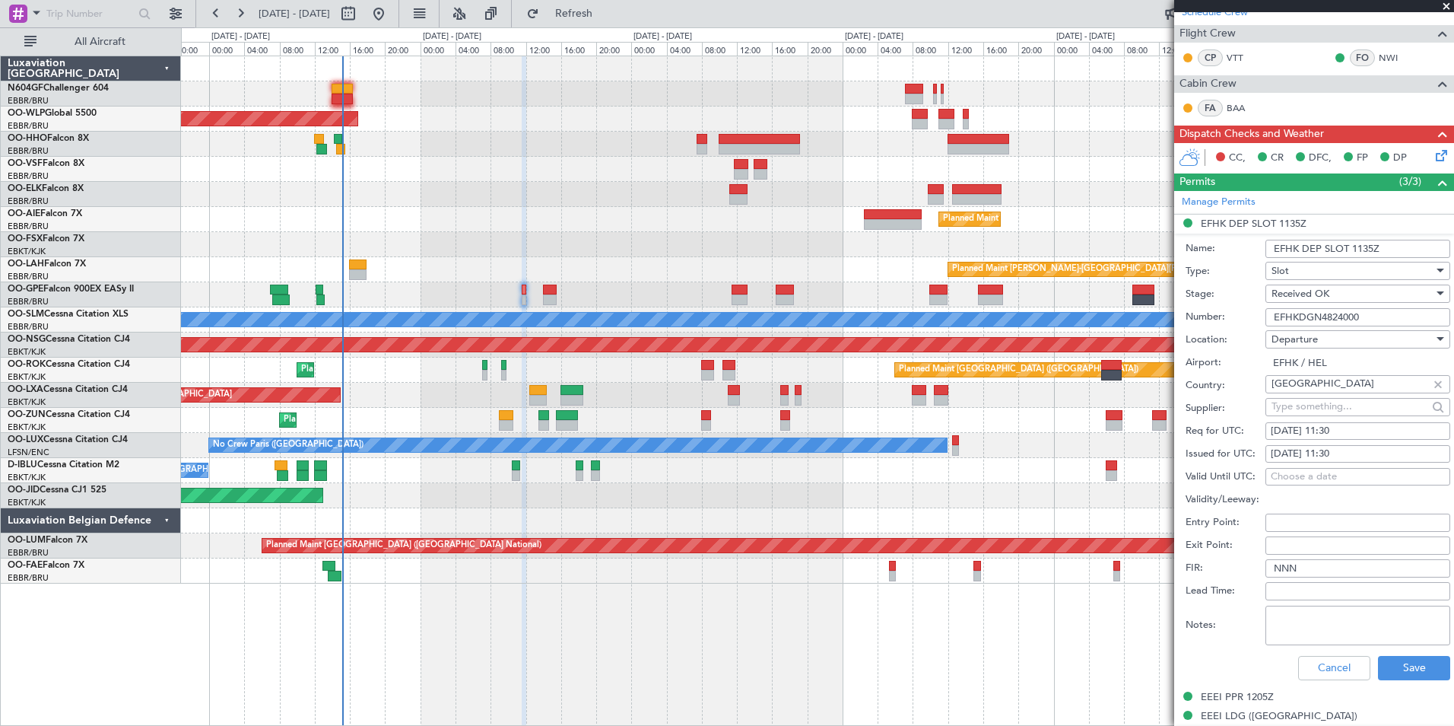
scroll to position [304, 0]
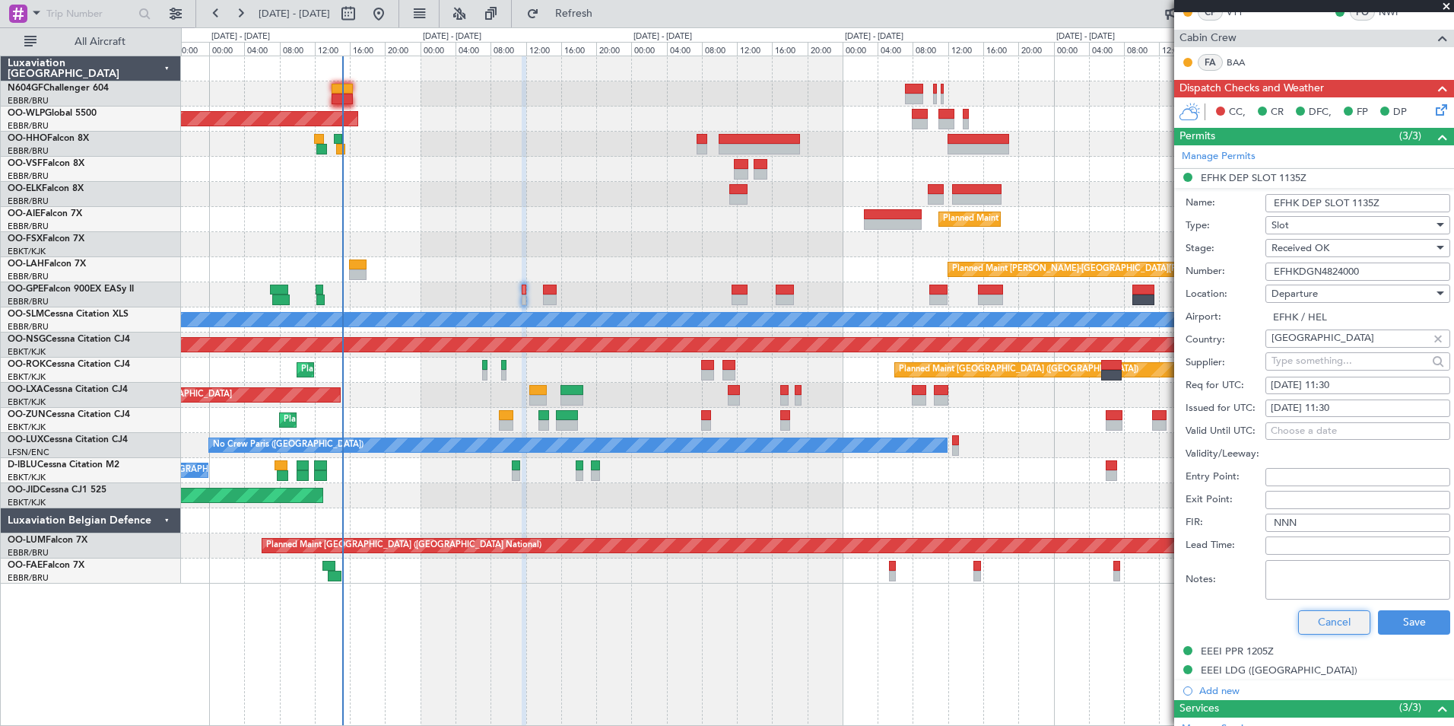
click at [1307, 615] on button "Cancel" at bounding box center [1334, 622] width 72 height 24
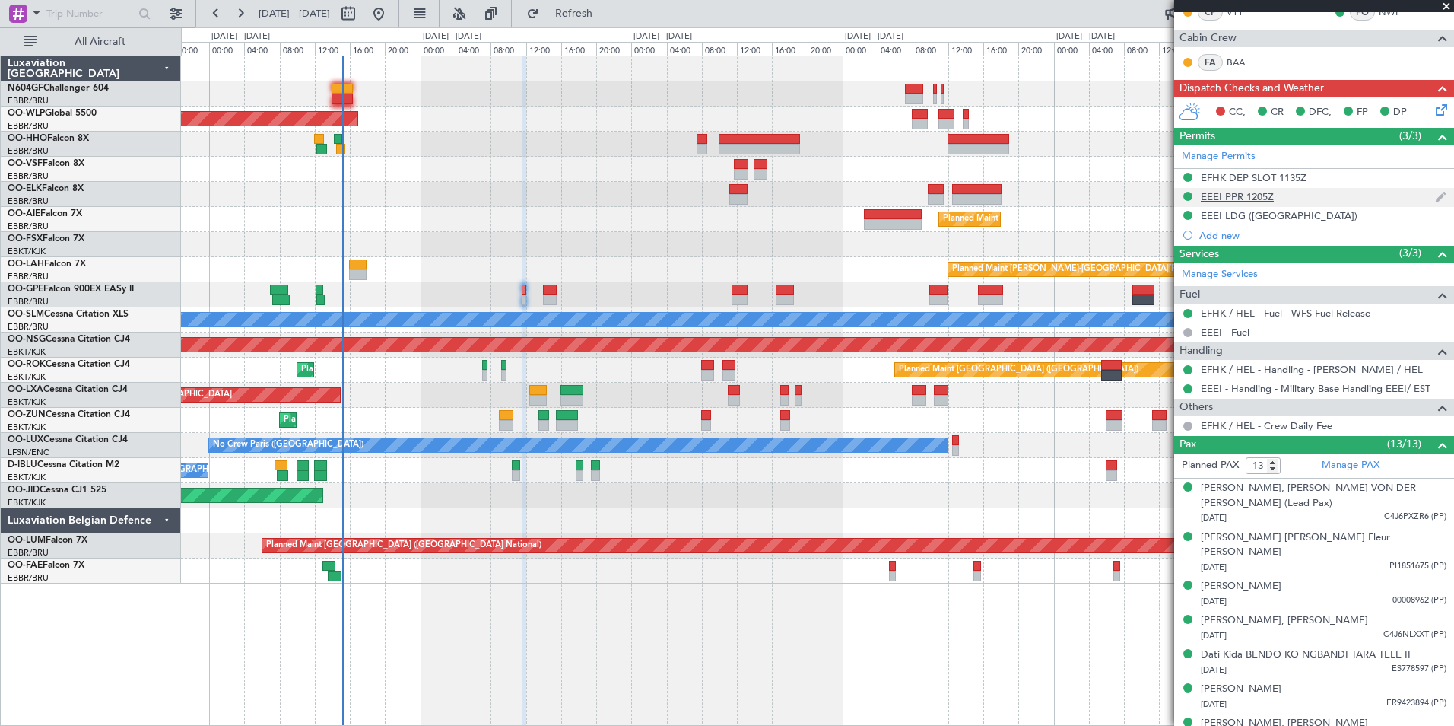
click at [1220, 202] on div "EEEI PPR 1205Z" at bounding box center [1314, 197] width 280 height 19
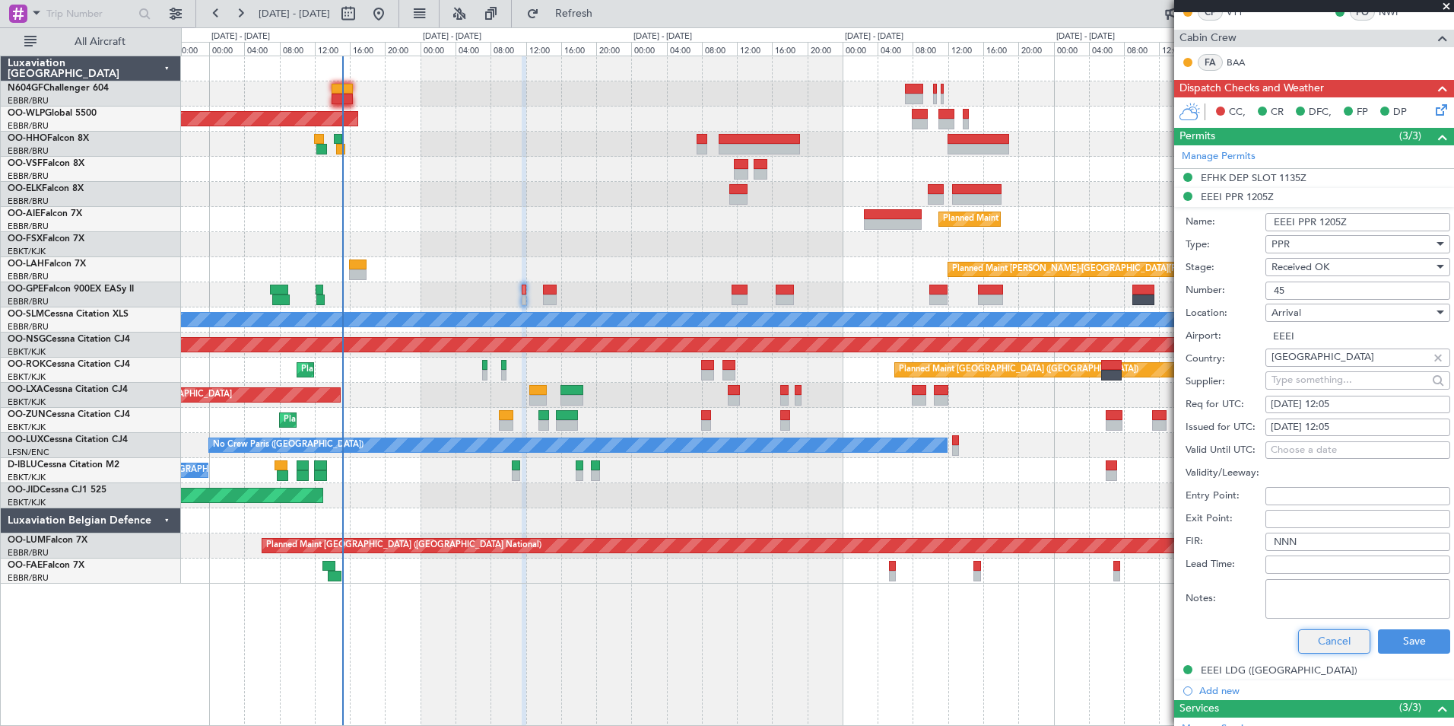
click at [1304, 651] on button "Cancel" at bounding box center [1334, 641] width 72 height 24
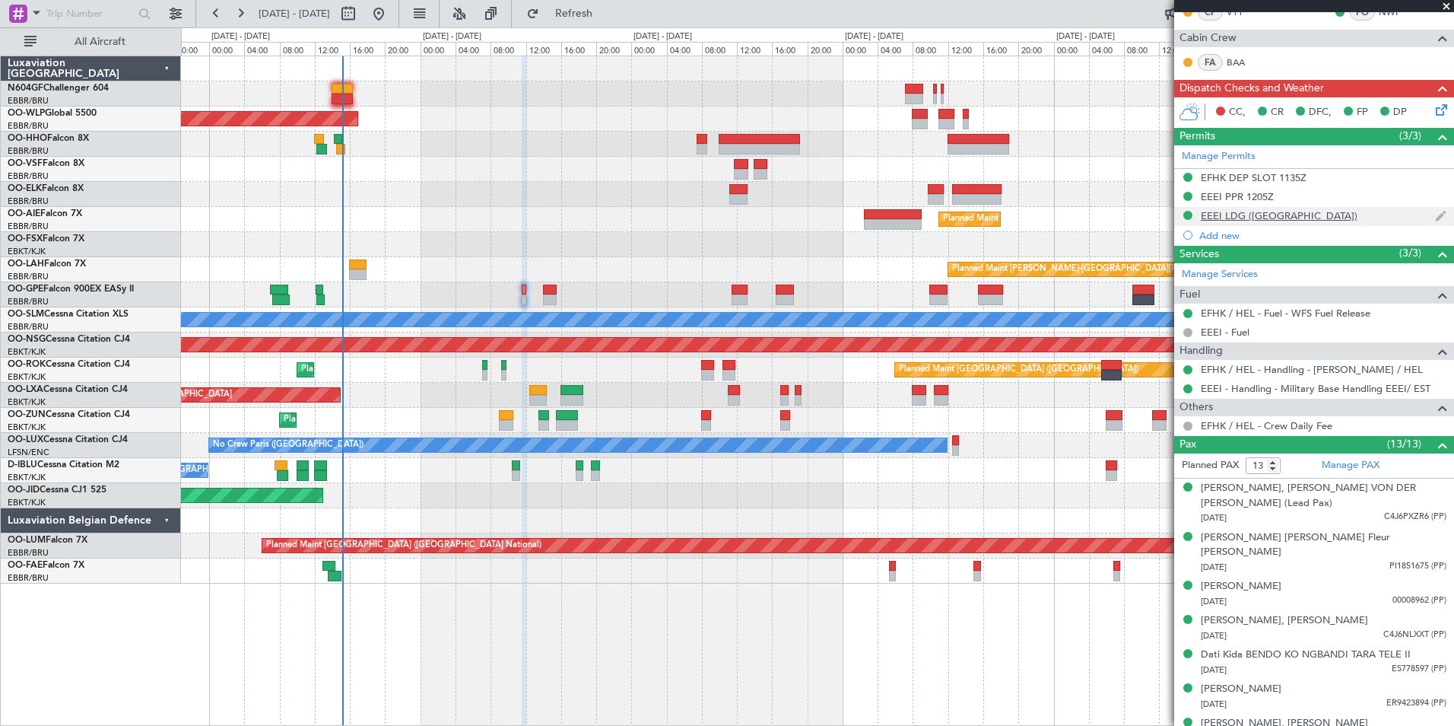
click at [1253, 213] on div "EEEI LDG ([GEOGRAPHIC_DATA])" at bounding box center [1279, 215] width 157 height 13
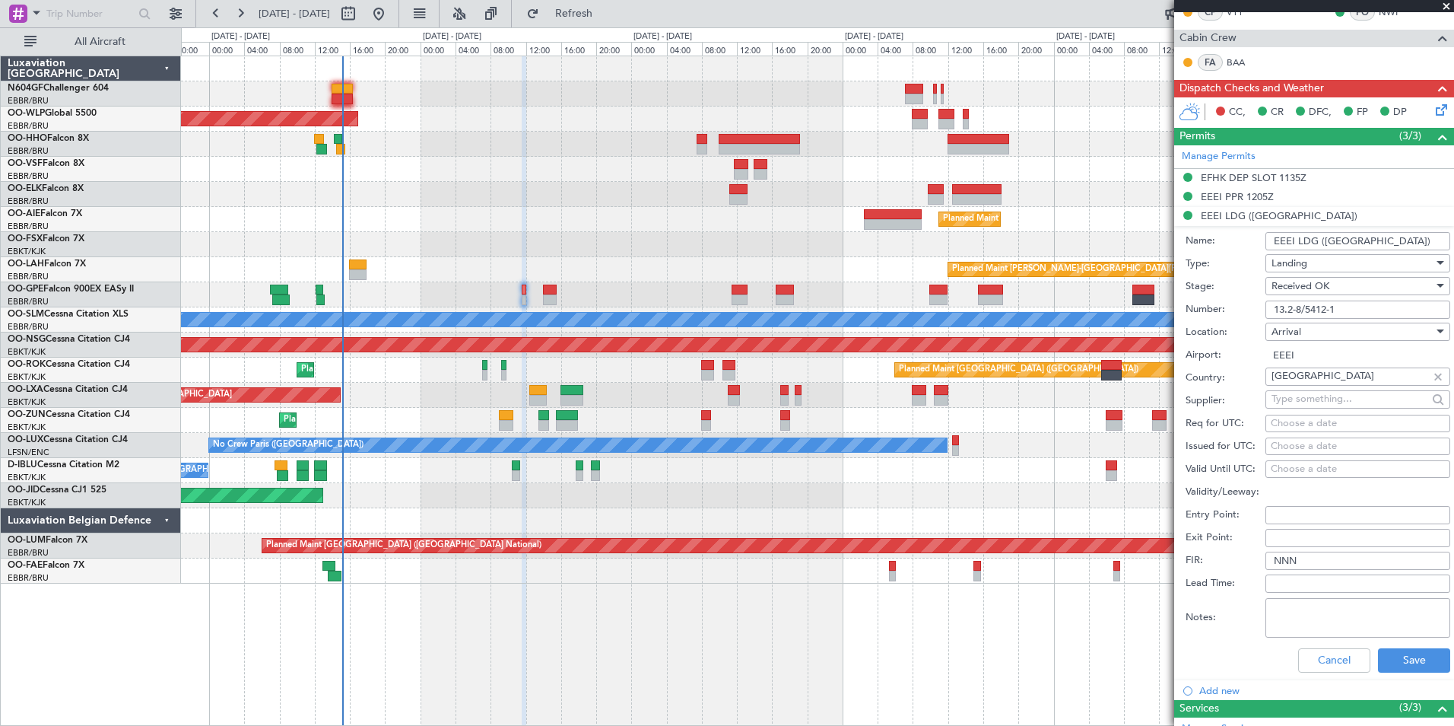
drag, startPoint x: 1339, startPoint y: 306, endPoint x: 1269, endPoint y: 307, distance: 70.8
click at [1269, 307] on input "13.2-8/5412-1" at bounding box center [1358, 309] width 185 height 18
click at [1327, 653] on button "Cancel" at bounding box center [1334, 660] width 72 height 24
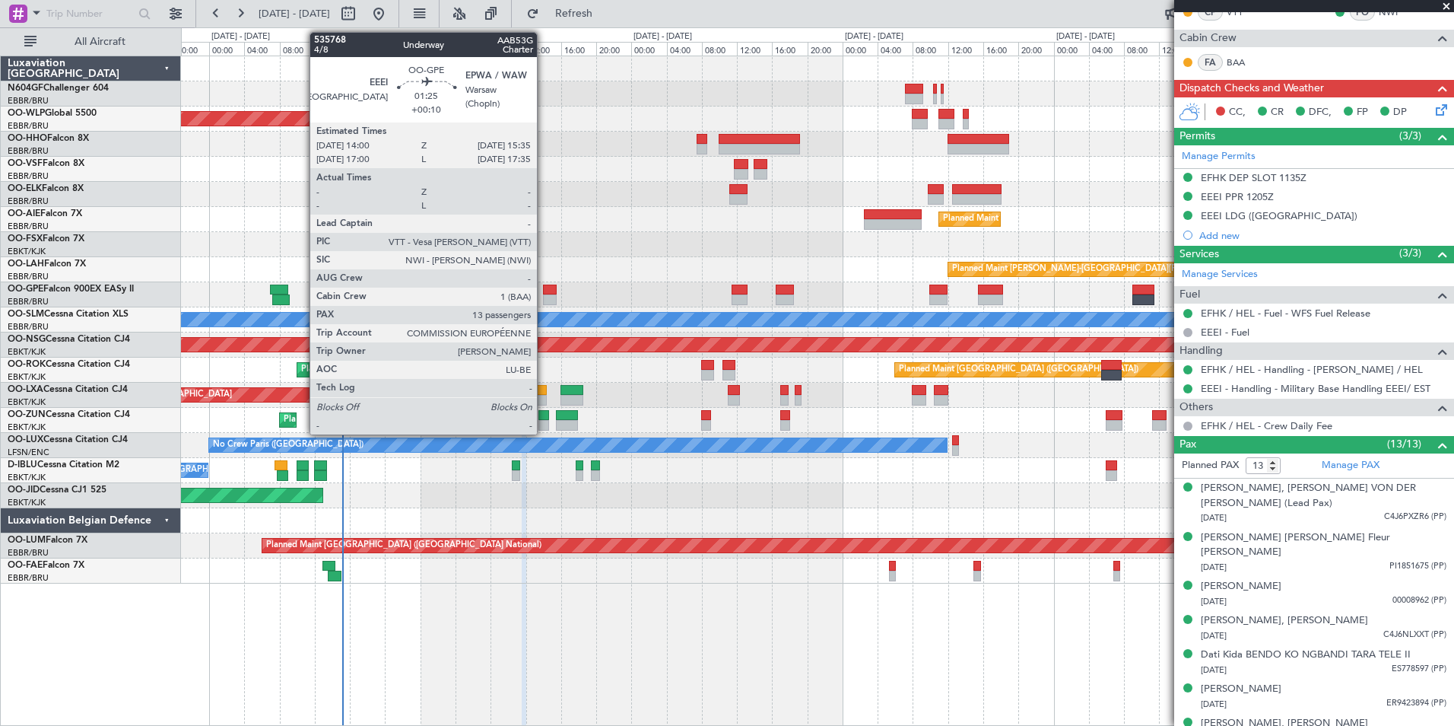
click at [550, 303] on div at bounding box center [550, 299] width 14 height 11
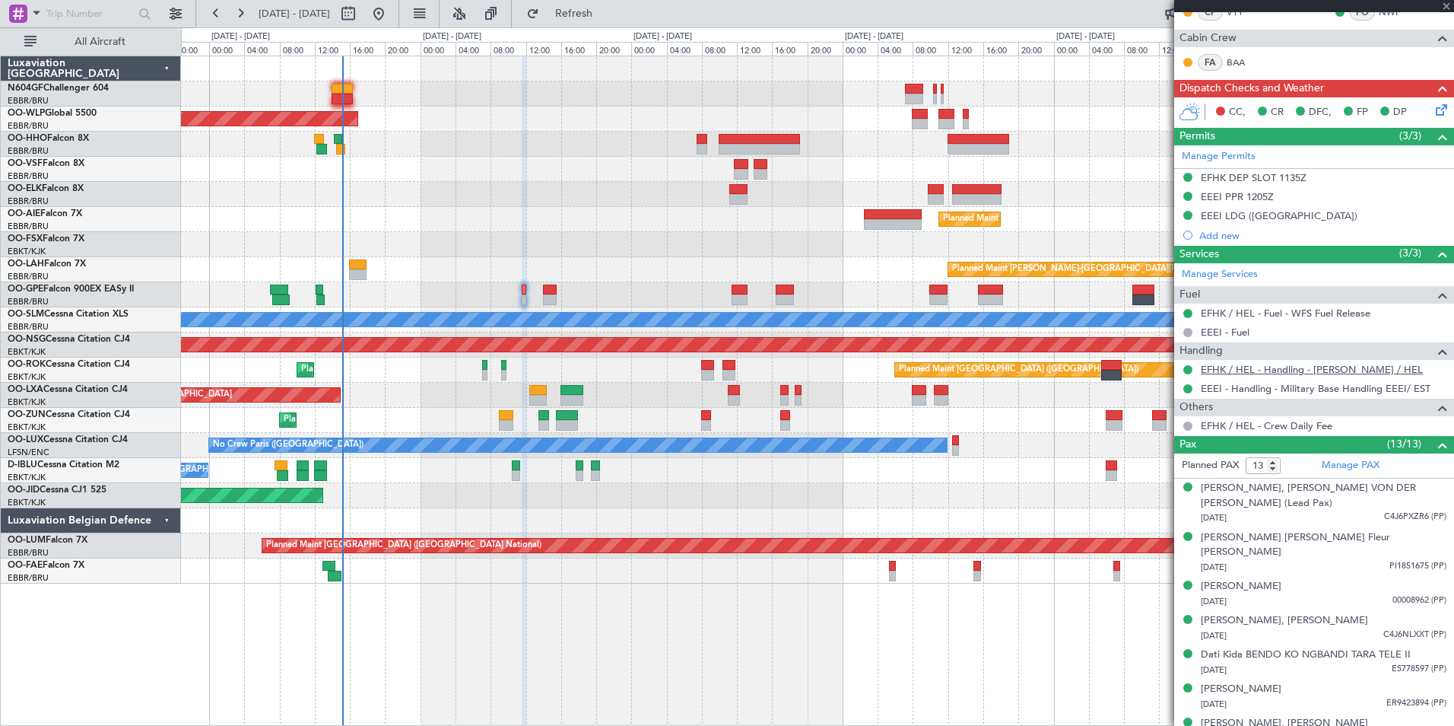
scroll to position [0, 0]
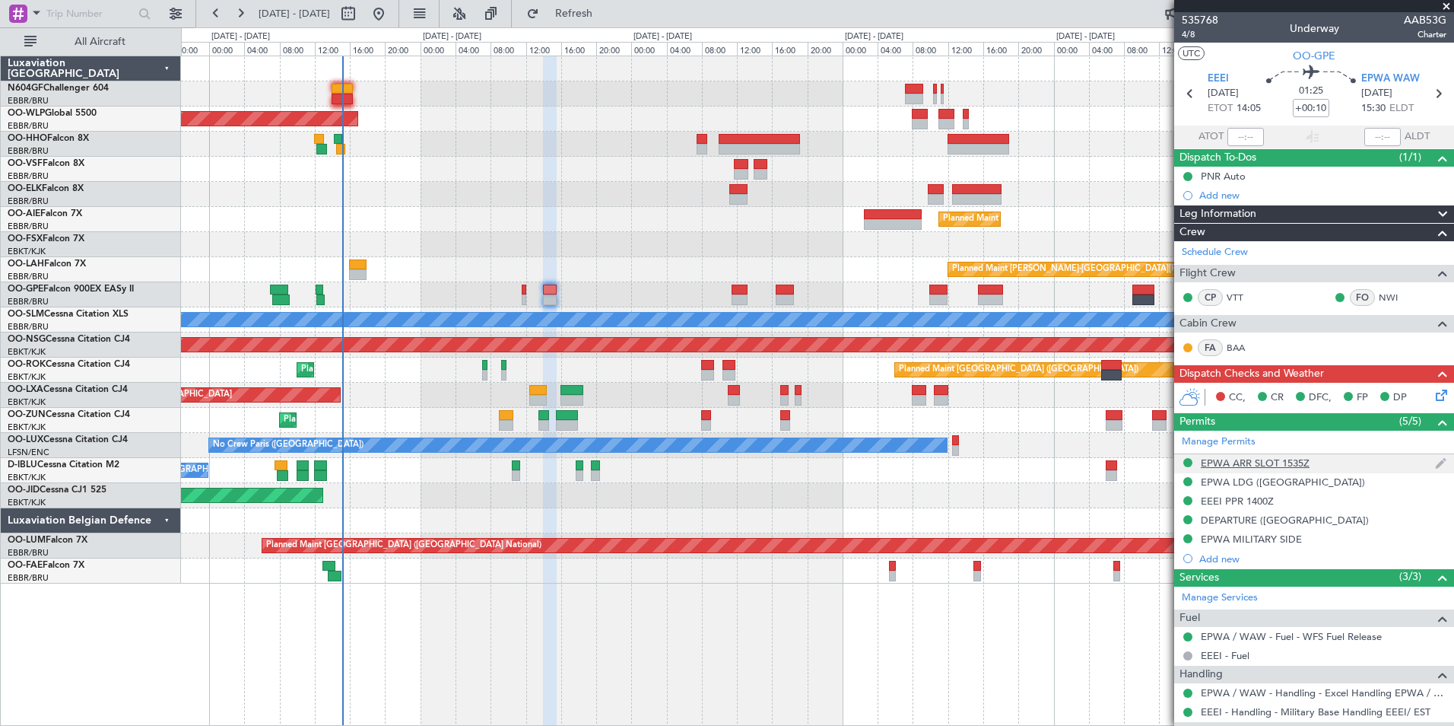
click at [1241, 461] on div "EPWA ARR SLOT 1535Z" at bounding box center [1255, 462] width 109 height 13
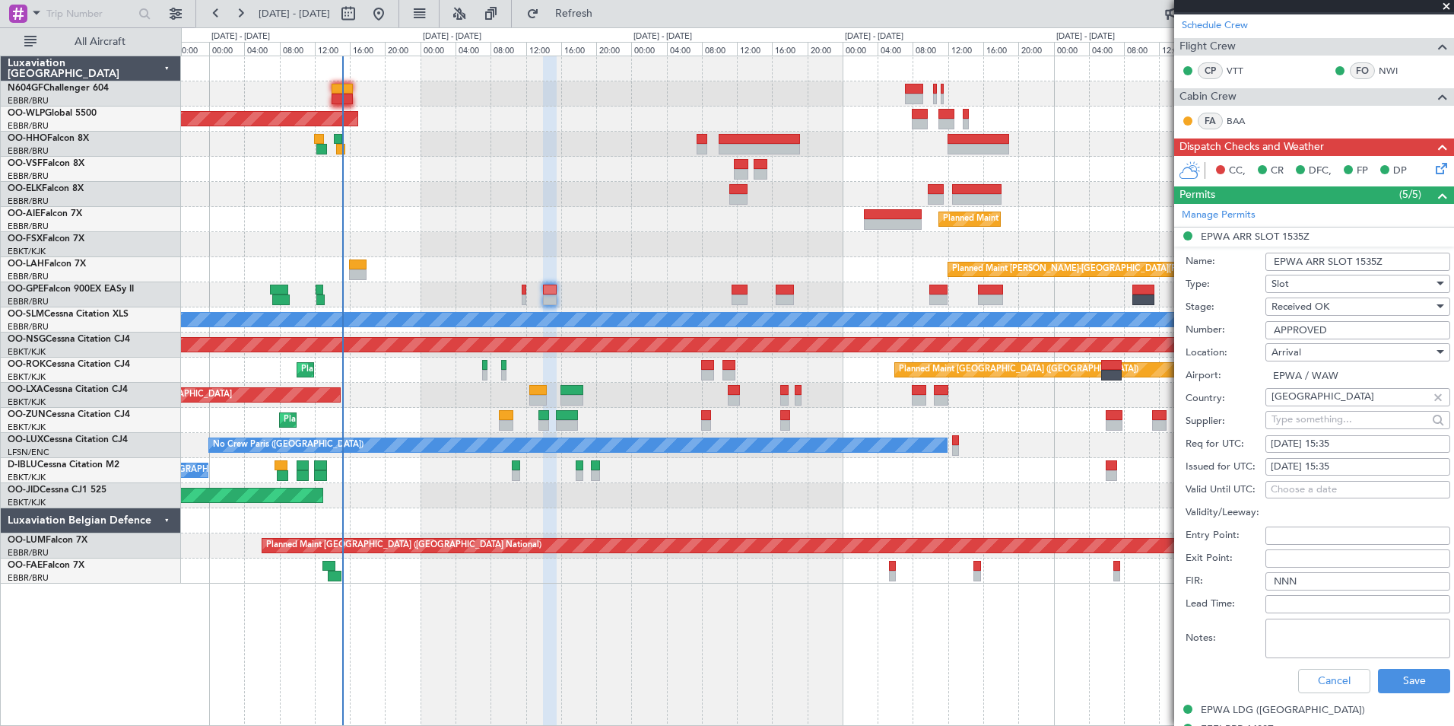
scroll to position [380, 0]
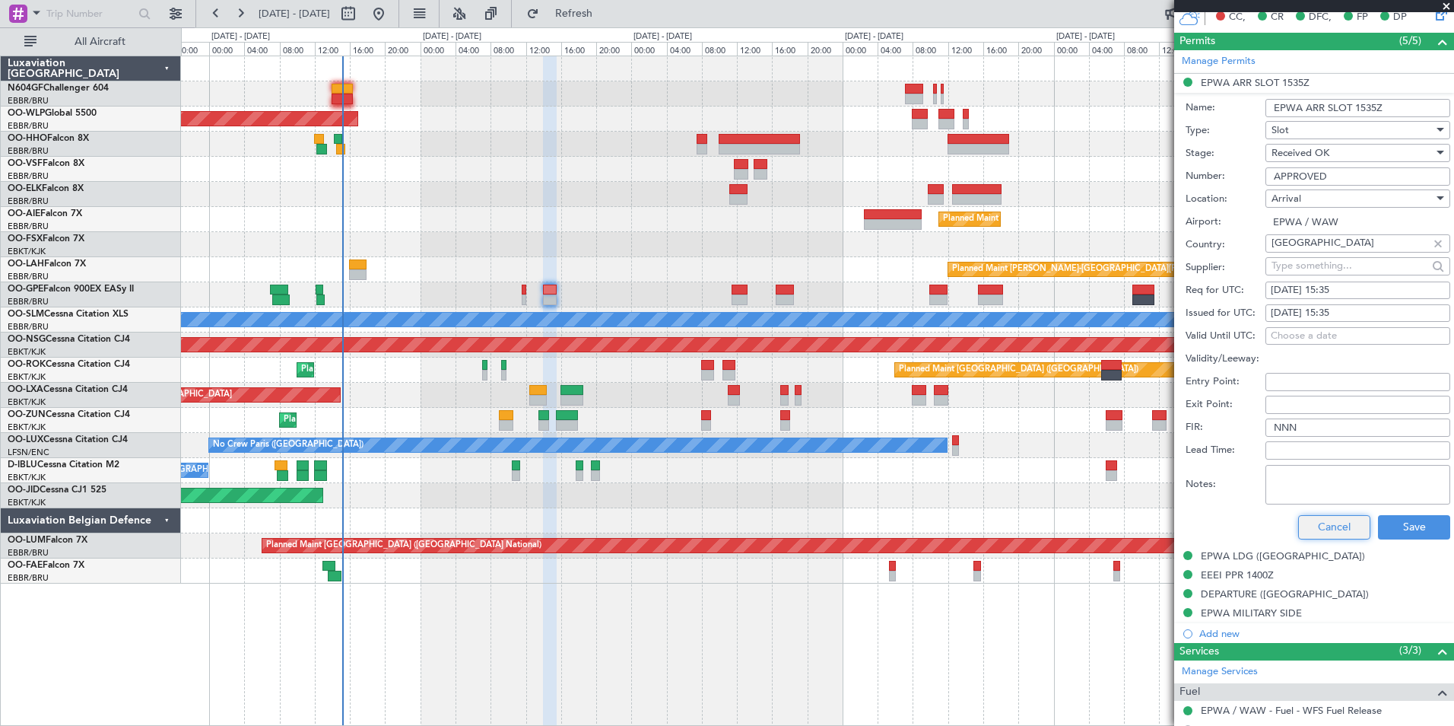
click at [1314, 518] on button "Cancel" at bounding box center [1334, 527] width 72 height 24
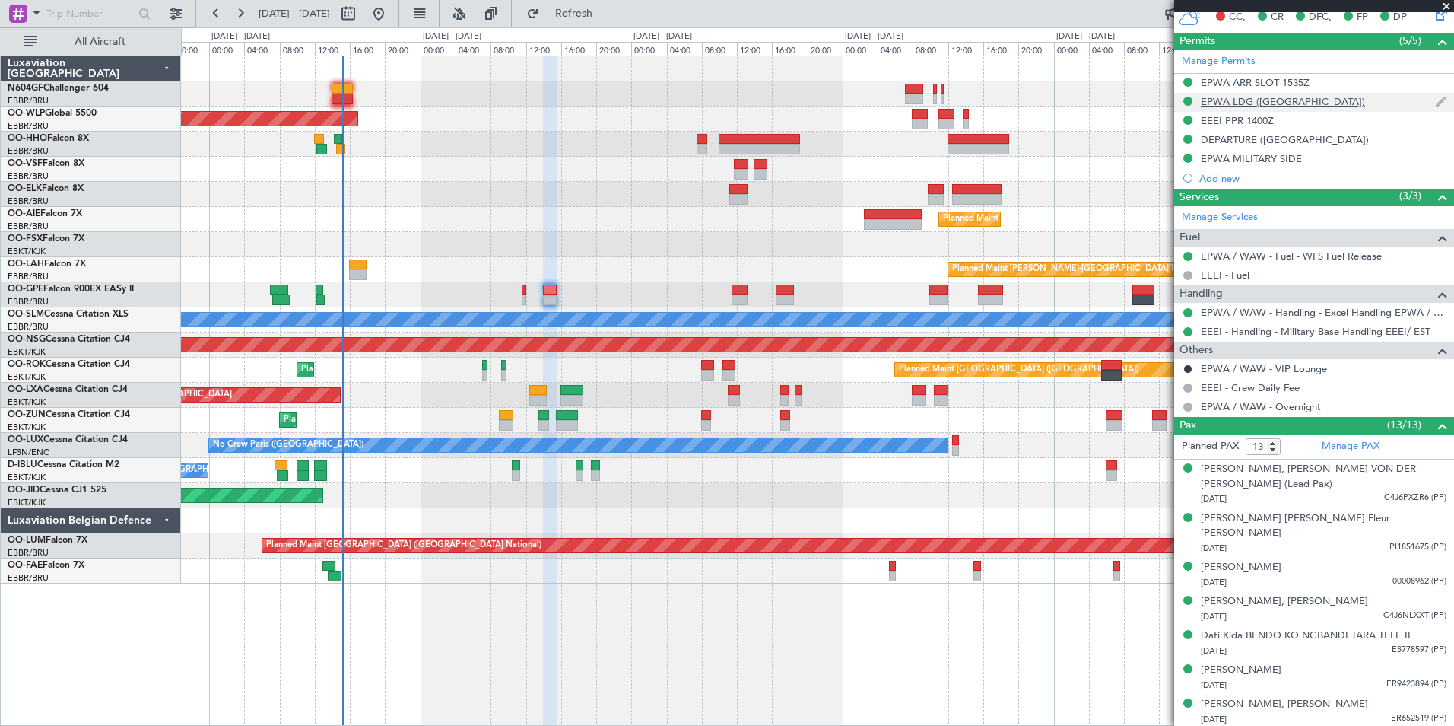
click at [1255, 97] on div "EPWA LDG ([GEOGRAPHIC_DATA])" at bounding box center [1283, 101] width 164 height 13
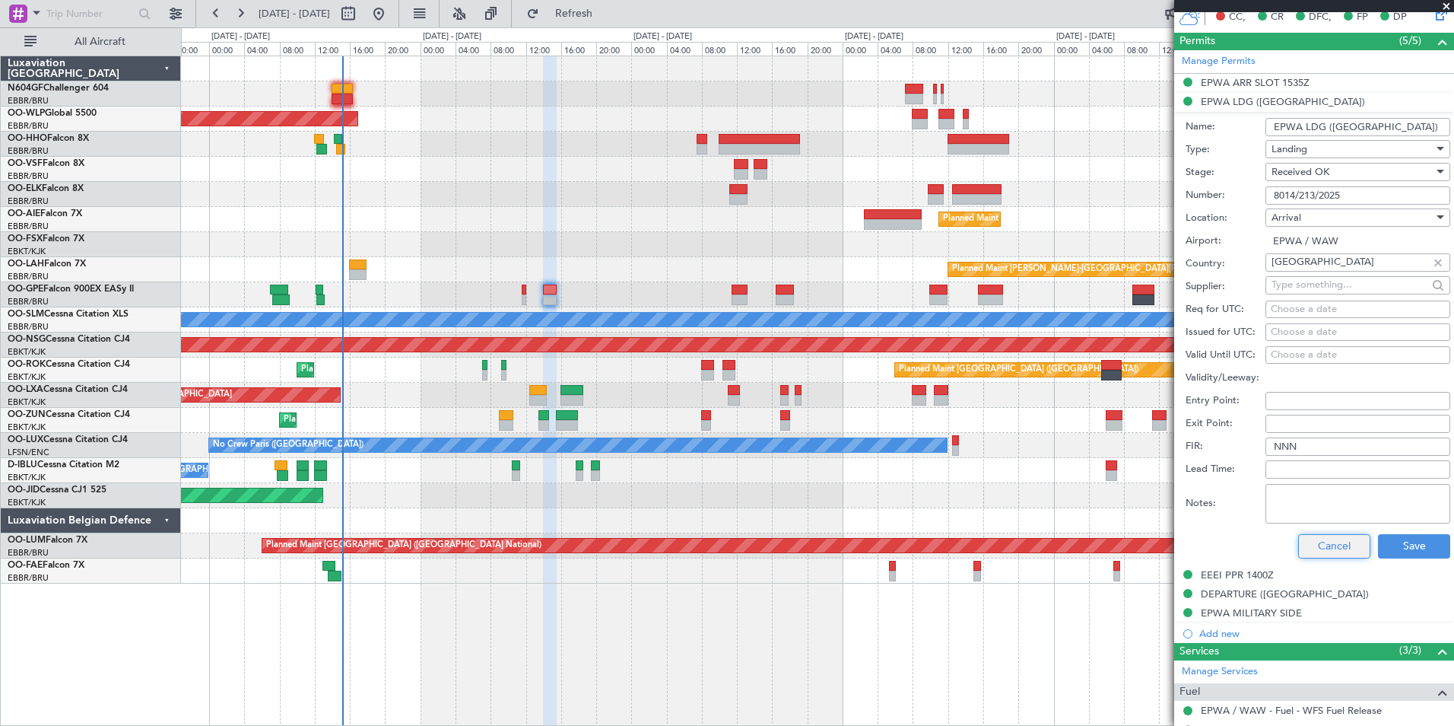
click at [1307, 541] on button "Cancel" at bounding box center [1334, 546] width 72 height 24
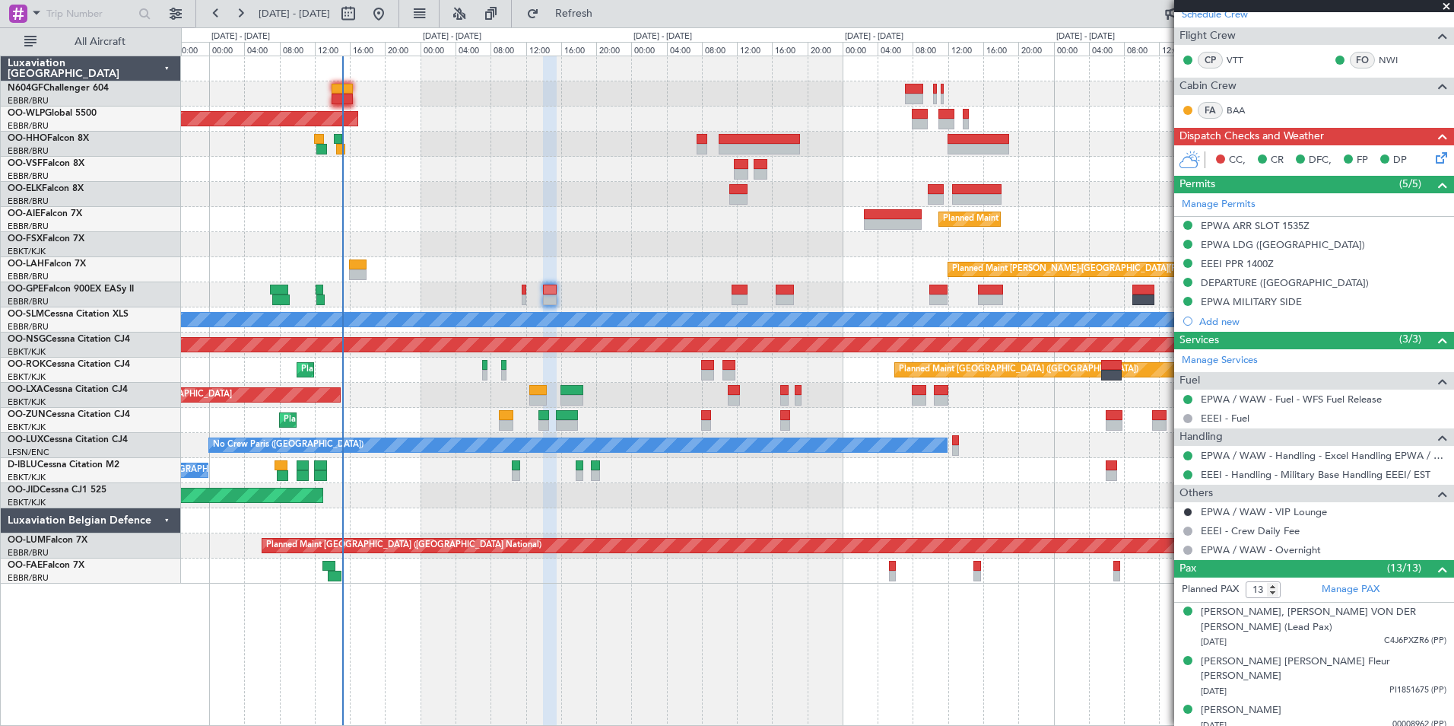
scroll to position [228, 0]
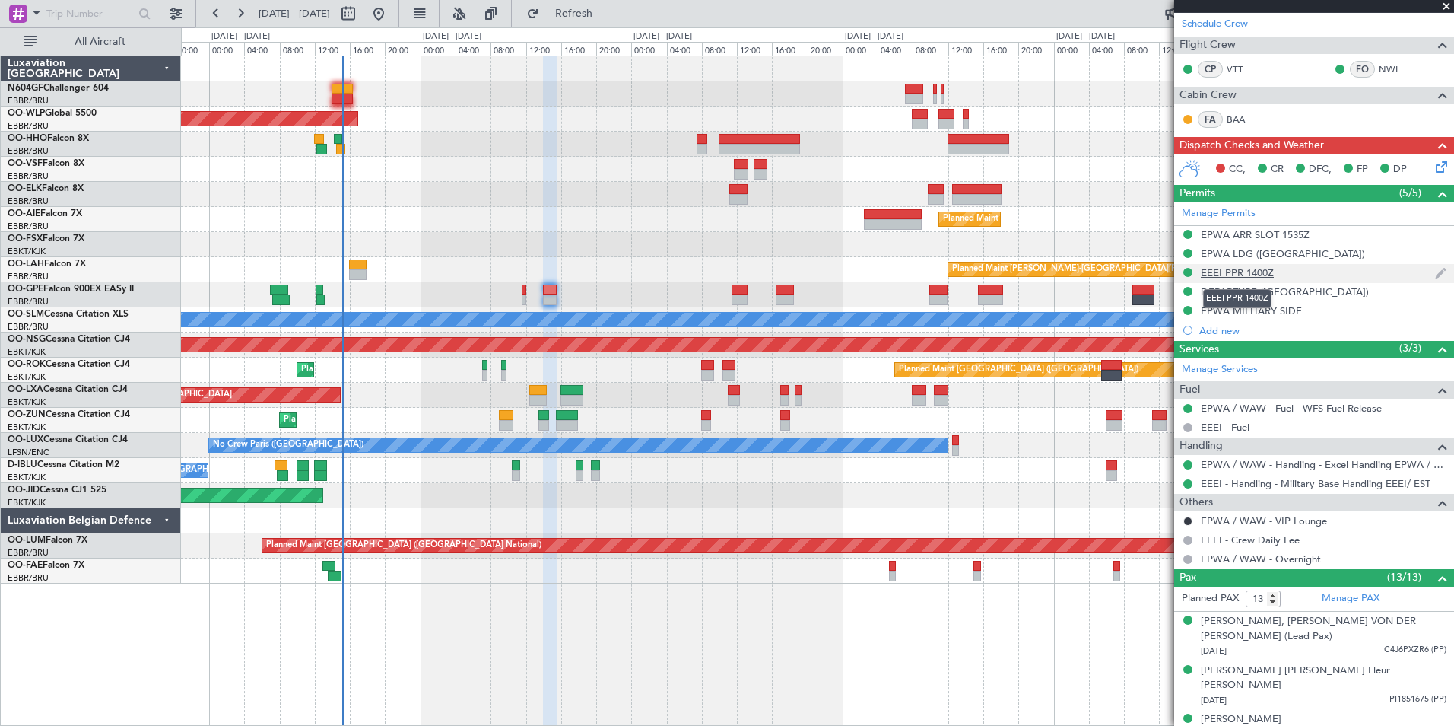
click at [1214, 272] on div "EEEI PPR 1400Z" at bounding box center [1237, 272] width 73 height 13
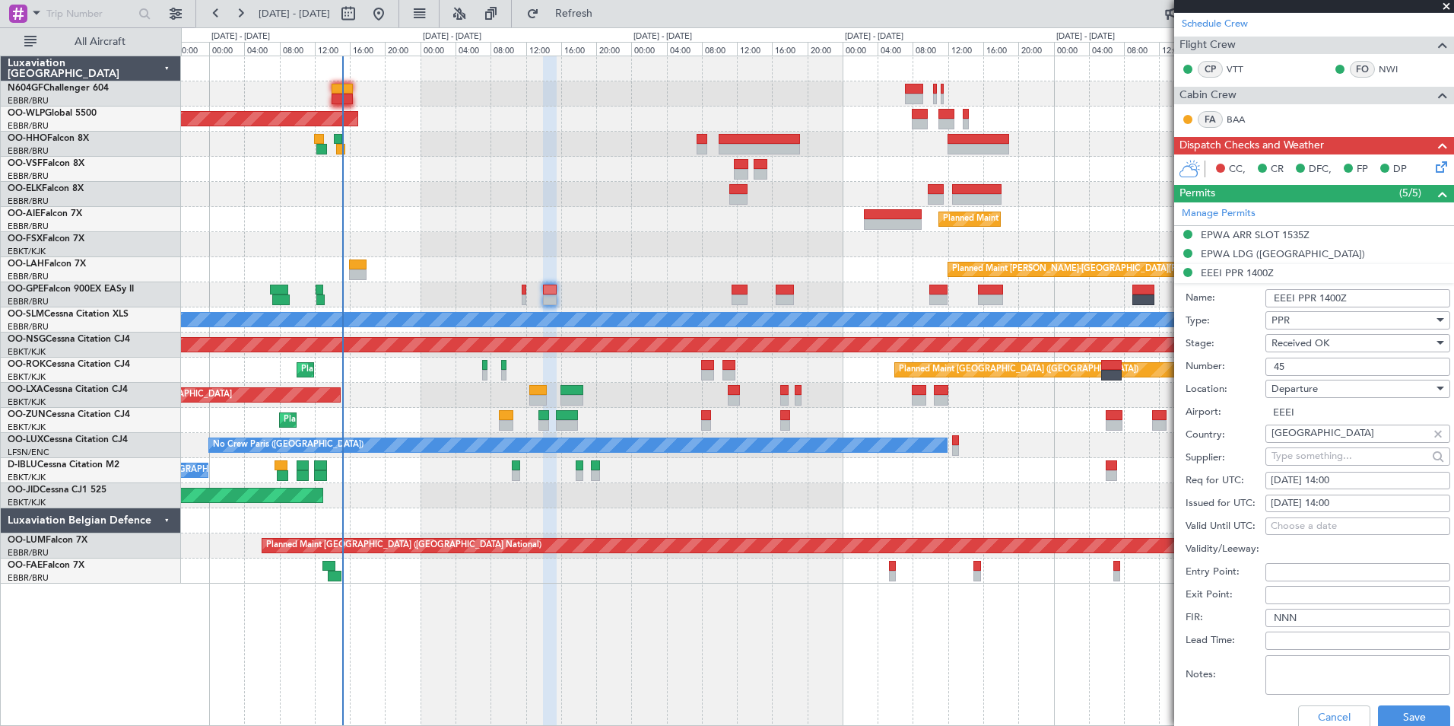
scroll to position [304, 0]
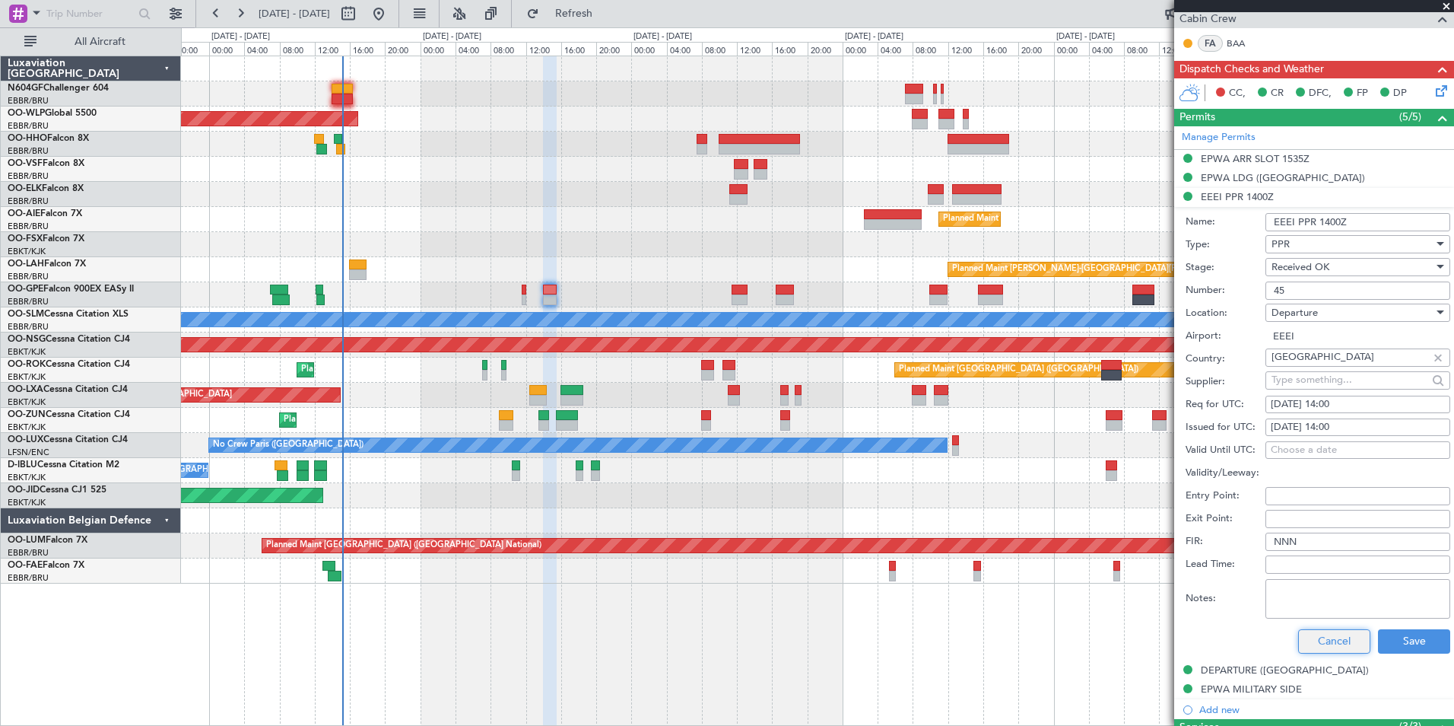
click at [1320, 640] on button "Cancel" at bounding box center [1334, 641] width 72 height 24
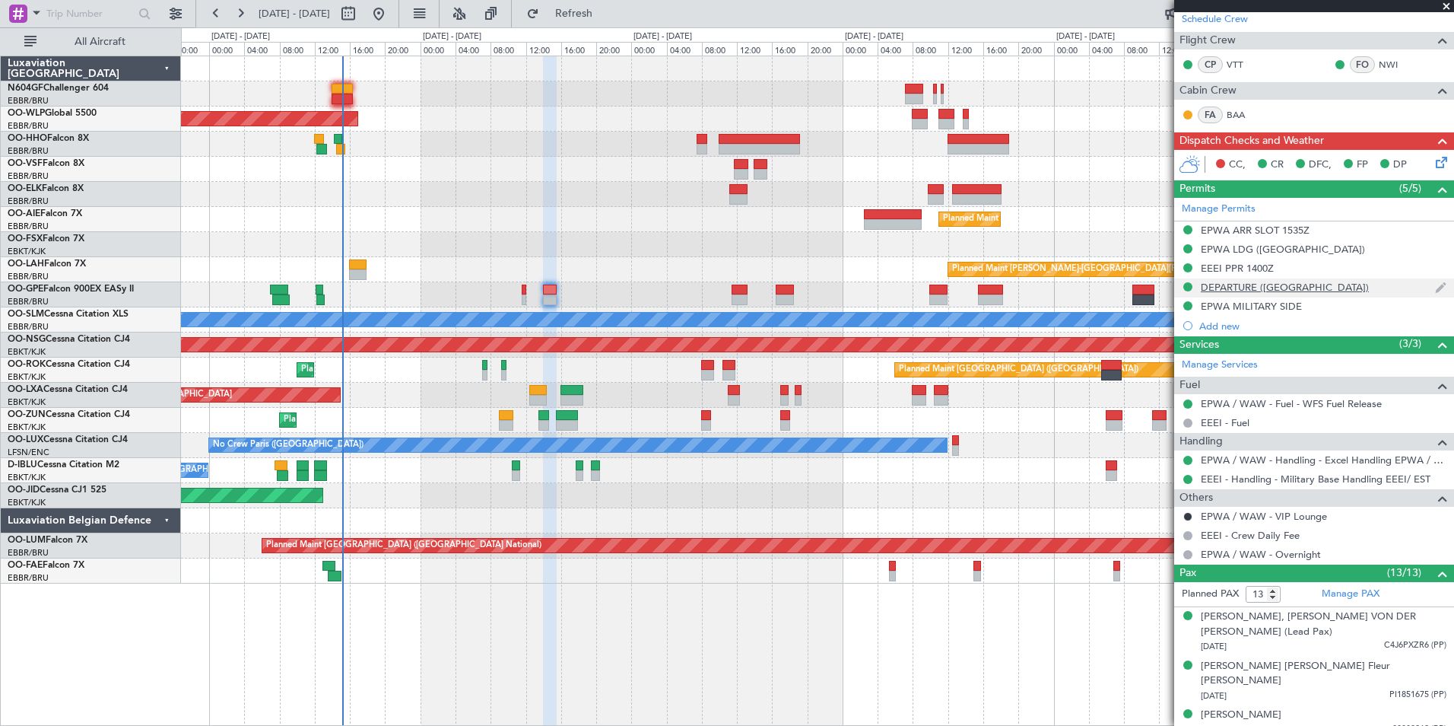
scroll to position [228, 0]
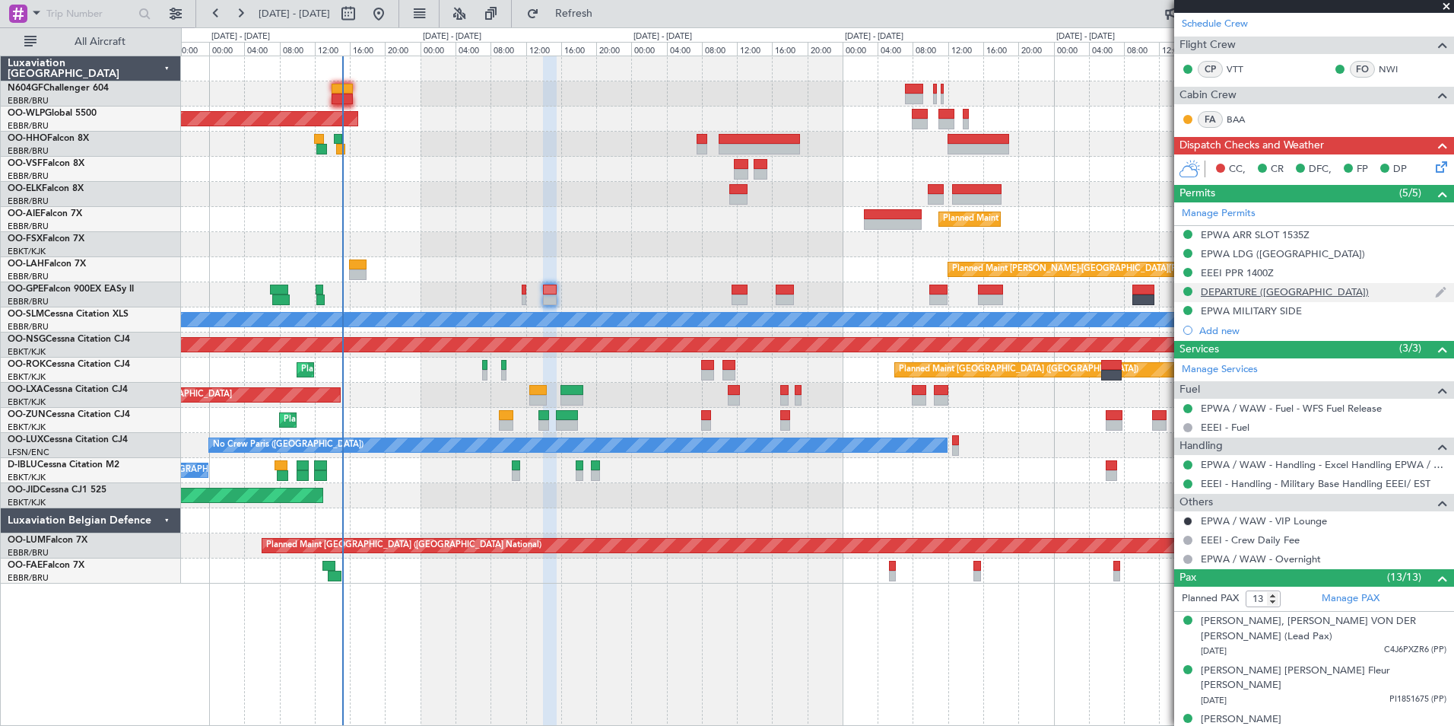
click at [1253, 291] on div "DEPARTURE ([GEOGRAPHIC_DATA])" at bounding box center [1285, 291] width 168 height 13
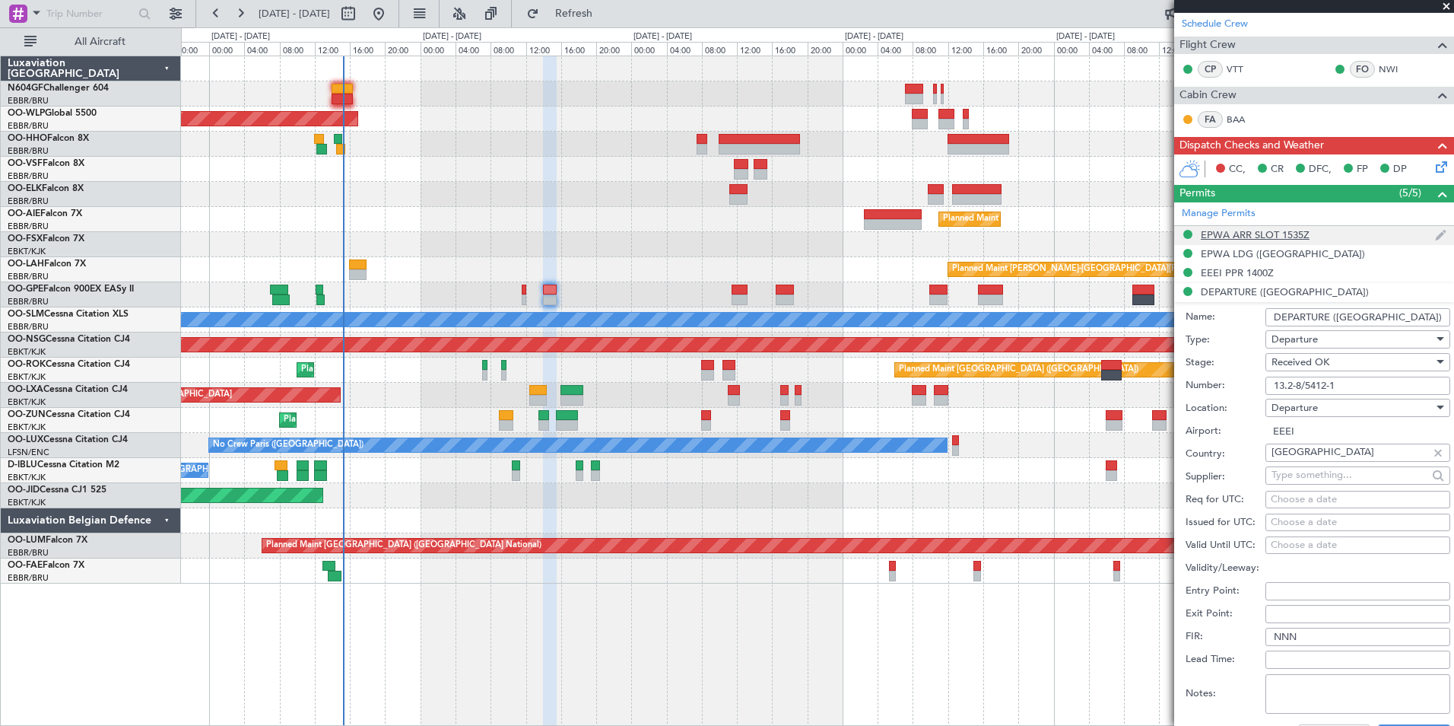
click at [1259, 238] on div "EPWA ARR SLOT 1535Z" at bounding box center [1255, 234] width 109 height 13
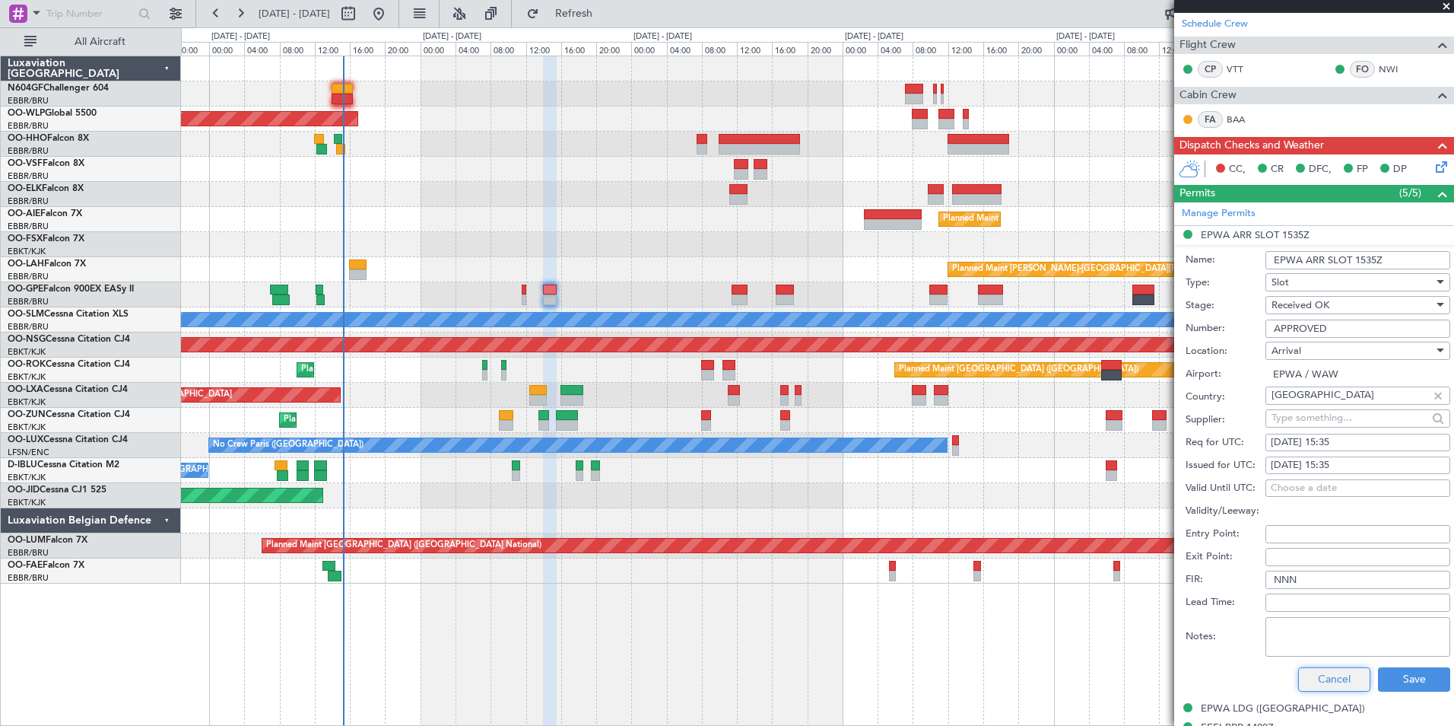
click at [1328, 667] on button "Cancel" at bounding box center [1334, 679] width 72 height 24
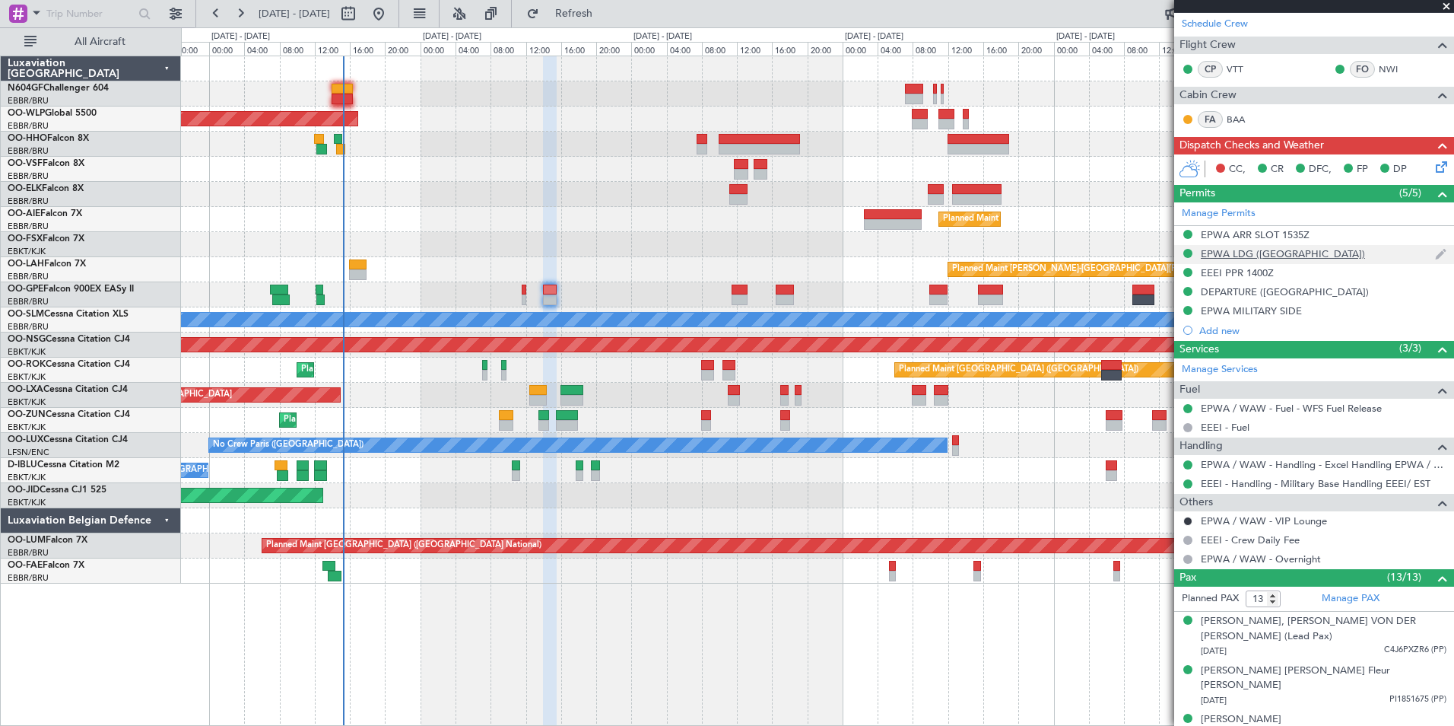
click at [1219, 255] on div "EPWA LDG ([GEOGRAPHIC_DATA])" at bounding box center [1283, 253] width 164 height 13
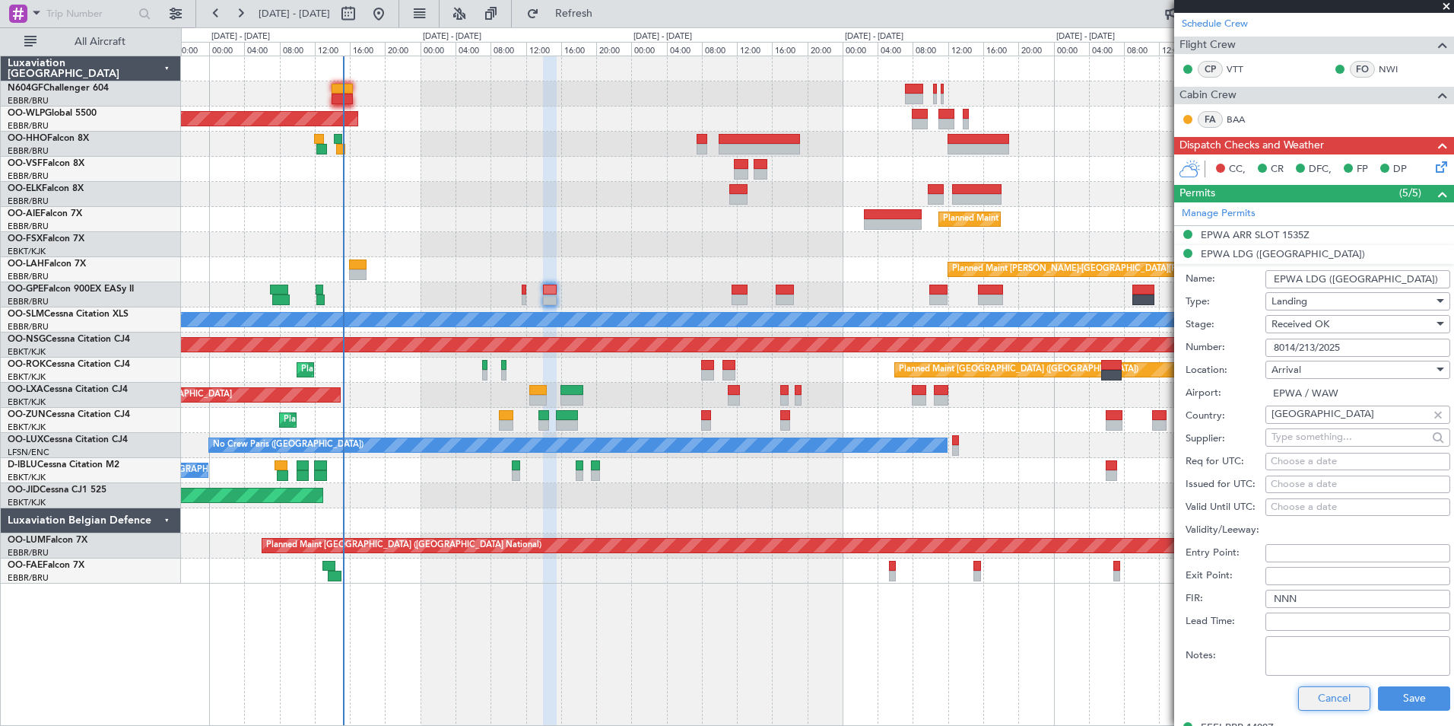
click at [1346, 696] on button "Cancel" at bounding box center [1334, 698] width 72 height 24
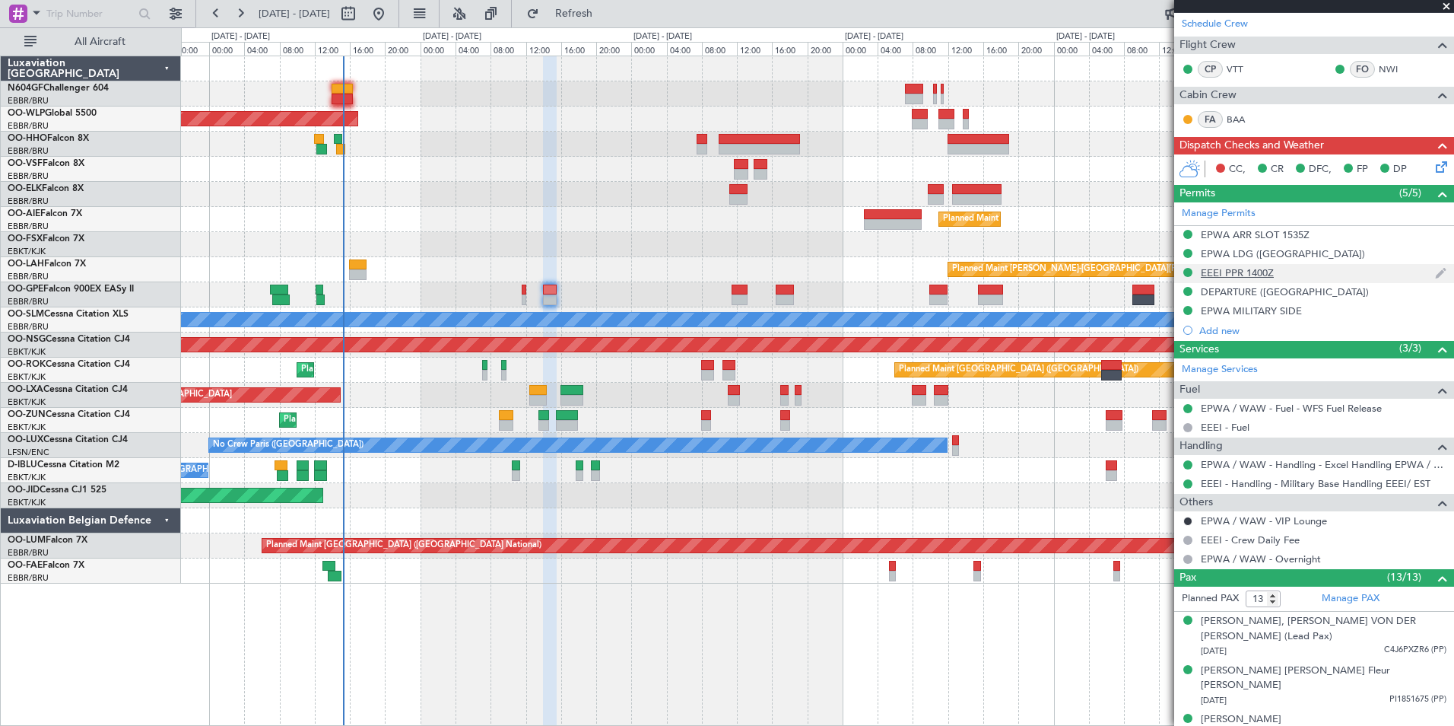
click at [1223, 266] on div "EEEI PPR 1400Z" at bounding box center [1237, 272] width 73 height 13
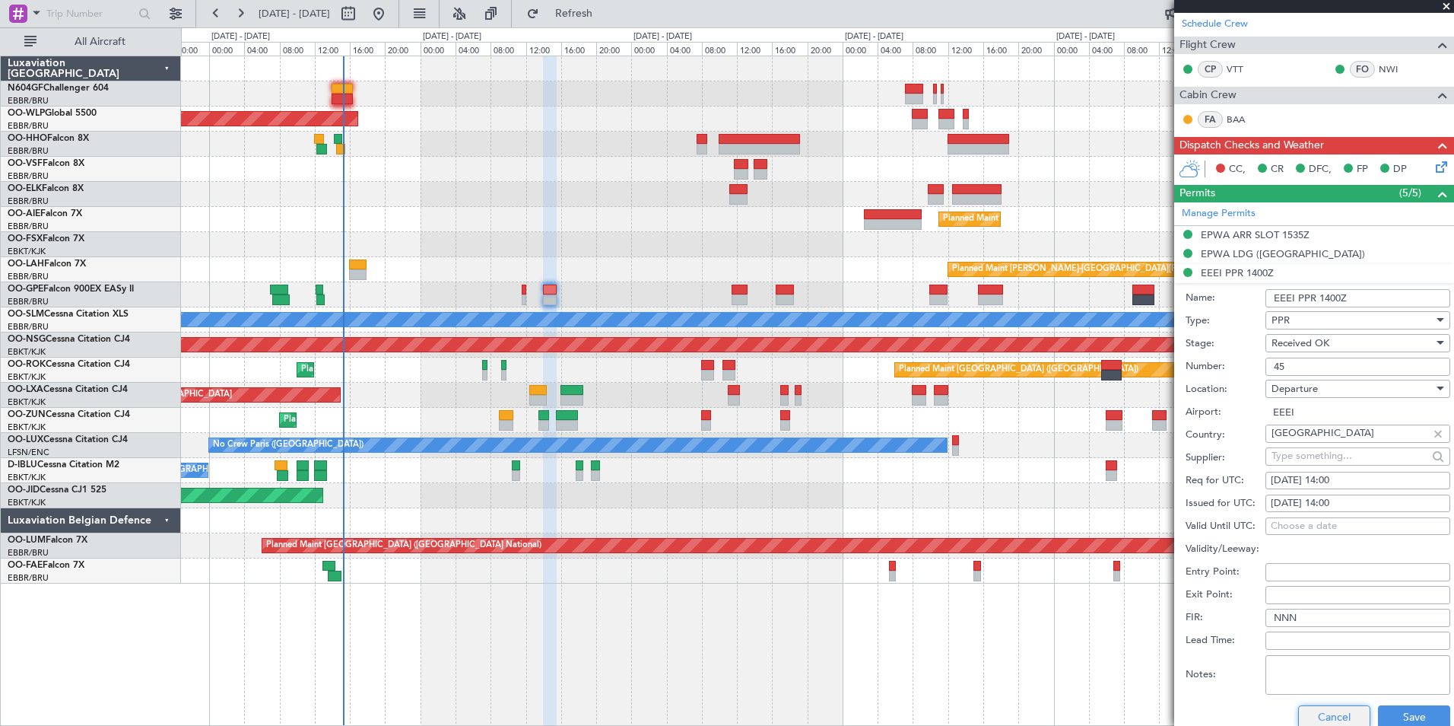
click at [1325, 711] on button "Cancel" at bounding box center [1334, 717] width 72 height 24
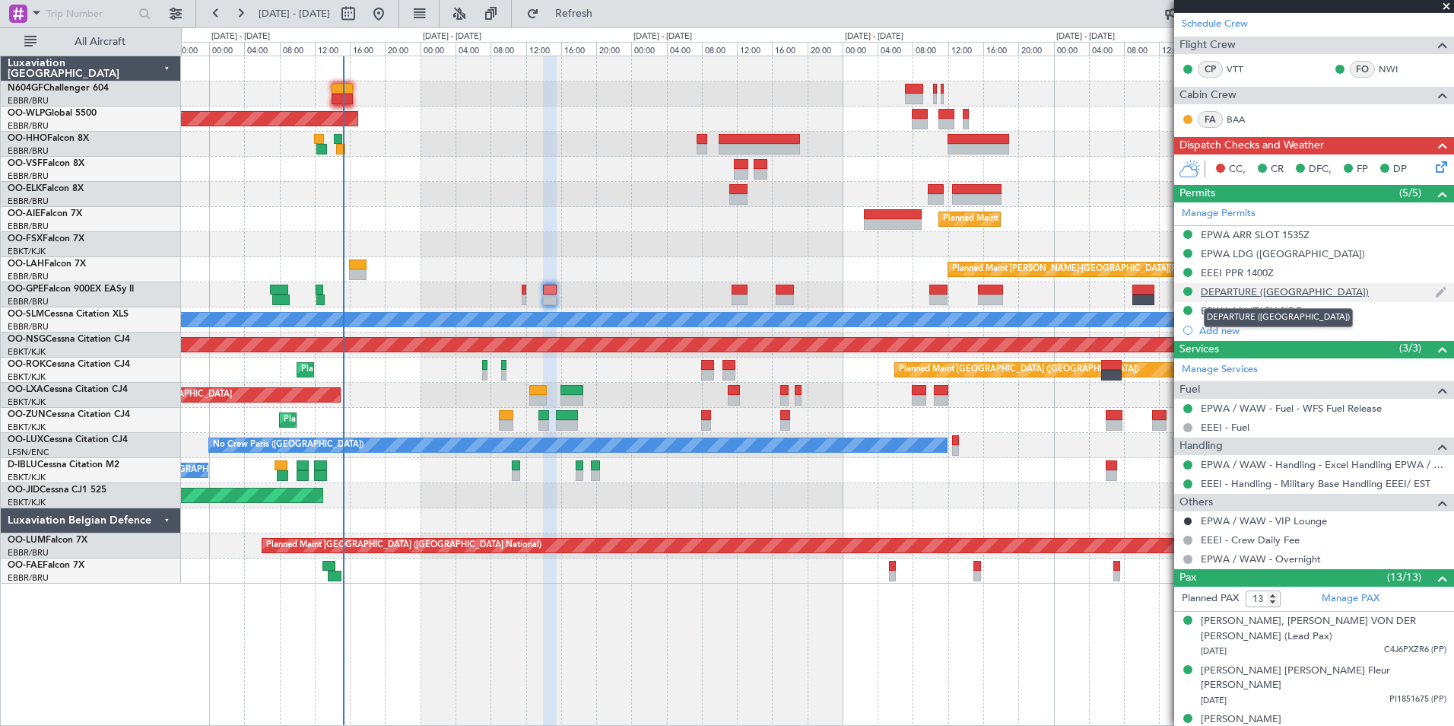
click at [1251, 291] on div "DEPARTURE ([GEOGRAPHIC_DATA])" at bounding box center [1285, 291] width 168 height 13
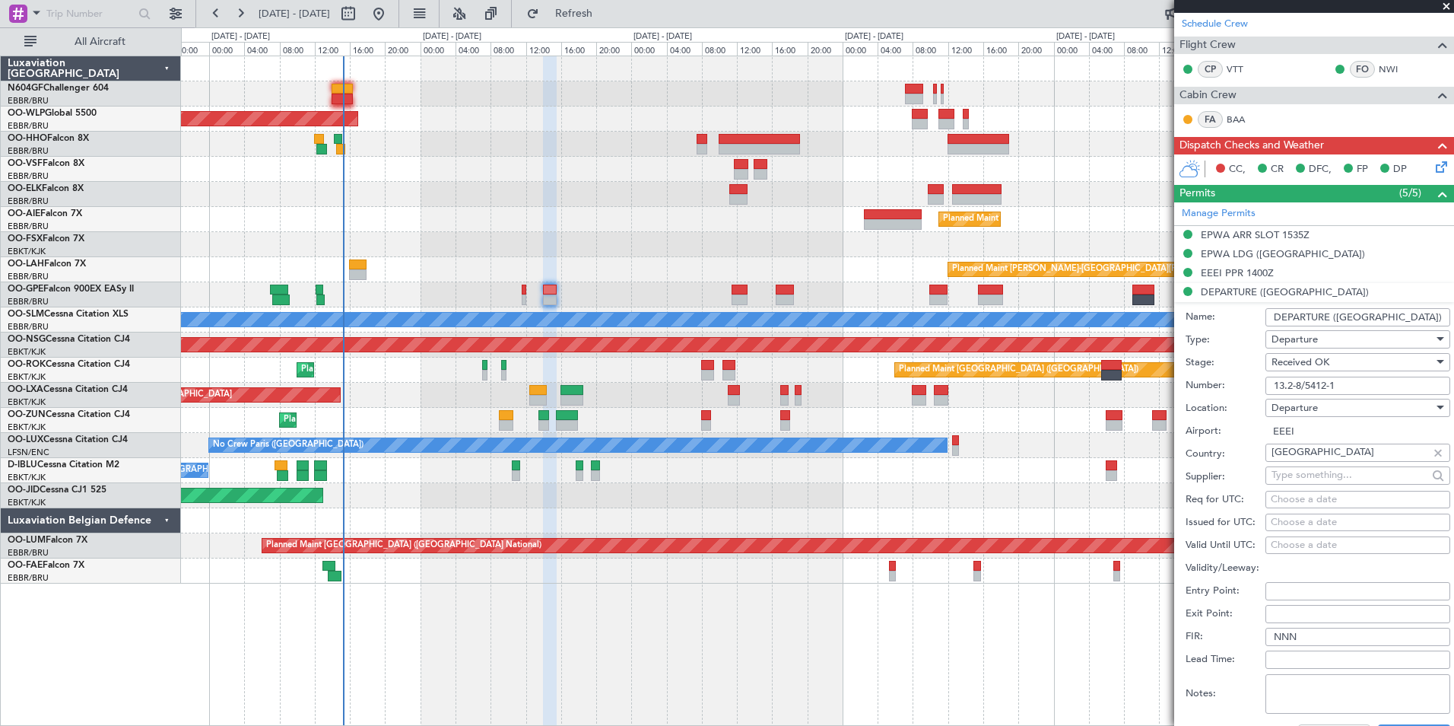
drag, startPoint x: 1350, startPoint y: 393, endPoint x: 1264, endPoint y: 386, distance: 86.2
click at [1259, 386] on div "Number: 13.2-8/5412-1" at bounding box center [1318, 385] width 265 height 23
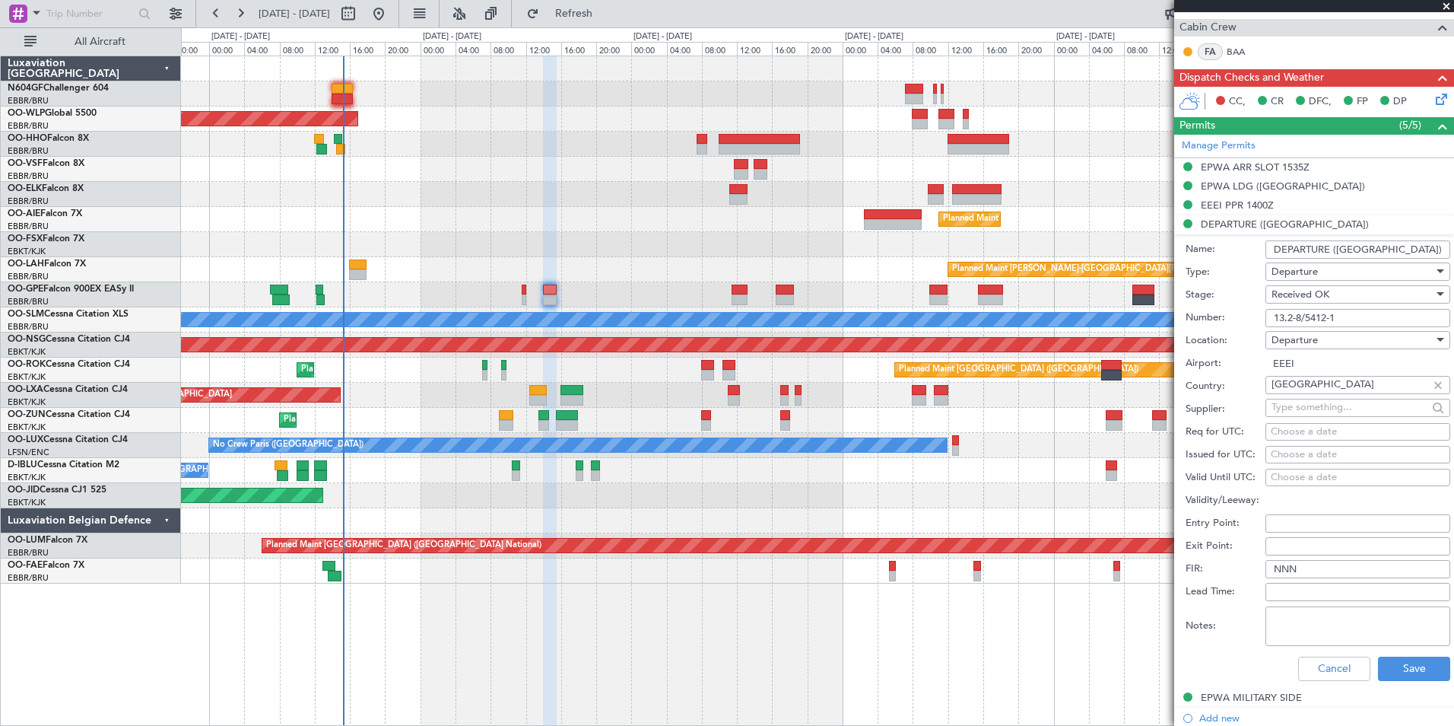
scroll to position [456, 0]
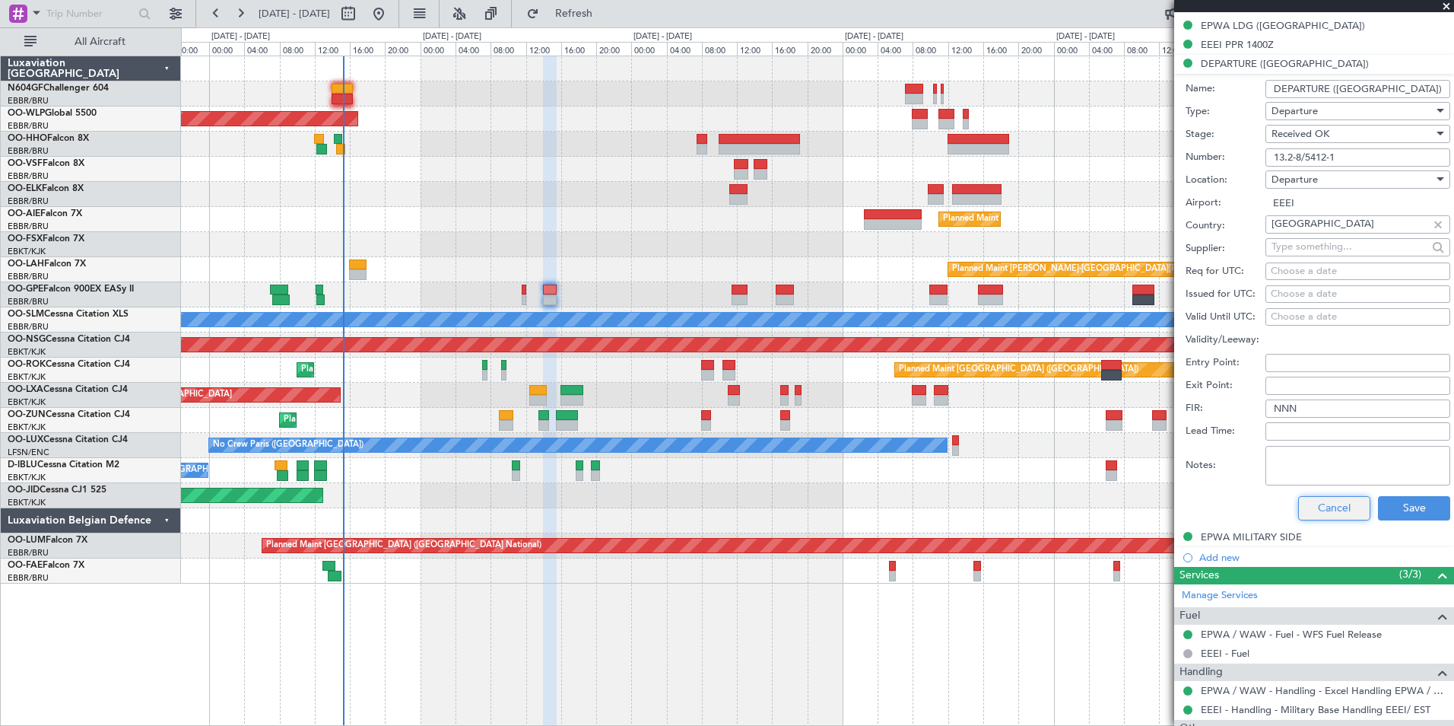
click at [1339, 505] on button "Cancel" at bounding box center [1334, 508] width 72 height 24
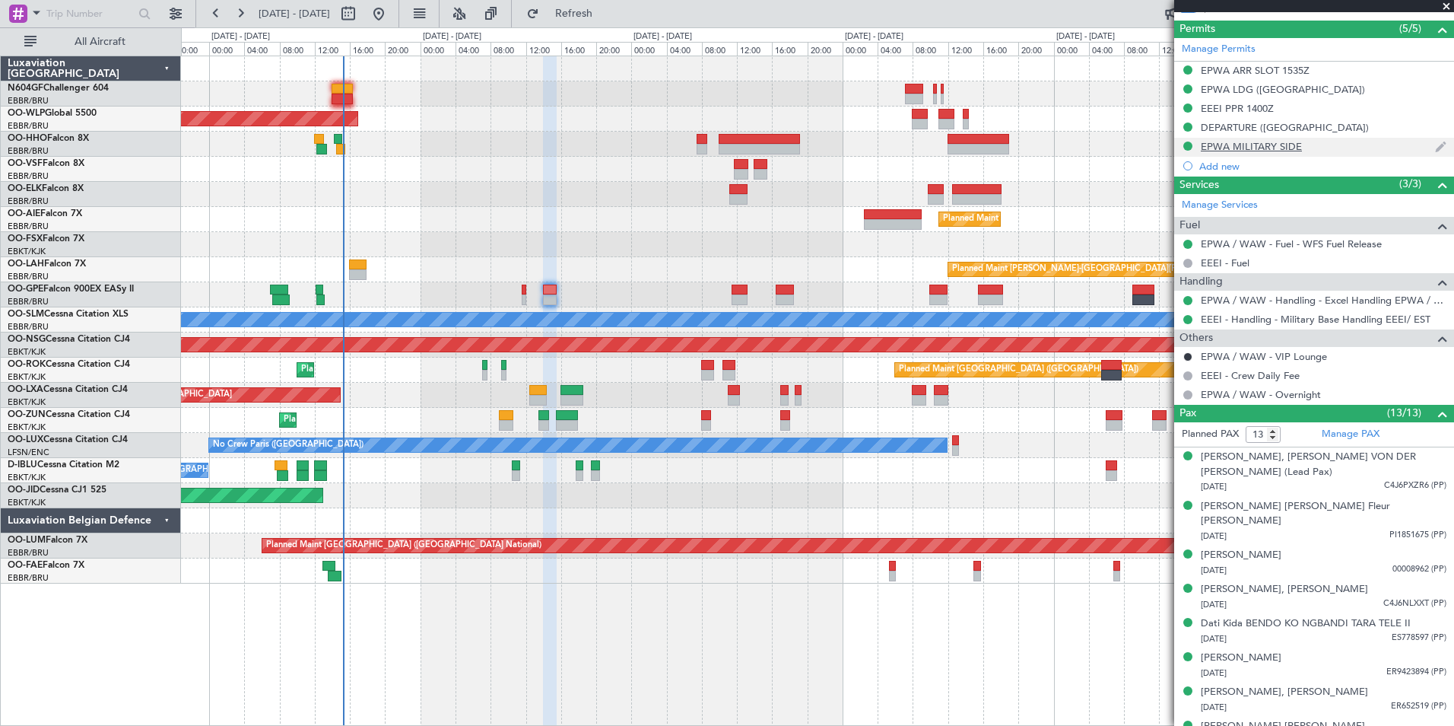
scroll to position [304, 0]
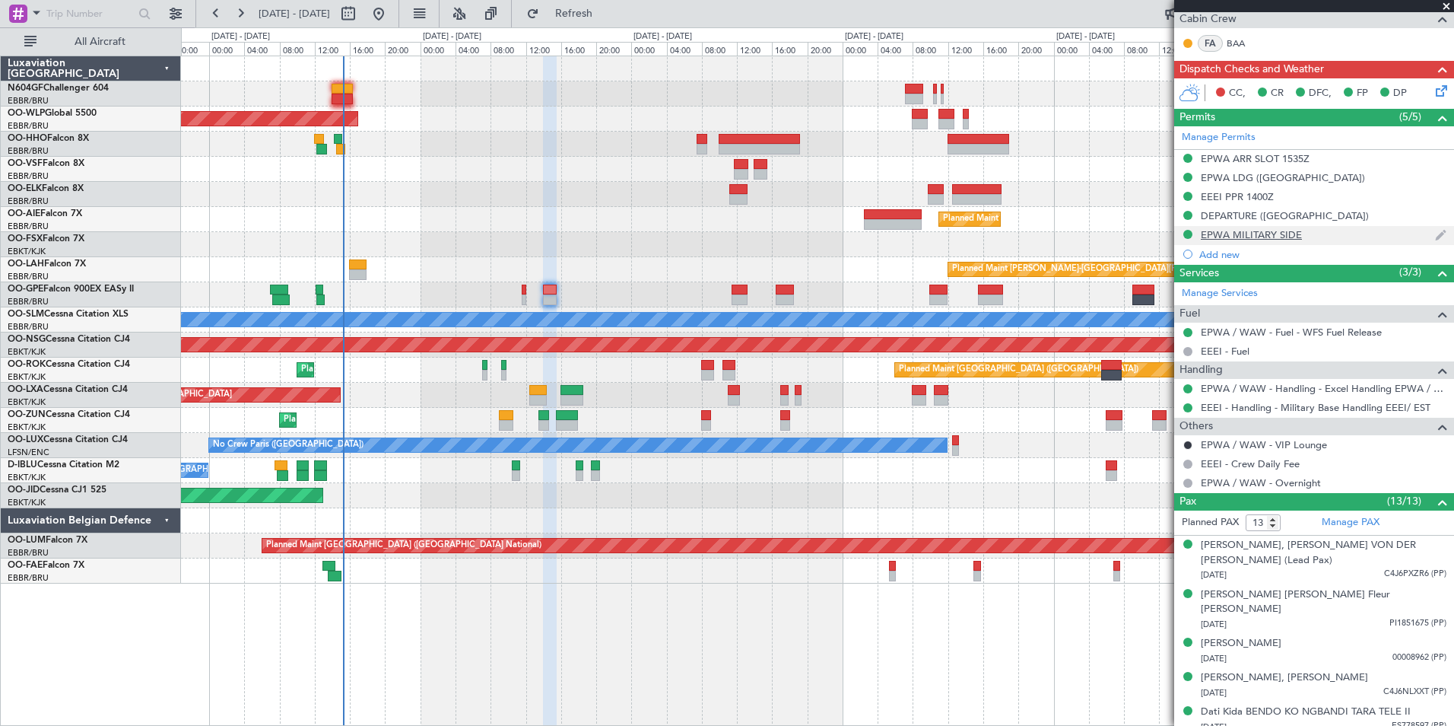
click at [1277, 231] on div "EPWA MILITARY SIDE" at bounding box center [1251, 234] width 101 height 13
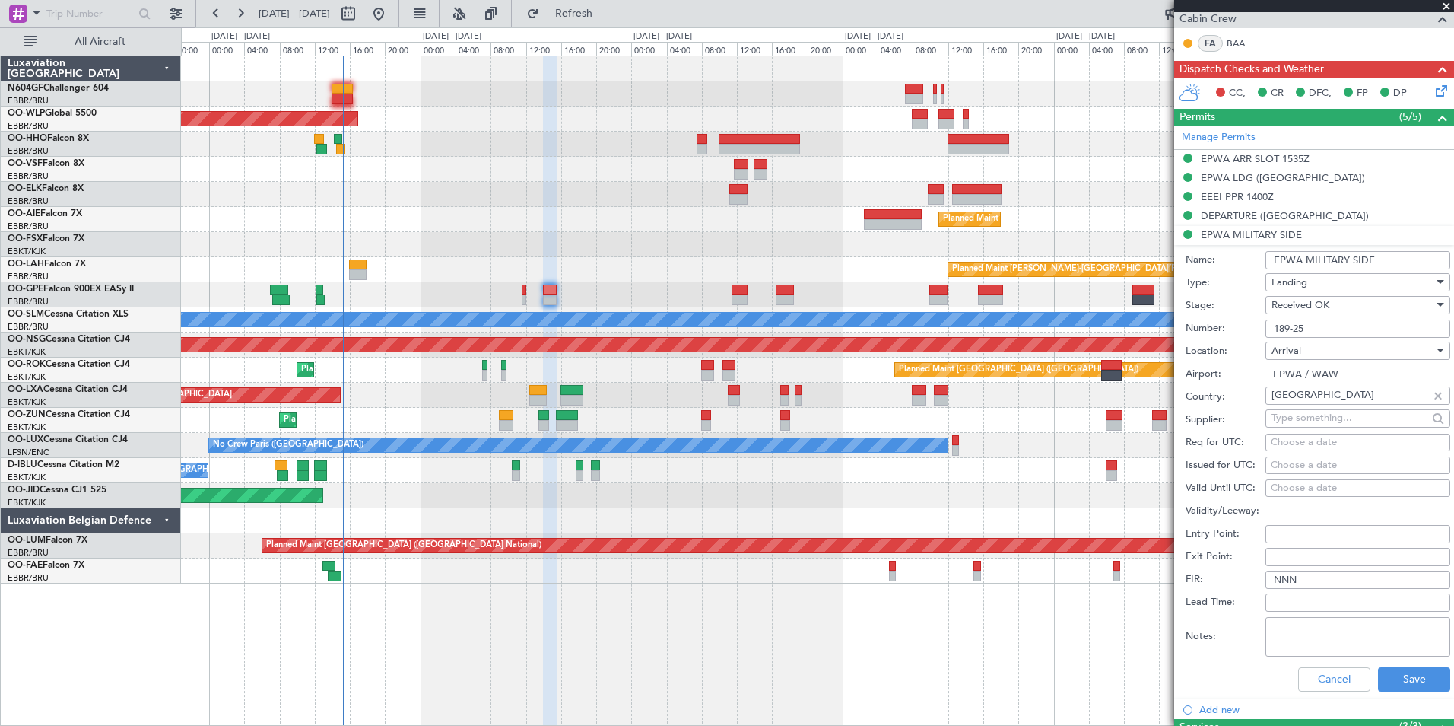
drag, startPoint x: 1333, startPoint y: 323, endPoint x: 1269, endPoint y: 319, distance: 64.0
click at [1269, 319] on input "189-25" at bounding box center [1358, 328] width 185 height 18
click at [1298, 678] on button "Cancel" at bounding box center [1334, 679] width 72 height 24
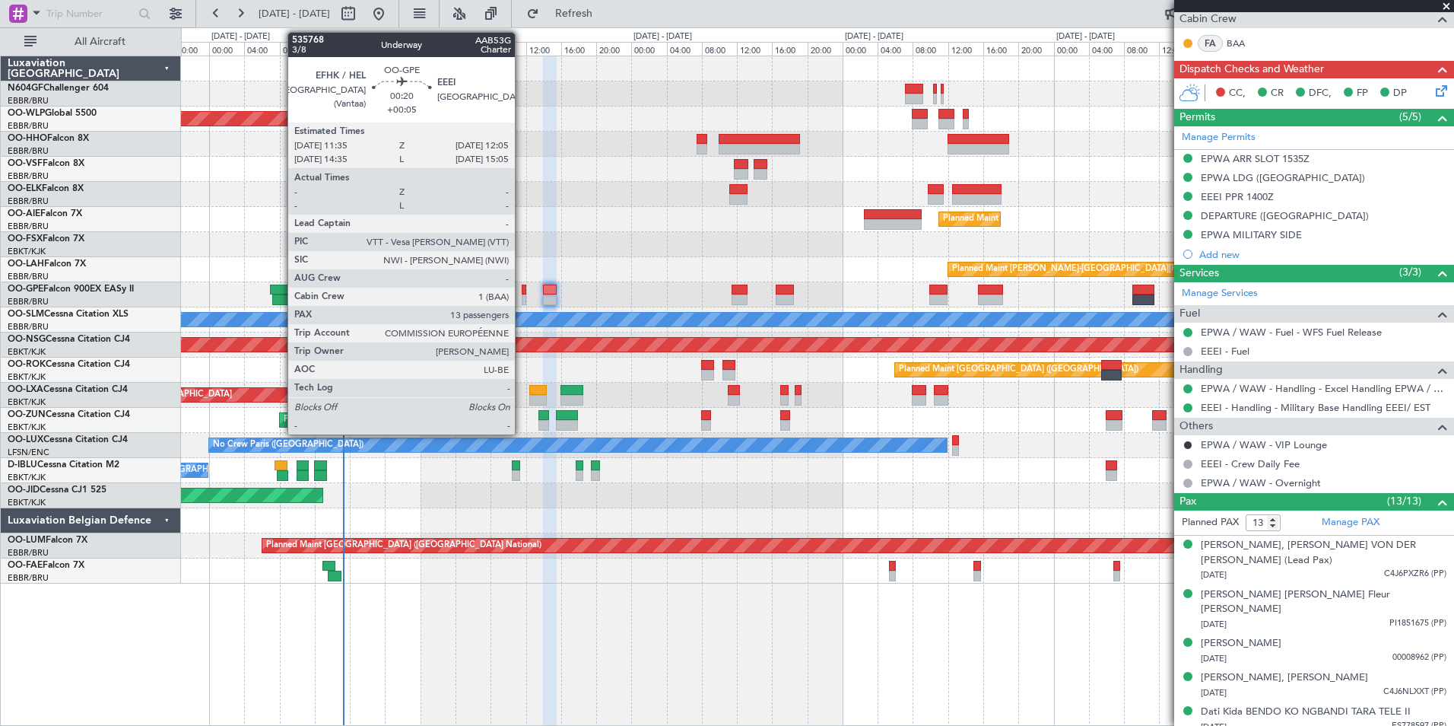
click at [522, 284] on div at bounding box center [524, 289] width 5 height 11
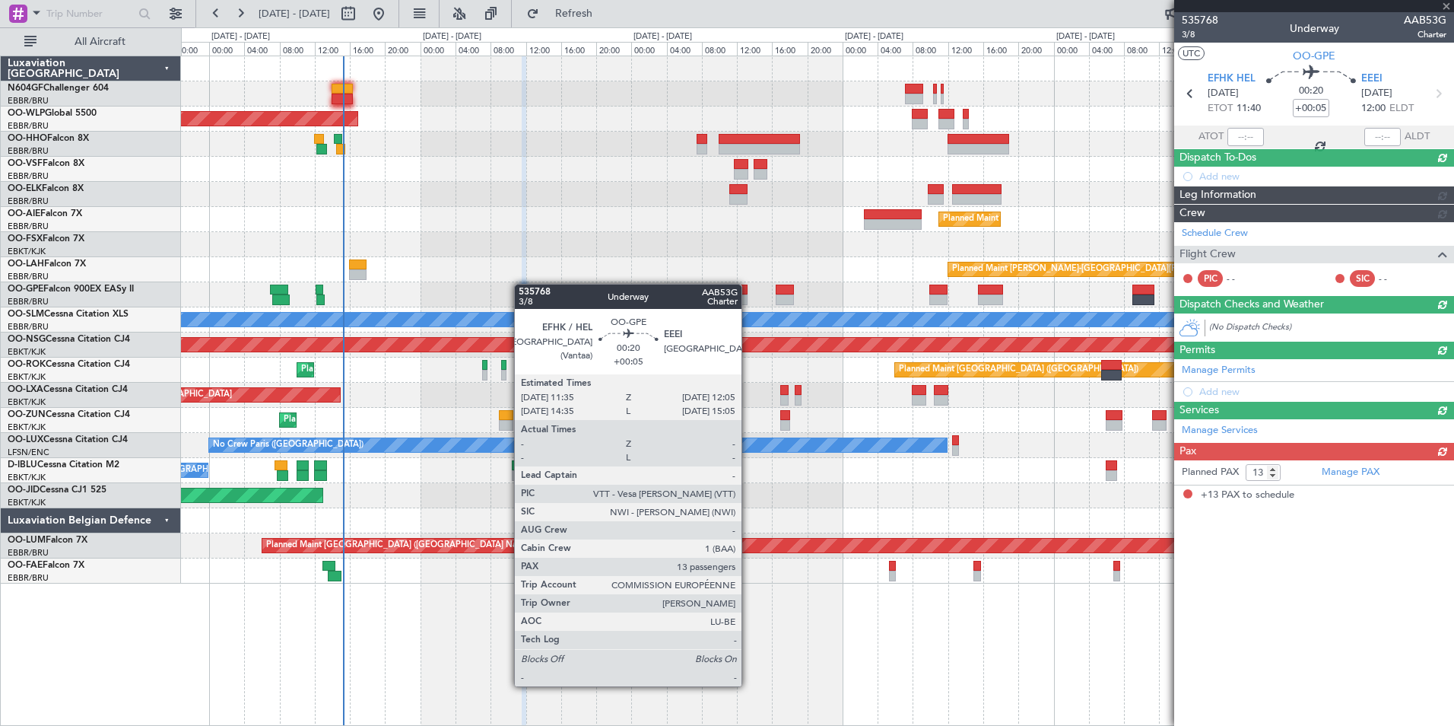
scroll to position [0, 0]
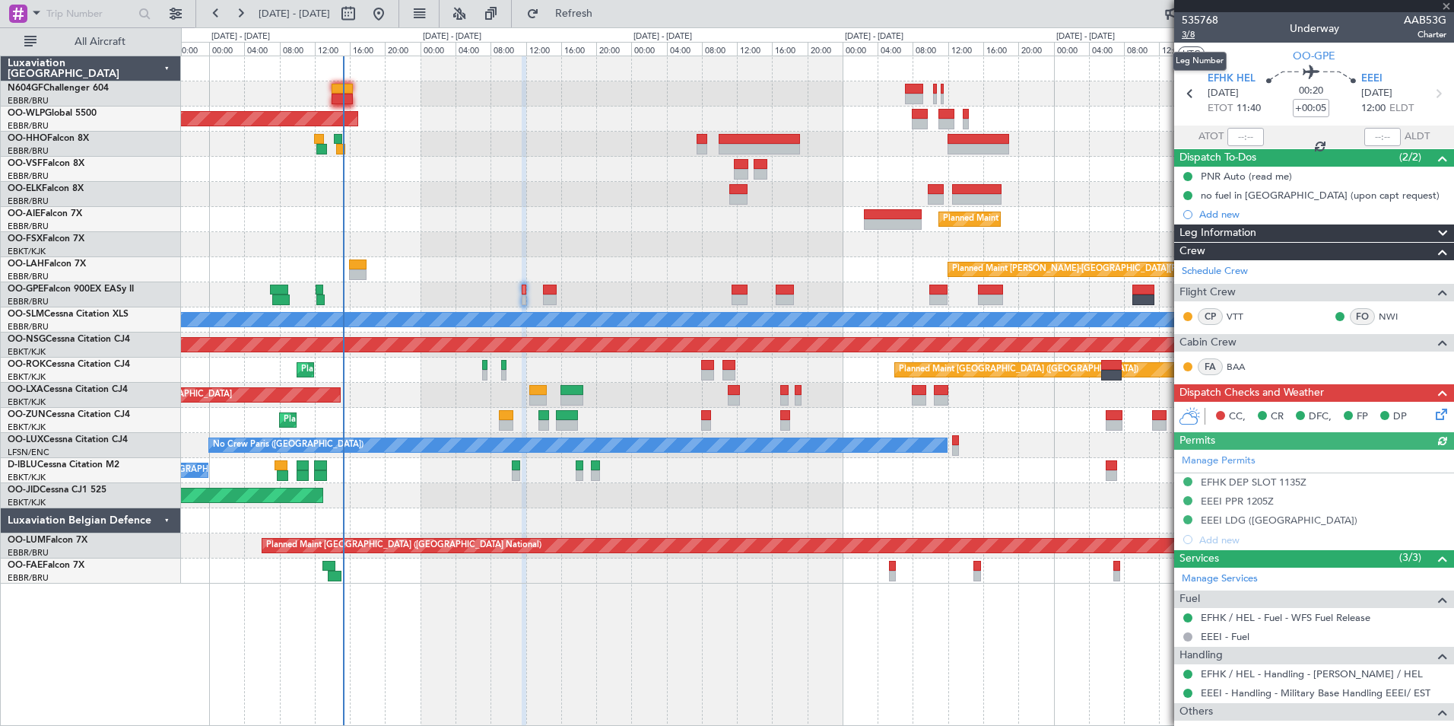
click at [1187, 33] on span "3/8" at bounding box center [1200, 34] width 37 height 13
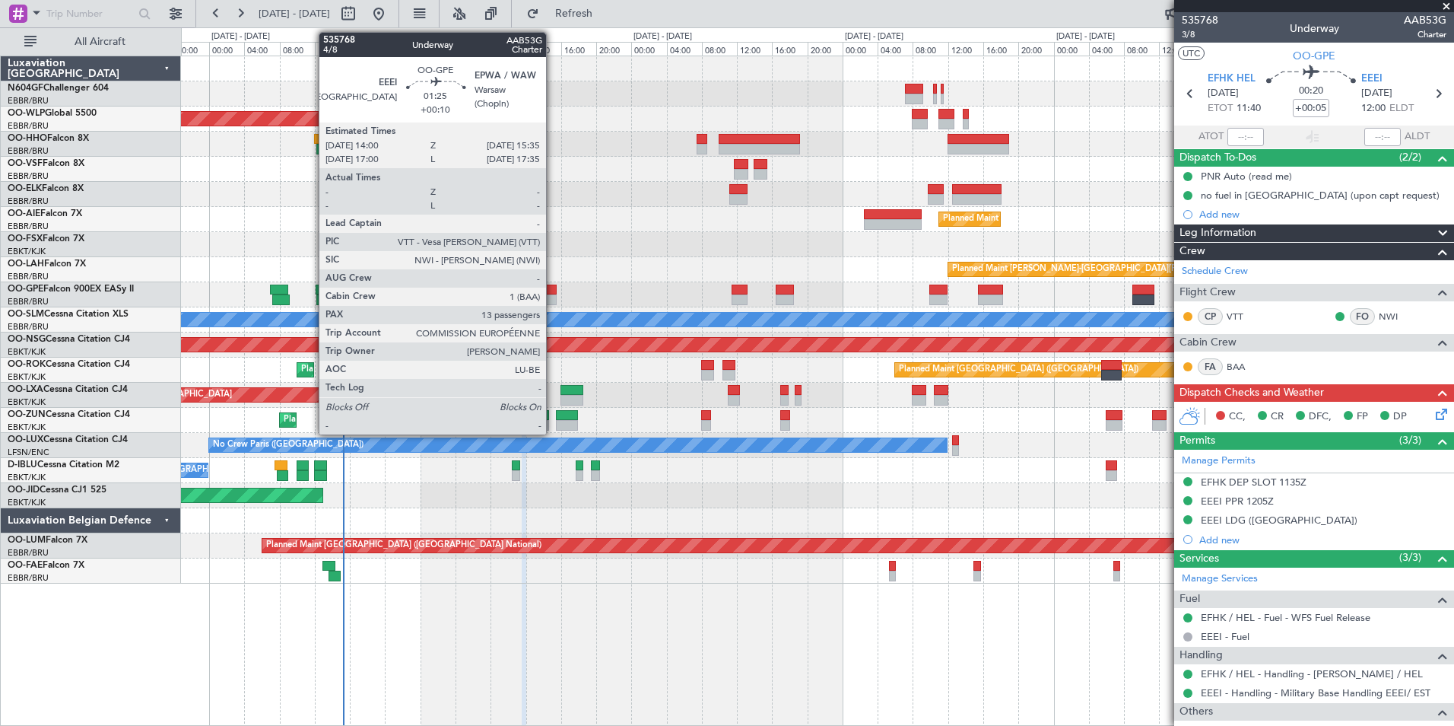
click at [553, 284] on div at bounding box center [550, 289] width 14 height 11
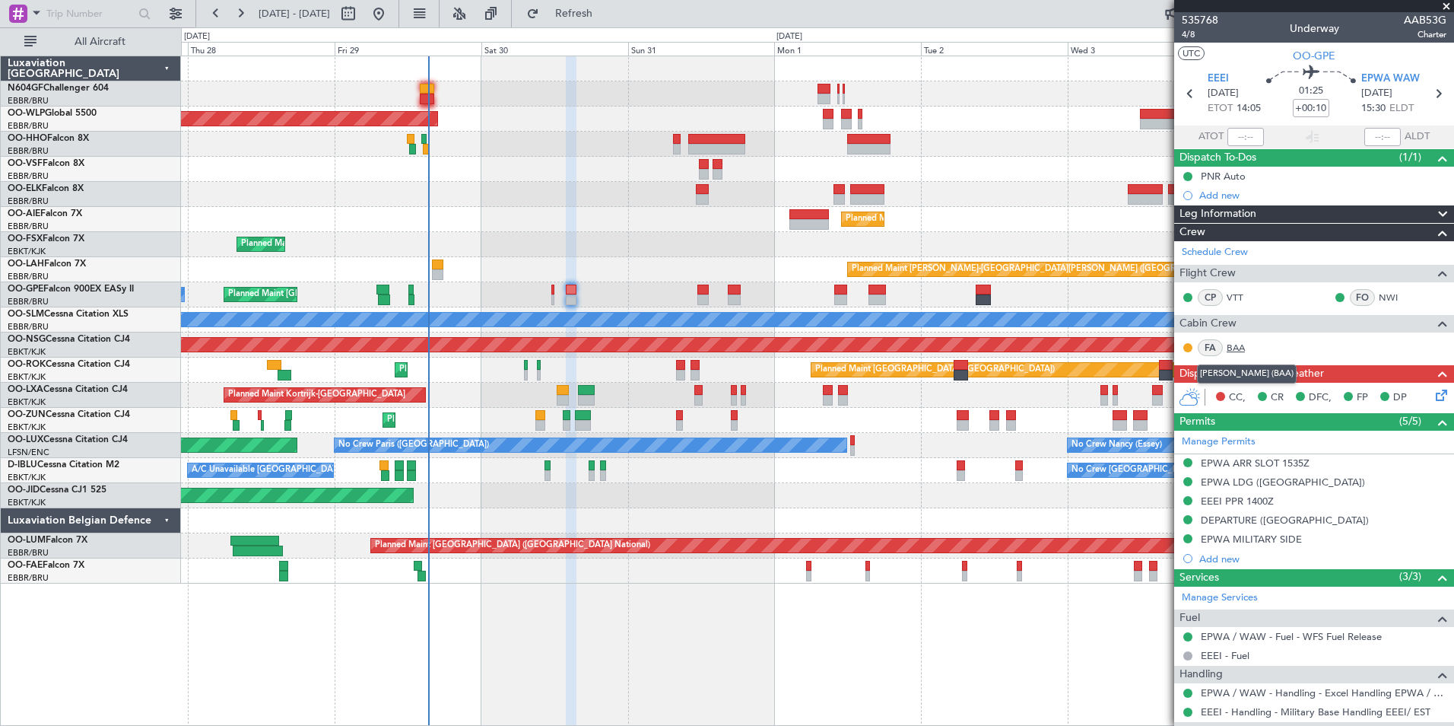
click at [1237, 348] on link "BAA" at bounding box center [1244, 348] width 34 height 14
click at [1436, 392] on icon at bounding box center [1439, 392] width 12 height 12
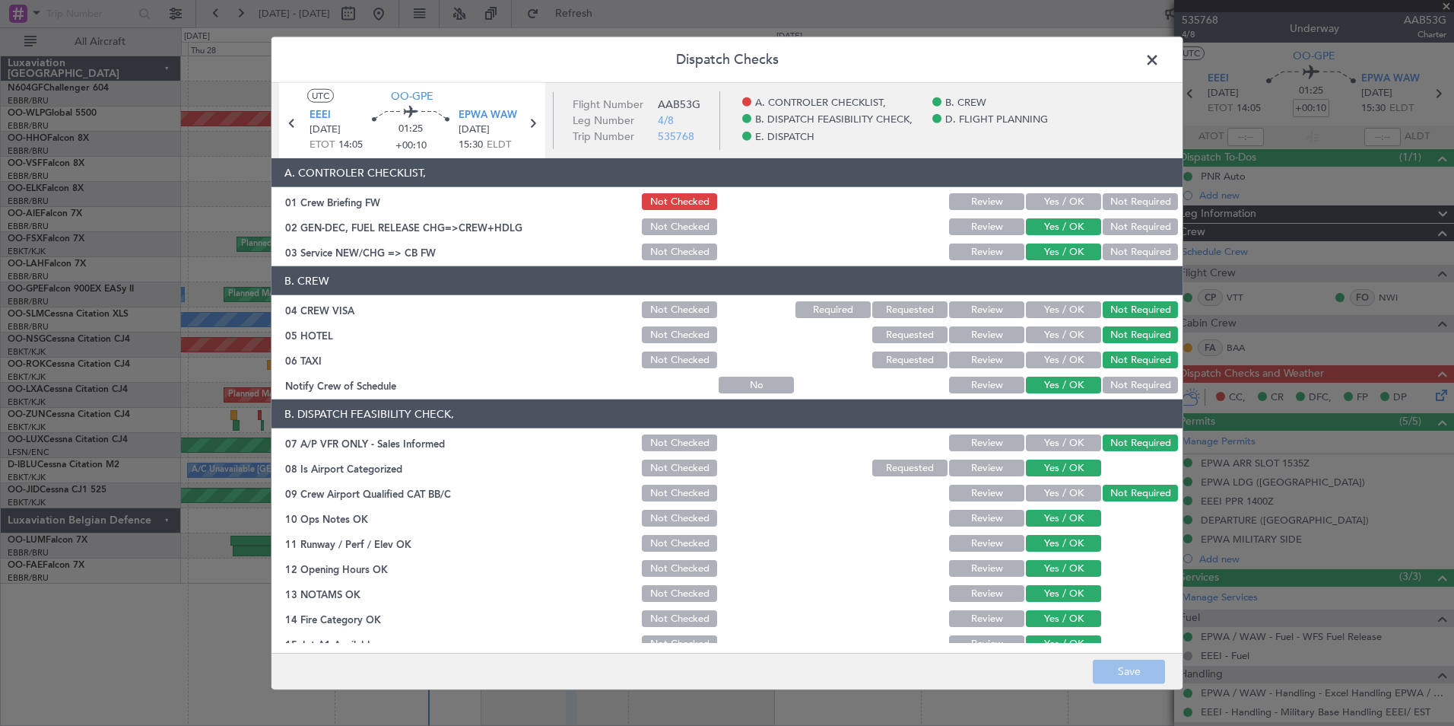
click at [1060, 202] on button "Yes / OK" at bounding box center [1063, 201] width 75 height 17
click at [1120, 662] on button "Save" at bounding box center [1129, 671] width 72 height 24
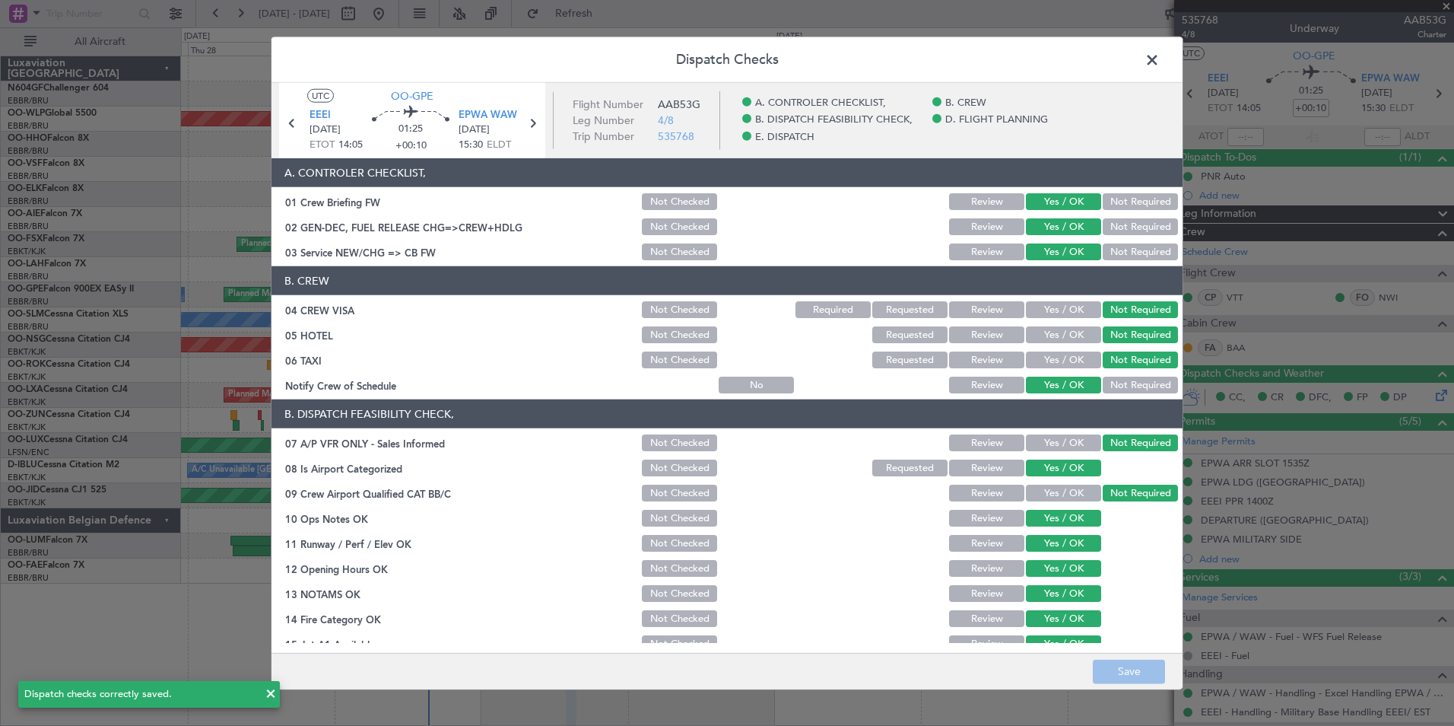
click at [1160, 62] on span at bounding box center [1160, 64] width 0 height 30
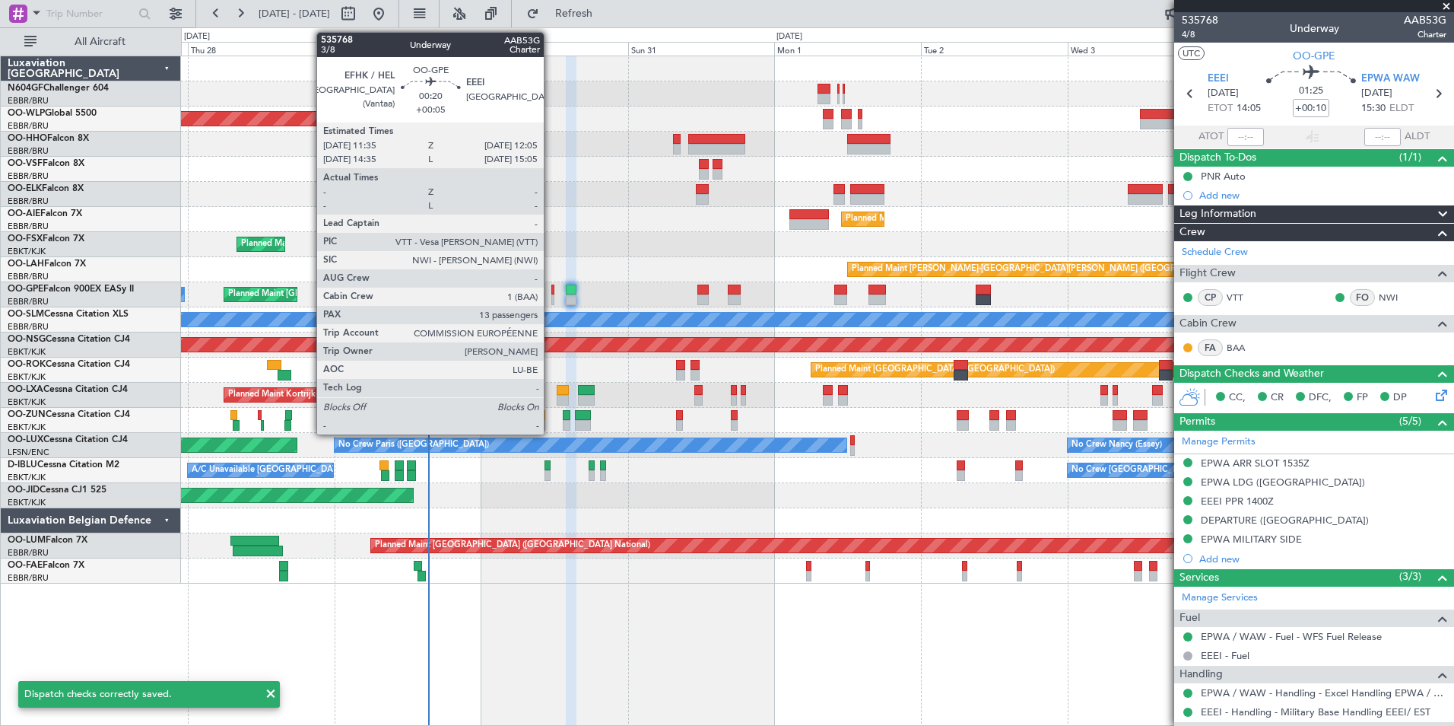
click at [551, 291] on div at bounding box center [553, 289] width 4 height 11
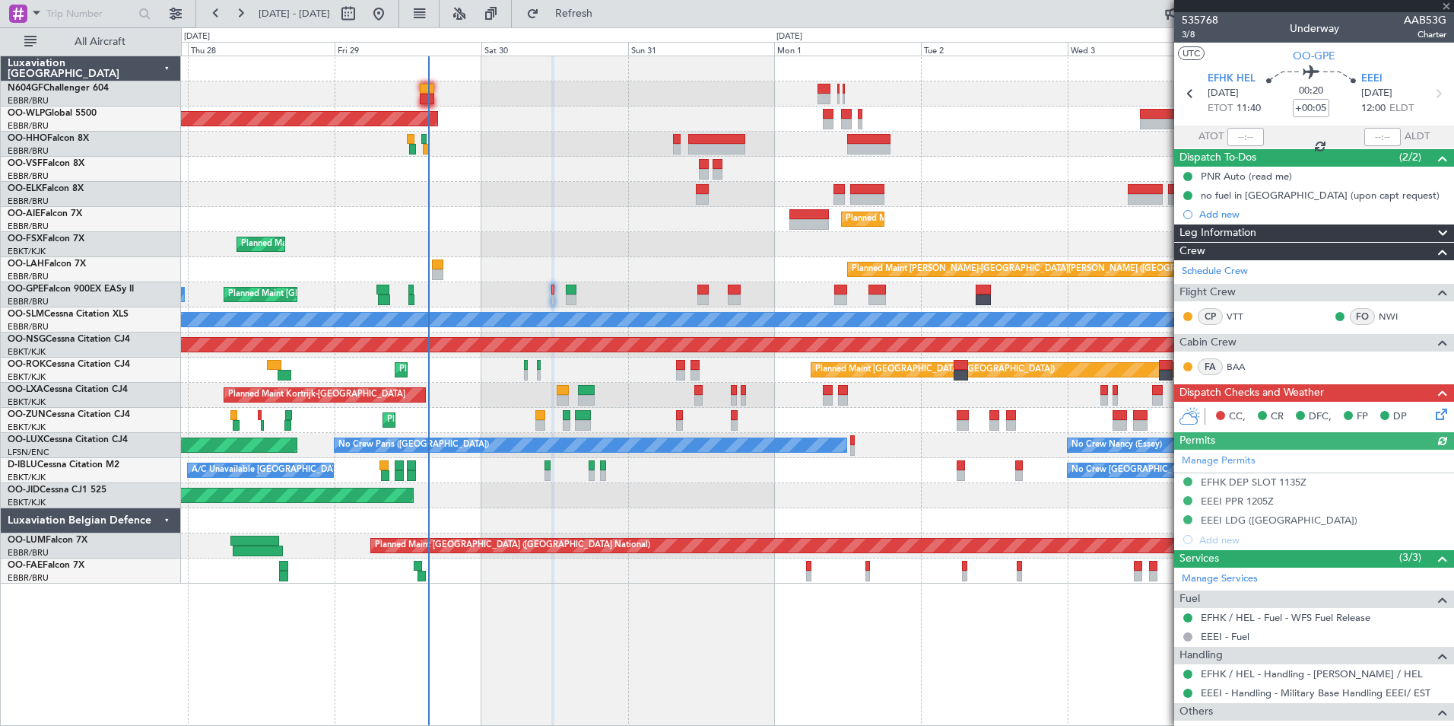
click at [1433, 410] on icon at bounding box center [1439, 411] width 12 height 12
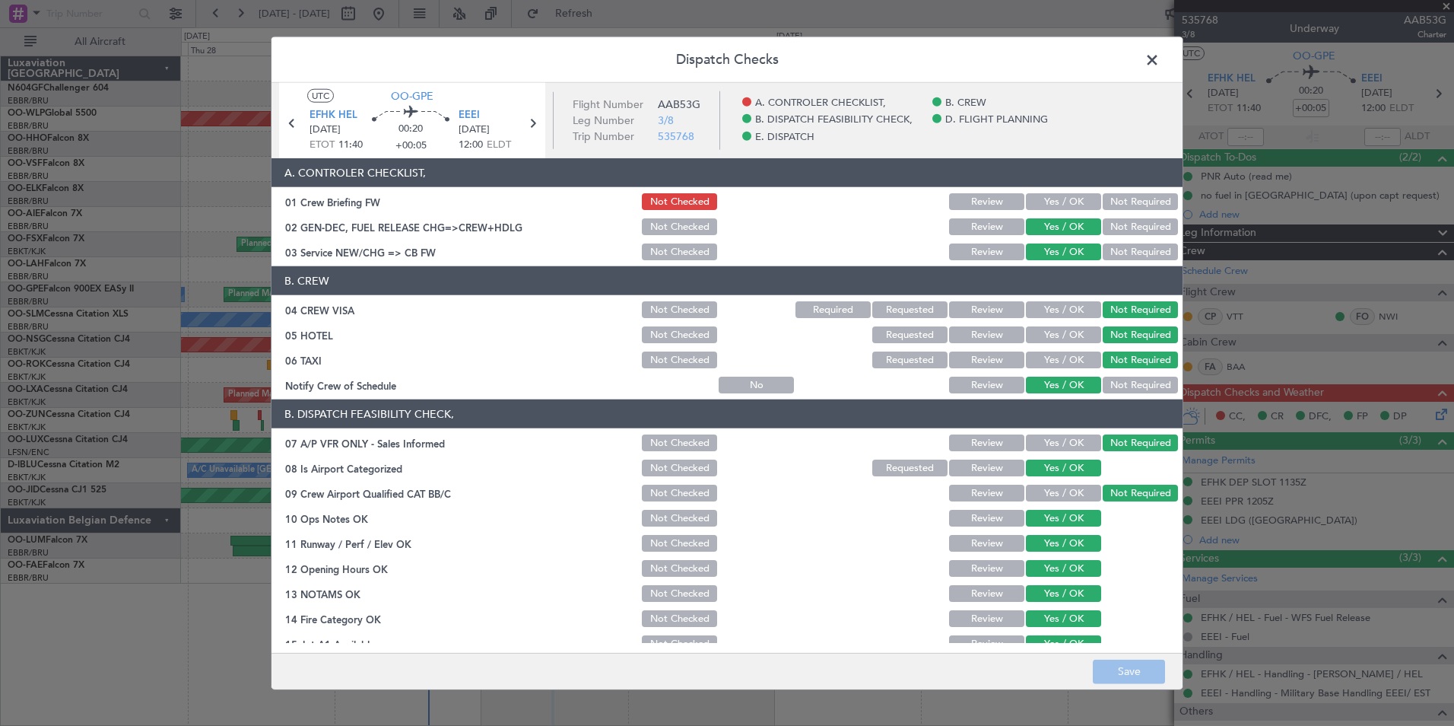
click at [1047, 199] on button "Yes / OK" at bounding box center [1063, 201] width 75 height 17
click at [1122, 672] on button "Save" at bounding box center [1129, 671] width 72 height 24
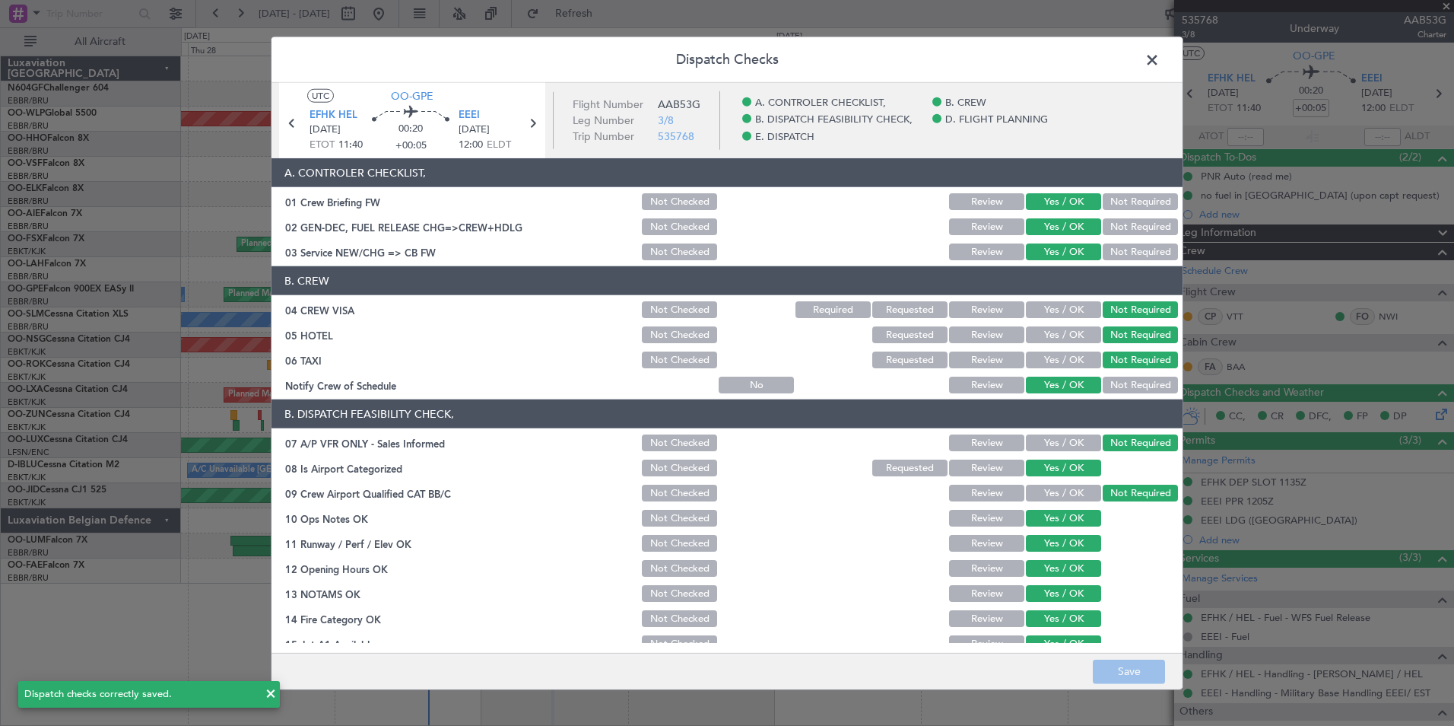
click at [1160, 61] on span at bounding box center [1160, 64] width 0 height 30
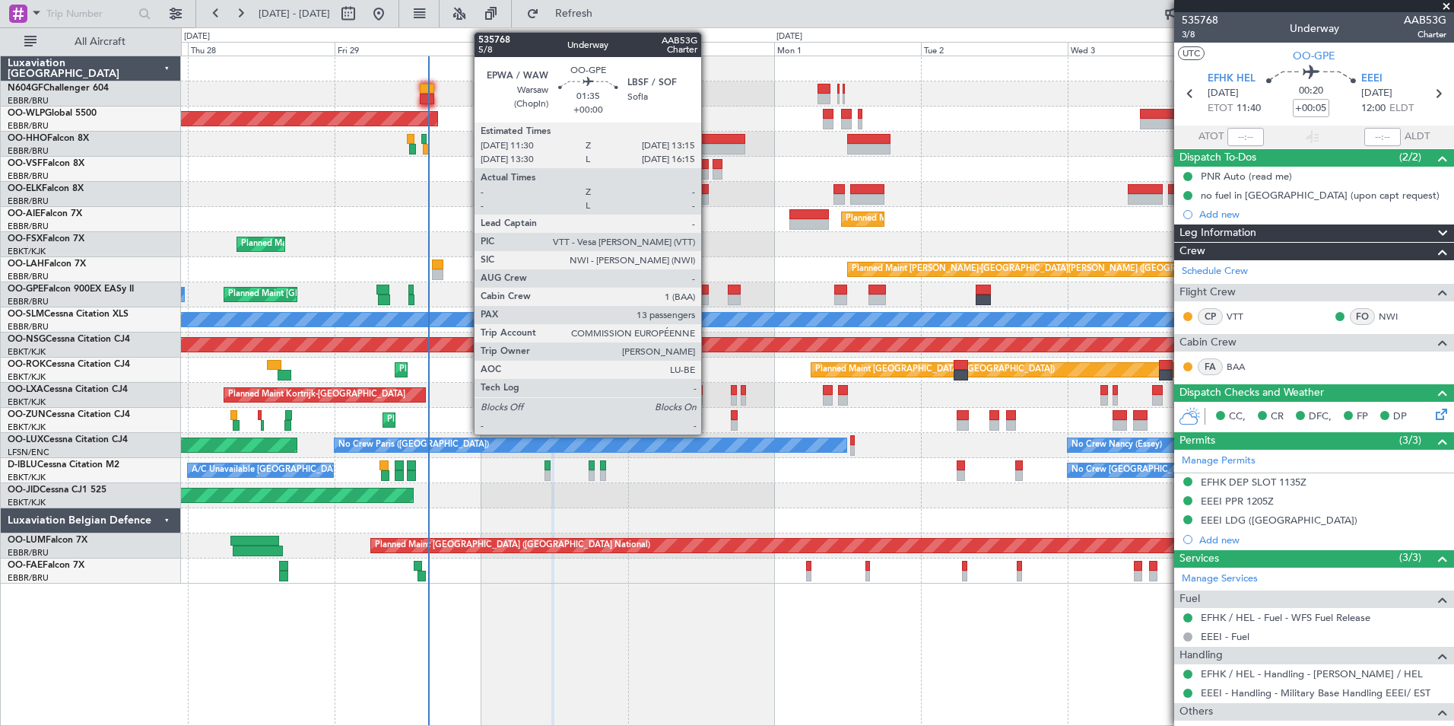
click at [558, 271] on div "Planned Maint [PERSON_NAME]-[GEOGRAPHIC_DATA][PERSON_NAME] ([GEOGRAPHIC_DATA][P…" at bounding box center [817, 269] width 1273 height 25
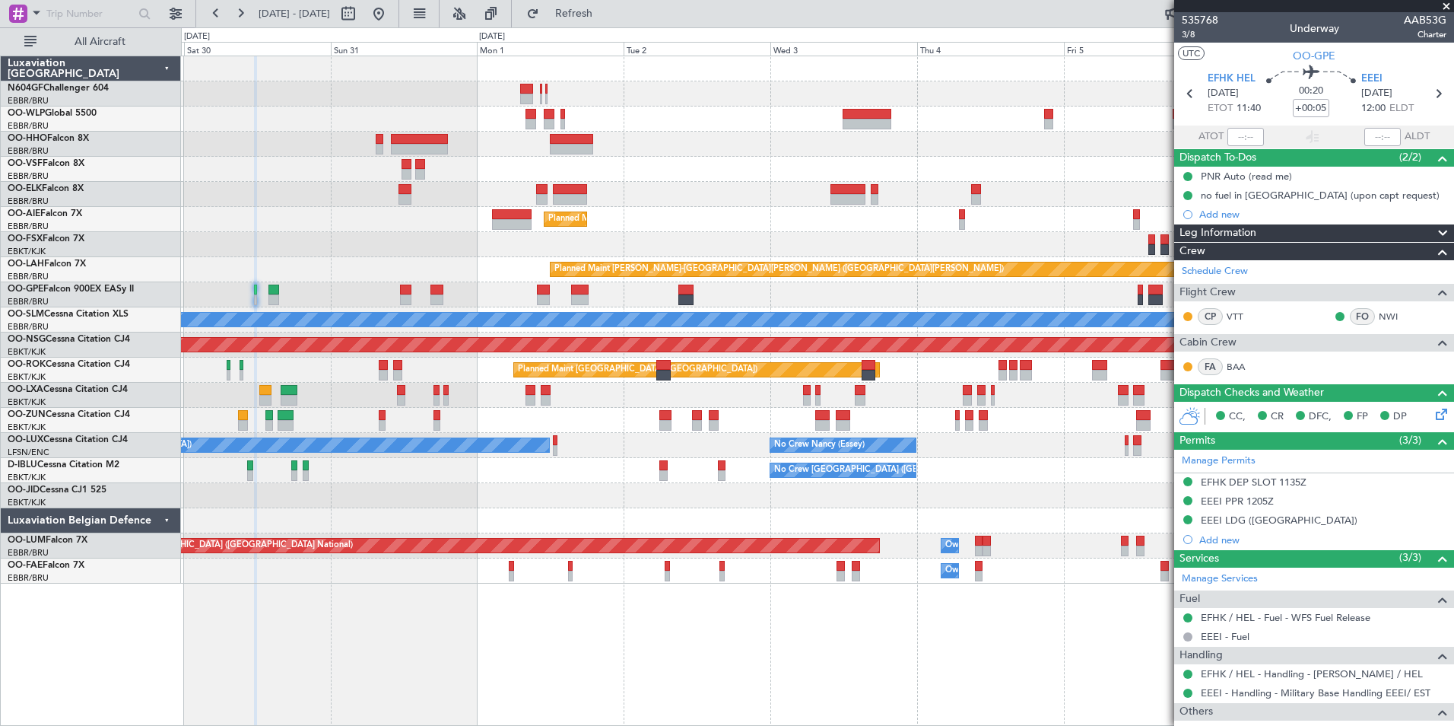
click at [661, 244] on div "Planned Maint [GEOGRAPHIC_DATA] ([GEOGRAPHIC_DATA]) Planned Maint [GEOGRAPHIC_D…" at bounding box center [817, 319] width 1273 height 527
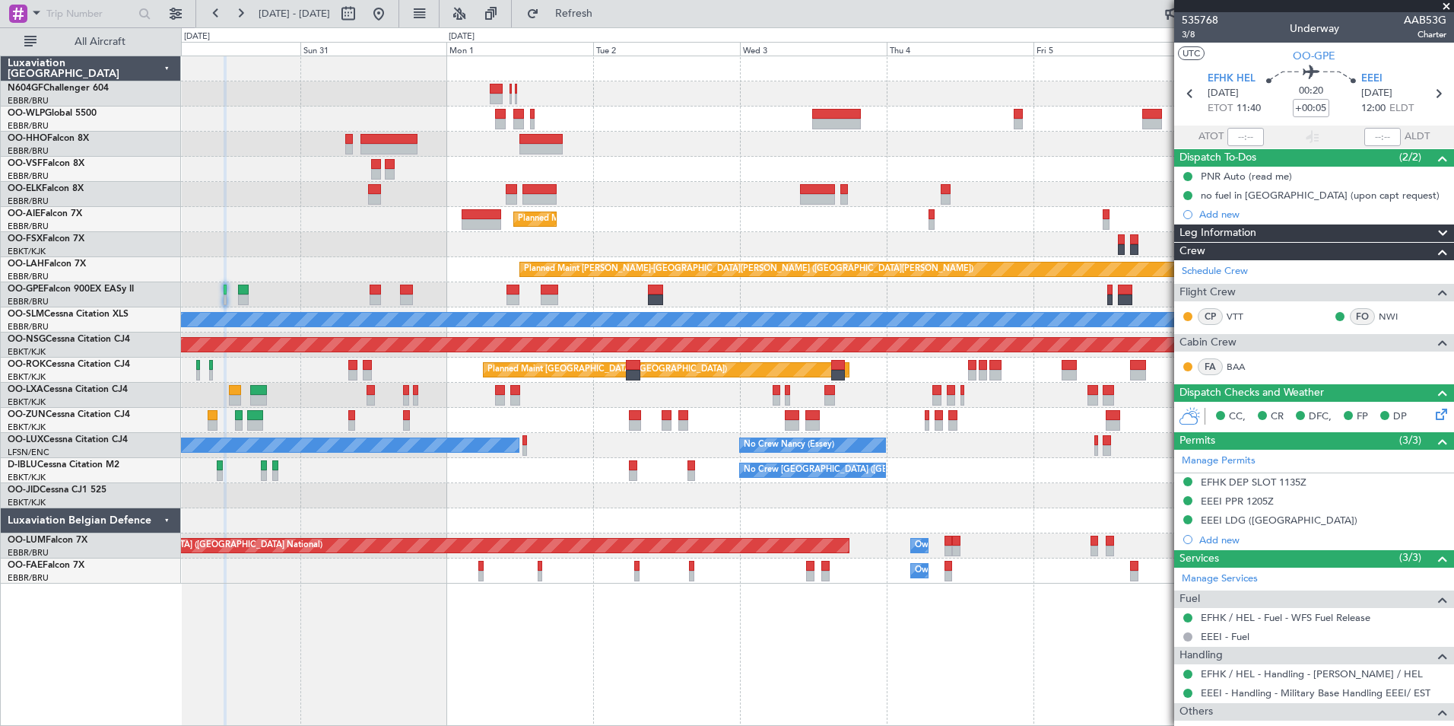
click at [807, 211] on div "Planned Maint [GEOGRAPHIC_DATA] ([GEOGRAPHIC_DATA])" at bounding box center [817, 219] width 1273 height 25
click at [507, 122] on div at bounding box center [500, 124] width 11 height 11
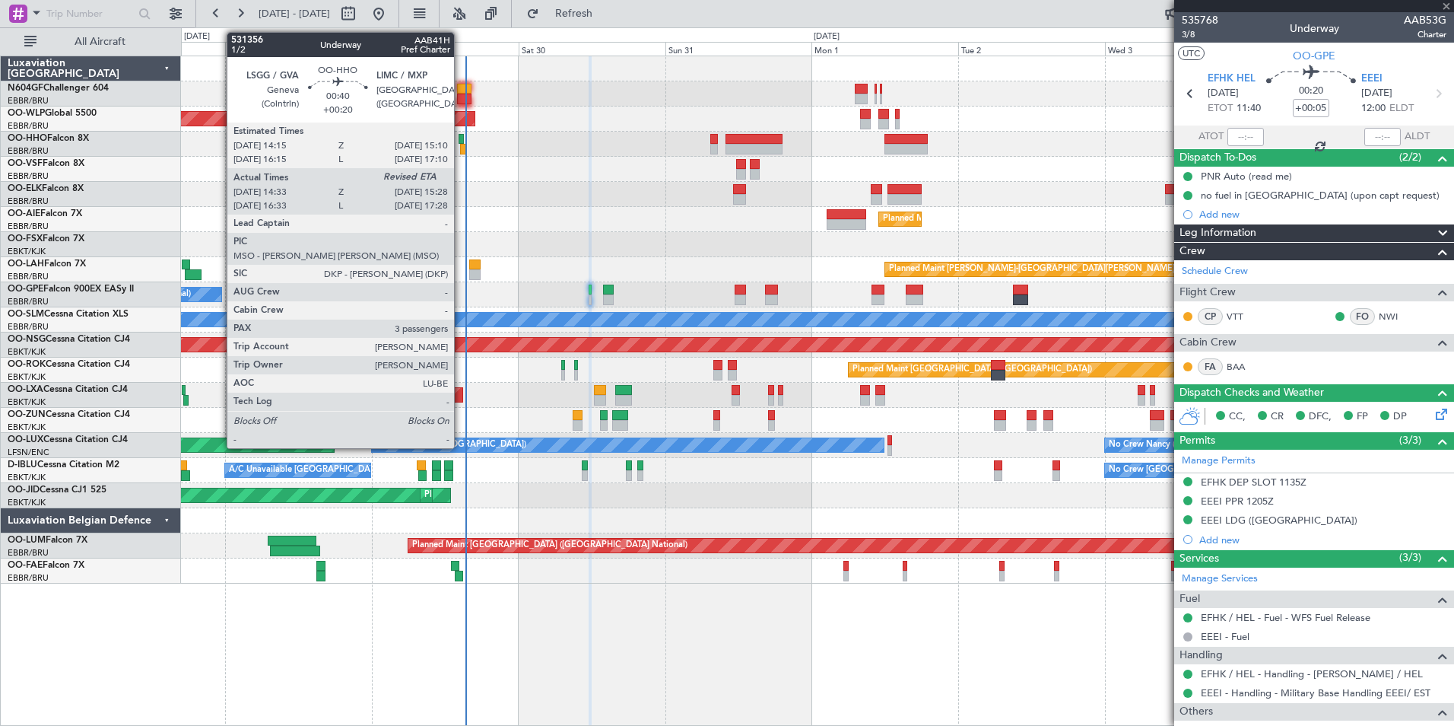
click at [461, 145] on div at bounding box center [463, 149] width 6 height 11
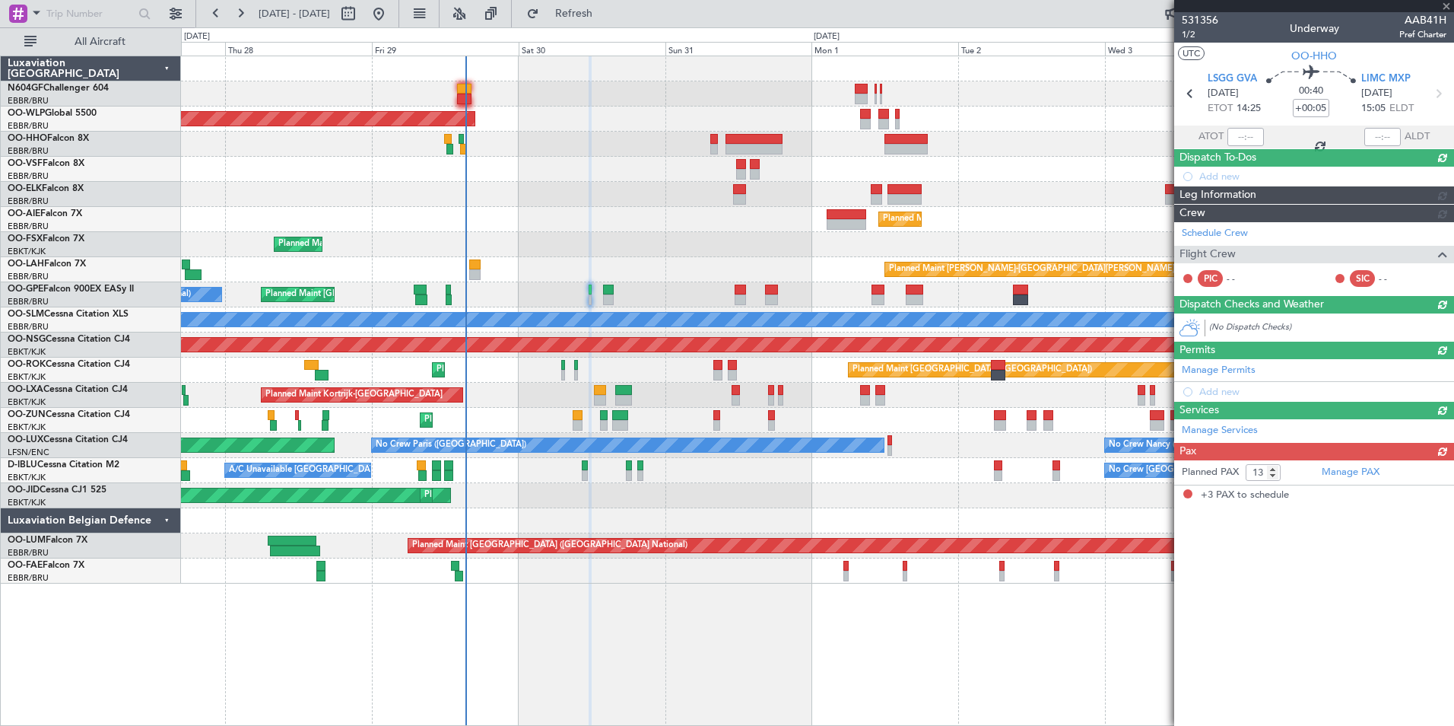
type input "+00:20"
type input "14:43"
type input "3"
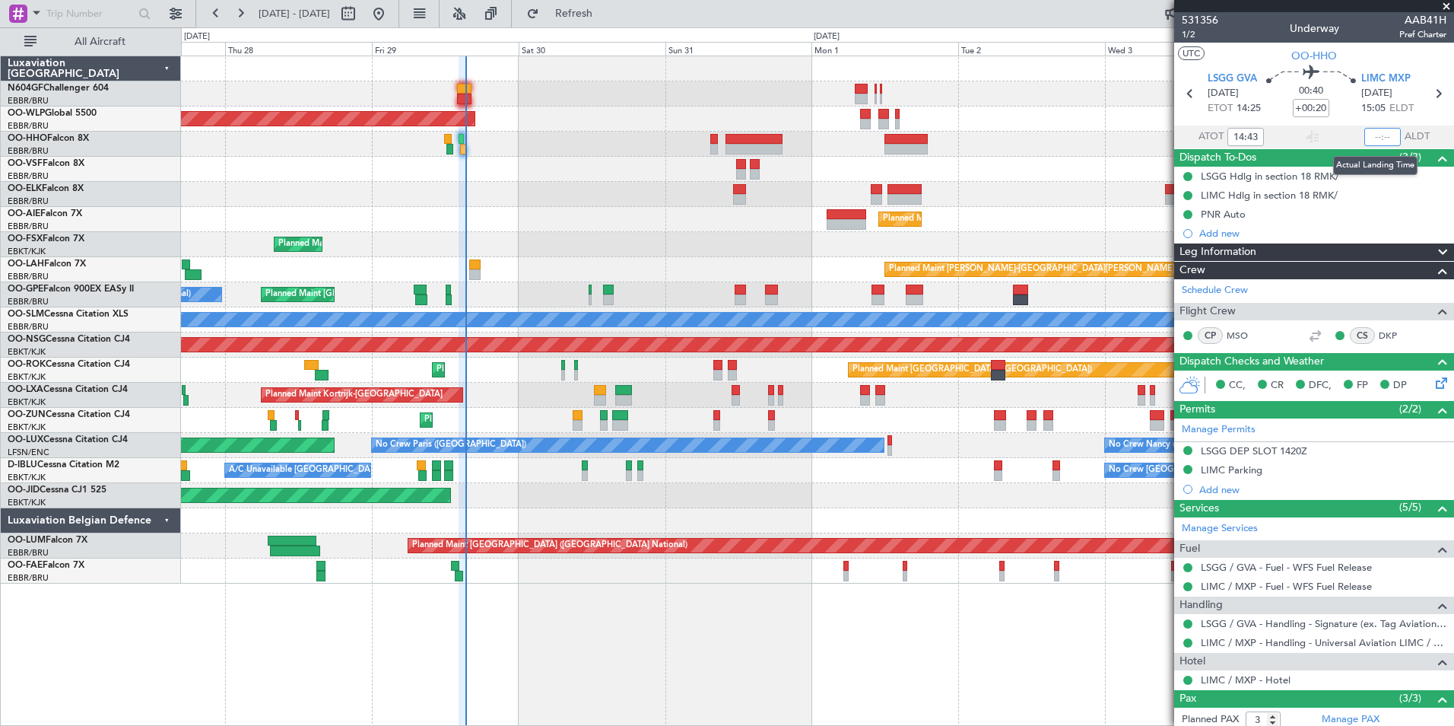
click at [1377, 134] on input "text" at bounding box center [1383, 137] width 37 height 18
click at [1387, 43] on section "UTC OO-HHO" at bounding box center [1314, 54] width 280 height 23
type input "15:19"
click at [430, 235] on div "Planned Maint Berlin (Brandenburg) Planned Maint London (Farnborough) Planned M…" at bounding box center [817, 319] width 1273 height 527
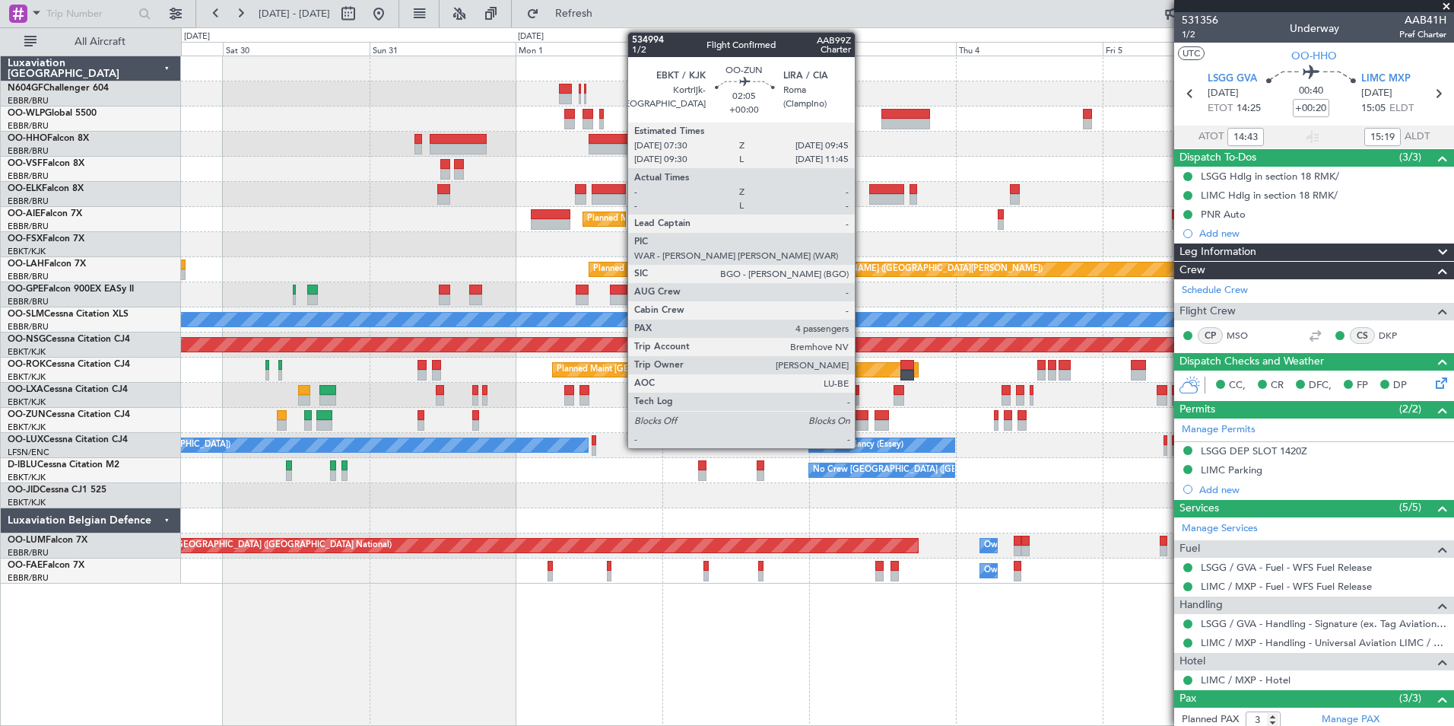
click at [862, 421] on div at bounding box center [861, 425] width 14 height 11
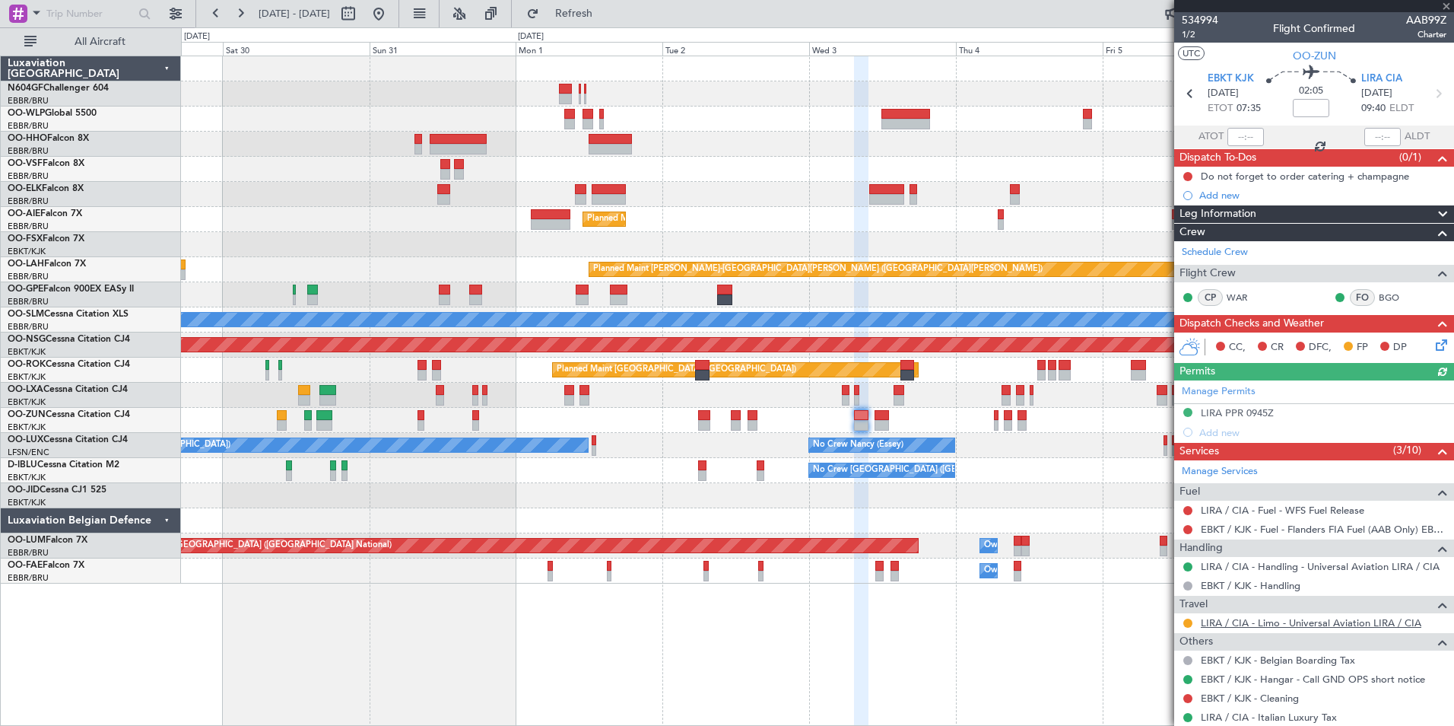
click at [1298, 616] on link "LIRA / CIA - Limo - Universal Aviation LIRA / CIA" at bounding box center [1311, 622] width 221 height 13
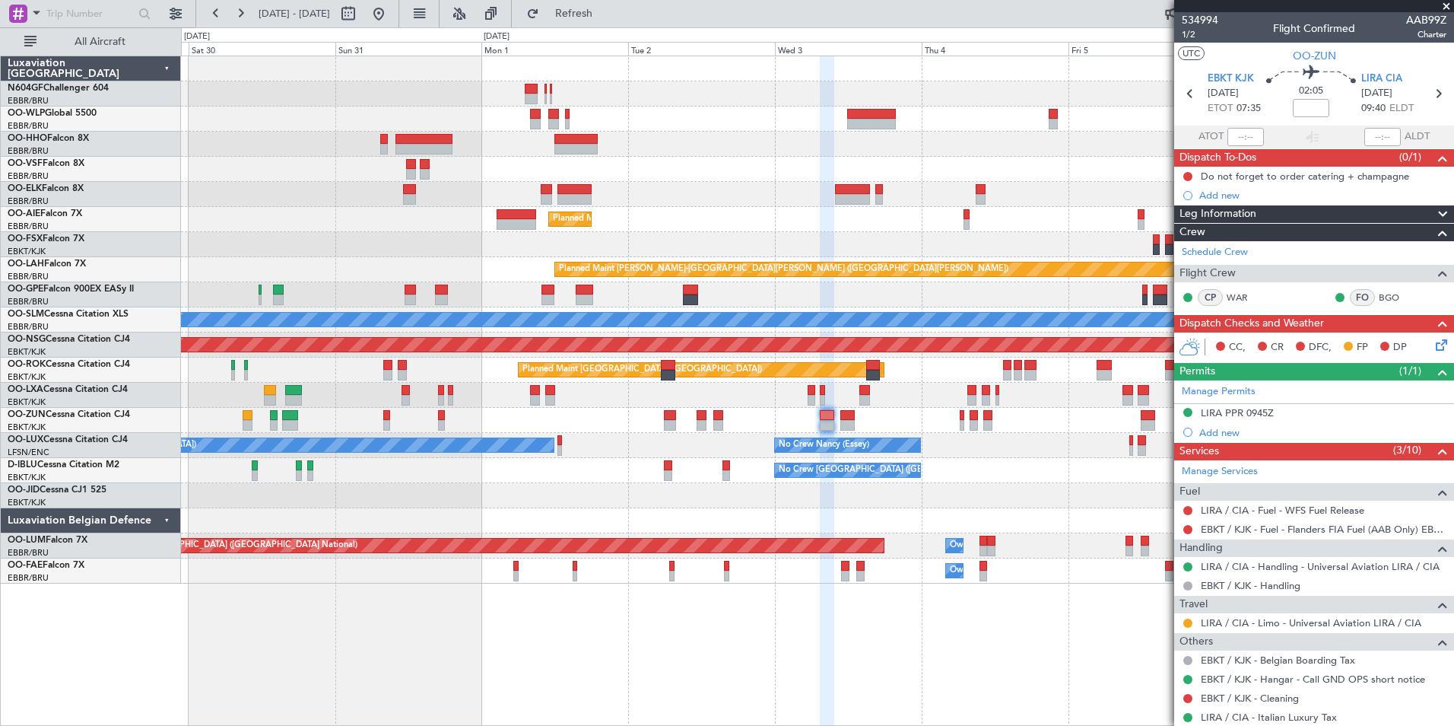
click at [717, 250] on div "Planned Maint Berlin (Brandenburg) Planned Maint Kortrijk-Wevelgem Planned Main…" at bounding box center [817, 319] width 1273 height 527
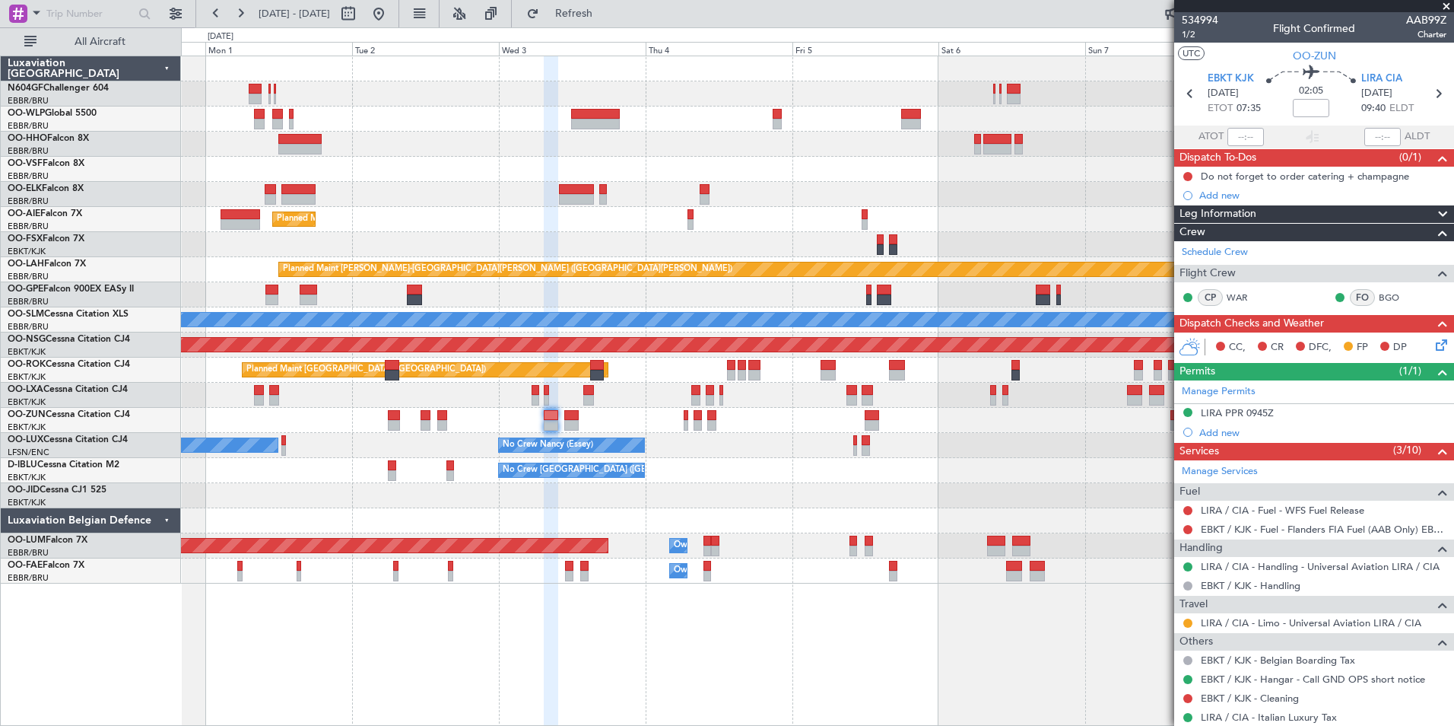
click at [466, 243] on div "Planned Maint Berlin (Brandenburg) Planned Maint Kortrijk-Wevelgem Planned Main…" at bounding box center [817, 319] width 1273 height 527
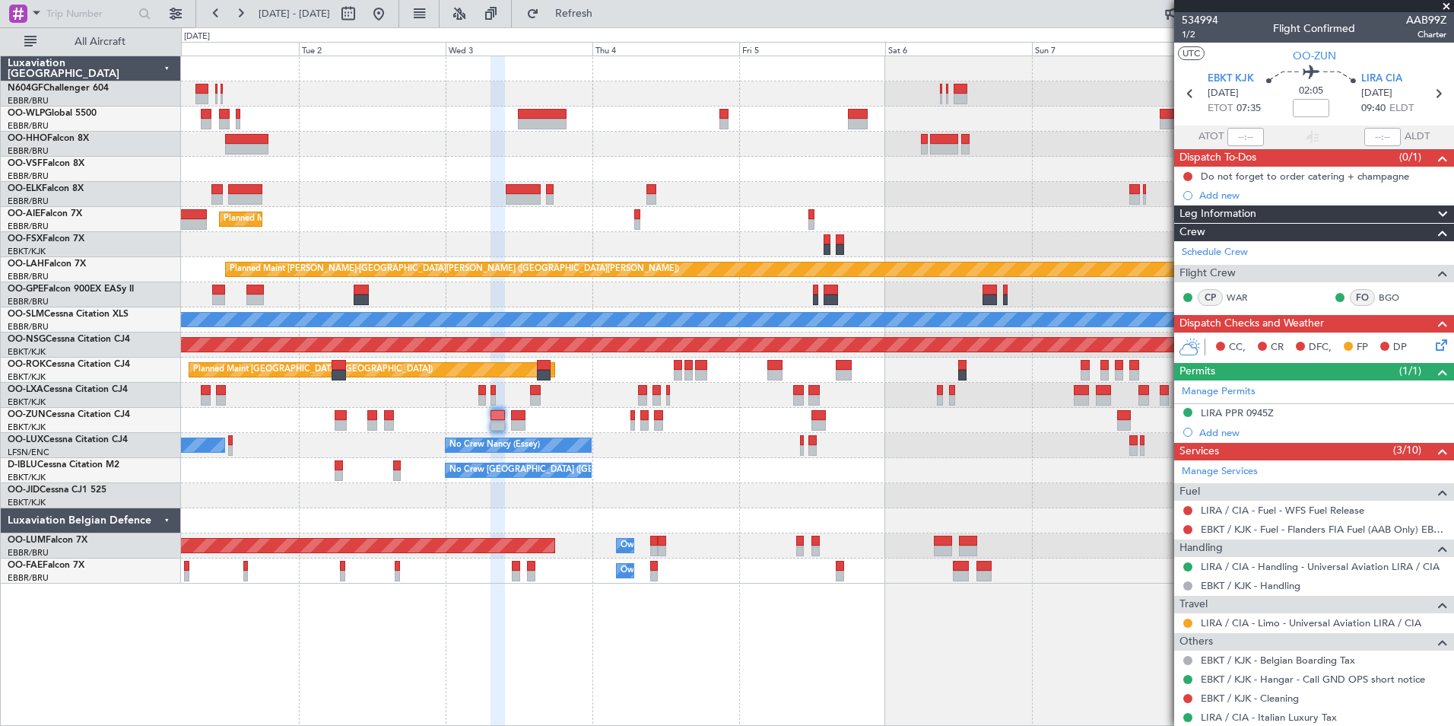
click at [589, 238] on div "Planned Maint Kortrijk-[GEOGRAPHIC_DATA]" at bounding box center [817, 244] width 1273 height 25
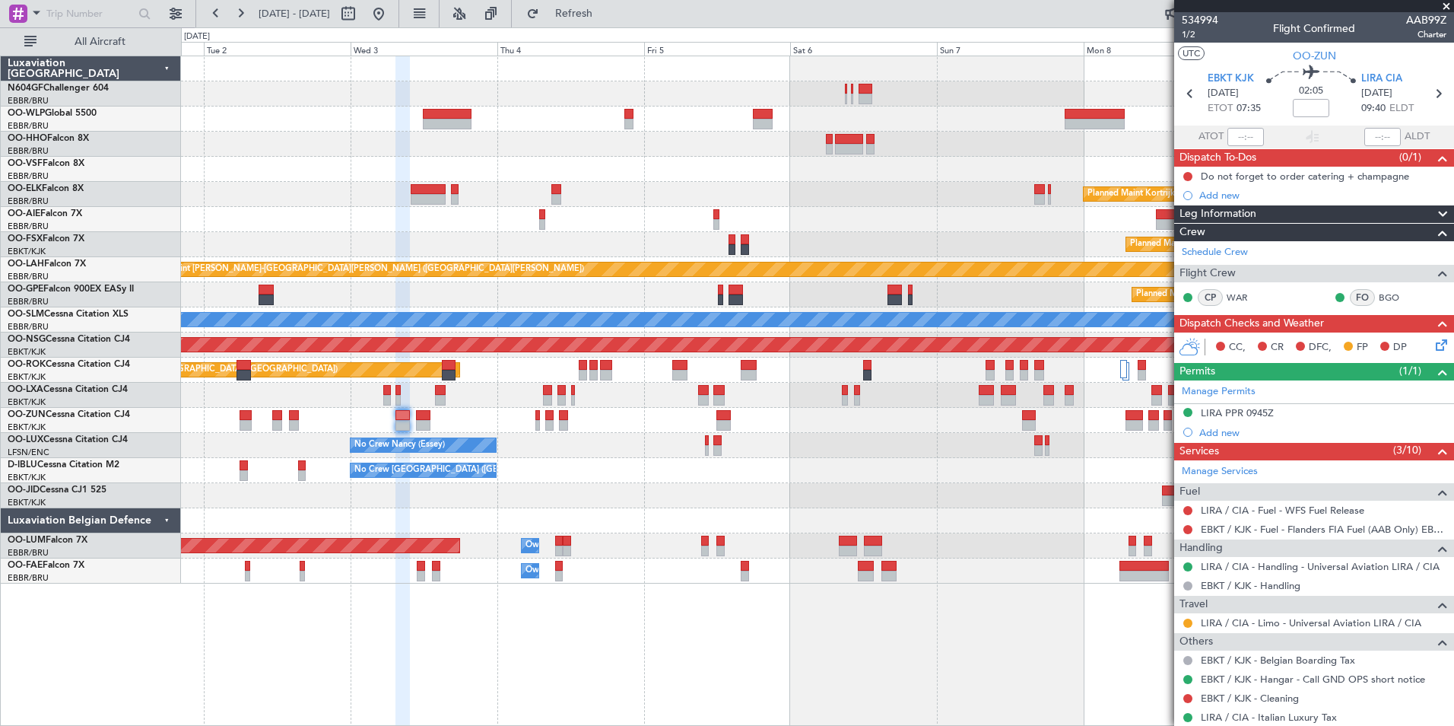
click at [805, 192] on div "Planned Maint Kortrijk-[GEOGRAPHIC_DATA]" at bounding box center [817, 194] width 1273 height 25
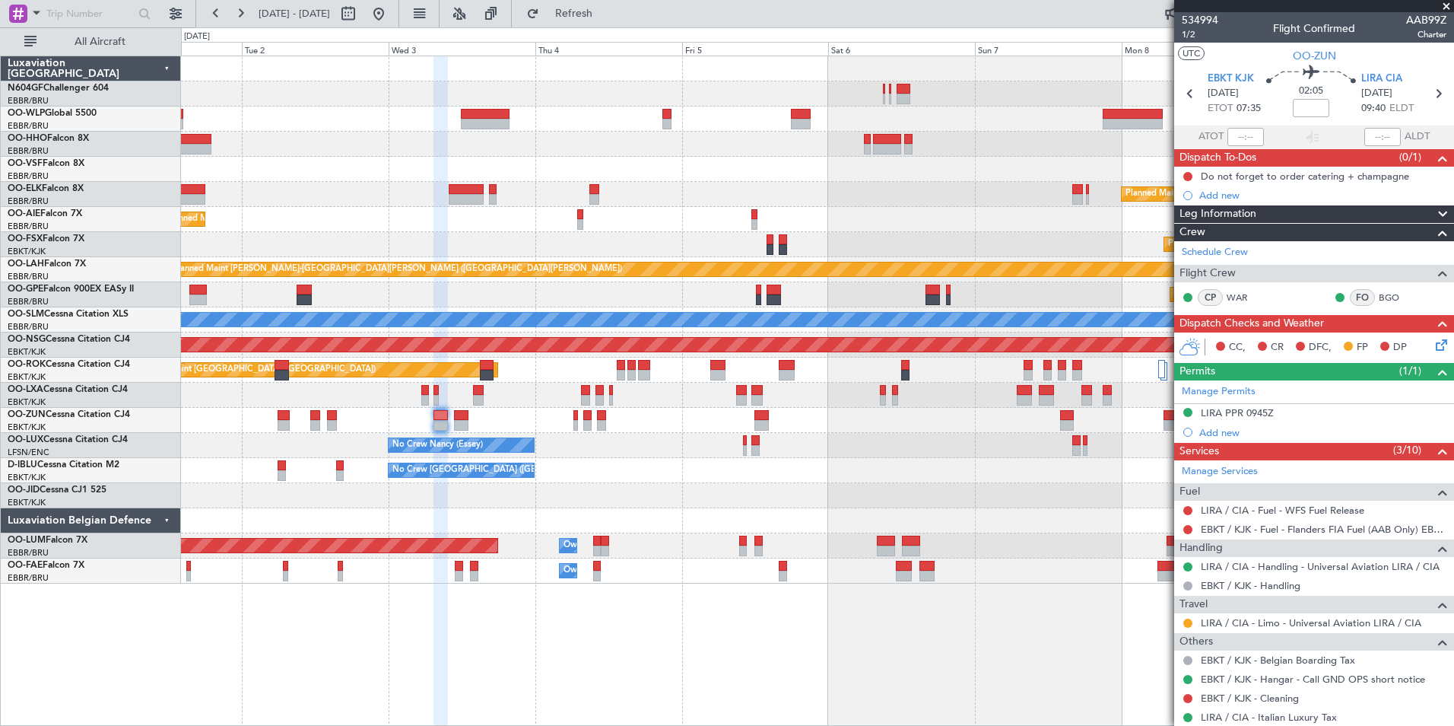
click at [877, 188] on div "Planned Maint Kortrijk-[GEOGRAPHIC_DATA]" at bounding box center [817, 194] width 1273 height 25
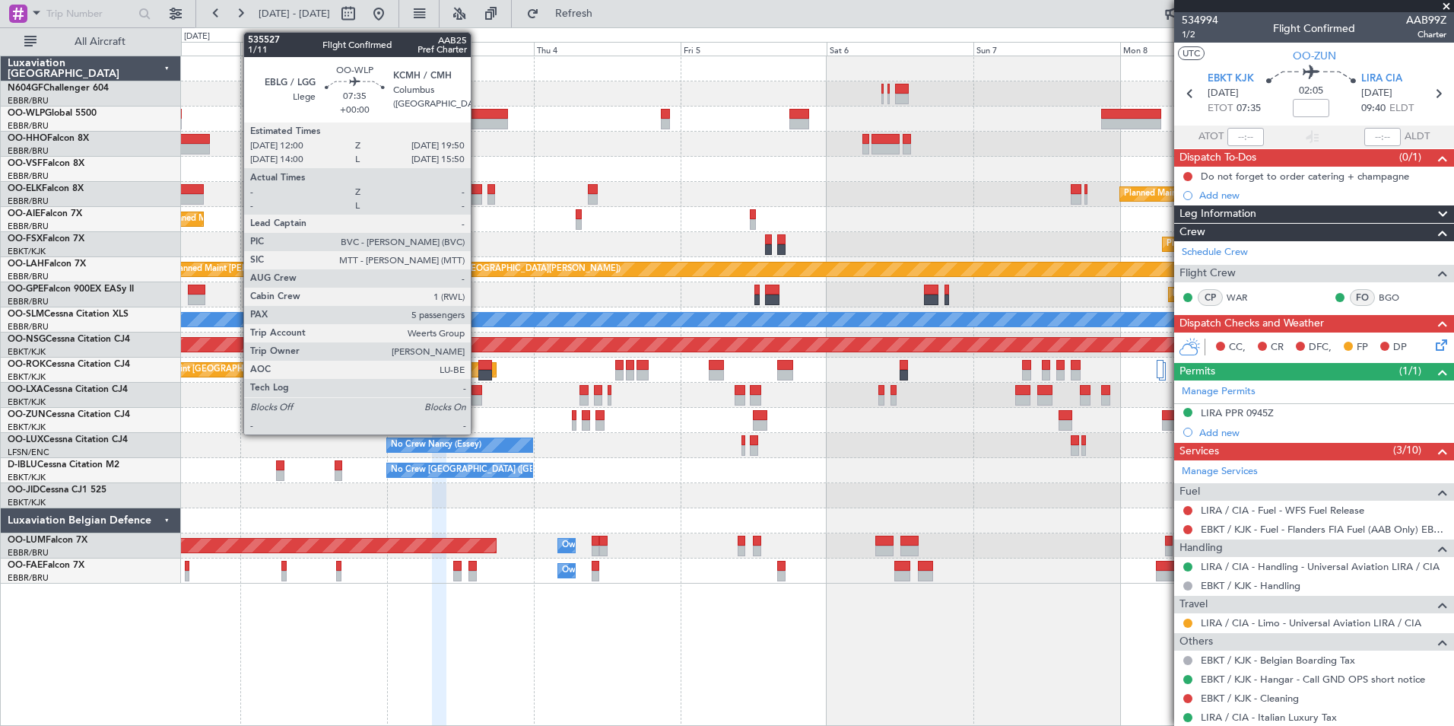
click at [478, 116] on div at bounding box center [483, 114] width 48 height 11
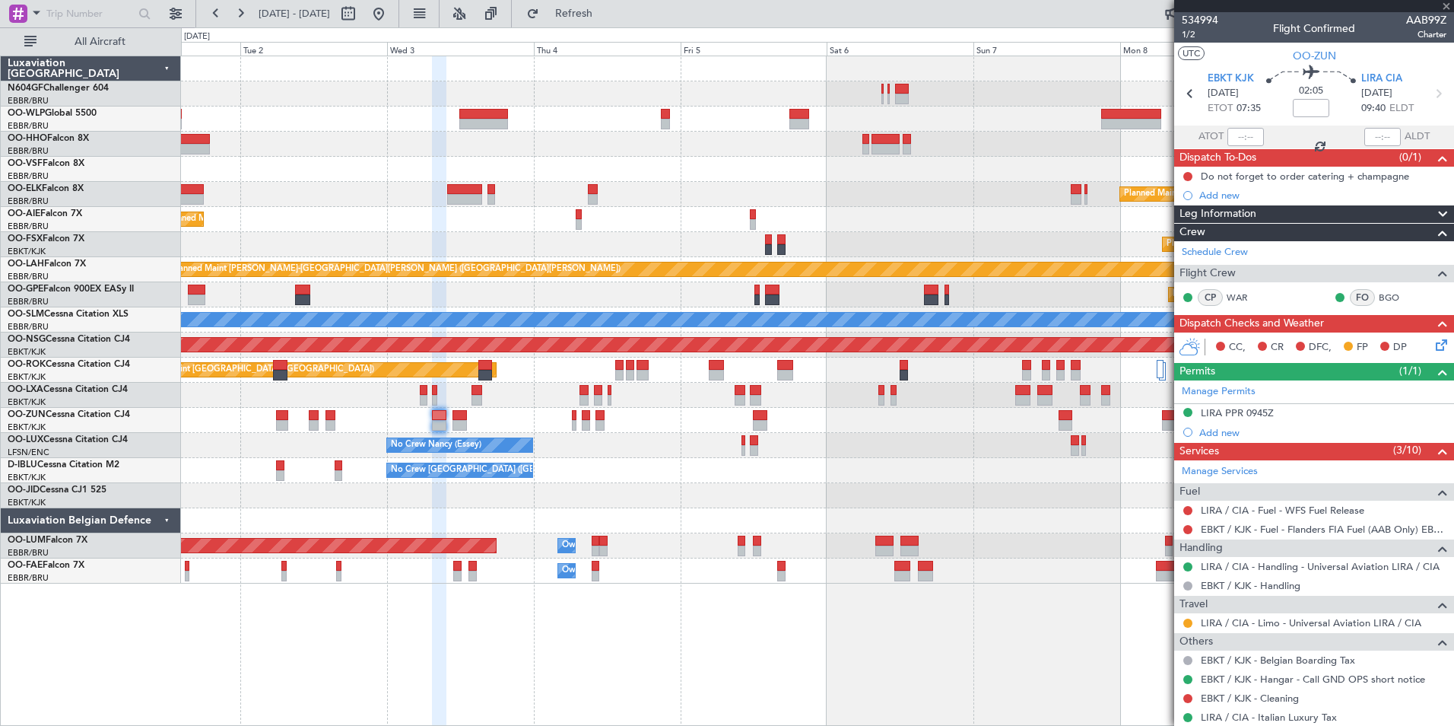
type input "5"
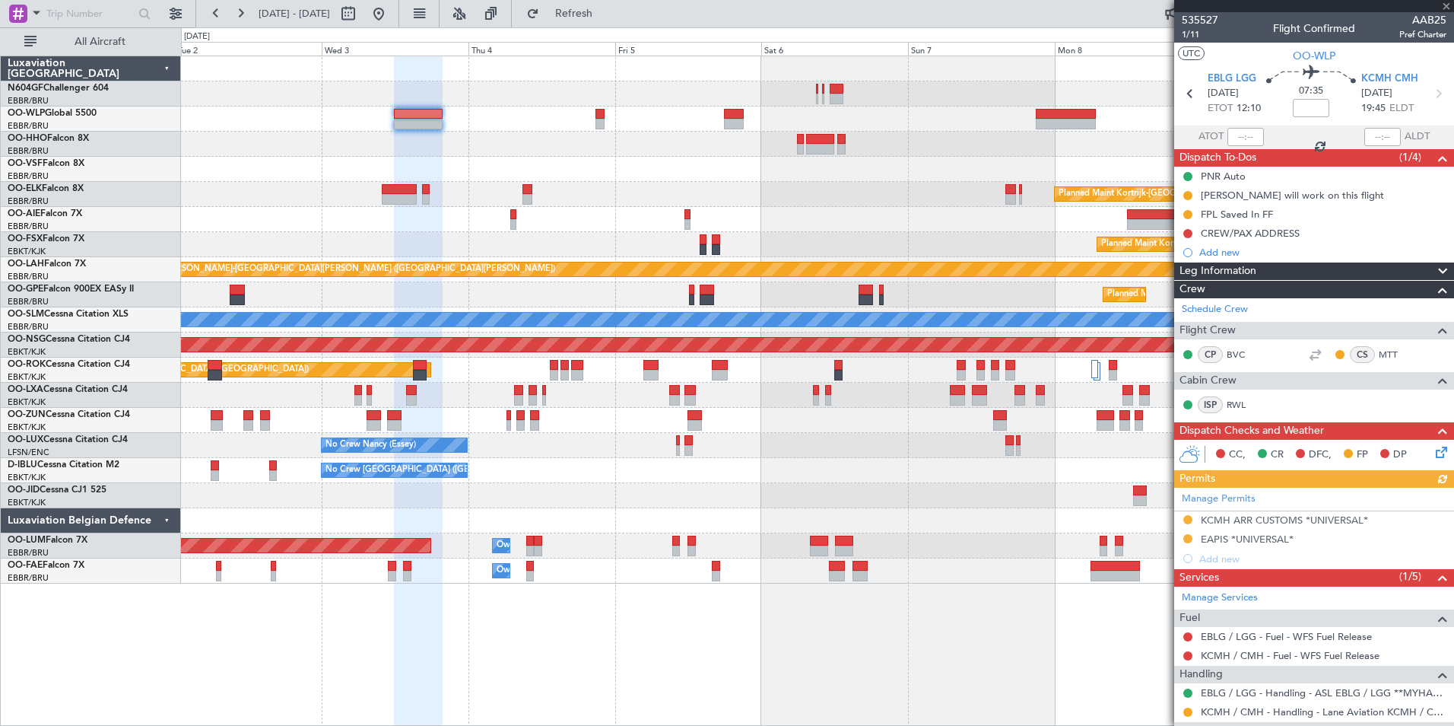
click at [736, 173] on div at bounding box center [817, 169] width 1273 height 25
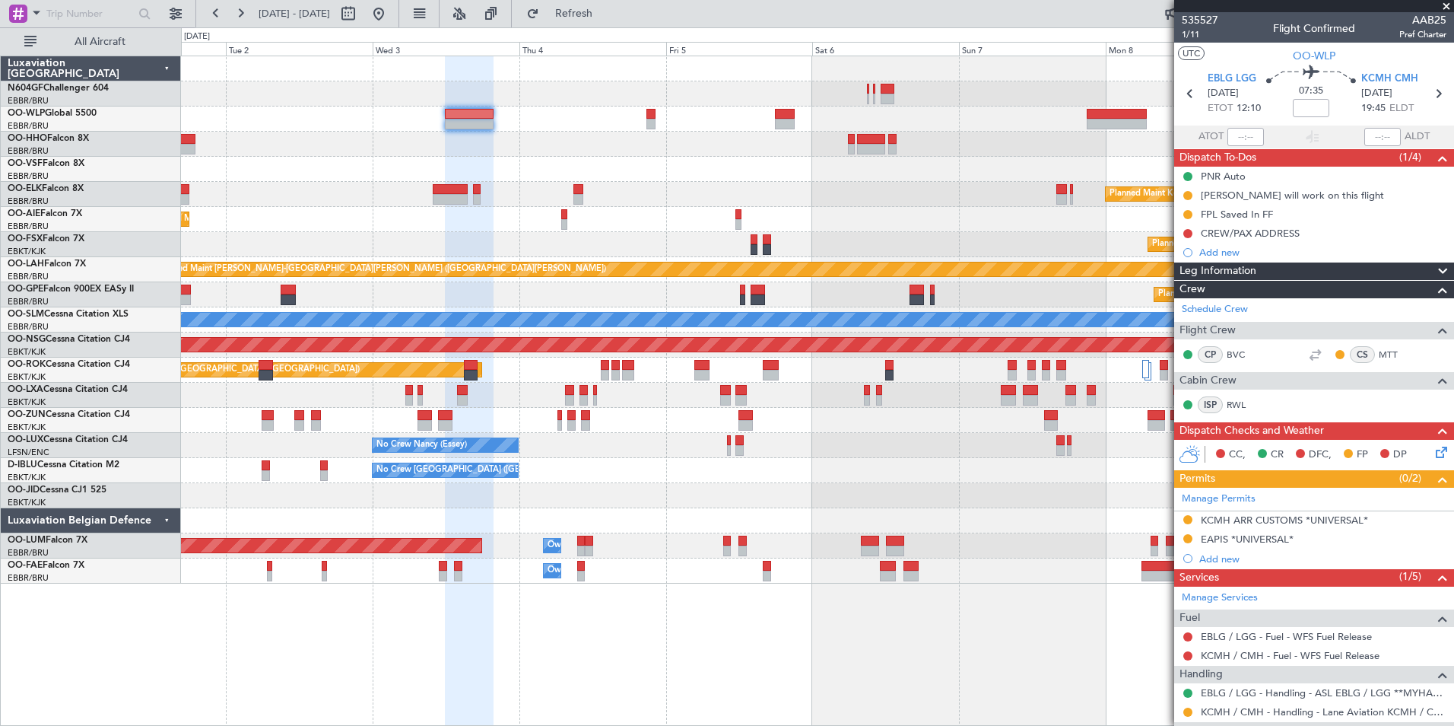
click at [828, 174] on div at bounding box center [817, 169] width 1273 height 25
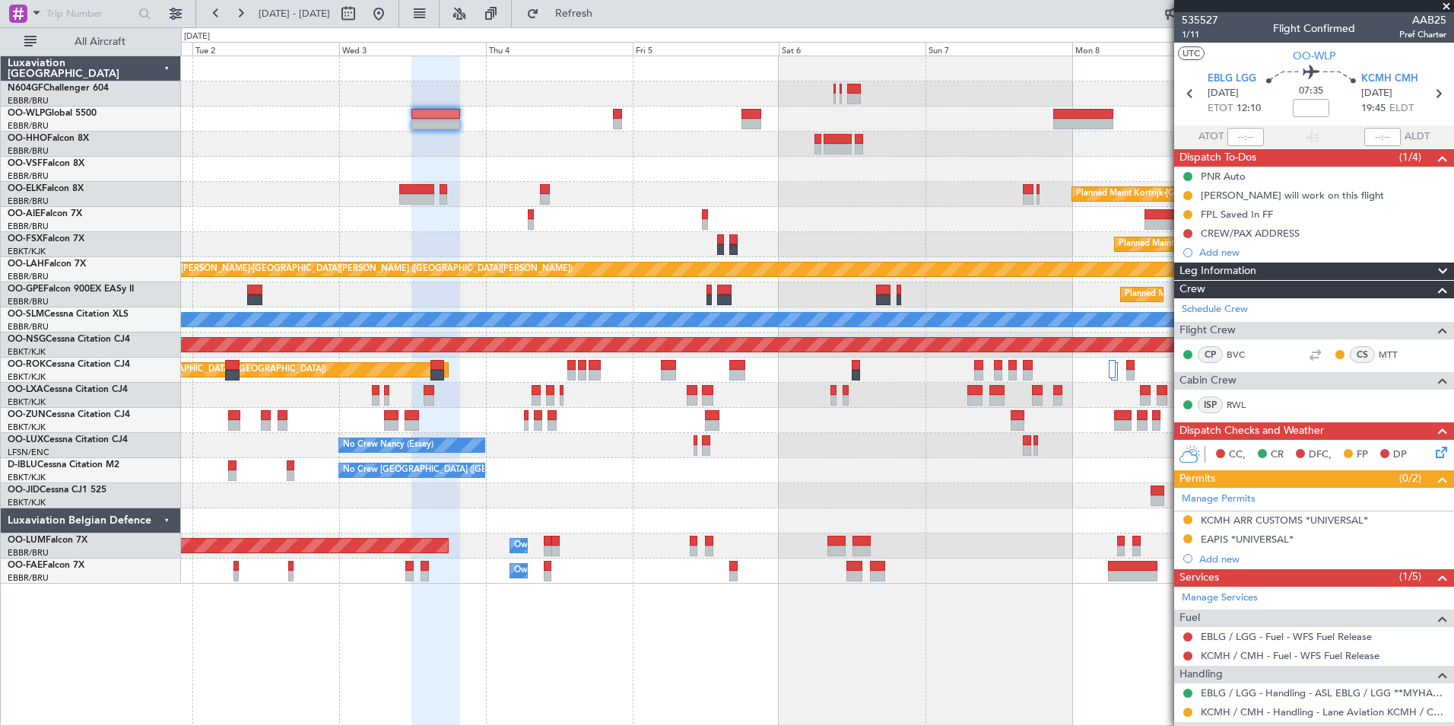
click at [731, 183] on div "Planned Maint Kortrijk-Wevelgem Planned Maint London (Farnborough) Planned Main…" at bounding box center [817, 319] width 1273 height 527
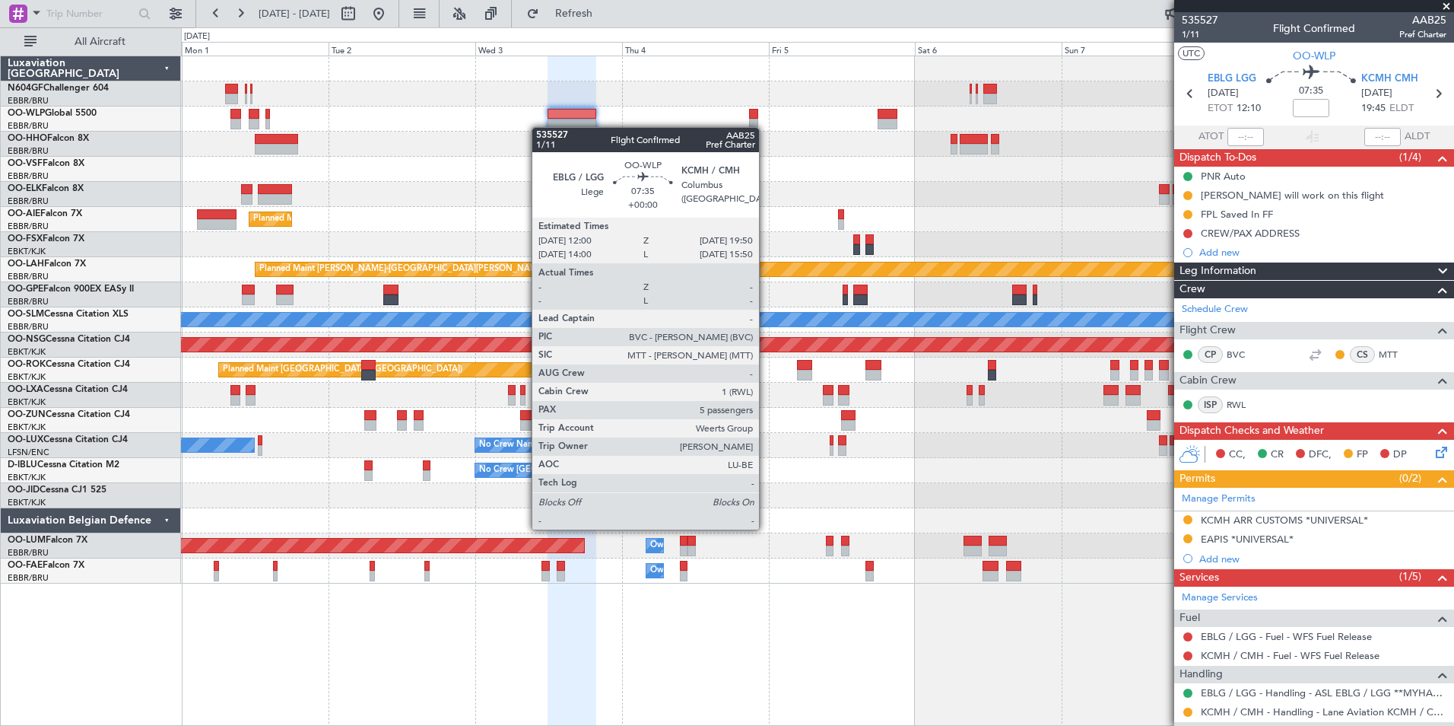
click at [554, 129] on div at bounding box center [572, 124] width 48 height 11
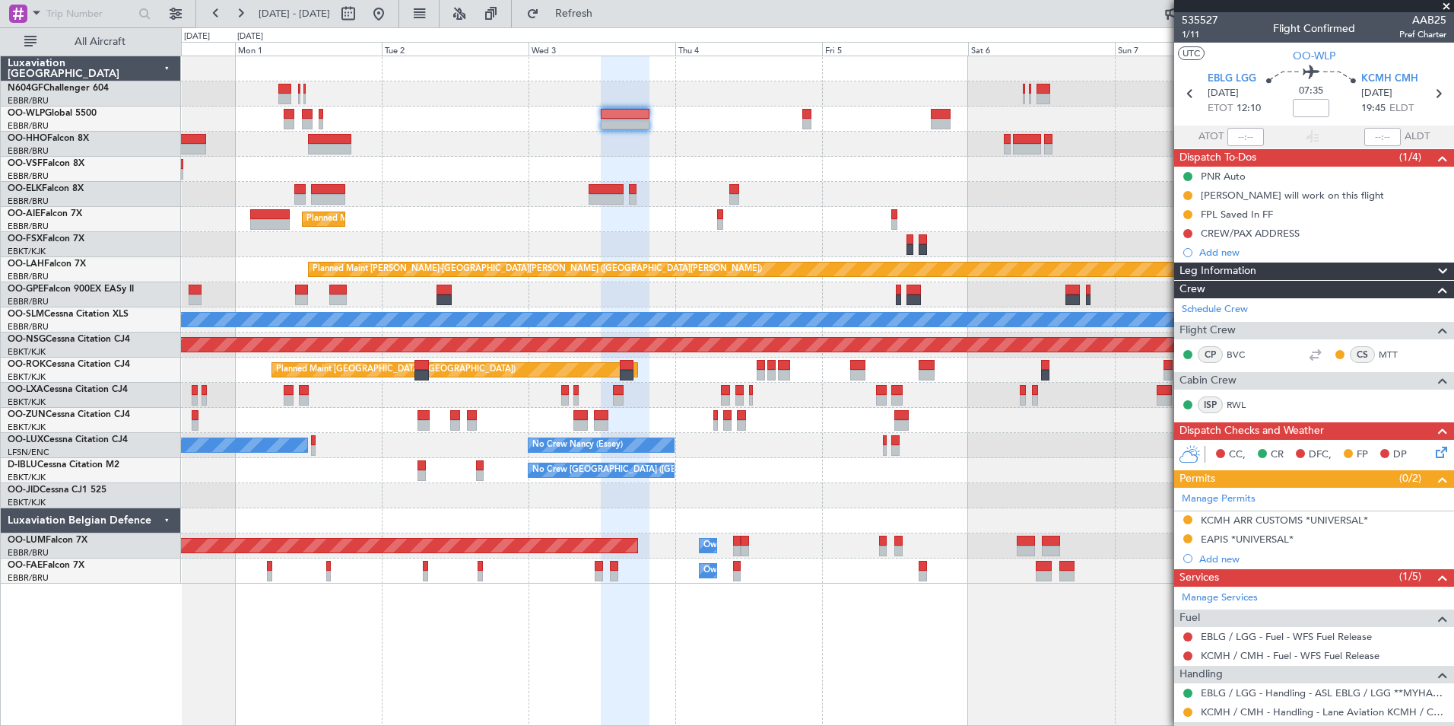
click at [544, 156] on div "Planned Maint Berlin (Brandenburg) Planned Maint Kortrijk-Wevelgem Planned Main…" at bounding box center [817, 319] width 1273 height 527
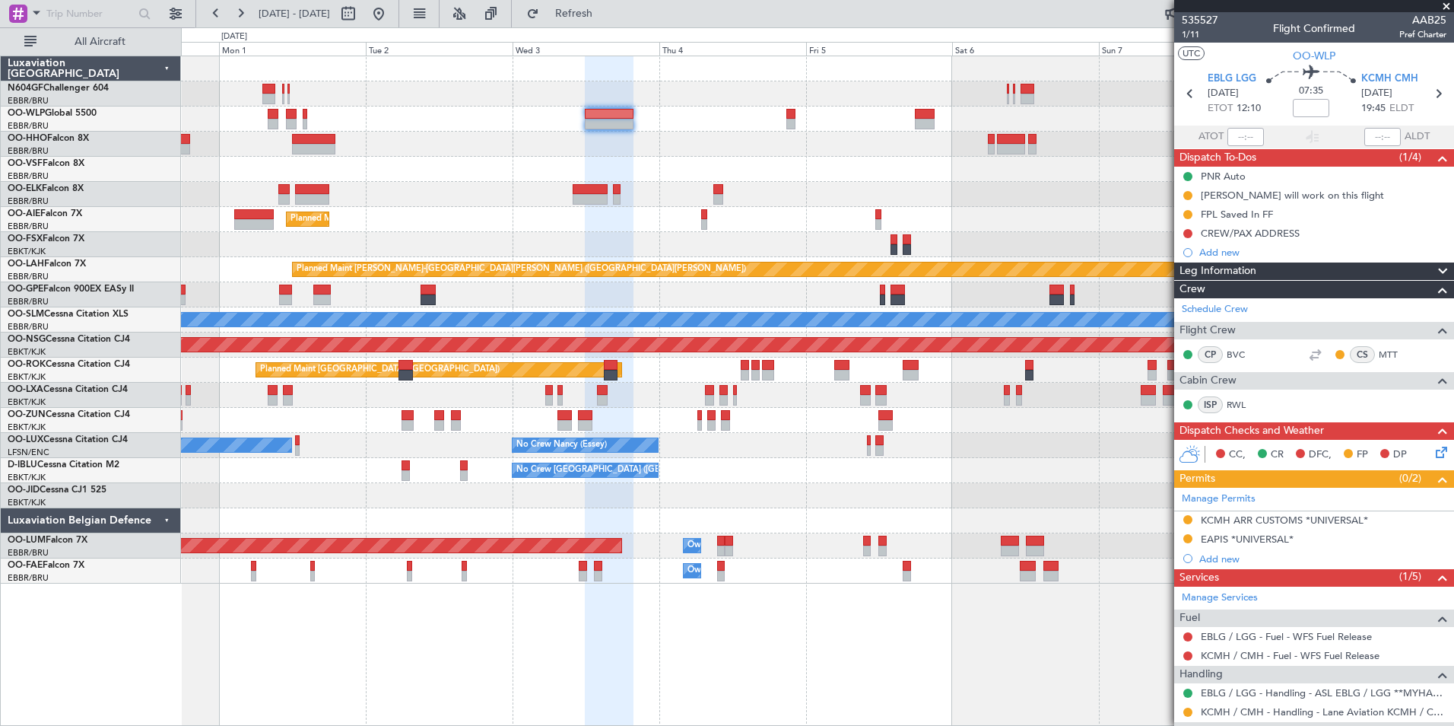
click at [739, 172] on div at bounding box center [817, 169] width 1273 height 25
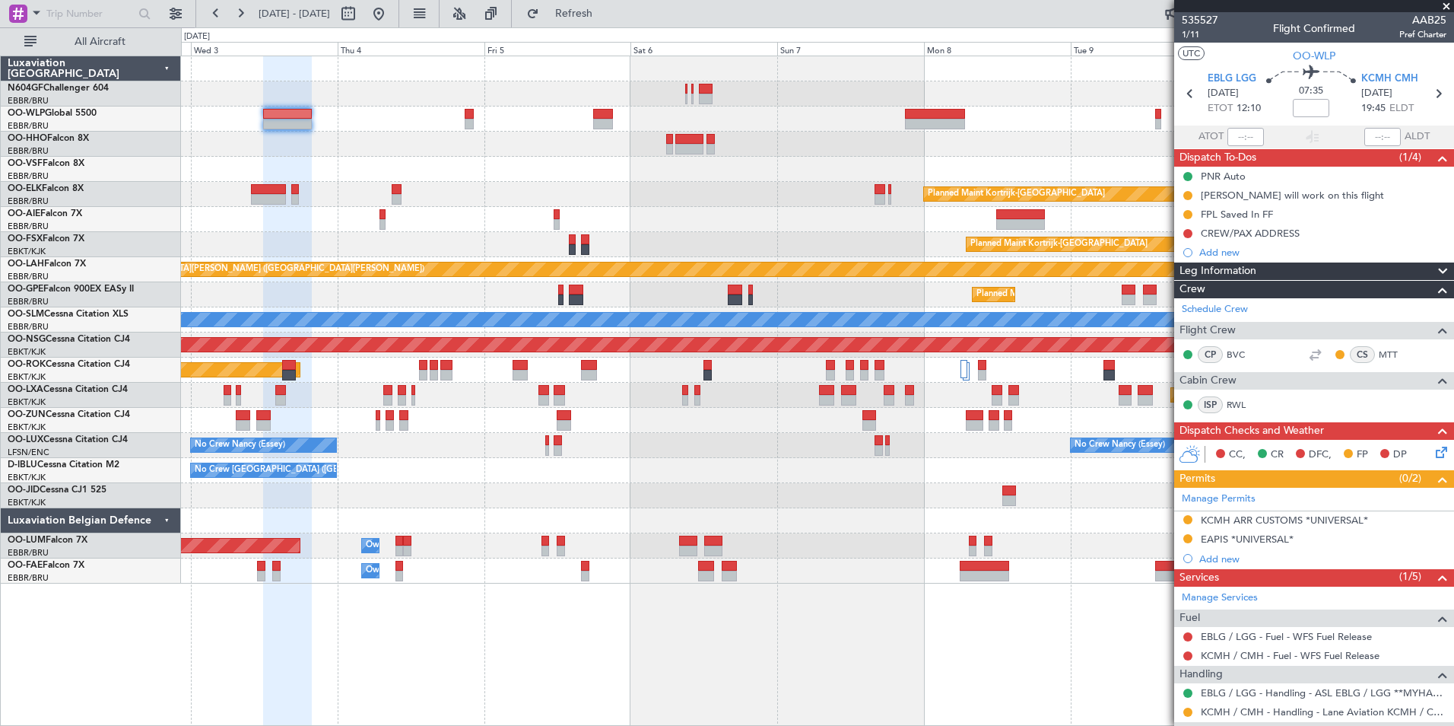
click at [780, 189] on div "Planned Maint Kortrijk-[GEOGRAPHIC_DATA]" at bounding box center [817, 194] width 1273 height 25
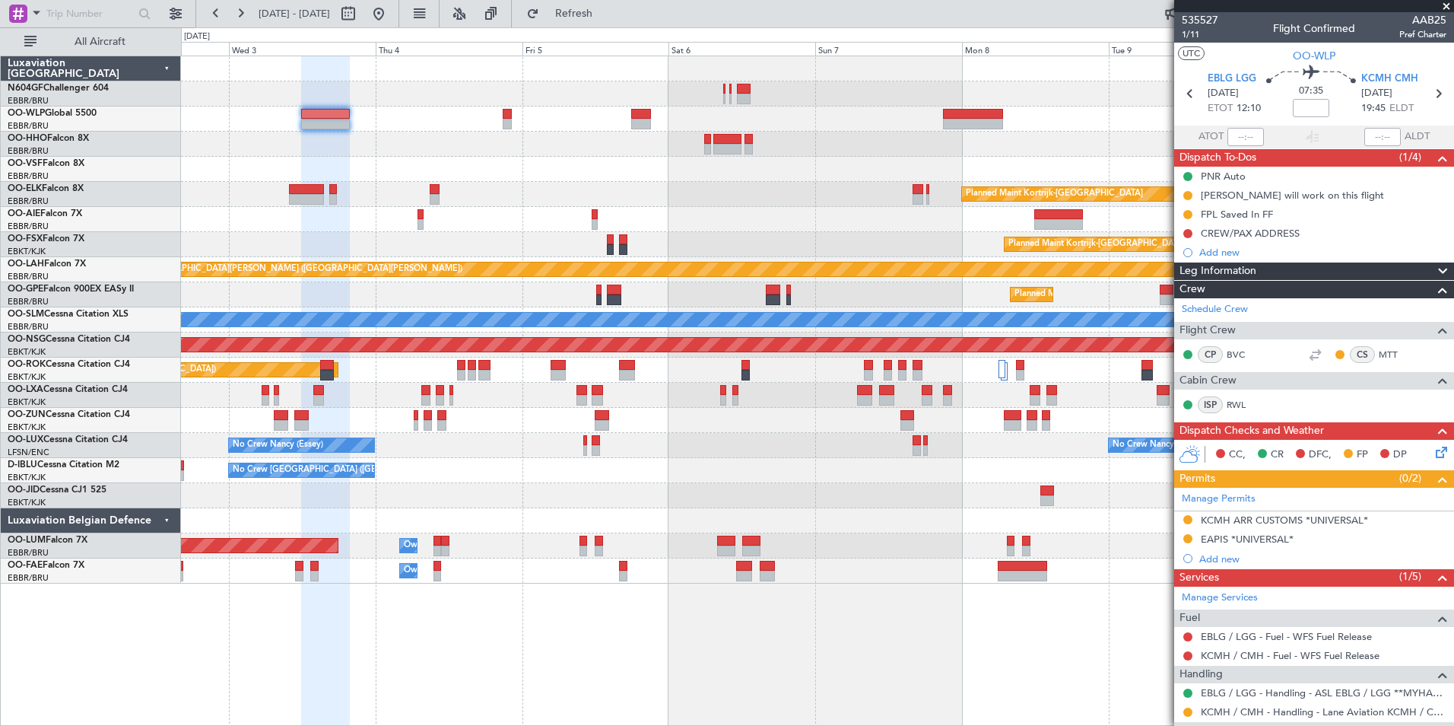
click at [869, 189] on div "Planned Maint Kortrijk-[GEOGRAPHIC_DATA]" at bounding box center [817, 194] width 1273 height 25
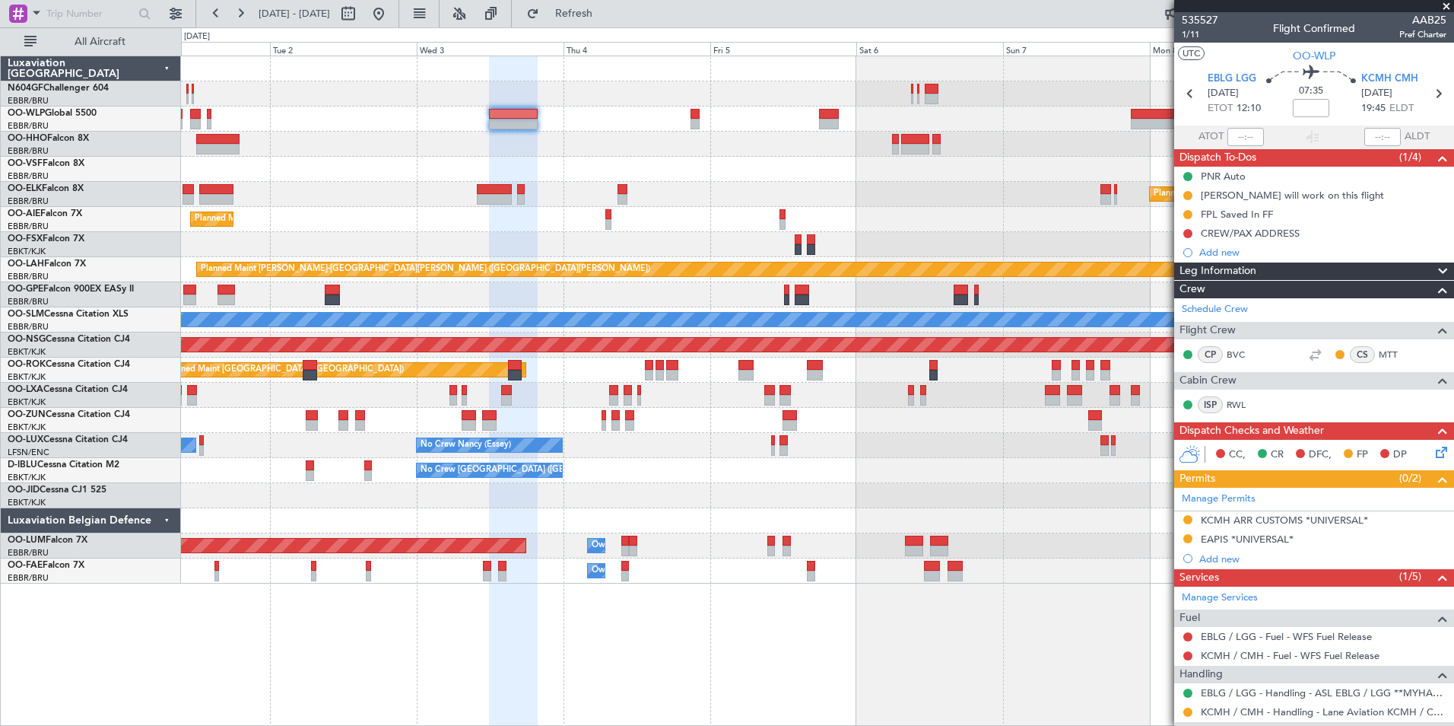
click at [968, 445] on div "No Crew Nancy (Essey) No Crew Nancy (Essey) No Crew Paris (Le Bourget)" at bounding box center [817, 445] width 1273 height 25
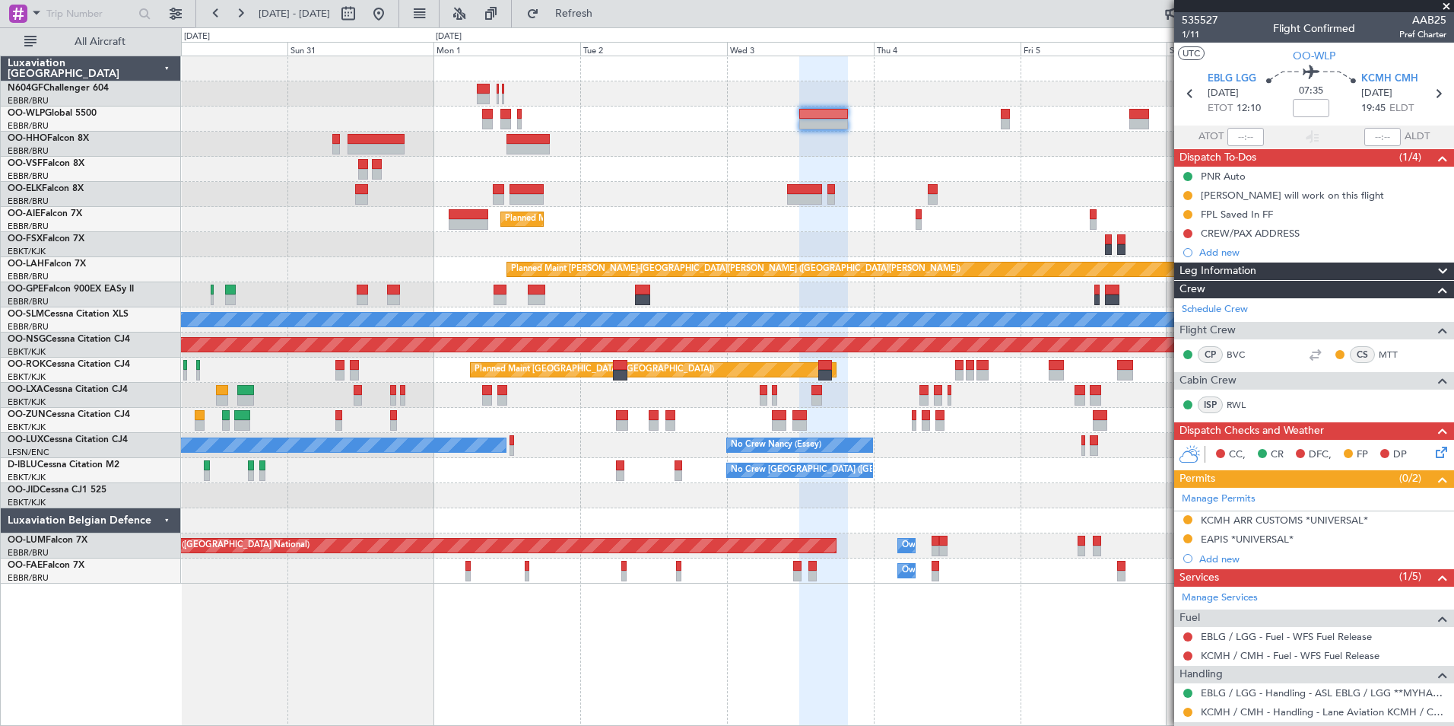
click at [948, 460] on div "Planned Maint Berlin (Brandenburg) Planned Maint Kortrijk-Wevelgem Planned Main…" at bounding box center [817, 319] width 1273 height 527
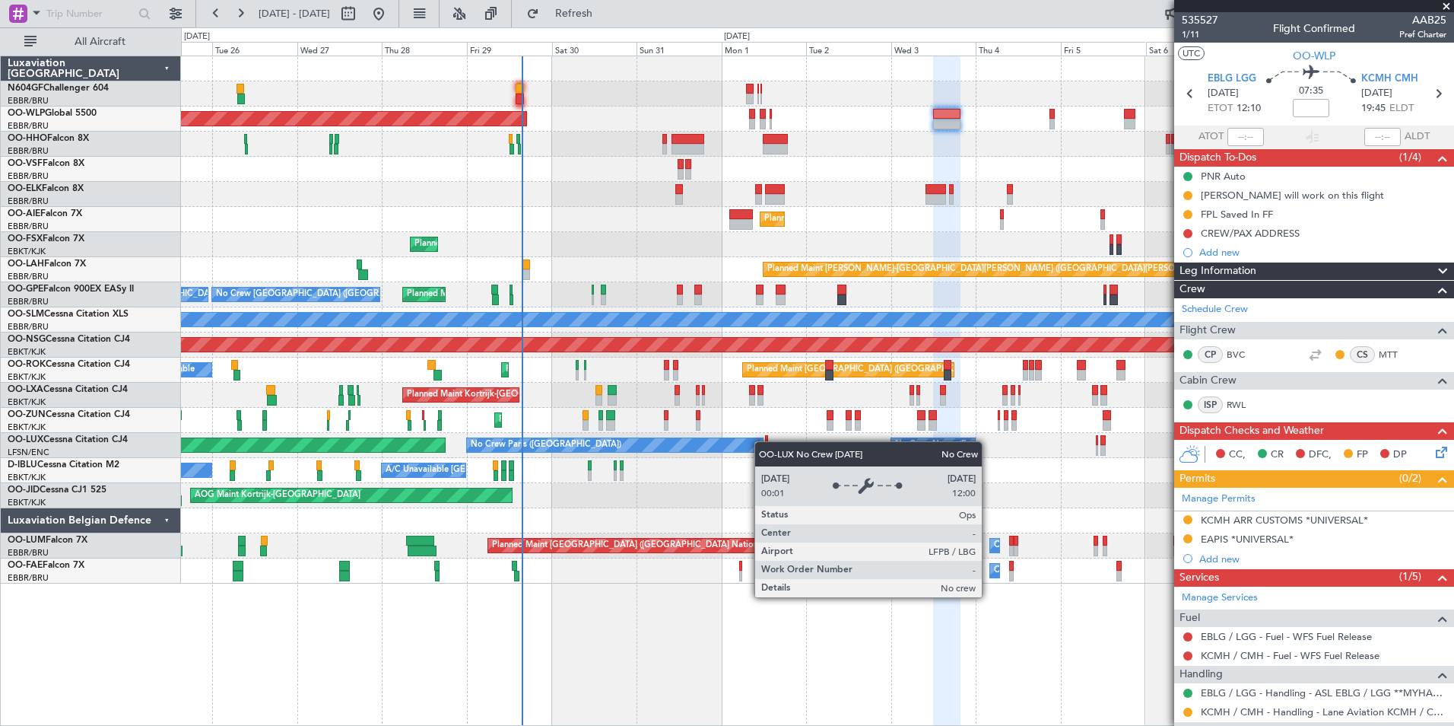
click at [762, 441] on div "Planned Maint Berlin (Brandenburg) Planned Maint Kortrijk-Wevelgem Planned Main…" at bounding box center [817, 319] width 1273 height 527
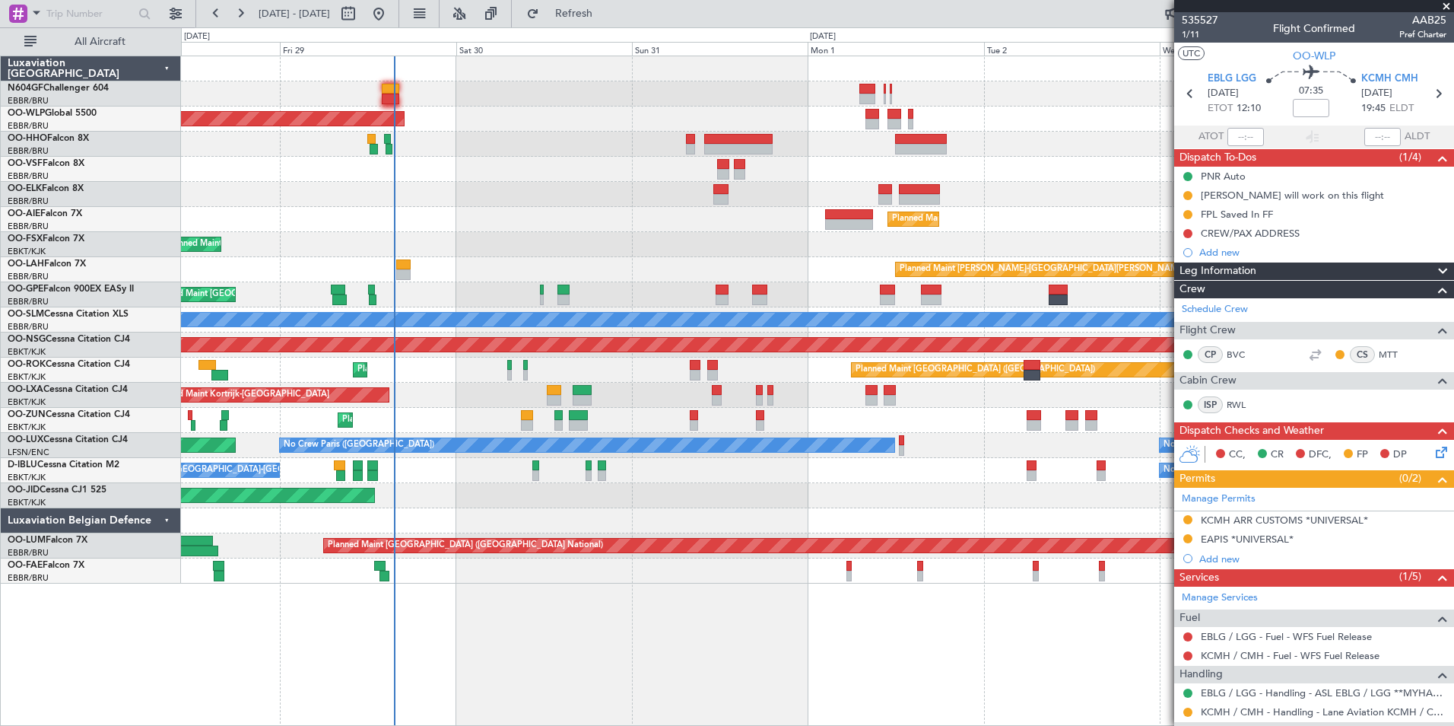
click at [511, 164] on div at bounding box center [817, 169] width 1273 height 25
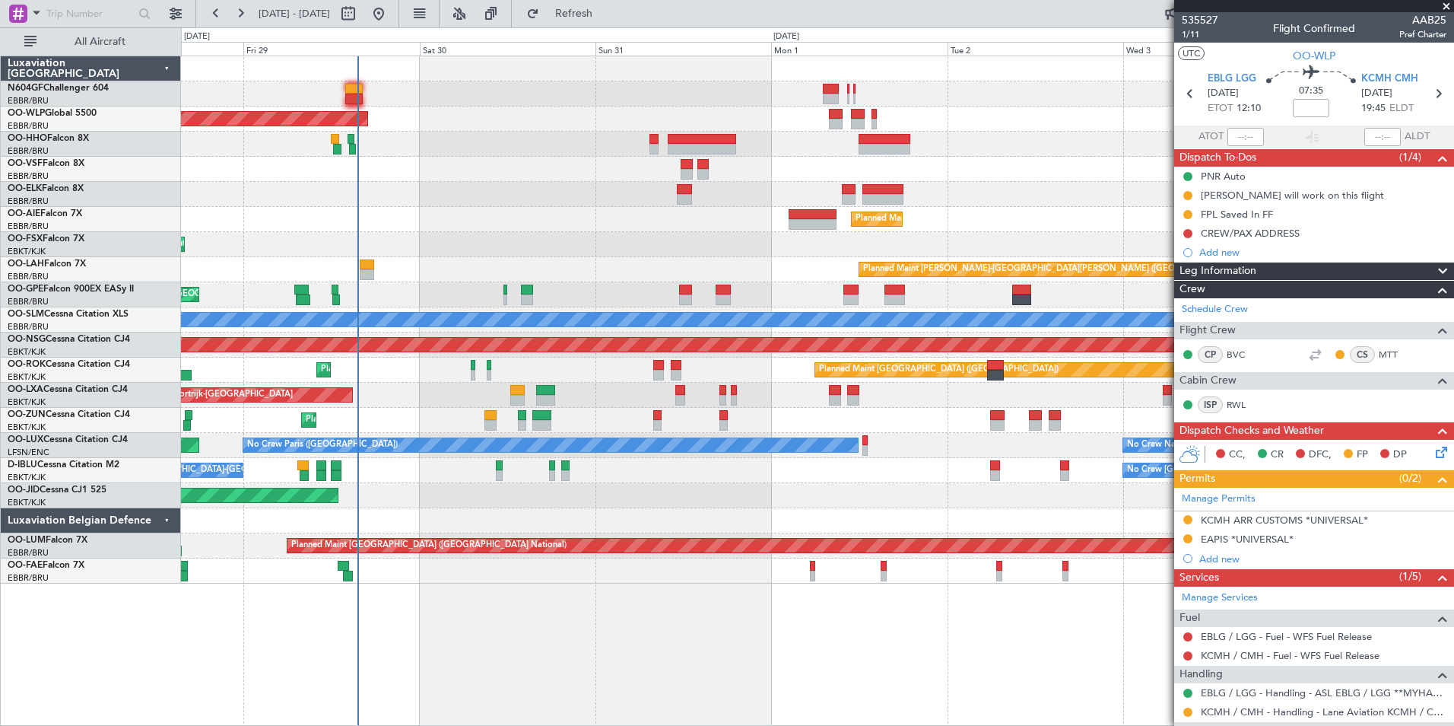
click at [775, 146] on div at bounding box center [817, 144] width 1273 height 25
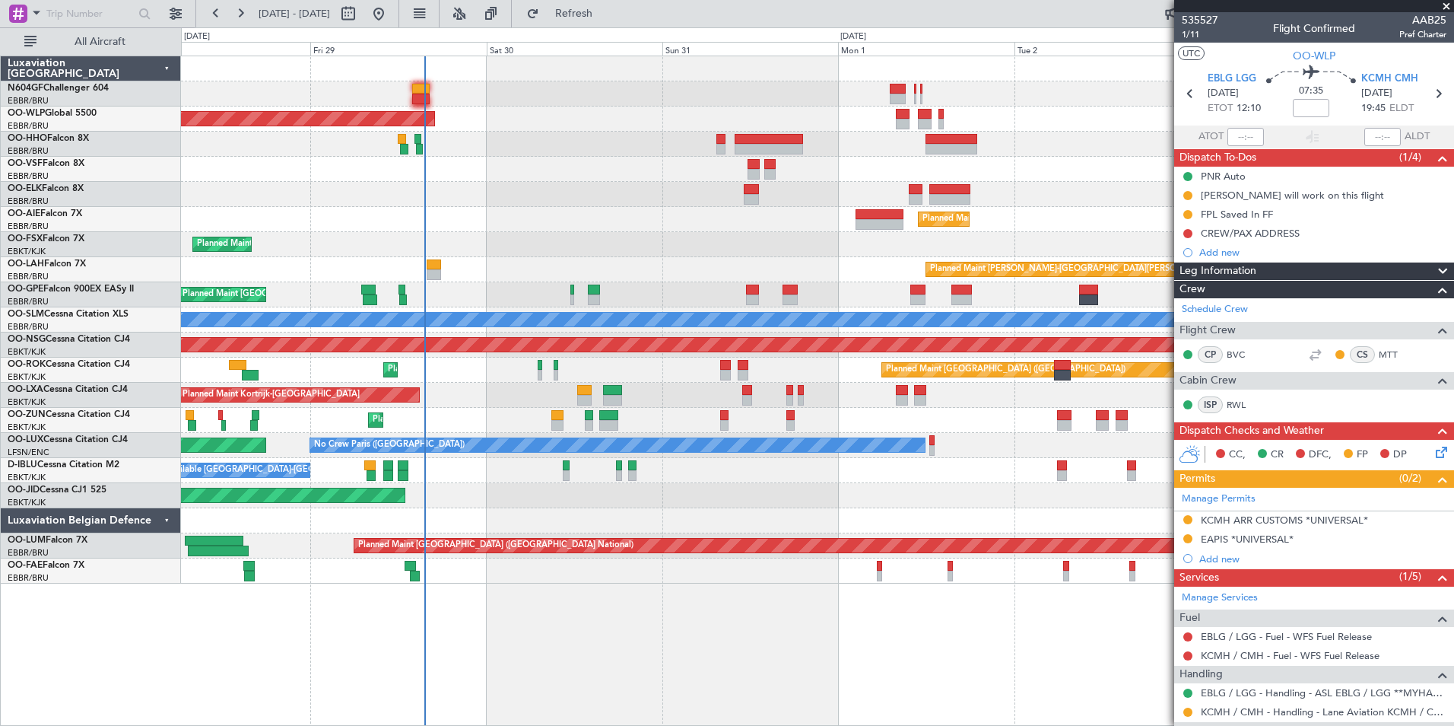
click at [992, 167] on div at bounding box center [817, 169] width 1273 height 25
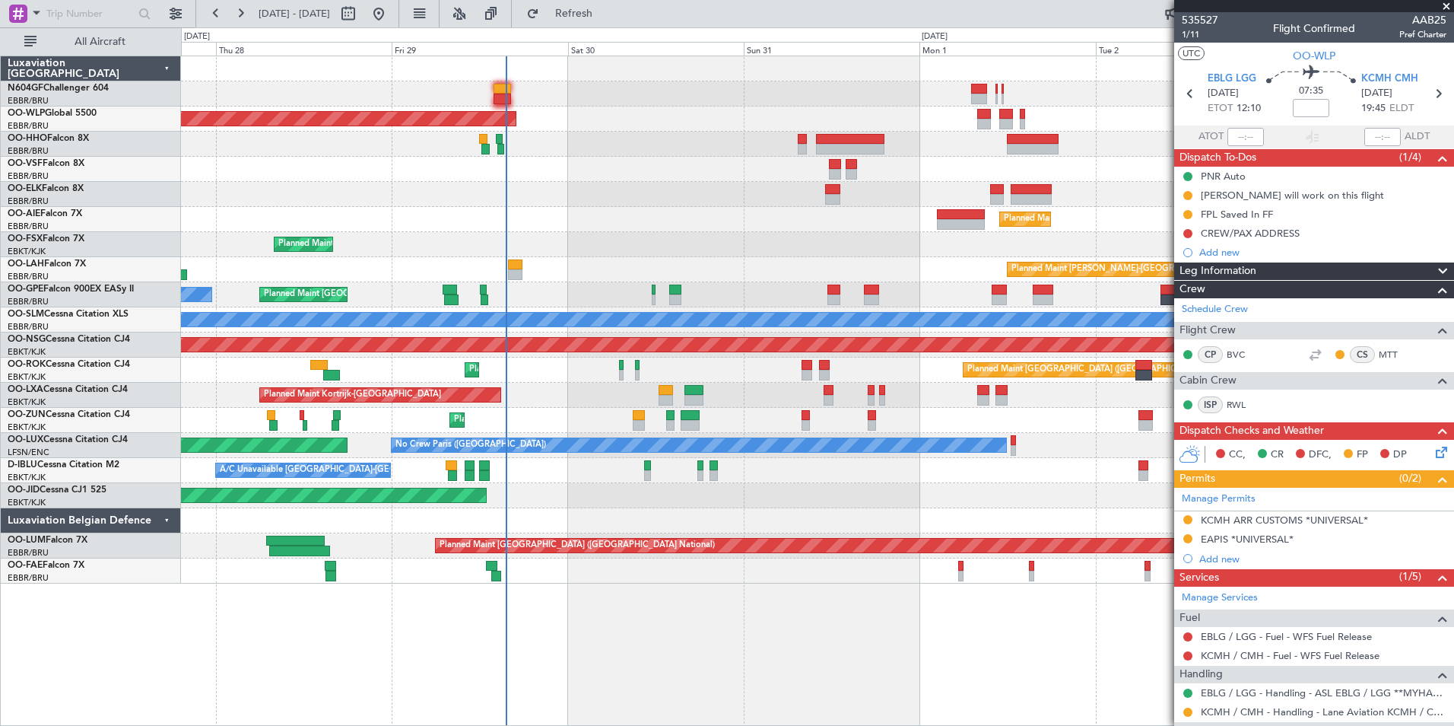
click at [672, 178] on div at bounding box center [817, 169] width 1273 height 25
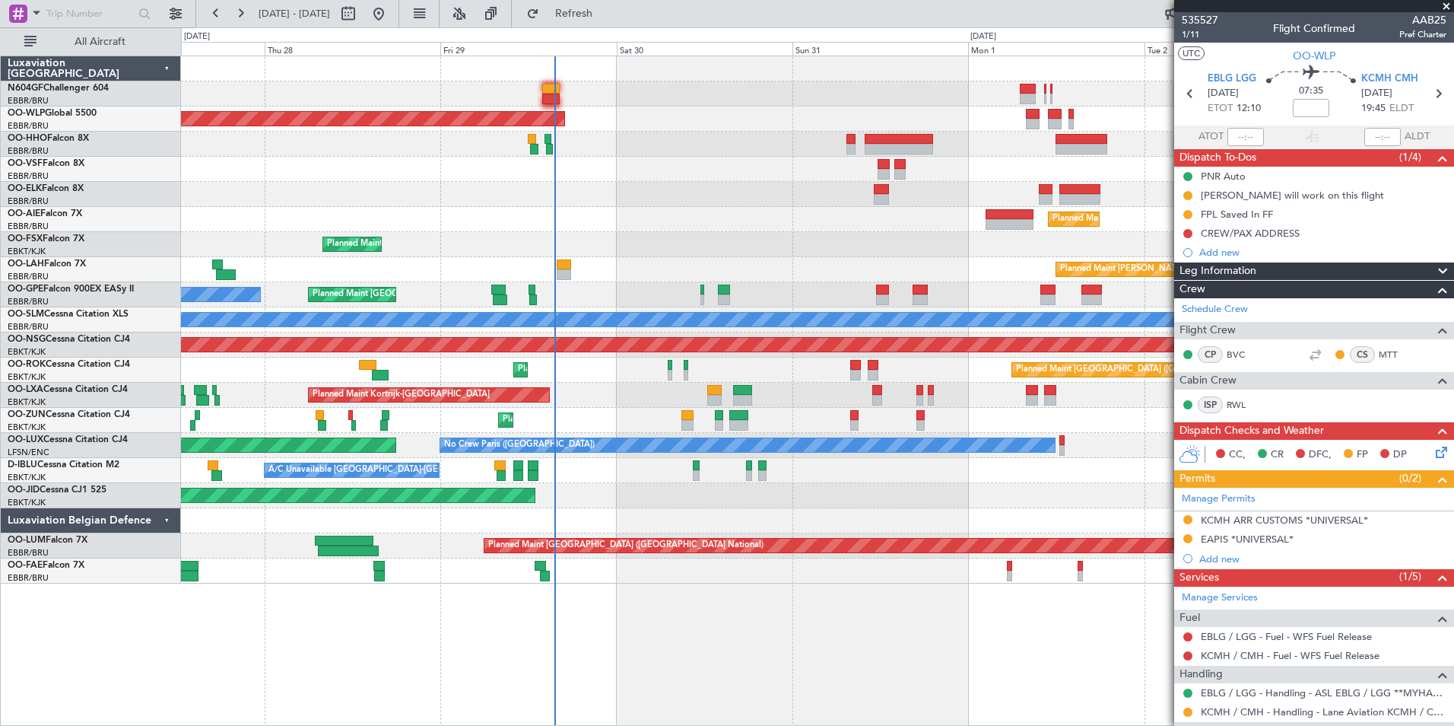
click at [696, 169] on div "Planned Maint Berlin (Brandenburg) Planned Maint London (Farnborough) Planned M…" at bounding box center [817, 319] width 1273 height 527
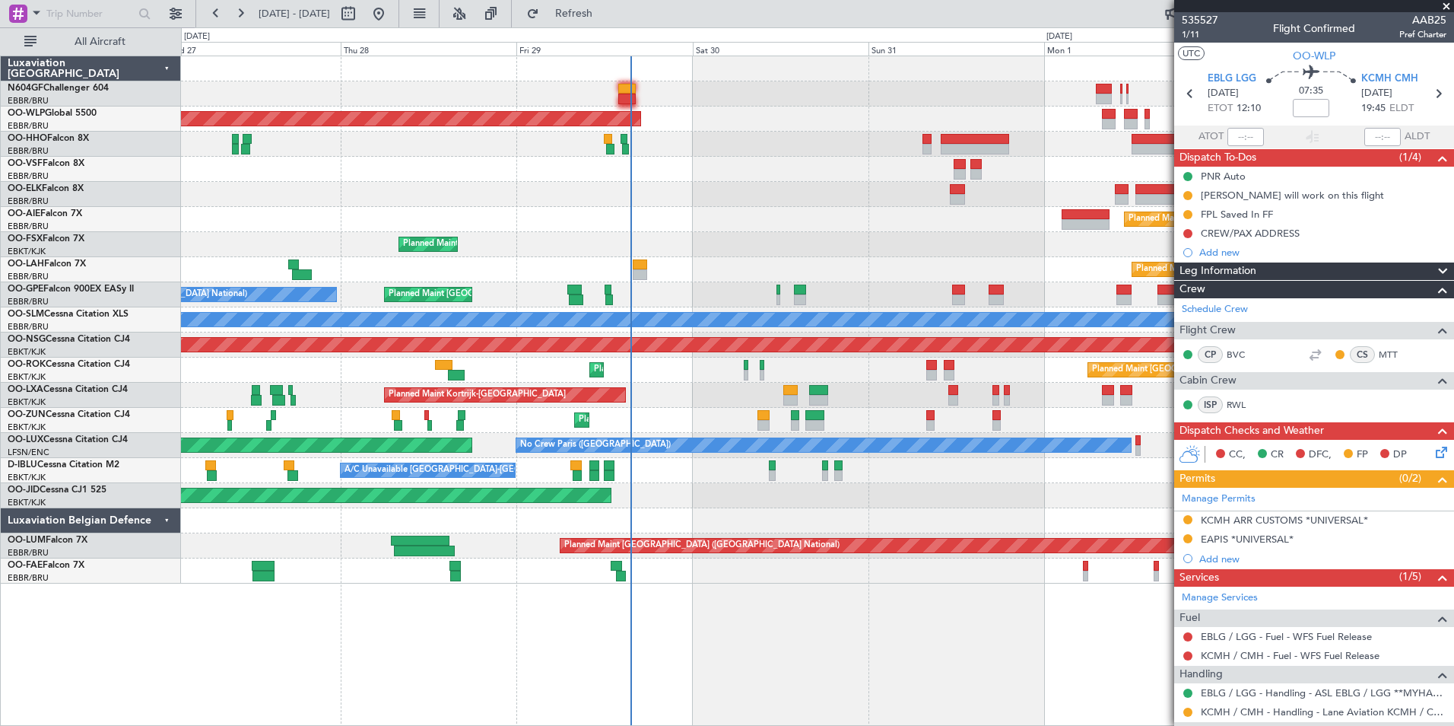
click at [765, 195] on div "Planned Maint Berlin (Brandenburg) Planned Maint London (Farnborough) Planned M…" at bounding box center [817, 319] width 1273 height 527
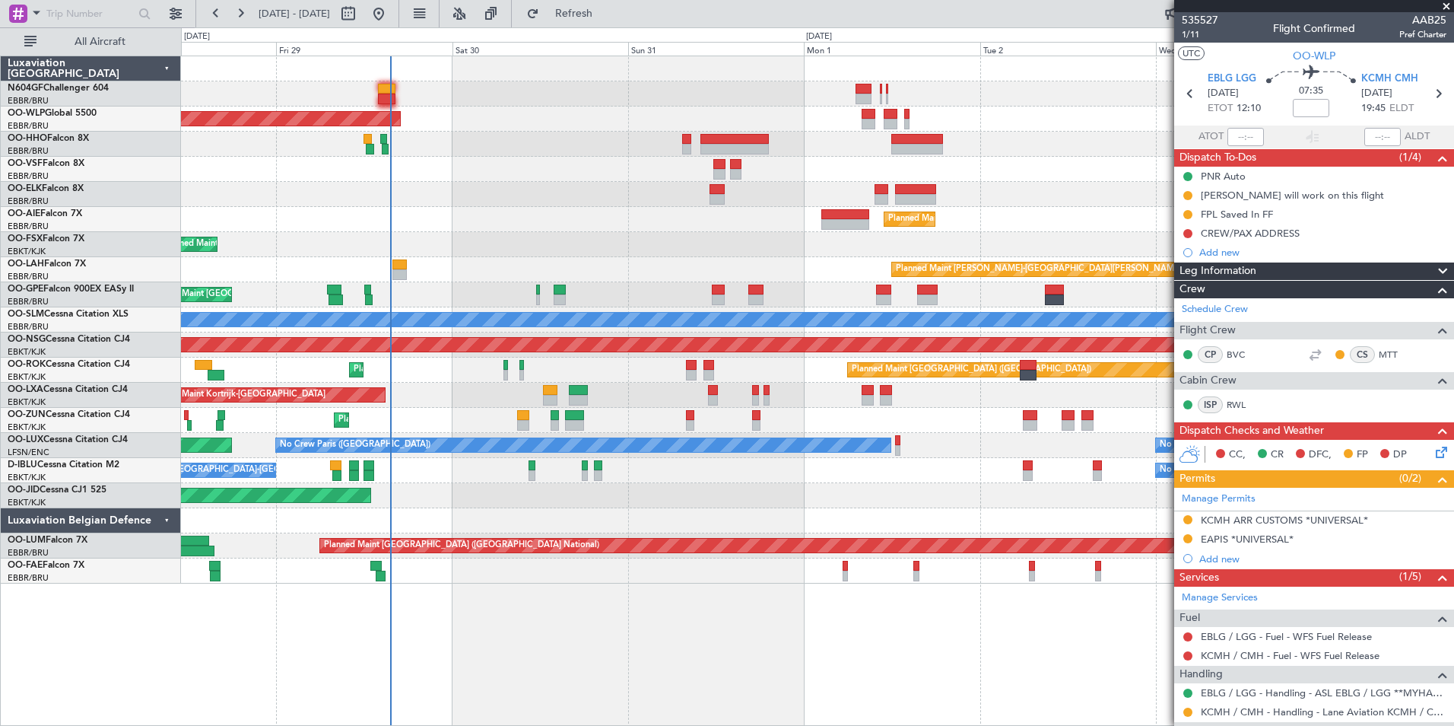
click at [658, 226] on div "Planned Maint [GEOGRAPHIC_DATA] ([GEOGRAPHIC_DATA])" at bounding box center [817, 219] width 1273 height 25
click at [599, 243] on div "Planned Maint Kortrijk-[GEOGRAPHIC_DATA]" at bounding box center [817, 244] width 1273 height 25
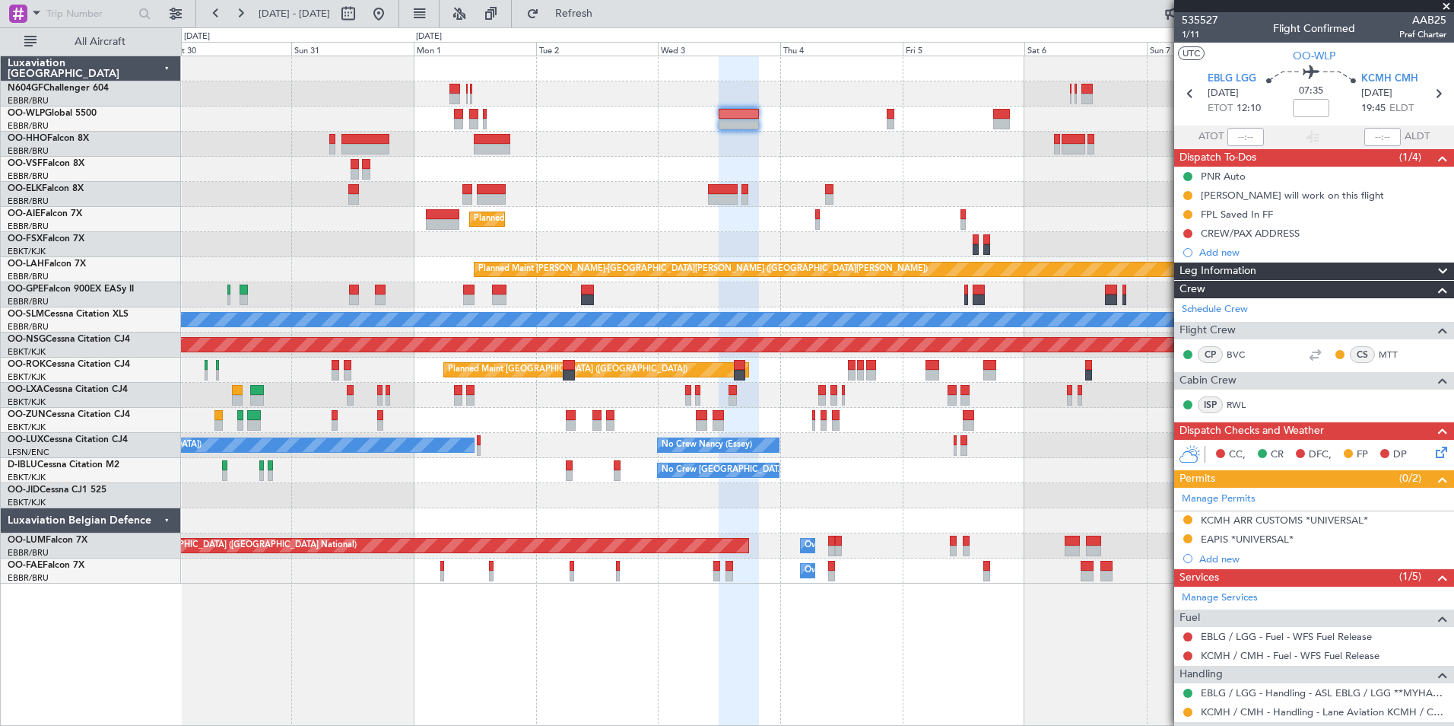
click at [829, 142] on div at bounding box center [817, 144] width 1273 height 25
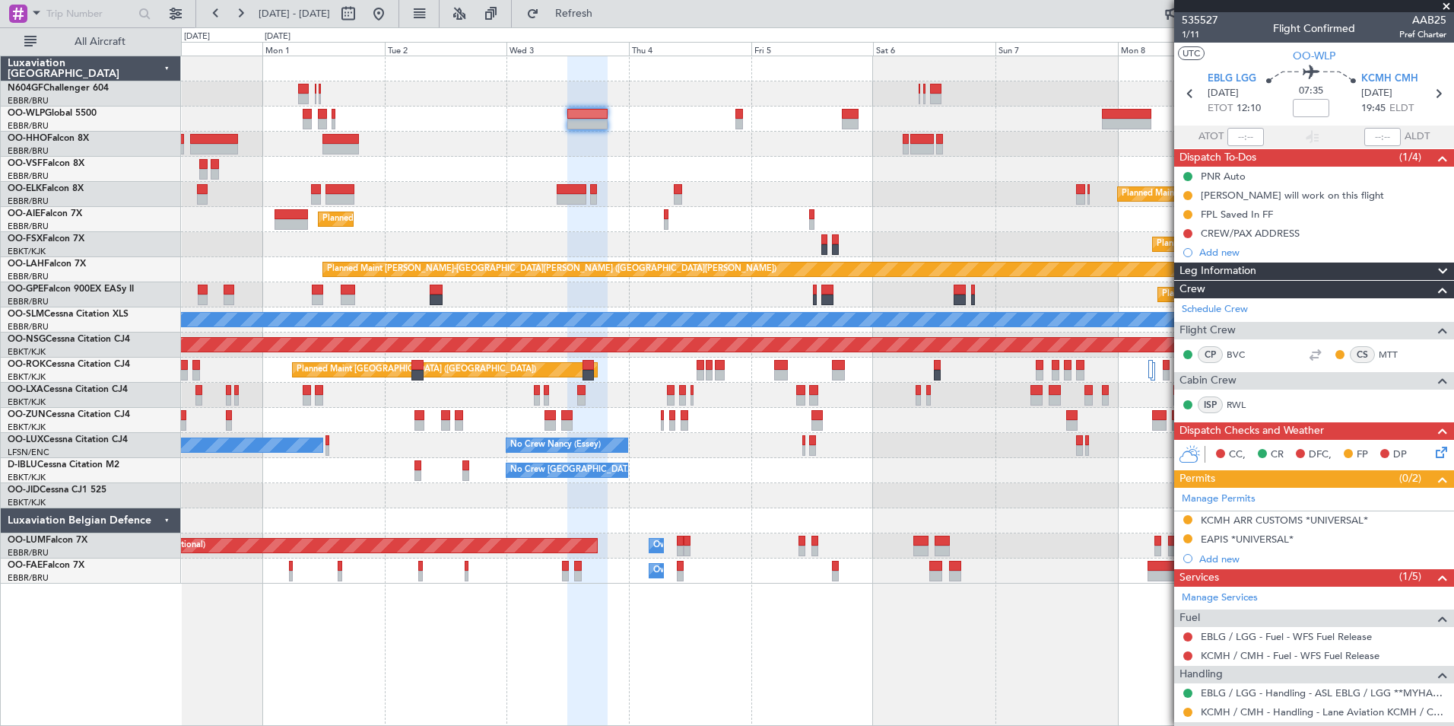
click at [712, 138] on div at bounding box center [817, 144] width 1273 height 25
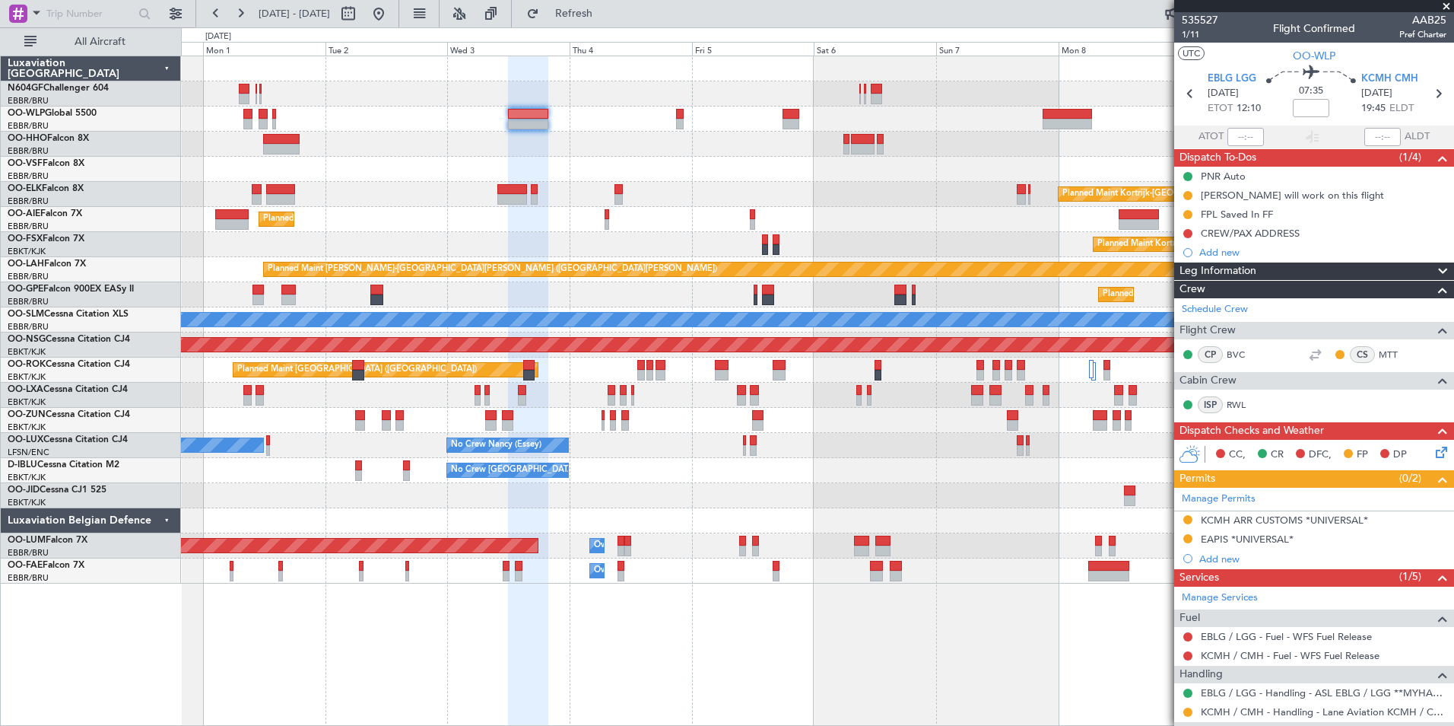
click at [727, 167] on div at bounding box center [817, 169] width 1273 height 25
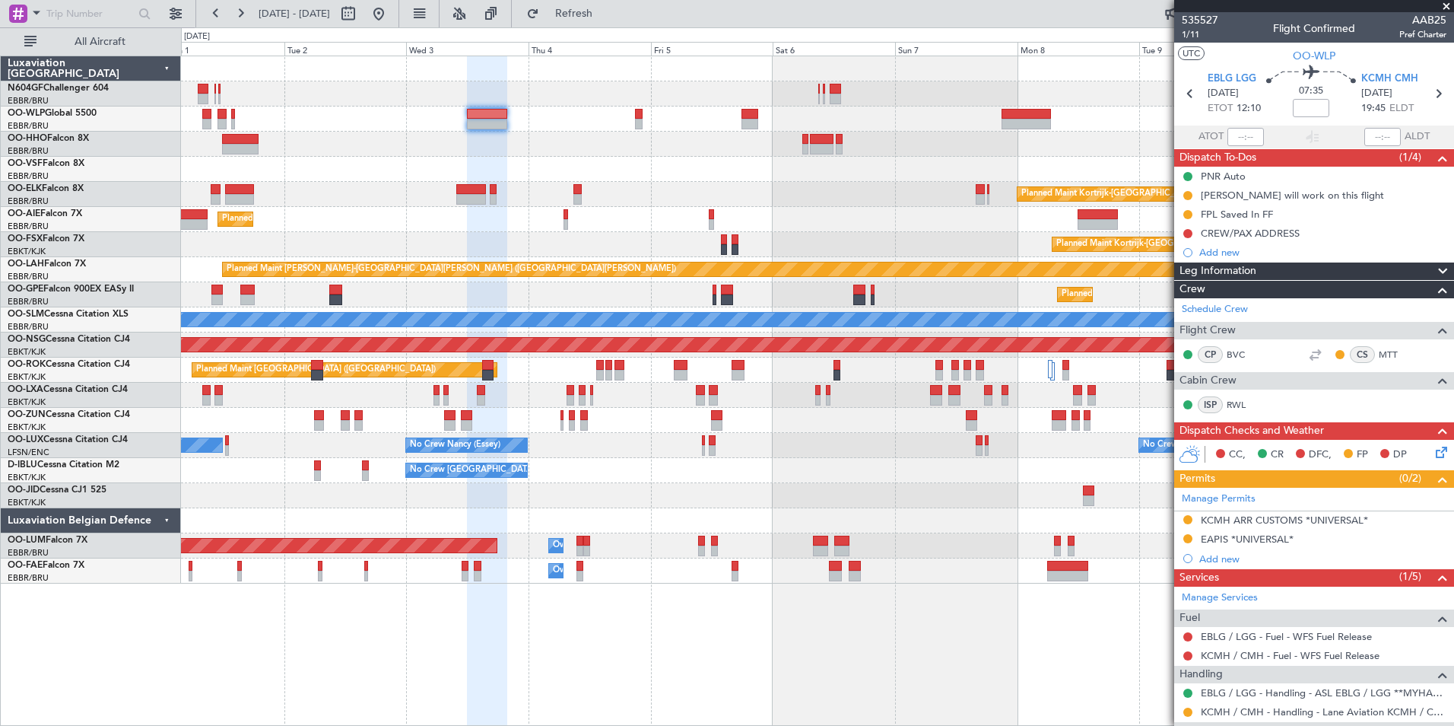
click at [684, 167] on div at bounding box center [817, 169] width 1273 height 25
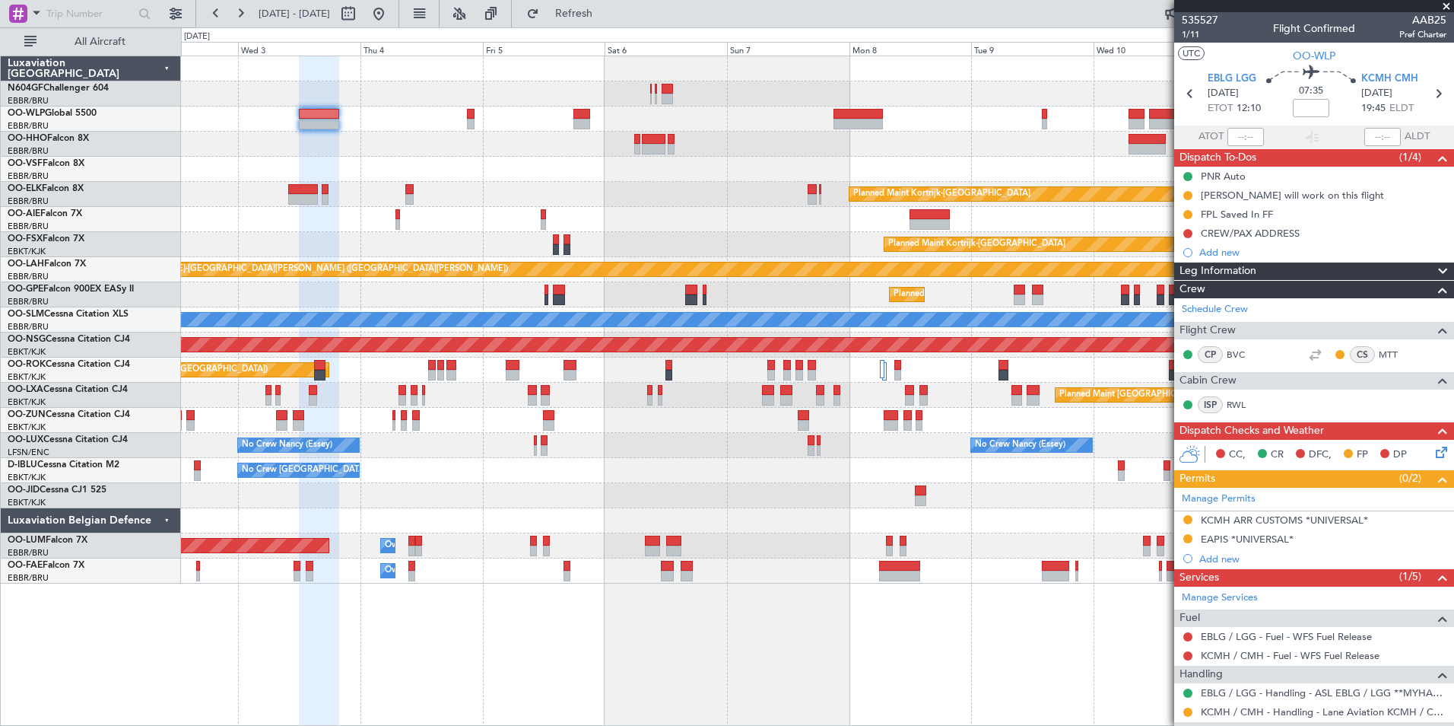
click at [578, 176] on div "Planned Maint Kortrijk-[GEOGRAPHIC_DATA] Planned Maint [GEOGRAPHIC_DATA] ([GEOG…" at bounding box center [817, 319] width 1273 height 527
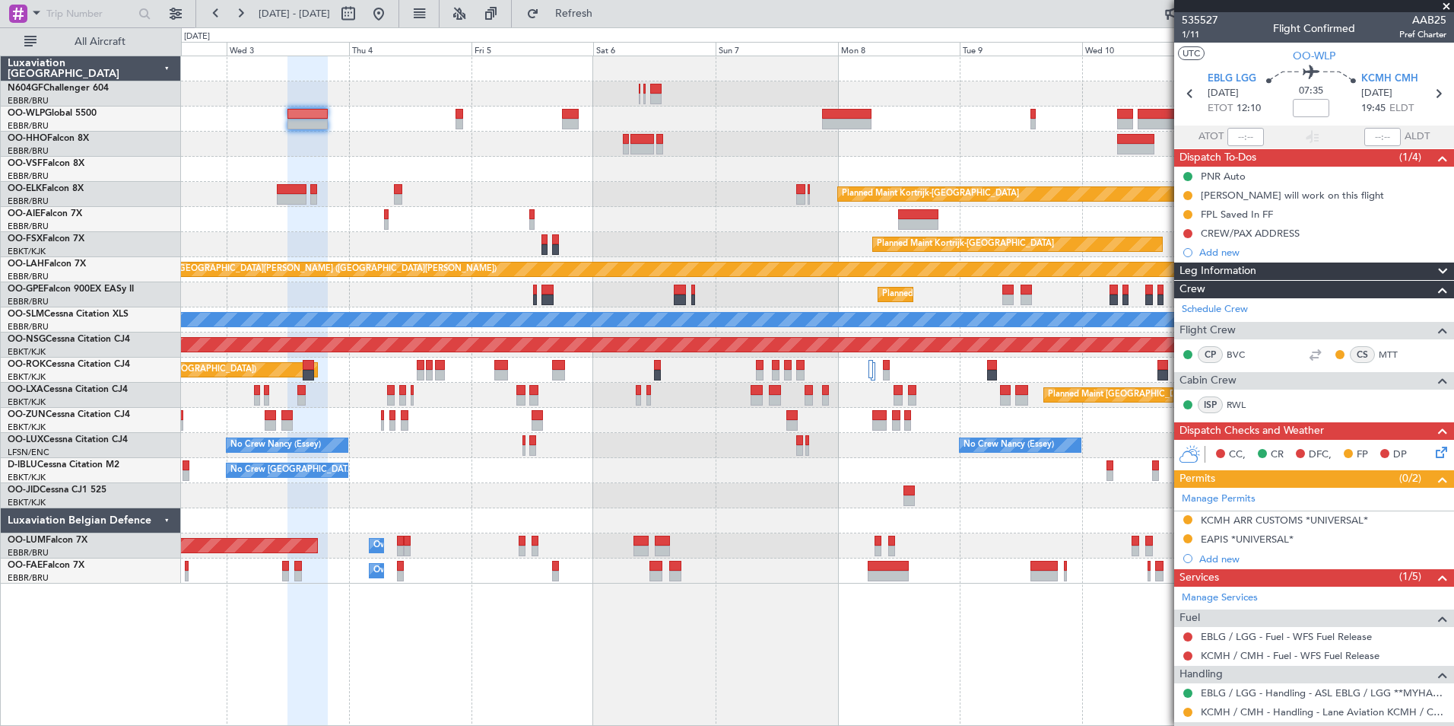
click at [624, 212] on div "Planned Maint Kortrijk-[GEOGRAPHIC_DATA] Planned Maint [GEOGRAPHIC_DATA] ([GEOG…" at bounding box center [817, 319] width 1273 height 527
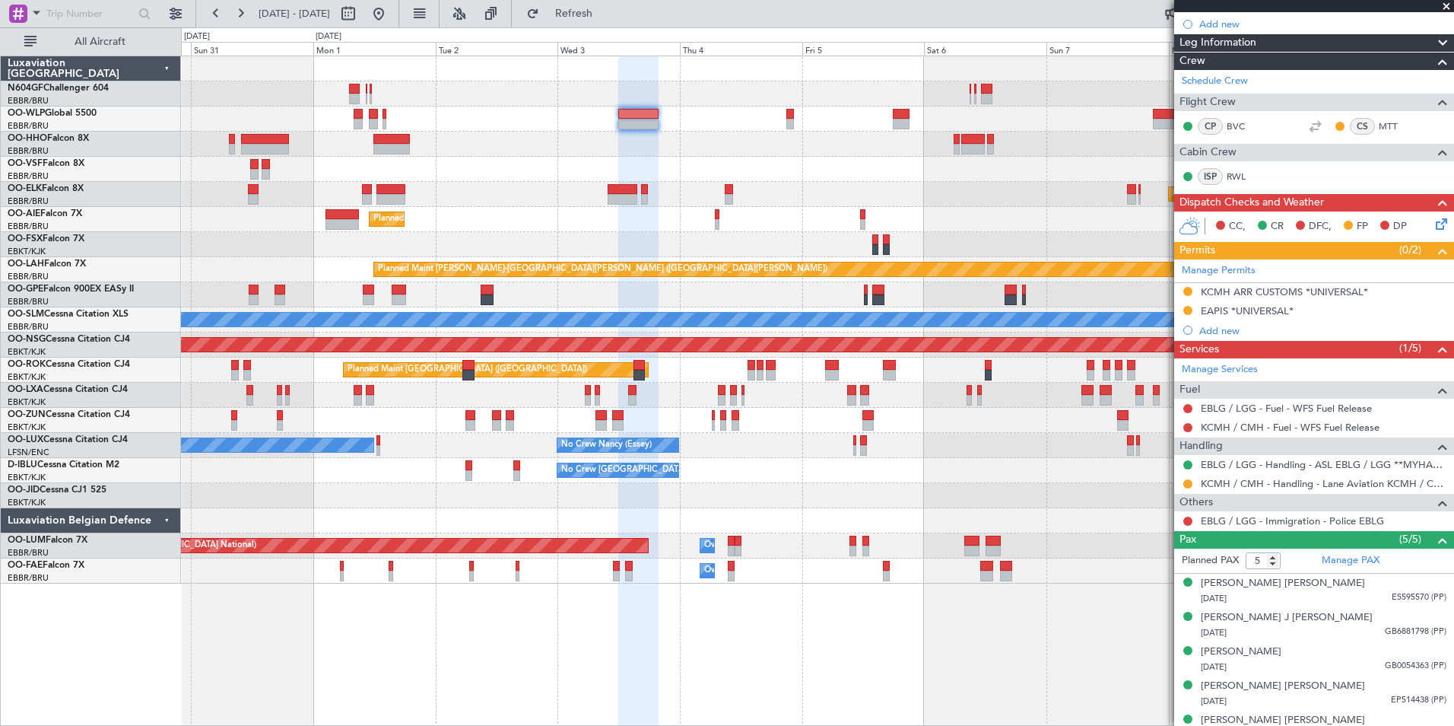
click at [1017, 180] on div "Planned Maint [GEOGRAPHIC_DATA] ([GEOGRAPHIC_DATA]) Planned Maint [GEOGRAPHIC_D…" at bounding box center [817, 319] width 1273 height 527
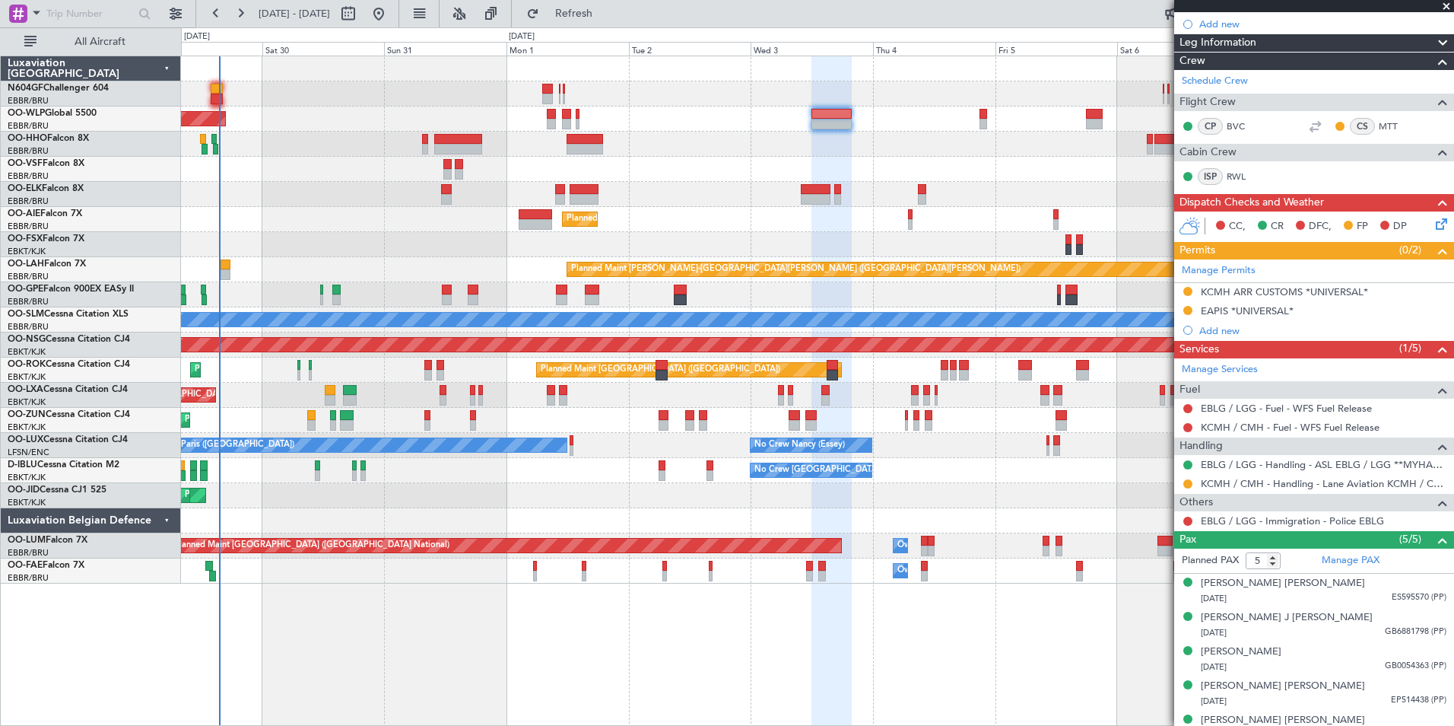
click at [657, 171] on div at bounding box center [817, 169] width 1273 height 25
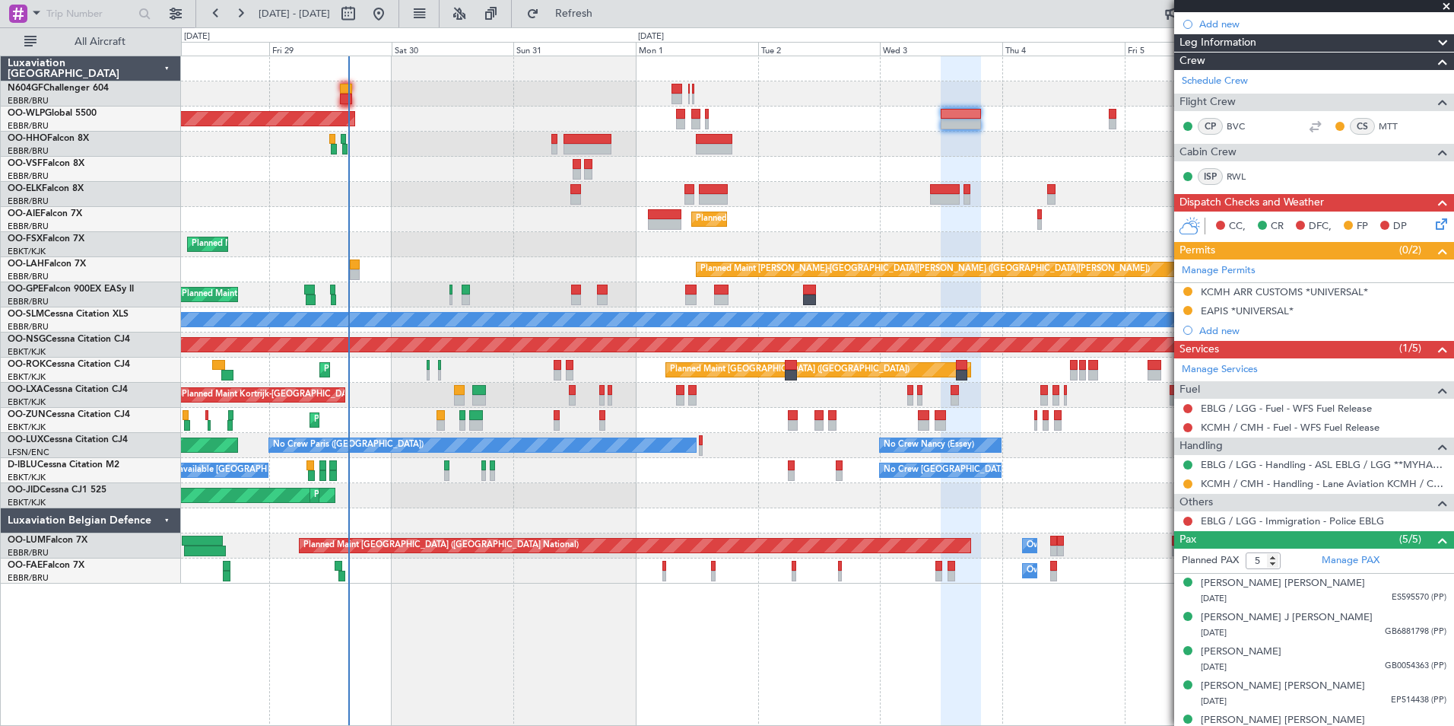
click at [634, 174] on div "Planned Maint [GEOGRAPHIC_DATA] ([GEOGRAPHIC_DATA]) Planned Maint [GEOGRAPHIC_D…" at bounding box center [817, 319] width 1273 height 527
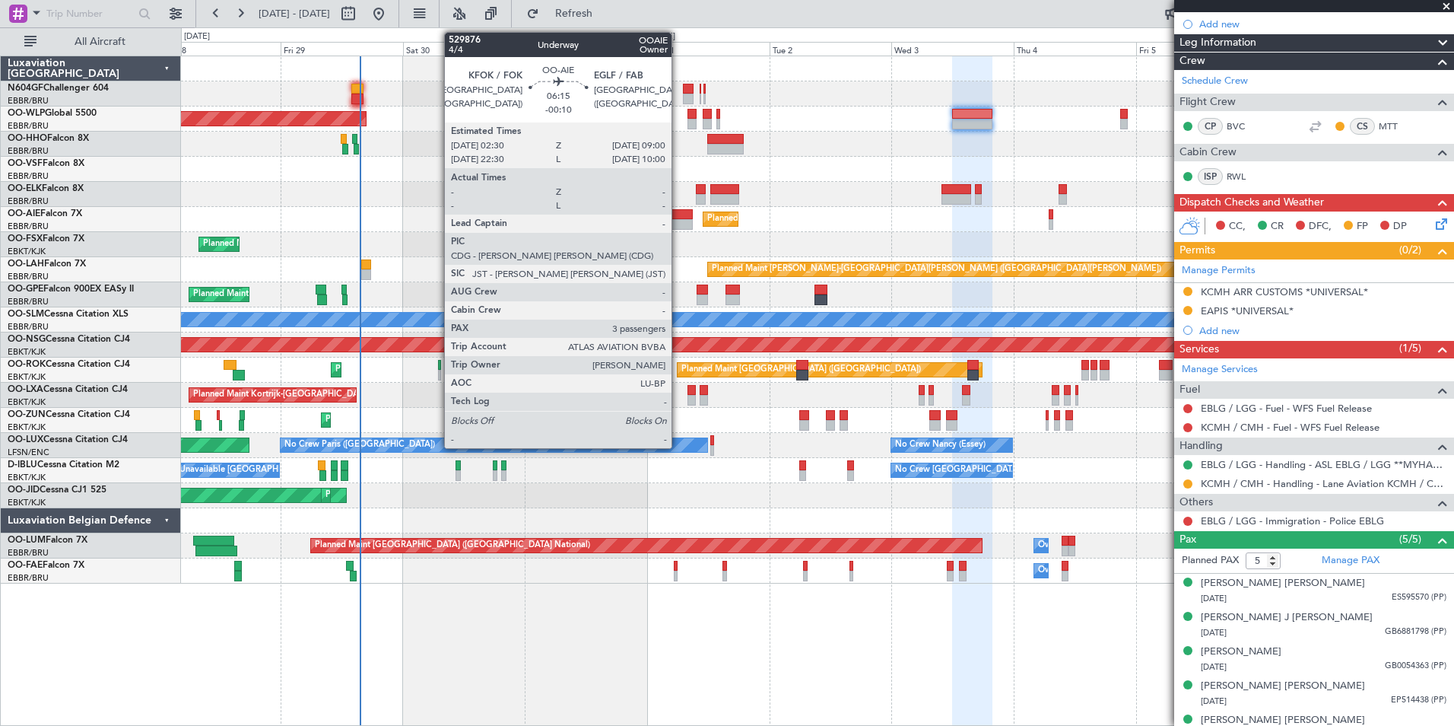
click at [678, 214] on div at bounding box center [675, 214] width 33 height 11
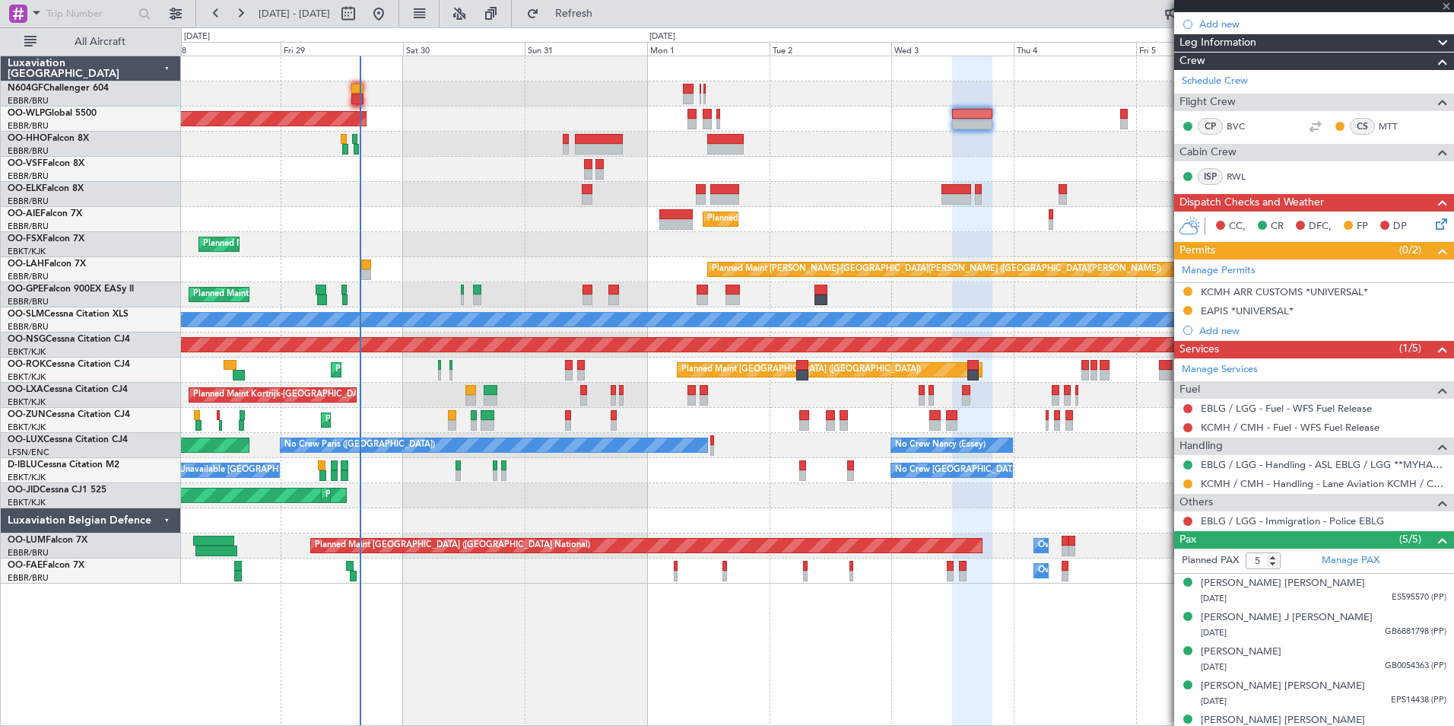
type input "-00:10"
type input "3"
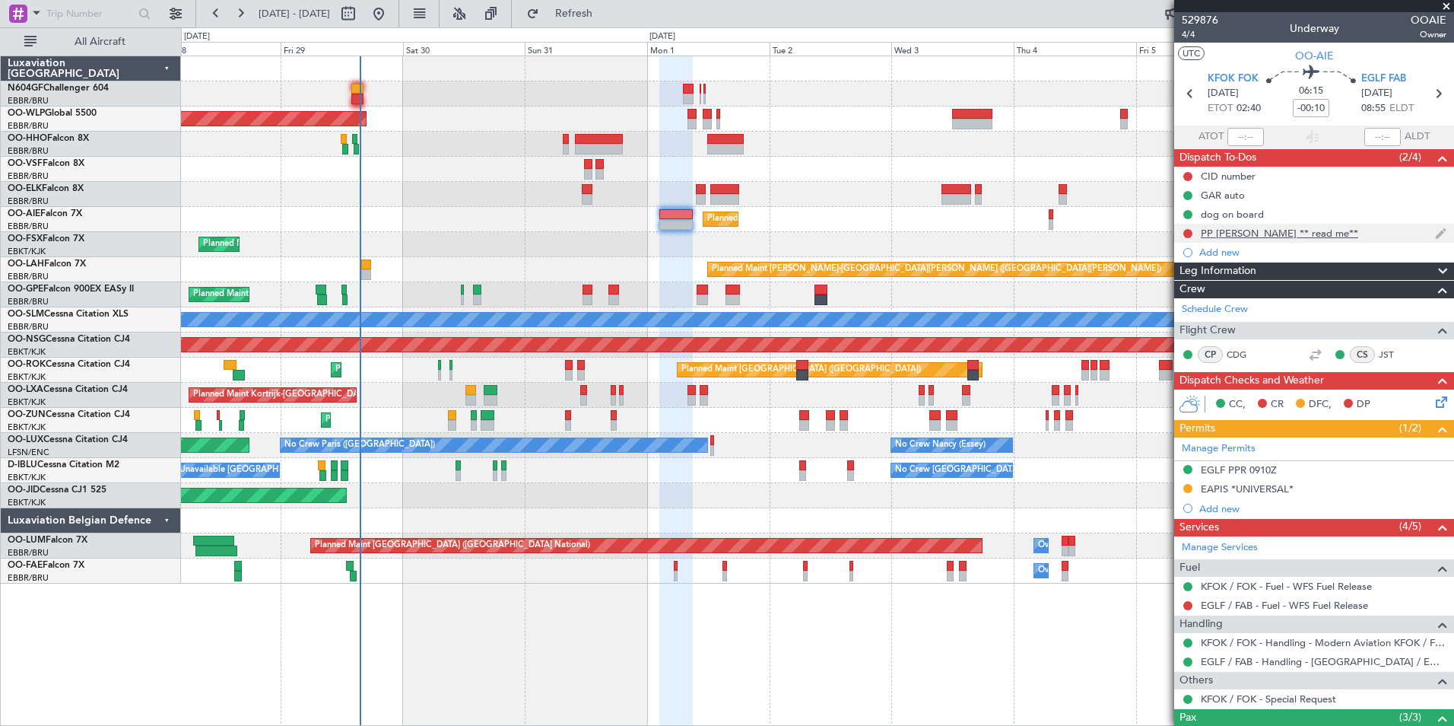
click at [1286, 228] on div "PP [PERSON_NAME] ** read me**" at bounding box center [1279, 233] width 157 height 13
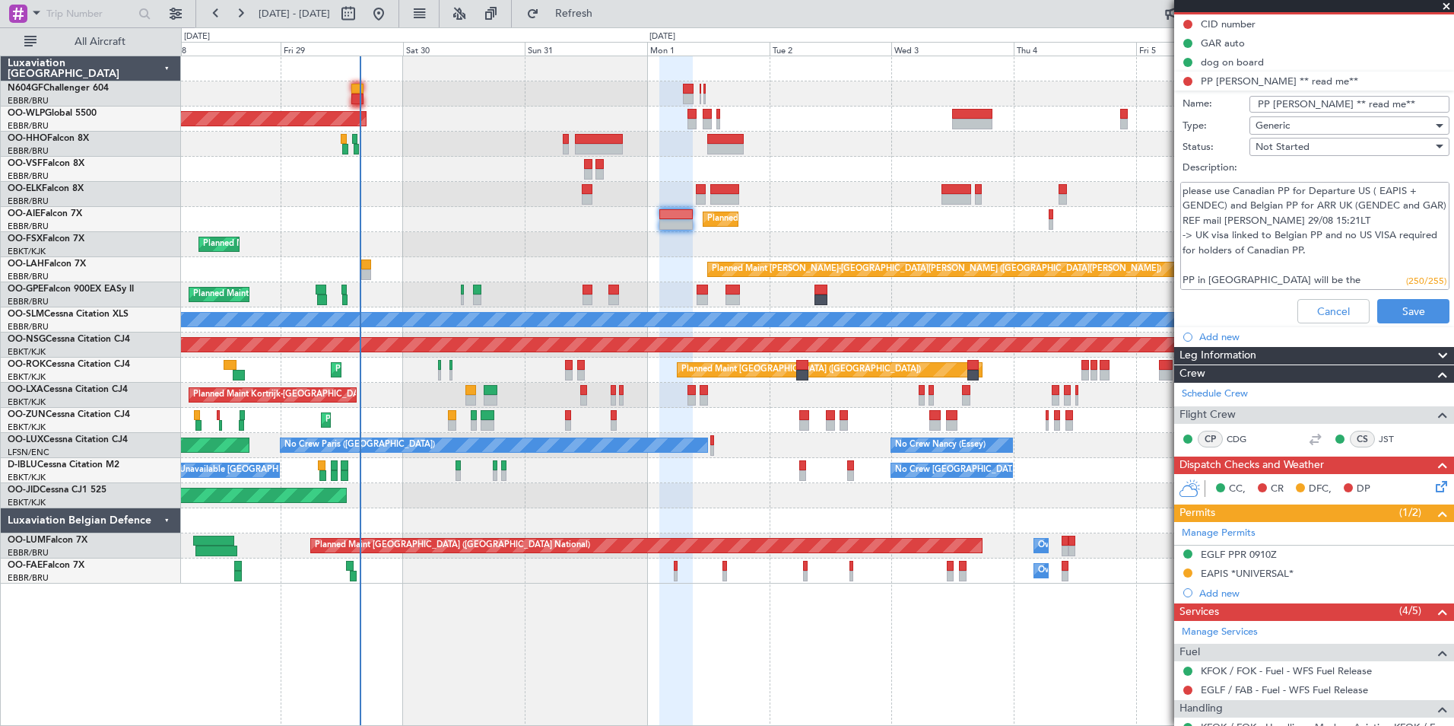
scroll to position [76, 0]
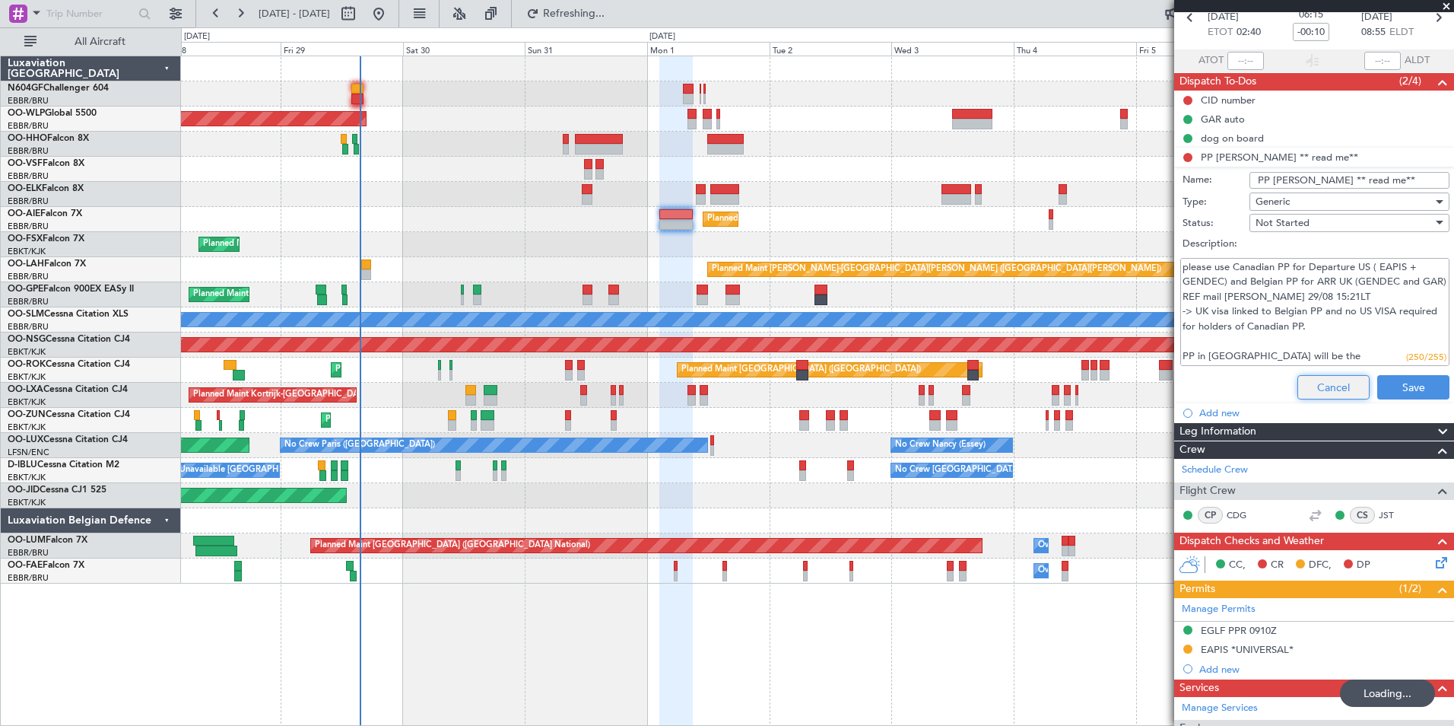
click at [1320, 386] on button "Cancel" at bounding box center [1334, 387] width 72 height 24
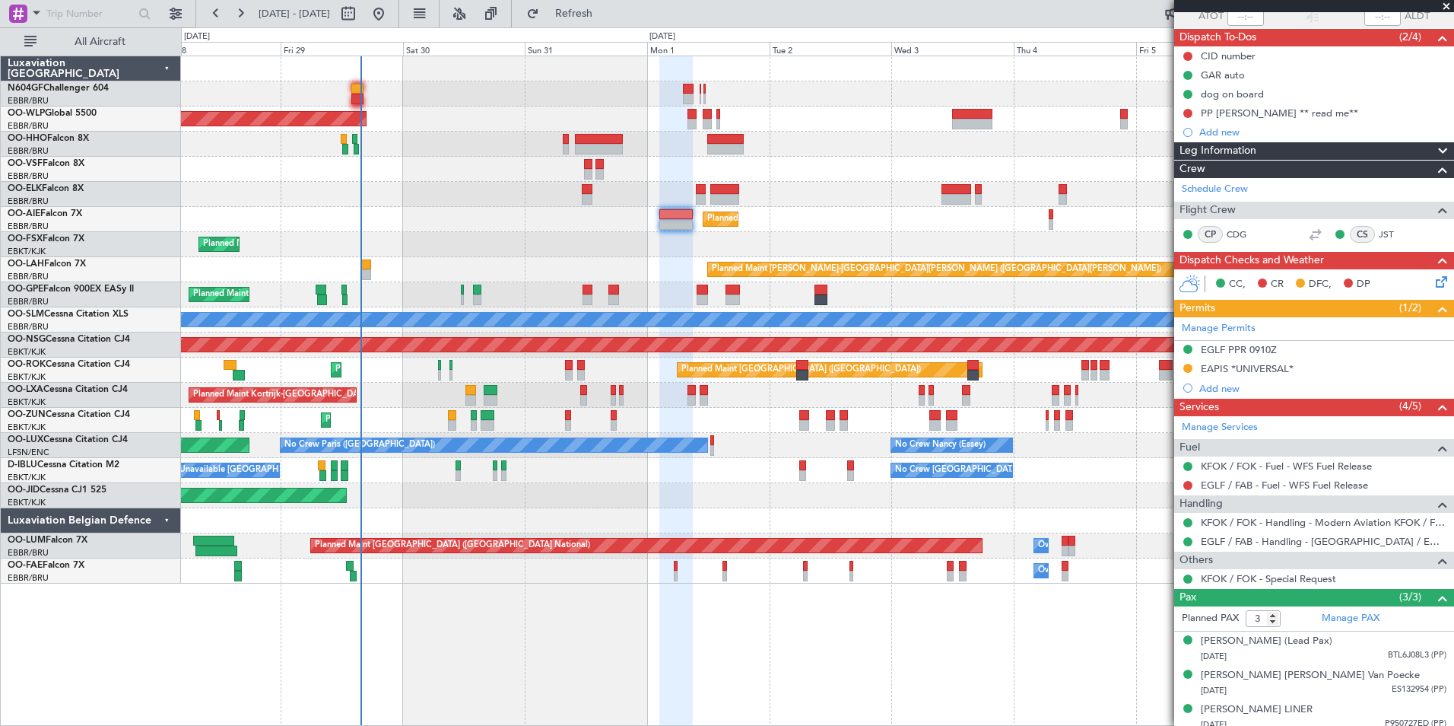
scroll to position [143, 0]
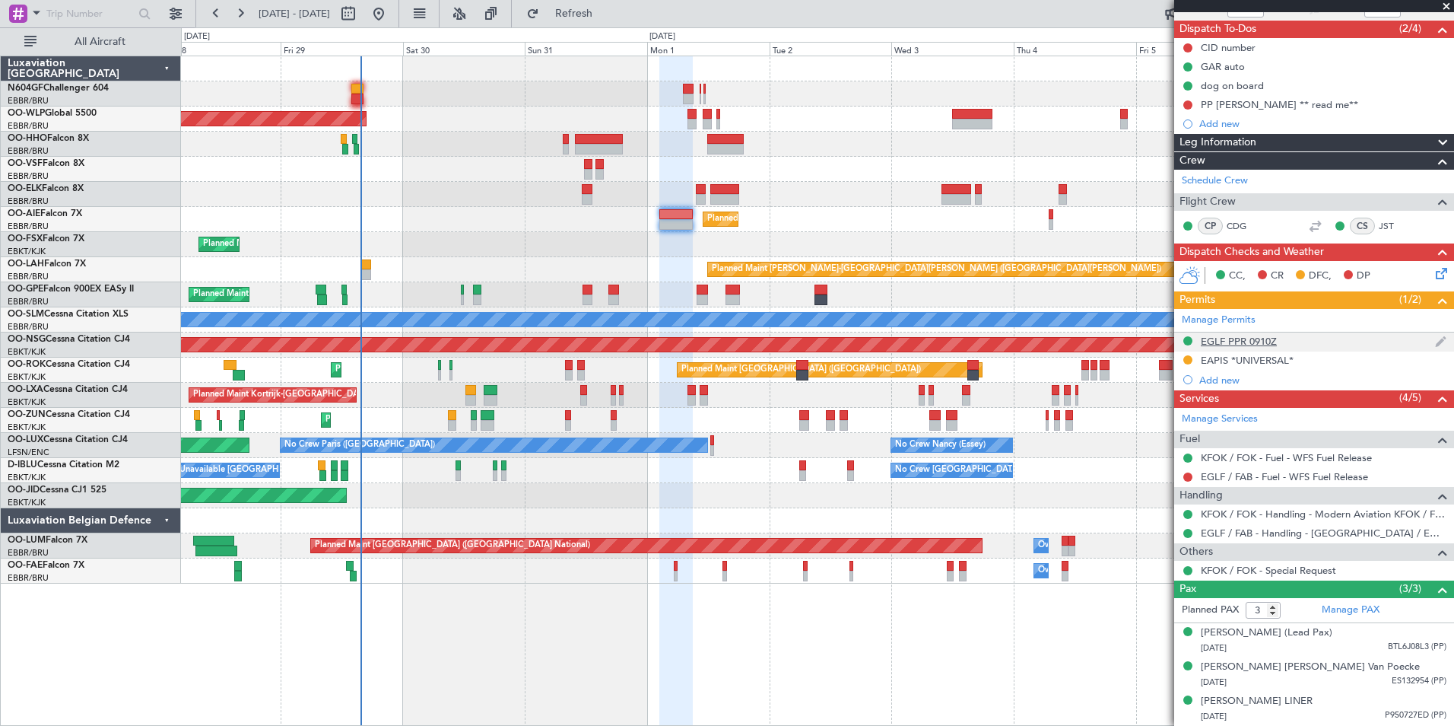
click at [1288, 332] on div "EGLF PPR 0910Z" at bounding box center [1314, 341] width 280 height 19
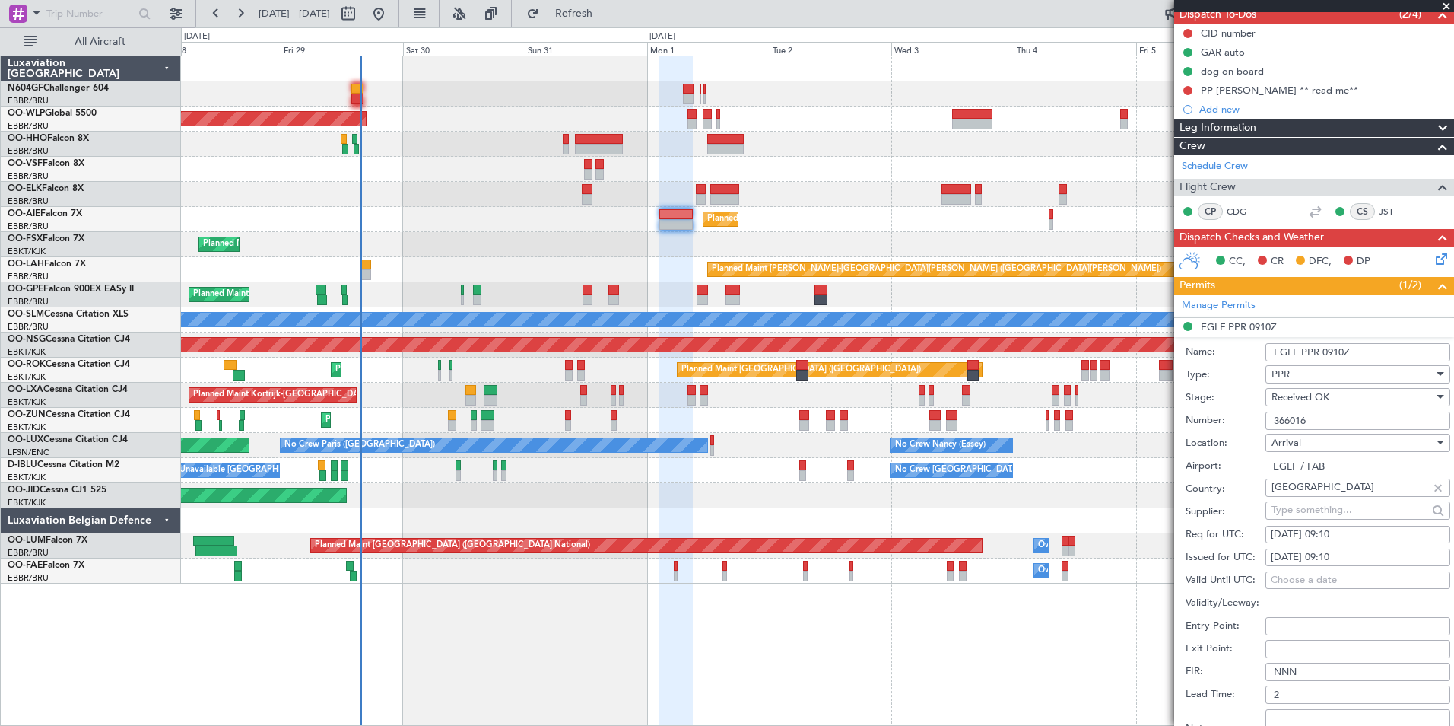
drag, startPoint x: 1320, startPoint y: 415, endPoint x: 1270, endPoint y: 414, distance: 49.4
click at [1270, 414] on input "366016" at bounding box center [1358, 420] width 185 height 18
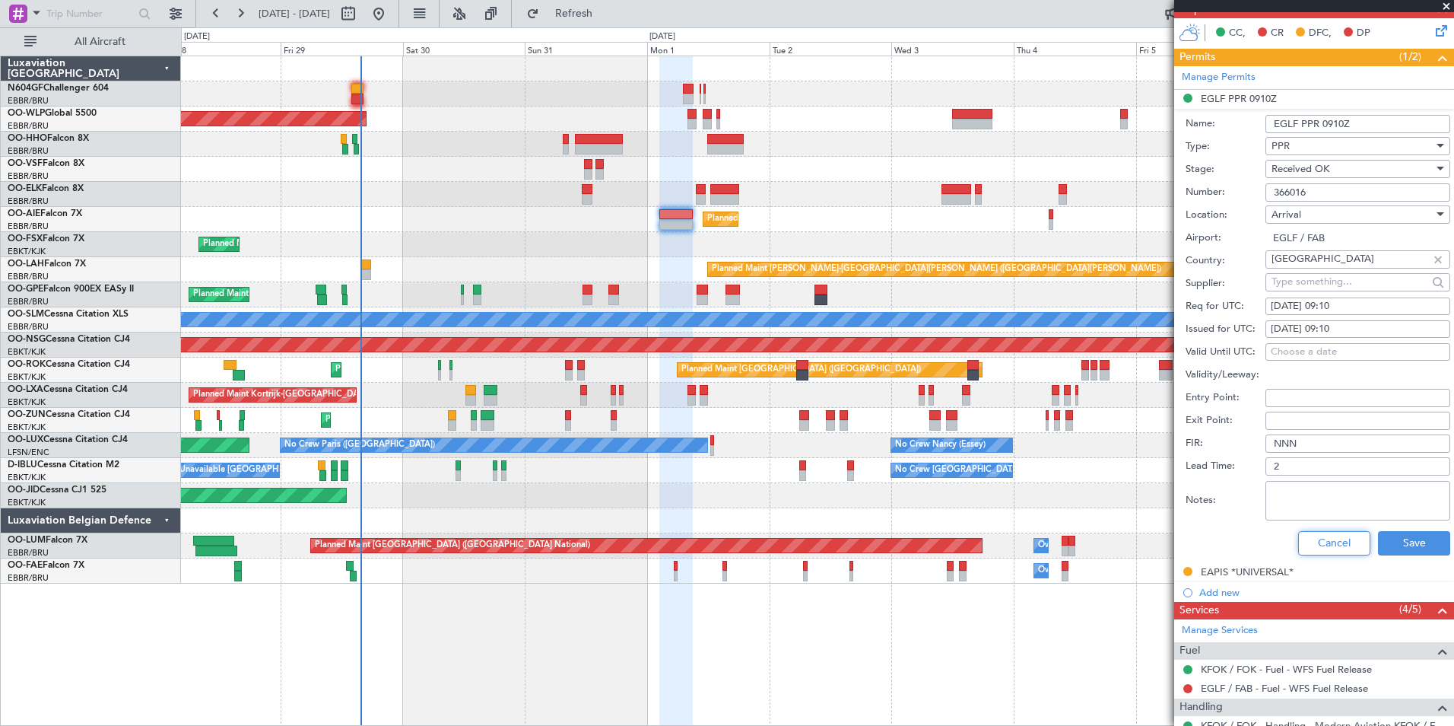
drag, startPoint x: 1322, startPoint y: 545, endPoint x: 1332, endPoint y: 535, distance: 14.0
click at [1322, 545] on button "Cancel" at bounding box center [1334, 543] width 72 height 24
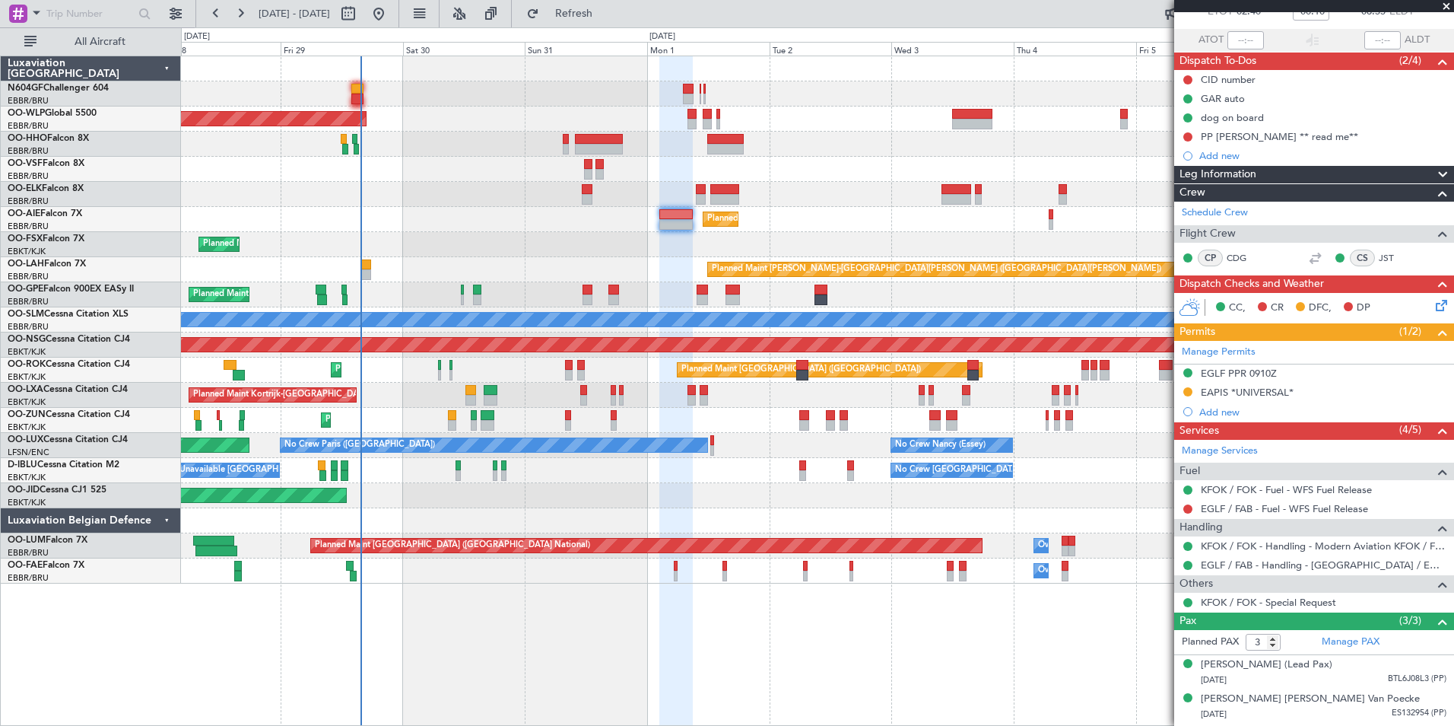
scroll to position [0, 0]
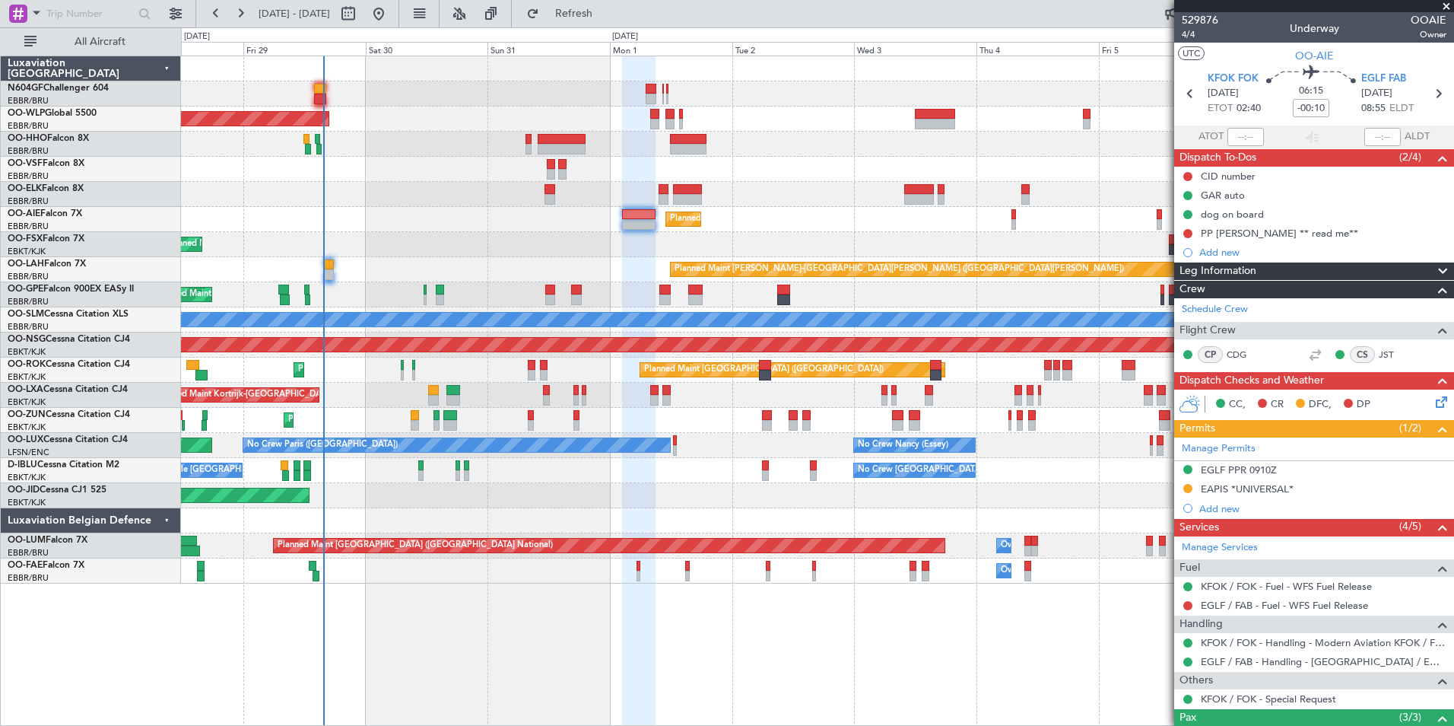
click at [442, 212] on div "Planned Maint [GEOGRAPHIC_DATA] ([GEOGRAPHIC_DATA])" at bounding box center [817, 219] width 1273 height 25
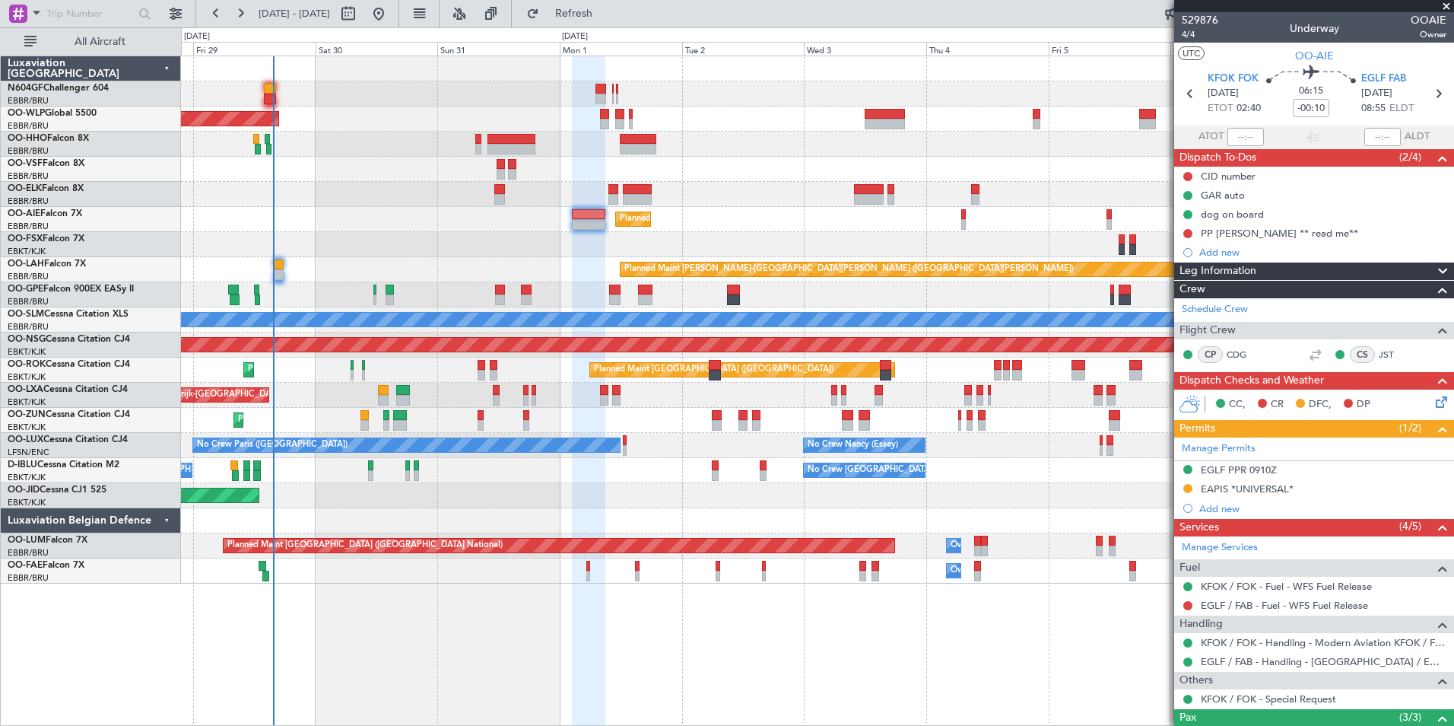
click at [731, 187] on div "Planned Maint Kortrijk-[GEOGRAPHIC_DATA]" at bounding box center [817, 194] width 1273 height 25
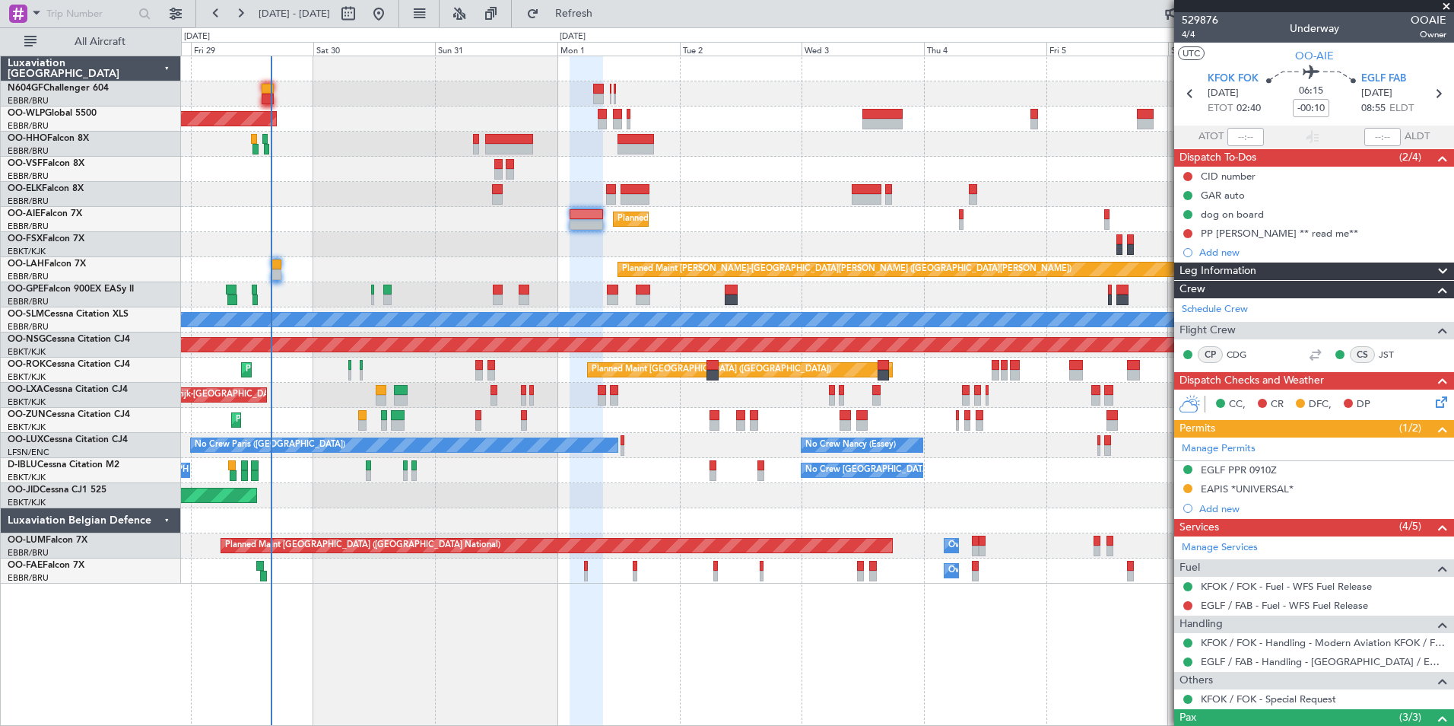
click at [852, 198] on div "Planned Maint Kortrijk-[GEOGRAPHIC_DATA]" at bounding box center [817, 194] width 1273 height 25
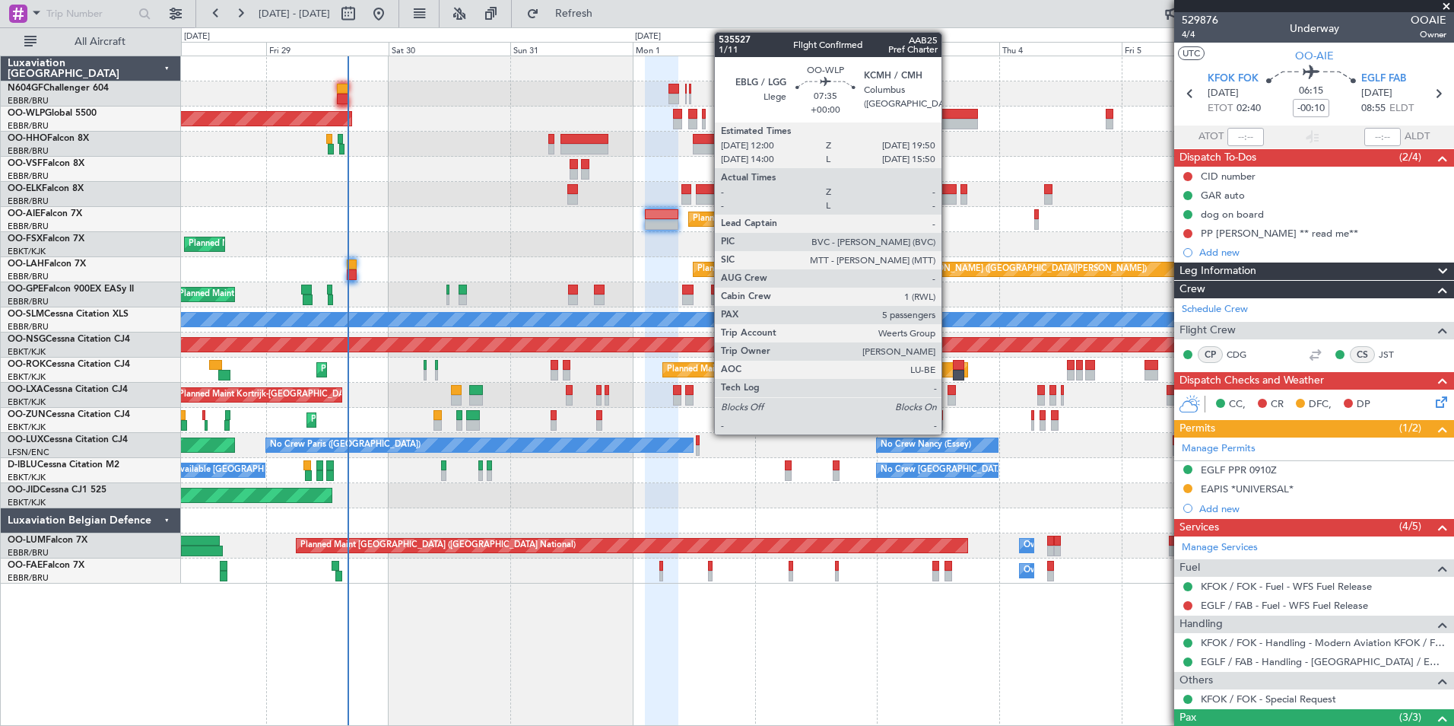
click at [948, 118] on div at bounding box center [958, 114] width 40 height 11
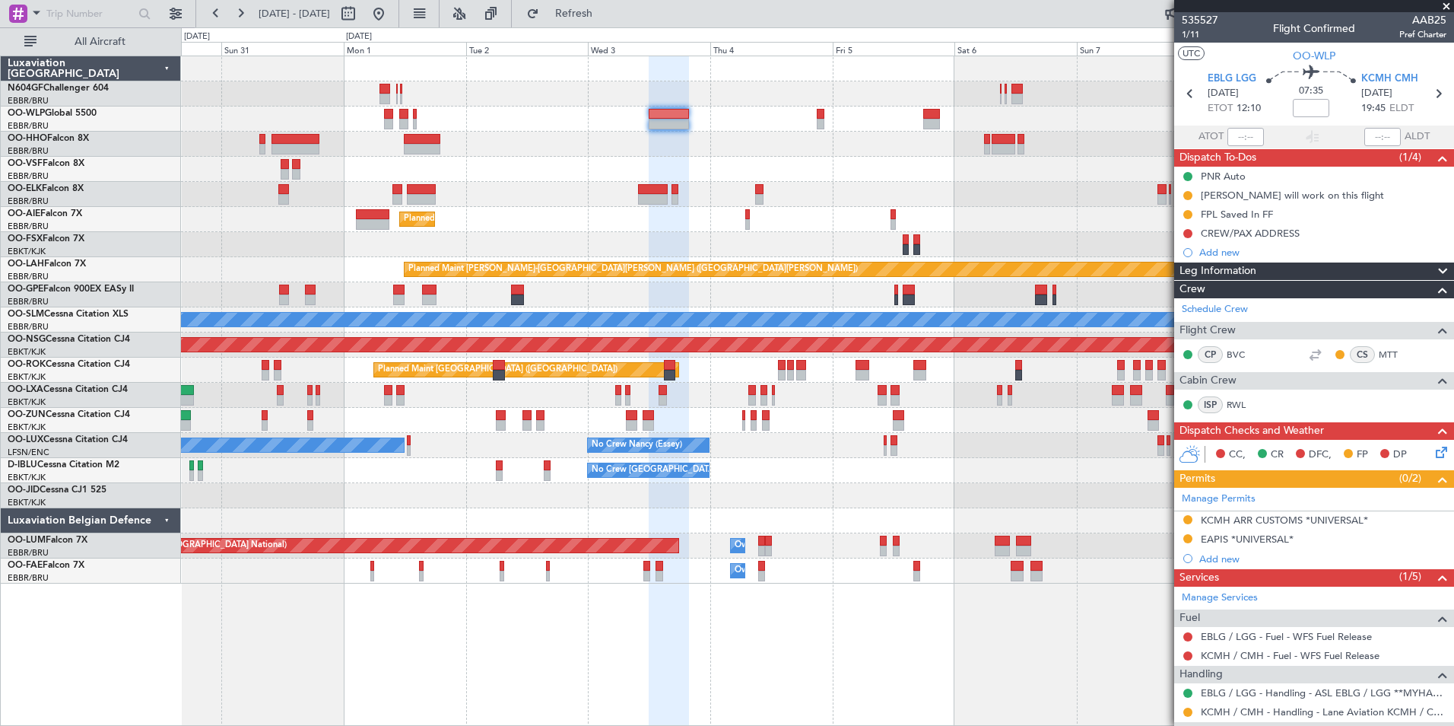
click at [806, 140] on div "Planned Maint Berlin (Brandenburg) Planned Maint Kortrijk-Wevelgem Planned Main…" at bounding box center [817, 319] width 1273 height 527
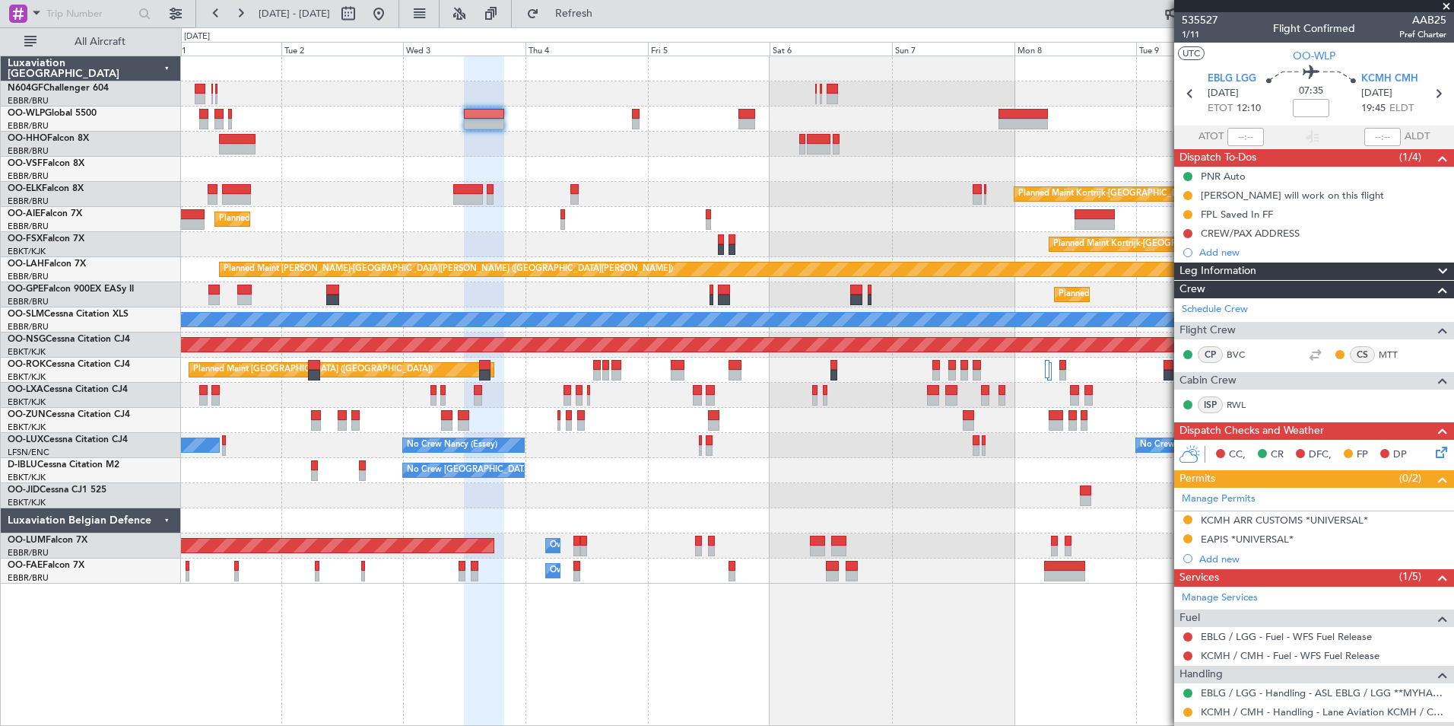
click at [805, 130] on div "Planned Maint Berlin (Brandenburg) Planned Maint Kortrijk-Wevelgem Planned Main…" at bounding box center [817, 319] width 1273 height 527
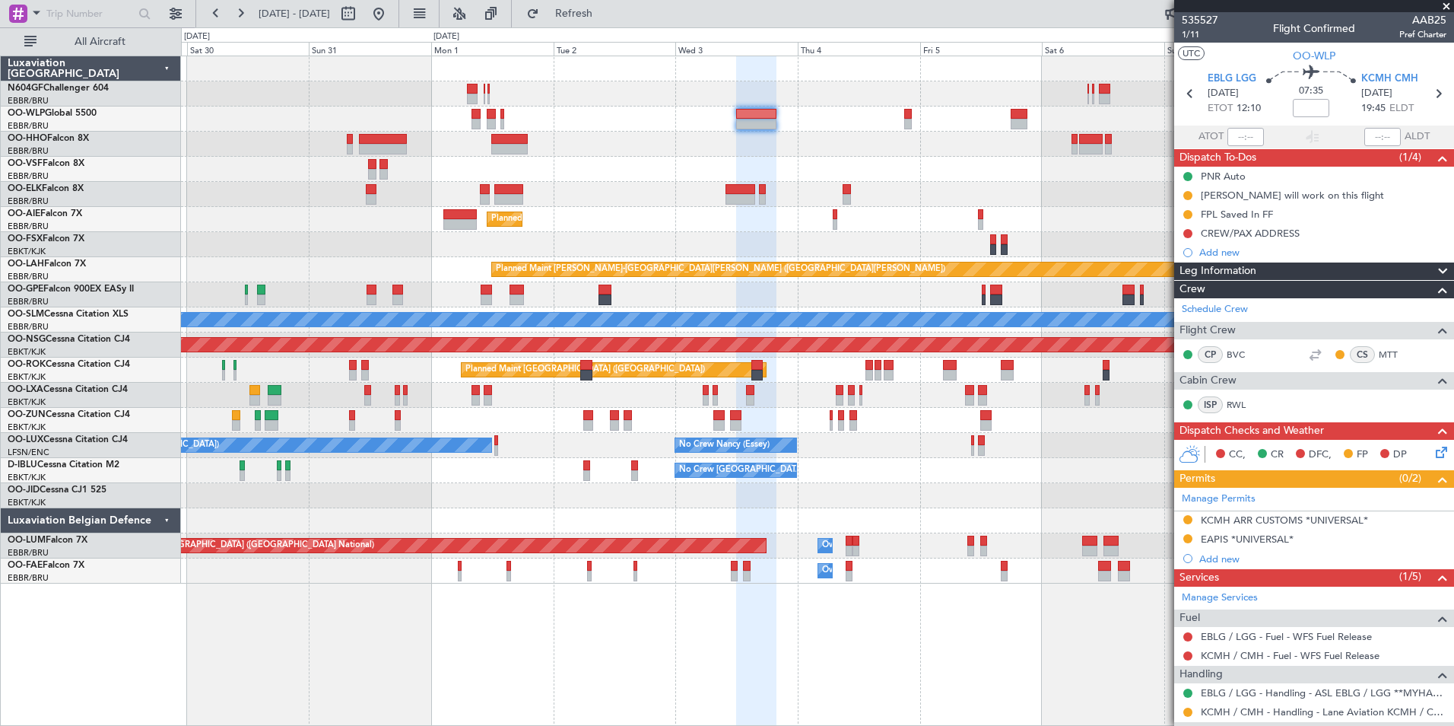
click at [581, 138] on div "Planned Maint Berlin (Brandenburg) Planned Maint Kortrijk-Wevelgem Planned Main…" at bounding box center [817, 319] width 1273 height 527
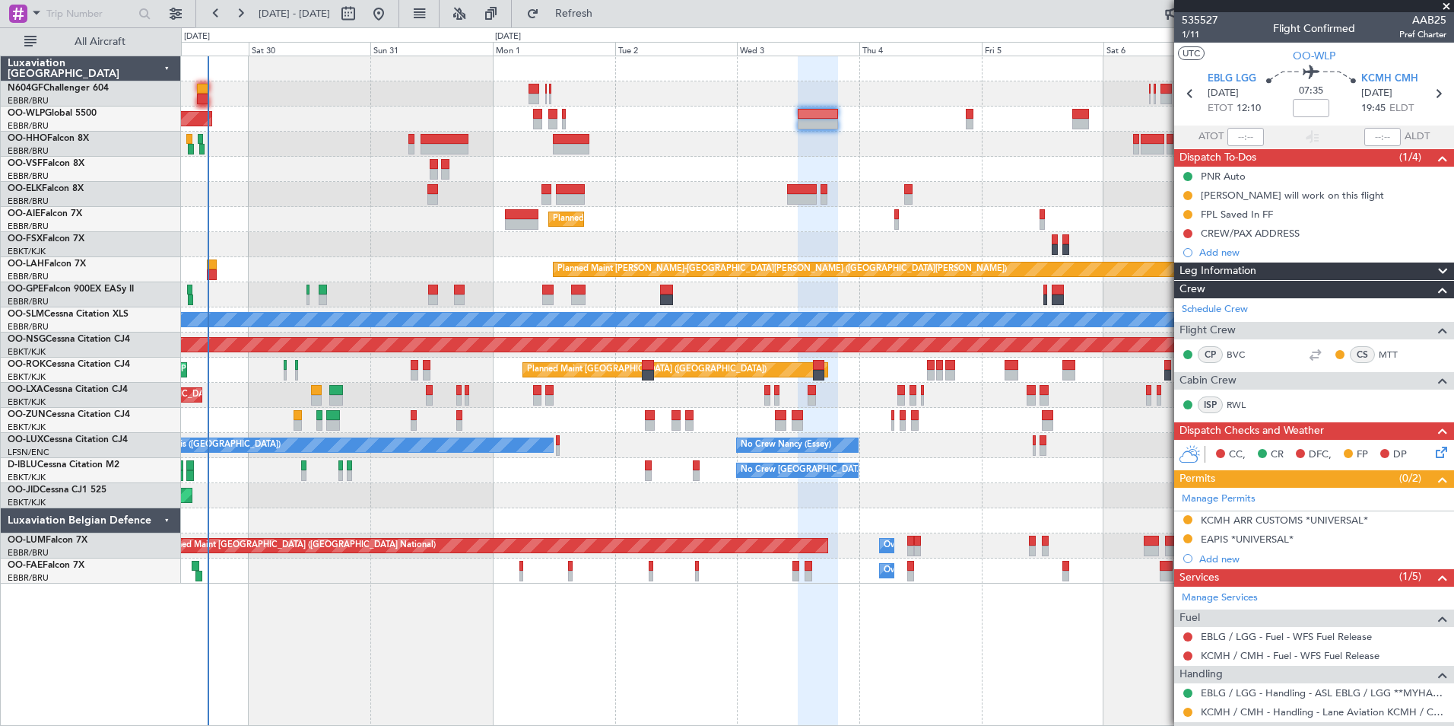
click at [774, 147] on div "Planned Maint Berlin (Brandenburg) Planned Maint Kortrijk-Wevelgem Planned Main…" at bounding box center [817, 319] width 1273 height 527
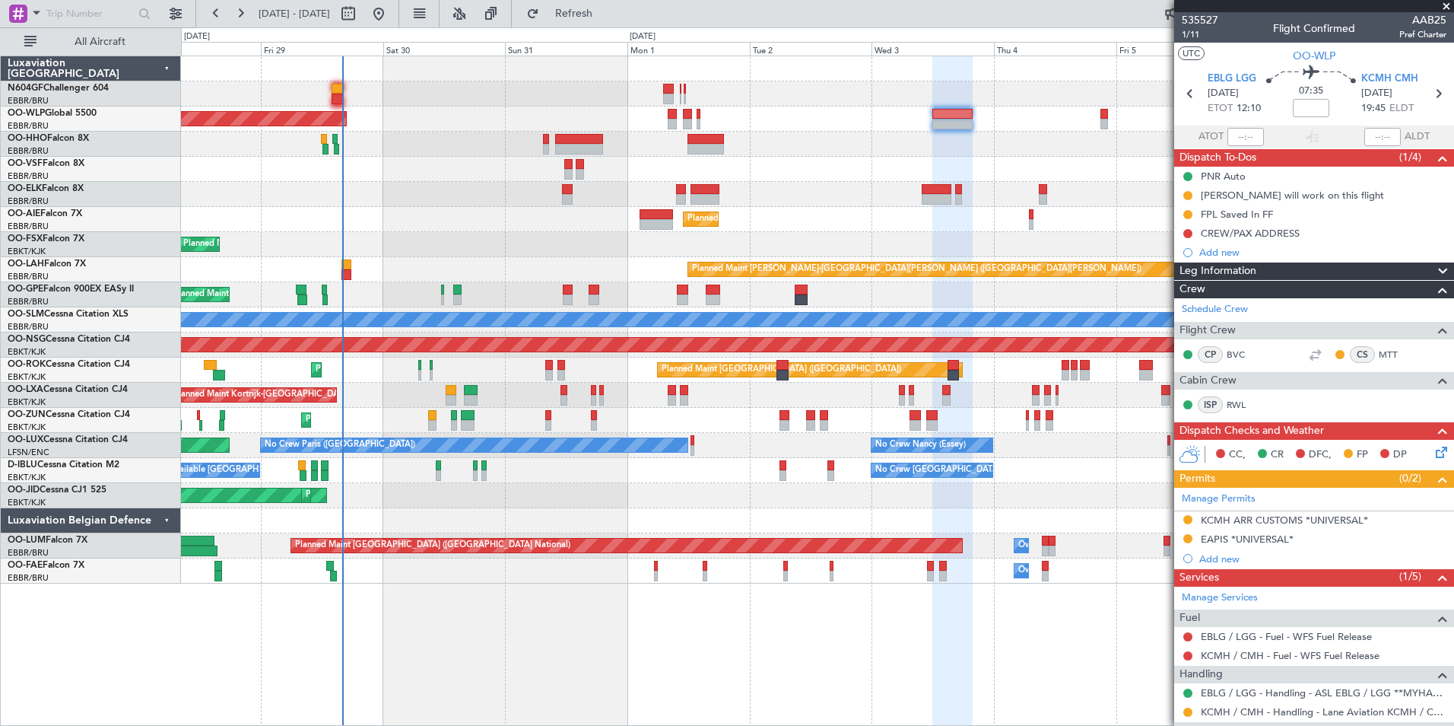
click at [480, 192] on div "Planned Maint Kortrijk-[GEOGRAPHIC_DATA]" at bounding box center [817, 194] width 1273 height 25
click at [835, 94] on div at bounding box center [817, 93] width 1273 height 25
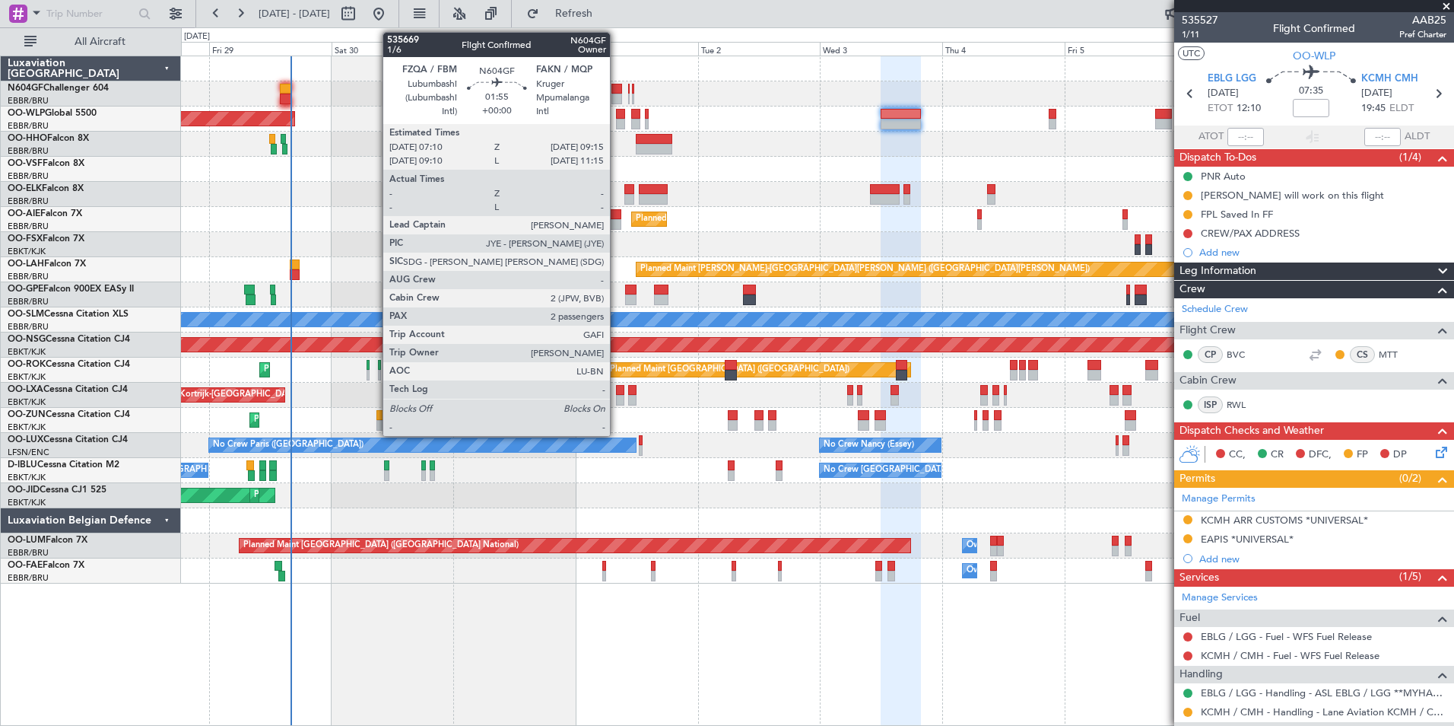
click at [617, 89] on div at bounding box center [617, 89] width 11 height 11
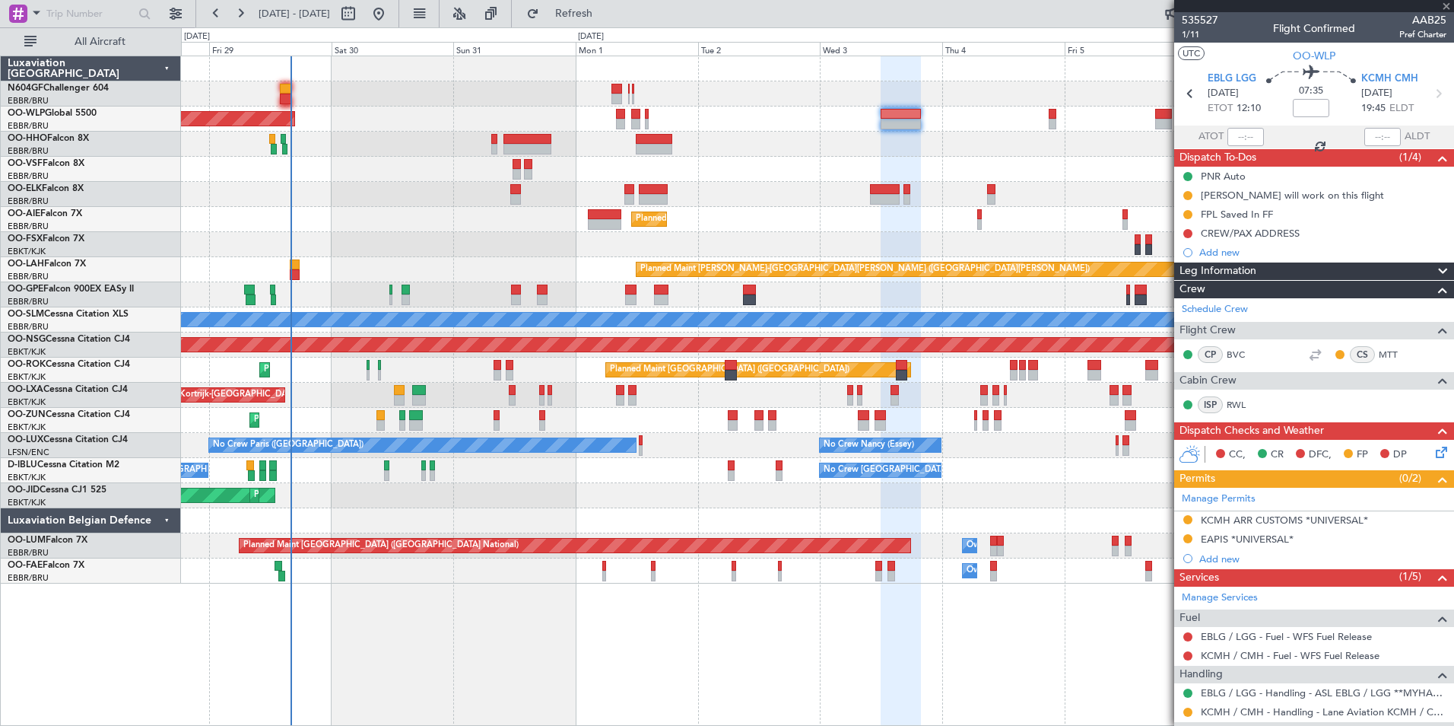
type input "2"
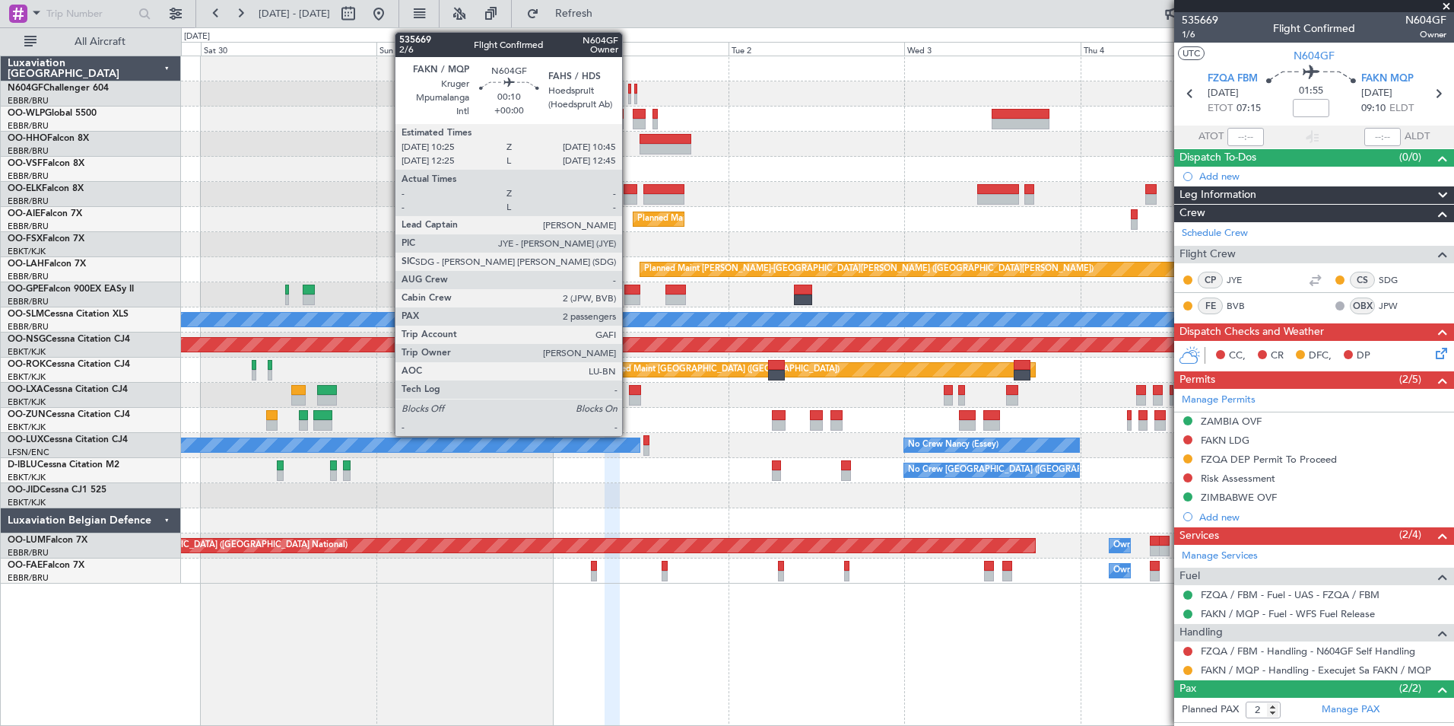
click at [629, 92] on div at bounding box center [629, 89] width 3 height 11
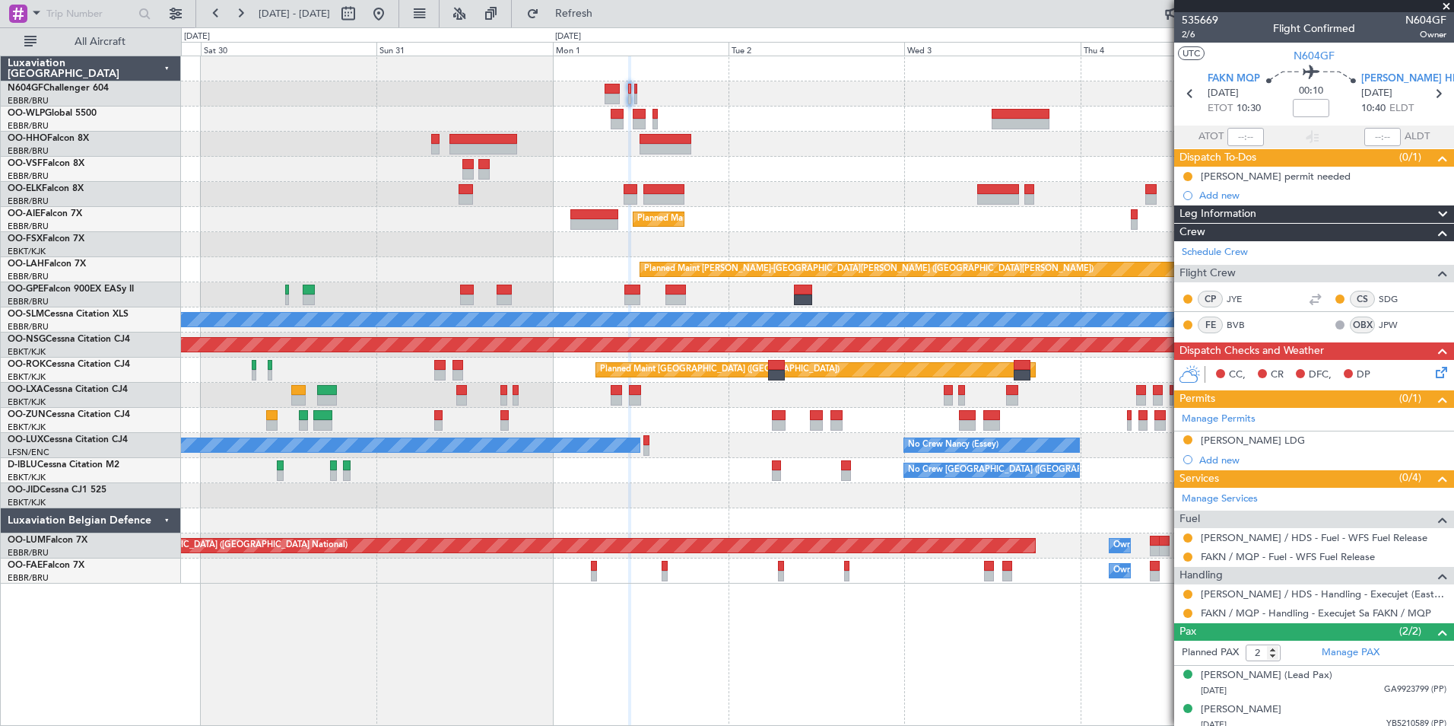
click at [726, 488] on div "Planned Maint Berlin (Brandenburg) Planned Maint London (Farnborough) Planned M…" at bounding box center [817, 319] width 1273 height 527
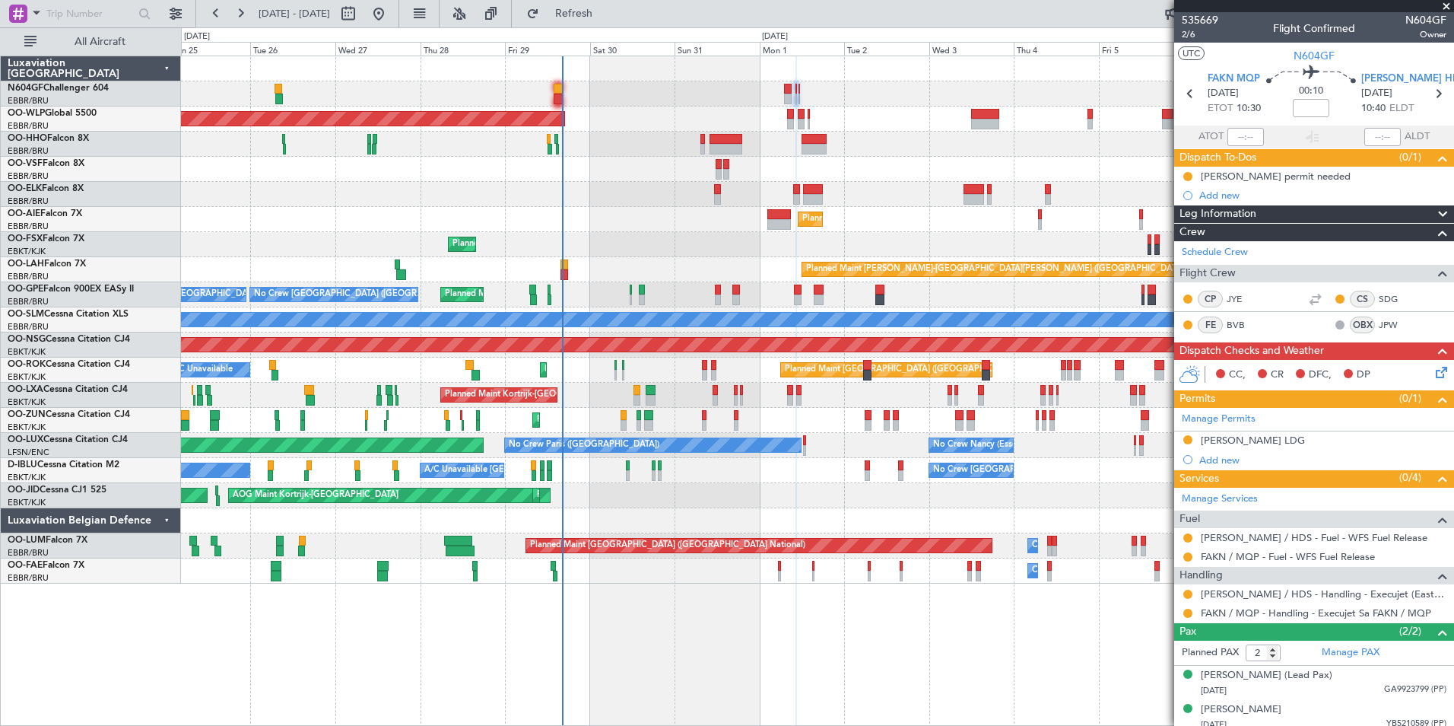
click at [780, 500] on div "AOG Maint Kortrijk-Wevelgem Planned Maint Kortrijk-Wevelgem Planned Maint Paris…" at bounding box center [817, 495] width 1273 height 25
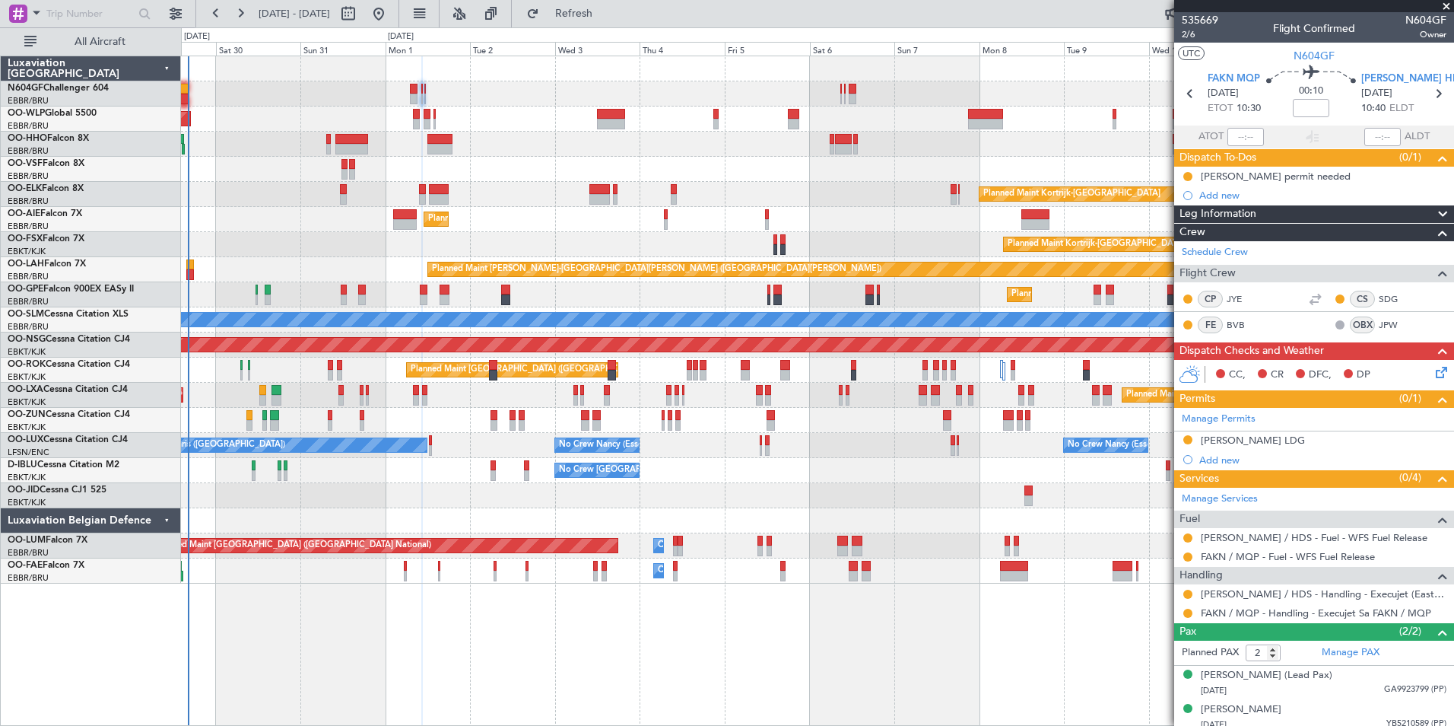
click at [602, 501] on div "Planned Maint Berlin (Brandenburg) Planned Maint Kortrijk-Wevelgem Planned Main…" at bounding box center [817, 319] width 1273 height 527
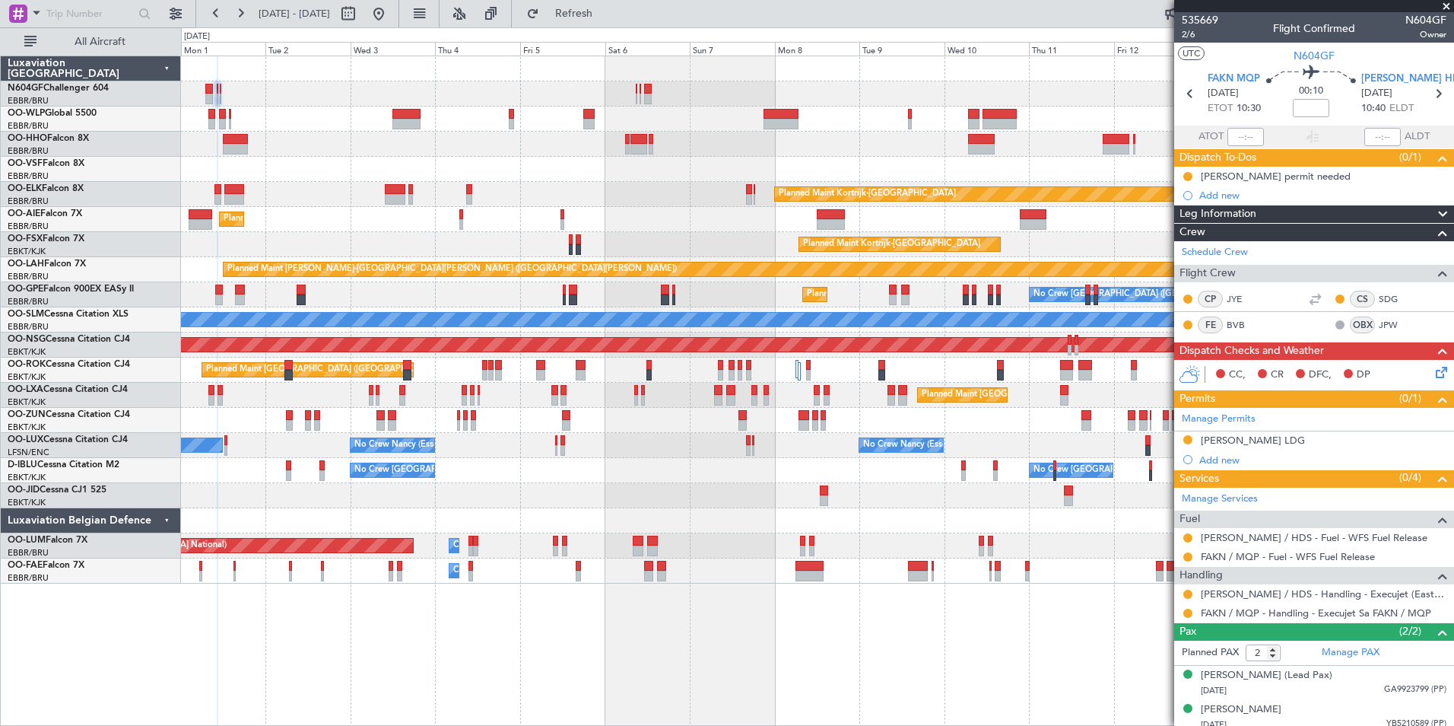
click at [802, 497] on div "Planned Maint Kortrijk-Wevelgem AOG Maint Kortrijk-Wevelgem" at bounding box center [817, 495] width 1273 height 25
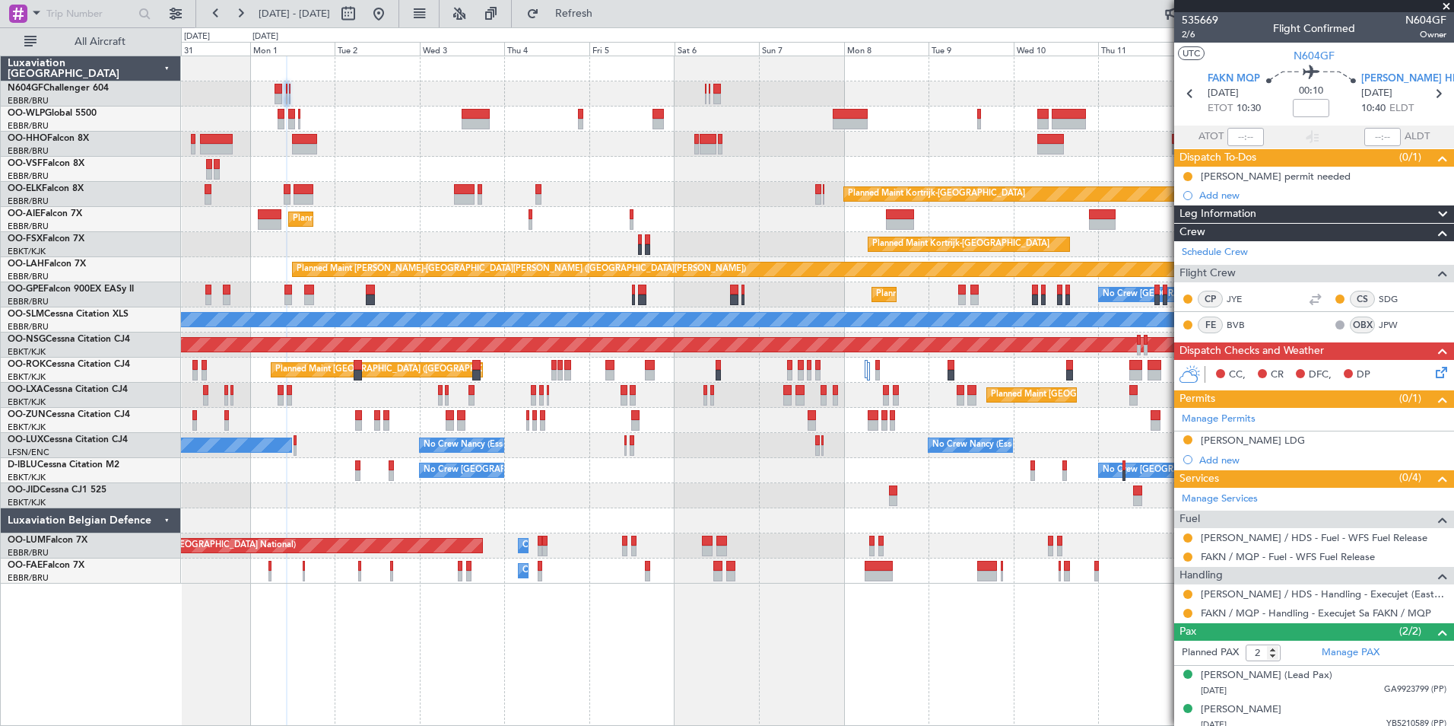
click at [697, 478] on div "Planned Maint Berlin (Brandenburg) Planned Maint Kortrijk-Wevelgem Planned Main…" at bounding box center [817, 319] width 1273 height 527
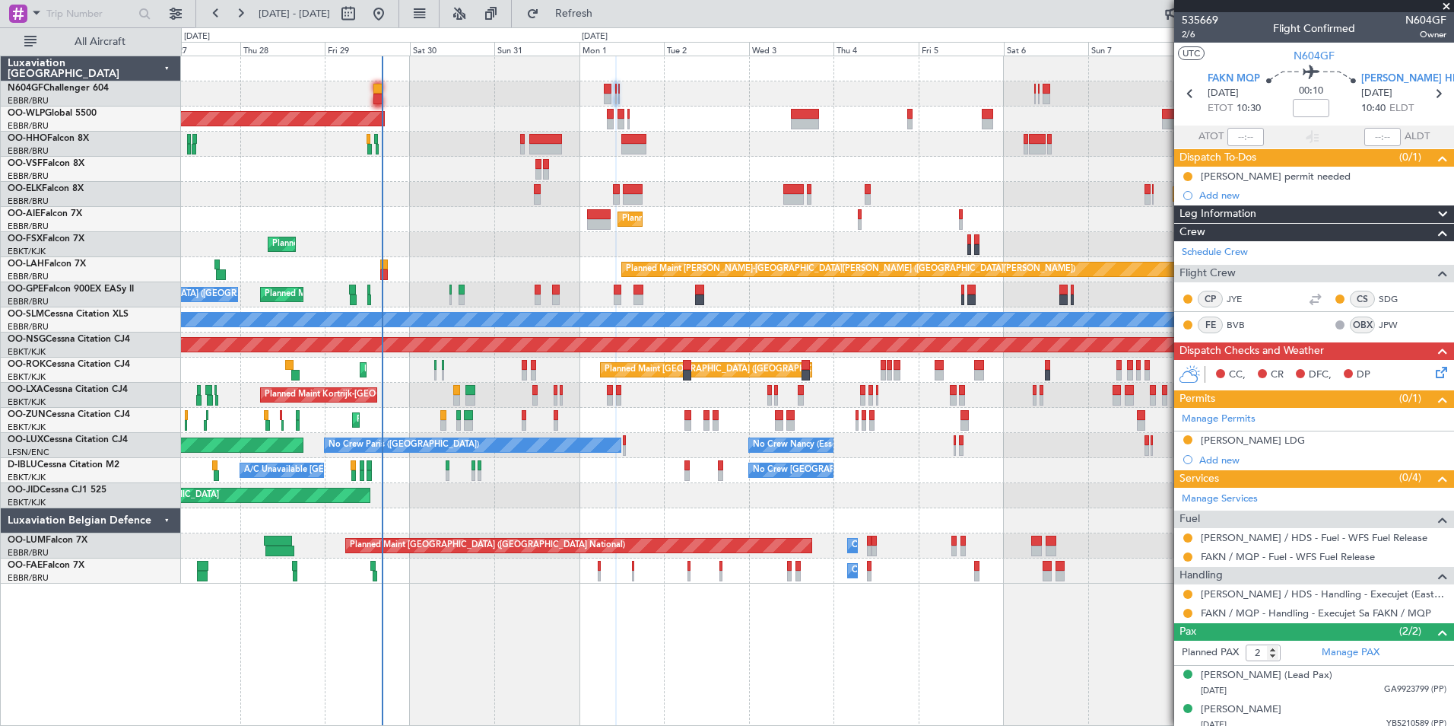
click at [898, 289] on div "Planned Maint Berlin (Brandenburg) Planned Maint Kortrijk-Wevelgem Planned Main…" at bounding box center [817, 319] width 1273 height 527
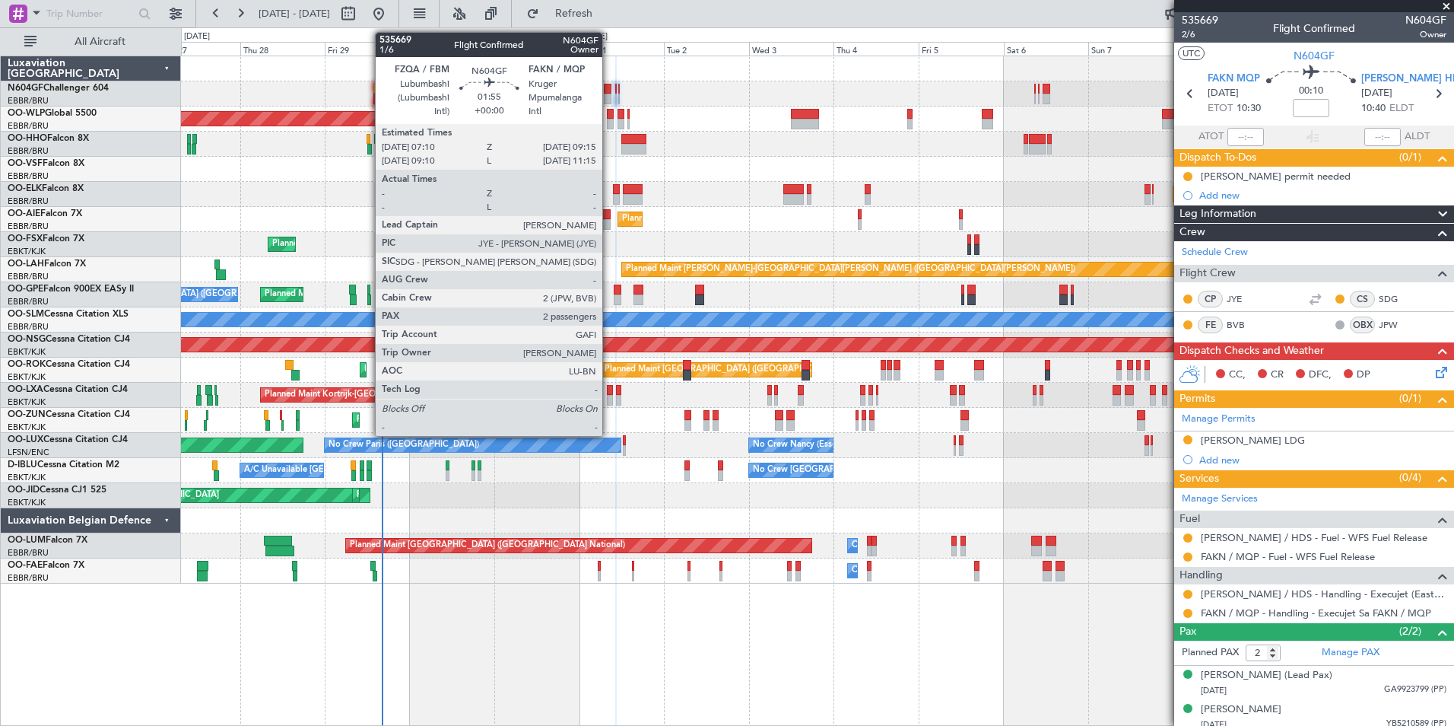
click at [609, 94] on div at bounding box center [608, 99] width 8 height 11
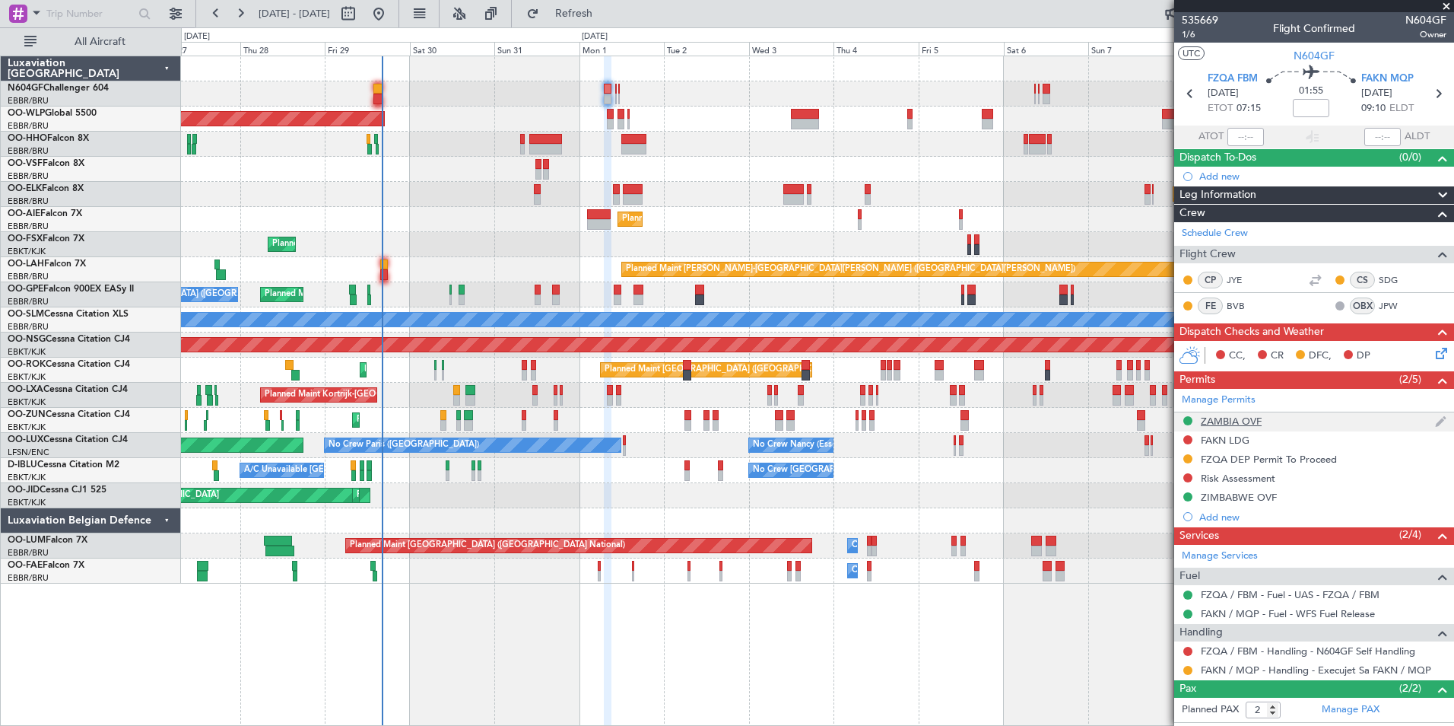
click at [1217, 420] on div "ZAMBIA OVF" at bounding box center [1231, 421] width 61 height 13
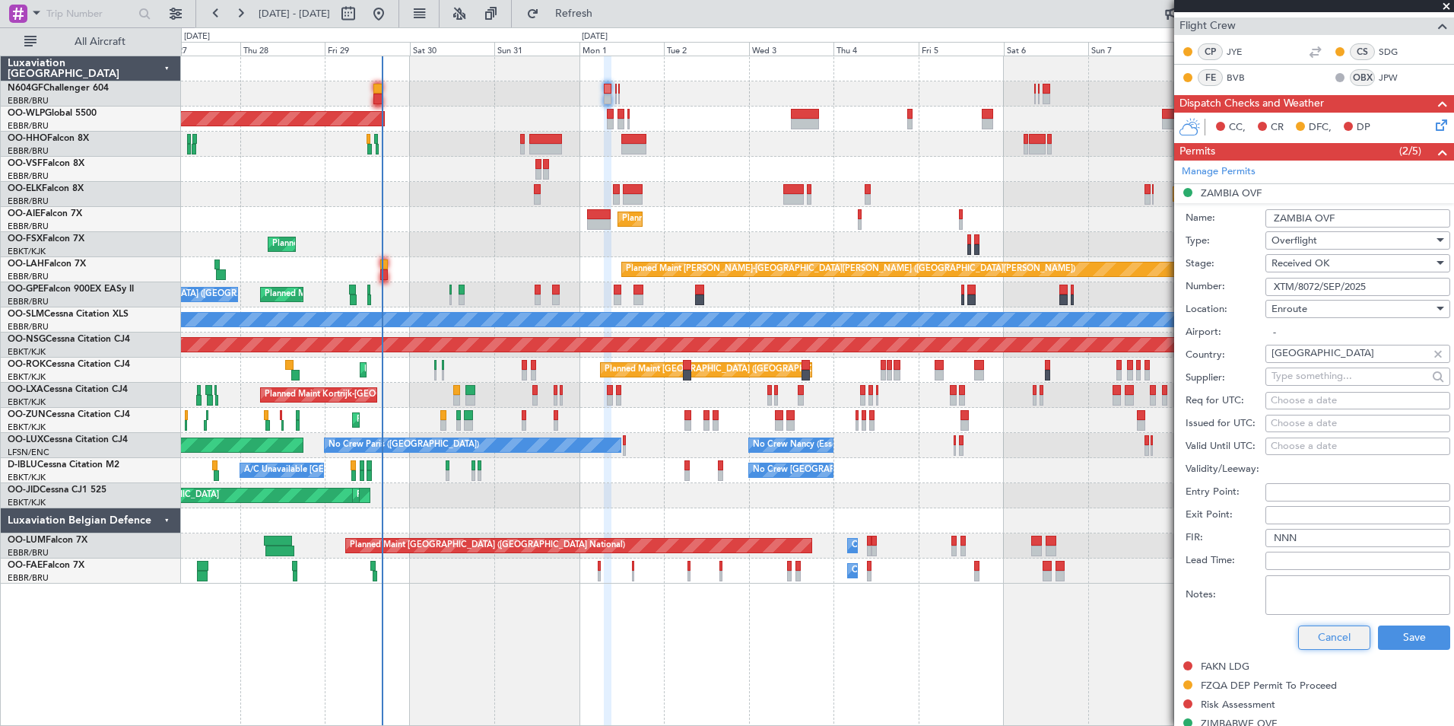
click at [1327, 634] on button "Cancel" at bounding box center [1334, 637] width 72 height 24
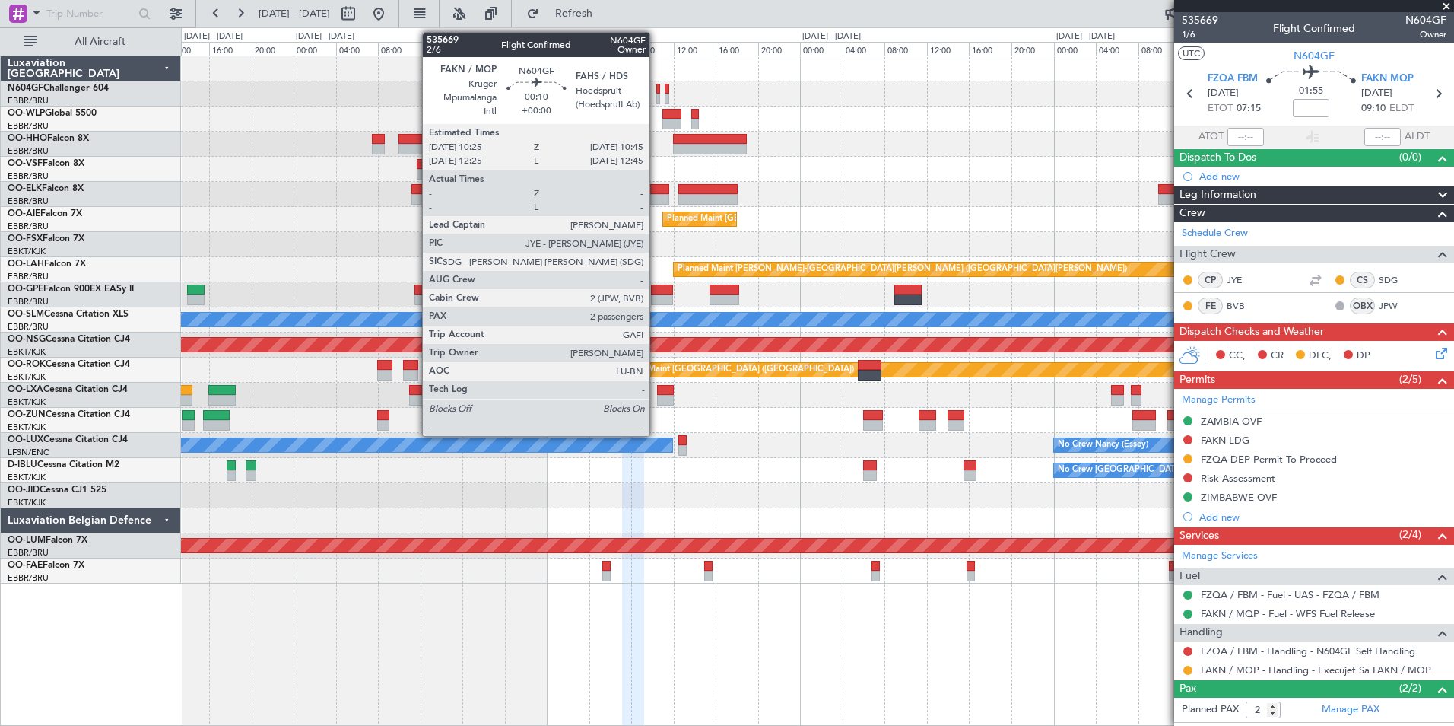
click at [656, 93] on div at bounding box center [658, 89] width 4 height 11
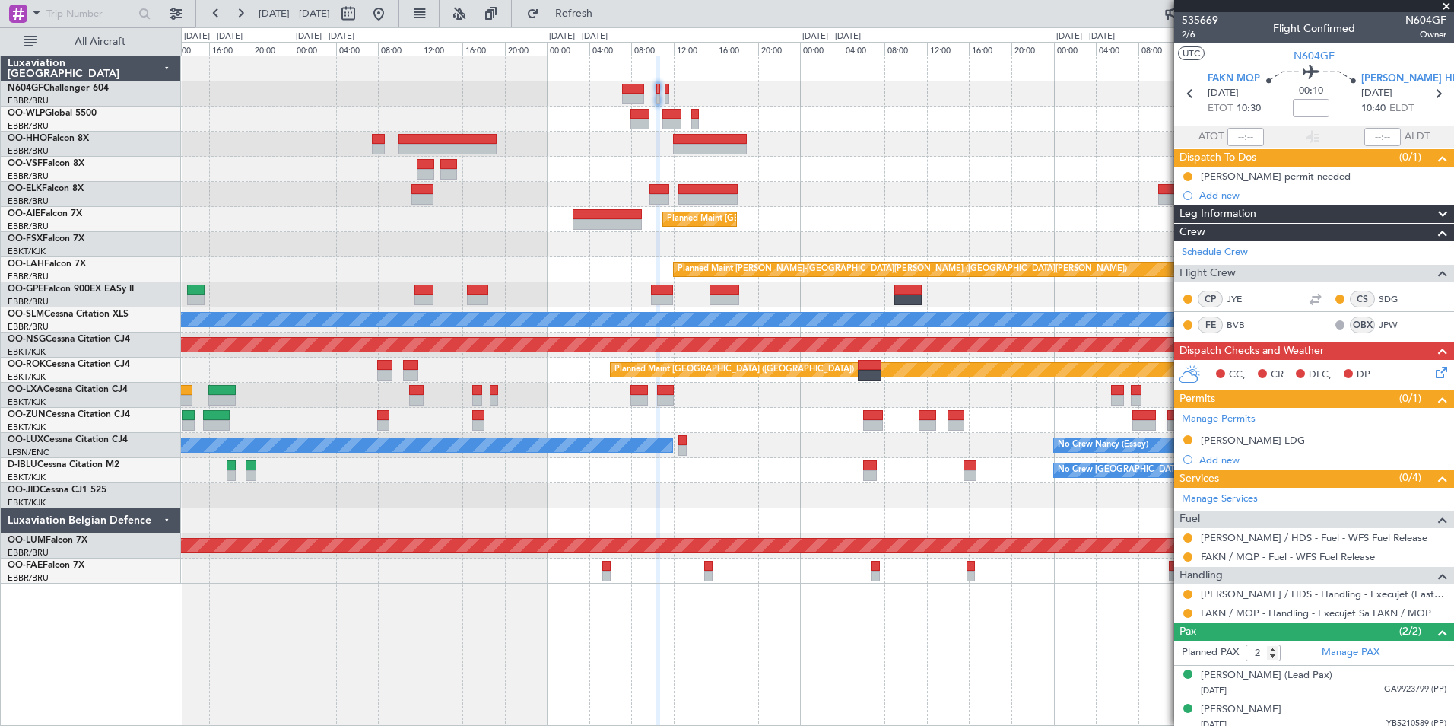
click at [547, 141] on div at bounding box center [817, 144] width 1273 height 25
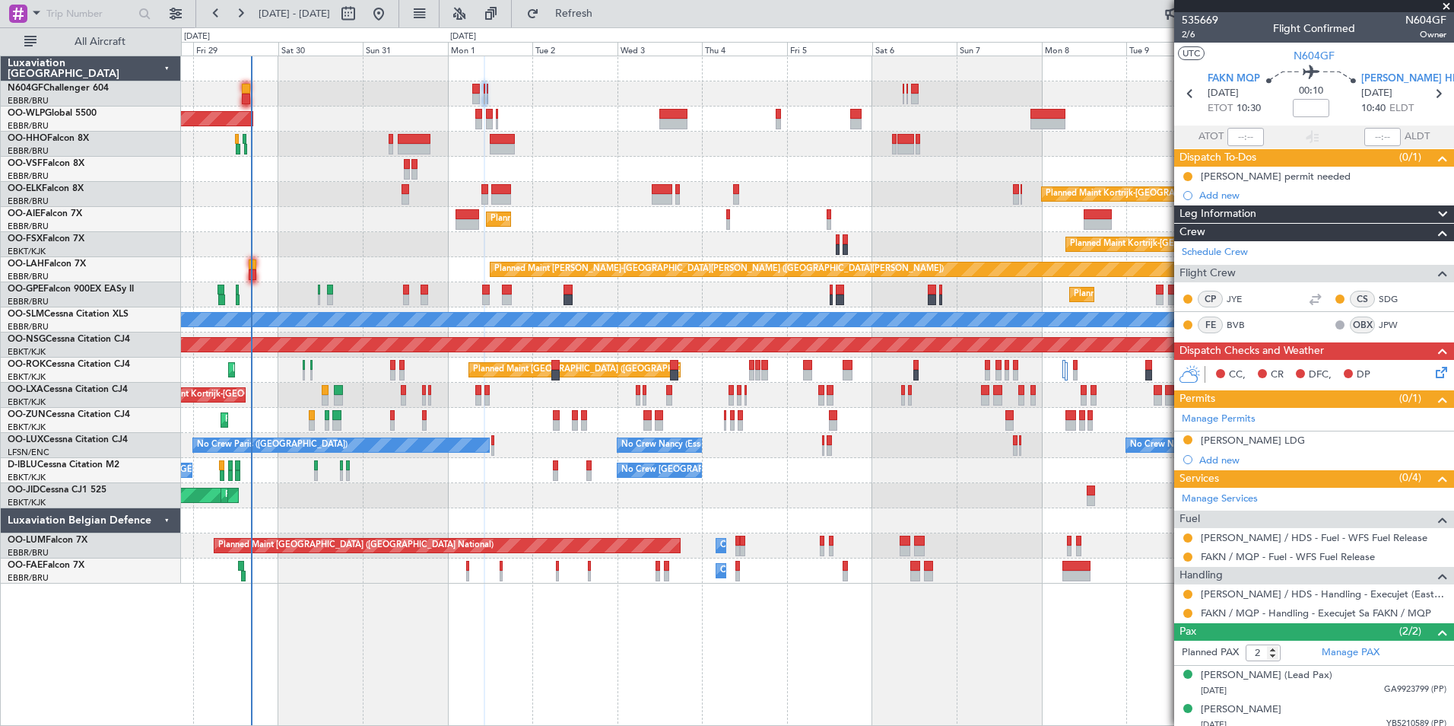
click at [564, 135] on div at bounding box center [817, 144] width 1273 height 25
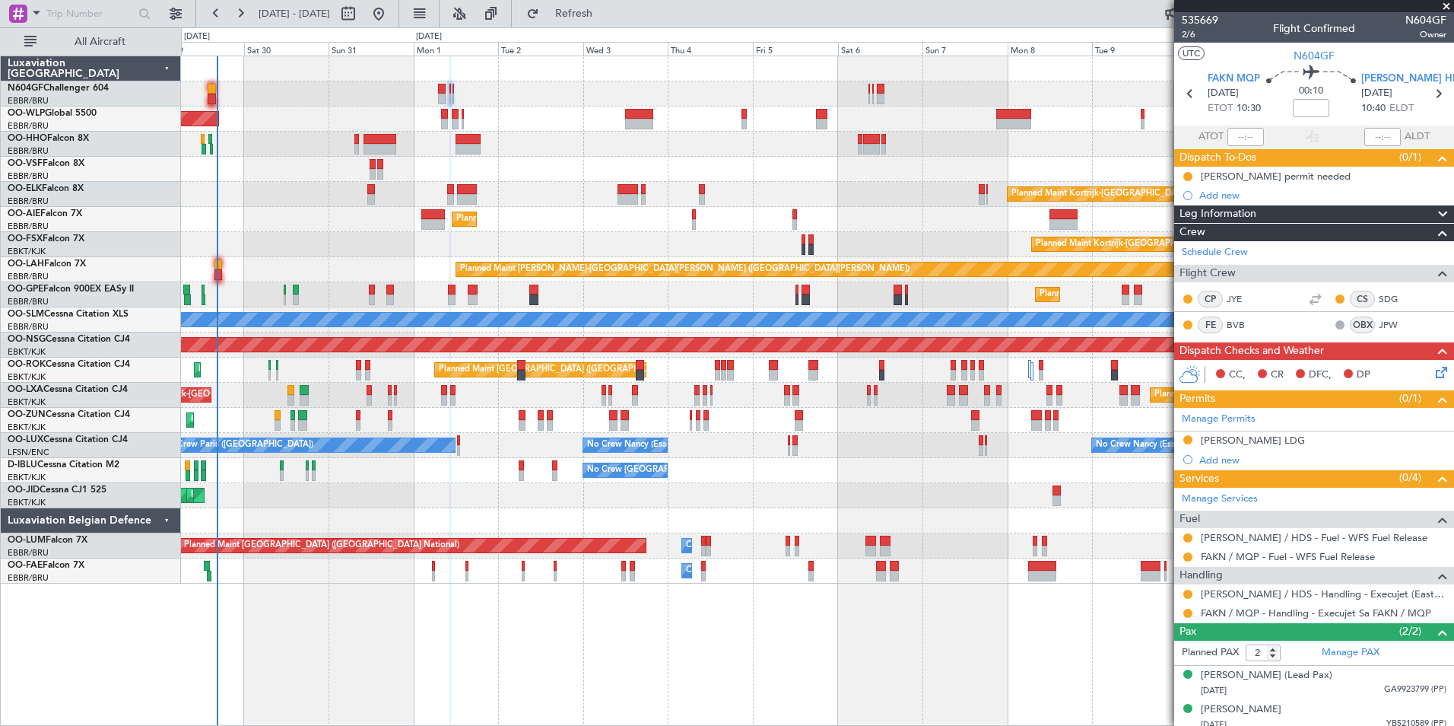
click at [627, 131] on div "Planned Maint Berlin (Brandenburg) Planned Maint Kortrijk-Wevelgem Planned Main…" at bounding box center [817, 319] width 1273 height 527
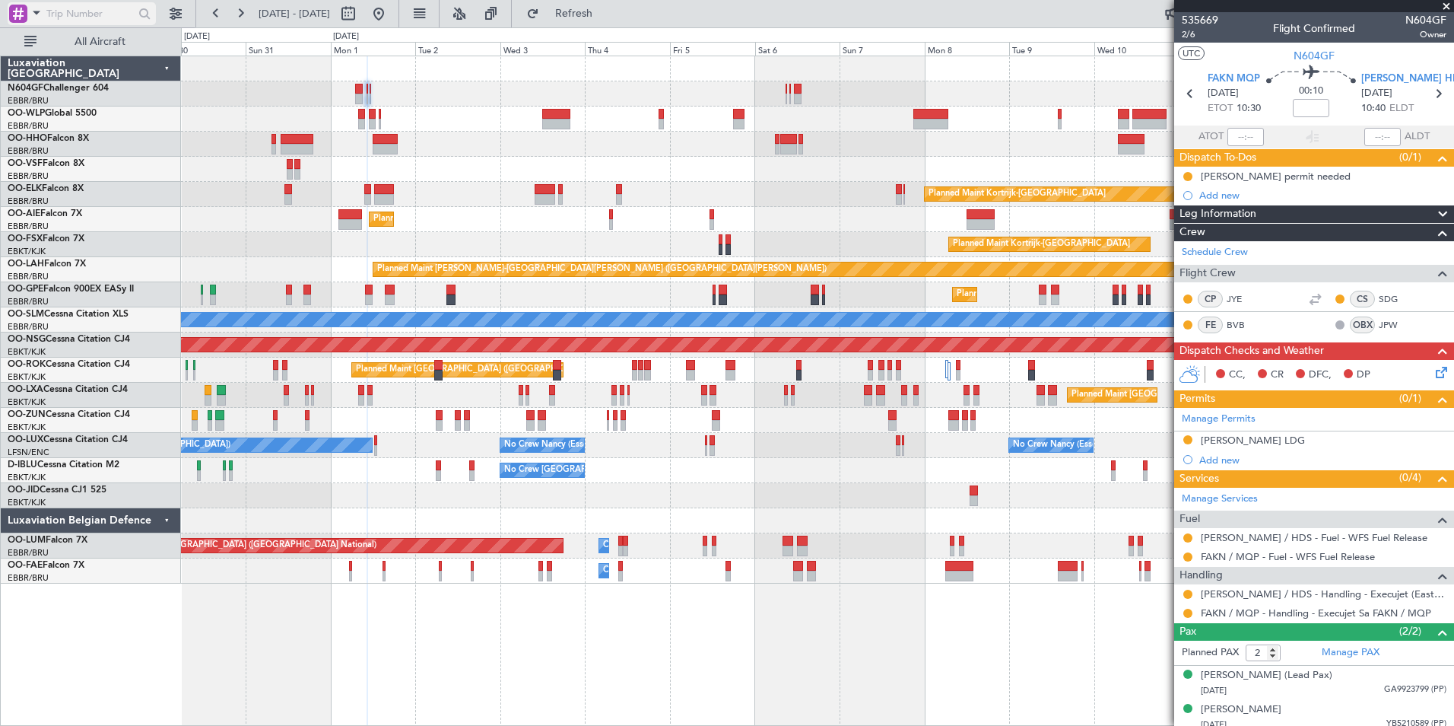
click at [29, 12] on span at bounding box center [36, 12] width 18 height 19
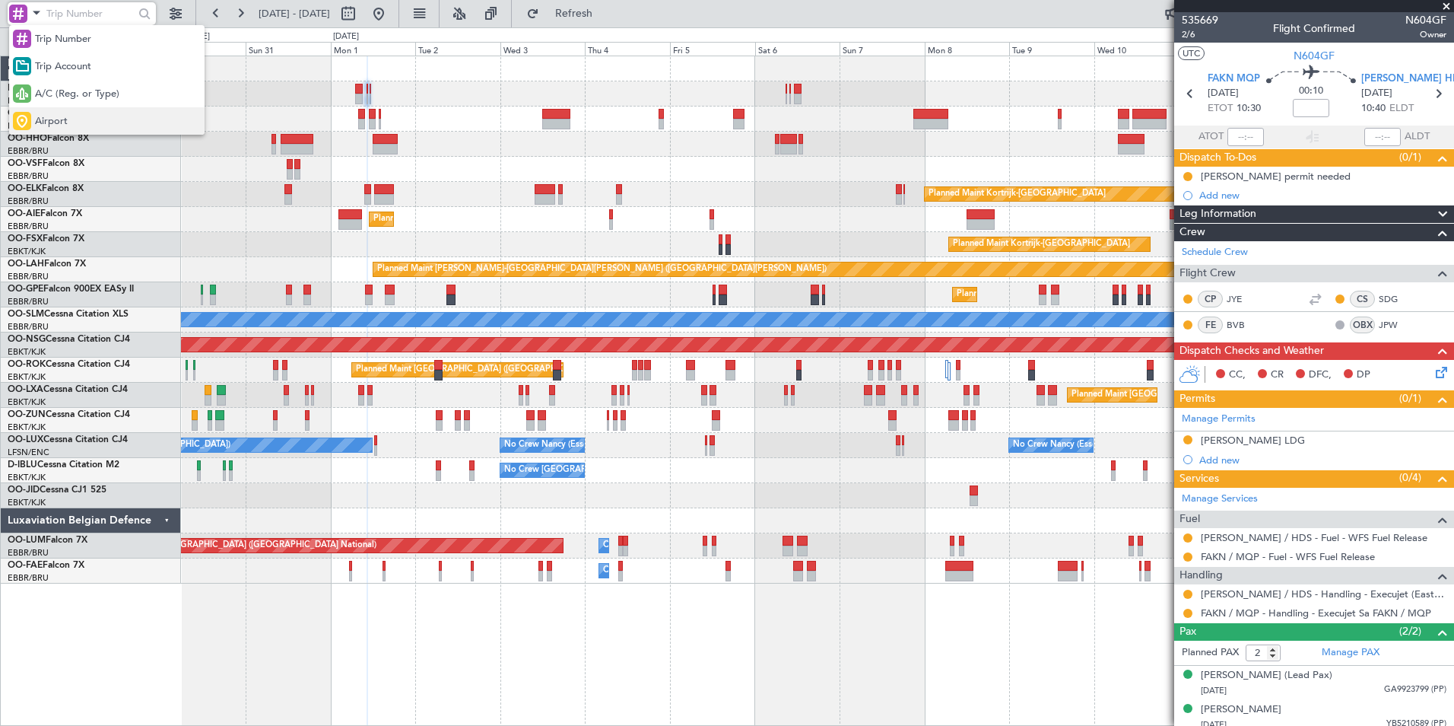
click at [61, 120] on span "Airport" at bounding box center [51, 121] width 33 height 15
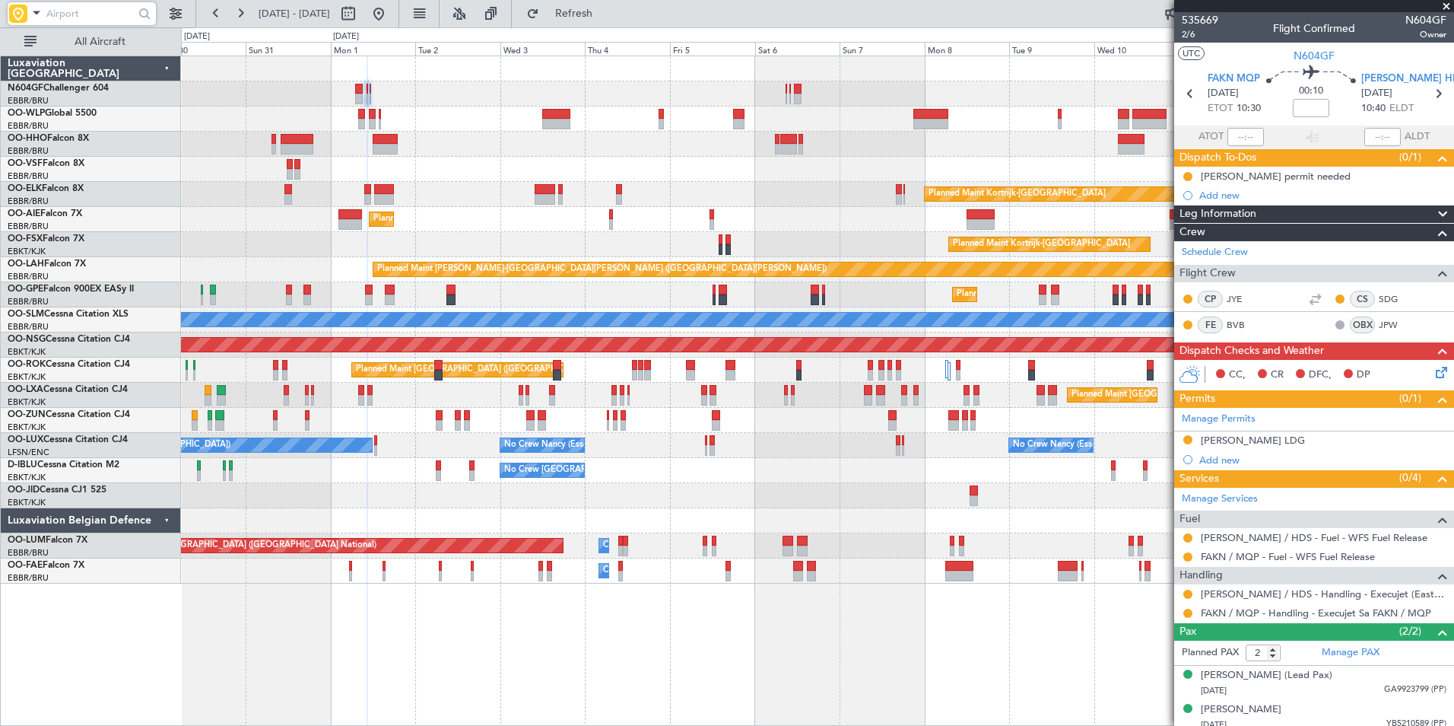
click at [75, 14] on input "text" at bounding box center [89, 13] width 87 height 23
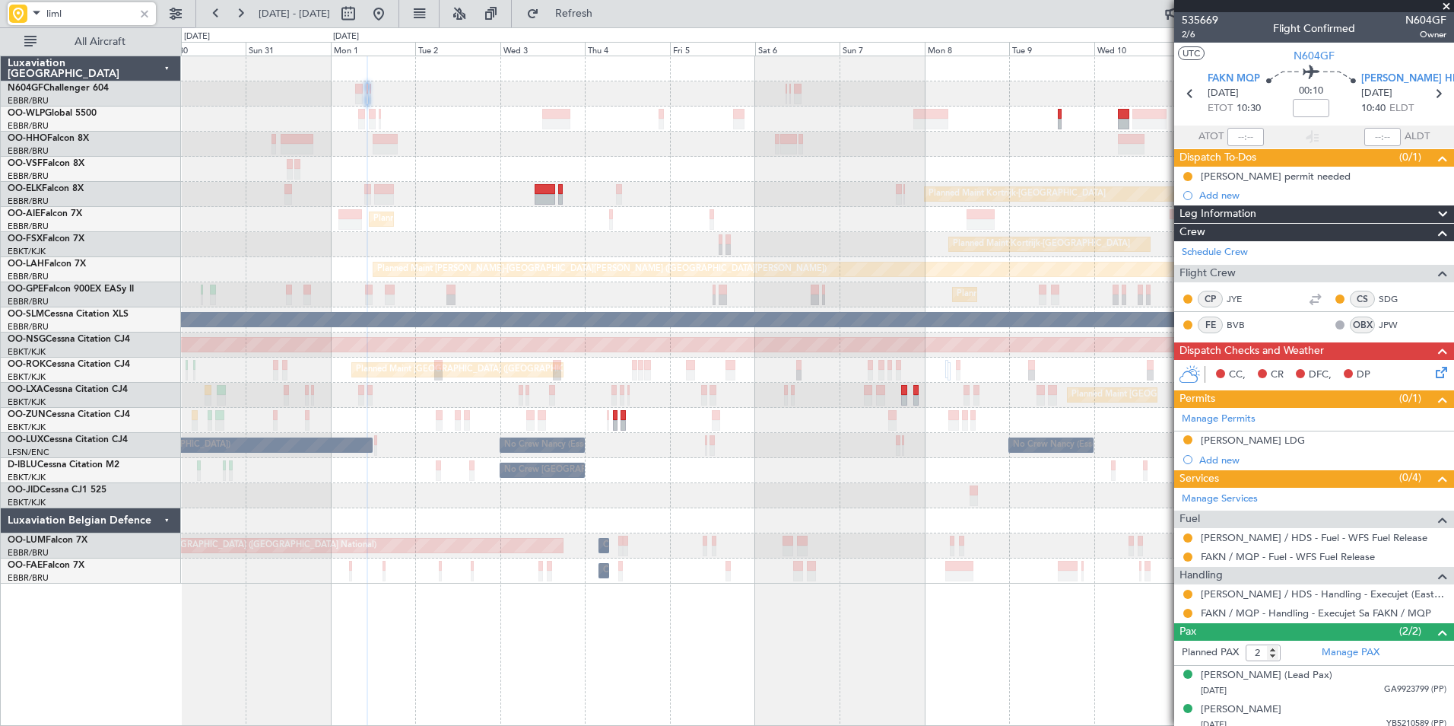
click at [980, 94] on div at bounding box center [817, 93] width 1273 height 25
type input "liml"
click at [29, 8] on span at bounding box center [36, 12] width 18 height 19
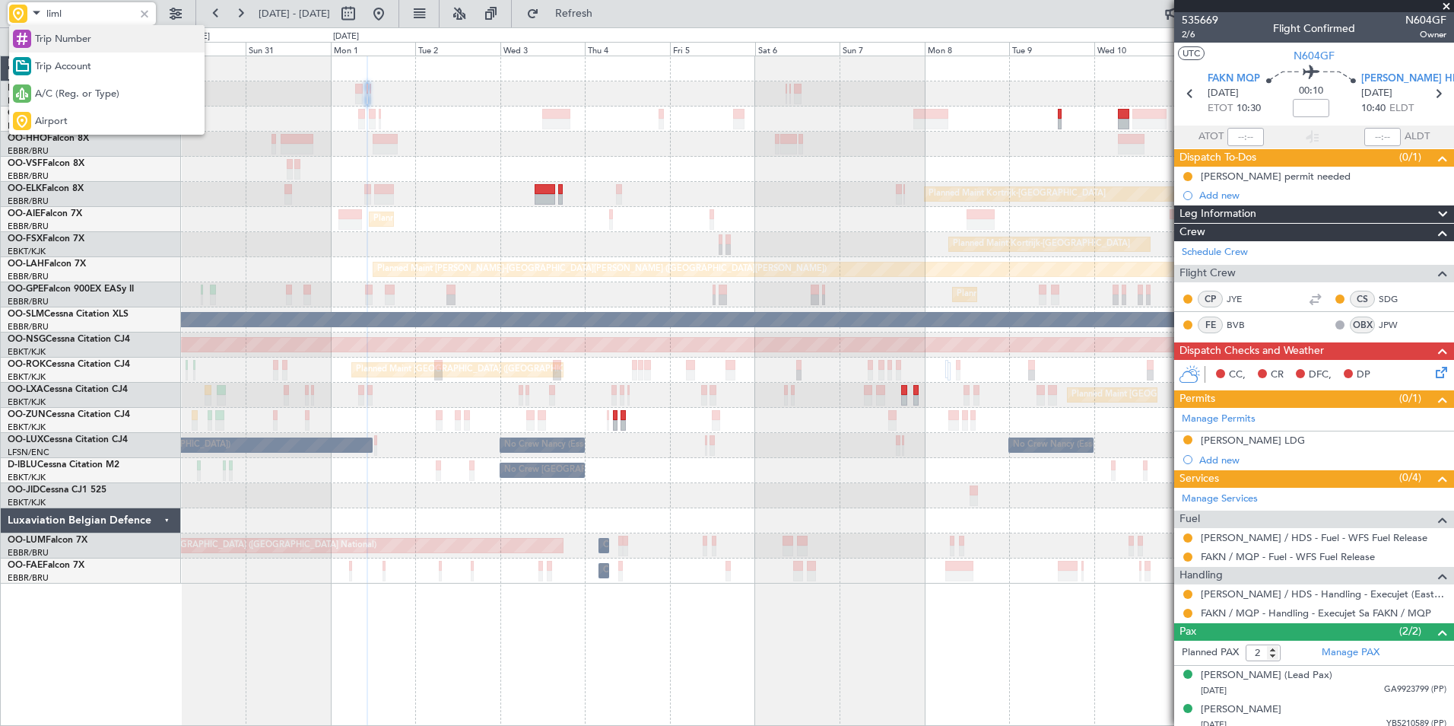
click at [55, 33] on span "Trip Number" at bounding box center [63, 39] width 56 height 15
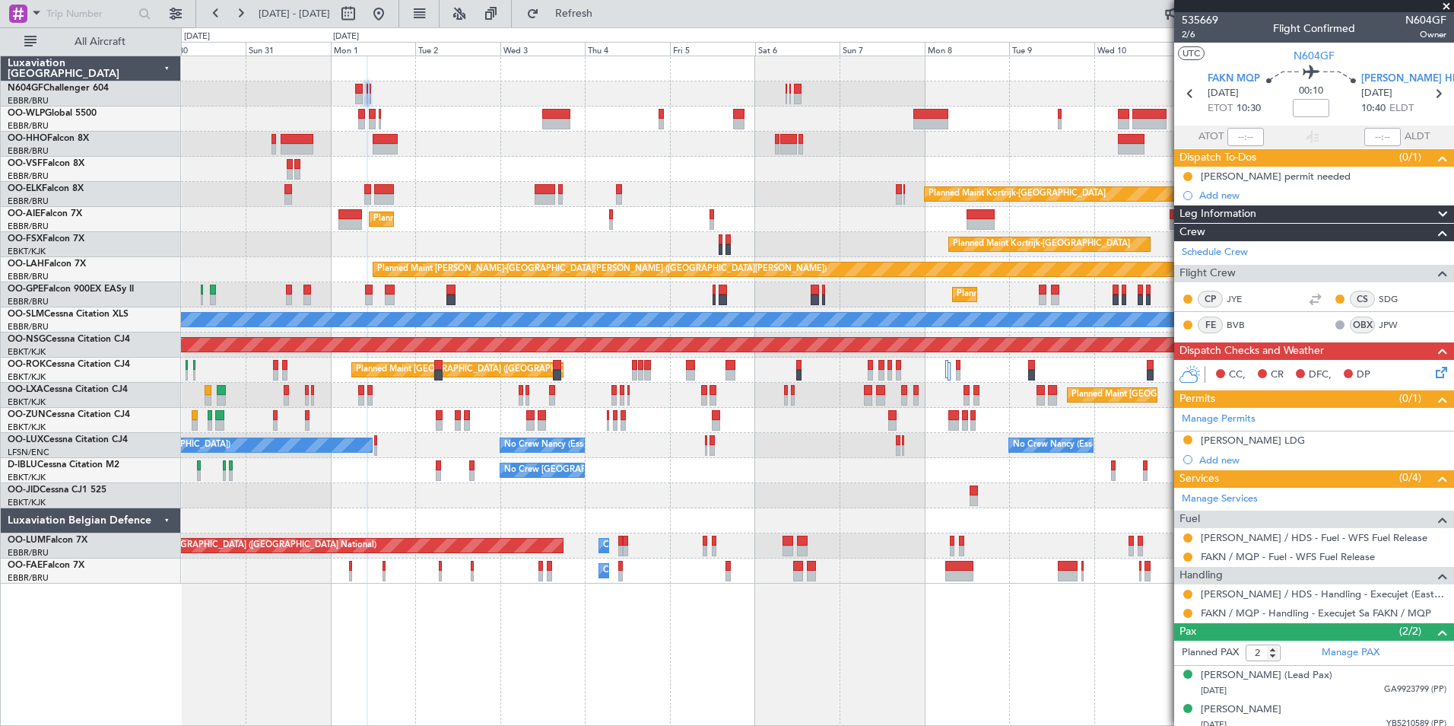
click at [1037, 164] on div at bounding box center [817, 169] width 1273 height 25
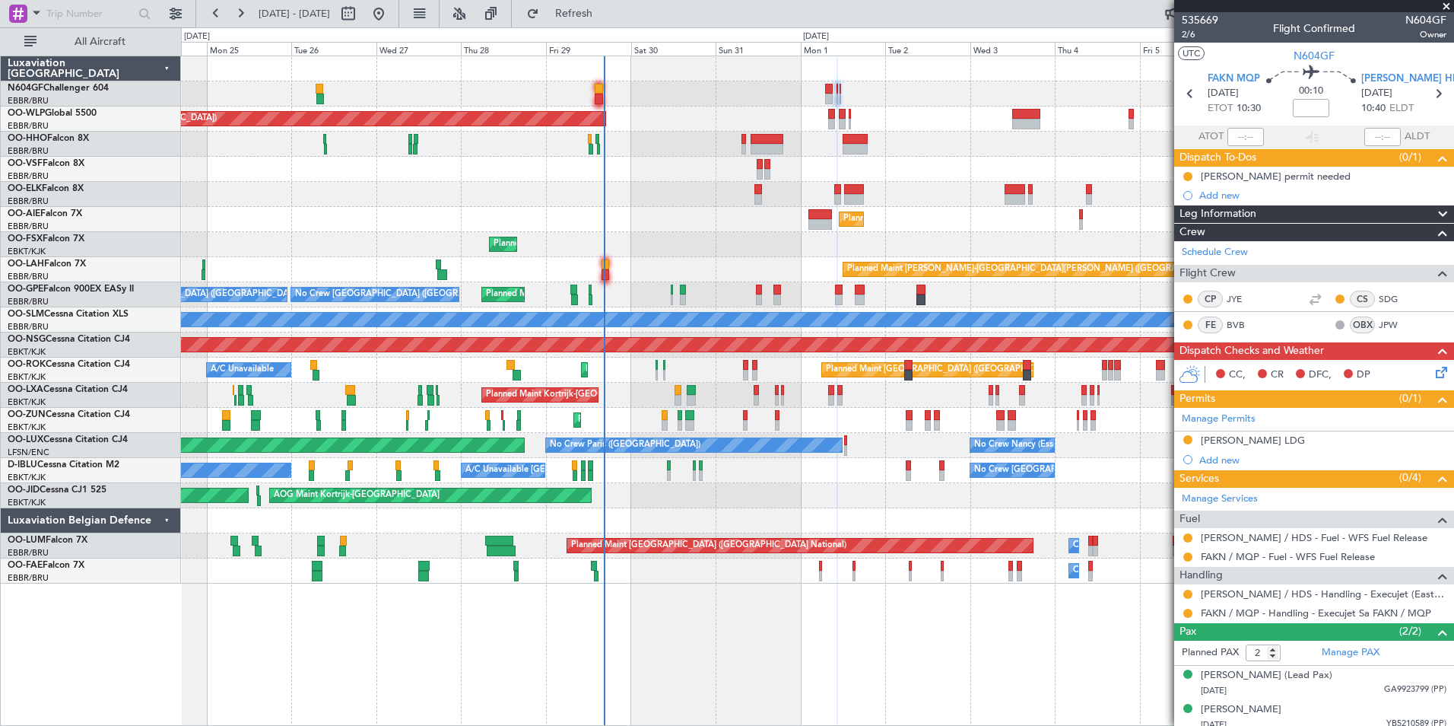
click at [882, 202] on div "Planned Maint Kortrijk-[GEOGRAPHIC_DATA]" at bounding box center [817, 194] width 1273 height 25
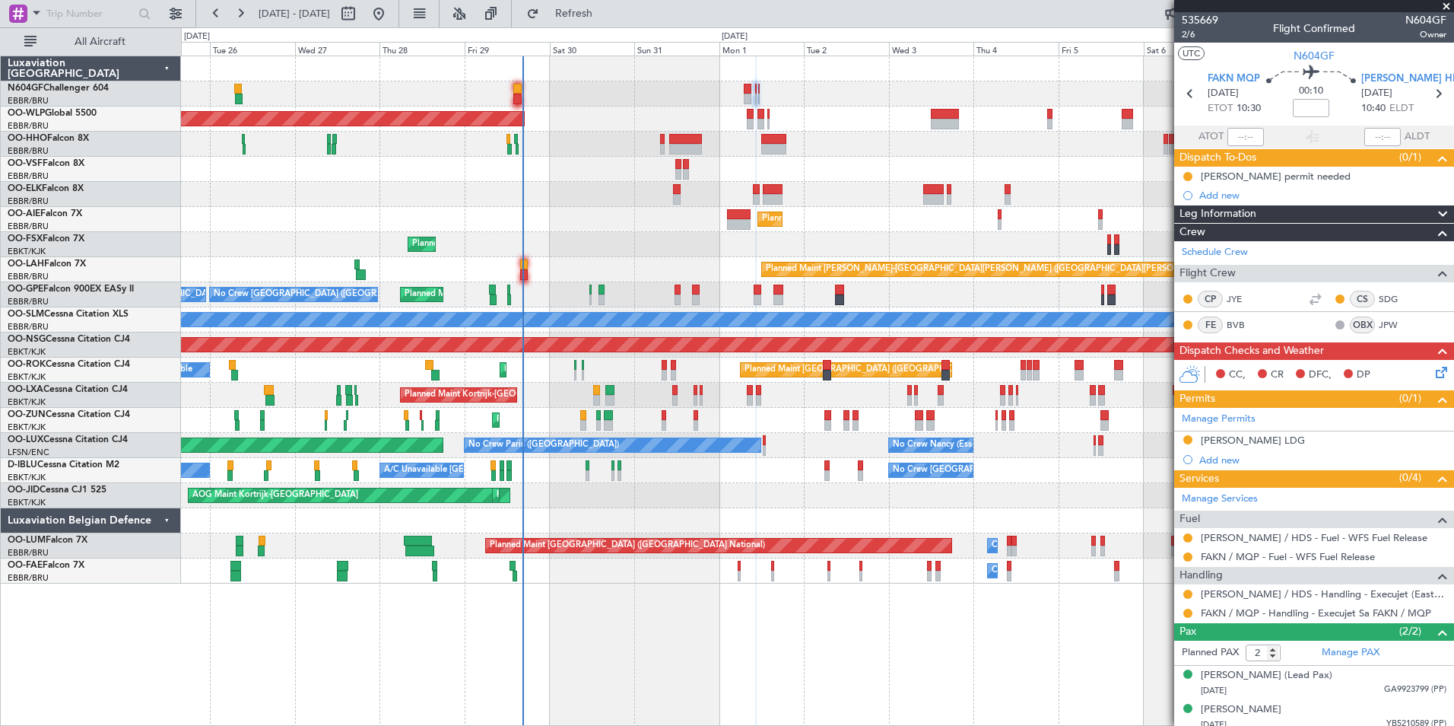
click at [805, 171] on div at bounding box center [817, 169] width 1273 height 25
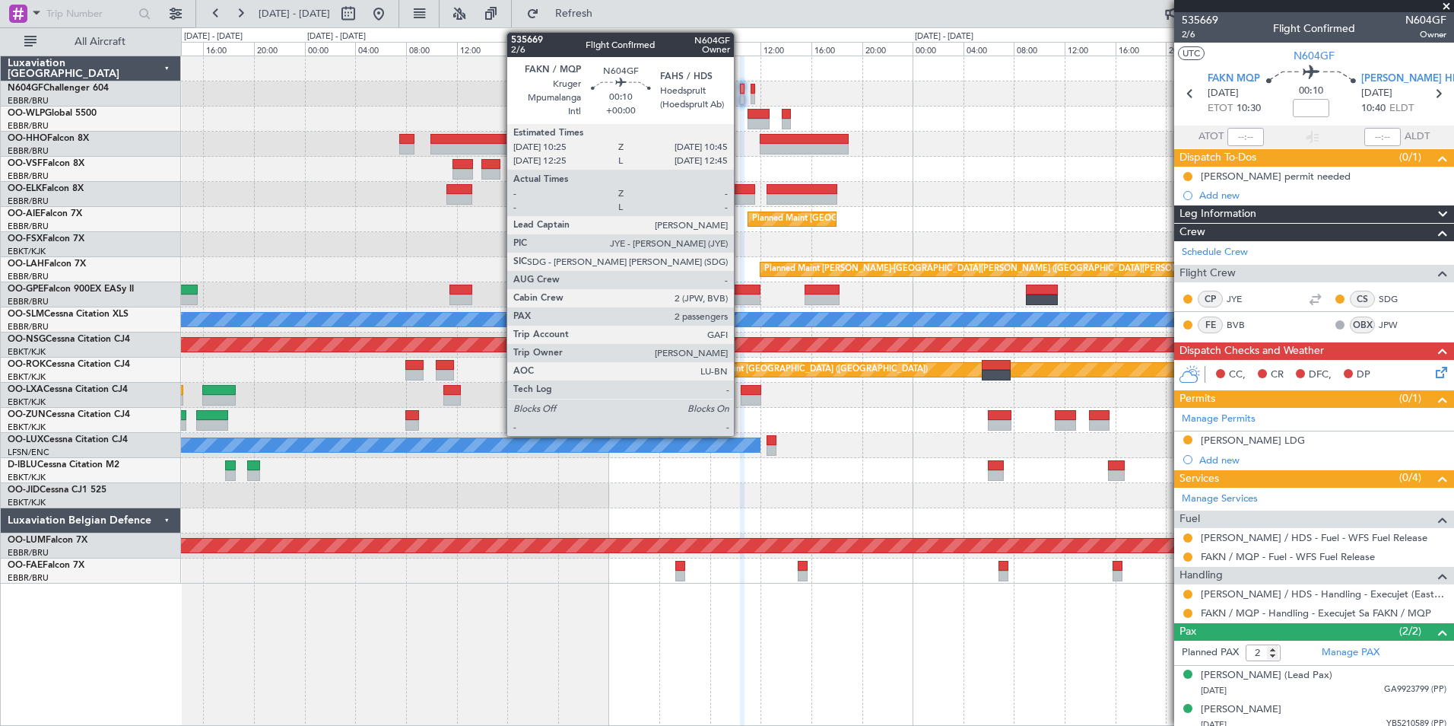
click at [741, 98] on div at bounding box center [742, 99] width 5 height 11
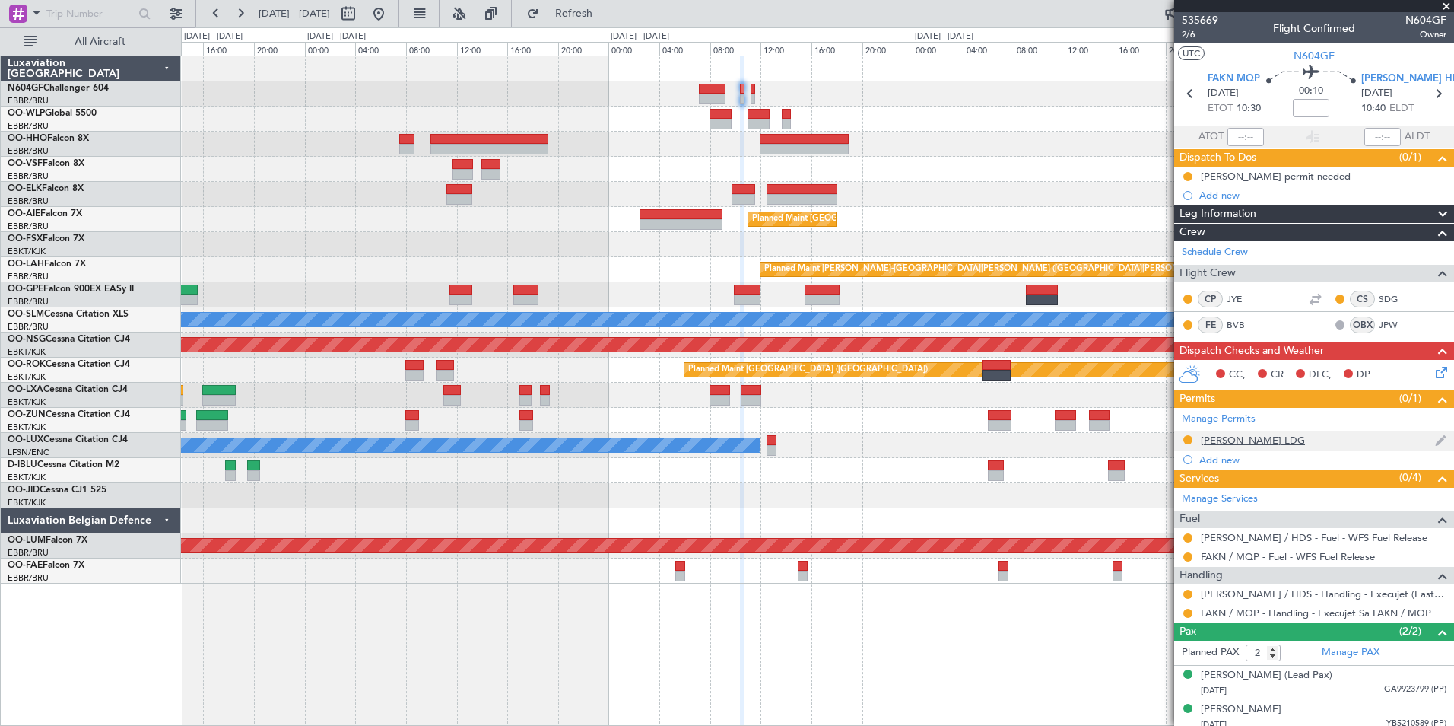
click at [1222, 439] on div "[PERSON_NAME] LDG" at bounding box center [1253, 440] width 104 height 13
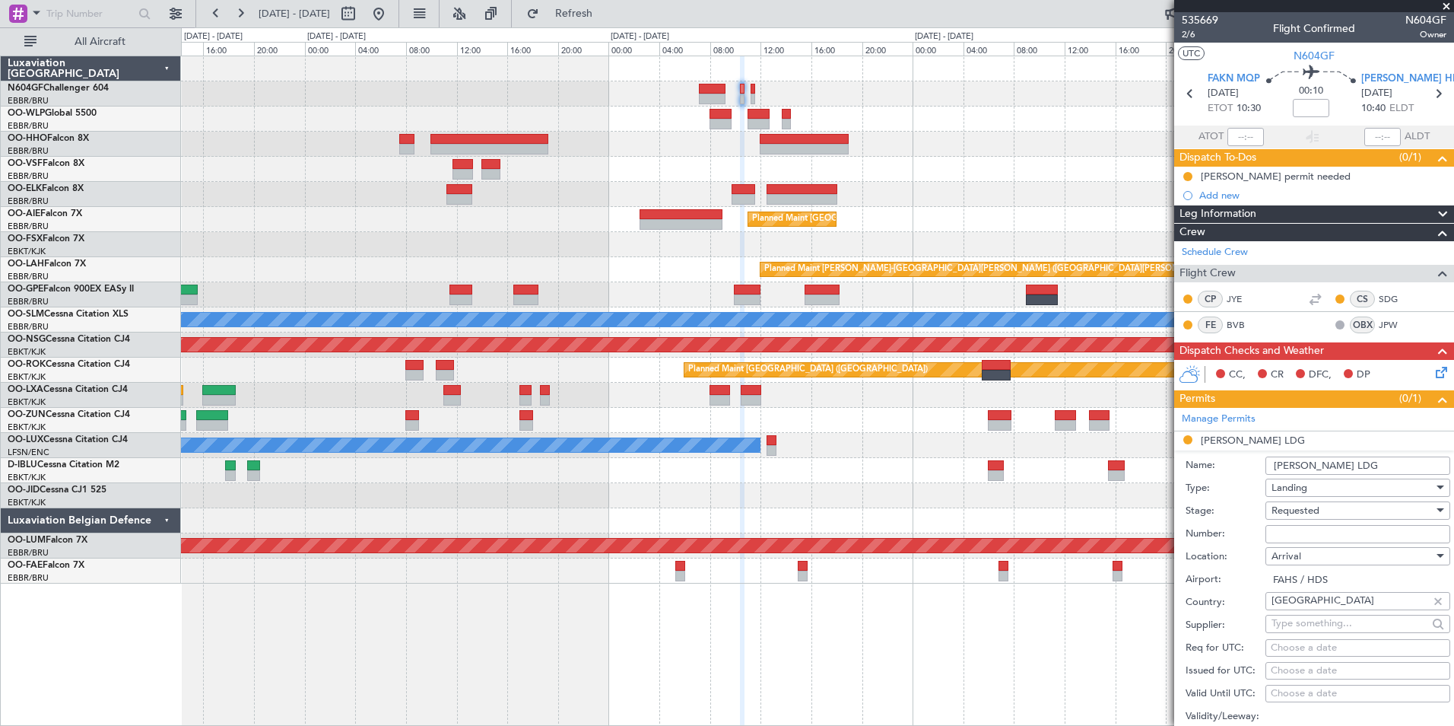
click at [1336, 526] on input "Number:" at bounding box center [1358, 534] width 185 height 18
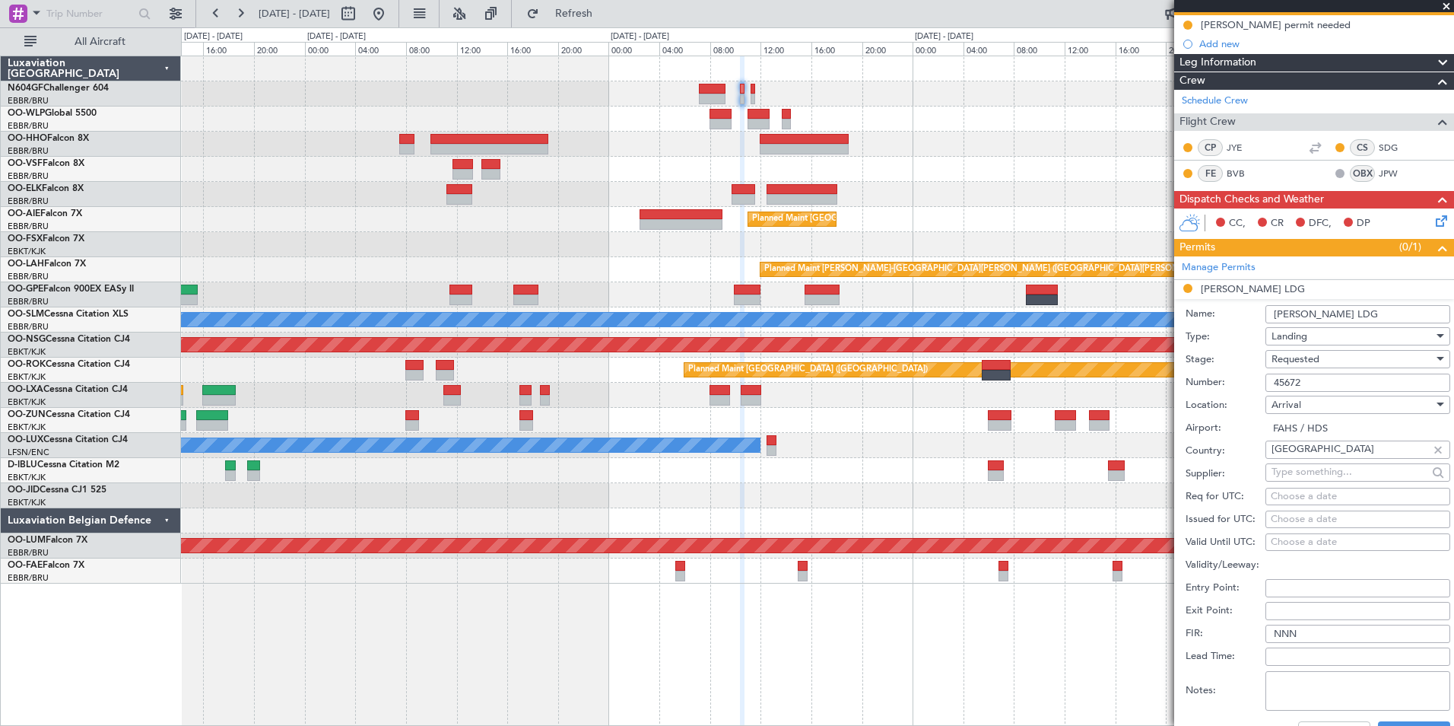
scroll to position [152, 0]
type input "45672"
click at [1336, 360] on div "Requested" at bounding box center [1353, 358] width 162 height 23
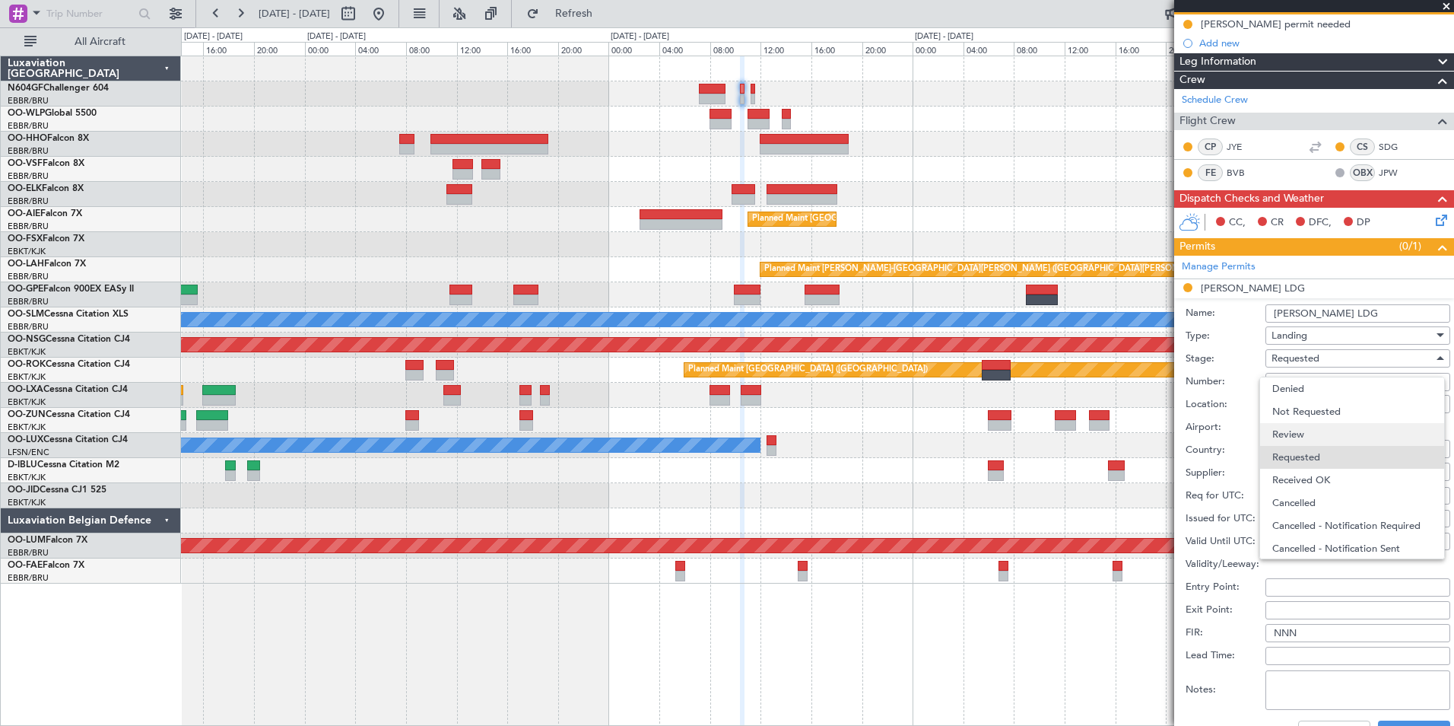
scroll to position [7, 0]
click at [1328, 473] on span "Received OK" at bounding box center [1353, 473] width 160 height 23
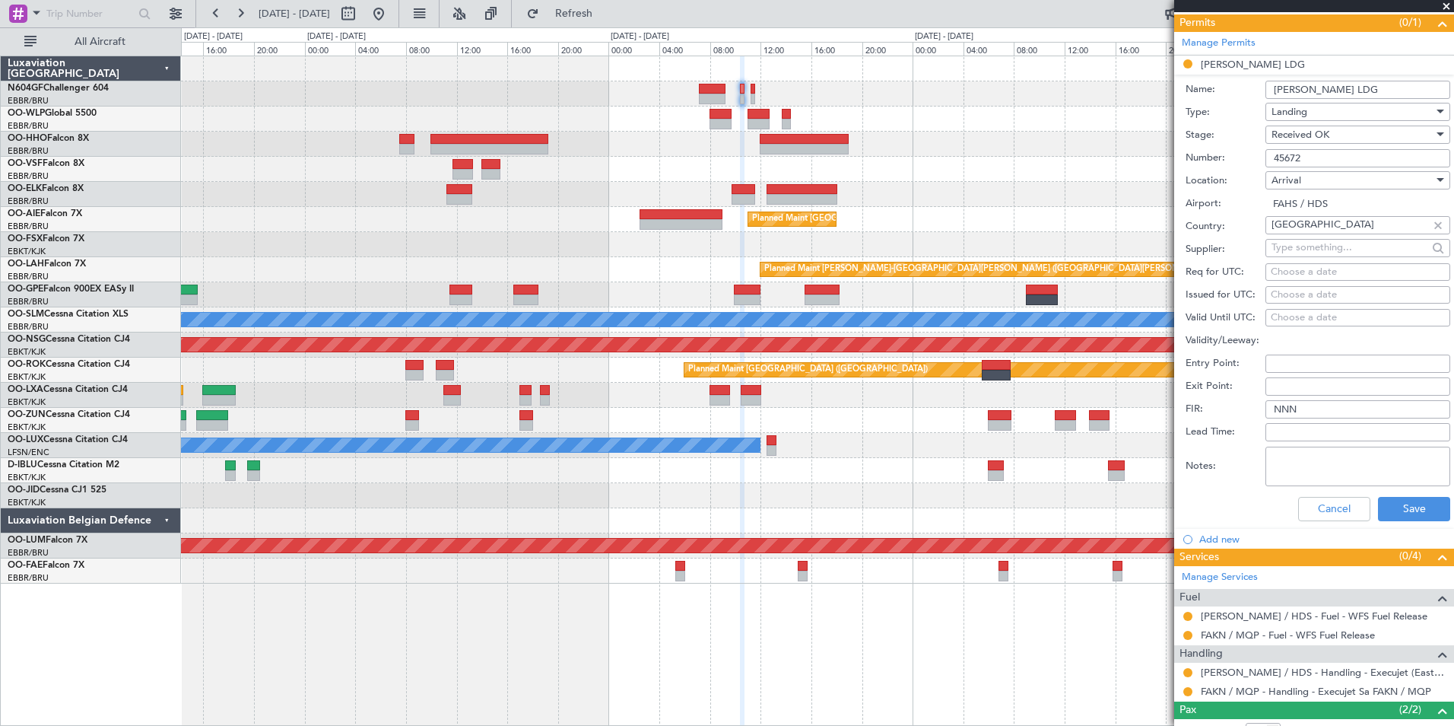
scroll to position [380, 0]
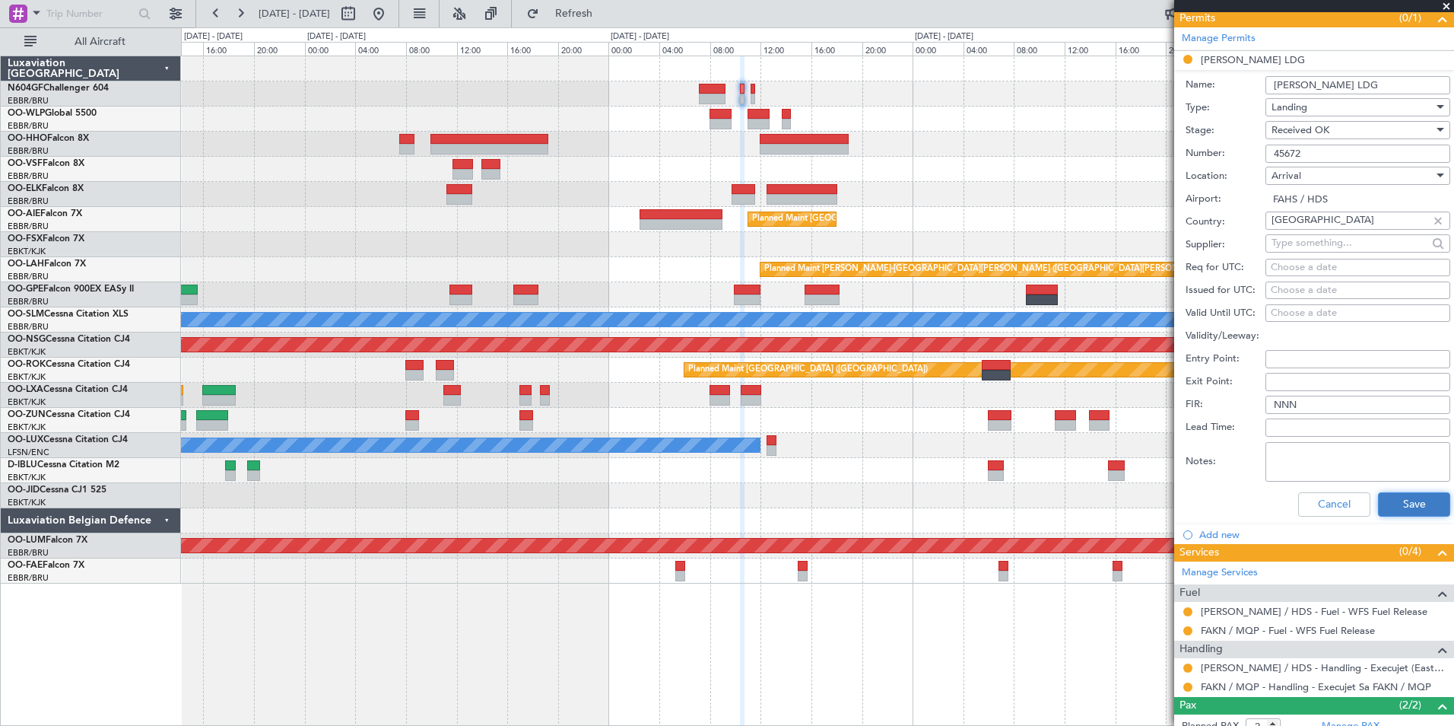
click at [1410, 495] on button "Save" at bounding box center [1414, 504] width 72 height 24
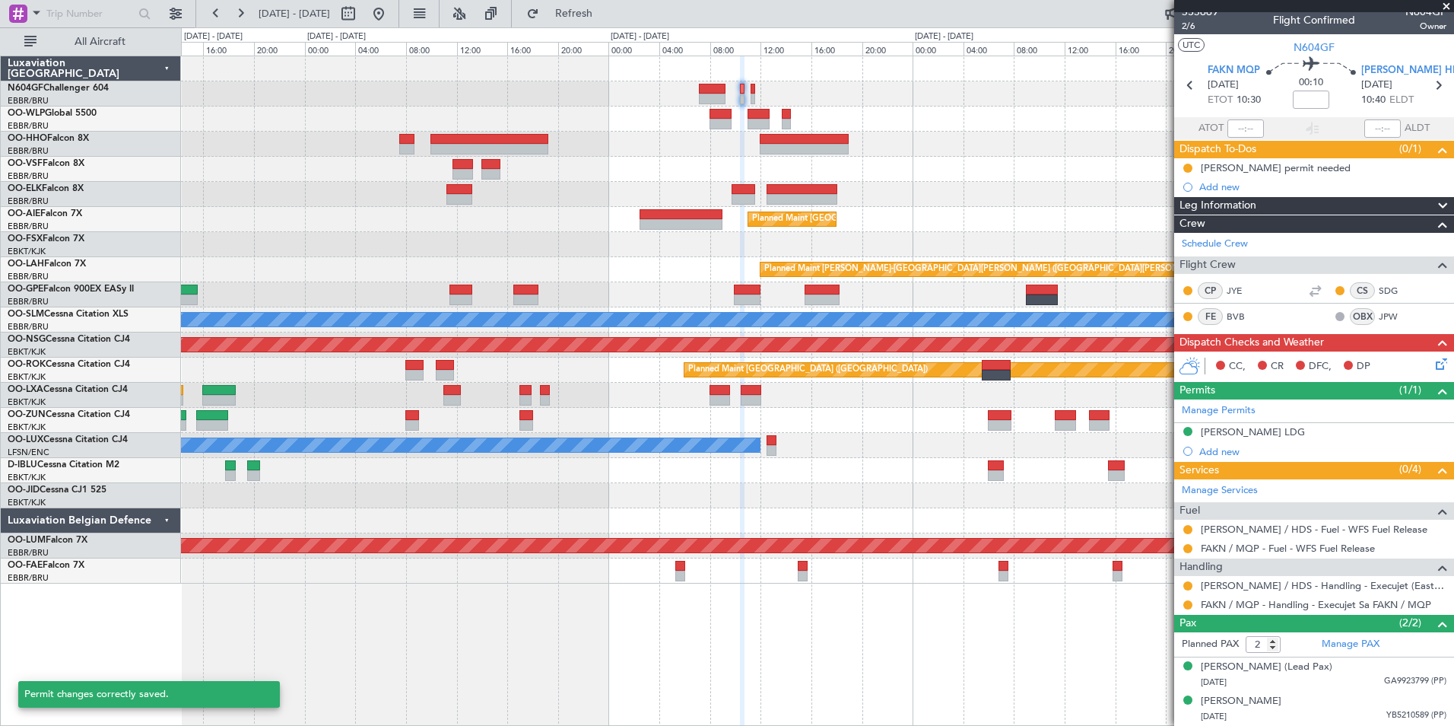
scroll to position [8, 0]
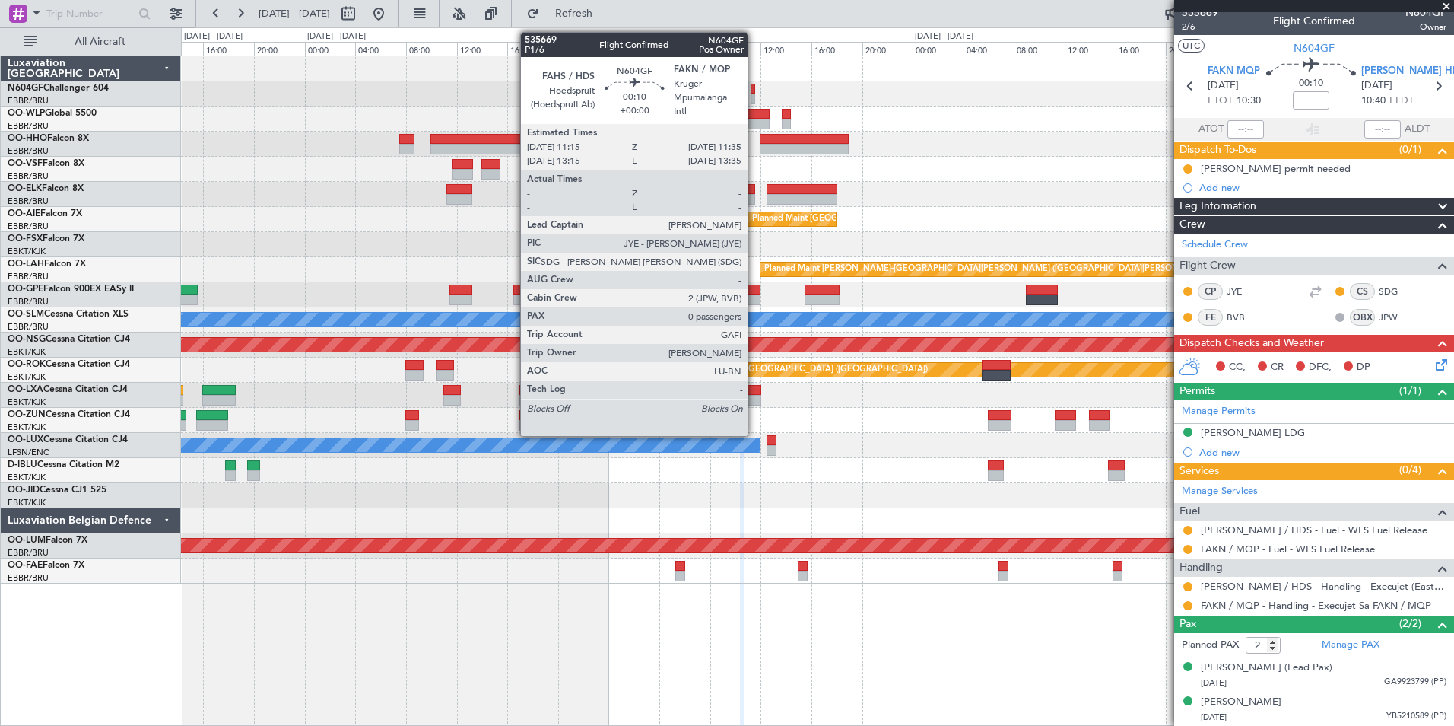
click at [755, 93] on div at bounding box center [753, 89] width 5 height 11
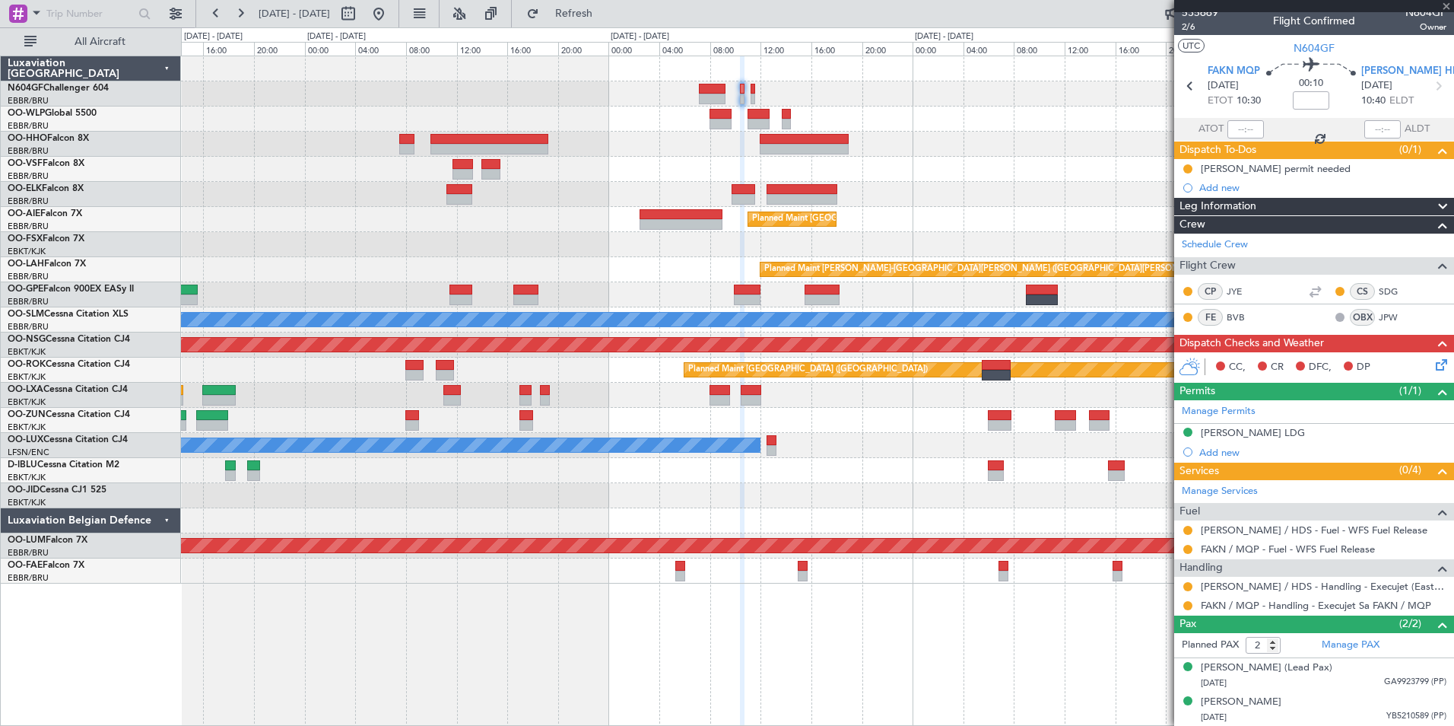
type input "0"
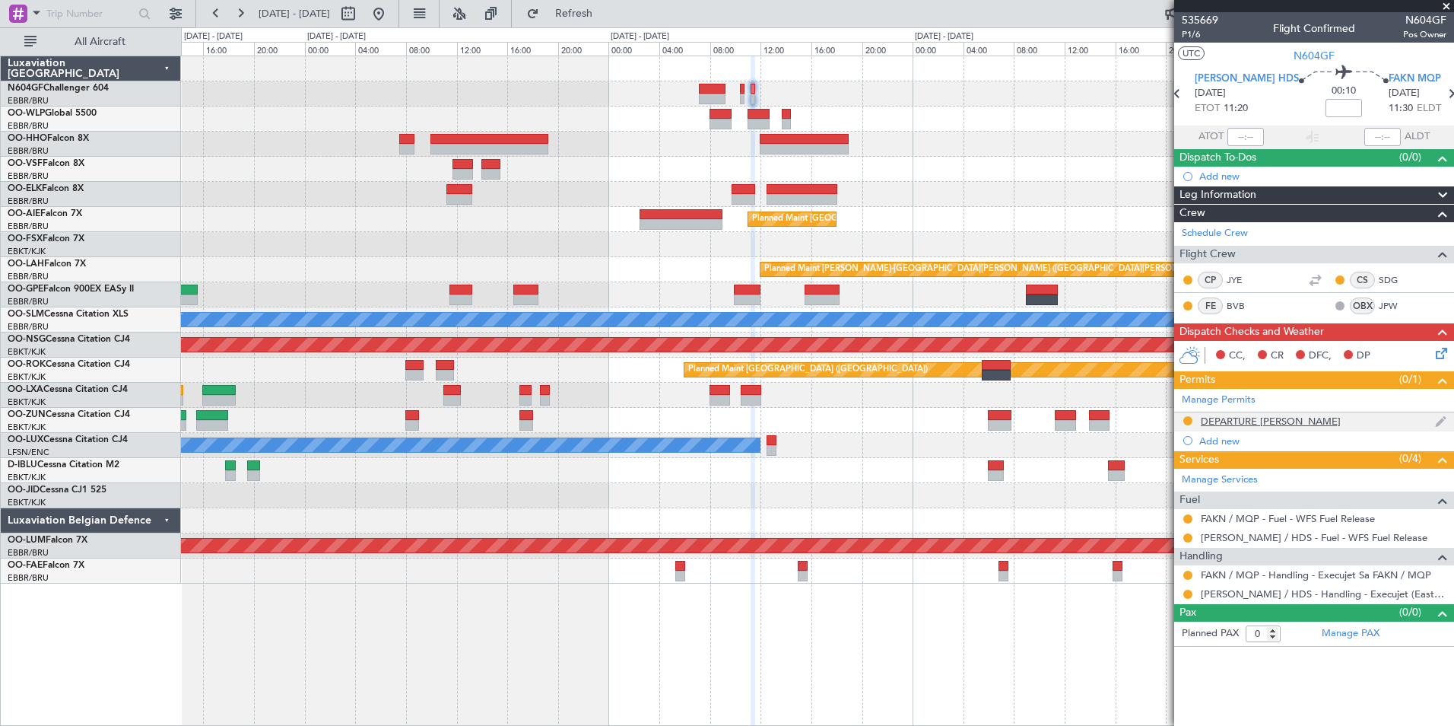
click at [1238, 423] on div "DEPARTURE [PERSON_NAME]" at bounding box center [1271, 421] width 140 height 13
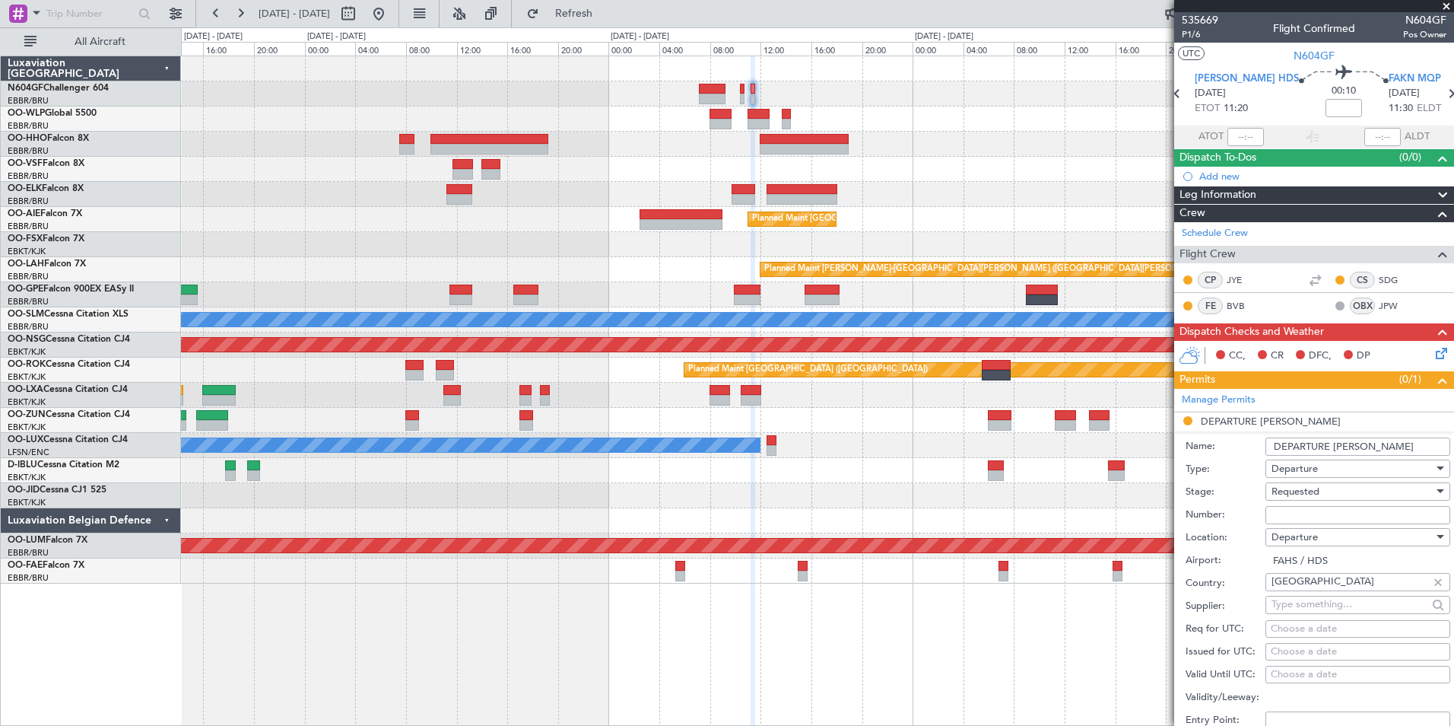
click at [1285, 506] on input "Number:" at bounding box center [1358, 515] width 185 height 18
type input "45672"
click at [1320, 497] on div "Requested" at bounding box center [1353, 491] width 162 height 23
click at [1327, 606] on span "Received OK" at bounding box center [1353, 606] width 160 height 23
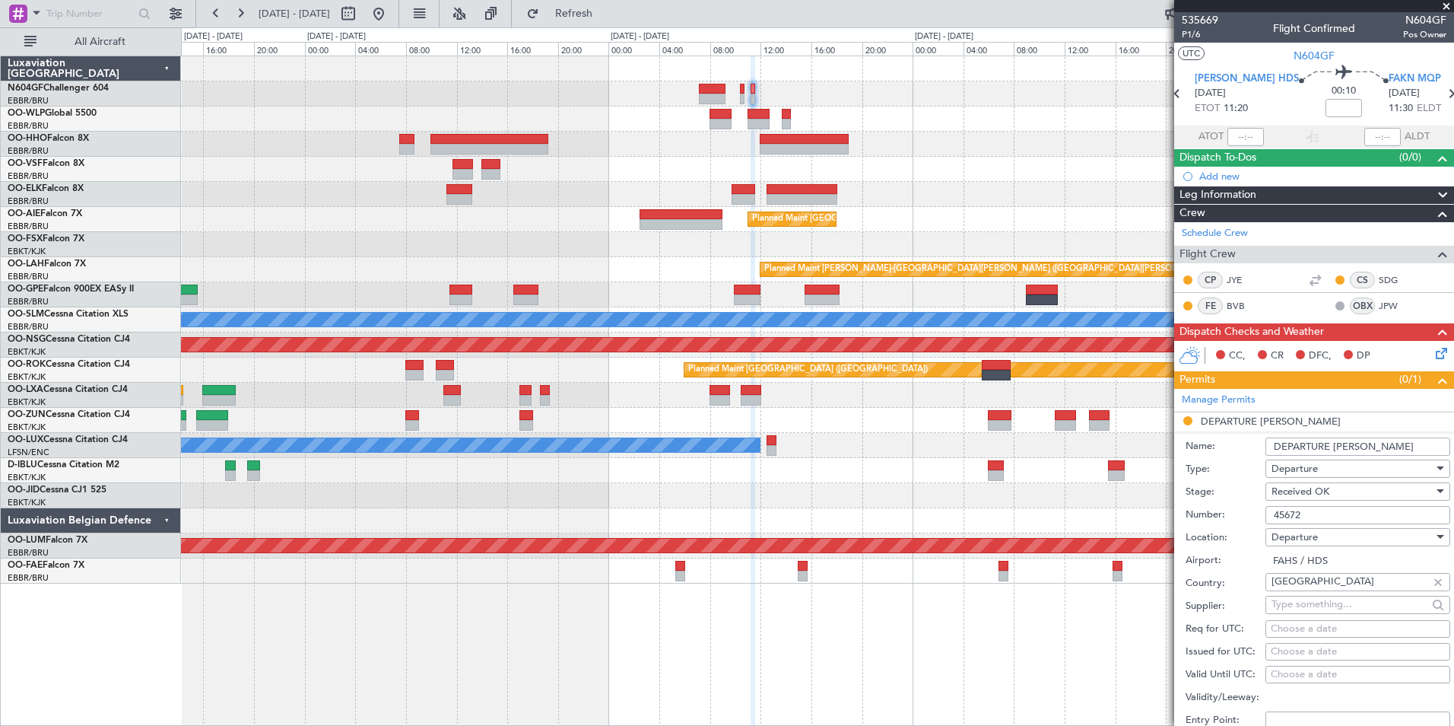
scroll to position [228, 0]
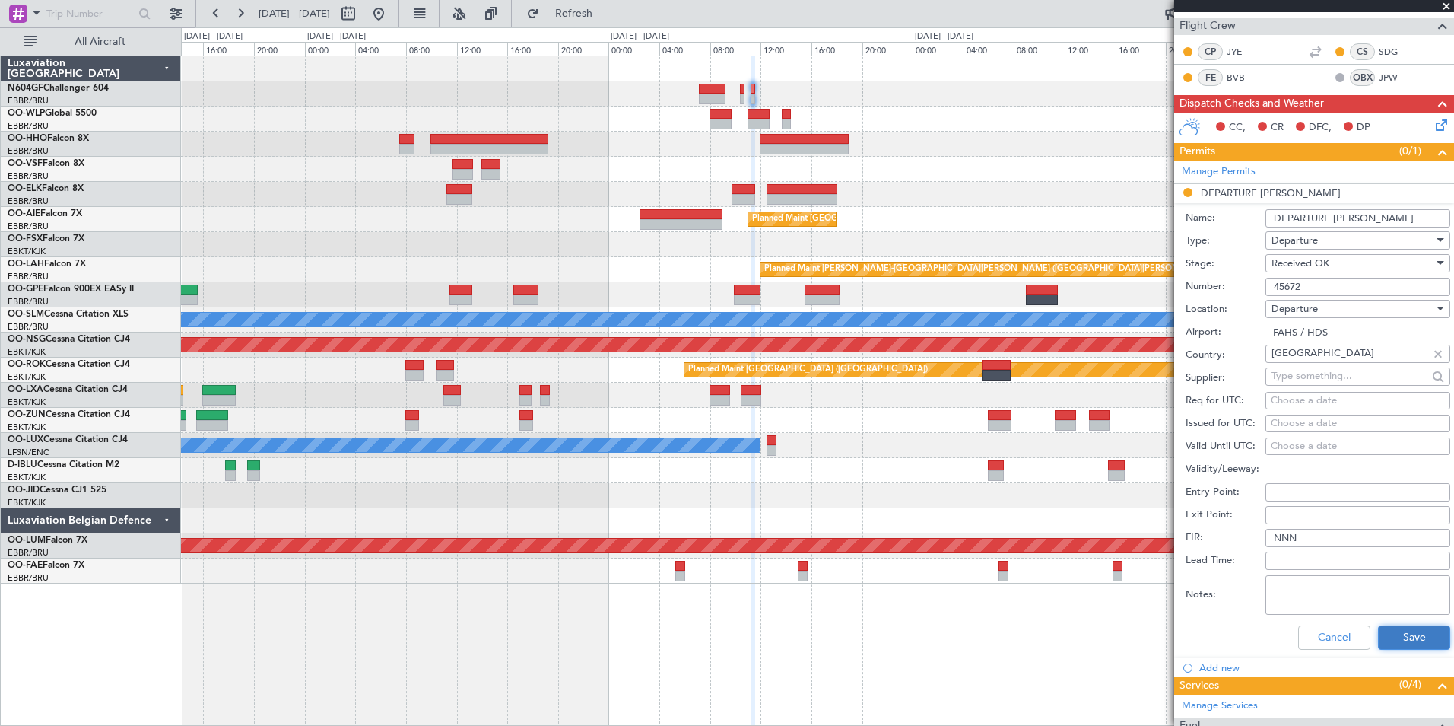
click at [1394, 631] on button "Save" at bounding box center [1414, 637] width 72 height 24
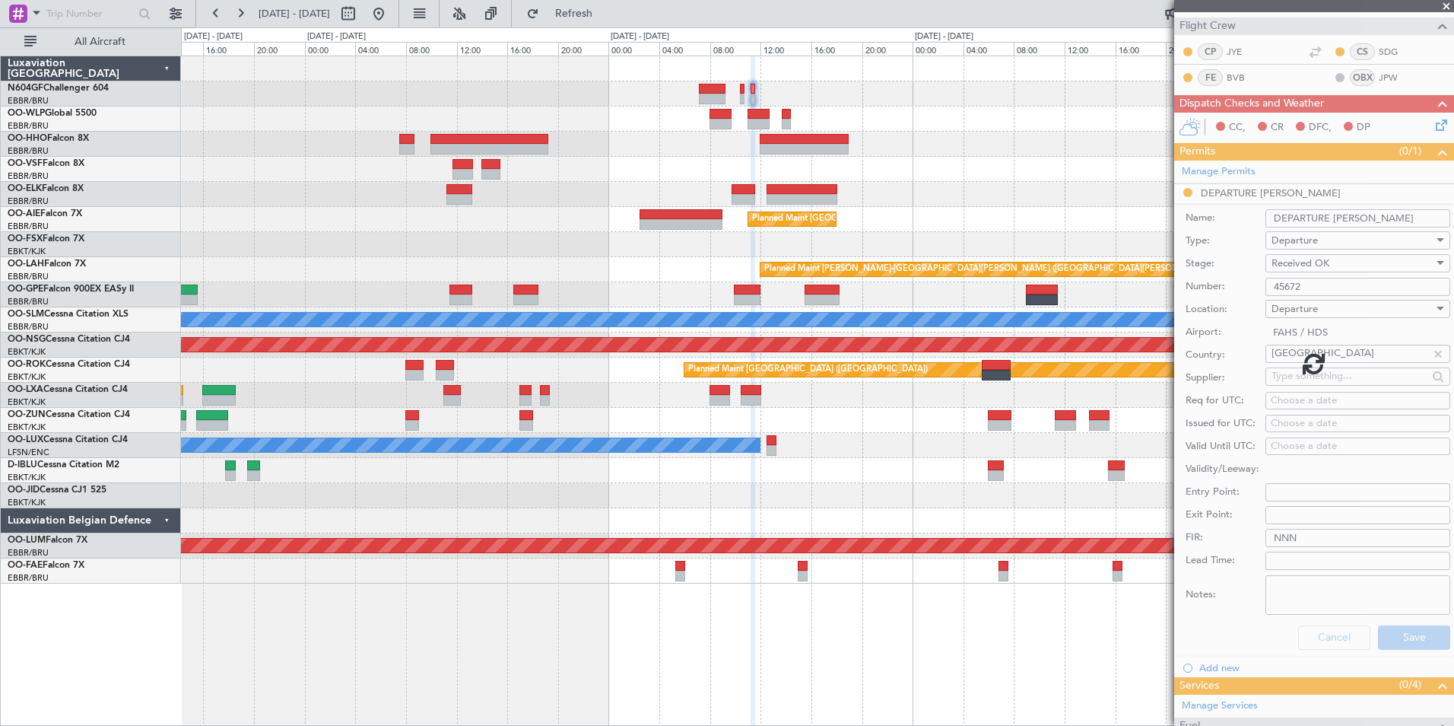
scroll to position [0, 0]
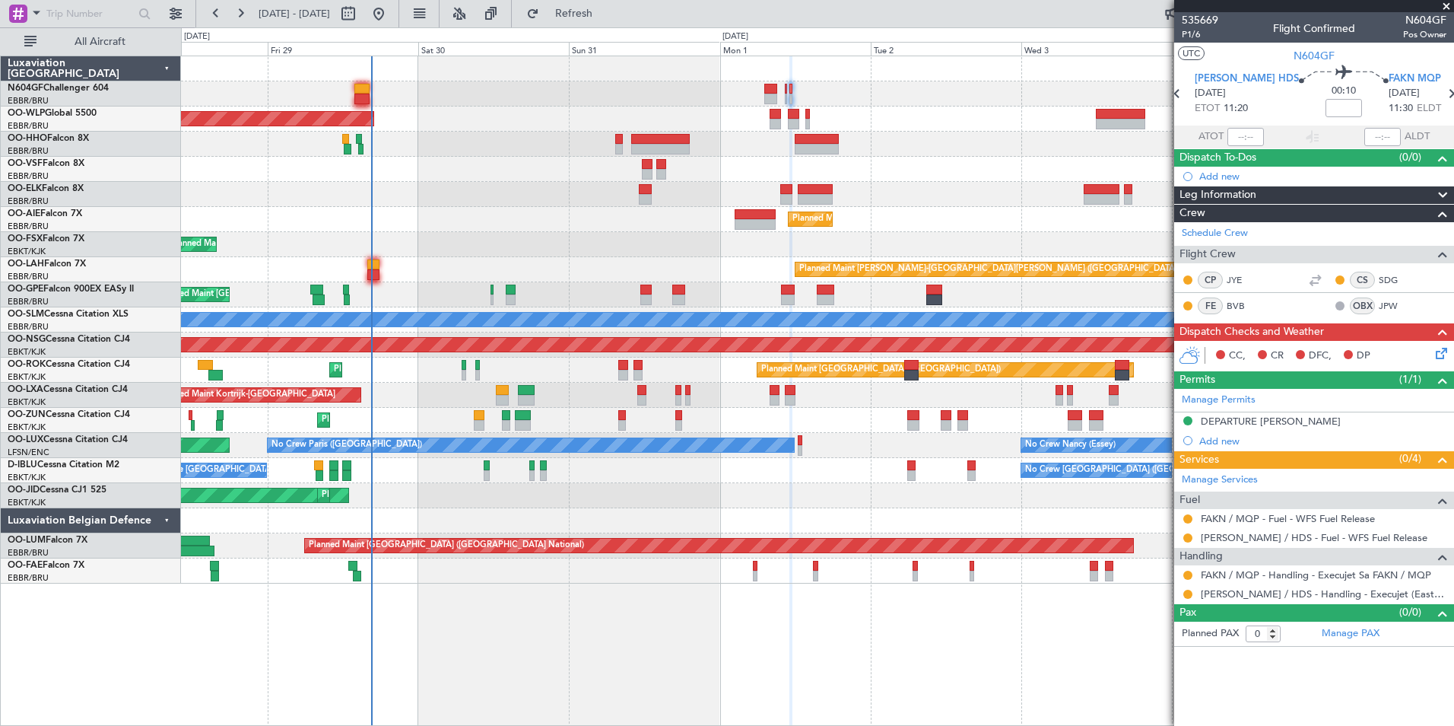
click at [866, 184] on div at bounding box center [817, 194] width 1273 height 25
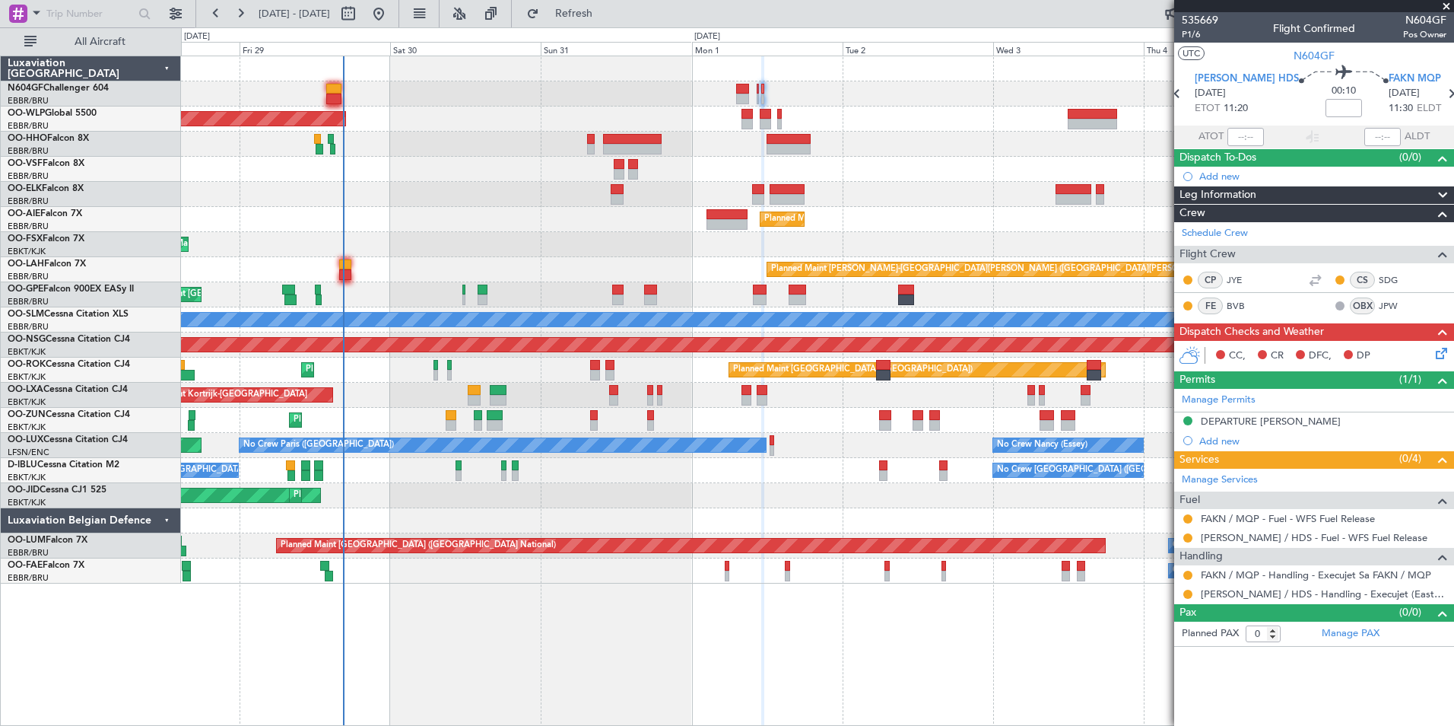
click at [771, 177] on div at bounding box center [817, 169] width 1273 height 25
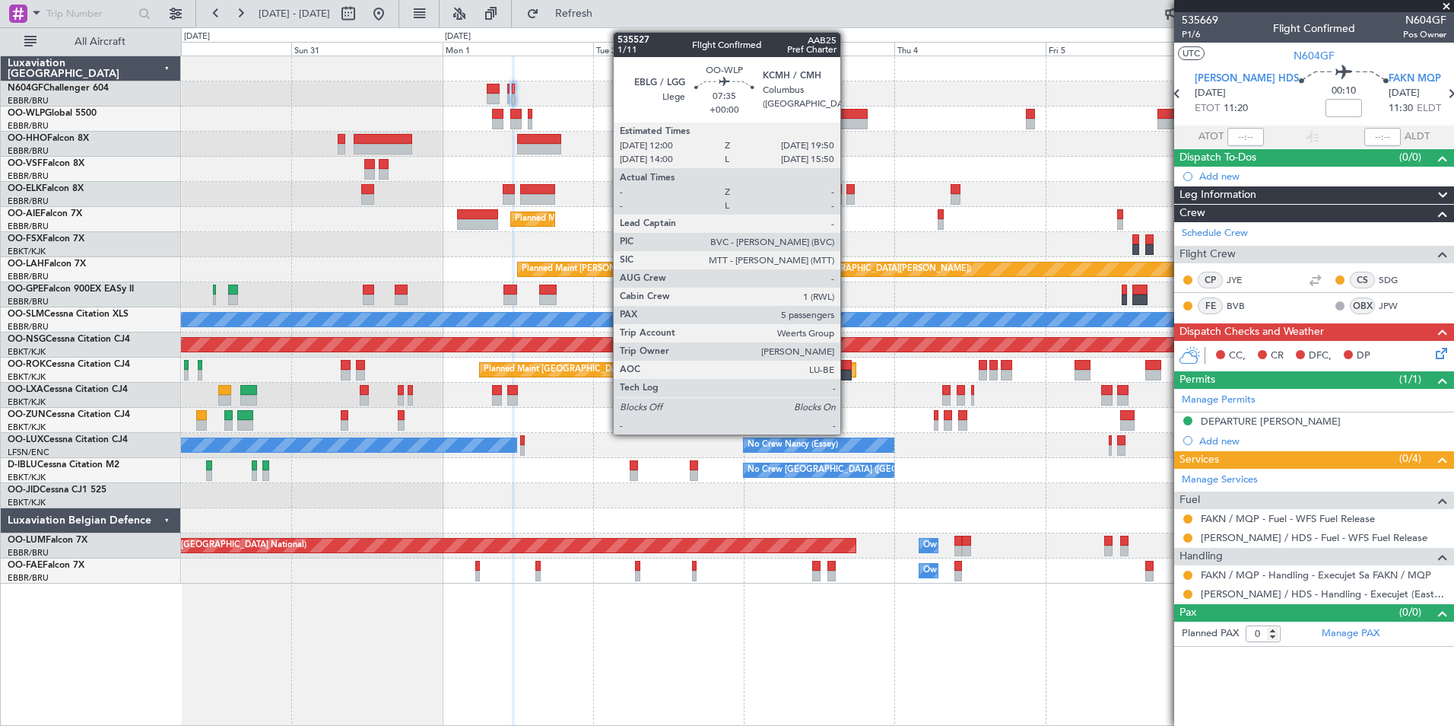
click at [847, 116] on div at bounding box center [842, 114] width 49 height 11
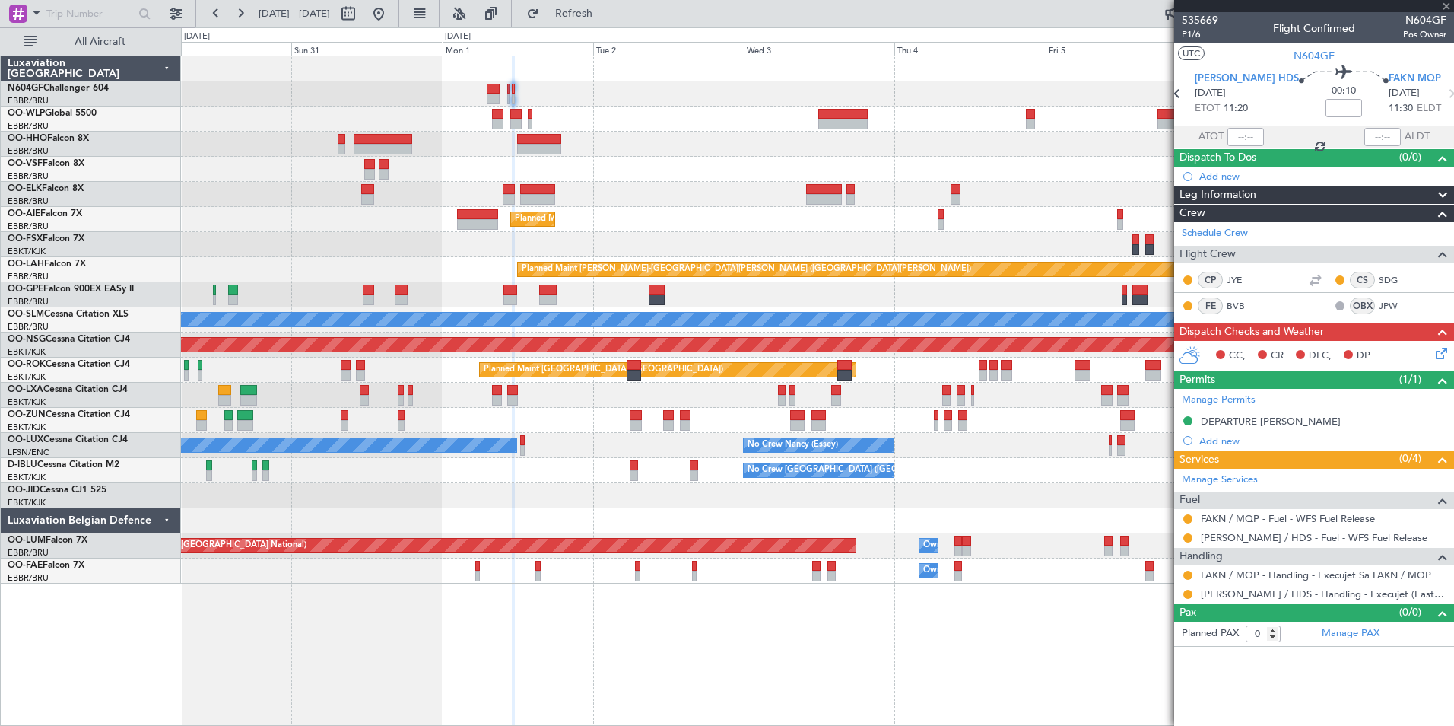
type input "5"
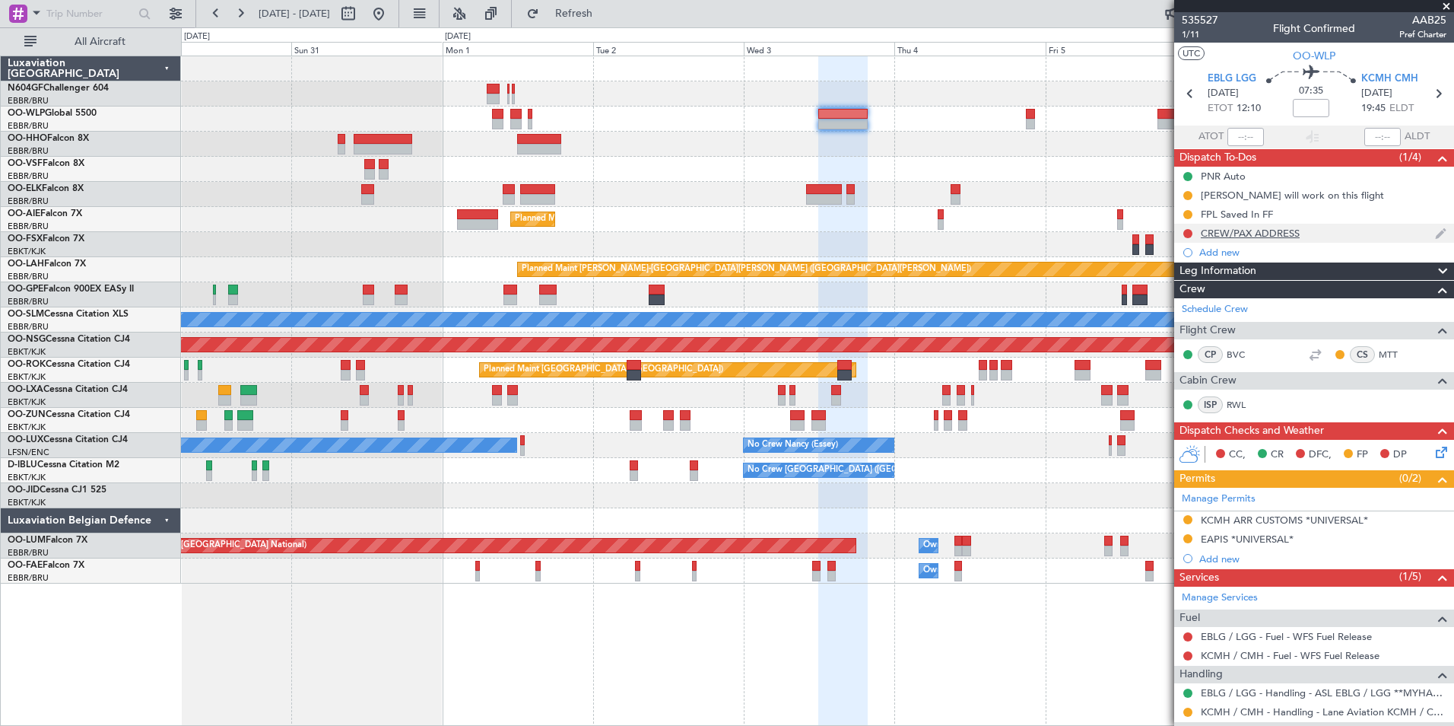
click at [1245, 240] on div "CREW/PAX ADDRESS" at bounding box center [1314, 233] width 280 height 19
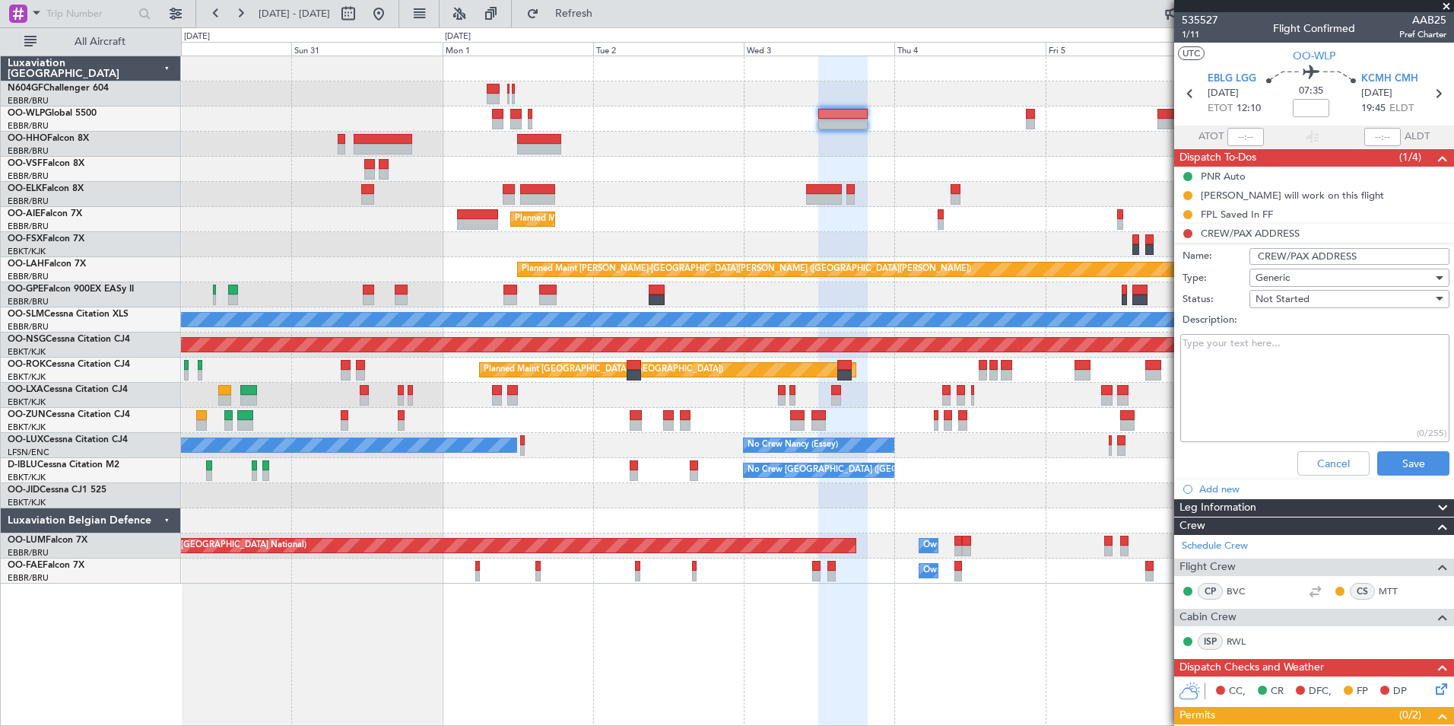
click at [1282, 350] on textarea "Description:" at bounding box center [1314, 388] width 269 height 109
type textarea "X"
type textarea "Crew address received"
click at [1412, 458] on button "Save" at bounding box center [1413, 463] width 72 height 24
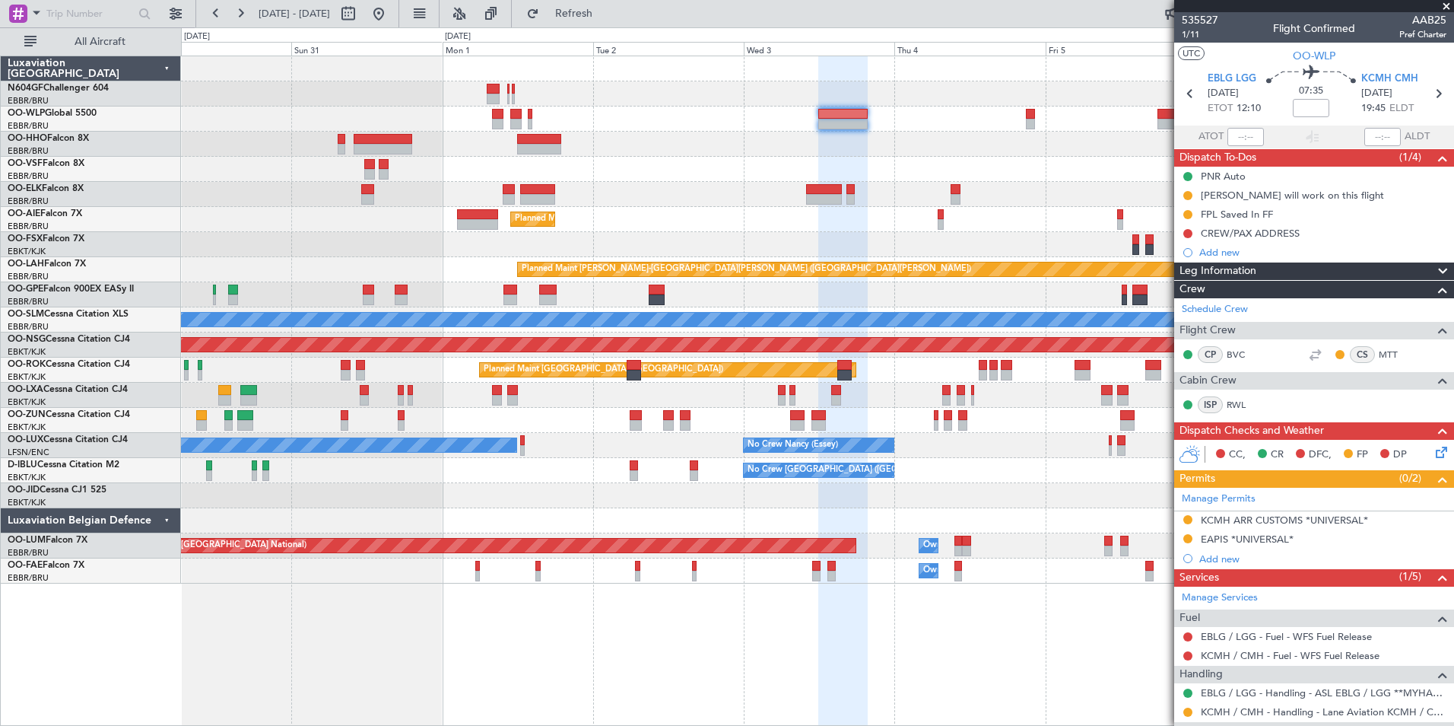
click at [532, 126] on div "Planned Maint [GEOGRAPHIC_DATA] ([GEOGRAPHIC_DATA]) Planned Maint [GEOGRAPHIC_D…" at bounding box center [817, 319] width 1273 height 527
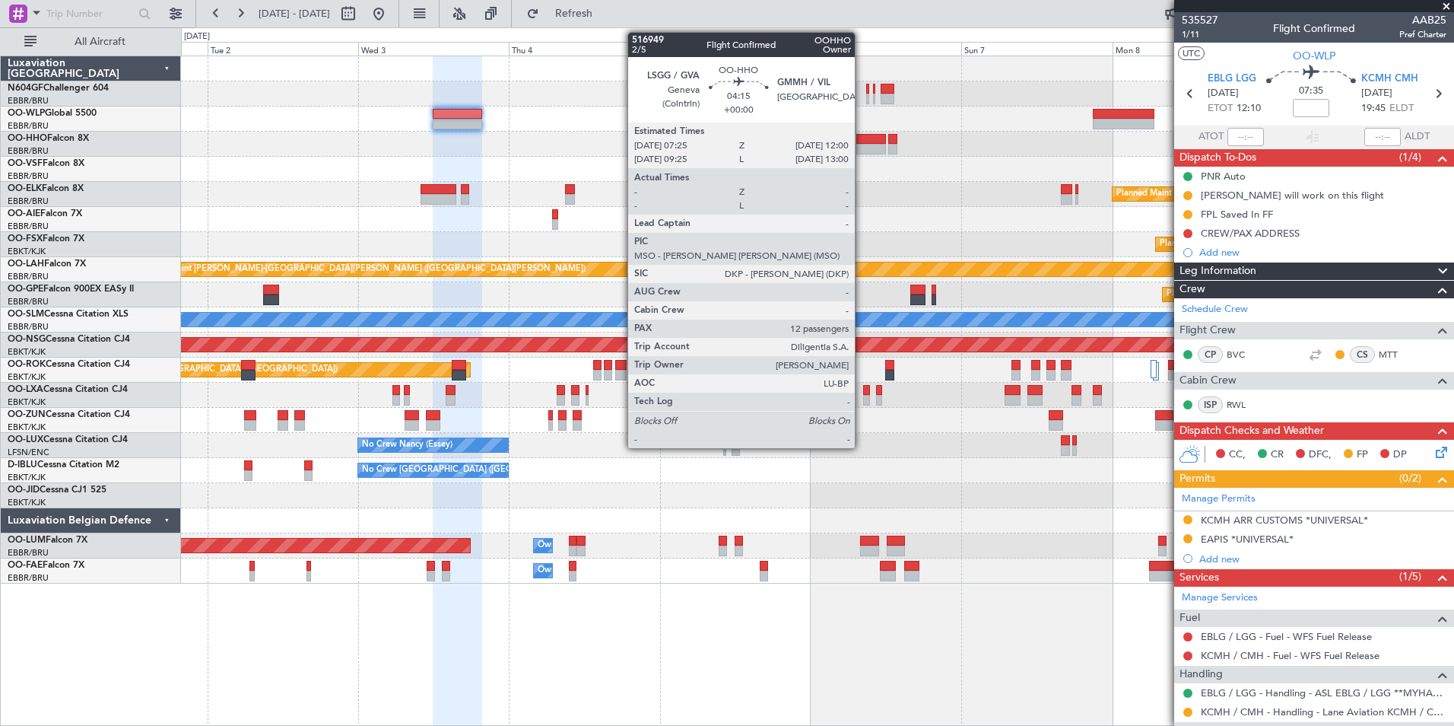
click at [656, 133] on div at bounding box center [817, 144] width 1273 height 25
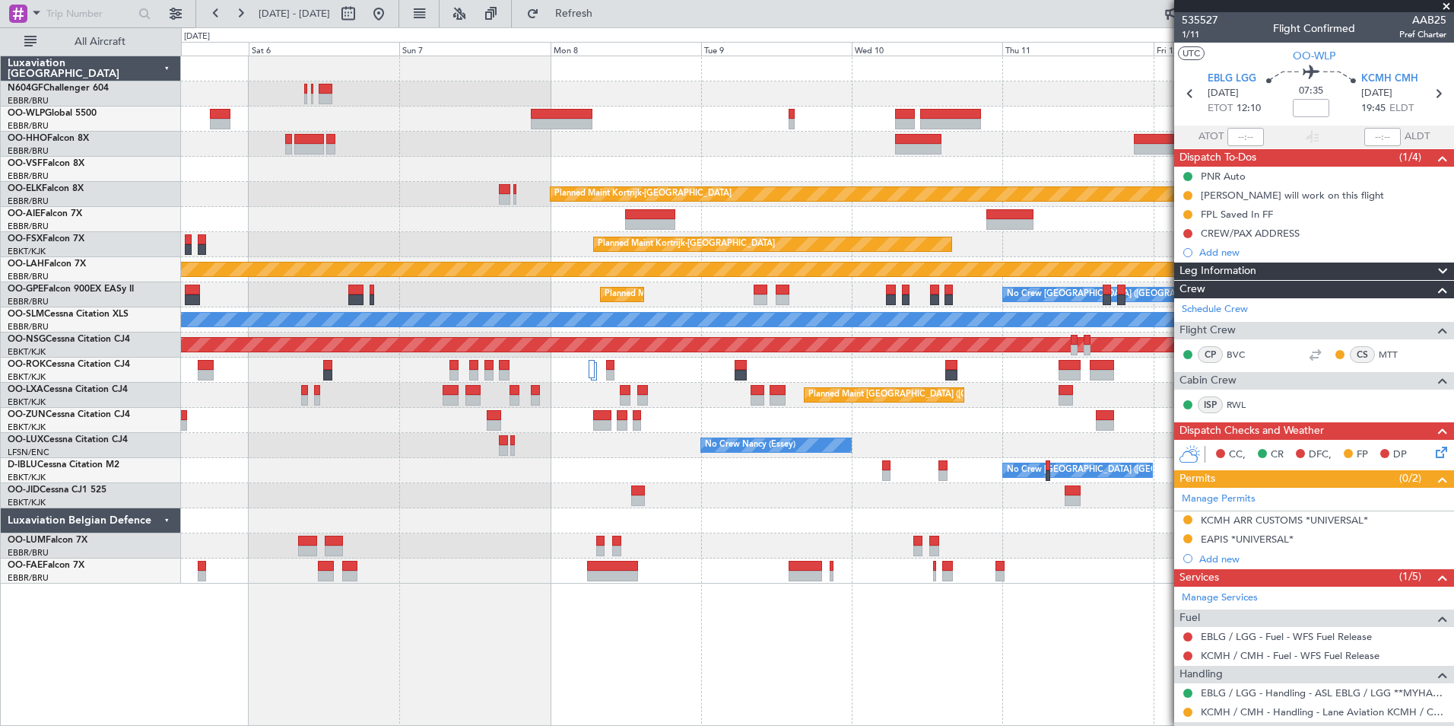
click at [532, 122] on div "Planned Maint Kortrijk-[GEOGRAPHIC_DATA] Planned Maint [GEOGRAPHIC_DATA]-[GEOGR…" at bounding box center [817, 319] width 1273 height 527
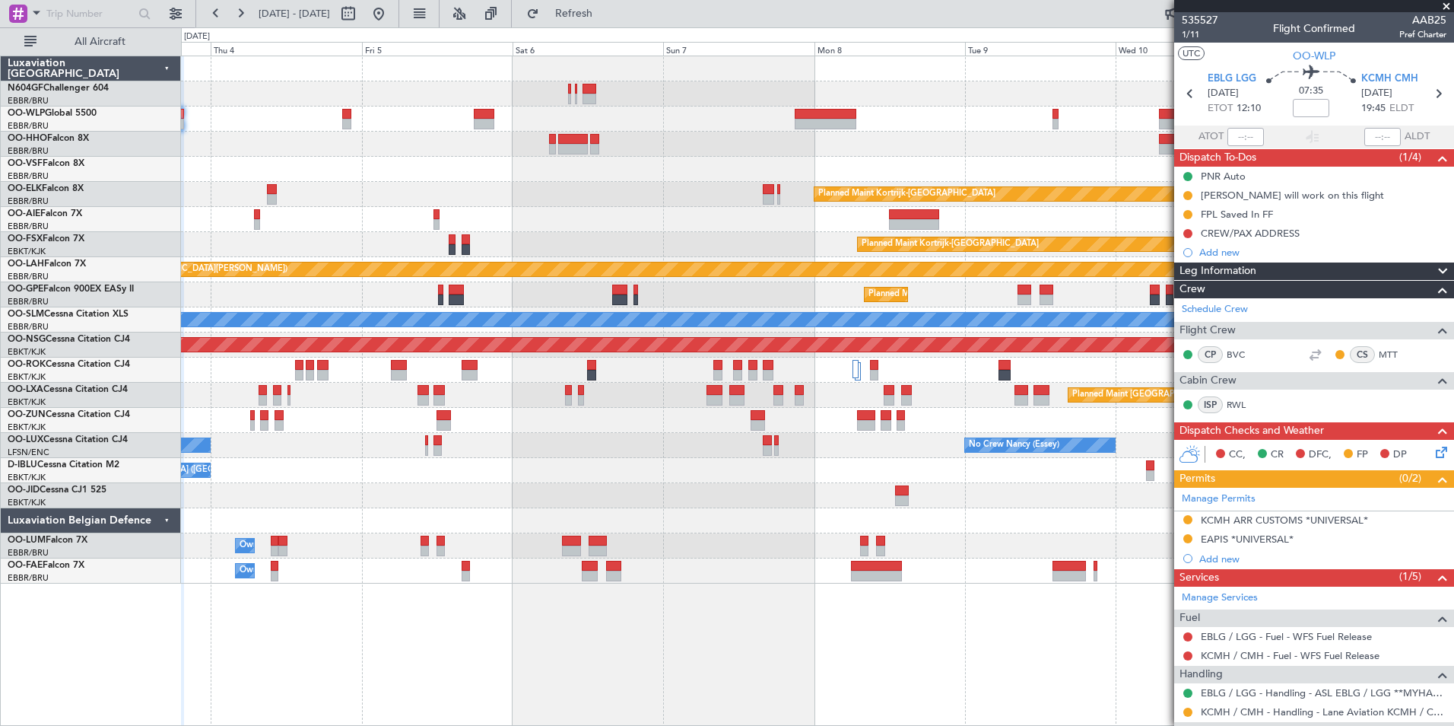
click at [706, 180] on div at bounding box center [817, 169] width 1273 height 25
click at [812, 181] on div at bounding box center [817, 169] width 1273 height 25
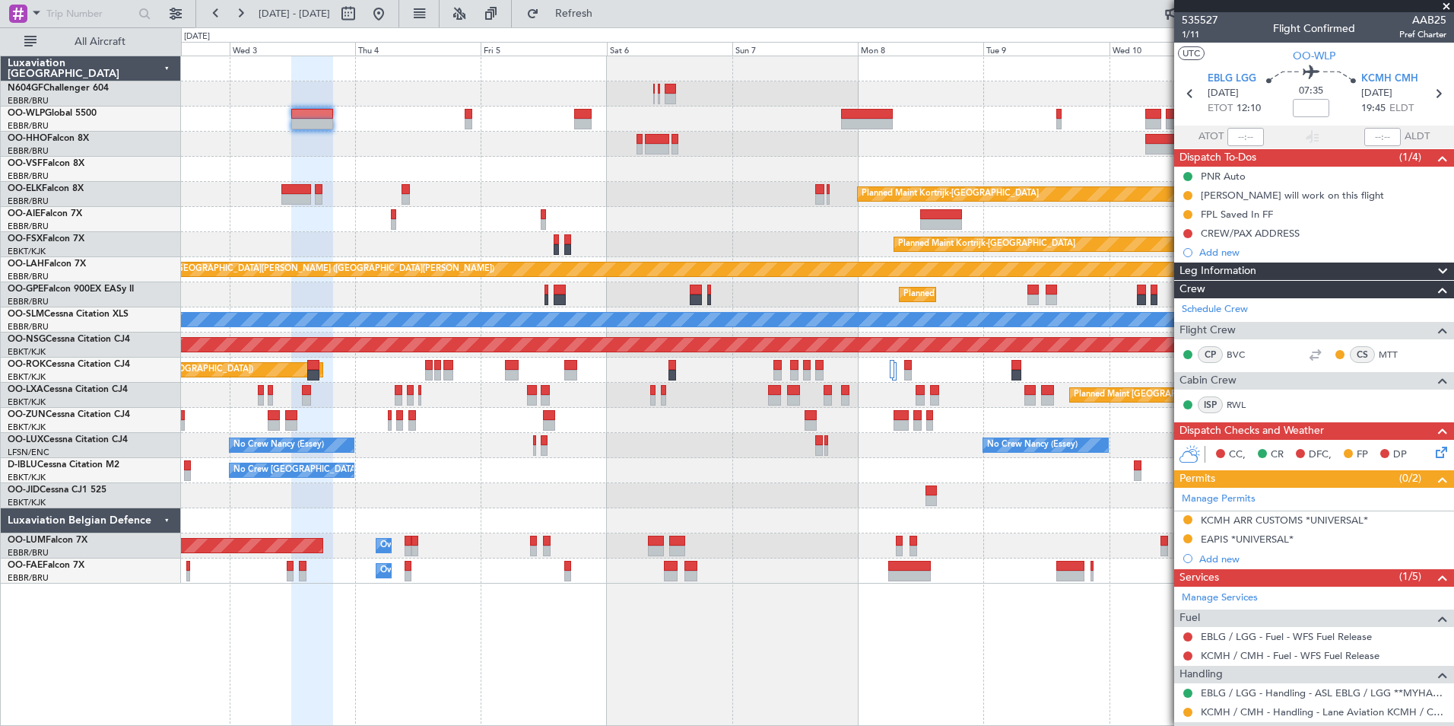
click at [624, 181] on div "Planned Maint Kortrijk-[GEOGRAPHIC_DATA] Planned Maint [GEOGRAPHIC_DATA] ([GEOG…" at bounding box center [817, 319] width 1273 height 527
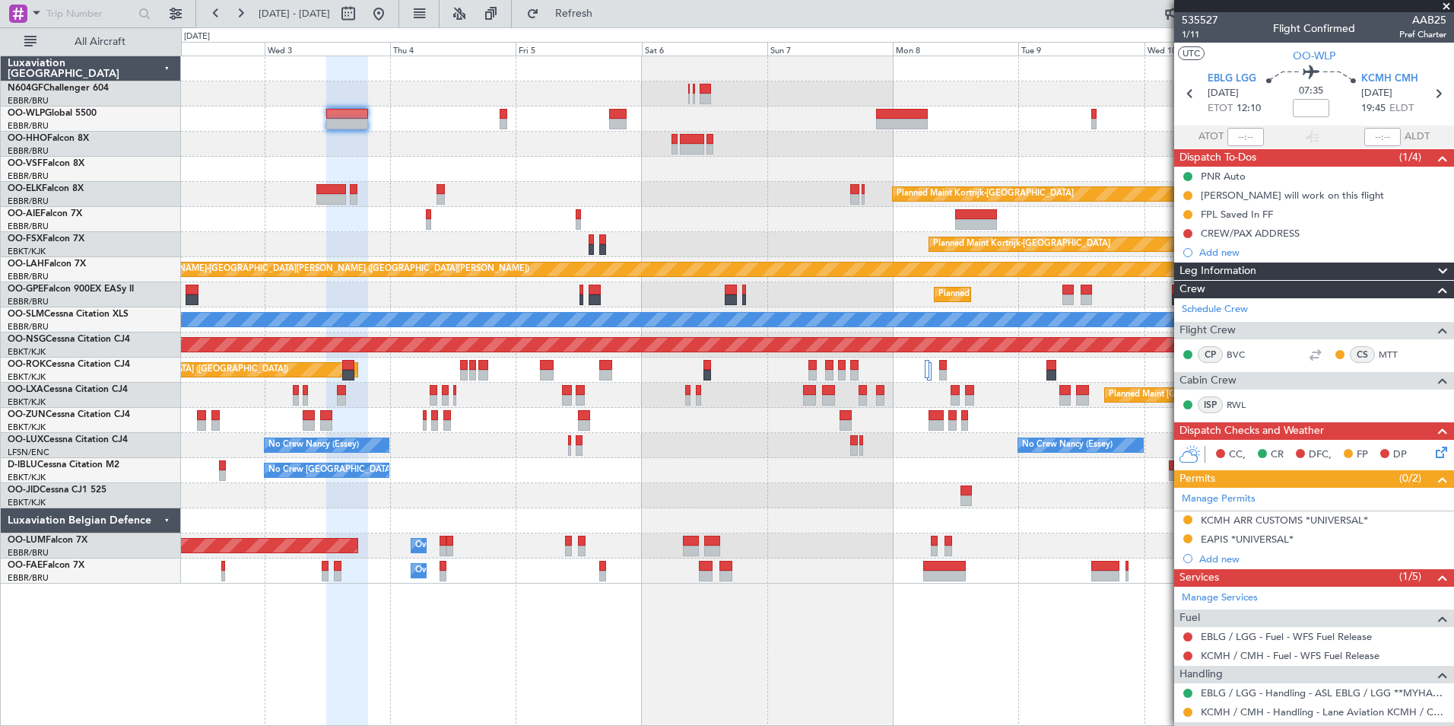
click at [659, 192] on div "Planned Maint Kortrijk-[GEOGRAPHIC_DATA] Planned Maint [GEOGRAPHIC_DATA] ([GEOG…" at bounding box center [817, 319] width 1273 height 527
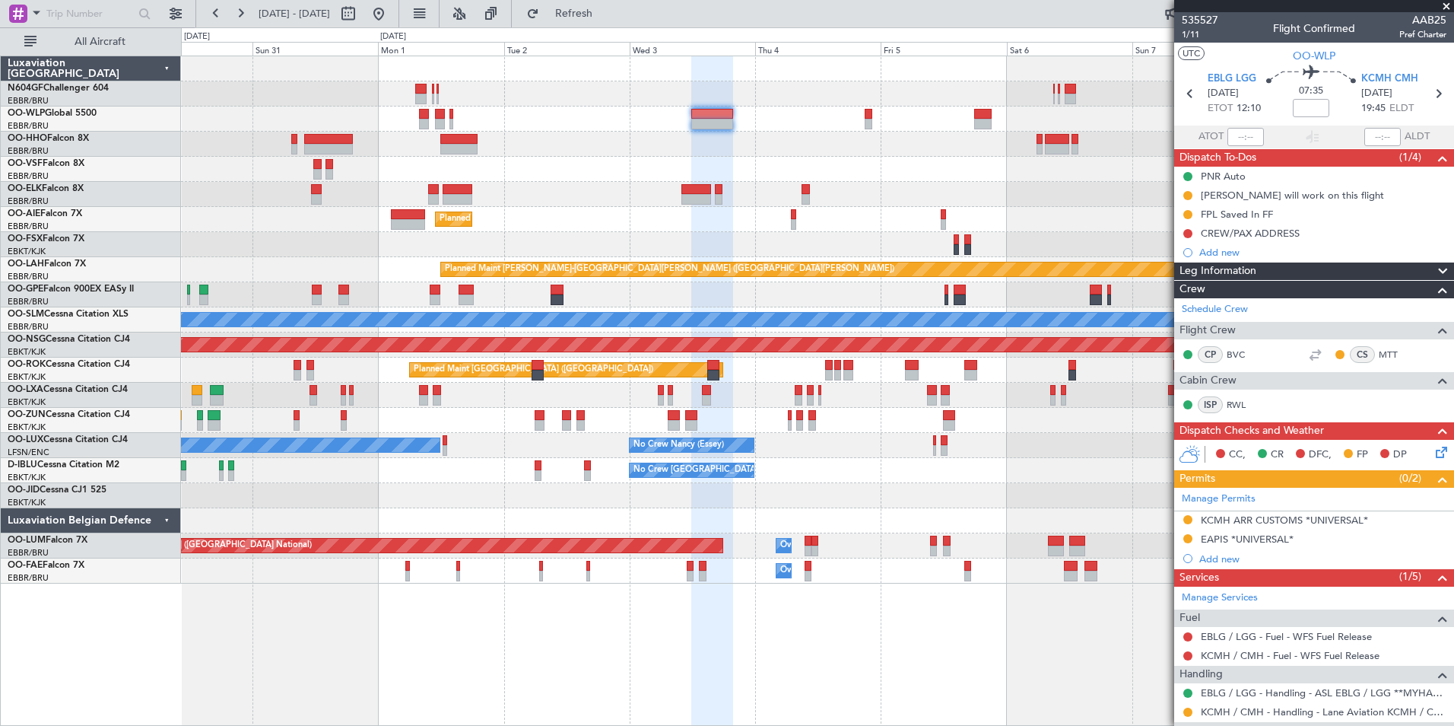
click at [879, 175] on div at bounding box center [817, 169] width 1273 height 25
click at [808, 202] on div "Planned Maint Kortrijk-[GEOGRAPHIC_DATA]" at bounding box center [817, 194] width 1273 height 25
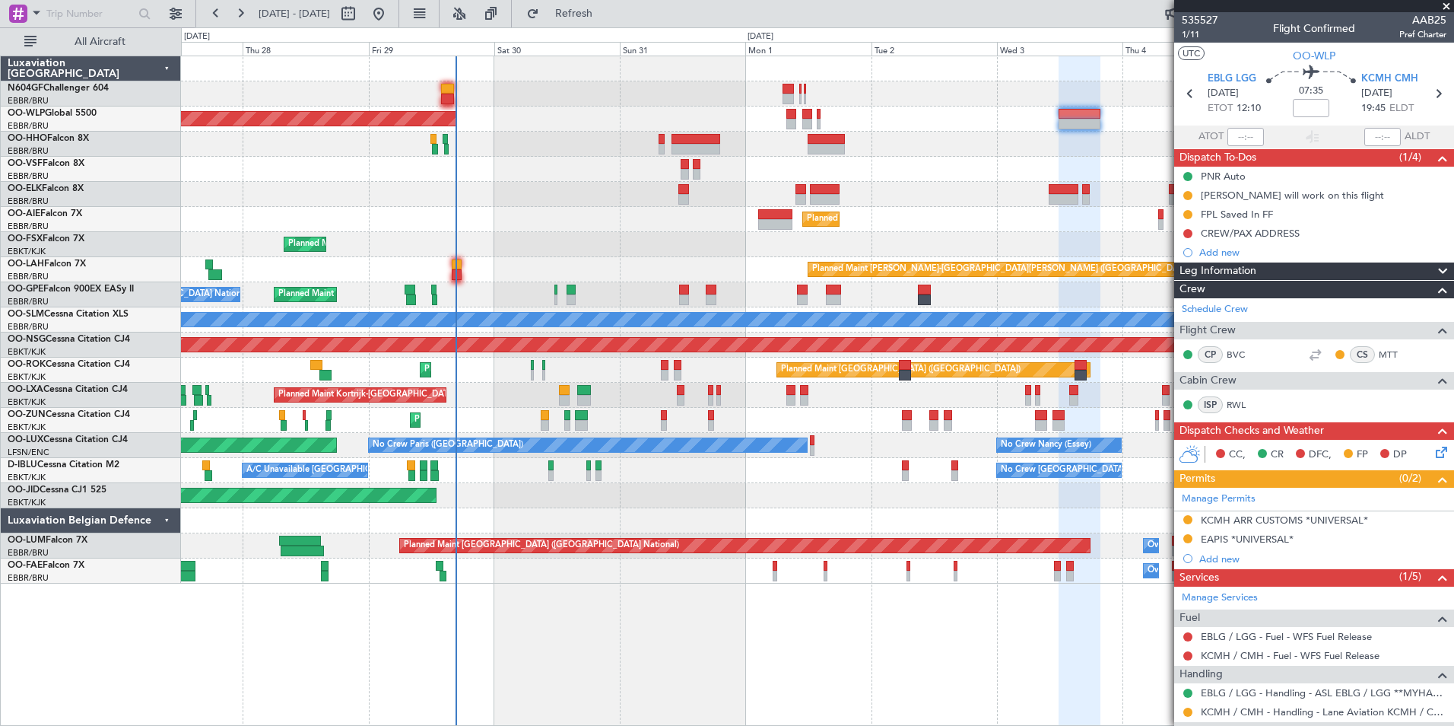
click at [674, 233] on div "Planned Maint [GEOGRAPHIC_DATA] ([GEOGRAPHIC_DATA]) Planned Maint [GEOGRAPHIC_D…" at bounding box center [817, 319] width 1273 height 527
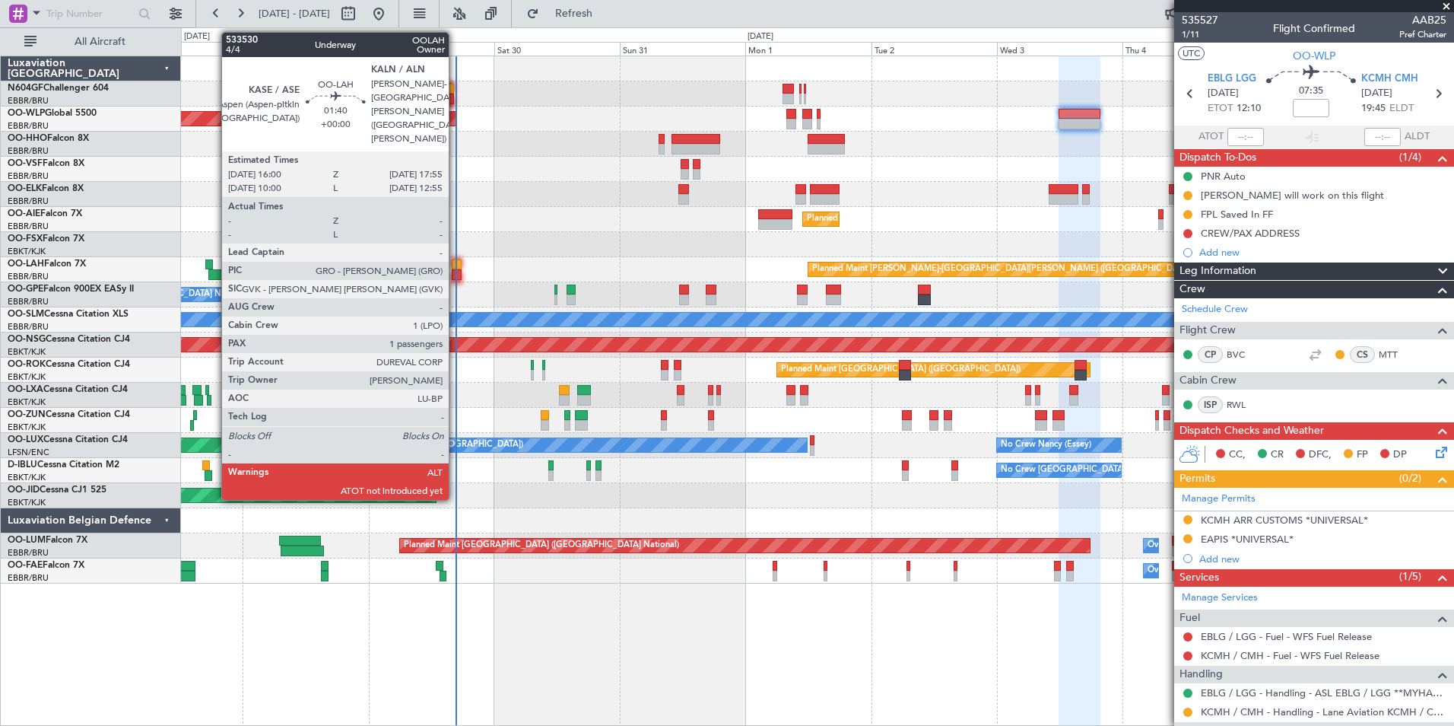
click at [456, 271] on div at bounding box center [457, 274] width 11 height 11
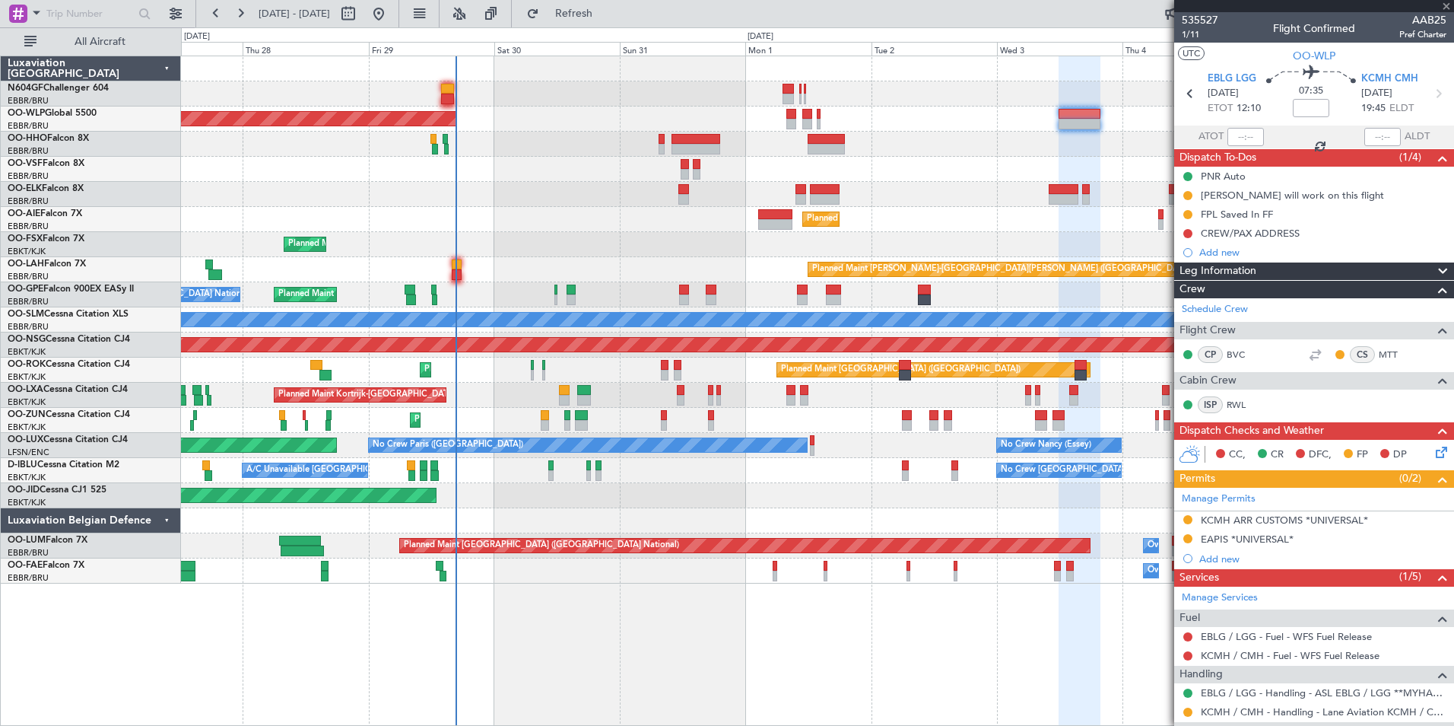
type input "1"
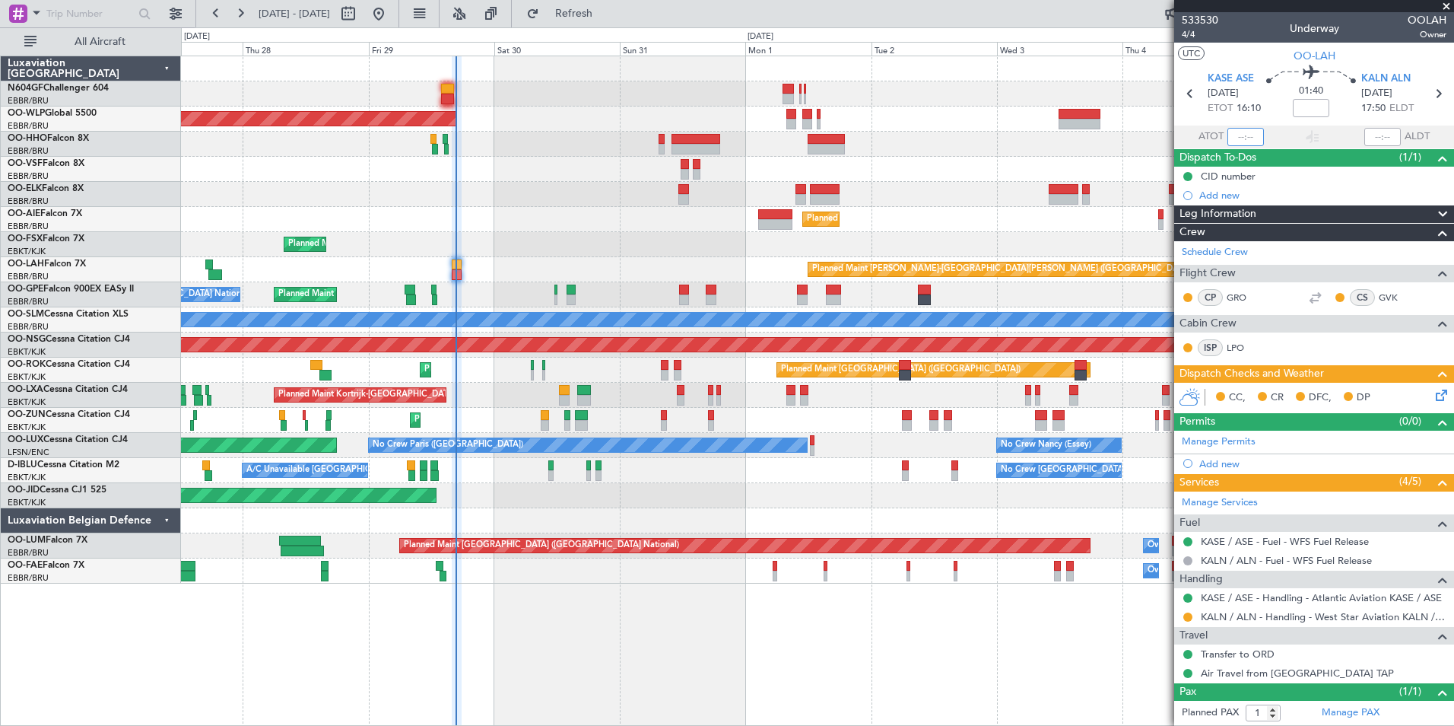
click at [1252, 142] on input "text" at bounding box center [1246, 137] width 37 height 18
type input "16:17"
click at [1251, 56] on section "UTC OO-LAH" at bounding box center [1314, 54] width 280 height 23
click at [517, 218] on div "Planned Maint [GEOGRAPHIC_DATA] ([GEOGRAPHIC_DATA])" at bounding box center [817, 219] width 1273 height 25
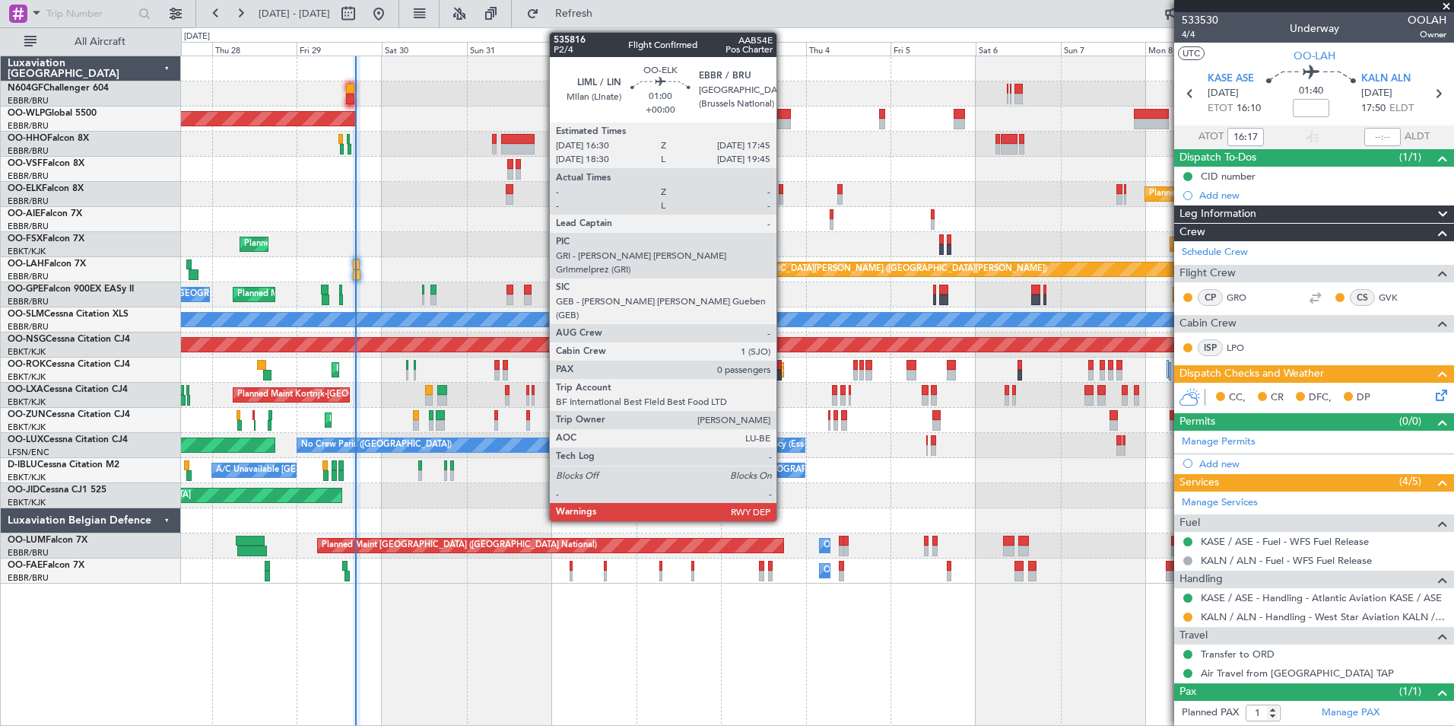
click at [515, 211] on div "Planned Maint Berlin (Brandenburg) Planned Maint Kortrijk-Wevelgem Planned Main…" at bounding box center [817, 319] width 1273 height 527
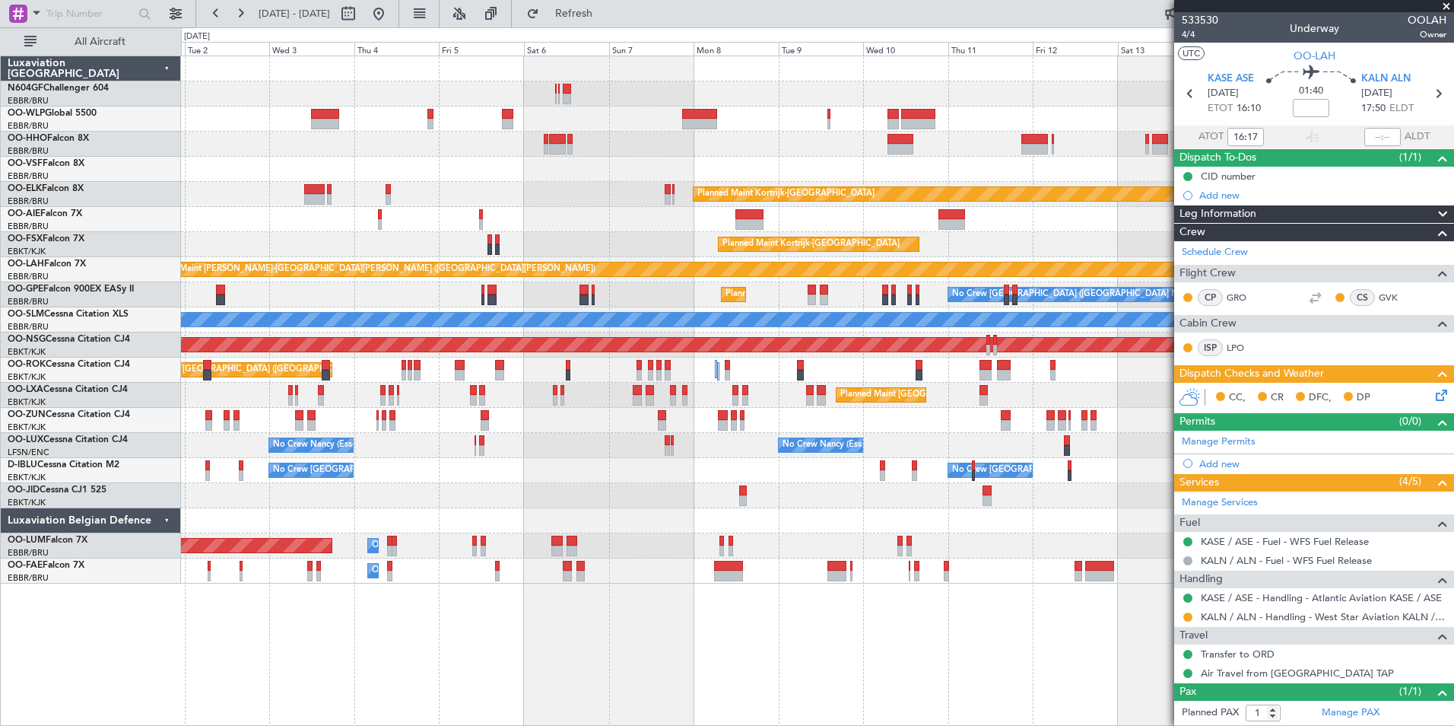
click at [591, 219] on div "Planned Maint [GEOGRAPHIC_DATA] ([GEOGRAPHIC_DATA])" at bounding box center [817, 219] width 1273 height 25
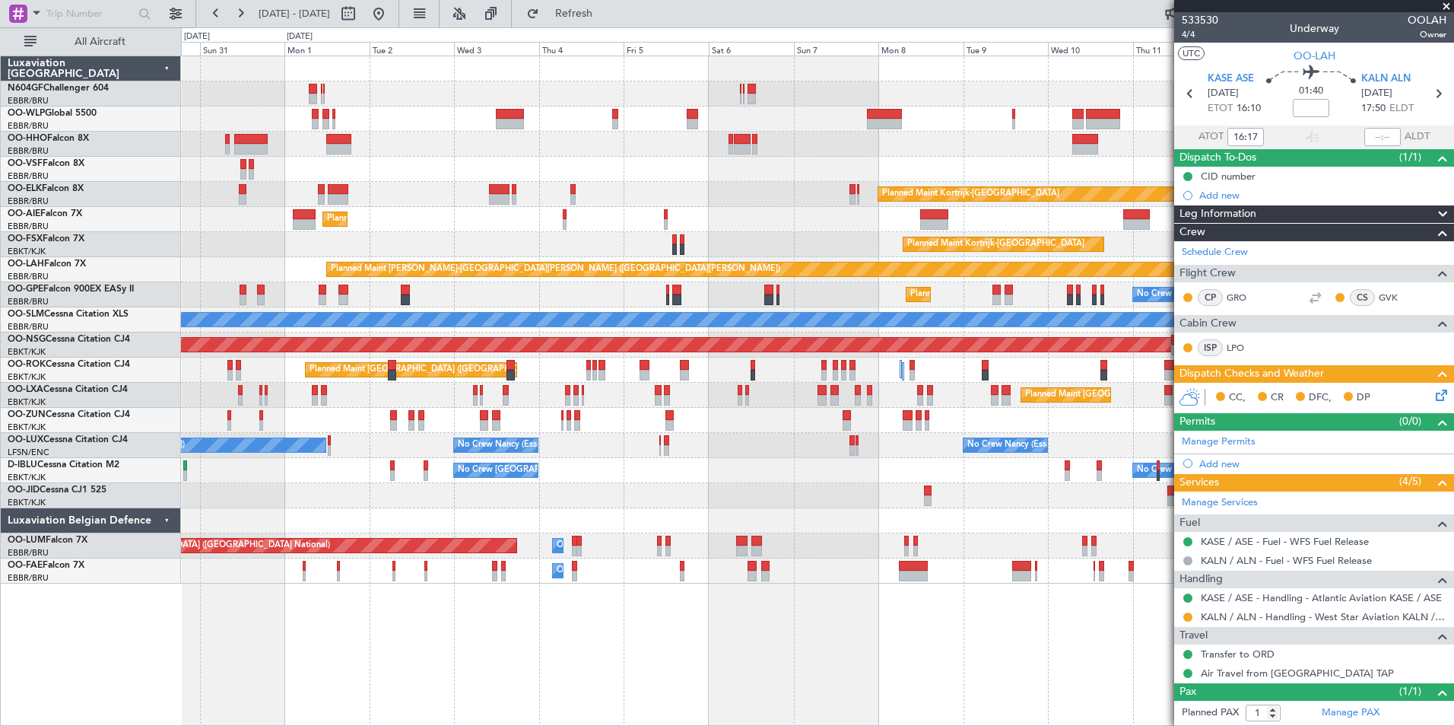
click at [735, 189] on div "Planned Maint Kortrijk-[GEOGRAPHIC_DATA]" at bounding box center [817, 194] width 1273 height 25
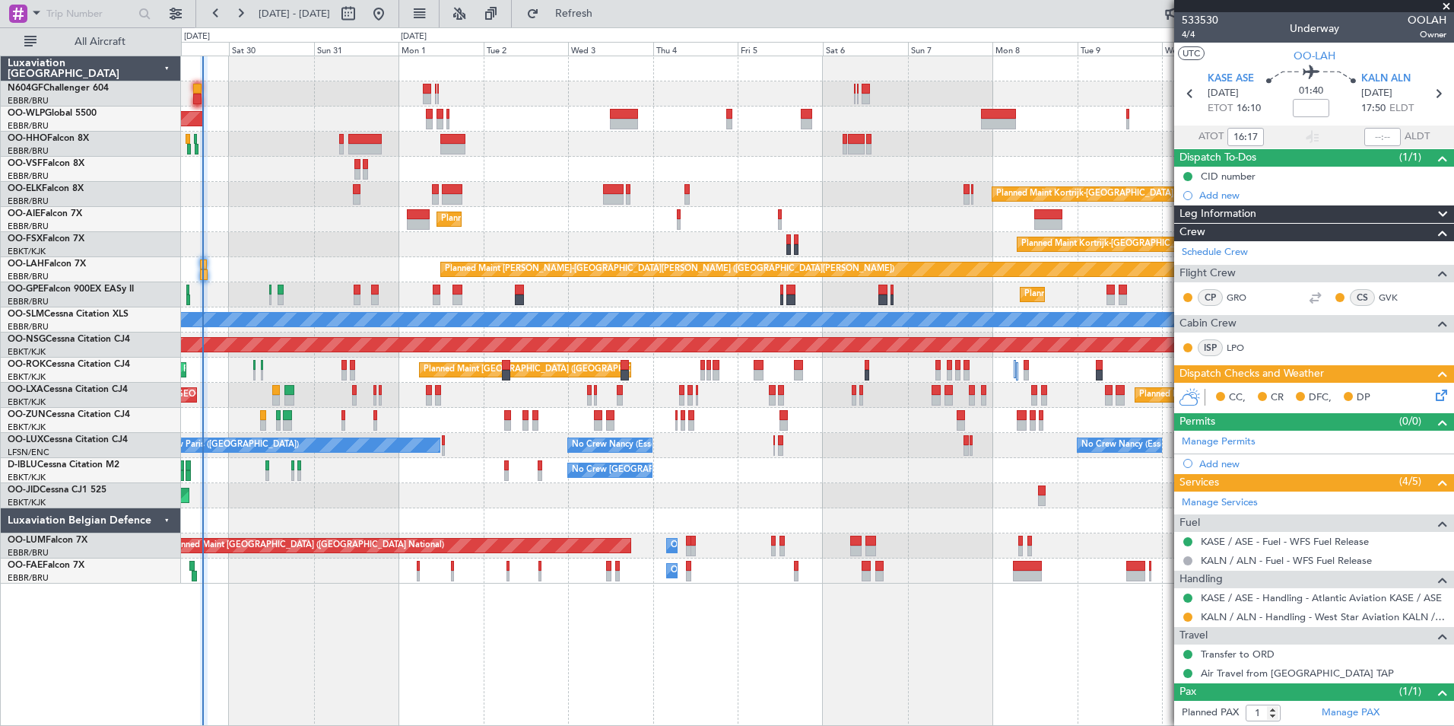
click at [580, 175] on div "Planned Maint Berlin (Brandenburg) Planned Maint Kortrijk-Wevelgem Planned Main…" at bounding box center [817, 319] width 1273 height 527
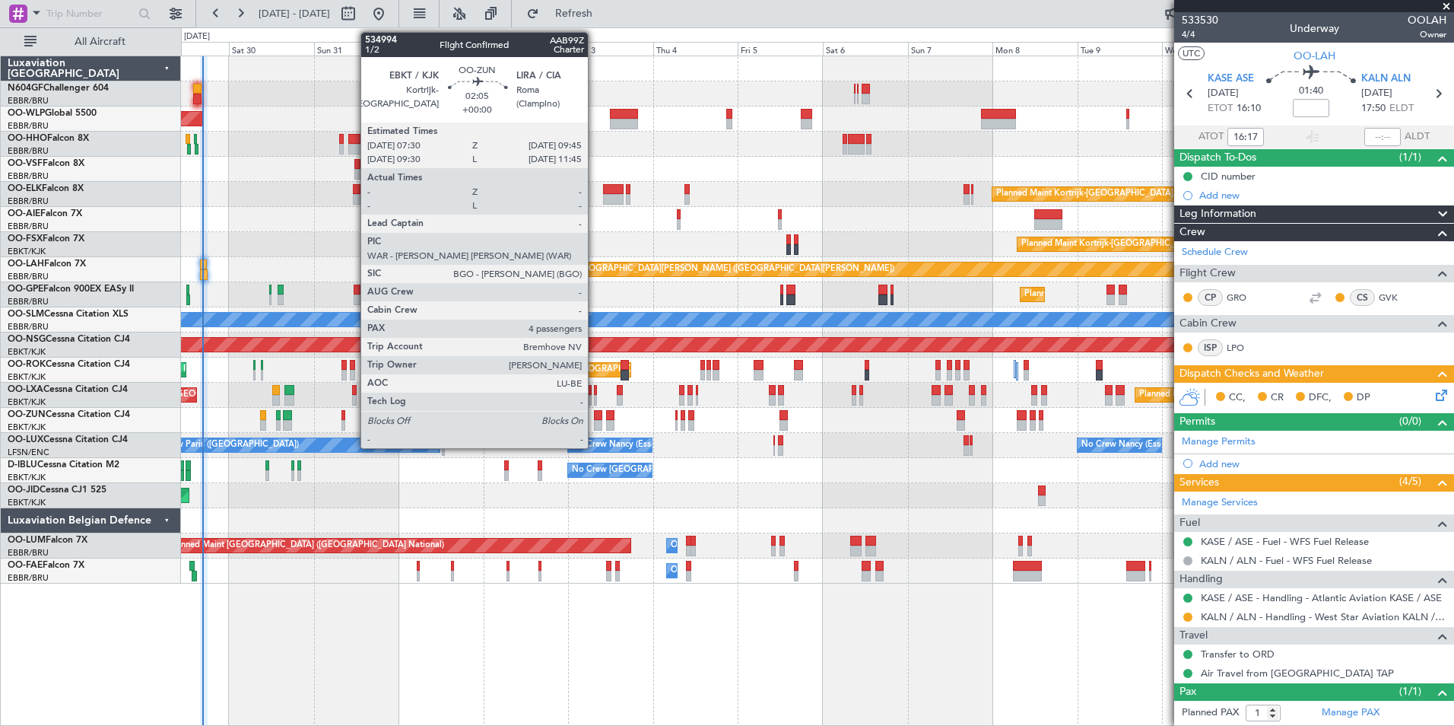
click at [595, 419] on div at bounding box center [598, 415] width 8 height 11
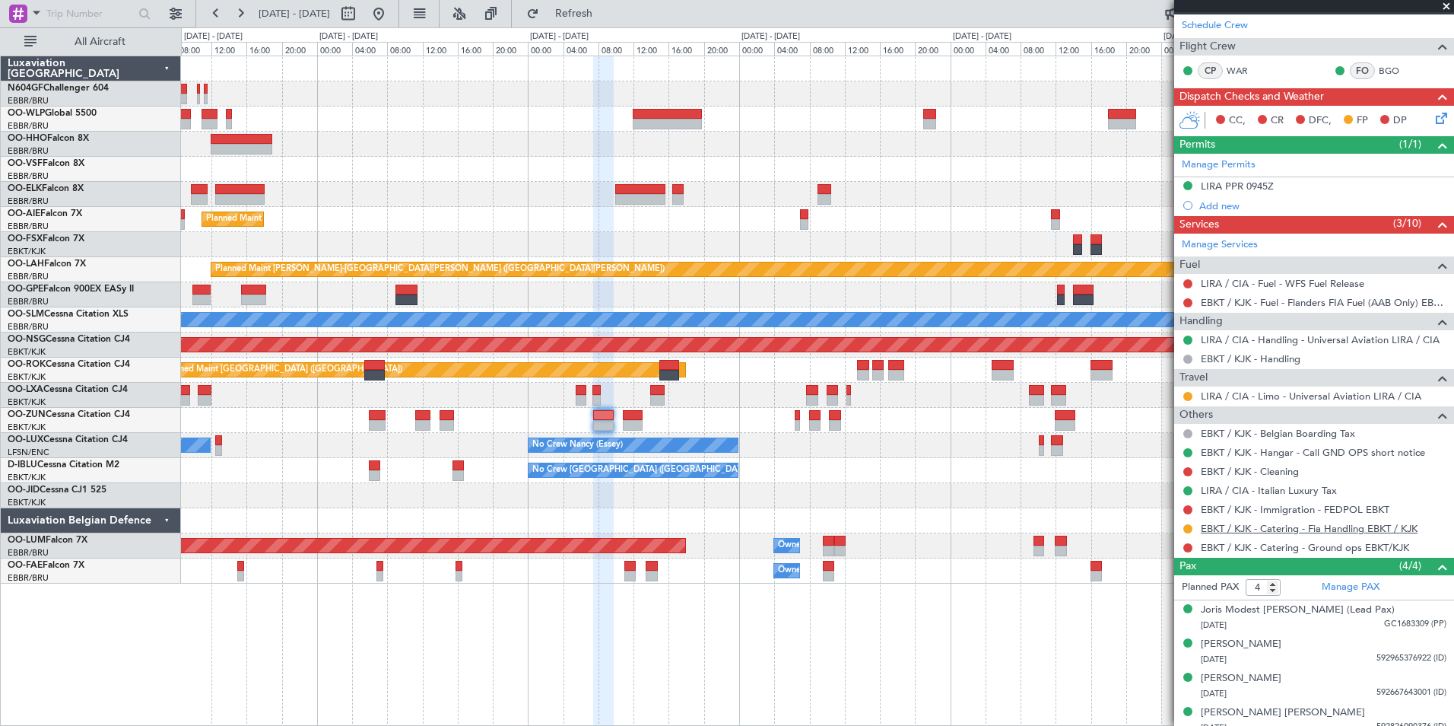
scroll to position [228, 0]
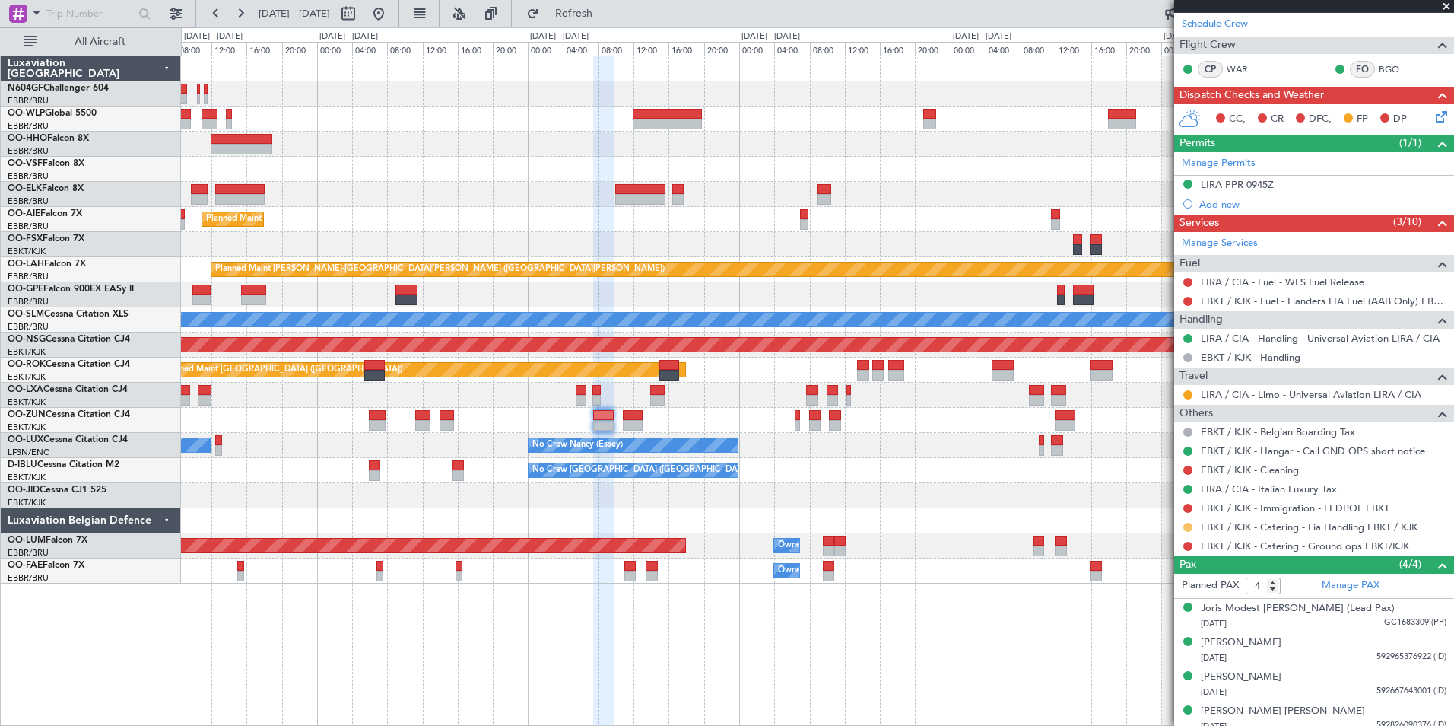
click at [1185, 525] on button at bounding box center [1188, 527] width 9 height 9
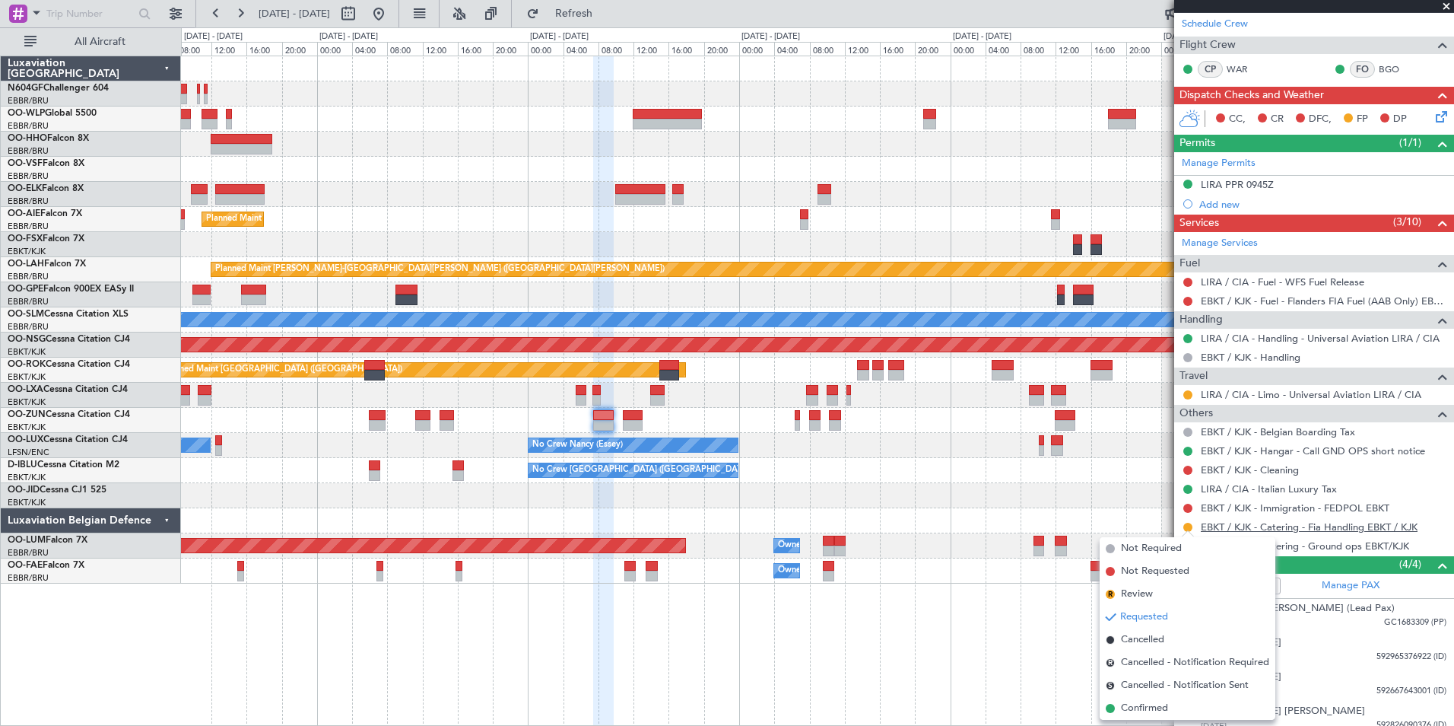
click at [1276, 524] on link "EBKT / KJK - Catering - Fia Handling EBKT / KJK" at bounding box center [1309, 526] width 217 height 13
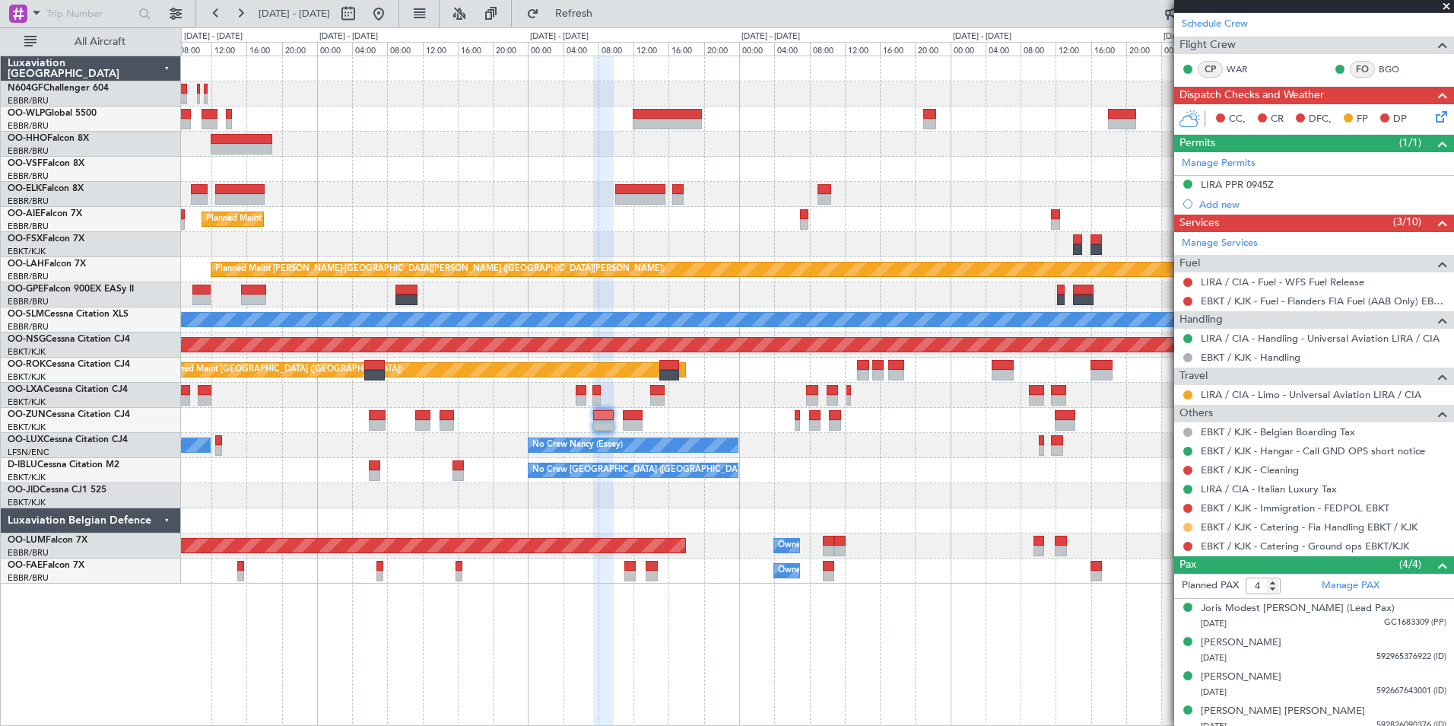
click at [1188, 523] on button at bounding box center [1188, 527] width 9 height 9
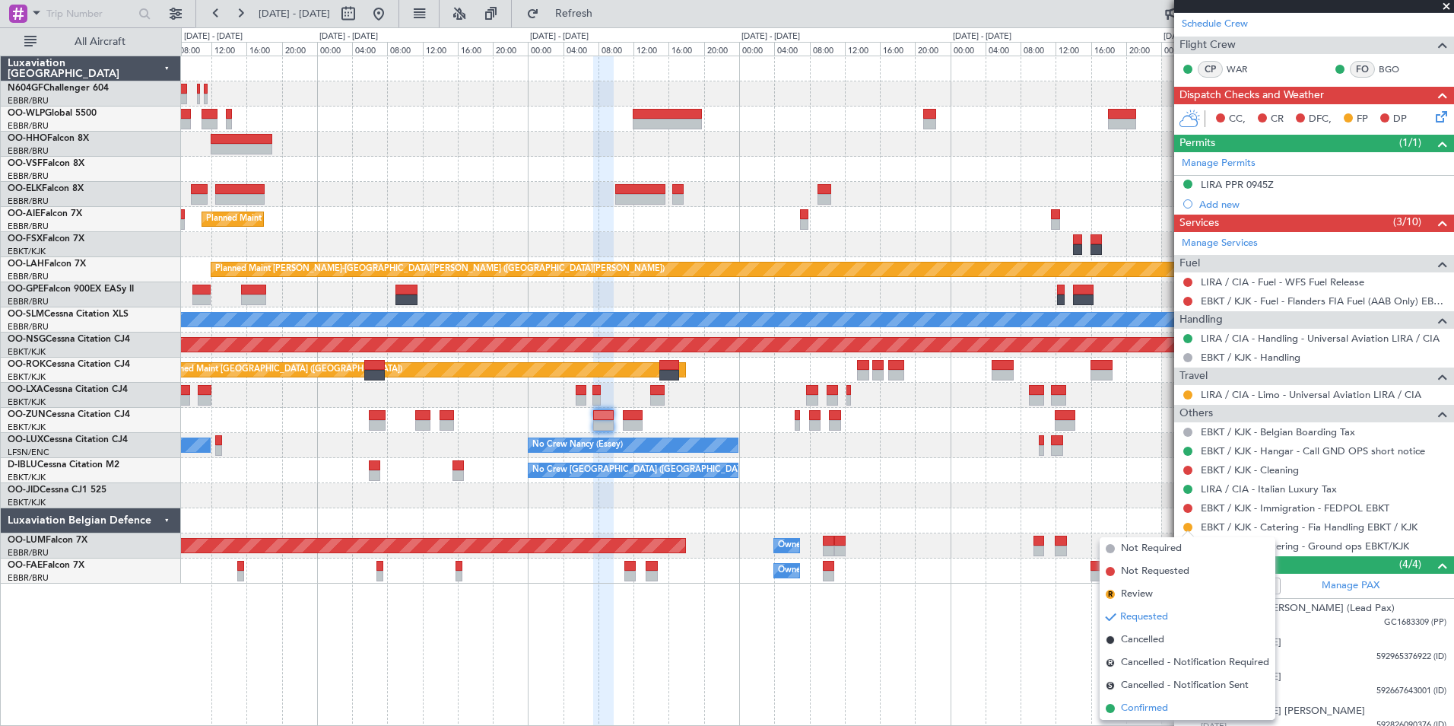
click at [1137, 705] on span "Confirmed" at bounding box center [1144, 708] width 47 height 15
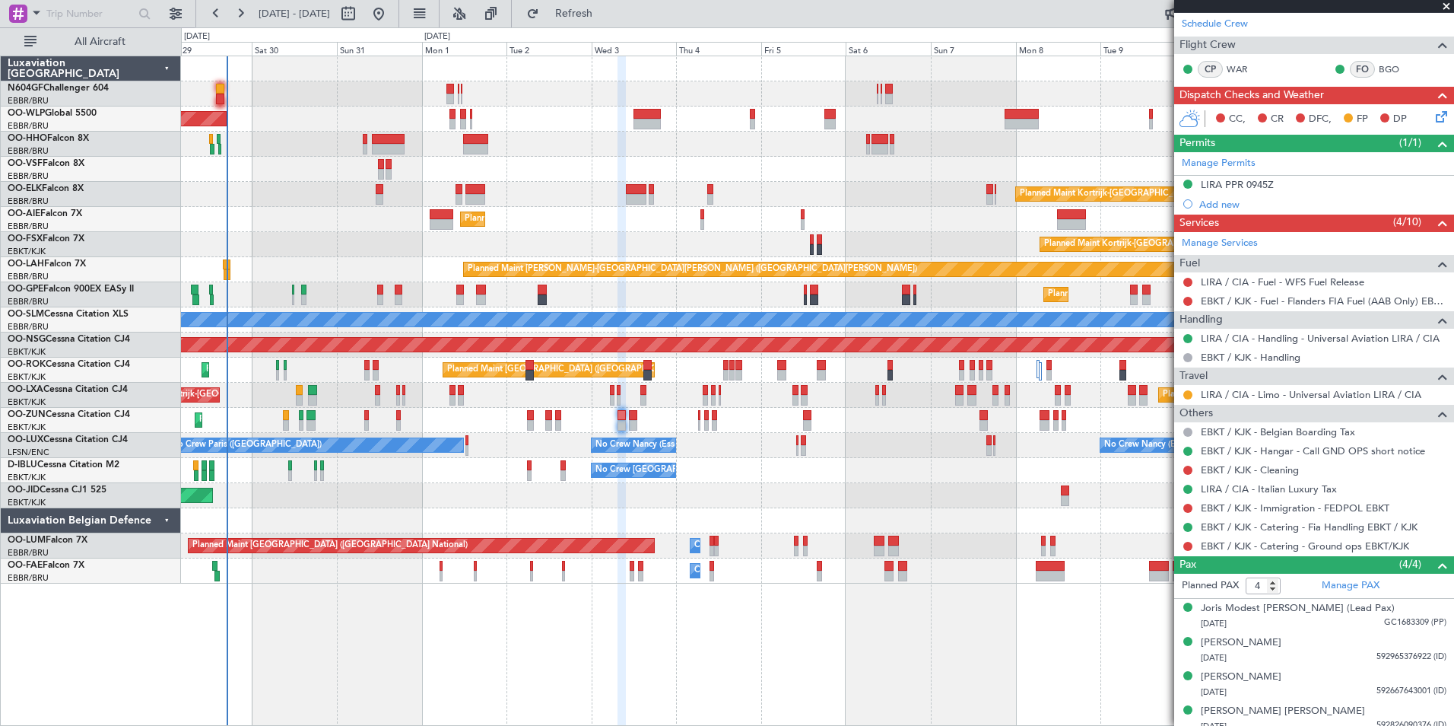
click at [615, 240] on div "Planned Maint Kortrijk-Wevelgem Planned Maint Kortrijk-Wevelgem" at bounding box center [817, 244] width 1273 height 25
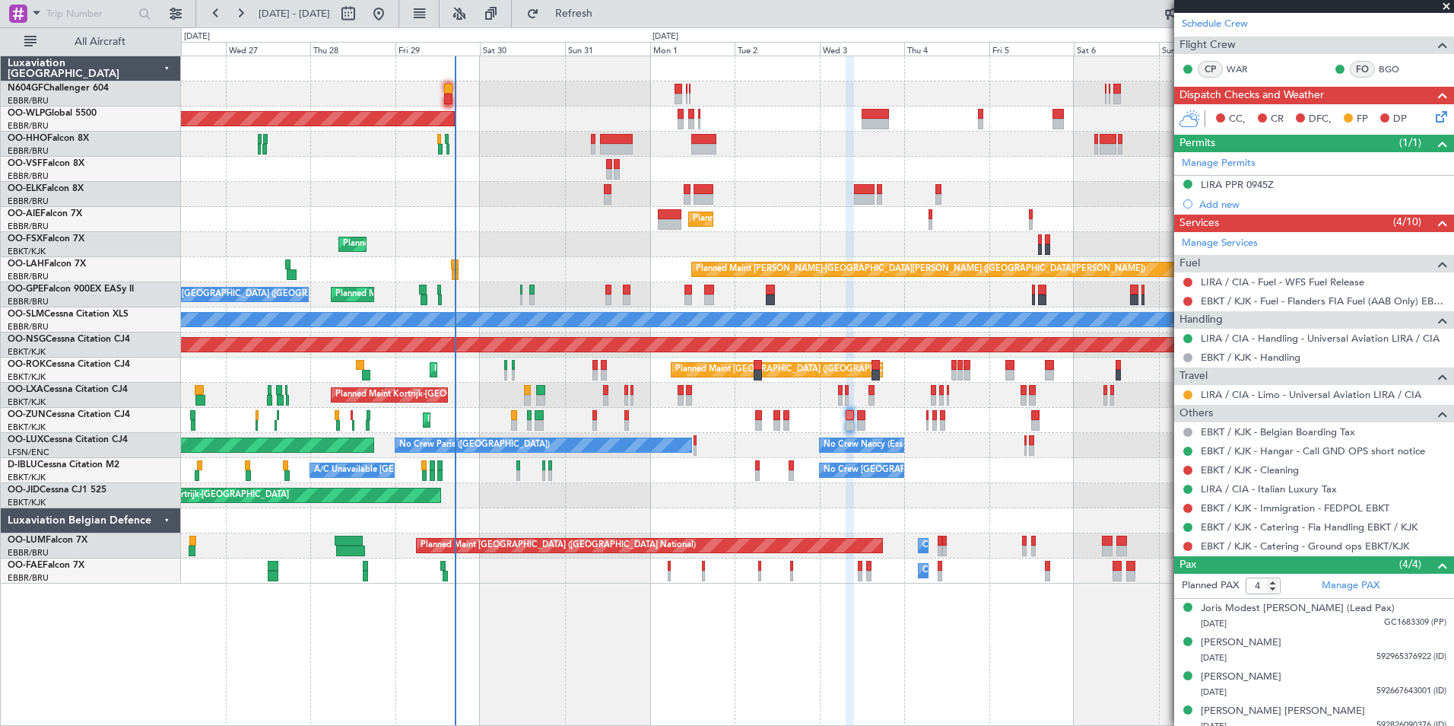
click at [628, 240] on div "Planned Maint Kortrijk-Wevelgem Planned Maint Kortrijk-Wevelgem" at bounding box center [817, 244] width 1273 height 25
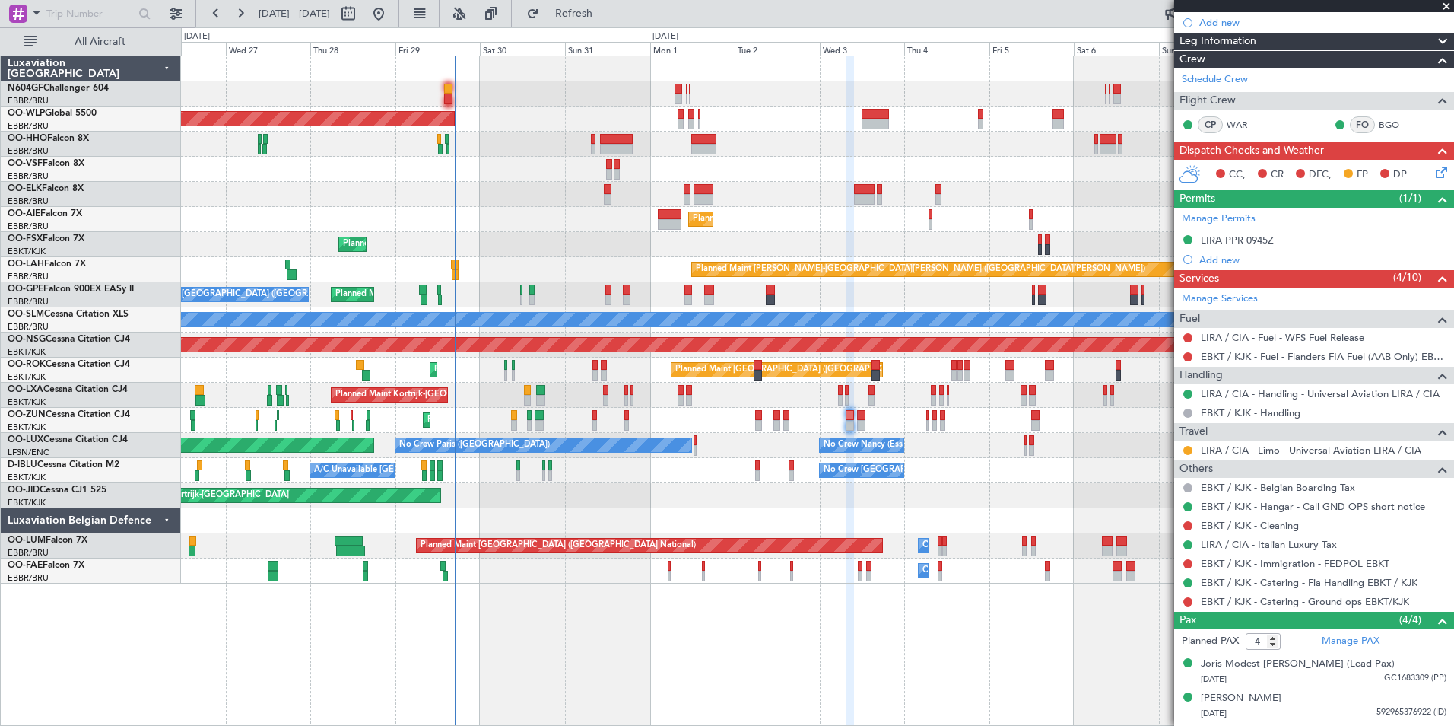
scroll to position [152, 0]
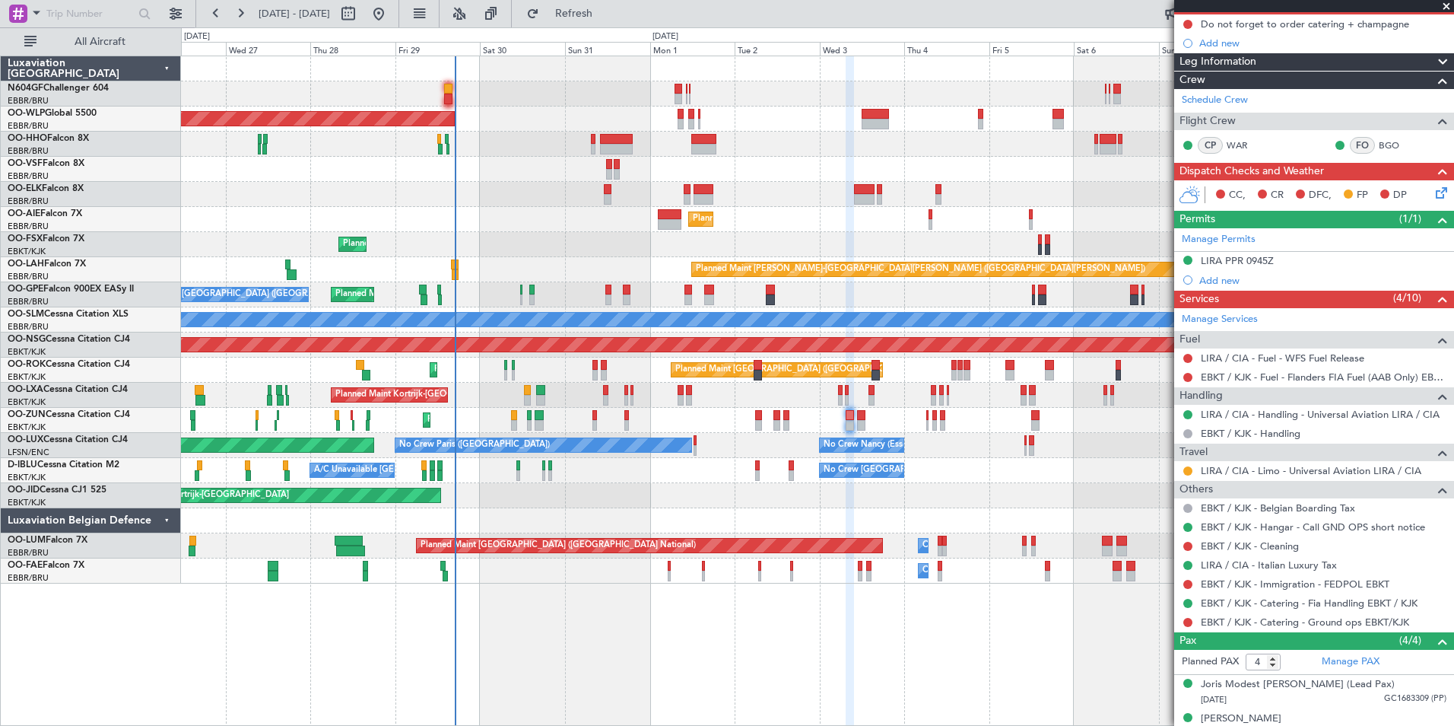
click at [751, 122] on div "Planned Maint [GEOGRAPHIC_DATA] ([GEOGRAPHIC_DATA])" at bounding box center [817, 118] width 1273 height 25
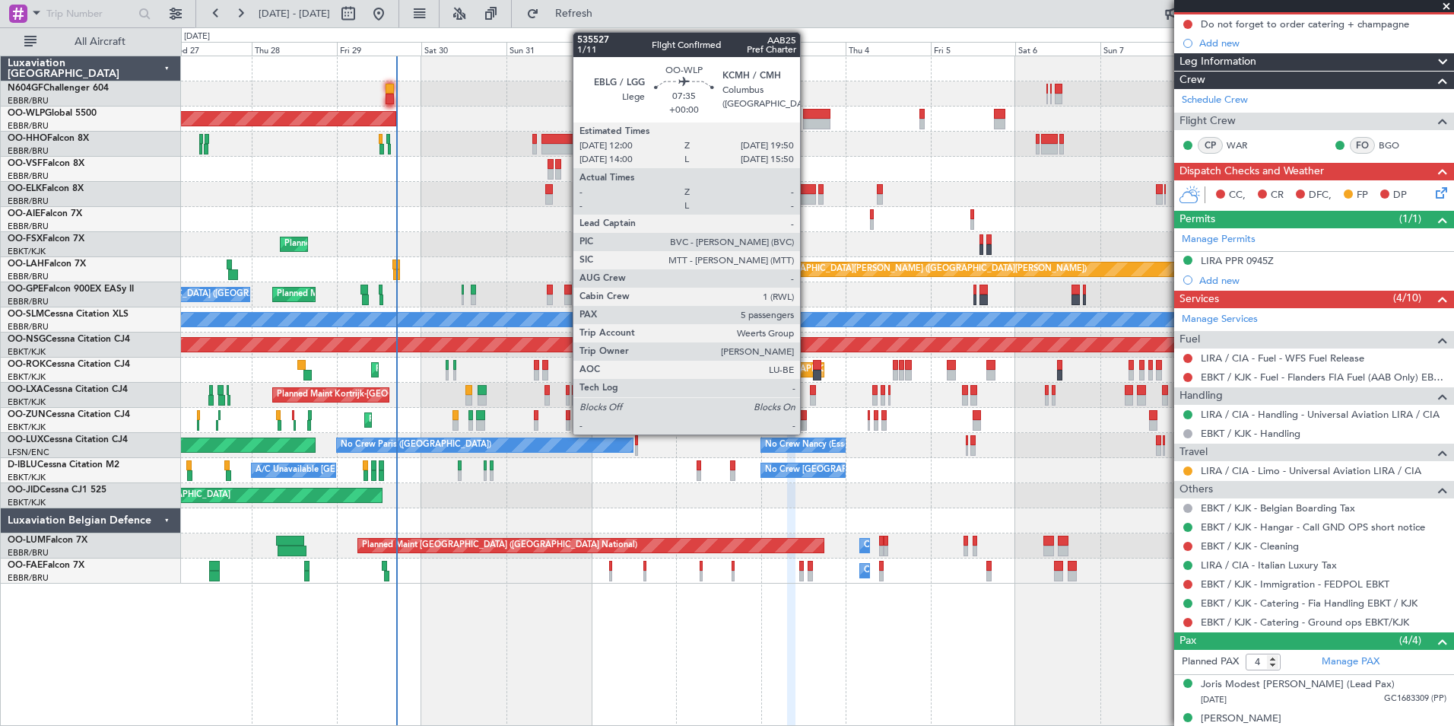
click at [807, 120] on div at bounding box center [817, 124] width 28 height 11
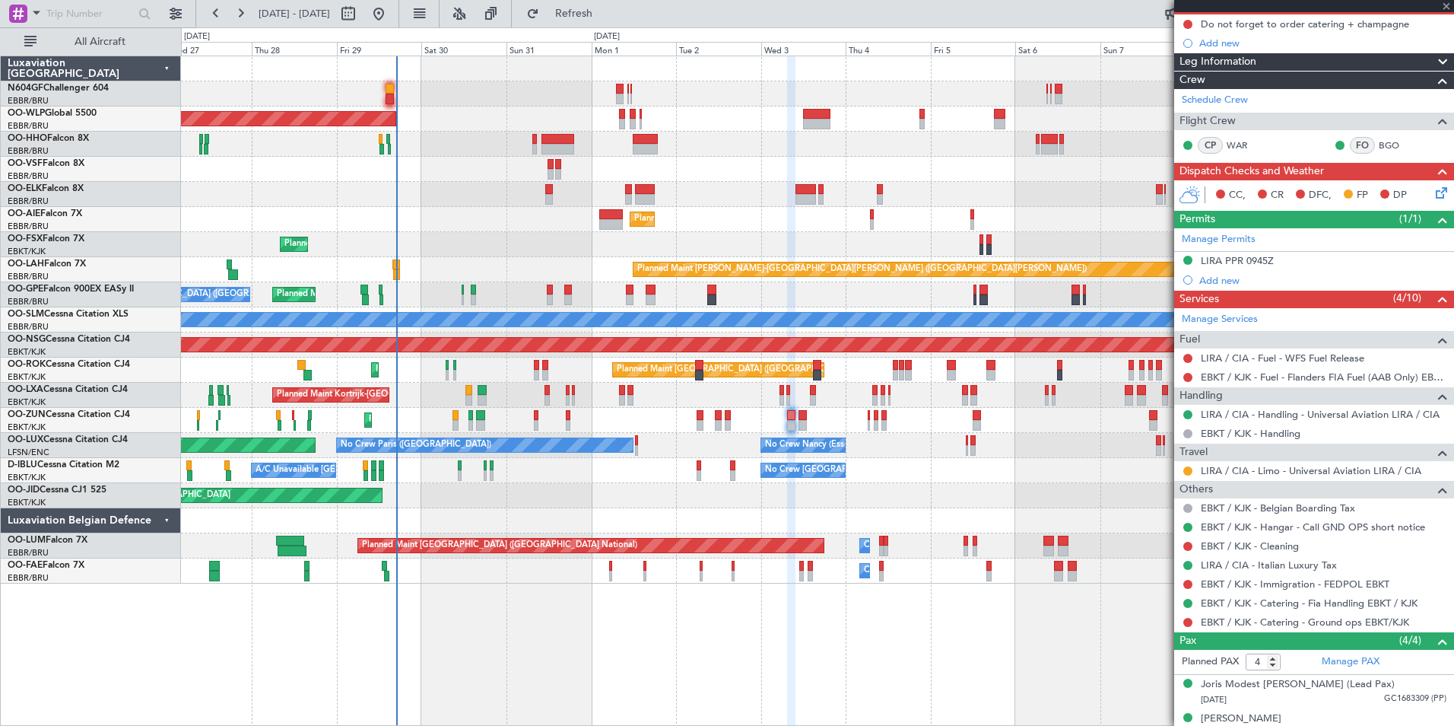
type input "5"
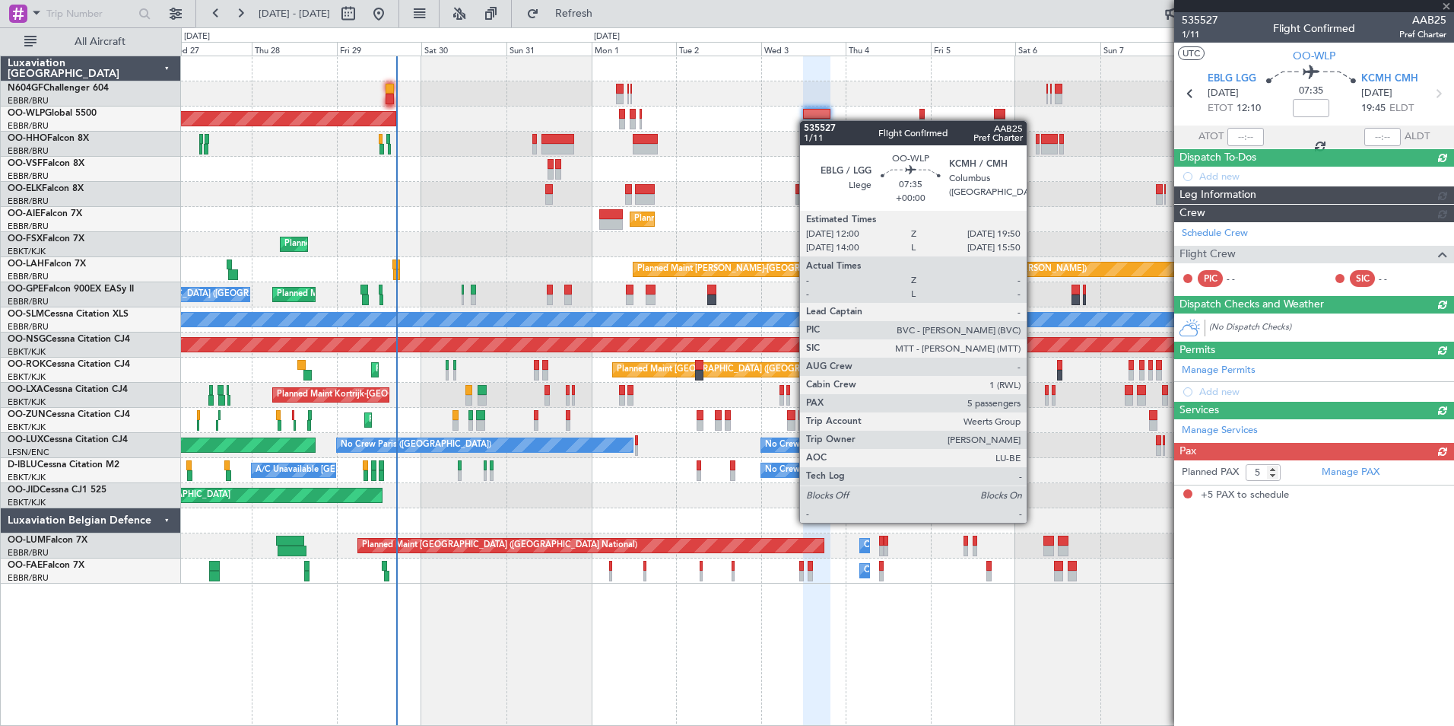
scroll to position [0, 0]
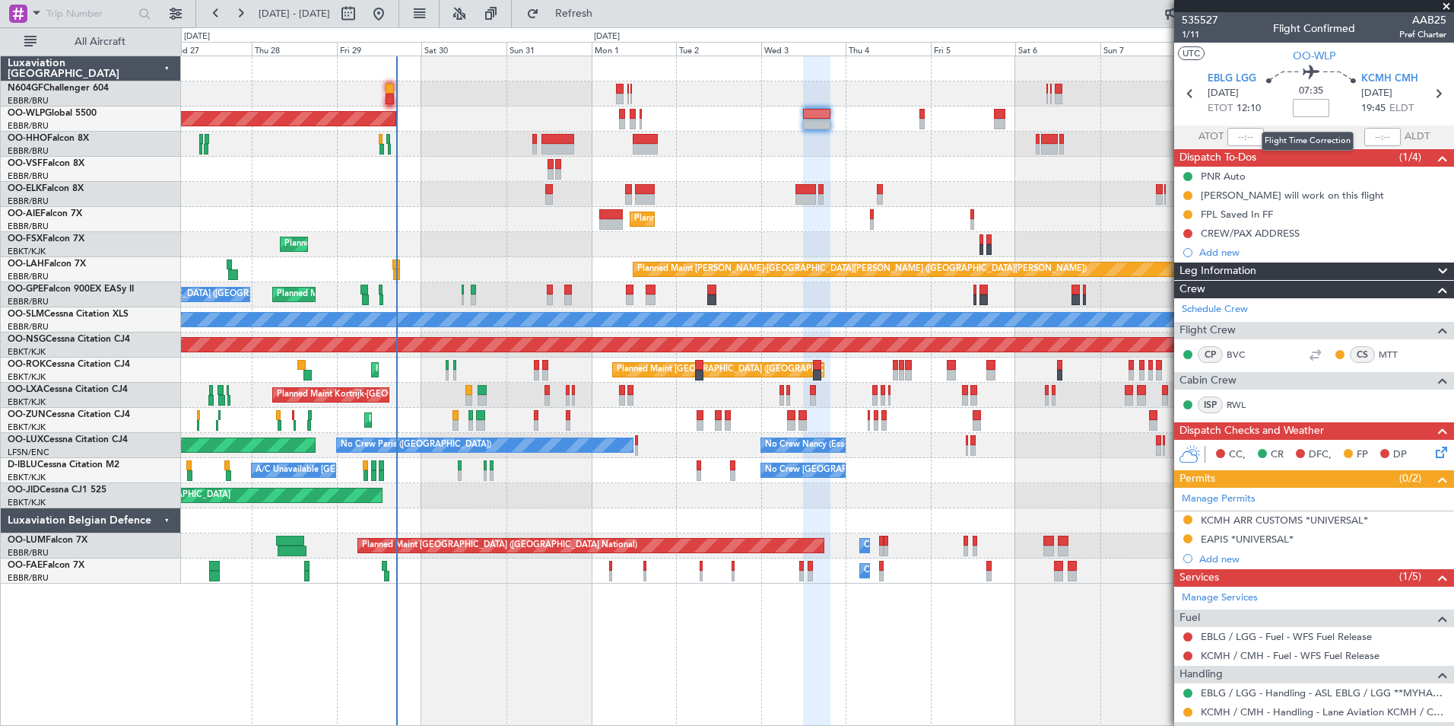
click at [1313, 107] on input at bounding box center [1311, 108] width 37 height 18
type input "+00:40"
click at [1247, 50] on section "UTC OO-WLP" at bounding box center [1314, 54] width 280 height 23
click at [945, 139] on div "Planned Maint Berlin (Brandenburg) Planned Maint Kortrijk-Wevelgem Planned Main…" at bounding box center [817, 319] width 1273 height 527
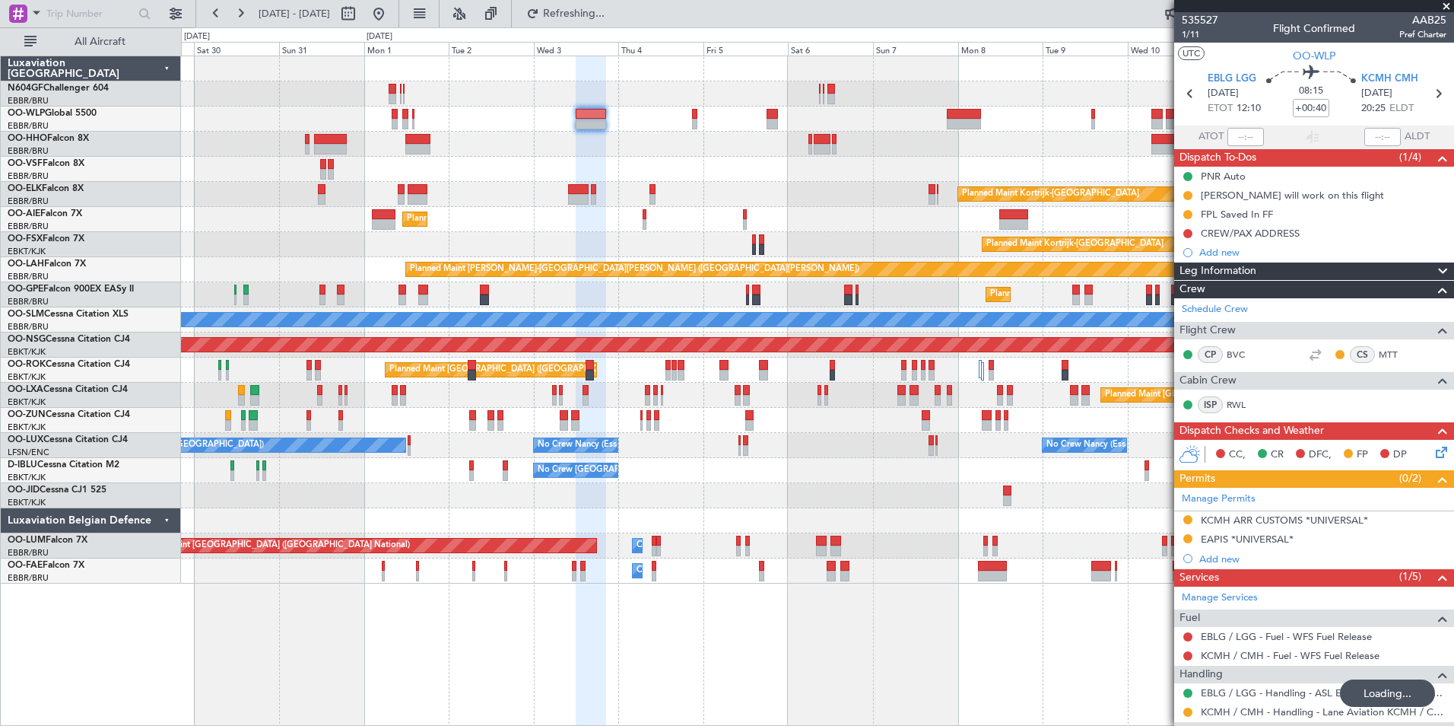
click at [837, 160] on div "Planned Maint Berlin (Brandenburg) Planned Maint Kortrijk-Wevelgem Planned Main…" at bounding box center [817, 319] width 1273 height 527
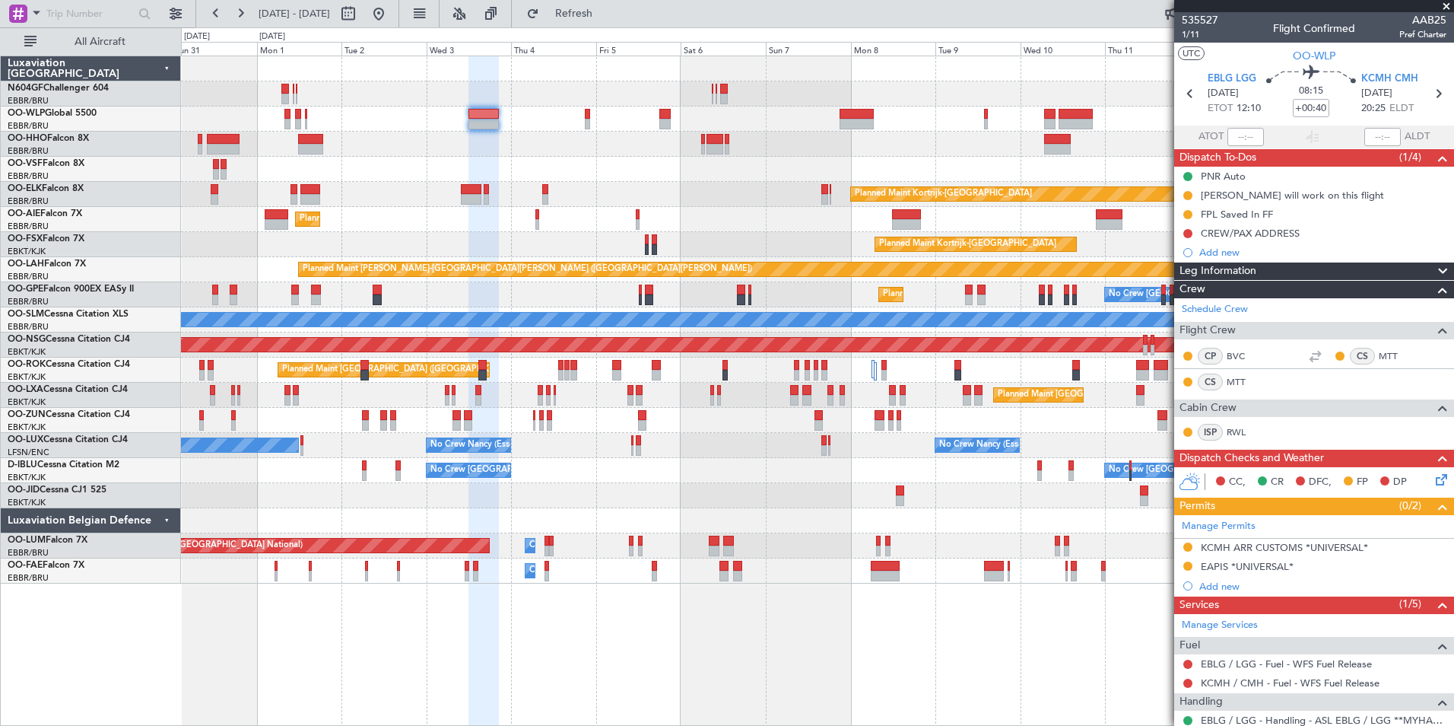
click at [887, 145] on div at bounding box center [817, 144] width 1273 height 25
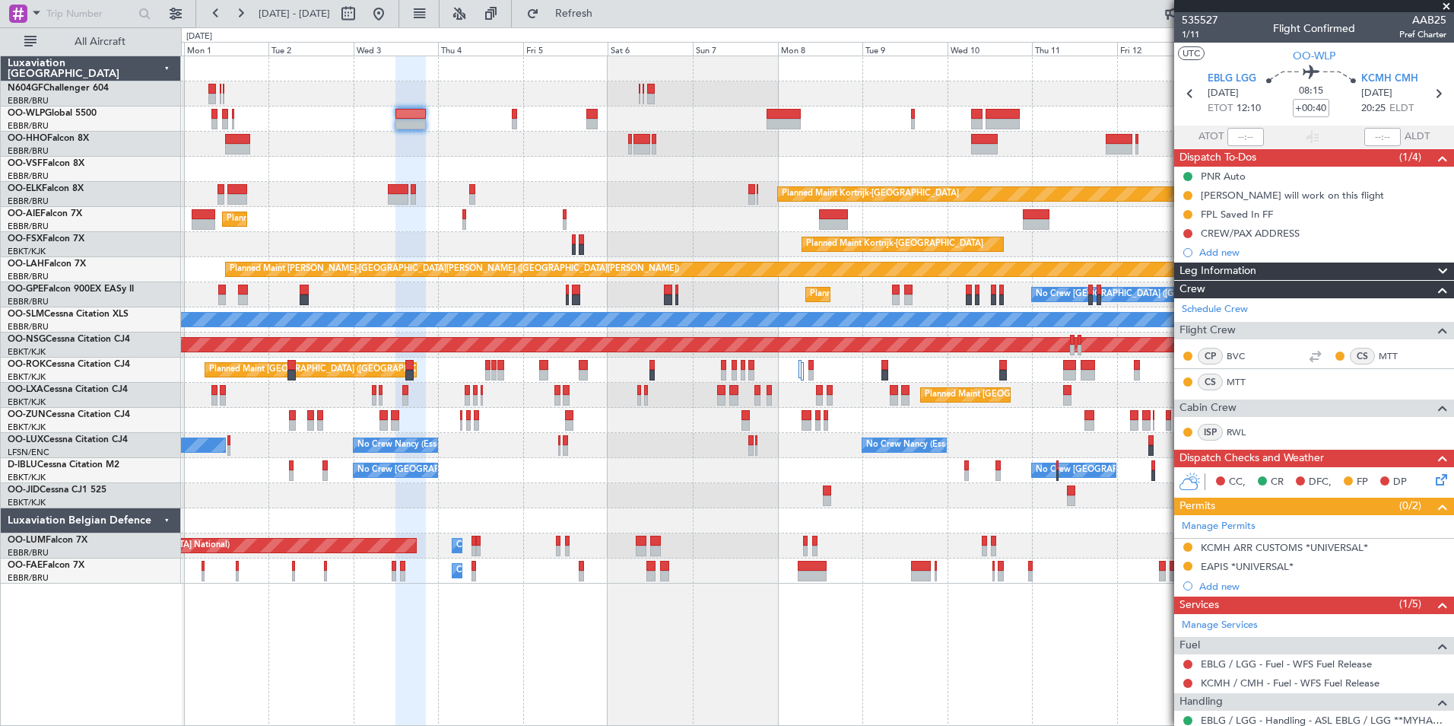
click at [889, 118] on div "Planned Maint [GEOGRAPHIC_DATA] ([GEOGRAPHIC_DATA])" at bounding box center [817, 118] width 1273 height 25
click at [895, 143] on div at bounding box center [817, 144] width 1273 height 25
click at [872, 147] on div at bounding box center [817, 144] width 1273 height 25
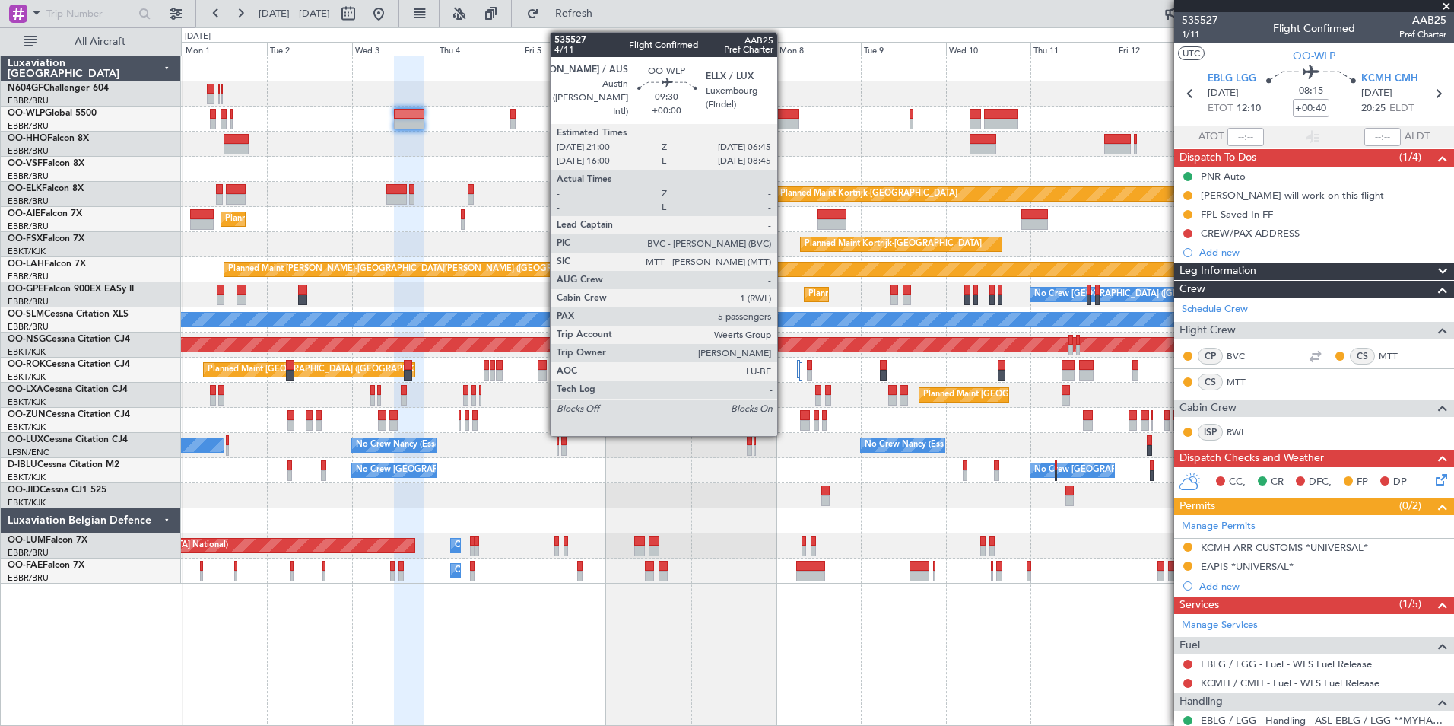
click at [868, 91] on div at bounding box center [817, 93] width 1273 height 25
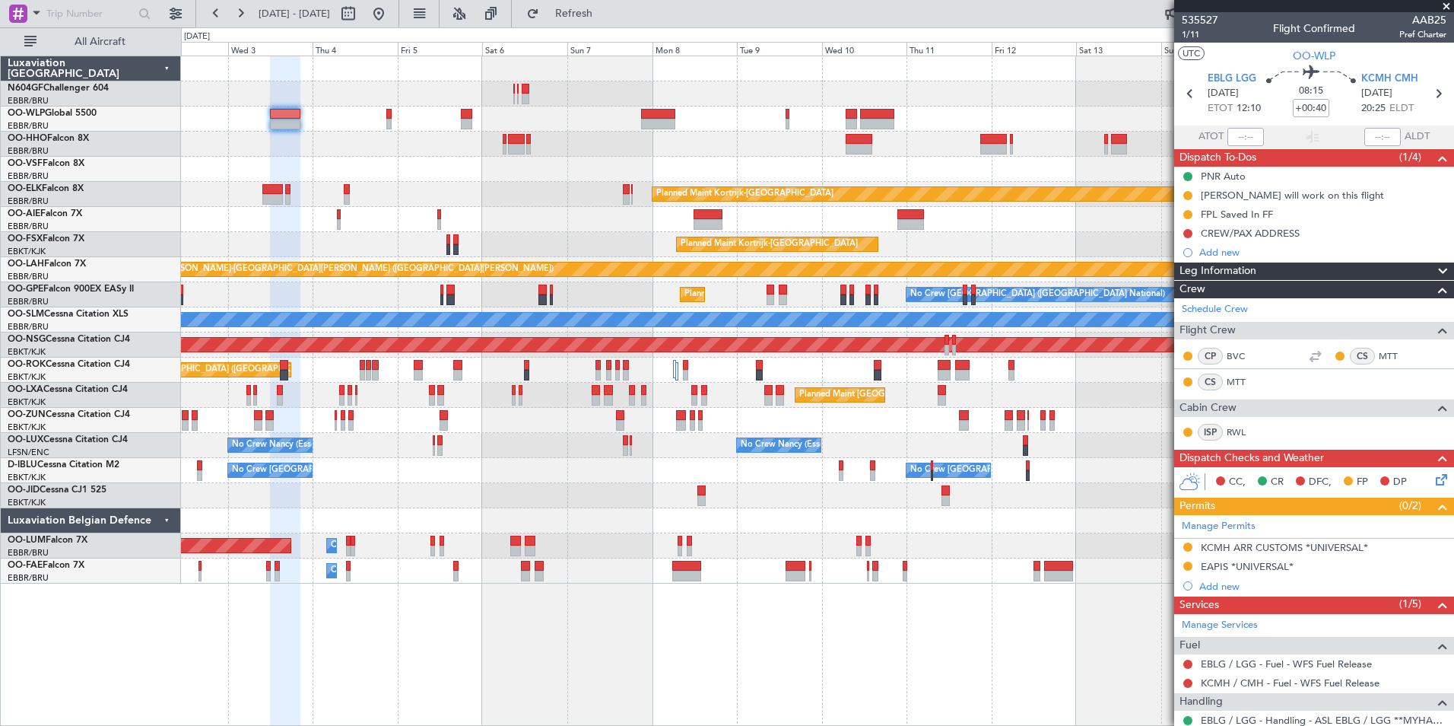
click at [741, 155] on div "Planned Maint Berlin (Brandenburg) Planned Maint Kortrijk-Wevelgem Planned Main…" at bounding box center [817, 319] width 1273 height 527
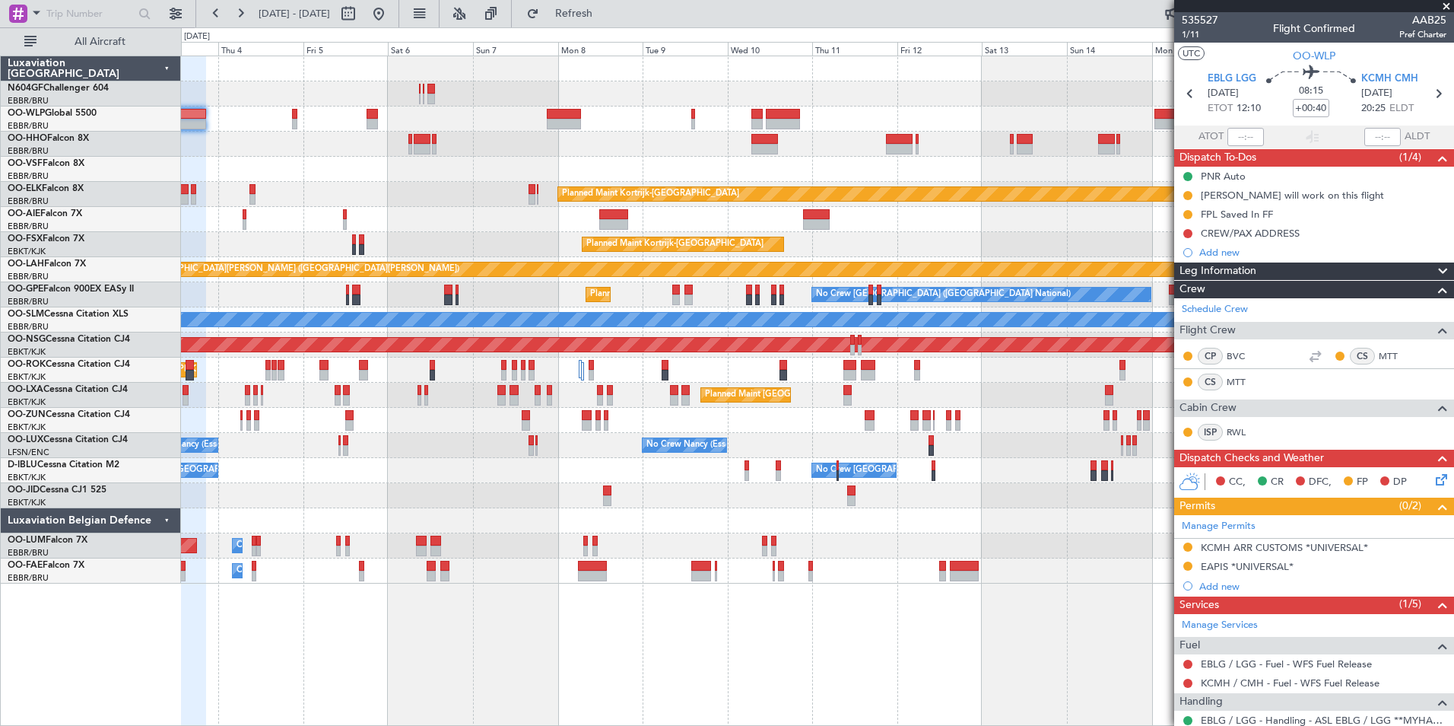
click at [724, 144] on div at bounding box center [817, 144] width 1273 height 25
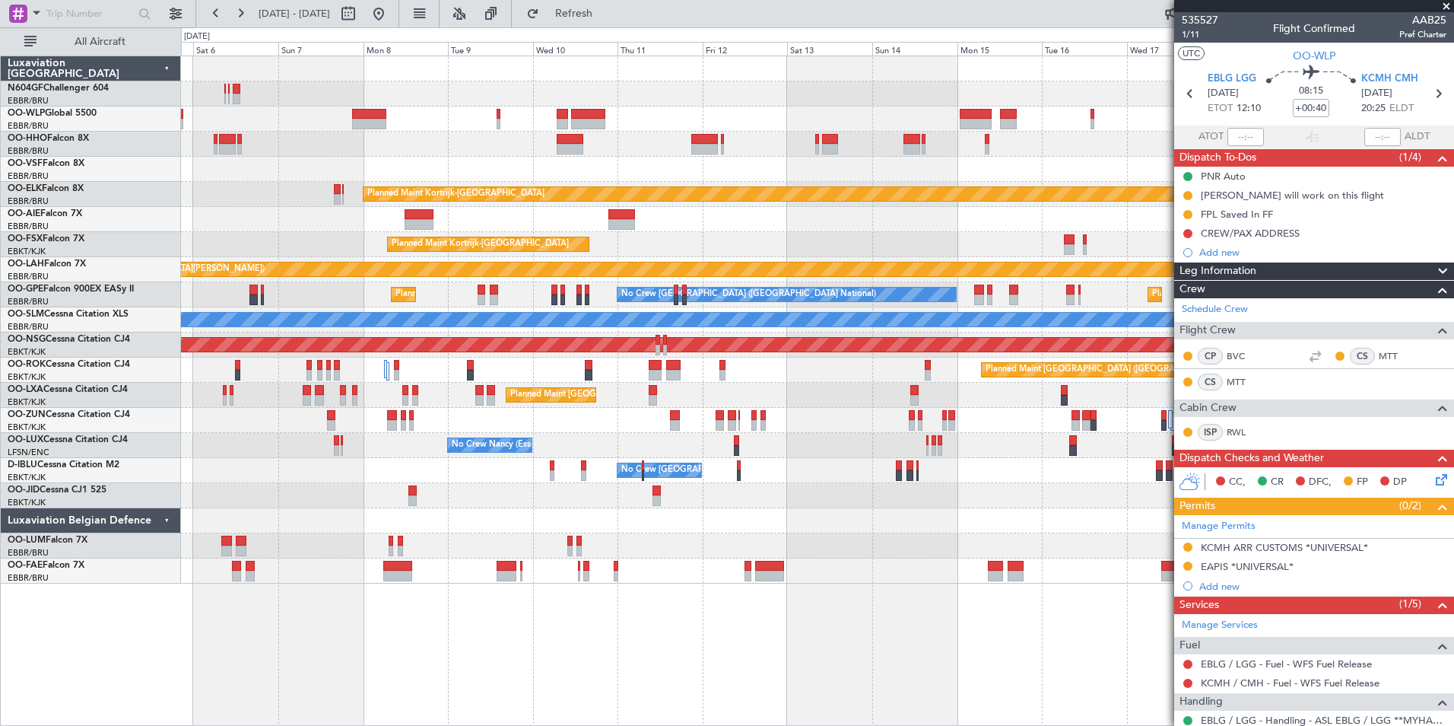
click at [952, 95] on div at bounding box center [817, 93] width 1273 height 25
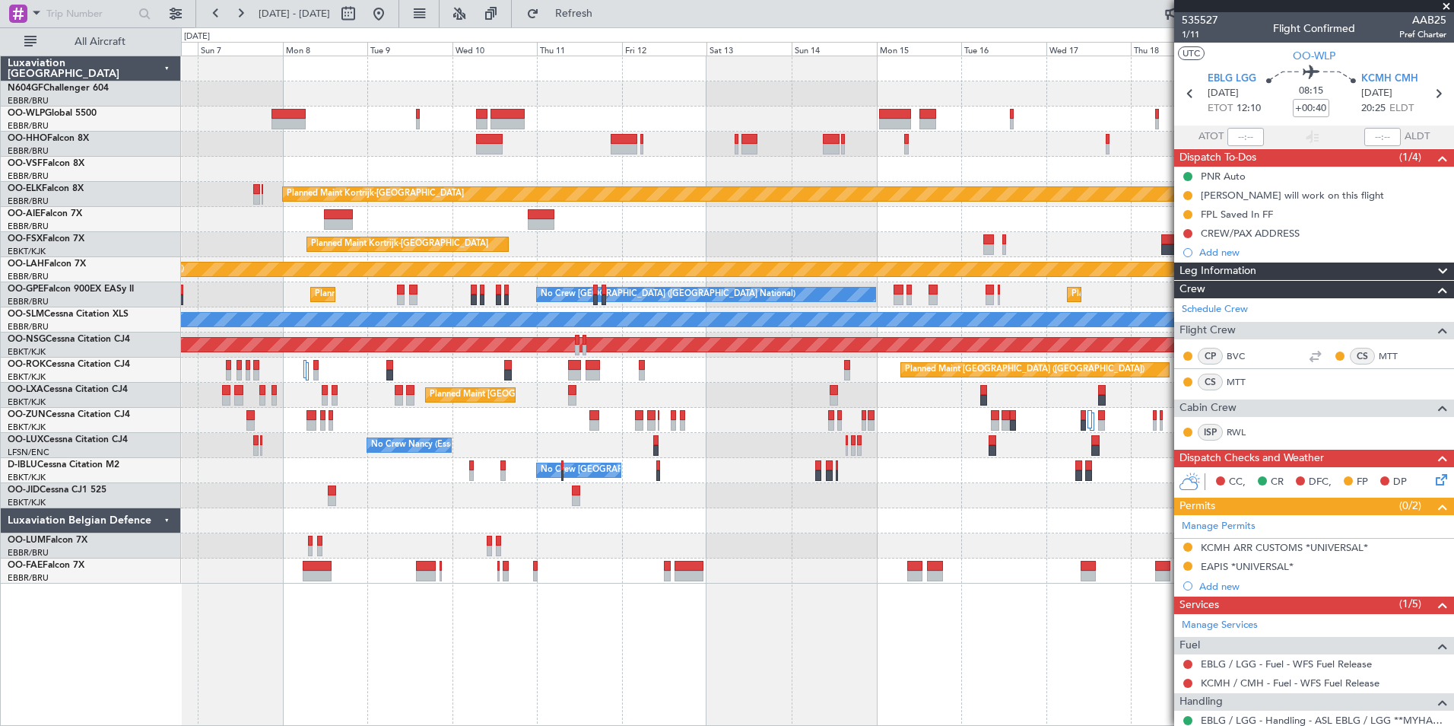
click at [840, 130] on div "Planned Maint Kortrijk-Wevelgem Planned Maint Kortrijk-Wevelgem Planned Maint A…" at bounding box center [817, 319] width 1273 height 527
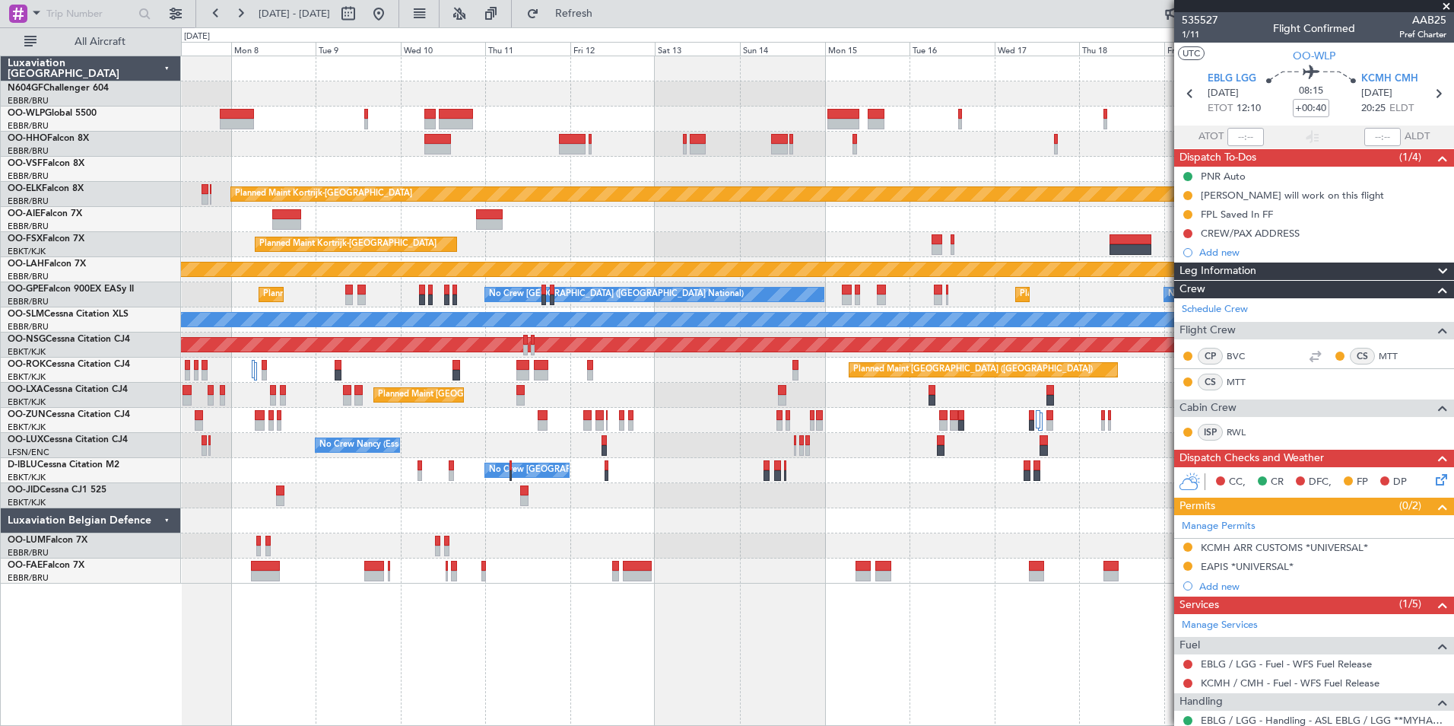
click at [675, 85] on div "Planned Maint Kortrijk-Wevelgem Planned Maint Kortrijk-Wevelgem Planned Maint A…" at bounding box center [817, 319] width 1273 height 527
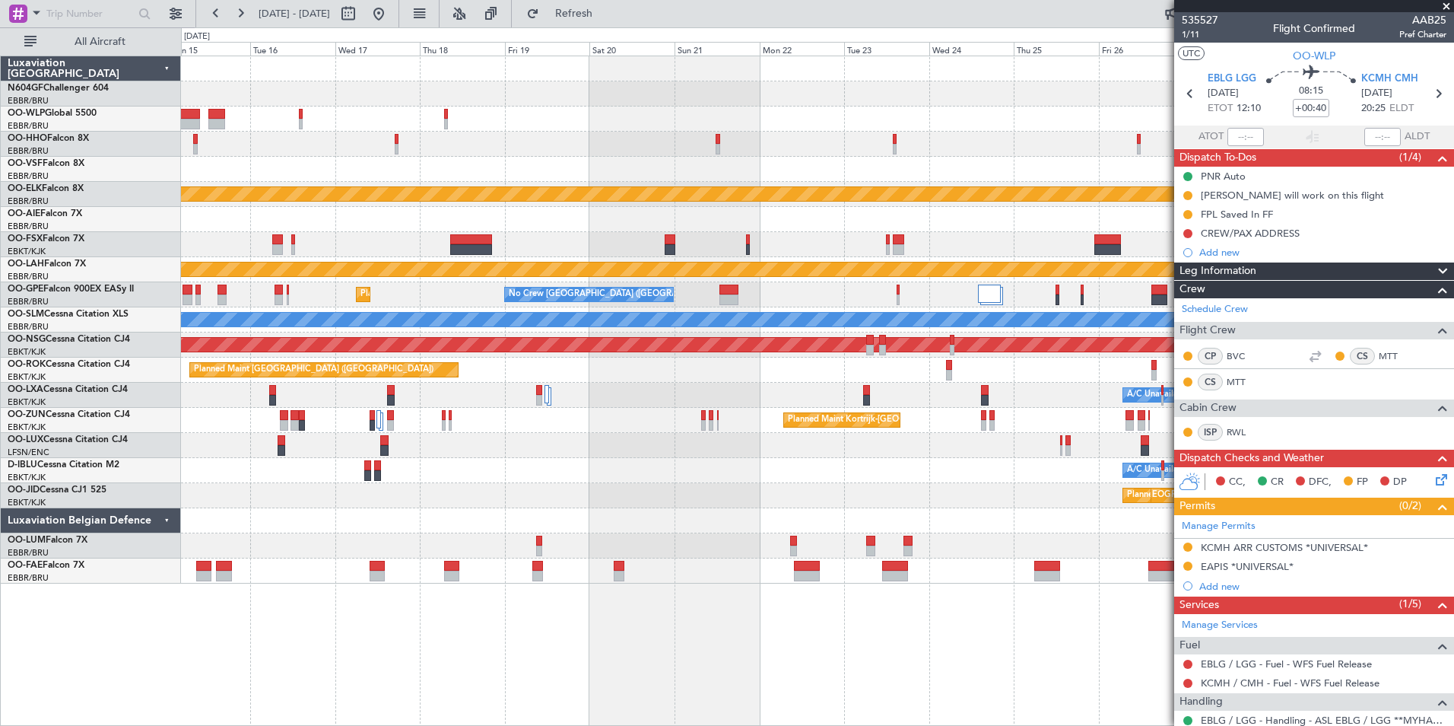
click at [593, 125] on div at bounding box center [817, 118] width 1273 height 25
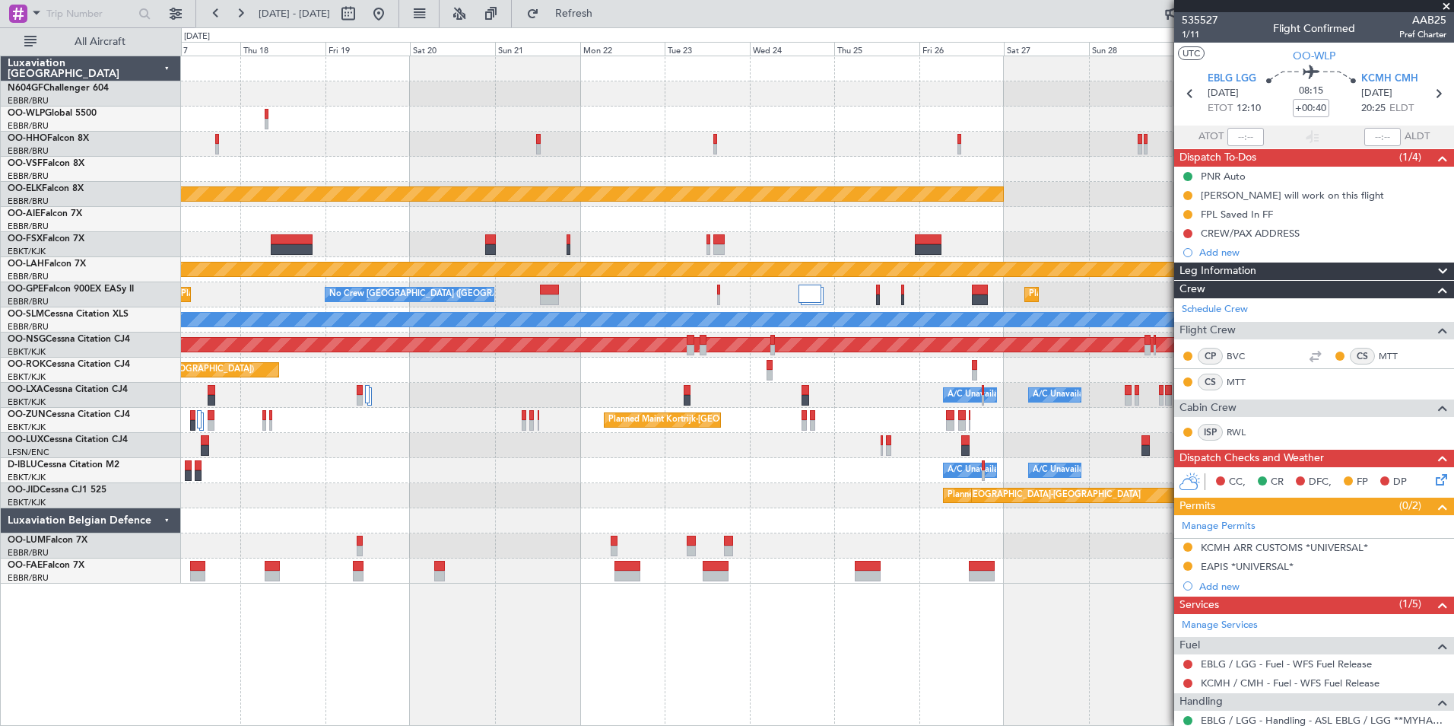
click at [612, 180] on div at bounding box center [817, 169] width 1273 height 25
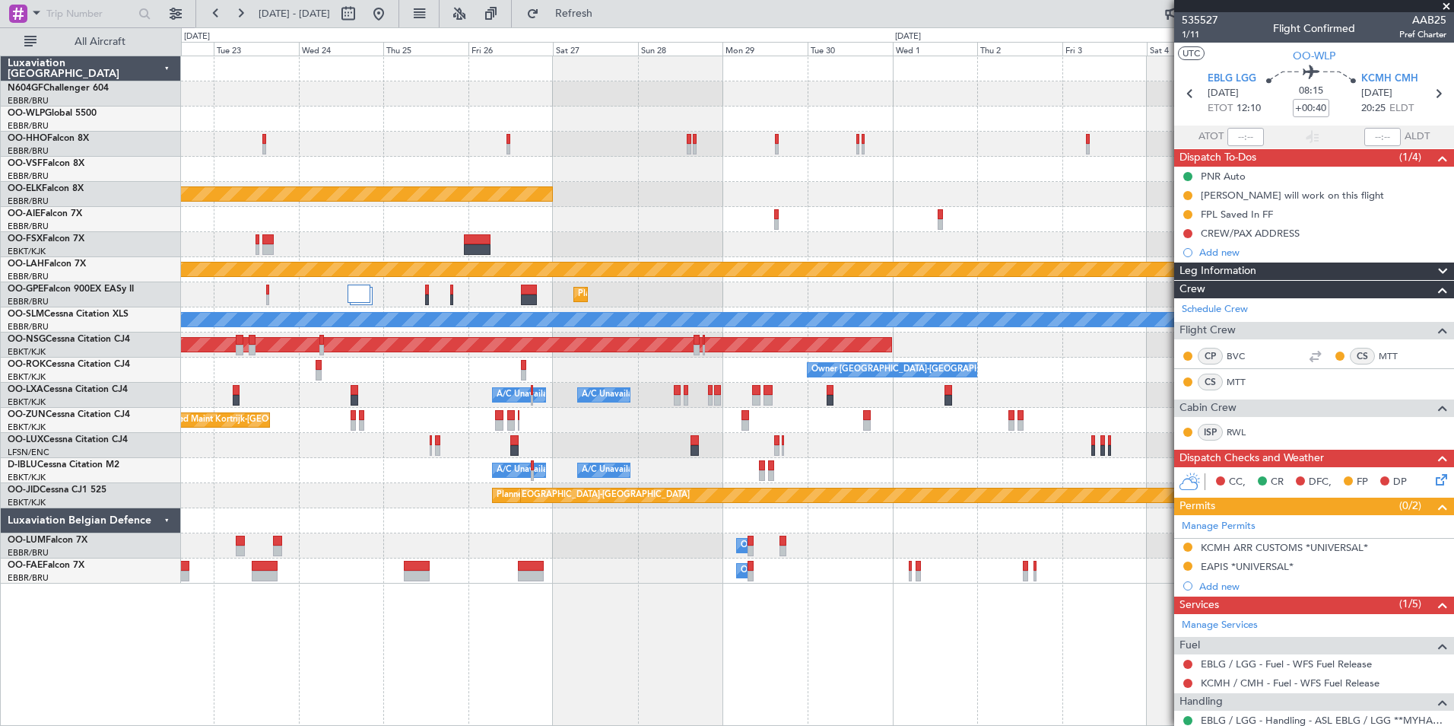
click at [335, 168] on div "Planned Maint Kortrijk-Wevelgem Planned Maint Alton-st Louis (St Louis Regl) Pl…" at bounding box center [817, 319] width 1273 height 527
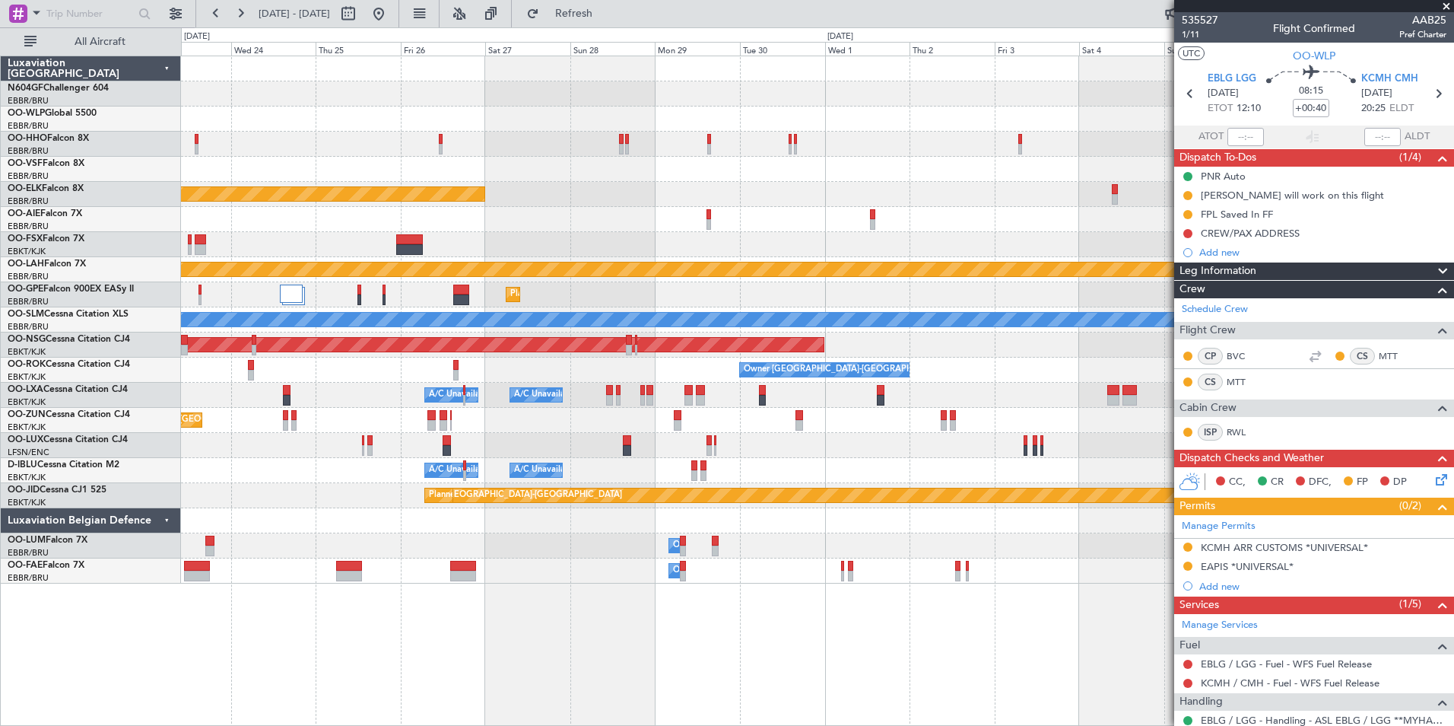
click at [1156, 99] on div "Planned Maint Kortrijk-Wevelgem Planned Maint Alton-st Louis (St Louis Regl) Pl…" at bounding box center [817, 319] width 1273 height 527
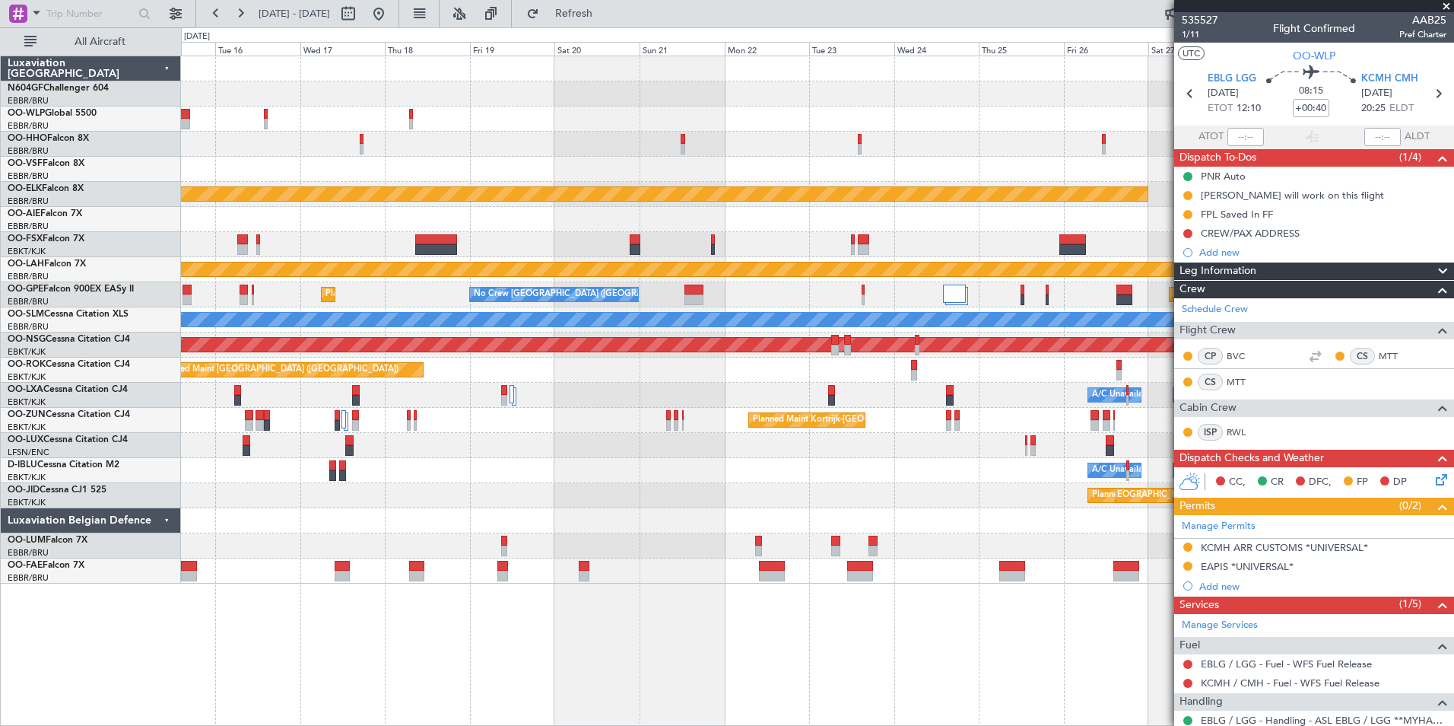
click at [898, 109] on div "Planned Maint Kortrijk-Wevelgem Planned Maint Alton-st Louis (St Louis Regl) Pl…" at bounding box center [817, 319] width 1273 height 527
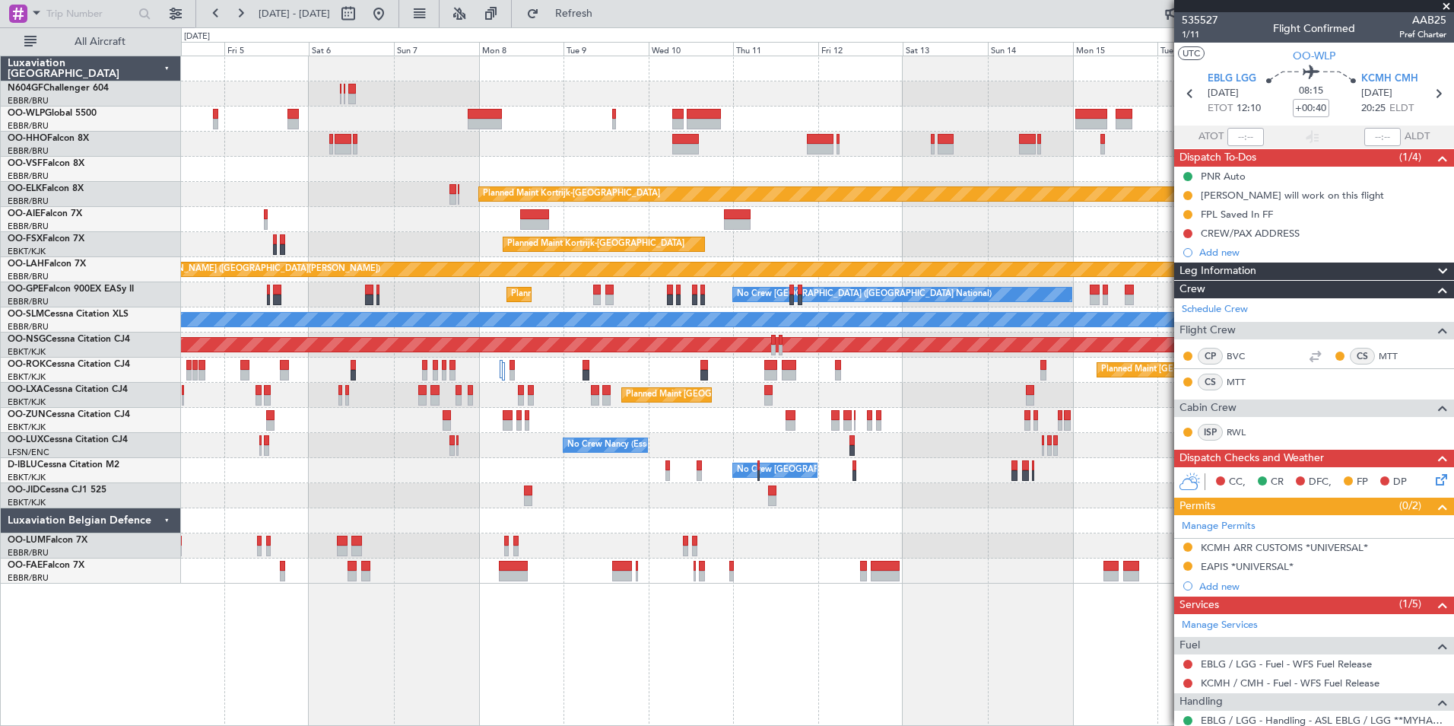
click at [882, 138] on div "Planned Maint Kortrijk-Wevelgem Planned Maint London (Farnborough) Planned Main…" at bounding box center [817, 319] width 1273 height 527
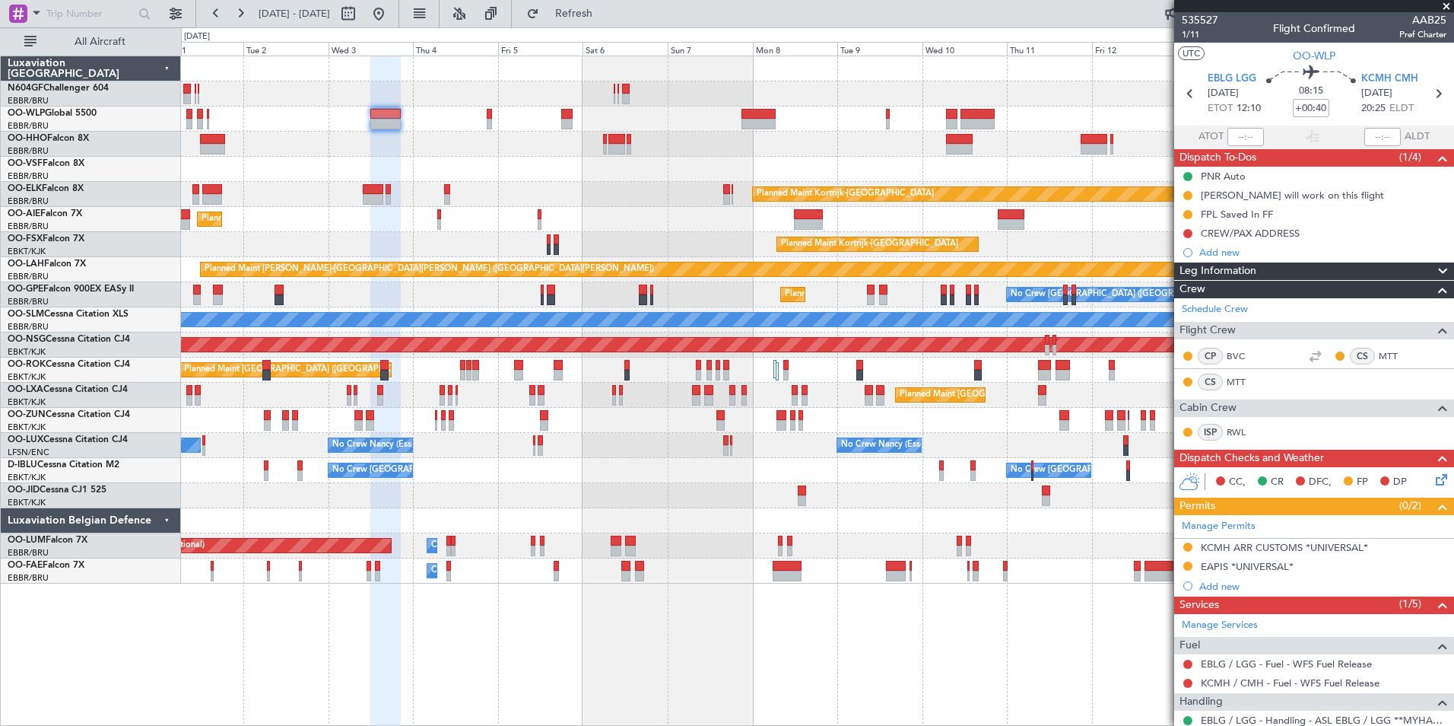
click at [934, 157] on div "Planned Maint Berlin (Brandenburg) Planned Maint Kortrijk-Wevelgem Planned Main…" at bounding box center [817, 319] width 1273 height 527
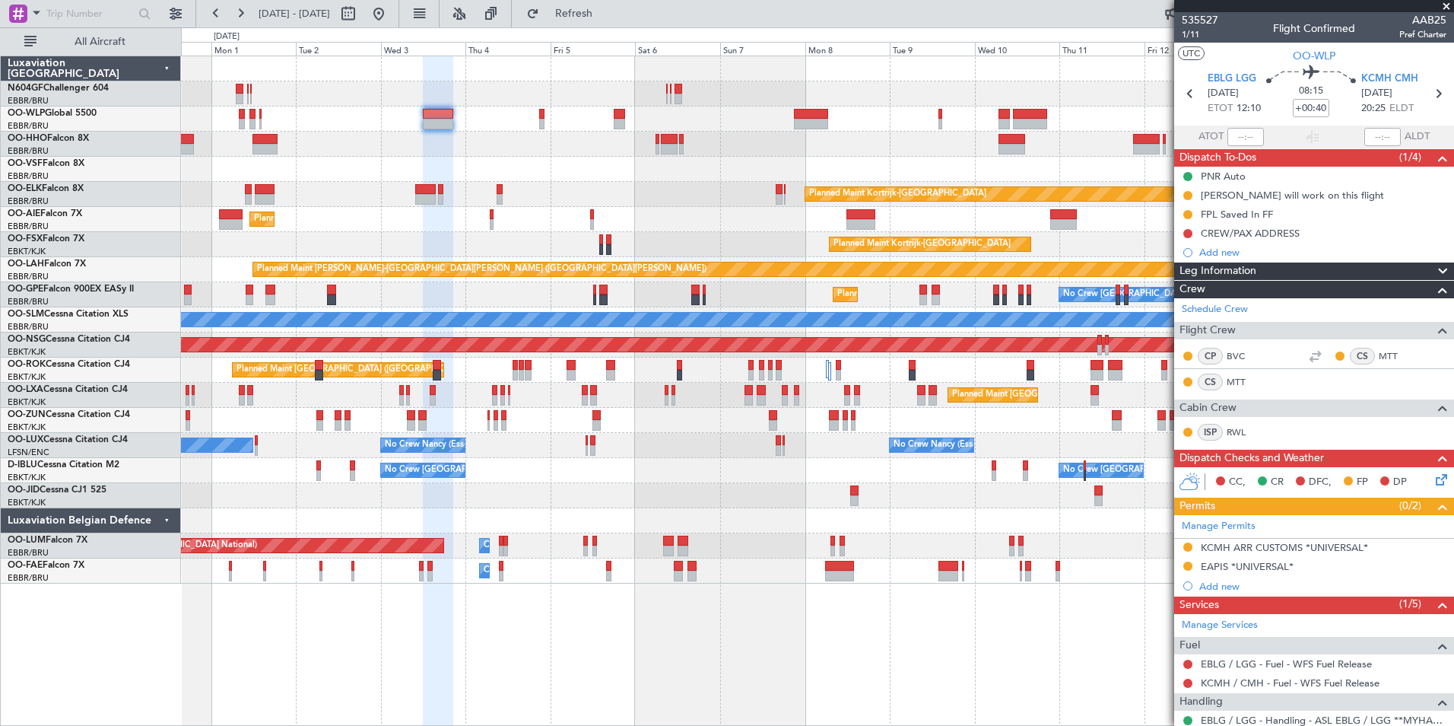
click at [832, 184] on div "Planned Maint Berlin (Brandenburg) Planned Maint Kortrijk-Wevelgem Planned Main…" at bounding box center [817, 319] width 1273 height 527
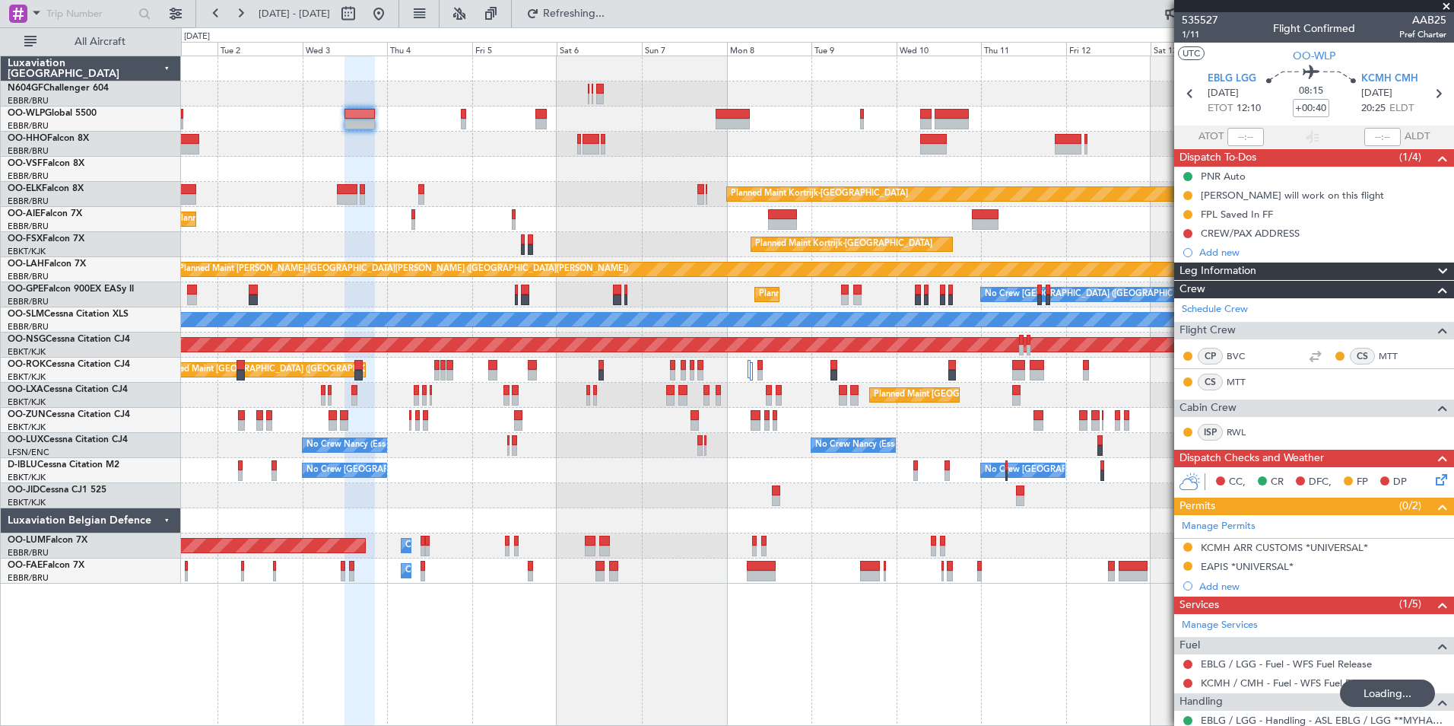
click at [621, 219] on div "Planned Maint Berlin (Brandenburg) Planned Maint Kortrijk-Wevelgem Planned Main…" at bounding box center [817, 319] width 1273 height 527
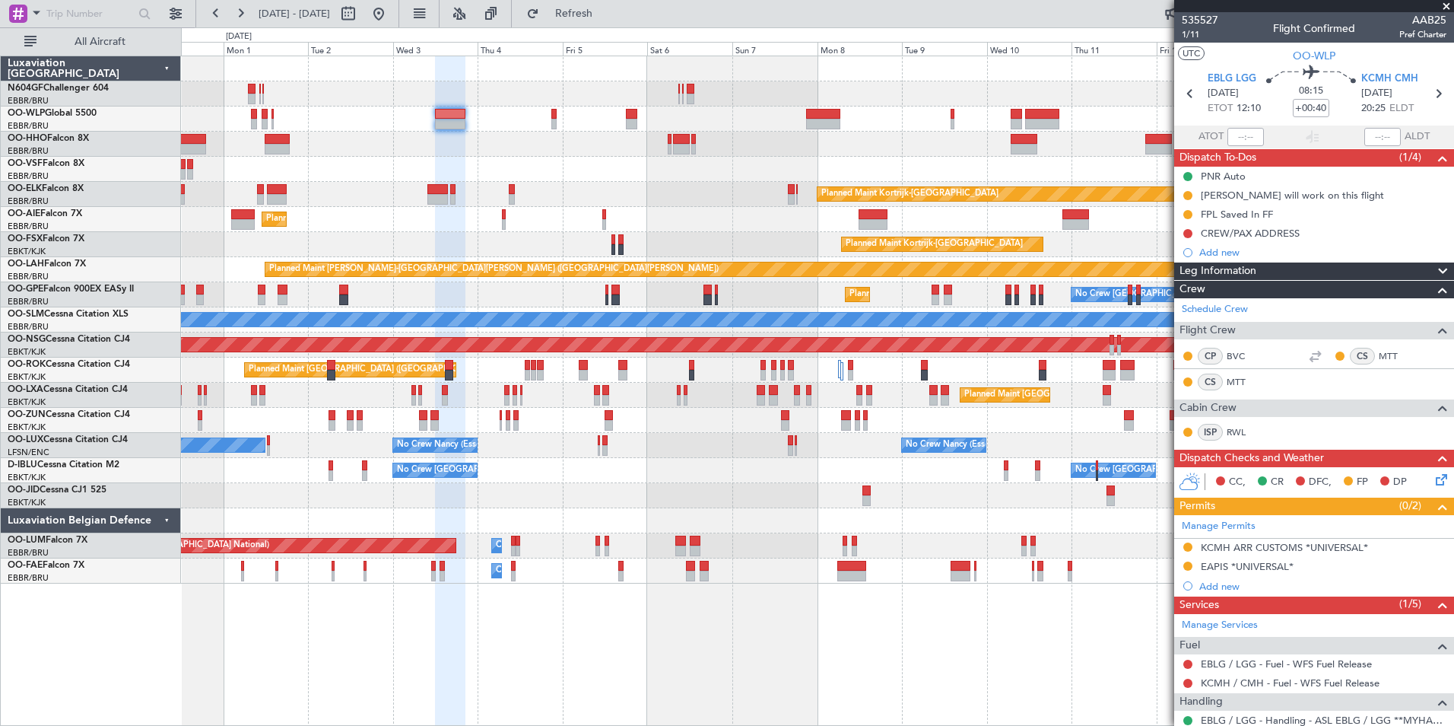
click at [410, 149] on div at bounding box center [817, 144] width 1273 height 25
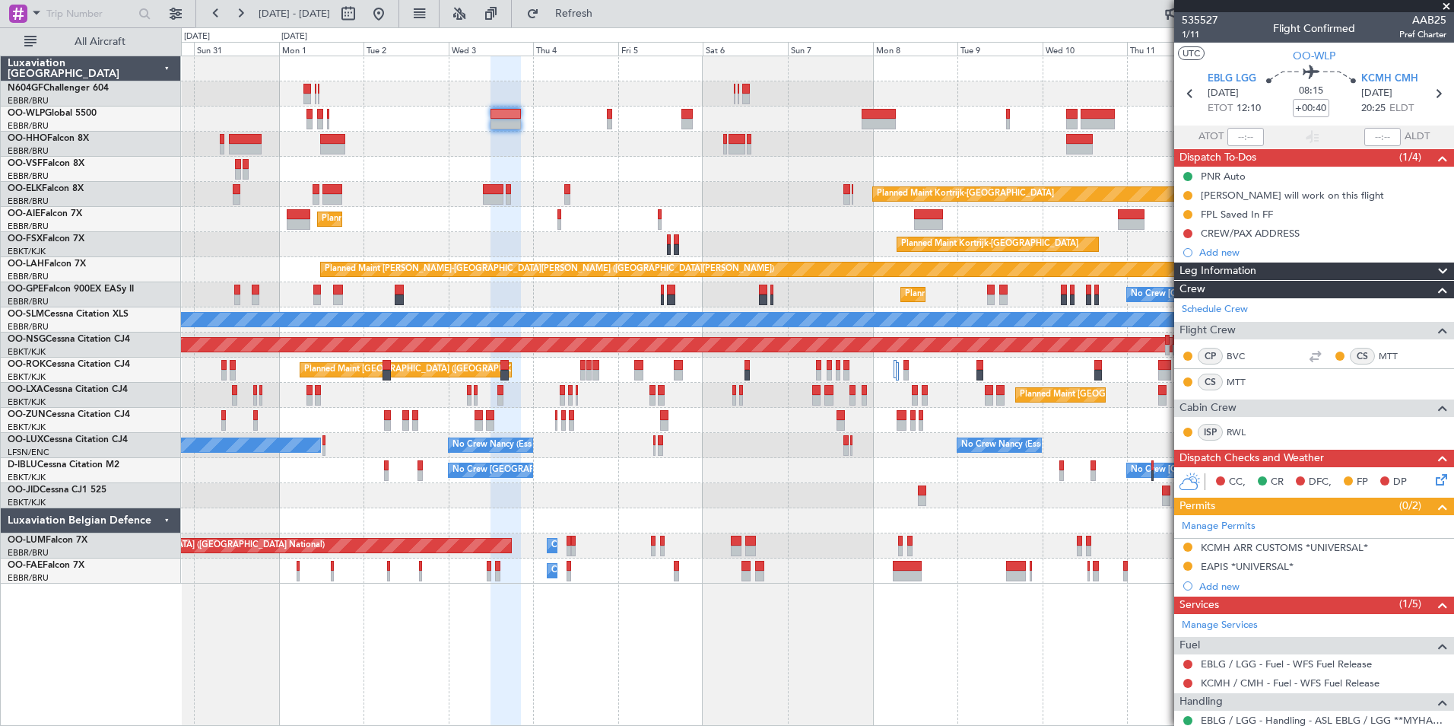
click at [652, 136] on div "Planned Maint Berlin (Brandenburg) Planned Maint Kortrijk-Wevelgem Planned Main…" at bounding box center [817, 319] width 1273 height 527
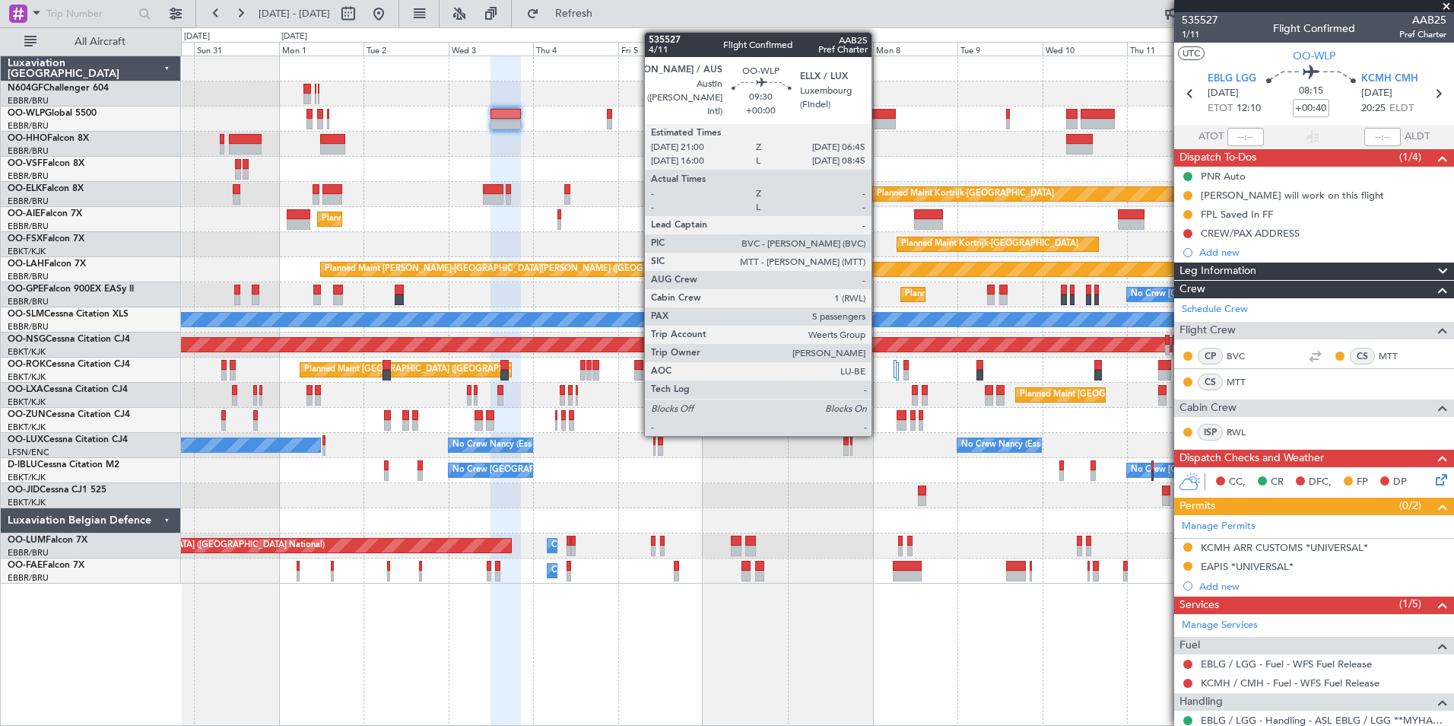
click at [879, 112] on div at bounding box center [879, 114] width 35 height 11
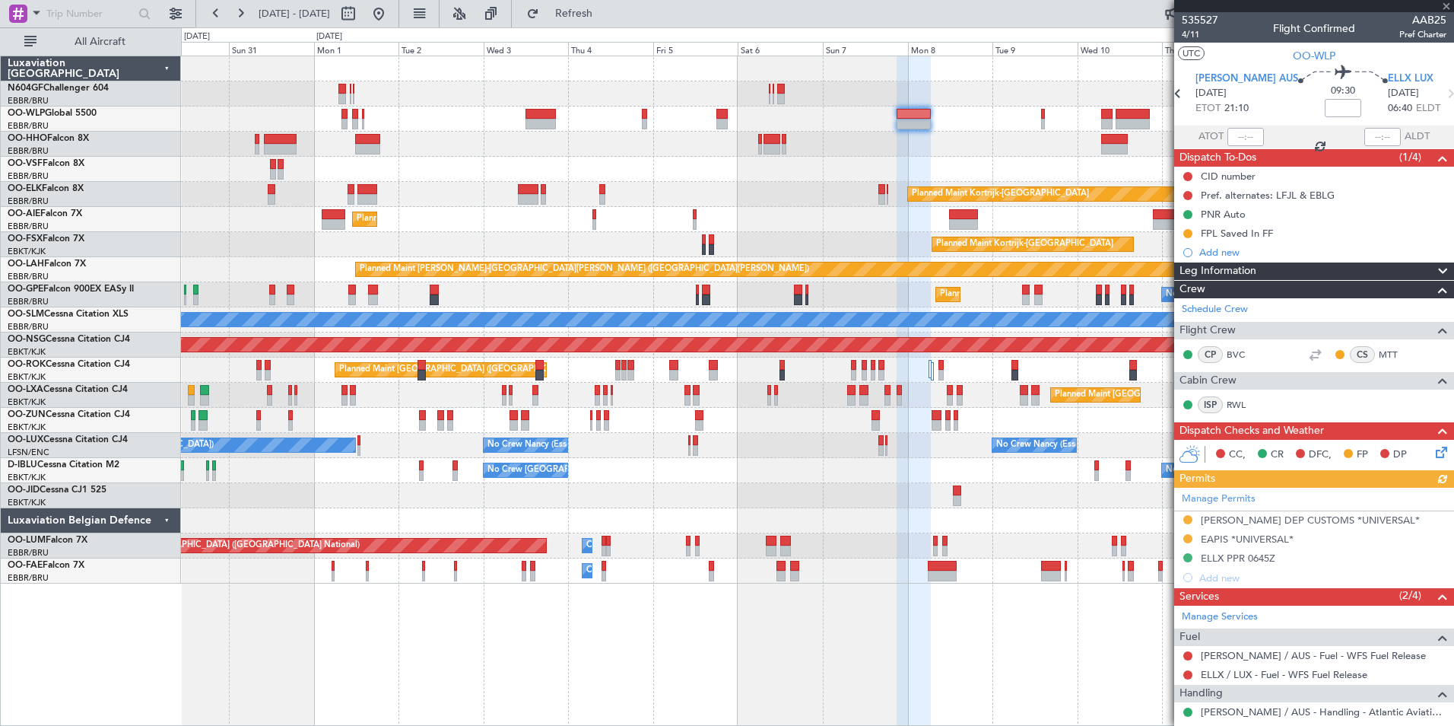
click at [780, 185] on div "Planned Maint Kortrijk-[GEOGRAPHIC_DATA]" at bounding box center [817, 194] width 1273 height 25
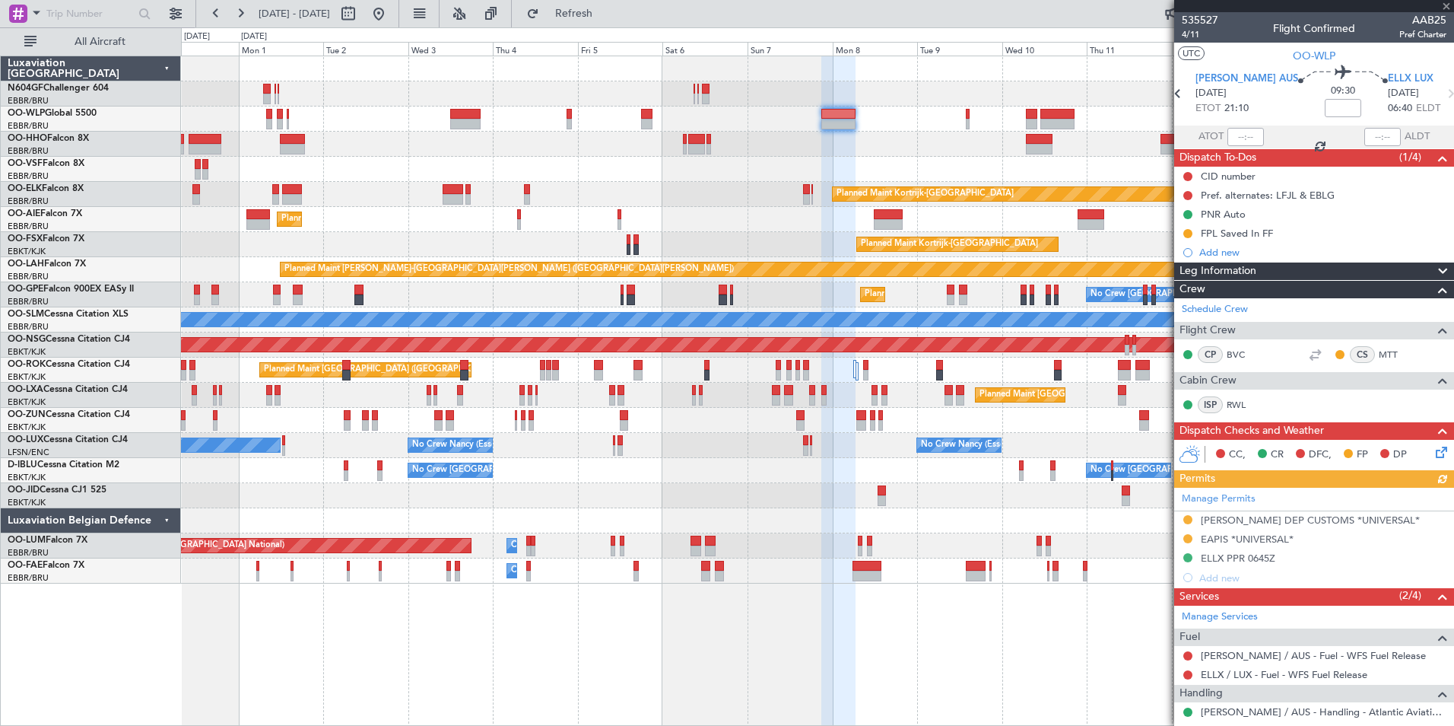
click at [657, 173] on div at bounding box center [817, 169] width 1273 height 25
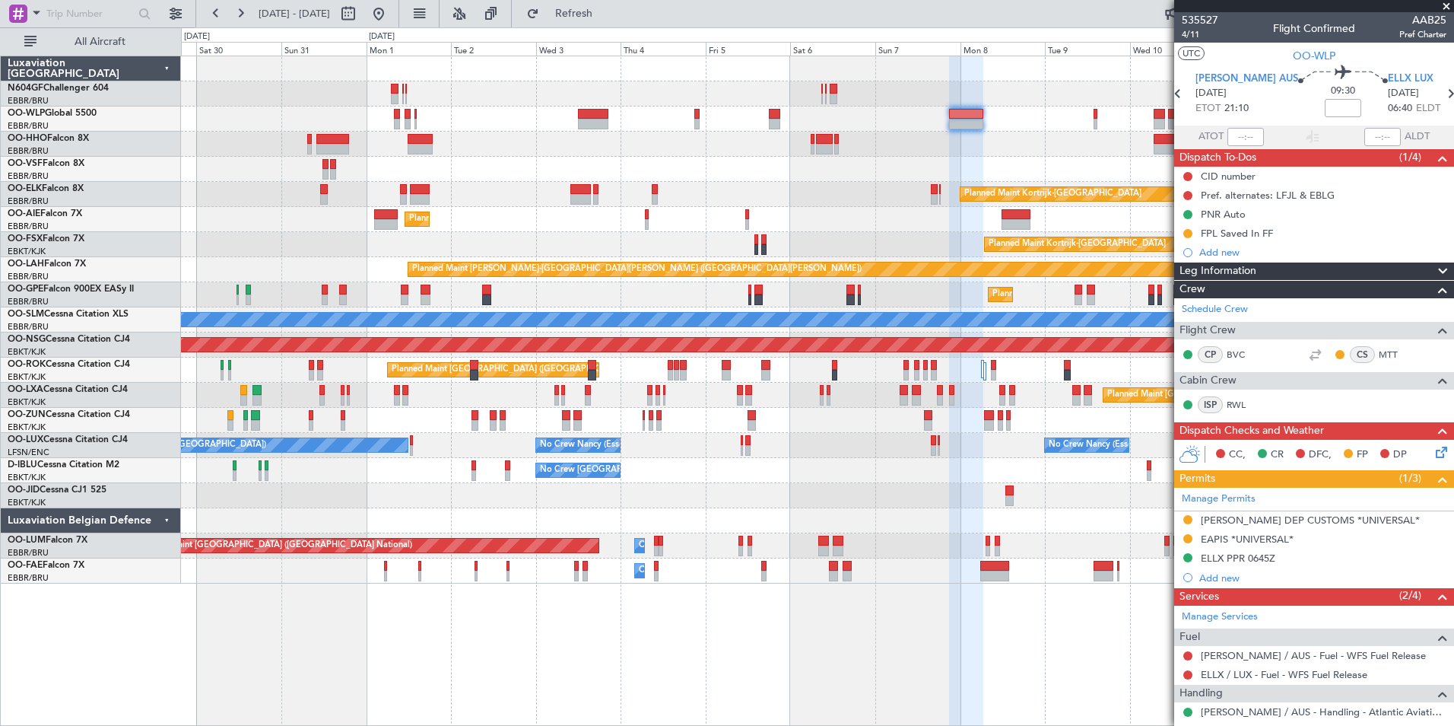
click at [609, 202] on div "Planned Maint Kortrijk-[GEOGRAPHIC_DATA]" at bounding box center [817, 194] width 1273 height 25
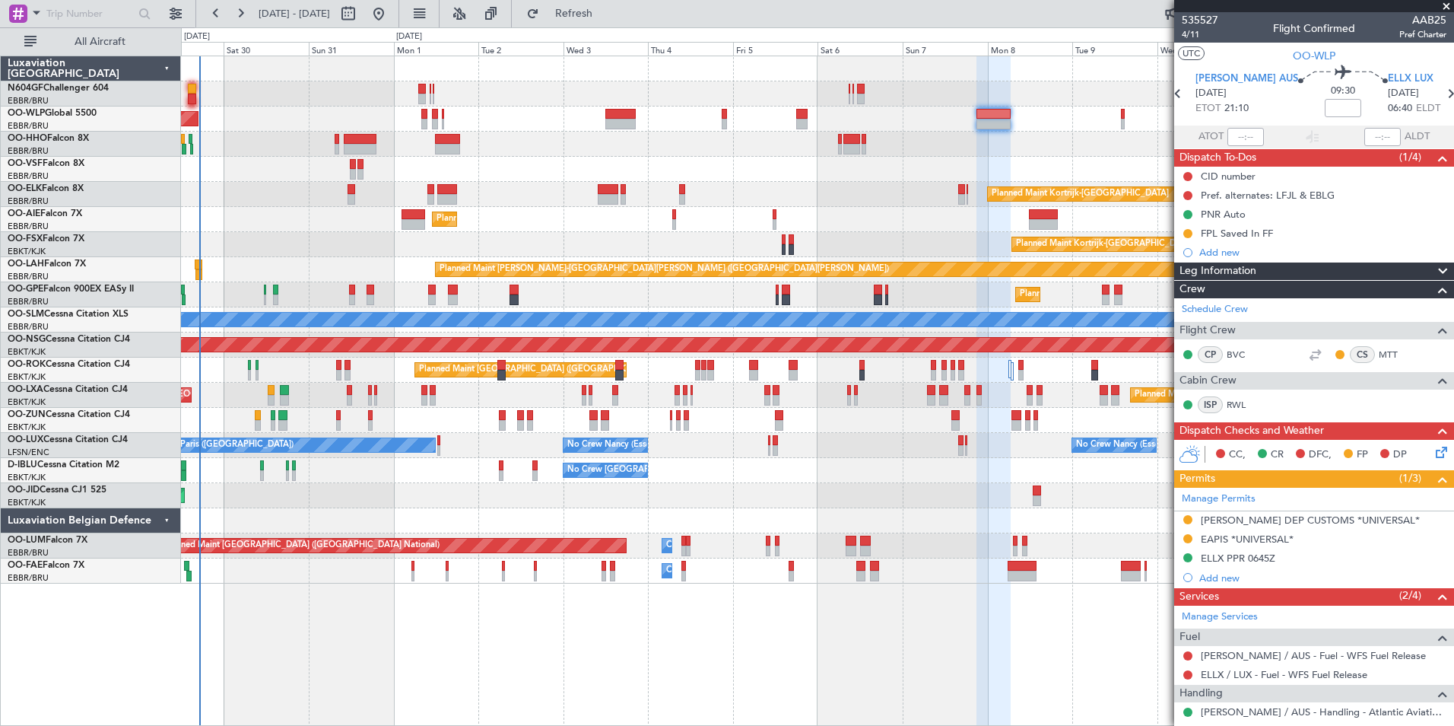
click at [602, 146] on div at bounding box center [817, 144] width 1273 height 25
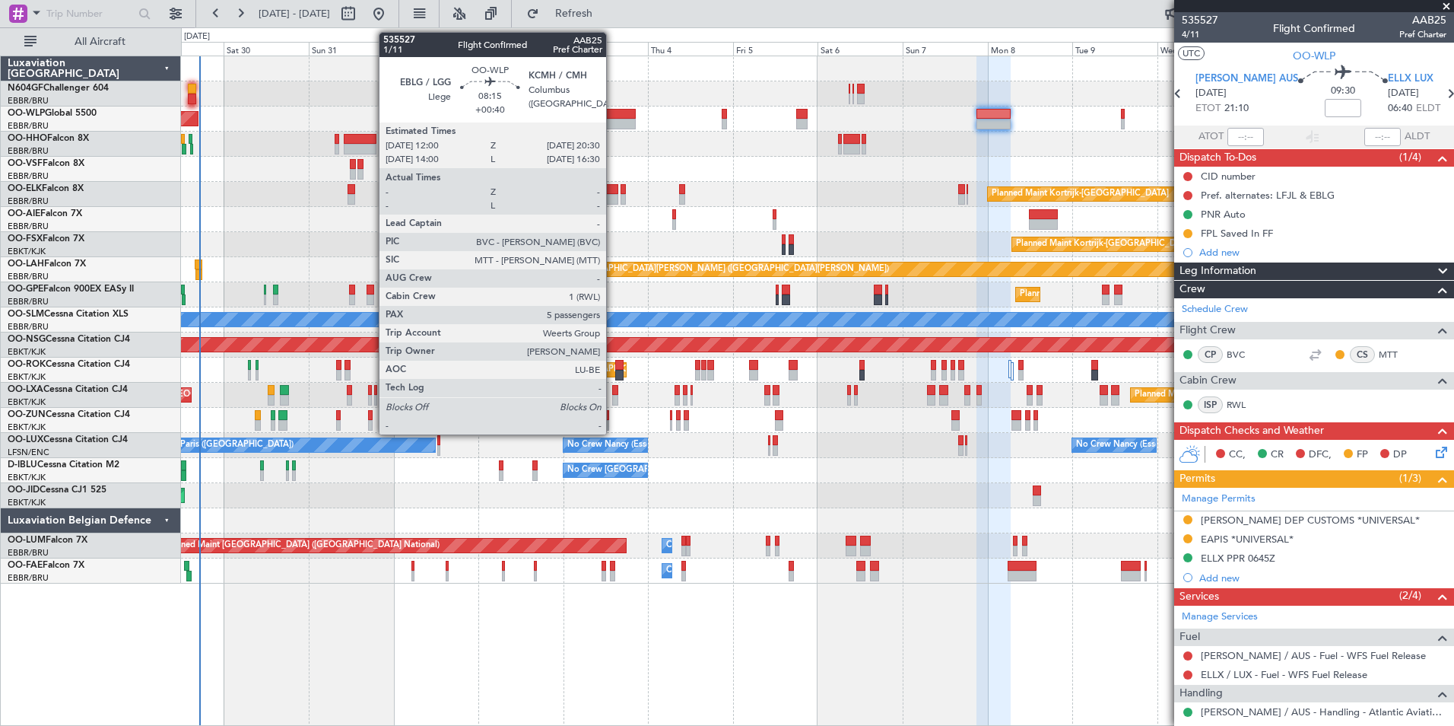
click at [613, 119] on div at bounding box center [620, 124] width 30 height 11
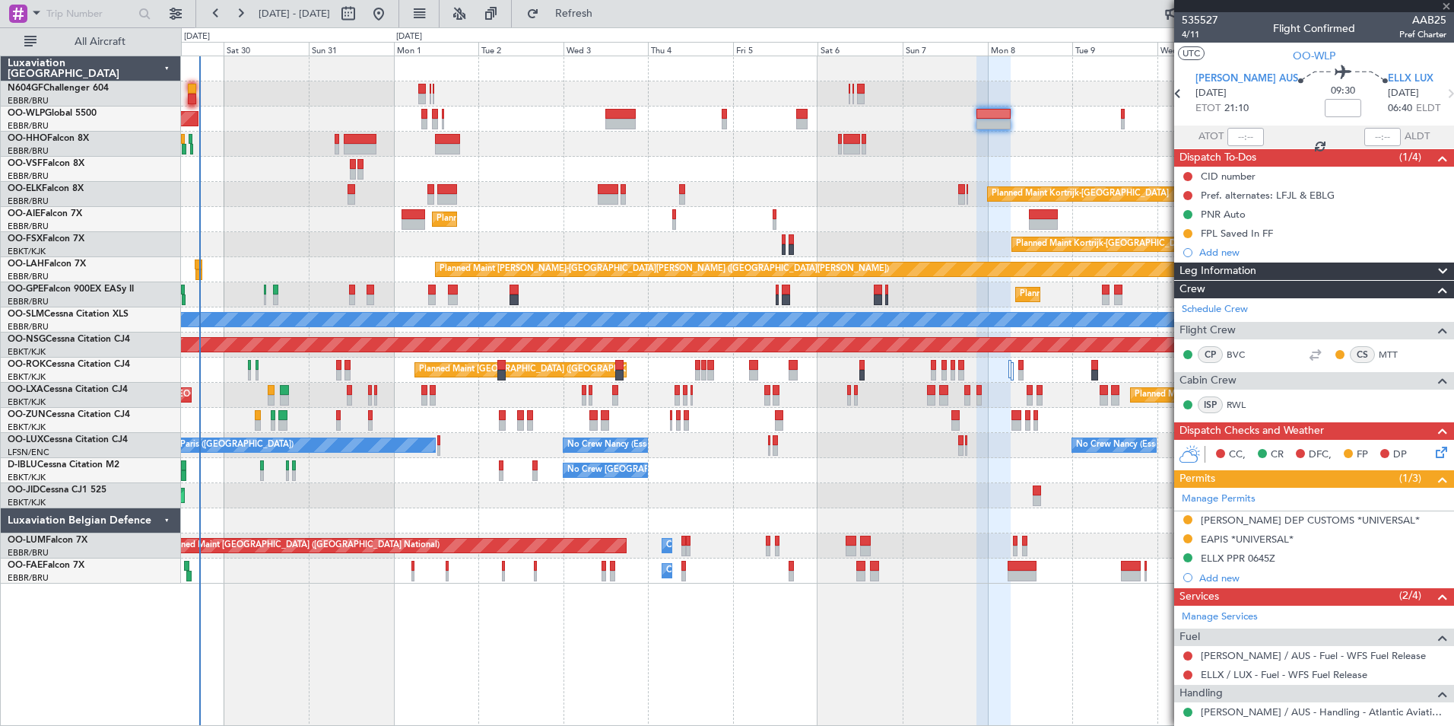
type input "+00:40"
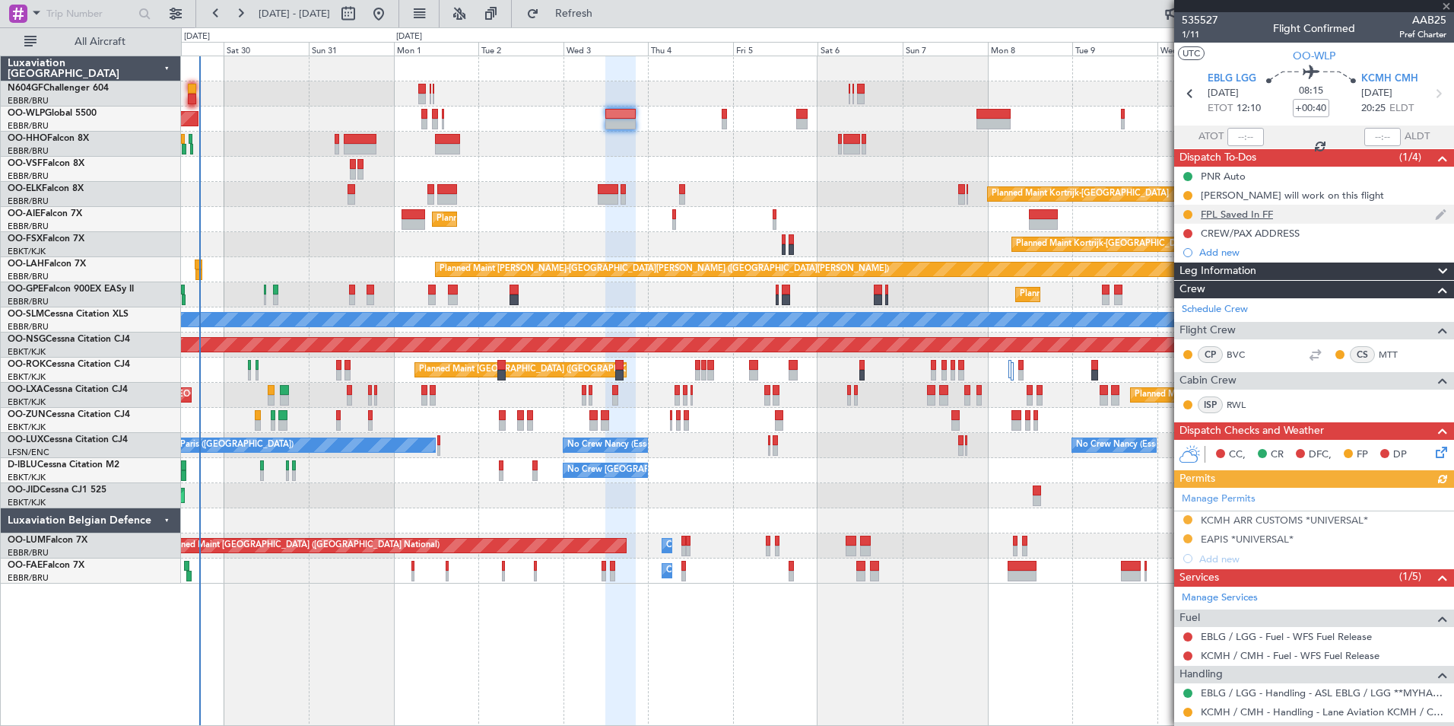
click at [1257, 211] on div "FPL Saved In FF" at bounding box center [1237, 214] width 72 height 13
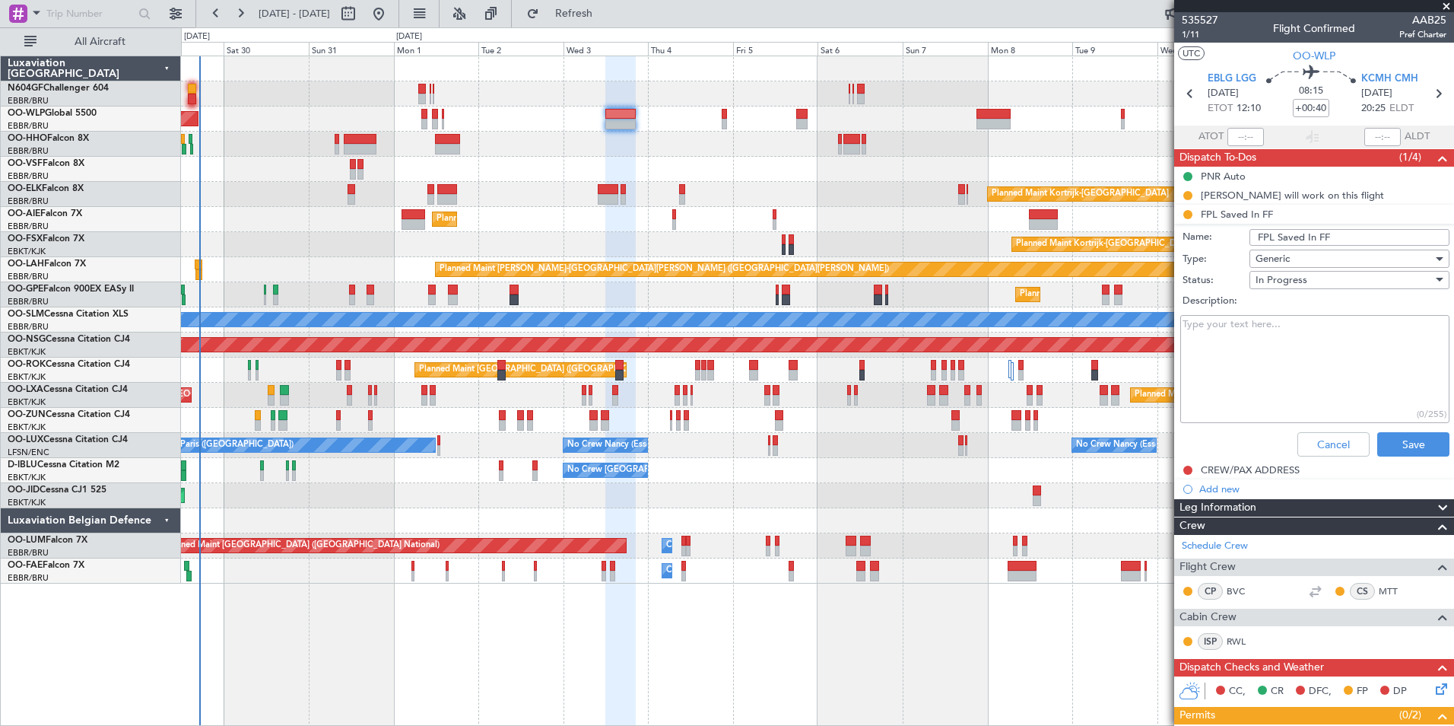
click at [1338, 240] on input "FPL Saved In FF" at bounding box center [1350, 237] width 200 height 17
type input "FPL Saved In FF and released"
click at [1390, 437] on button "Save" at bounding box center [1413, 444] width 72 height 24
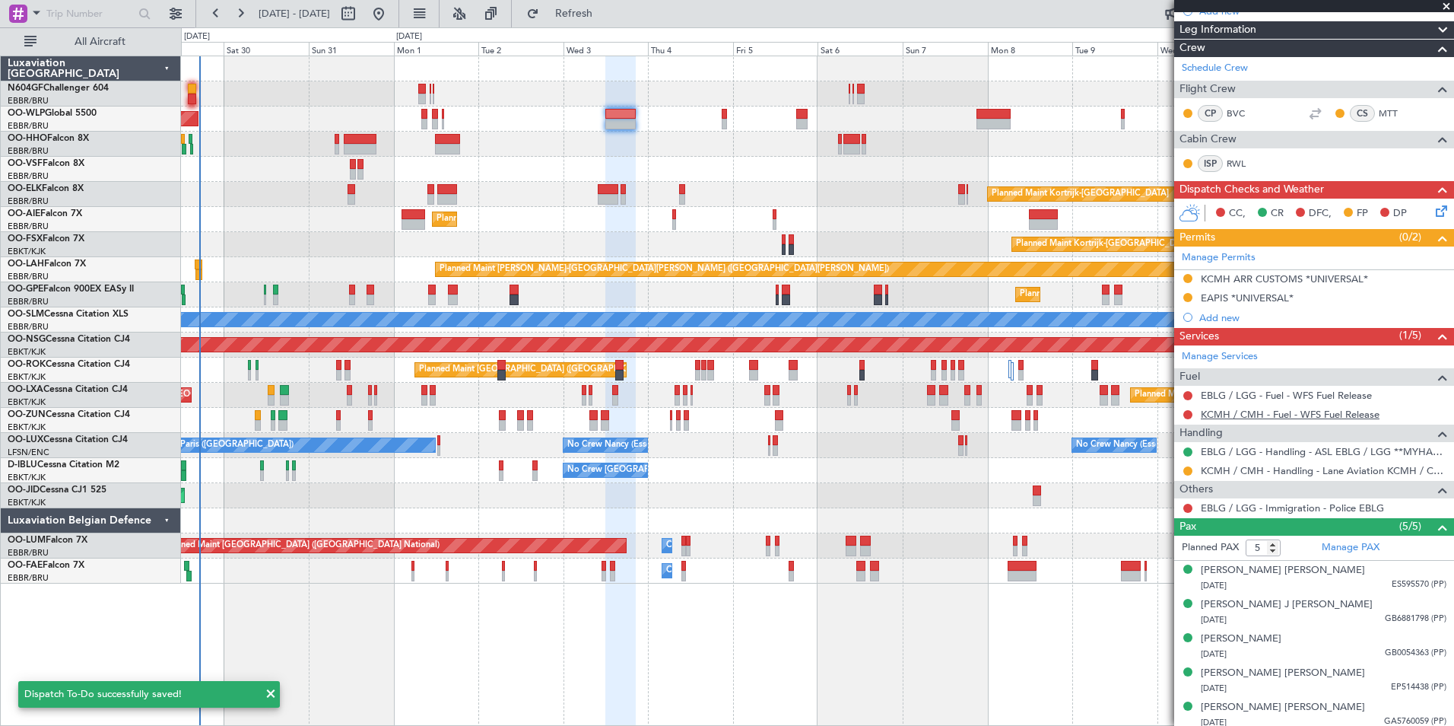
scroll to position [246, 0]
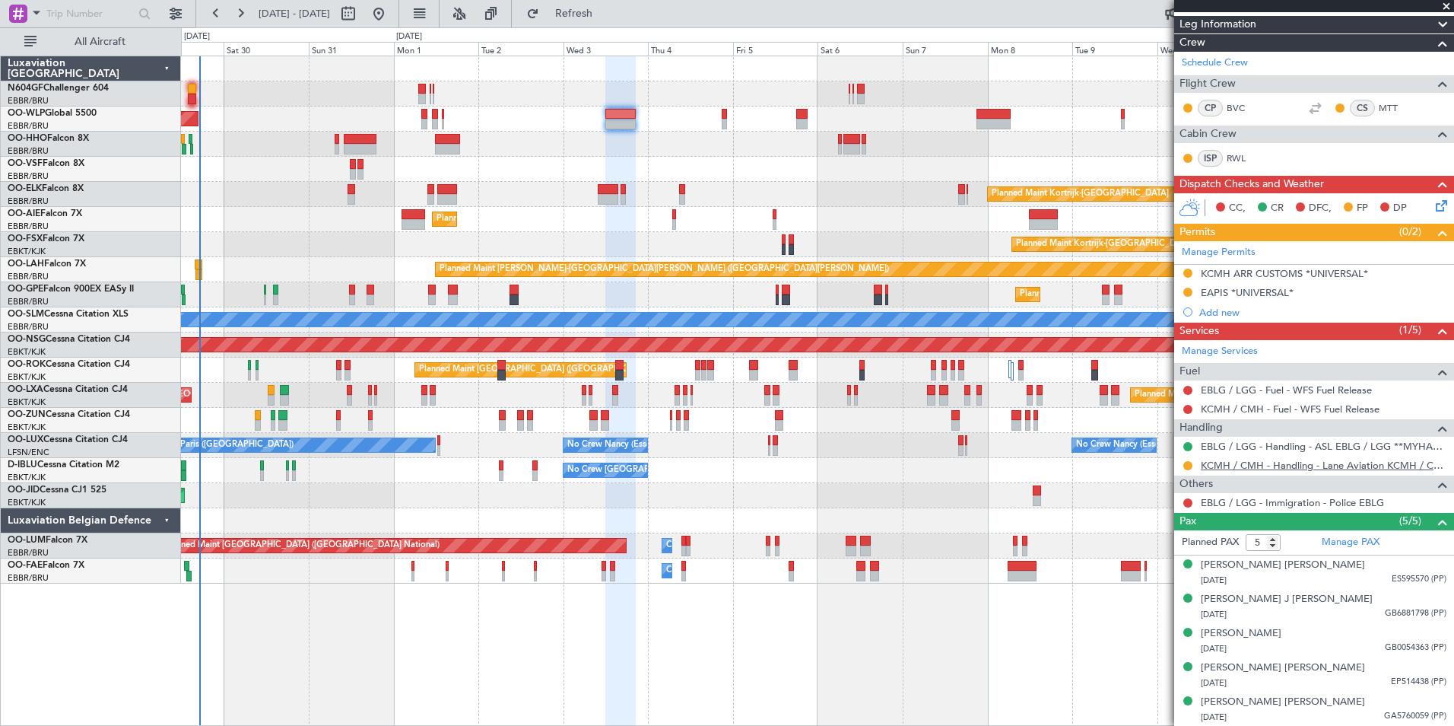
click at [1268, 464] on link "KCMH / CMH - Handling - Lane Aviation KCMH / CMH" at bounding box center [1324, 465] width 246 height 13
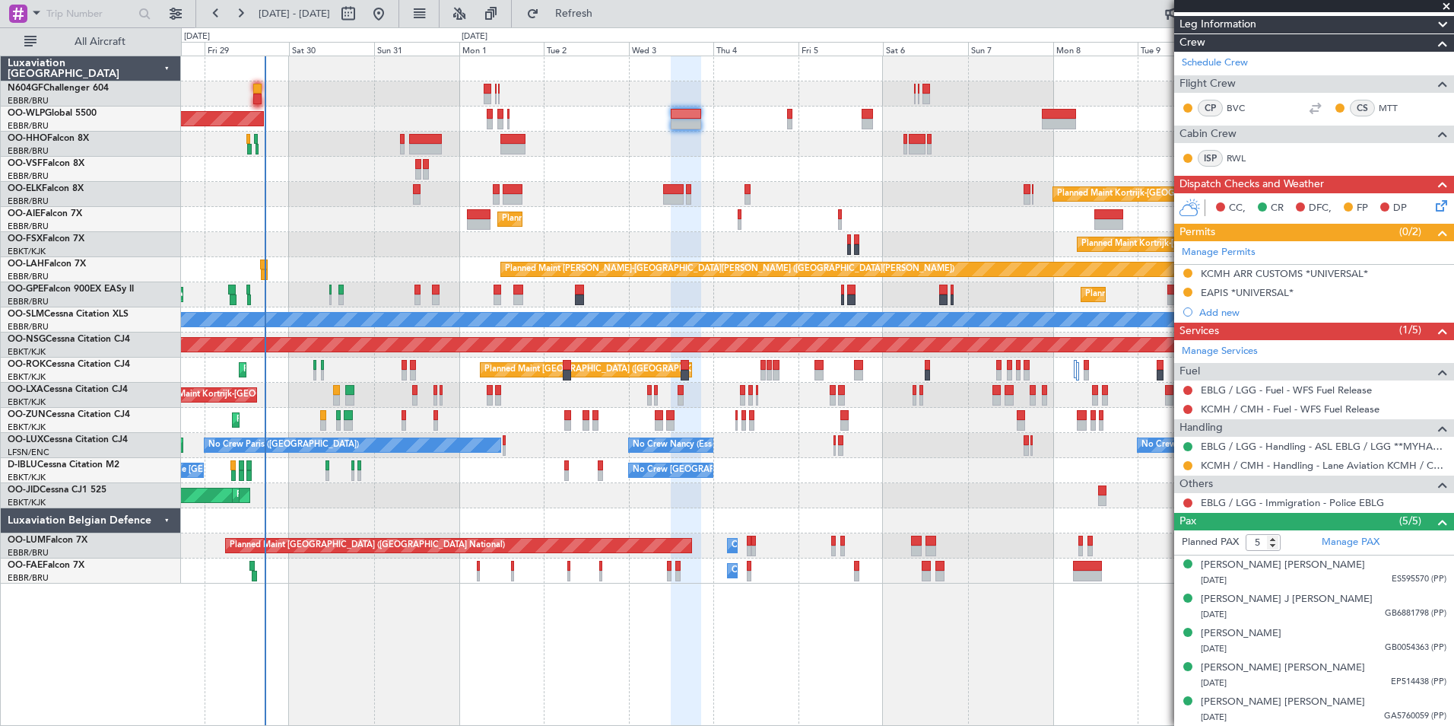
click at [659, 230] on div "Planned Maint [GEOGRAPHIC_DATA] ([GEOGRAPHIC_DATA])" at bounding box center [817, 219] width 1273 height 25
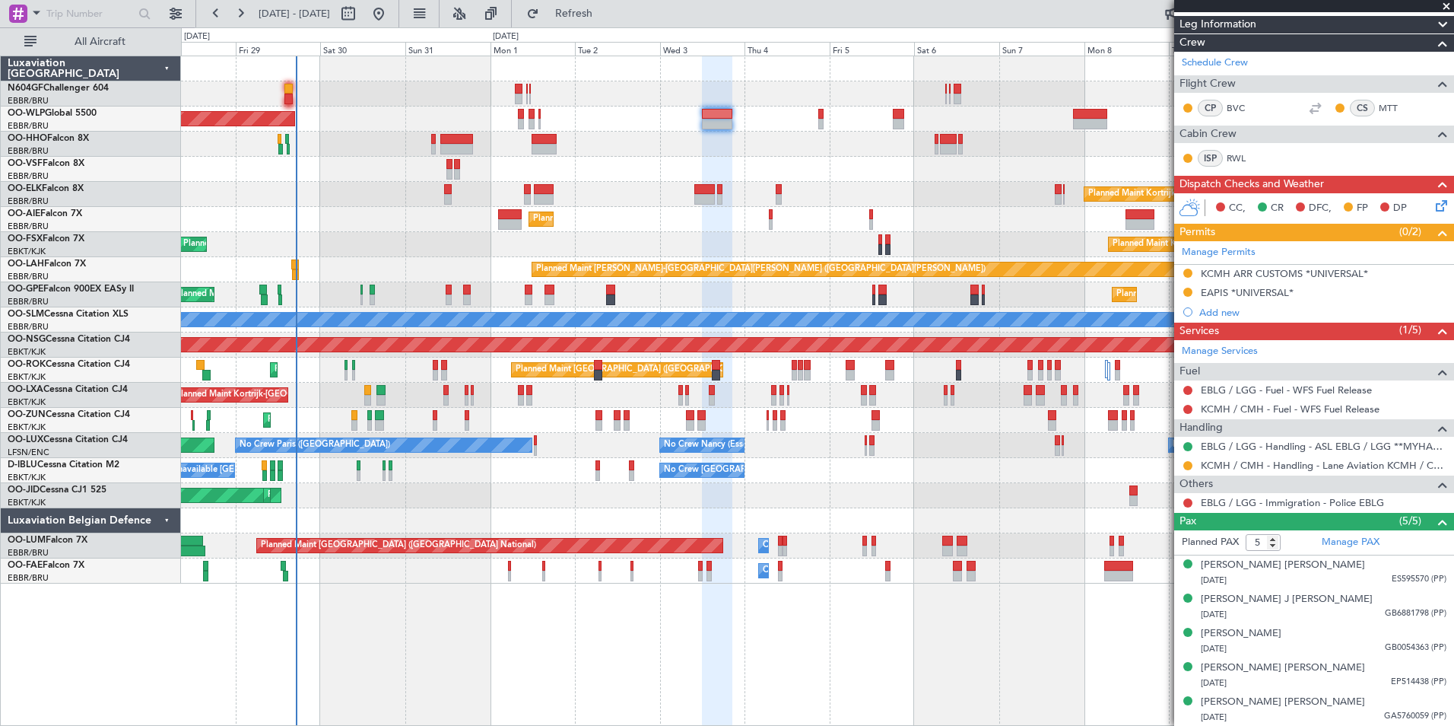
click at [638, 160] on div "Planned Maint Berlin (Brandenburg) Planned Maint Kortrijk-Wevelgem Planned Main…" at bounding box center [817, 319] width 1273 height 527
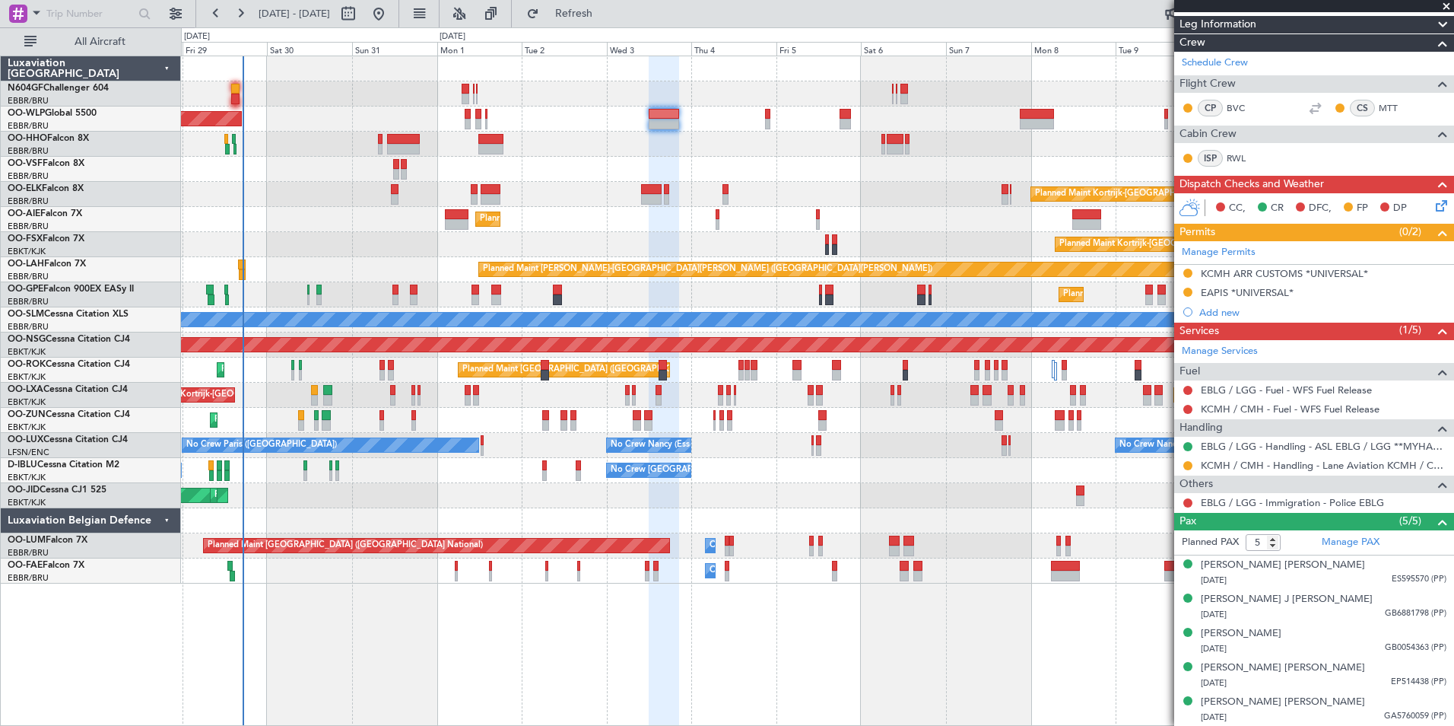
click at [667, 139] on div at bounding box center [817, 144] width 1273 height 25
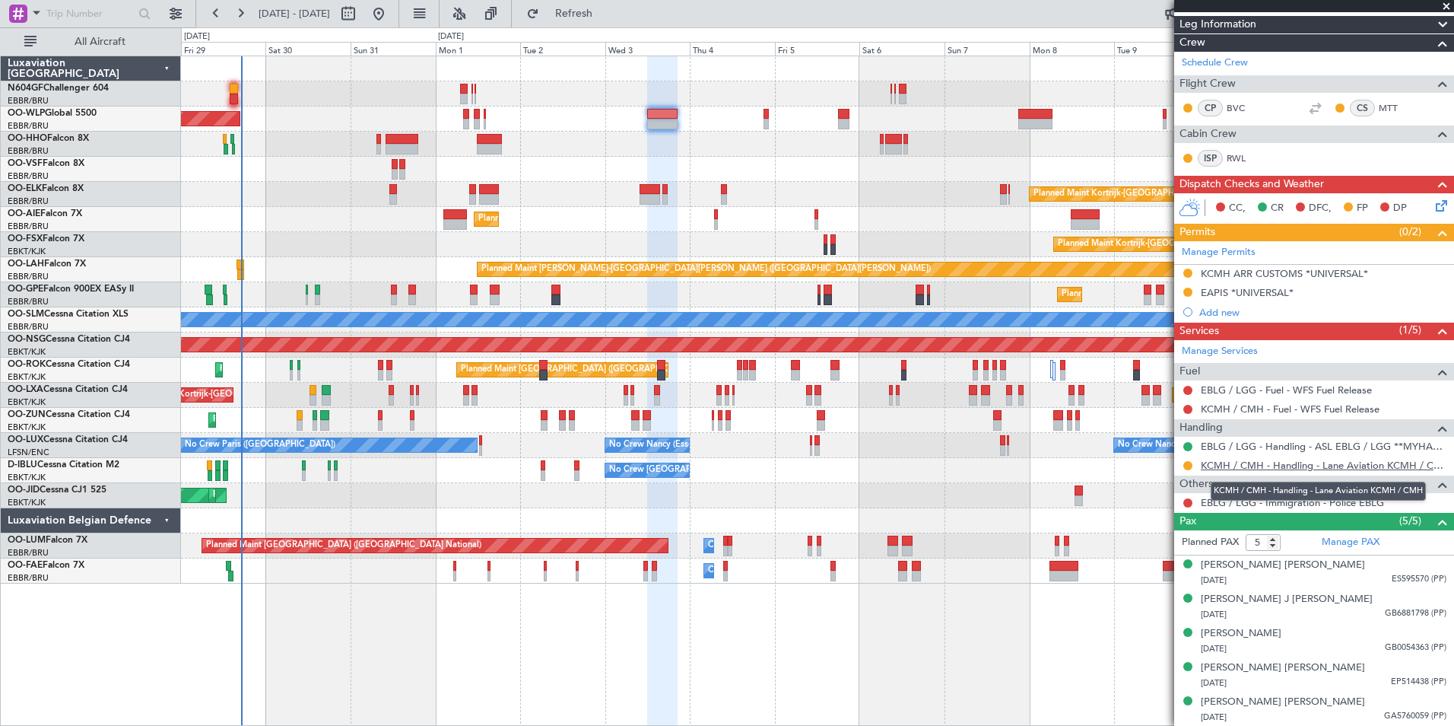
click at [1234, 465] on link "KCMH / CMH - Handling - Lane Aviation KCMH / CMH" at bounding box center [1324, 465] width 246 height 13
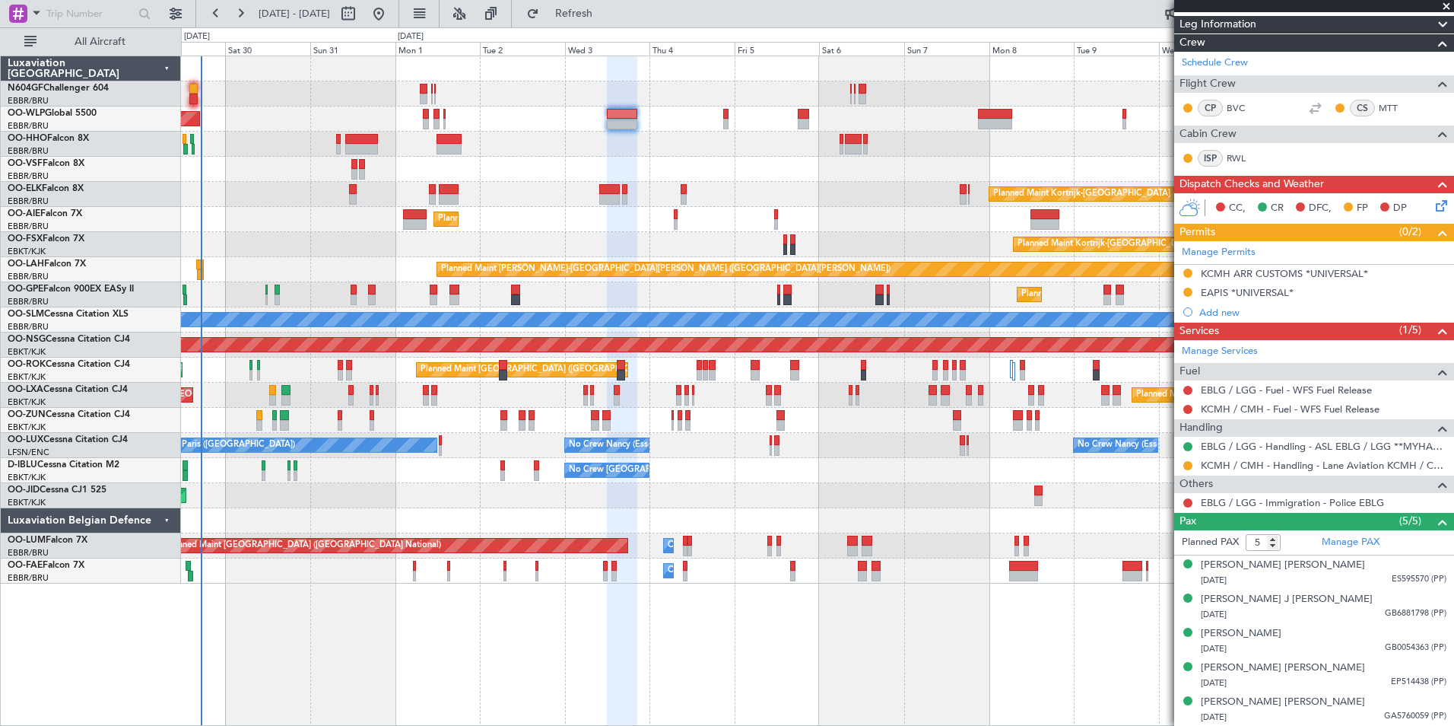
click at [604, 170] on div at bounding box center [817, 169] width 1273 height 25
click at [1325, 463] on link "KCMH / CMH - Handling - Lane Aviation KCMH / CMH" at bounding box center [1324, 465] width 246 height 13
click at [1220, 461] on link "KCMH / CMH - Handling - Lane Aviation KCMH / CMH" at bounding box center [1324, 465] width 246 height 13
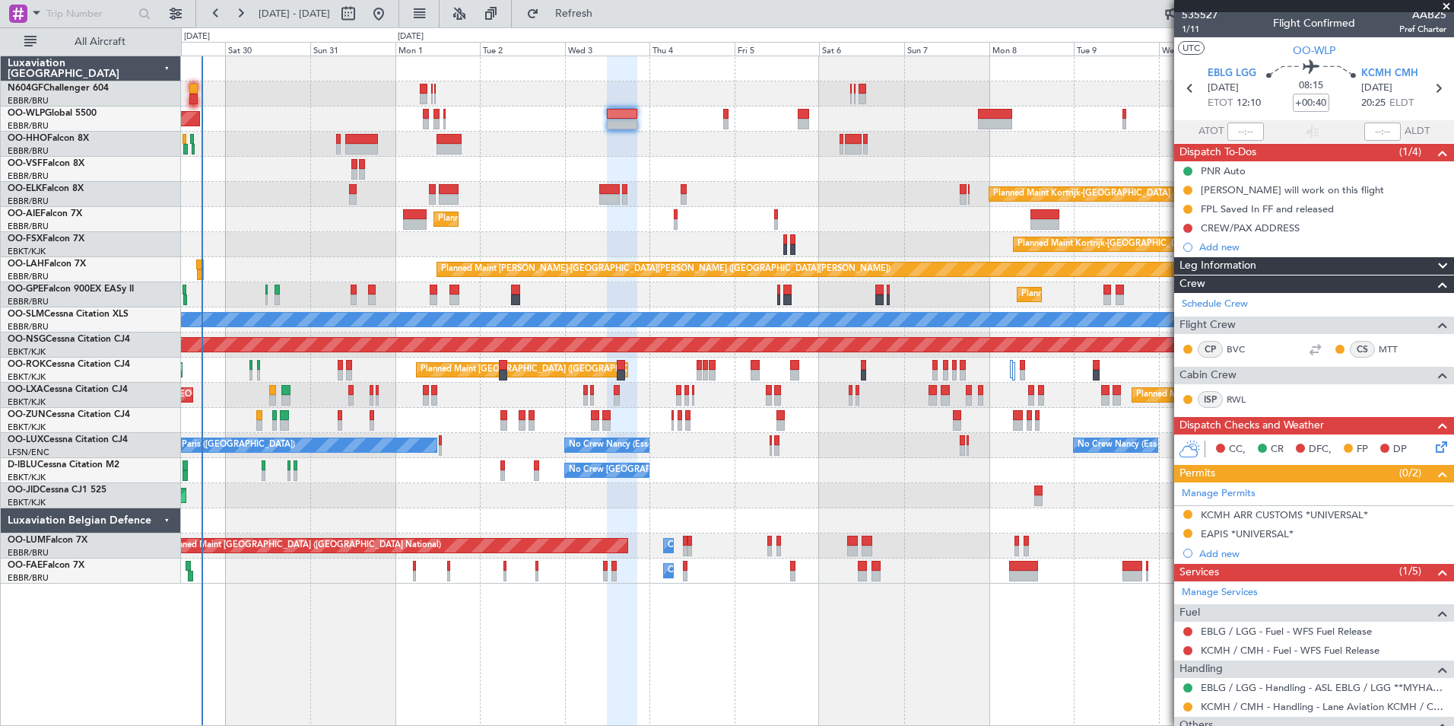
scroll to position [0, 0]
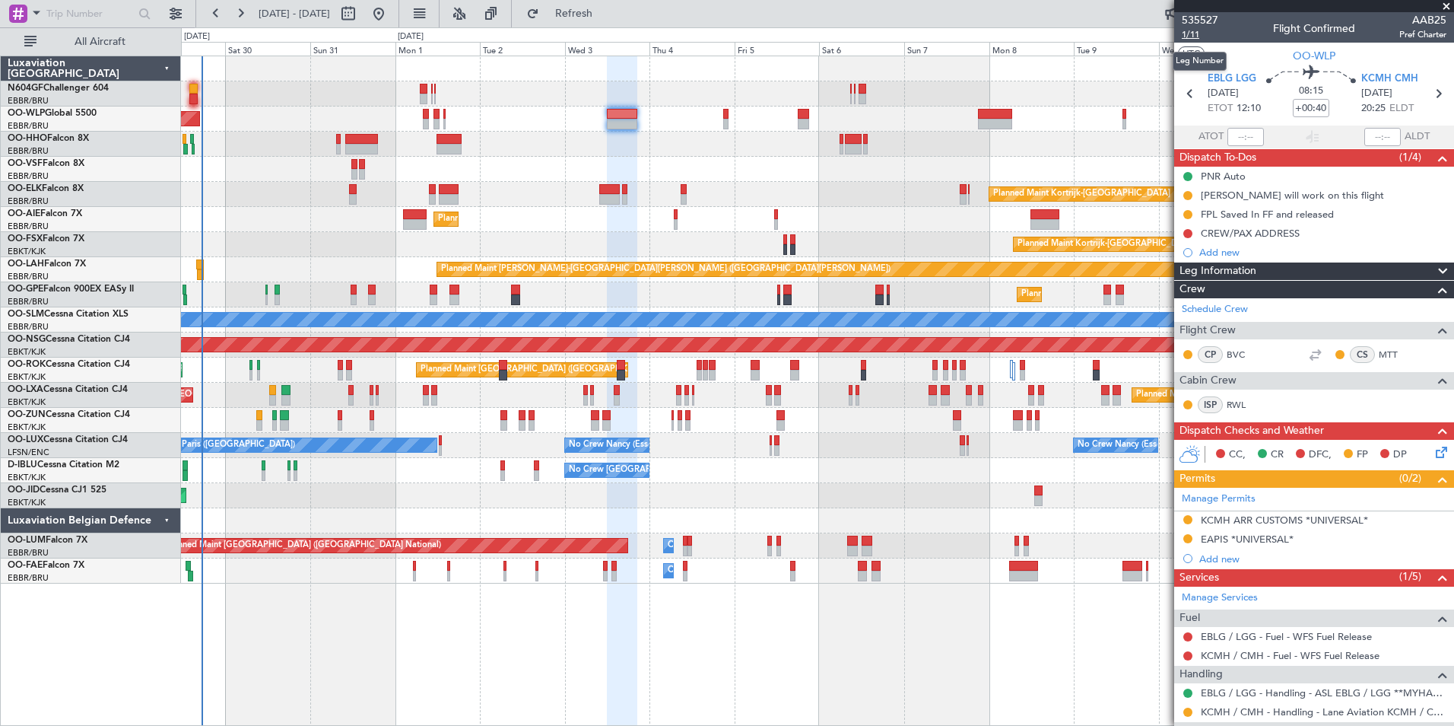
click at [1196, 37] on span "1/11" at bounding box center [1200, 34] width 37 height 13
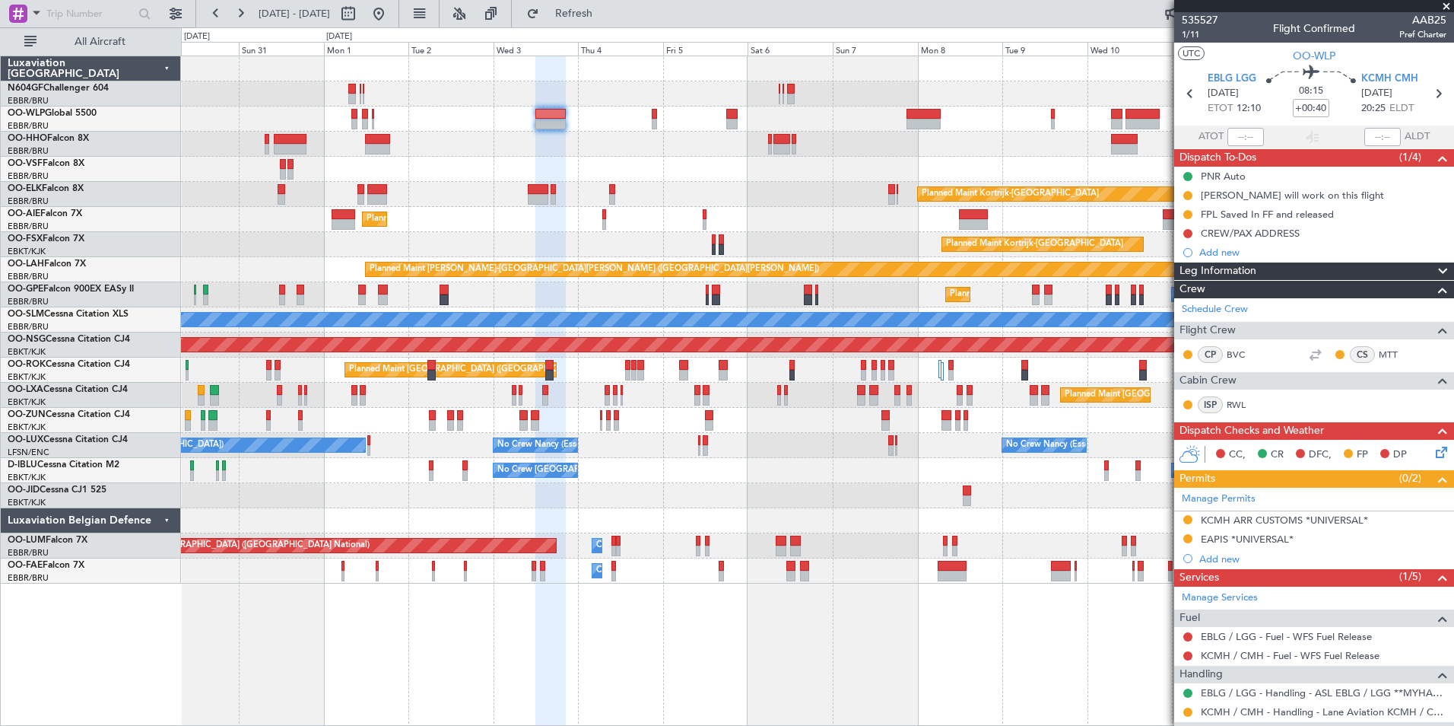
click at [564, 224] on div "Planned Maint [GEOGRAPHIC_DATA] ([GEOGRAPHIC_DATA])" at bounding box center [817, 219] width 1273 height 25
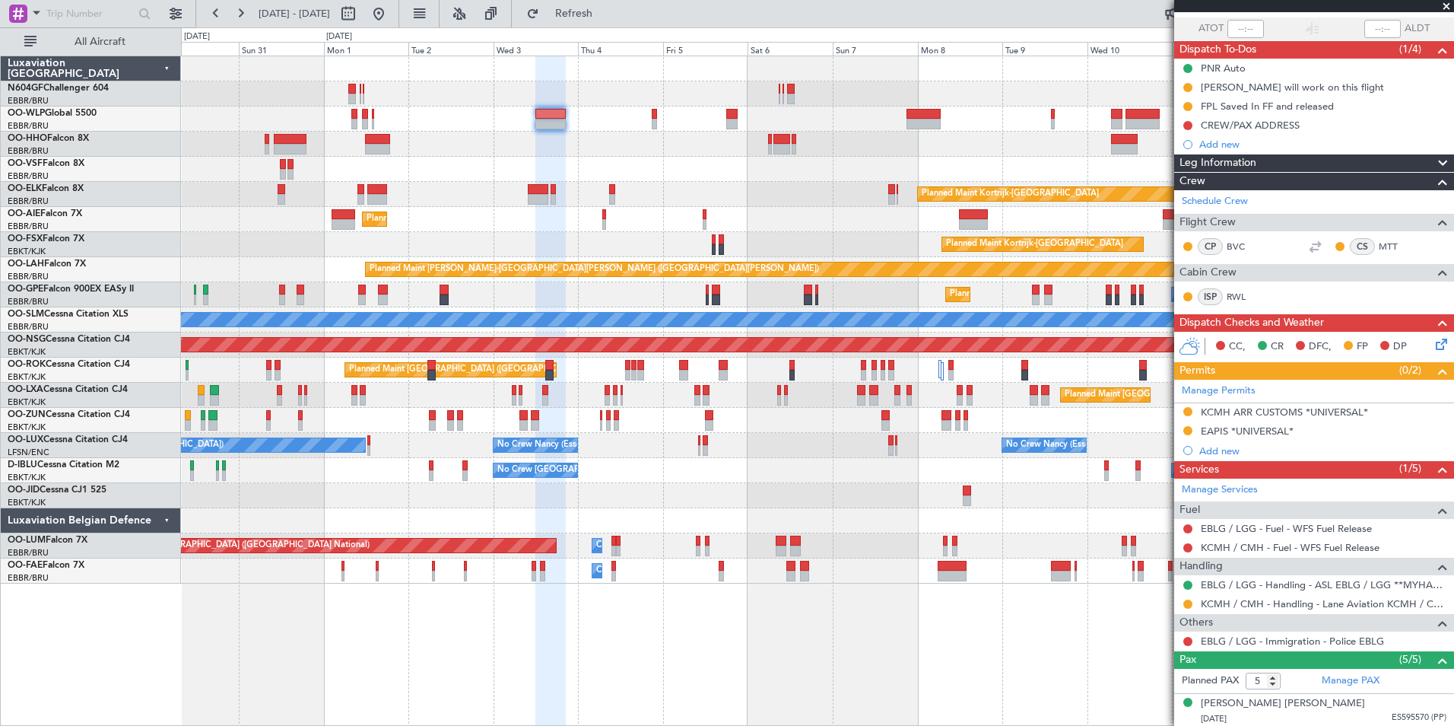
scroll to position [152, 0]
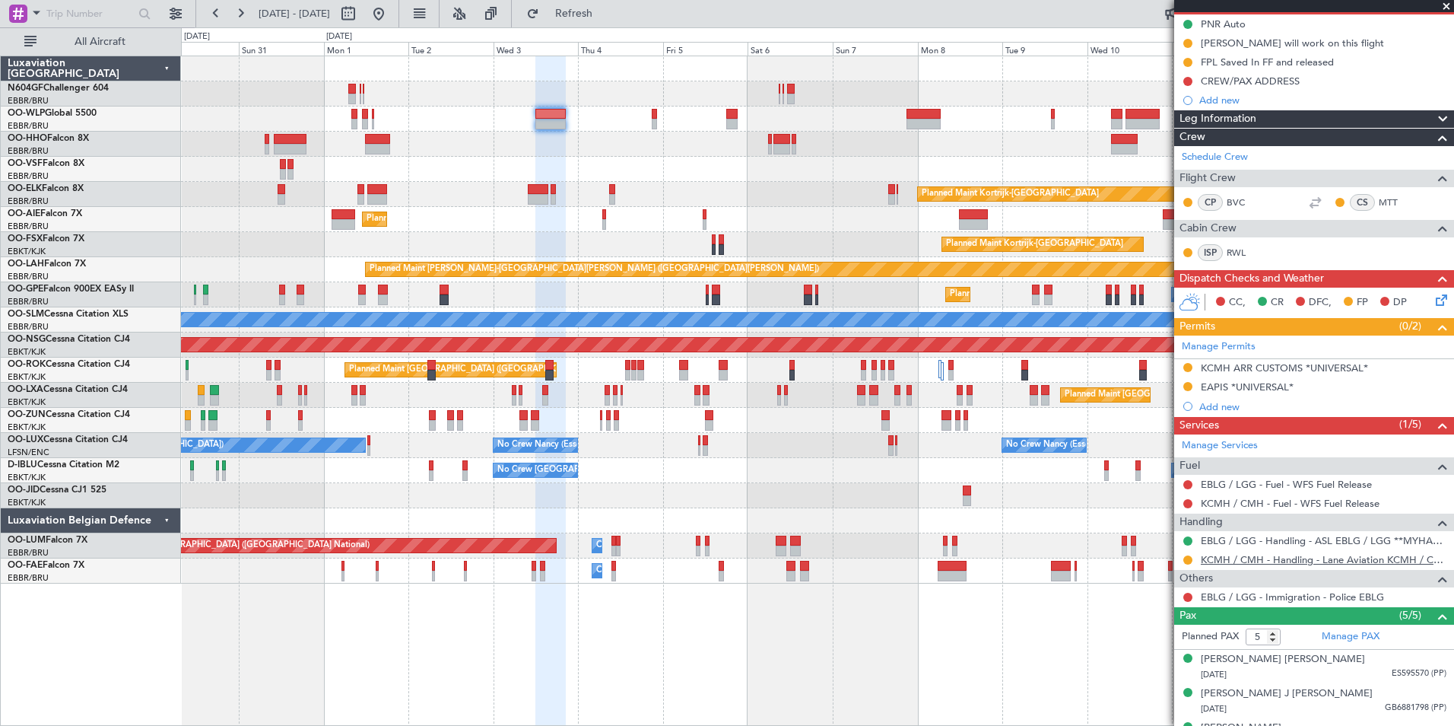
click at [1225, 559] on link "KCMH / CMH - Handling - Lane Aviation KCMH / CMH" at bounding box center [1324, 559] width 246 height 13
click at [606, 14] on span "Refresh" at bounding box center [574, 13] width 64 height 11
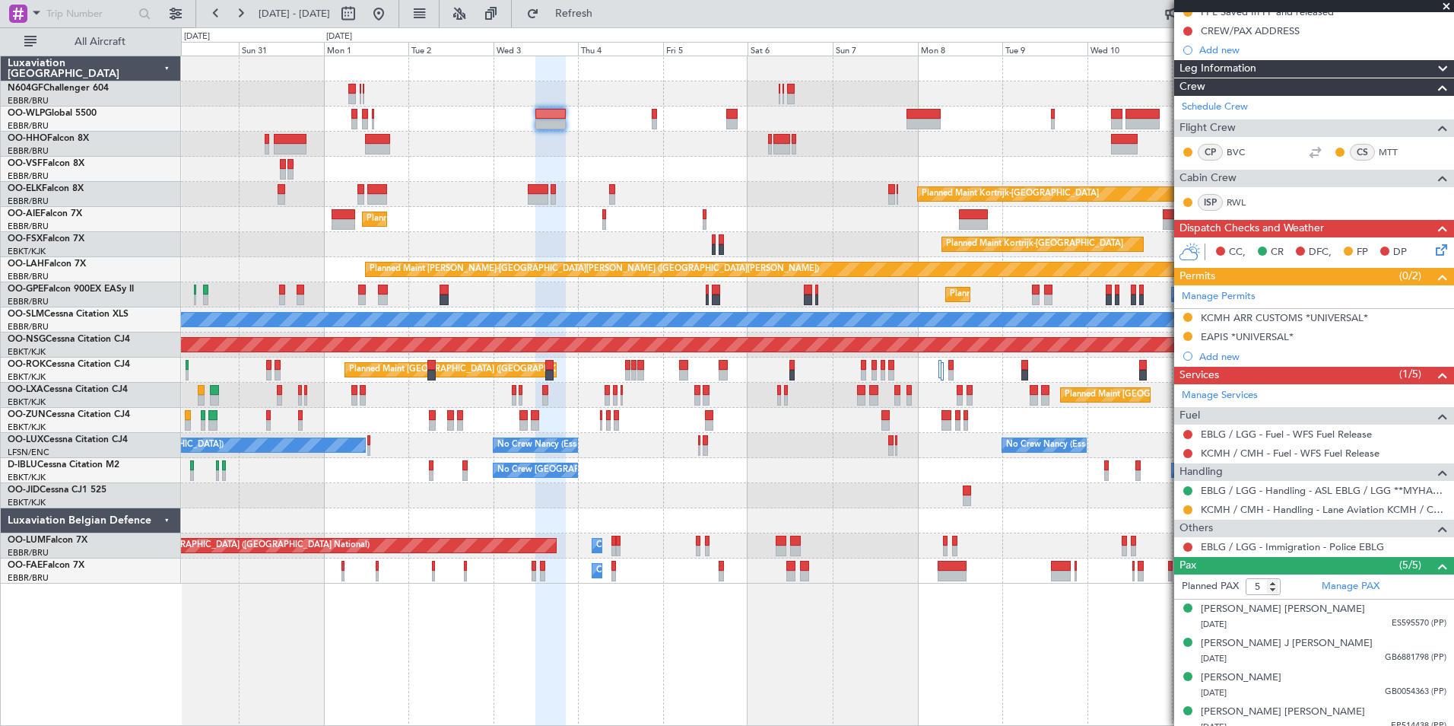
scroll to position [246, 0]
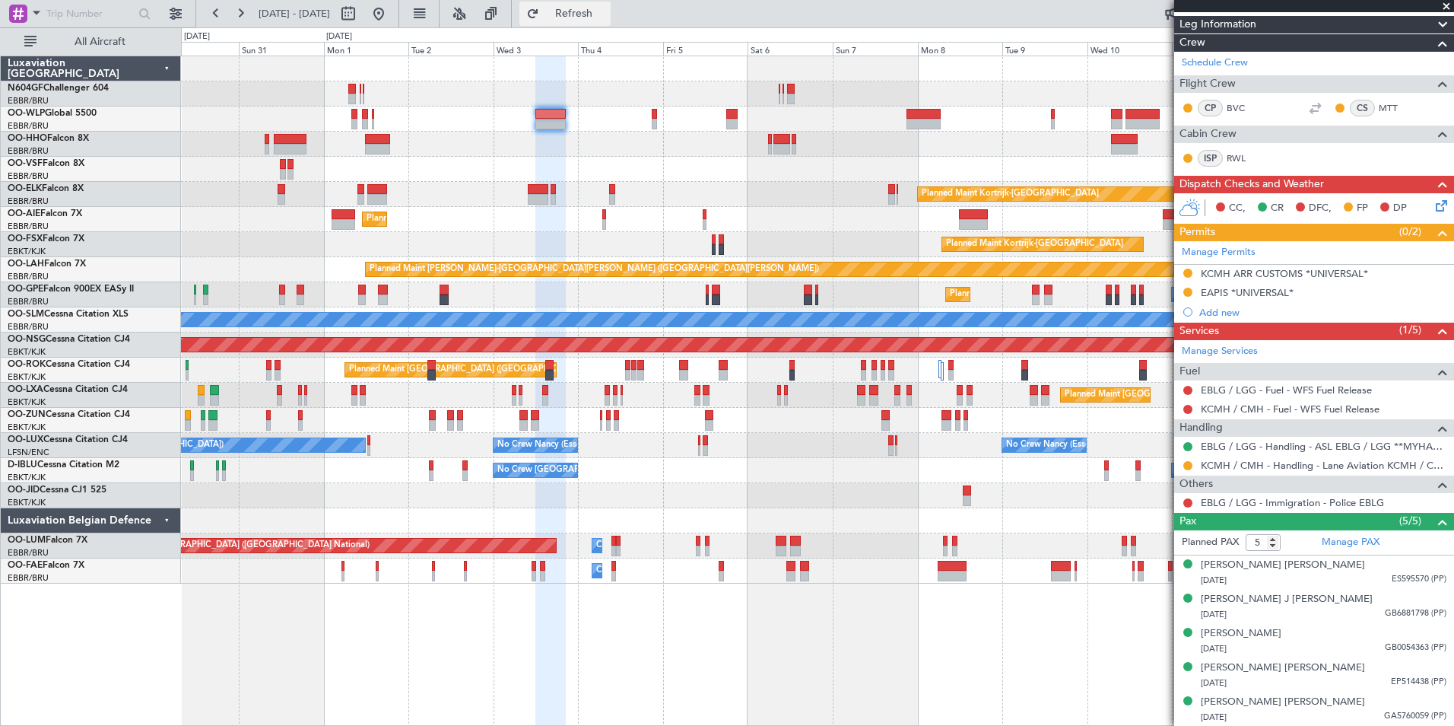
click at [611, 21] on button "Refresh" at bounding box center [565, 14] width 91 height 24
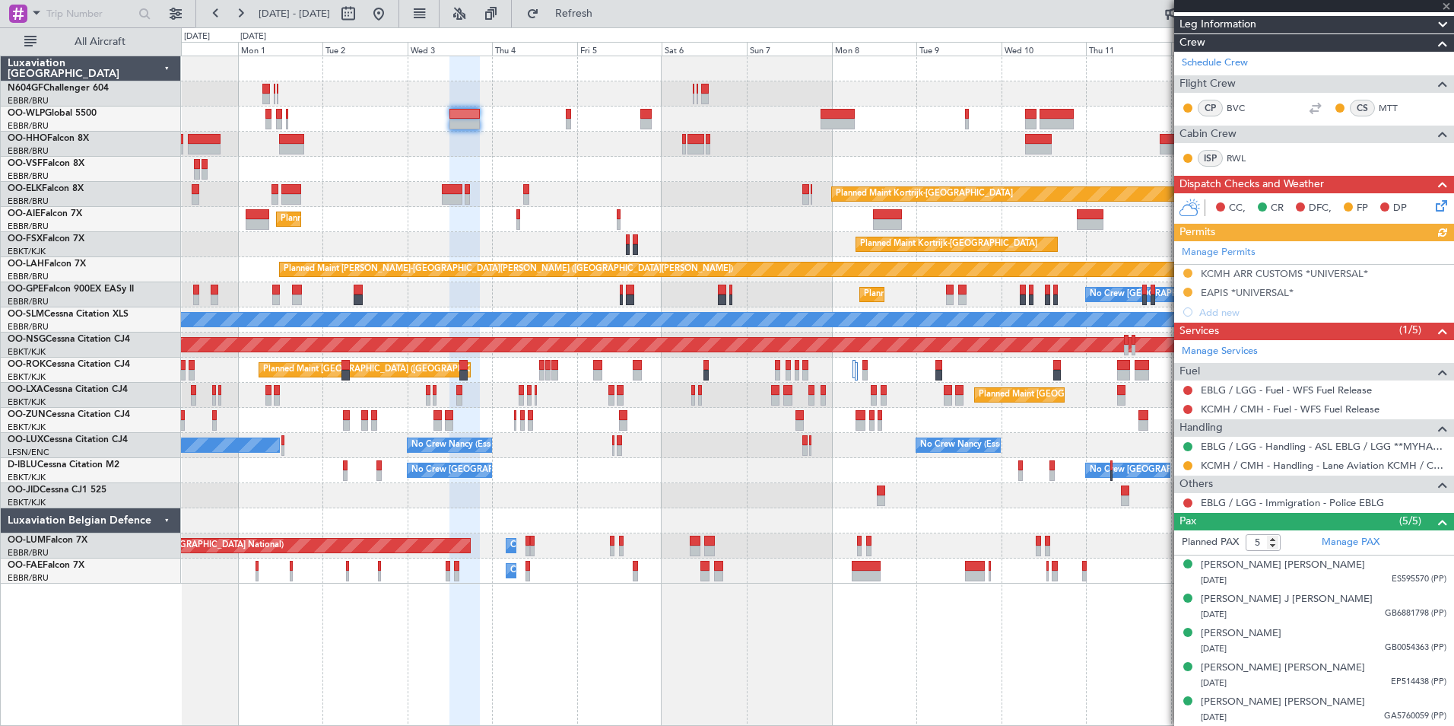
click at [573, 139] on div at bounding box center [817, 144] width 1273 height 25
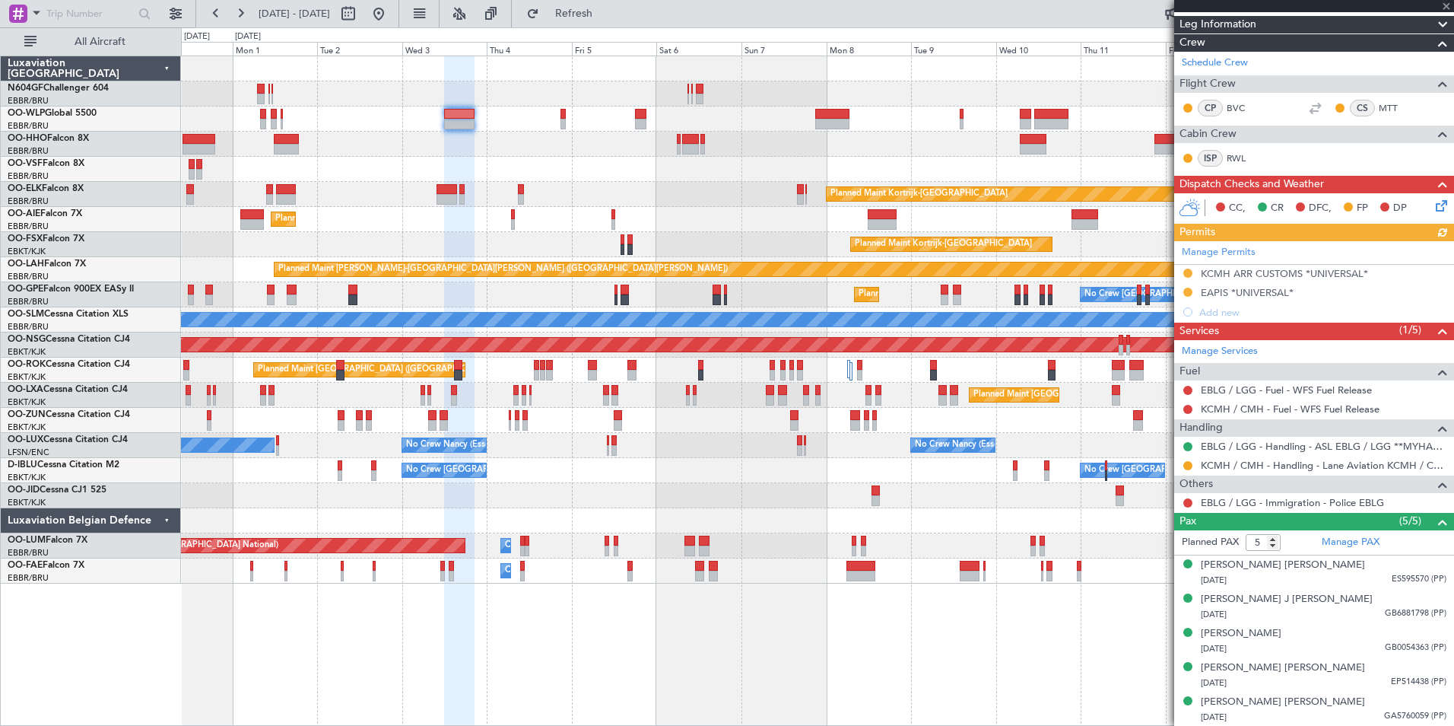
click at [602, 141] on div at bounding box center [817, 144] width 1273 height 25
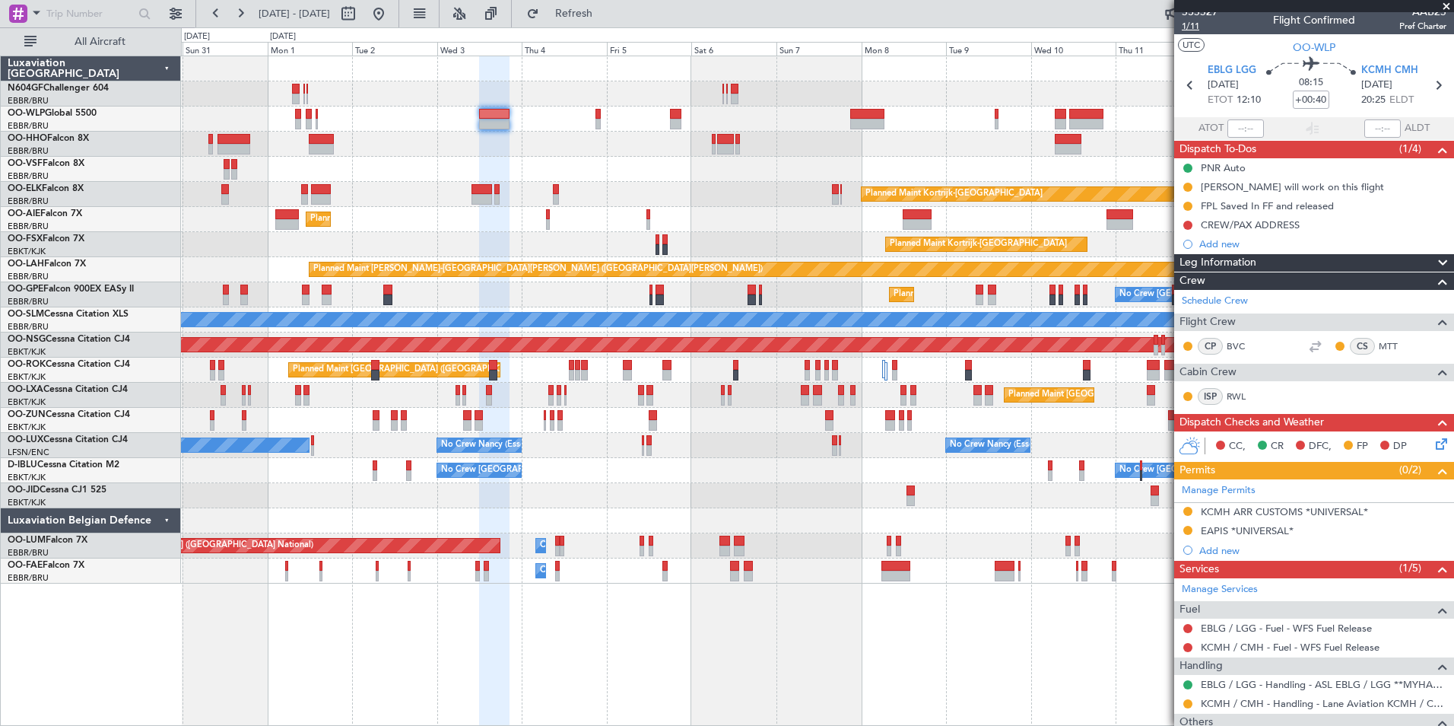
scroll to position [0, 0]
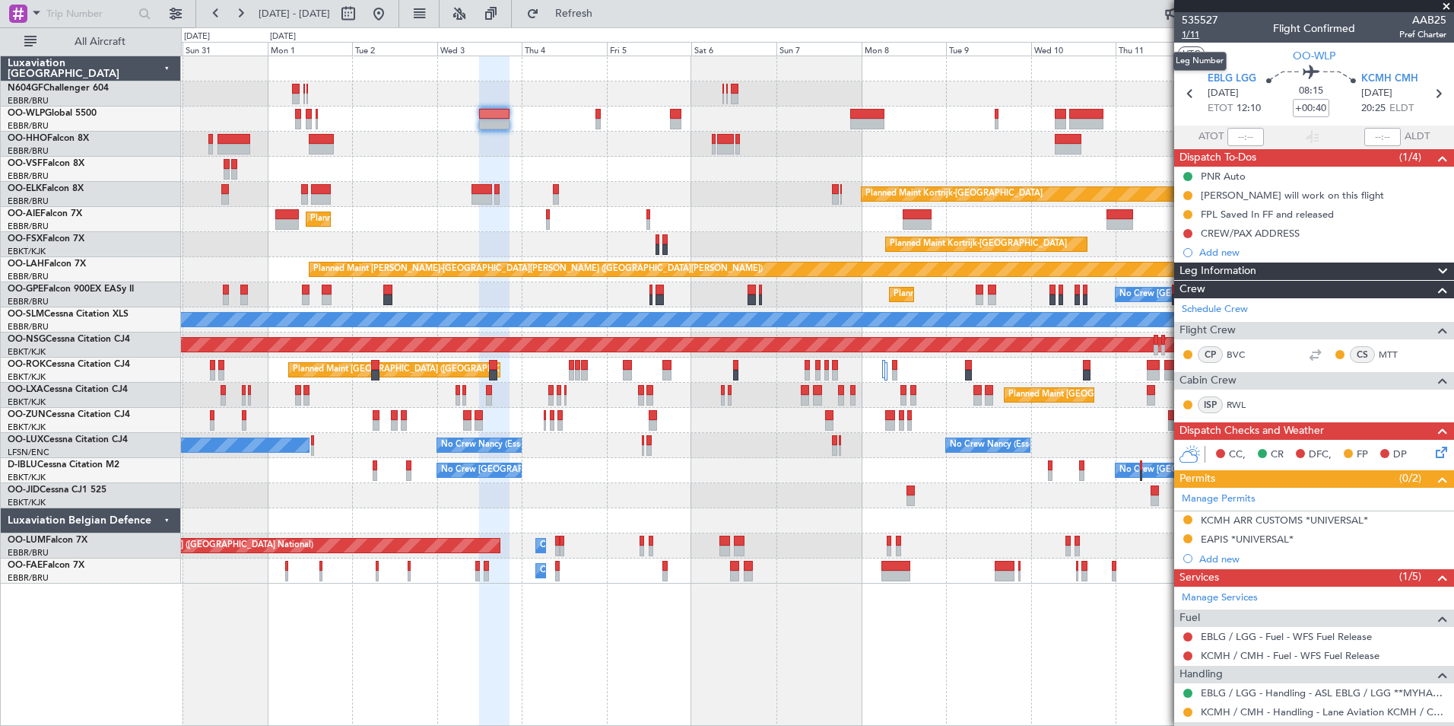
click at [1193, 37] on span "1/11" at bounding box center [1200, 34] width 37 height 13
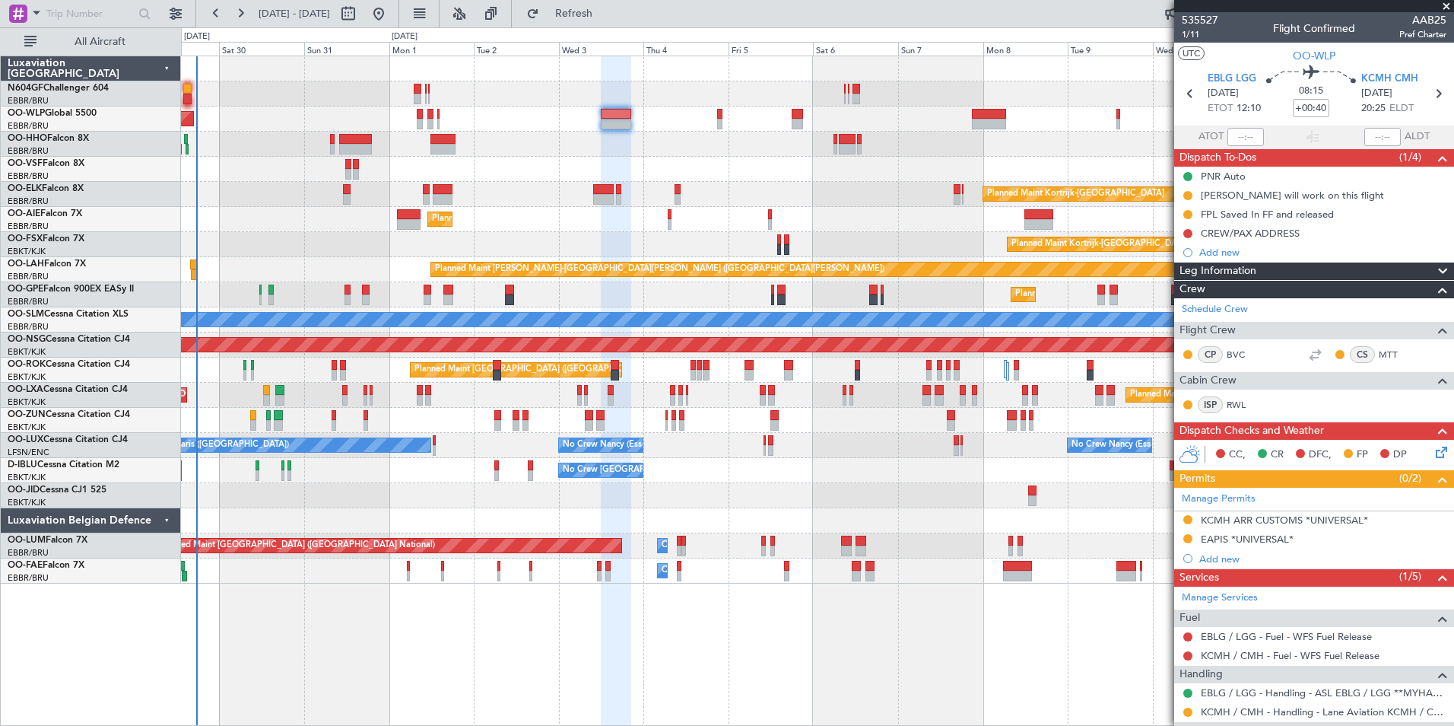
click at [629, 157] on div "Planned Maint Berlin (Brandenburg) Planned Maint Kortrijk-Wevelgem Planned Main…" at bounding box center [817, 319] width 1273 height 527
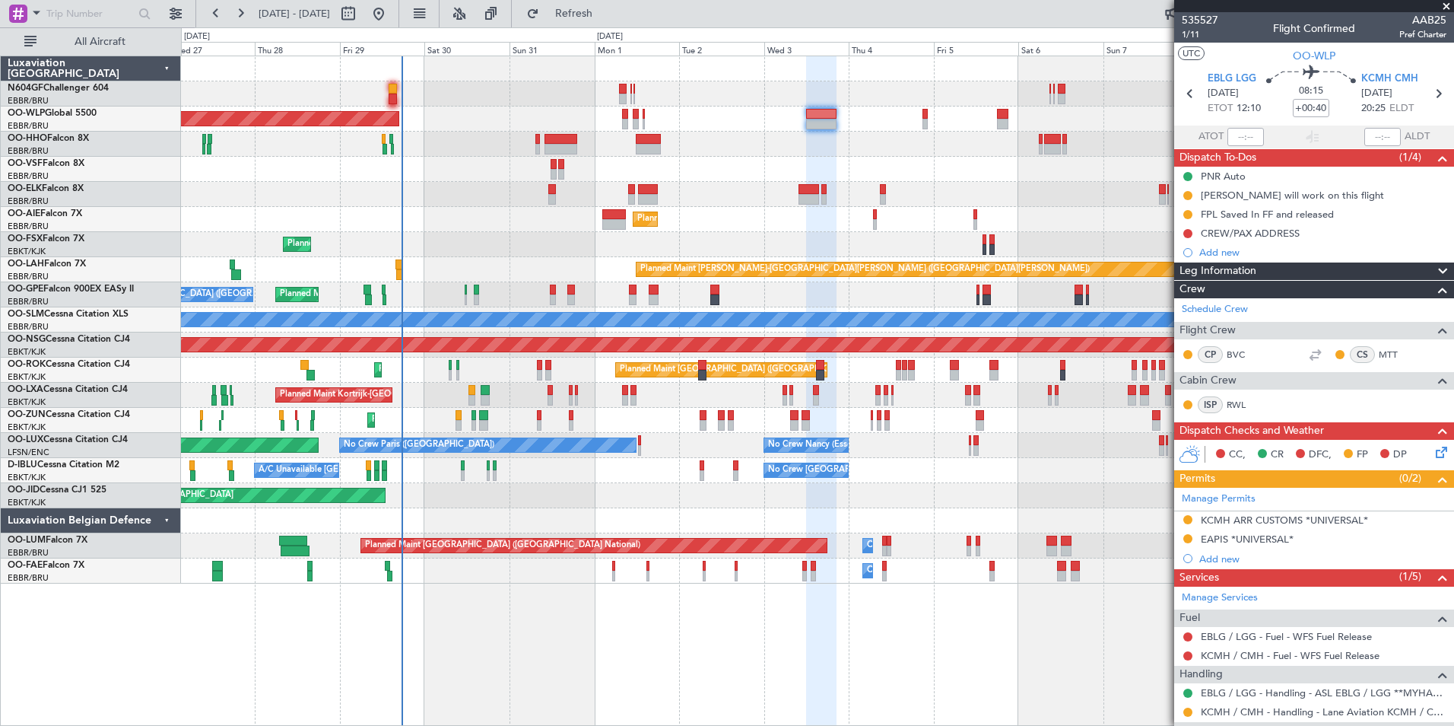
click at [700, 157] on div at bounding box center [817, 169] width 1273 height 25
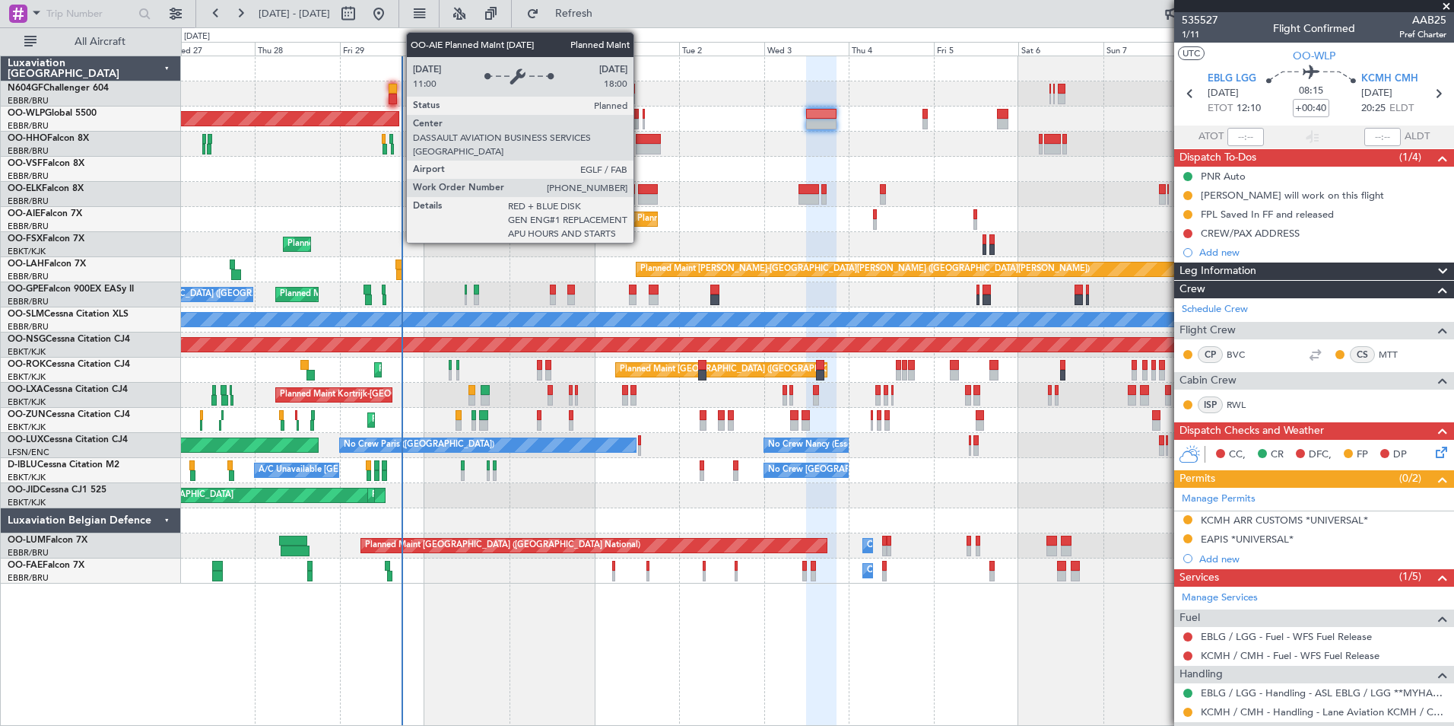
click at [741, 224] on div "Planned Maint [GEOGRAPHIC_DATA] ([GEOGRAPHIC_DATA])" at bounding box center [757, 219] width 240 height 23
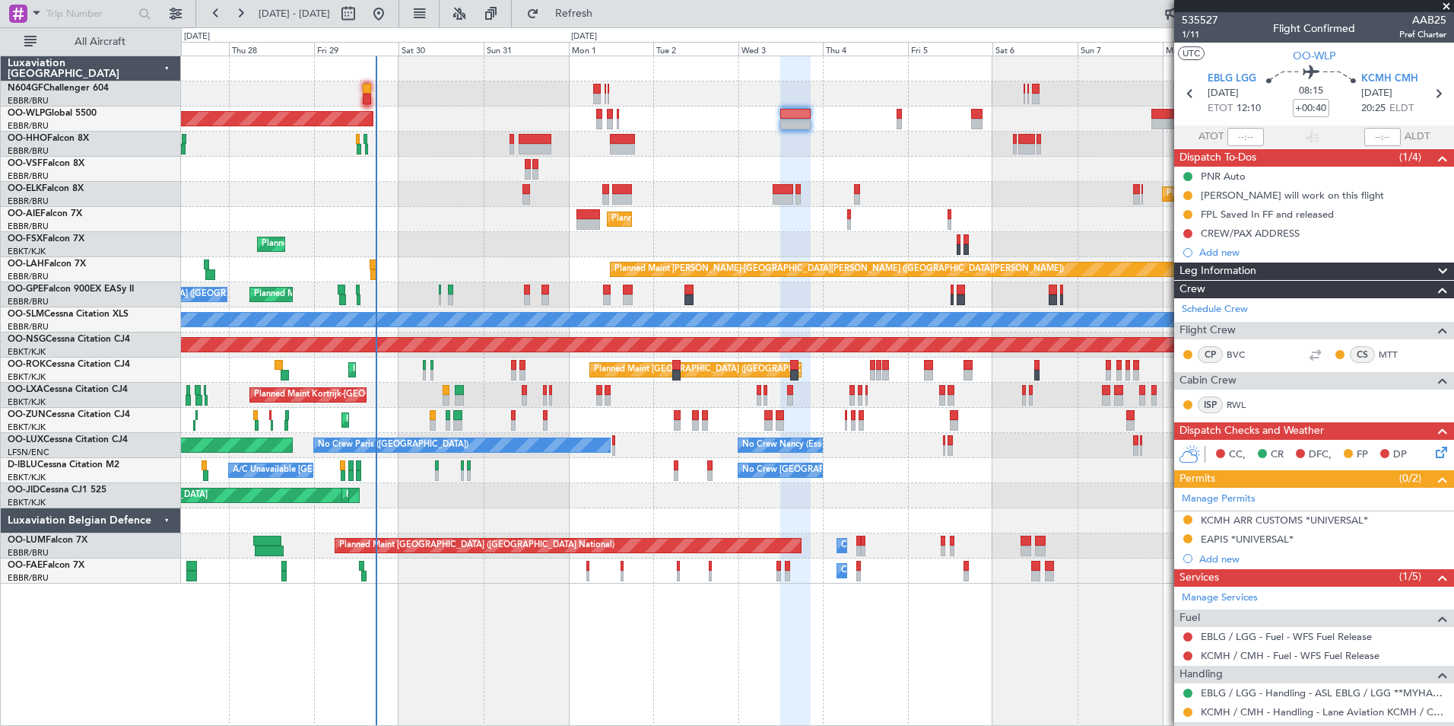
click at [729, 280] on div "Planned Maint Berlin (Brandenburg) Planned Maint Kortrijk-Wevelgem Planned Main…" at bounding box center [817, 319] width 1273 height 527
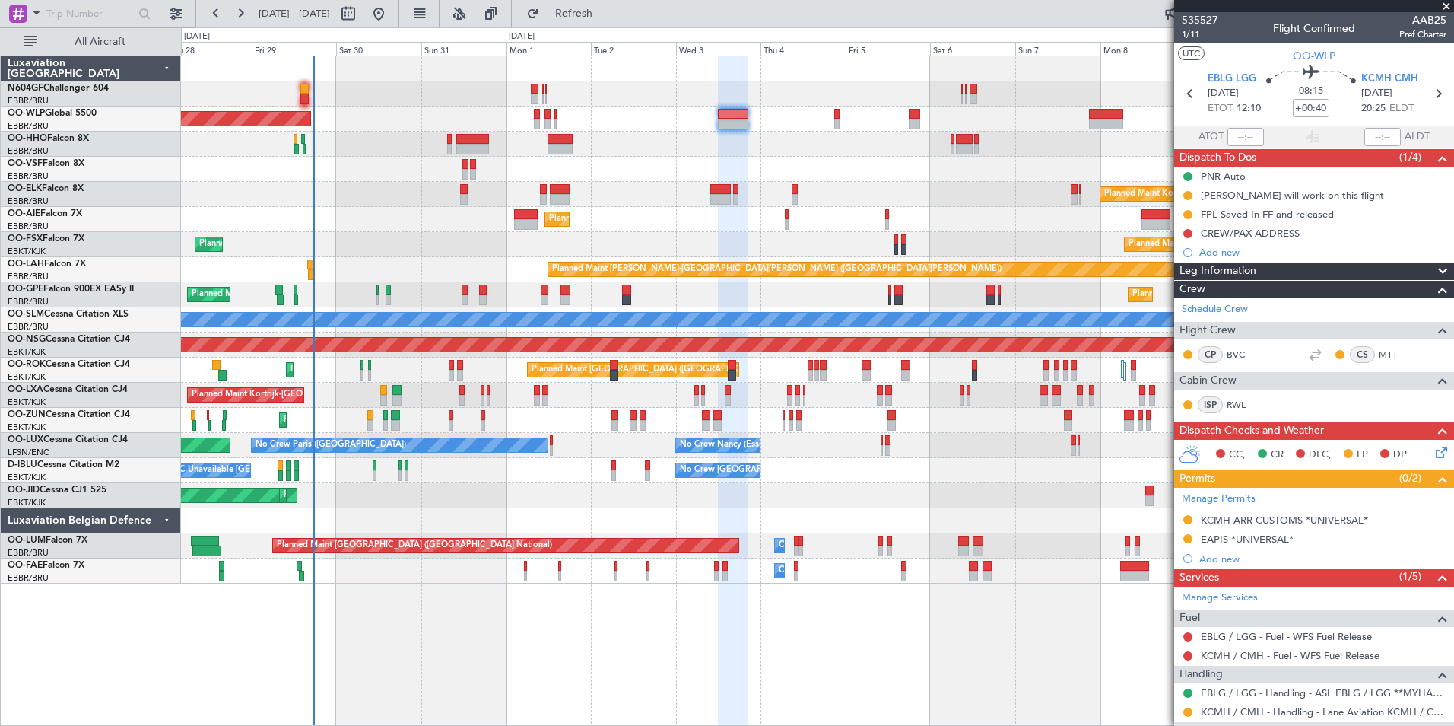
click at [539, 238] on div "Planned Maint Berlin (Brandenburg) Planned Maint Kortrijk-Wevelgem Planned Main…" at bounding box center [817, 319] width 1273 height 527
click at [703, 125] on div "Planned Maint Berlin (Brandenburg) Planned Maint Kortrijk-Wevelgem Planned Main…" at bounding box center [817, 319] width 1273 height 527
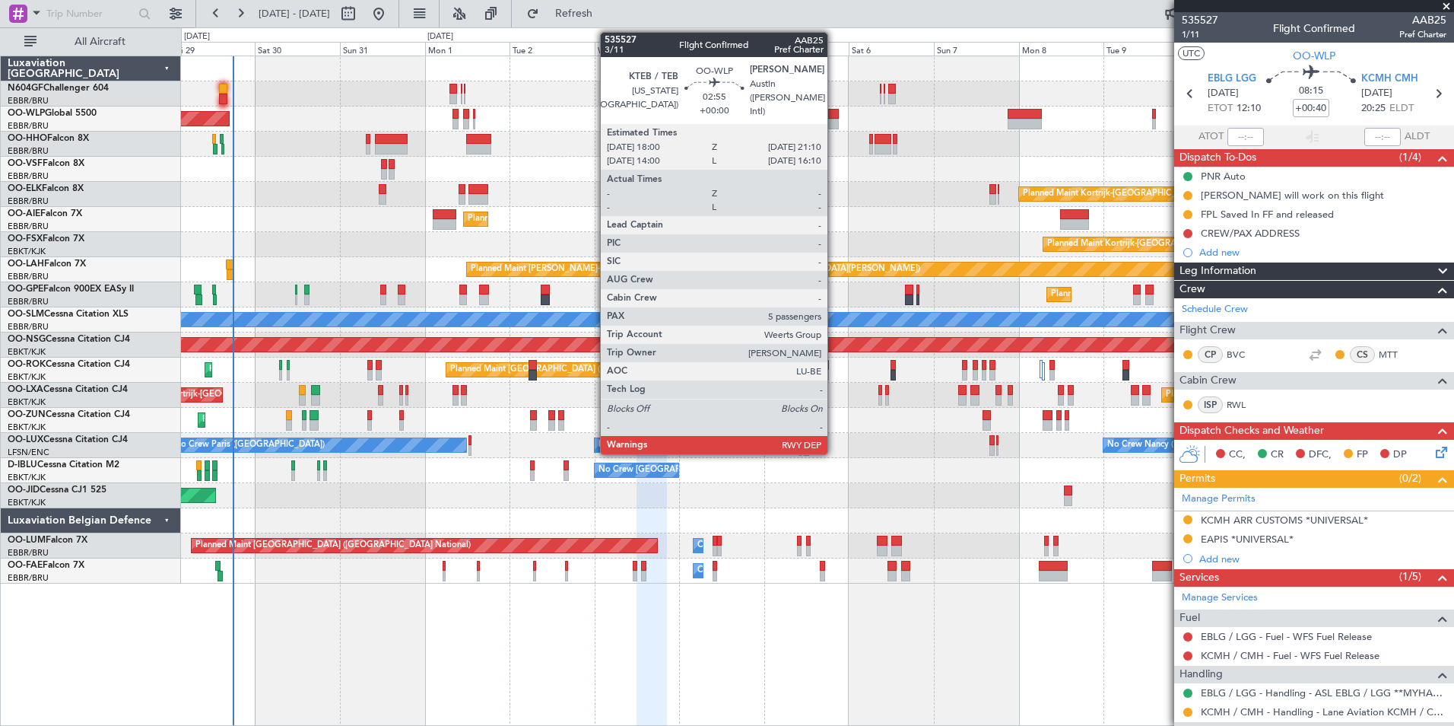
click at [834, 115] on div at bounding box center [833, 114] width 11 height 11
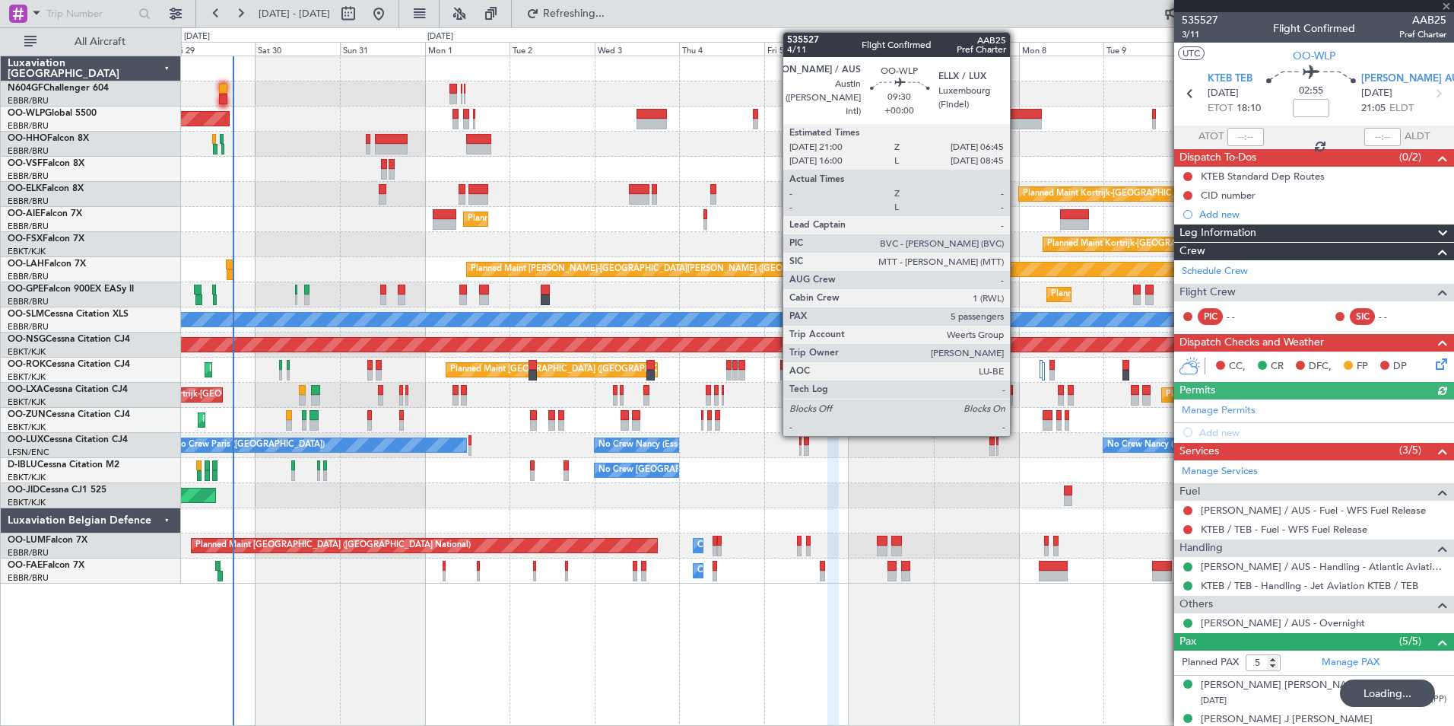
click at [1017, 119] on div at bounding box center [1025, 124] width 35 height 11
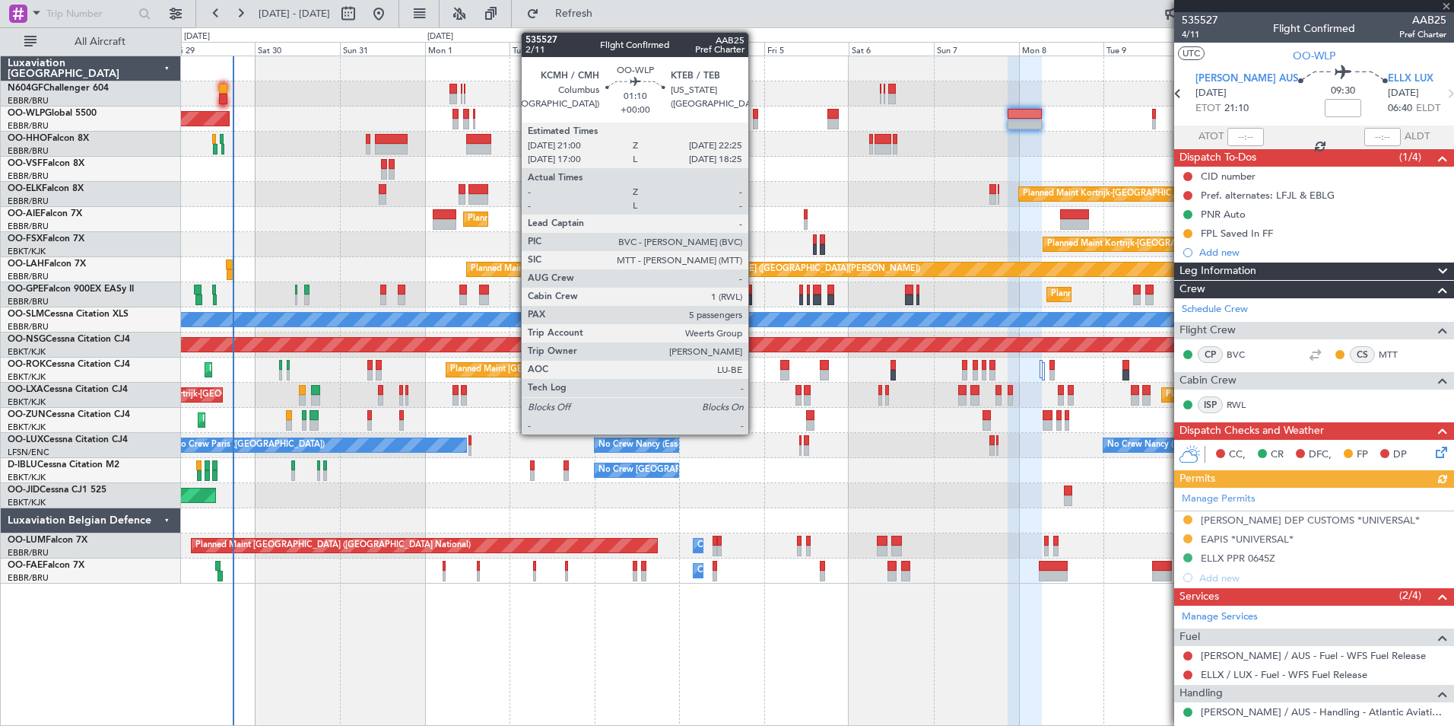
click at [755, 118] on div at bounding box center [755, 114] width 5 height 11
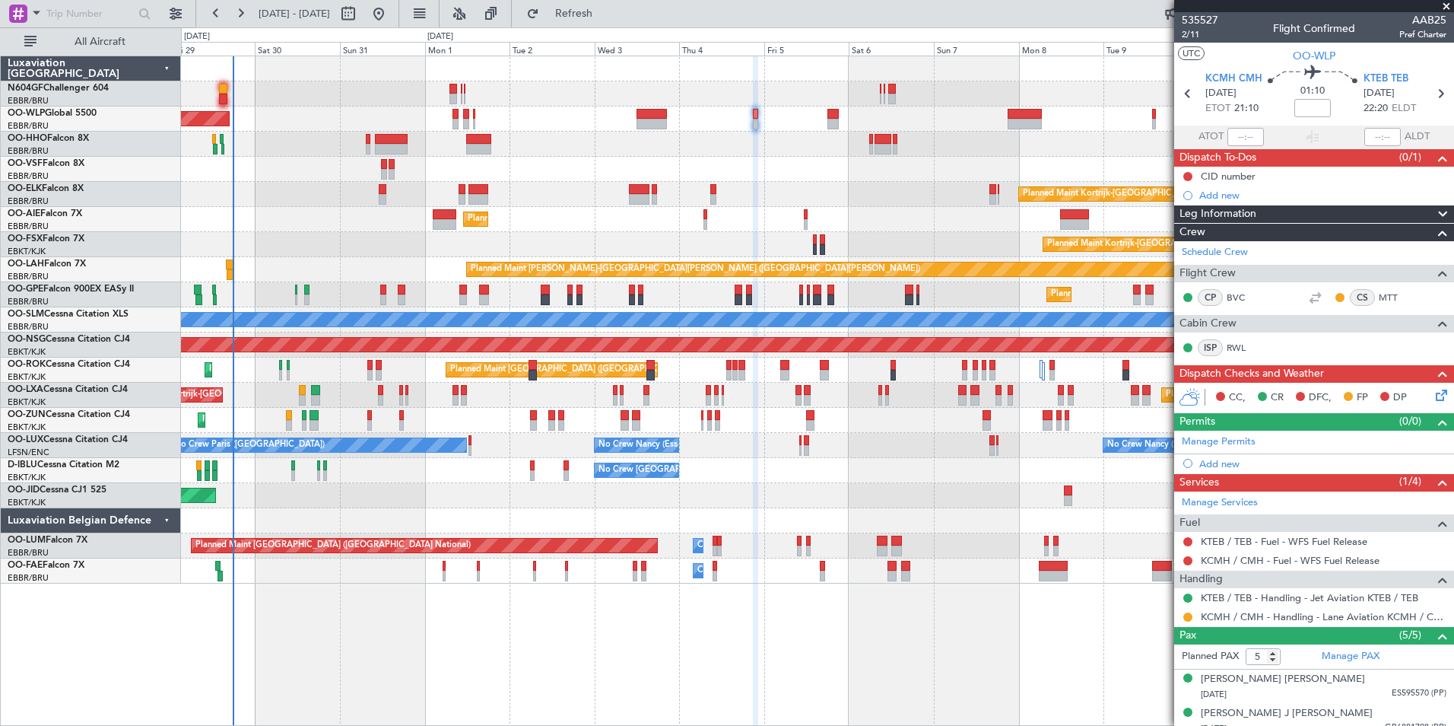
click at [1433, 399] on icon at bounding box center [1439, 392] width 12 height 12
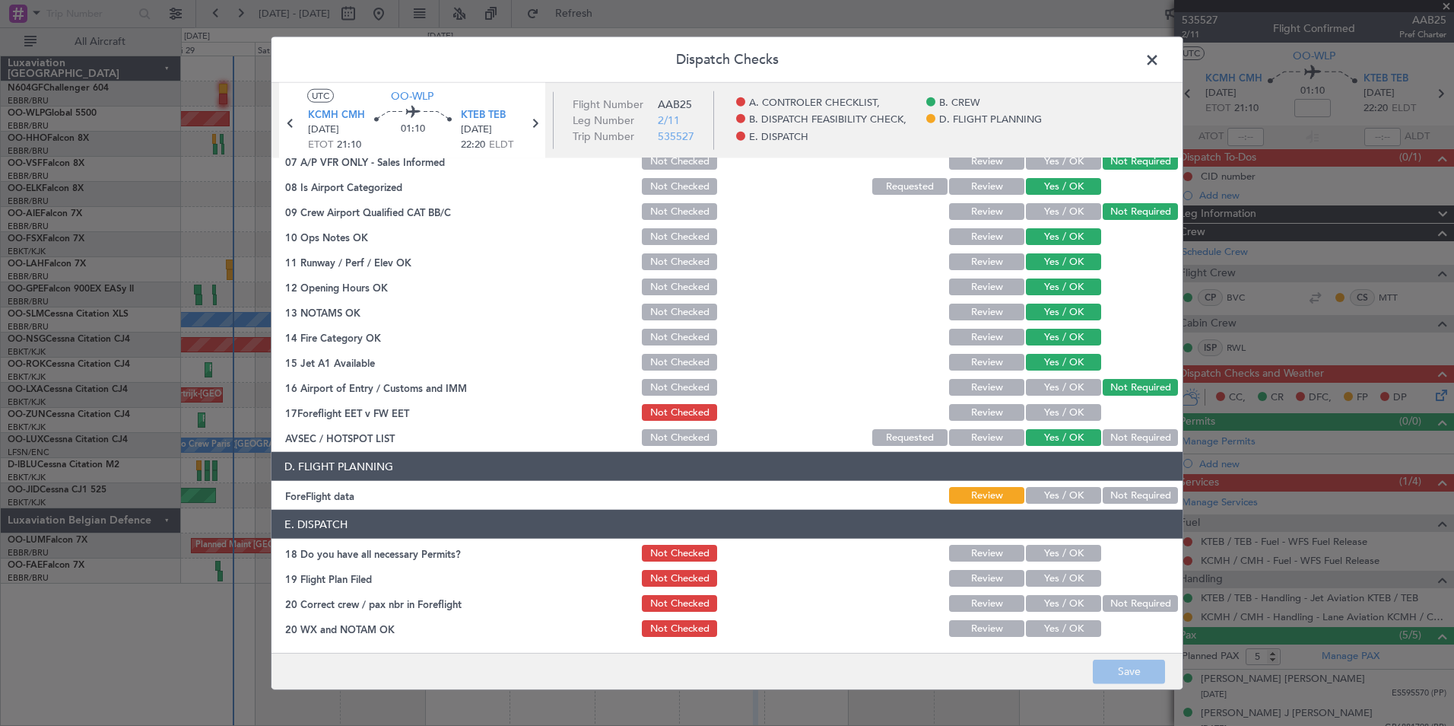
scroll to position [53, 0]
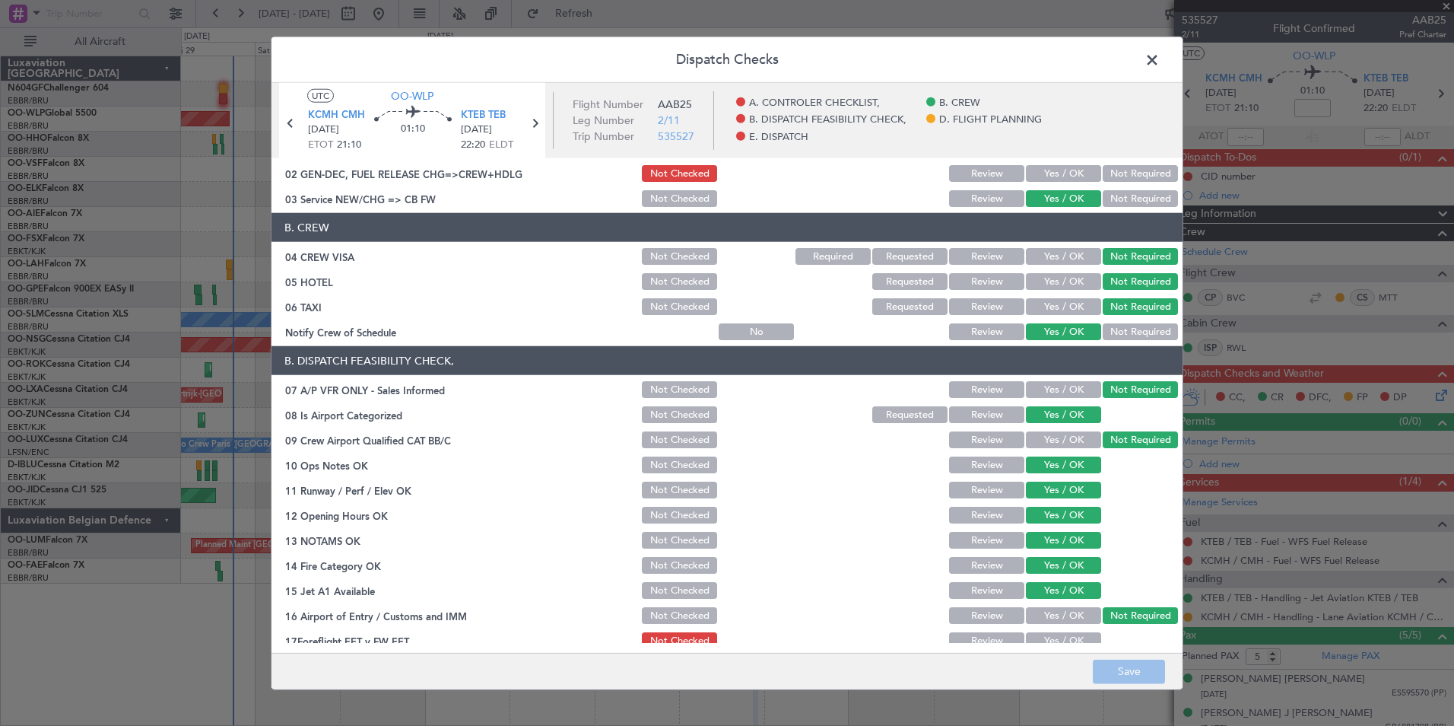
click at [1160, 56] on span at bounding box center [1160, 64] width 0 height 30
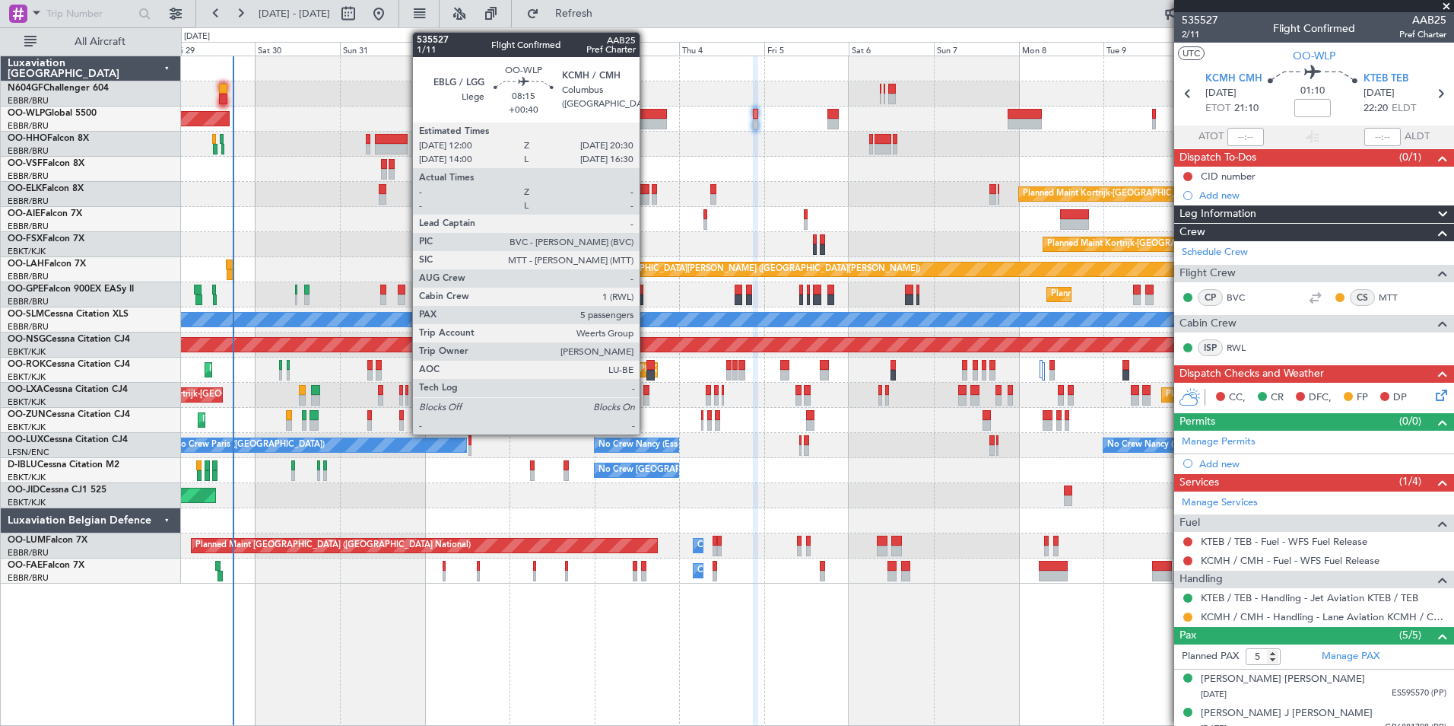
click at [647, 113] on div at bounding box center [652, 114] width 30 height 11
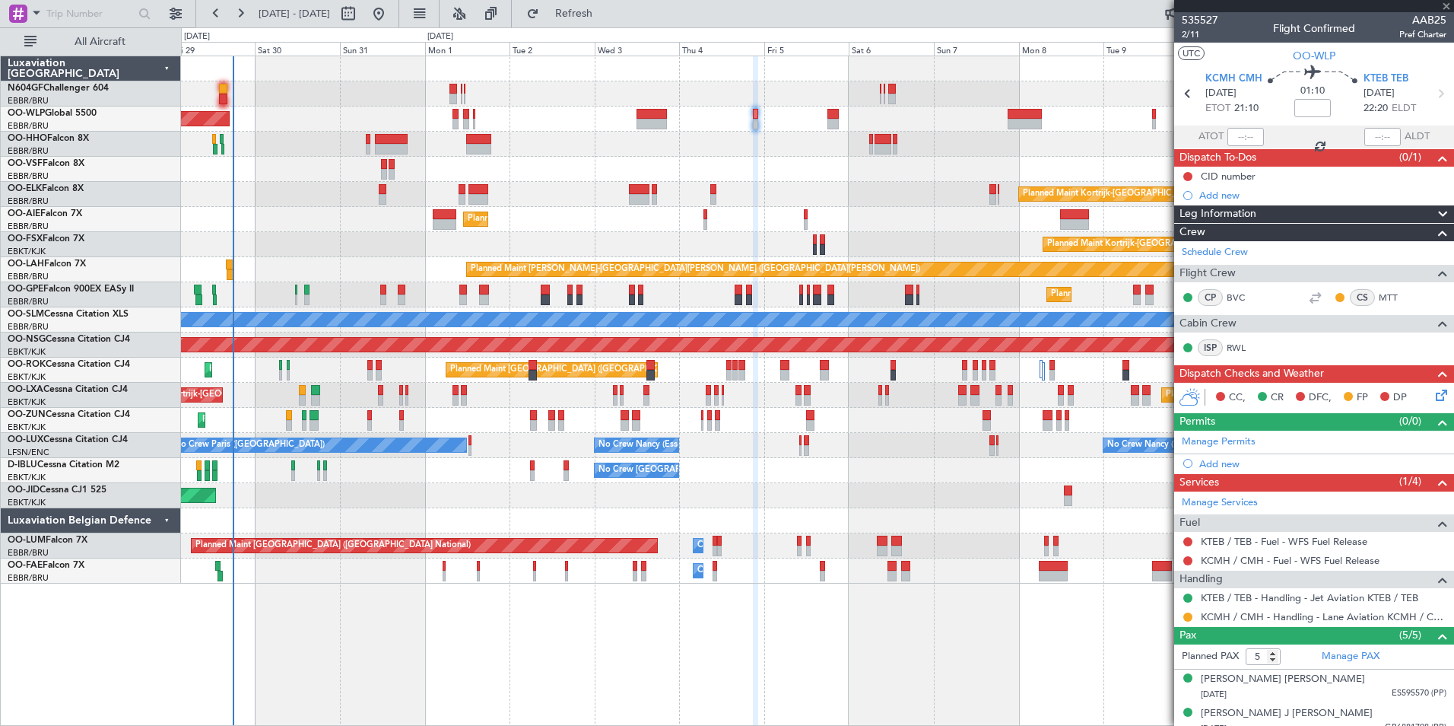
type input "+00:40"
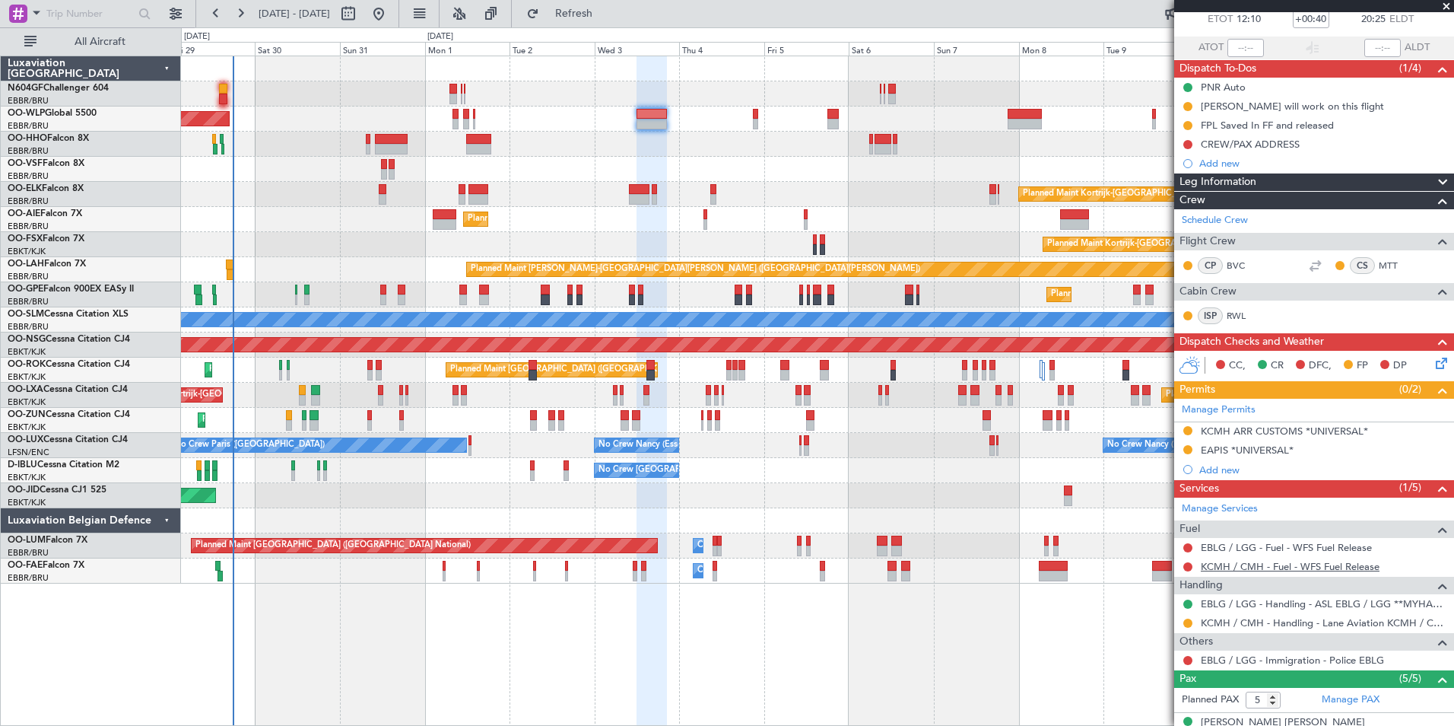
scroll to position [228, 0]
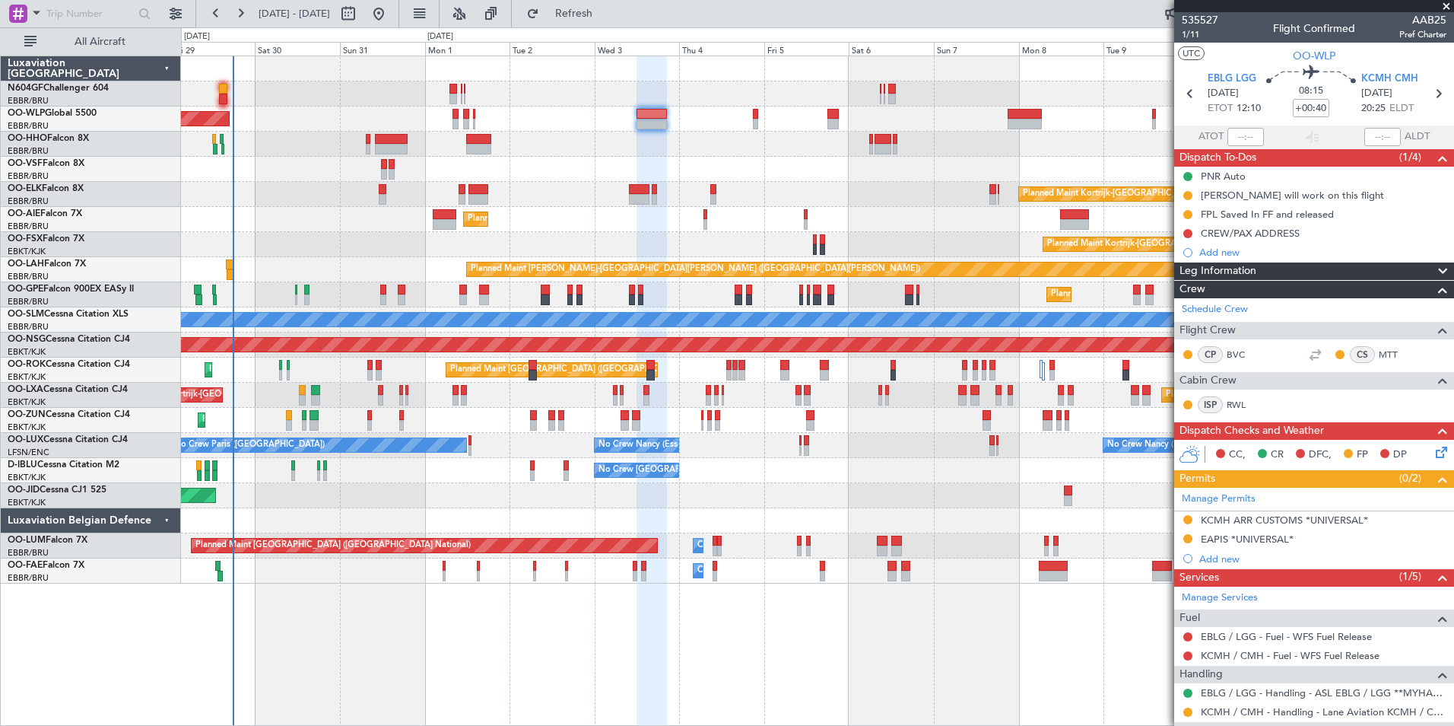
scroll to position [228, 0]
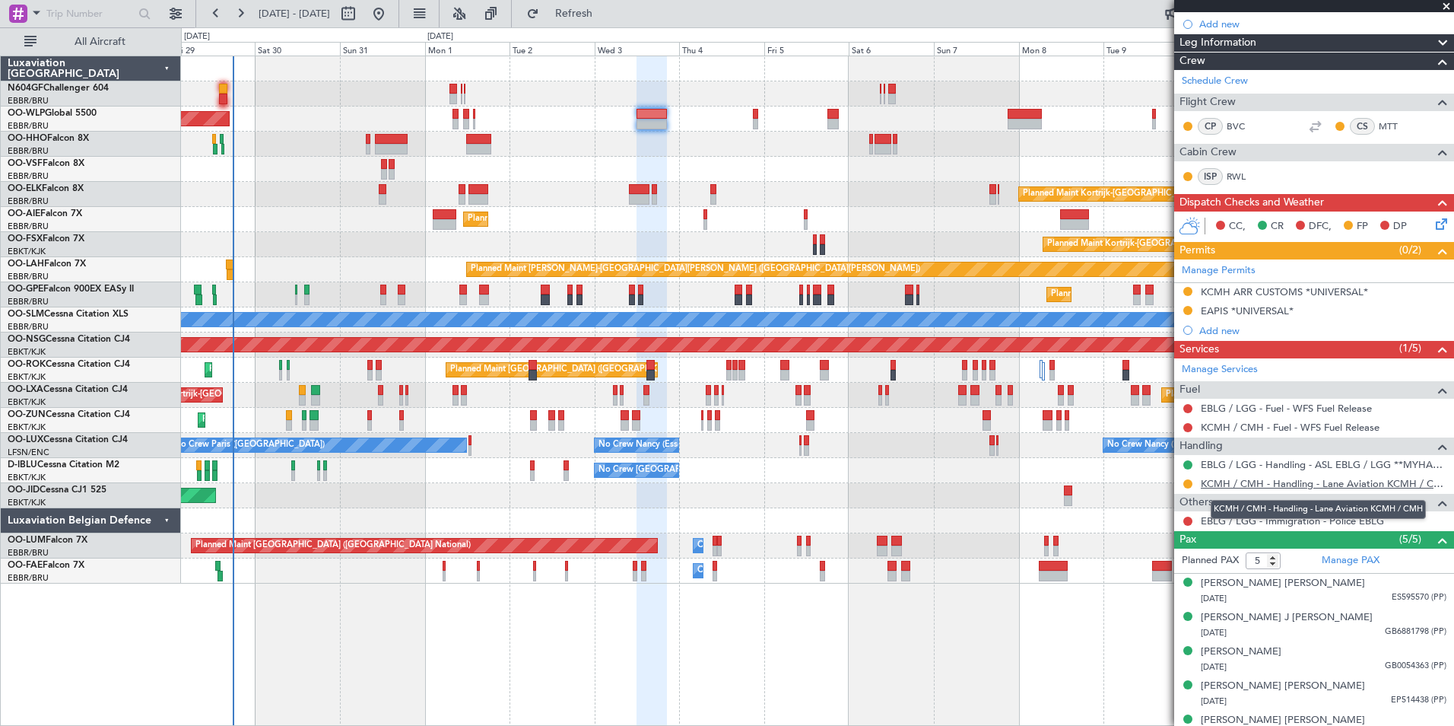
click at [1240, 483] on link "KCMH / CMH - Handling - Lane Aviation KCMH / CMH" at bounding box center [1324, 483] width 246 height 13
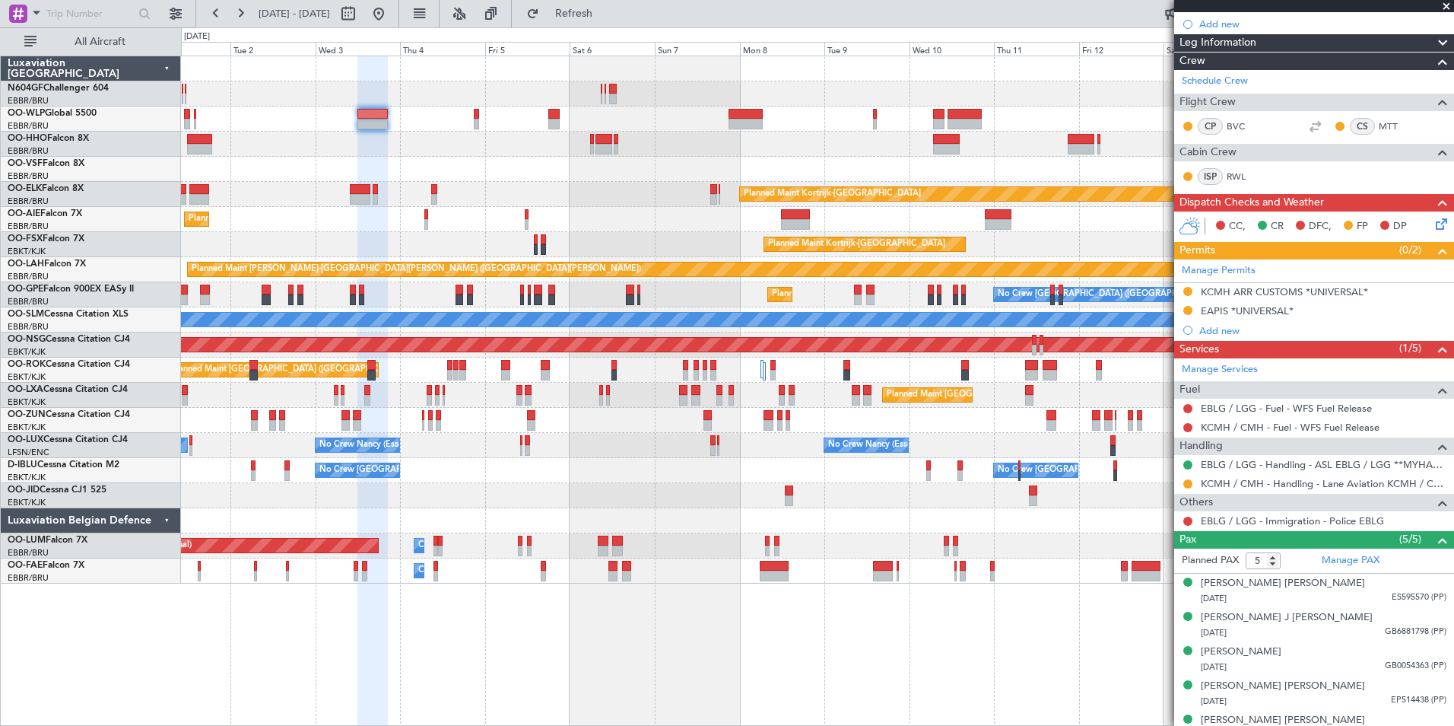
click at [430, 205] on div "Planned Maint [GEOGRAPHIC_DATA] ([GEOGRAPHIC_DATA]) Planned Maint [GEOGRAPHIC_D…" at bounding box center [817, 319] width 1273 height 527
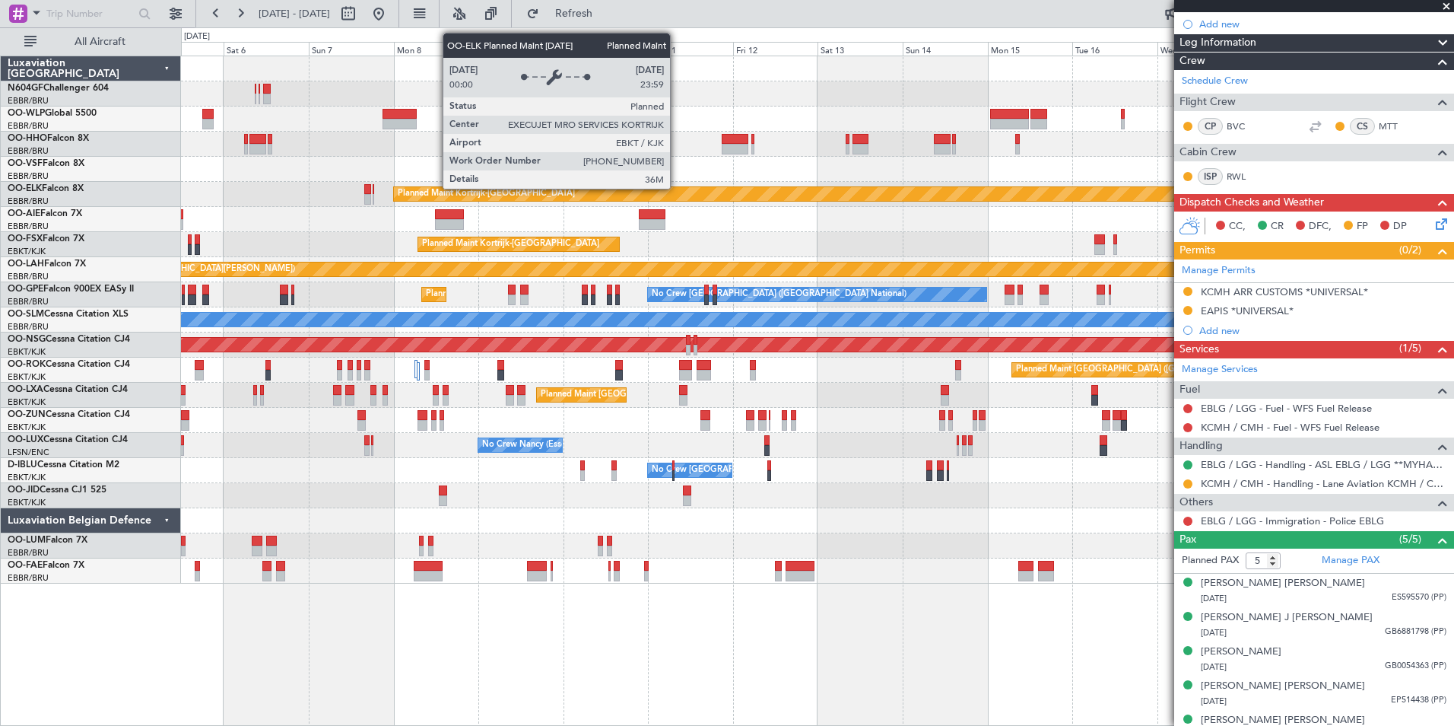
click at [393, 201] on div "Planned Maint Kortrijk-[GEOGRAPHIC_DATA]" at bounding box center [1199, 193] width 1613 height 15
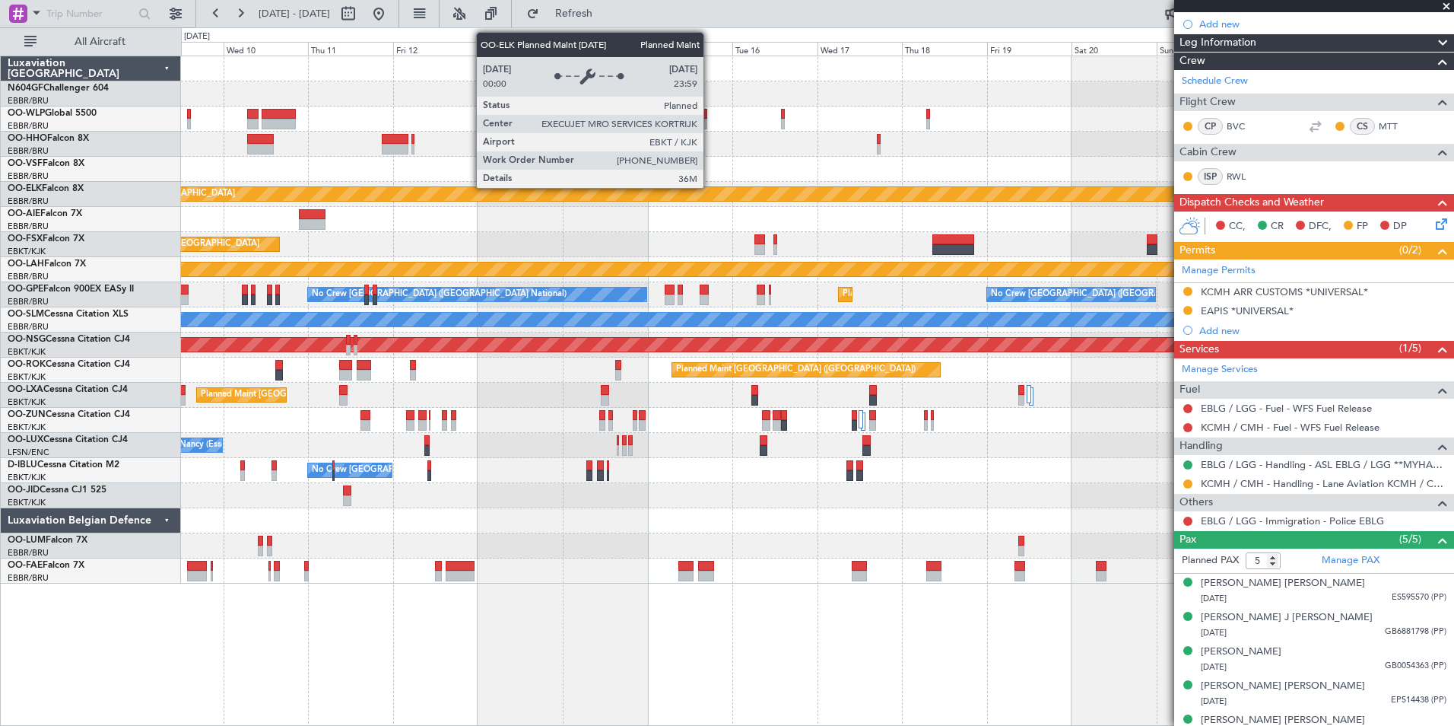
click at [418, 189] on div "Planned Maint Kortrijk-[GEOGRAPHIC_DATA] Planned Maint [GEOGRAPHIC_DATA]-[GEOGR…" at bounding box center [817, 319] width 1273 height 527
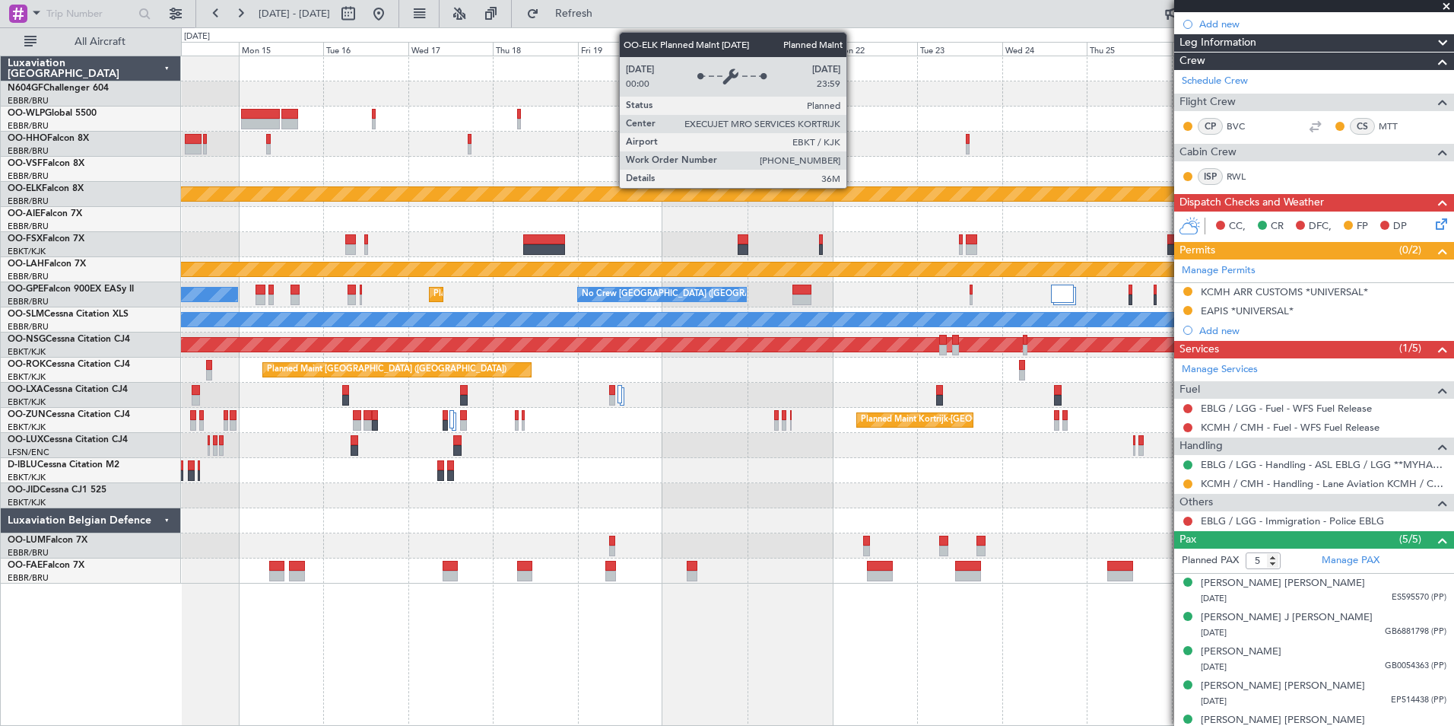
click at [560, 218] on div "Planned Maint Kortrijk-[GEOGRAPHIC_DATA] Planned Maint [GEOGRAPHIC_DATA]-[GEOGR…" at bounding box center [817, 319] width 1273 height 527
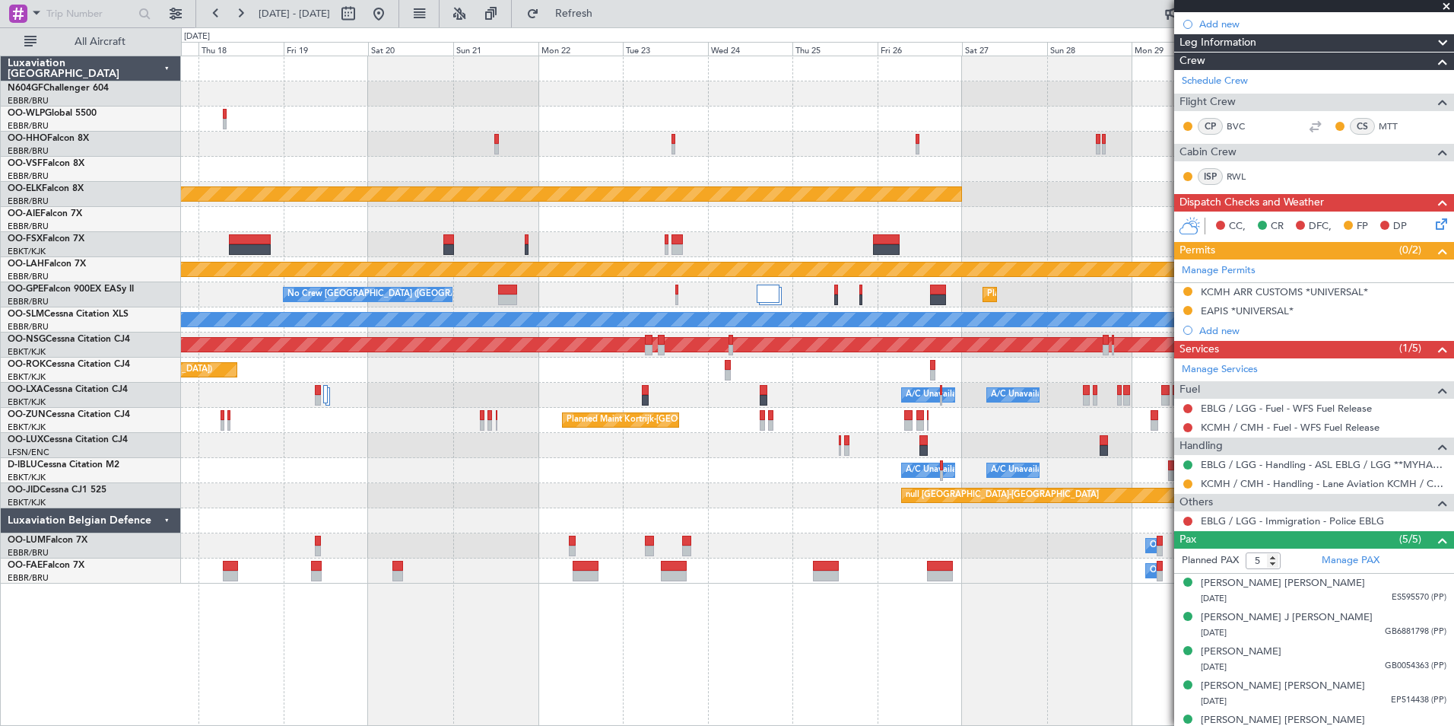
click at [499, 238] on div at bounding box center [817, 244] width 1273 height 25
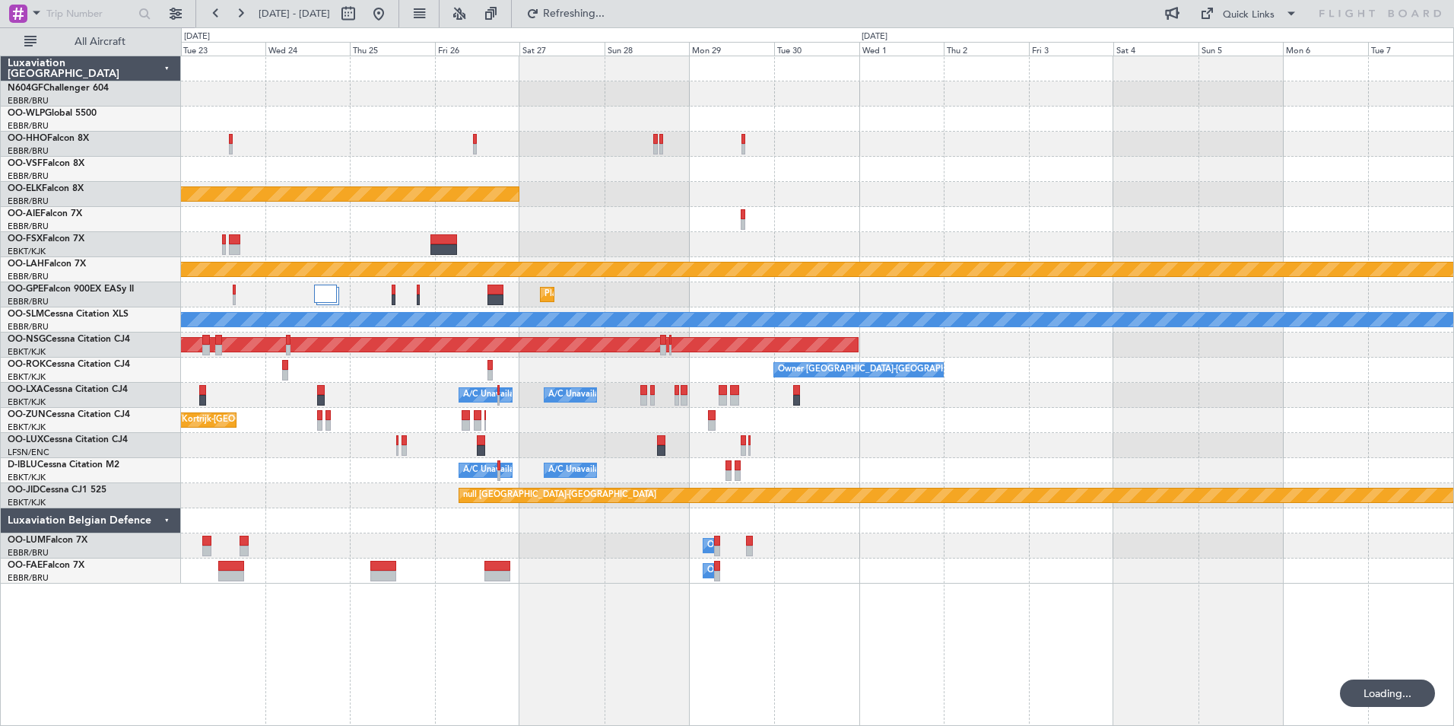
scroll to position [0, 0]
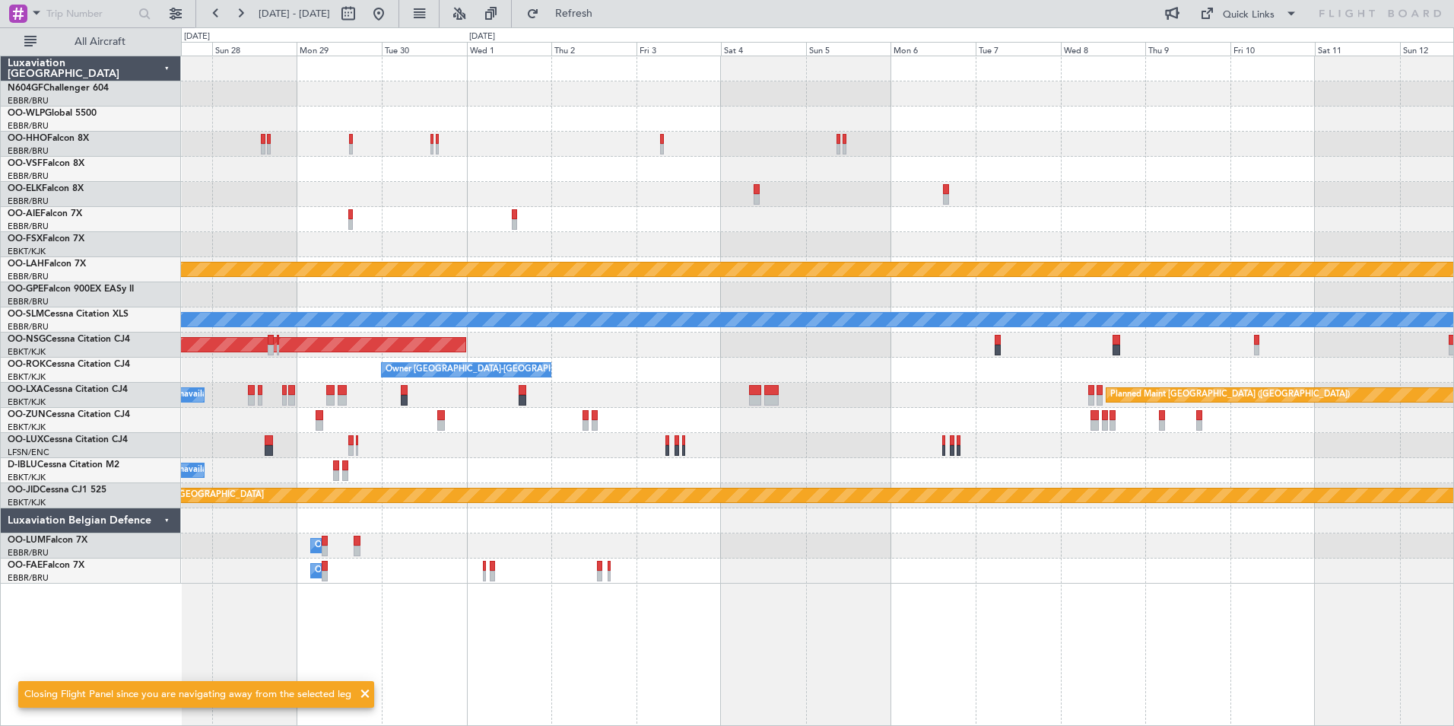
click at [901, 265] on div "Planned Maint Kortrijk-[GEOGRAPHIC_DATA] Planned [GEOGRAPHIC_DATA][PERSON_NAME]…" at bounding box center [817, 319] width 1273 height 527
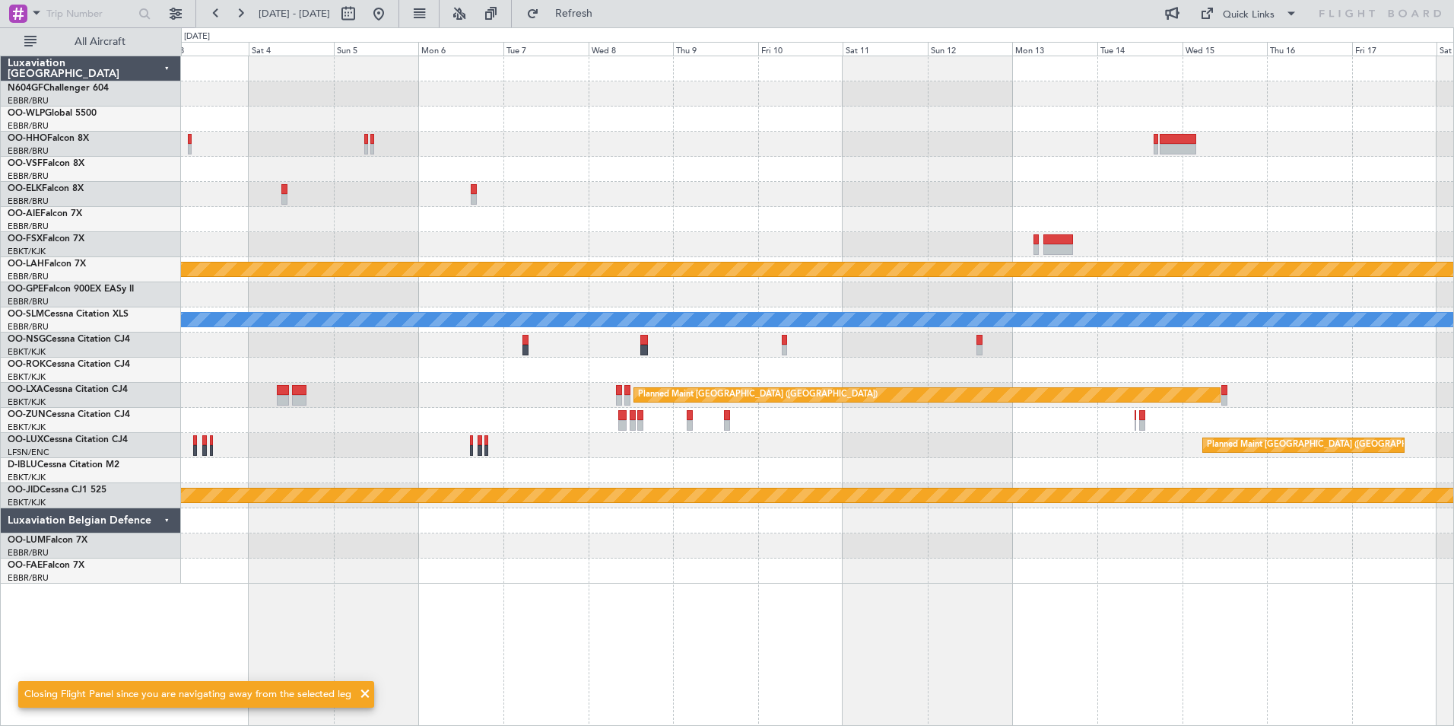
click at [904, 240] on div "Planned Maint [PERSON_NAME]-[GEOGRAPHIC_DATA][PERSON_NAME] ([GEOGRAPHIC_DATA][P…" at bounding box center [817, 319] width 1273 height 527
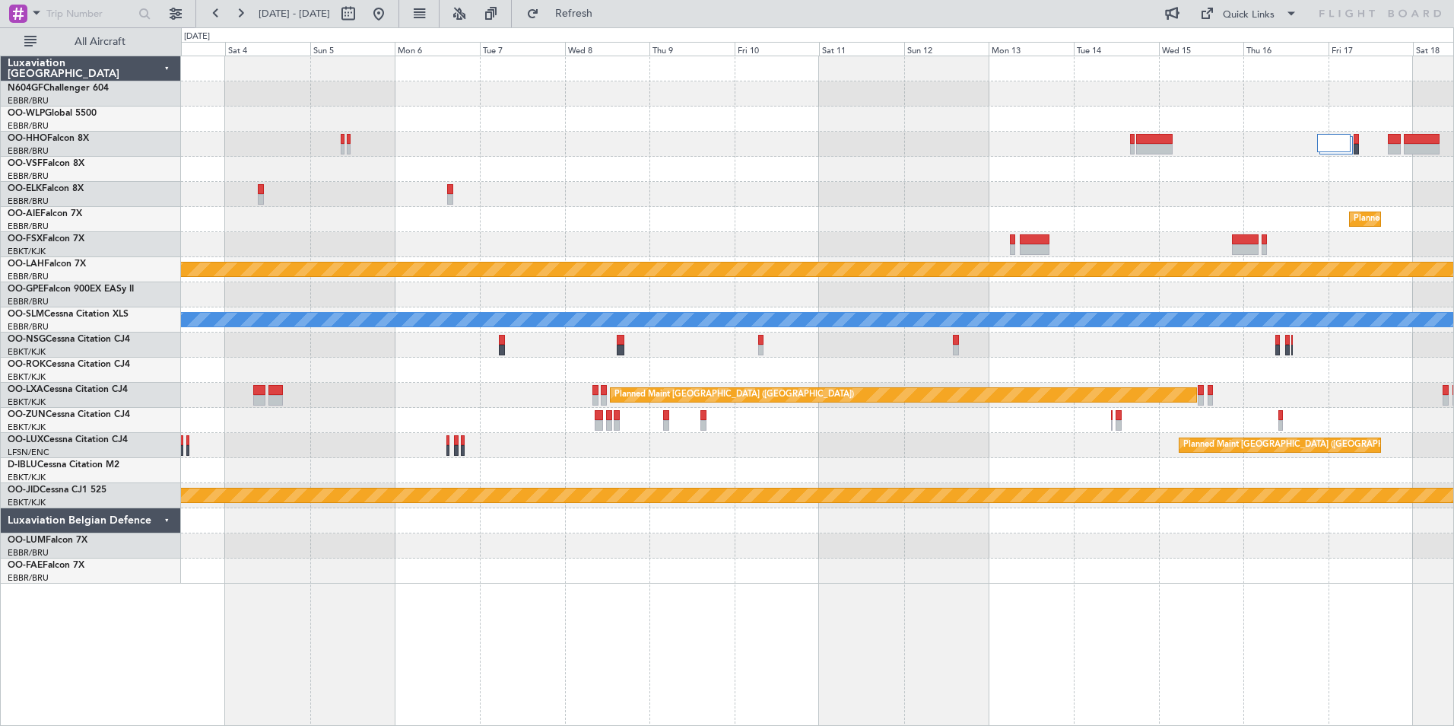
click at [987, 178] on div "Planned Maint [GEOGRAPHIC_DATA] ([GEOGRAPHIC_DATA] National) Planned [GEOGRAPHI…" at bounding box center [817, 319] width 1273 height 527
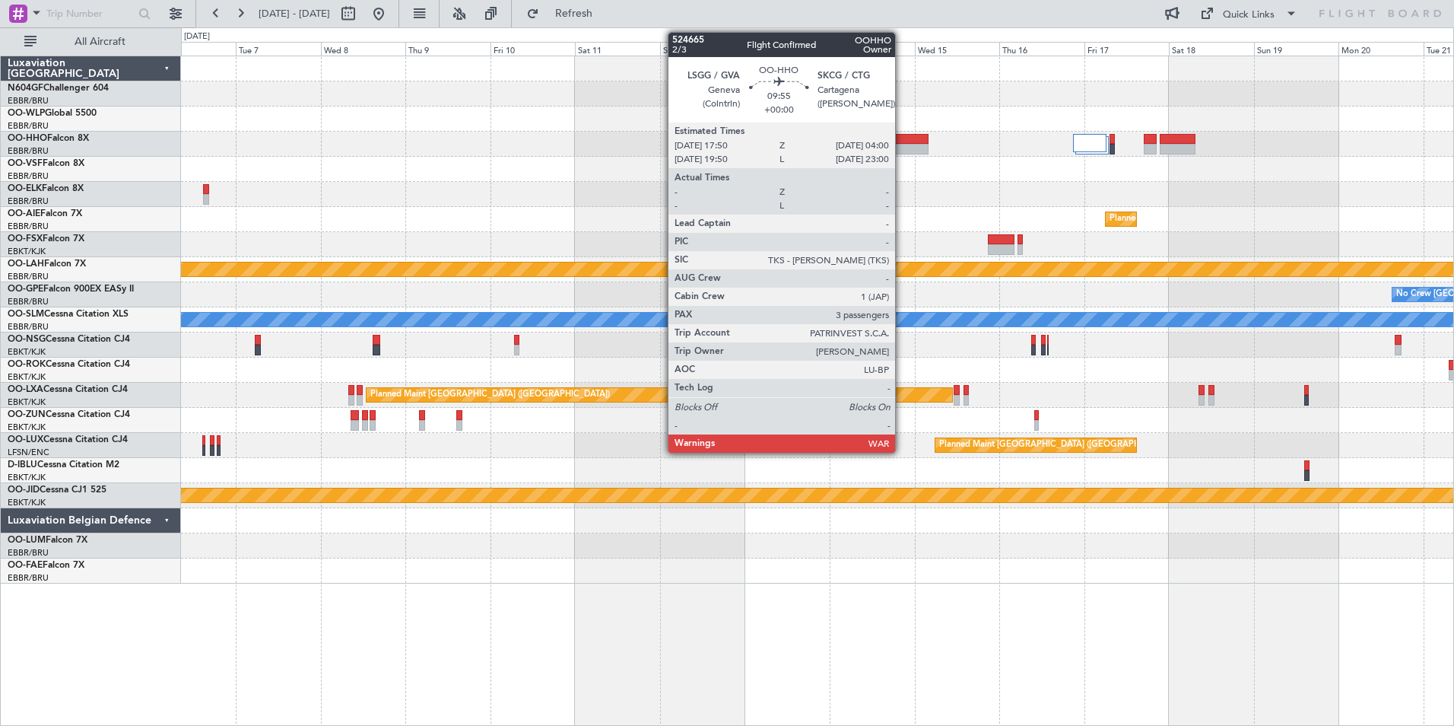
click at [902, 139] on div at bounding box center [910, 139] width 37 height 11
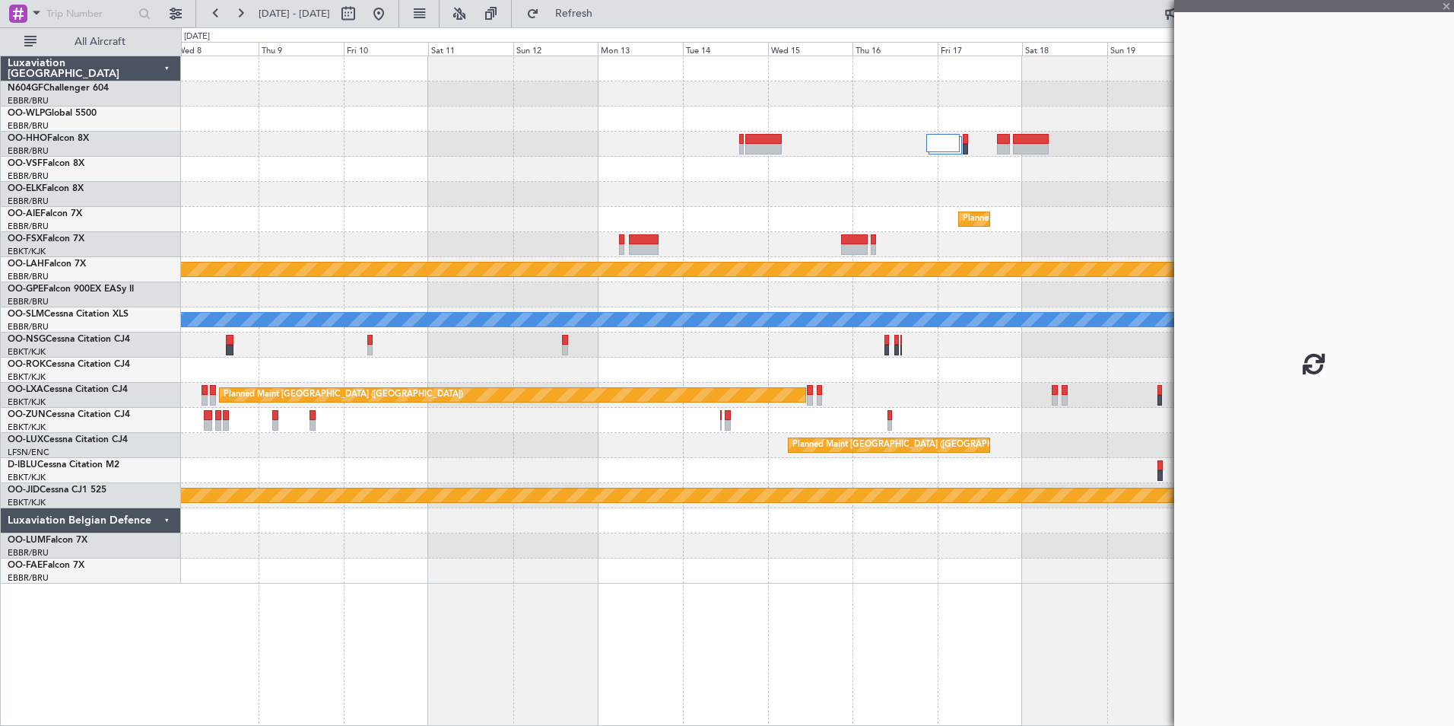
click at [805, 170] on div "Planned Maint [GEOGRAPHIC_DATA] ([GEOGRAPHIC_DATA] National) Planned [GEOGRAPHI…" at bounding box center [817, 319] width 1273 height 527
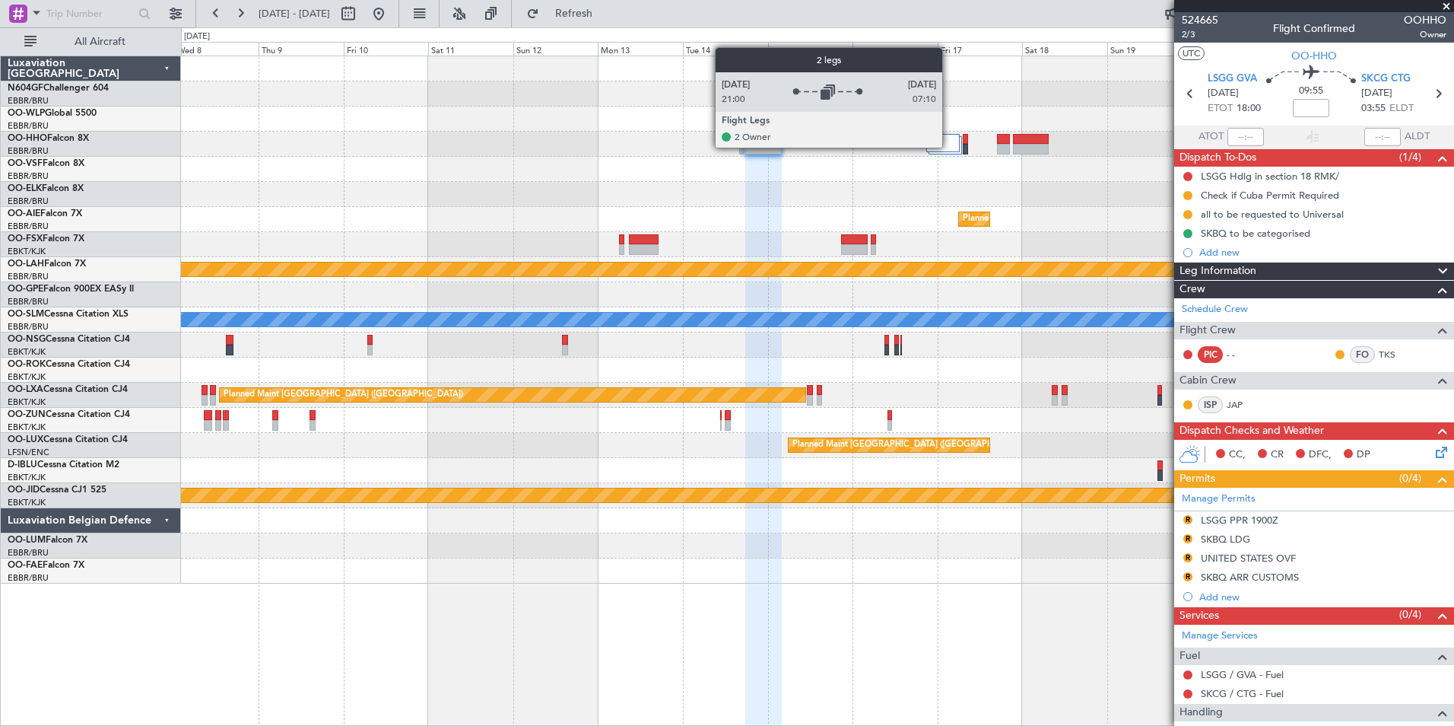
click at [949, 147] on div at bounding box center [943, 143] width 34 height 18
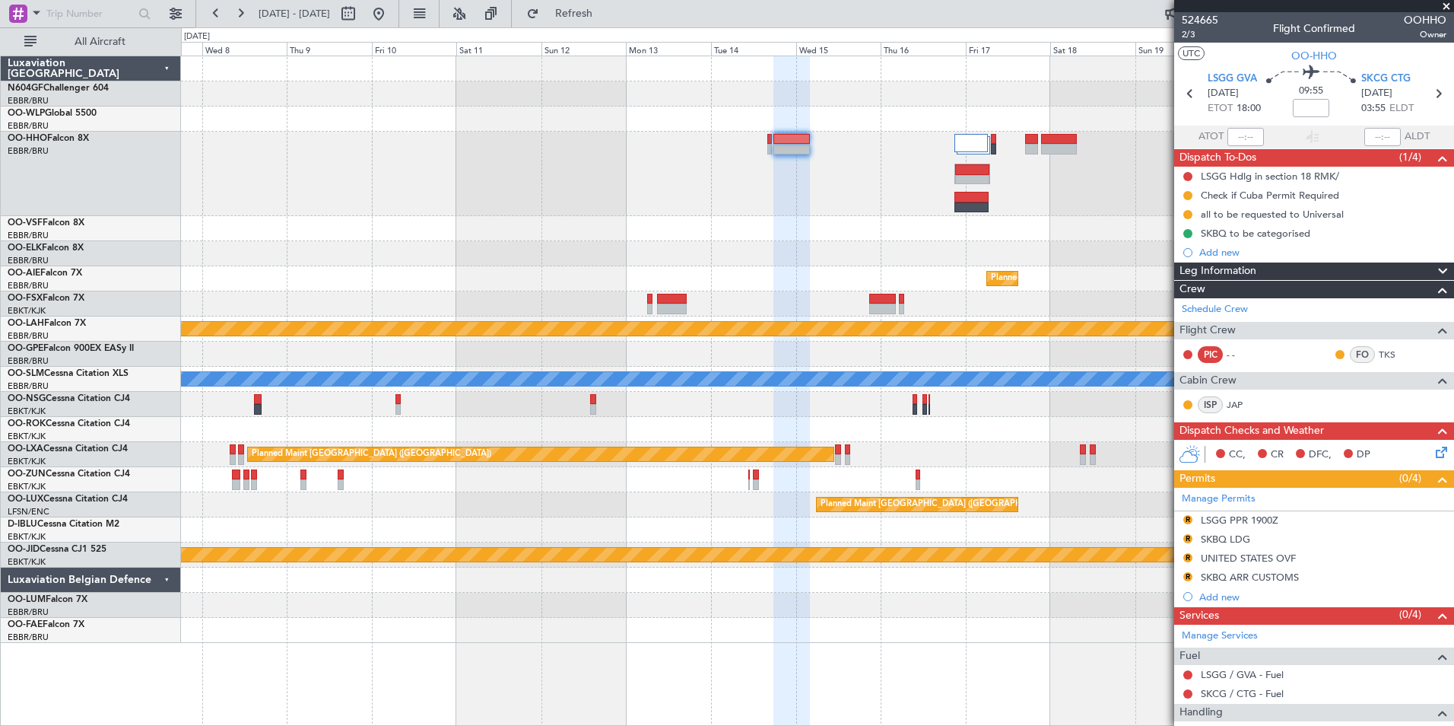
click at [1105, 199] on div at bounding box center [817, 174] width 1273 height 84
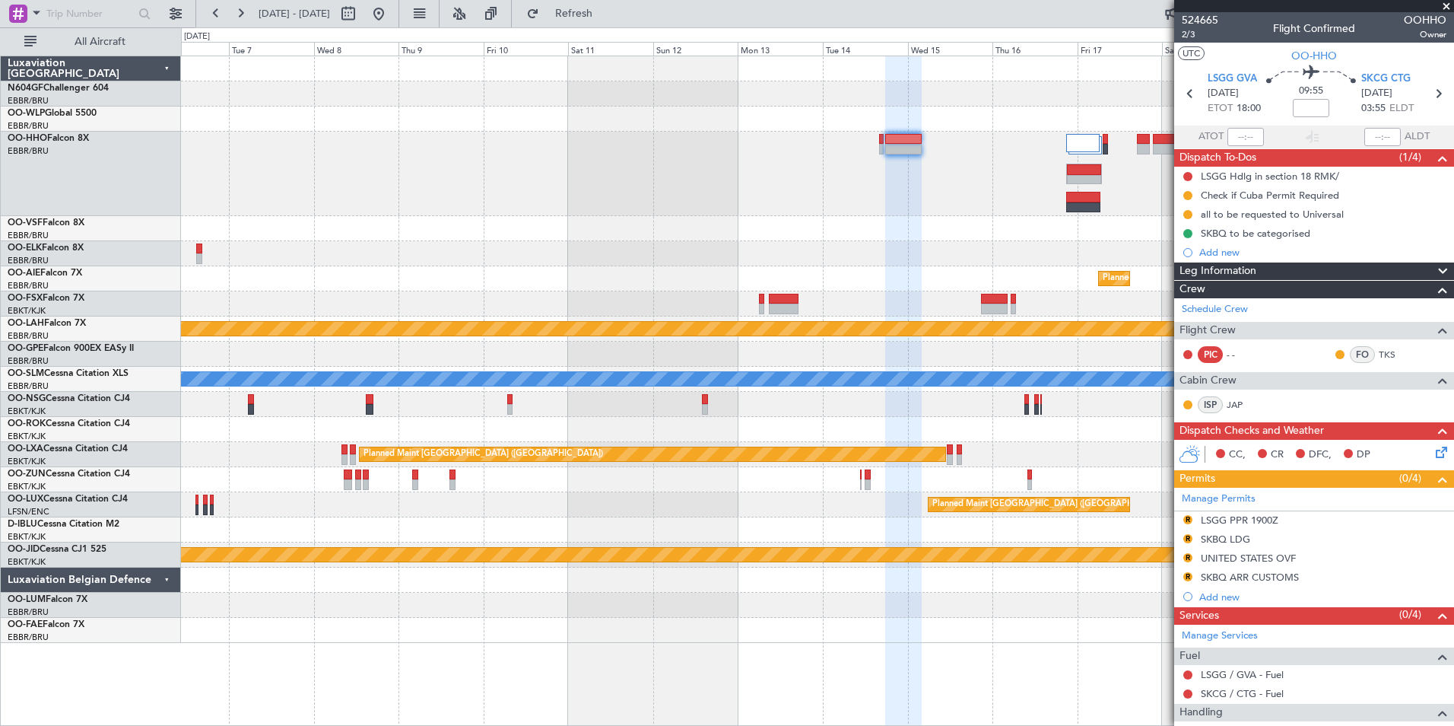
click at [882, 199] on div at bounding box center [817, 174] width 1273 height 84
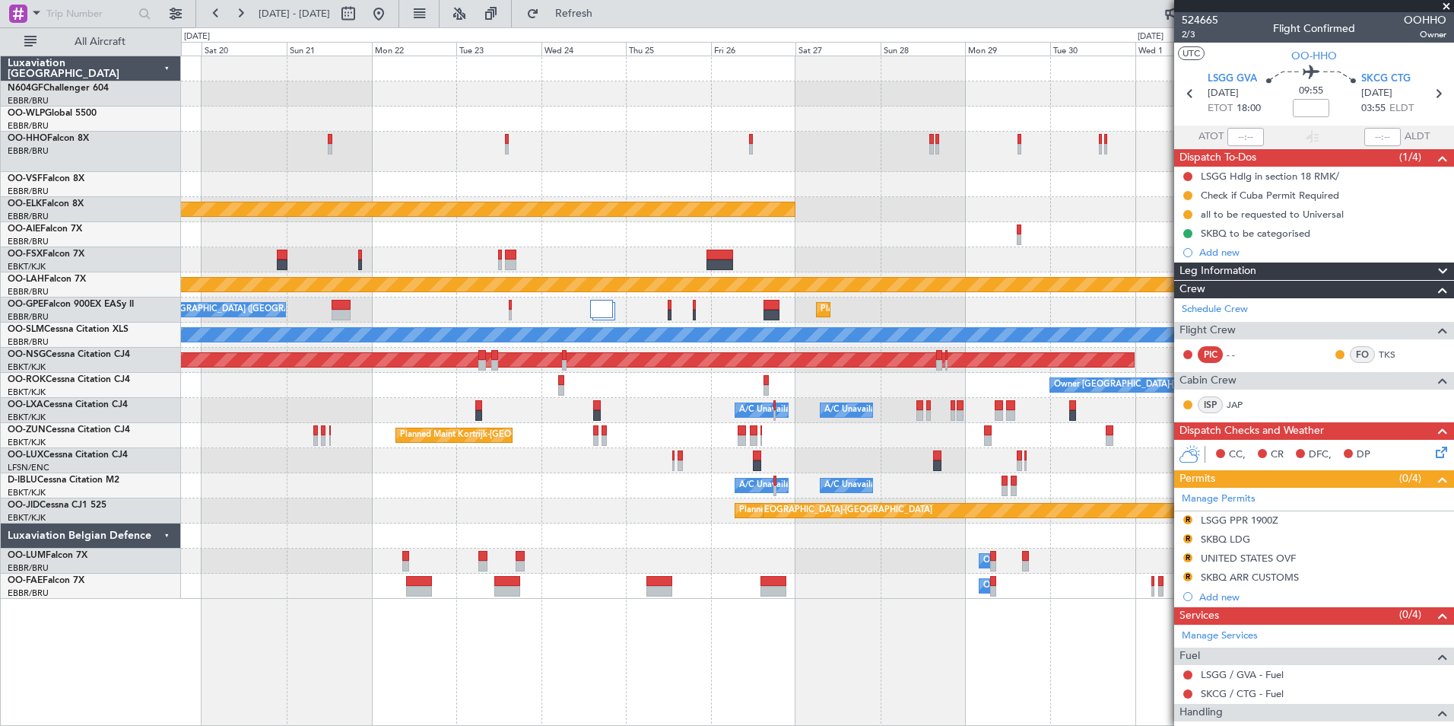
click at [1053, 172] on div "Planned Maint Kortrijk-[GEOGRAPHIC_DATA] Planned [GEOGRAPHIC_DATA][PERSON_NAME]…" at bounding box center [817, 327] width 1273 height 542
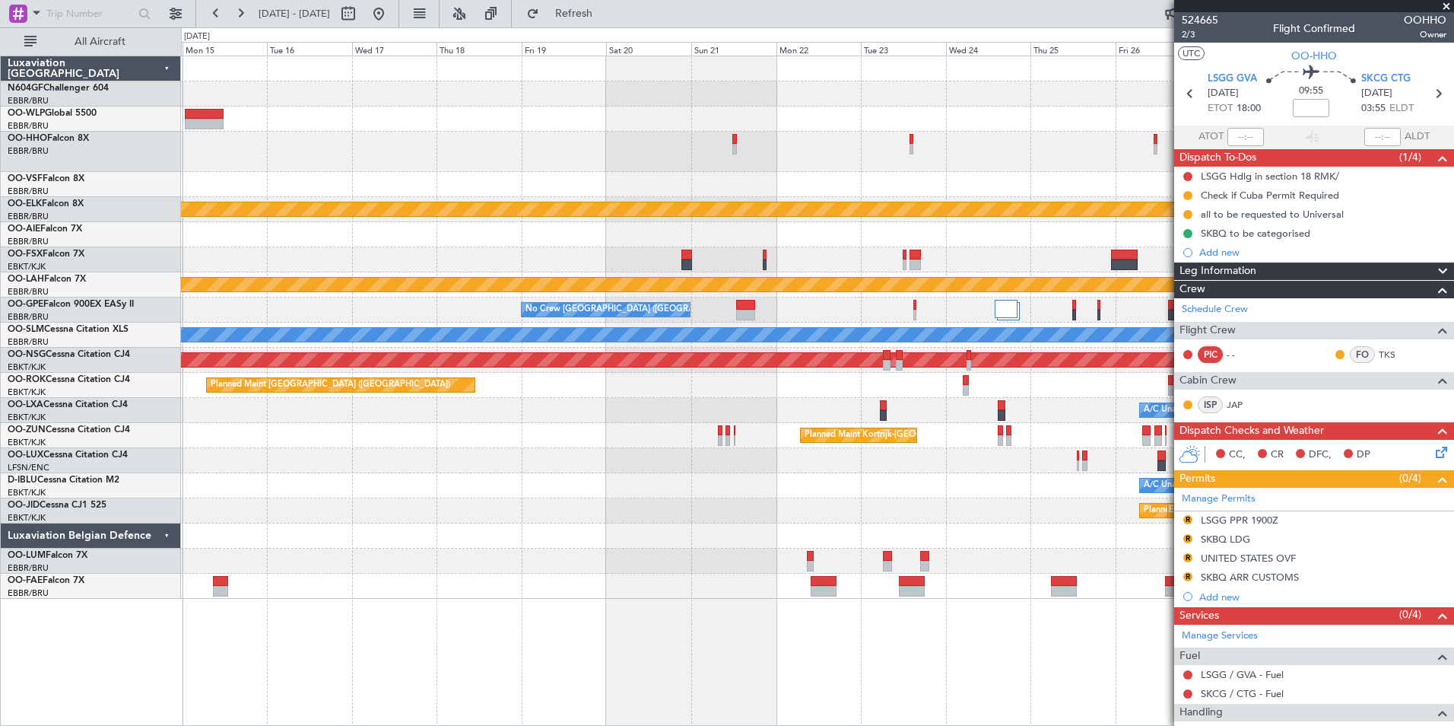
click at [1102, 180] on div "Planned Maint Kortrijk-[GEOGRAPHIC_DATA] Planned [GEOGRAPHIC_DATA][PERSON_NAME]…" at bounding box center [817, 327] width 1273 height 542
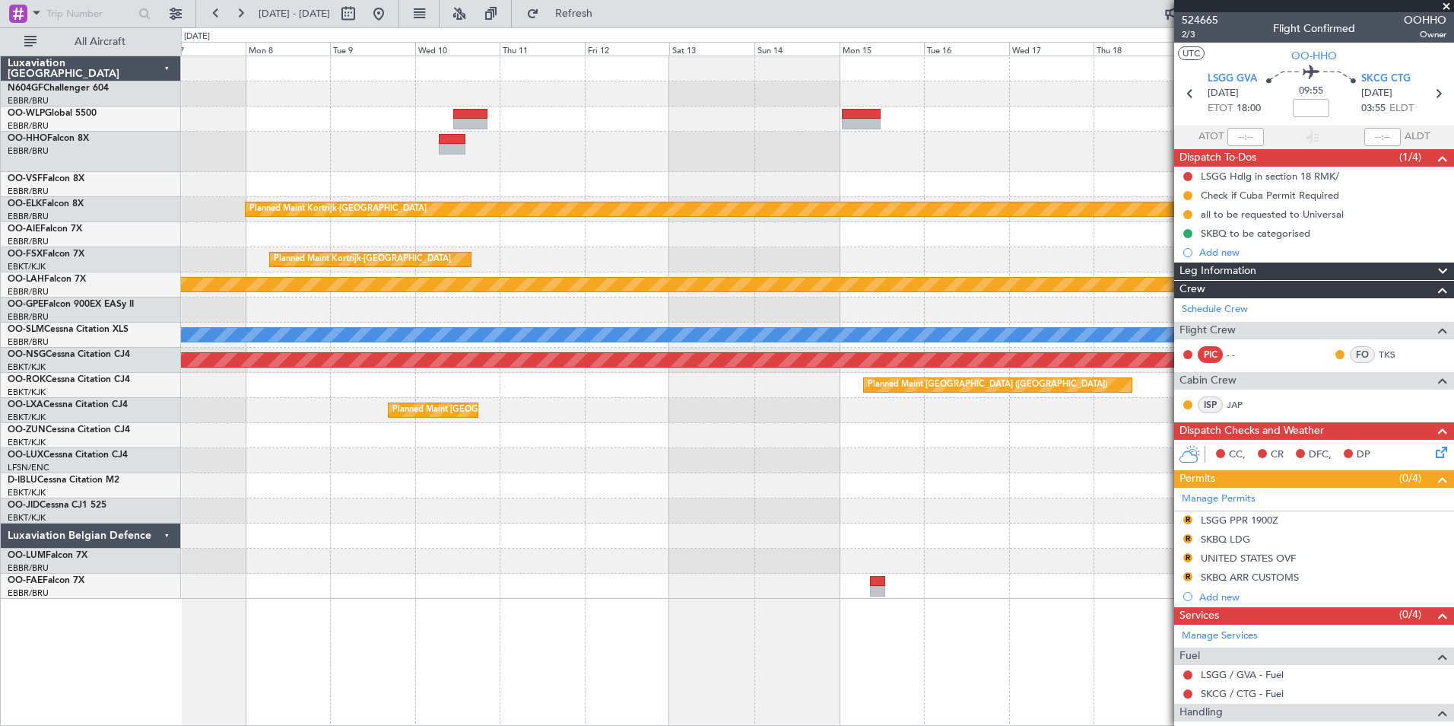
click at [942, 154] on div at bounding box center [817, 152] width 1273 height 40
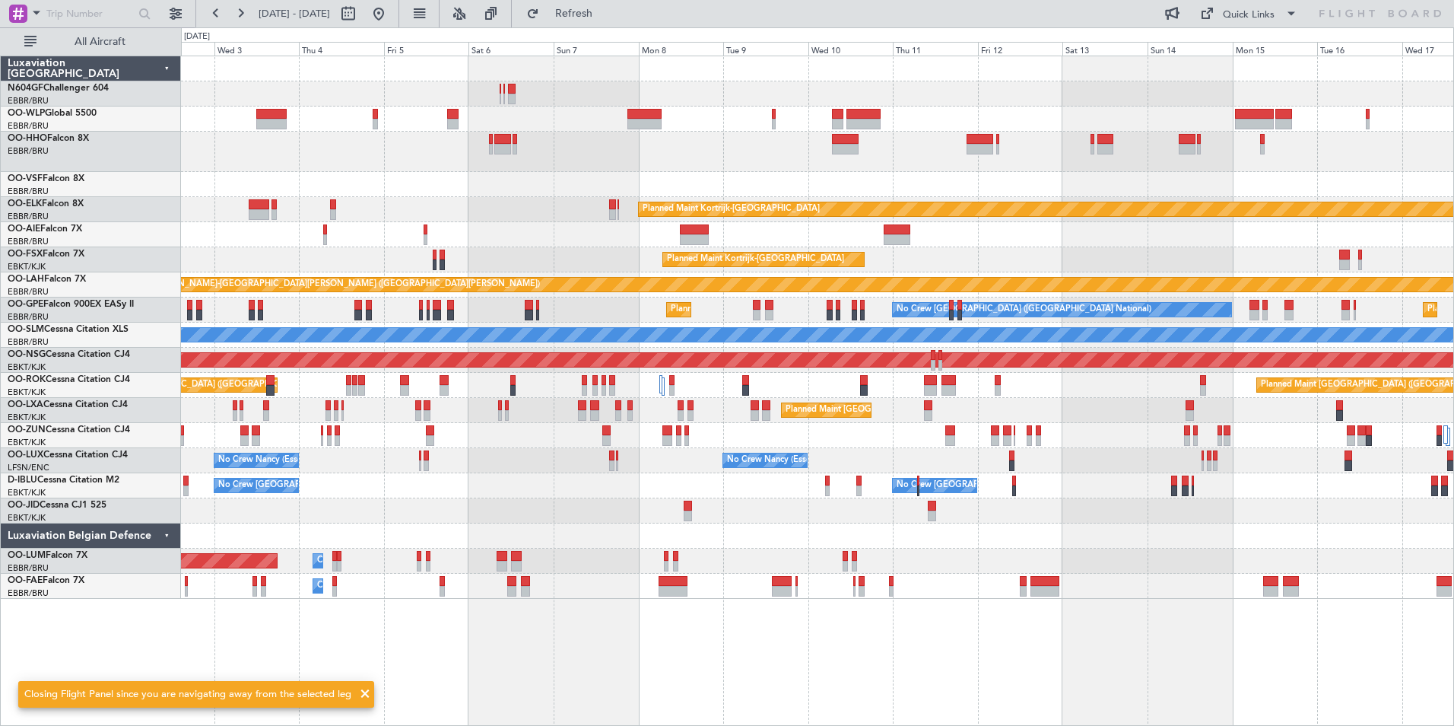
click at [895, 160] on div at bounding box center [817, 152] width 1273 height 40
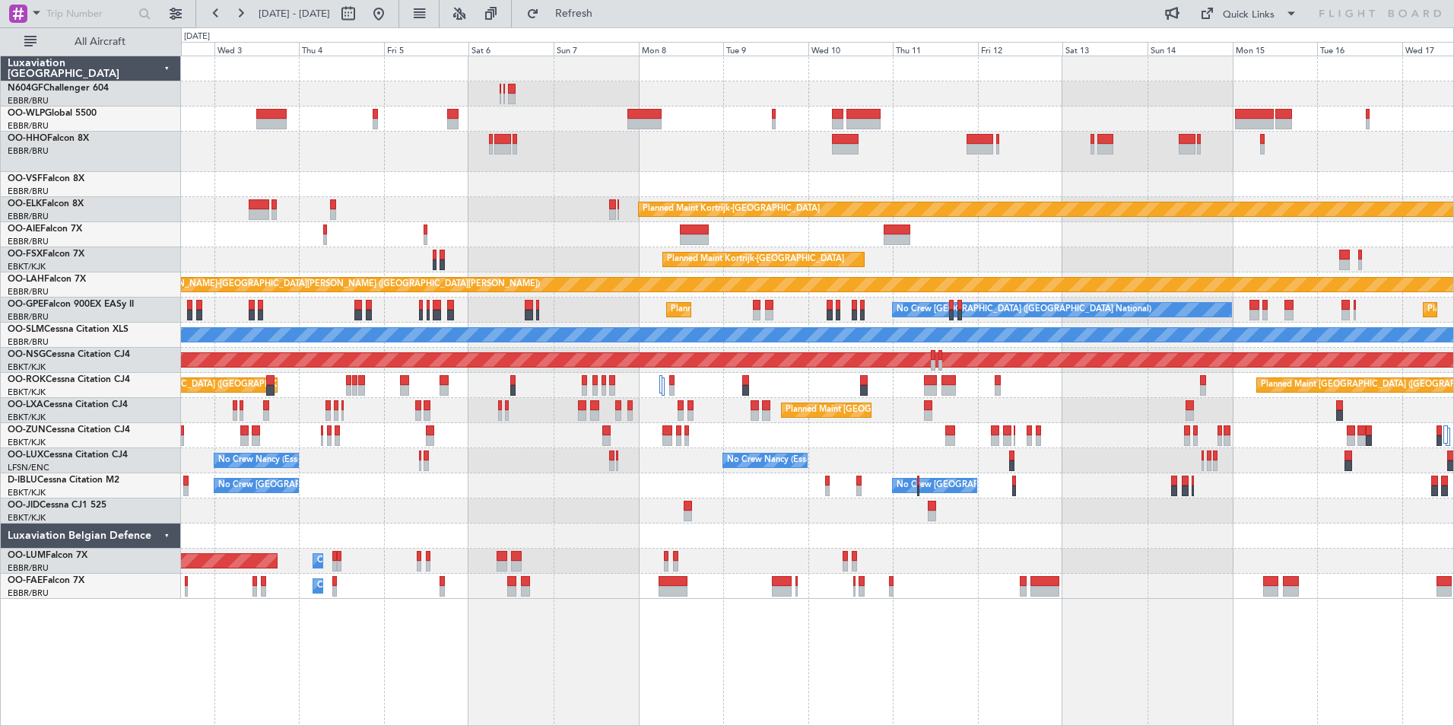
click at [689, 146] on div at bounding box center [817, 152] width 1273 height 40
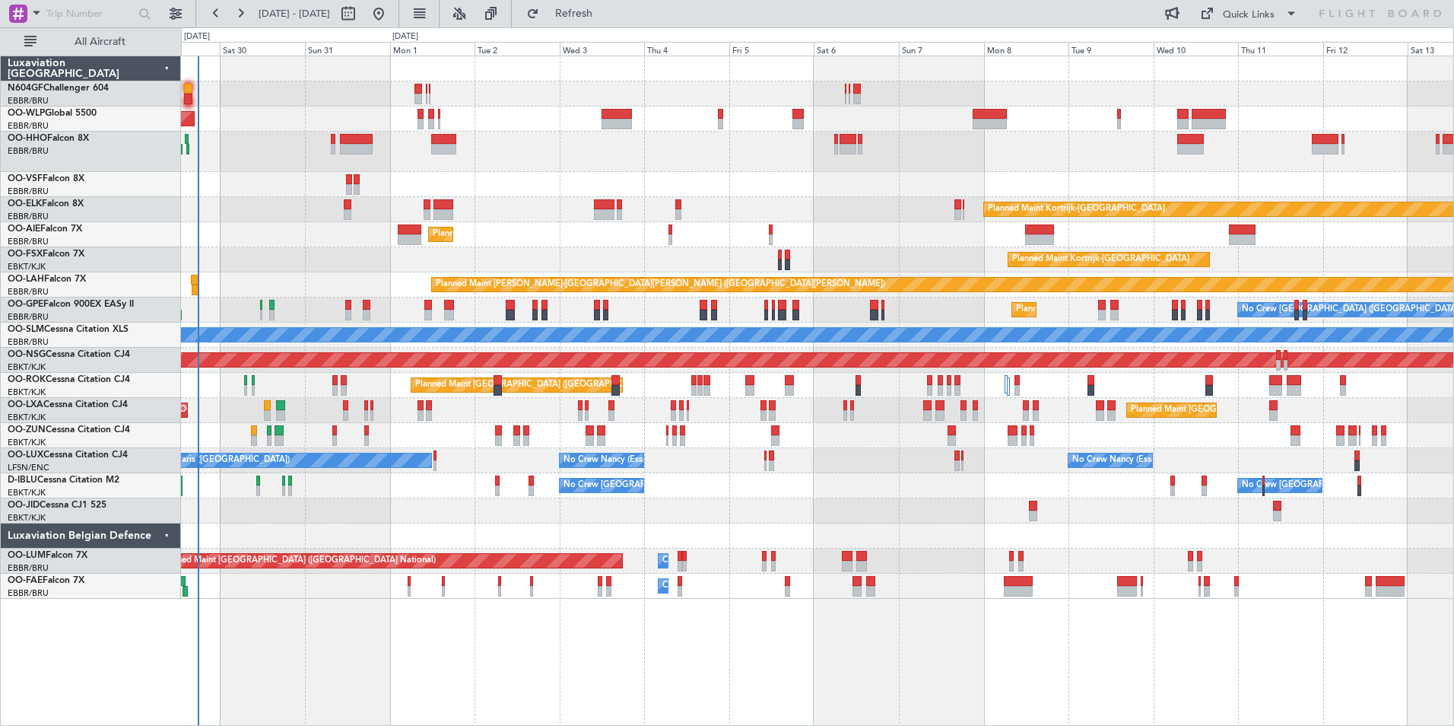
click at [1260, 157] on div "Planned Maint [GEOGRAPHIC_DATA] ([GEOGRAPHIC_DATA]) Planned Maint [GEOGRAPHIC_D…" at bounding box center [817, 327] width 1273 height 542
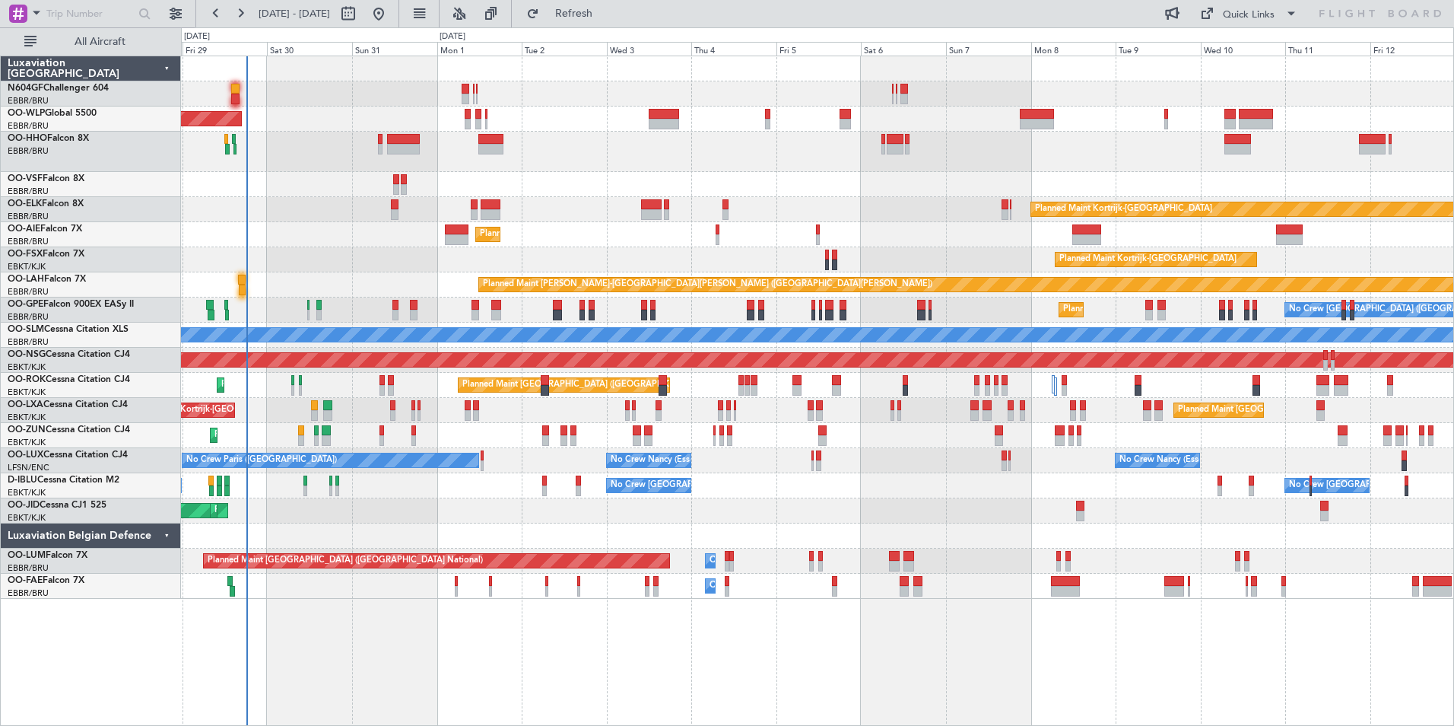
click at [727, 261] on div "Planned Maint Kortrijk-[GEOGRAPHIC_DATA] Planned Maint [GEOGRAPHIC_DATA]-[GEOGR…" at bounding box center [817, 259] width 1273 height 25
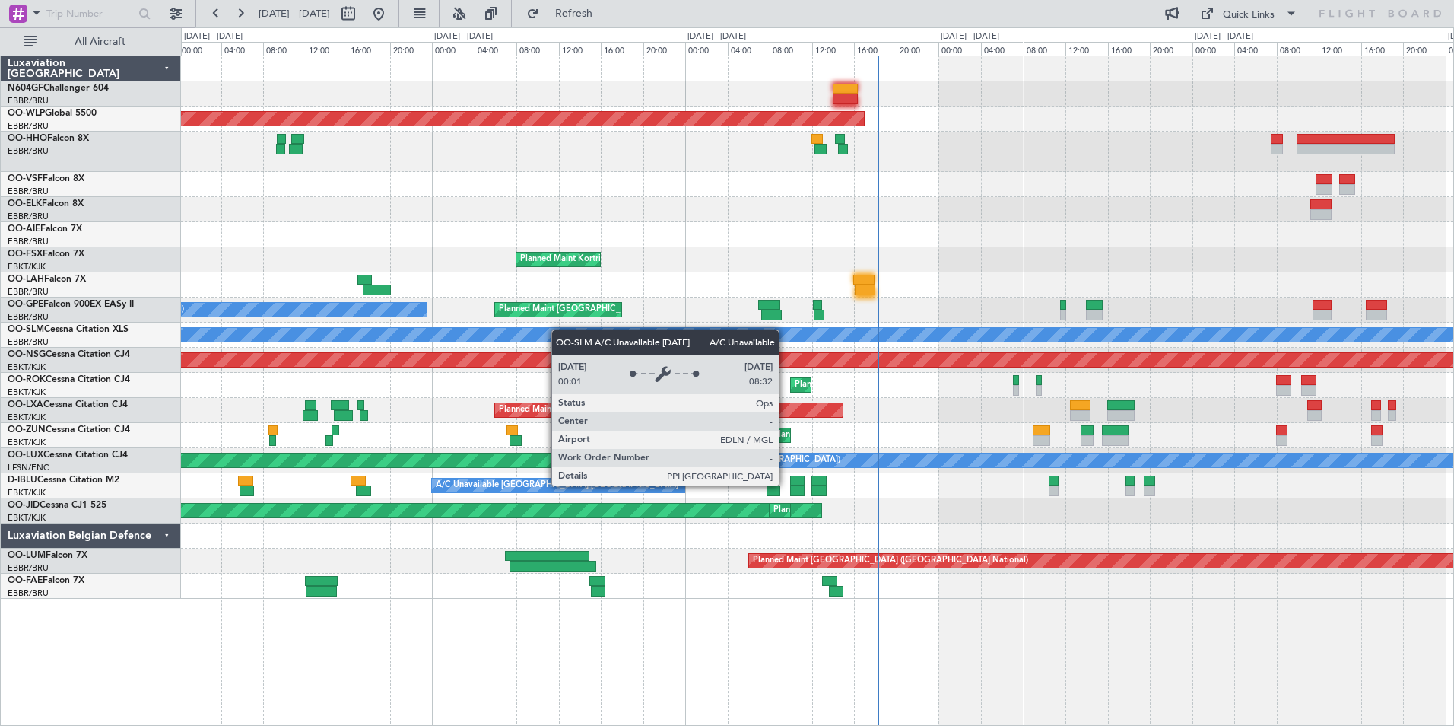
click at [731, 335] on div "Planned Maint [GEOGRAPHIC_DATA] ([GEOGRAPHIC_DATA]) Planned Maint [GEOGRAPHIC_D…" at bounding box center [817, 327] width 1273 height 542
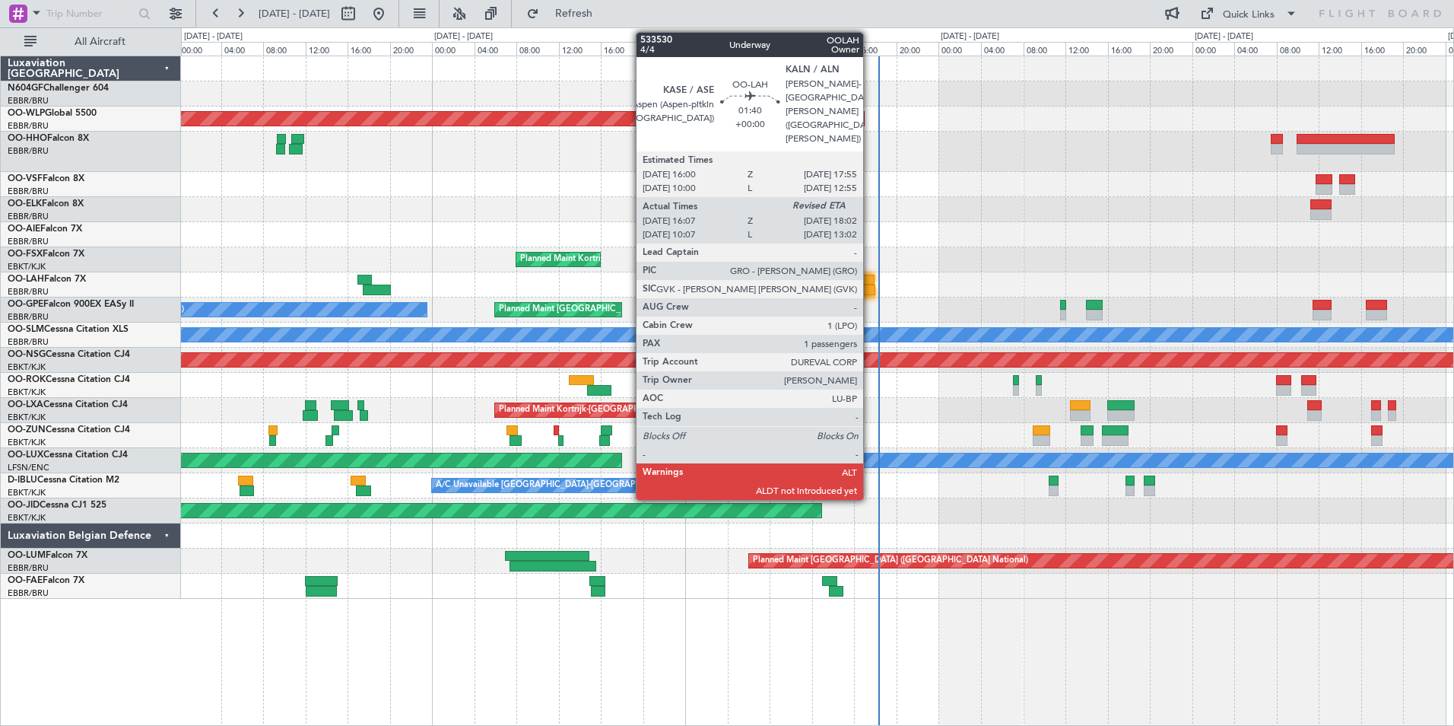
click at [870, 288] on div at bounding box center [865, 289] width 21 height 11
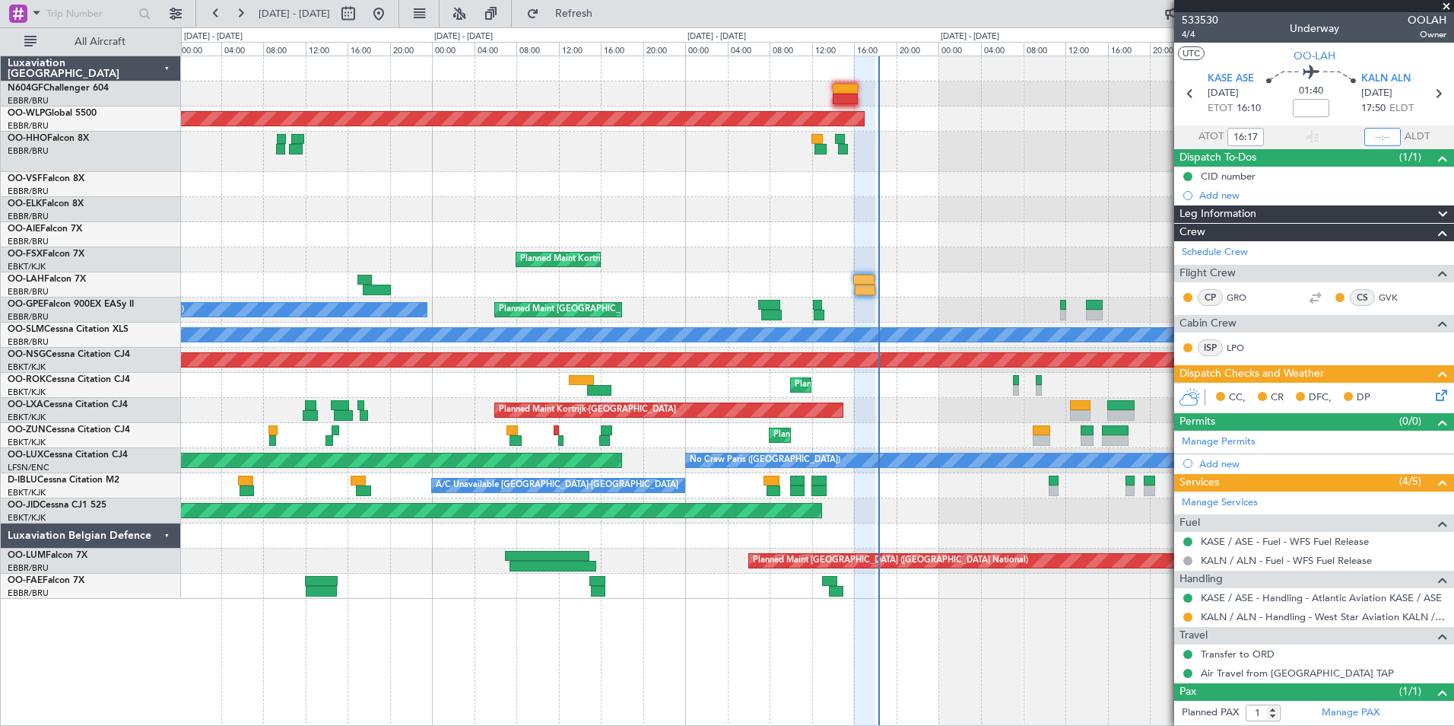
click at [1385, 135] on input "text" at bounding box center [1383, 137] width 37 height 18
type input "18:06"
click at [1406, 45] on section "UTC OO-LAH" at bounding box center [1314, 54] width 280 height 23
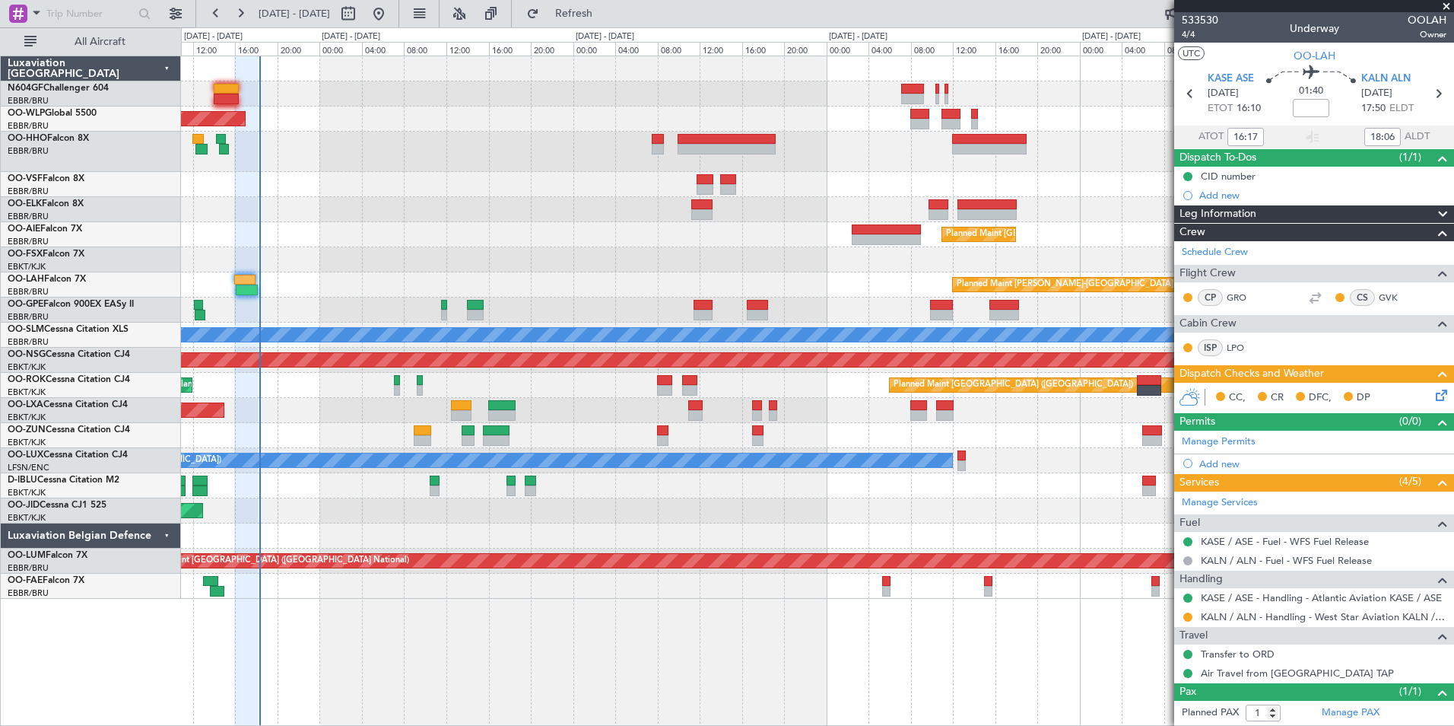
click at [462, 286] on div "Planned Maint [PERSON_NAME]-[GEOGRAPHIC_DATA][PERSON_NAME] ([GEOGRAPHIC_DATA][P…" at bounding box center [817, 284] width 1273 height 25
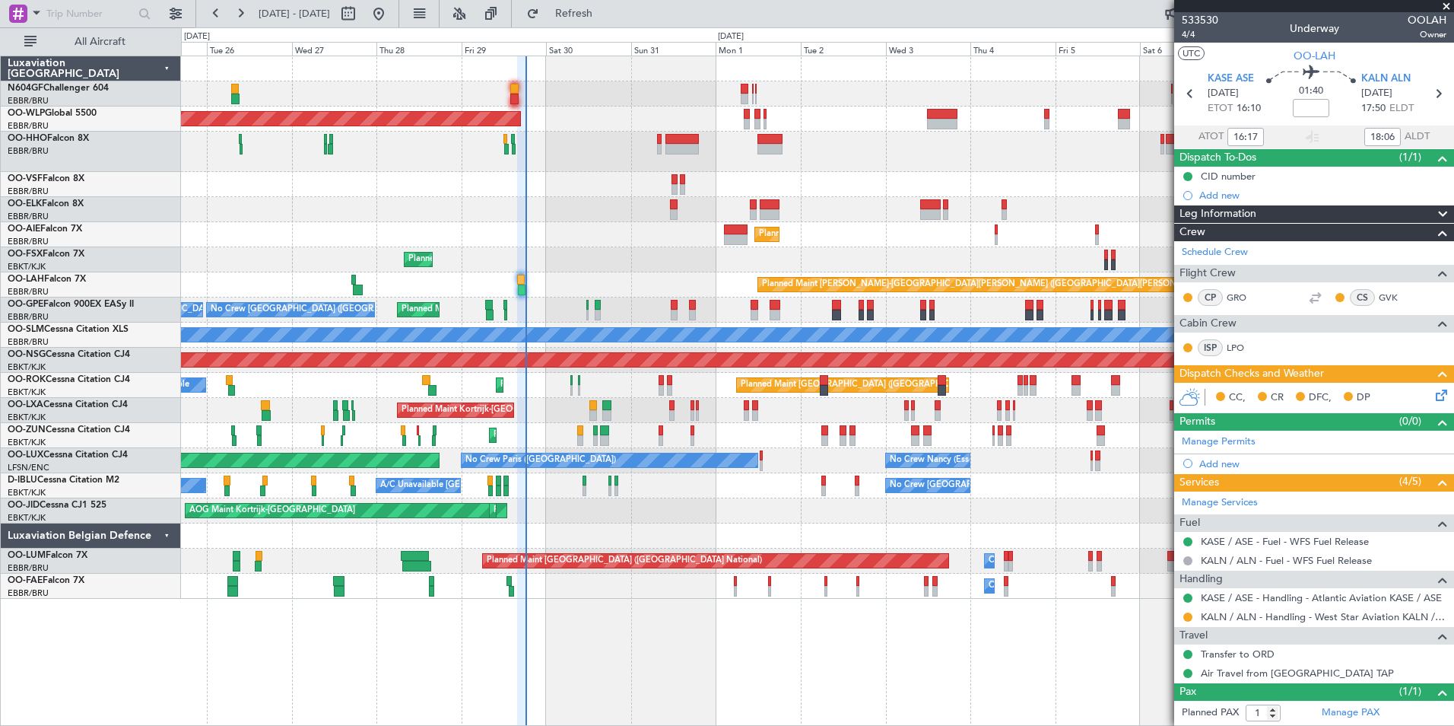
click at [706, 252] on div "Planned Maint [GEOGRAPHIC_DATA] ([GEOGRAPHIC_DATA]) Planned Maint [GEOGRAPHIC_D…" at bounding box center [817, 327] width 1273 height 542
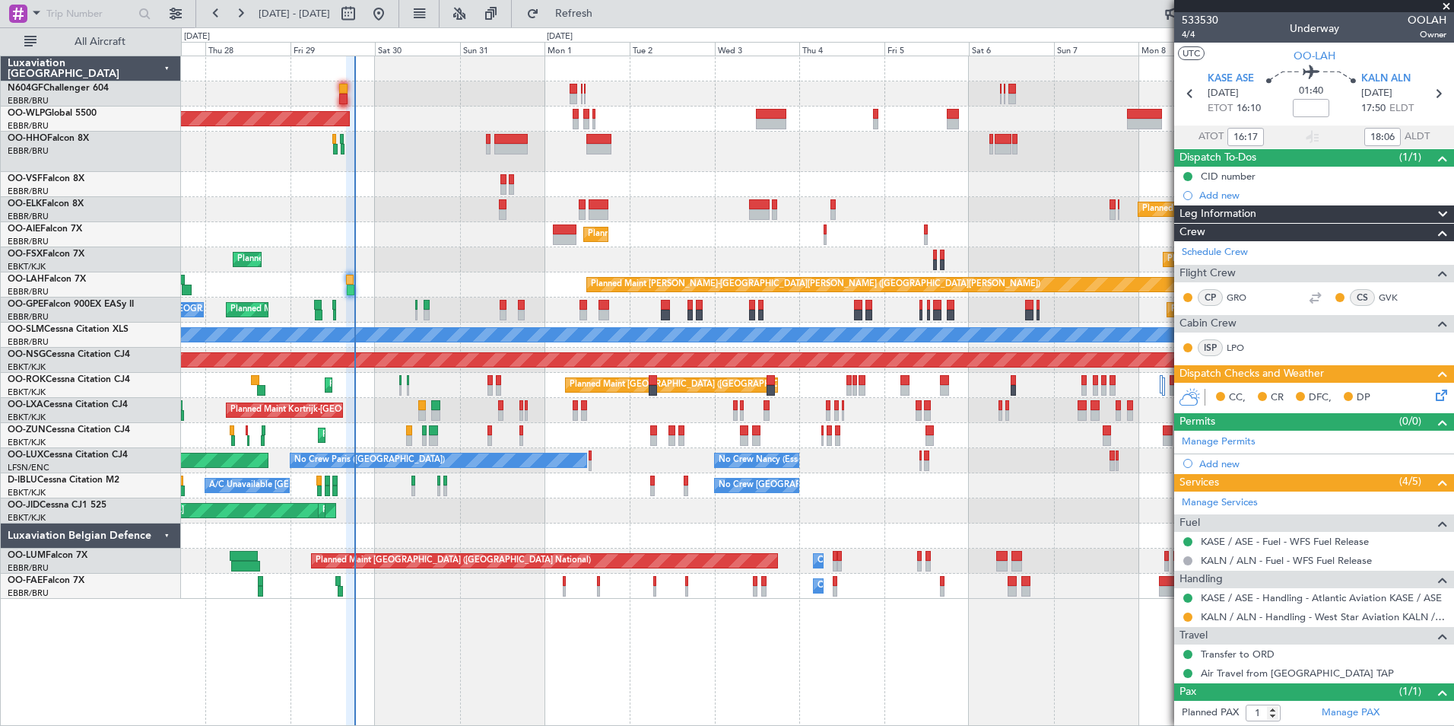
click at [759, 249] on div "Planned Maint Kortrijk-[GEOGRAPHIC_DATA] Planned Maint [GEOGRAPHIC_DATA]-[GEOGR…" at bounding box center [817, 259] width 1273 height 25
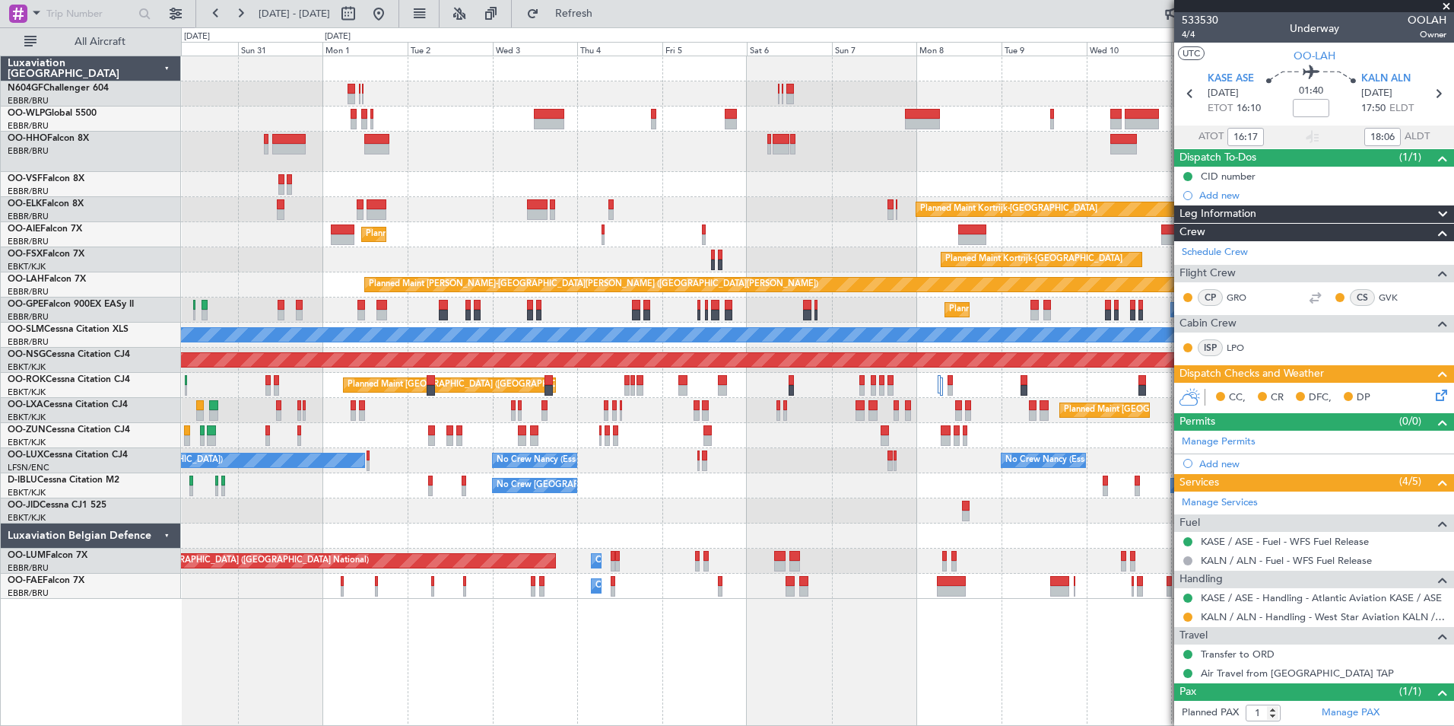
click at [696, 210] on div "Planned Maint [GEOGRAPHIC_DATA] ([GEOGRAPHIC_DATA]) Planned Maint [GEOGRAPHIC_D…" at bounding box center [817, 327] width 1273 height 542
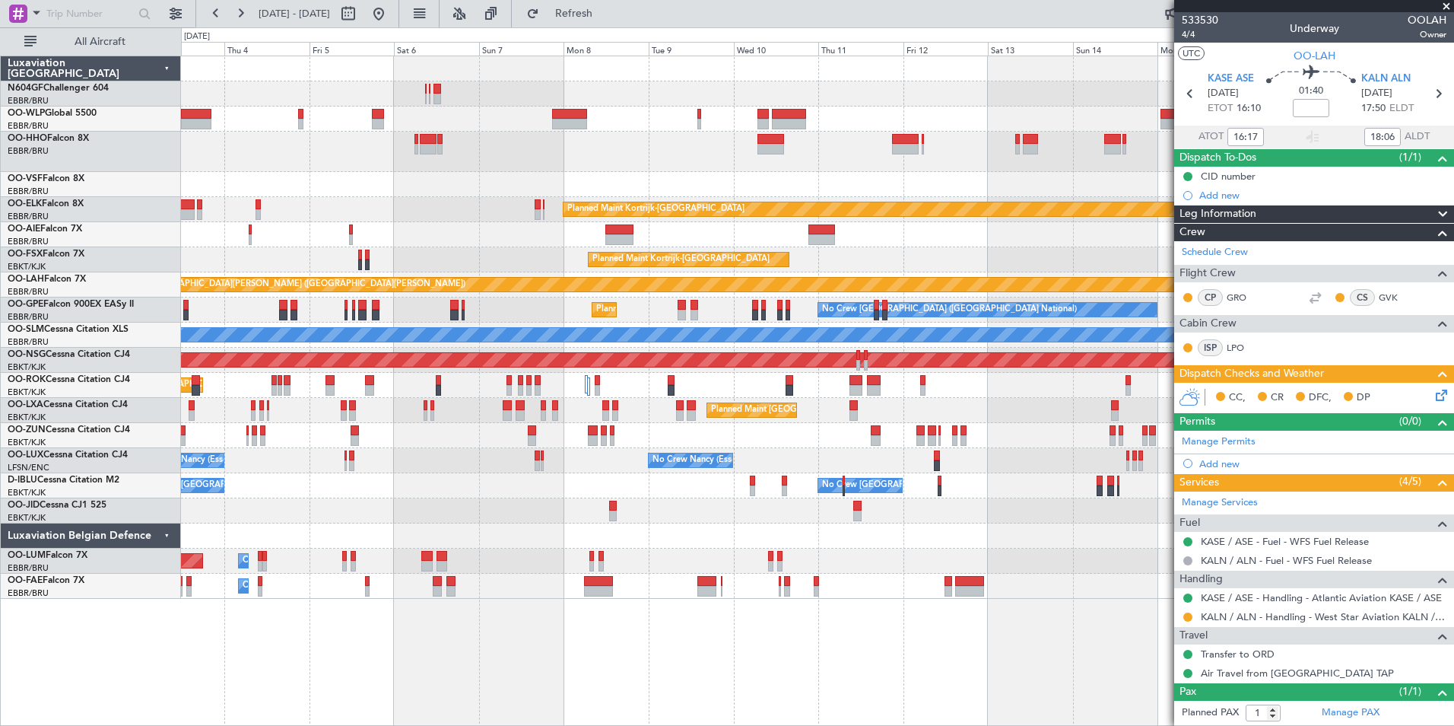
click at [591, 246] on div "Planned Maint [GEOGRAPHIC_DATA] ([GEOGRAPHIC_DATA])" at bounding box center [817, 234] width 1273 height 25
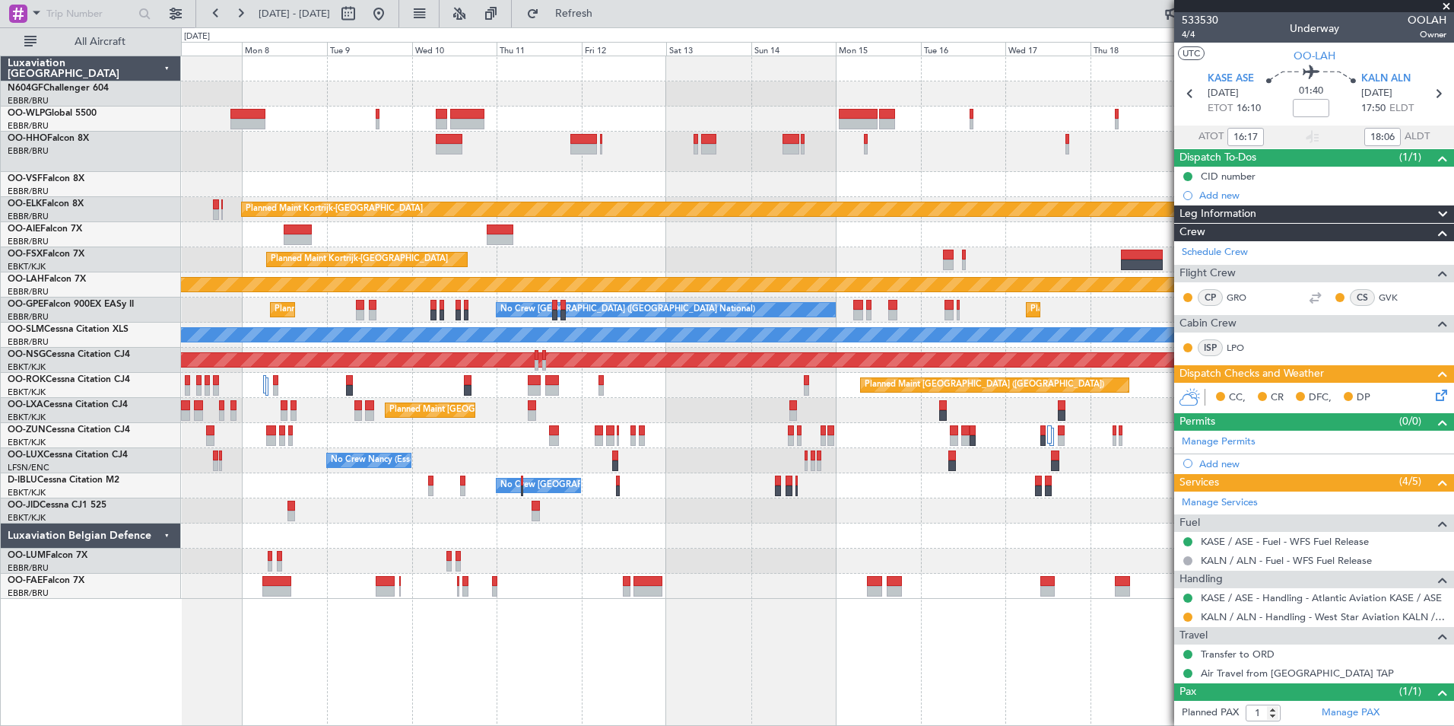
click at [566, 258] on div "Planned Maint Kortrijk-Wevelgem Planned Maint Kortrijk-Wevelgem Planned Maint A…" at bounding box center [817, 327] width 1273 height 542
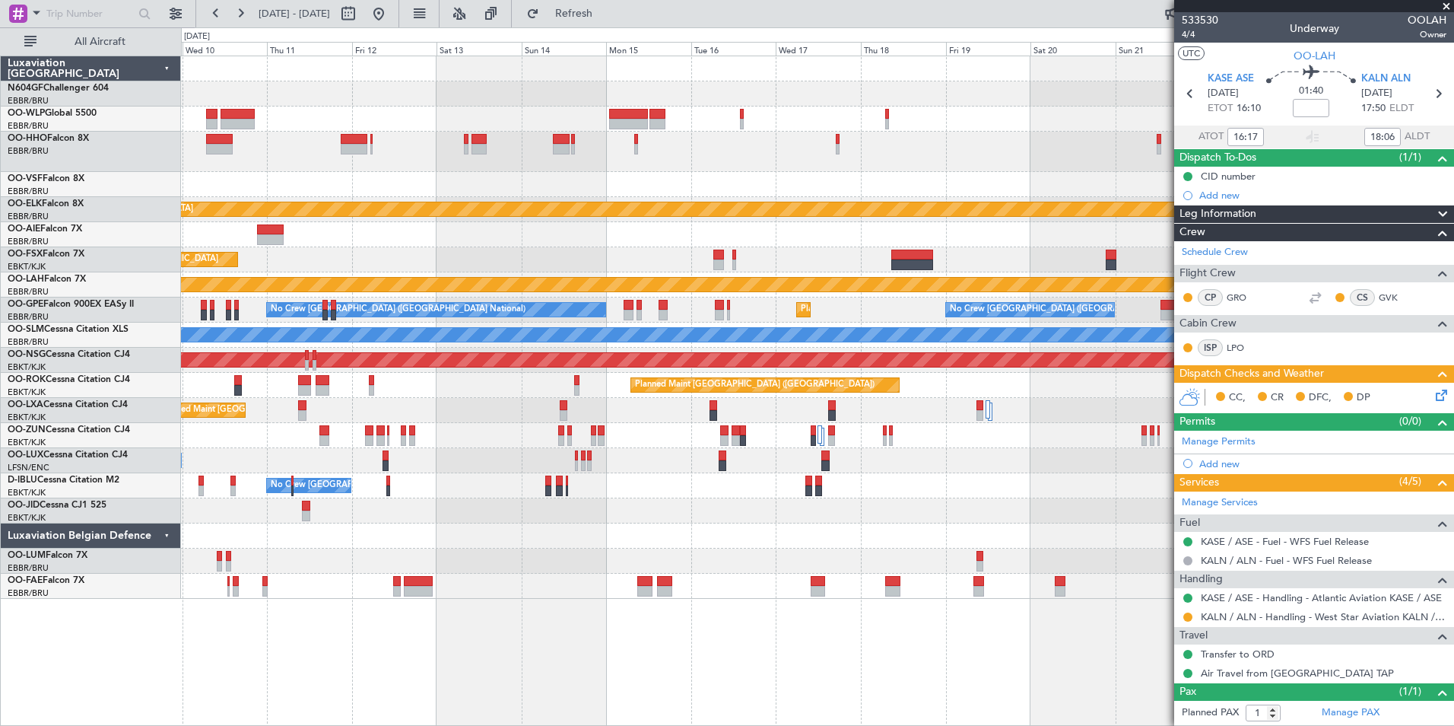
click at [679, 240] on div "Planned Maint Kortrijk-Wevelgem Planned Maint Kortrijk-Wevelgem Planned Maint A…" at bounding box center [817, 327] width 1273 height 542
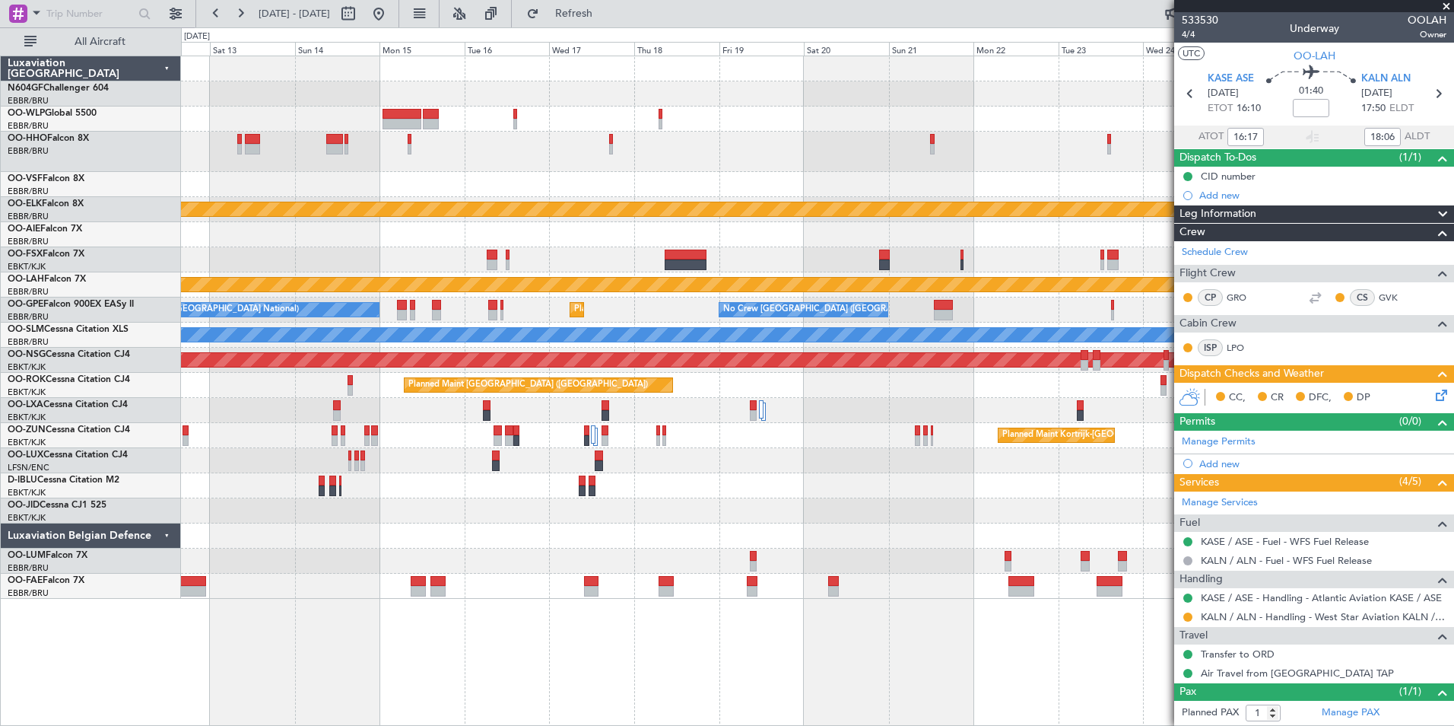
click at [456, 237] on div at bounding box center [817, 234] width 1273 height 25
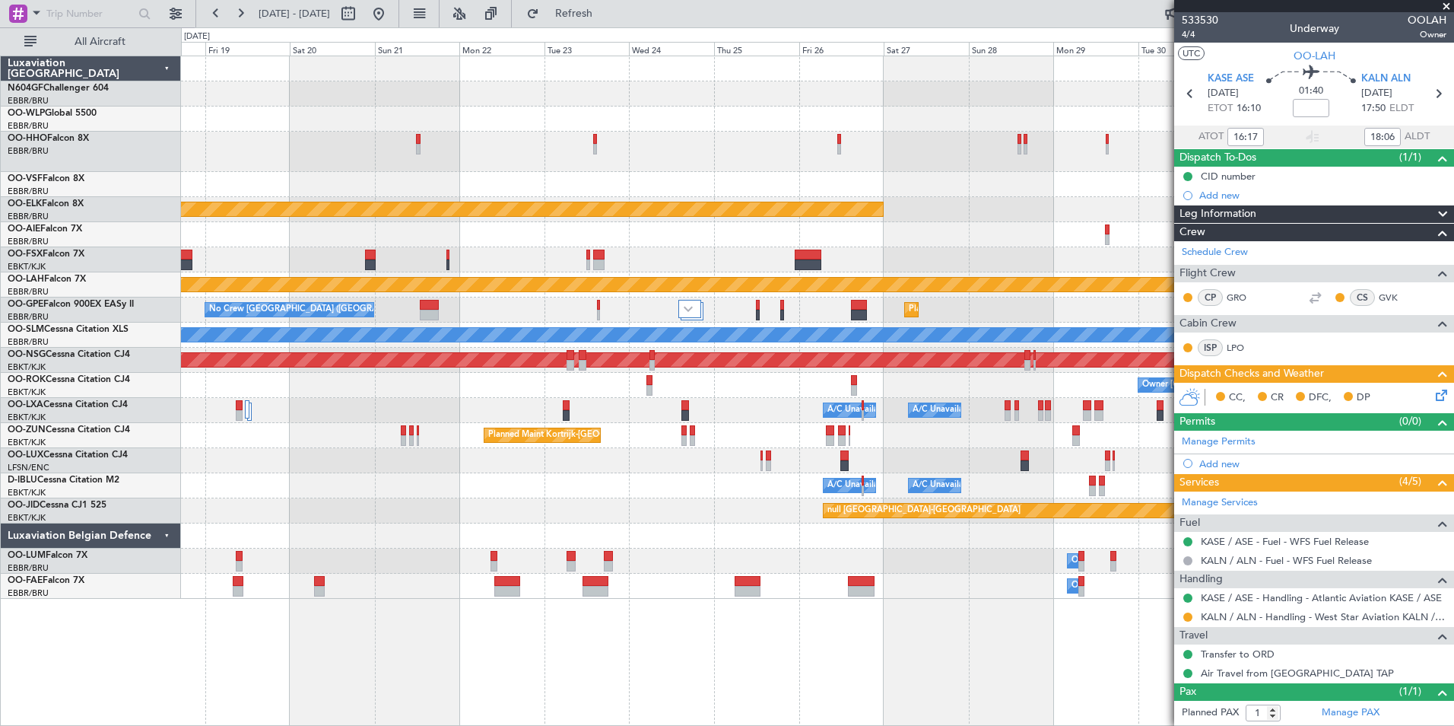
click at [384, 268] on div "Planned Maint Kortrijk-Wevelgem Planned Maint Alton-st Louis (St Louis Regl) No…" at bounding box center [817, 327] width 1273 height 542
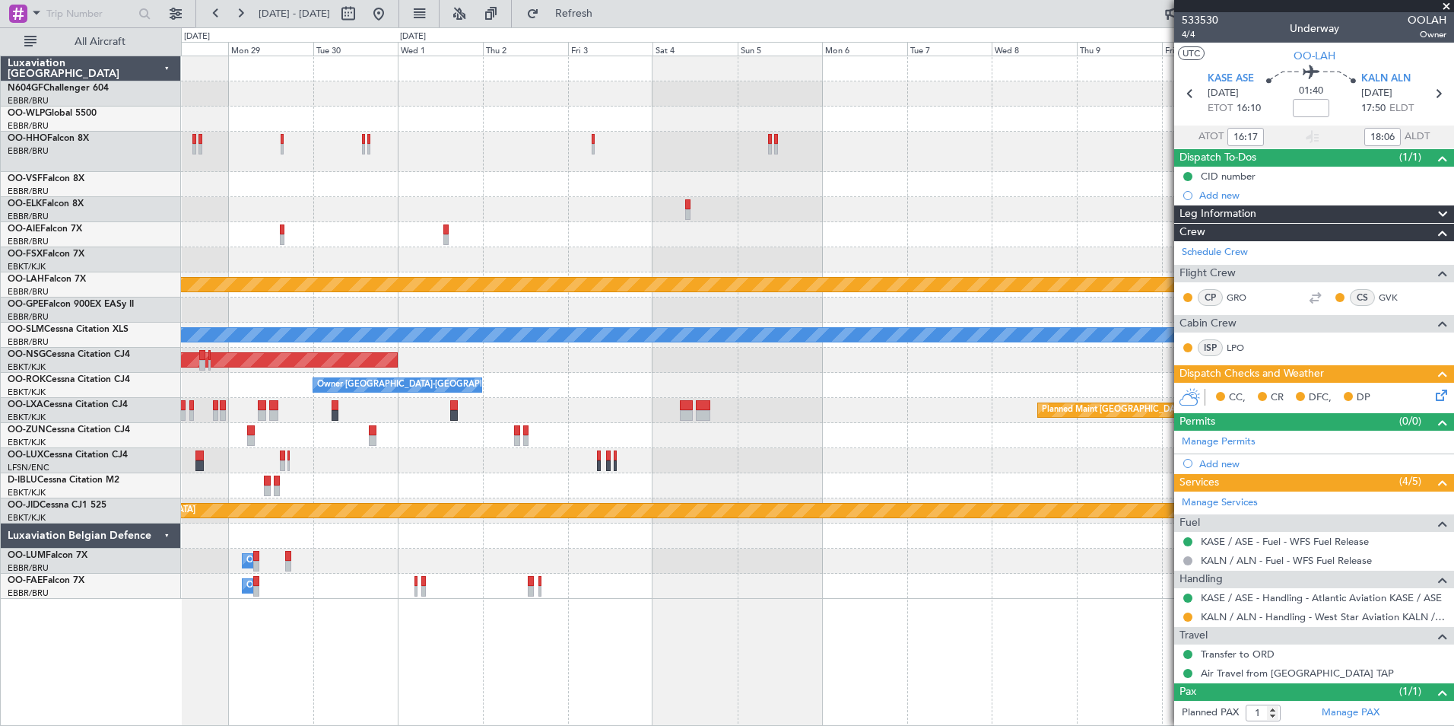
click at [460, 267] on div "Planned Maint Kortrijk-Wevelgem Planned Maint Alton-st Louis (St Louis Regl) Pl…" at bounding box center [817, 327] width 1273 height 542
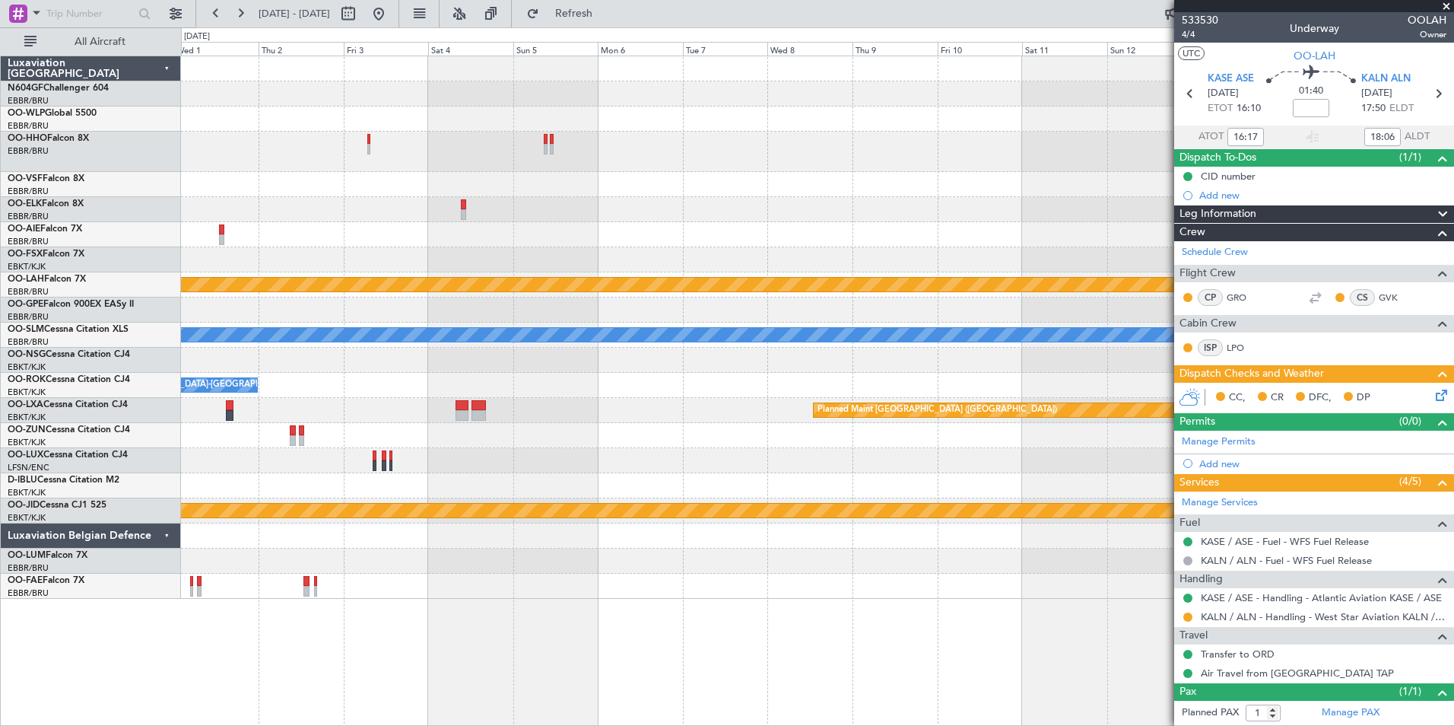
click at [580, 230] on div at bounding box center [817, 234] width 1273 height 25
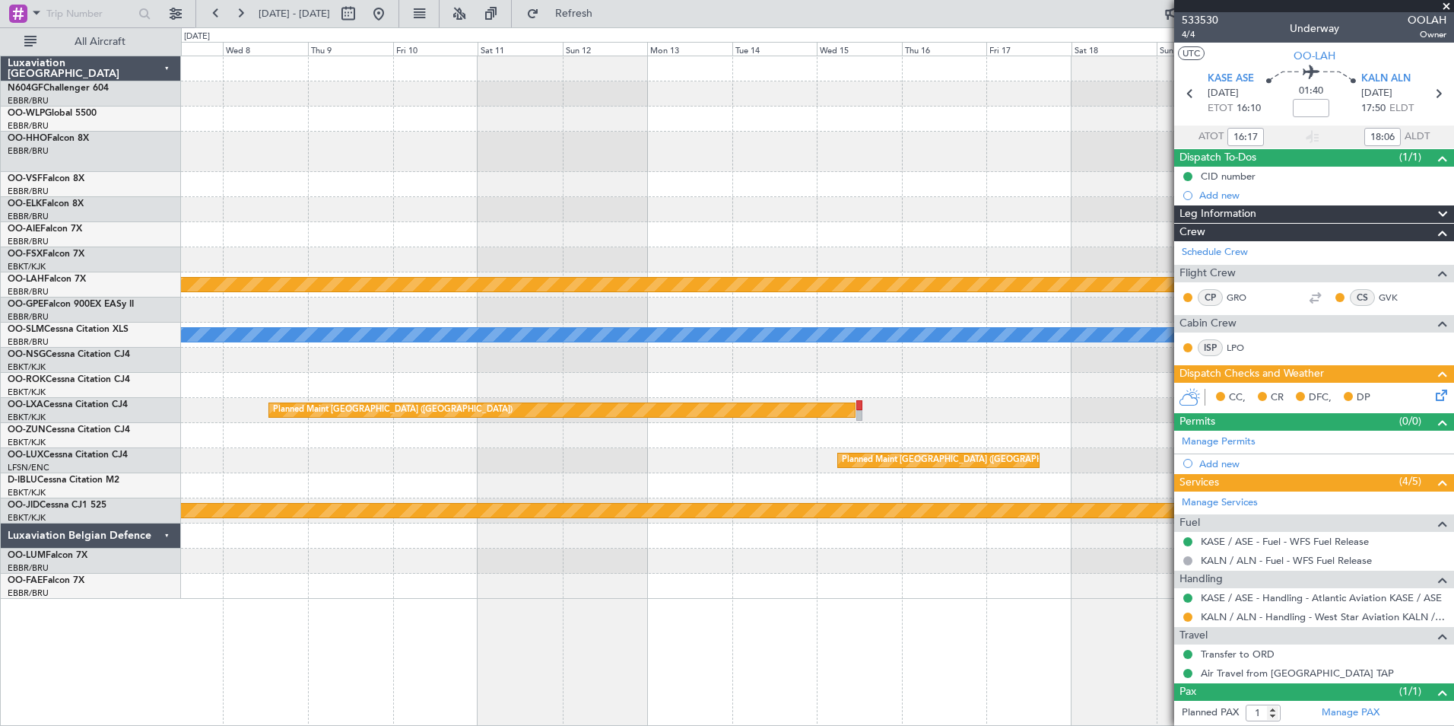
click at [243, 241] on div at bounding box center [817, 234] width 1273 height 25
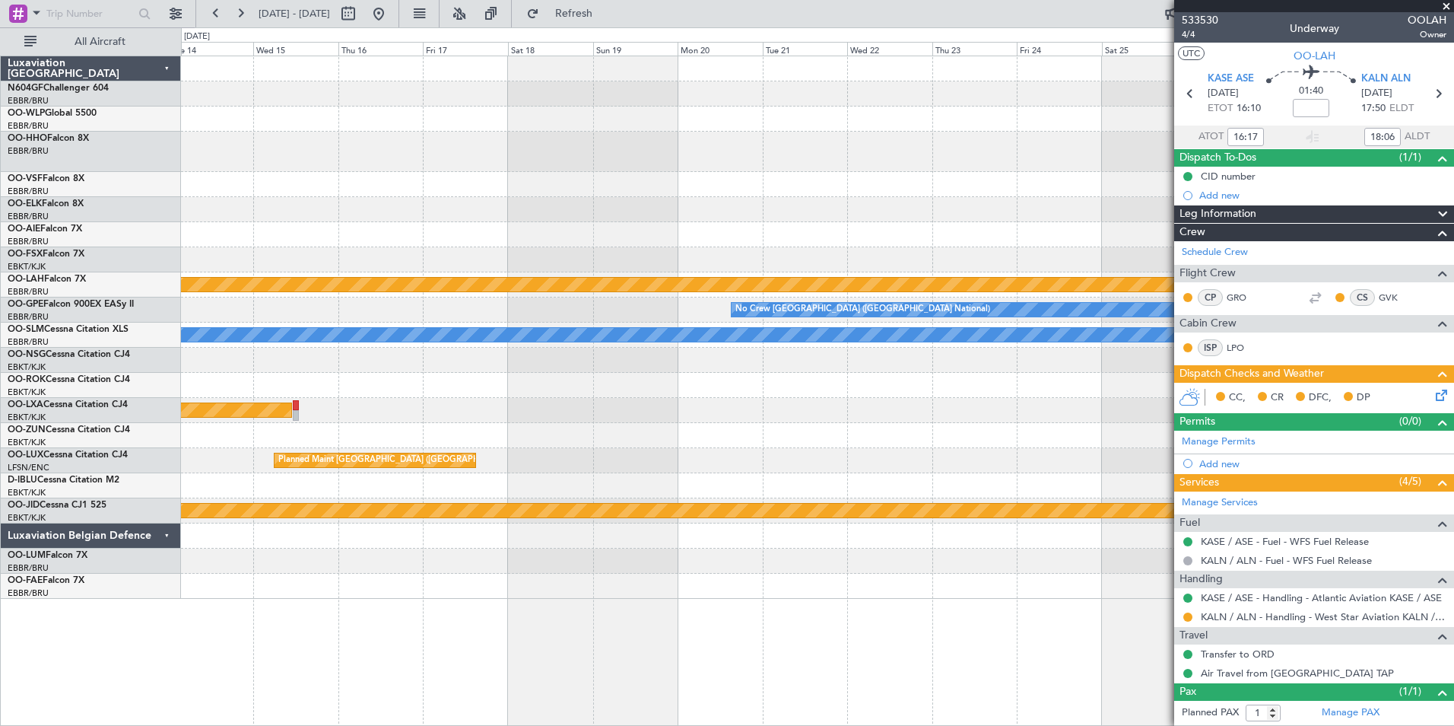
click at [562, 218] on div at bounding box center [817, 209] width 1273 height 25
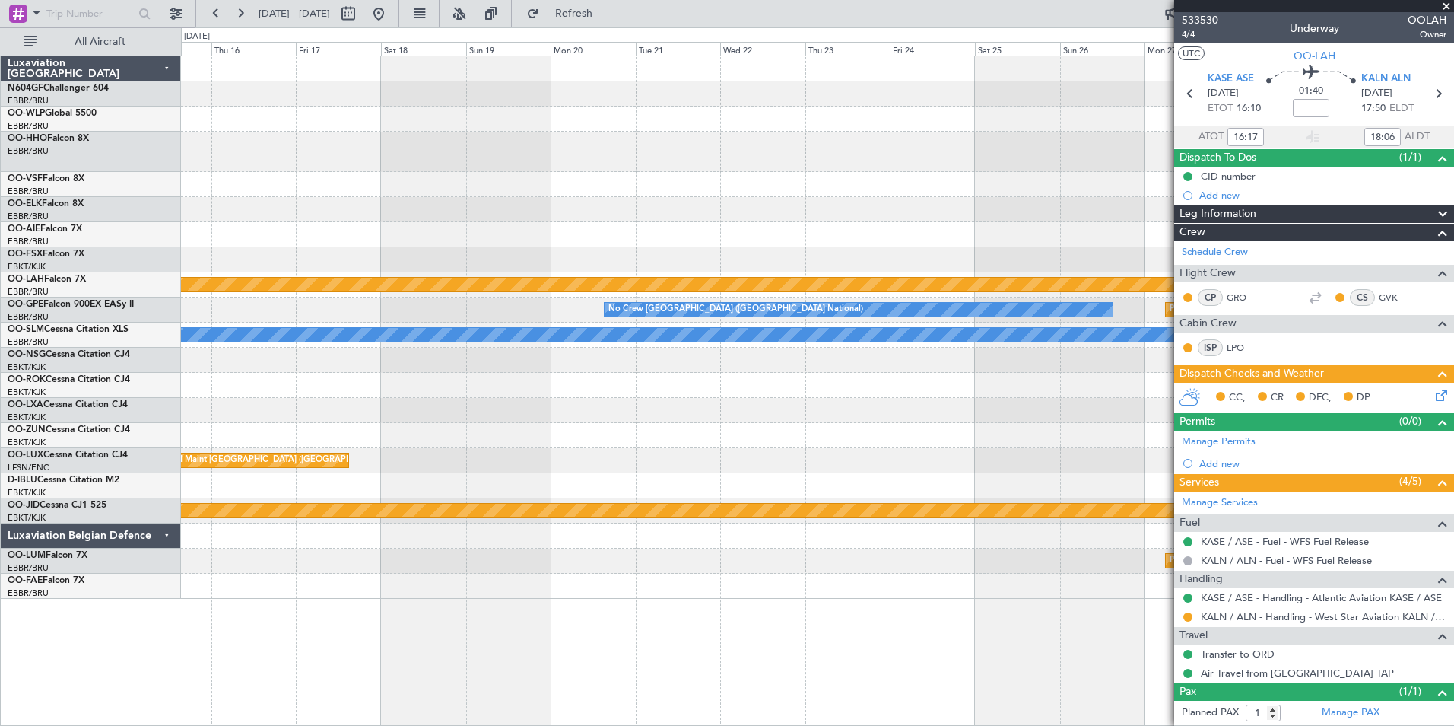
click at [376, 217] on div at bounding box center [817, 209] width 1273 height 25
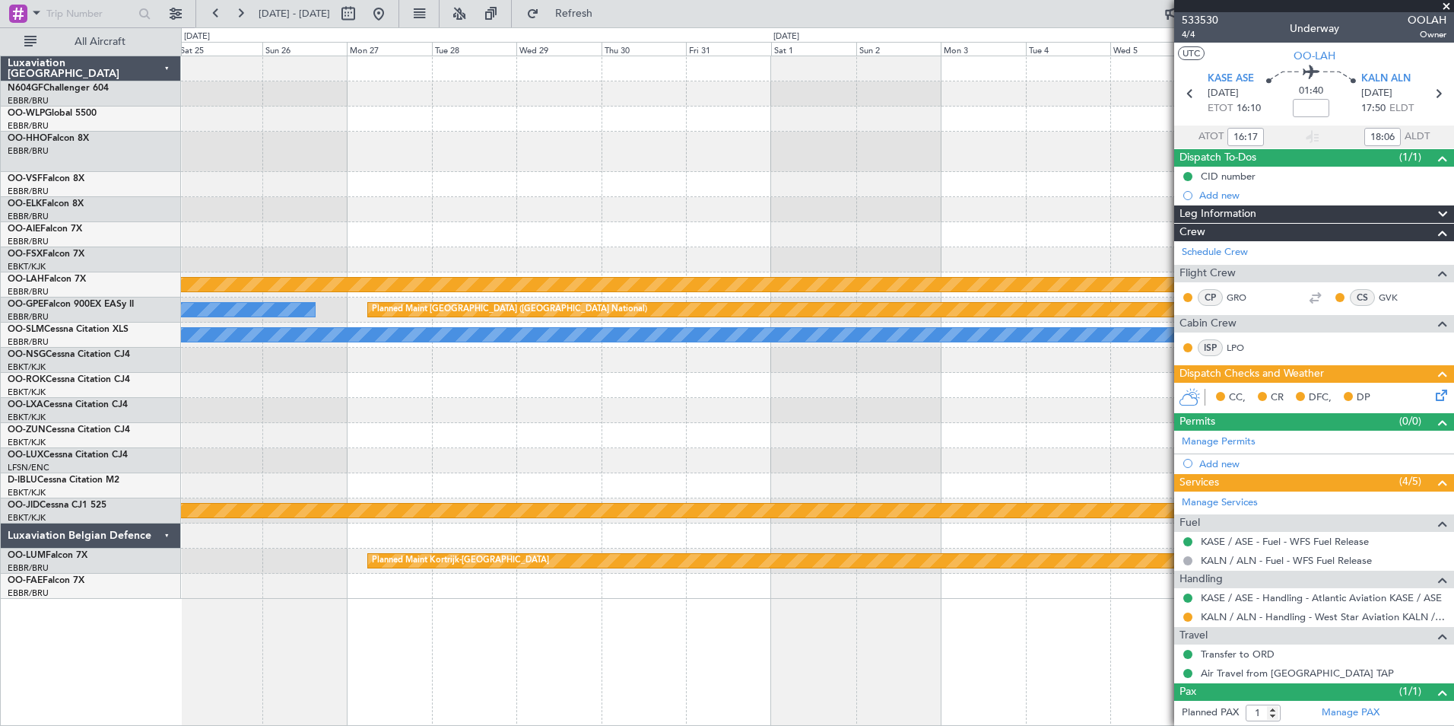
click at [200, 220] on div at bounding box center [817, 209] width 1273 height 25
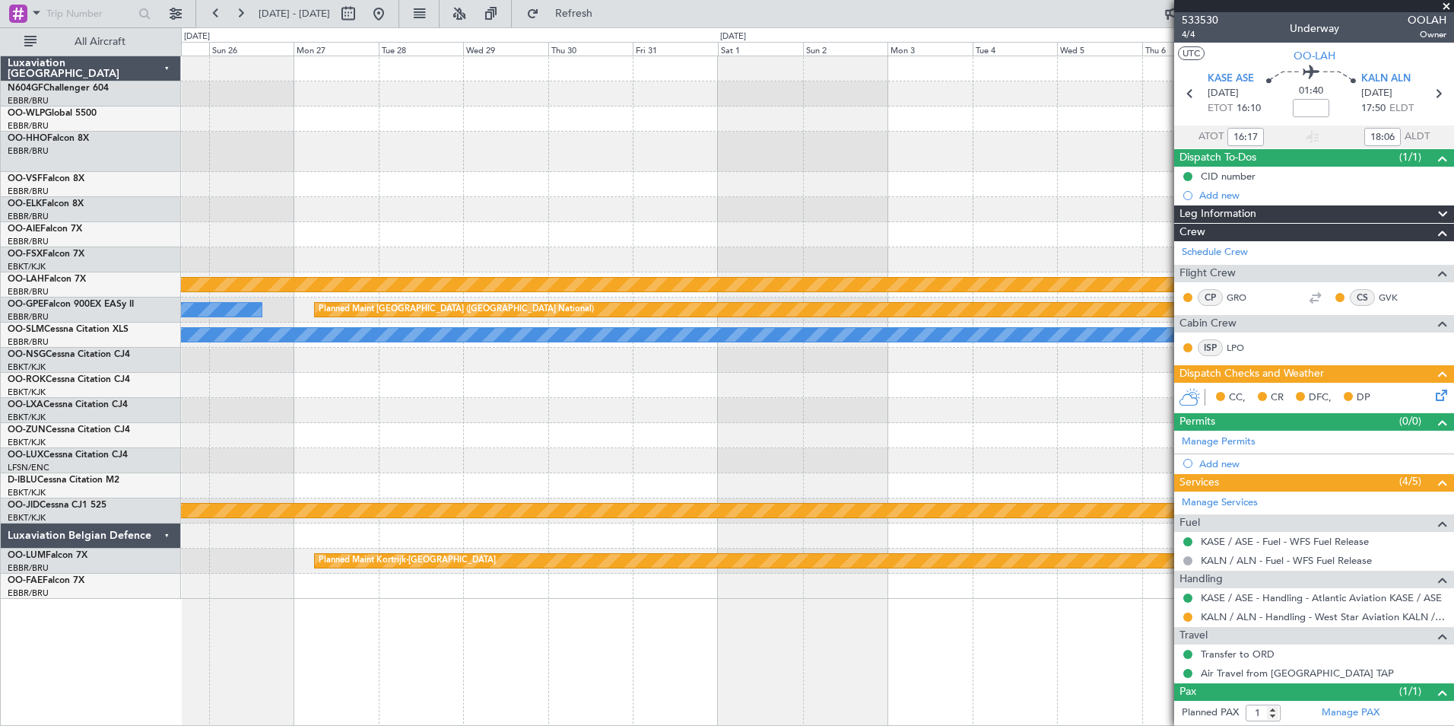
click at [364, 239] on div "Planned Maint Alton-st Louis (St Louis Regl) No Crew Brussels (Brussels Nationa…" at bounding box center [817, 327] width 1273 height 542
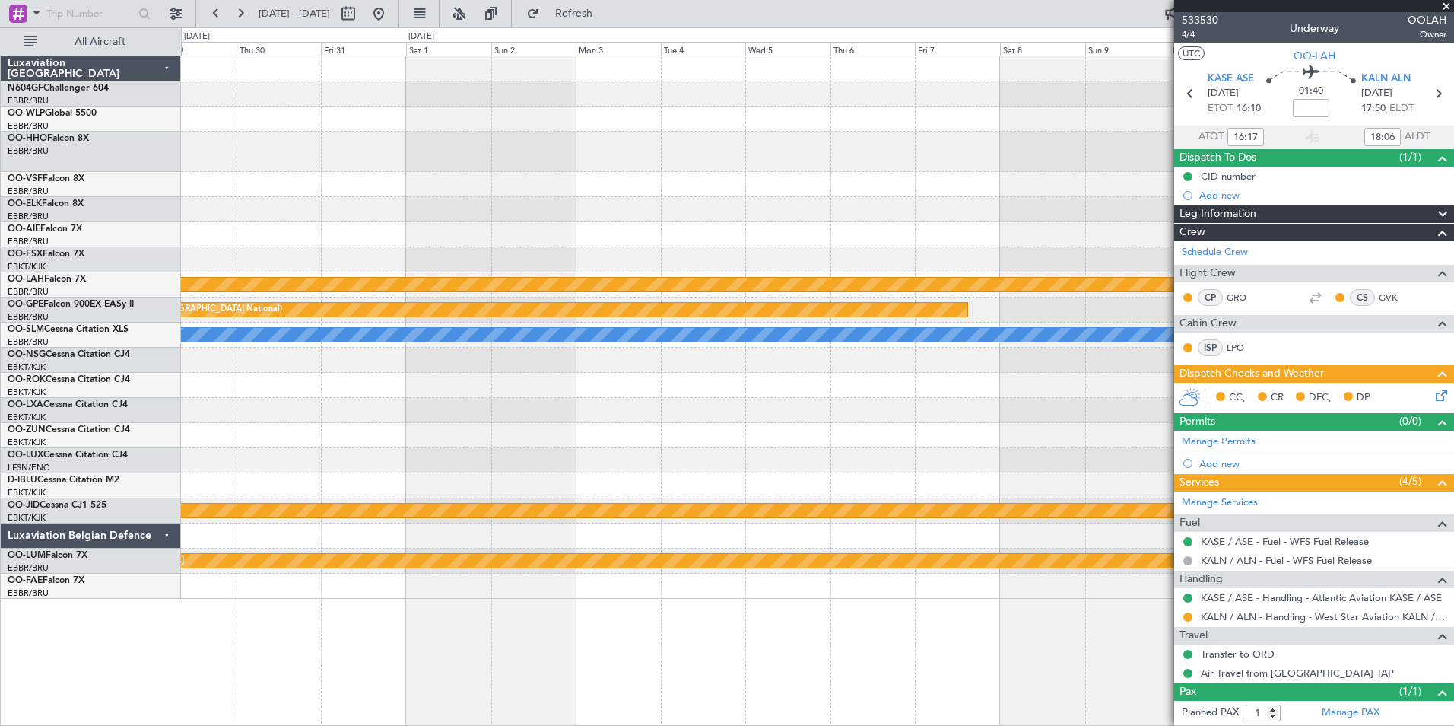
click at [270, 256] on div "Planned Maint Alton-st Louis (St Louis Regl) Planned Maint Brussels (Brussels N…" at bounding box center [817, 327] width 1273 height 542
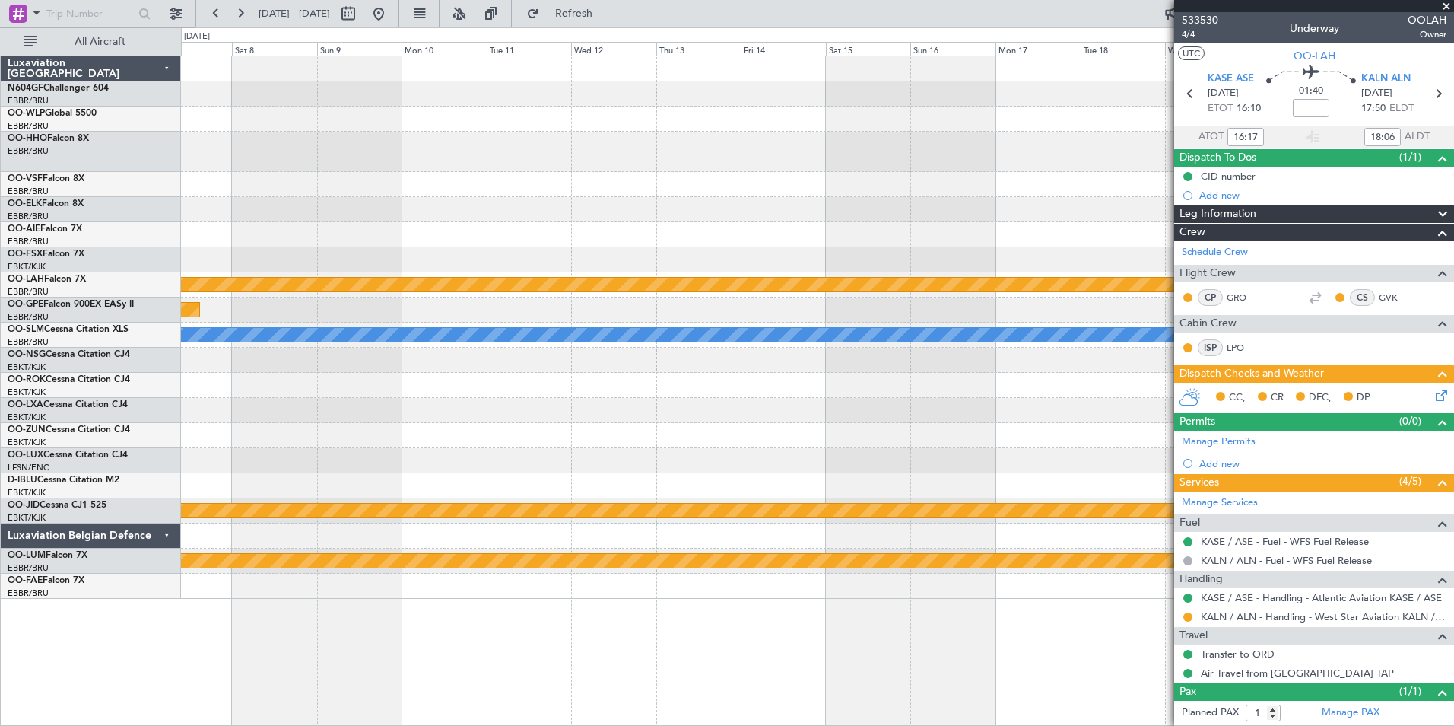
click at [165, 272] on div "Planned Maint Alton-st Louis (St Louis Regl) Planned Maint Brussels (Brussels N…" at bounding box center [727, 376] width 1454 height 698
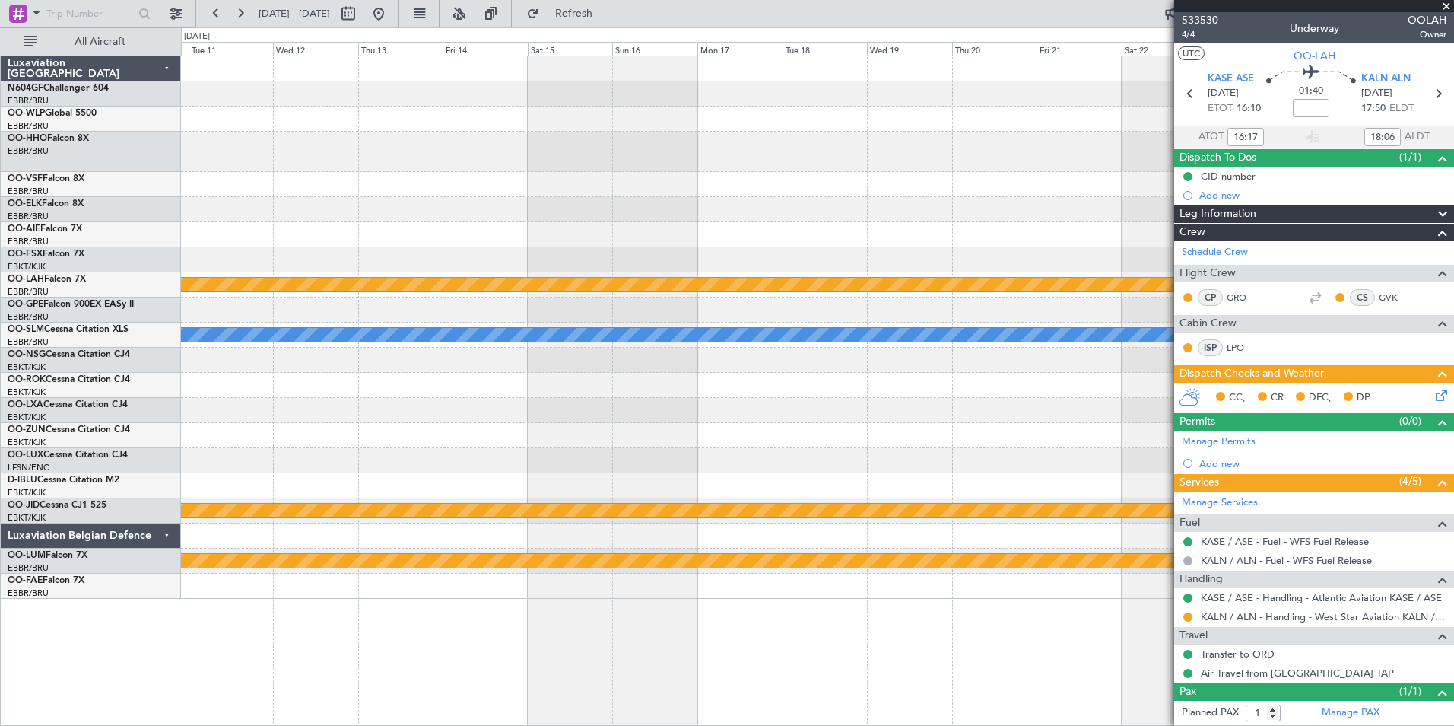
click at [382, 276] on div "Planned Maint Alton-st Louis (St Louis Regl) Planned Maint Brussels (Brussels N…" at bounding box center [817, 327] width 1273 height 542
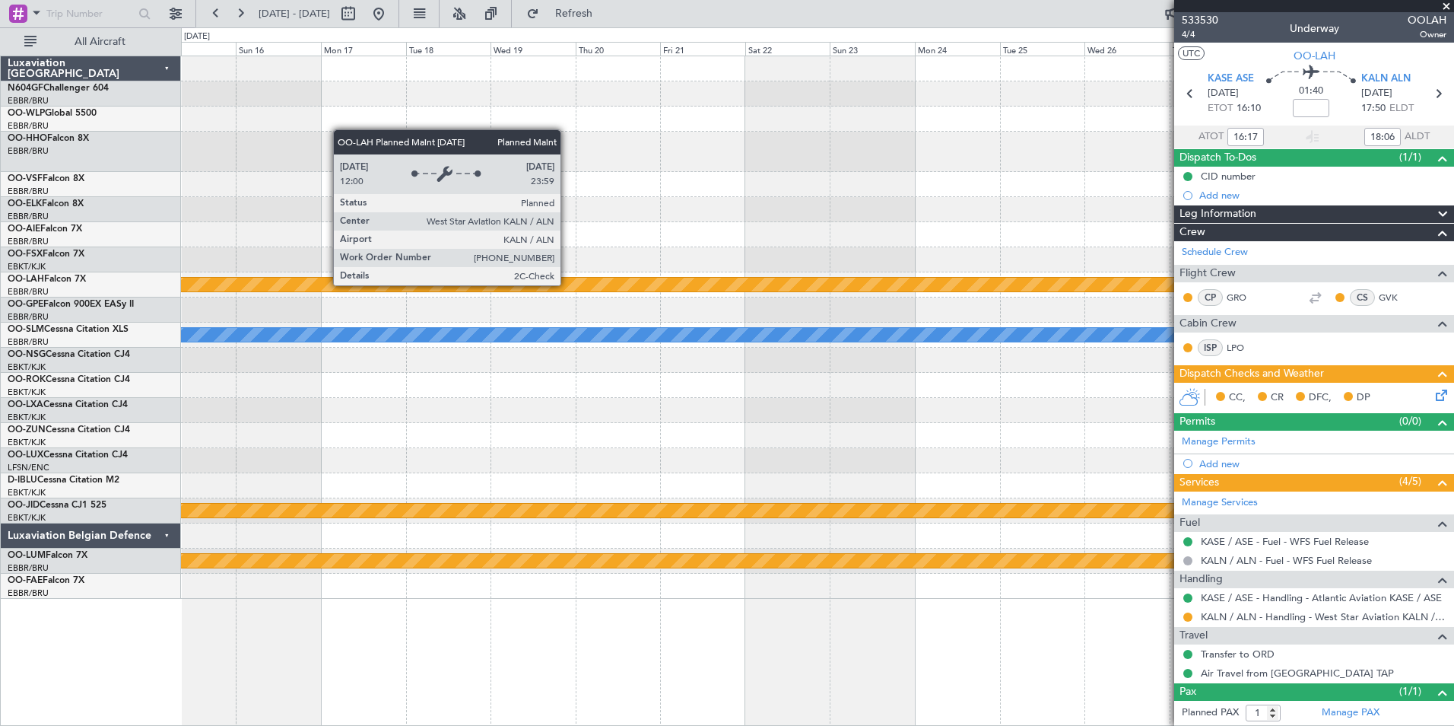
click at [37, 318] on div "Planned Maint Alton-st Louis (St Louis Regl) A/C Unavailable Monchengladbach nu…" at bounding box center [727, 376] width 1454 height 698
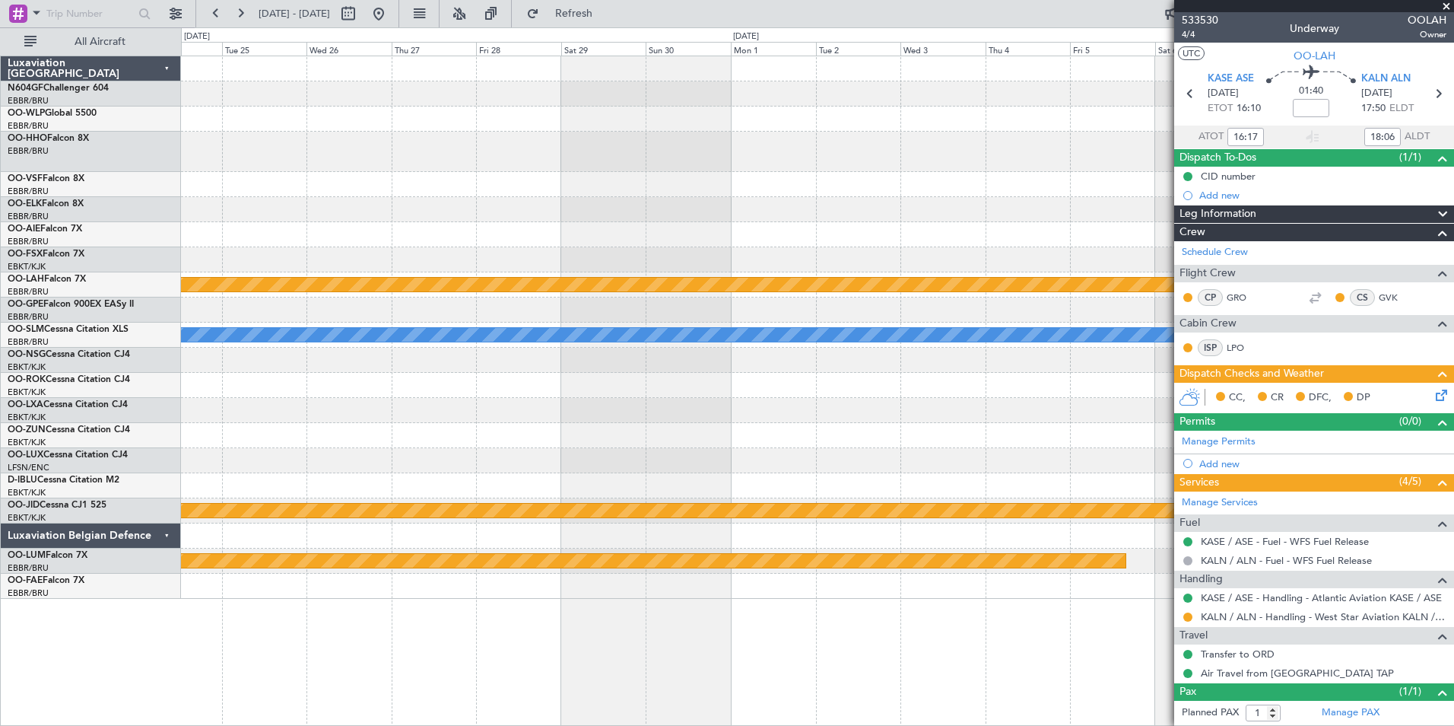
click at [321, 307] on div "Planned Maint Alton-st Louis (St Louis Regl) A/C Unavailable Monchengladbach nu…" at bounding box center [817, 327] width 1273 height 542
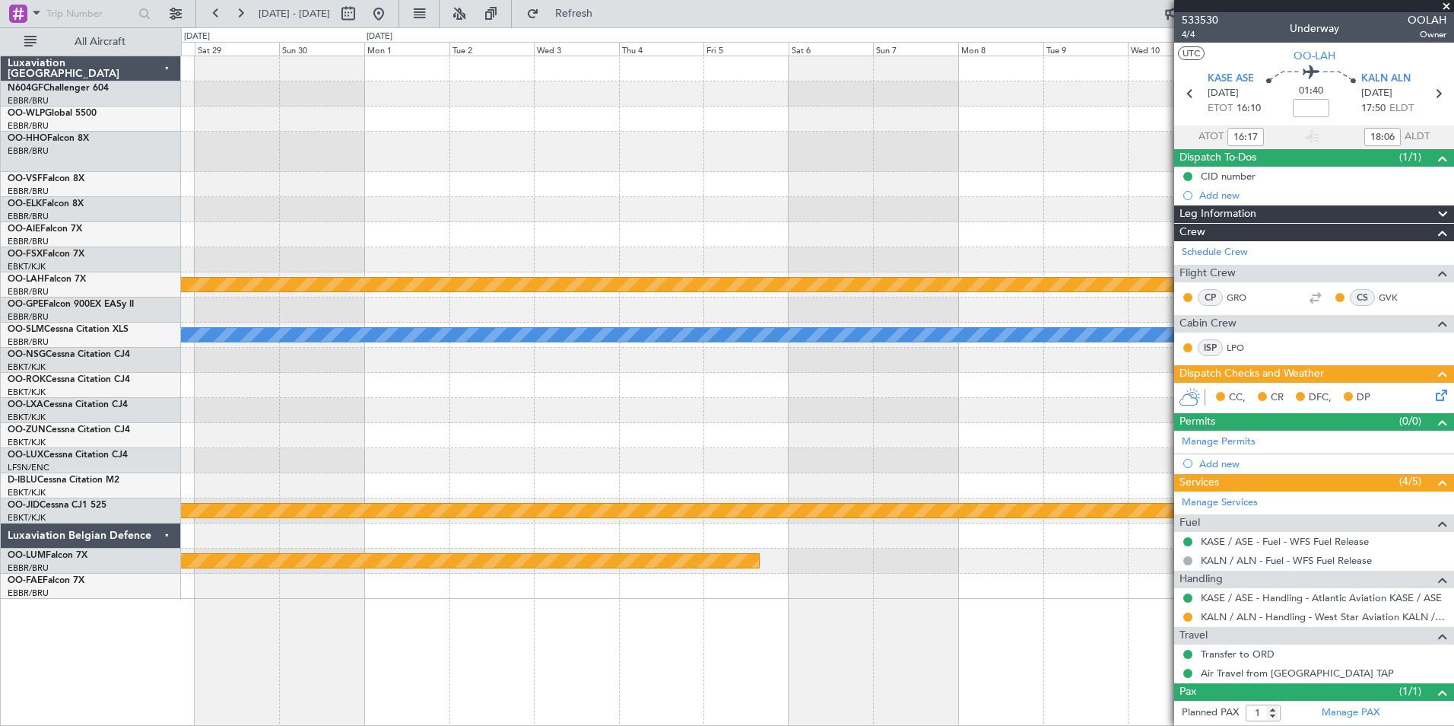
click at [270, 320] on div at bounding box center [817, 309] width 1273 height 25
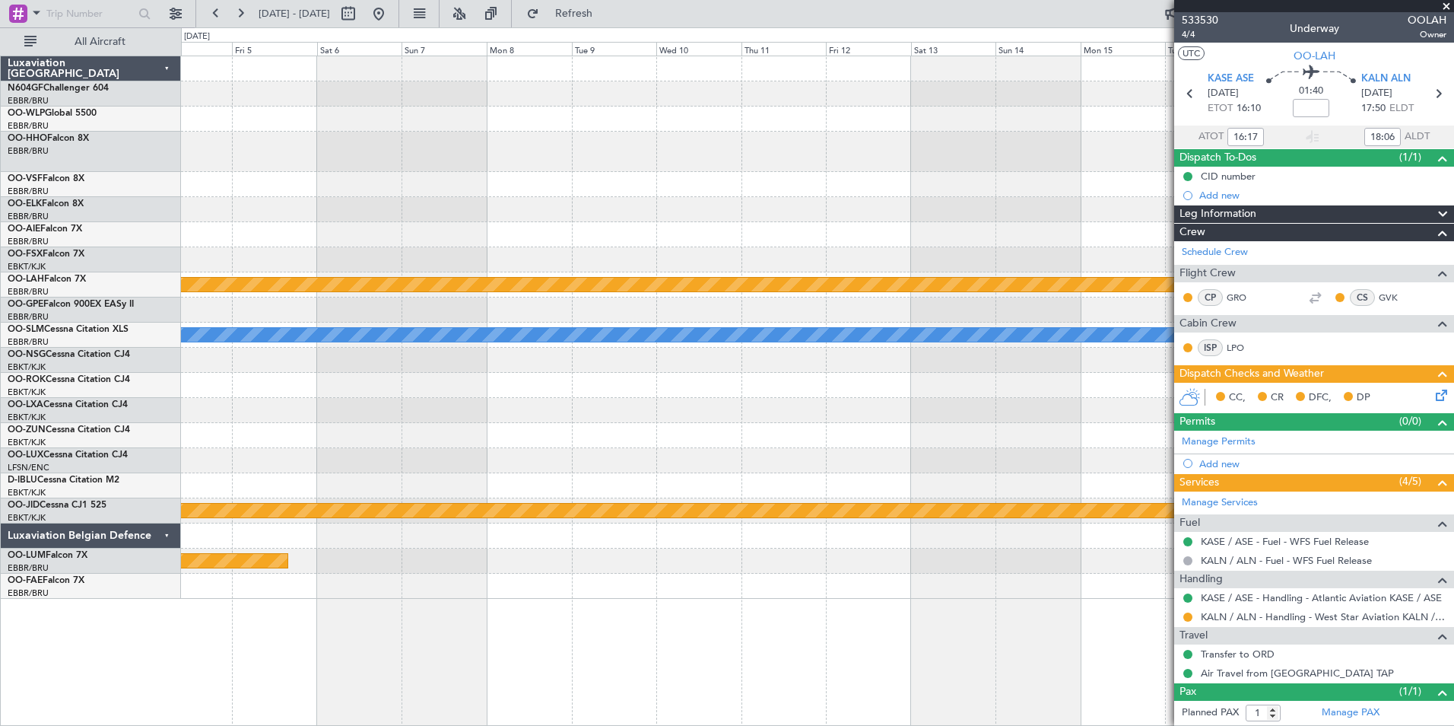
click at [273, 320] on div at bounding box center [817, 309] width 1273 height 25
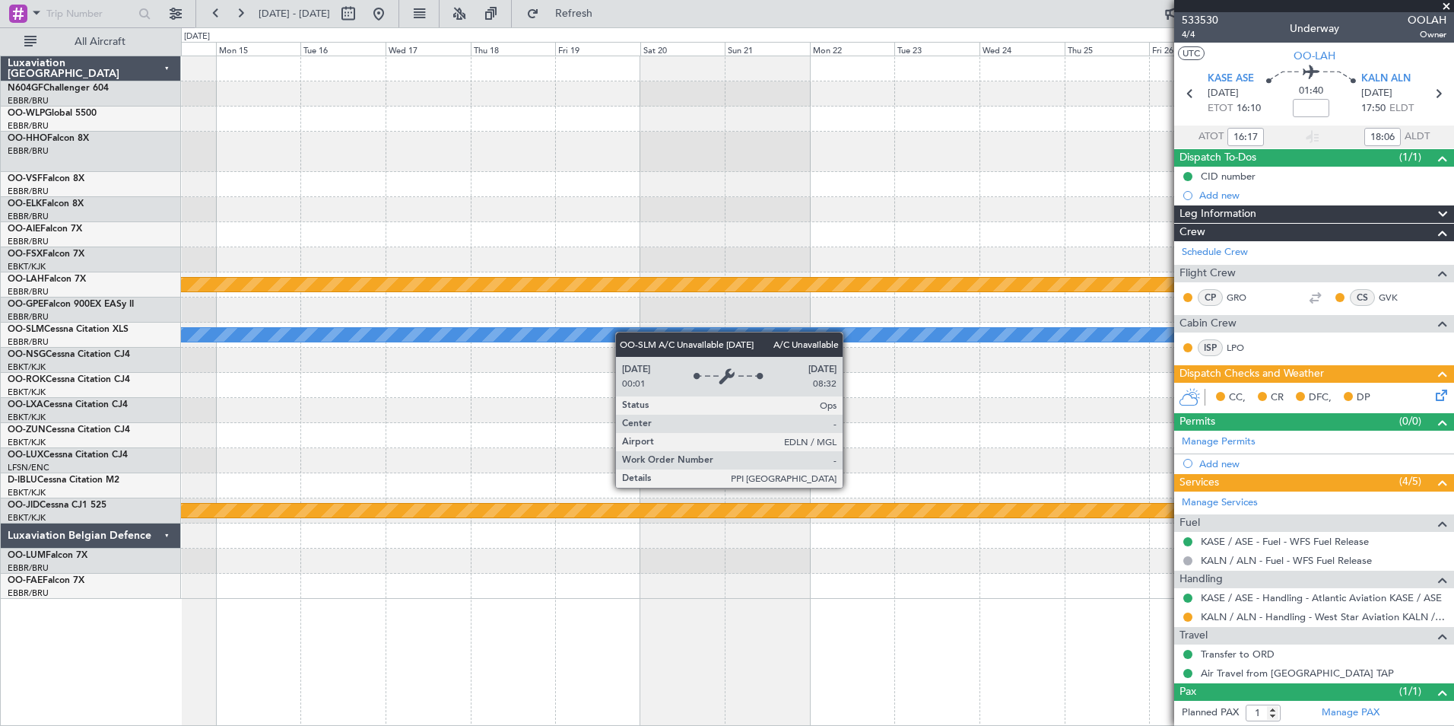
click at [288, 338] on div "Planned Maint Alton-st Louis (St Louis Regl) A/C Unavailable Monchengladbach nu…" at bounding box center [817, 327] width 1273 height 542
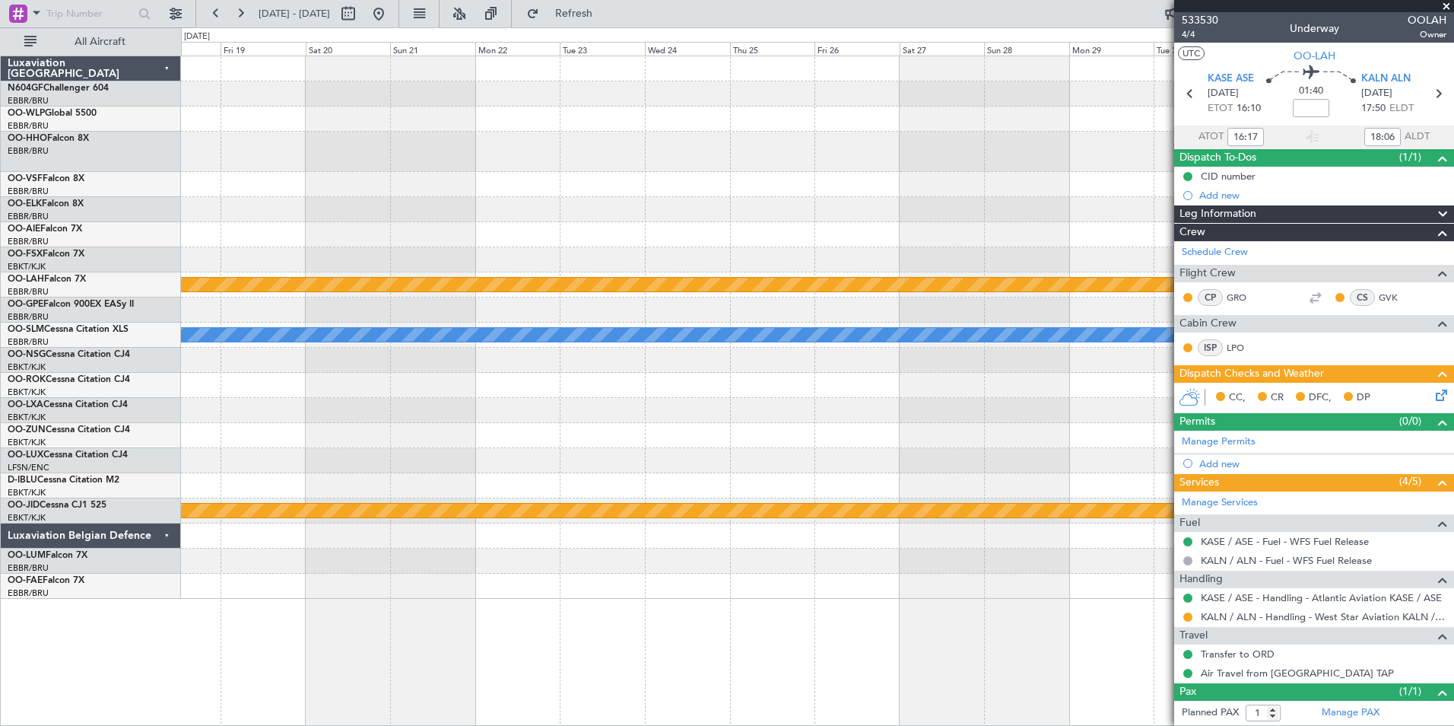
click at [158, 351] on div "Planned Maint Alton-st Louis (St Louis Regl) A/C Unavailable Monchengladbach nu…" at bounding box center [727, 376] width 1454 height 698
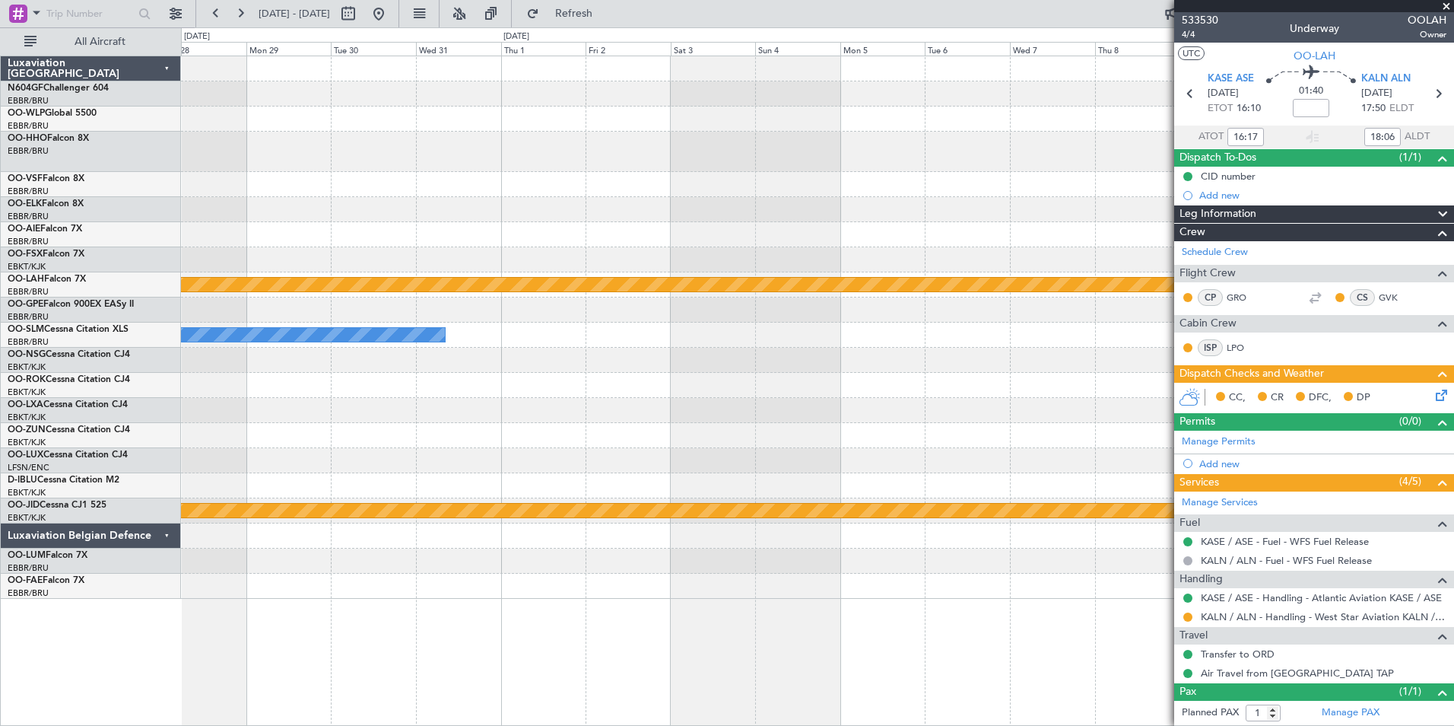
click at [248, 369] on div "Planned Maint Alton-st Louis (St Louis Regl) A/C Unavailable Monchengladbach nu…" at bounding box center [817, 327] width 1273 height 542
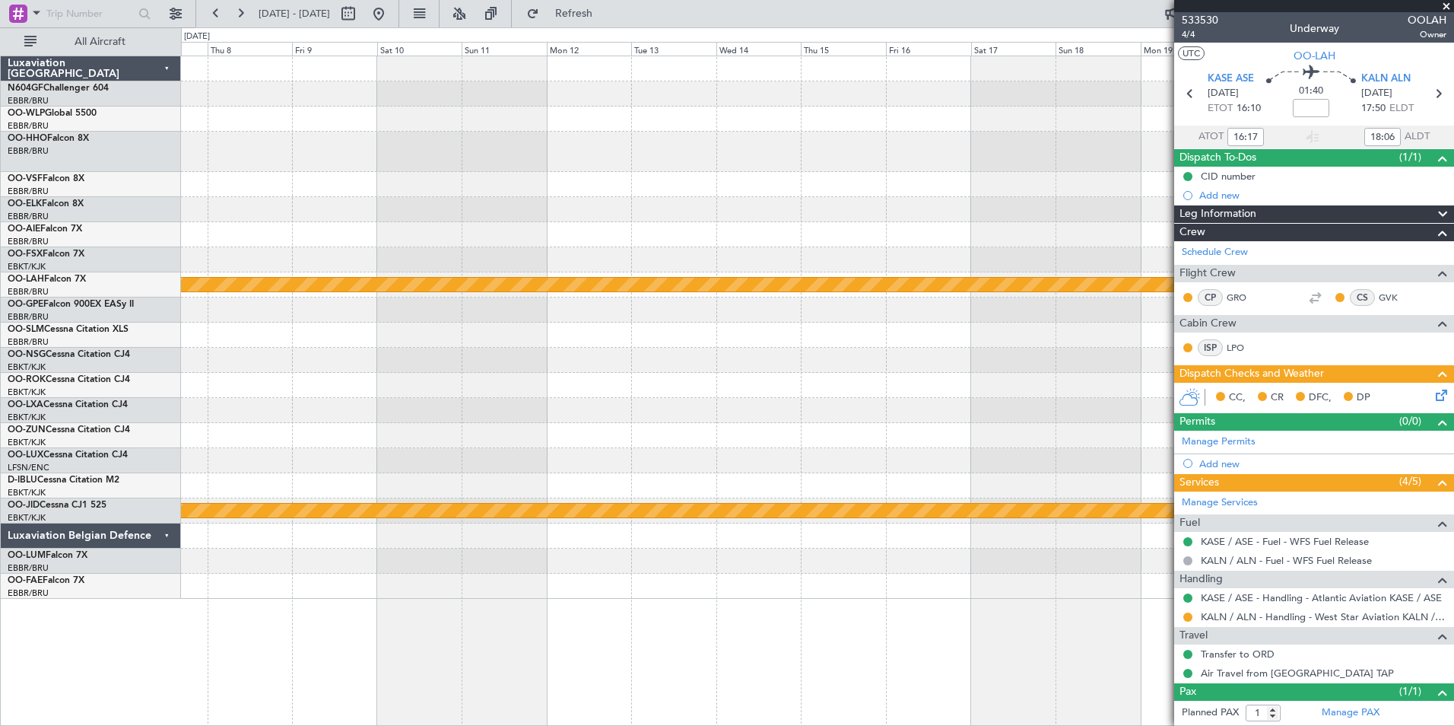
click at [136, 386] on div "Planned Maint Alton-st Louis (St Louis Regl) null Kortrijk-Wevelgem Luxaviation…" at bounding box center [727, 376] width 1454 height 698
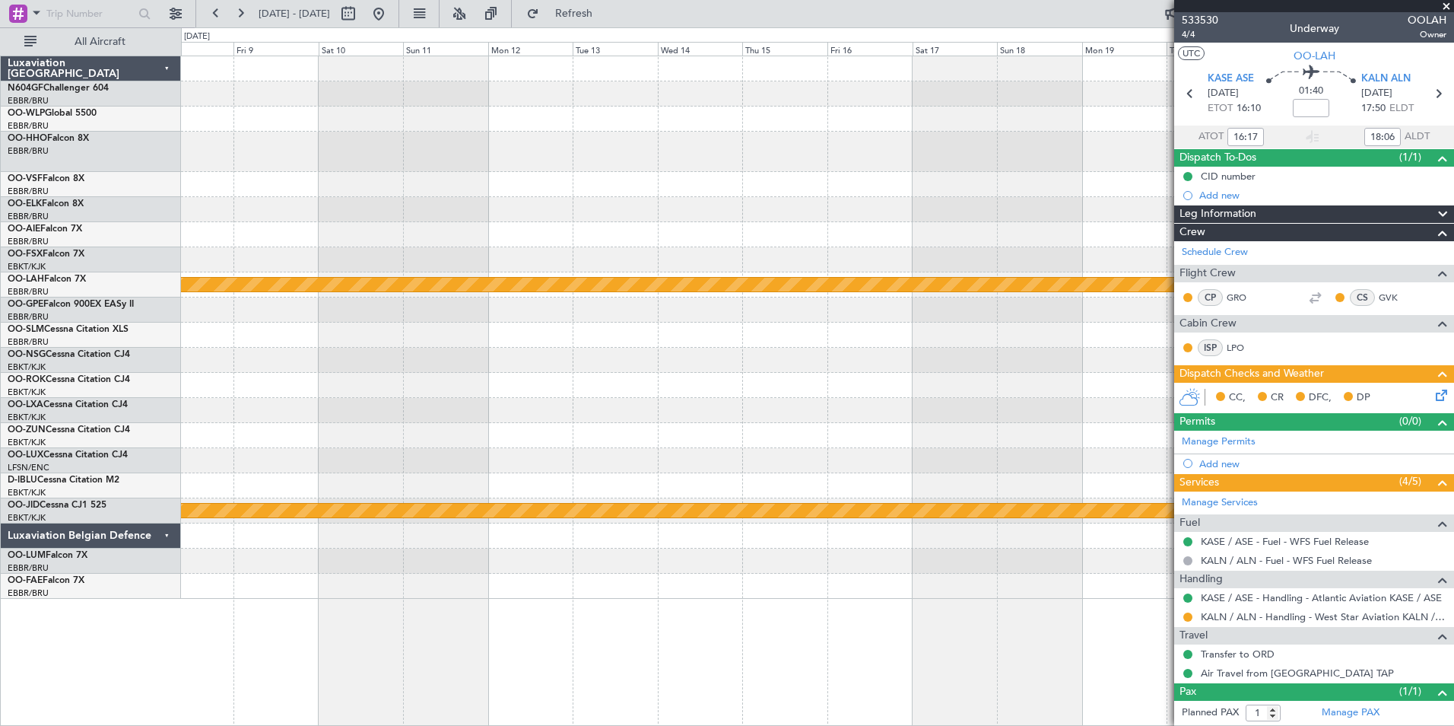
click at [399, 385] on div "Planned Maint Alton-st Louis (St Louis Regl) null Kortrijk-Wevelgem" at bounding box center [817, 327] width 1273 height 542
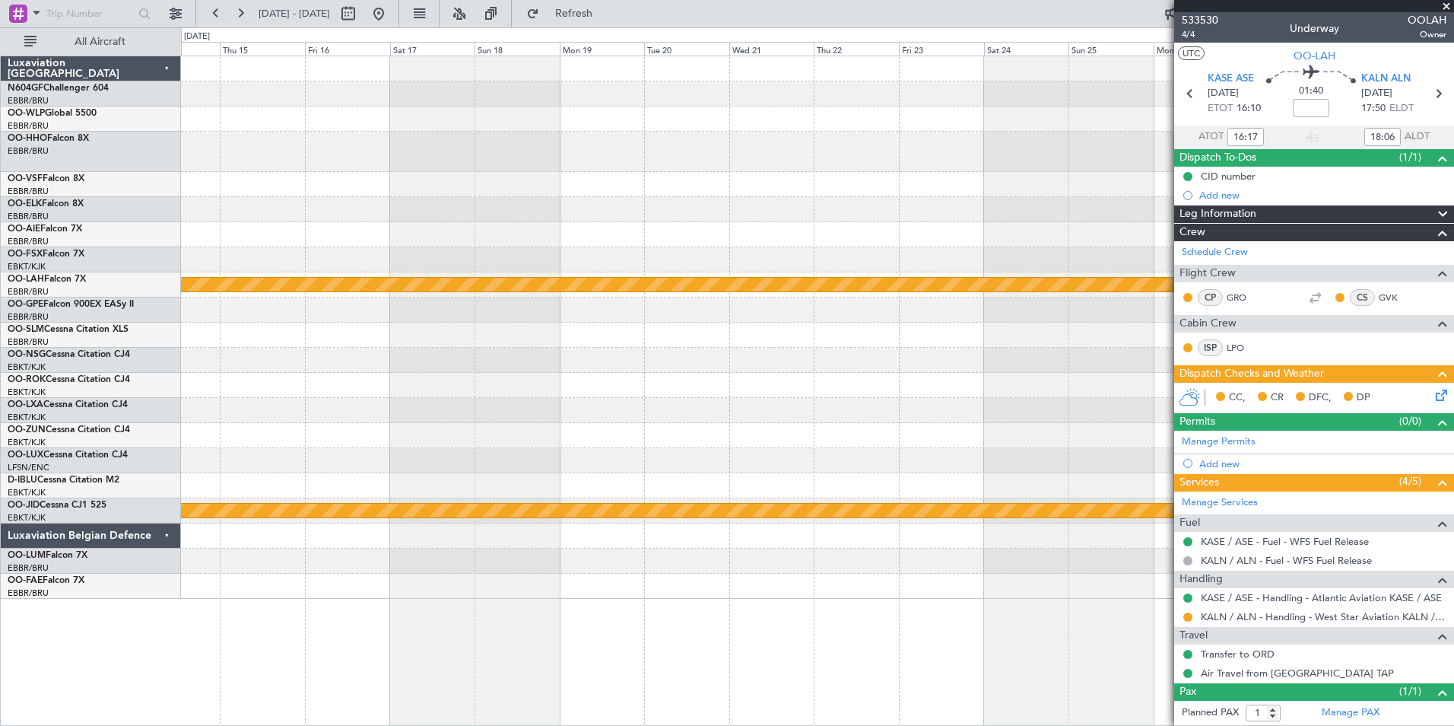
click at [716, 402] on div "Planned Maint Alton-st Louis (St Louis Regl) null Kortrijk-Wevelgem" at bounding box center [817, 327] width 1273 height 542
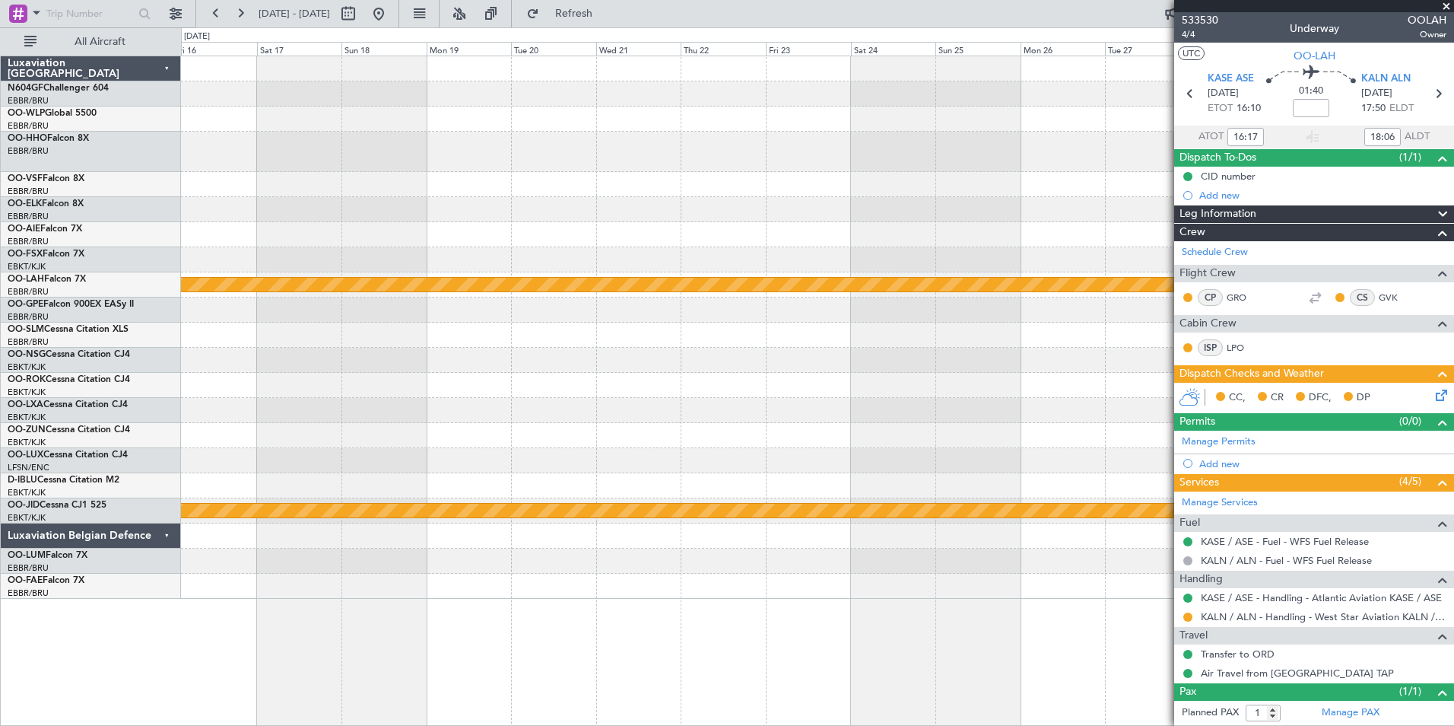
click at [634, 407] on div "Planned Maint Alton-st Louis (St Louis Regl) null Kortrijk-Wevelgem" at bounding box center [817, 327] width 1273 height 542
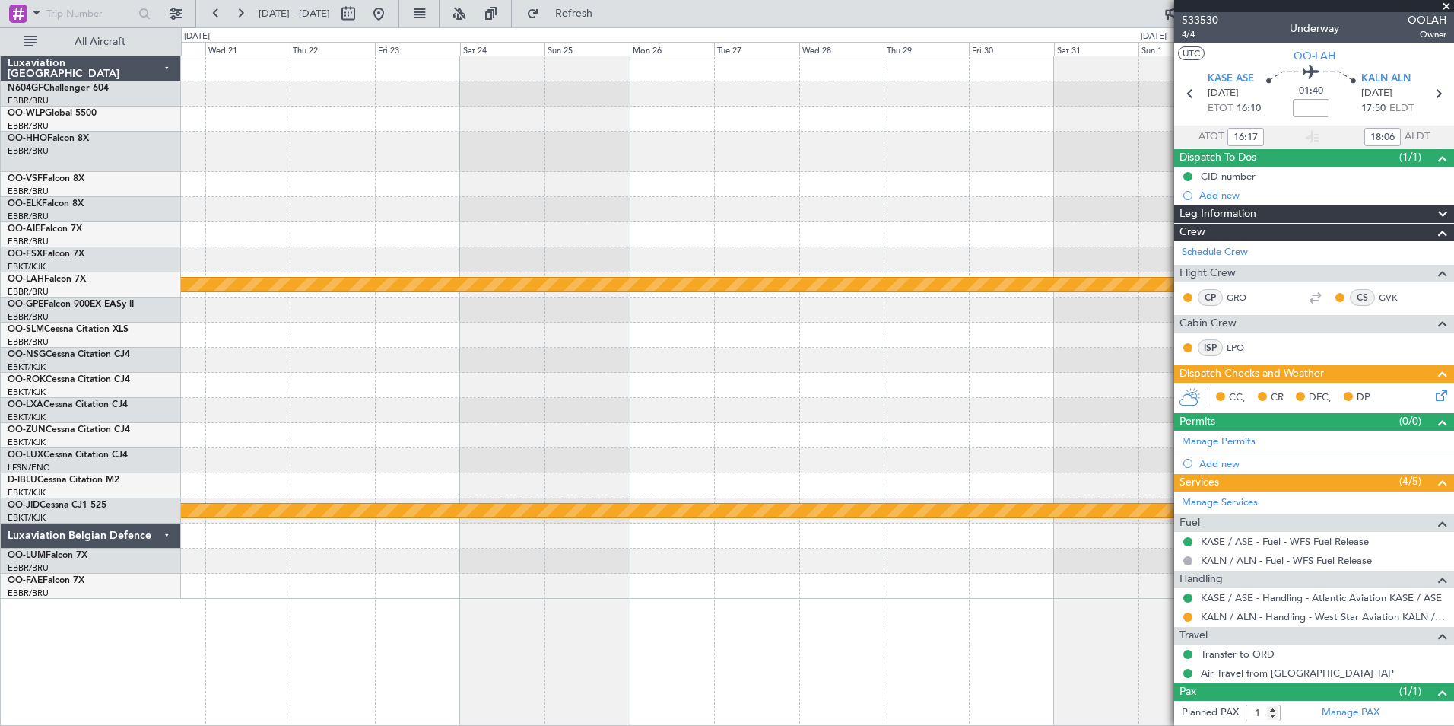
click at [338, 401] on div "Planned Maint Alton-st Louis (St Louis Regl) null Kortrijk-Wevelgem" at bounding box center [817, 327] width 1273 height 542
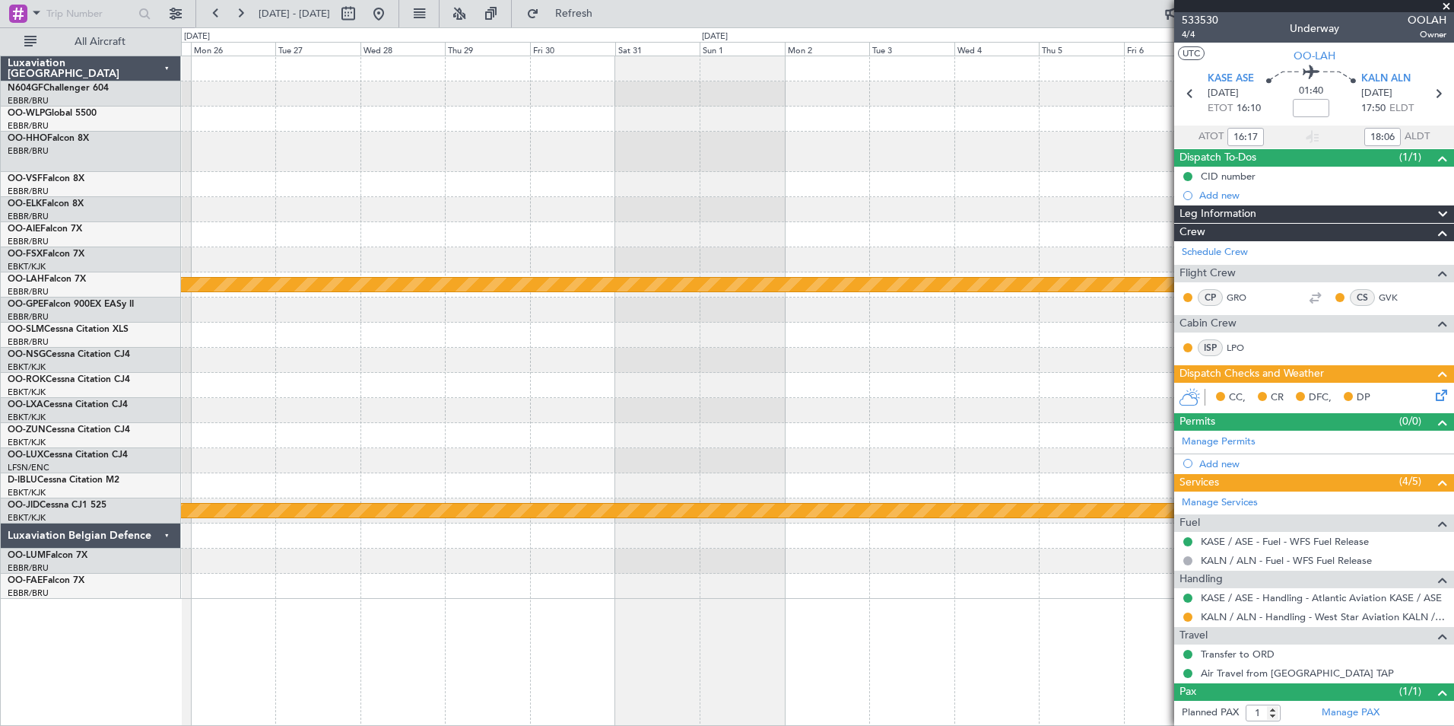
click at [434, 399] on div "Planned Maint Alton-st Louis (St Louis Regl) null Kortrijk-Wevelgem" at bounding box center [817, 327] width 1273 height 542
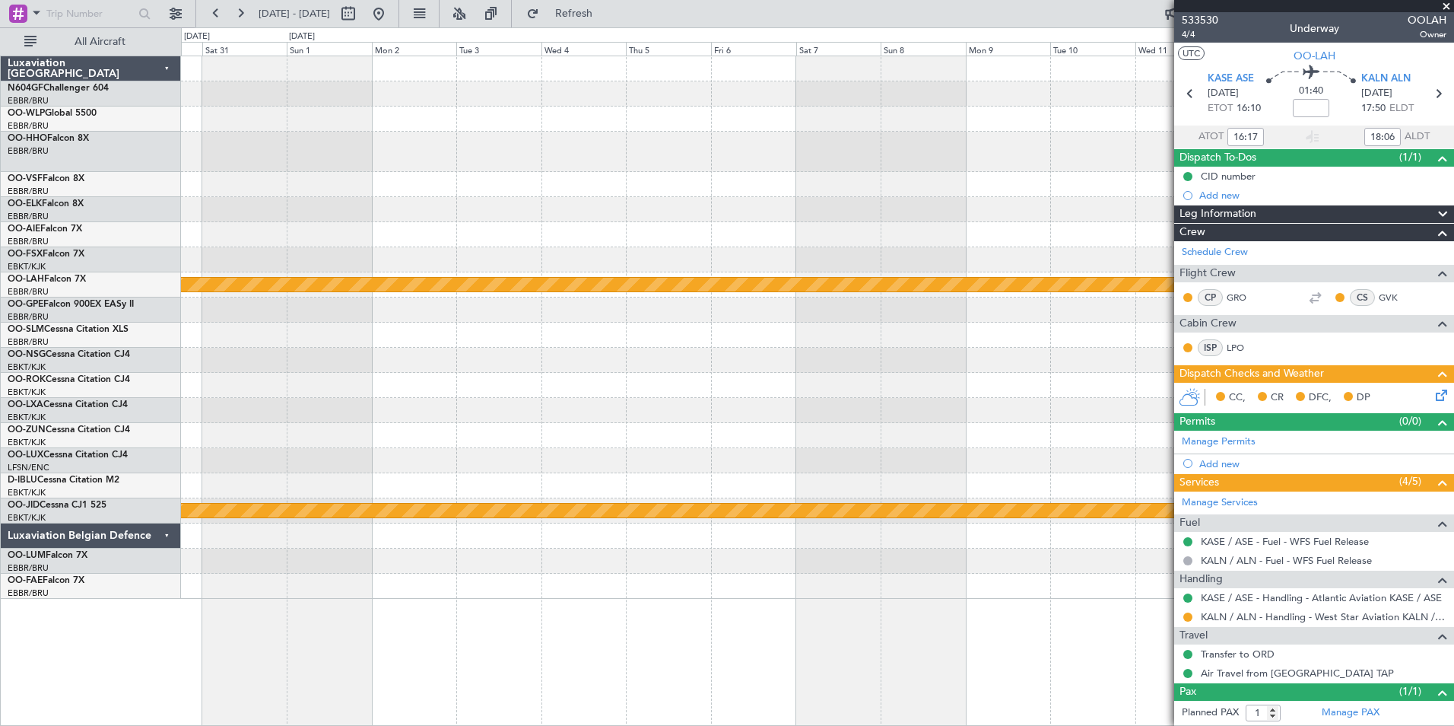
click at [575, 393] on div at bounding box center [817, 385] width 1273 height 25
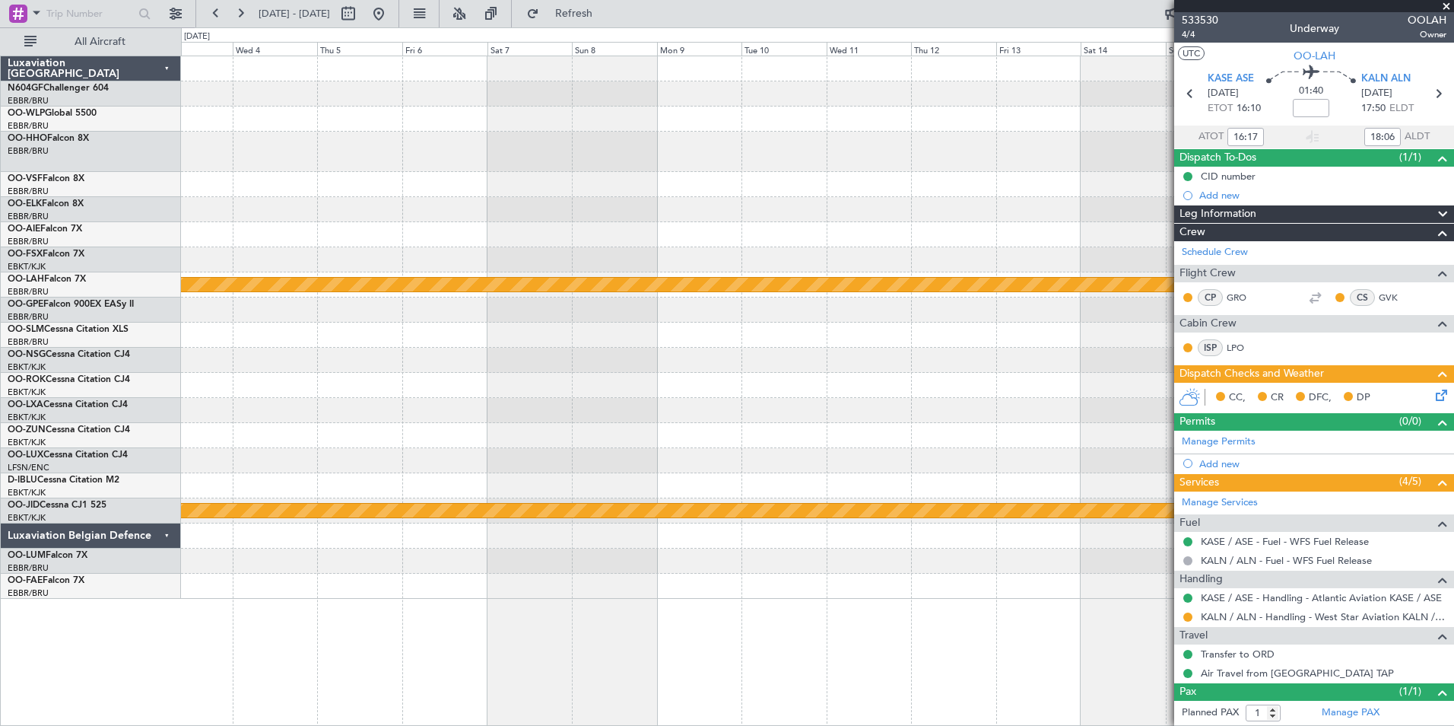
click at [326, 414] on div at bounding box center [817, 410] width 1273 height 25
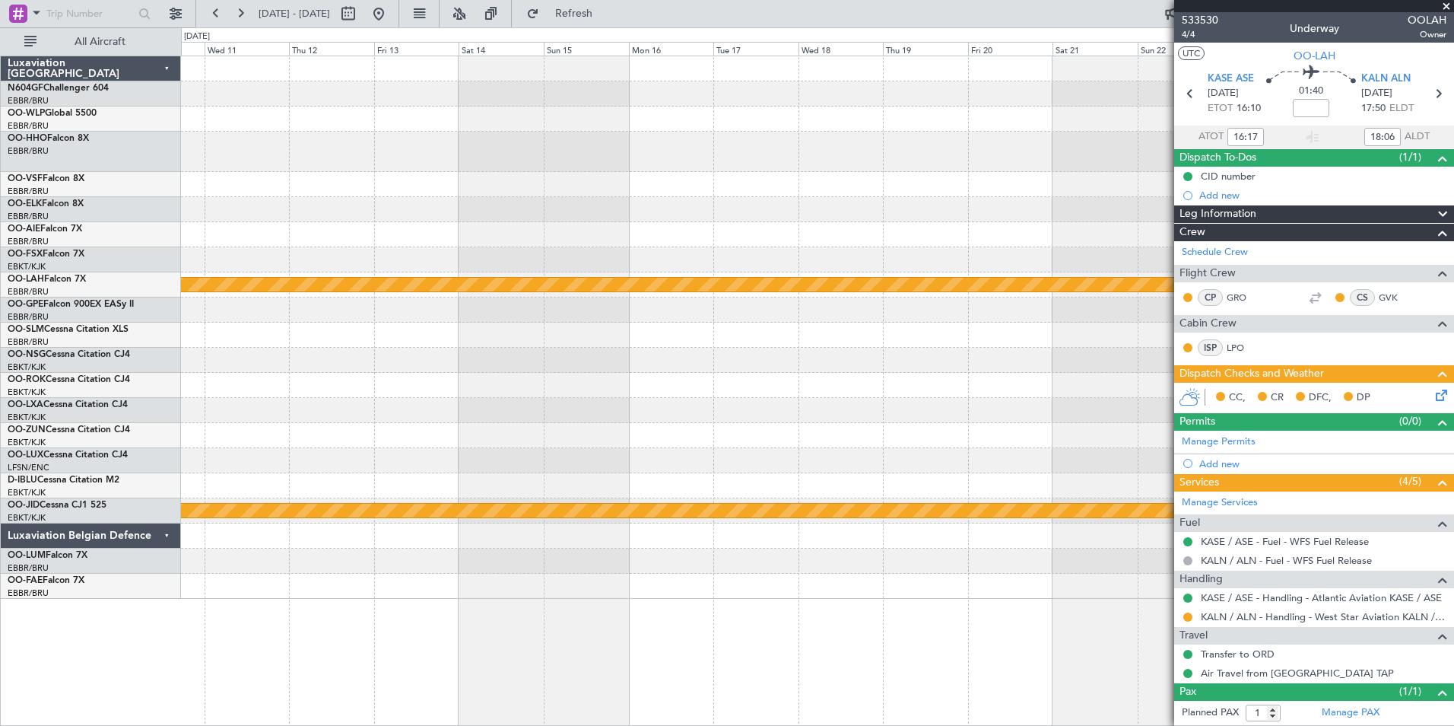
click at [266, 427] on div "Planned Maint Alton-st Louis (St Louis Regl) null Kortrijk-Wevelgem" at bounding box center [817, 327] width 1273 height 542
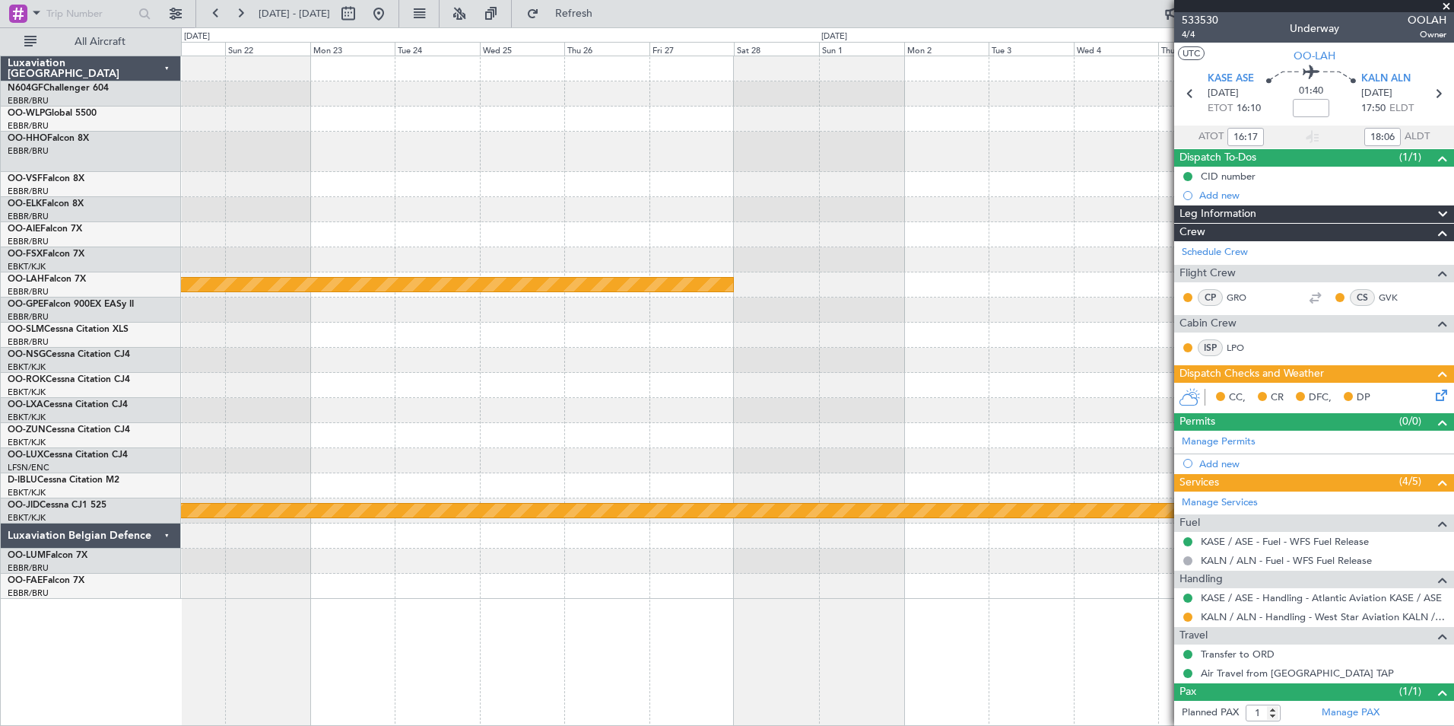
click at [472, 424] on div "Planned Maint Alton-st Louis (St Louis Regl) null Kortrijk-Wevelgem" at bounding box center [817, 327] width 1273 height 542
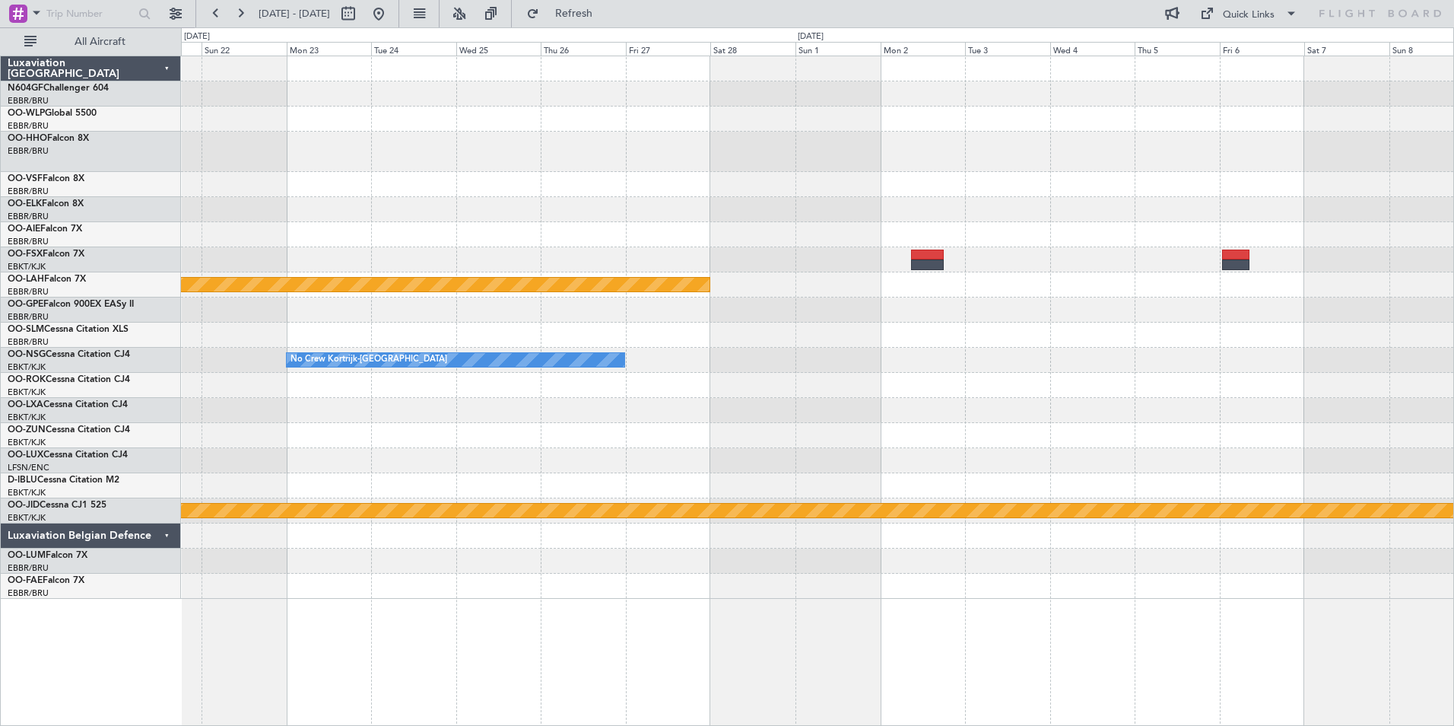
click at [945, 311] on div at bounding box center [817, 309] width 1273 height 25
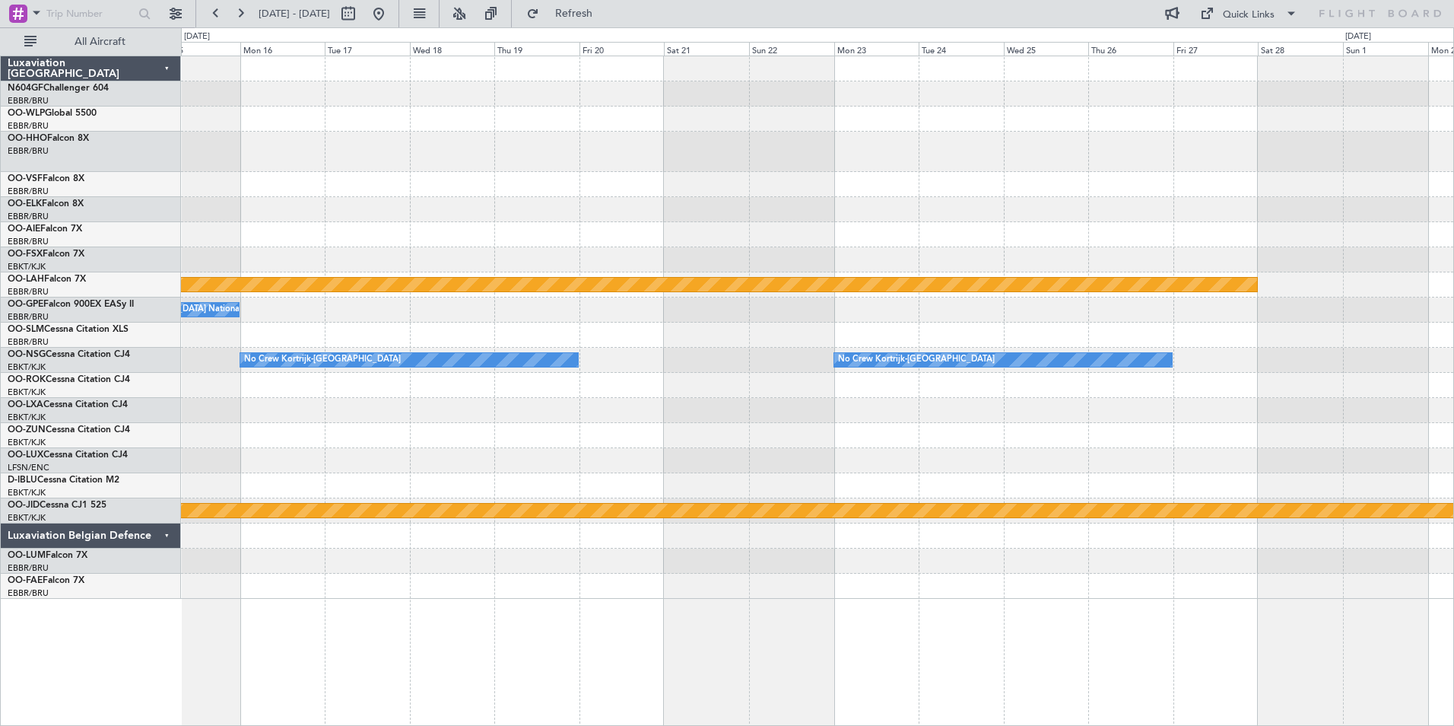
click at [715, 342] on div at bounding box center [817, 335] width 1273 height 25
click at [391, 20] on button at bounding box center [379, 14] width 24 height 24
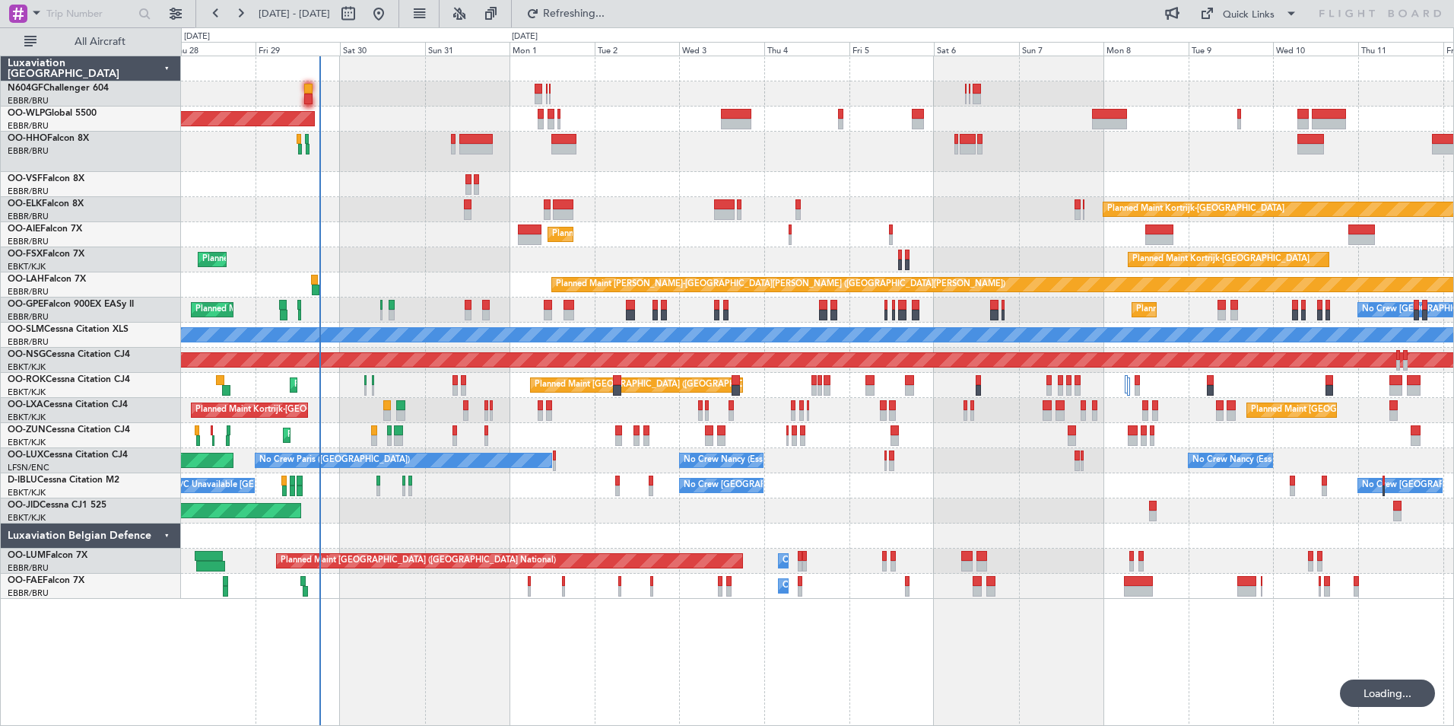
click at [568, 256] on div "Planned Maint Berlin (Brandenburg) Planned Maint Kortrijk-Wevelgem Planned Main…" at bounding box center [817, 327] width 1273 height 542
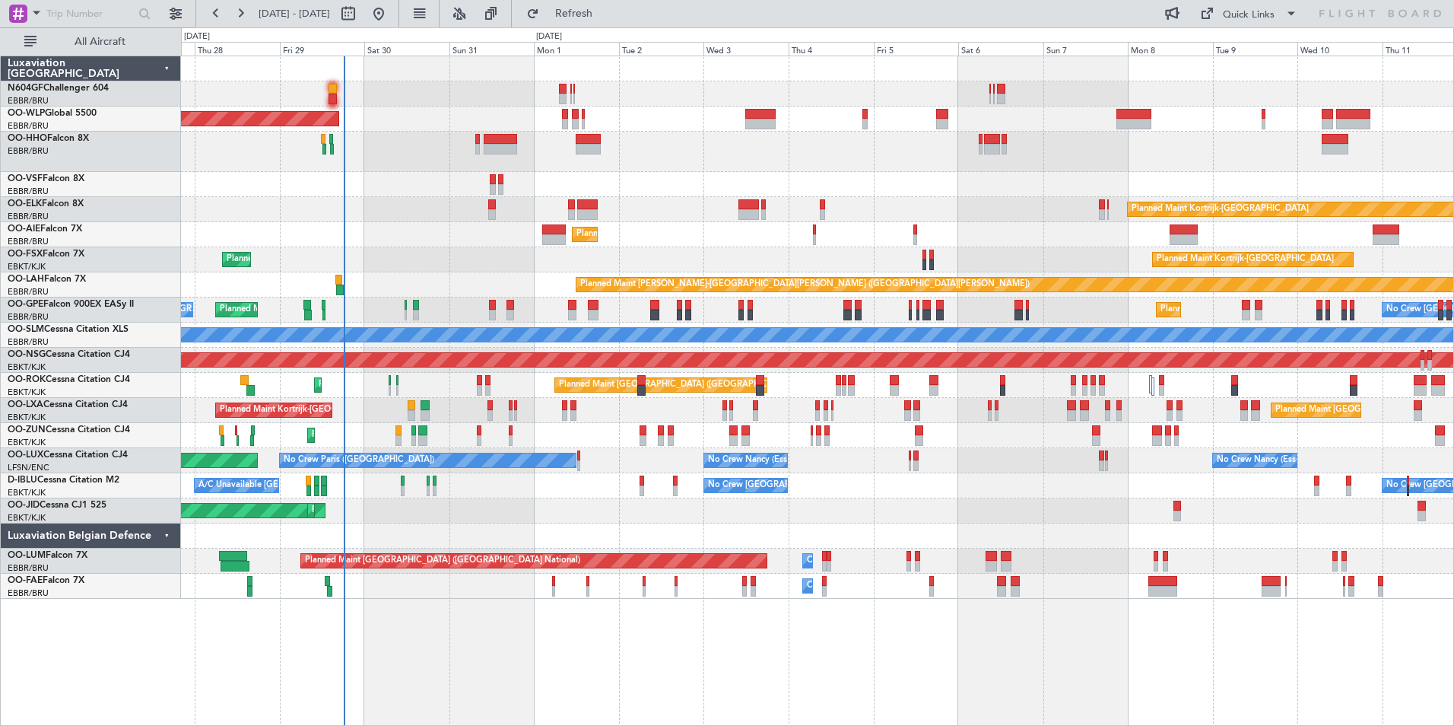
click at [470, 284] on div "Planned Maint [PERSON_NAME]-[GEOGRAPHIC_DATA][PERSON_NAME] ([GEOGRAPHIC_DATA][P…" at bounding box center [817, 284] width 1273 height 25
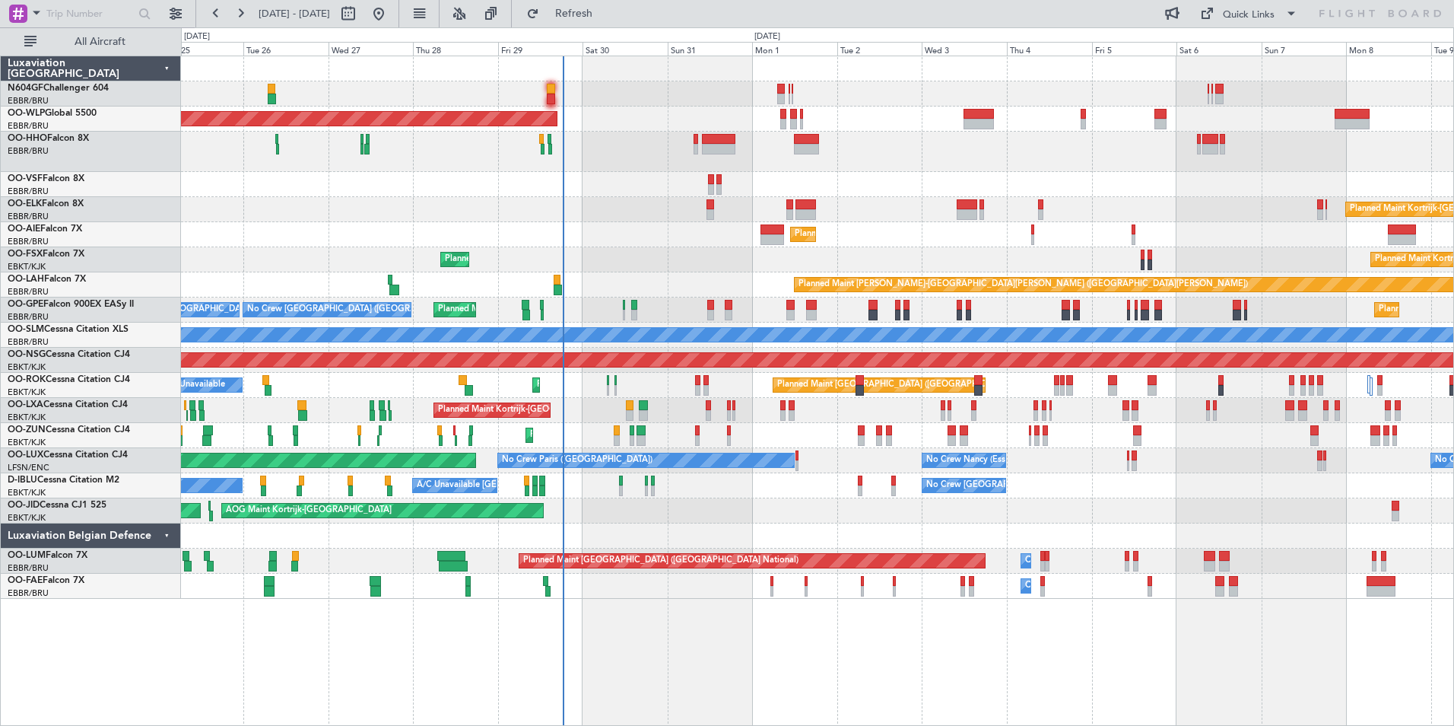
click at [620, 296] on div "Planned Maint [PERSON_NAME]-[GEOGRAPHIC_DATA][PERSON_NAME] ([GEOGRAPHIC_DATA][P…" at bounding box center [817, 284] width 1273 height 25
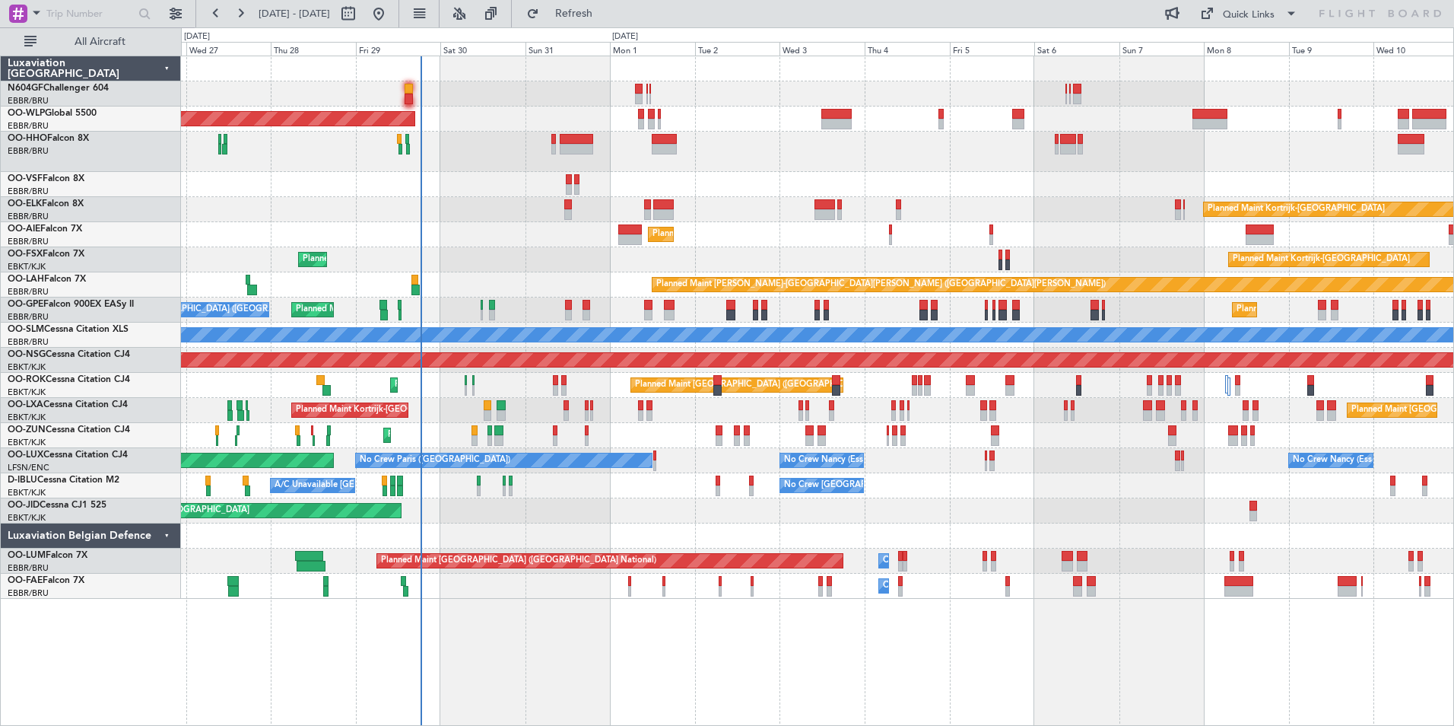
click at [865, 150] on div at bounding box center [817, 152] width 1273 height 40
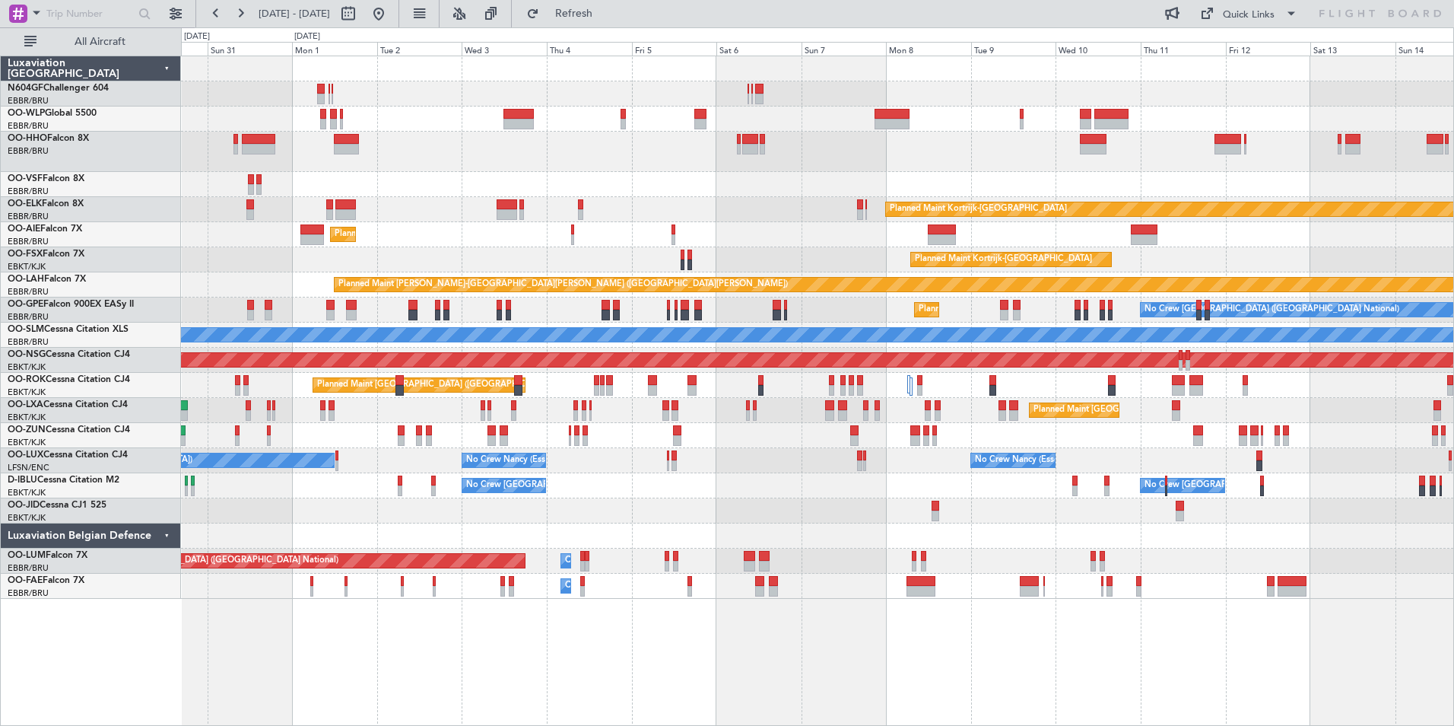
click at [452, 164] on div "Planned Maint Berlin (Brandenburg) Planned Maint Kortrijk-Wevelgem Planned Main…" at bounding box center [817, 327] width 1273 height 542
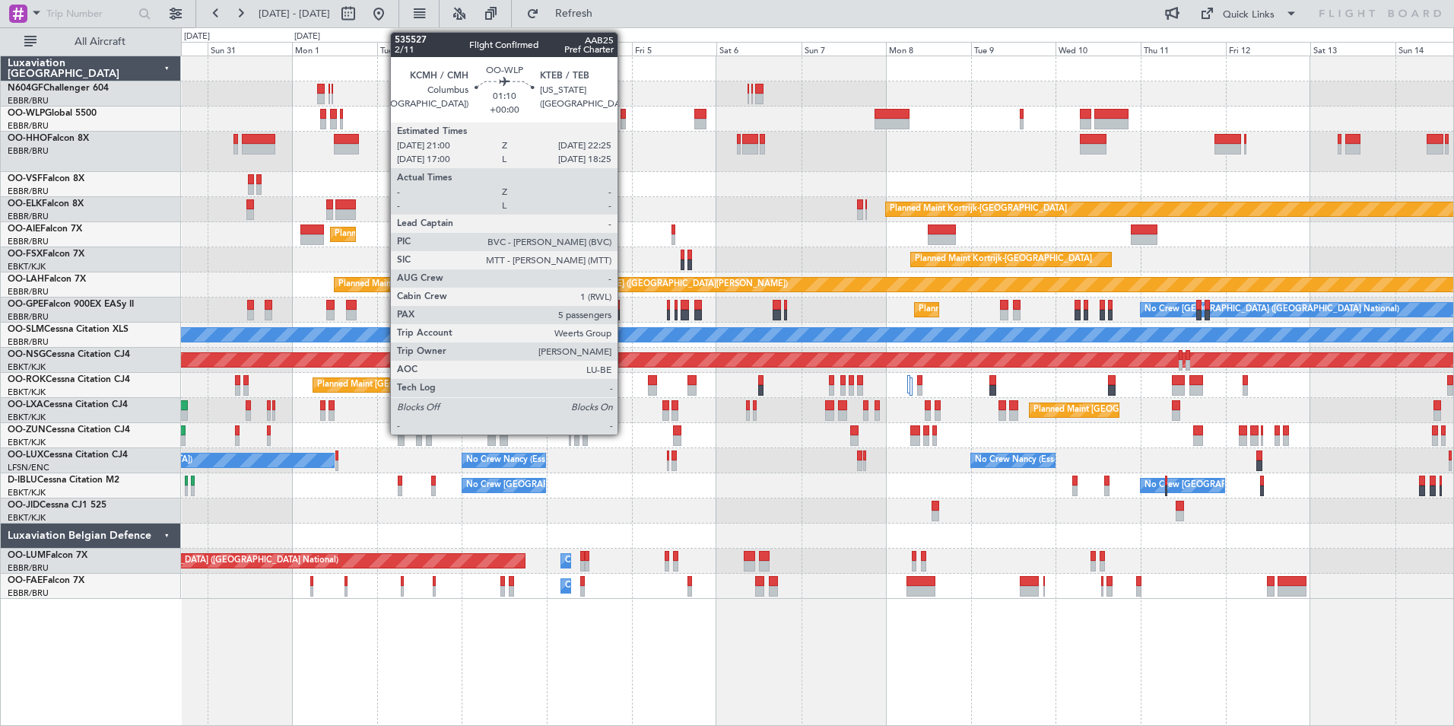
click at [624, 117] on div at bounding box center [623, 114] width 5 height 11
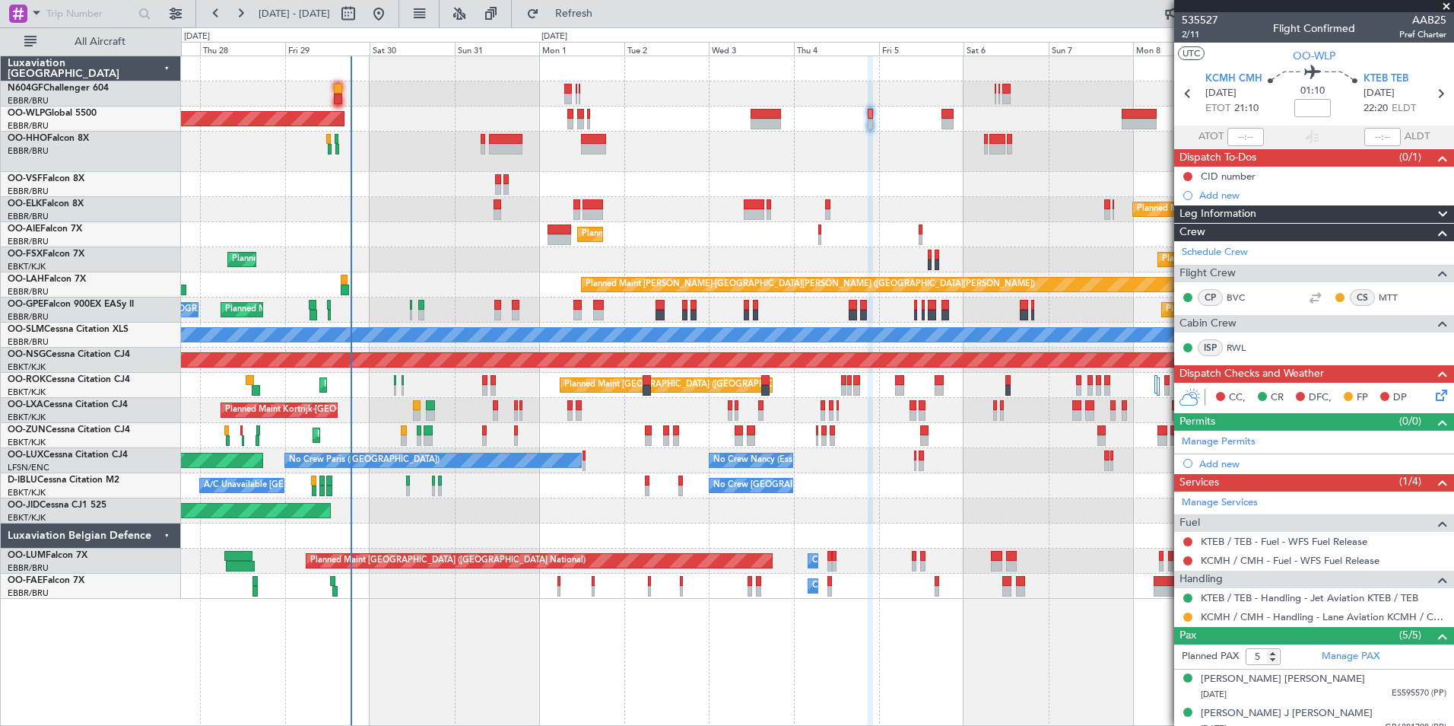
click at [792, 221] on div "Planned Maint Berlin (Brandenburg) Planned Maint Kortrijk-Wevelgem Planned Main…" at bounding box center [817, 327] width 1273 height 542
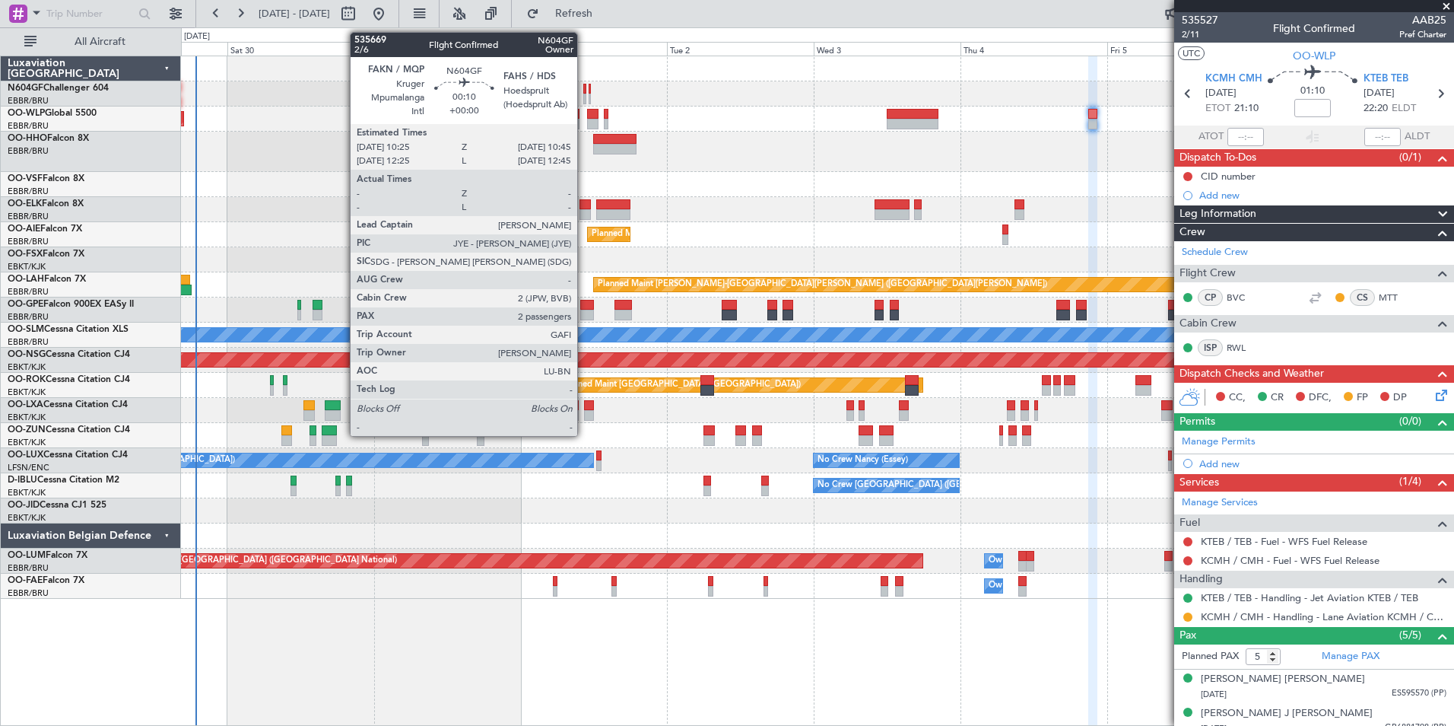
click at [584, 101] on div at bounding box center [584, 99] width 2 height 11
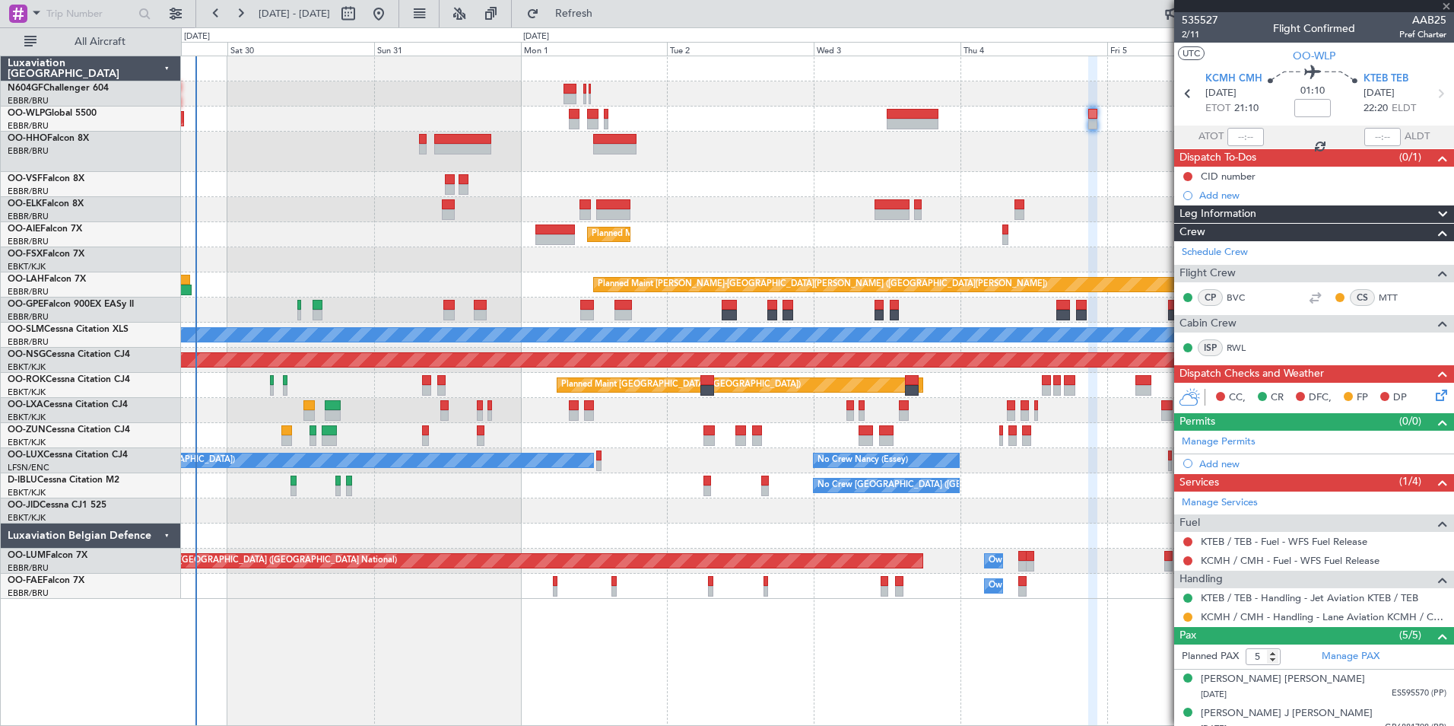
type input "2"
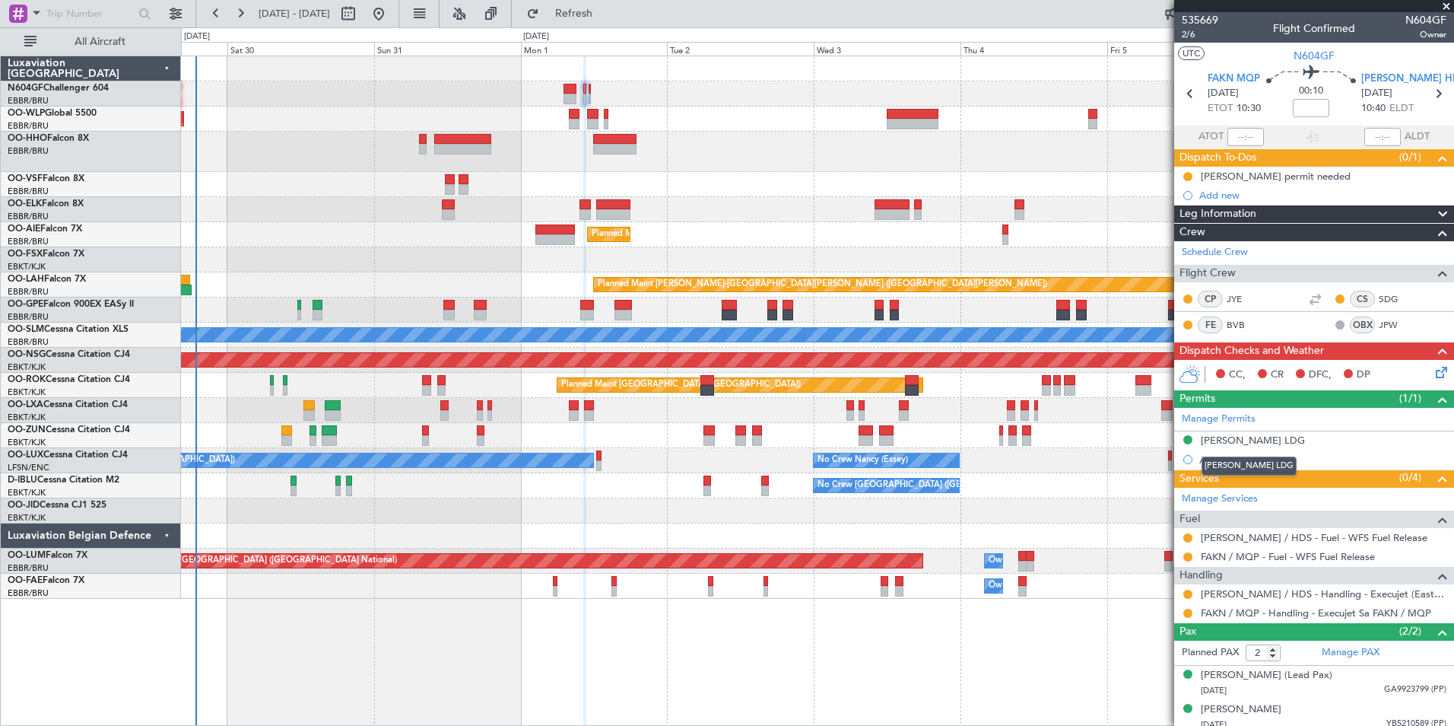
click at [1220, 457] on div "[PERSON_NAME] LDG" at bounding box center [1249, 465] width 95 height 19
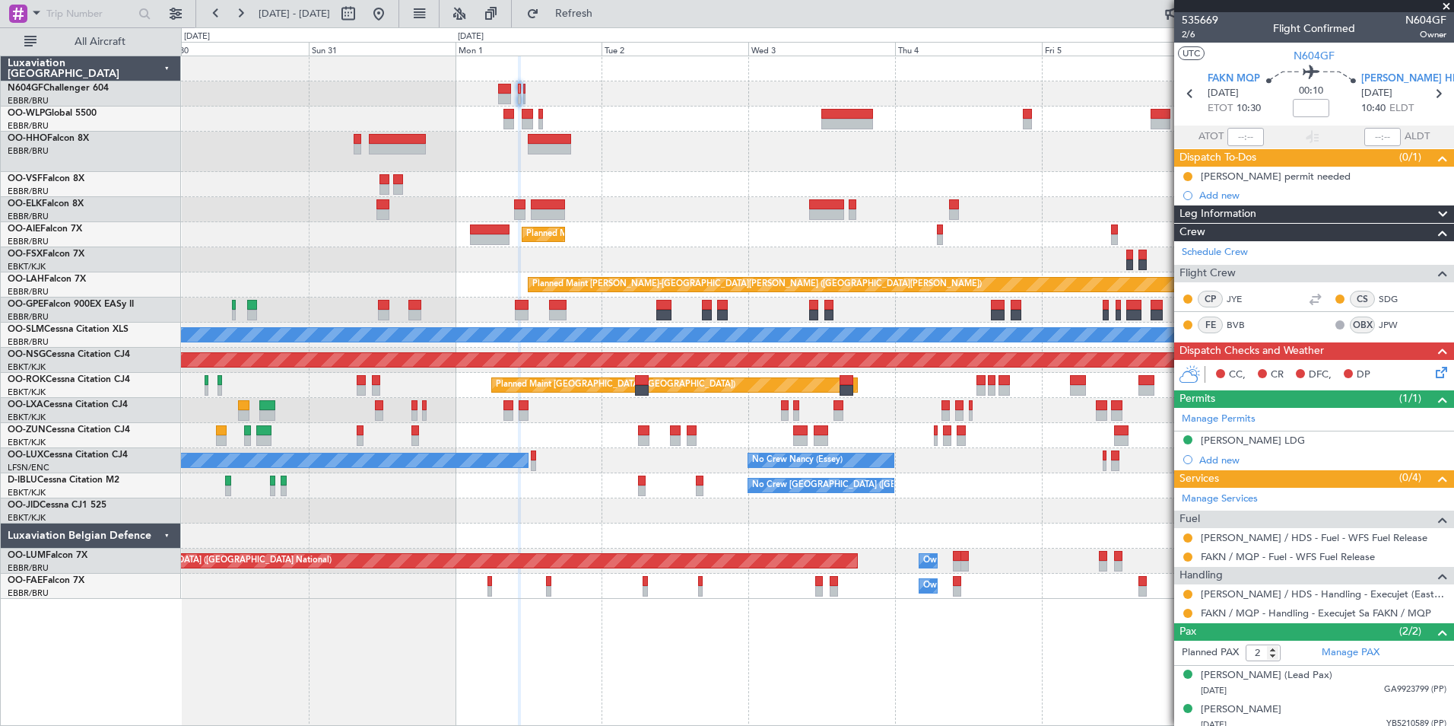
click at [669, 164] on div at bounding box center [817, 152] width 1273 height 40
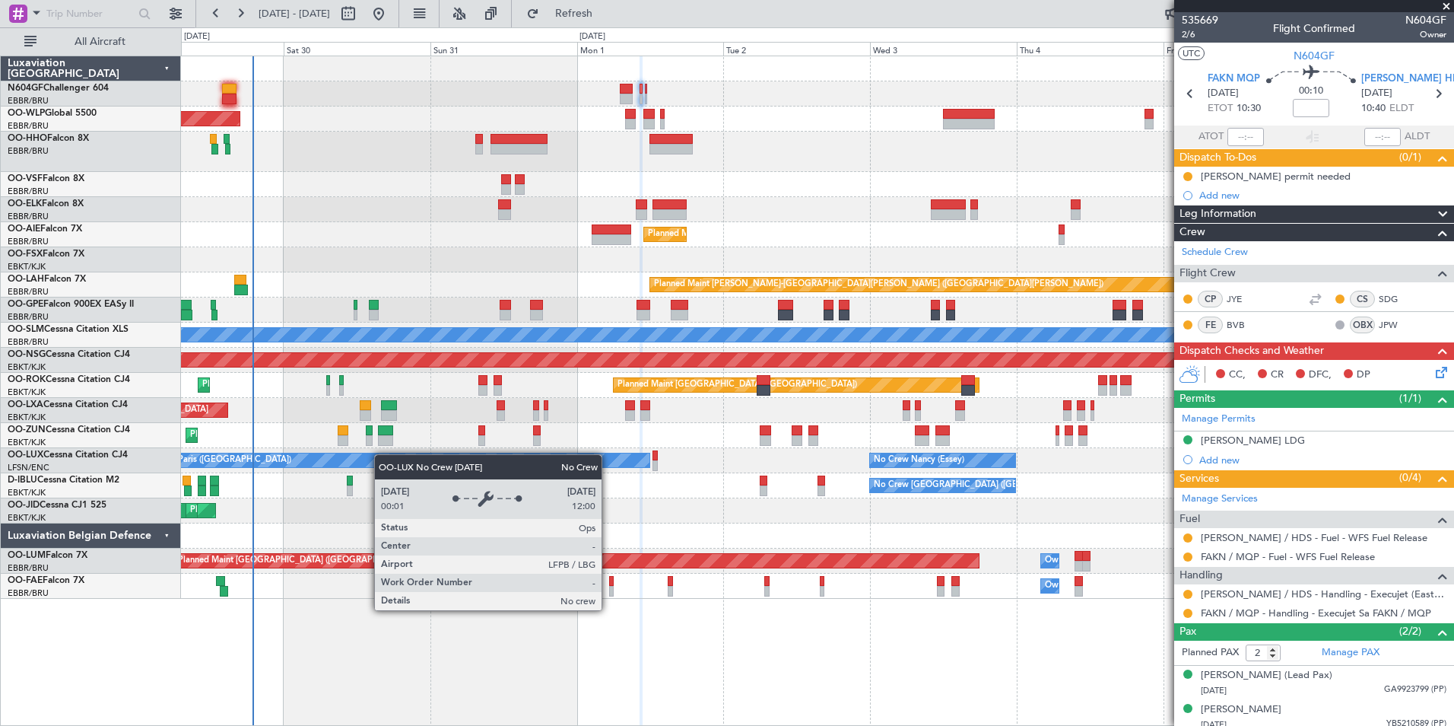
click at [440, 460] on div "Planned Maint [GEOGRAPHIC_DATA] ([GEOGRAPHIC_DATA]) Planned Maint [GEOGRAPHIC_D…" at bounding box center [817, 327] width 1273 height 542
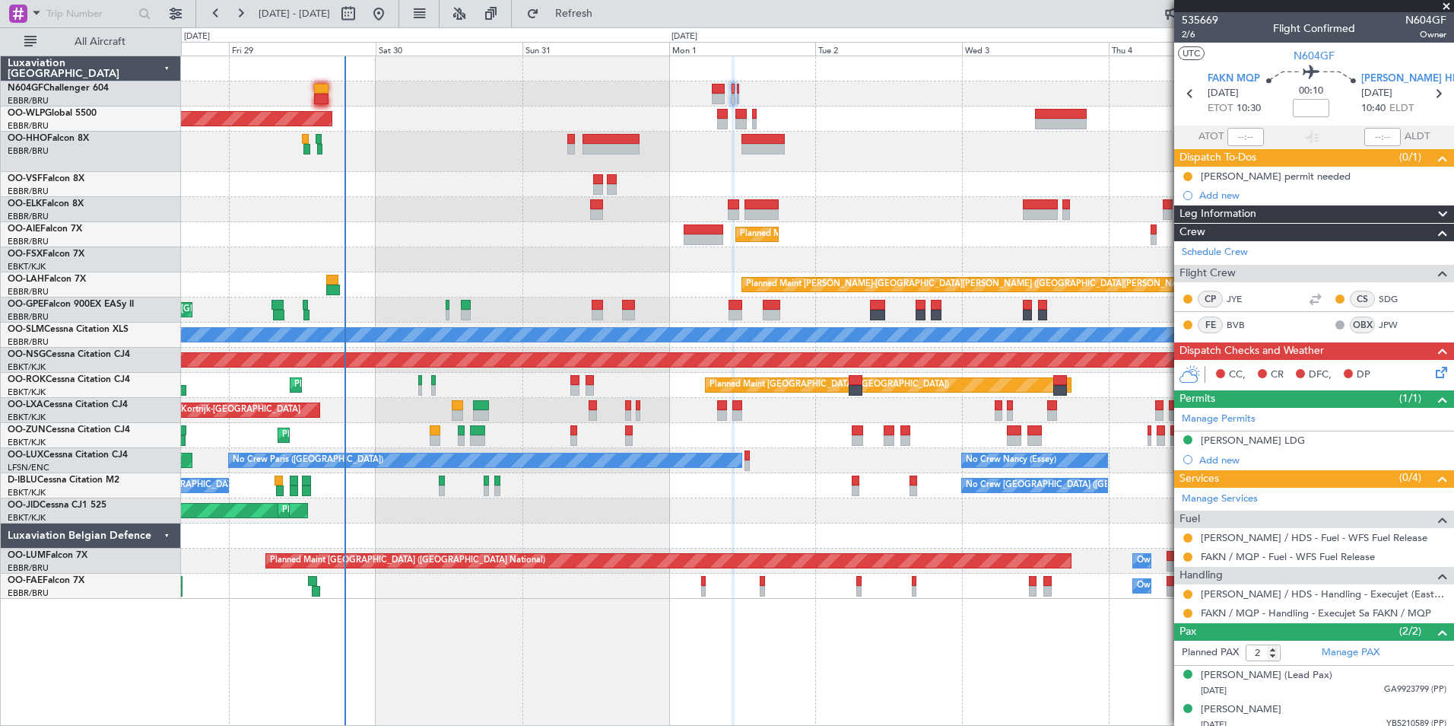
click at [390, 291] on div "Planned Maint [GEOGRAPHIC_DATA] ([GEOGRAPHIC_DATA]) Planned Maint [GEOGRAPHIC_D…" at bounding box center [817, 327] width 1273 height 542
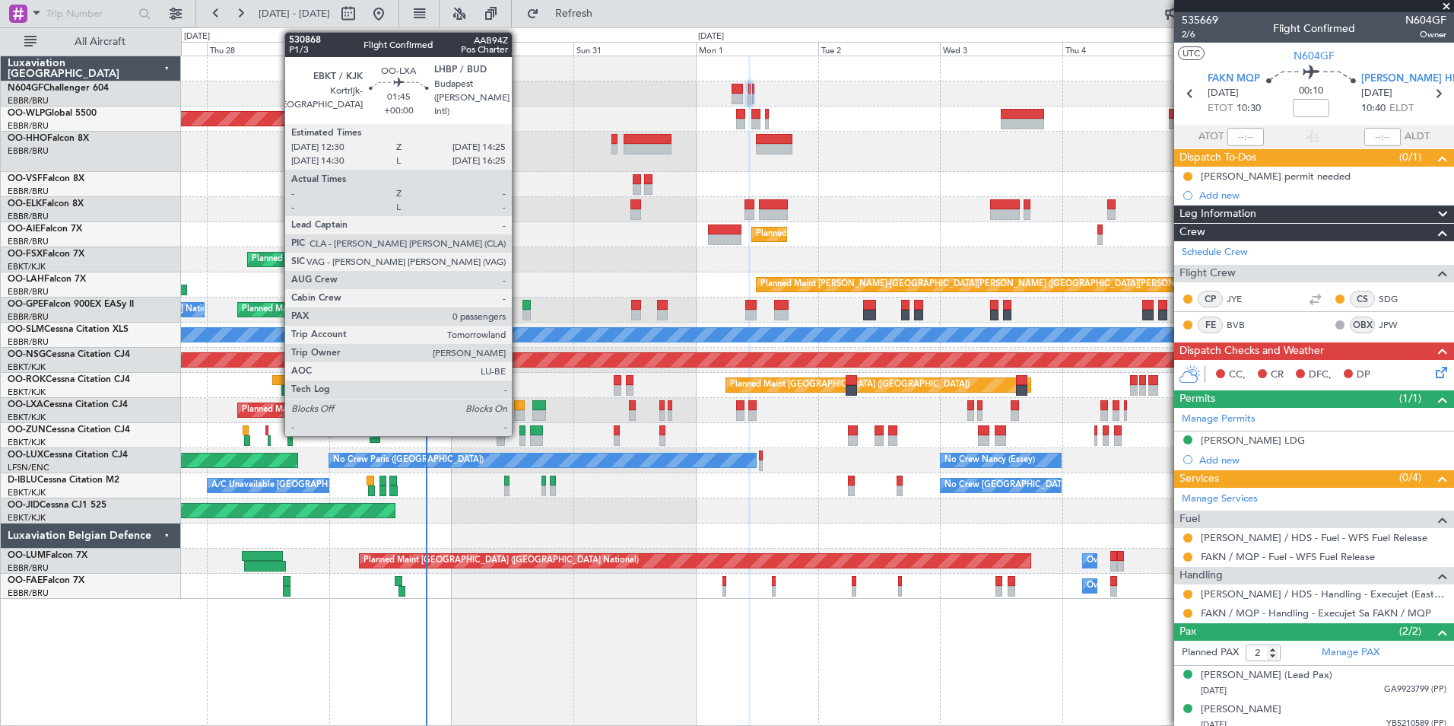
click at [519, 405] on div at bounding box center [519, 405] width 10 height 11
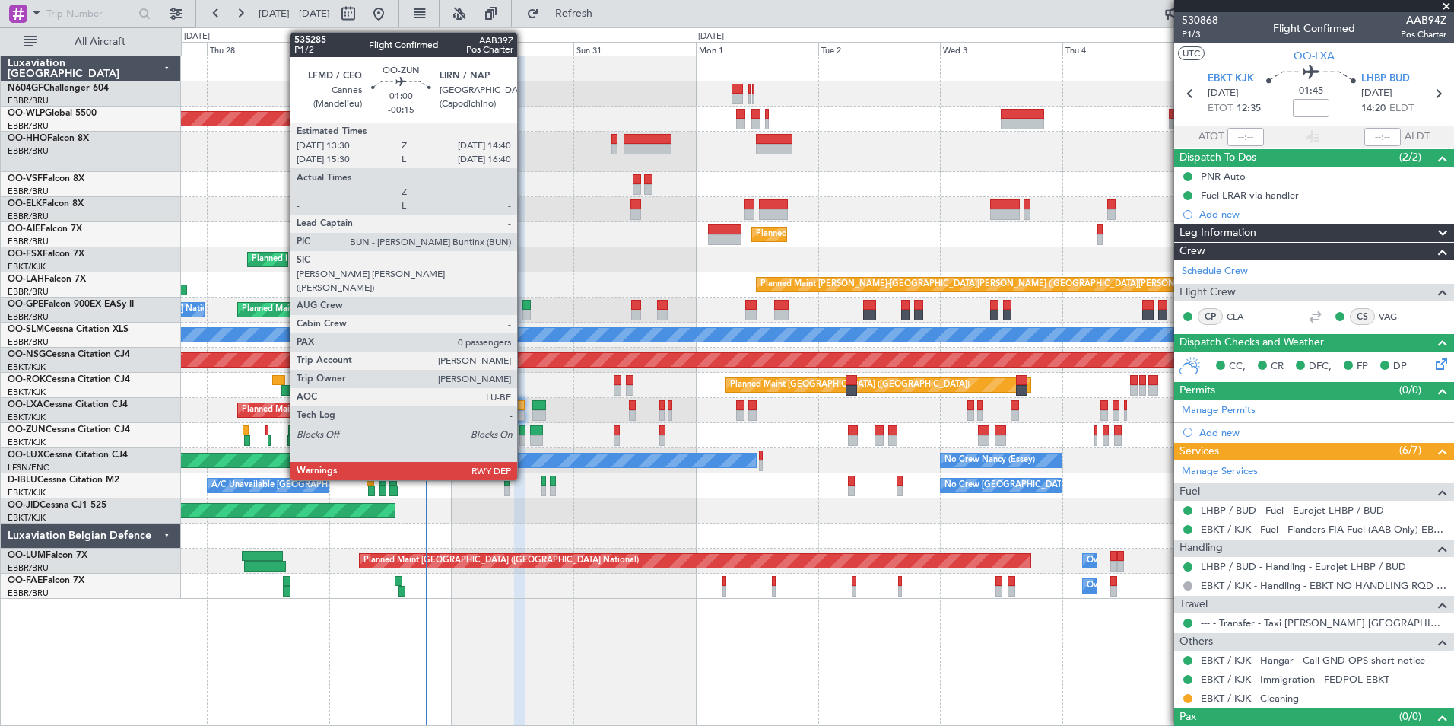
click at [580, 493] on div "No Crew [GEOGRAPHIC_DATA] ([GEOGRAPHIC_DATA] National) A/C Unavailable [GEOGRAP…" at bounding box center [817, 485] width 1273 height 25
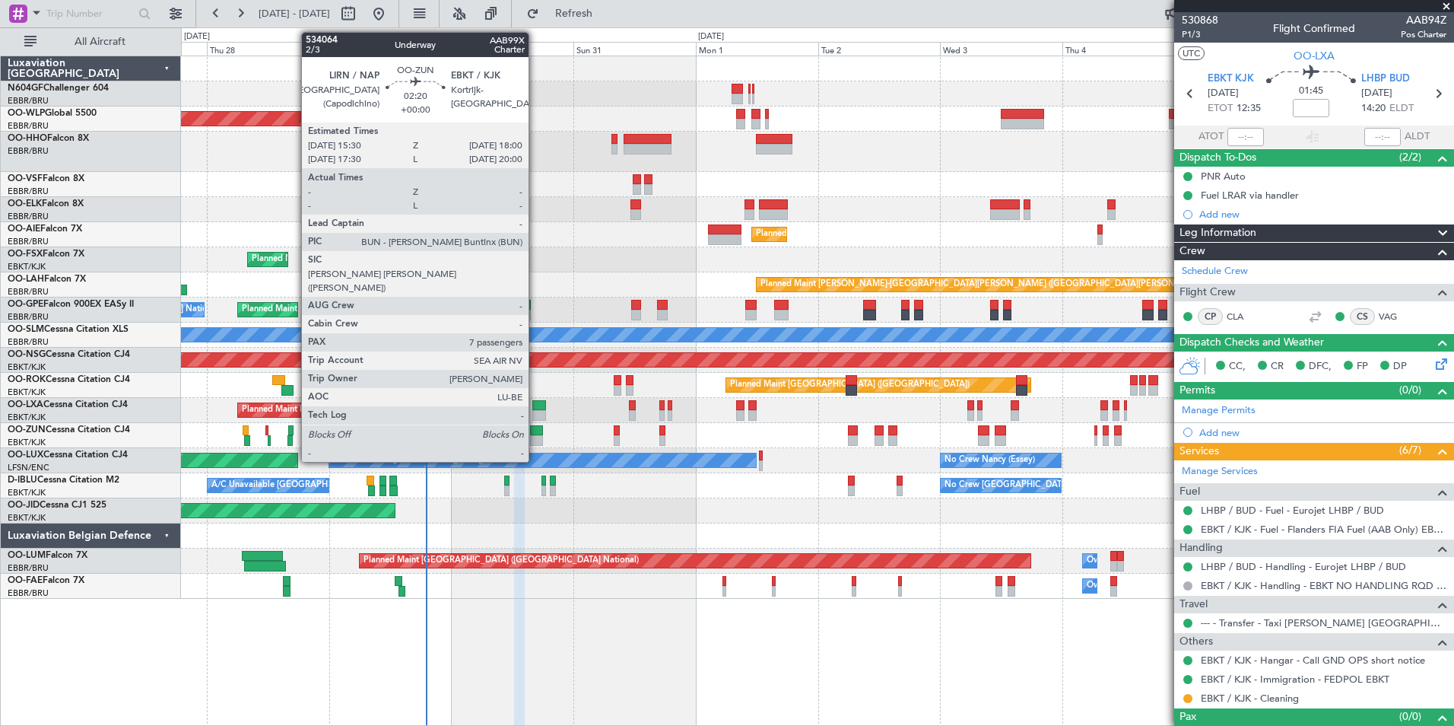
click at [535, 433] on div at bounding box center [536, 430] width 13 height 11
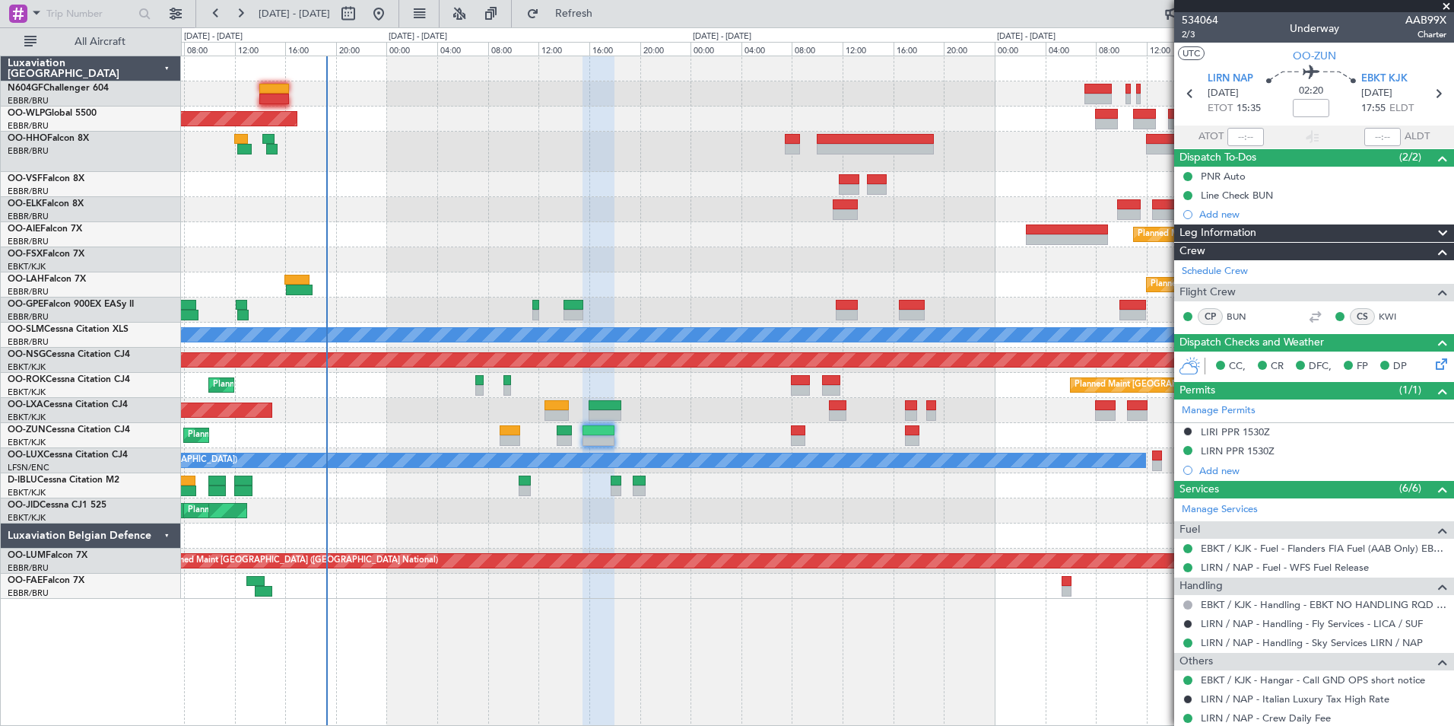
click at [633, 290] on div "Planned Maint [PERSON_NAME]-[GEOGRAPHIC_DATA][PERSON_NAME] ([GEOGRAPHIC_DATA][P…" at bounding box center [817, 284] width 1273 height 25
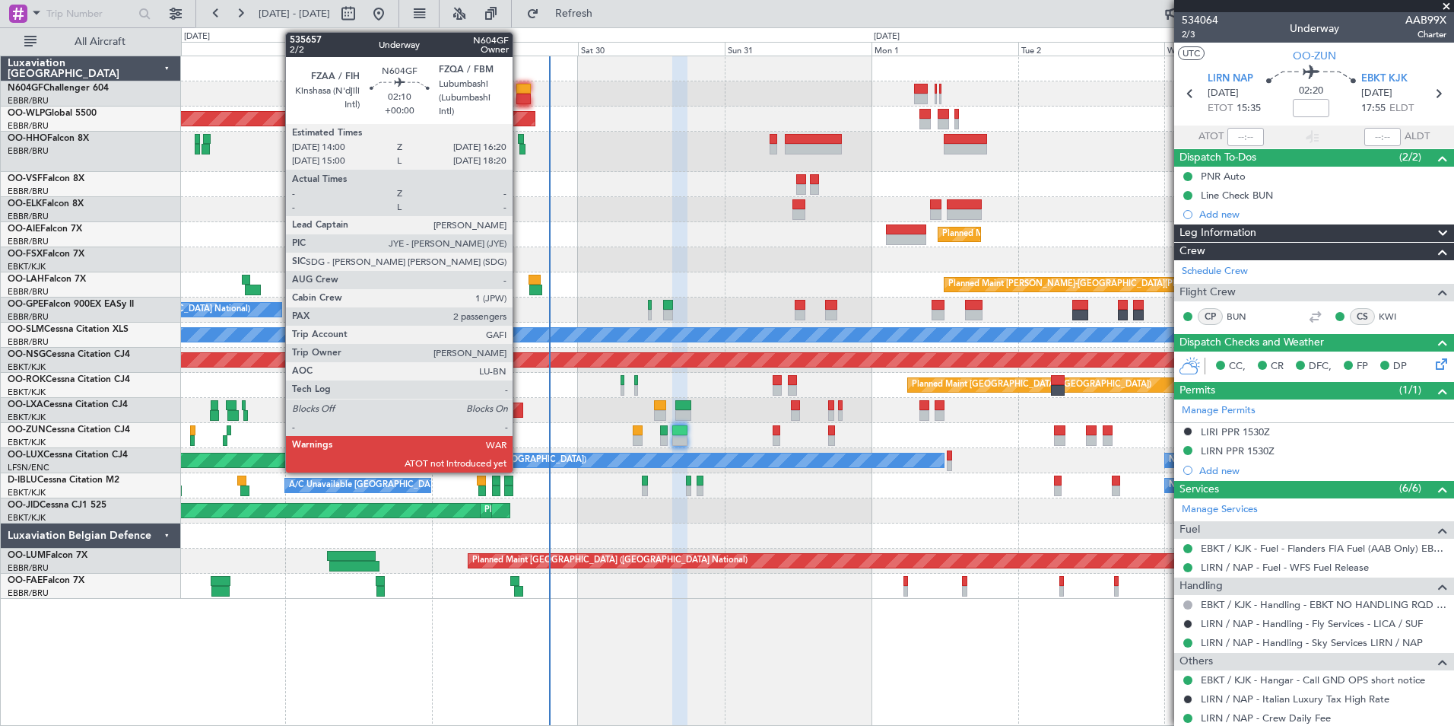
click at [520, 95] on div at bounding box center [523, 99] width 14 height 11
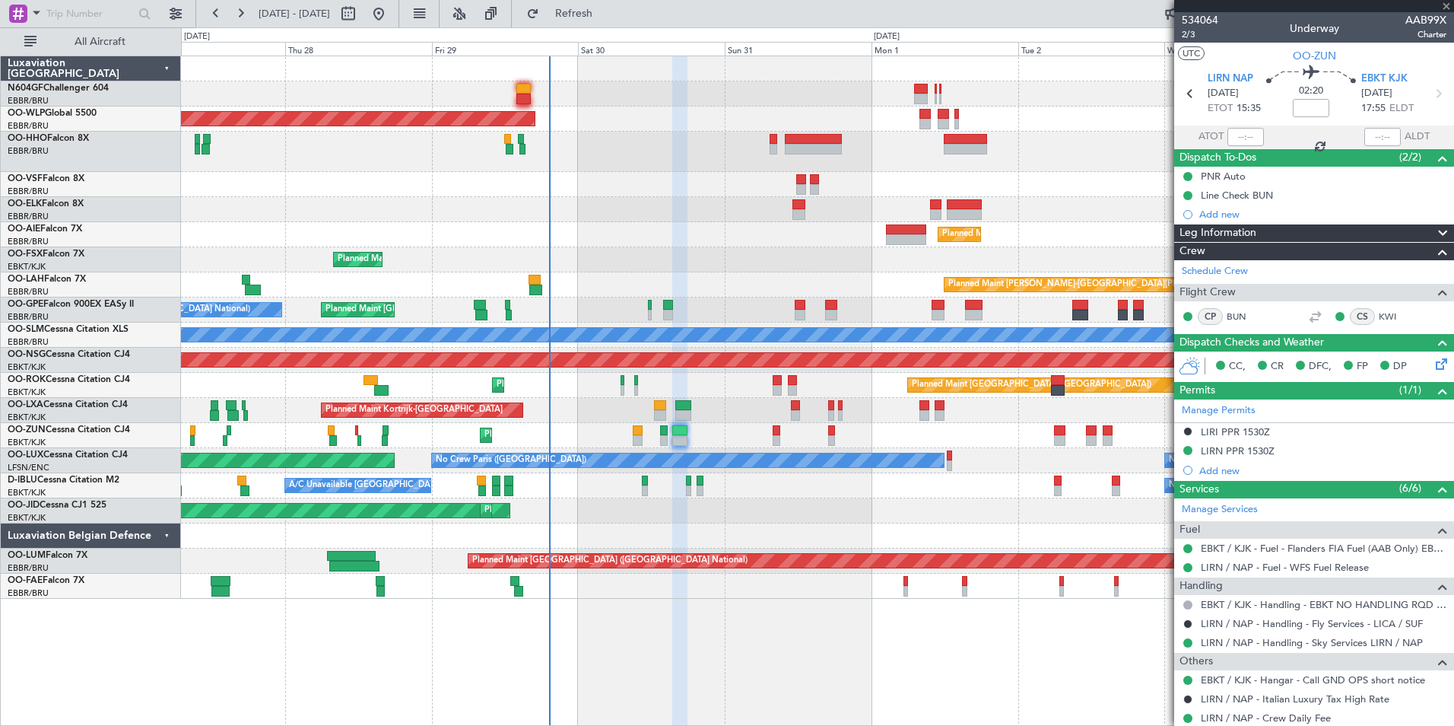
type input "2"
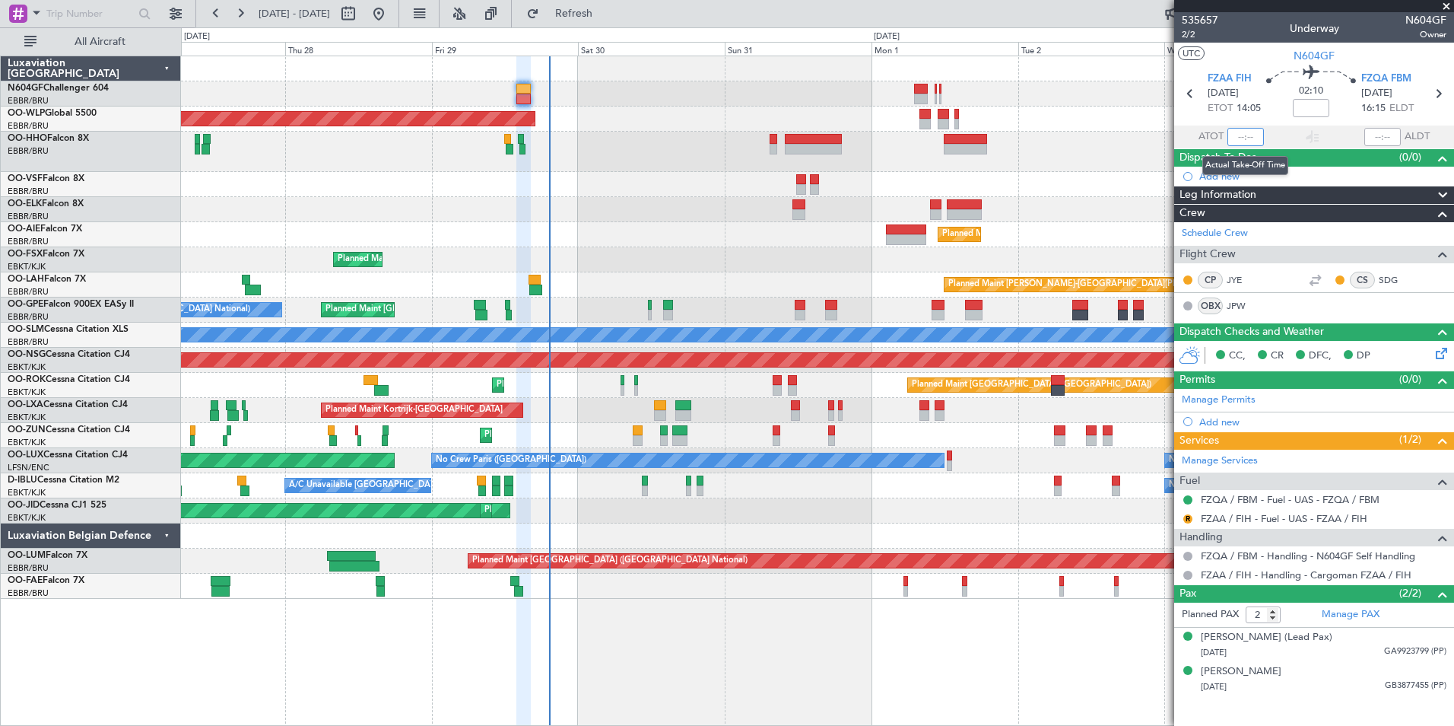
click at [1247, 141] on input "text" at bounding box center [1246, 137] width 37 height 18
click at [1127, 116] on div "Planned Maint [GEOGRAPHIC_DATA] ([GEOGRAPHIC_DATA])" at bounding box center [817, 118] width 1273 height 25
type input "15:31"
drag, startPoint x: 1372, startPoint y: 138, endPoint x: 1390, endPoint y: 137, distance: 17.5
click at [1372, 138] on input "text" at bounding box center [1383, 137] width 37 height 18
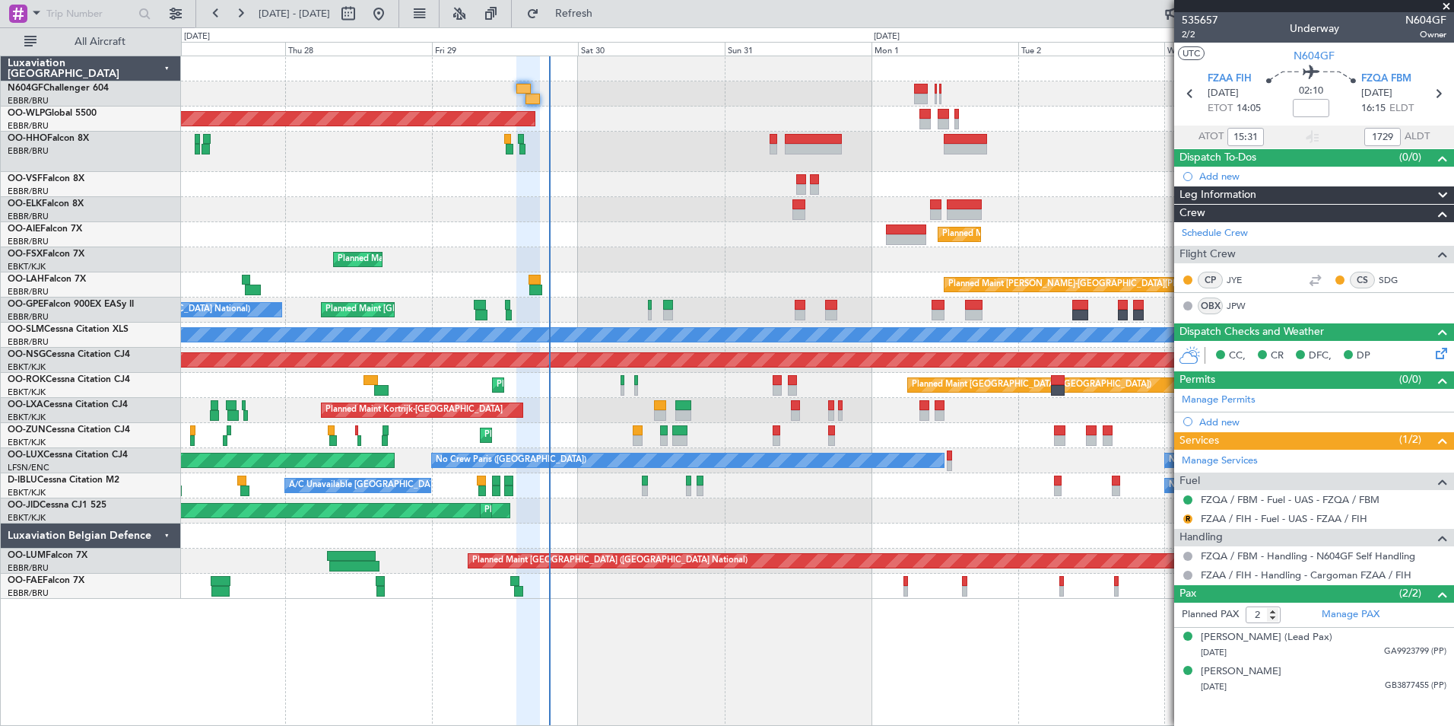
click at [1400, 59] on section "UTC N604GF" at bounding box center [1314, 54] width 280 height 23
type input "17:29"
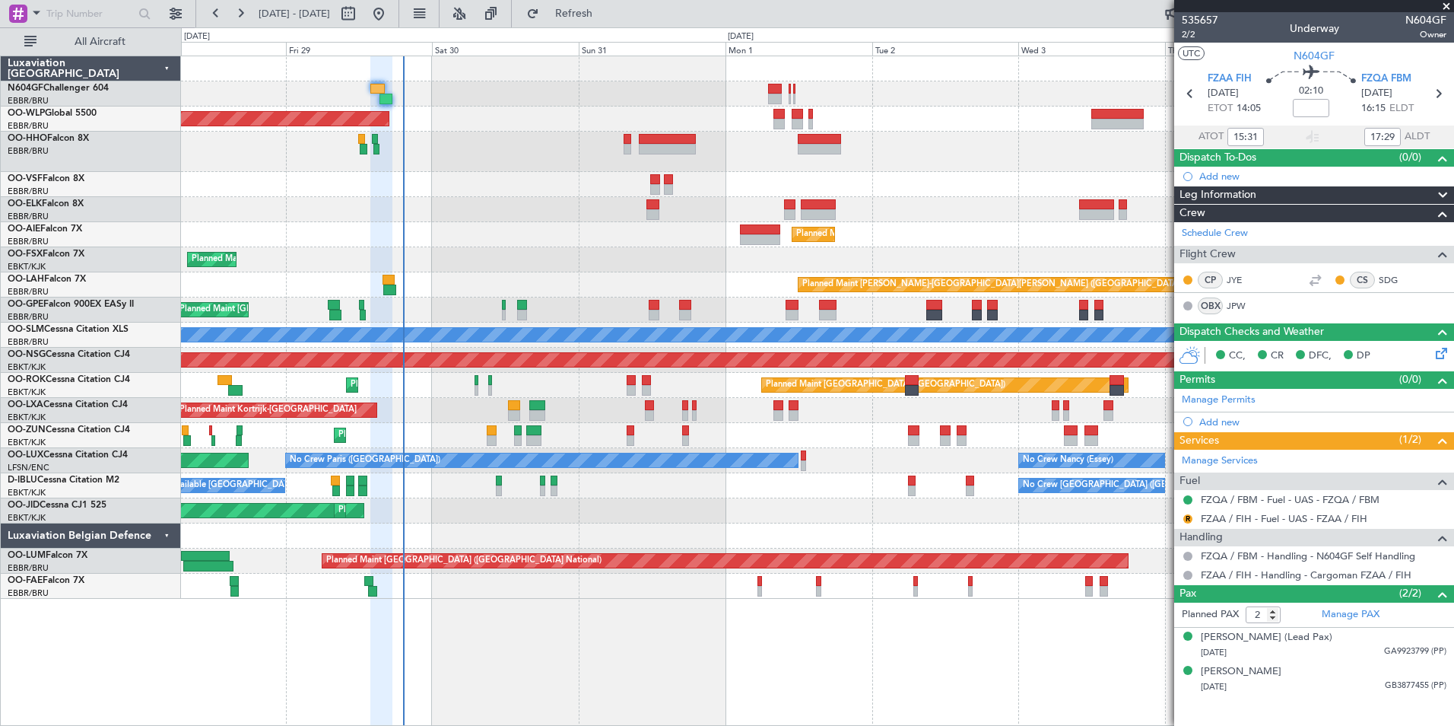
click at [758, 180] on div "Planned Maint [GEOGRAPHIC_DATA] ([GEOGRAPHIC_DATA]) Planned Maint [GEOGRAPHIC_D…" at bounding box center [817, 327] width 1273 height 542
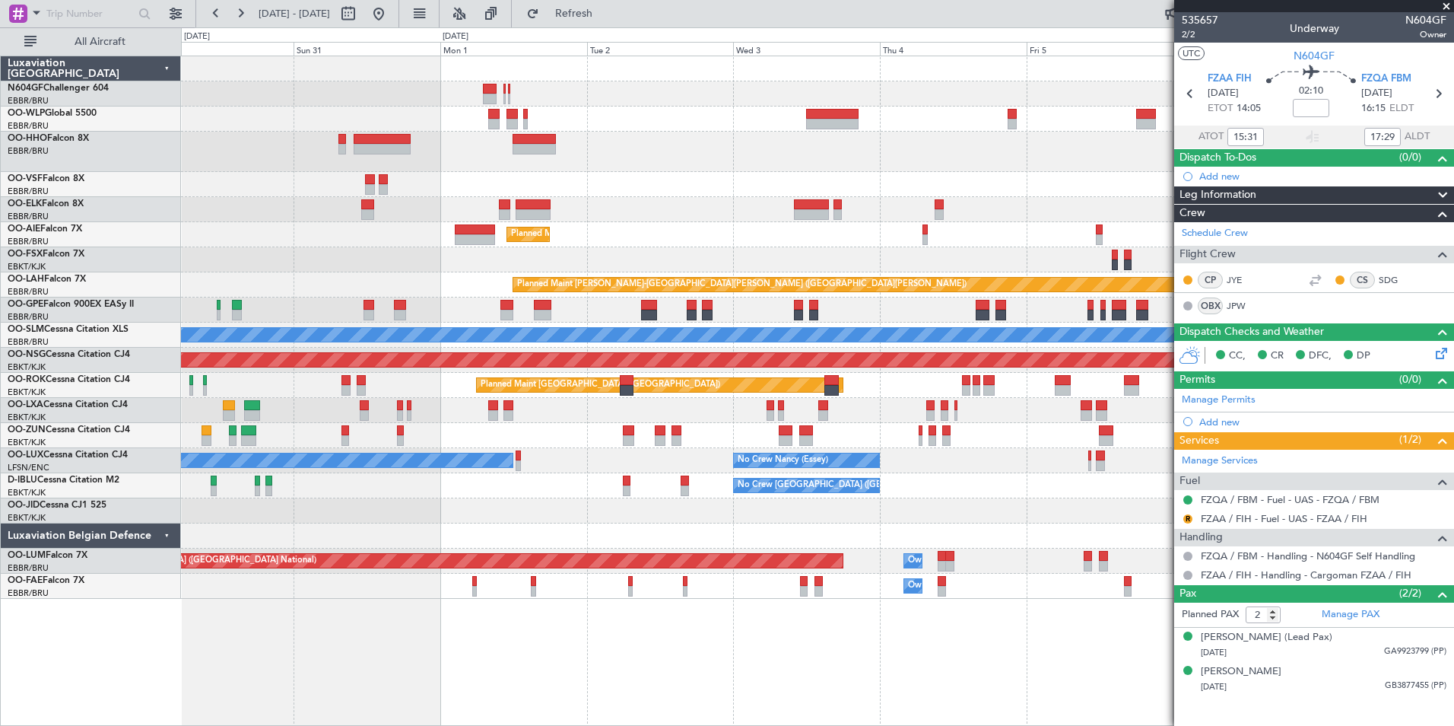
click at [682, 192] on div at bounding box center [817, 184] width 1273 height 25
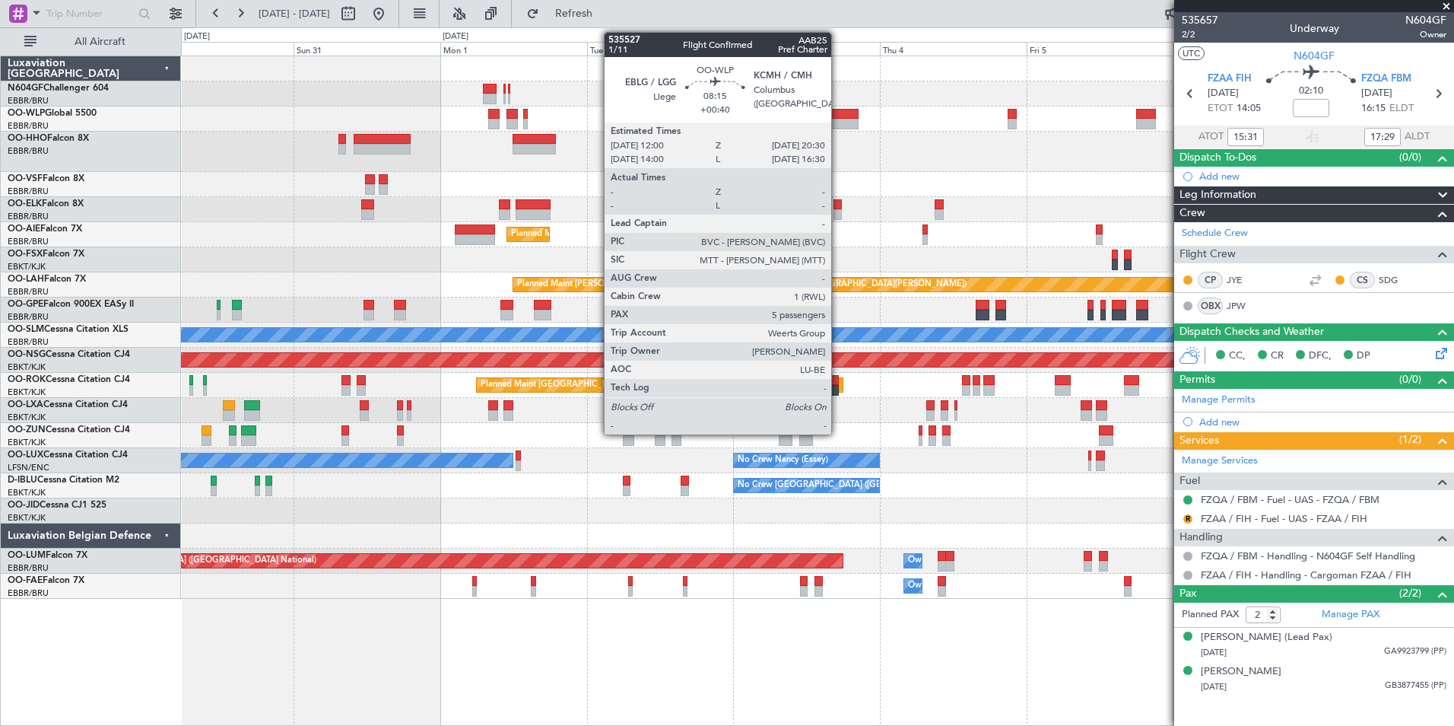
click at [838, 116] on div at bounding box center [832, 114] width 52 height 11
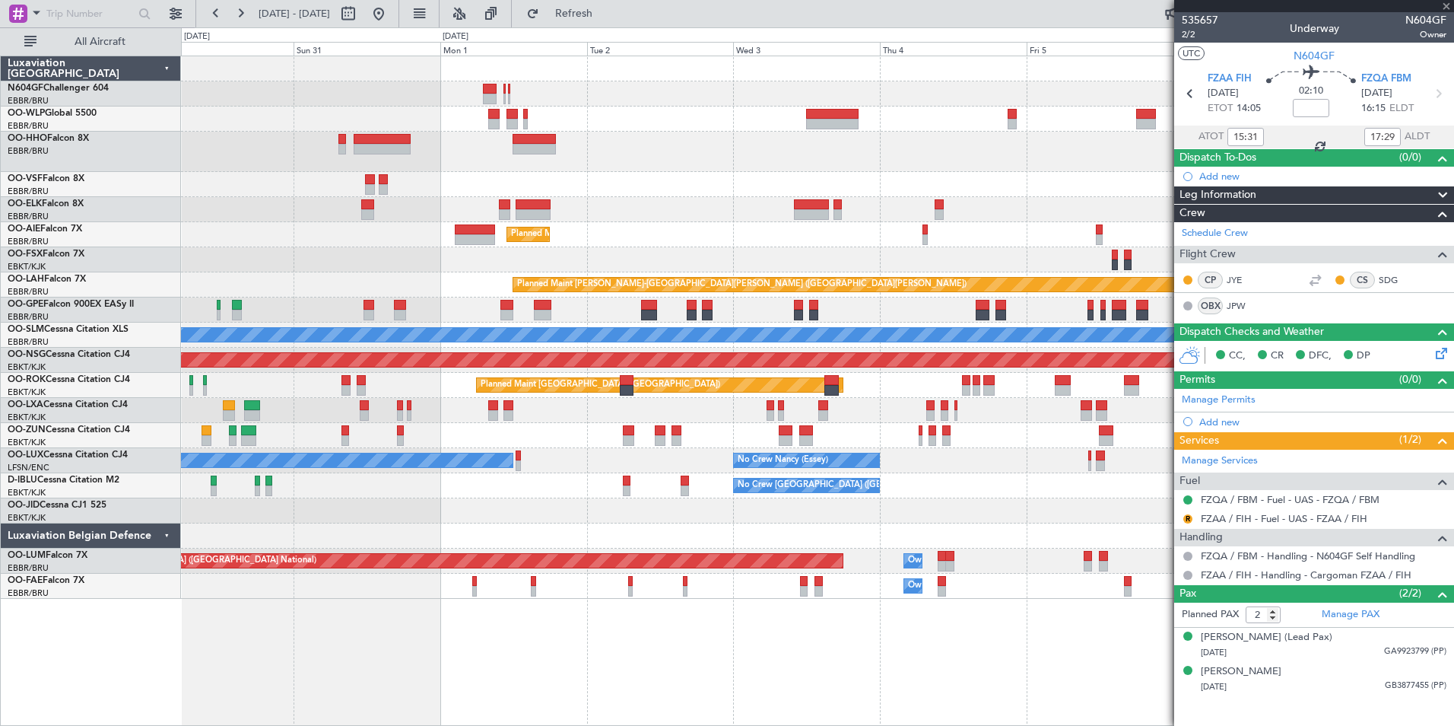
type input "+00:40"
type input "5"
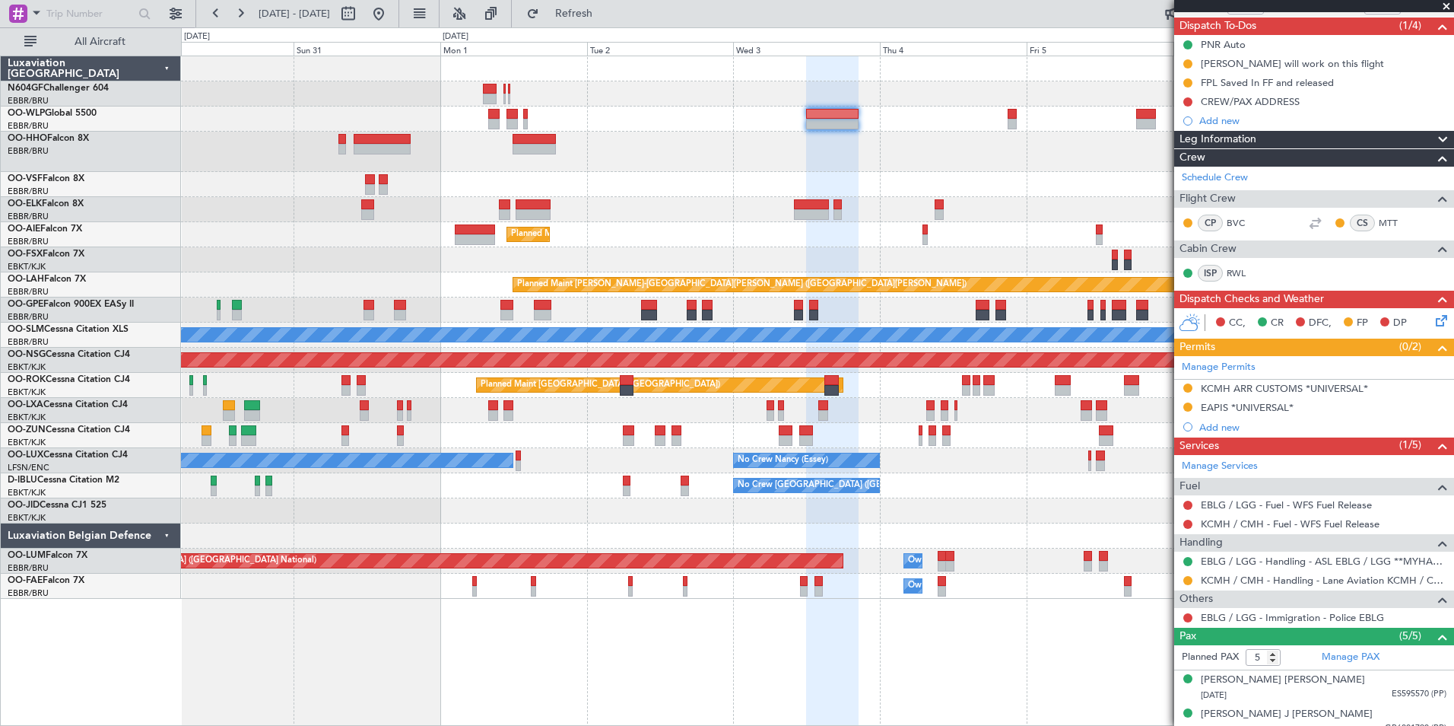
scroll to position [228, 0]
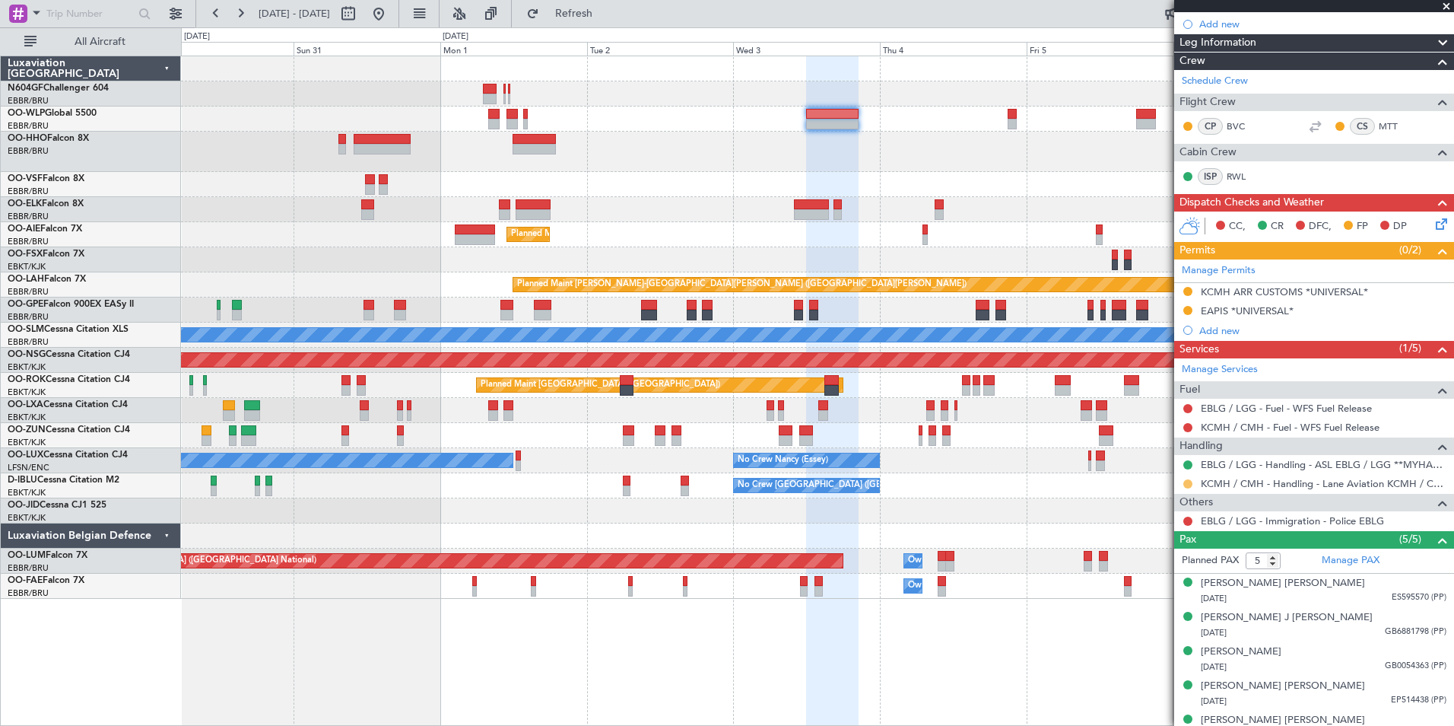
click at [1187, 483] on button at bounding box center [1188, 483] width 9 height 9
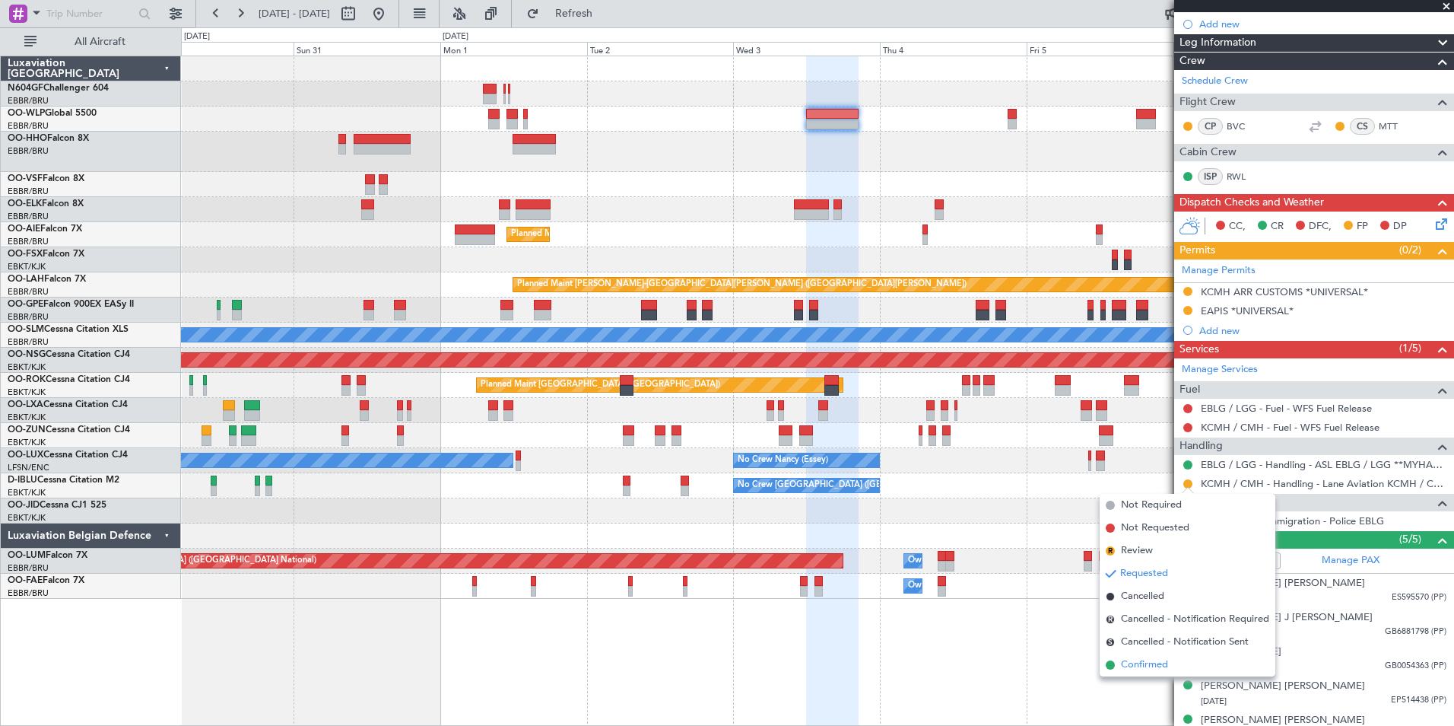
click at [1126, 666] on span "Confirmed" at bounding box center [1144, 664] width 47 height 15
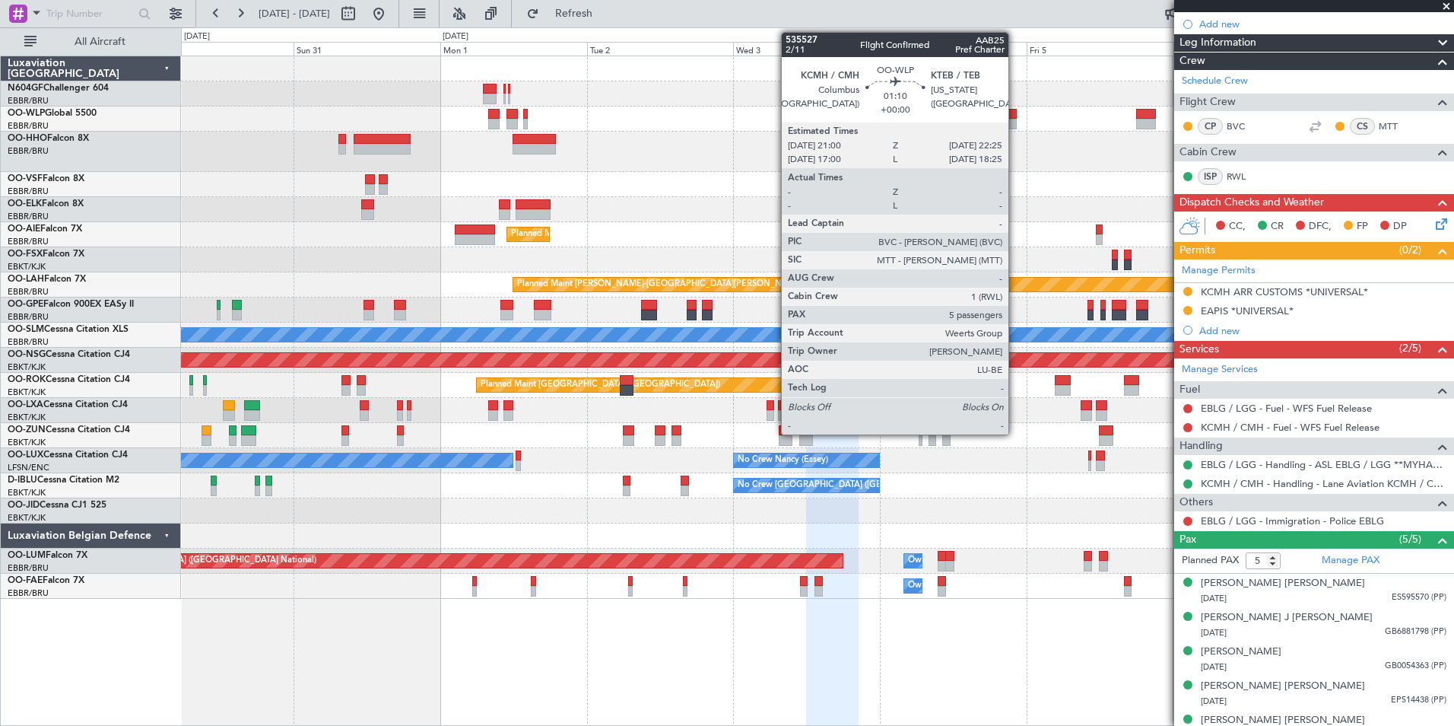
click at [1015, 122] on div at bounding box center [1012, 124] width 9 height 11
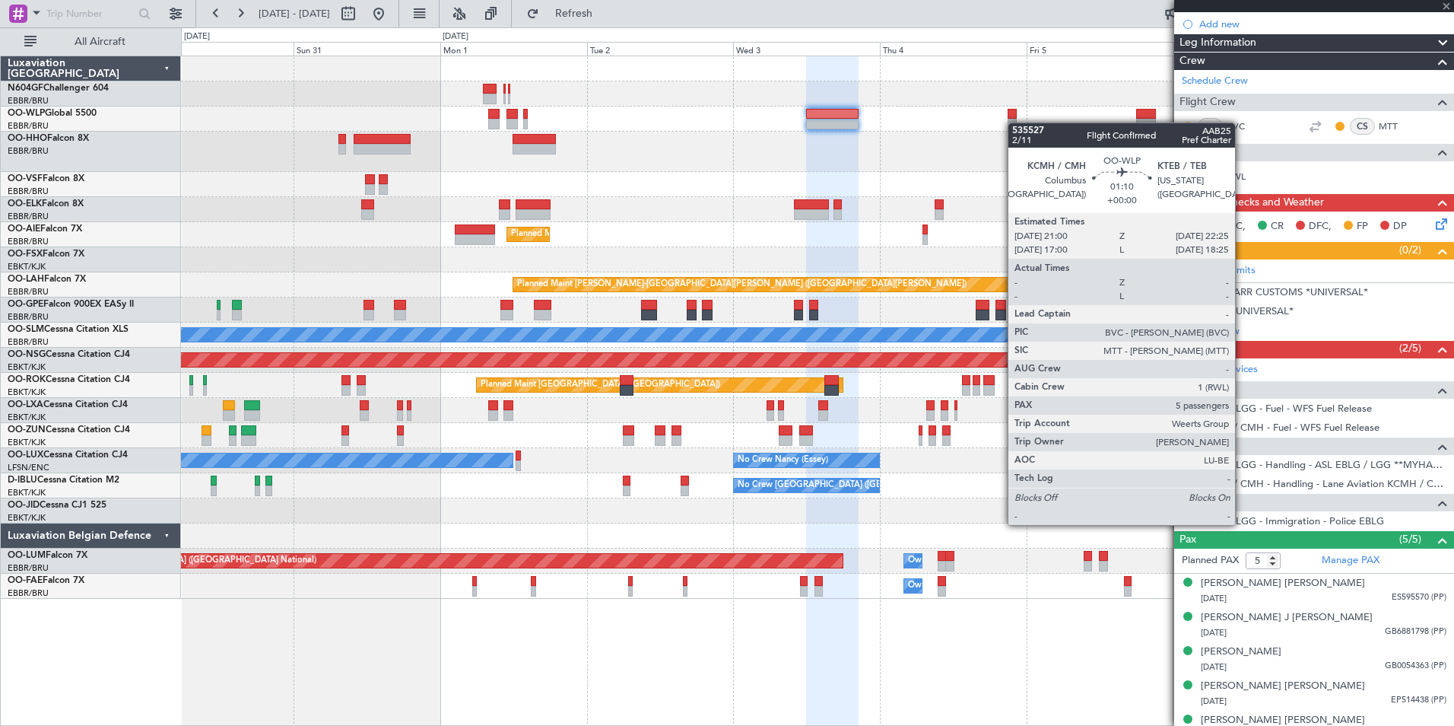
scroll to position [0, 0]
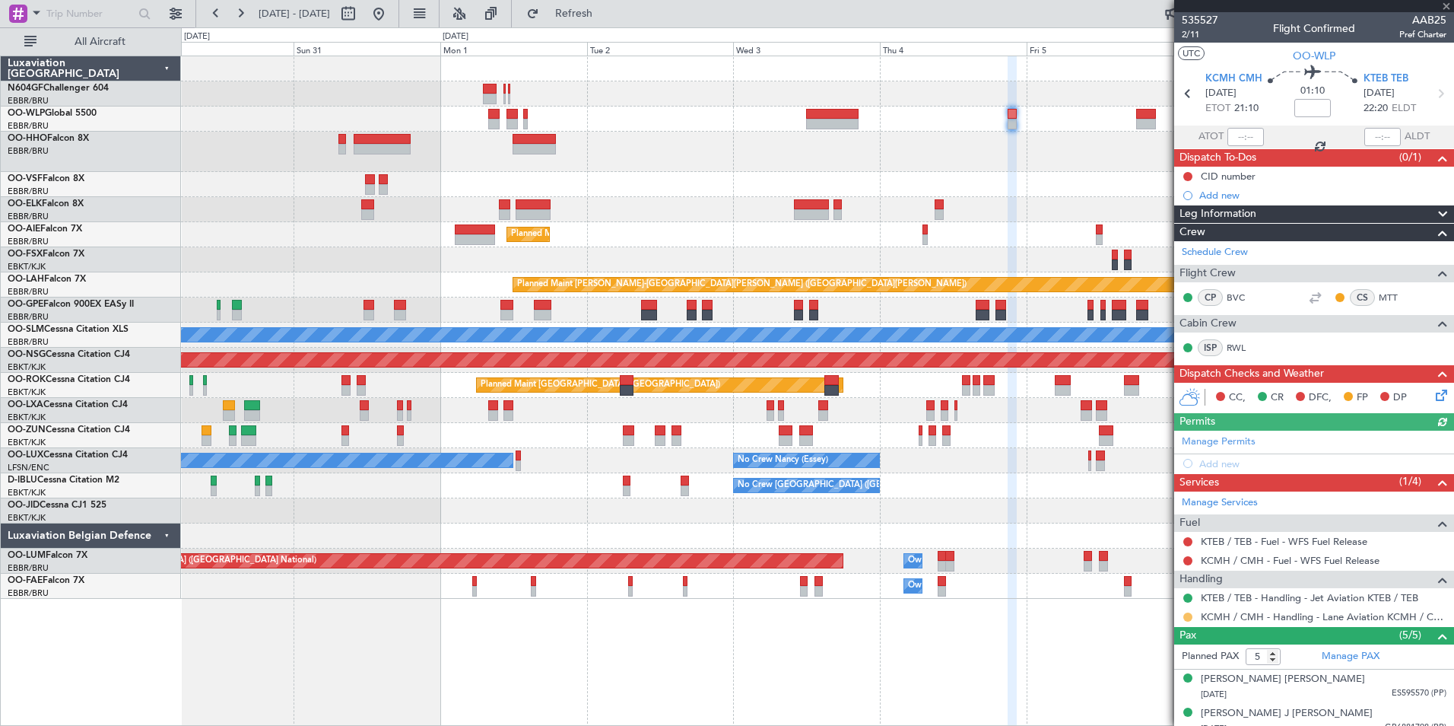
click at [1188, 617] on button at bounding box center [1188, 616] width 9 height 9
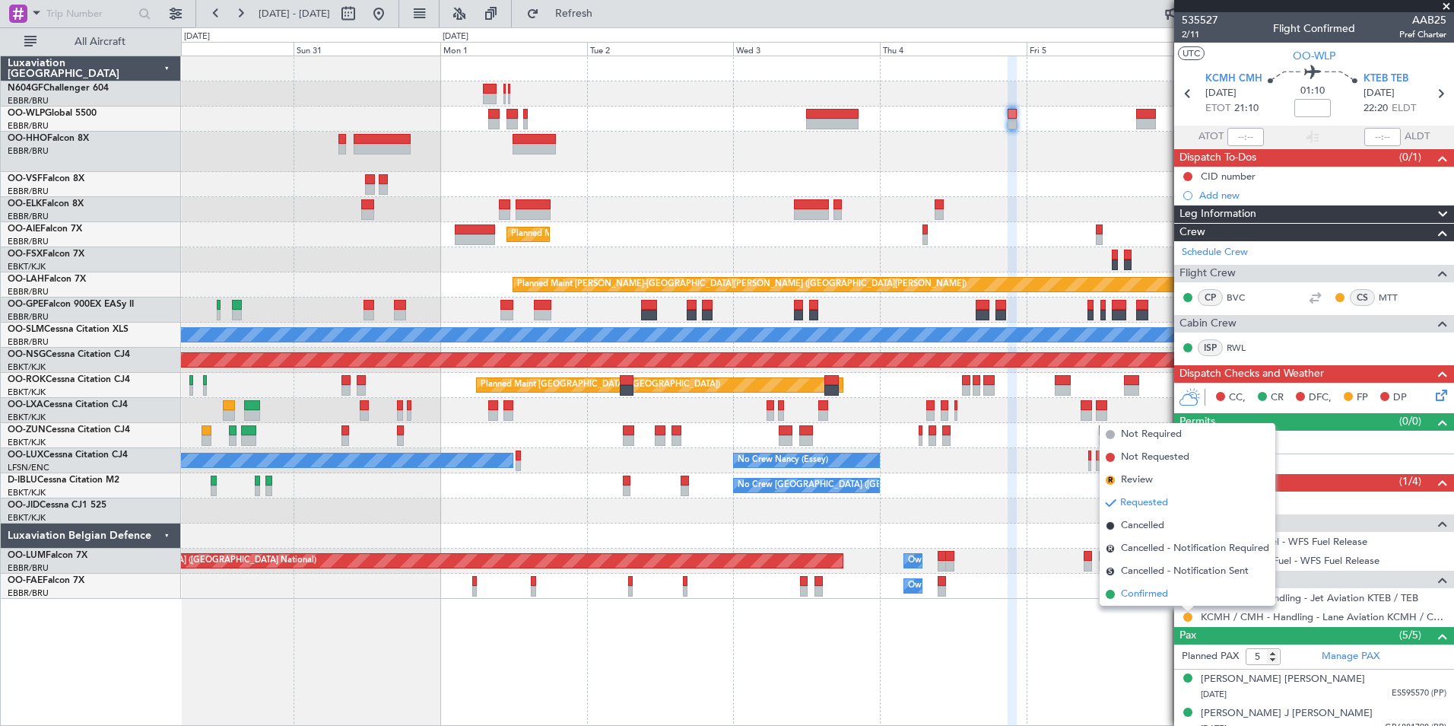
click at [1146, 588] on span "Confirmed" at bounding box center [1144, 593] width 47 height 15
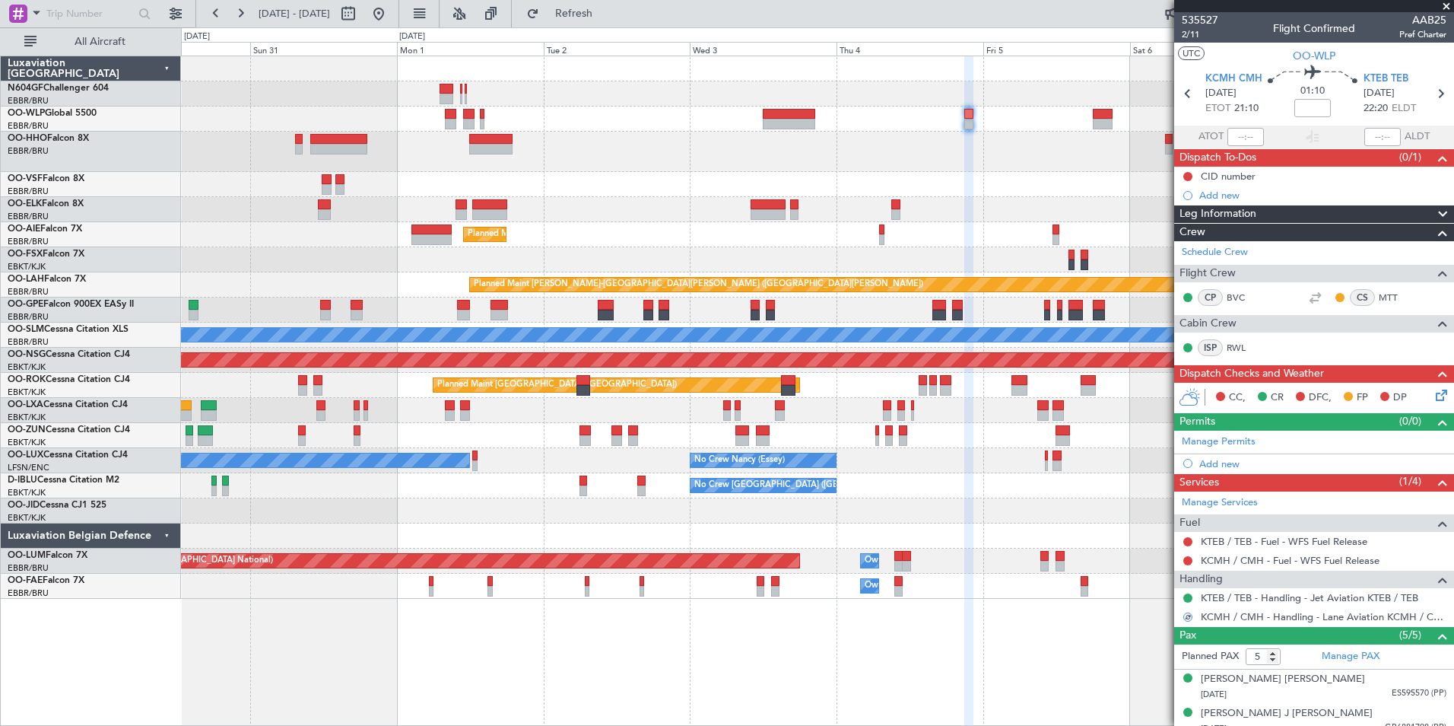
click at [954, 170] on div at bounding box center [817, 152] width 1273 height 40
click at [882, 106] on div "Planned Maint Berlin (Brandenburg) Planned Maint Kortrijk-Wevelgem Planned Main…" at bounding box center [817, 327] width 1273 height 542
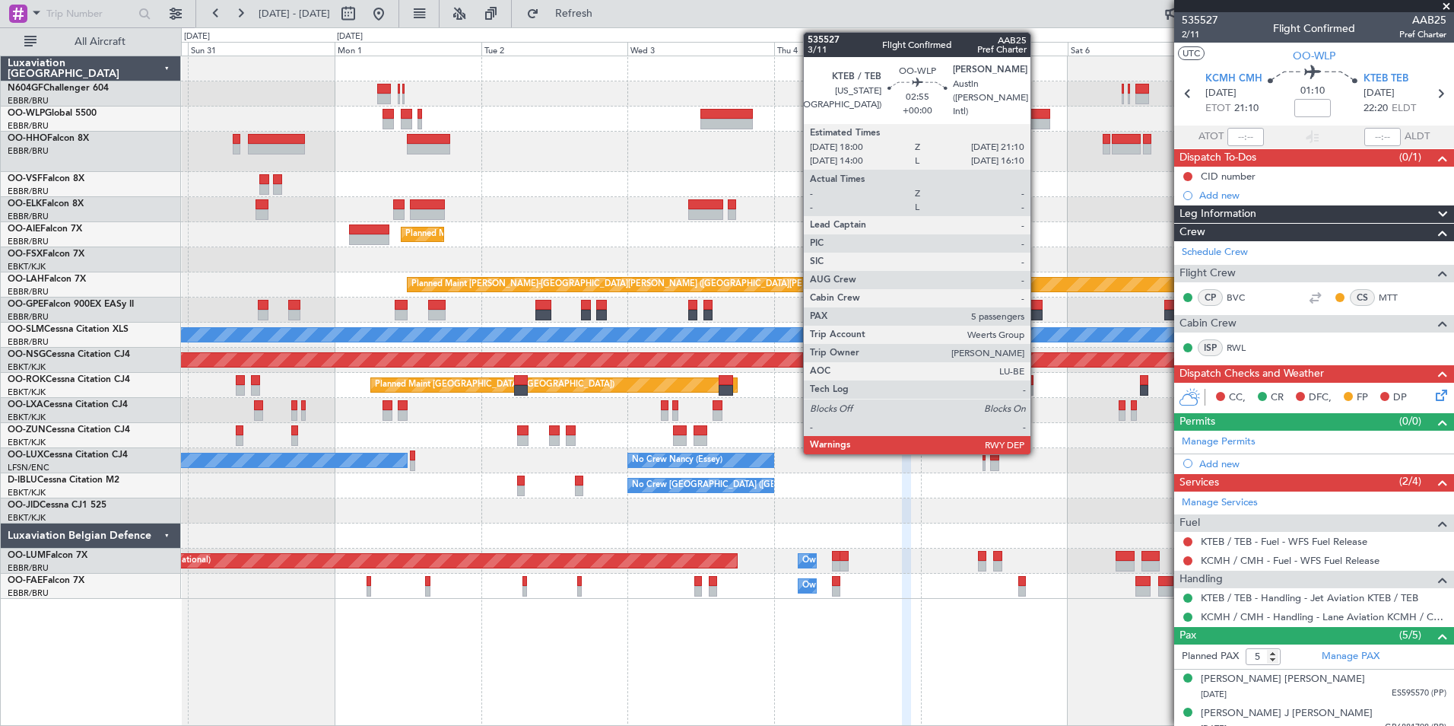
click at [1037, 116] on div at bounding box center [1041, 114] width 20 height 11
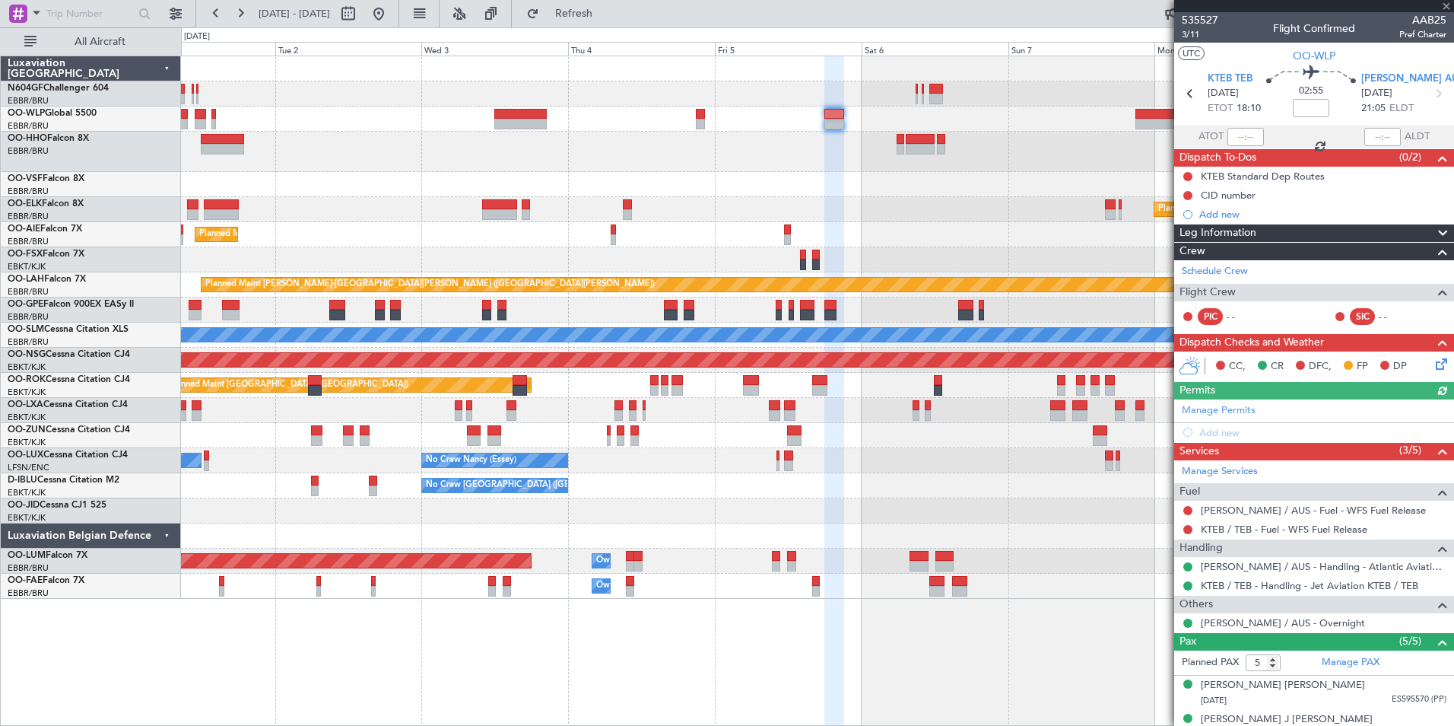
click at [785, 130] on div "Planned Maint Kortrijk-Wevelgem Planned Maint London (Farnborough) Planned Main…" at bounding box center [817, 327] width 1273 height 542
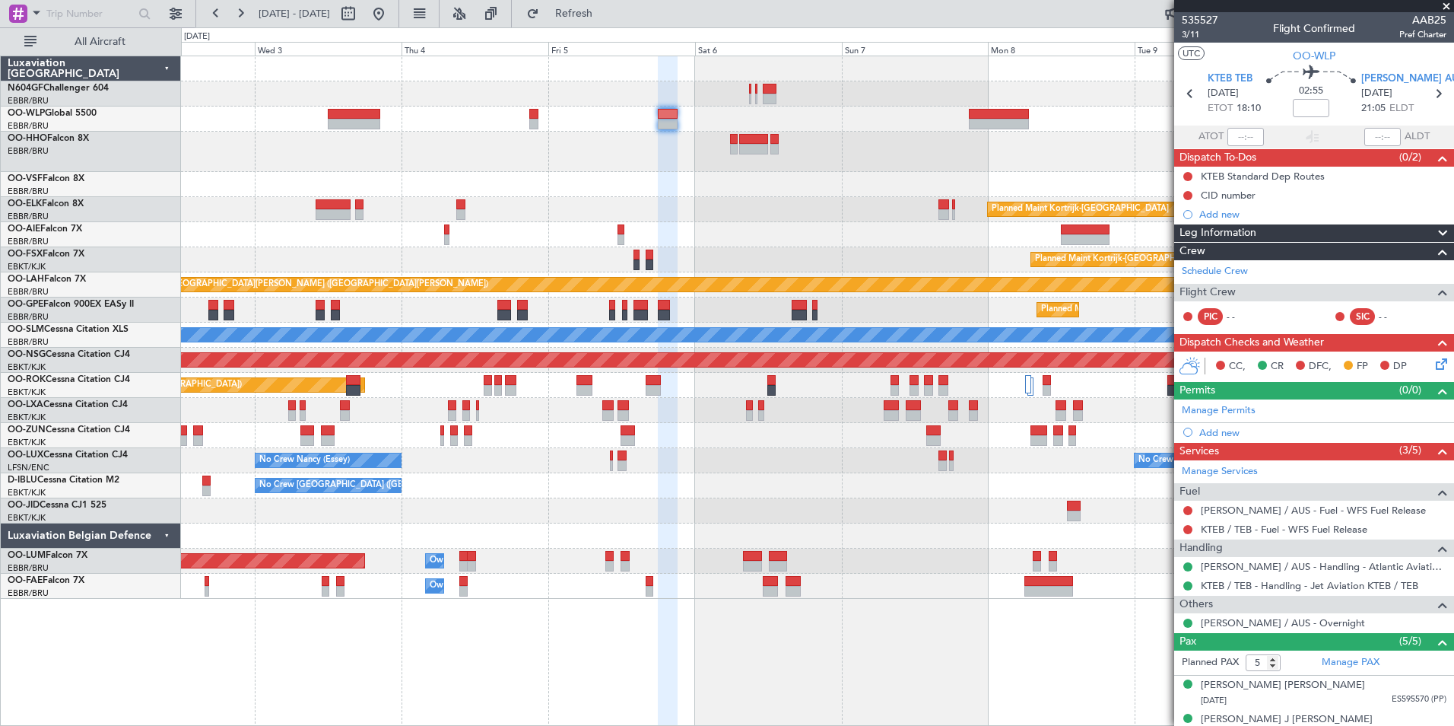
click at [835, 108] on div at bounding box center [817, 118] width 1273 height 25
click at [1114, 291] on div "Planned Maint Kortrijk-Wevelgem Planned Maint London (Farnborough) Planned Main…" at bounding box center [817, 327] width 1273 height 542
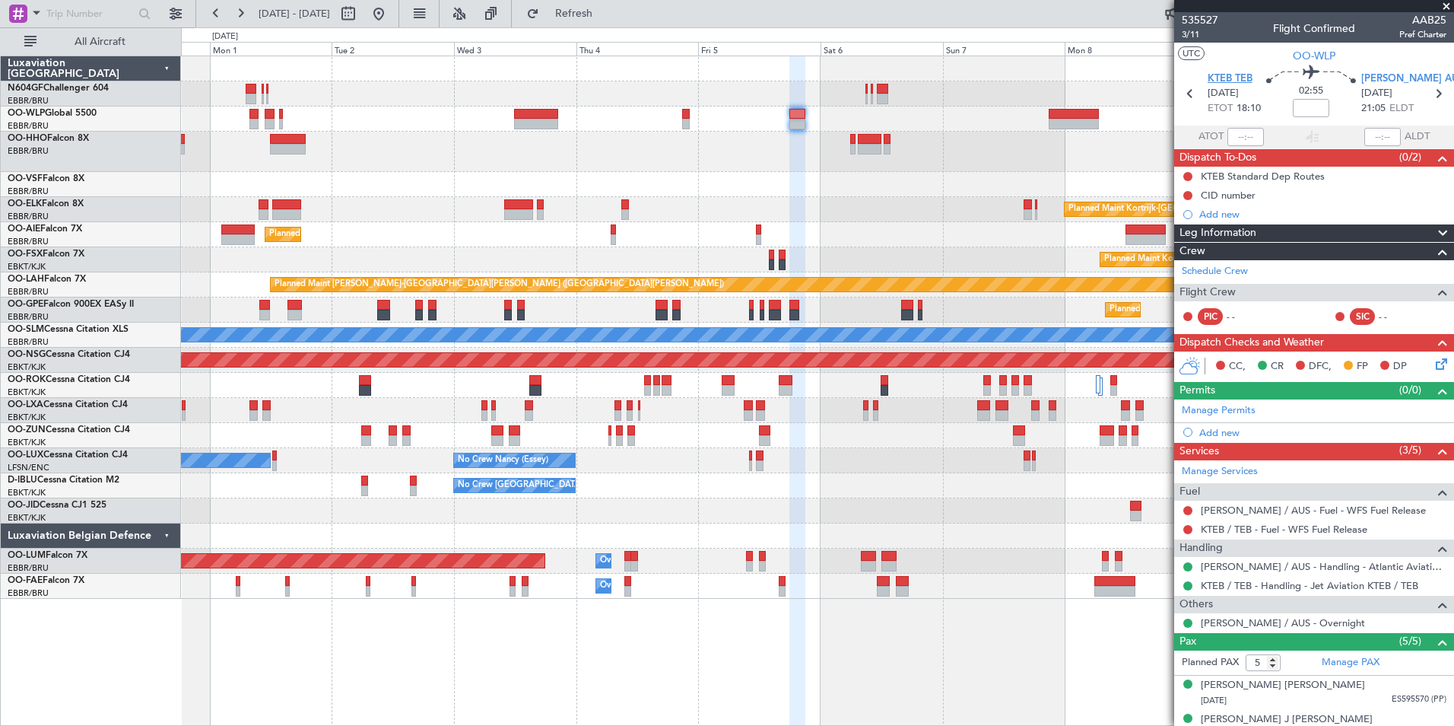
click at [1215, 81] on span "KTEB TEB" at bounding box center [1230, 78] width 45 height 15
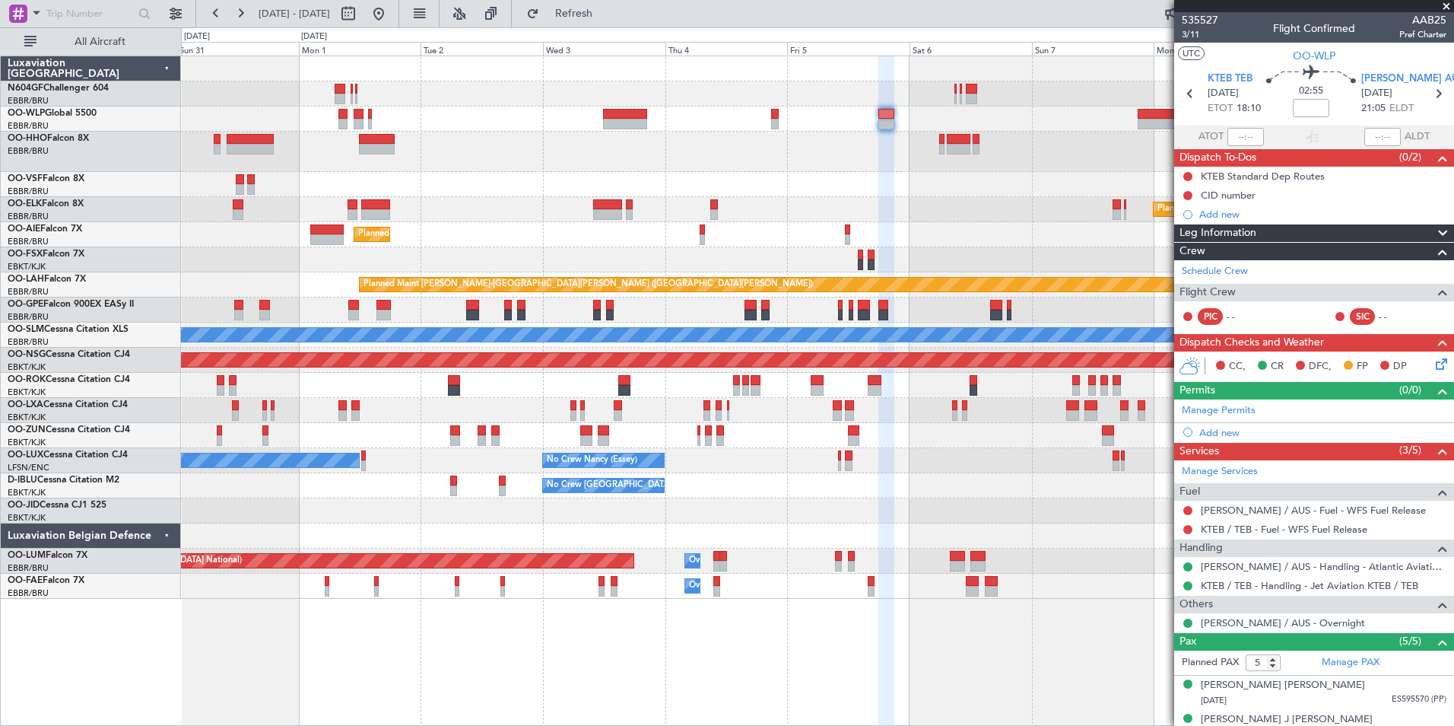
click at [729, 185] on div at bounding box center [817, 184] width 1273 height 25
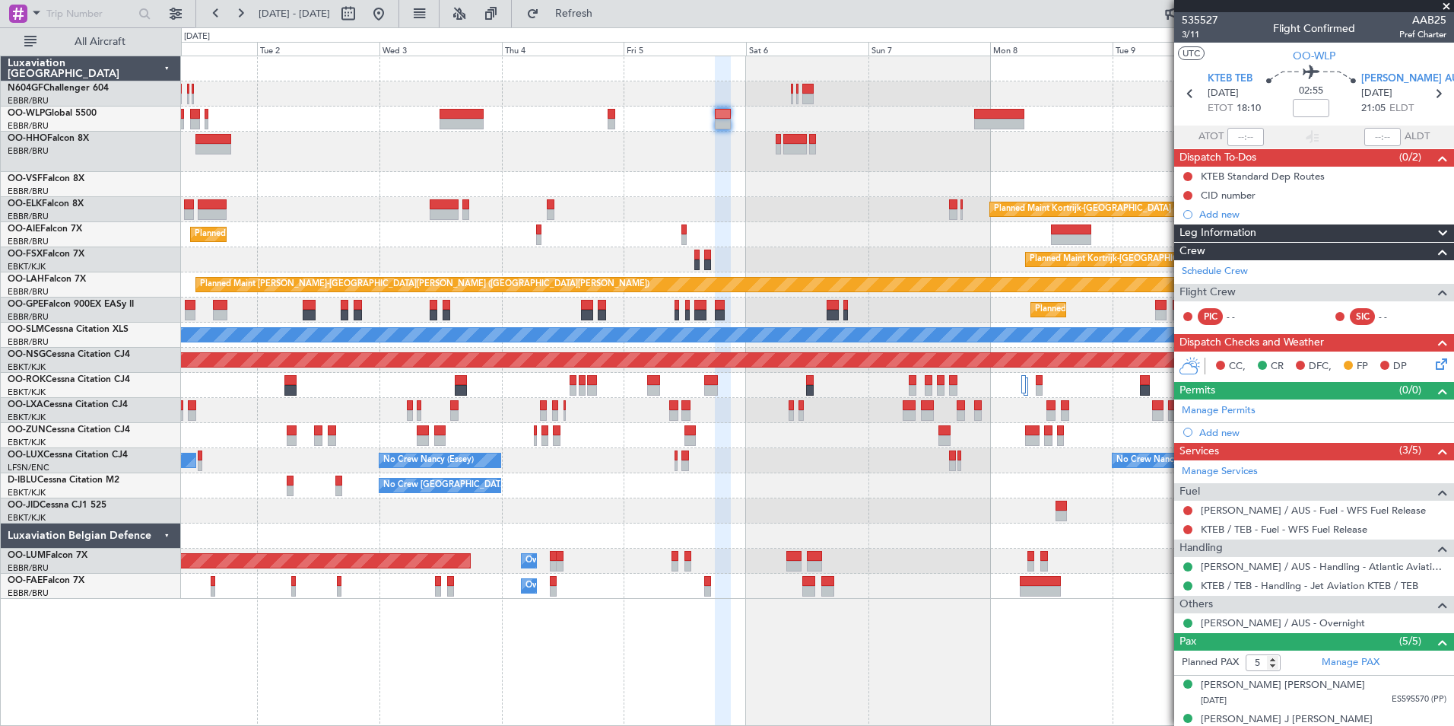
click at [554, 186] on div at bounding box center [817, 184] width 1273 height 25
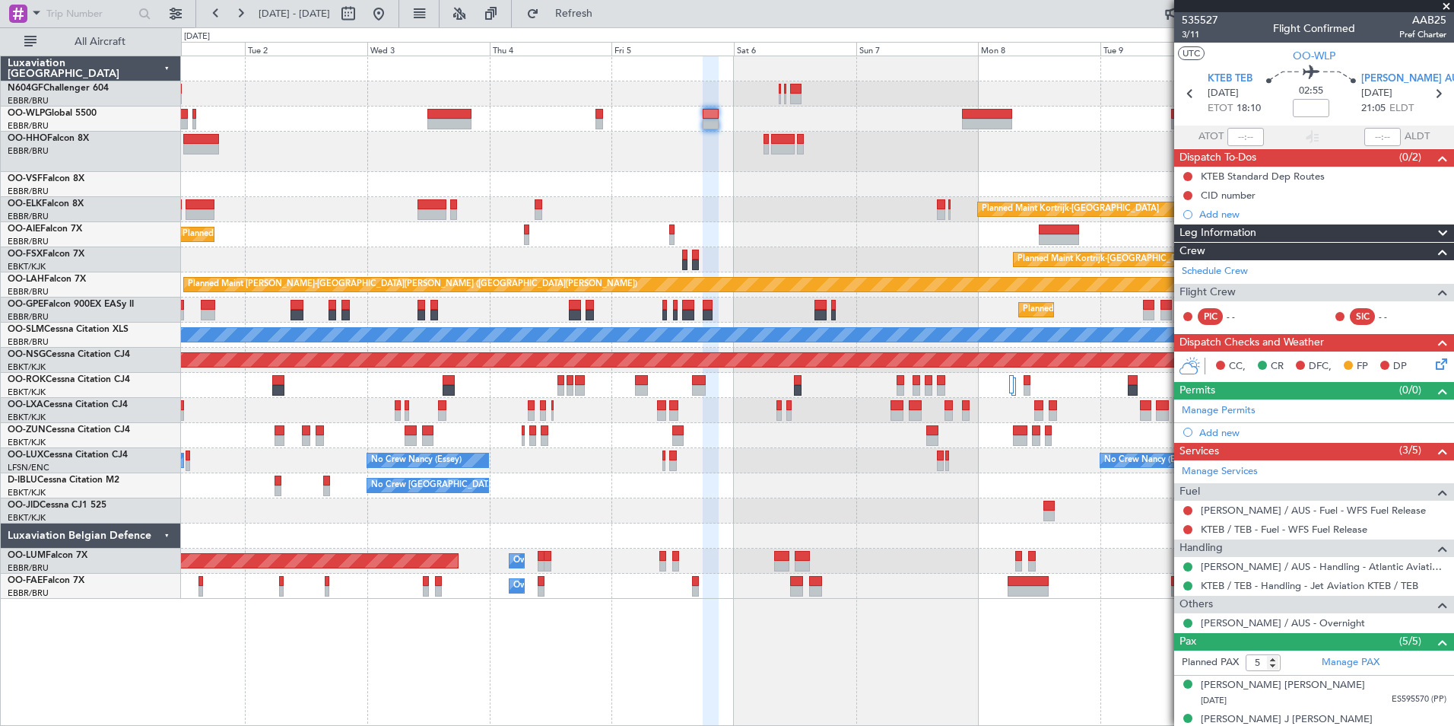
click at [648, 183] on div at bounding box center [817, 184] width 1273 height 25
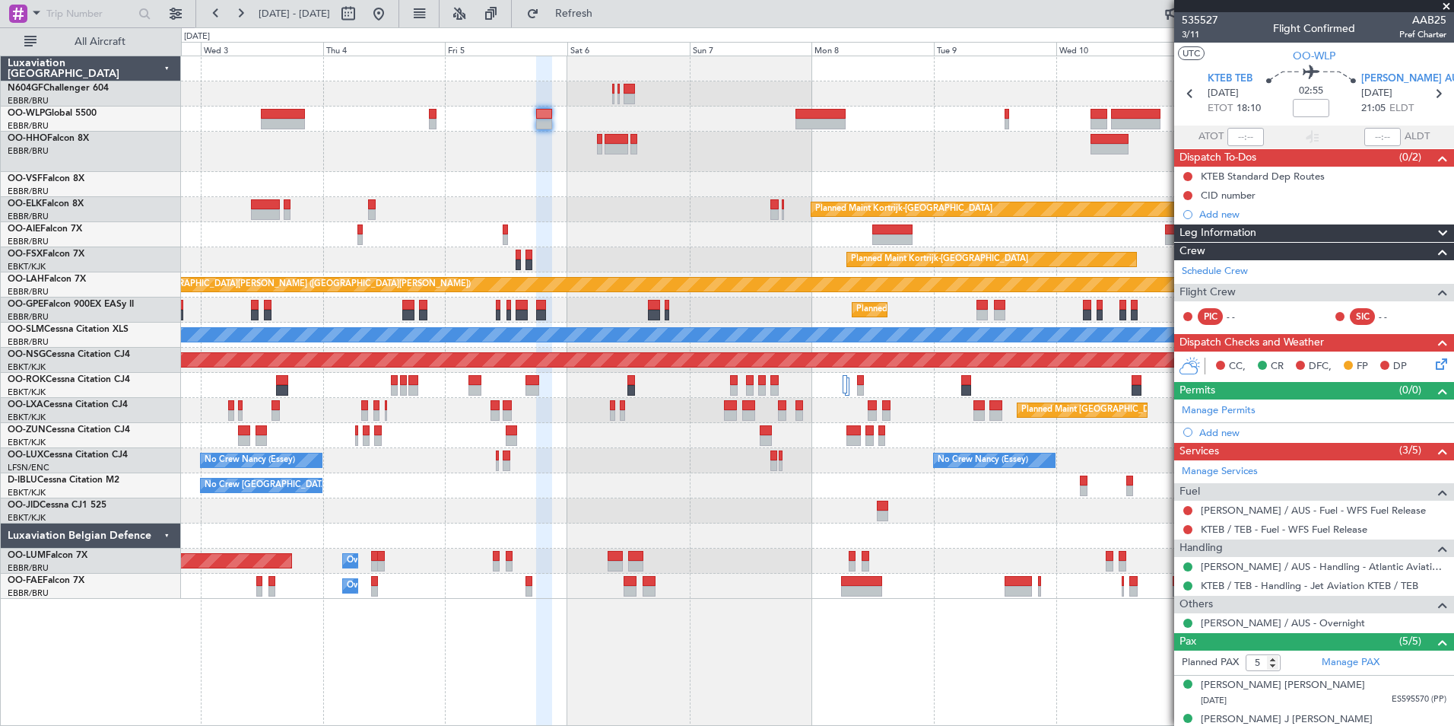
click at [710, 162] on div at bounding box center [817, 152] width 1273 height 40
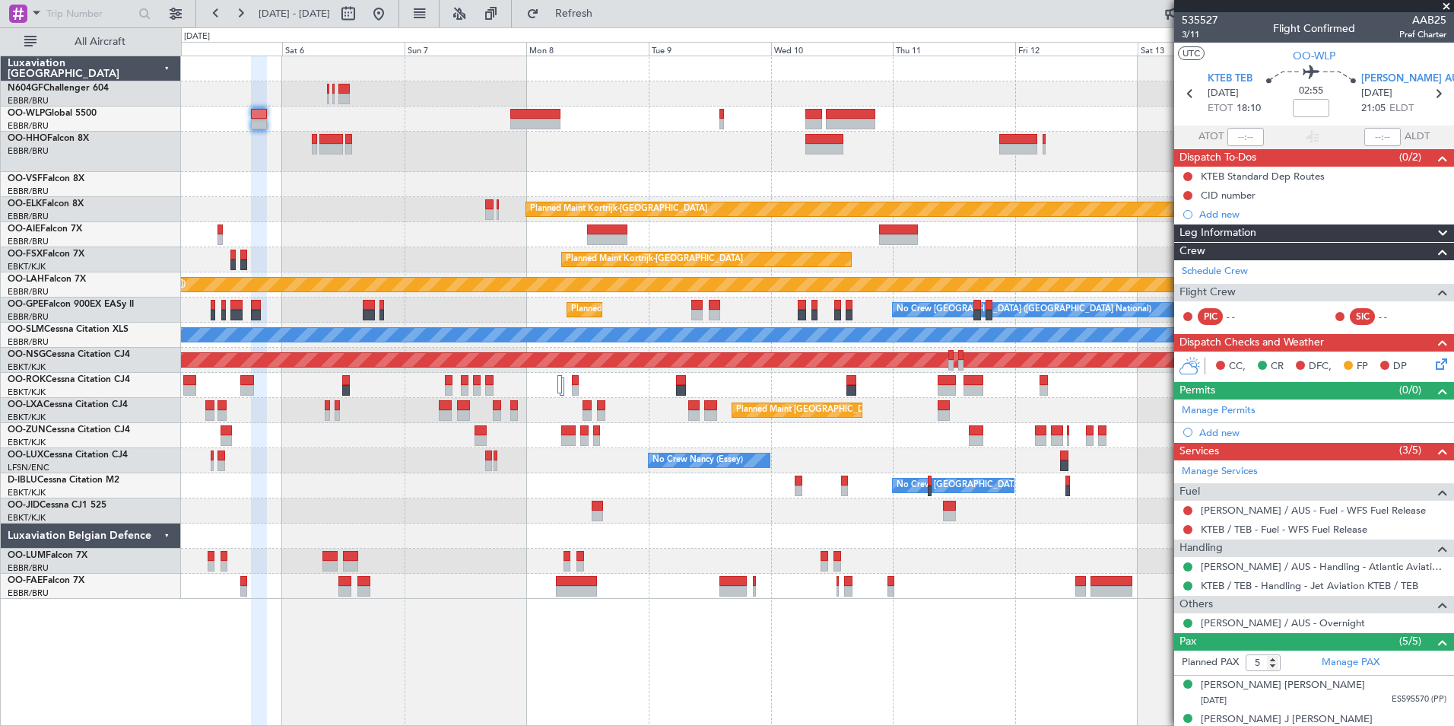
click at [750, 125] on div "Planned Maint Kortrijk-[GEOGRAPHIC_DATA] Planned Maint [GEOGRAPHIC_DATA]-[GEOGR…" at bounding box center [817, 327] width 1273 height 542
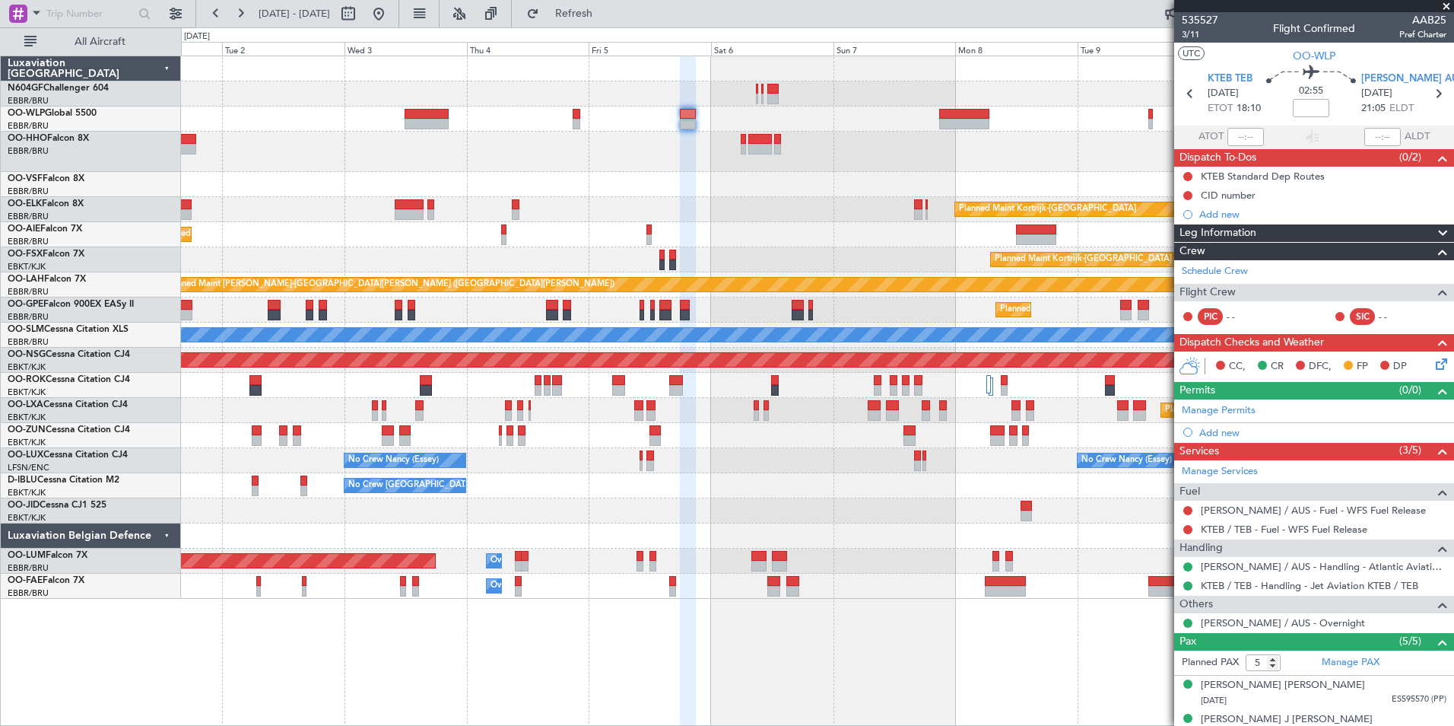
click at [1012, 167] on div "Planned Maint Kortrijk-Wevelgem Planned Maint London (Farnborough) Planned Main…" at bounding box center [817, 327] width 1273 height 542
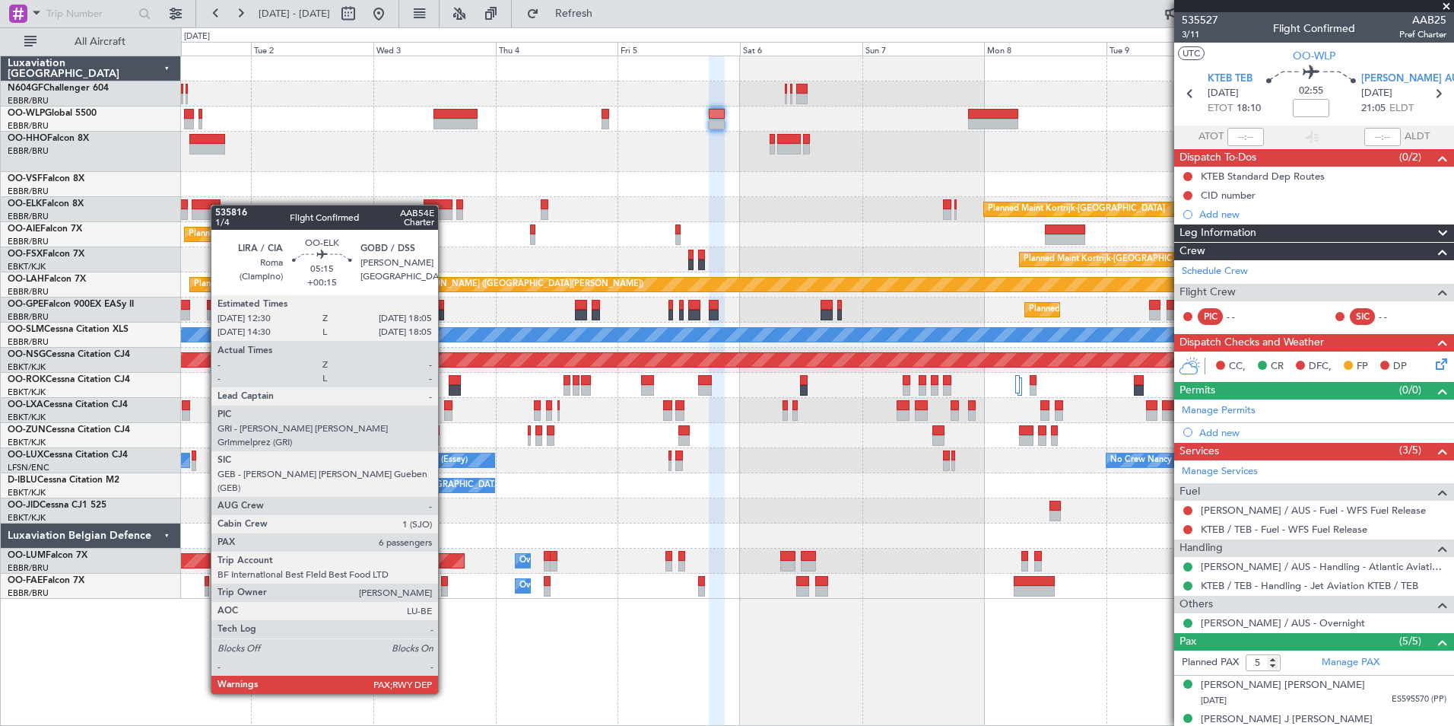
click at [218, 205] on div "Planned Maint Berlin (Brandenburg) Planned Maint Kortrijk-Wevelgem Planned Main…" at bounding box center [817, 327] width 1273 height 542
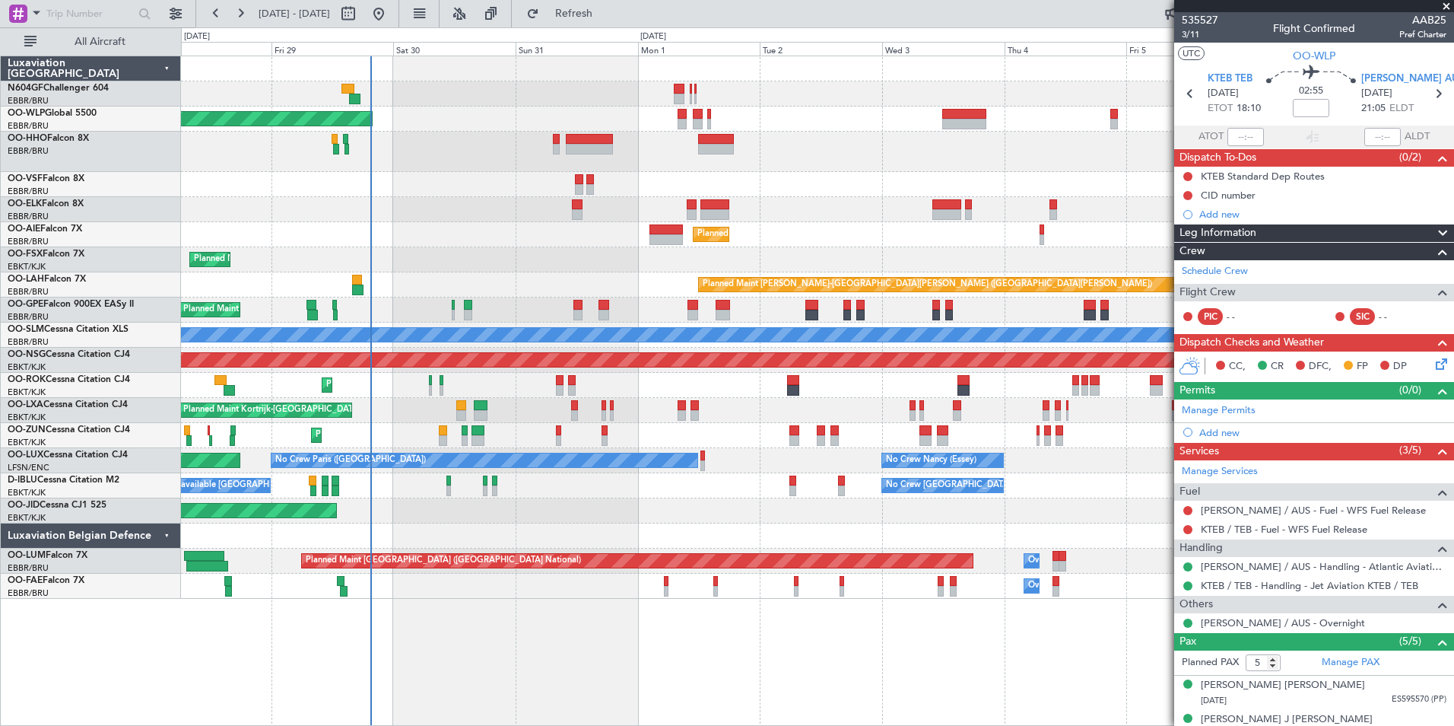
click at [758, 138] on div at bounding box center [817, 152] width 1273 height 40
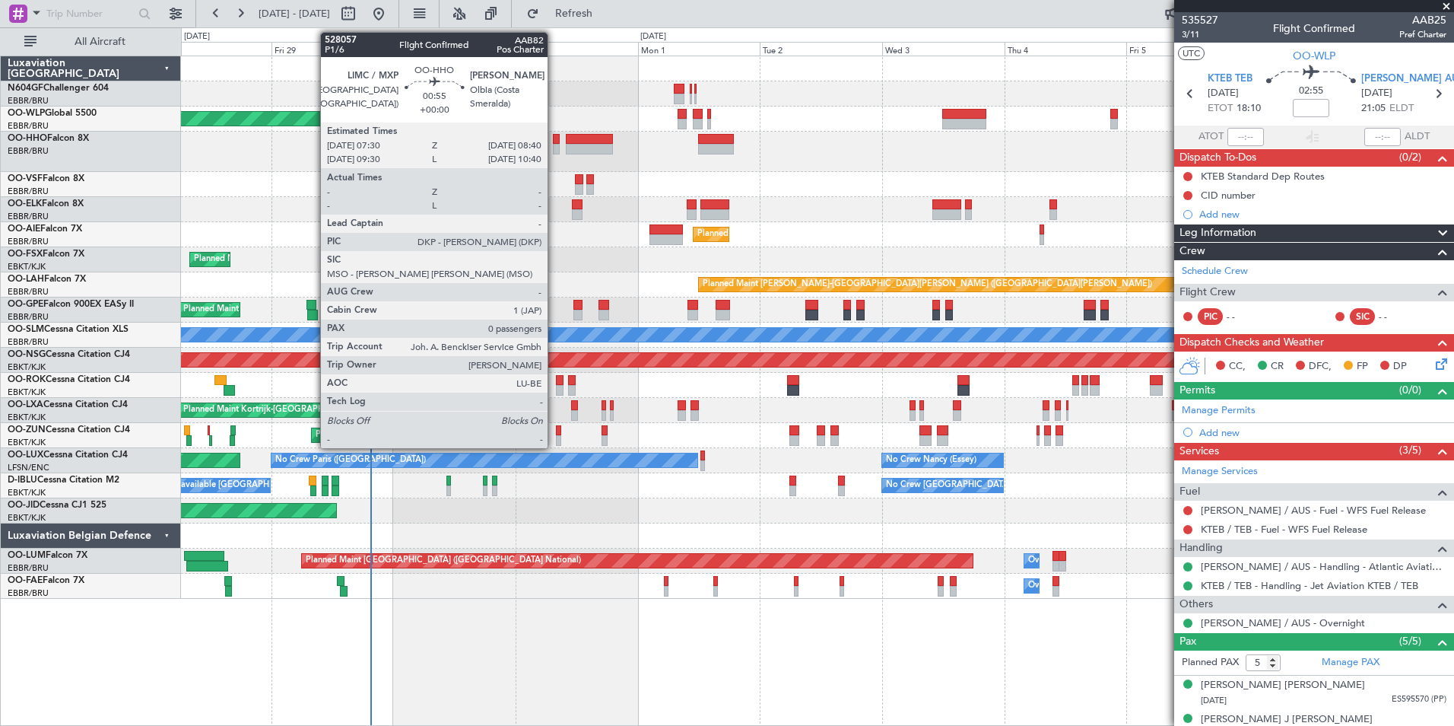
click at [554, 143] on div at bounding box center [556, 139] width 6 height 11
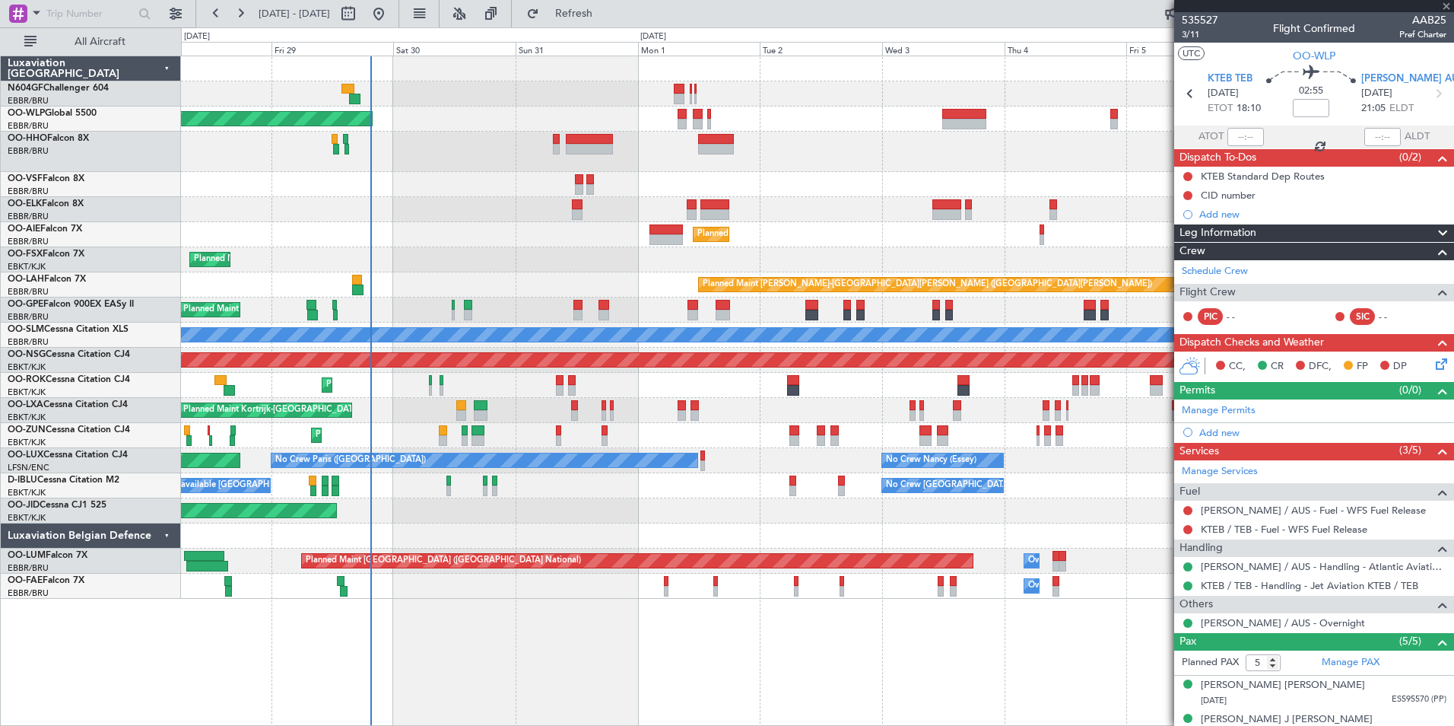
type input "0"
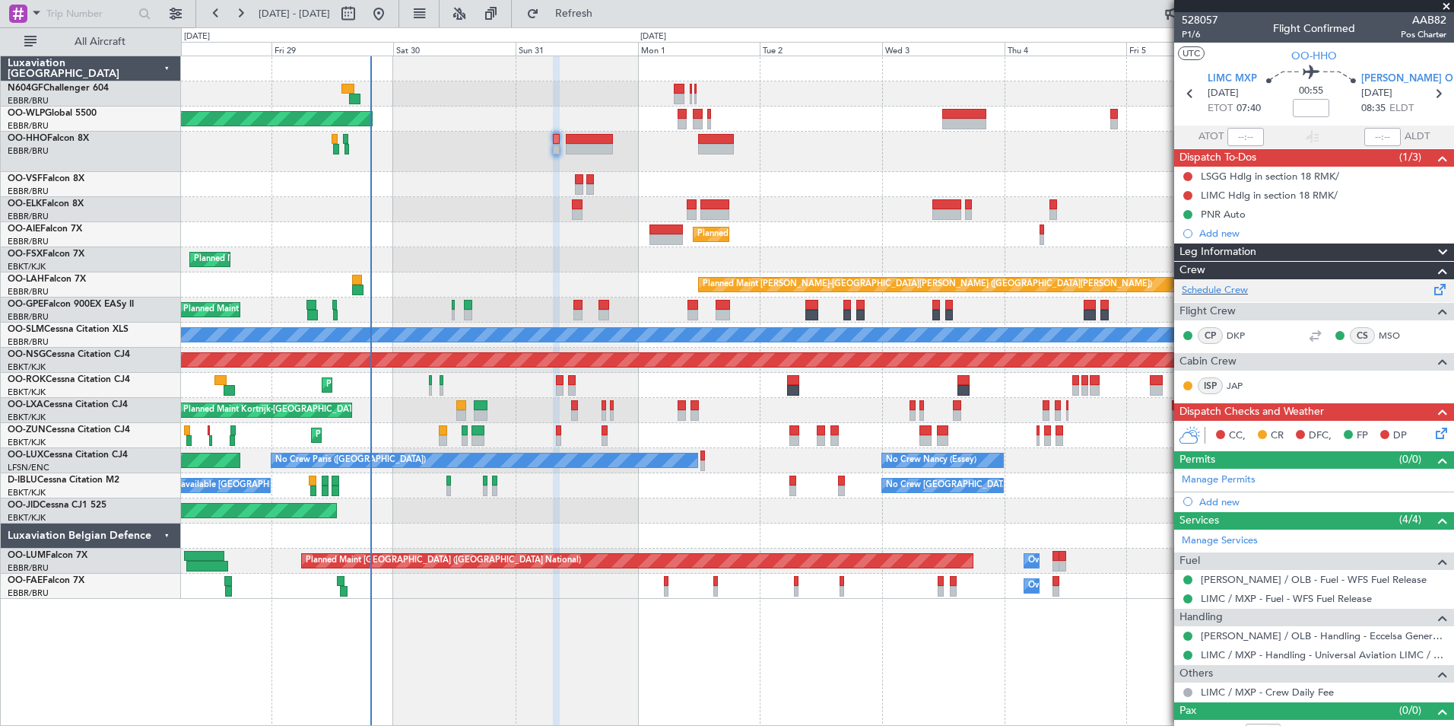
click at [1231, 281] on div "Schedule Crew" at bounding box center [1314, 290] width 280 height 23
click at [1381, 329] on link "MSO" at bounding box center [1396, 336] width 34 height 14
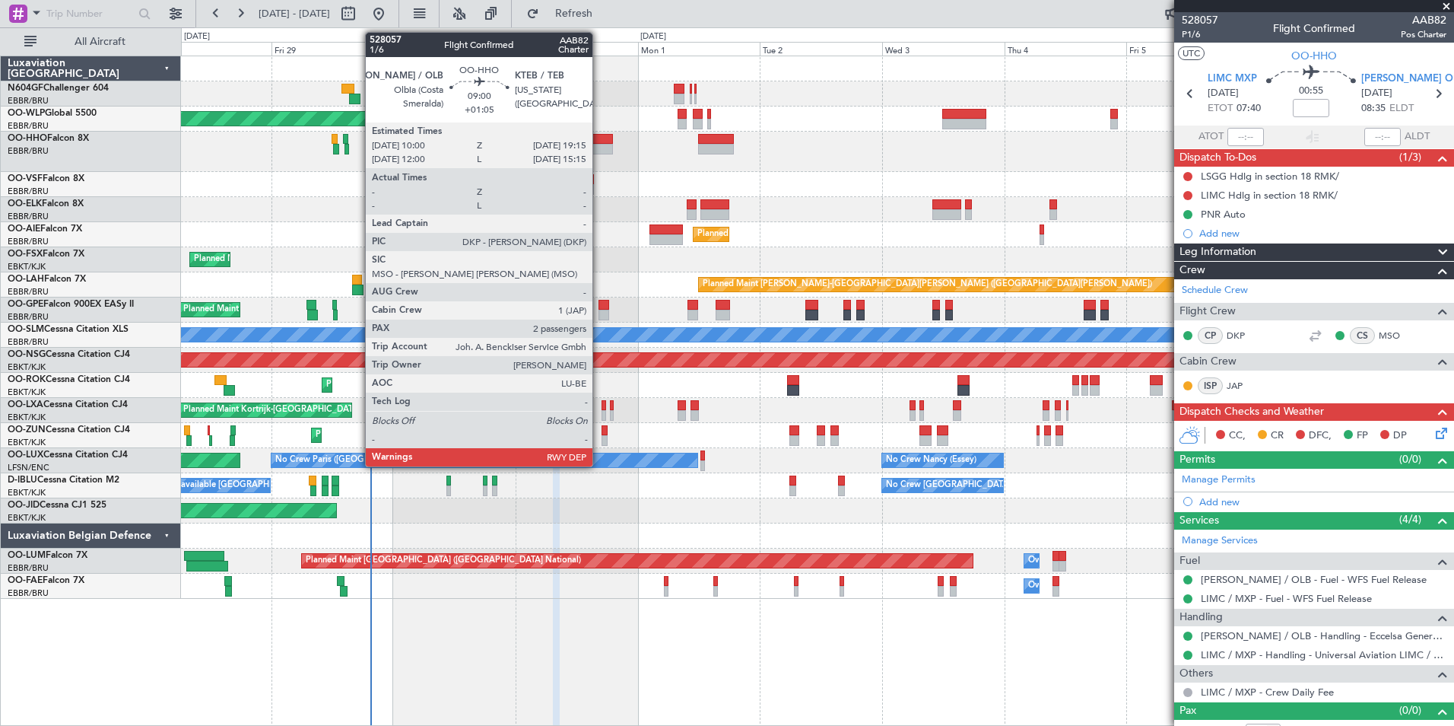
click at [594, 143] on div at bounding box center [589, 139] width 47 height 11
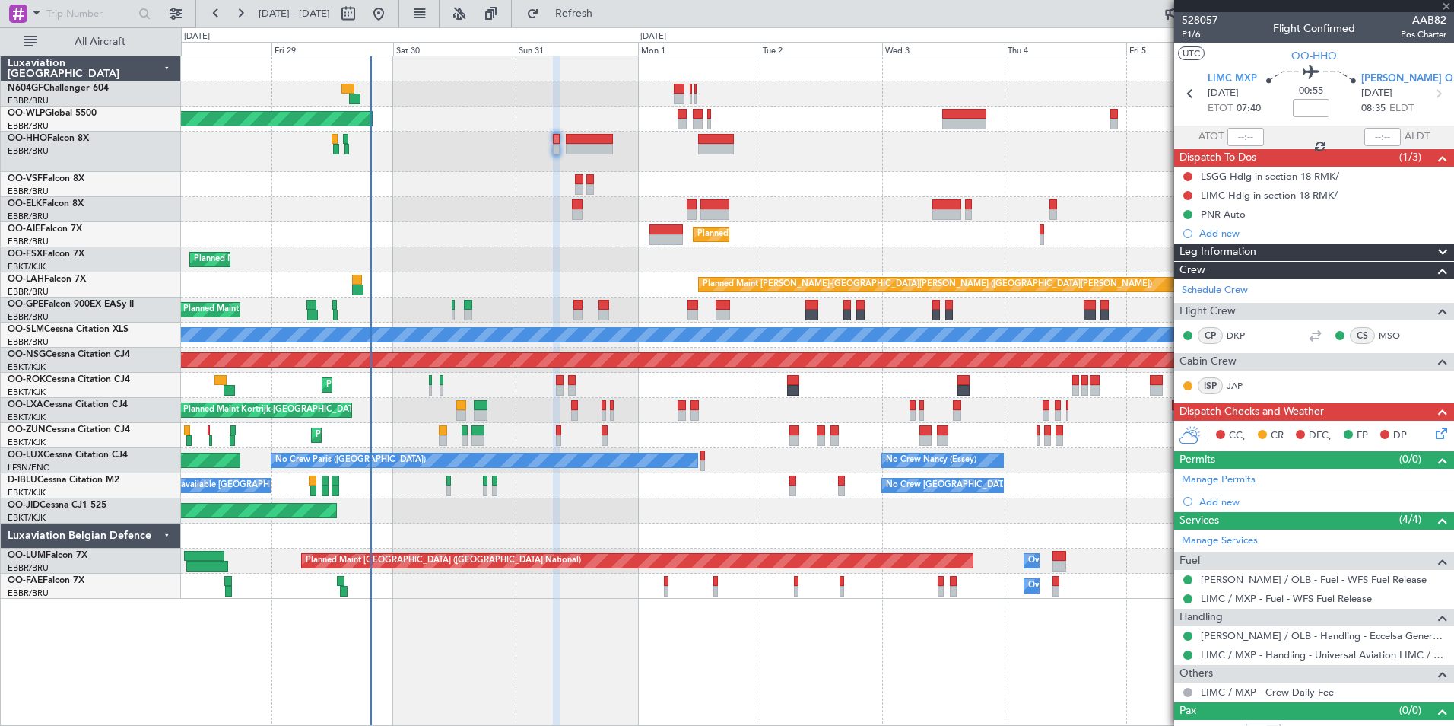
click at [581, 153] on div "Planned Maint Berlin (Brandenburg) Planned Maint Kortrijk-Wevelgem Planned Main…" at bounding box center [817, 327] width 1273 height 542
type input "+01:05"
type input "2"
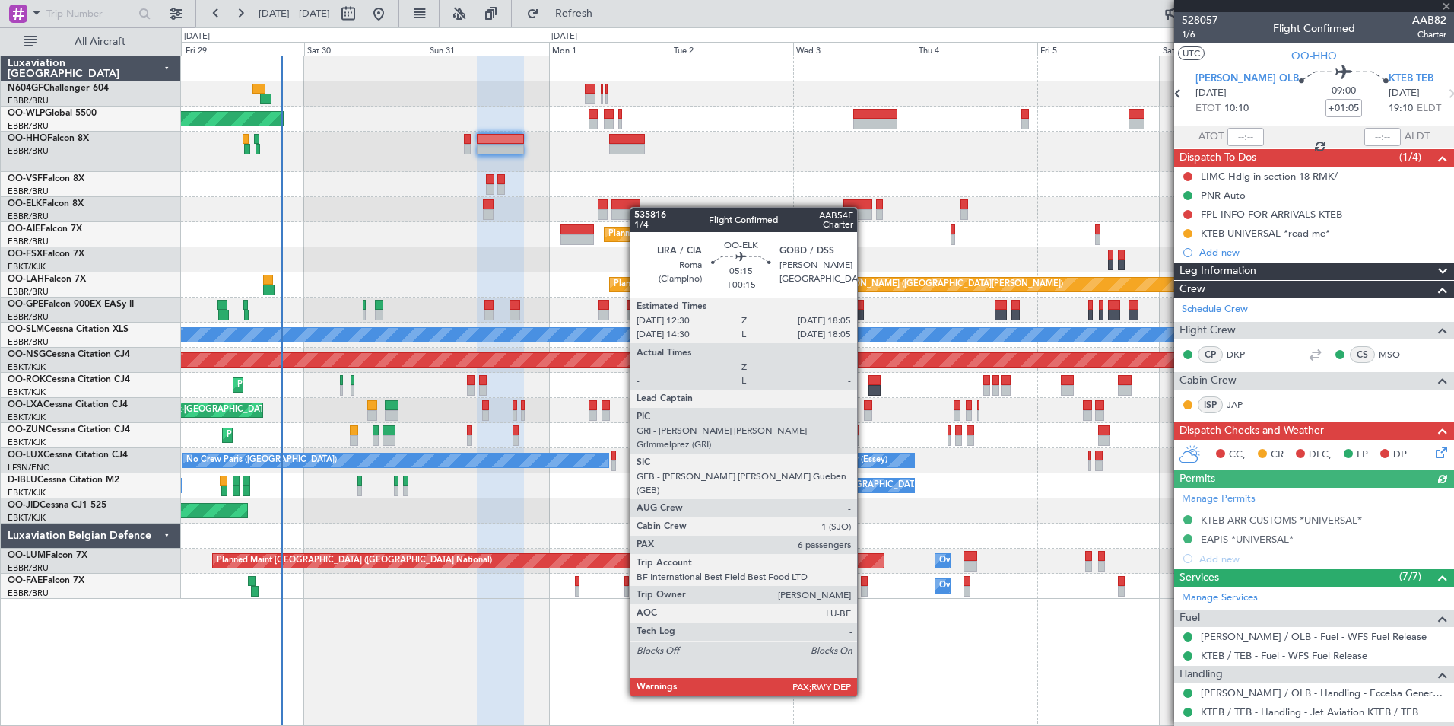
click at [638, 207] on div at bounding box center [626, 204] width 29 height 11
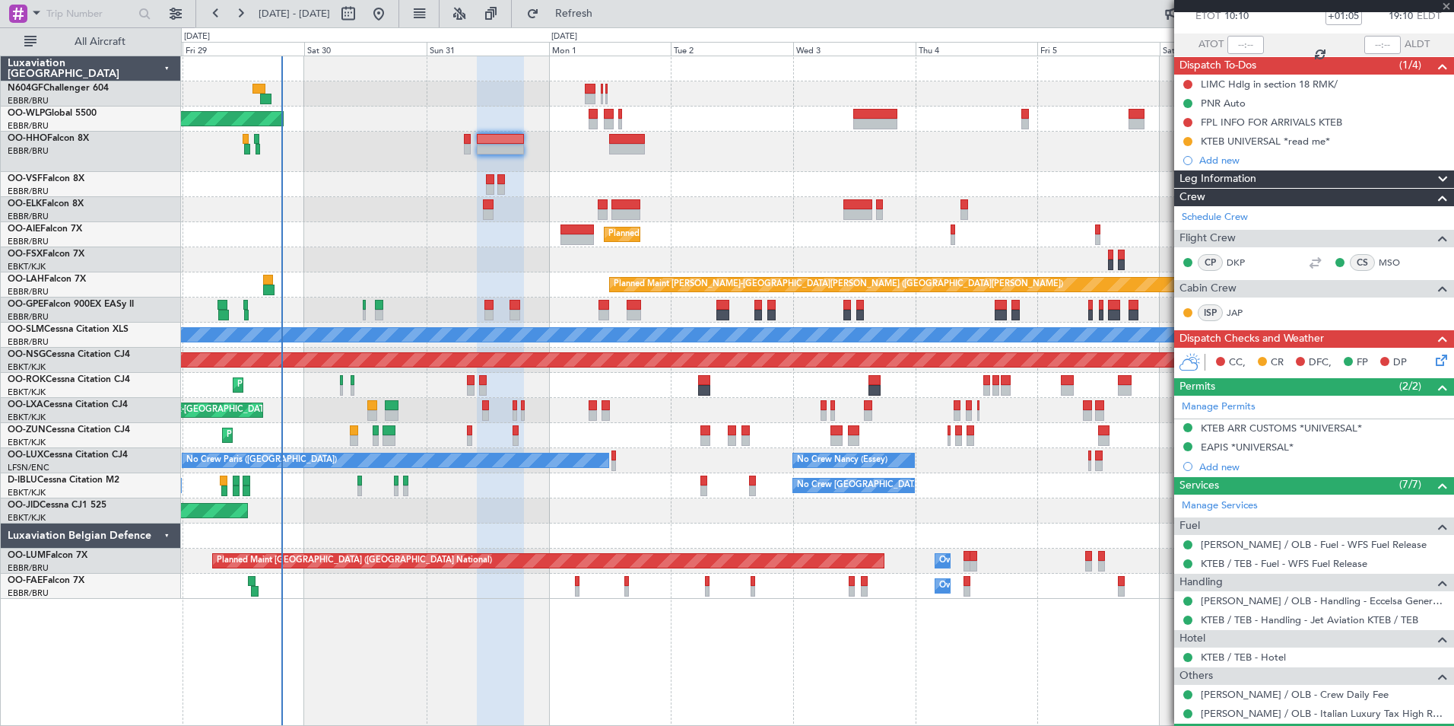
scroll to position [215, 0]
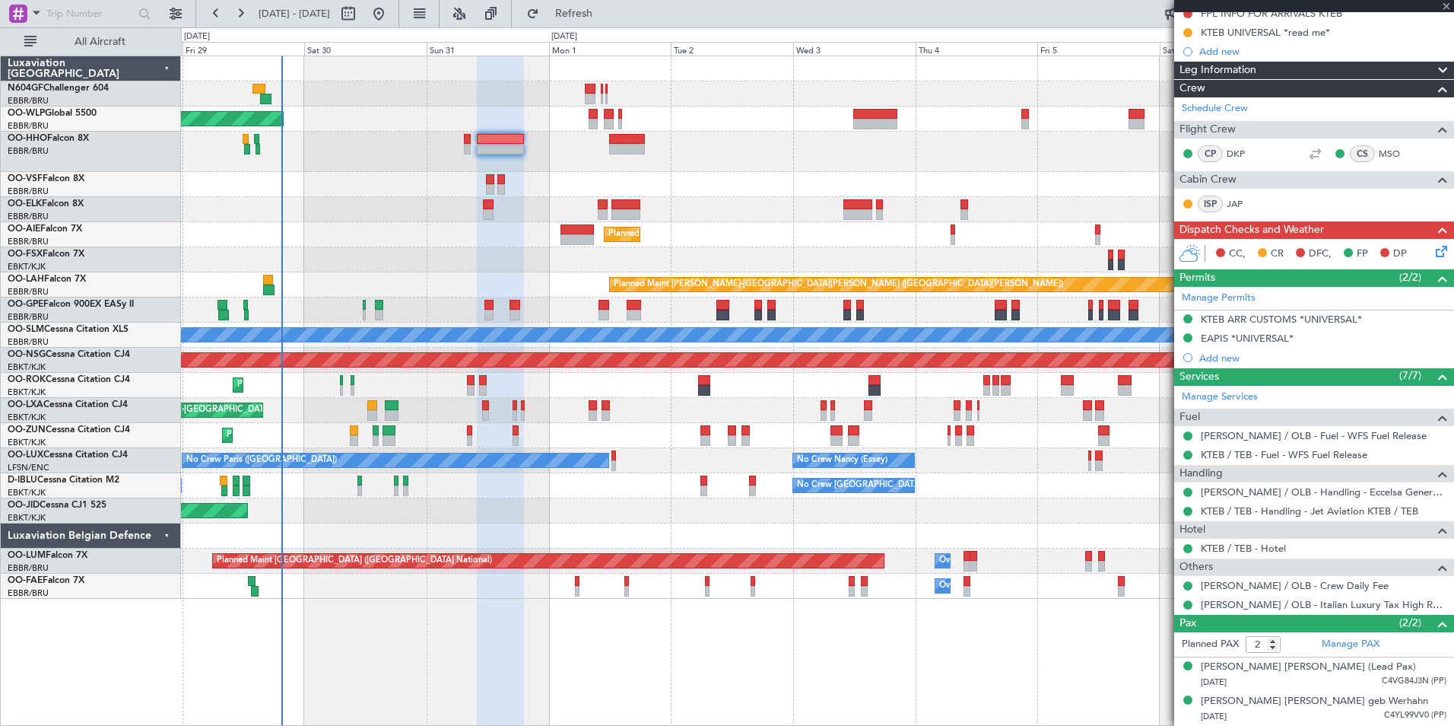
type input "+00:15"
type input "6"
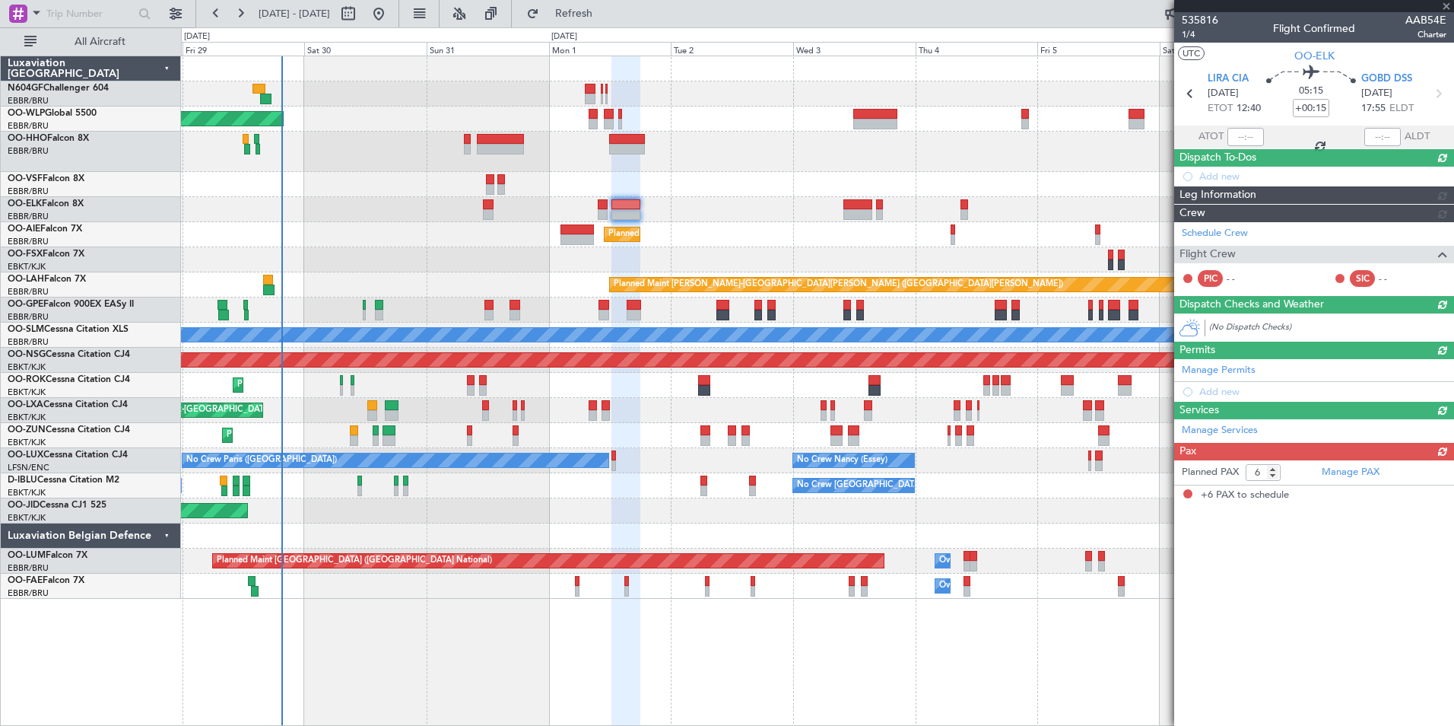
scroll to position [0, 0]
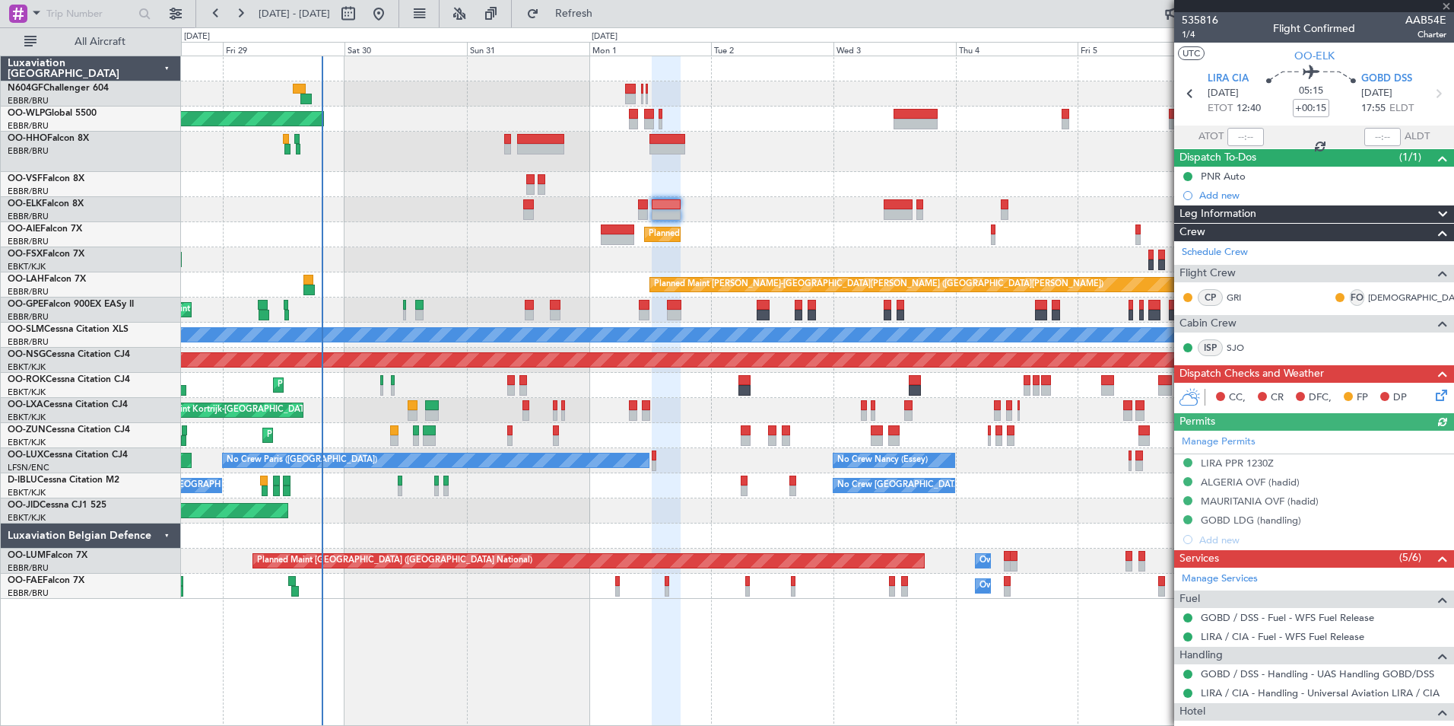
click at [779, 220] on div "Planned Maint Kortrijk-[GEOGRAPHIC_DATA]" at bounding box center [817, 209] width 1273 height 25
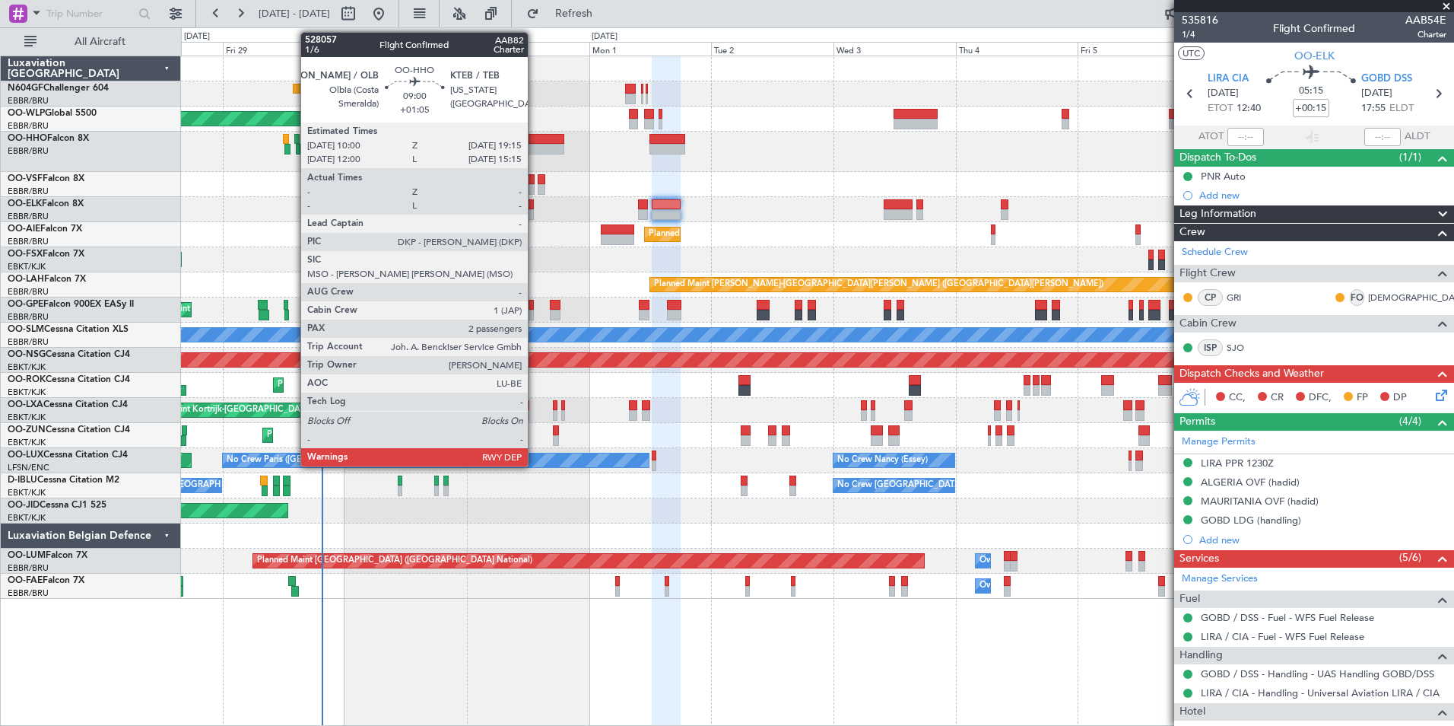
click at [534, 145] on div at bounding box center [540, 149] width 47 height 11
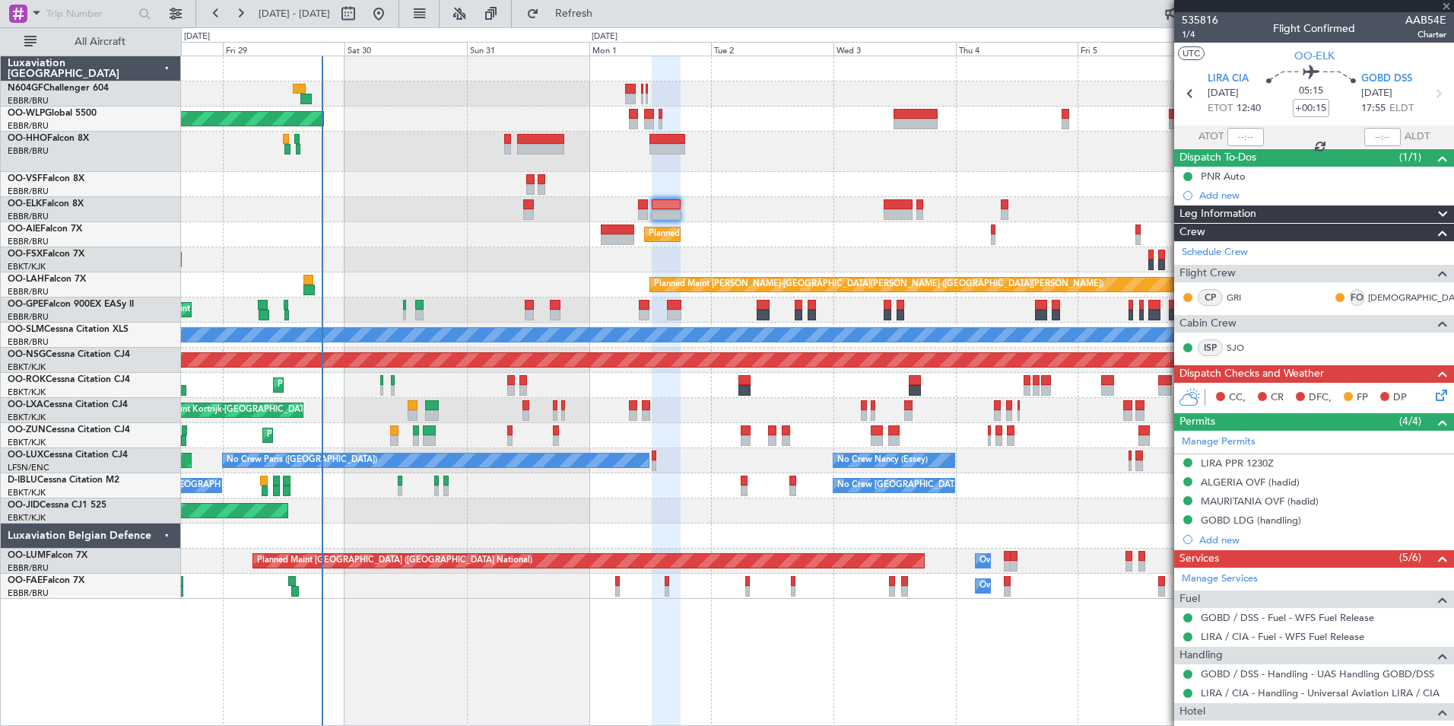
type input "+01:05"
type input "2"
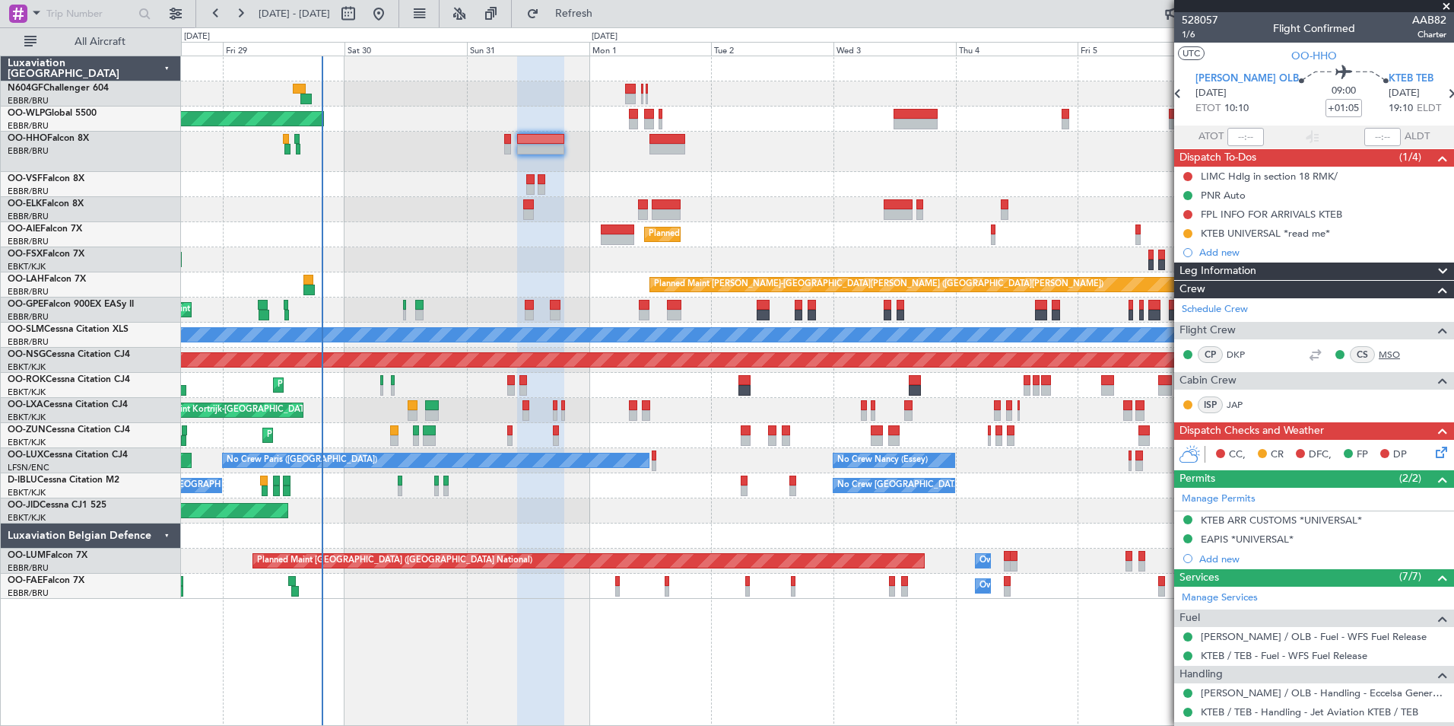
click at [1382, 352] on link "MSO" at bounding box center [1396, 355] width 34 height 14
click at [606, 19] on span "Refresh" at bounding box center [574, 13] width 64 height 11
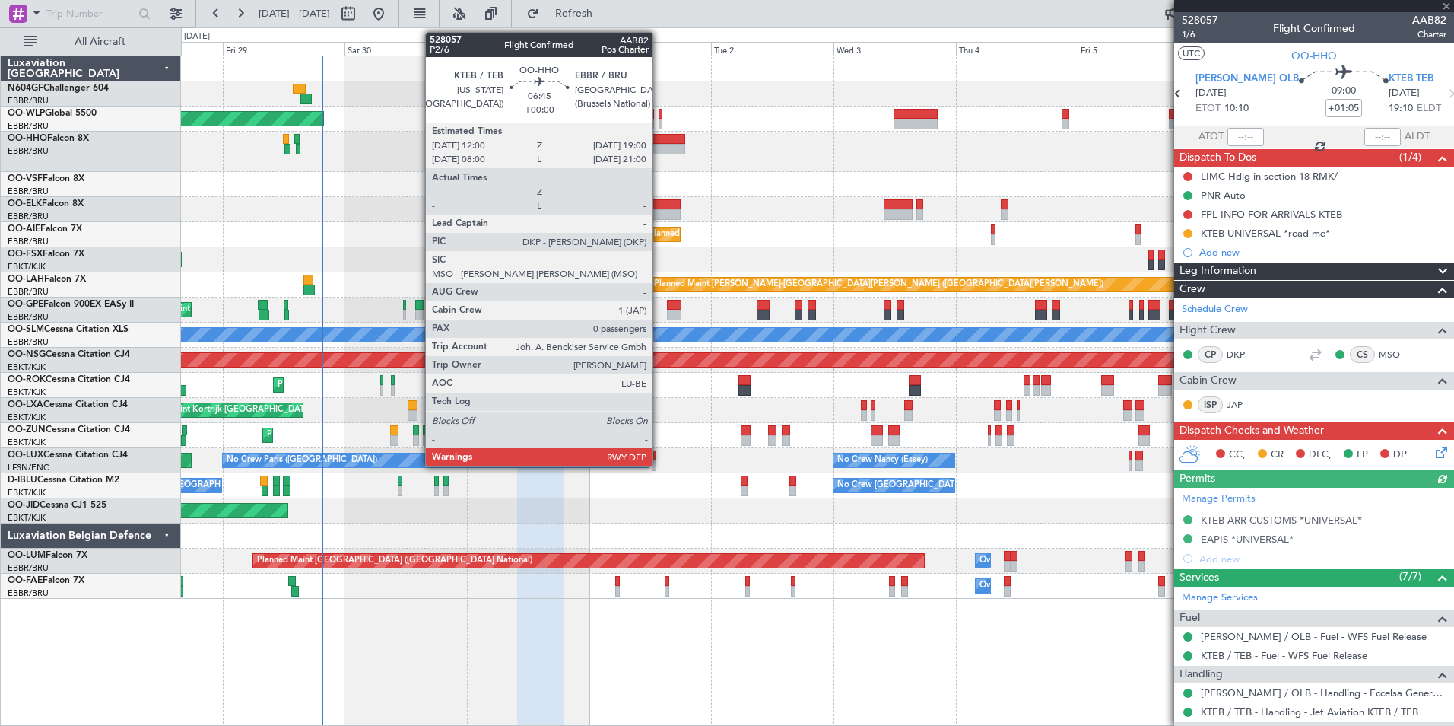
click at [661, 145] on div at bounding box center [668, 149] width 36 height 11
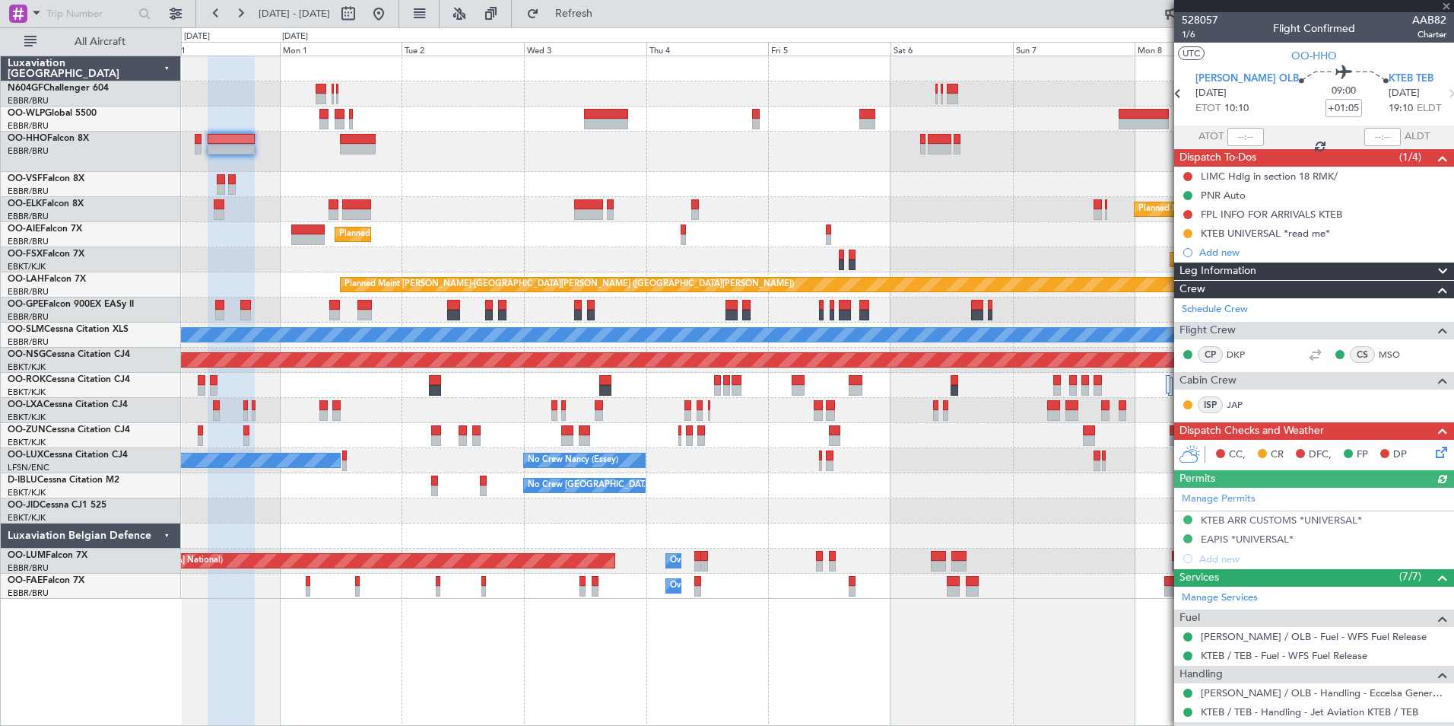
click at [471, 188] on div "Planned Maint Berlin (Brandenburg) Planned Maint Kortrijk-Wevelgem Planned Main…" at bounding box center [817, 327] width 1273 height 542
type input "0"
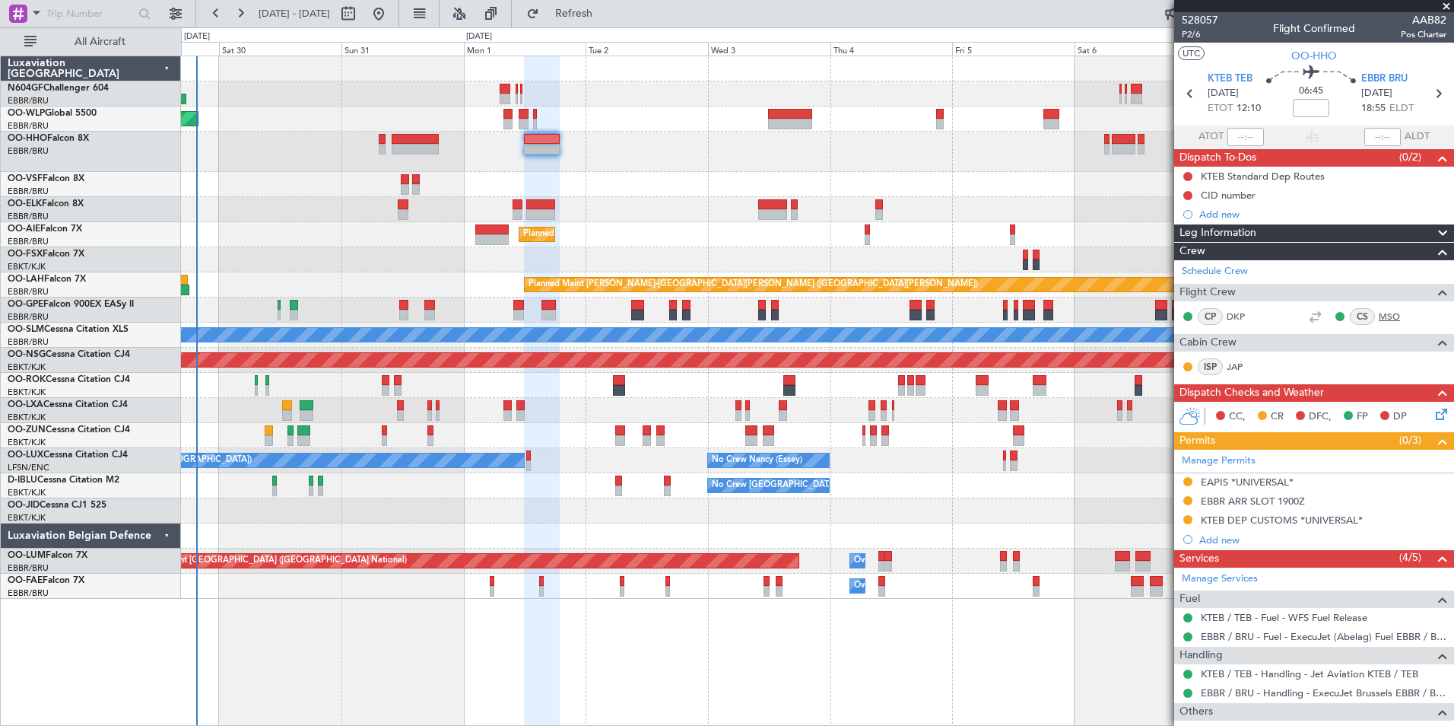
click at [1382, 310] on link "MSO" at bounding box center [1396, 317] width 34 height 14
click at [606, 15] on span "Refresh" at bounding box center [574, 13] width 64 height 11
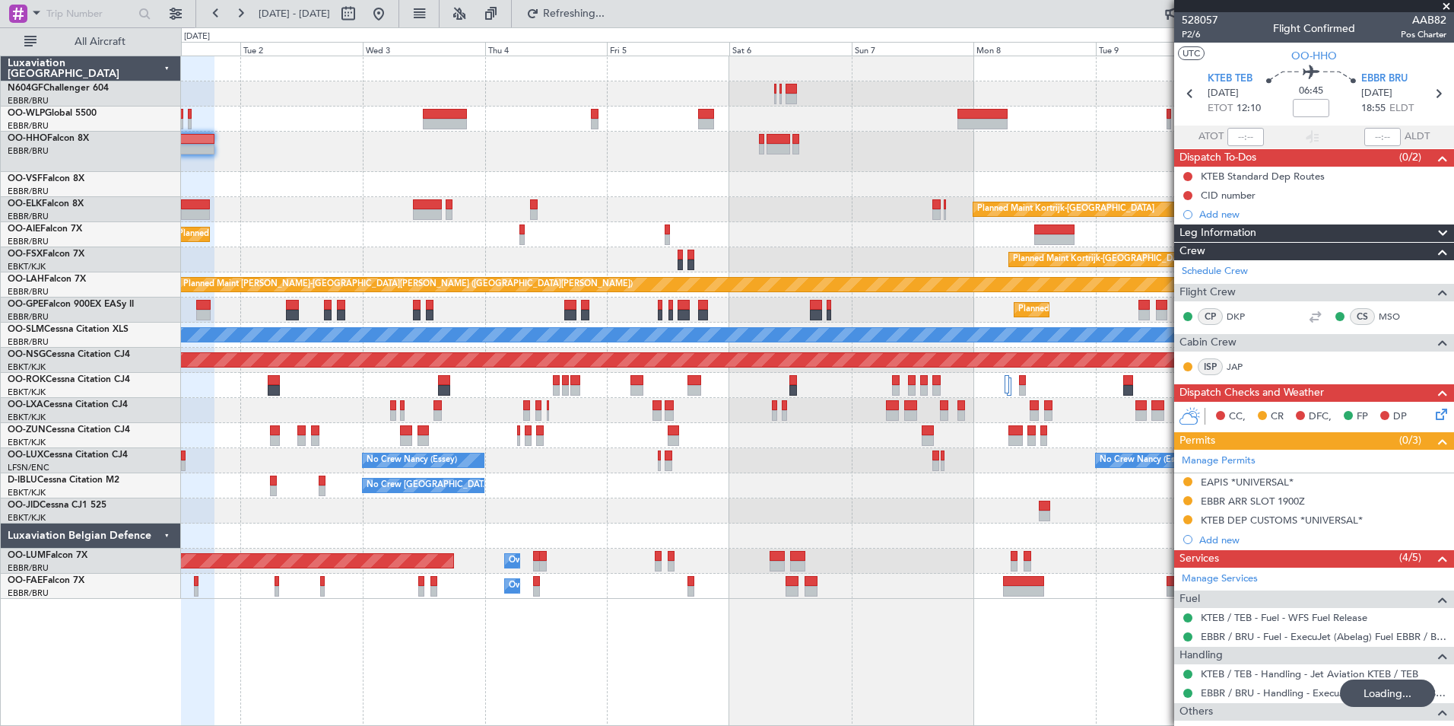
click at [383, 191] on div "Planned Maint Kortrijk-[GEOGRAPHIC_DATA] Planned Maint [GEOGRAPHIC_DATA] ([GEOG…" at bounding box center [817, 327] width 1273 height 542
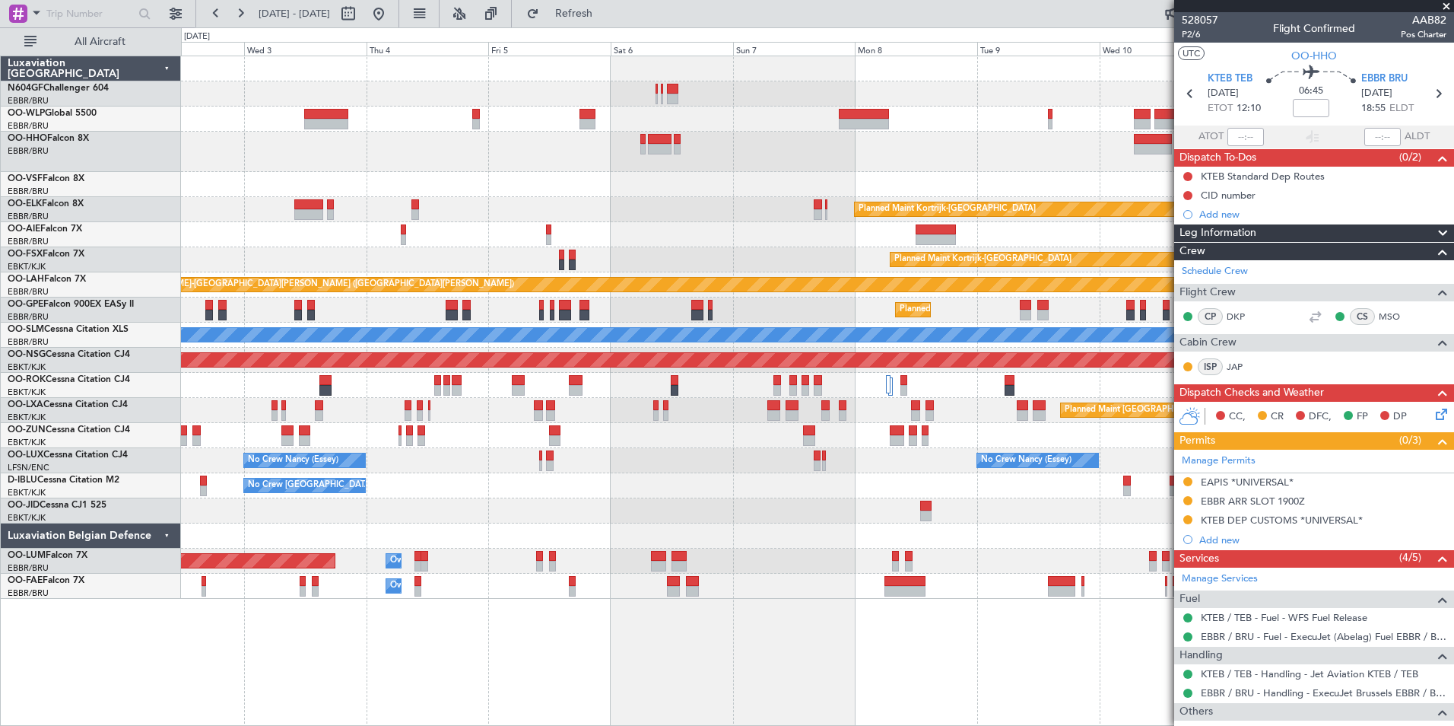
click at [798, 181] on div at bounding box center [817, 184] width 1273 height 25
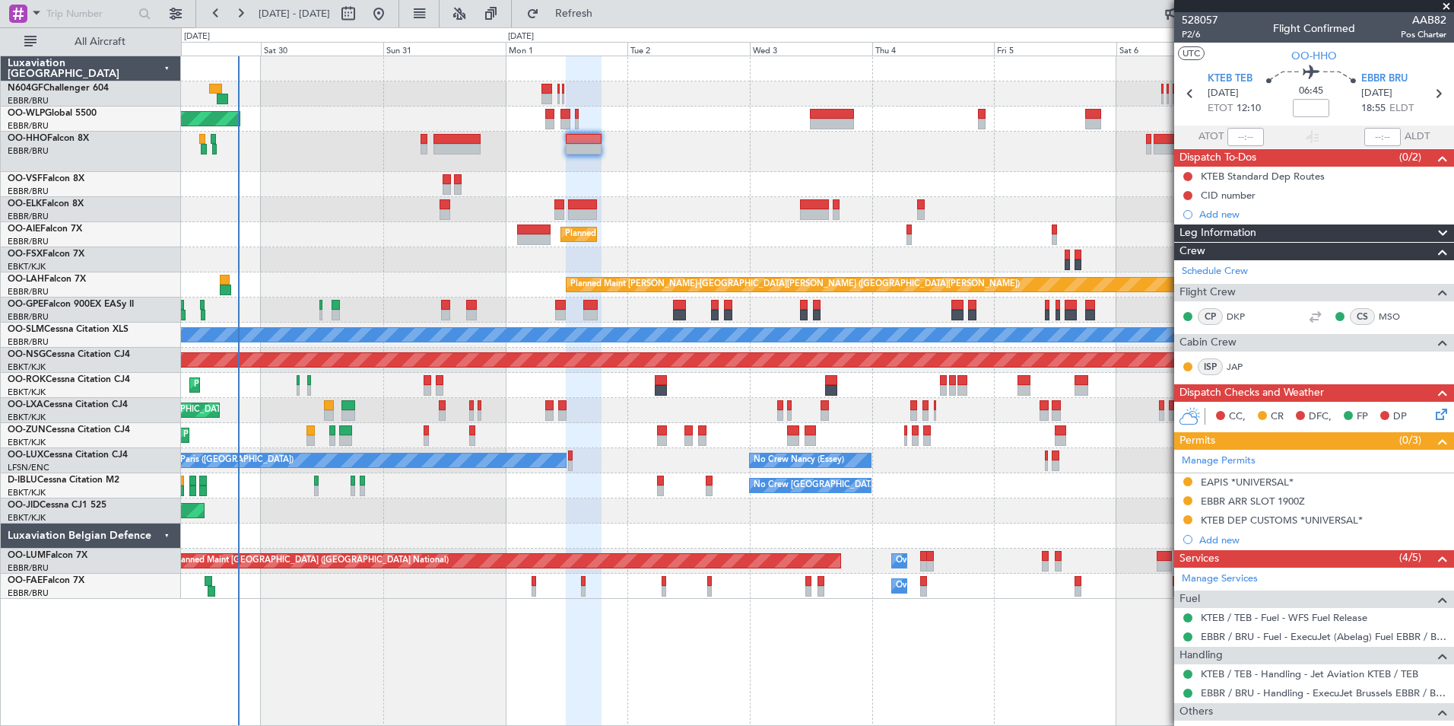
click at [1002, 130] on div "Planned Maint [GEOGRAPHIC_DATA] ([GEOGRAPHIC_DATA]) Planned Maint [GEOGRAPHIC_D…" at bounding box center [817, 327] width 1273 height 542
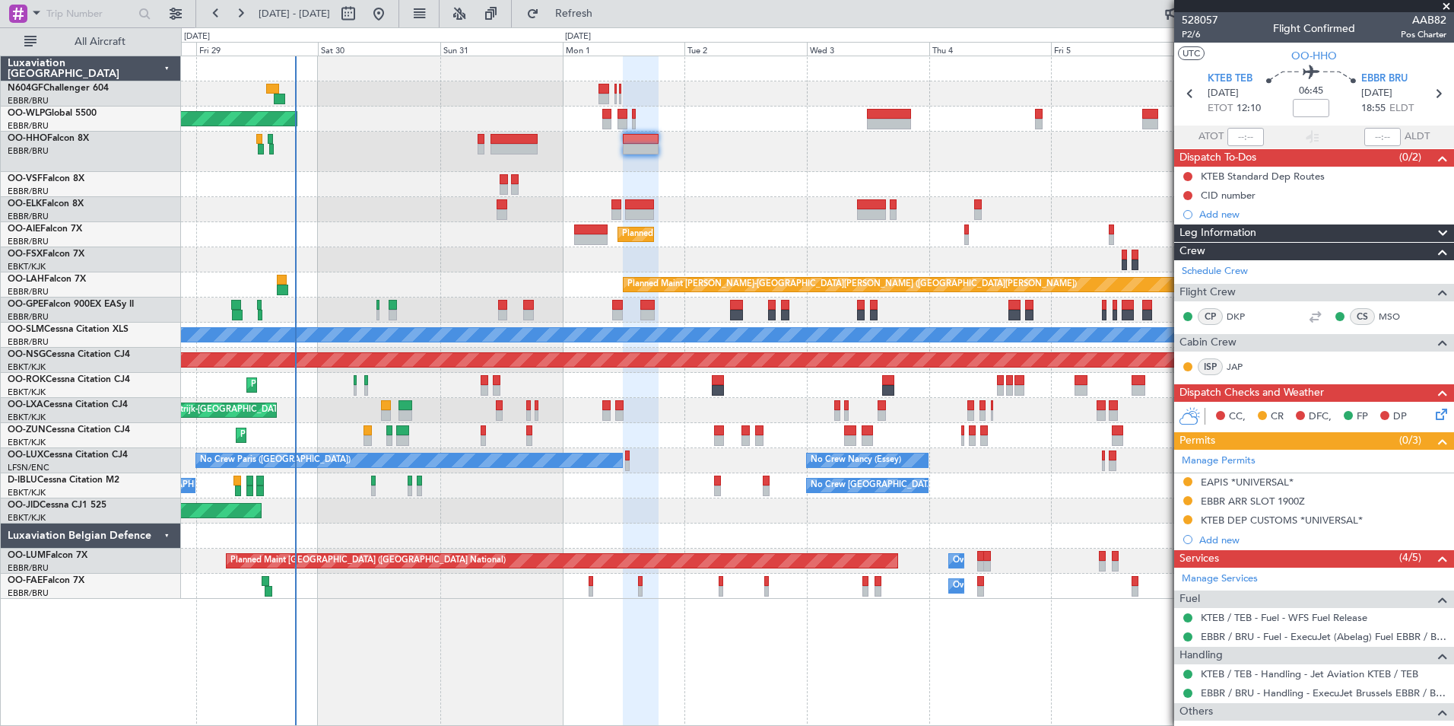
click at [783, 167] on div at bounding box center [817, 152] width 1273 height 40
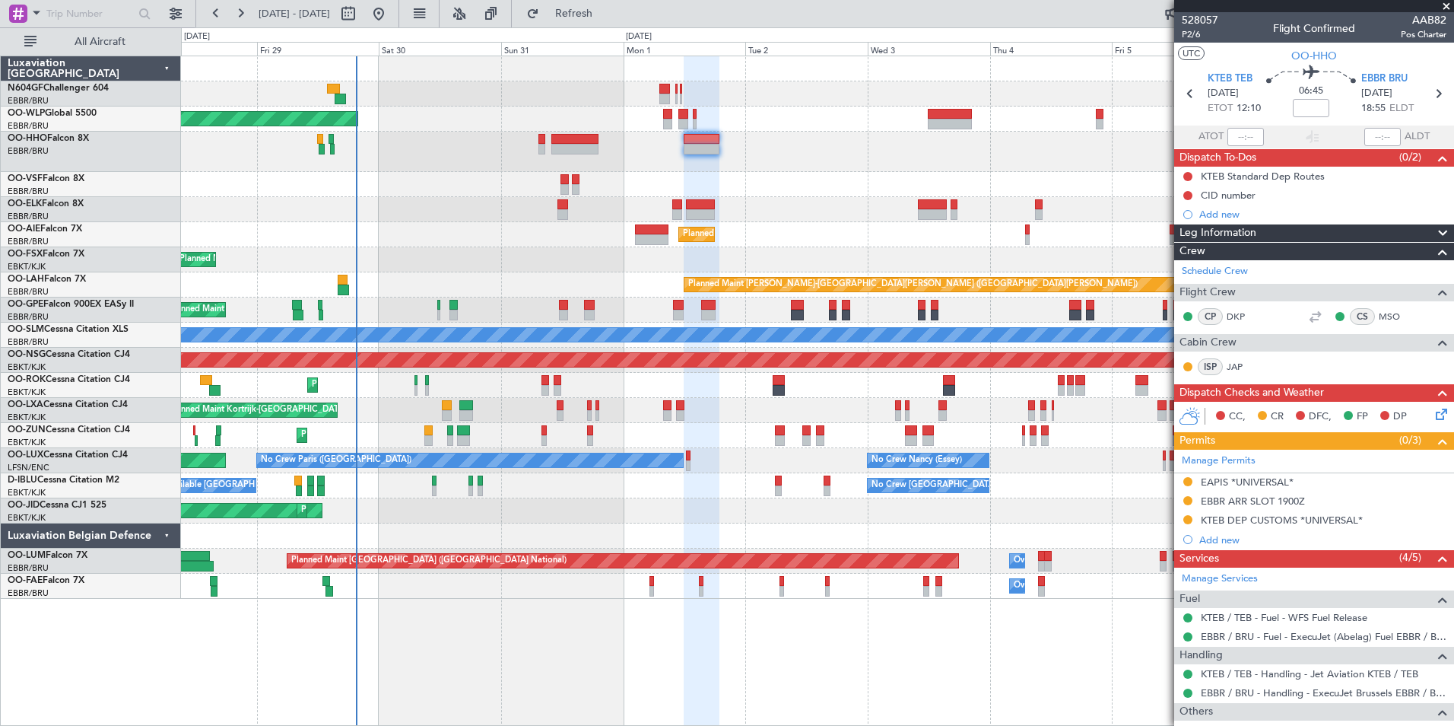
click at [887, 176] on div "Planned Maint [GEOGRAPHIC_DATA] ([GEOGRAPHIC_DATA]) Planned Maint [GEOGRAPHIC_D…" at bounding box center [817, 327] width 1273 height 542
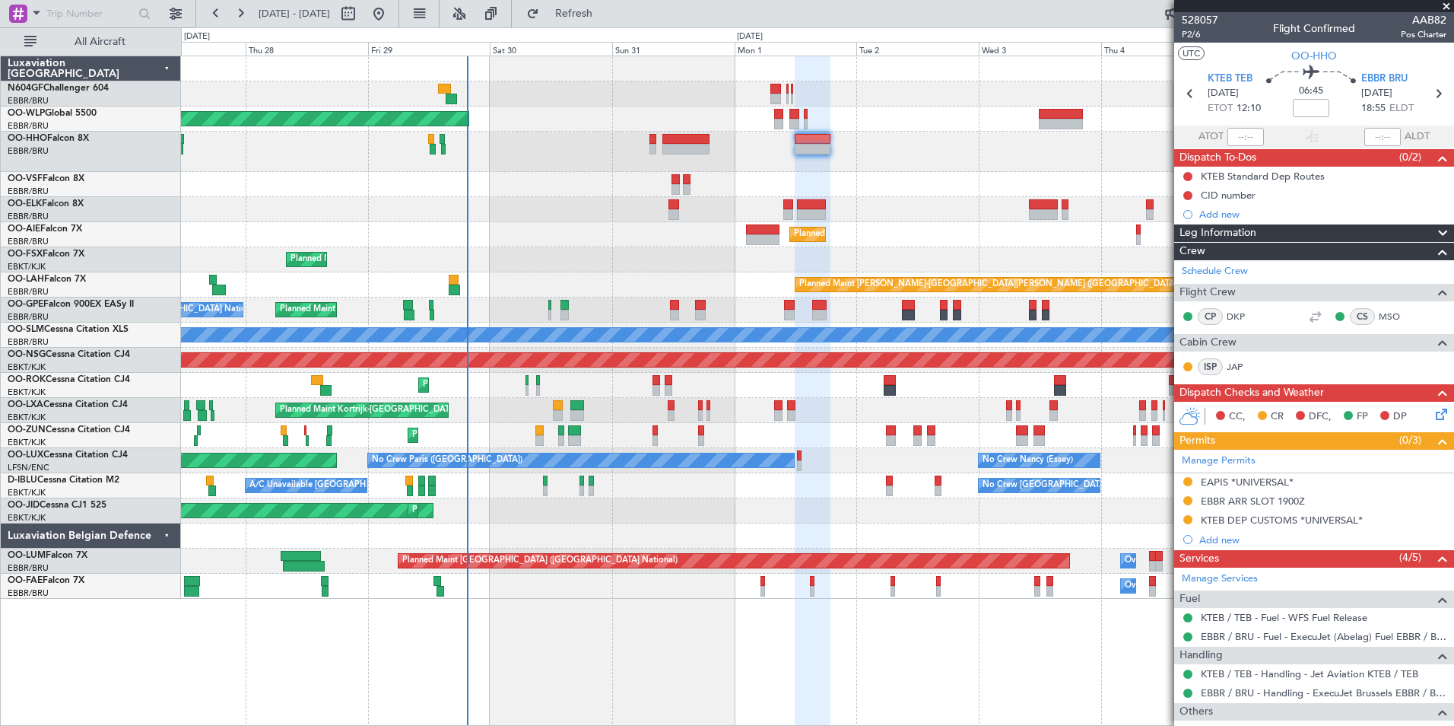
click at [705, 150] on div at bounding box center [817, 152] width 1273 height 40
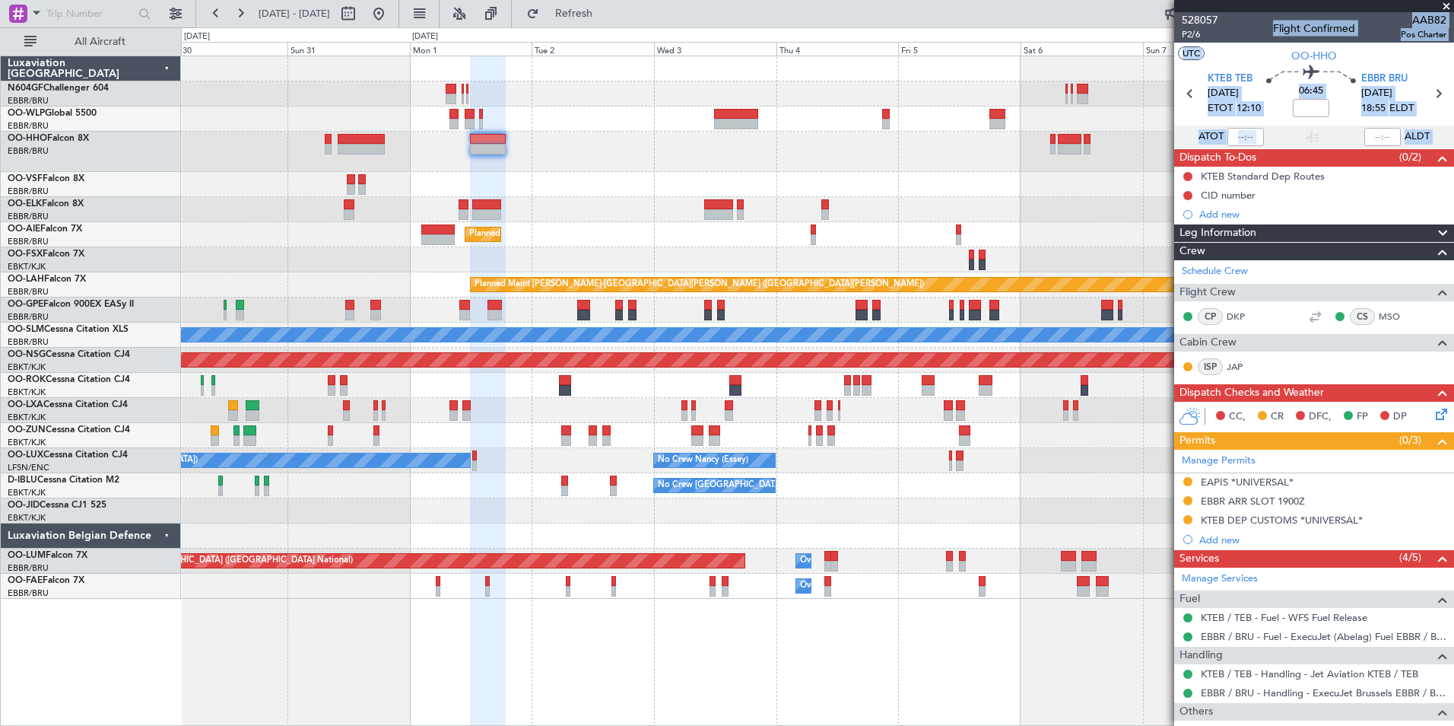
drag, startPoint x: 1133, startPoint y: 170, endPoint x: 313, endPoint y: 199, distance: 820.4
click at [313, 199] on fb-app "[DATE] - [DATE] Refresh Quick Links All Aircraft Planned Maint [GEOGRAPHIC_DATA…" at bounding box center [727, 368] width 1454 height 714
click at [54, 215] on div "Planned Maint [GEOGRAPHIC_DATA] ([GEOGRAPHIC_DATA]) Planned Maint [GEOGRAPHIC_D…" at bounding box center [727, 376] width 1454 height 698
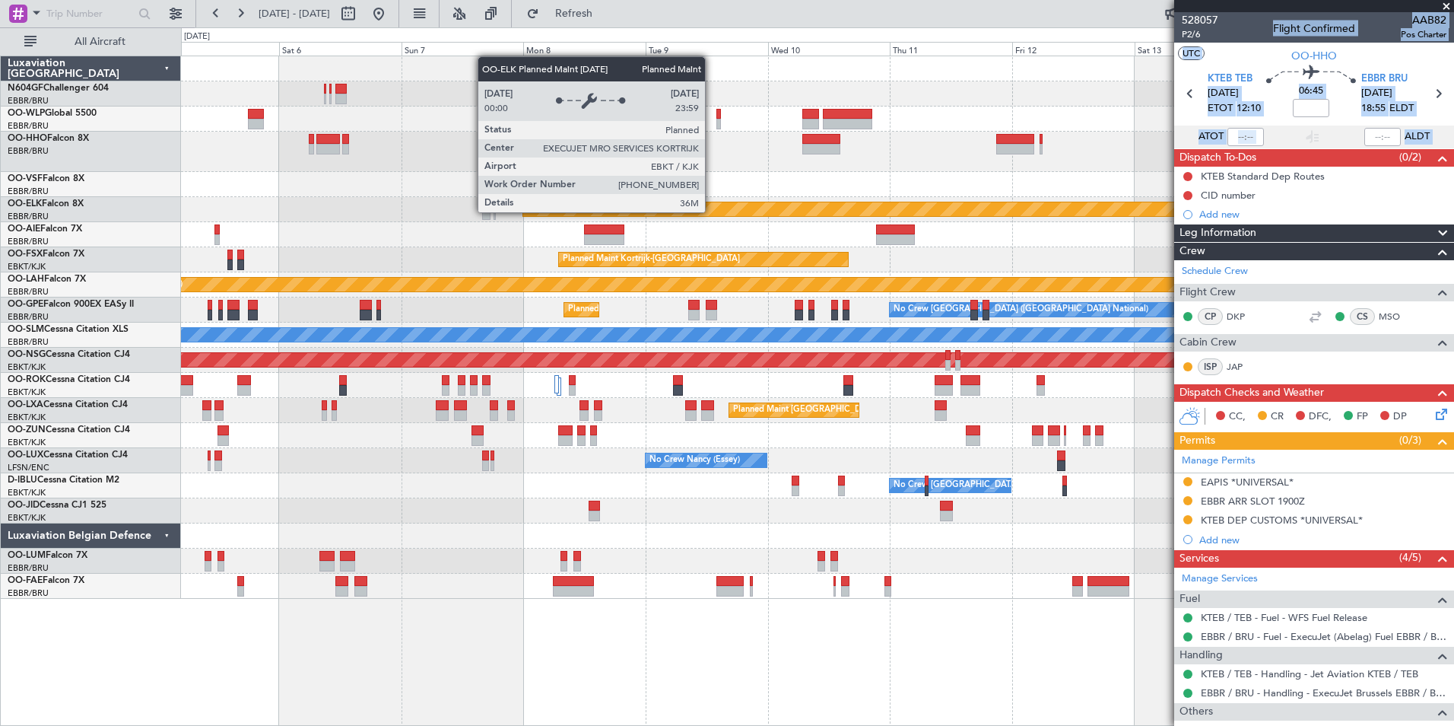
click at [176, 235] on div "Planned Maint Kortrijk-[GEOGRAPHIC_DATA] Planned Maint [GEOGRAPHIC_DATA]-[GEOGR…" at bounding box center [727, 376] width 1454 height 698
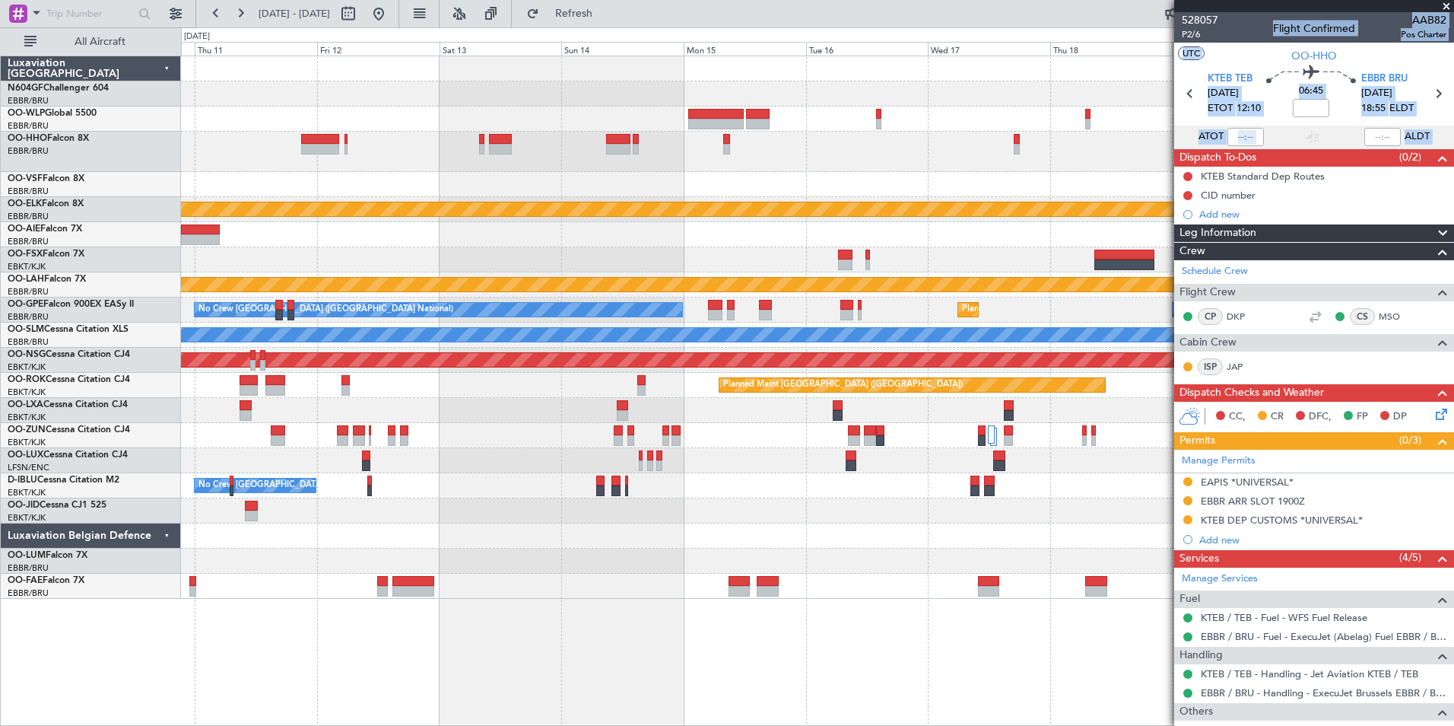
click at [911, 219] on div "Planned Maint Kortrijk-[GEOGRAPHIC_DATA]" at bounding box center [817, 209] width 1273 height 25
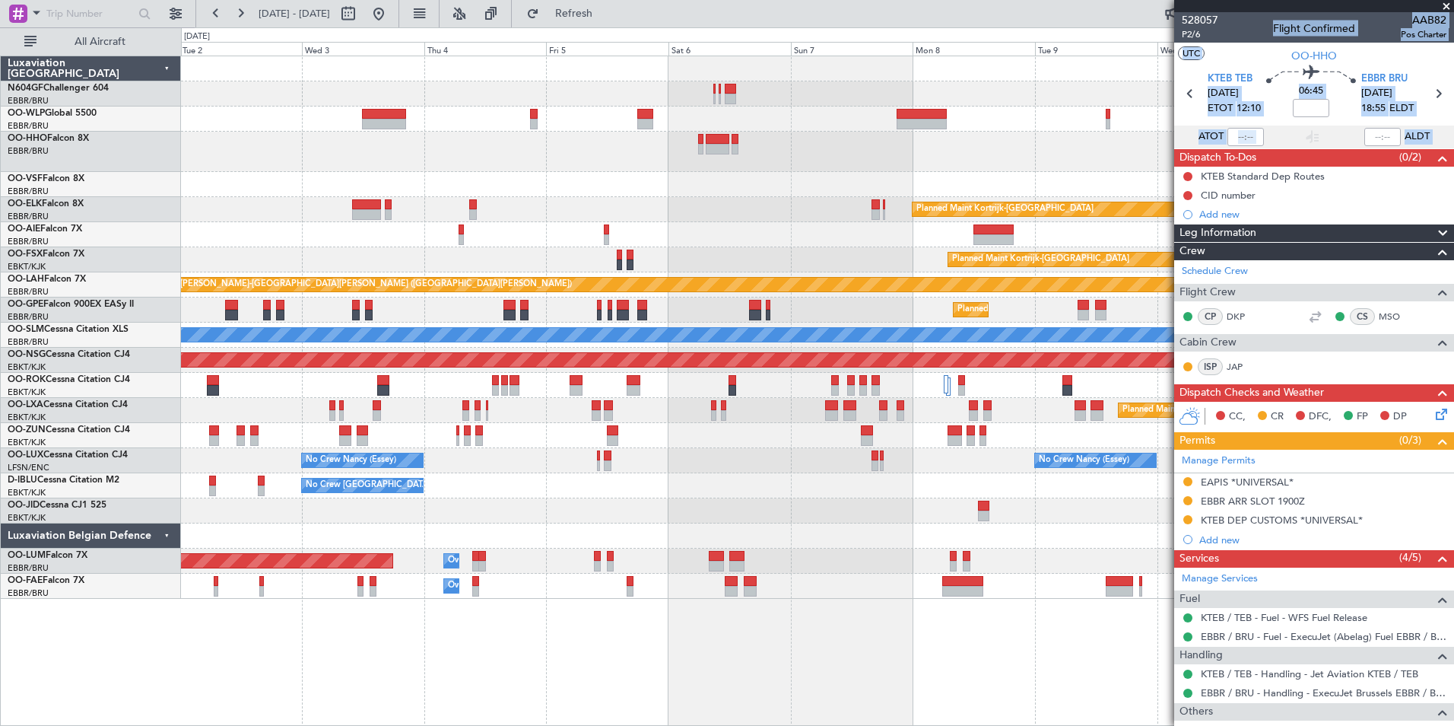
click at [821, 192] on div "Planned Maint Kortrijk-[GEOGRAPHIC_DATA] Planned Maint [GEOGRAPHIC_DATA] ([GEOG…" at bounding box center [727, 376] width 1454 height 698
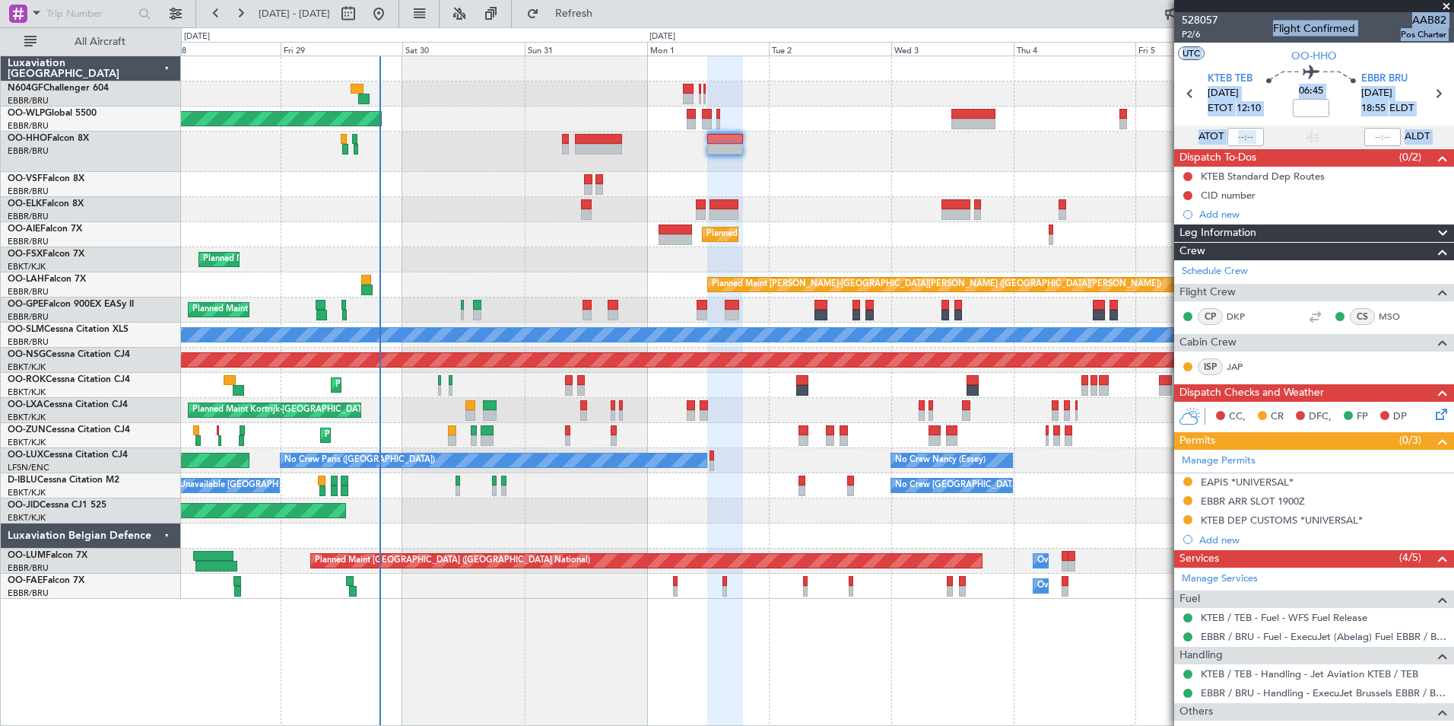
click at [1022, 182] on div "Planned Maint [GEOGRAPHIC_DATA] ([GEOGRAPHIC_DATA]) Planned Maint [GEOGRAPHIC_D…" at bounding box center [817, 327] width 1273 height 542
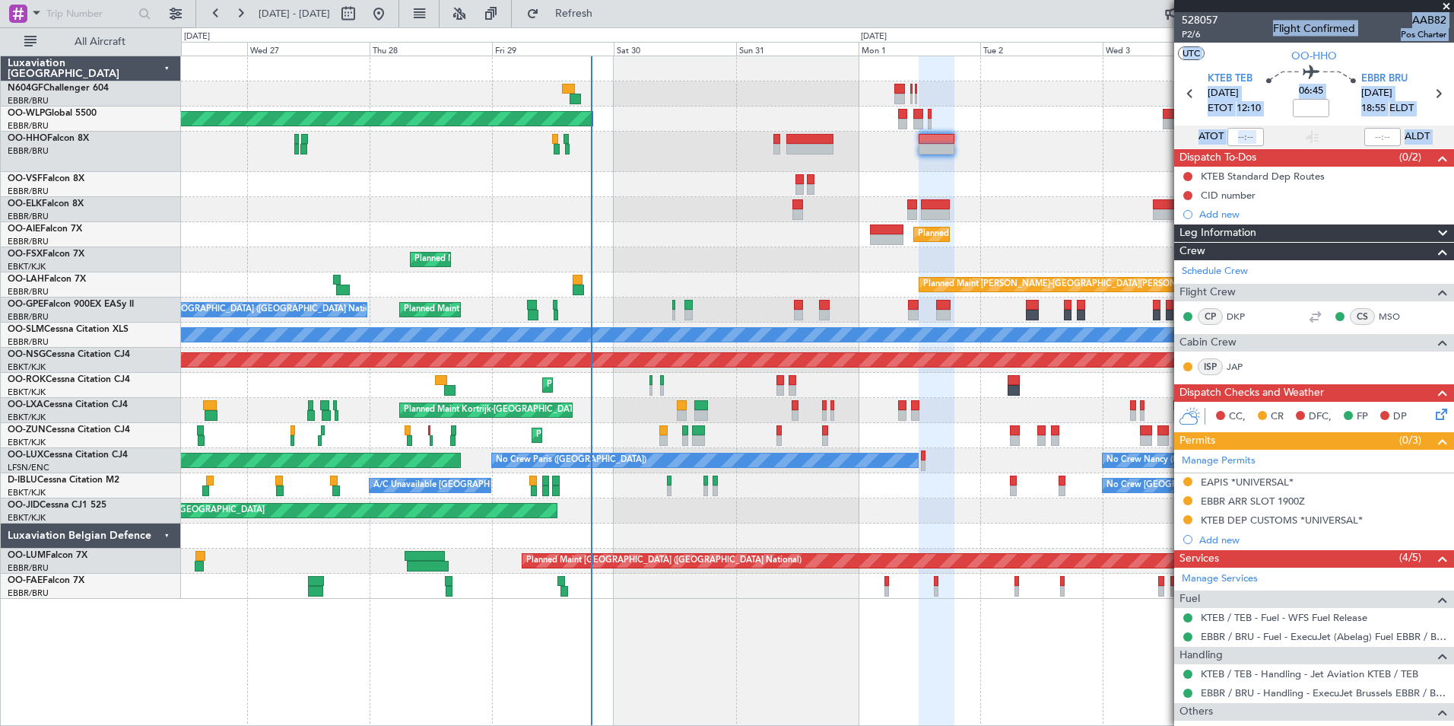
click at [1002, 183] on div at bounding box center [817, 184] width 1273 height 25
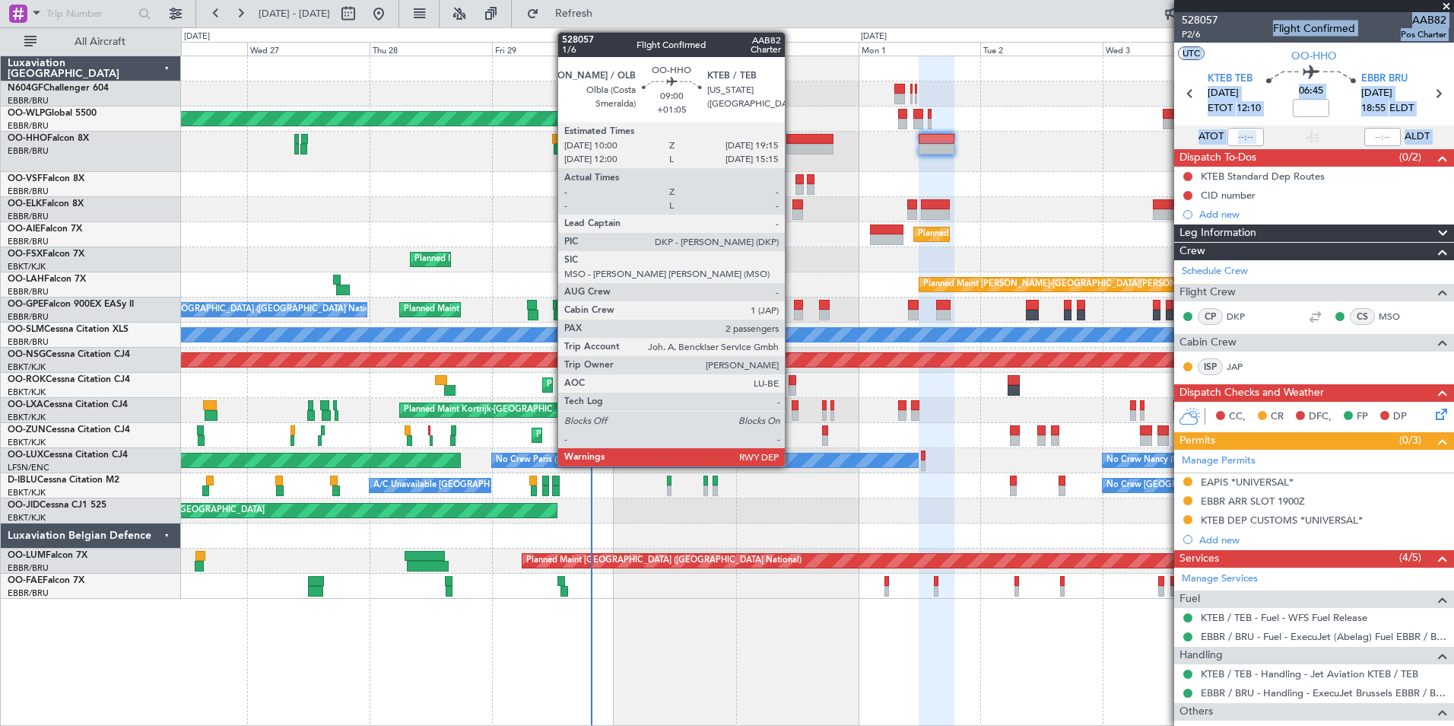
click at [792, 148] on div at bounding box center [809, 149] width 47 height 11
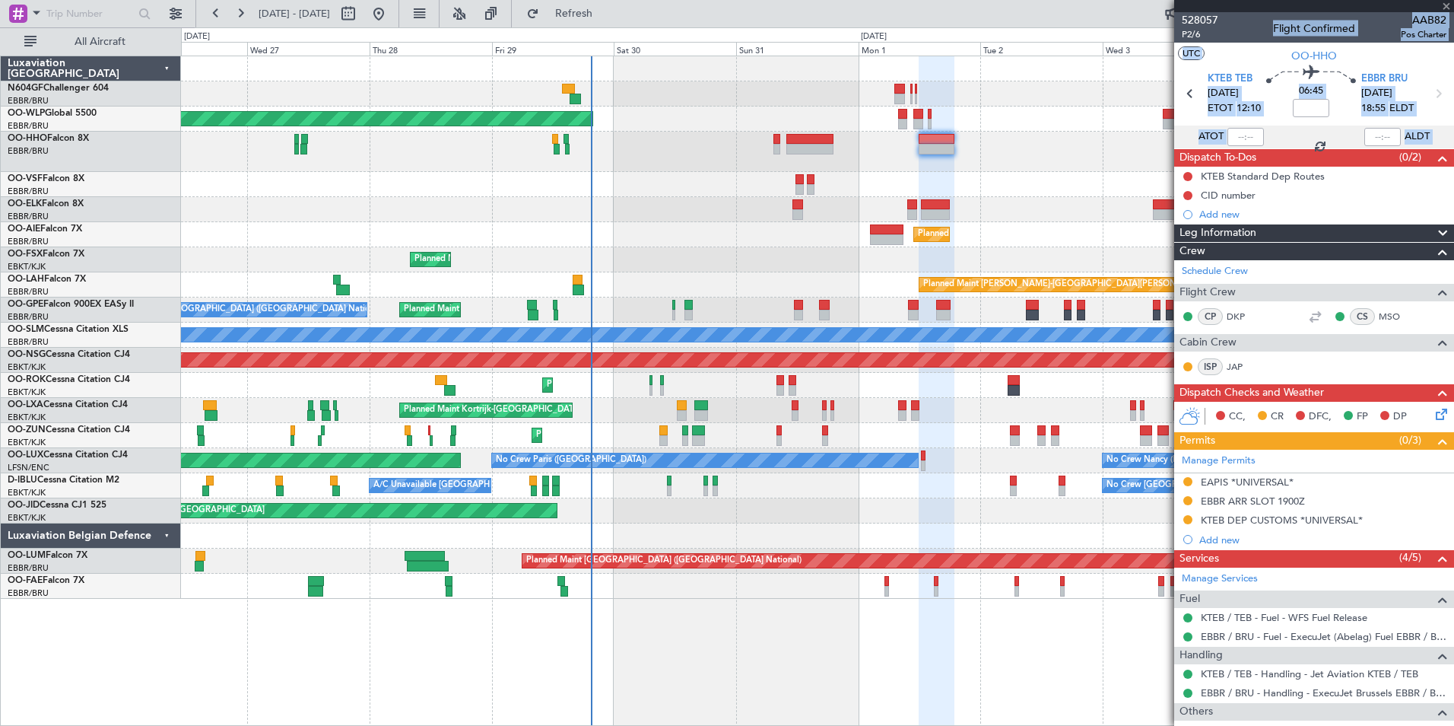
type input "+01:05"
type input "2"
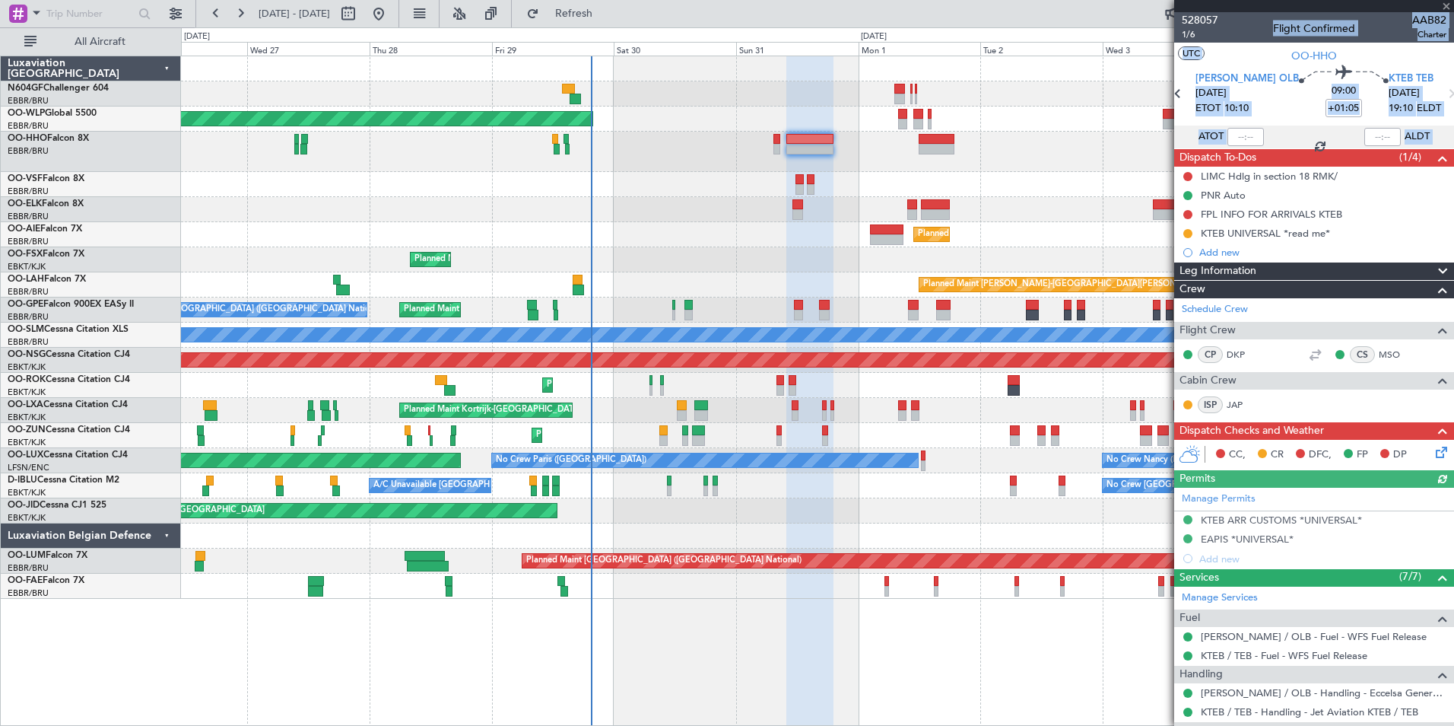
click at [1232, 61] on section "UTC OO-HHO" at bounding box center [1314, 54] width 280 height 23
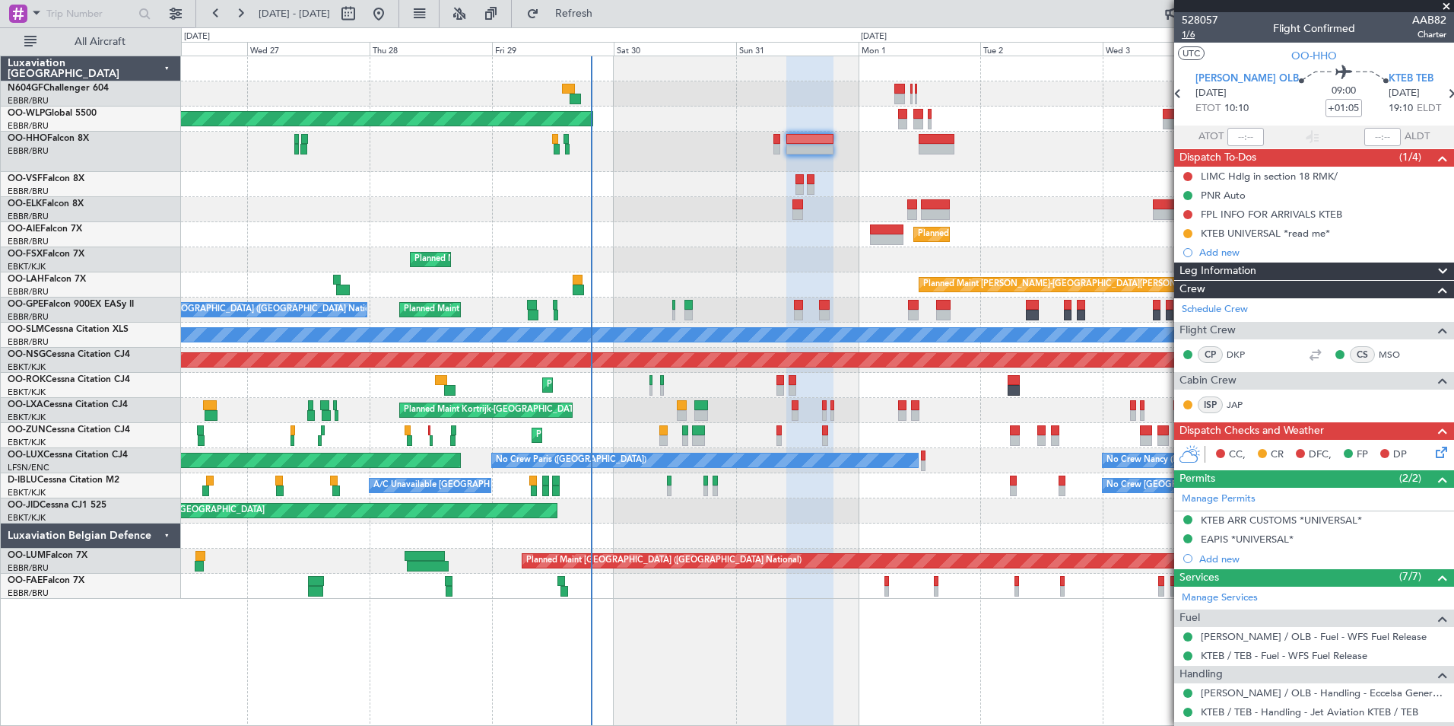
click at [1187, 35] on span "1/6" at bounding box center [1200, 34] width 37 height 13
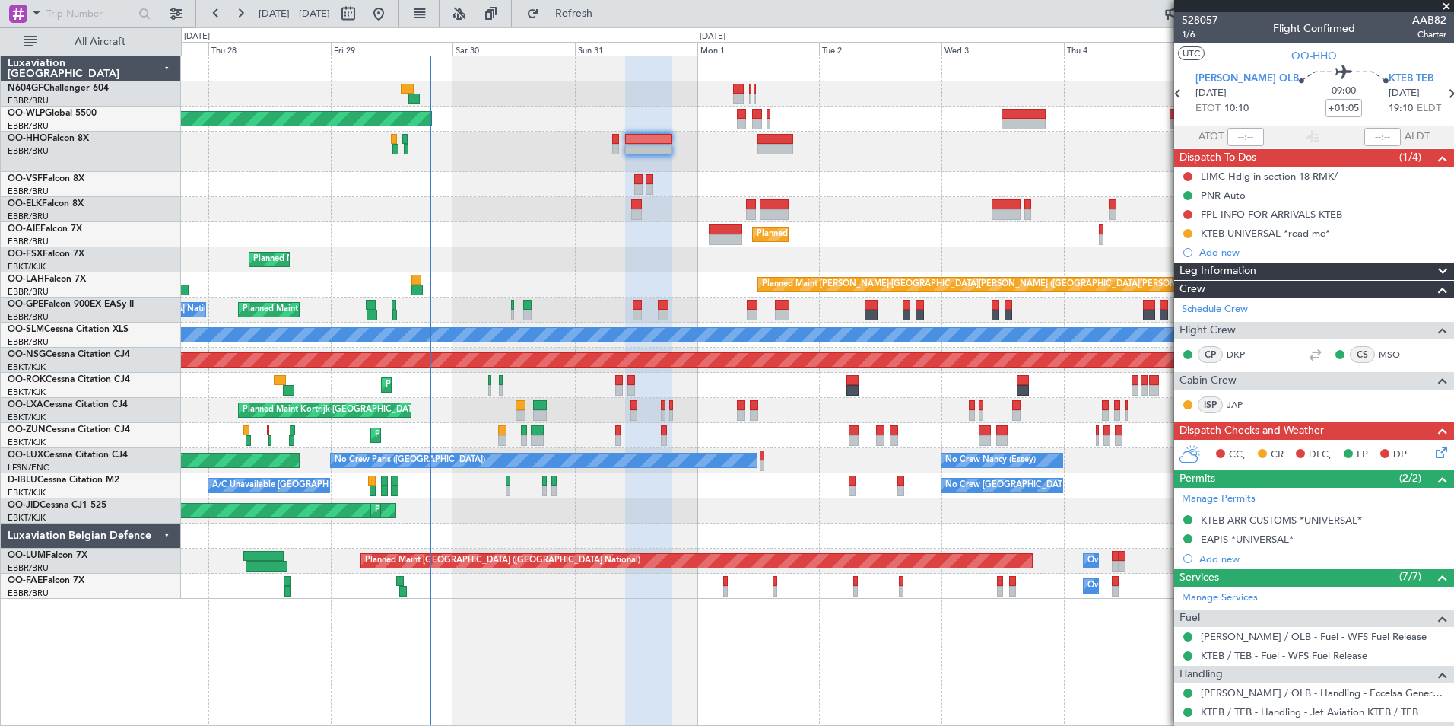
click at [808, 183] on div "Planned Maint [GEOGRAPHIC_DATA] ([GEOGRAPHIC_DATA]) Planned Maint [GEOGRAPHIC_D…" at bounding box center [817, 327] width 1273 height 542
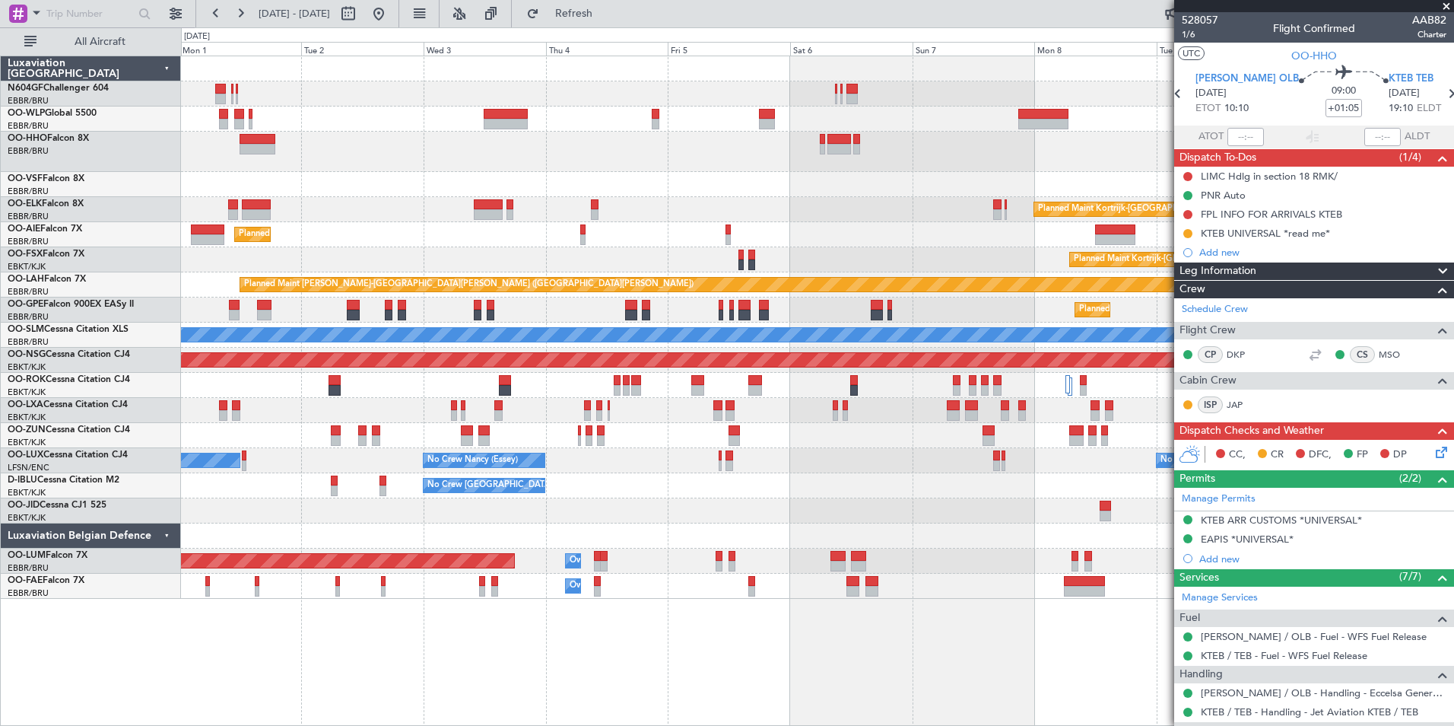
click at [443, 150] on div "Planned Maint [GEOGRAPHIC_DATA] ([GEOGRAPHIC_DATA]) Planned Maint [GEOGRAPHIC_D…" at bounding box center [817, 327] width 1273 height 542
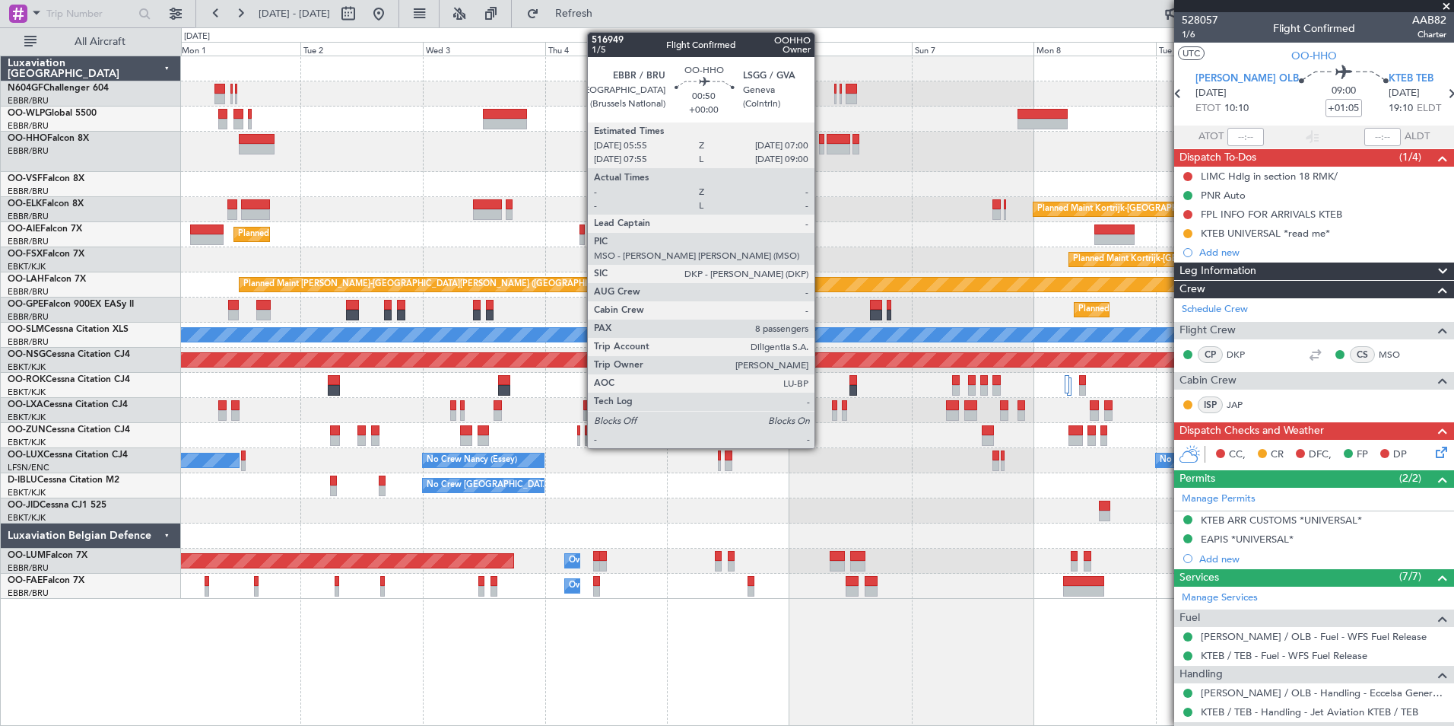
click at [821, 144] on div at bounding box center [822, 149] width 6 height 11
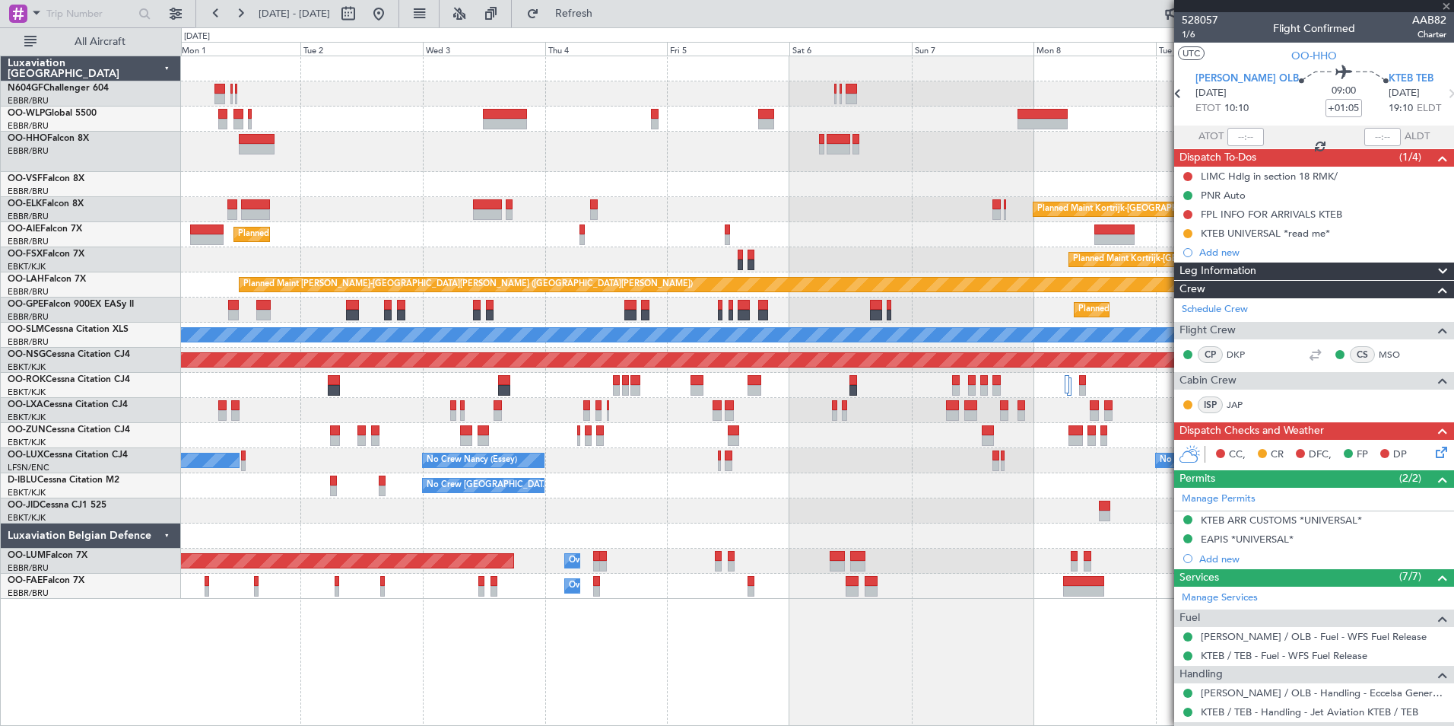
type input "8"
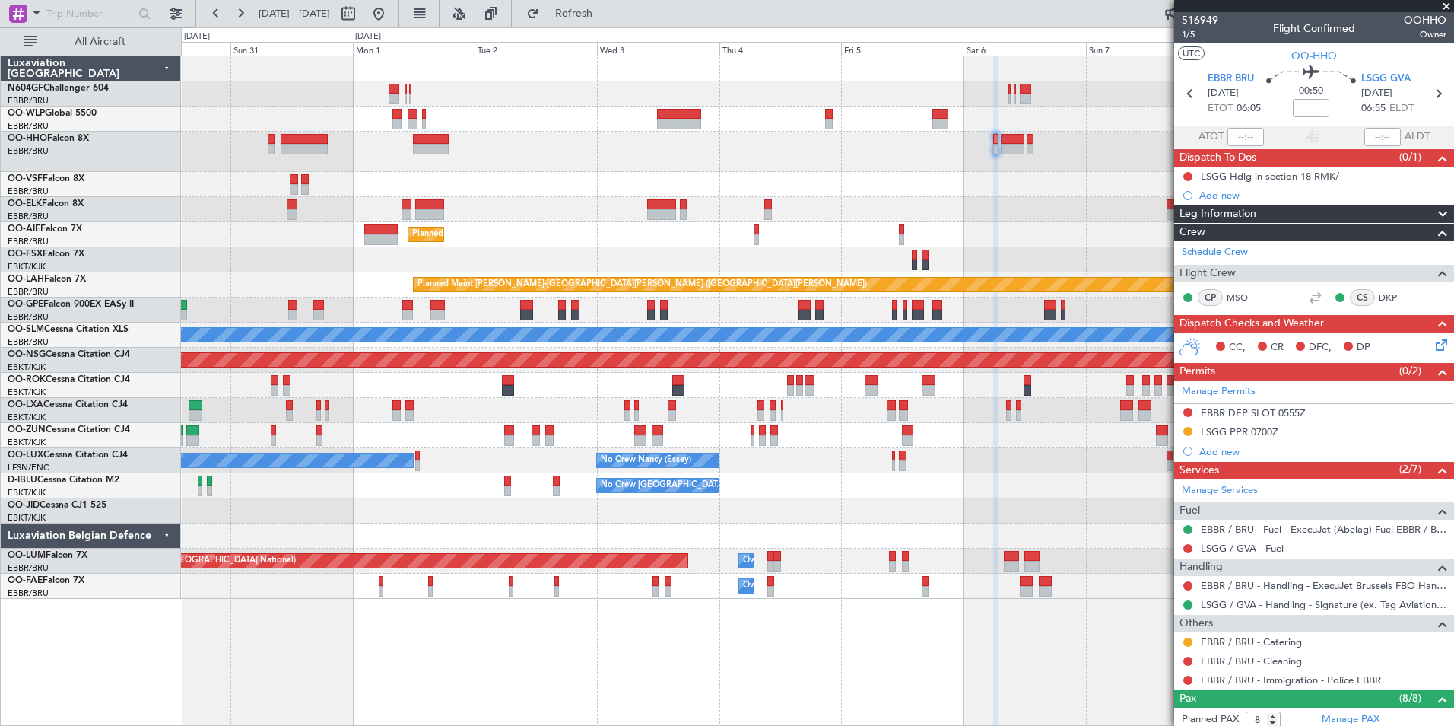
click at [806, 111] on div "Planned Maint [GEOGRAPHIC_DATA] ([GEOGRAPHIC_DATA]) Planned Maint [GEOGRAPHIC_D…" at bounding box center [817, 327] width 1273 height 542
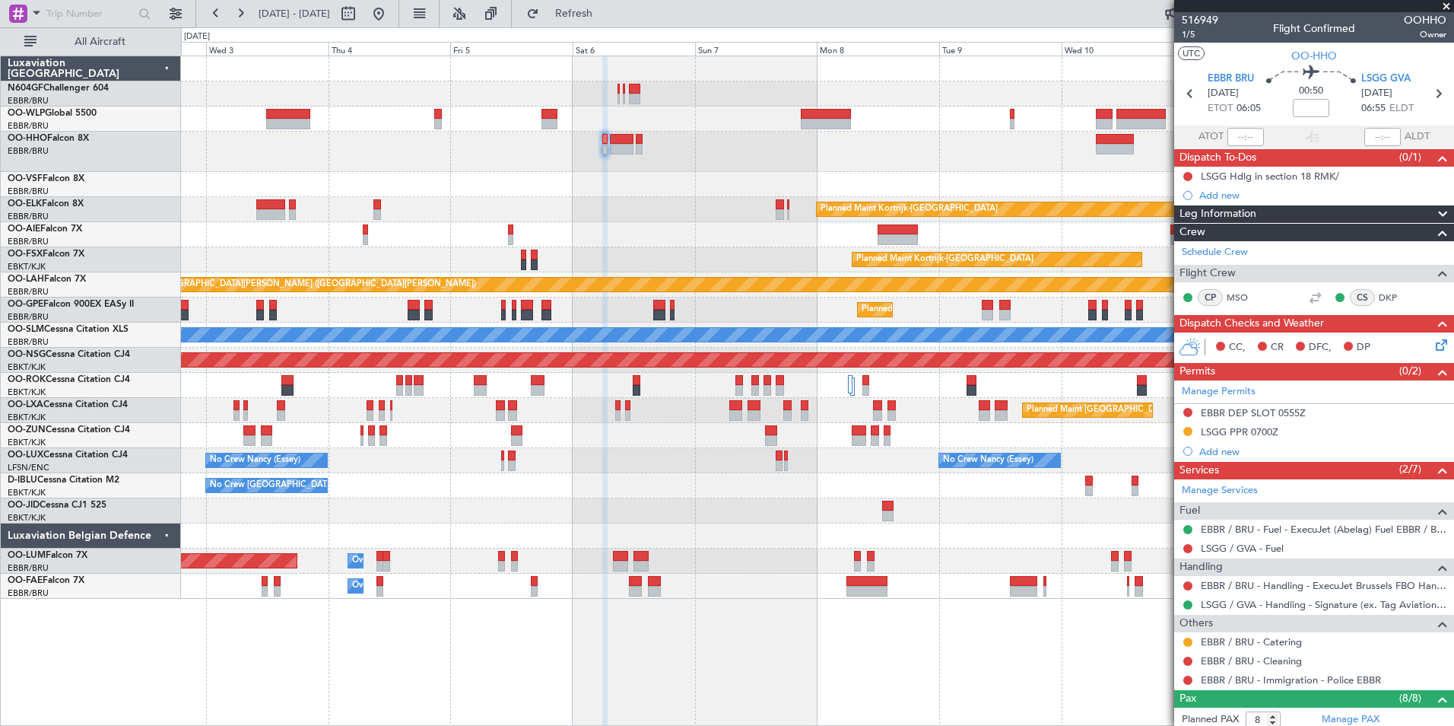
click at [522, 174] on div at bounding box center [817, 184] width 1273 height 25
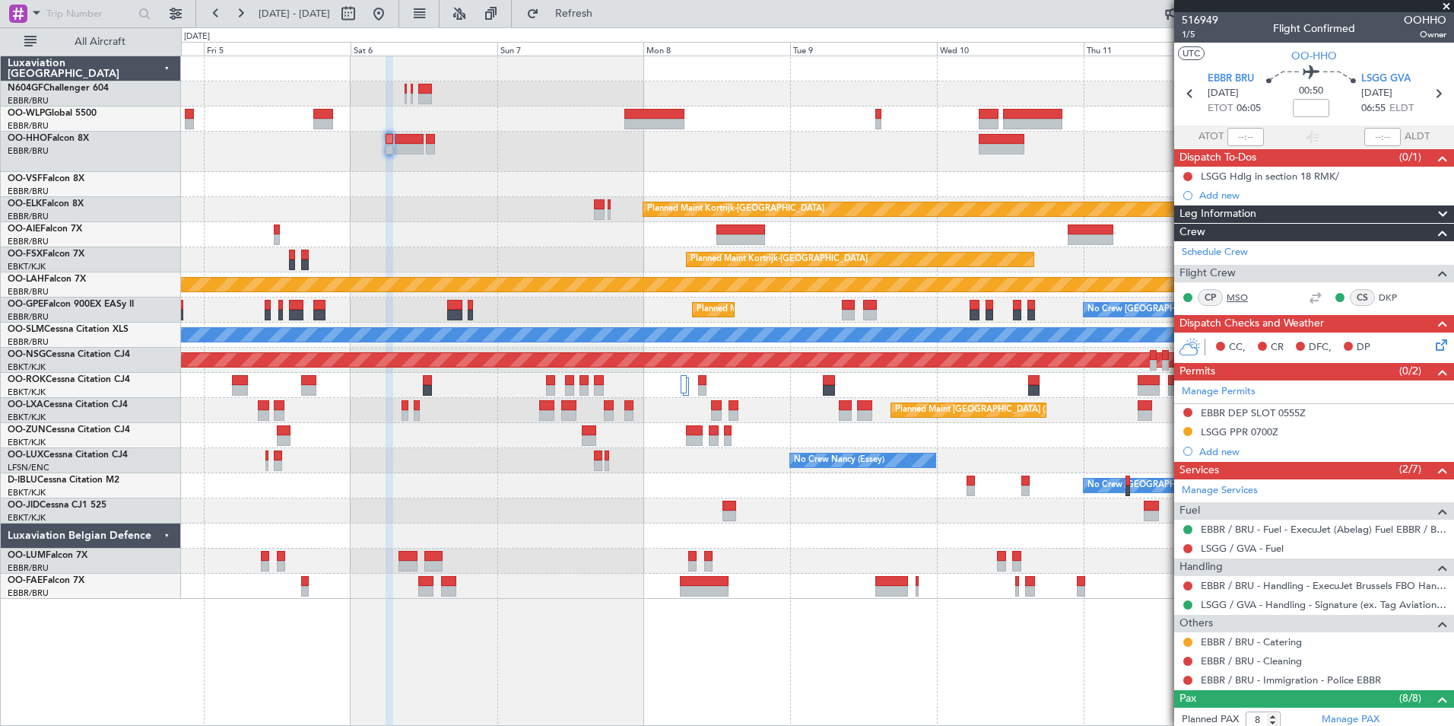
click at [1247, 295] on link "MSO" at bounding box center [1244, 298] width 34 height 14
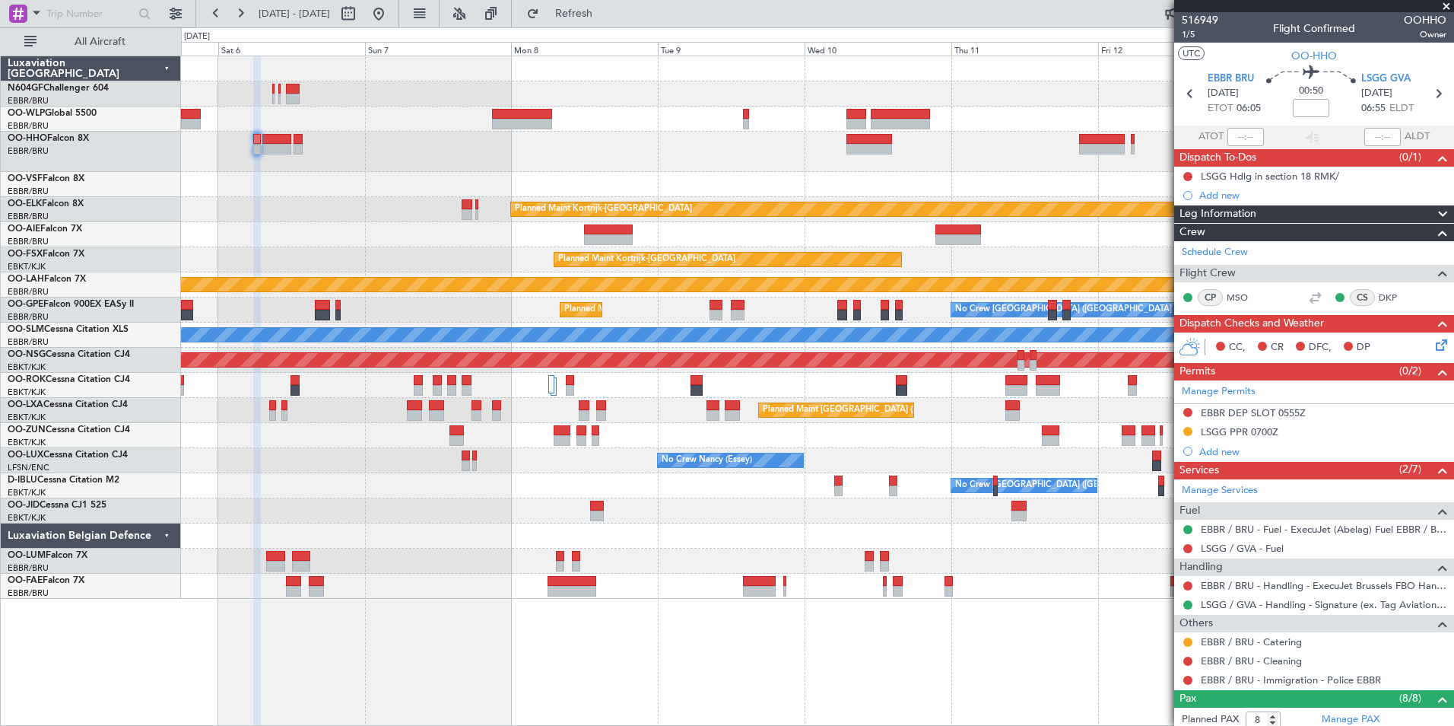
click at [265, 186] on div "Planned Maint Kortrijk-[GEOGRAPHIC_DATA] Planned Maint [GEOGRAPHIC_DATA]-[GEOGR…" at bounding box center [817, 327] width 1273 height 542
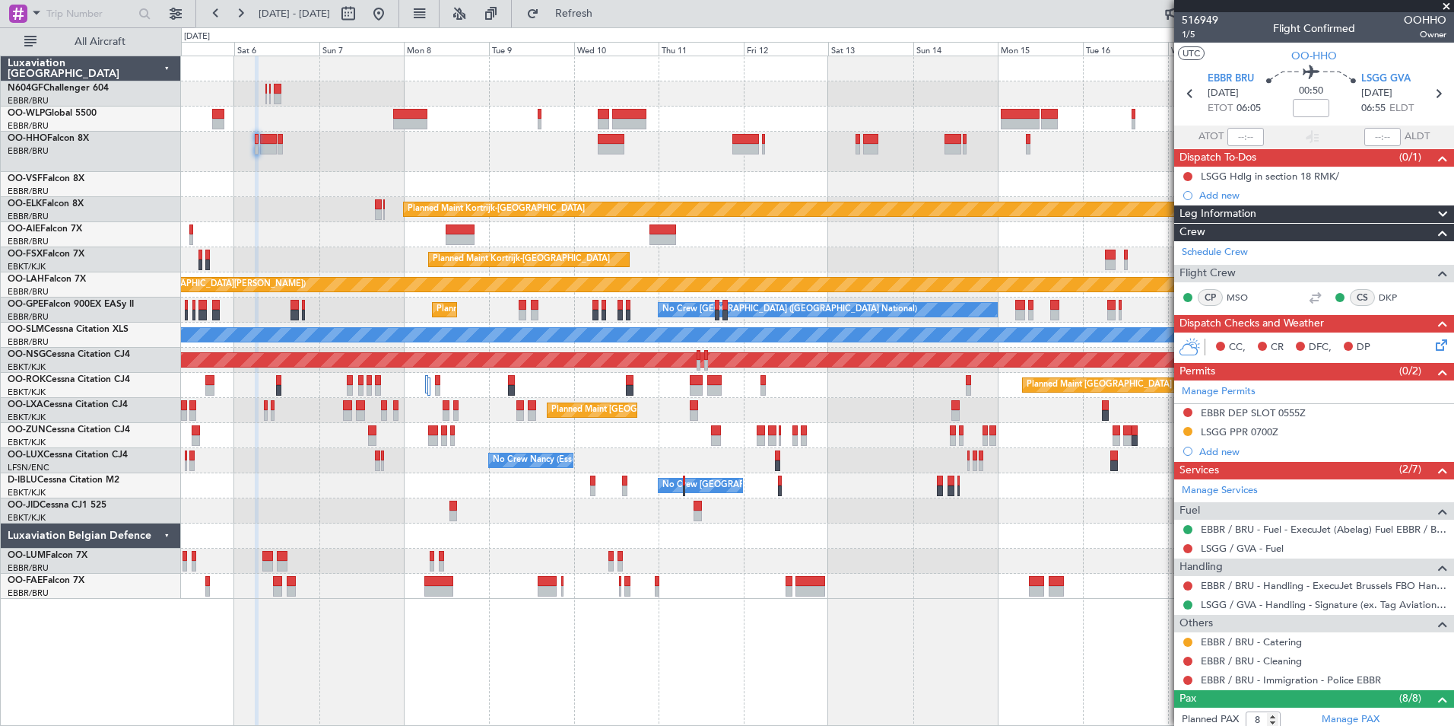
click at [313, 176] on div "Planned Maint Kortrijk-[GEOGRAPHIC_DATA] Planned Maint [GEOGRAPHIC_DATA] ([GEOG…" at bounding box center [817, 327] width 1273 height 542
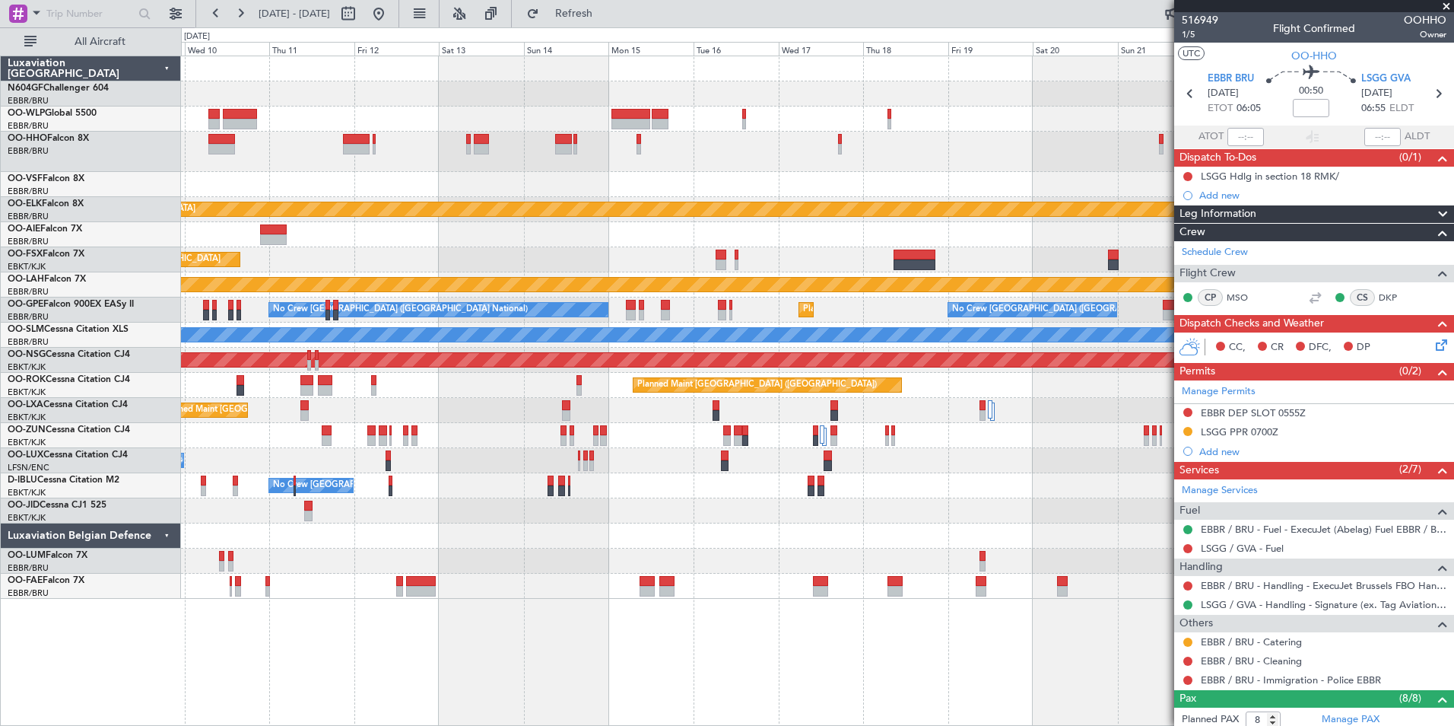
click at [160, 175] on div "Planned Maint Kortrijk-[GEOGRAPHIC_DATA] Planned Maint [GEOGRAPHIC_DATA]-[GEOGR…" at bounding box center [727, 376] width 1454 height 698
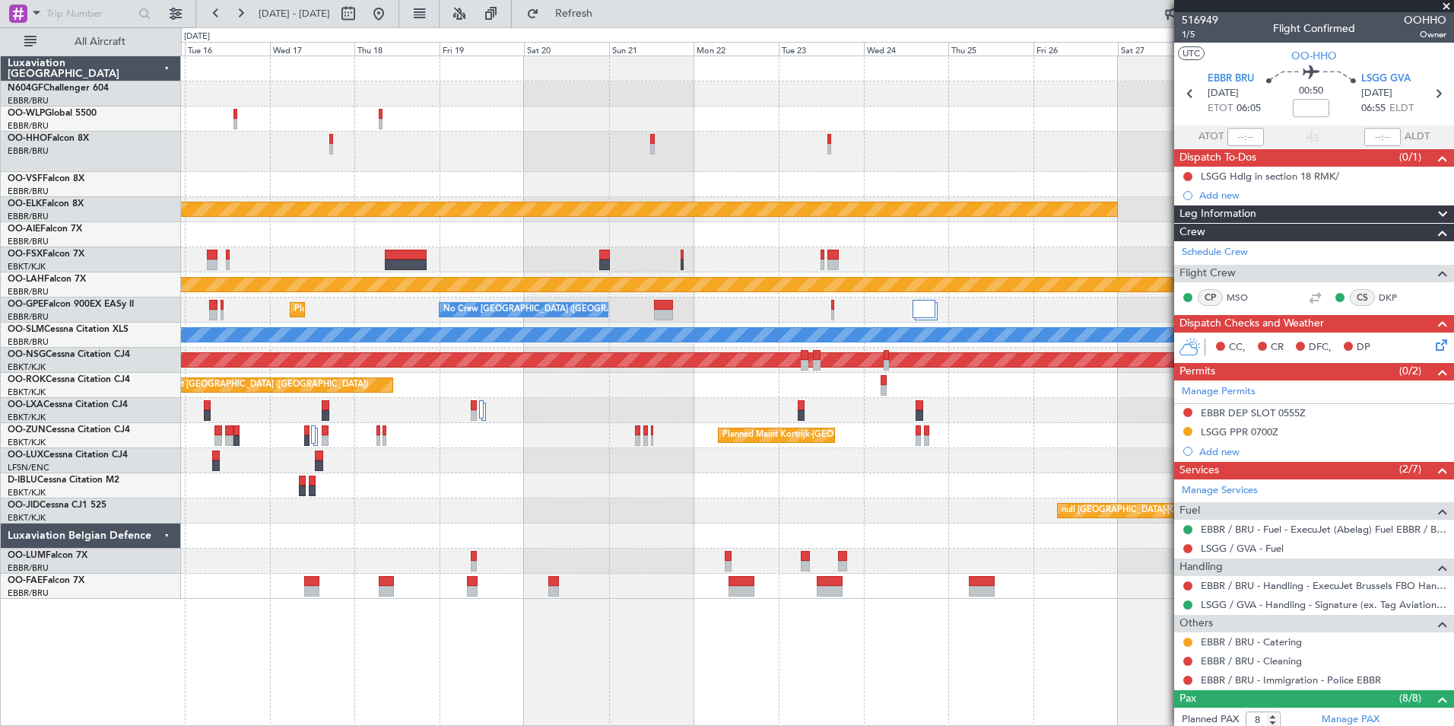
click at [989, 121] on div "Planned Maint Kortrijk-[GEOGRAPHIC_DATA] Planned [GEOGRAPHIC_DATA][PERSON_NAME]…" at bounding box center [817, 327] width 1273 height 542
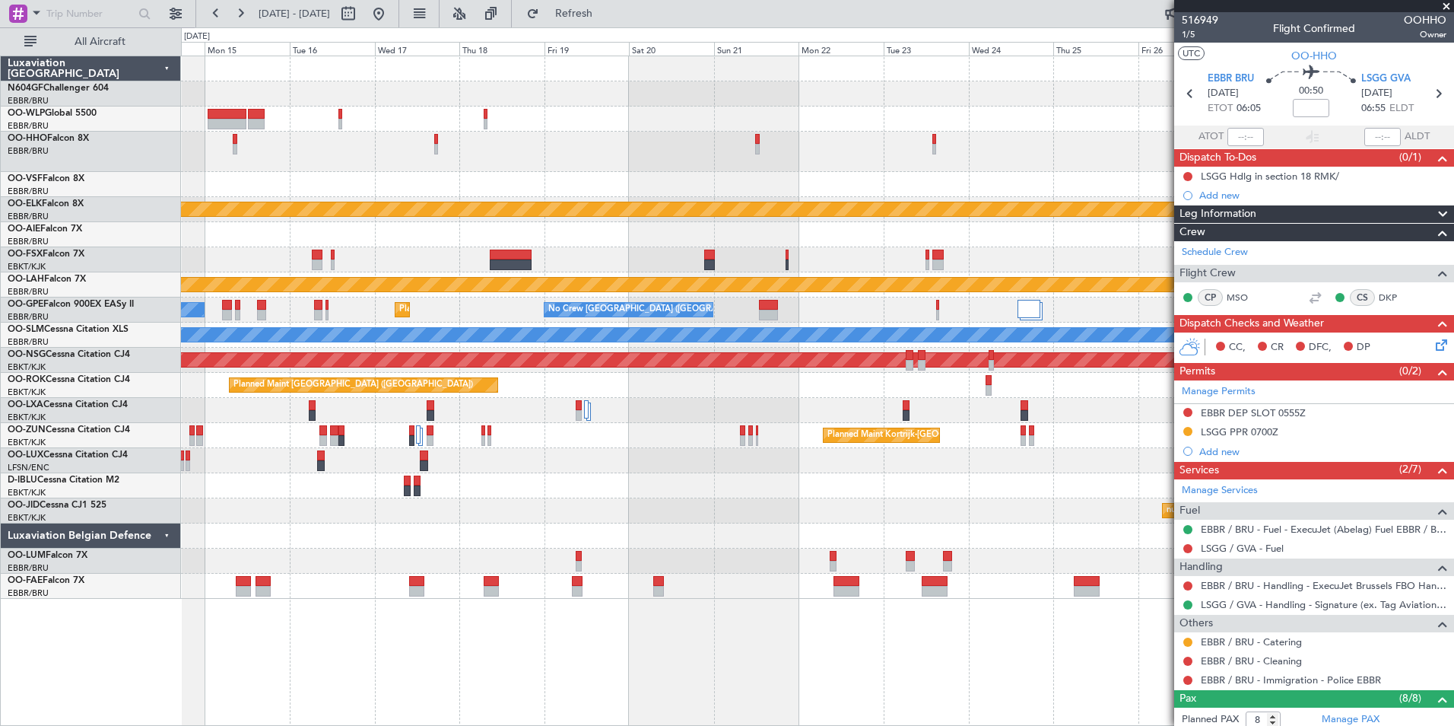
click at [298, 156] on div "Planned Maint Kortrijk-[GEOGRAPHIC_DATA] Planned [GEOGRAPHIC_DATA][PERSON_NAME]…" at bounding box center [817, 327] width 1273 height 542
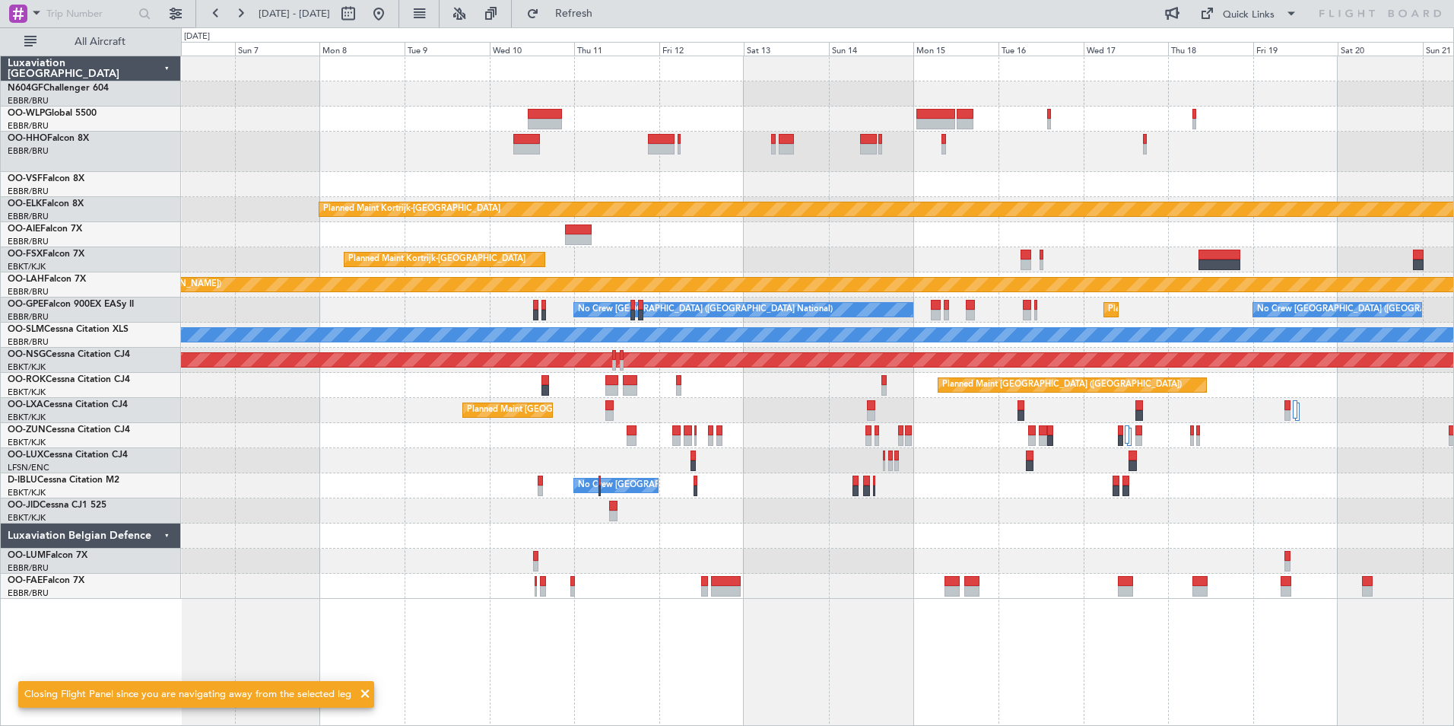
click at [1237, 122] on div at bounding box center [817, 118] width 1273 height 25
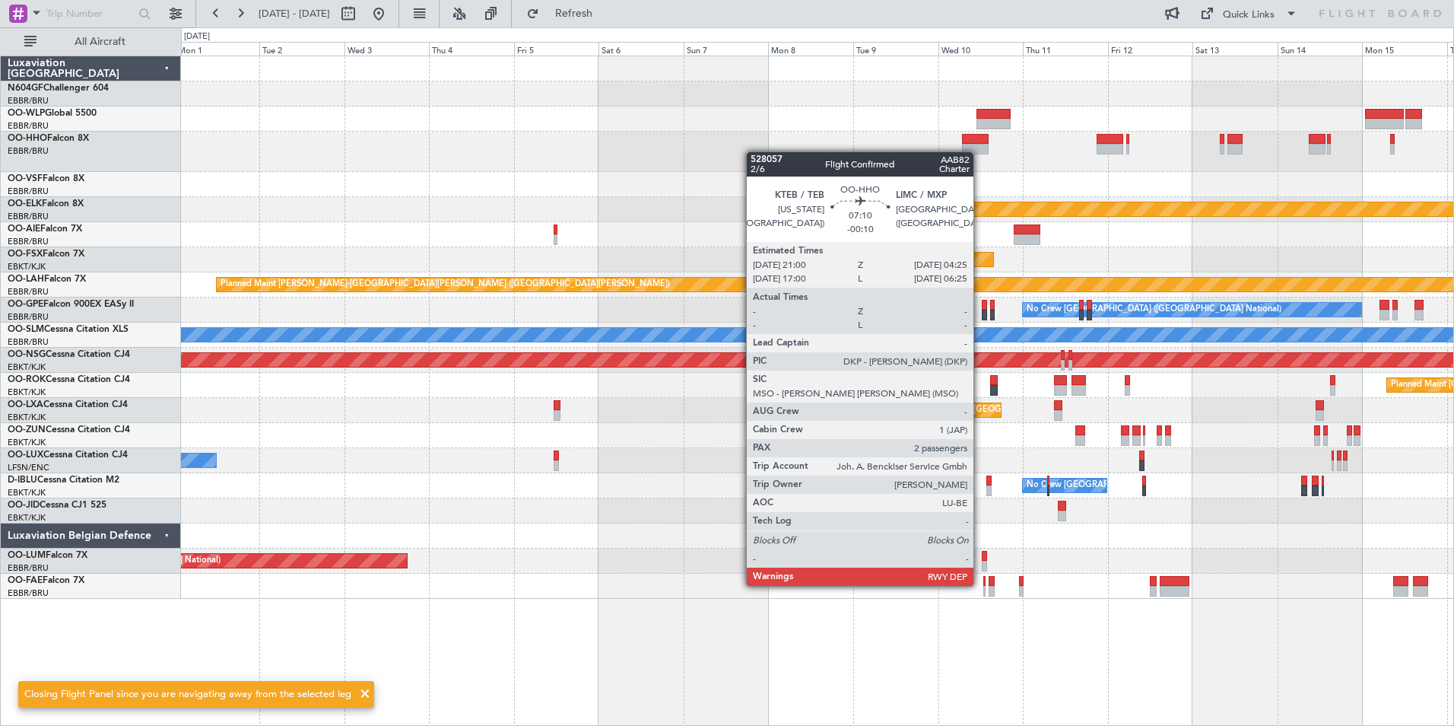
click at [1134, 151] on div at bounding box center [817, 152] width 1273 height 40
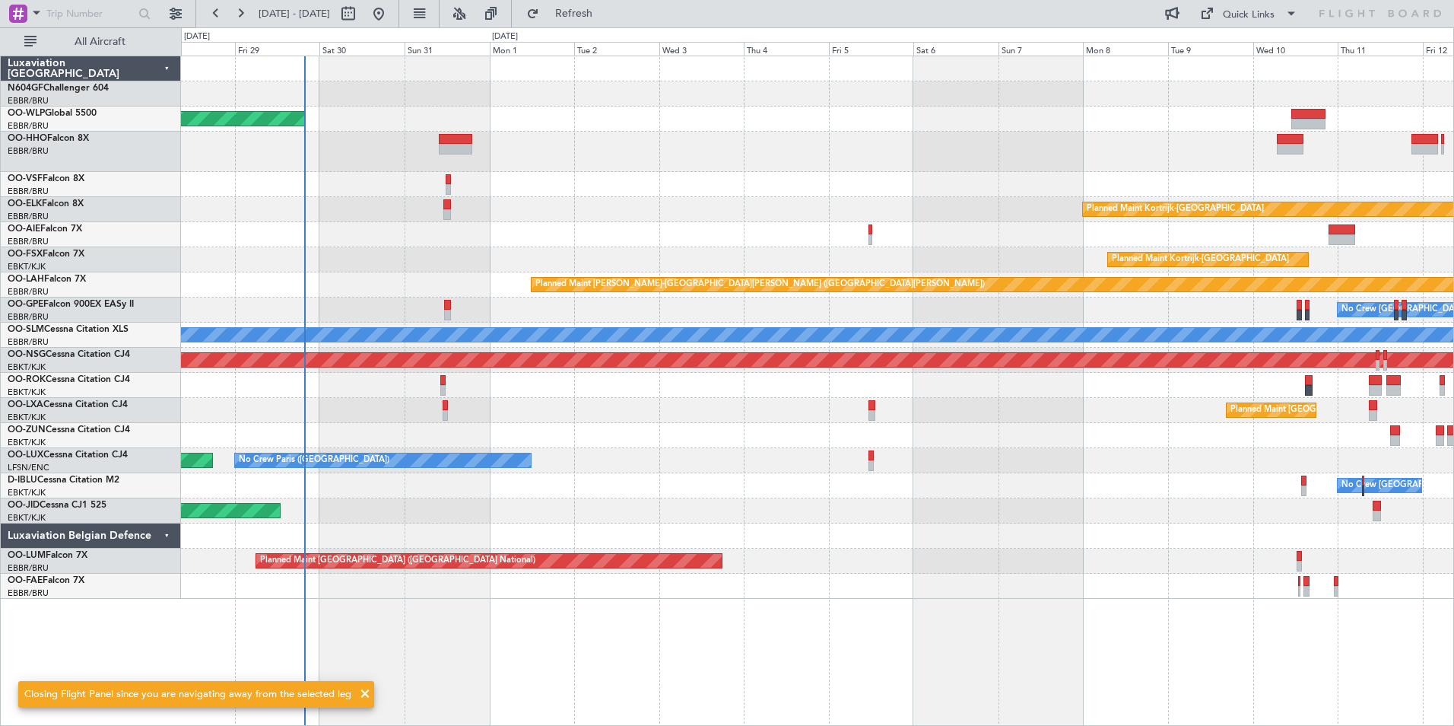
click at [873, 163] on div at bounding box center [817, 152] width 1273 height 40
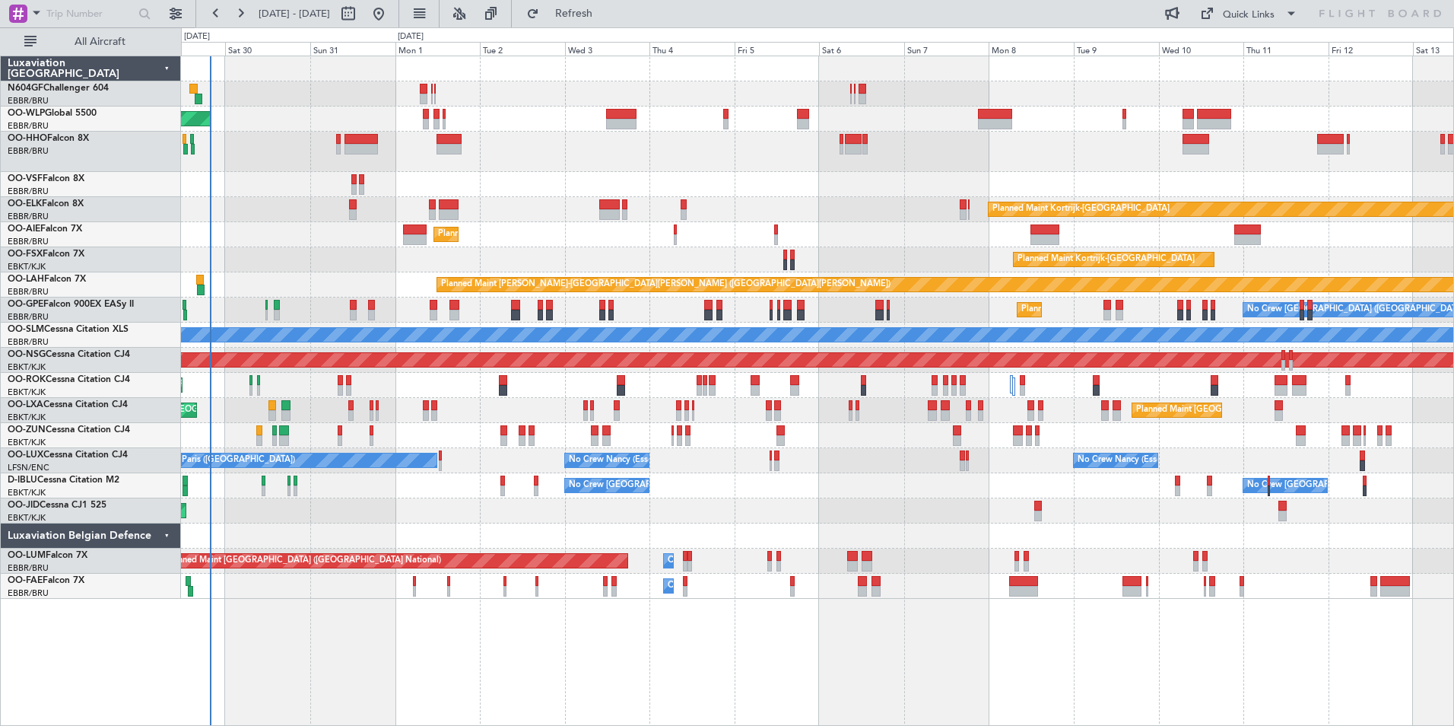
click at [530, 158] on div at bounding box center [817, 152] width 1273 height 40
click at [485, 152] on div at bounding box center [817, 152] width 1273 height 40
click at [735, 142] on div at bounding box center [817, 152] width 1273 height 40
click at [617, 129] on div "Planned Maint [GEOGRAPHIC_DATA] ([GEOGRAPHIC_DATA]) Planned Maint [GEOGRAPHIC_D…" at bounding box center [817, 327] width 1273 height 542
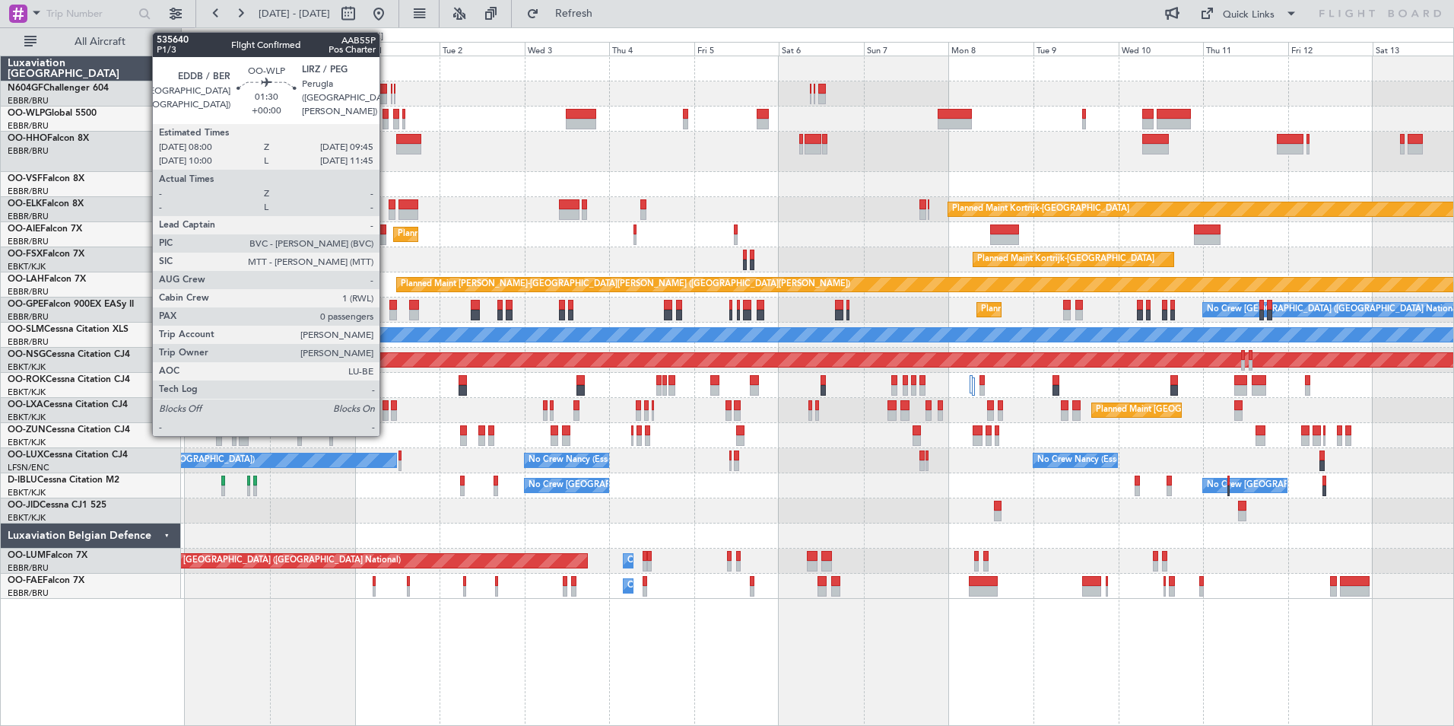
click at [386, 119] on div at bounding box center [386, 124] width 7 height 11
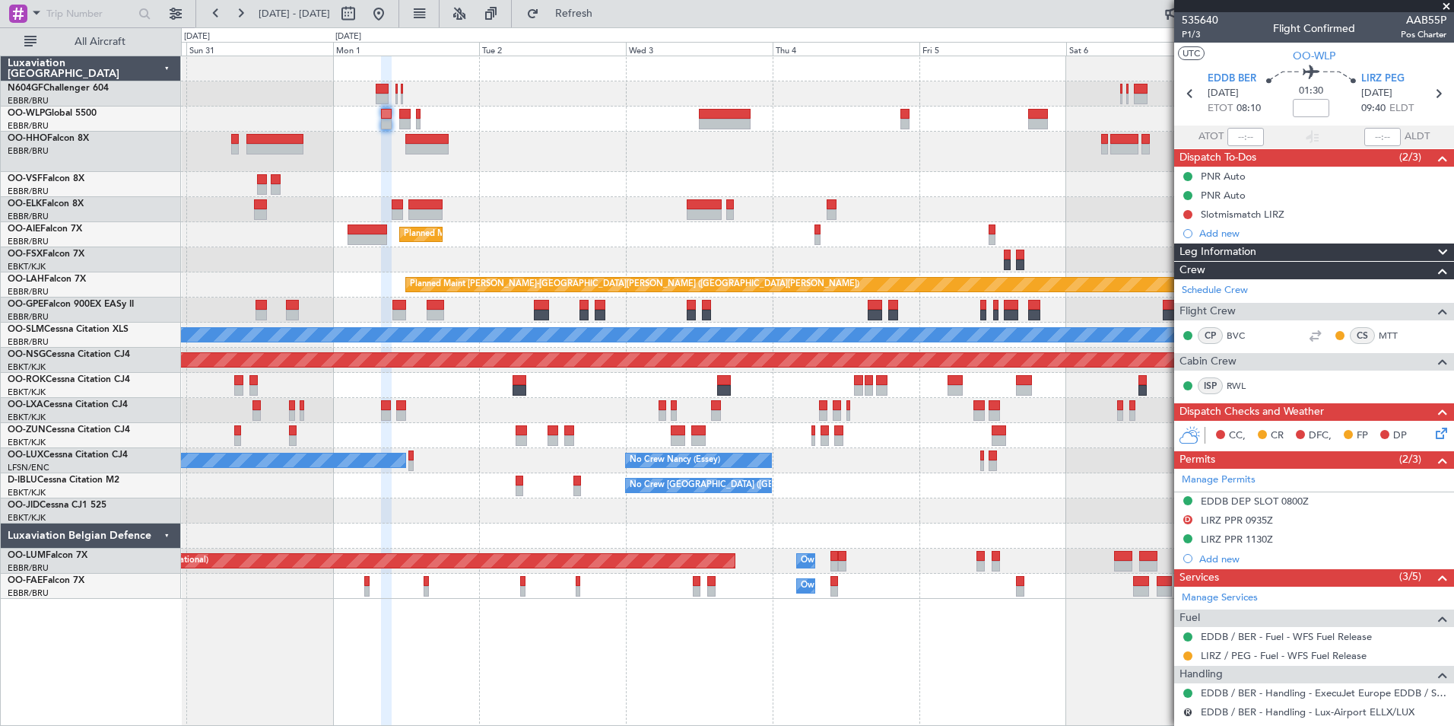
click at [397, 113] on div "Planned Maint [GEOGRAPHIC_DATA] ([GEOGRAPHIC_DATA])" at bounding box center [817, 118] width 1273 height 25
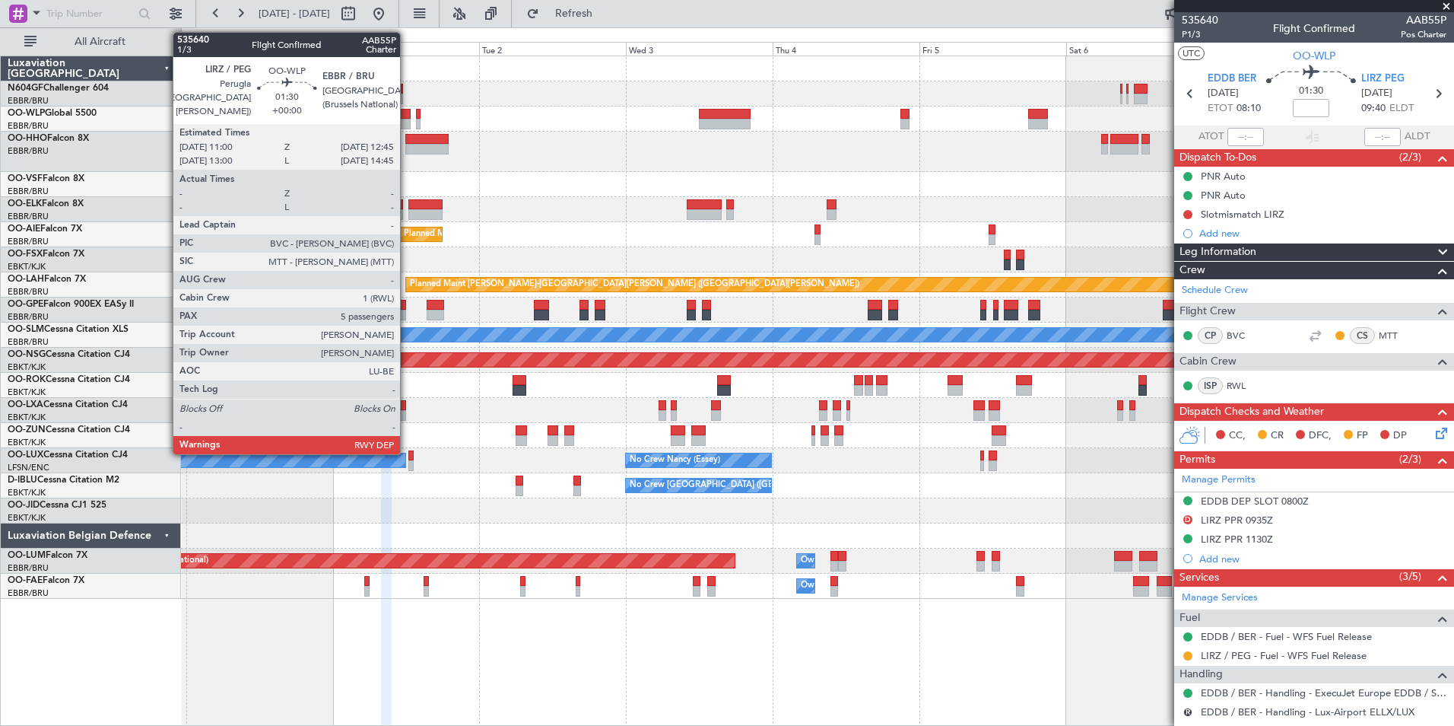
click at [407, 117] on div at bounding box center [404, 114] width 11 height 11
type input "5"
